Goal: Task Accomplishment & Management: Complete application form

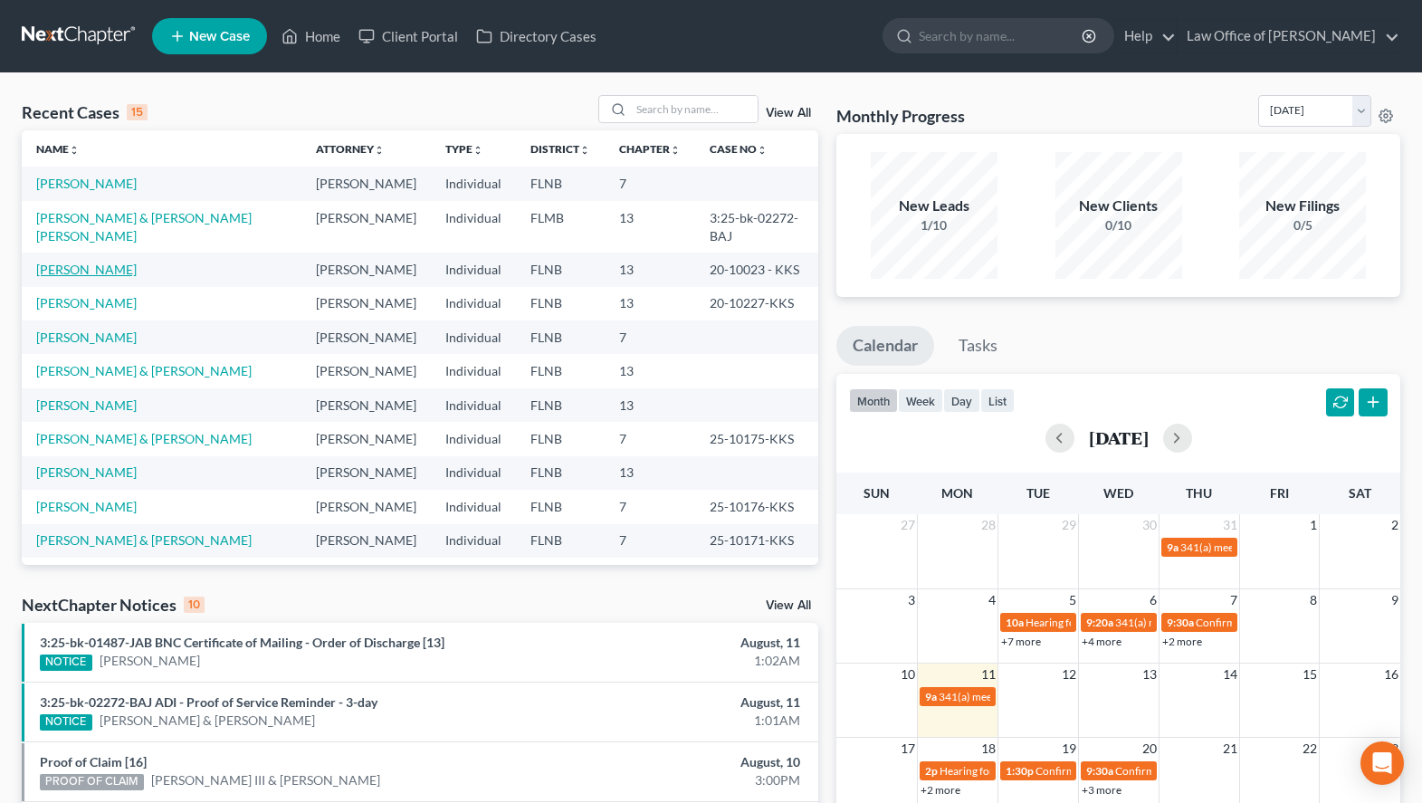
click at [92, 262] on link "[PERSON_NAME]" at bounding box center [86, 269] width 100 height 15
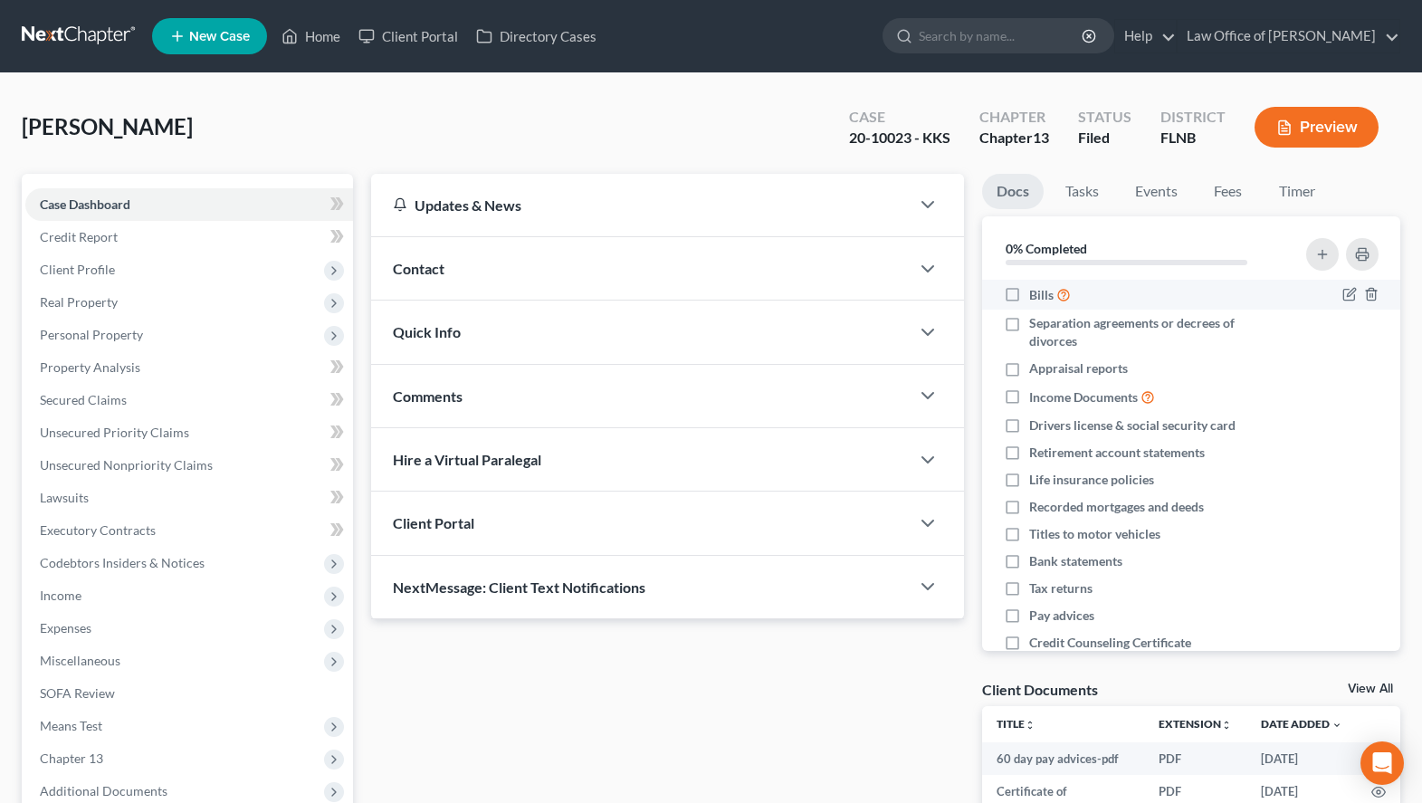
click at [1029, 301] on label "Bills" at bounding box center [1050, 294] width 42 height 21
click at [1036, 296] on input "Bills" at bounding box center [1042, 290] width 12 height 12
checkbox input "true"
click at [1029, 327] on label "Separation agreements or decrees of divorces" at bounding box center [1155, 332] width 252 height 36
click at [1036, 326] on input "Separation agreements or decrees of divorces" at bounding box center [1042, 320] width 12 height 12
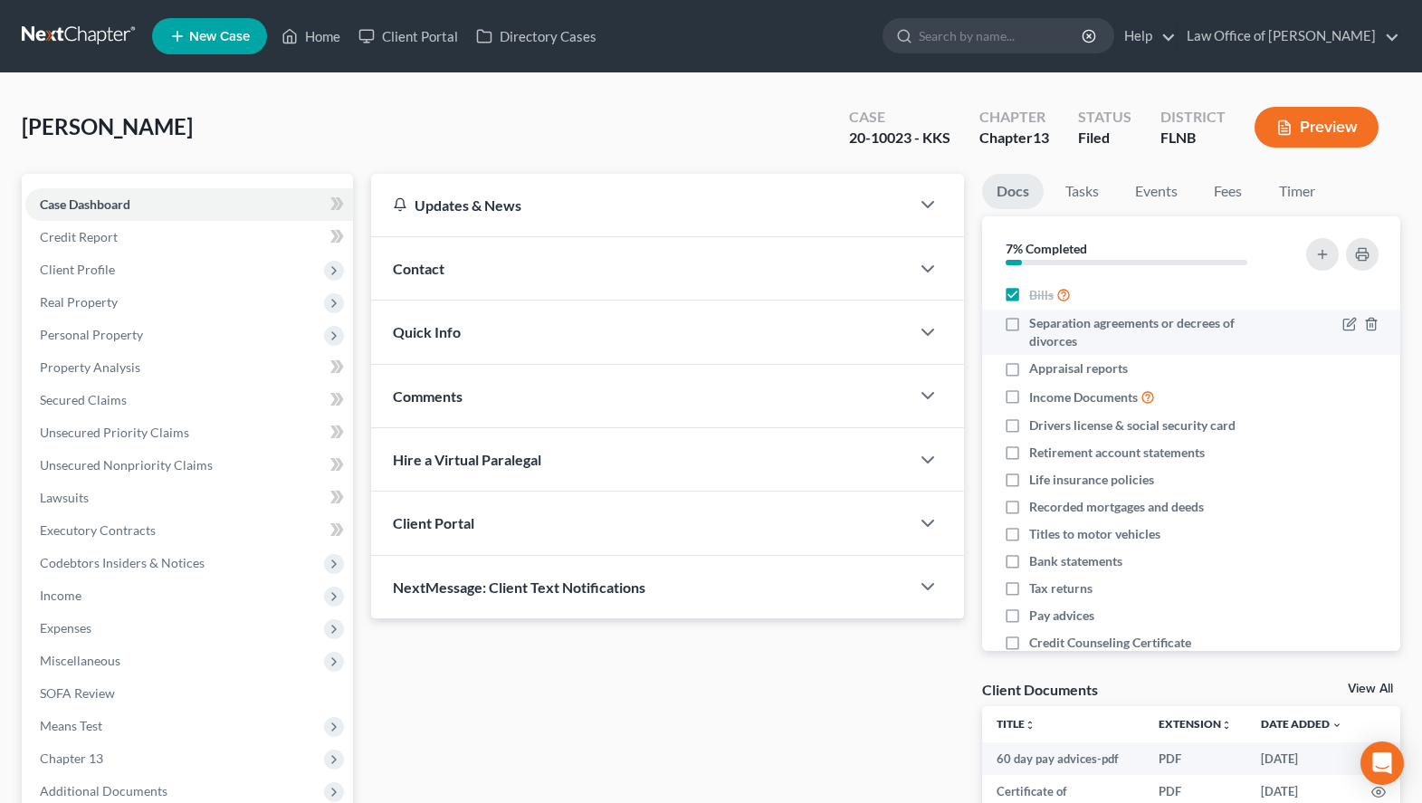
checkbox input "true"
click at [1029, 367] on label "Appraisal reports" at bounding box center [1078, 368] width 99 height 18
click at [1036, 367] on input "Appraisal reports" at bounding box center [1042, 365] width 12 height 12
checkbox input "true"
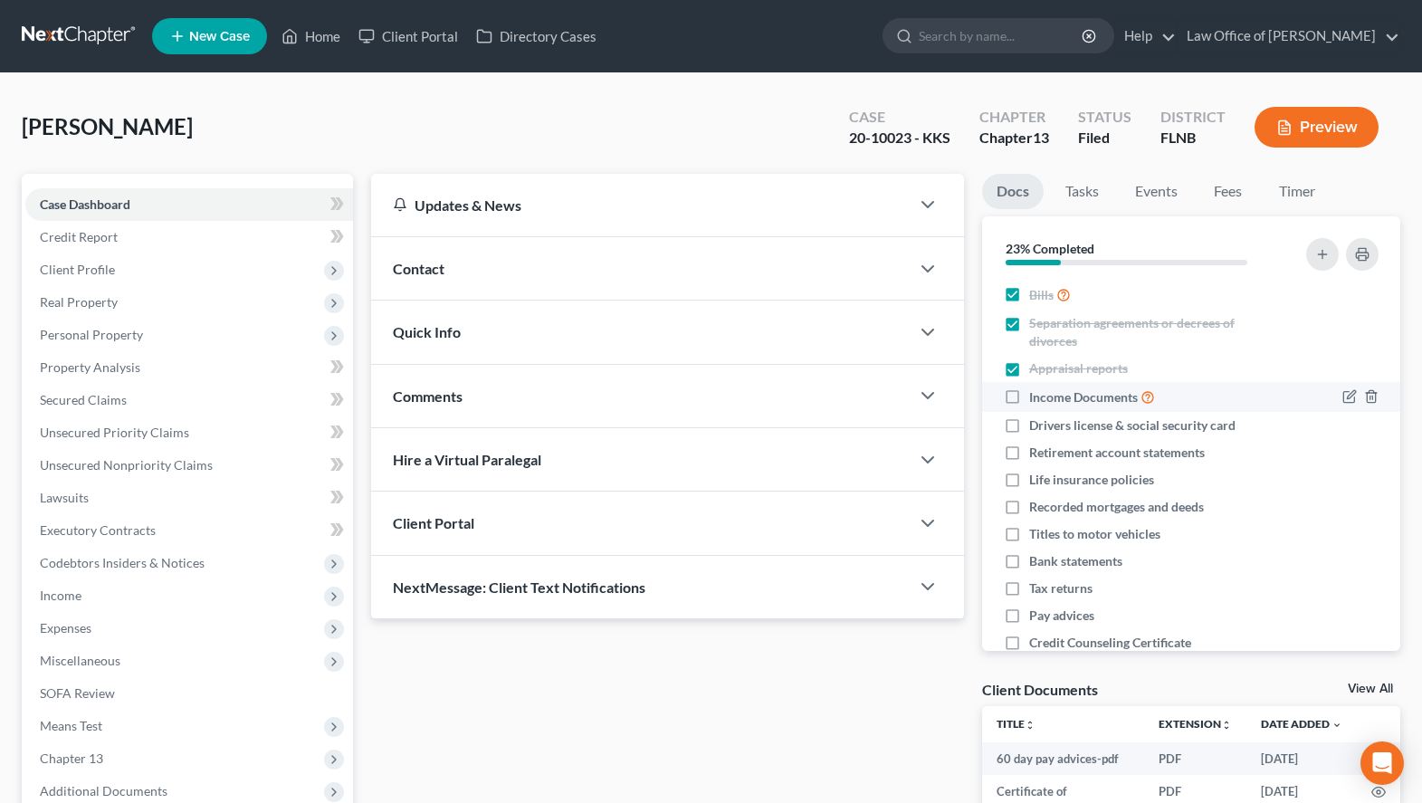
click at [1029, 390] on label "Income Documents" at bounding box center [1092, 397] width 126 height 21
click at [1036, 390] on input "Income Documents" at bounding box center [1042, 393] width 12 height 12
checkbox input "true"
click at [1029, 434] on label "Drivers license & social security card" at bounding box center [1132, 425] width 206 height 18
click at [1036, 428] on input "Drivers license & social security card" at bounding box center [1042, 422] width 12 height 12
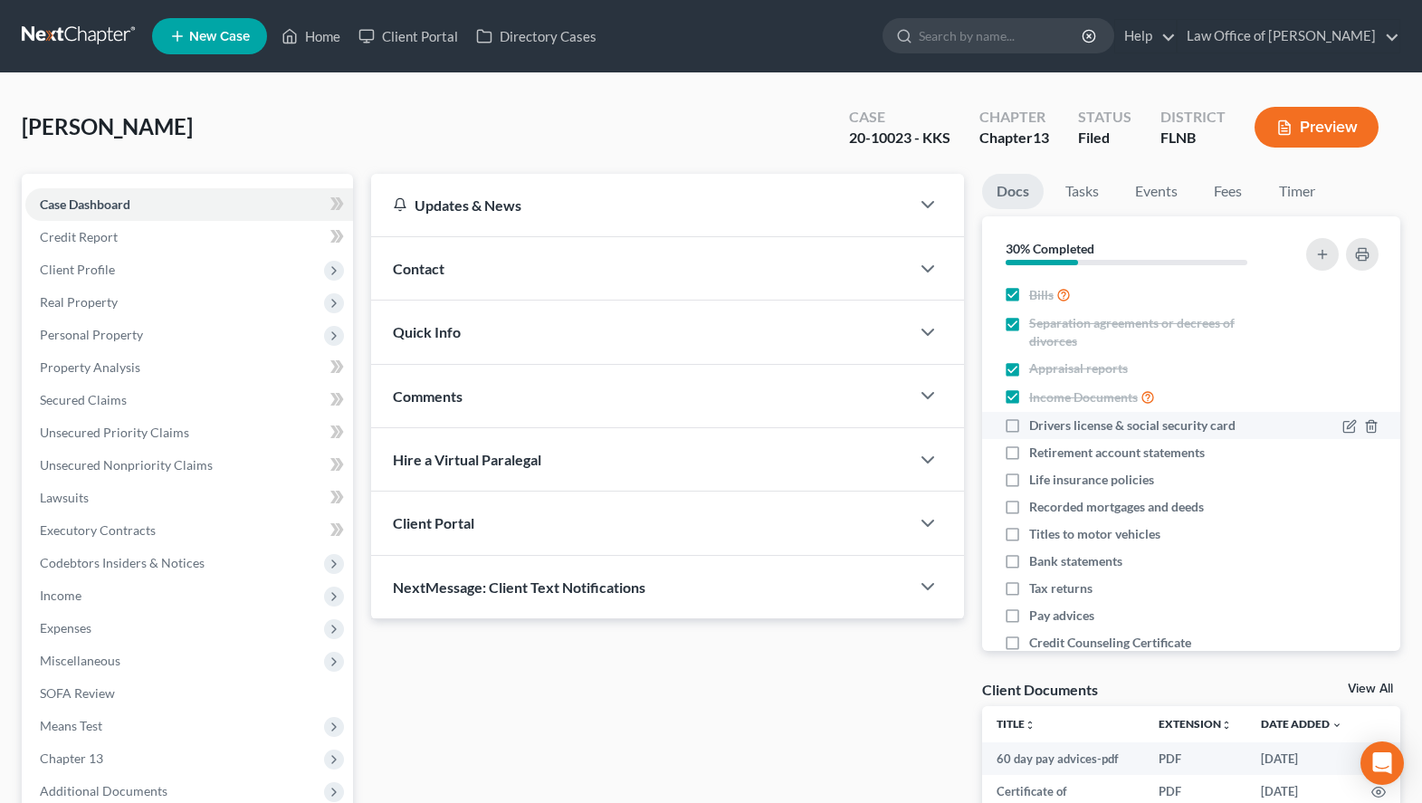
checkbox input "true"
click at [1029, 449] on label "Retirement account statements" at bounding box center [1117, 453] width 176 height 18
click at [1036, 449] on input "Retirement account statements" at bounding box center [1042, 450] width 12 height 12
checkbox input "true"
click at [1029, 498] on label "Recorded mortgages and deeds" at bounding box center [1116, 507] width 175 height 18
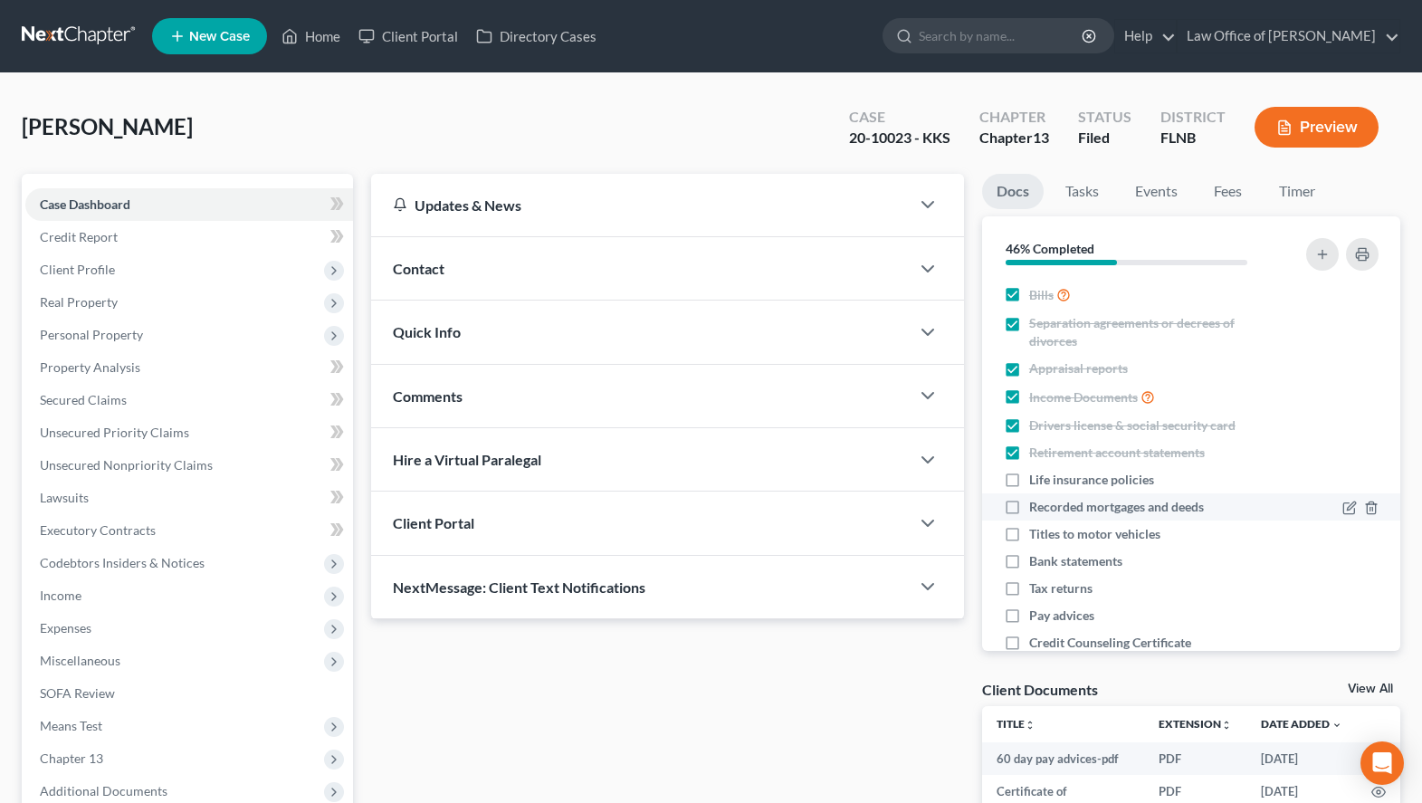
click at [1036, 498] on input "Recorded mortgages and deeds" at bounding box center [1042, 504] width 12 height 12
checkbox input "true"
click at [1029, 530] on label "Titles to motor vehicles" at bounding box center [1094, 534] width 131 height 18
click at [1036, 530] on input "Titles to motor vehicles" at bounding box center [1042, 531] width 12 height 12
checkbox input "true"
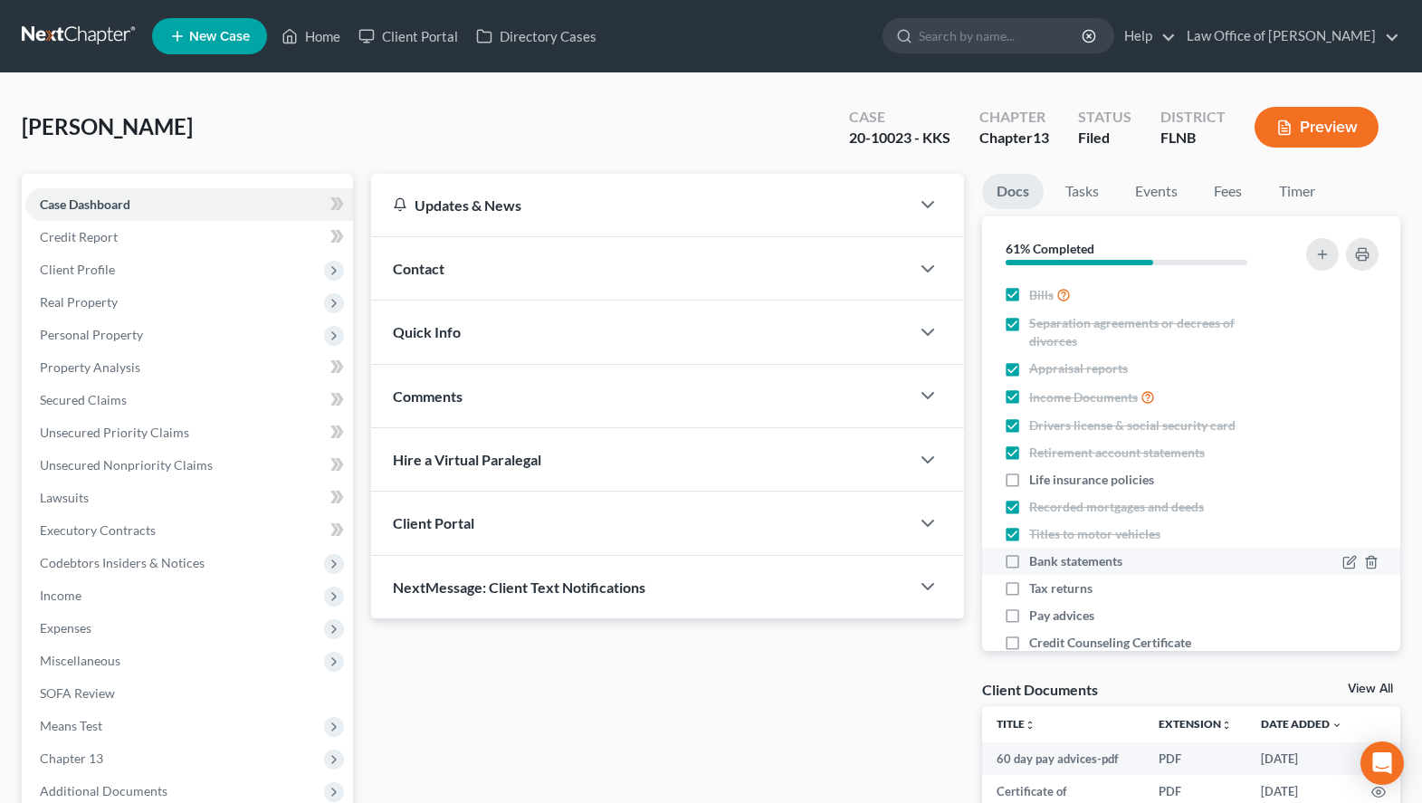
click at [1029, 564] on label "Bank statements" at bounding box center [1075, 561] width 93 height 18
click at [1036, 564] on input "Bank statements" at bounding box center [1042, 558] width 12 height 12
checkbox input "true"
click at [1029, 584] on label "Tax returns" at bounding box center [1060, 588] width 63 height 18
click at [1036, 584] on input "Tax returns" at bounding box center [1042, 585] width 12 height 12
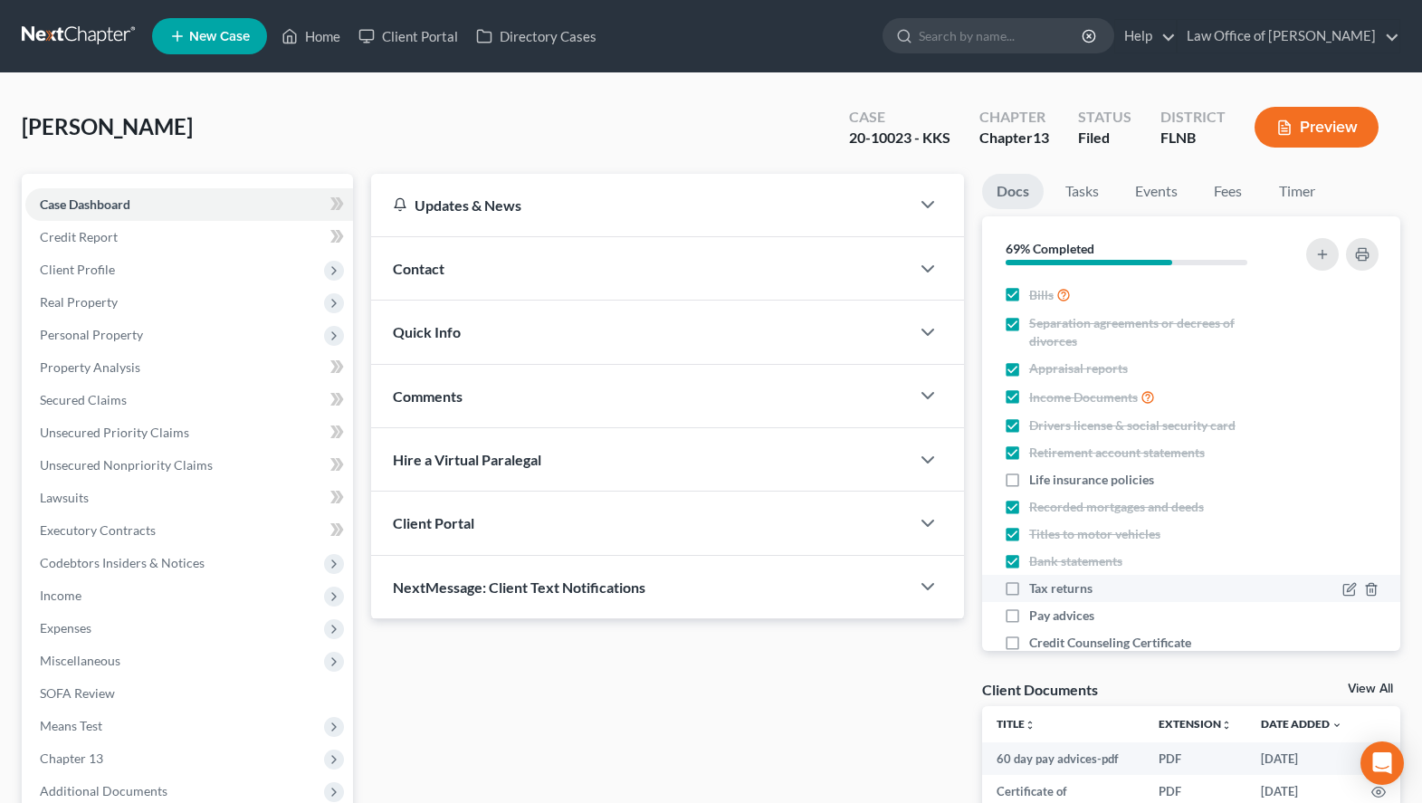
checkbox input "true"
click at [1029, 612] on label "Pay advices" at bounding box center [1061, 615] width 65 height 18
click at [1036, 612] on input "Pay advices" at bounding box center [1042, 612] width 12 height 12
checkbox input "true"
click at [1029, 646] on label "Credit Counseling Certificate" at bounding box center [1110, 643] width 162 height 18
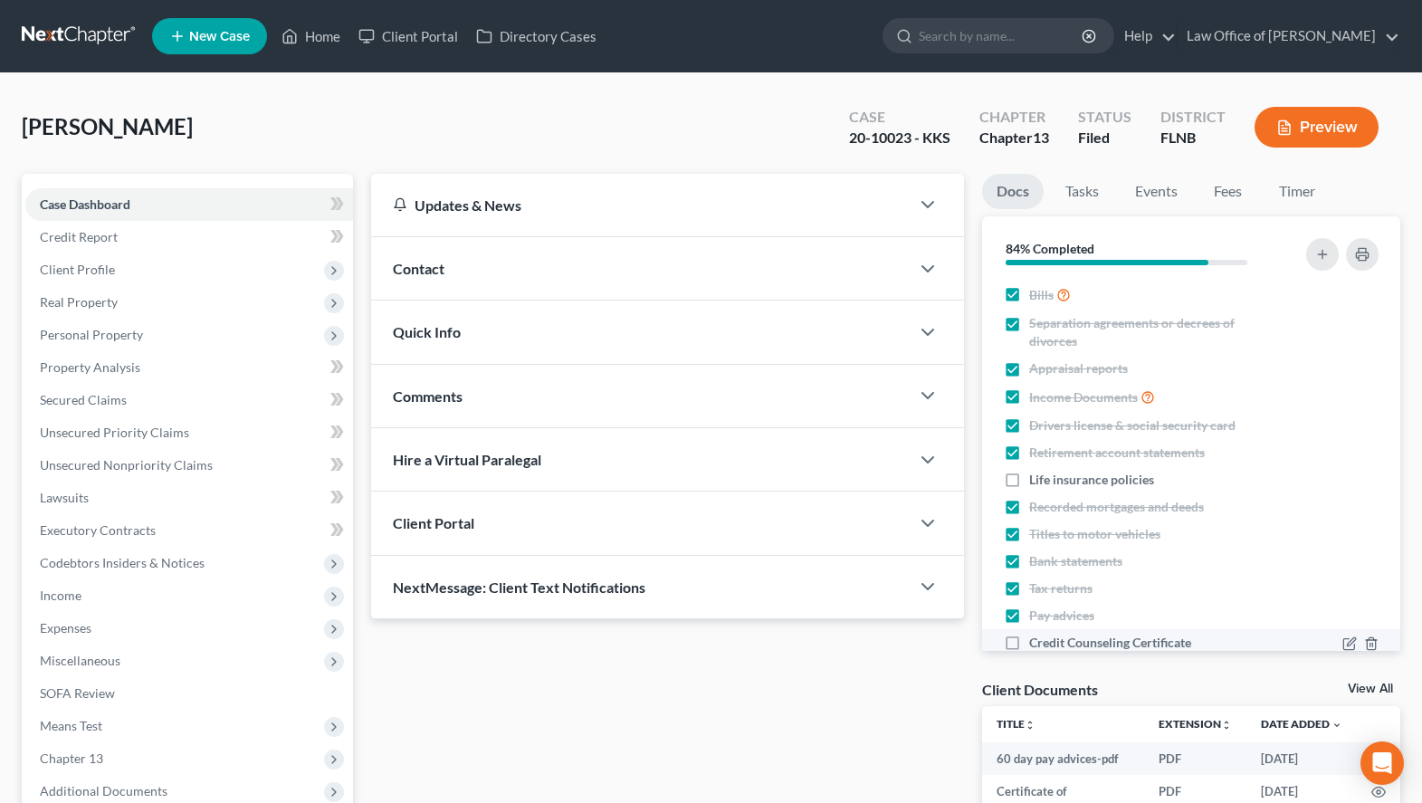
click at [1036, 645] on input "Credit Counseling Certificate" at bounding box center [1042, 640] width 12 height 12
checkbox input "true"
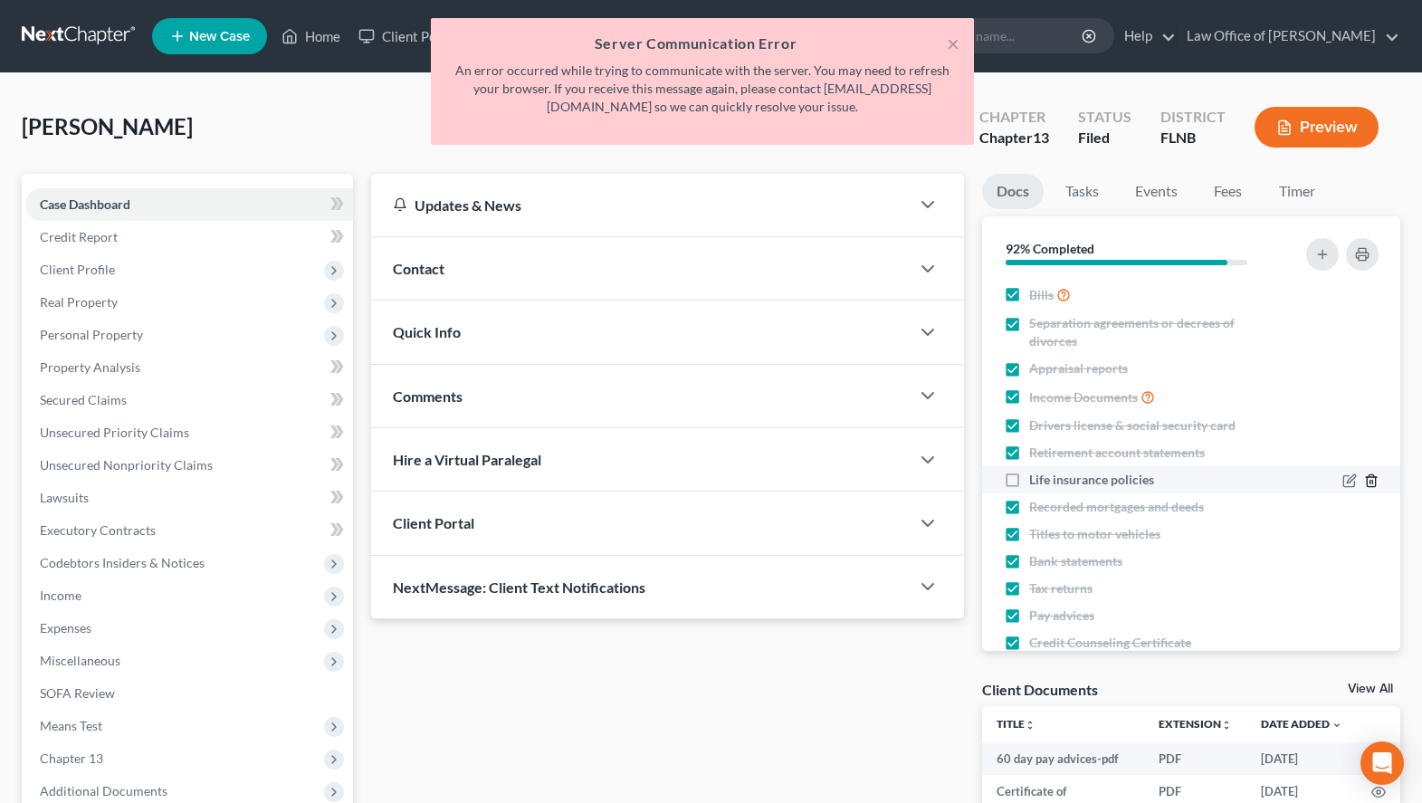
click at [1370, 486] on icon "button" at bounding box center [1371, 480] width 8 height 12
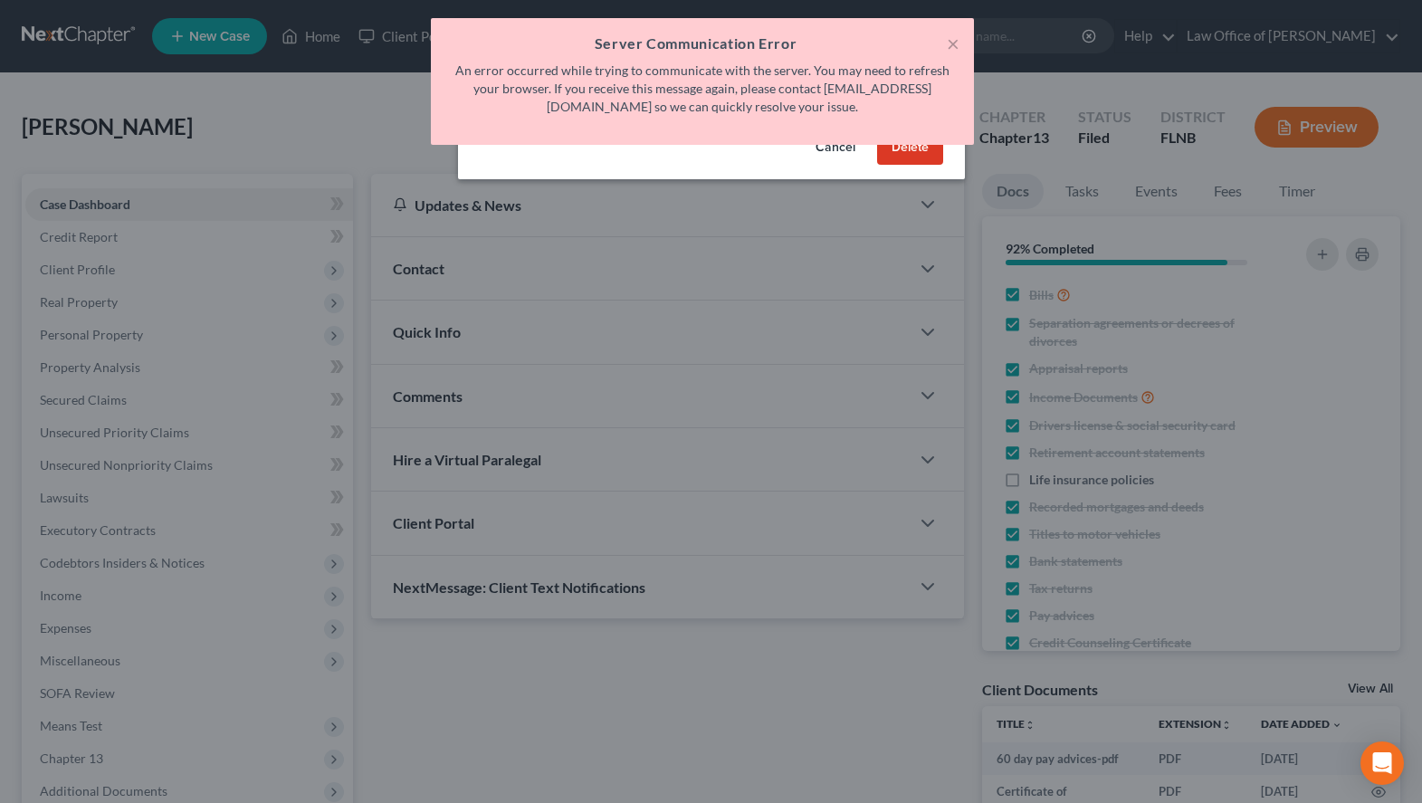
click at [916, 154] on button "Delete" at bounding box center [910, 147] width 66 height 36
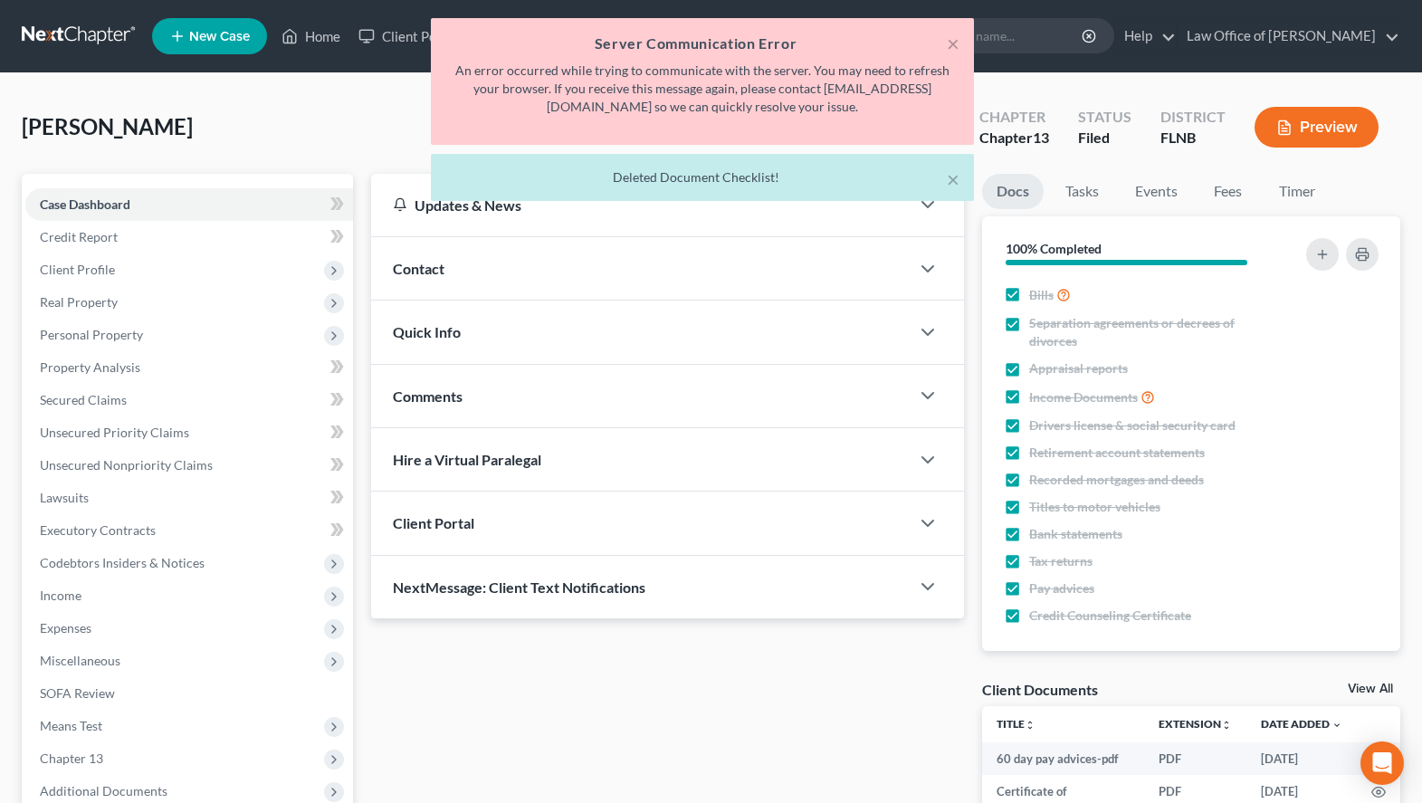
click at [1238, 194] on div "× Server Communication Error An error occurred while trying to communicate with…" at bounding box center [702, 114] width 1422 height 192
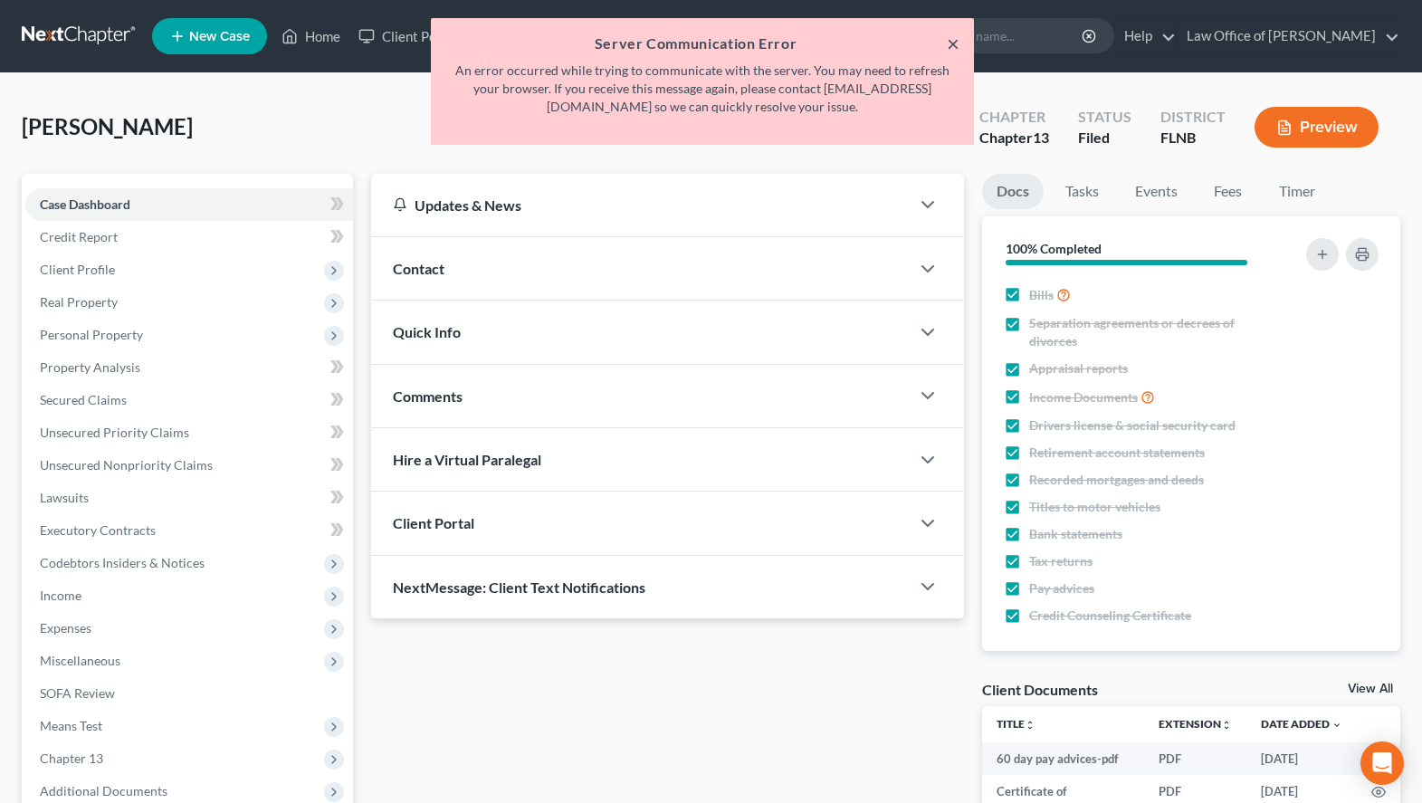
click at [953, 40] on button "×" at bounding box center [953, 44] width 13 height 22
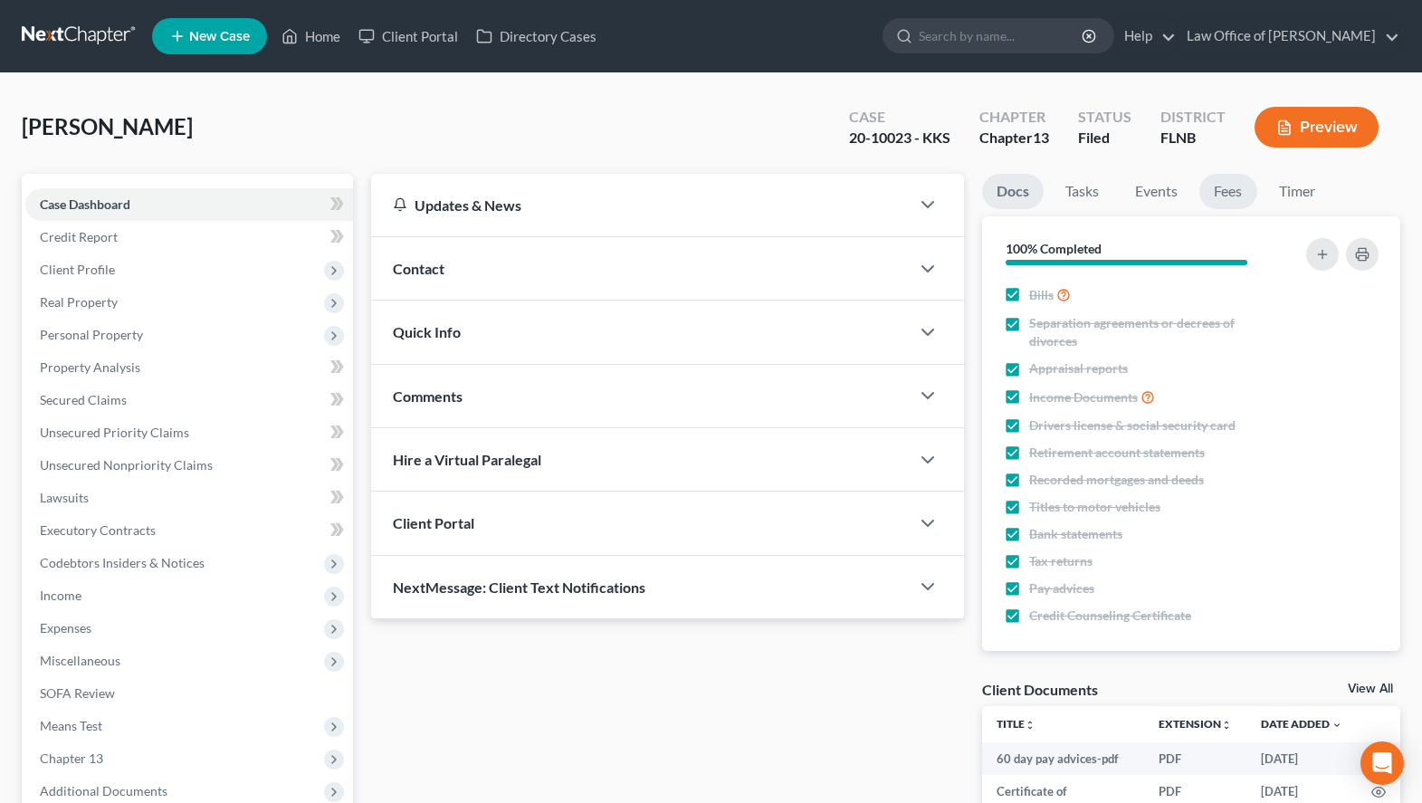
click at [1219, 183] on link "Fees" at bounding box center [1228, 191] width 58 height 35
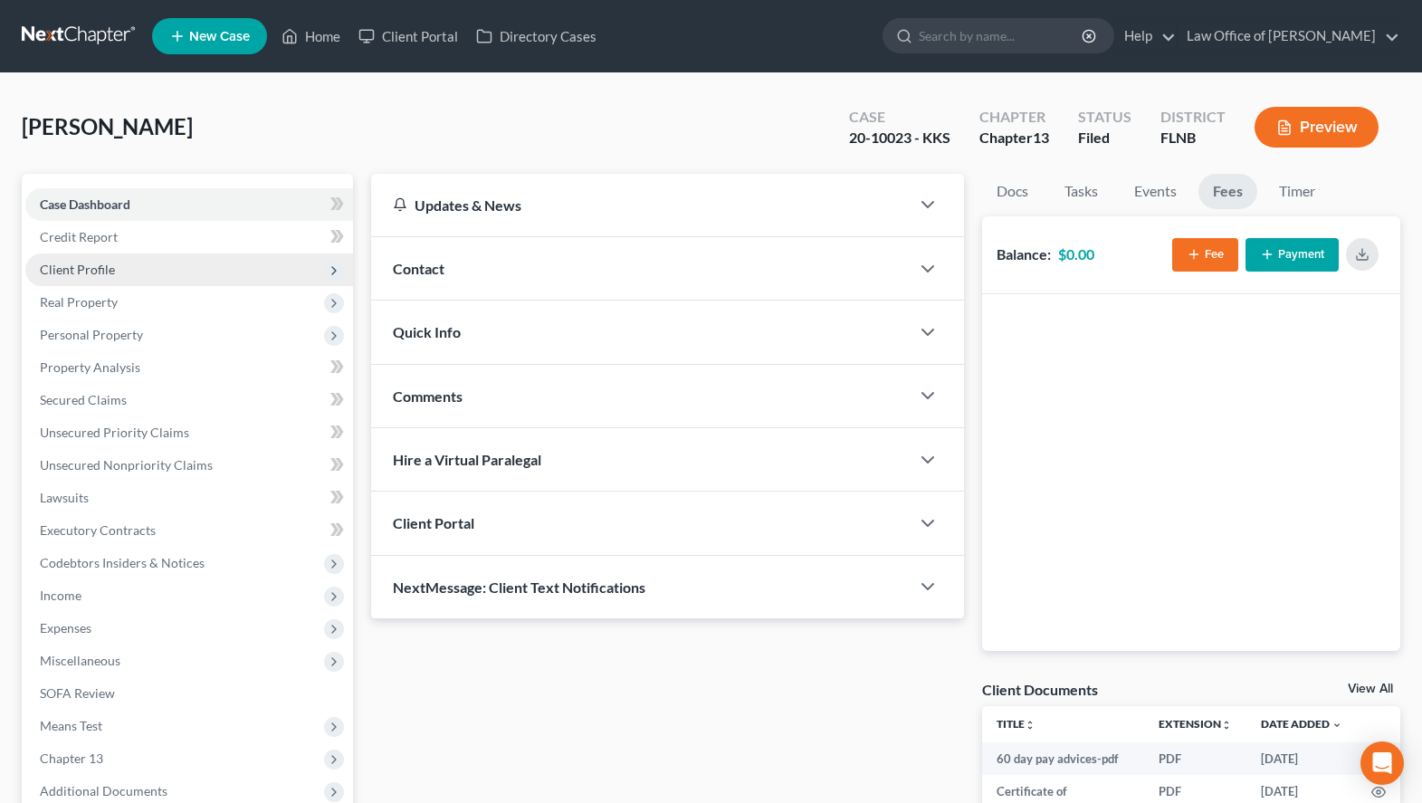
click at [110, 272] on span "Client Profile" at bounding box center [77, 269] width 75 height 15
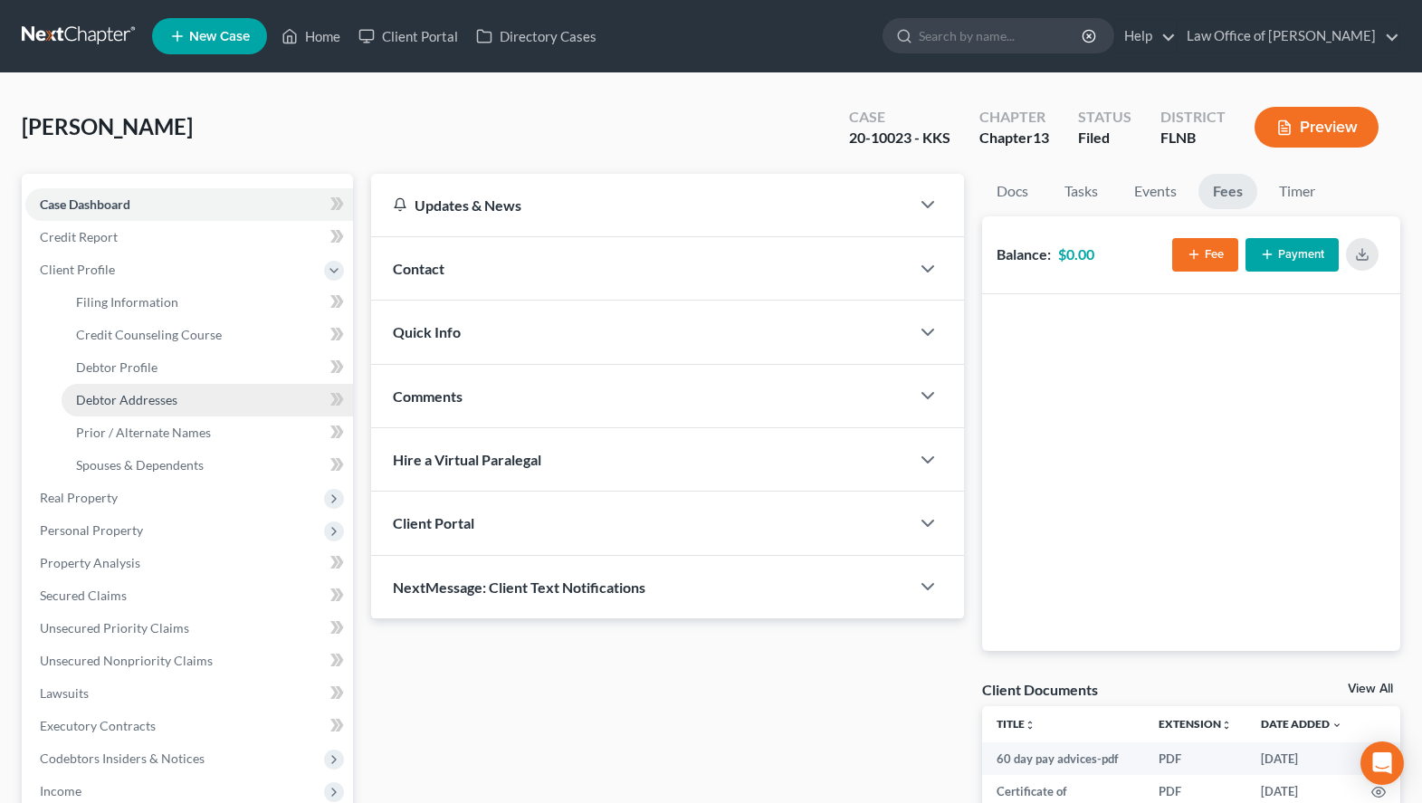
click at [178, 403] on link "Debtor Addresses" at bounding box center [207, 400] width 291 height 33
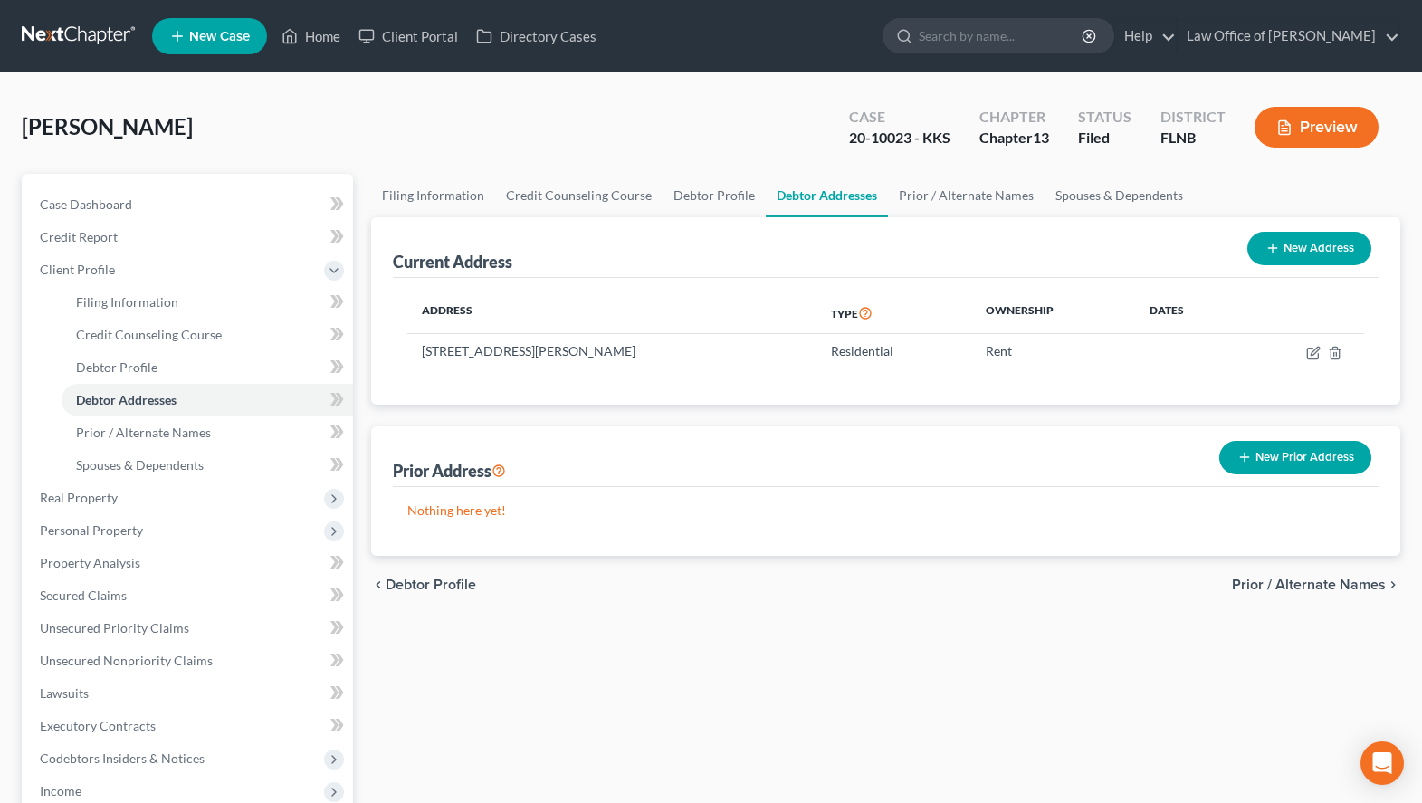
click at [75, 48] on link at bounding box center [80, 36] width 116 height 33
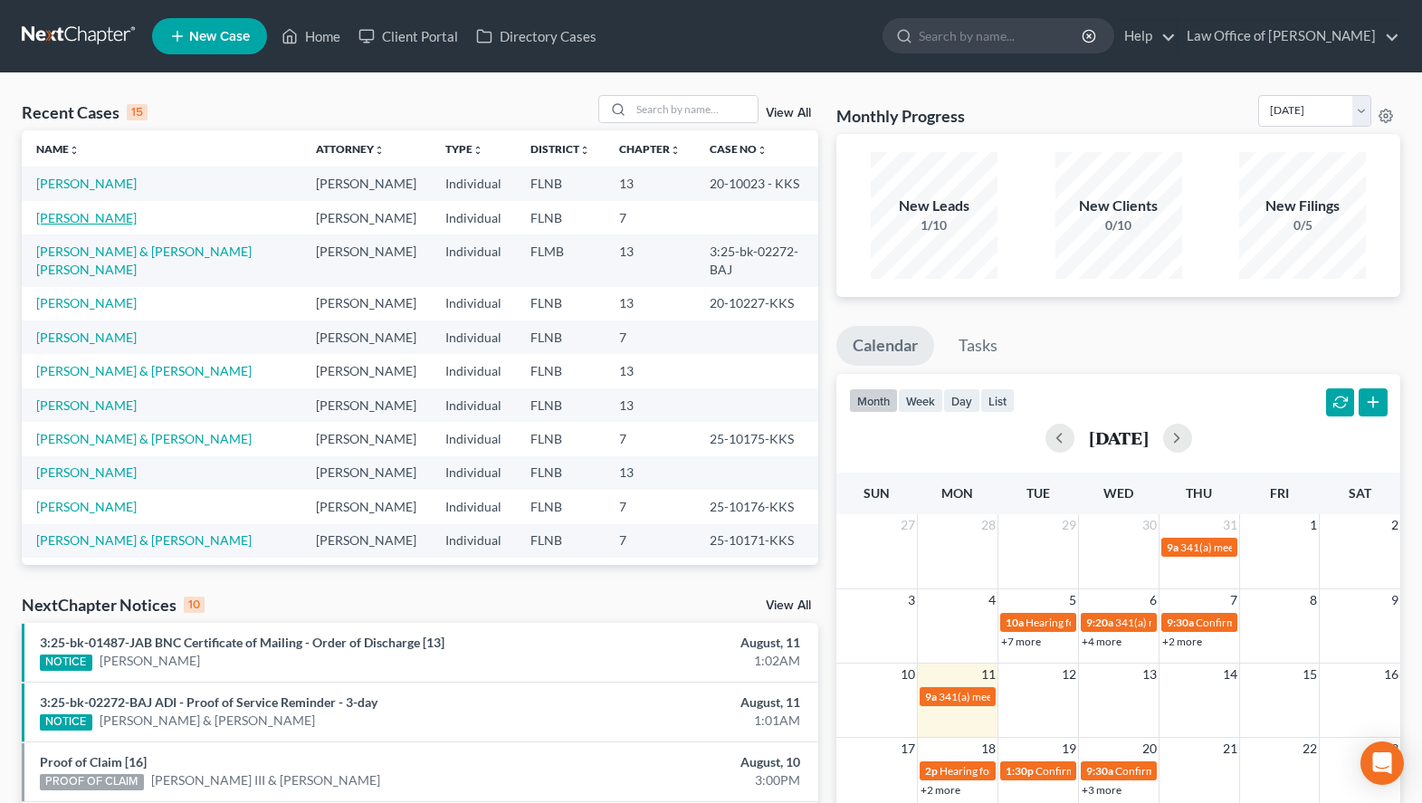
click at [127, 211] on link "[PERSON_NAME]" at bounding box center [86, 217] width 100 height 15
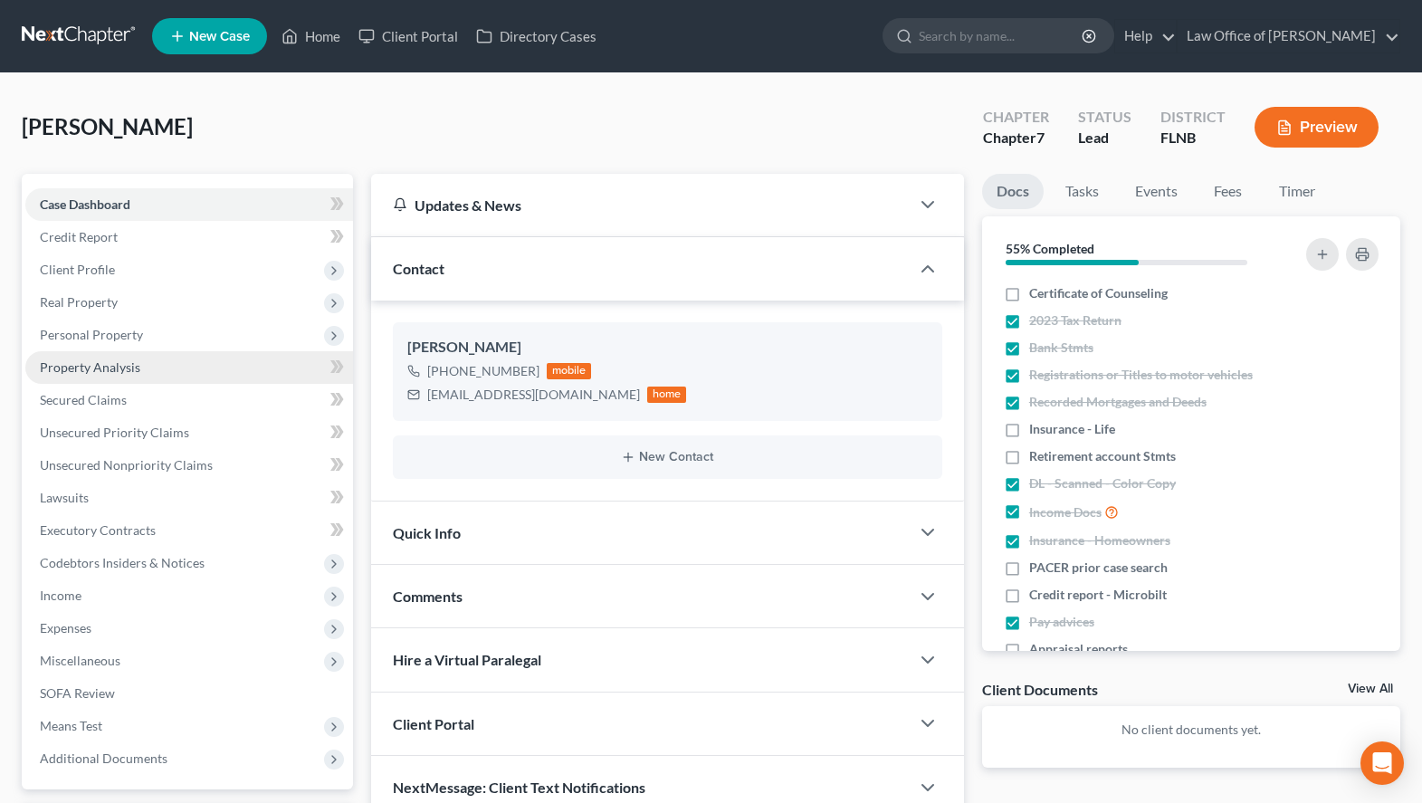
click at [238, 351] on link "Property Analysis" at bounding box center [189, 367] width 328 height 33
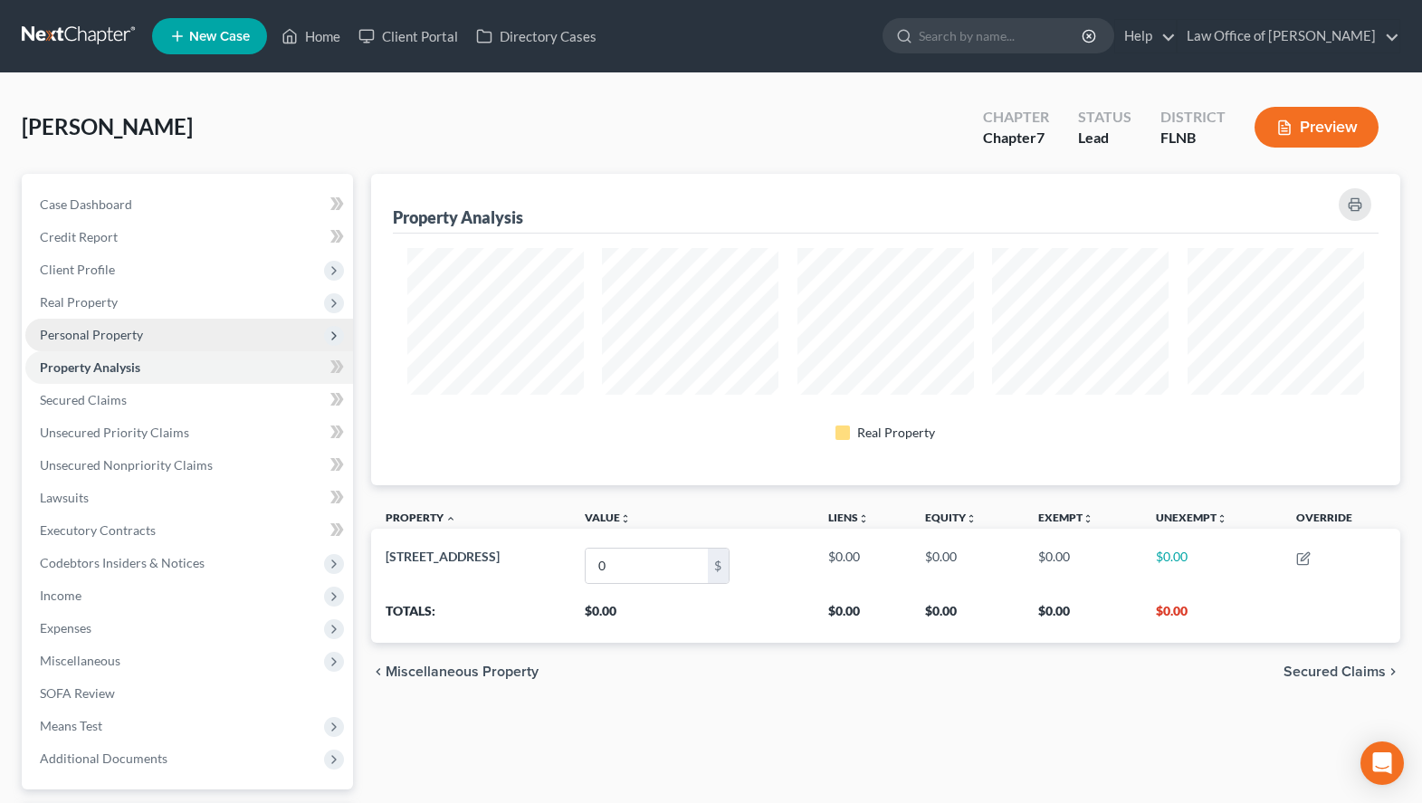
scroll to position [311, 1029]
click at [228, 340] on span "Personal Property" at bounding box center [189, 335] width 328 height 33
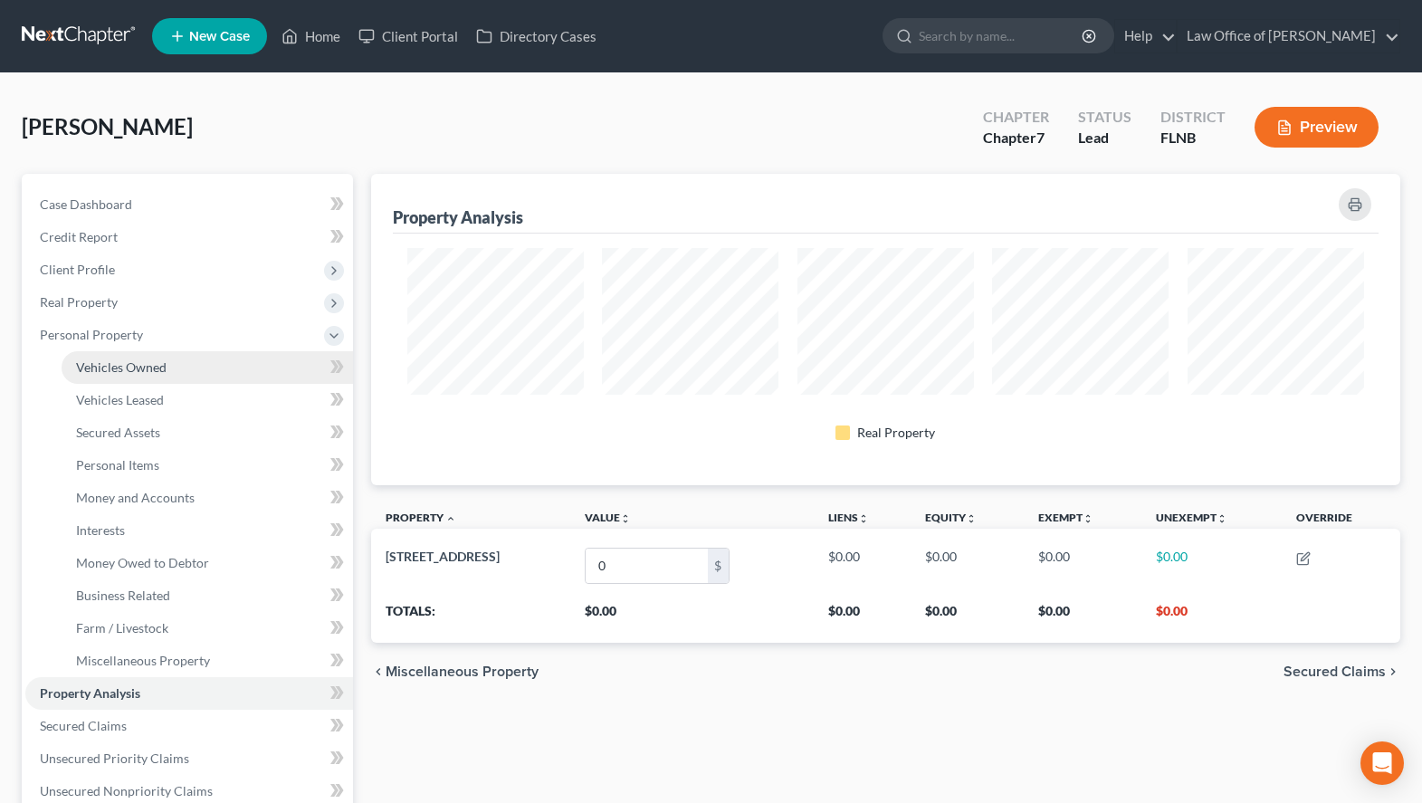
click at [230, 354] on link "Vehicles Owned" at bounding box center [207, 367] width 291 height 33
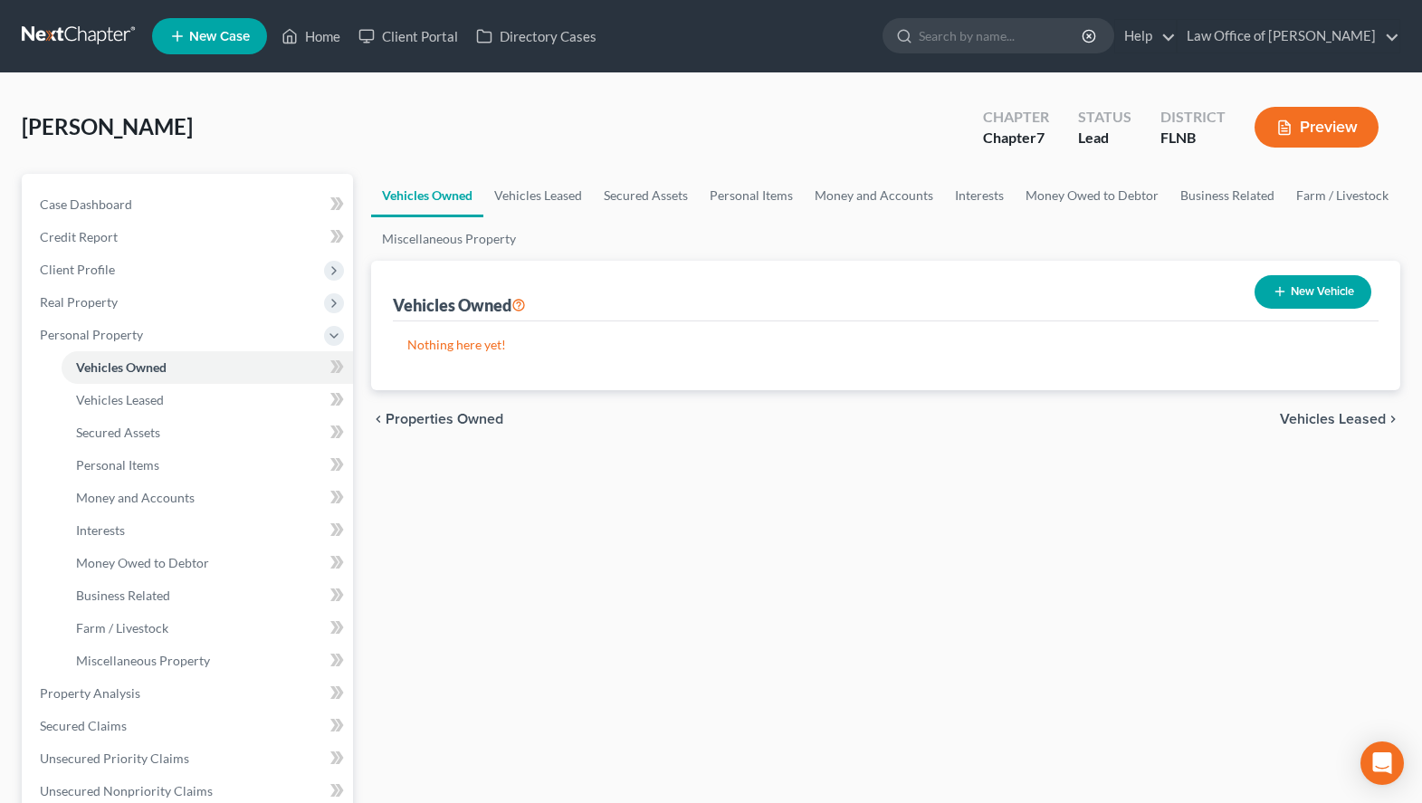
click at [1286, 284] on button "New Vehicle" at bounding box center [1313, 291] width 117 height 33
select select "0"
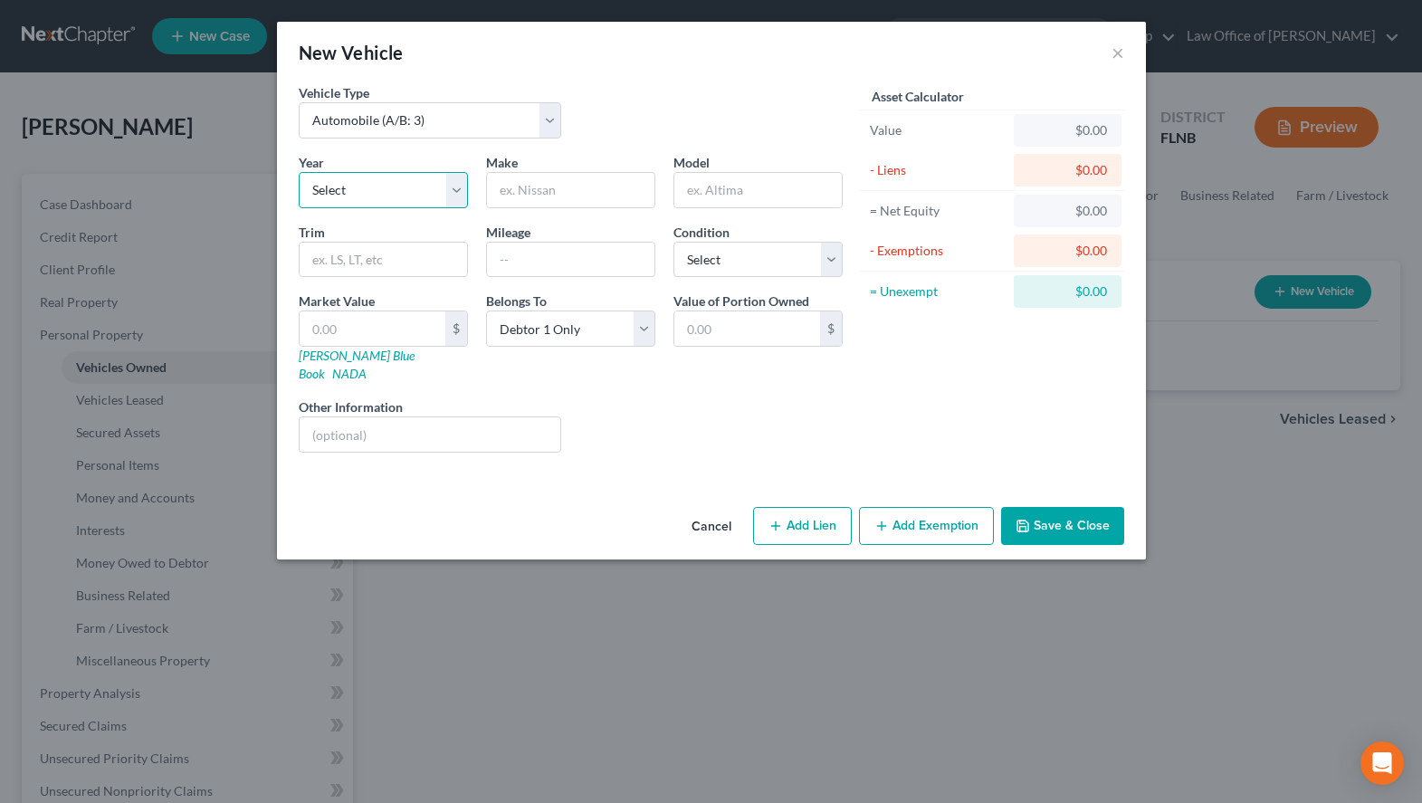
click at [299, 172] on select "Select 2026 2025 2024 2023 2022 2021 2020 2019 2018 2017 2016 2015 2014 2013 20…" at bounding box center [383, 190] width 169 height 36
select select "13"
click option "2013" at bounding box center [0, 0] width 0 height 0
click at [549, 200] on input "text" at bounding box center [570, 190] width 167 height 34
type input "Toyota"
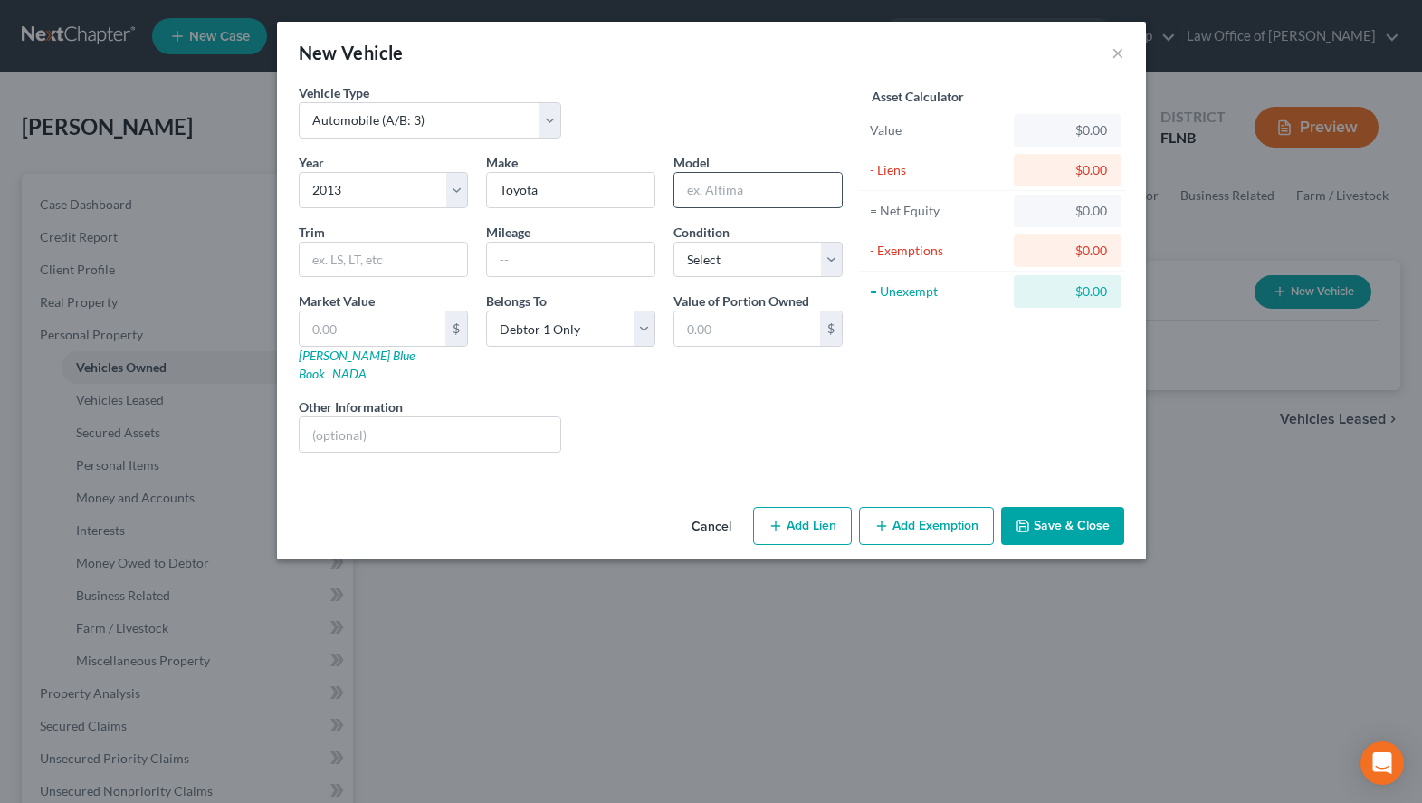
click at [784, 194] on input "text" at bounding box center [757, 190] width 167 height 34
paste input "Sienna"
type input "Sienna"
click at [628, 262] on input "text" at bounding box center [570, 260] width 167 height 34
type input "286,671"
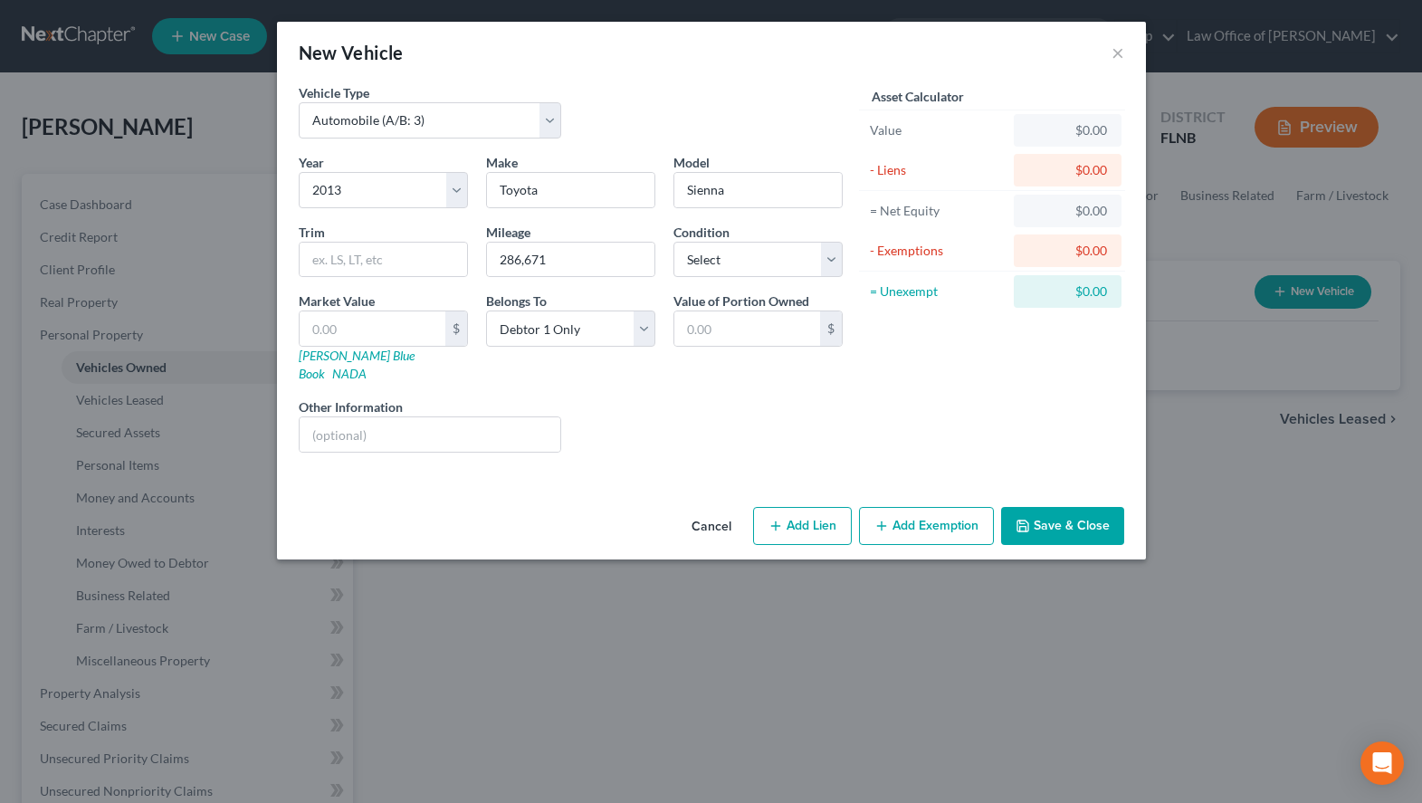
click at [1006, 96] on div "Asset Calculator" at bounding box center [938, 96] width 151 height 19
click at [673, 242] on select "Select Excellent Very Good Good Fair Poor" at bounding box center [757, 260] width 169 height 36
select select "2"
click option "Good" at bounding box center [0, 0] width 0 height 0
click at [358, 328] on input "text" at bounding box center [373, 328] width 146 height 34
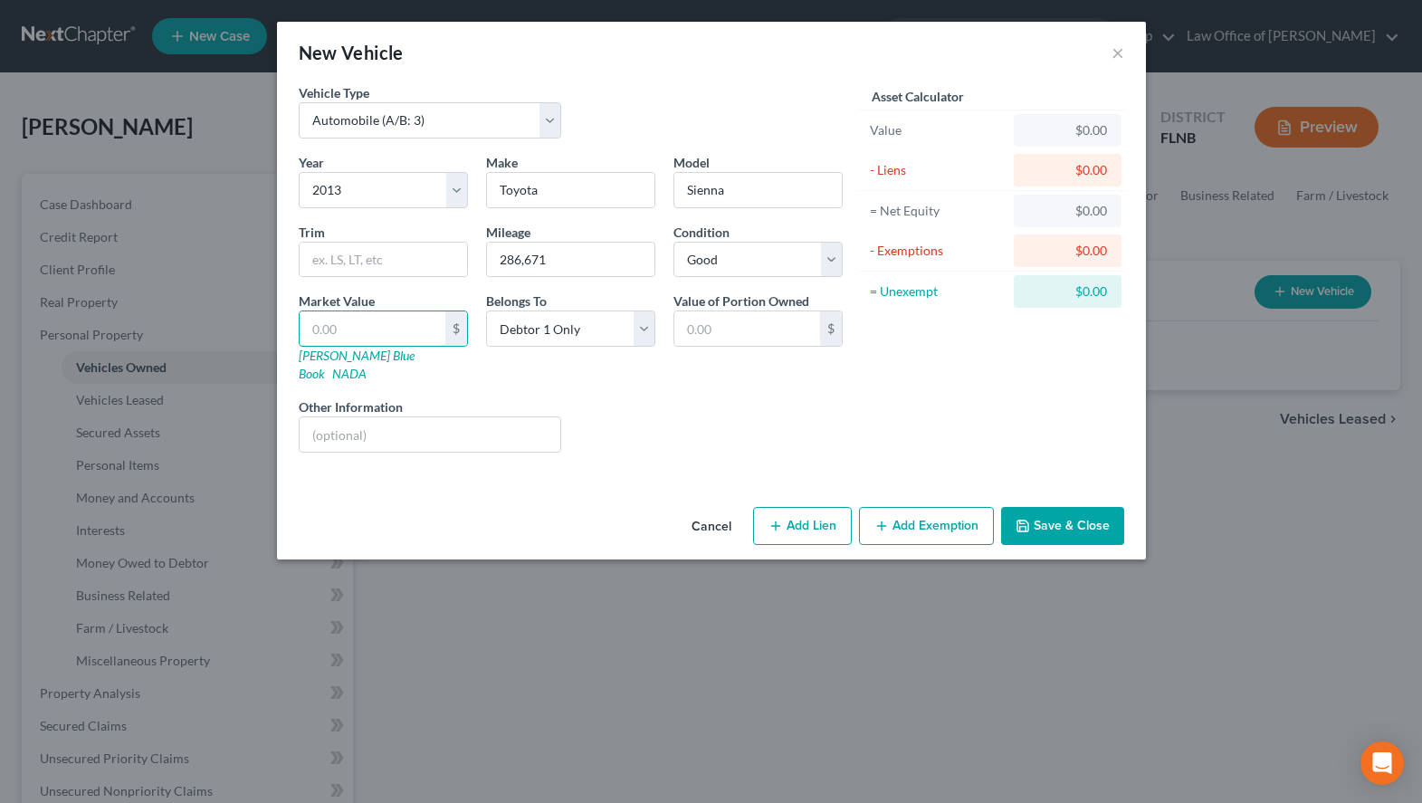
type input "5"
type input "5.00"
type input "57"
type input "57.00"
type input "574"
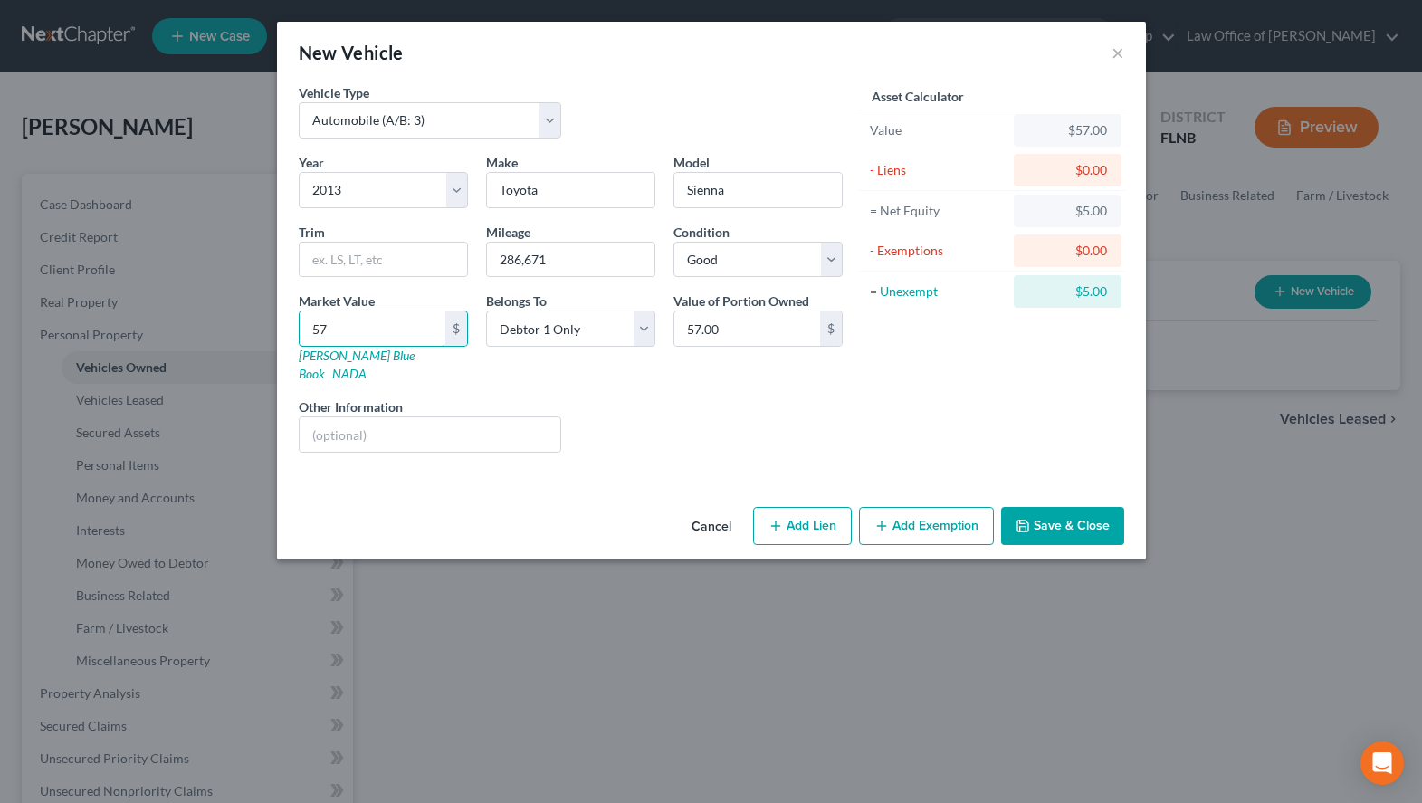
type input "574.00"
type input "5744"
type input "5,744.00"
click at [1025, 507] on button "Save & Close" at bounding box center [1062, 526] width 123 height 38
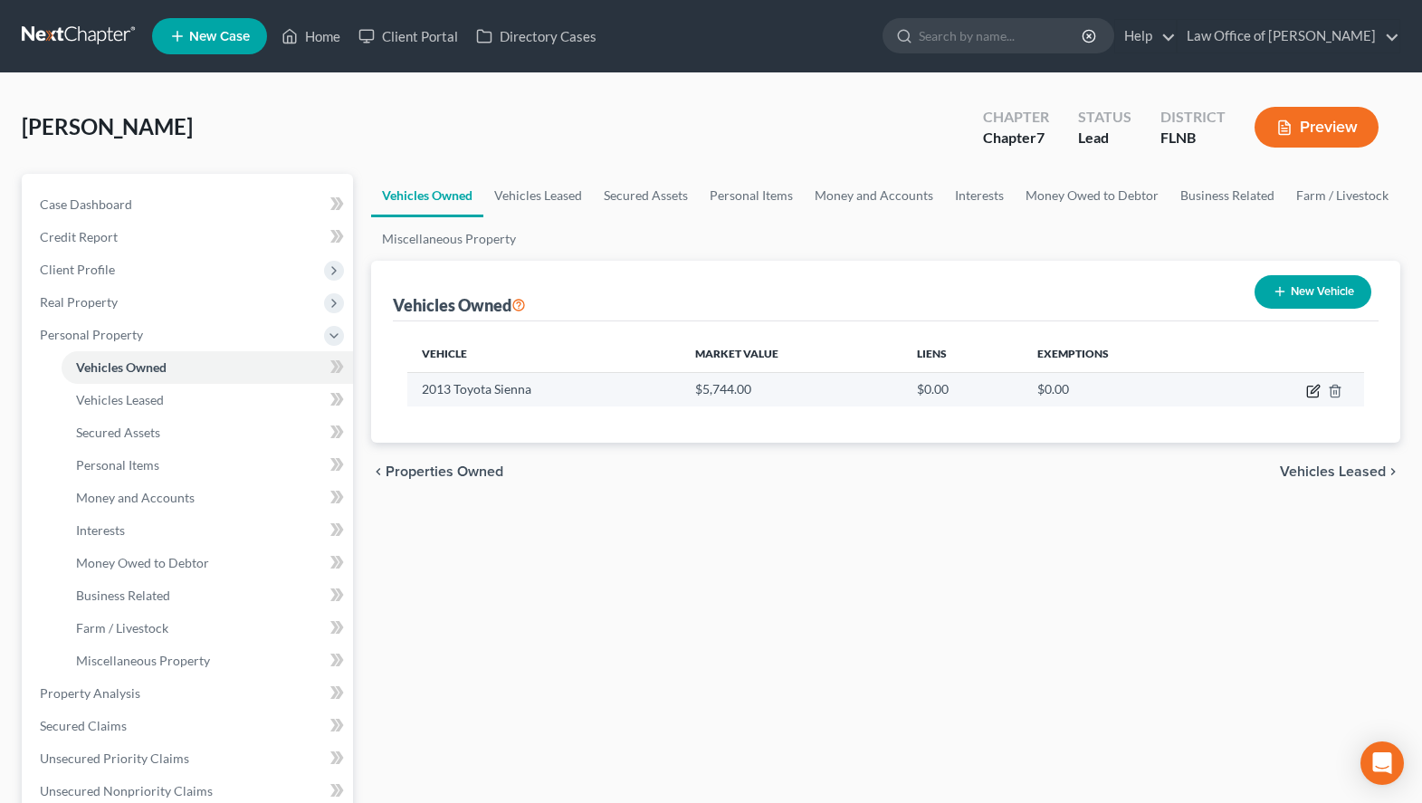
click at [1310, 395] on icon "button" at bounding box center [1313, 391] width 14 height 14
select select "0"
select select "13"
select select "2"
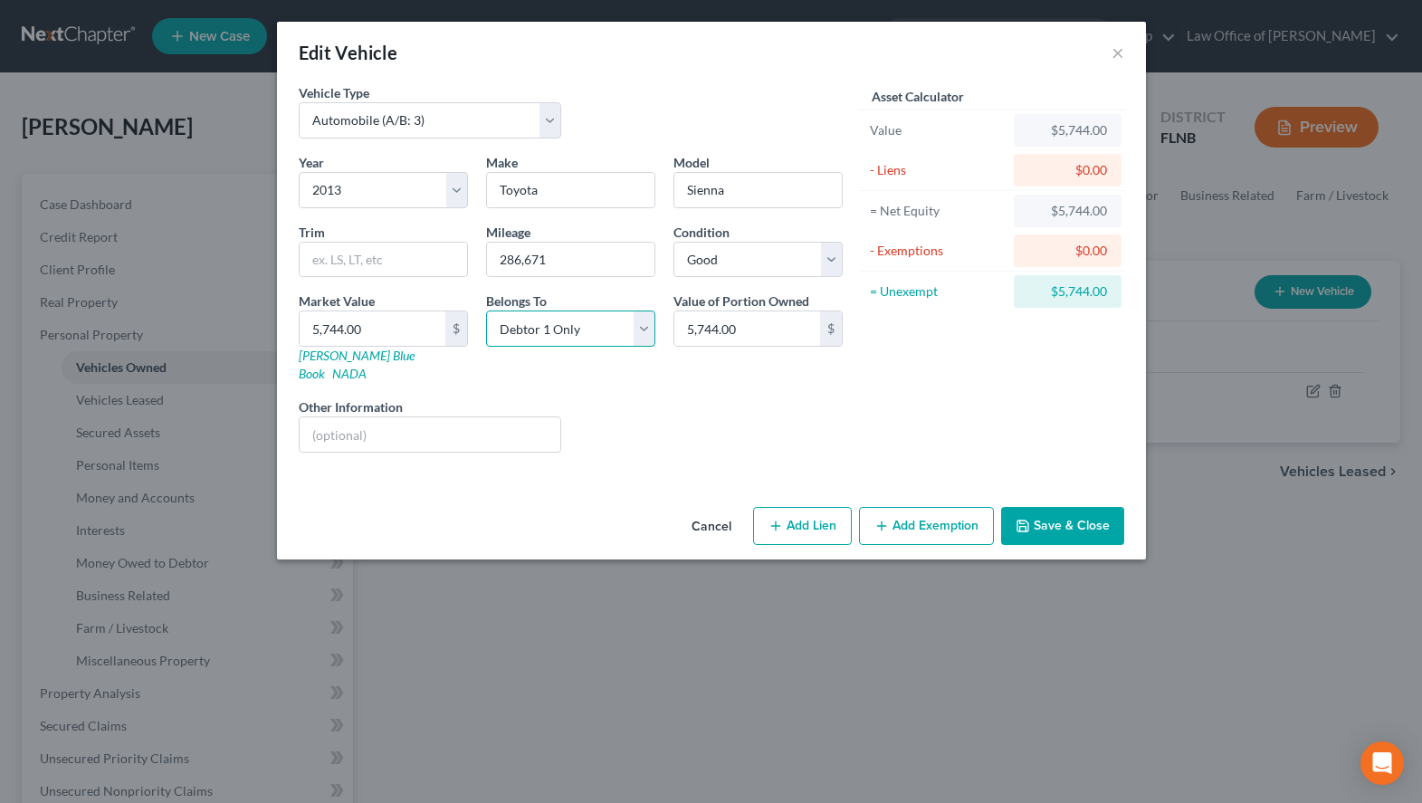
click at [486, 310] on select "Select Debtor 1 Only Debtor 2 Only Debtor 1 And Debtor 2 Only At Least One Of T…" at bounding box center [570, 328] width 169 height 36
select select "3"
click option "At Least One Of The Debtors And Another" at bounding box center [0, 0] width 0 height 0
click at [1047, 507] on button "Save & Close" at bounding box center [1062, 526] width 123 height 38
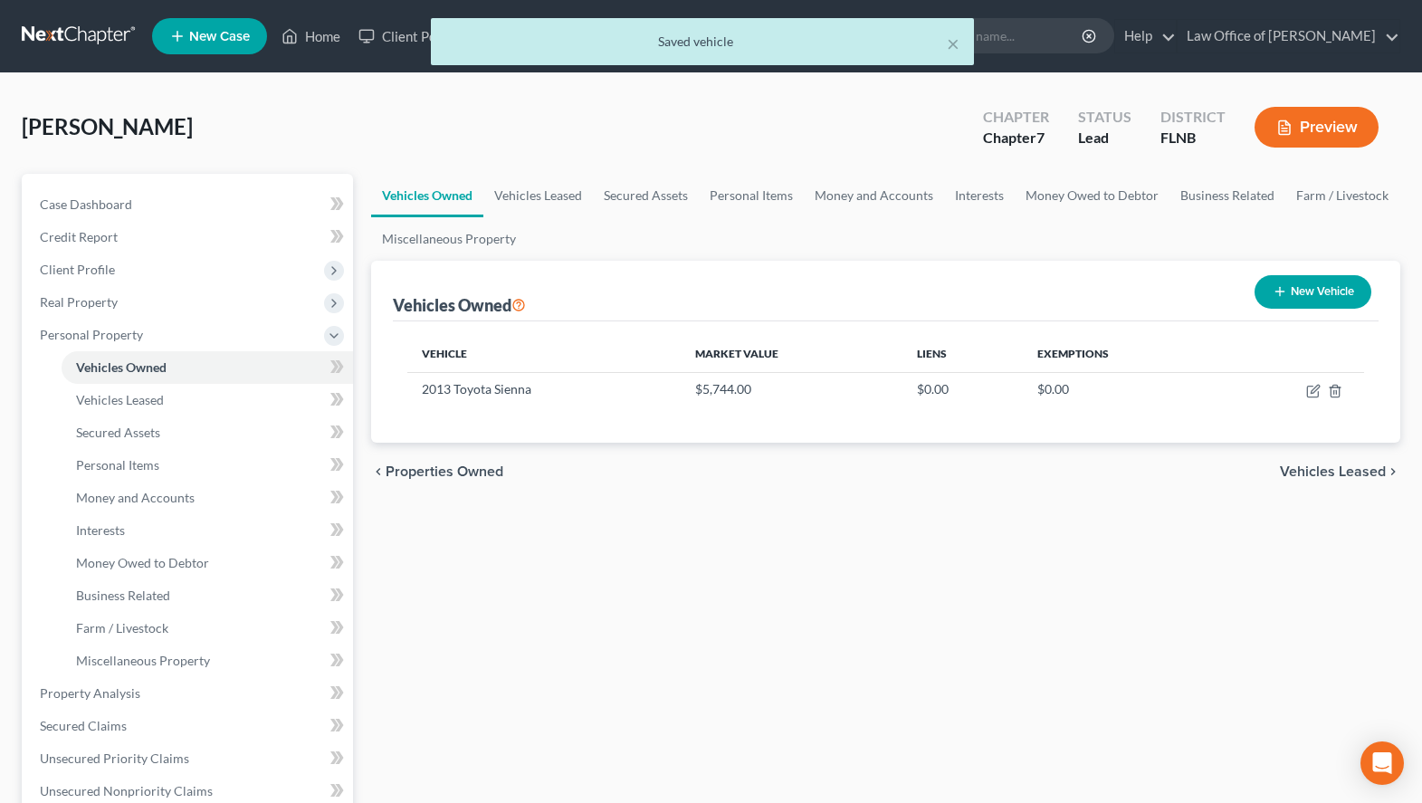
click at [1344, 282] on button "New Vehicle" at bounding box center [1313, 291] width 117 height 33
select select "0"
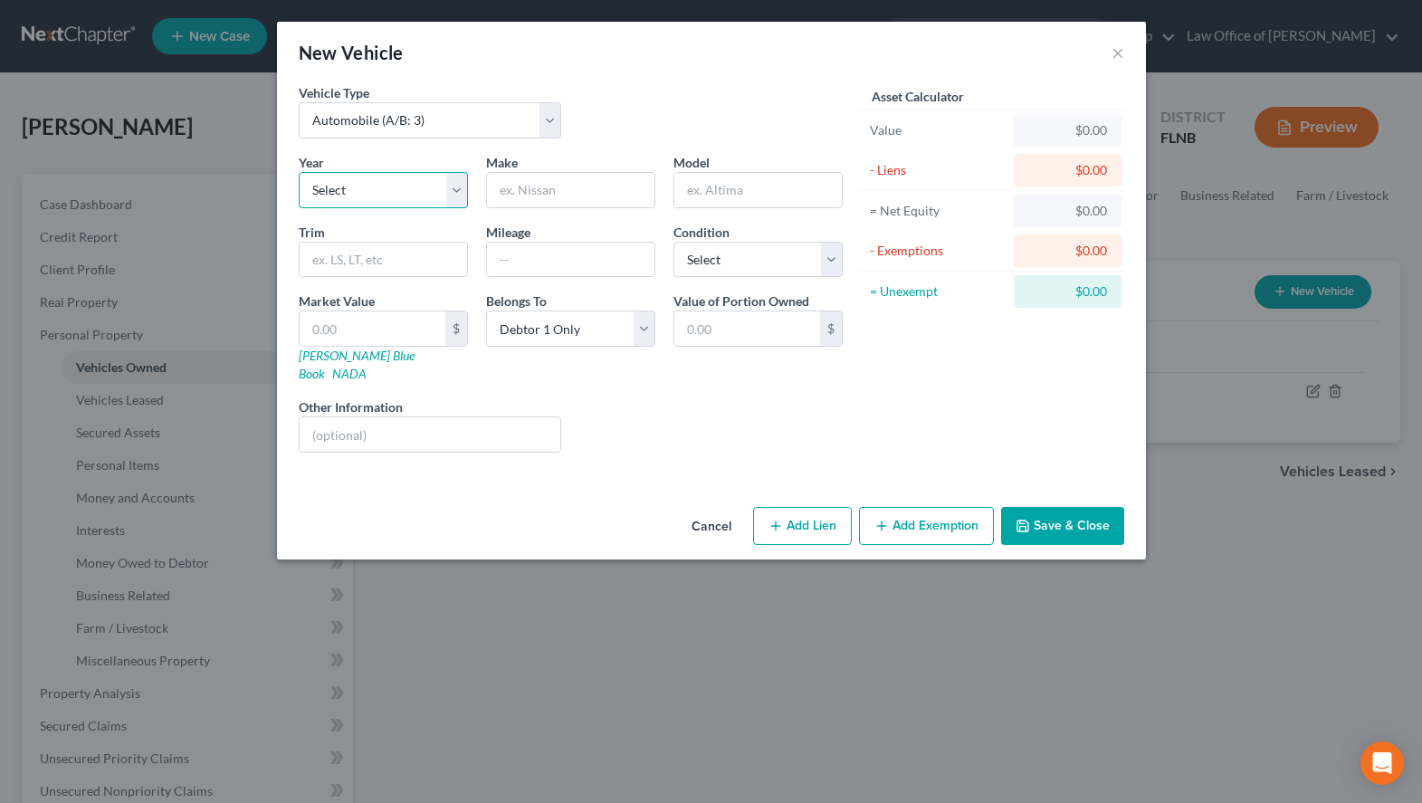
click at [299, 172] on select "Select 2026 2025 2024 2023 2022 2021 2020 2019 2018 2017 2016 2015 2014 2013 20…" at bounding box center [383, 190] width 169 height 36
select select "8"
click option "2018" at bounding box center [0, 0] width 0 height 0
click at [551, 190] on input "text" at bounding box center [570, 190] width 167 height 34
type input "Jeep"
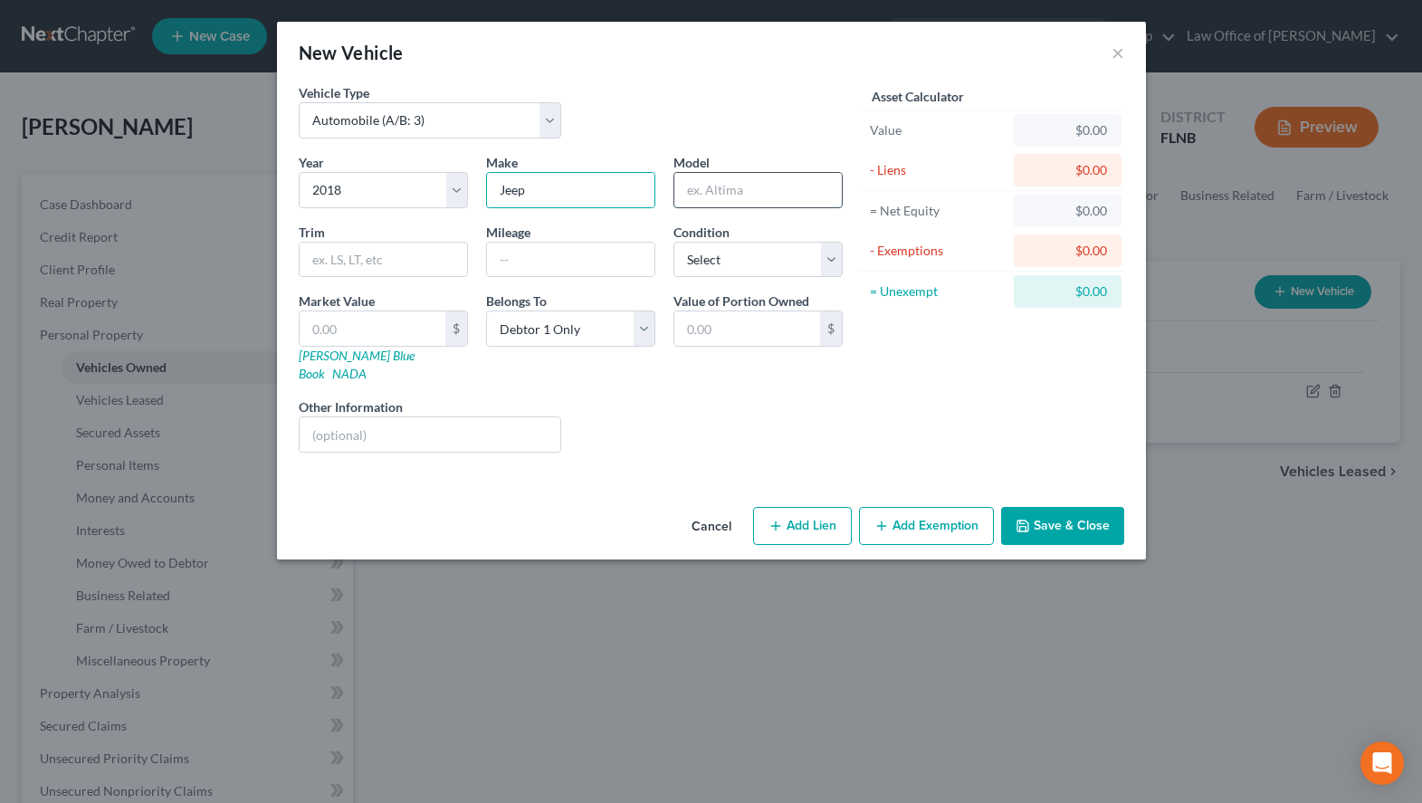
click at [757, 201] on input "text" at bounding box center [757, 190] width 167 height 34
type input "Wrangler"
click at [618, 262] on input "text" at bounding box center [570, 260] width 167 height 34
type input "70,174"
click at [673, 242] on select "Select Excellent Very Good Good Fair Poor" at bounding box center [757, 260] width 169 height 36
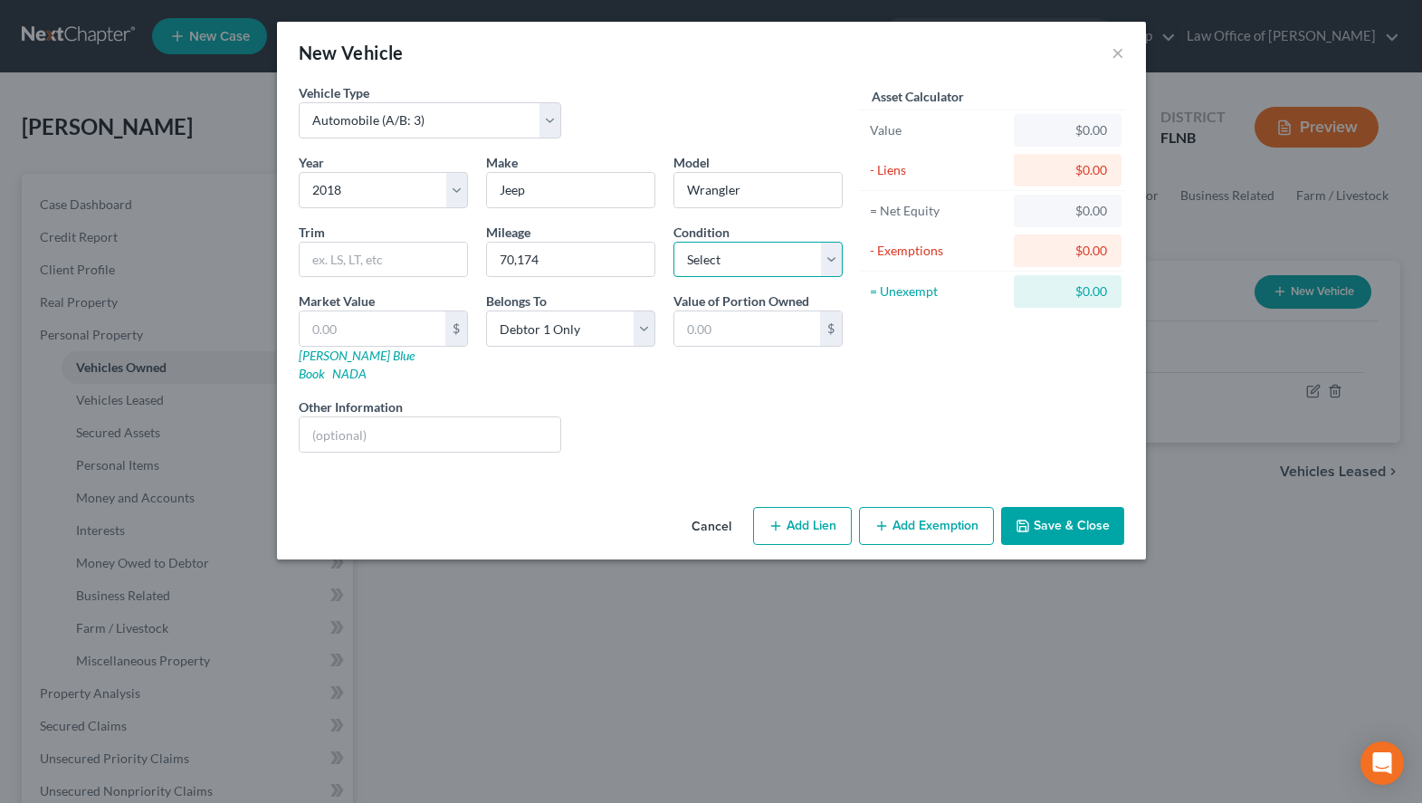
select select "1"
click option "Very Good" at bounding box center [0, 0] width 0 height 0
click at [348, 339] on input "text" at bounding box center [373, 328] width 146 height 34
type input "1"
type input "1.00"
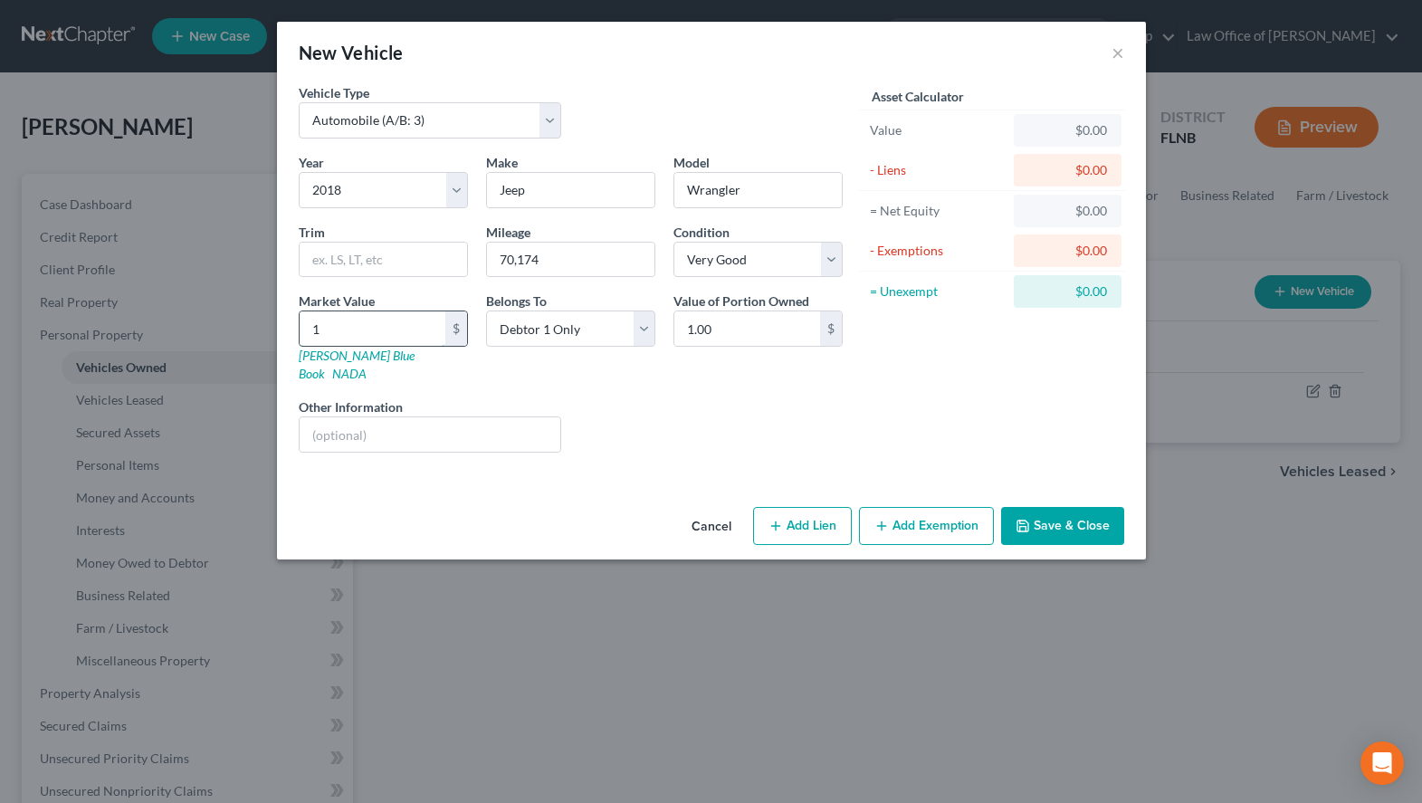
type input "15"
type input "15.00"
type input "150"
type input "150.00"
type input "1504"
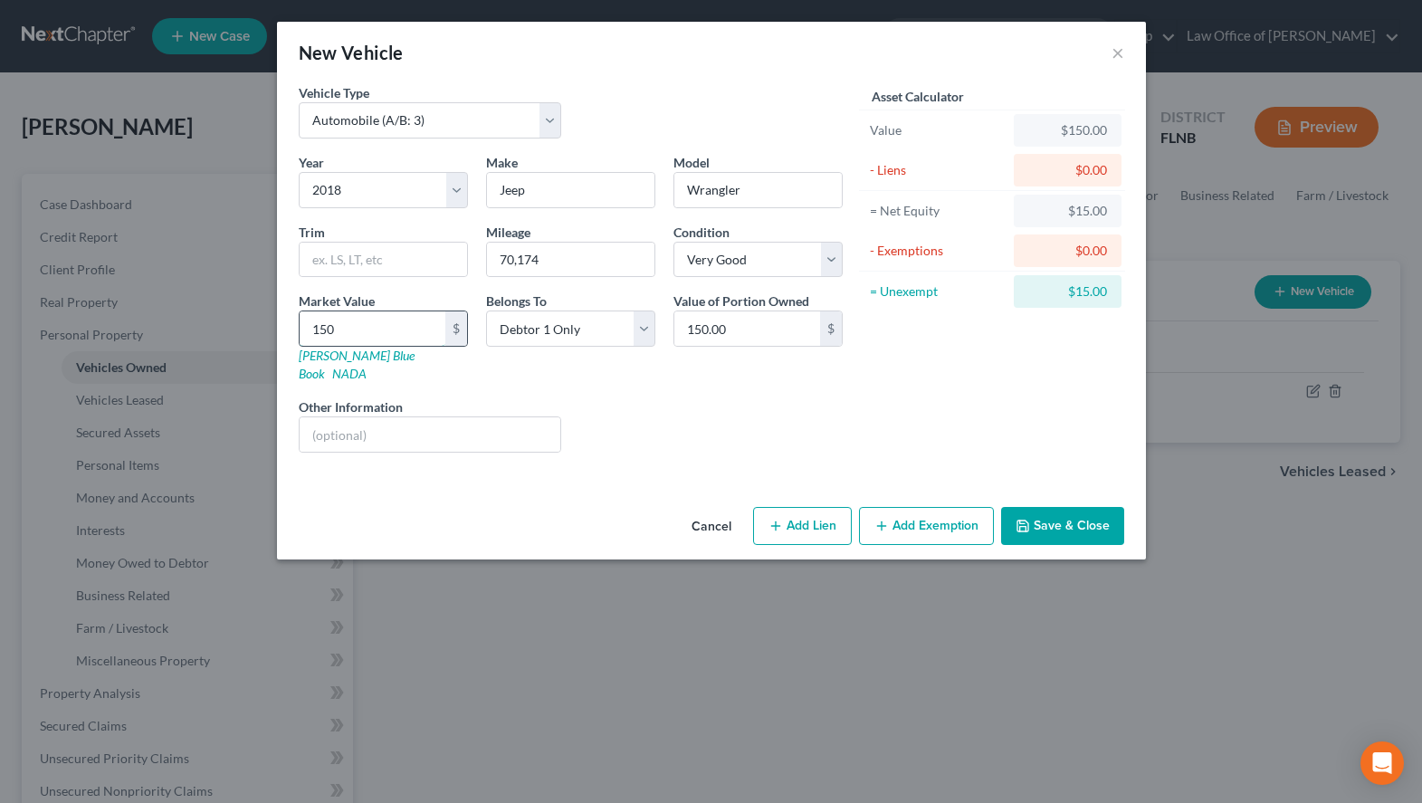
type input "1,504.00"
type input "1,5042"
type input "15,042.00"
click at [1066, 525] on button "Save & Close" at bounding box center [1062, 526] width 123 height 38
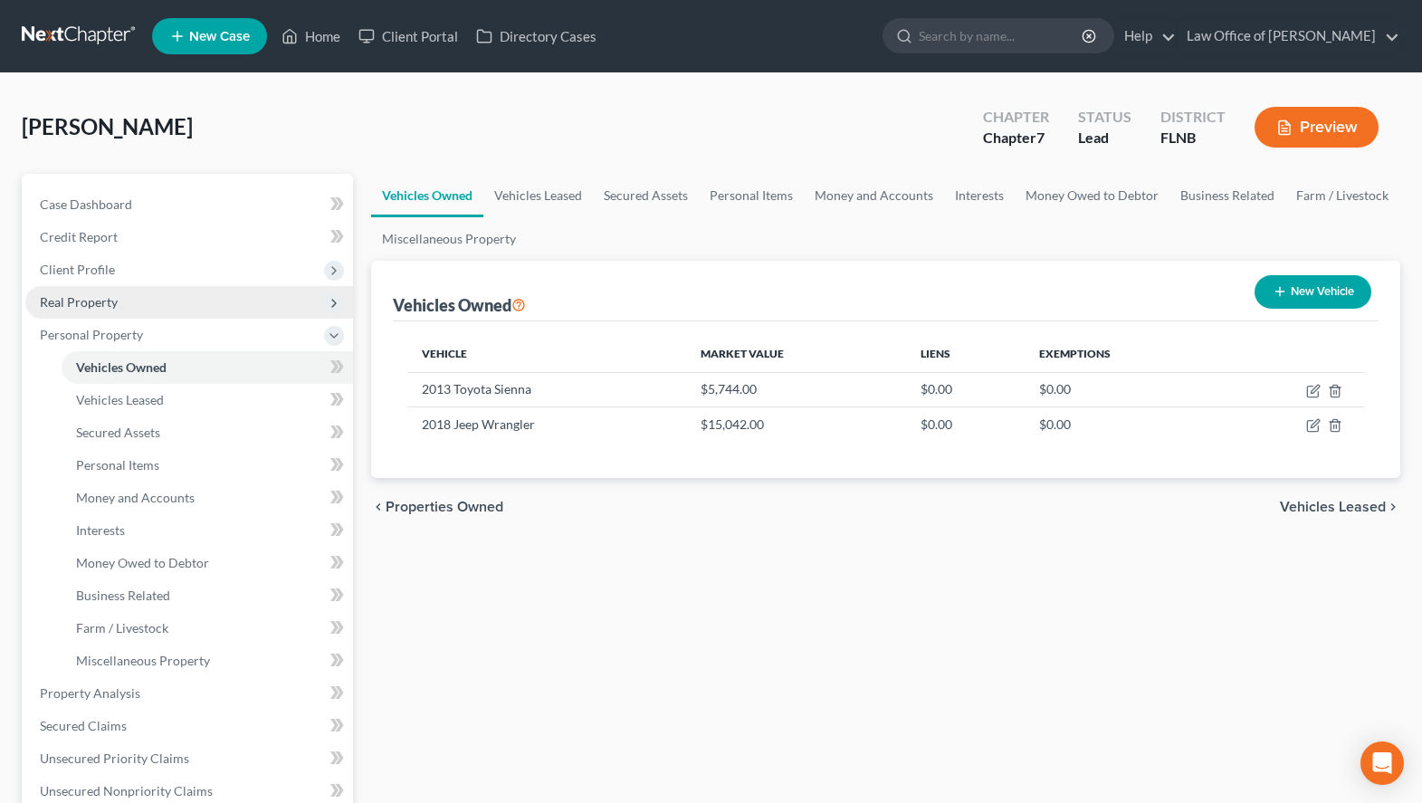
click at [178, 294] on span "Real Property" at bounding box center [189, 302] width 328 height 33
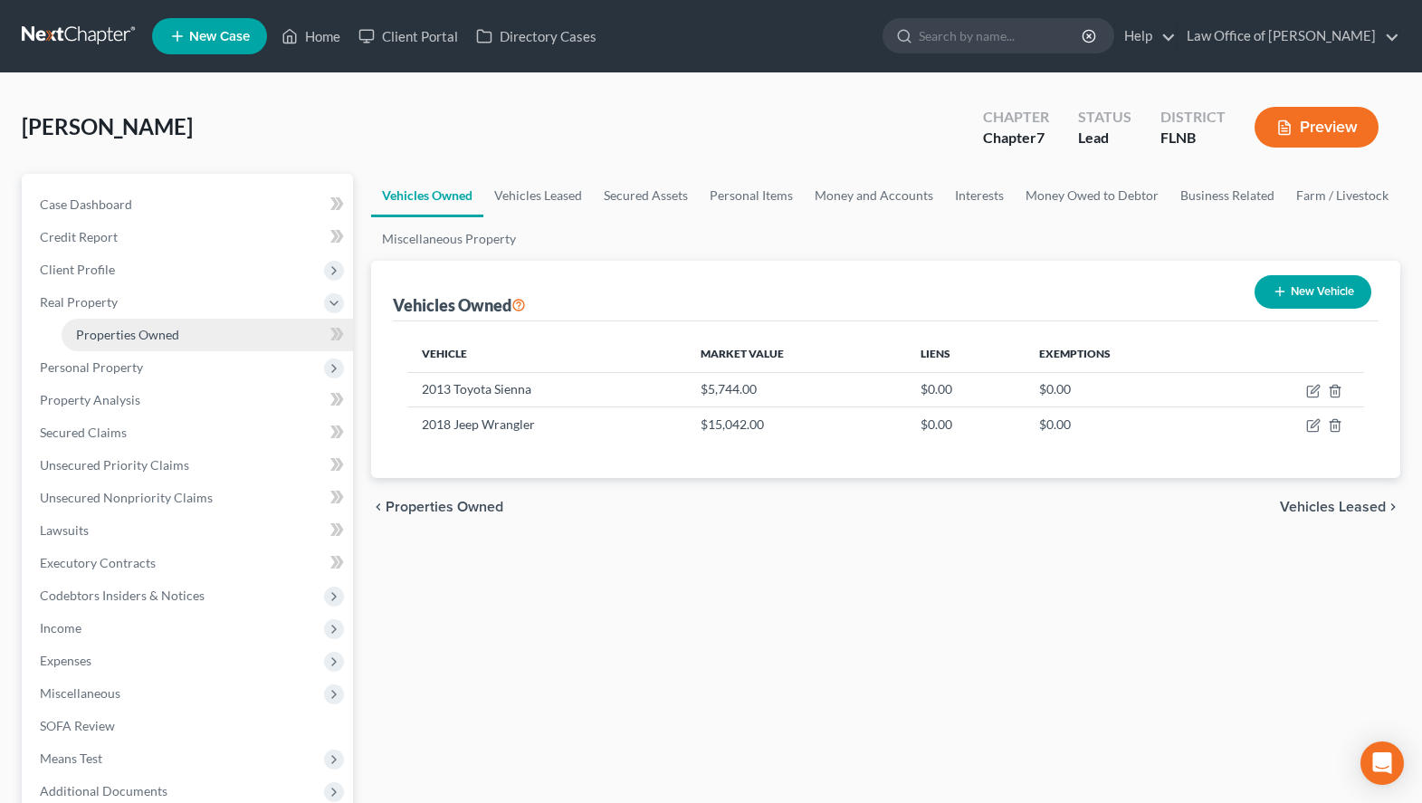
click at [172, 330] on span "Properties Owned" at bounding box center [127, 334] width 103 height 15
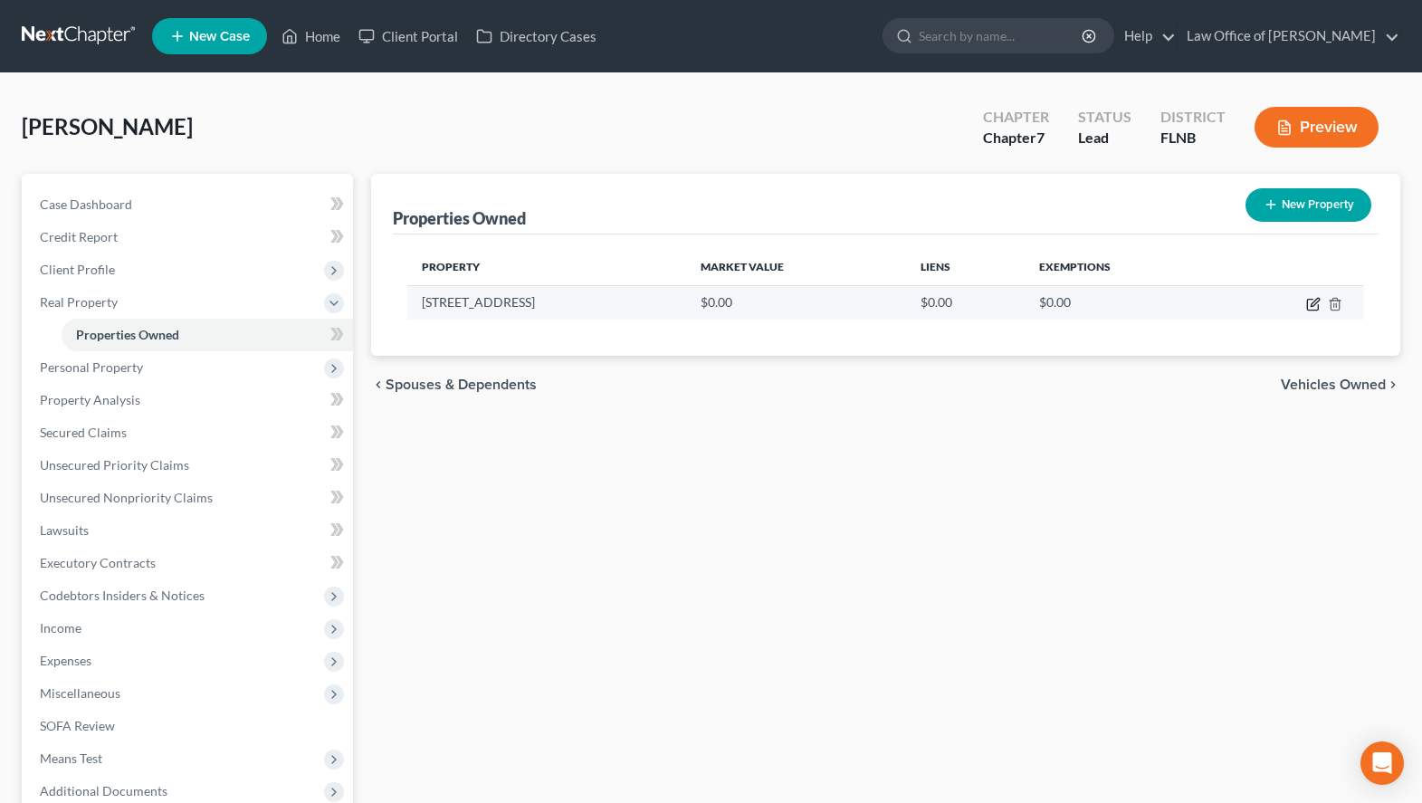
click at [1311, 306] on icon "button" at bounding box center [1315, 302] width 8 height 8
select select "9"
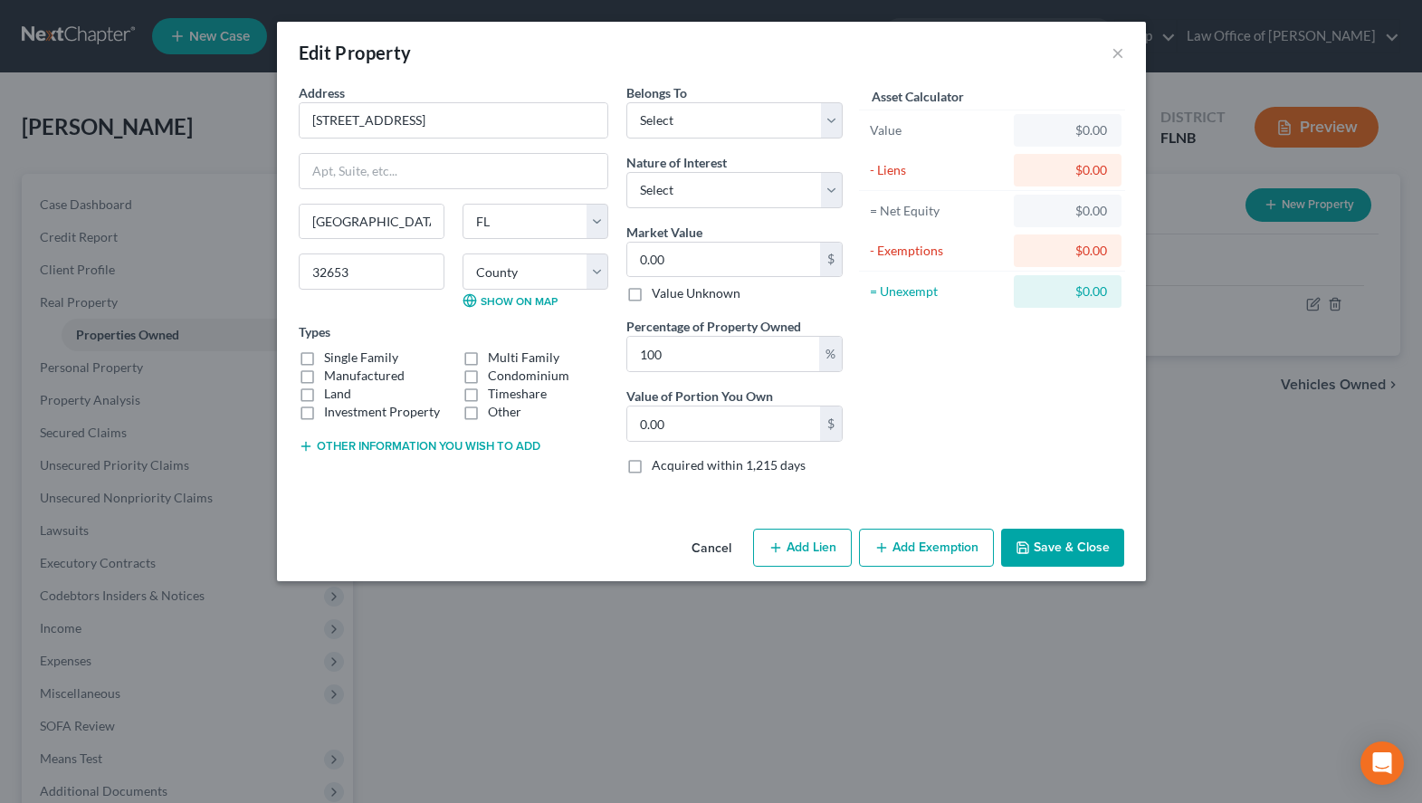
click at [375, 358] on label "Single Family" at bounding box center [361, 357] width 74 height 18
click at [343, 358] on input "Single Family" at bounding box center [337, 354] width 12 height 12
checkbox input "true"
click at [626, 102] on select "Select Debtor 1 Only Debtor 2 Only Debtor 1 And Debtor 2 Only At Least One Of T…" at bounding box center [734, 120] width 216 height 36
select select "3"
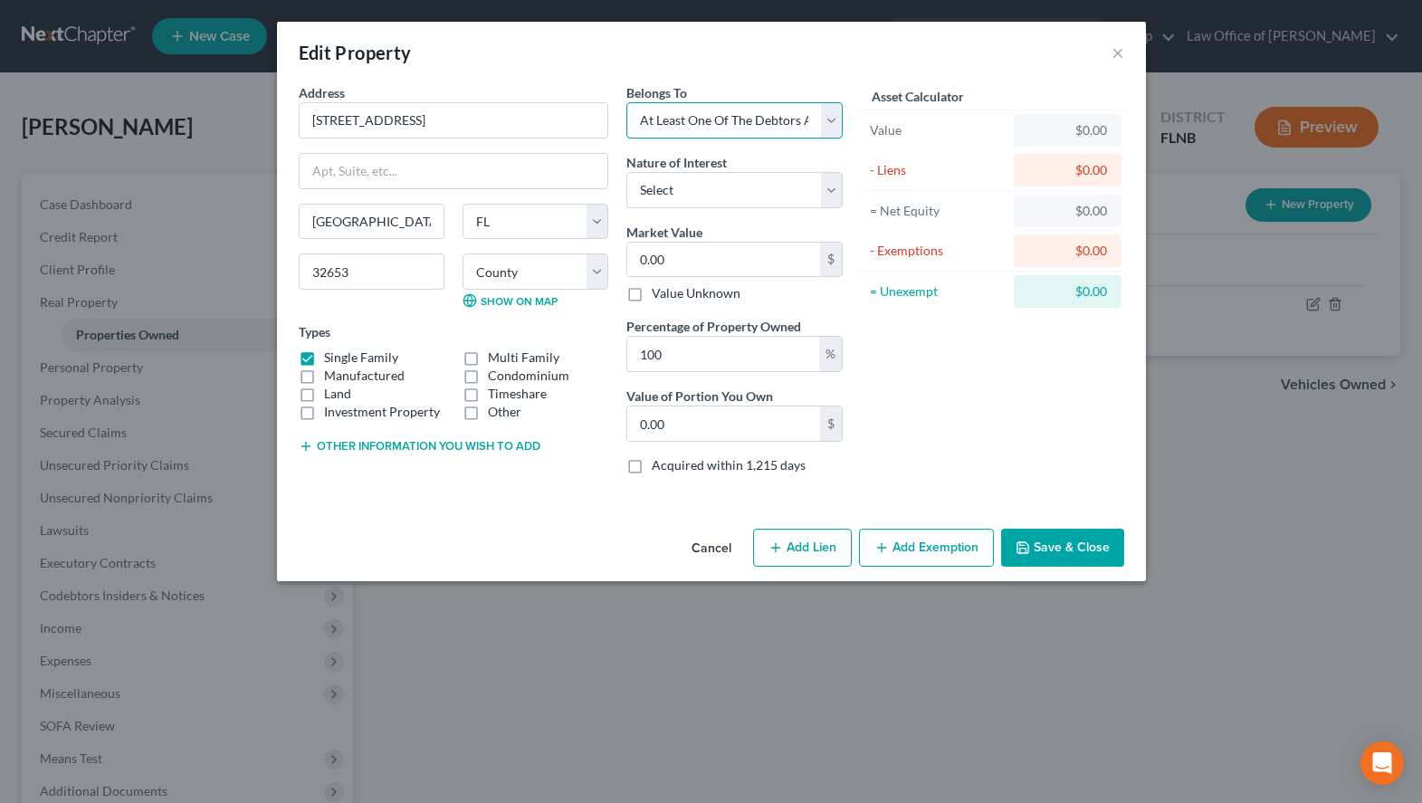
click option "At Least One Of The Debtors And Another" at bounding box center [0, 0] width 0 height 0
click at [626, 172] on select "Select Fee Simple Joint Tenant Life Estate Equitable Interest Future Interest T…" at bounding box center [734, 190] width 216 height 36
select select "0"
click option "Fee Simple" at bounding box center [0, 0] width 0 height 0
click at [784, 256] on input "0.00" at bounding box center [723, 260] width 193 height 34
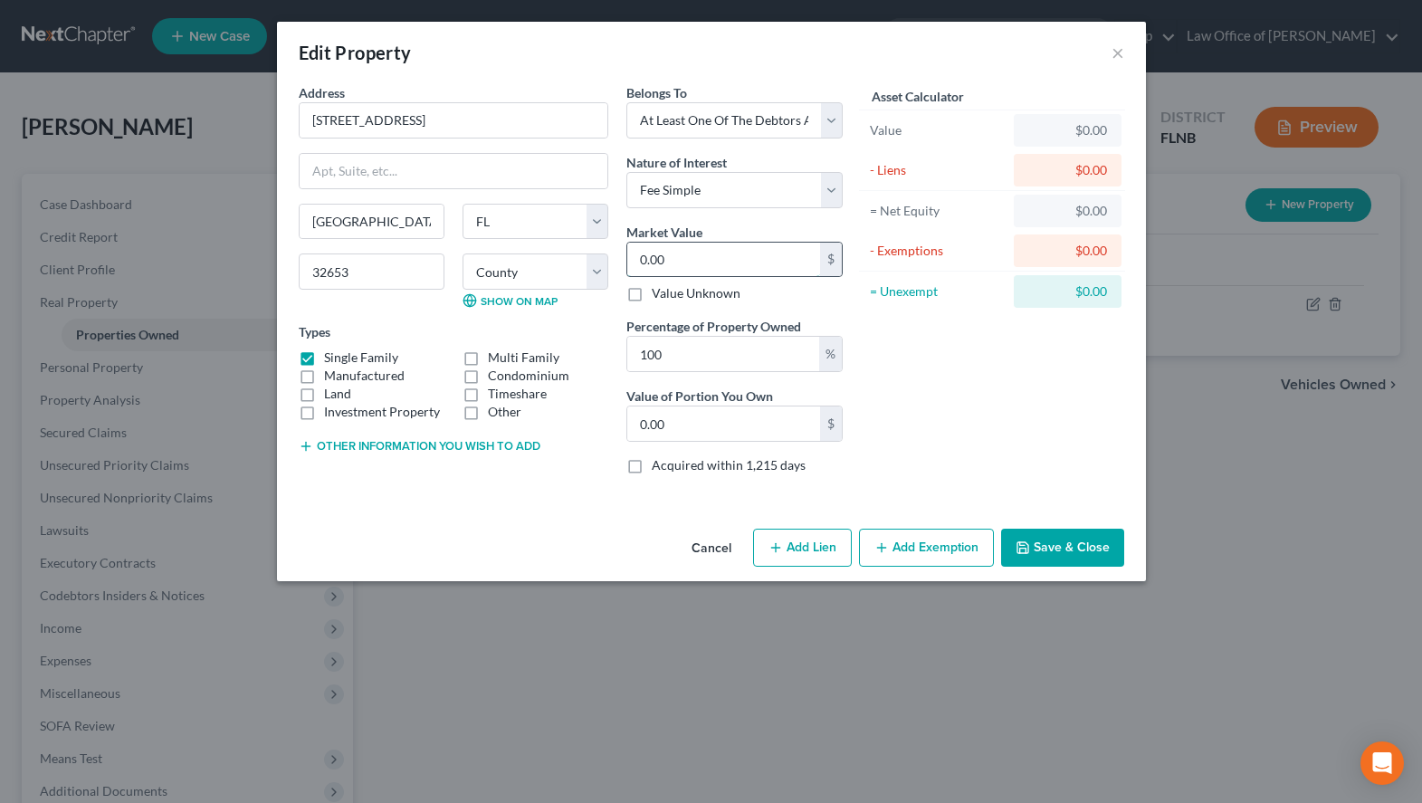
type input "5"
type input "5.00"
type input "57"
type input "57.00"
type input "575"
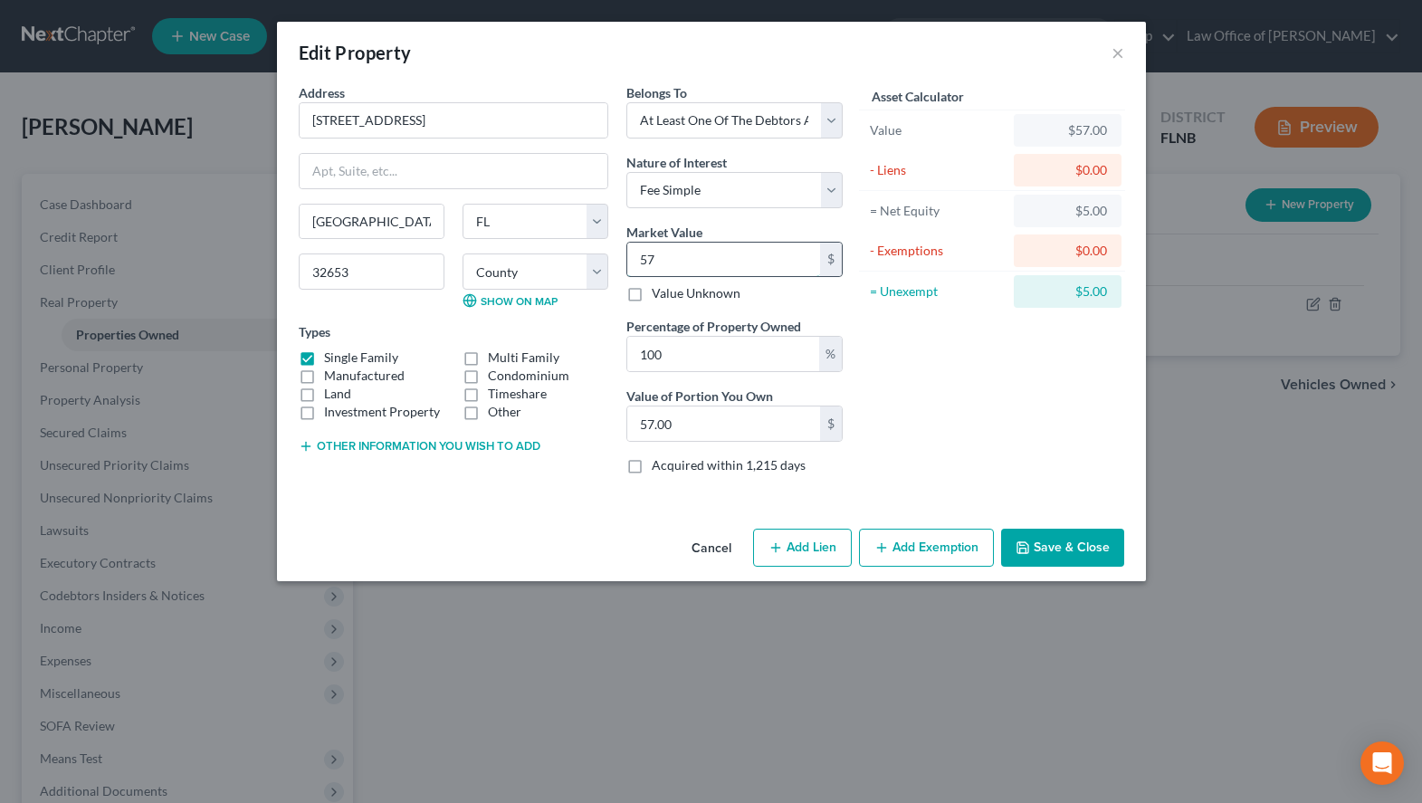
type input "575.00"
type input "5750"
type input "5,750.00"
type input "5,7500"
type input "57,500.00"
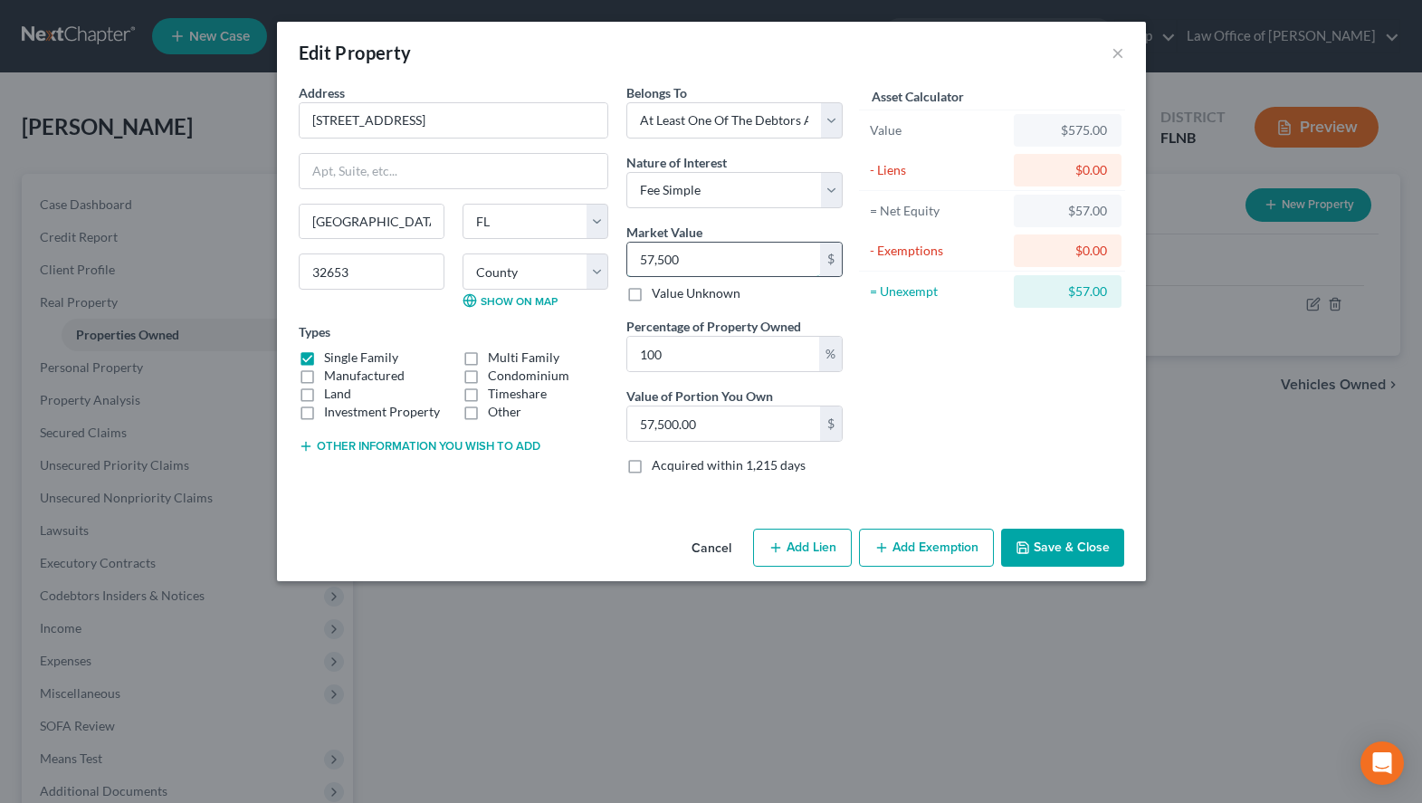
type input "57,5000"
type input "575,000.00"
drag, startPoint x: 717, startPoint y: 352, endPoint x: 630, endPoint y: 367, distance: 88.1
click at [630, 367] on input "100" at bounding box center [723, 354] width 192 height 34
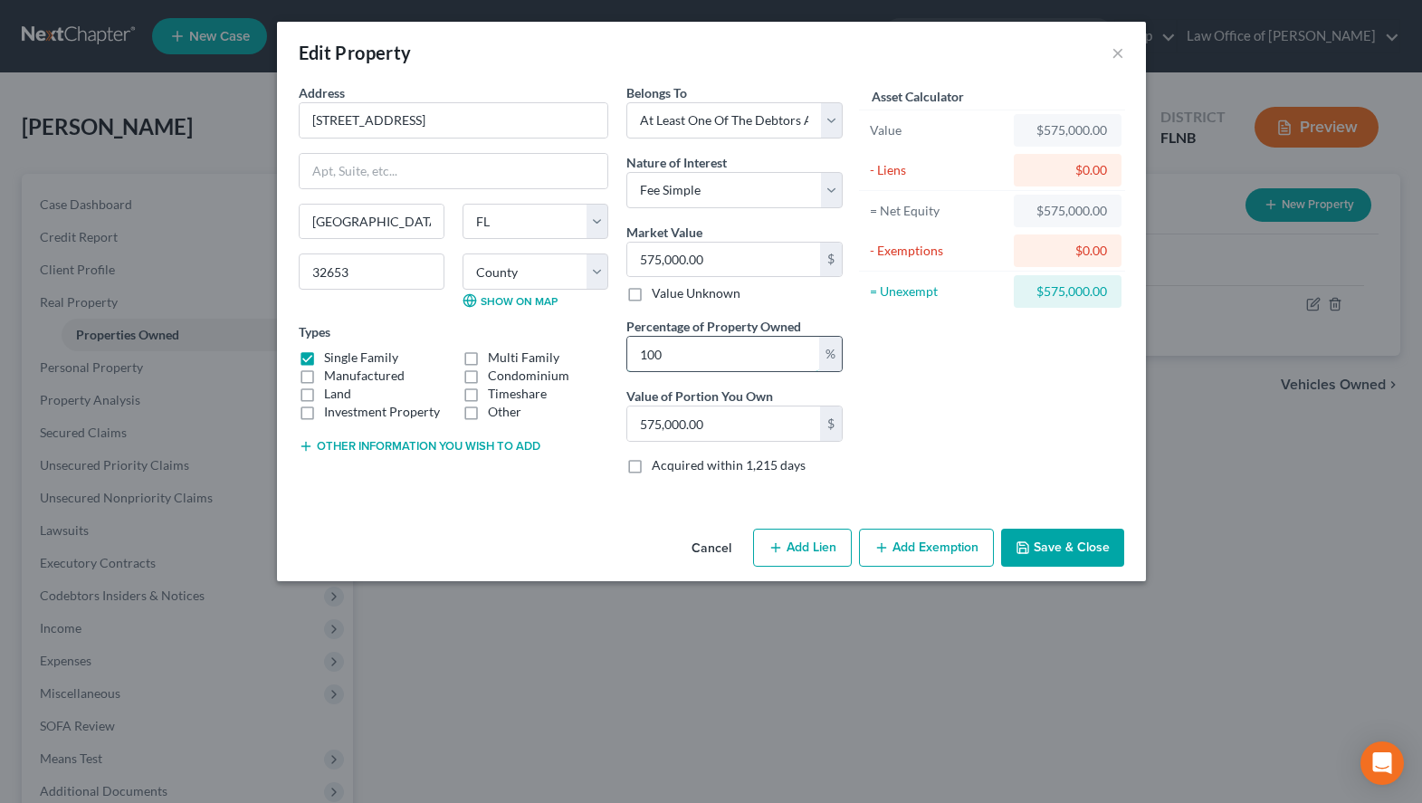
type input "5"
type input "28,750.00"
type input "50"
type input "287,500.00"
type input "50"
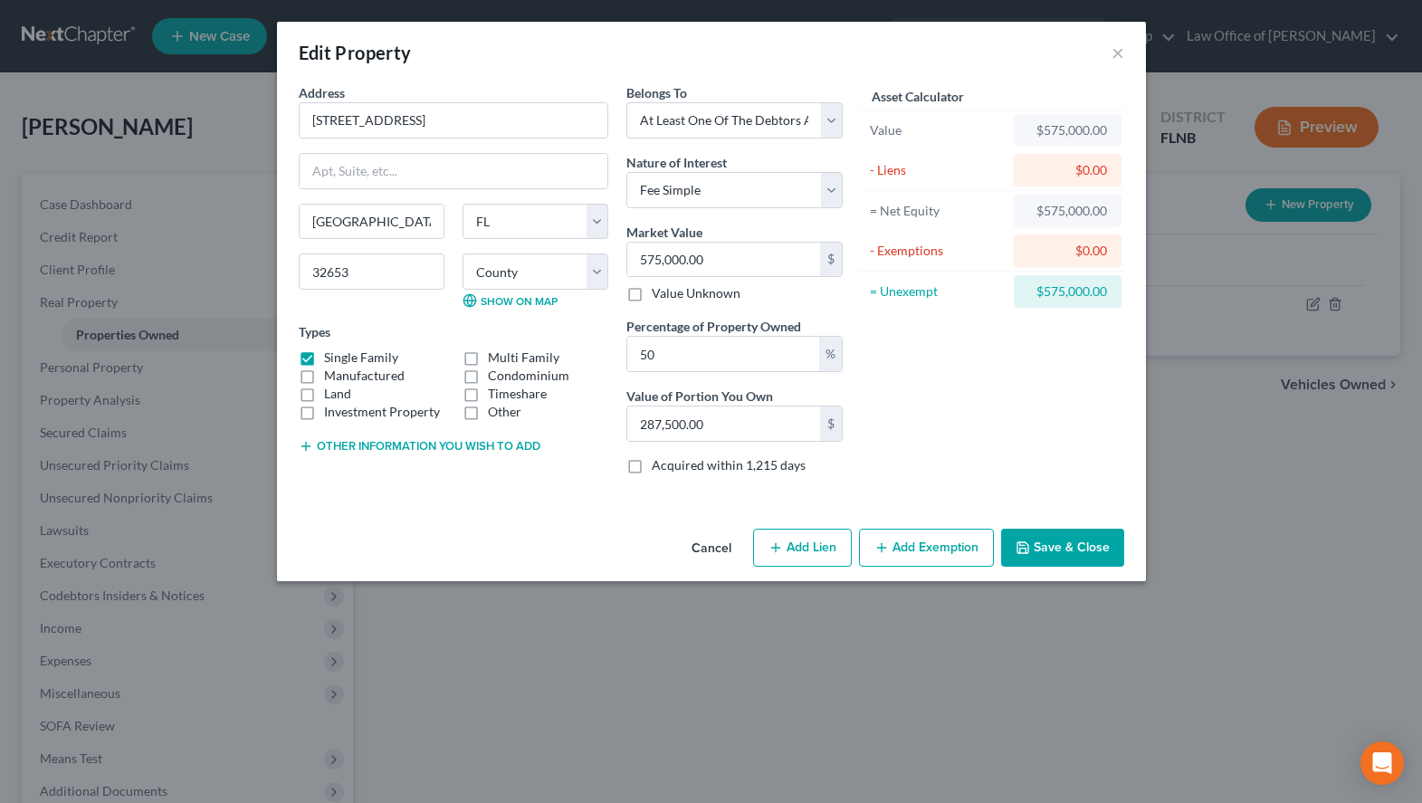
click at [780, 549] on icon "button" at bounding box center [775, 547] width 14 height 14
select select "3"
select select "0"
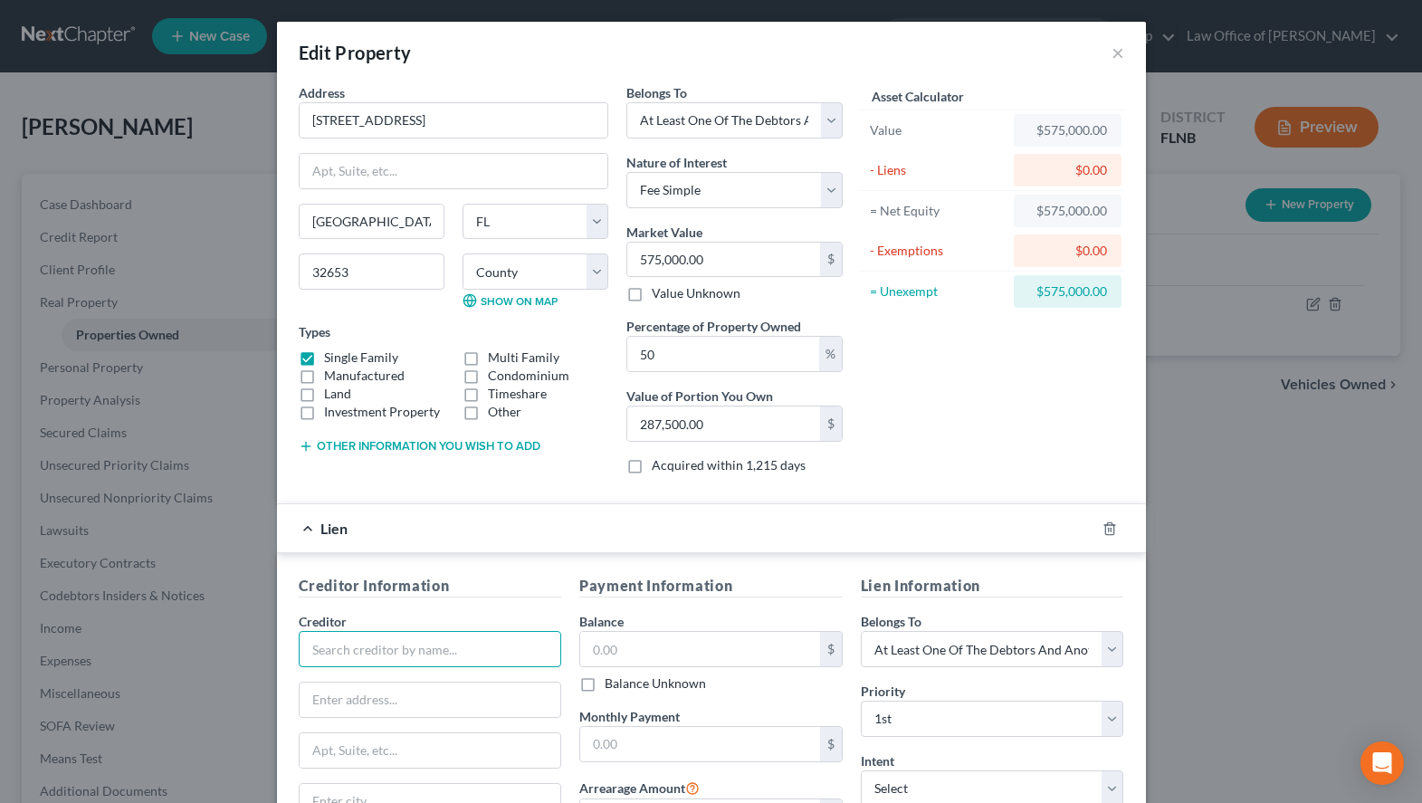
click at [453, 647] on input "text" at bounding box center [430, 649] width 263 height 36
drag, startPoint x: 419, startPoint y: 646, endPoint x: 306, endPoint y: 644, distance: 113.2
click at [306, 644] on input "IBM Credit Union" at bounding box center [430, 649] width 263 height 36
drag, startPoint x: 430, startPoint y: 654, endPoint x: 293, endPoint y: 654, distance: 136.7
click at [299, 654] on input "IBM Credit Union aka IThink Financial" at bounding box center [430, 649] width 263 height 36
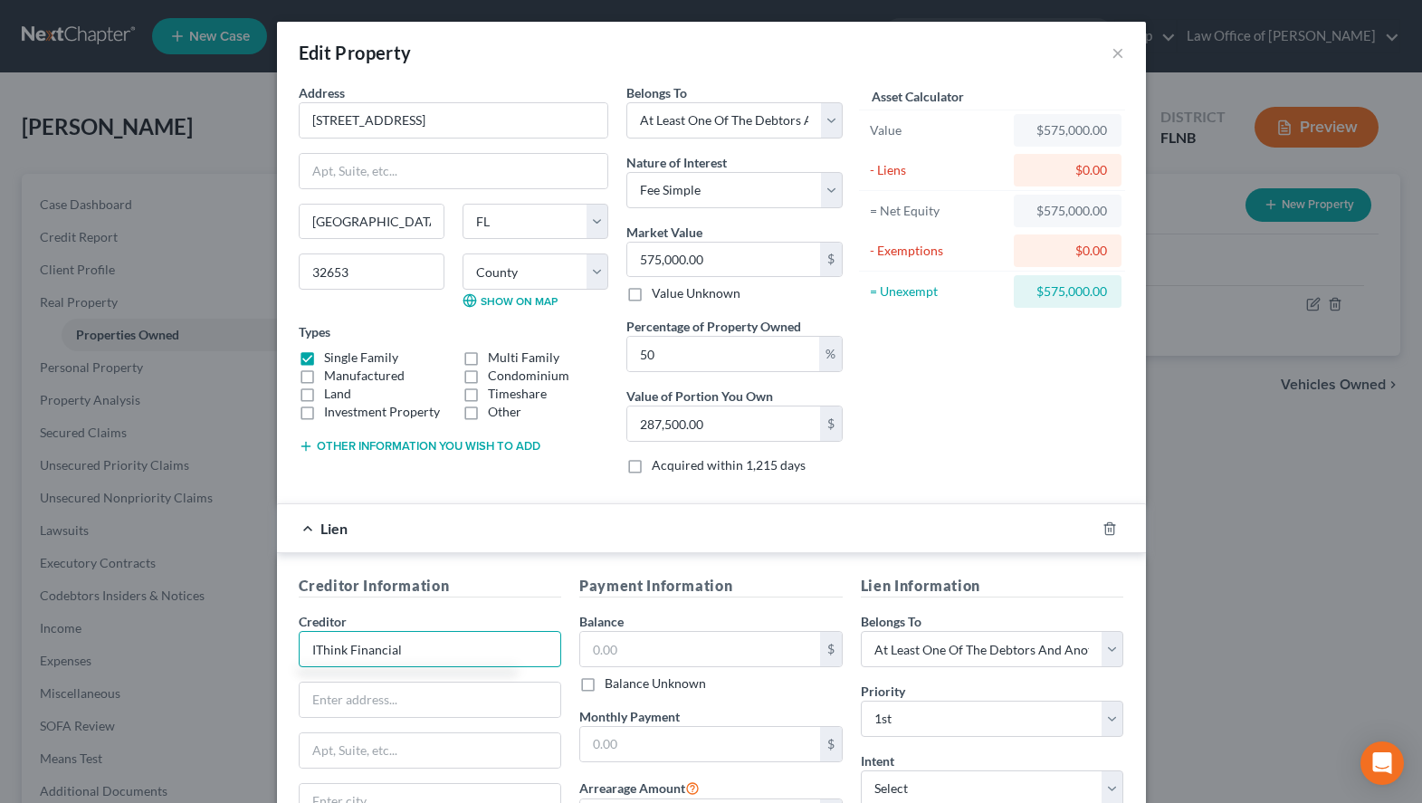
paste input "IBM Credit Union aka"
type input "IBM Credit Union aka IThink Financial"
click at [381, 705] on input "text" at bounding box center [431, 699] width 262 height 34
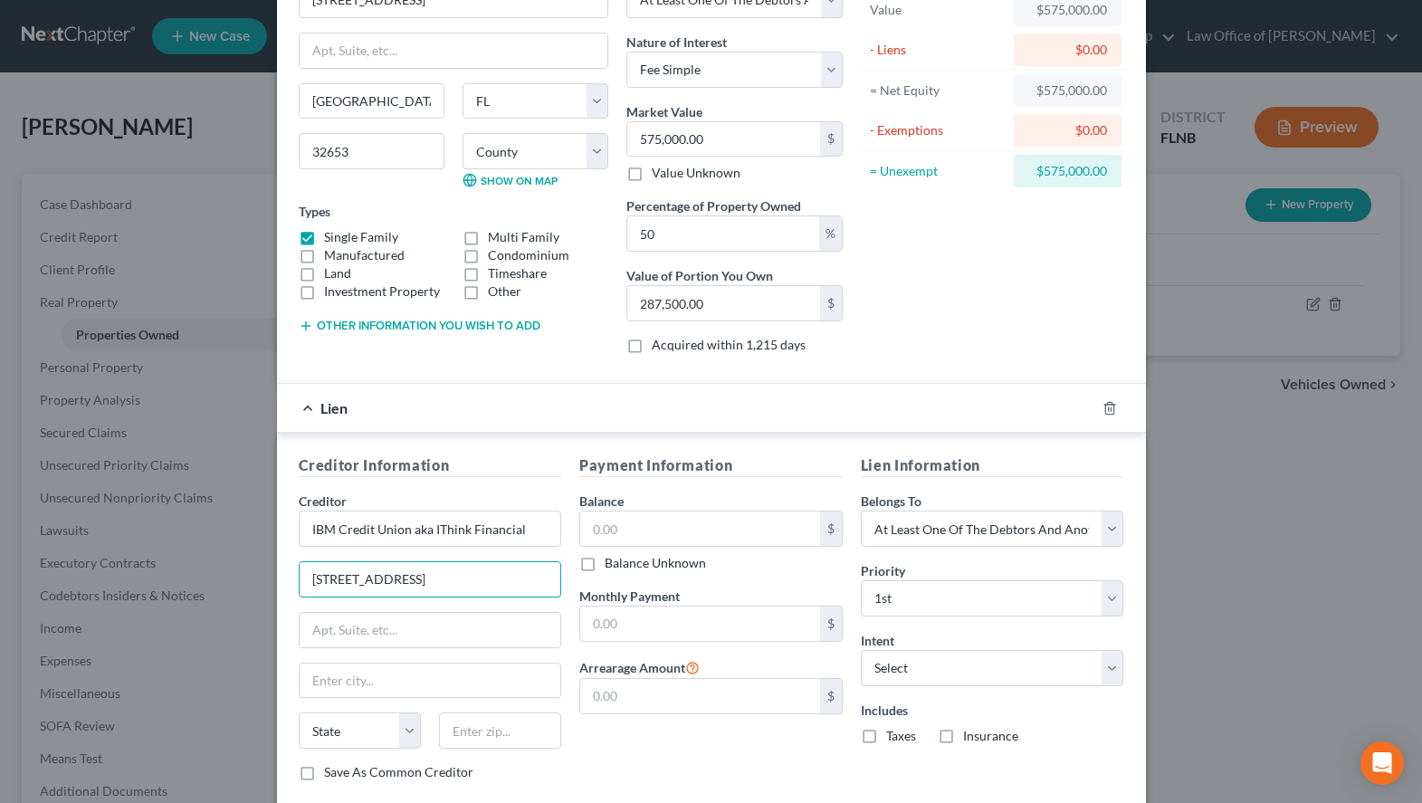
scroll to position [185, 0]
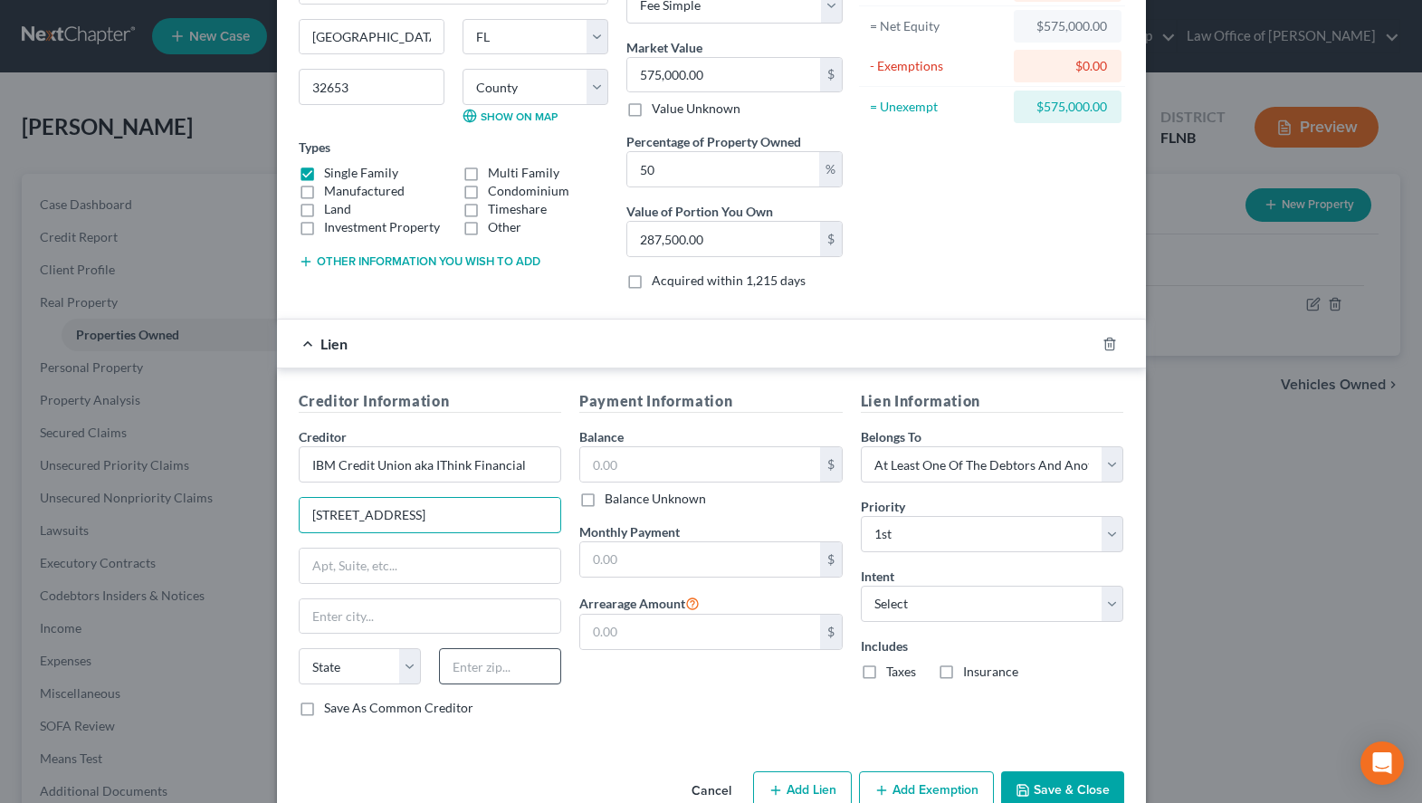
type input "[STREET_ADDRESS]"
click at [492, 673] on input "text" at bounding box center [500, 666] width 122 height 36
type input "33445"
type input "[GEOGRAPHIC_DATA]"
select select "9"
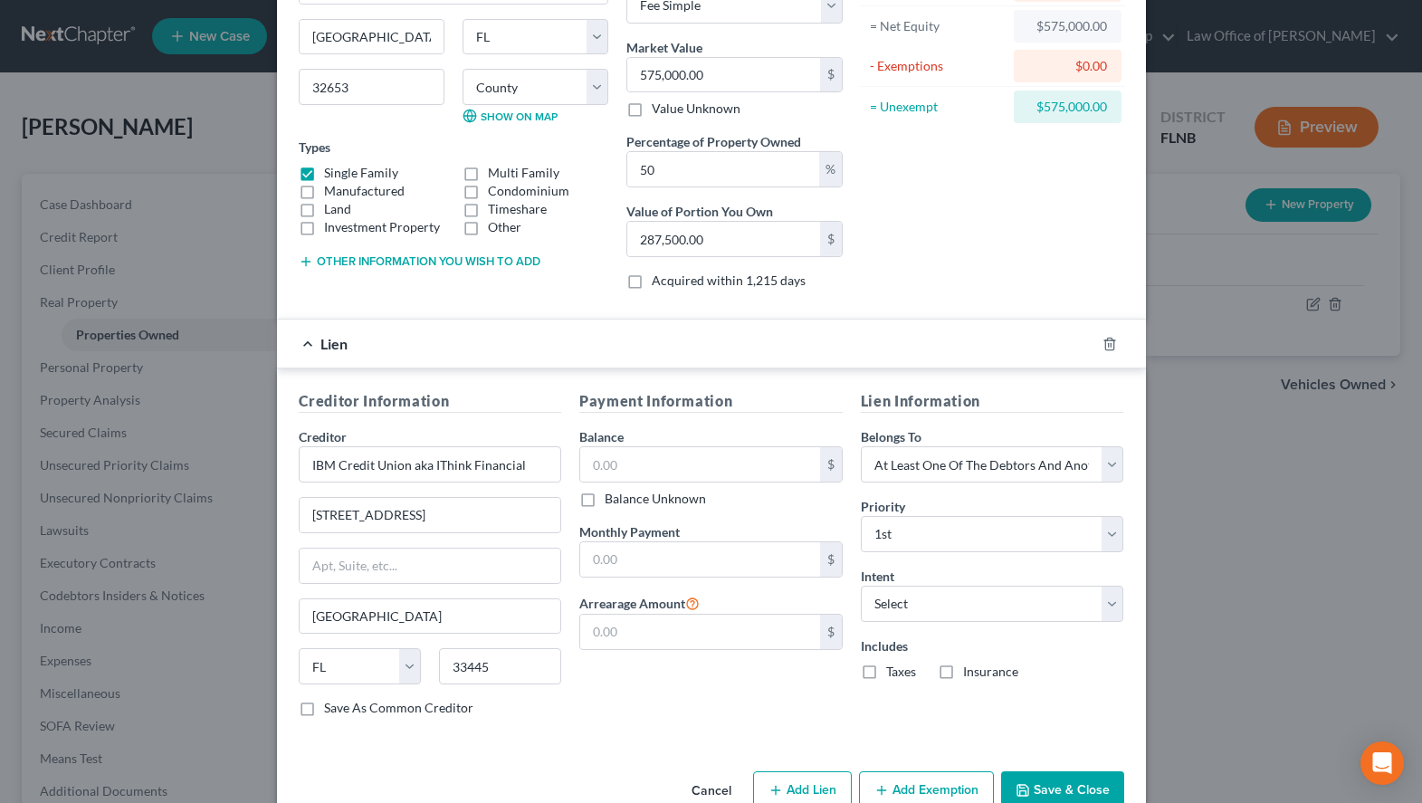
click at [379, 708] on label "Save As Common Creditor" at bounding box center [398, 708] width 149 height 18
click at [343, 708] on input "Save As Common Creditor" at bounding box center [337, 705] width 12 height 12
checkbox input "true"
click at [692, 463] on input "text" at bounding box center [700, 464] width 240 height 34
type input "193,773.33"
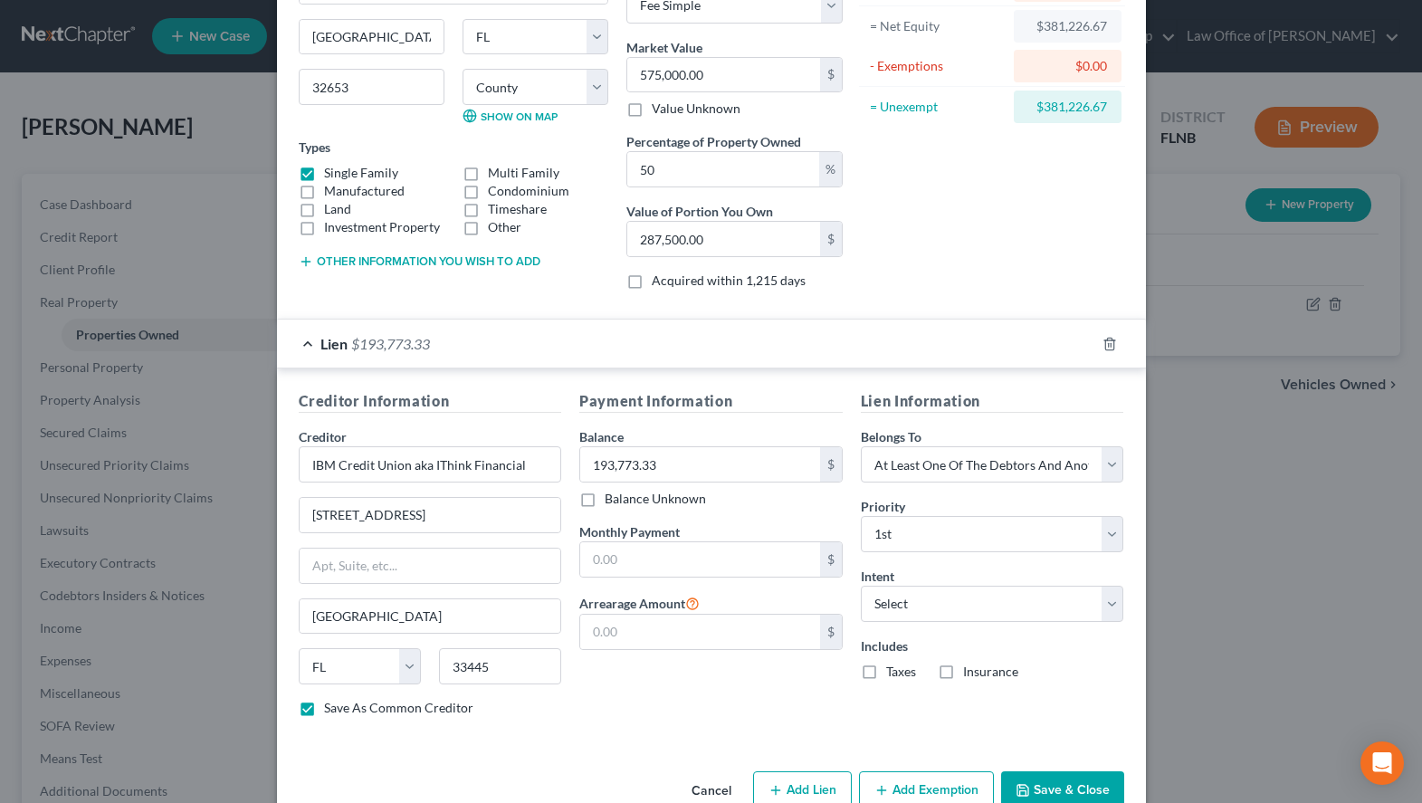
click at [933, 272] on div "Asset Calculator Value $575,000.00 - Liens $193,773.33 = Net Equity $381,226.67…" at bounding box center [993, 102] width 282 height 406
click at [659, 564] on input "text" at bounding box center [700, 559] width 240 height 34
type input "2,097.40"
click at [861, 586] on select "Select Surrender Redeem Reaffirm Avoid Other" at bounding box center [992, 604] width 263 height 36
click at [598, 722] on div "Payment Information Balance 193,773.33 $ Balance Unknown Balance Undetermined 1…" at bounding box center [711, 560] width 282 height 341
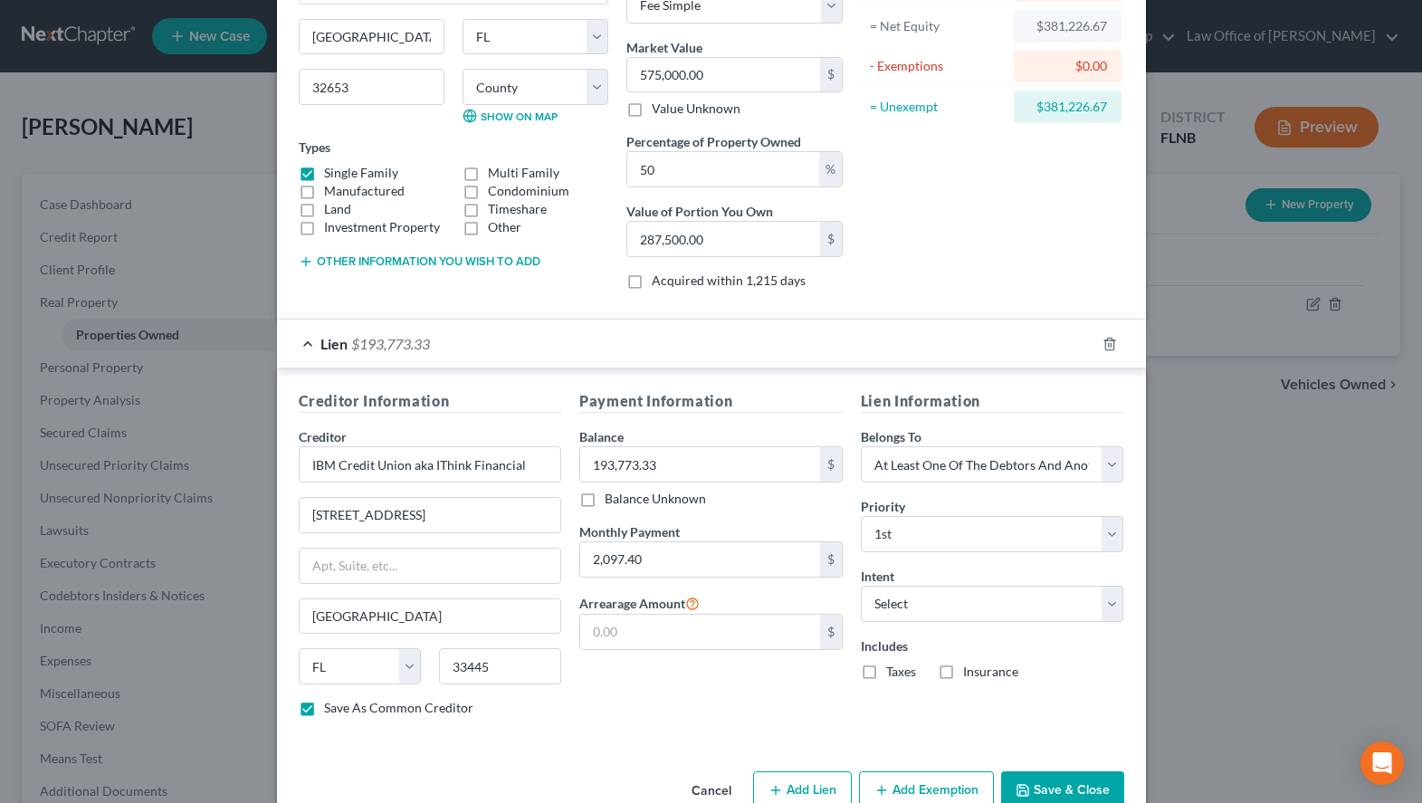
click at [907, 672] on label "Taxes" at bounding box center [901, 672] width 30 height 18
click at [905, 672] on input "Taxes" at bounding box center [899, 669] width 12 height 12
checkbox input "true"
click at [963, 670] on label "Insurance" at bounding box center [990, 672] width 55 height 18
click at [970, 670] on input "Insurance" at bounding box center [976, 669] width 12 height 12
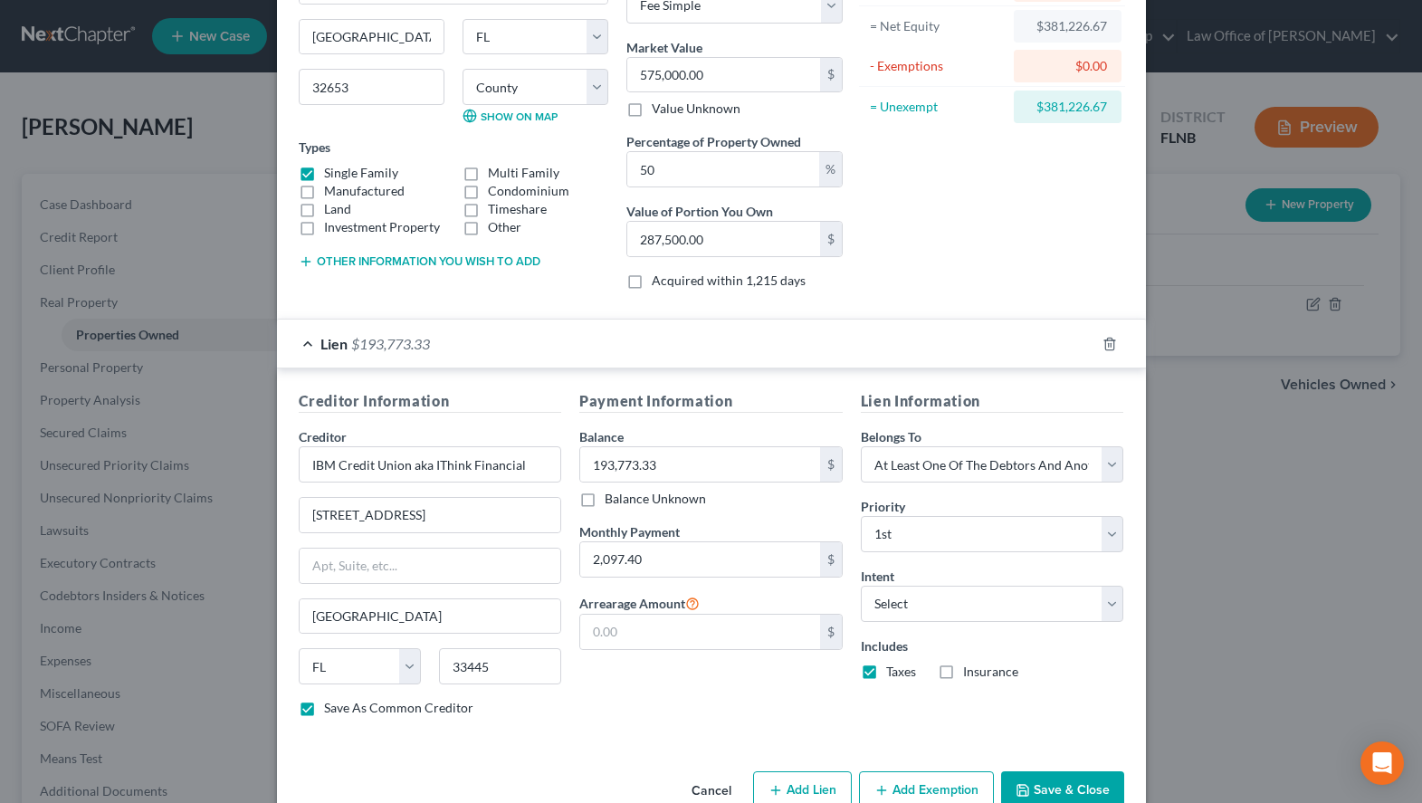
checkbox input "true"
drag, startPoint x: 534, startPoint y: 463, endPoint x: 262, endPoint y: 461, distance: 272.5
click at [299, 461] on input "IBM Credit Union aka IThink Financial" at bounding box center [430, 464] width 263 height 36
click at [805, 780] on button "Add Lien" at bounding box center [802, 790] width 99 height 38
select select "3"
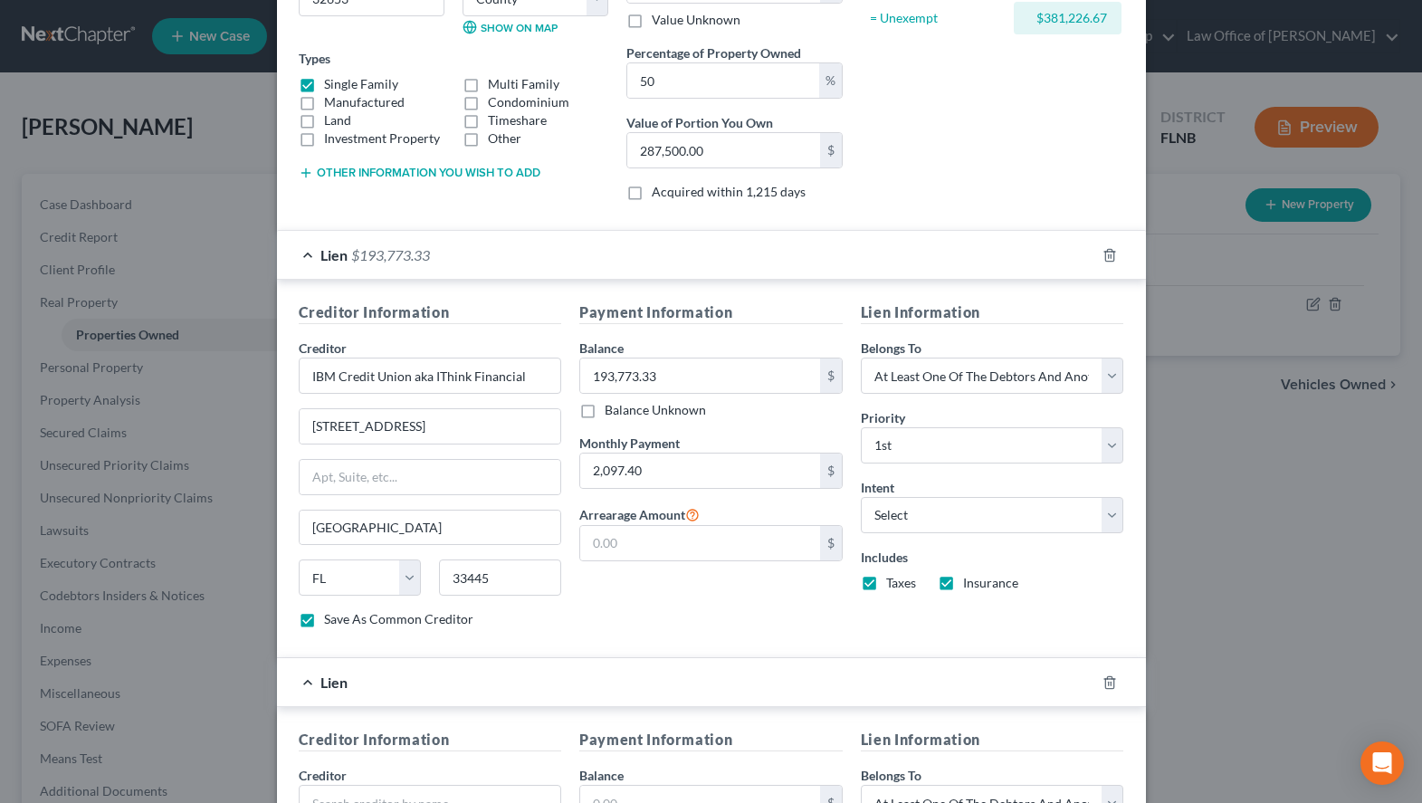
scroll to position [369, 0]
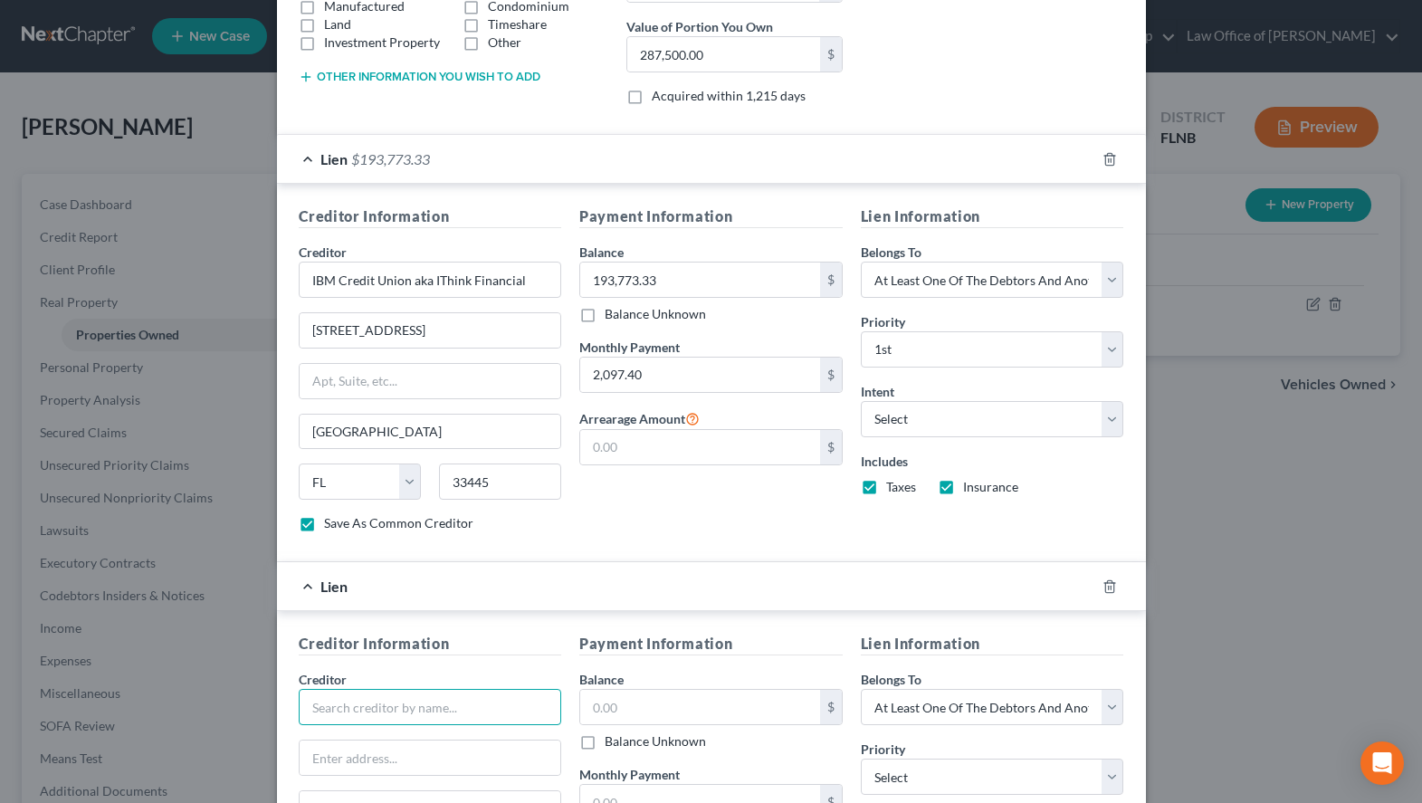
click at [377, 719] on input "text" at bounding box center [430, 707] width 263 height 36
paste input "IBM Credit Union aka IThink Financial"
type input "IBM Credit Union aka IThink Financial"
click at [629, 150] on div "Lien $193,773.33" at bounding box center [686, 159] width 818 height 48
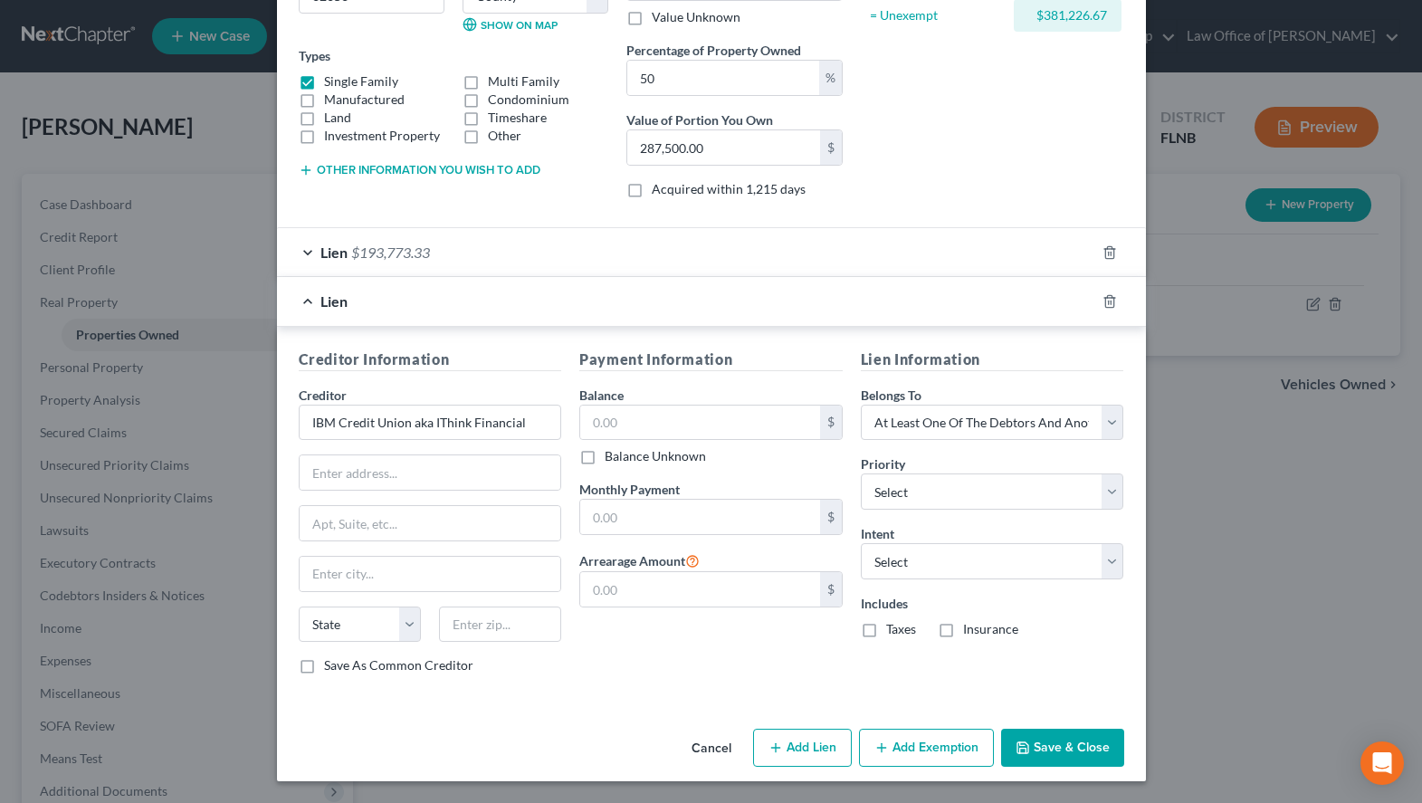
scroll to position [276, 0]
click at [463, 264] on div "Lien $193,773.33" at bounding box center [686, 252] width 818 height 48
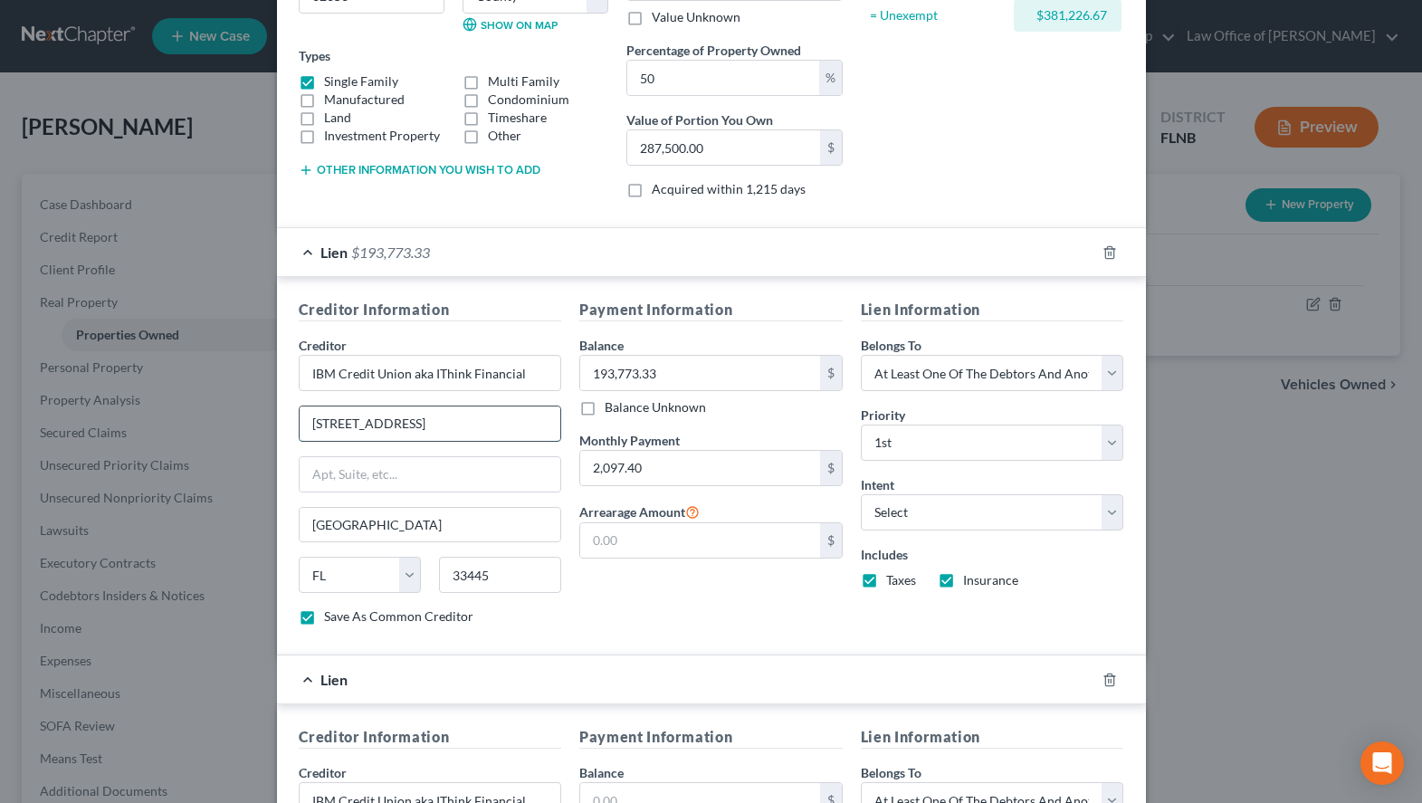
drag, startPoint x: 463, startPoint y: 435, endPoint x: 230, endPoint y: 426, distance: 232.8
click at [300, 426] on input "[STREET_ADDRESS]" at bounding box center [431, 423] width 262 height 34
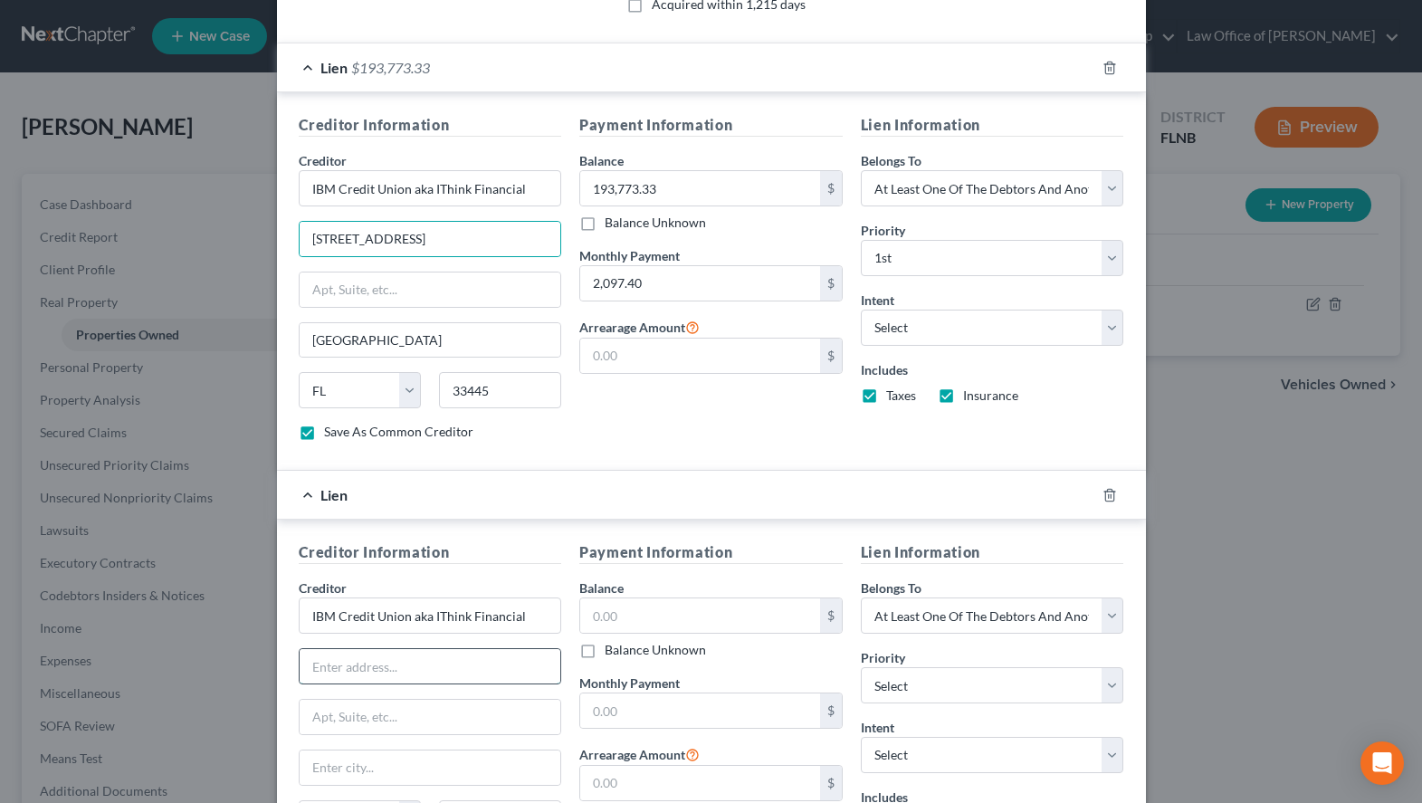
click at [494, 658] on input "text" at bounding box center [431, 666] width 262 height 34
paste input "[STREET_ADDRESS]"
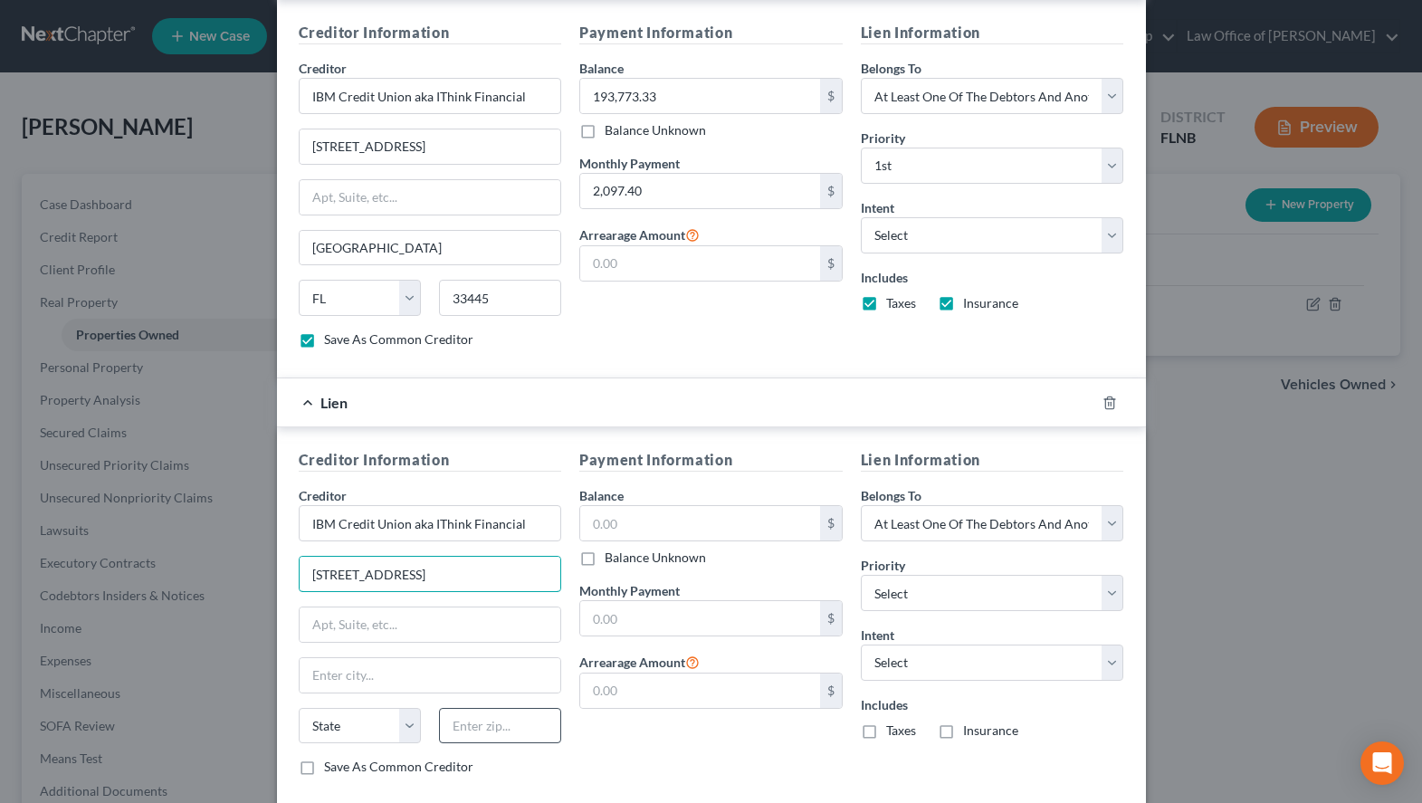
type input "[STREET_ADDRESS]"
click at [507, 713] on input "text" at bounding box center [500, 726] width 122 height 36
type input "33445"
type input "[GEOGRAPHIC_DATA]"
select select "9"
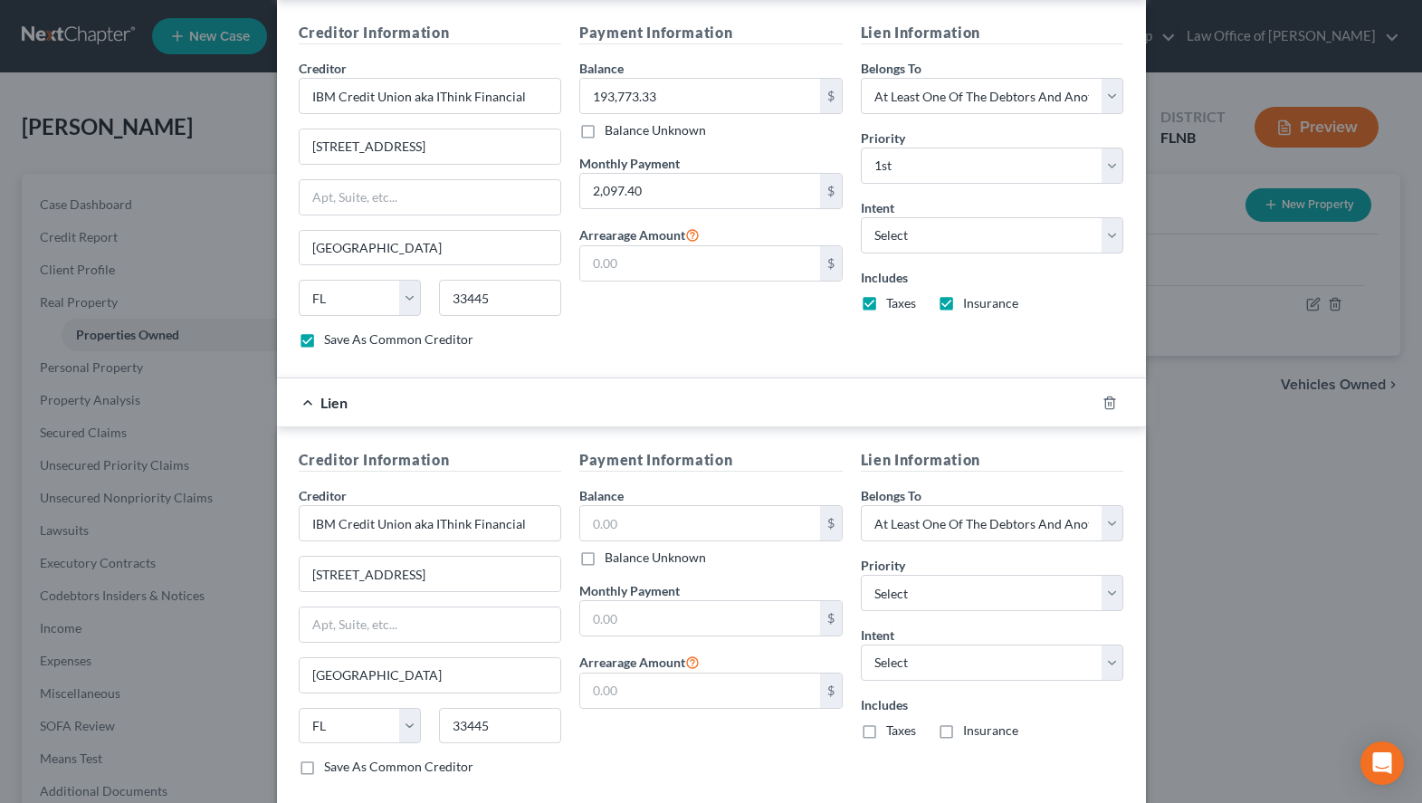
click at [717, 744] on div "Payment Information Balance $ Balance Unknown Balance Undetermined $ Balance Un…" at bounding box center [711, 619] width 282 height 341
click at [632, 511] on input "text" at bounding box center [700, 523] width 240 height 34
click at [861, 217] on select "Select Surrender Redeem Reaffirm Avoid Other" at bounding box center [992, 235] width 263 height 36
select select "2"
click option "Reaffirm" at bounding box center [0, 0] width 0 height 0
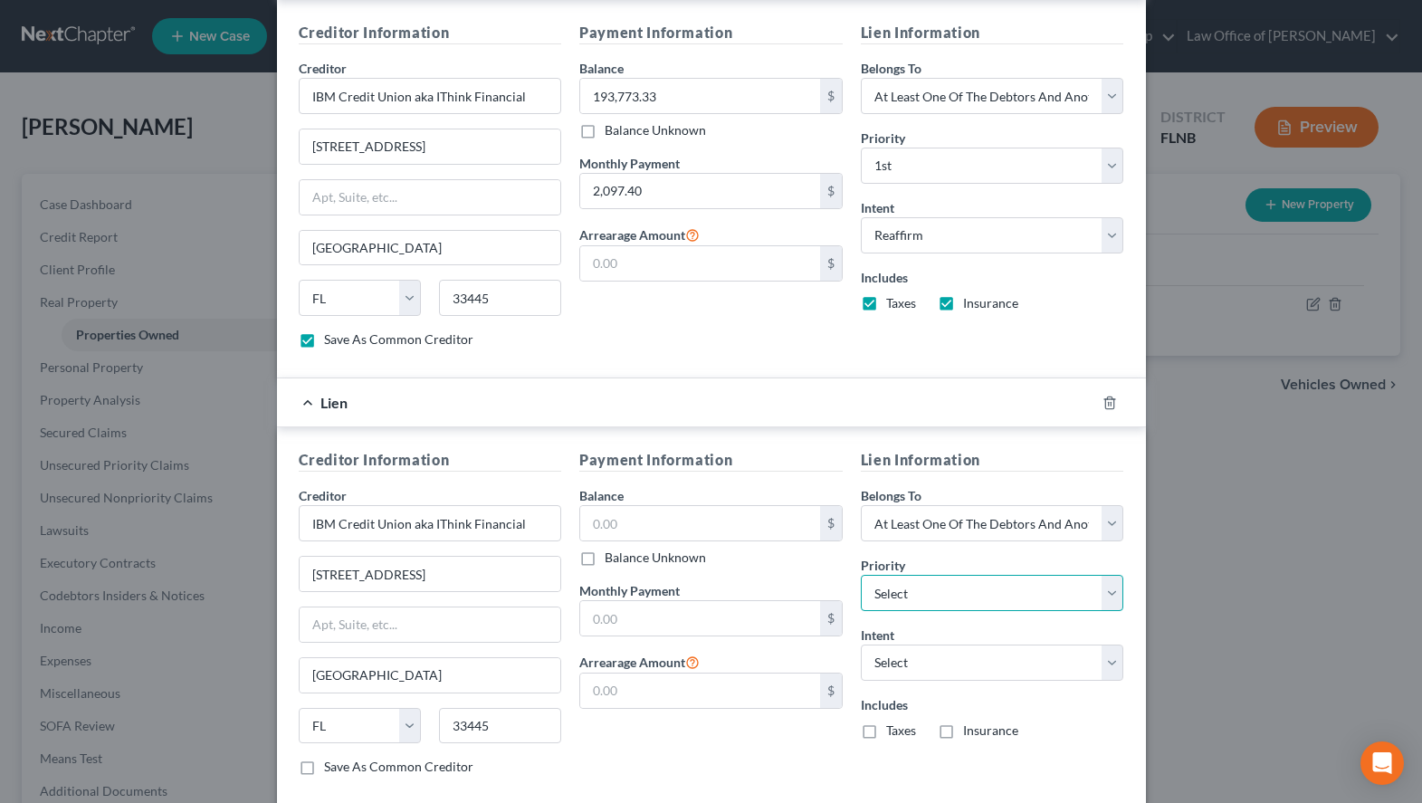
click at [861, 575] on select "Select 2nd 3rd 4th 5th 6th 7th 8th 9th 10th 11th 12th 13th 14th 15th 16th 17th …" at bounding box center [992, 593] width 263 height 36
click at [646, 349] on div "Payment Information Balance 193,773.33 $ Balance Unknown Balance Undetermined 1…" at bounding box center [711, 192] width 282 height 341
click at [861, 644] on select "Select Surrender Redeem Reaffirm Avoid Other" at bounding box center [992, 662] width 263 height 36
select select "2"
click option "Reaffirm" at bounding box center [0, 0] width 0 height 0
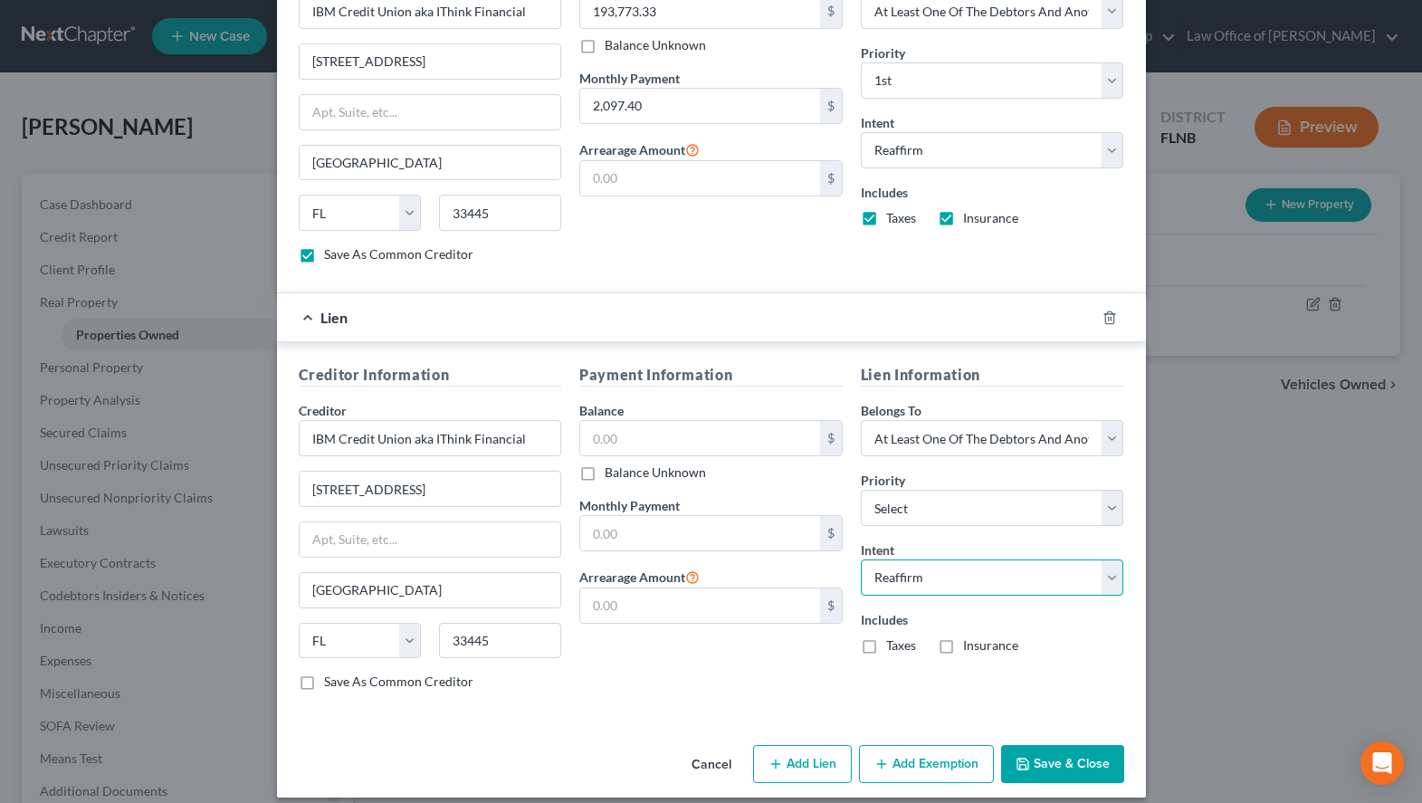
scroll to position [654, 0]
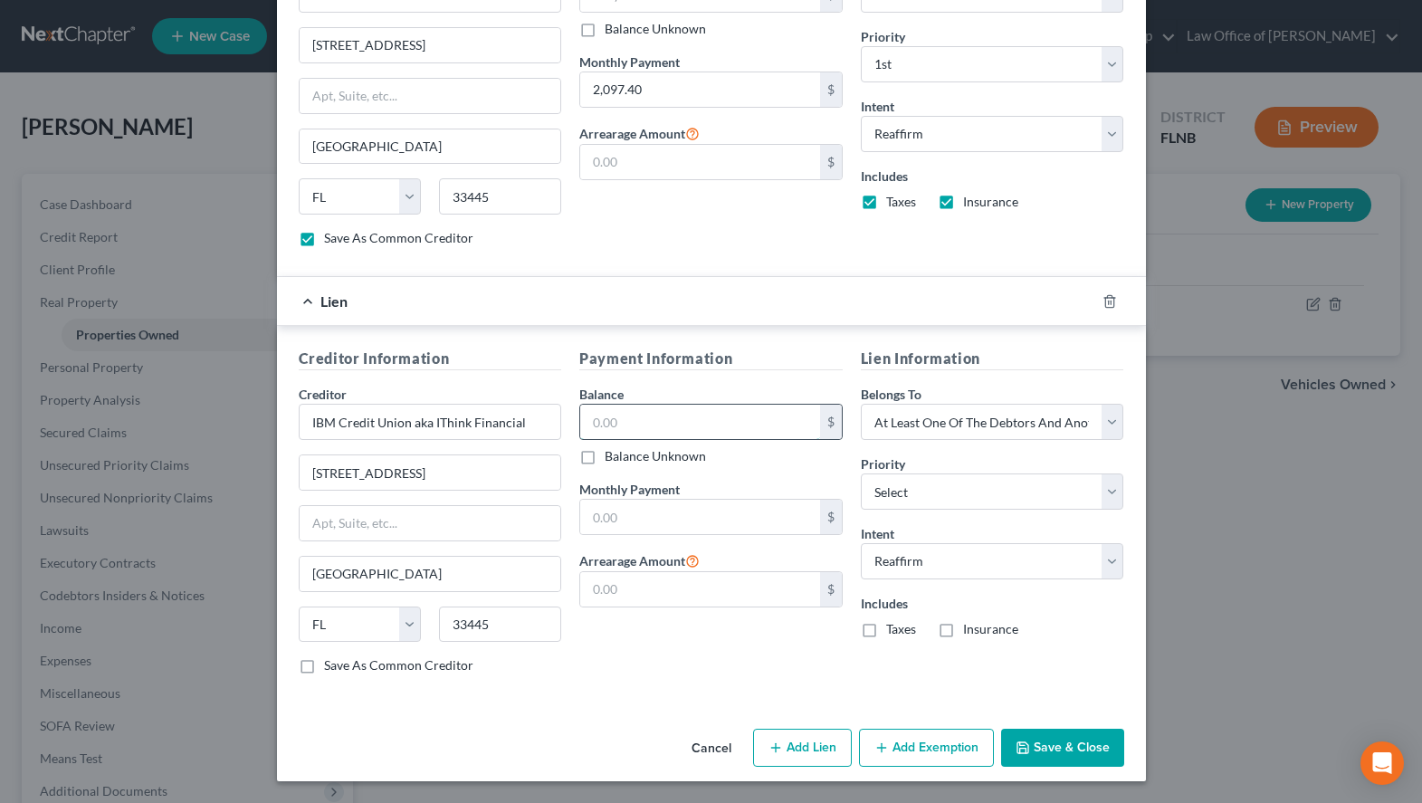
click at [644, 434] on input "text" at bounding box center [700, 422] width 240 height 34
type input "6,582.56"
click at [679, 517] on input "text" at bounding box center [700, 517] width 240 height 34
click at [954, 344] on div "Creditor Information Creditor * IBM Credit Union aka IThink Financial [STREET_A…" at bounding box center [711, 514] width 869 height 377
click at [680, 520] on input "text" at bounding box center [700, 517] width 240 height 34
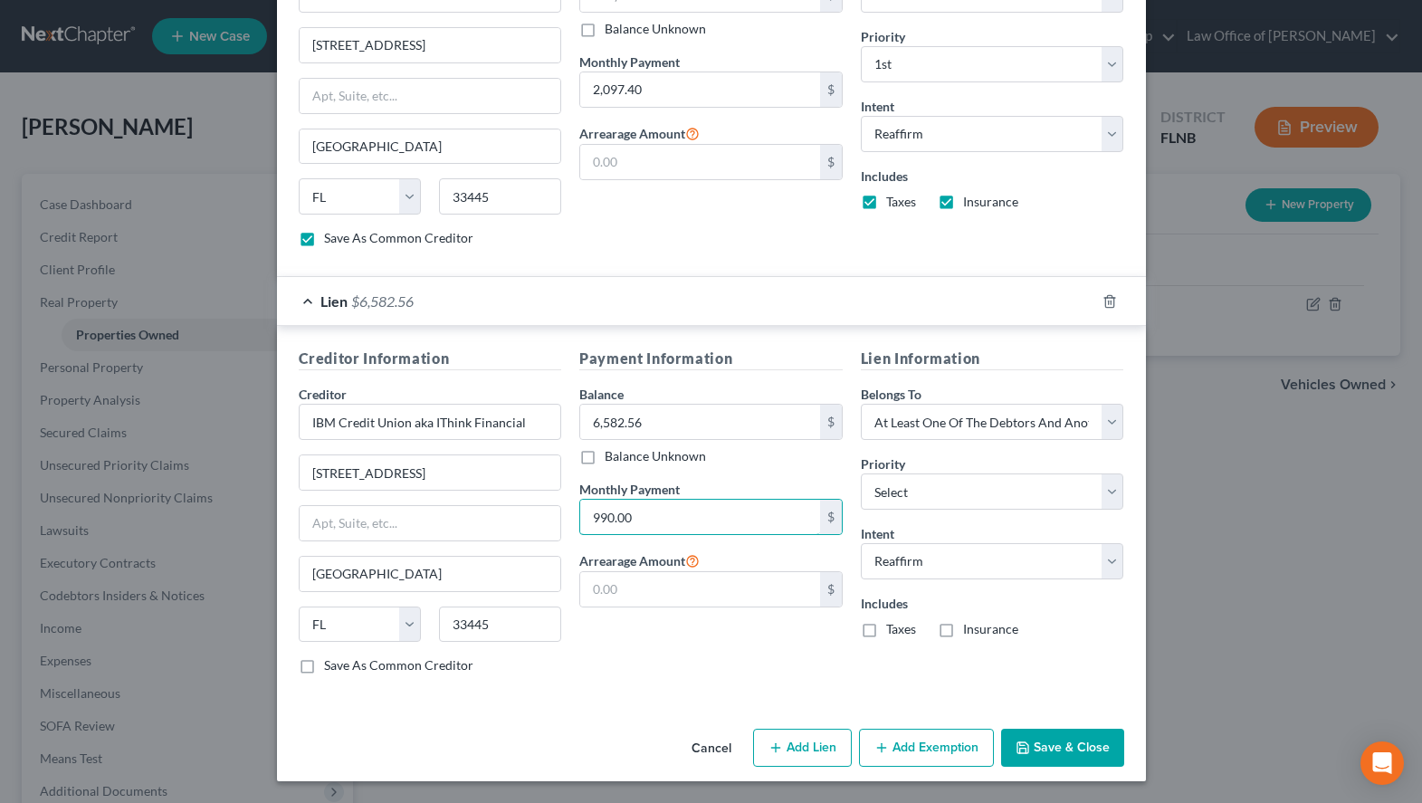
type input "990.00"
click at [927, 634] on div "Includes Taxes Insurance" at bounding box center [992, 616] width 263 height 44
click at [907, 629] on label "Taxes" at bounding box center [901, 629] width 30 height 18
click at [905, 629] on input "Taxes" at bounding box center [899, 626] width 12 height 12
checkbox input "true"
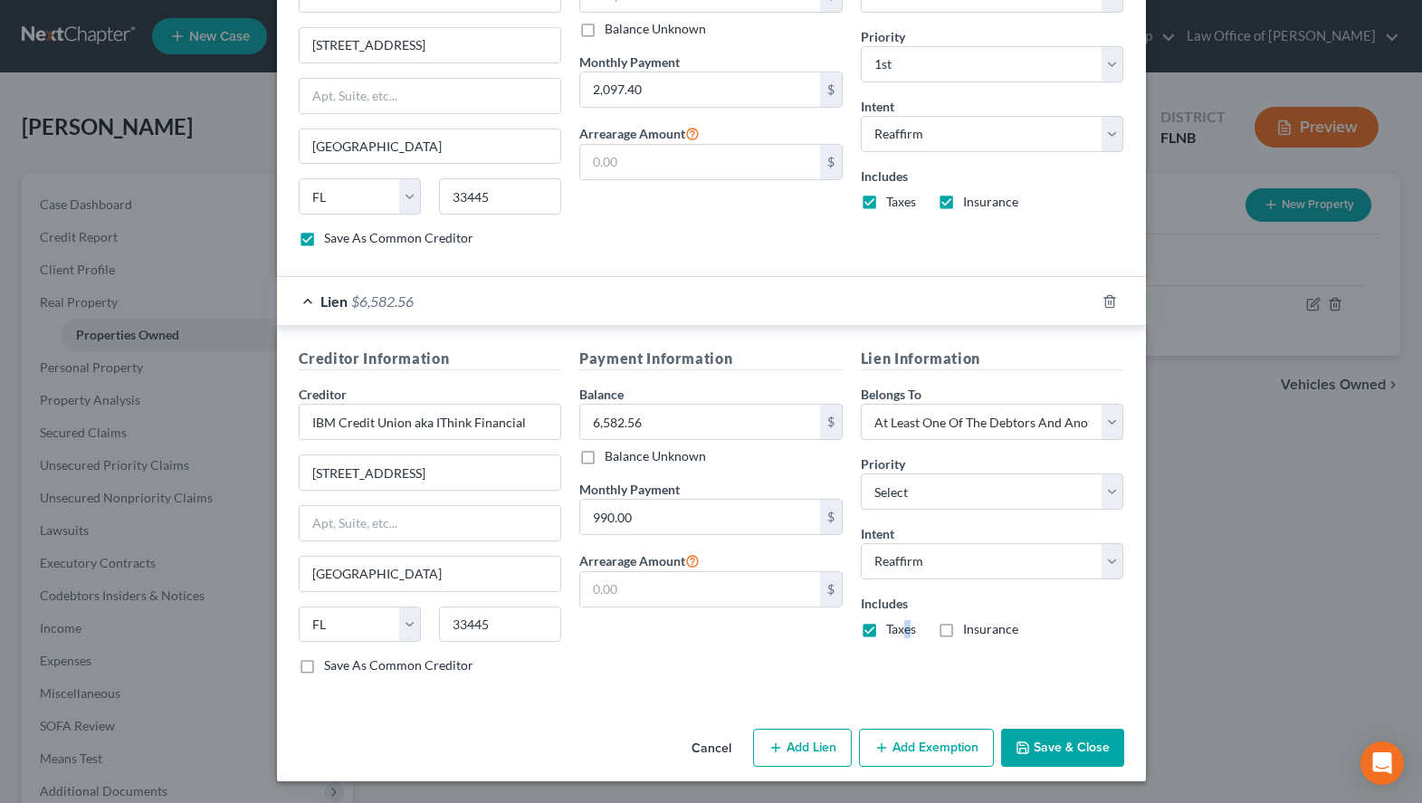
click at [963, 635] on label "Insurance" at bounding box center [990, 629] width 55 height 18
click at [970, 632] on input "Insurance" at bounding box center [976, 626] width 12 height 12
checkbox input "true"
click at [1051, 735] on button "Save & Close" at bounding box center [1062, 748] width 123 height 38
checkbox input "false"
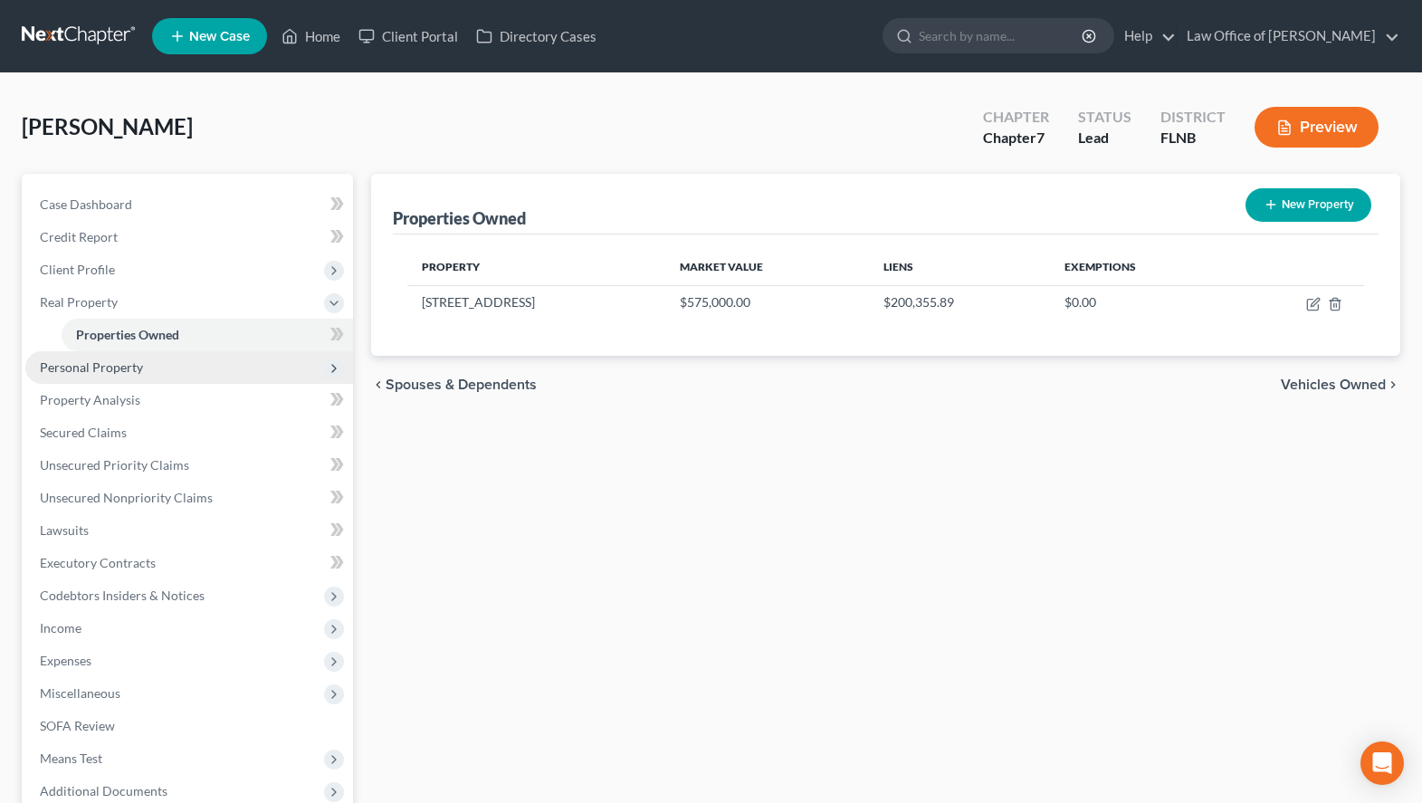
click at [225, 373] on span "Personal Property" at bounding box center [189, 367] width 328 height 33
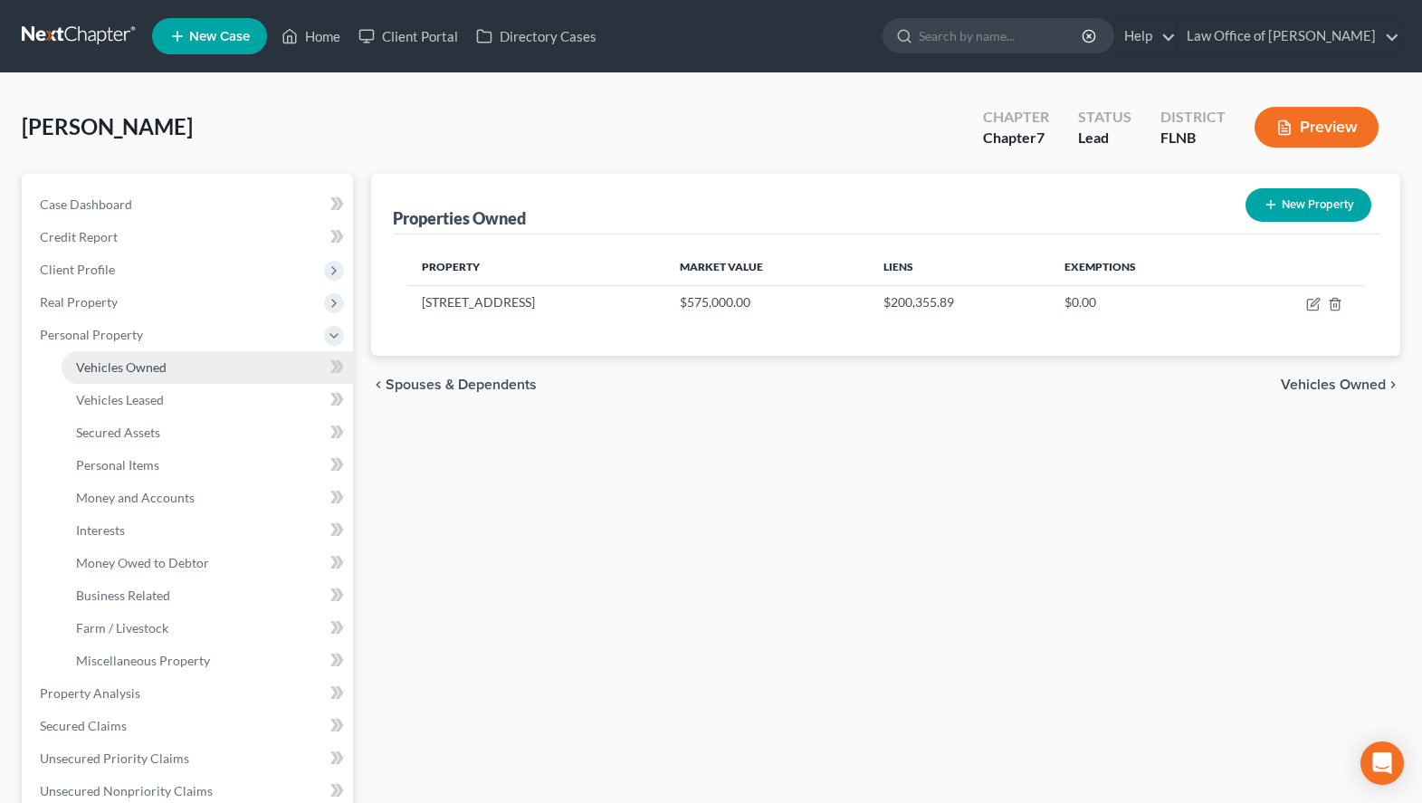
click at [227, 375] on link "Vehicles Owned" at bounding box center [207, 367] width 291 height 33
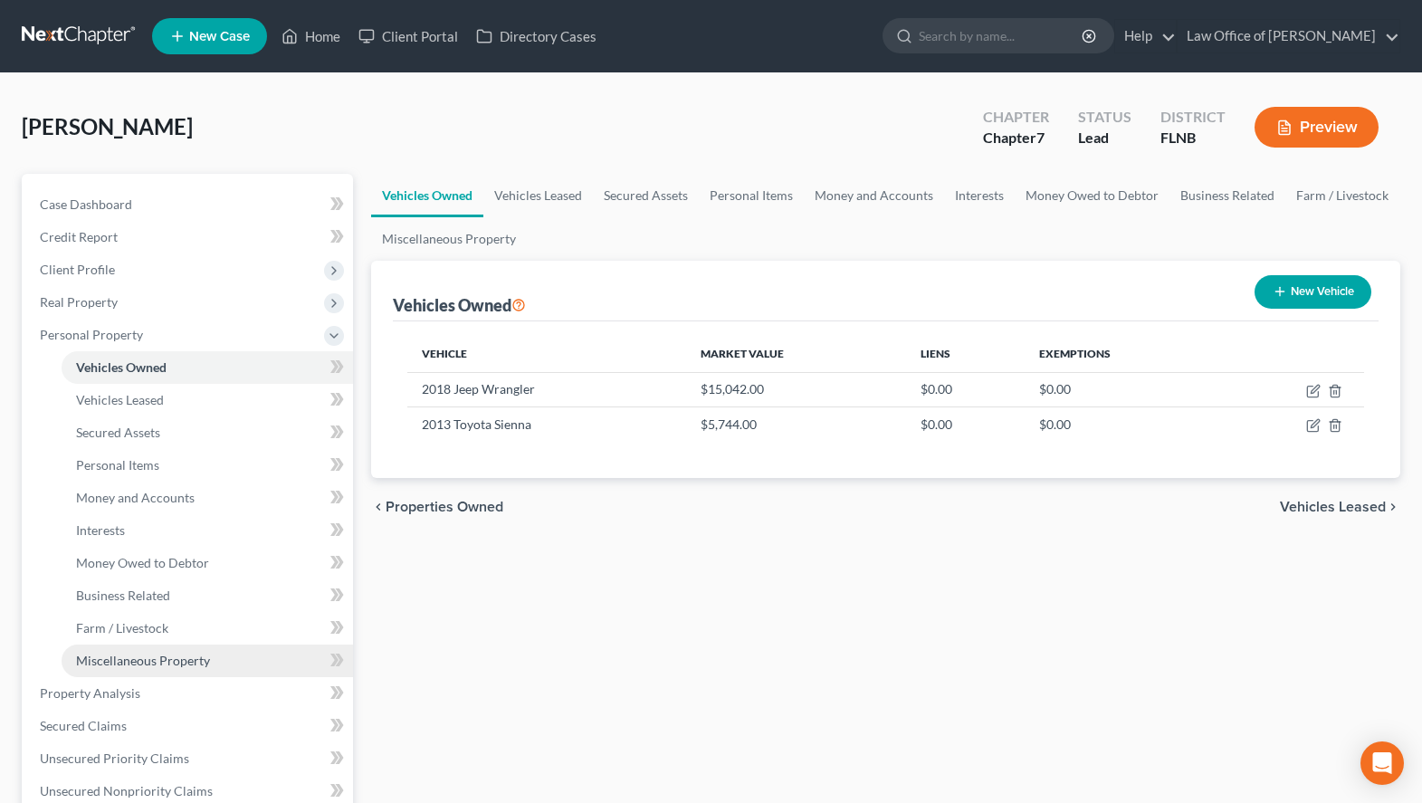
click at [156, 658] on span "Miscellaneous Property" at bounding box center [143, 660] width 134 height 15
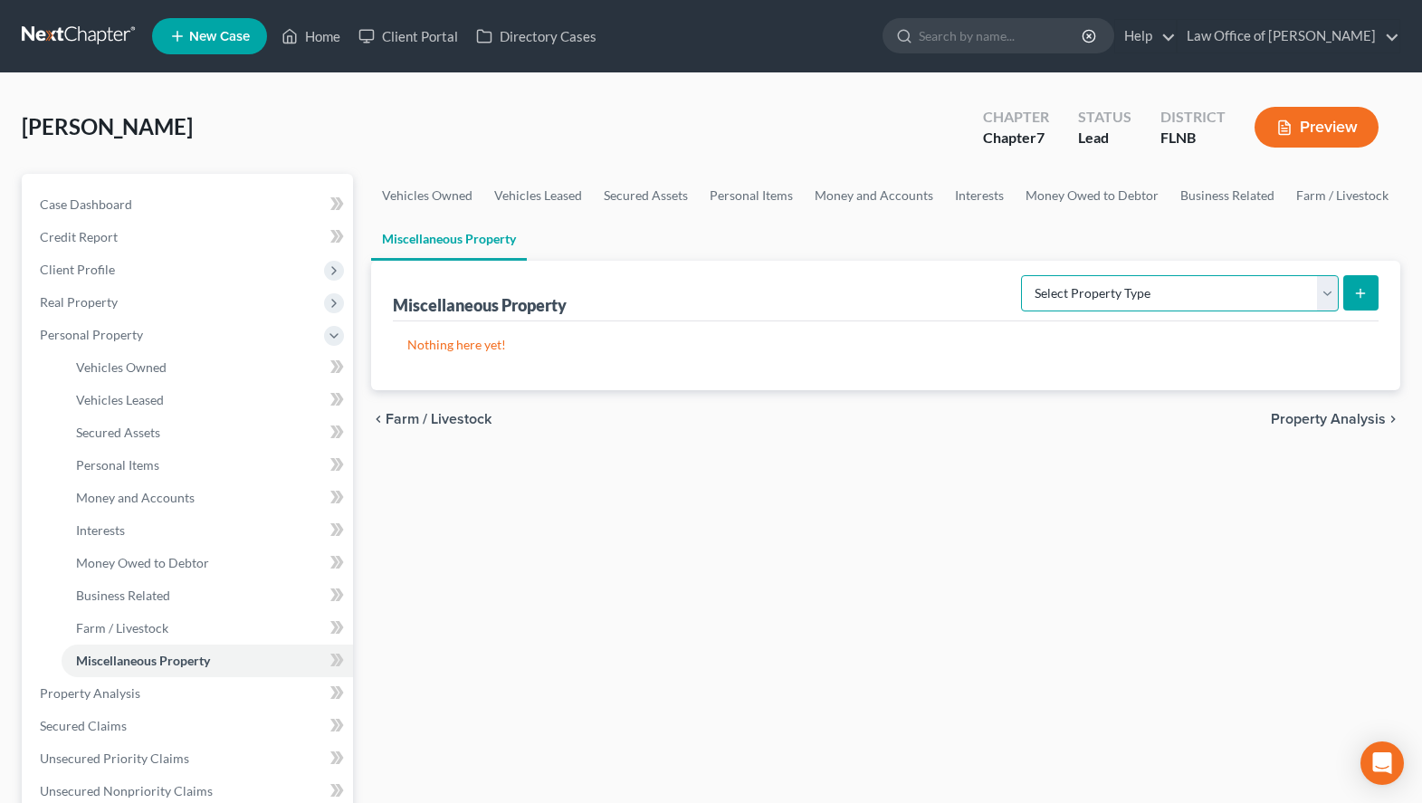
click at [1021, 275] on select "Select Property Type Assigned for Creditor Benefit [DATE] (SOFA: 12) Holding fo…" at bounding box center [1180, 293] width 318 height 36
select select "holding_for_another"
click option "Holding for Another (SOFA: 23)" at bounding box center [0, 0] width 0 height 0
click at [1362, 287] on icon "submit" at bounding box center [1360, 293] width 14 height 14
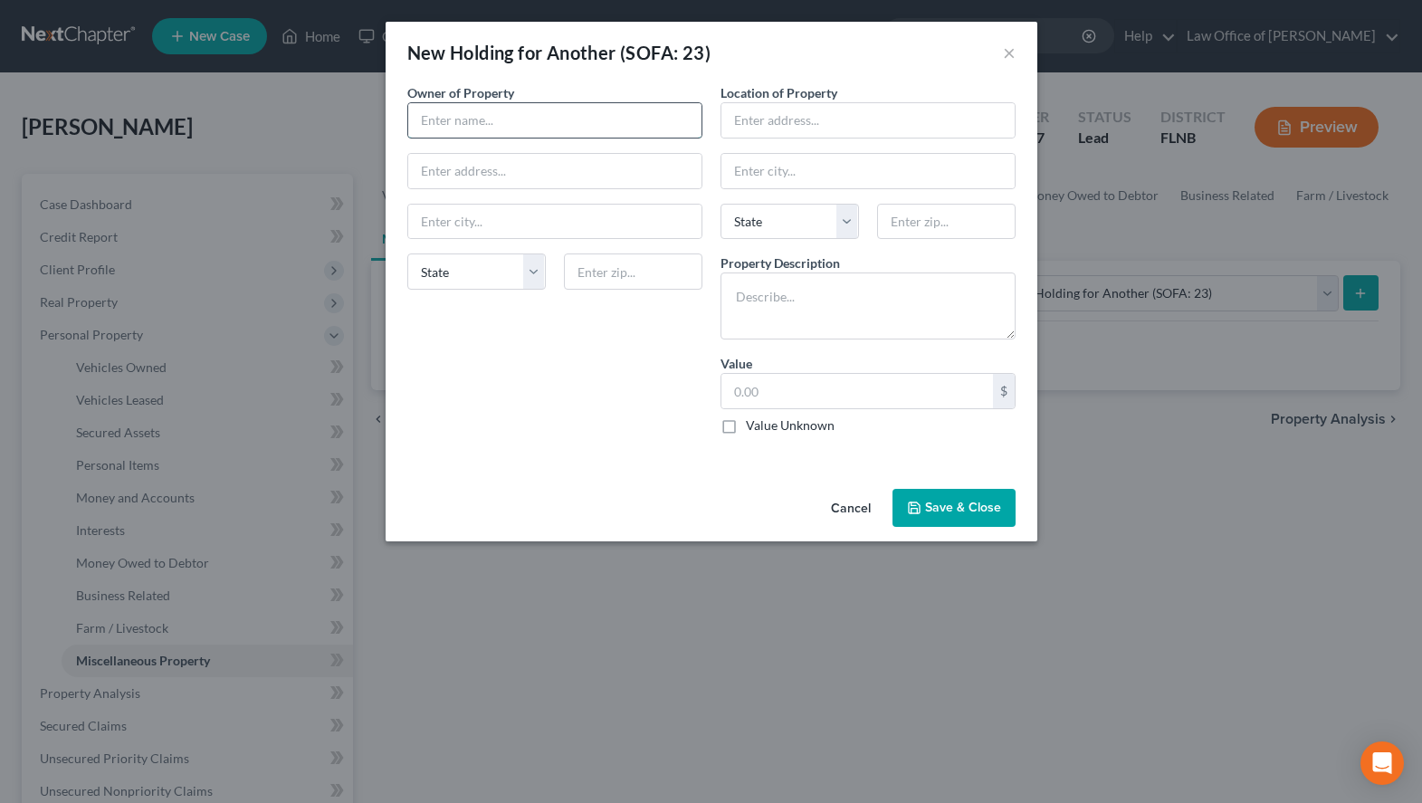
click at [613, 120] on input "text" at bounding box center [554, 120] width 293 height 34
type input "[PERSON_NAME]"
click at [656, 171] on input "text" at bounding box center [554, 171] width 293 height 34
click at [959, 52] on div "New Holding for Another (SOFA: 23) ×" at bounding box center [712, 53] width 652 height 62
click at [586, 179] on input "text" at bounding box center [554, 171] width 293 height 34
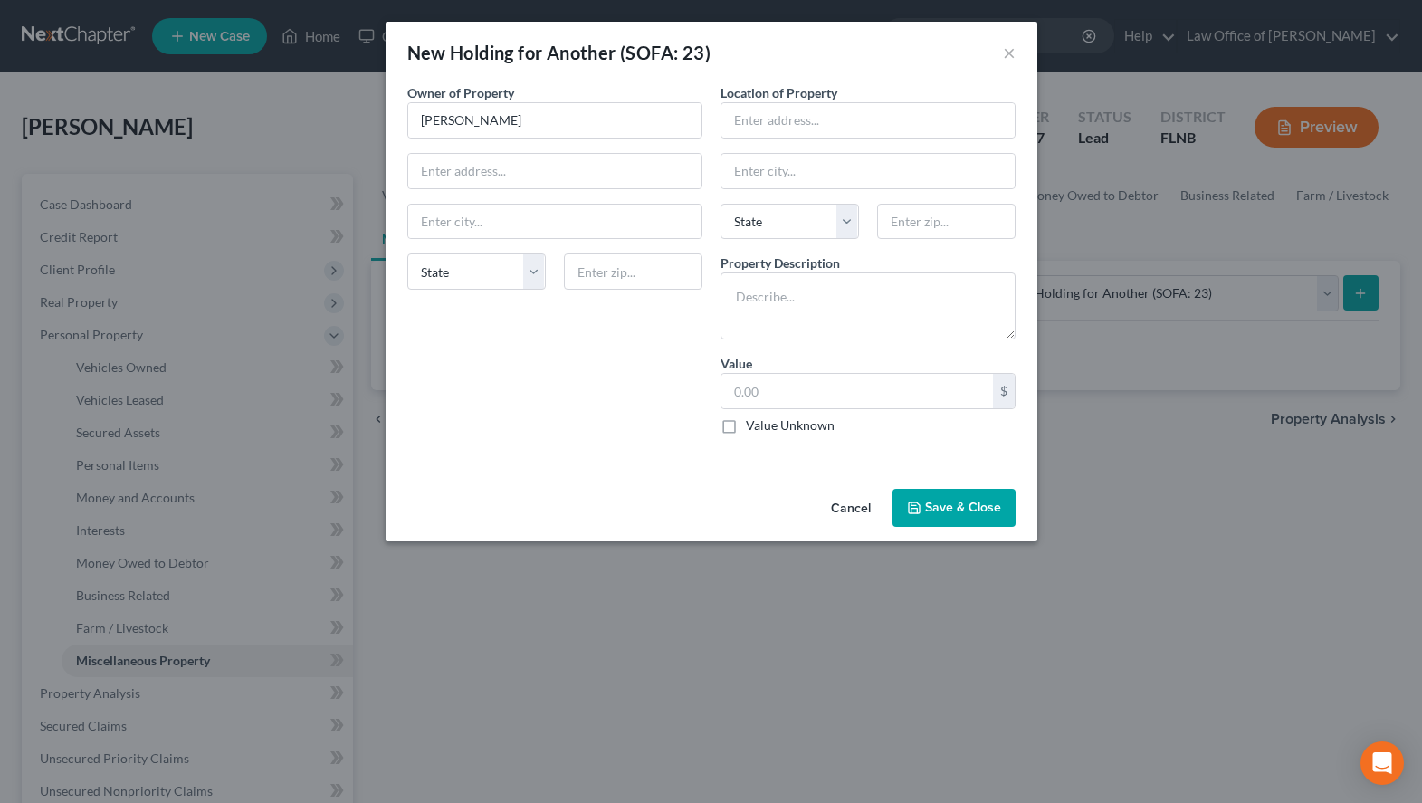
click at [526, 141] on div "Owner of Property * [PERSON_NAME] State [US_STATE] AK AR AZ CA CO CT DE DC [GEO…" at bounding box center [554, 266] width 313 height 366
click at [526, 177] on input "text" at bounding box center [554, 171] width 293 height 34
paste input "[STREET_ADDRESS]"
type input "[STREET_ADDRESS]"
click at [635, 280] on input "text" at bounding box center [633, 271] width 138 height 36
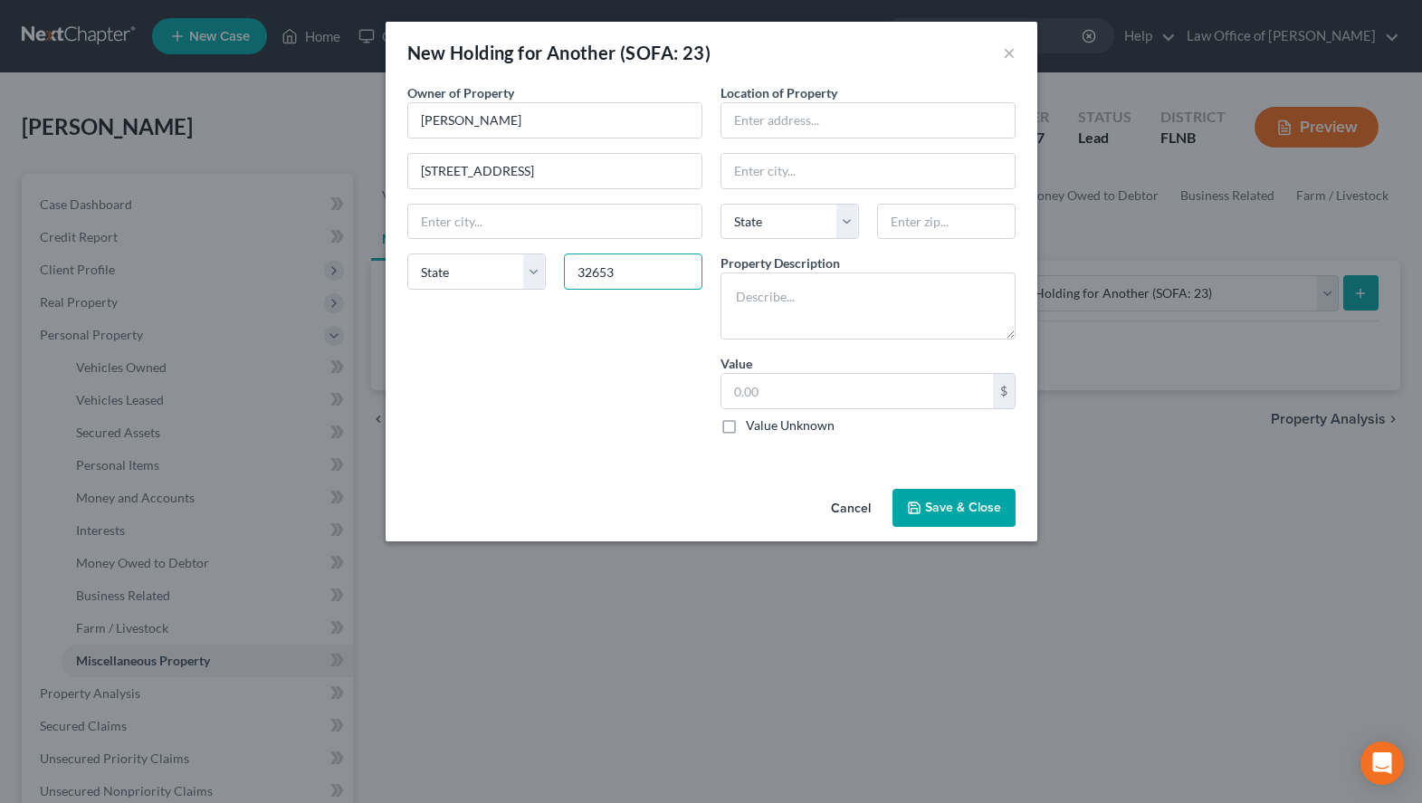
type input "32653"
click at [423, 359] on div "Owner of Property * [PERSON_NAME] [STREET_ADDRESS][GEOGRAPHIC_DATA] [US_STATE][…" at bounding box center [554, 266] width 313 height 366
type input "[GEOGRAPHIC_DATA]"
select select "9"
click at [935, 110] on input "text" at bounding box center [867, 120] width 293 height 34
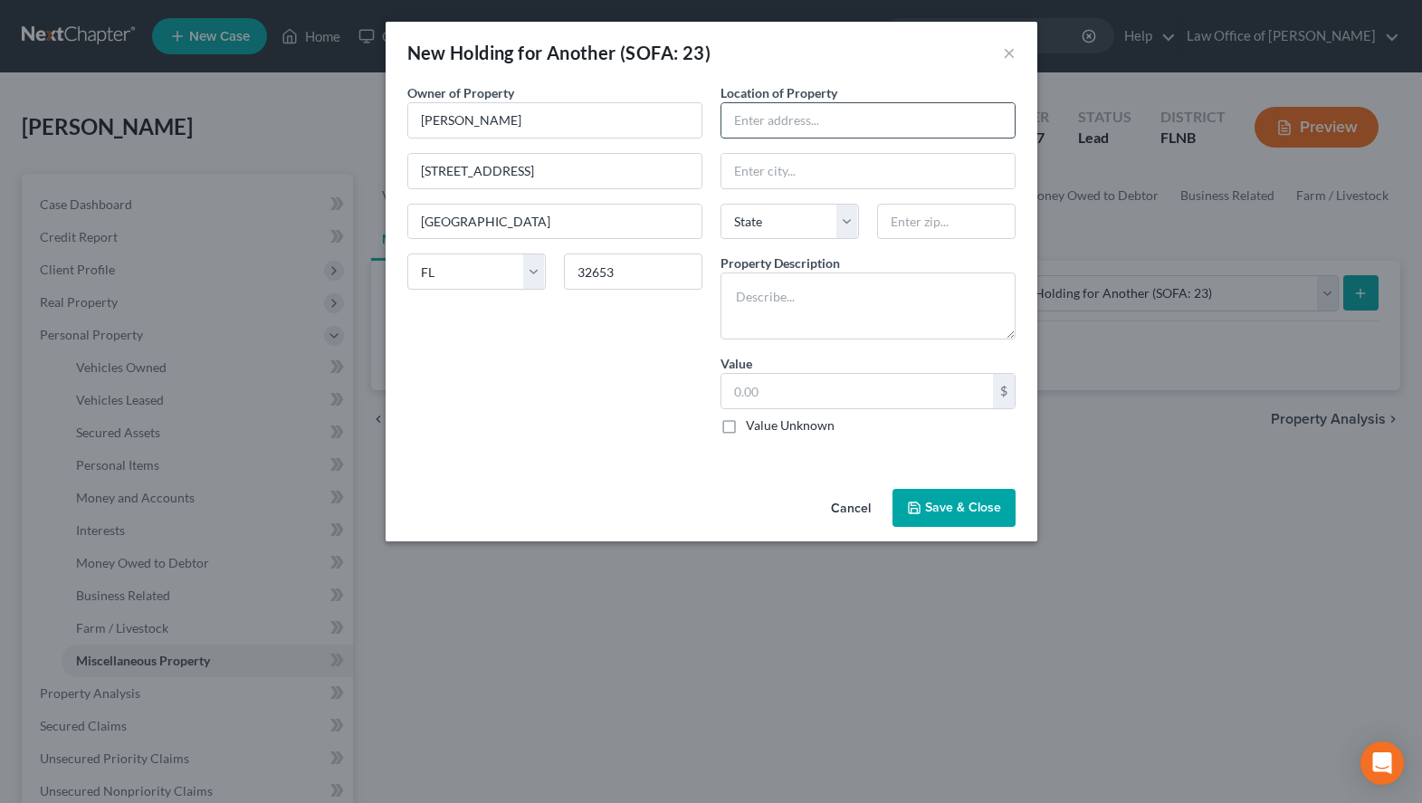
paste input "[STREET_ADDRESS]"
type input "[STREET_ADDRESS]"
click at [948, 221] on input "text" at bounding box center [946, 222] width 138 height 36
type input "32653"
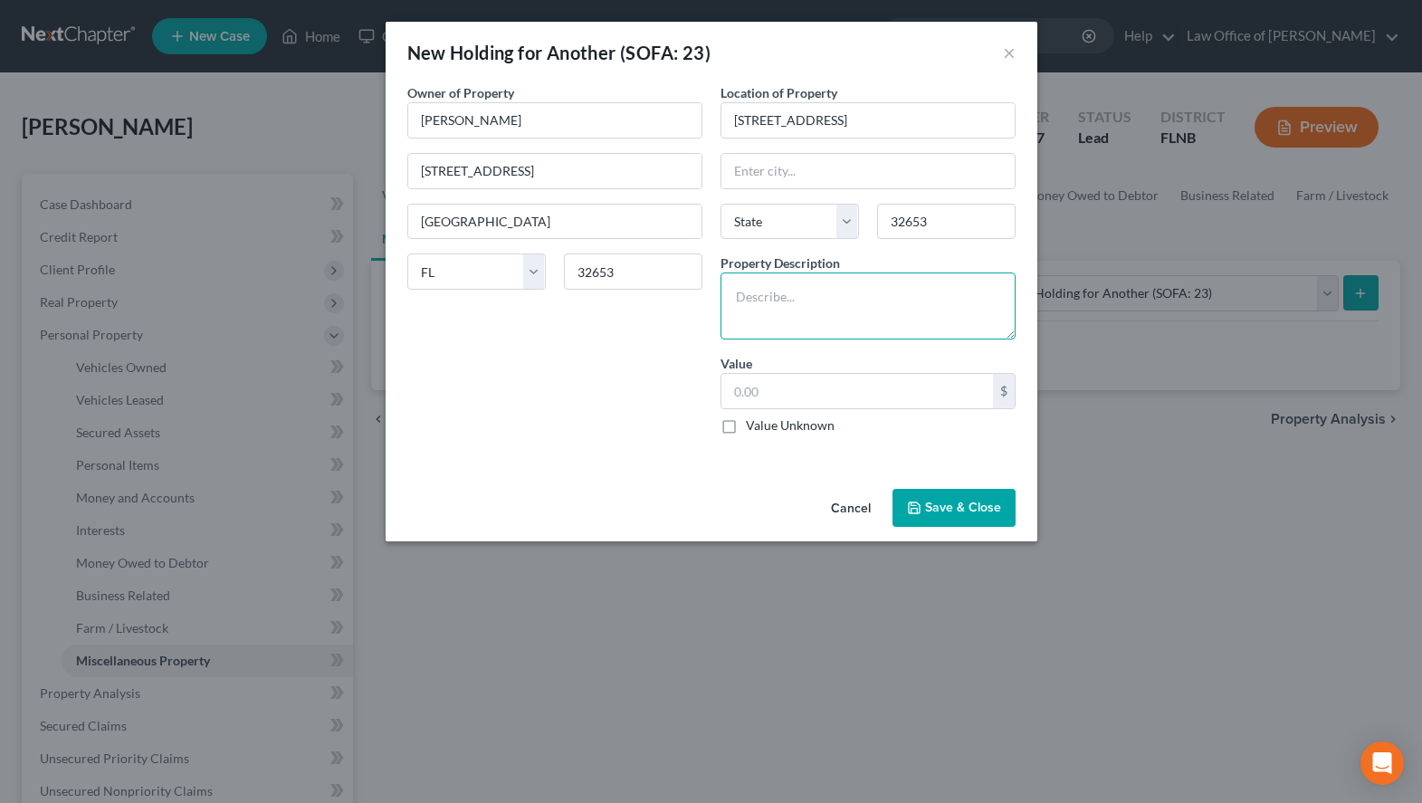
type input "[GEOGRAPHIC_DATA]"
select select "9"
type textarea "Jeep"
click at [799, 434] on label "Value Unknown" at bounding box center [790, 425] width 89 height 18
click at [765, 428] on input "Value Unknown" at bounding box center [759, 422] width 12 height 12
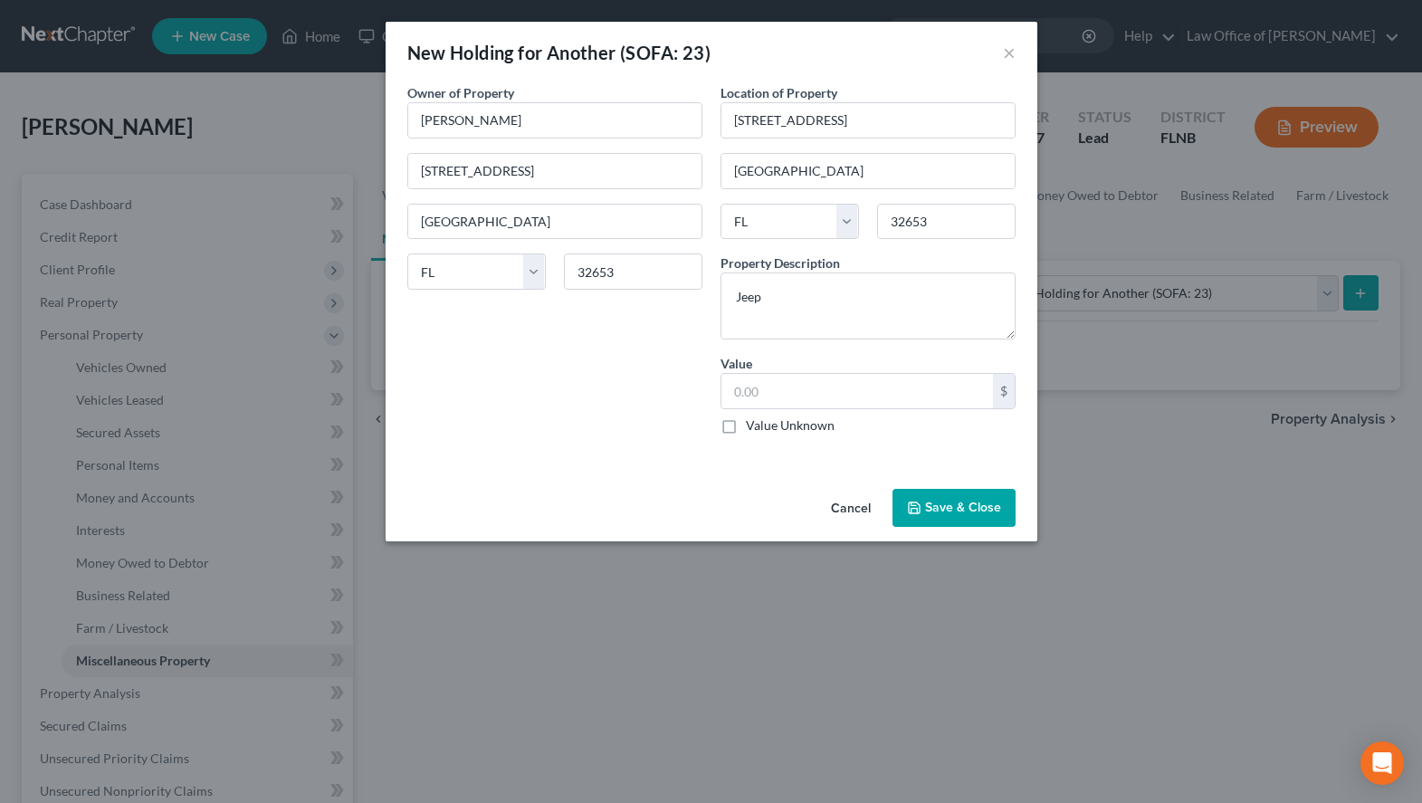
checkbox input "true"
type input "0.00"
click at [986, 504] on button "Save & Close" at bounding box center [953, 508] width 123 height 38
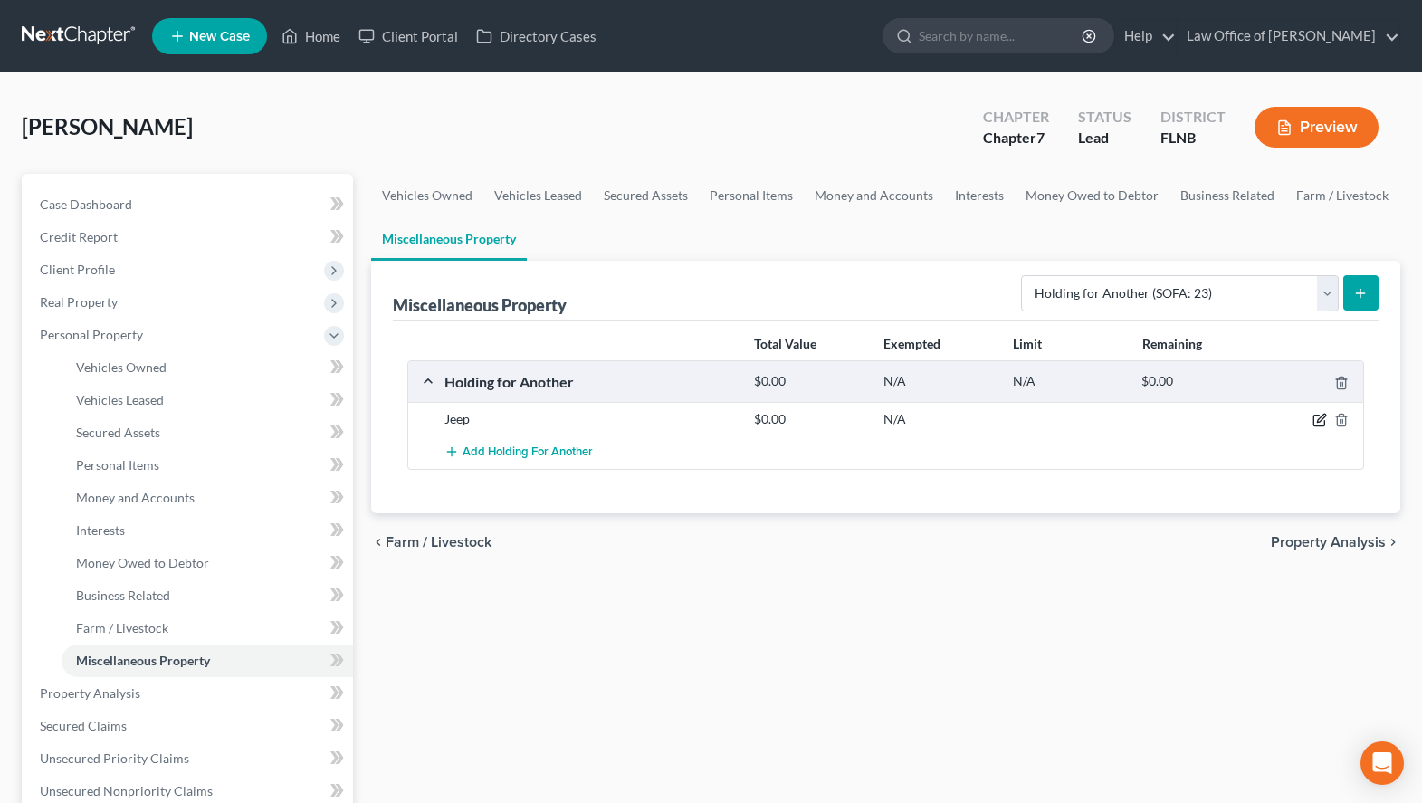
click at [1315, 426] on icon "button" at bounding box center [1318, 420] width 11 height 11
select select "9"
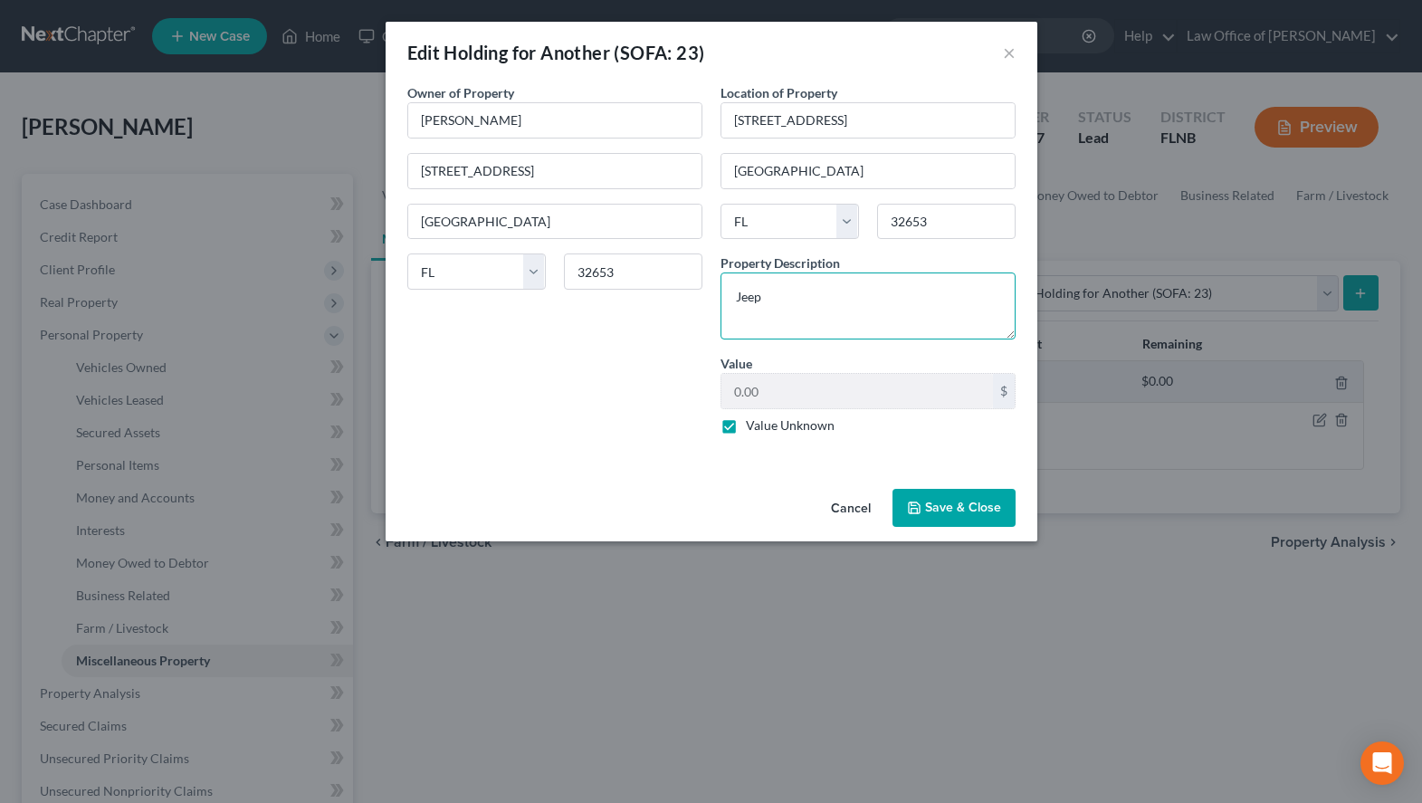
click at [835, 294] on textarea "Jeep" at bounding box center [868, 305] width 295 height 67
type textarea "Jeep, Bedroom Furniture & Clothes"
click at [949, 510] on button "Save & Close" at bounding box center [953, 508] width 123 height 38
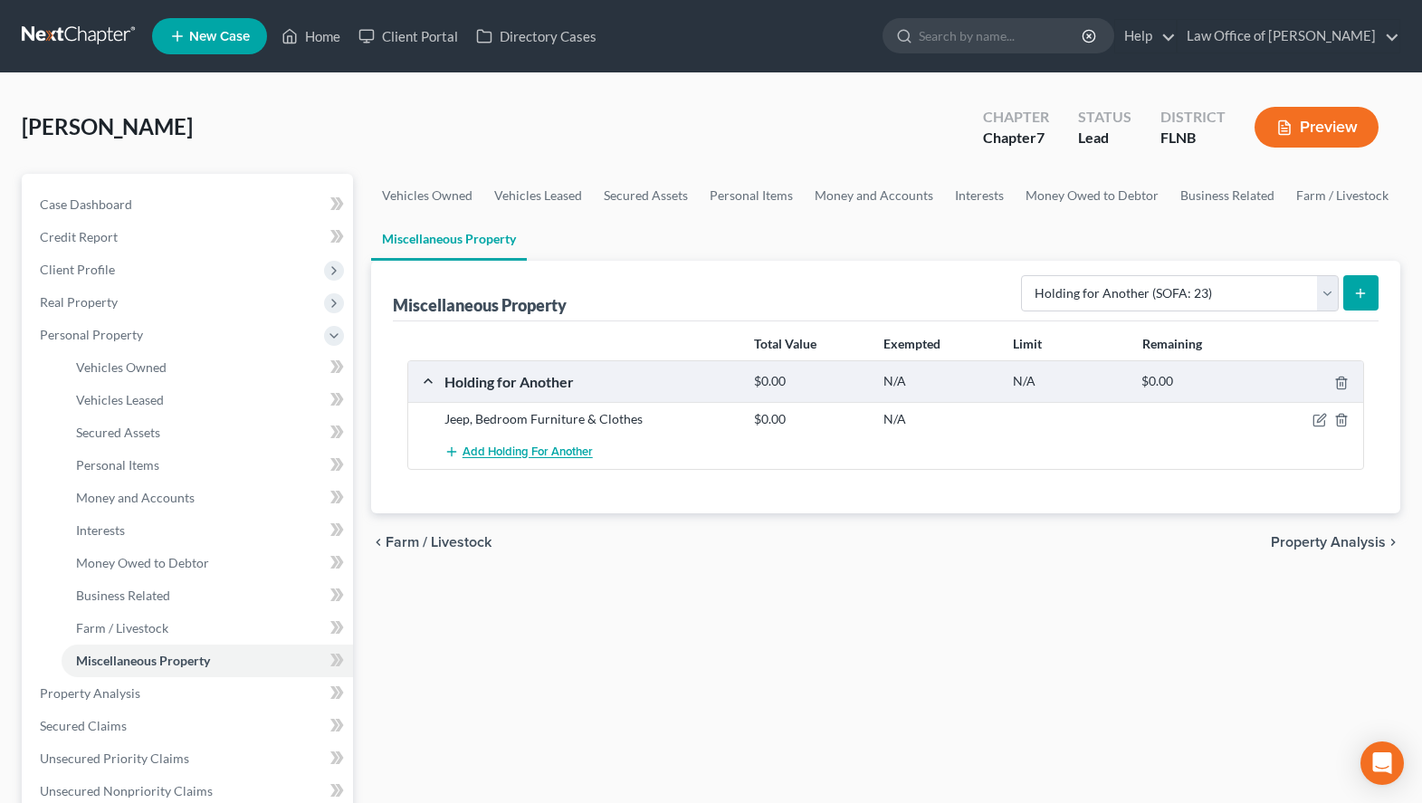
click at [498, 457] on span "Add Holding for Another" at bounding box center [528, 452] width 130 height 14
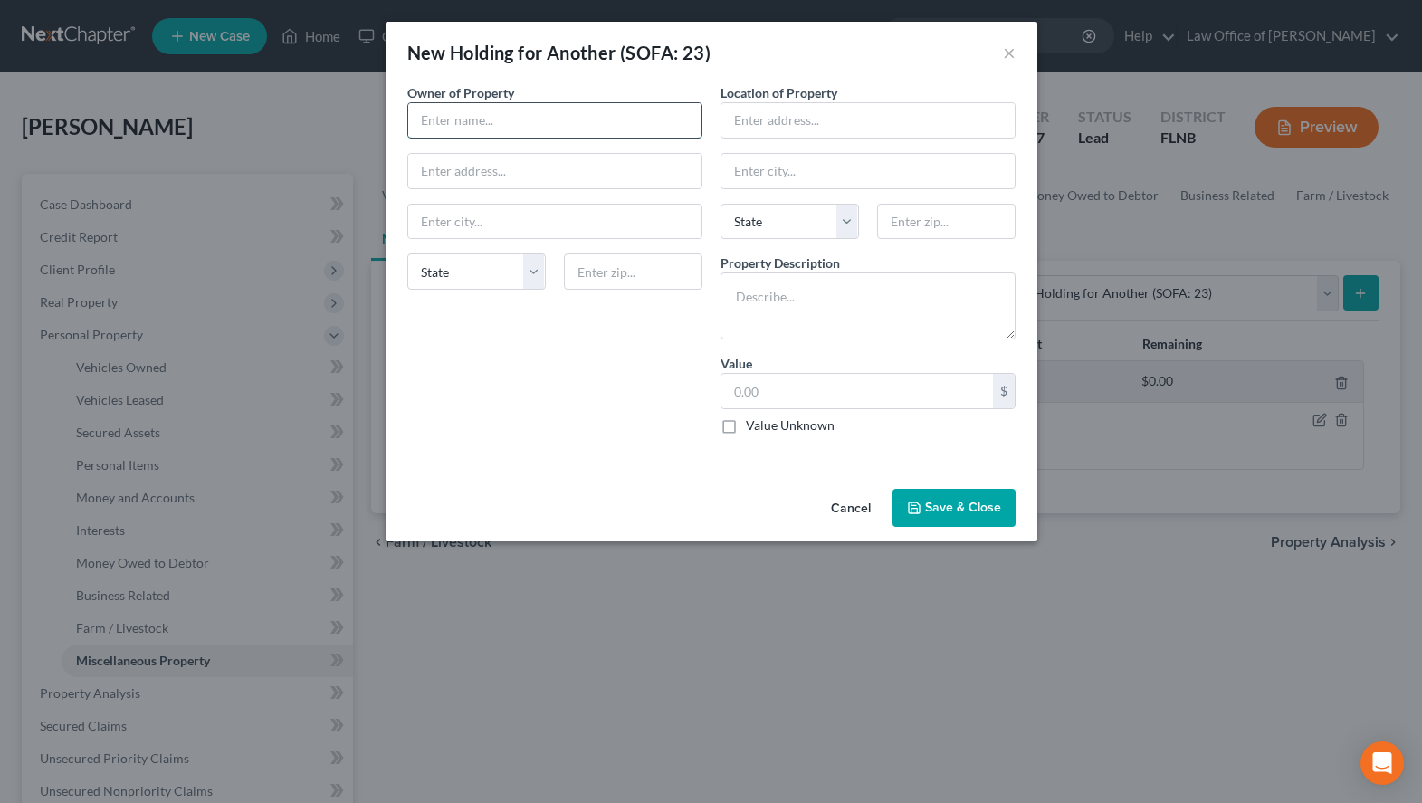
click at [538, 111] on input "text" at bounding box center [554, 120] width 293 height 34
type input "[PERSON_NAME]"
click at [511, 187] on input "text" at bounding box center [554, 171] width 293 height 34
paste input "[STREET_ADDRESS]"
type input "[STREET_ADDRESS]"
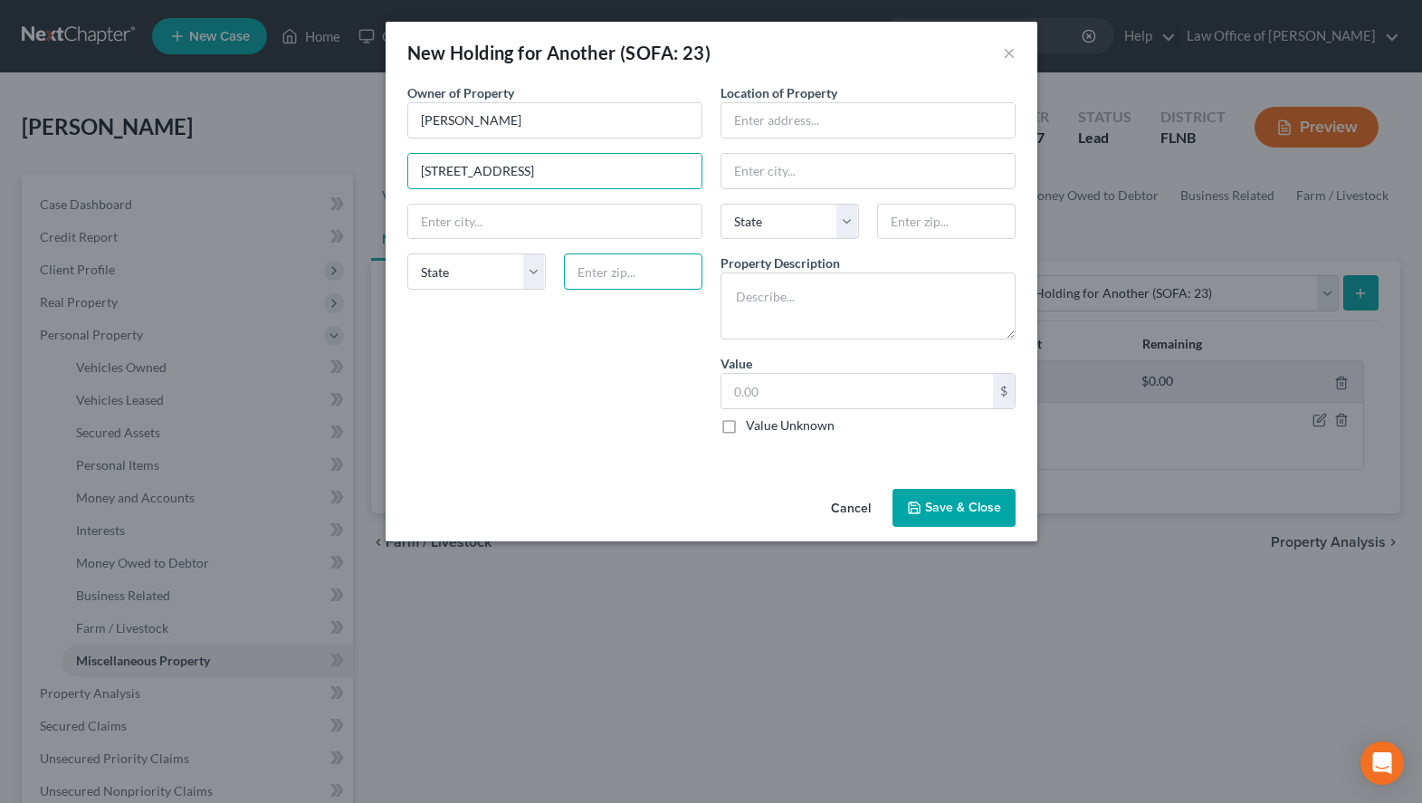
click at [622, 279] on input "text" at bounding box center [633, 271] width 138 height 36
type input "32653"
type input "[GEOGRAPHIC_DATA]"
select select "9"
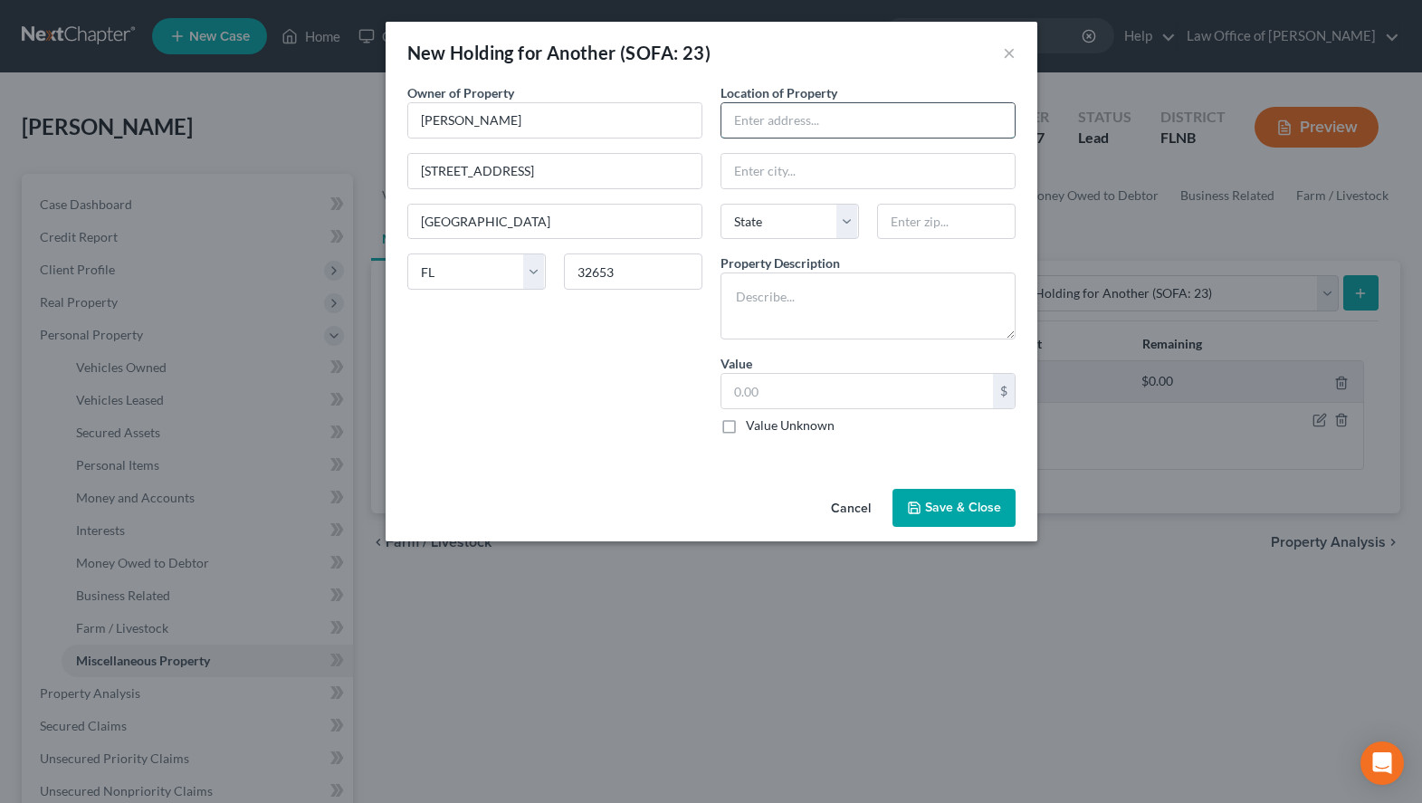
paste input "[STREET_ADDRESS]"
type input "[STREET_ADDRESS]"
click at [958, 208] on input "text" at bounding box center [946, 222] width 138 height 36
type input "32653"
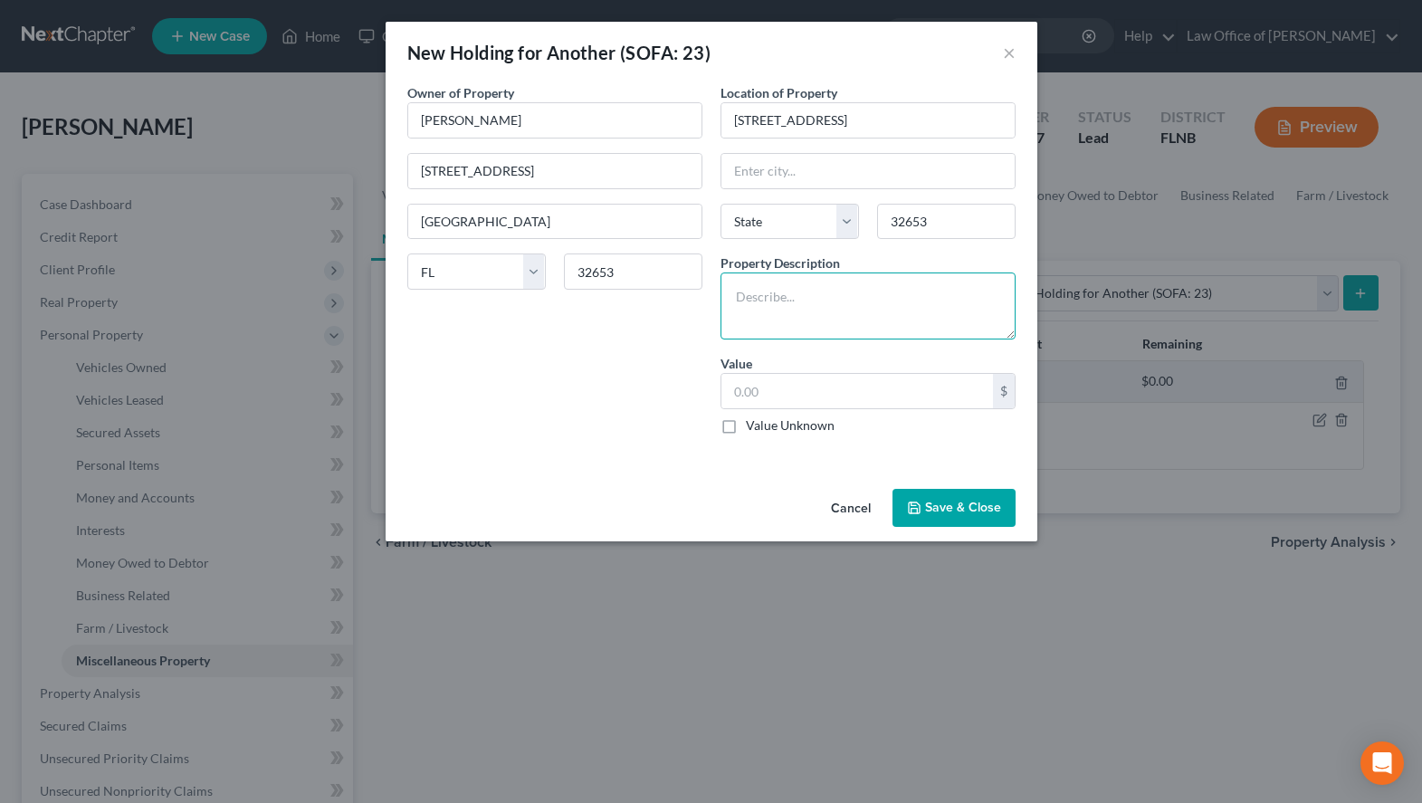
type input "[GEOGRAPHIC_DATA]"
select select "9"
click at [946, 295] on textarea at bounding box center [868, 305] width 295 height 67
type textarea "Bedroom Furniture & Clothes"
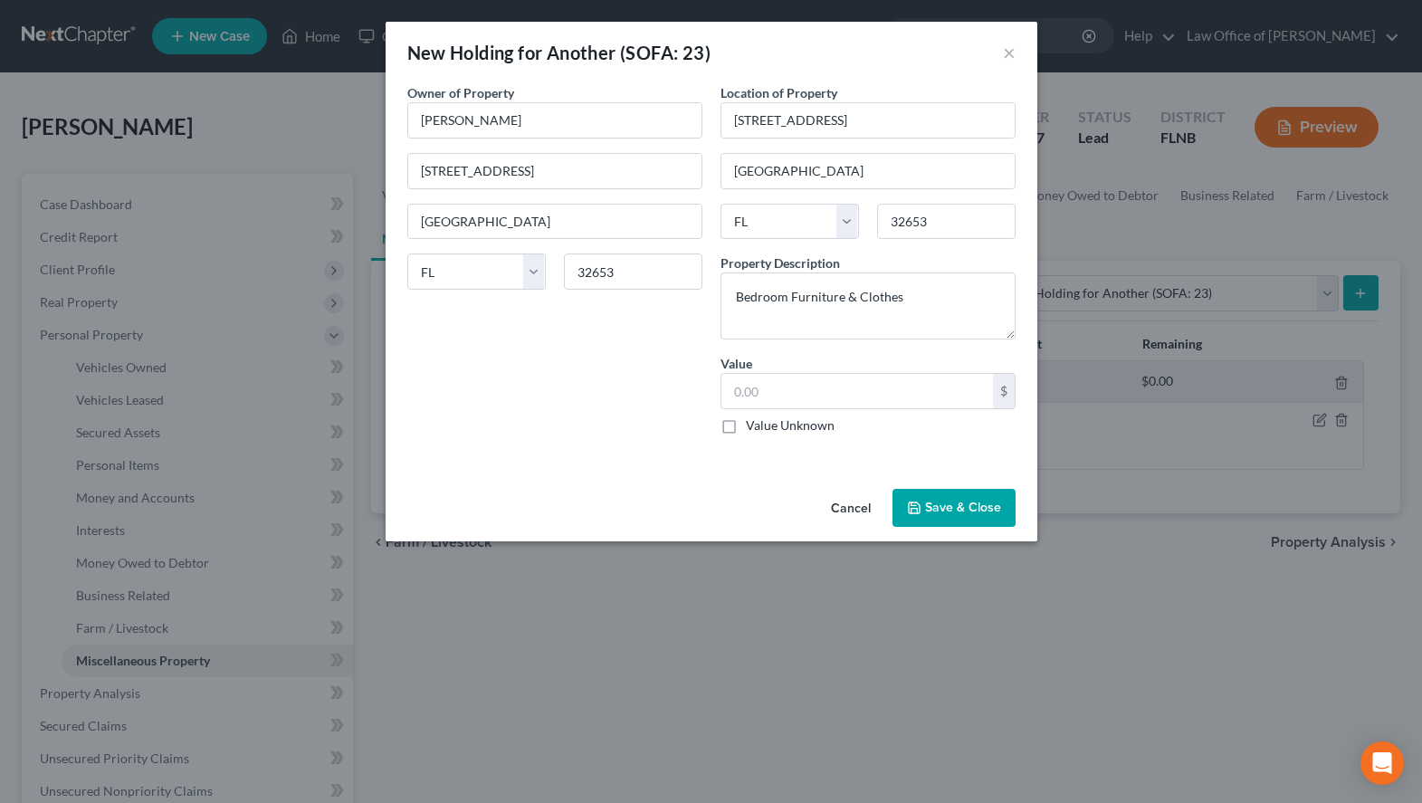
click at [784, 432] on label "Value Unknown" at bounding box center [790, 425] width 89 height 18
click at [765, 428] on input "Value Unknown" at bounding box center [759, 422] width 12 height 12
checkbox input "true"
type input "0.00"
click at [949, 522] on button "Save & Close" at bounding box center [953, 508] width 123 height 38
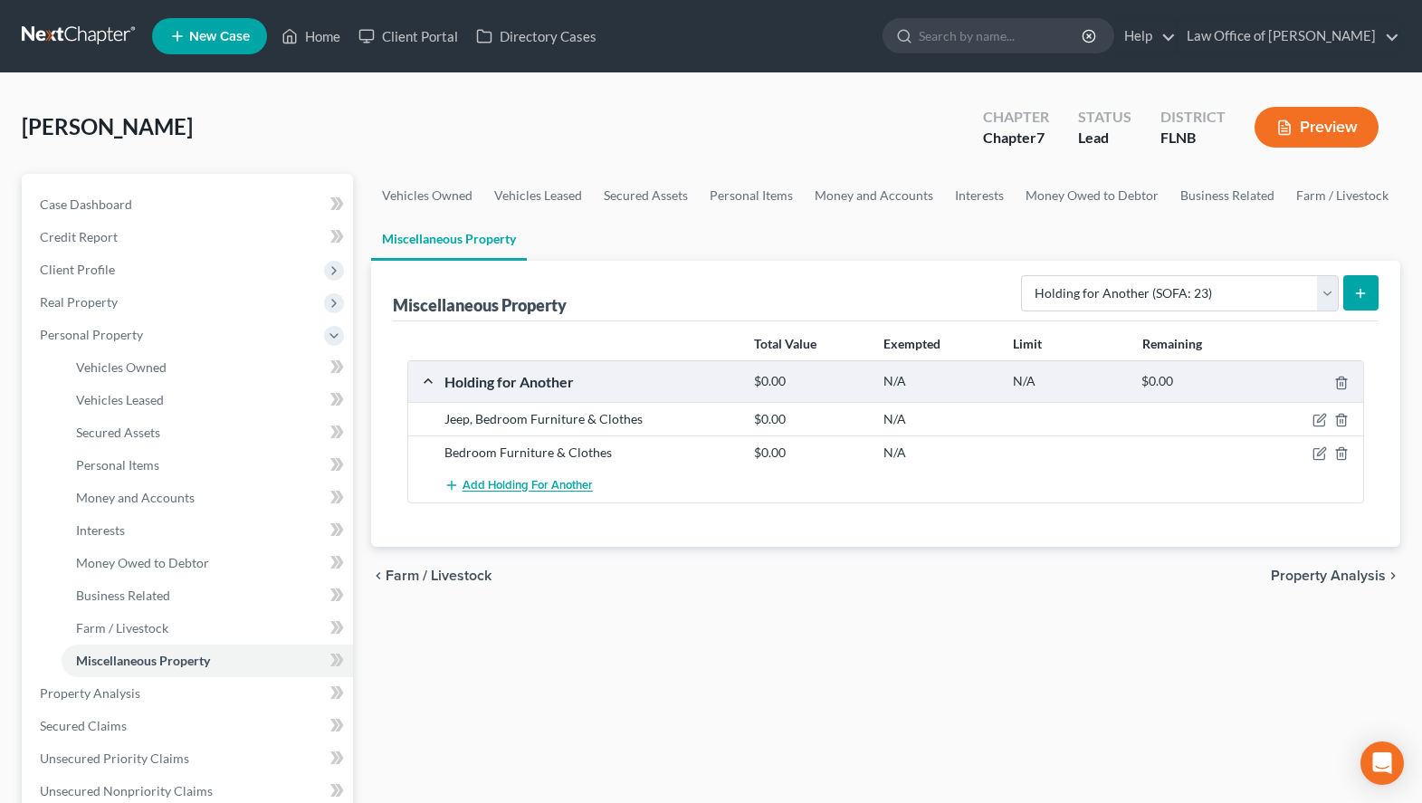
click at [542, 487] on span "Add Holding for Another" at bounding box center [528, 486] width 130 height 14
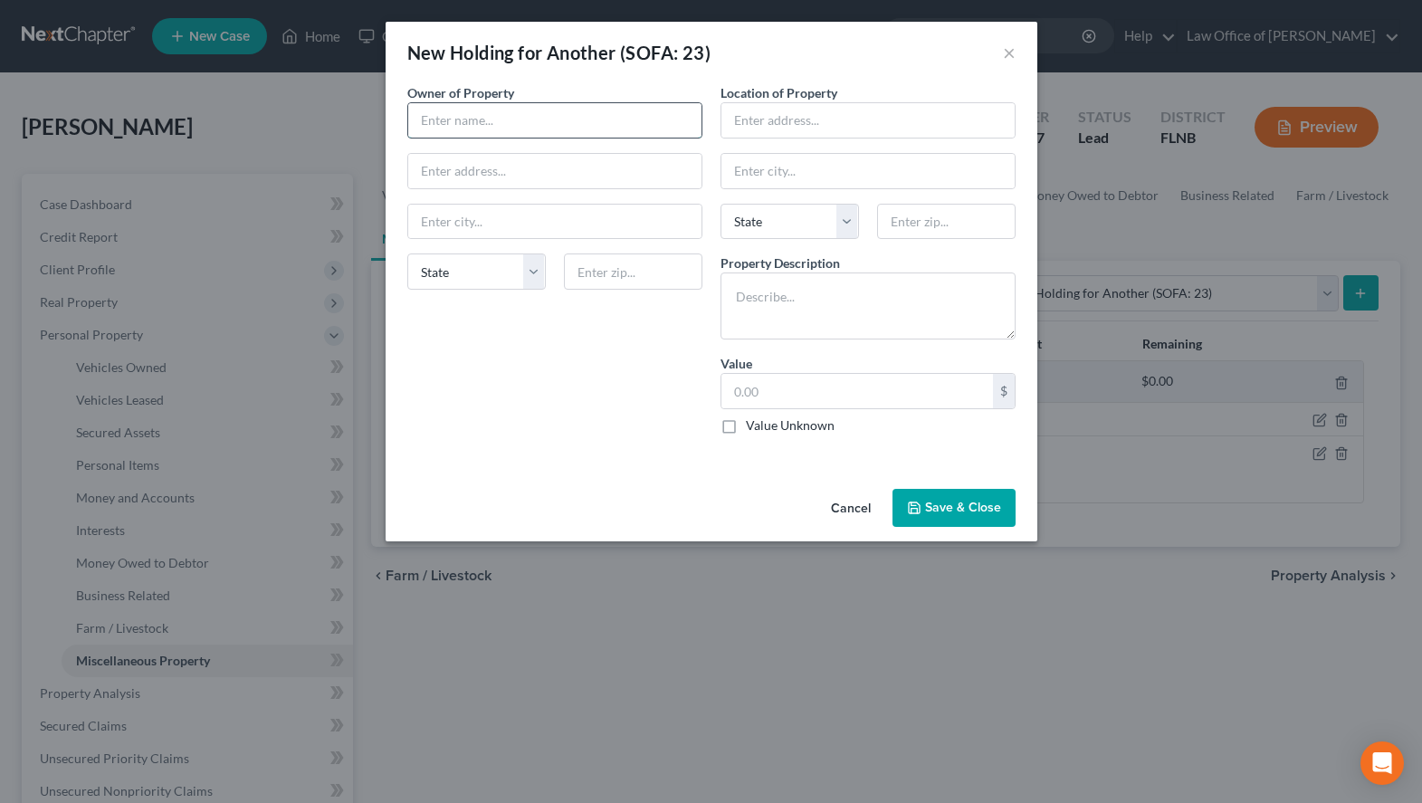
click at [606, 110] on input "text" at bounding box center [554, 120] width 293 height 34
type input "[PERSON_NAME]"
paste input "[STREET_ADDRESS]"
type input "[STREET_ADDRESS]"
type input "32653"
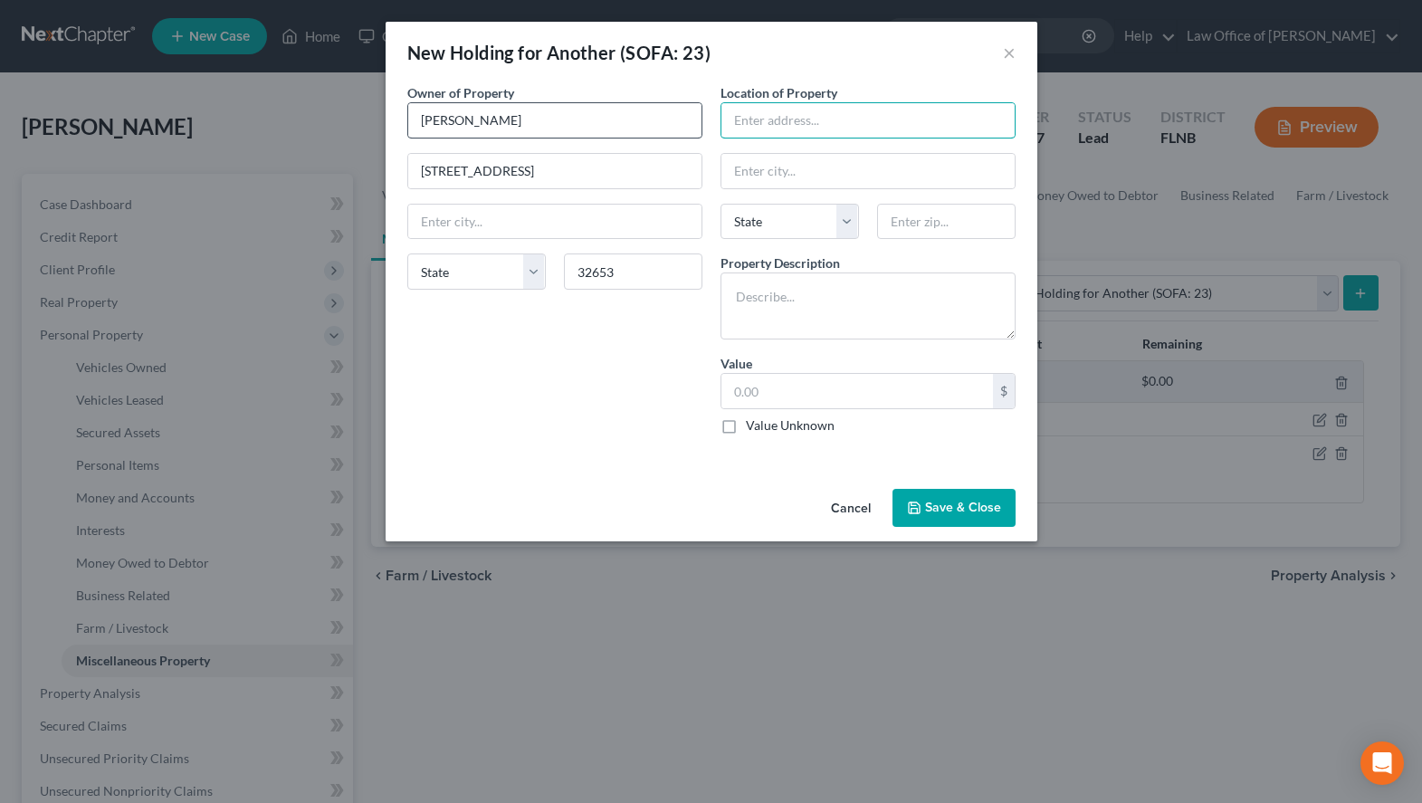
paste input "[STREET_ADDRESS]"
type input "[STREET_ADDRESS]"
type input "[GEOGRAPHIC_DATA]"
select select "9"
type input "32653"
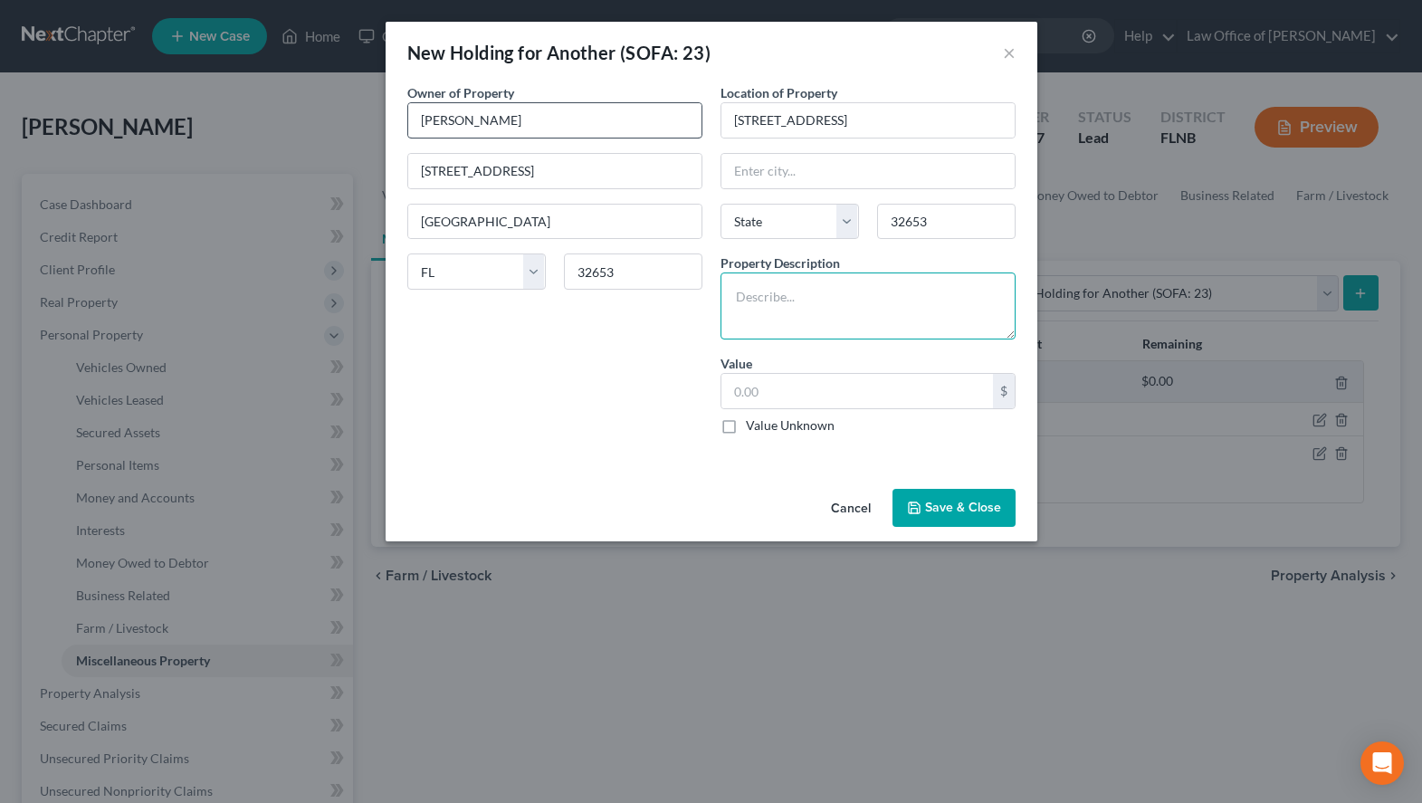
type input "[GEOGRAPHIC_DATA]"
select select "9"
type textarea "Bedroom Furniture & Clothes"
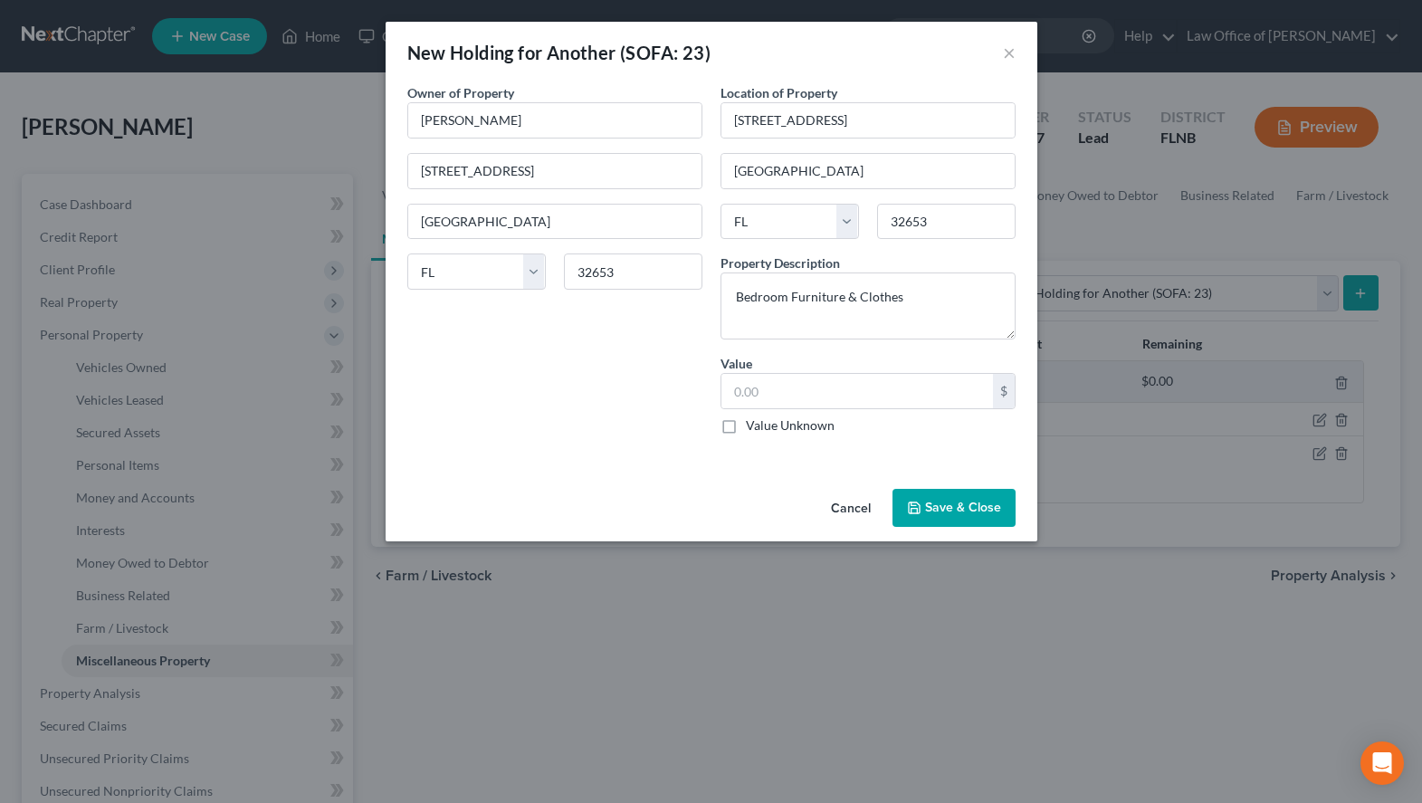
click at [811, 430] on label "Value Unknown" at bounding box center [790, 425] width 89 height 18
click at [765, 428] on input "Value Unknown" at bounding box center [759, 422] width 12 height 12
checkbox input "true"
type input "0.00"
click at [947, 519] on button "Save & Close" at bounding box center [953, 508] width 123 height 38
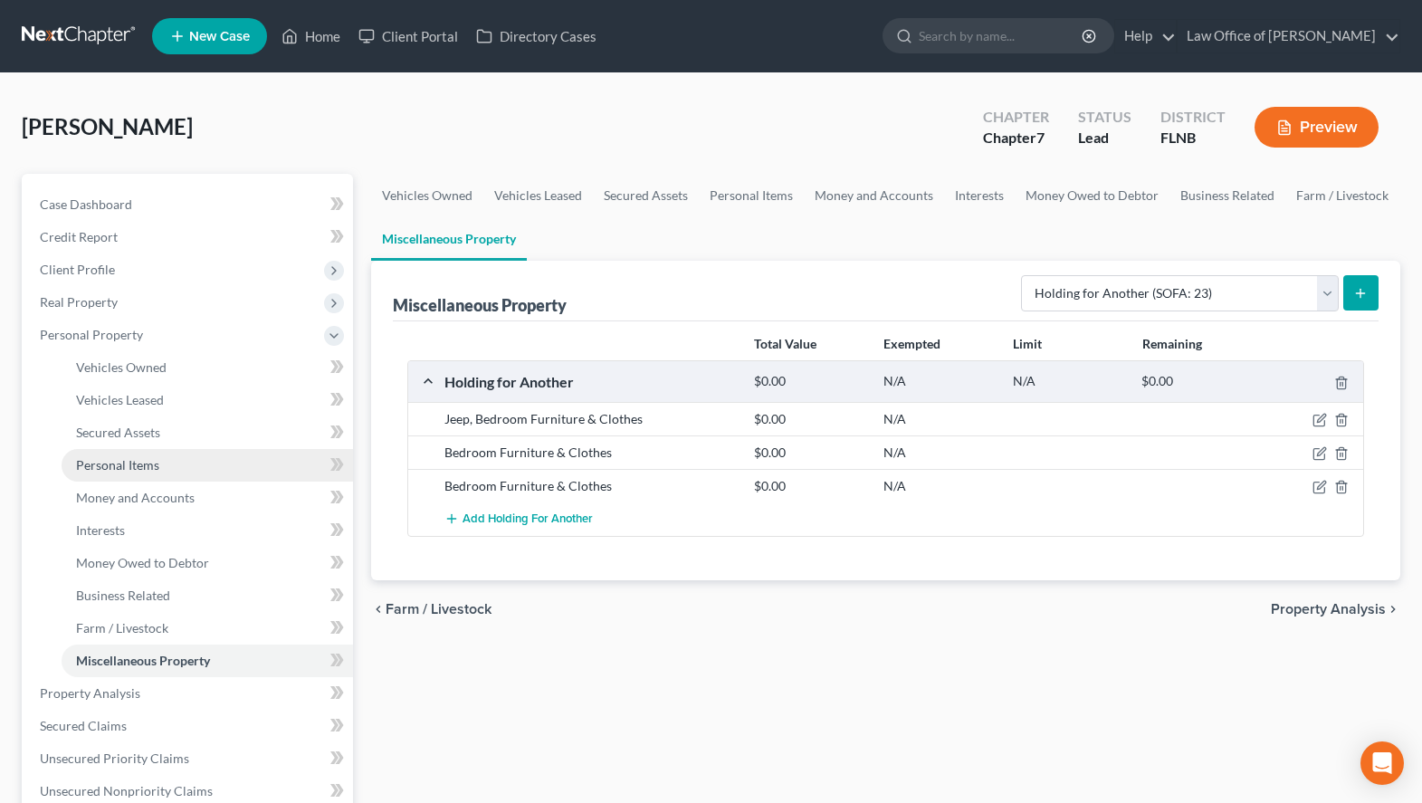
click at [101, 462] on span "Personal Items" at bounding box center [117, 464] width 83 height 15
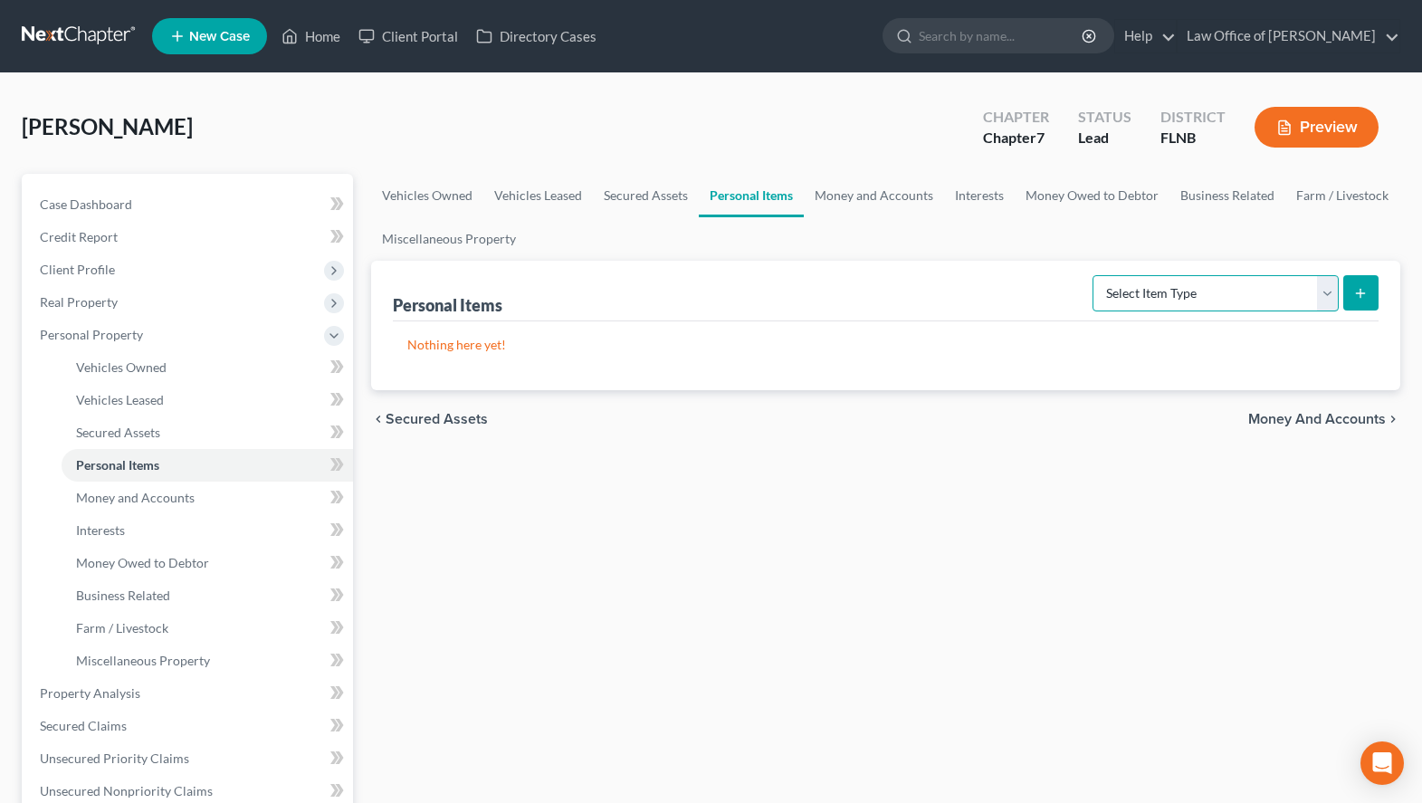
click at [1093, 275] on select "Select Item Type Clothing (A/B: 11) Collectibles Of Value (A/B: 8) Electronics …" at bounding box center [1216, 293] width 246 height 36
select select "household_goods"
click option "Household Goods (A/B: 6)" at bounding box center [0, 0] width 0 height 0
click at [1348, 303] on button "submit" at bounding box center [1360, 292] width 35 height 35
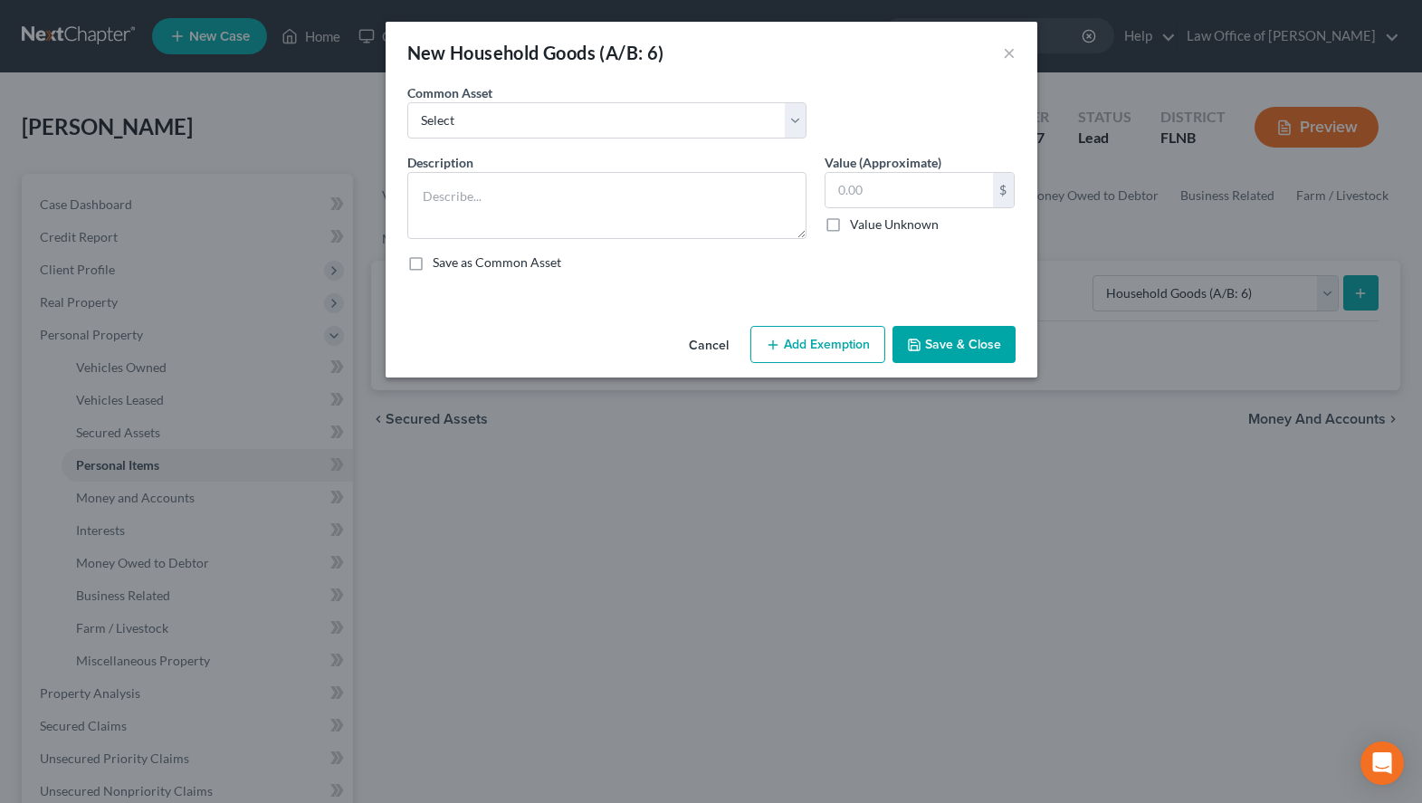
click at [454, 260] on label "Save as Common Asset" at bounding box center [497, 262] width 129 height 18
click at [452, 260] on input "Save as Common Asset" at bounding box center [446, 259] width 12 height 12
checkbox input "true"
click at [909, 185] on input "text" at bounding box center [909, 190] width 167 height 34
type input "2,144.98"
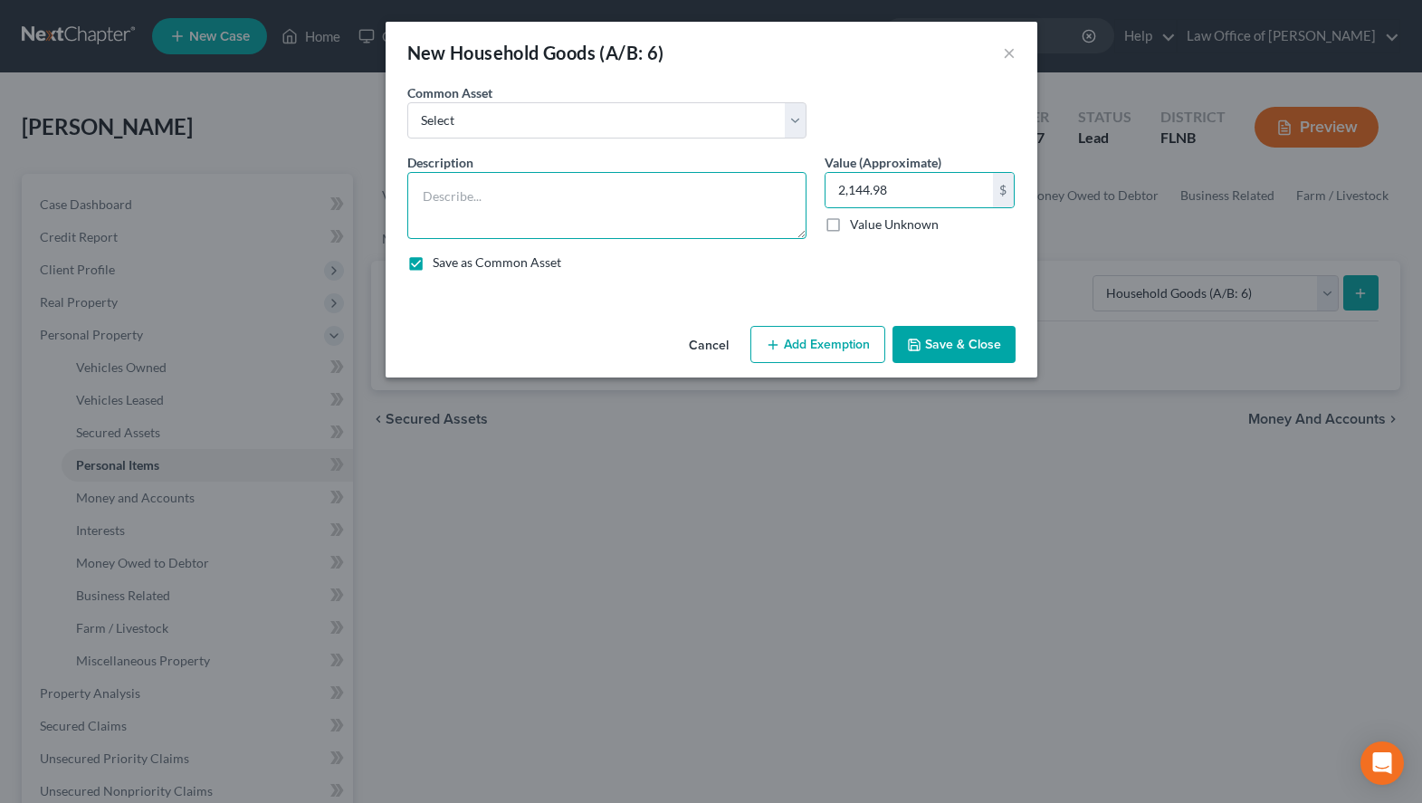
click at [711, 187] on textarea at bounding box center [606, 205] width 399 height 67
type textarea "See Attached"
click at [945, 339] on button "Save & Close" at bounding box center [953, 345] width 123 height 38
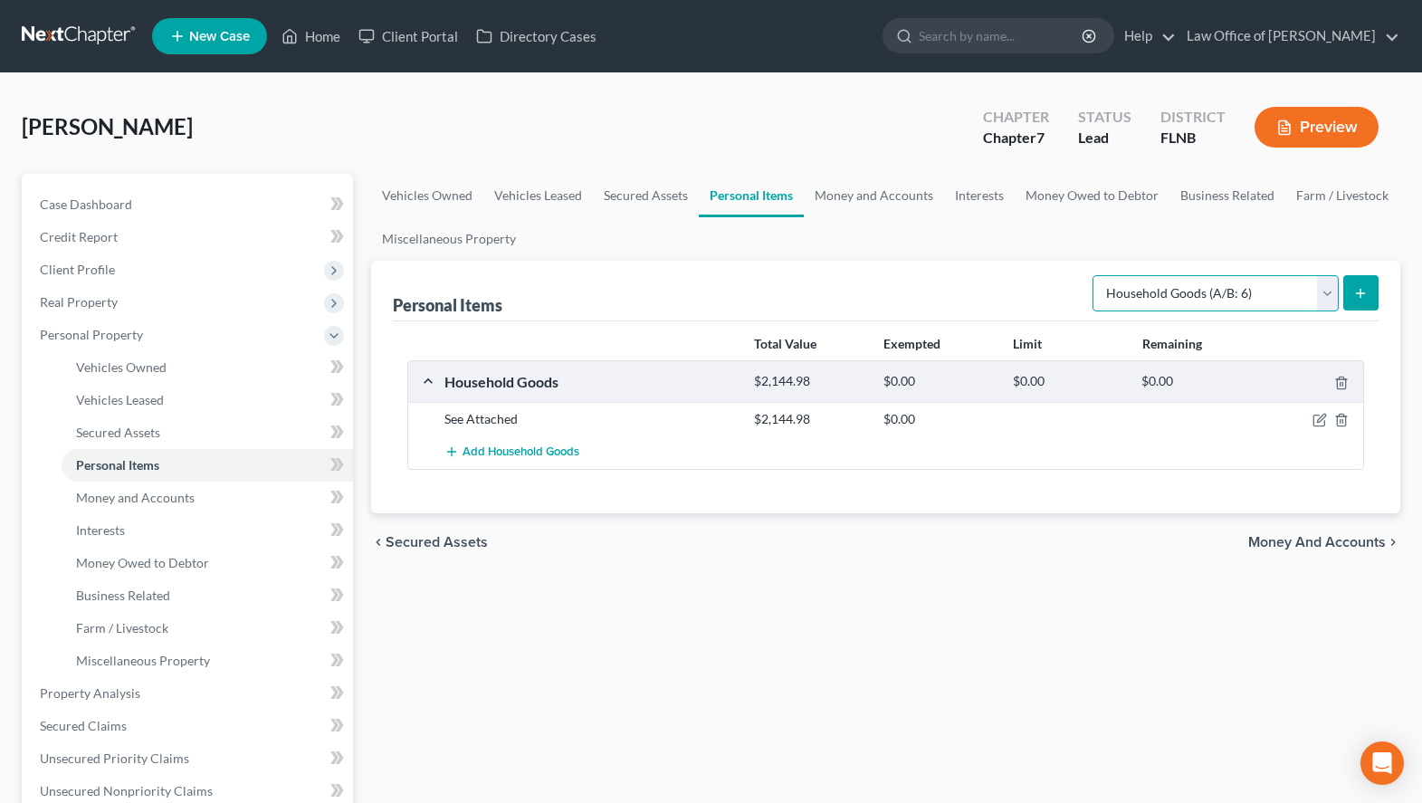
select select "electronics"
click option "Electronics (A/B: 7)" at bounding box center [0, 0] width 0 height 0
click at [1365, 289] on icon "submit" at bounding box center [1360, 293] width 14 height 14
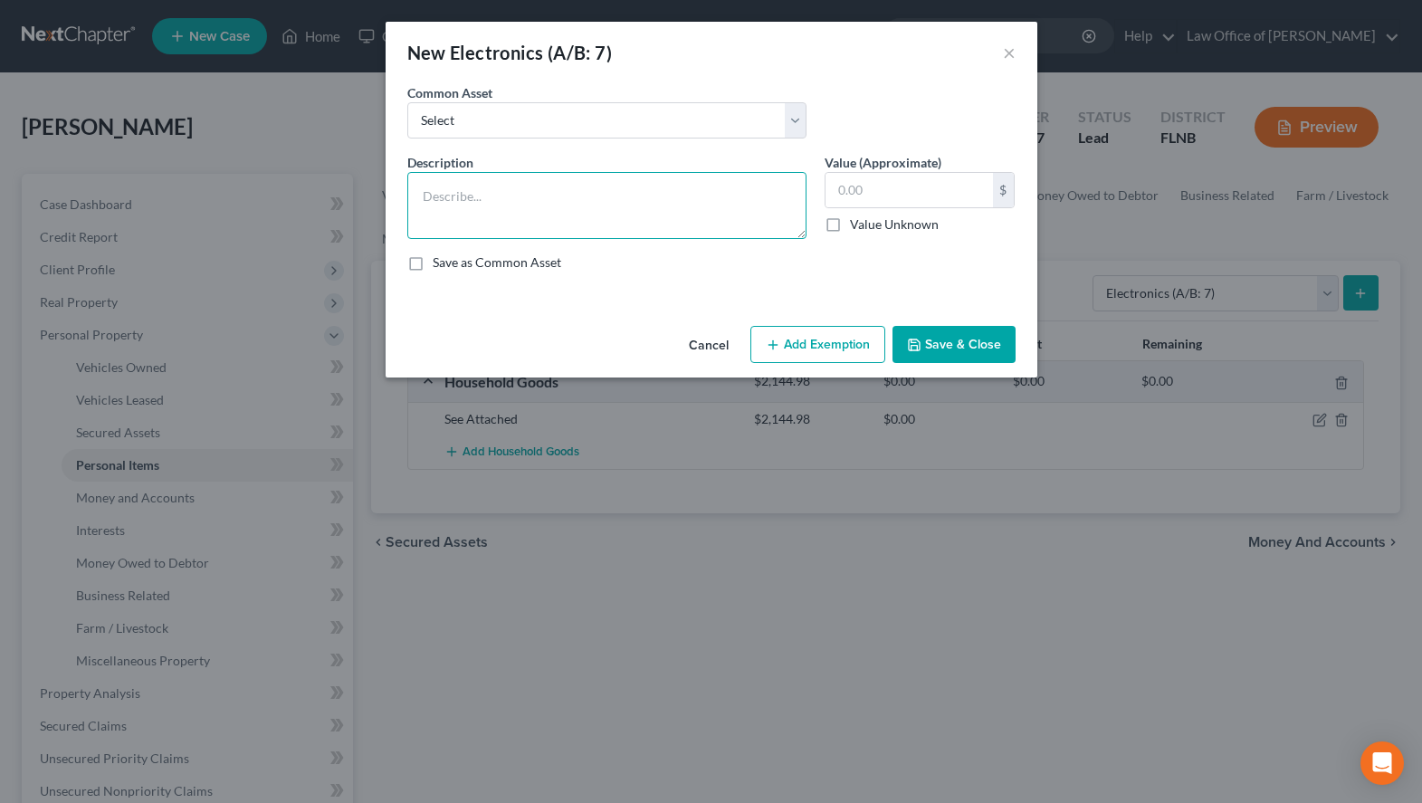
click at [675, 218] on textarea at bounding box center [606, 205] width 399 height 67
type textarea "See Attached"
click at [847, 183] on input "text" at bounding box center [909, 190] width 167 height 34
type input "220.00"
click at [533, 263] on label "Save as Common Asset" at bounding box center [497, 262] width 129 height 18
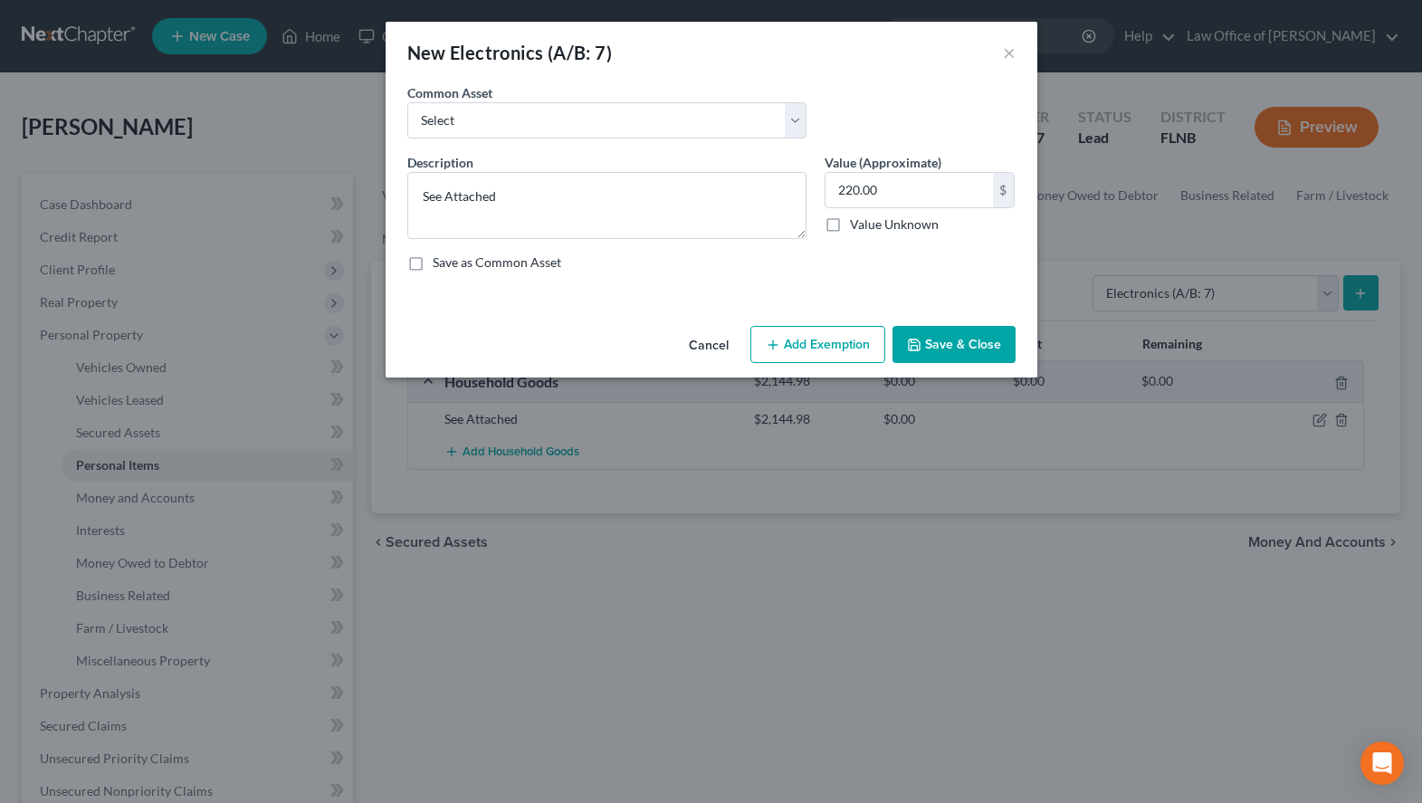
click at [452, 263] on input "Save as Common Asset" at bounding box center [446, 259] width 12 height 12
checkbox input "true"
click at [972, 335] on button "Save & Close" at bounding box center [953, 345] width 123 height 38
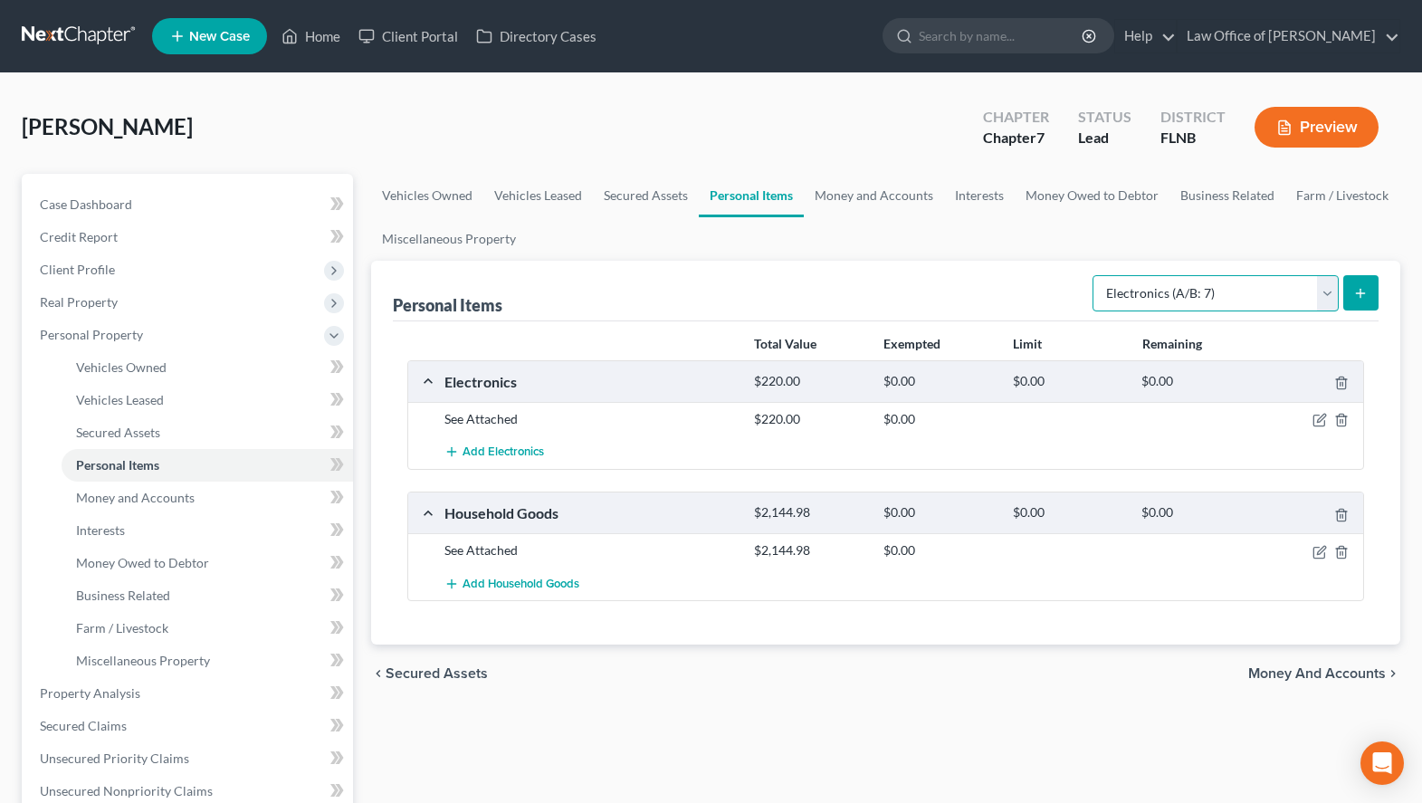
click at [1093, 275] on select "Select Item Type Clothing (A/B: 11) Collectibles Of Value (A/B: 8) Electronics …" at bounding box center [1216, 293] width 246 height 36
select select "clothing"
click option "Clothing (A/B: 11)" at bounding box center [0, 0] width 0 height 0
click at [1361, 296] on icon "submit" at bounding box center [1360, 293] width 14 height 14
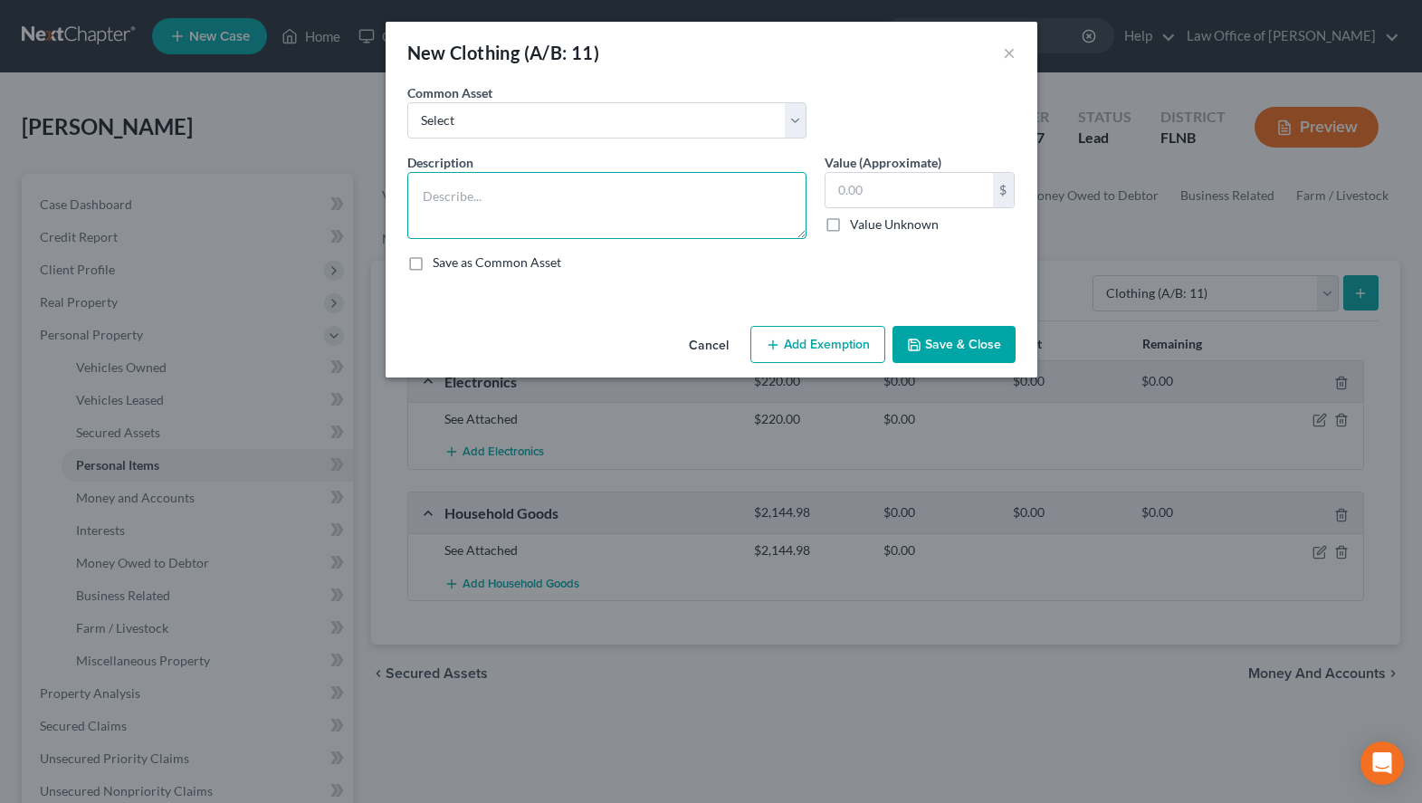
click at [791, 204] on textarea at bounding box center [606, 205] width 399 height 67
paste textarea "Women’s Clothes"
type textarea "Women’s Clothes"
click at [965, 197] on input "text" at bounding box center [909, 190] width 167 height 34
type input "250.00"
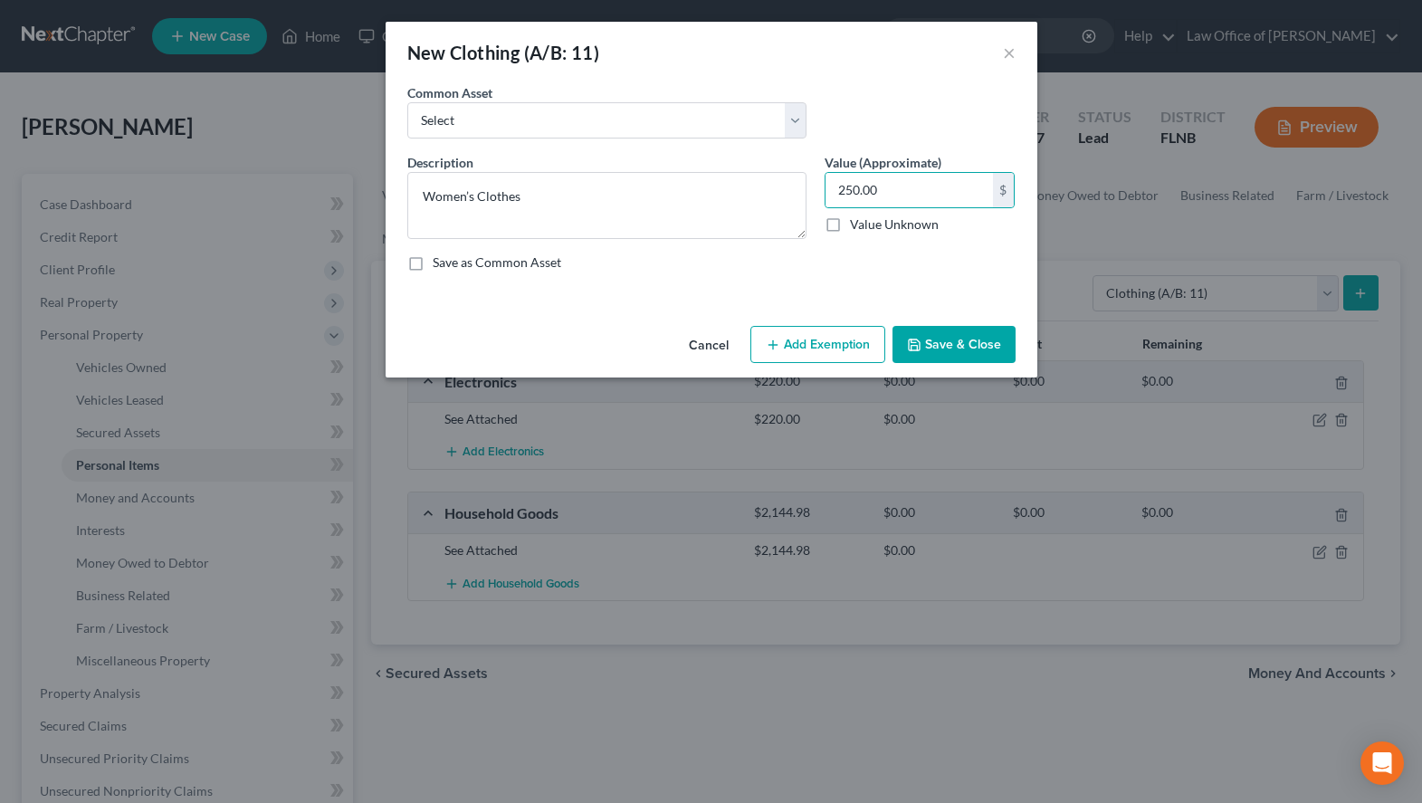
click at [522, 255] on label "Save as Common Asset" at bounding box center [497, 262] width 129 height 18
click at [452, 255] on input "Save as Common Asset" at bounding box center [446, 259] width 12 height 12
checkbox input "true"
click at [960, 348] on button "Save & Close" at bounding box center [953, 345] width 123 height 38
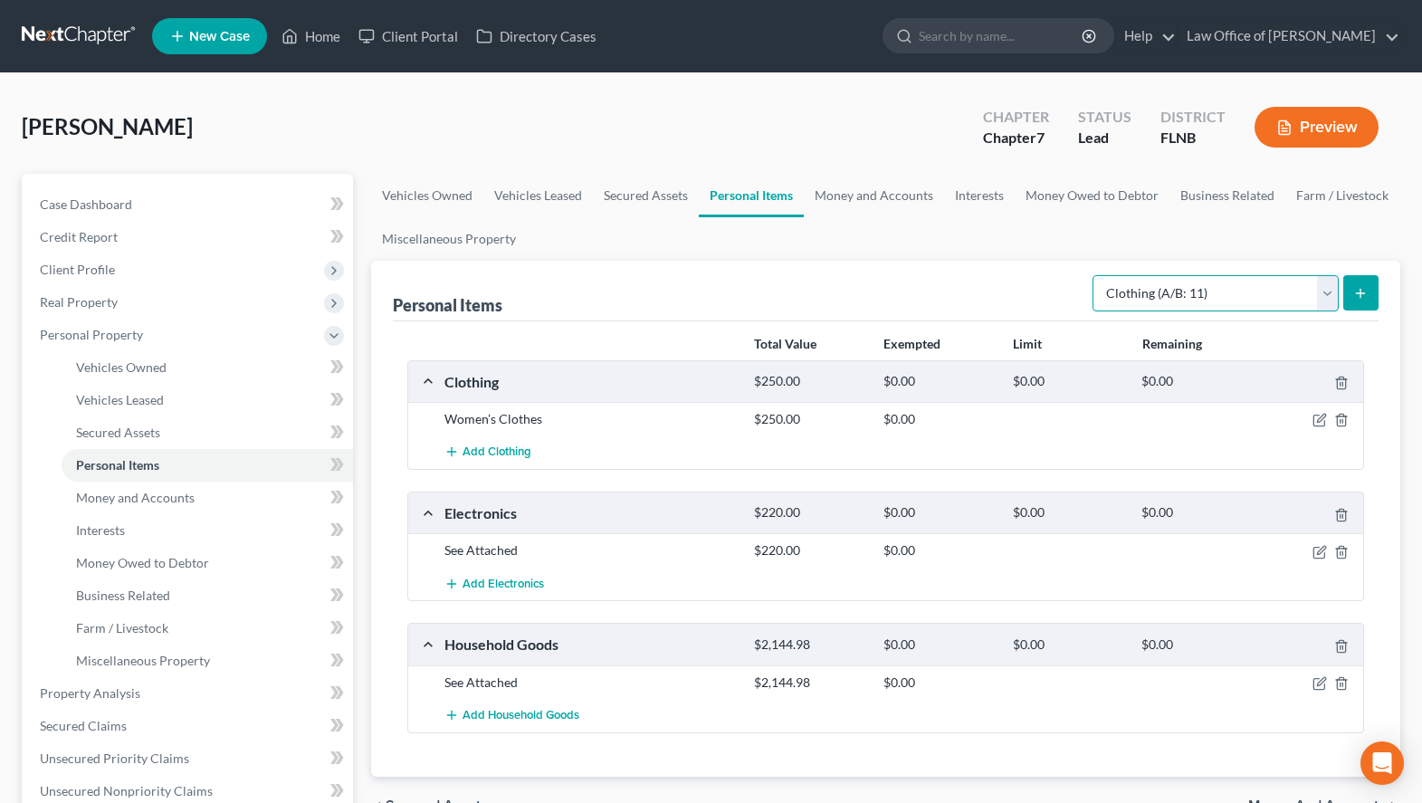
click at [1093, 275] on select "Select Item Type Clothing (A/B: 11) Collectibles Of Value (A/B: 8) Electronics …" at bounding box center [1216, 293] width 246 height 36
select select "jewelry"
click option "Jewelry (A/B: 12)" at bounding box center [0, 0] width 0 height 0
click at [1365, 293] on icon "submit" at bounding box center [1360, 293] width 14 height 14
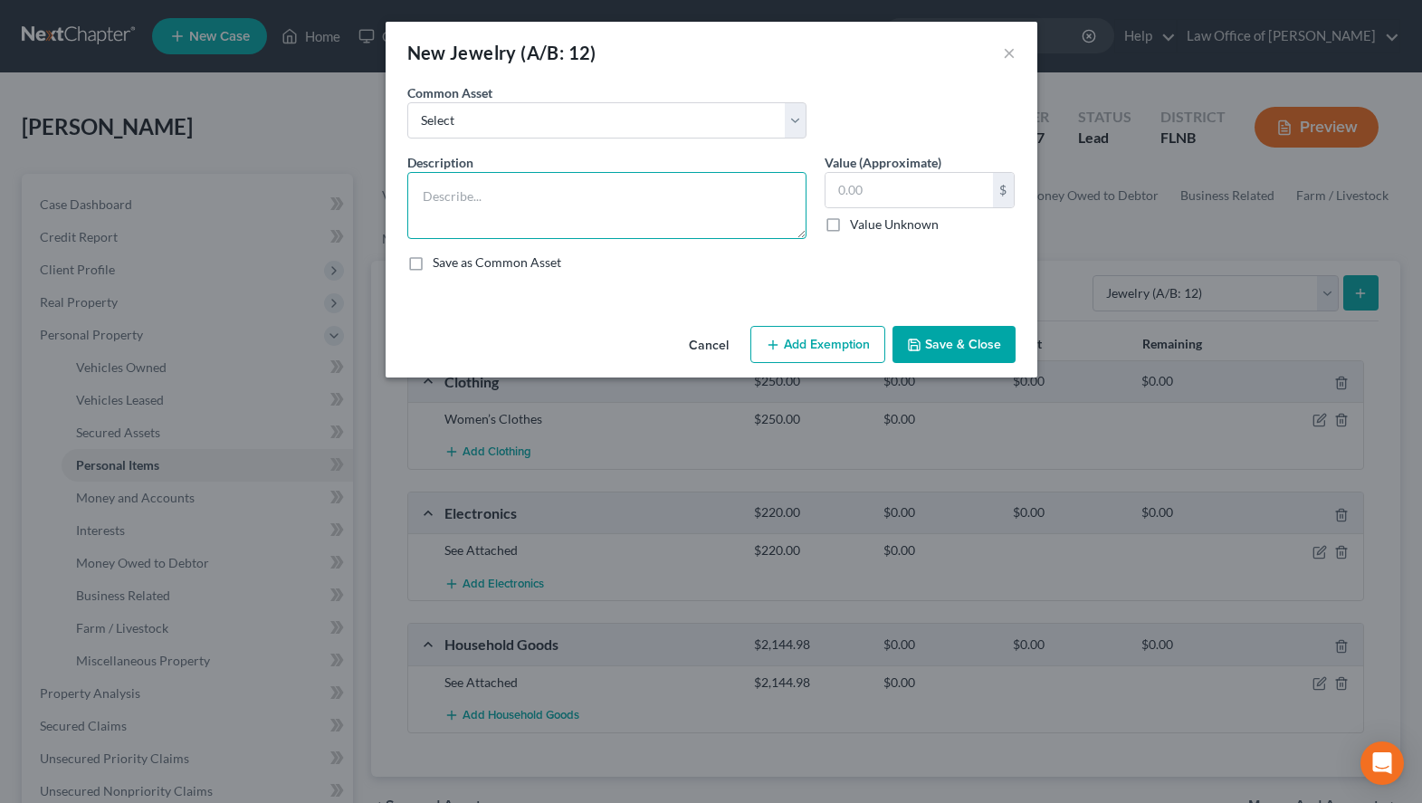
click at [795, 198] on textarea at bounding box center [606, 205] width 399 height 67
paste textarea "Wedding Ring $500.00 Mom’s Ring $50.00"
type textarea "Wedding Ring $500.00 Mom’s Ring $50.00"
click at [956, 193] on input "text" at bounding box center [909, 190] width 167 height 34
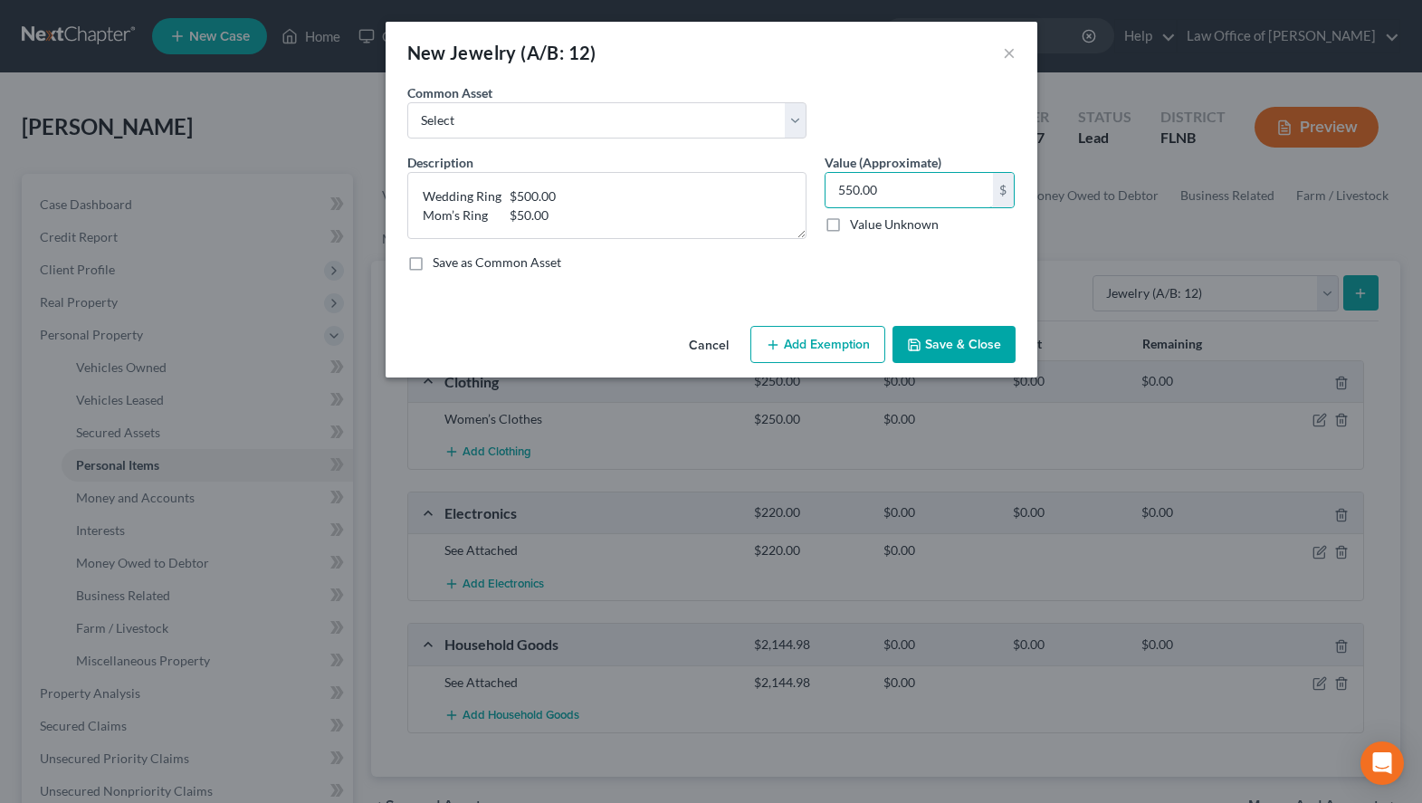
type input "550.00"
click at [507, 270] on label "Save as Common Asset" at bounding box center [497, 262] width 129 height 18
click at [452, 265] on input "Save as Common Asset" at bounding box center [446, 259] width 12 height 12
checkbox input "true"
click at [932, 339] on button "Save & Close" at bounding box center [953, 345] width 123 height 38
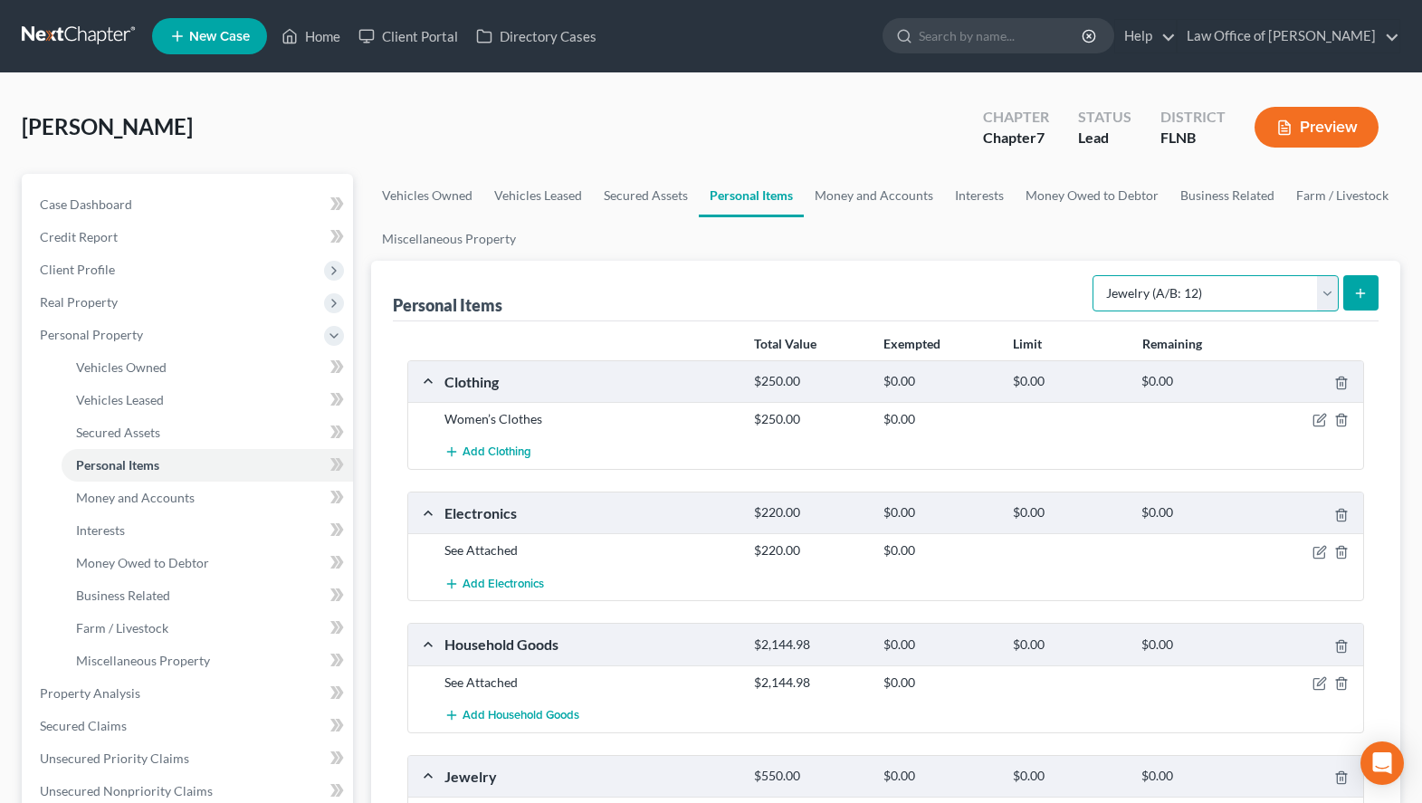
click at [1093, 275] on select "Select Item Type Clothing (A/B: 11) Collectibles Of Value (A/B: 8) Electronics …" at bounding box center [1216, 293] width 246 height 36
select select "pets"
click option "Pet(s) (A/B: 13)" at bounding box center [0, 0] width 0 height 0
click at [1367, 287] on icon "submit" at bounding box center [1360, 293] width 14 height 14
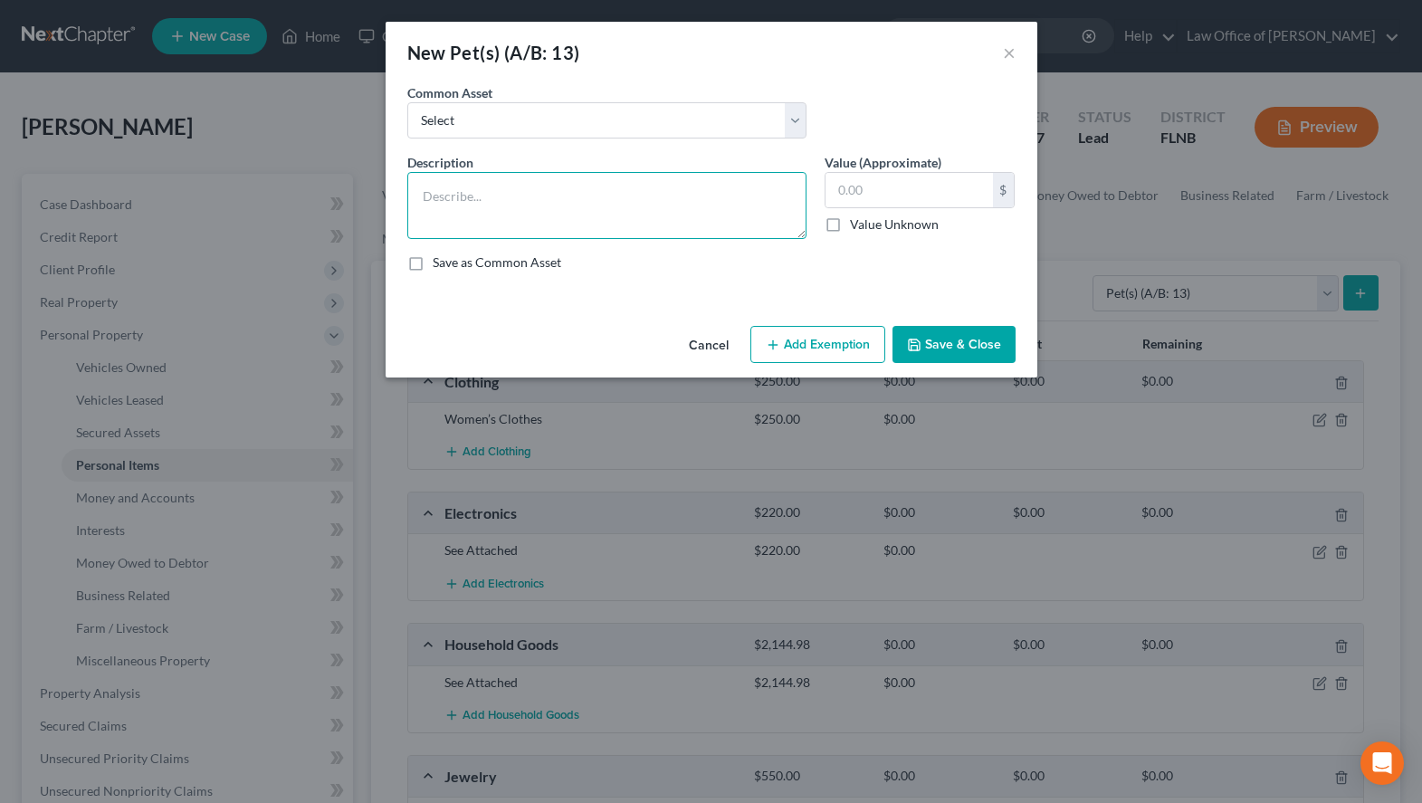
click at [557, 226] on textarea at bounding box center [606, 205] width 399 height 67
paste textarea "2 Huskies 2 Cats"
type textarea "2 Huskies 2 Cats"
click at [483, 259] on label "Save as Common Asset" at bounding box center [497, 262] width 129 height 18
click at [452, 259] on input "Save as Common Asset" at bounding box center [446, 259] width 12 height 12
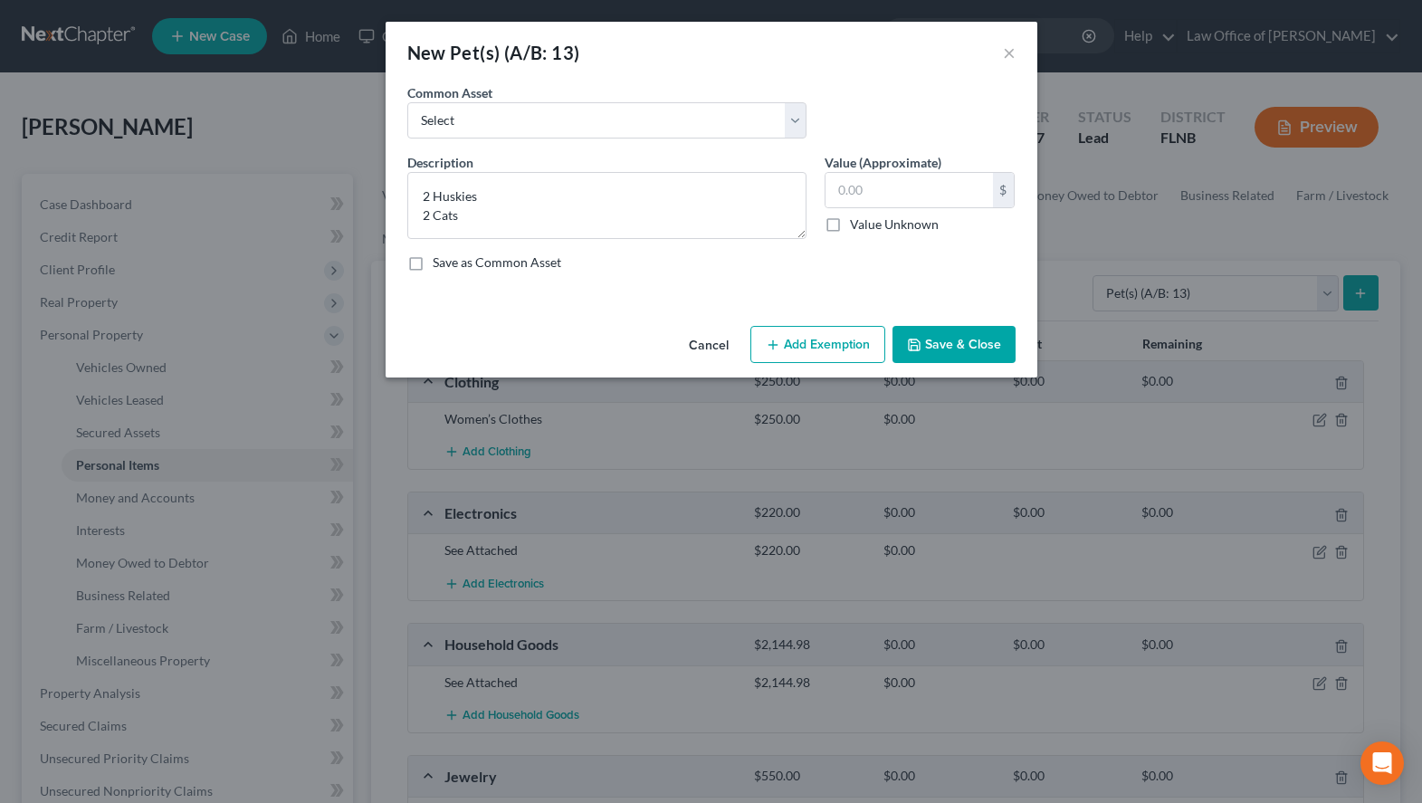
checkbox input "true"
click at [877, 186] on input "text" at bounding box center [909, 190] width 167 height 34
type input "0.00"
click at [948, 333] on button "Save & Close" at bounding box center [953, 345] width 123 height 38
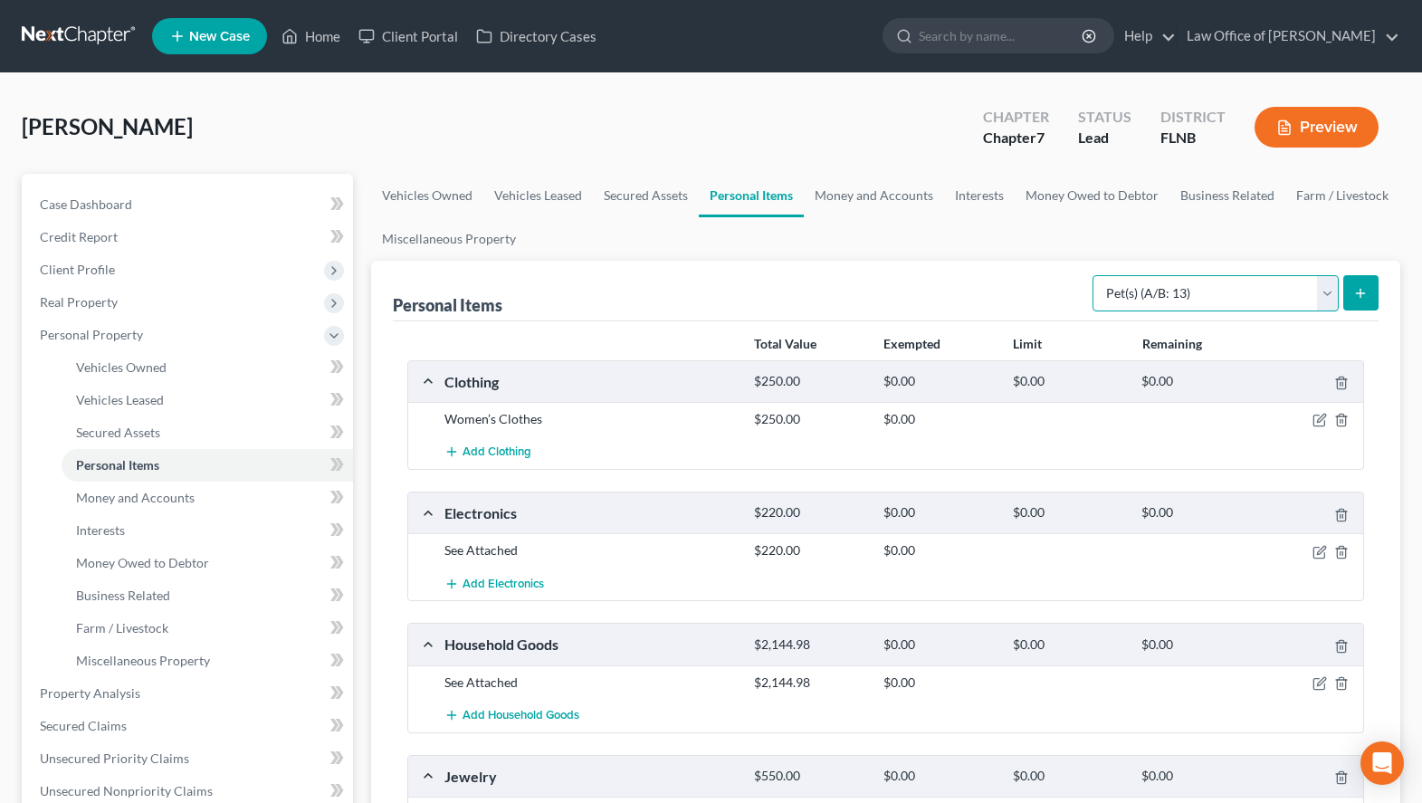
click at [1093, 275] on select "Select Item Type Clothing (A/B: 11) Collectibles Of Value (A/B: 8) Electronics …" at bounding box center [1216, 293] width 246 height 36
select select "other"
click option "Other (A/B: 14)" at bounding box center [0, 0] width 0 height 0
click at [1351, 294] on button "submit" at bounding box center [1360, 292] width 35 height 35
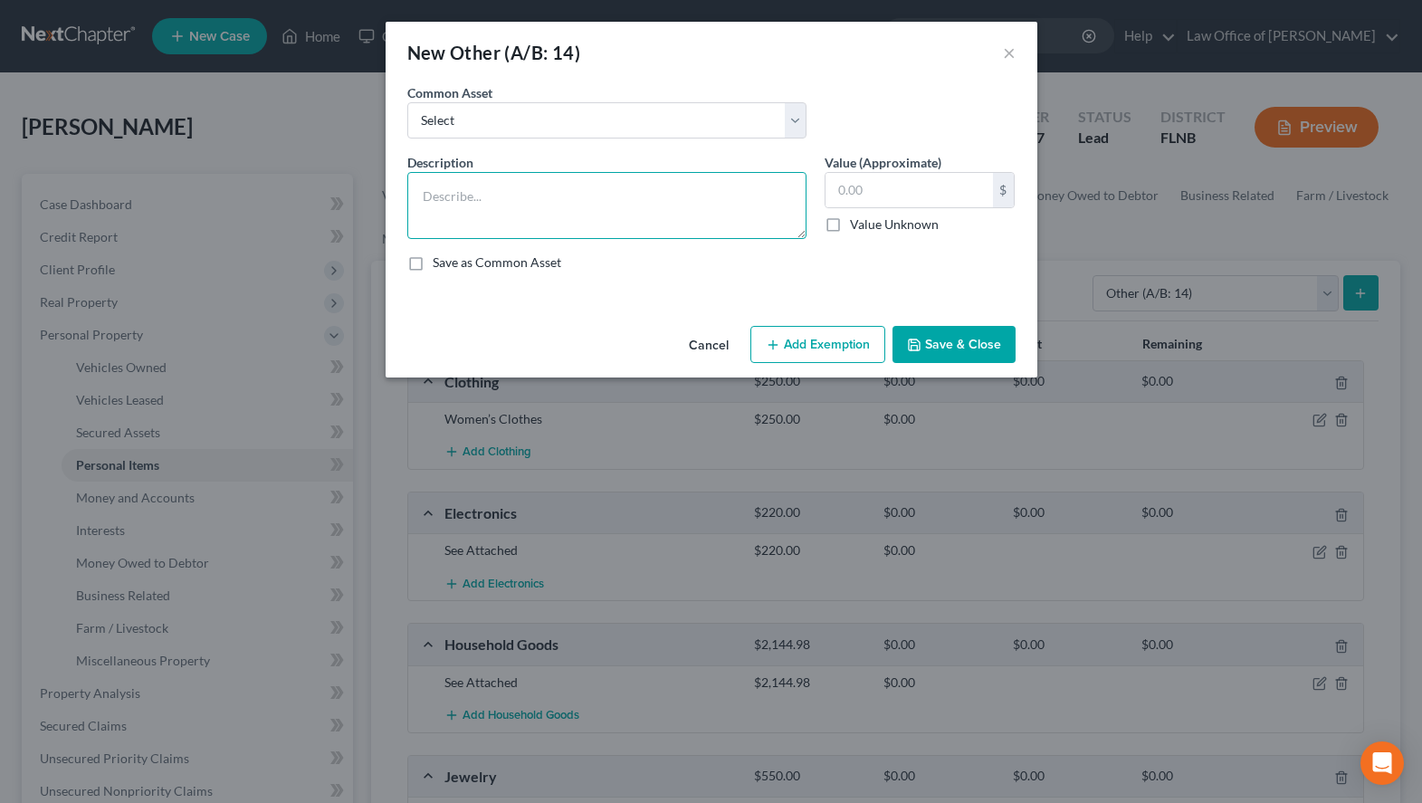
click at [605, 214] on textarea at bounding box center [606, 205] width 399 height 67
paste textarea "Third Bedroom/[PERSON_NAME]’s Room: Bed Table Dresser"
type textarea "Third Bedroom/[PERSON_NAME]’s Room: Bed Table Dresser"
click at [899, 217] on label "Value Unknown" at bounding box center [894, 224] width 89 height 18
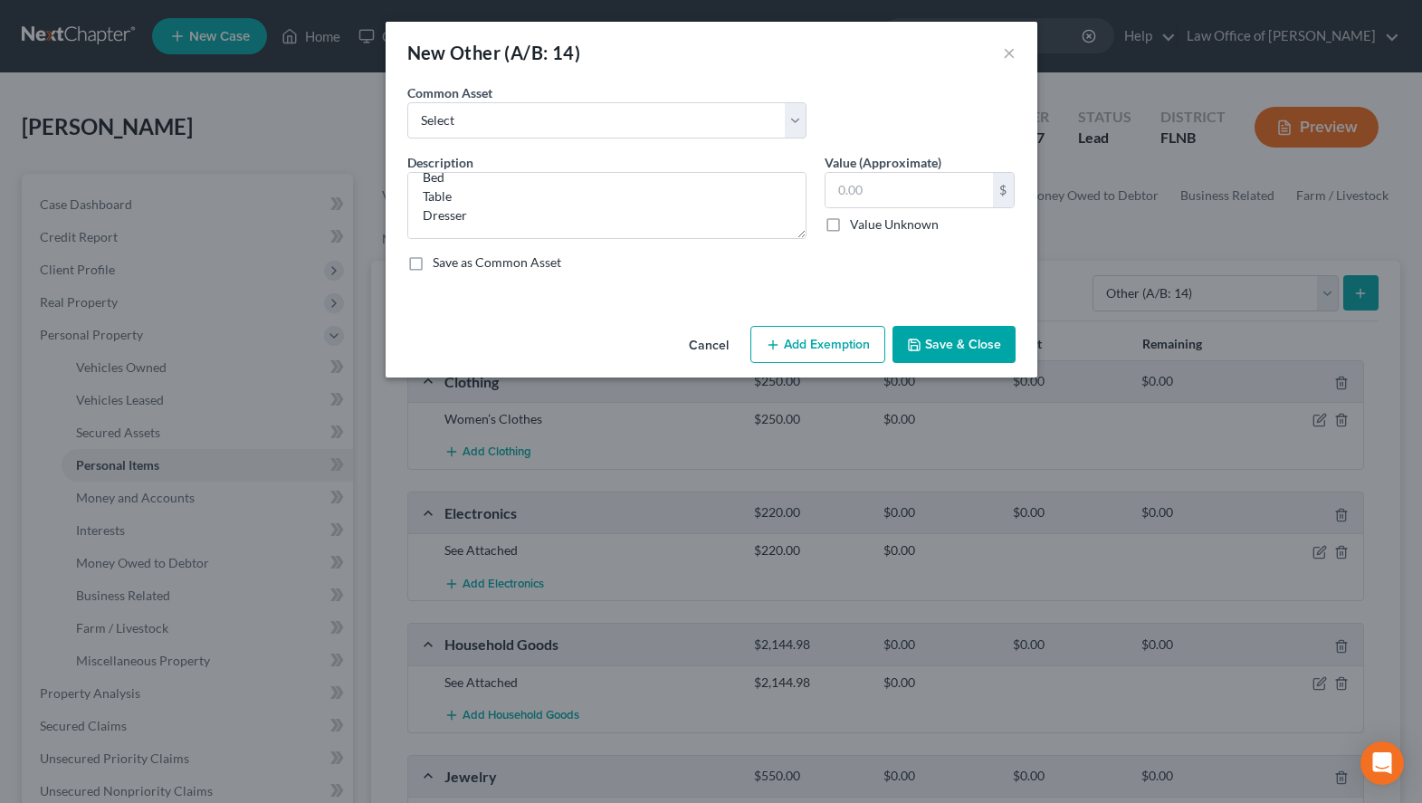
click at [869, 217] on input "Value Unknown" at bounding box center [863, 221] width 12 height 12
checkbox input "true"
type input "0.00"
click at [487, 264] on label "Save as Common Asset" at bounding box center [497, 262] width 129 height 18
click at [452, 264] on input "Save as Common Asset" at bounding box center [446, 259] width 12 height 12
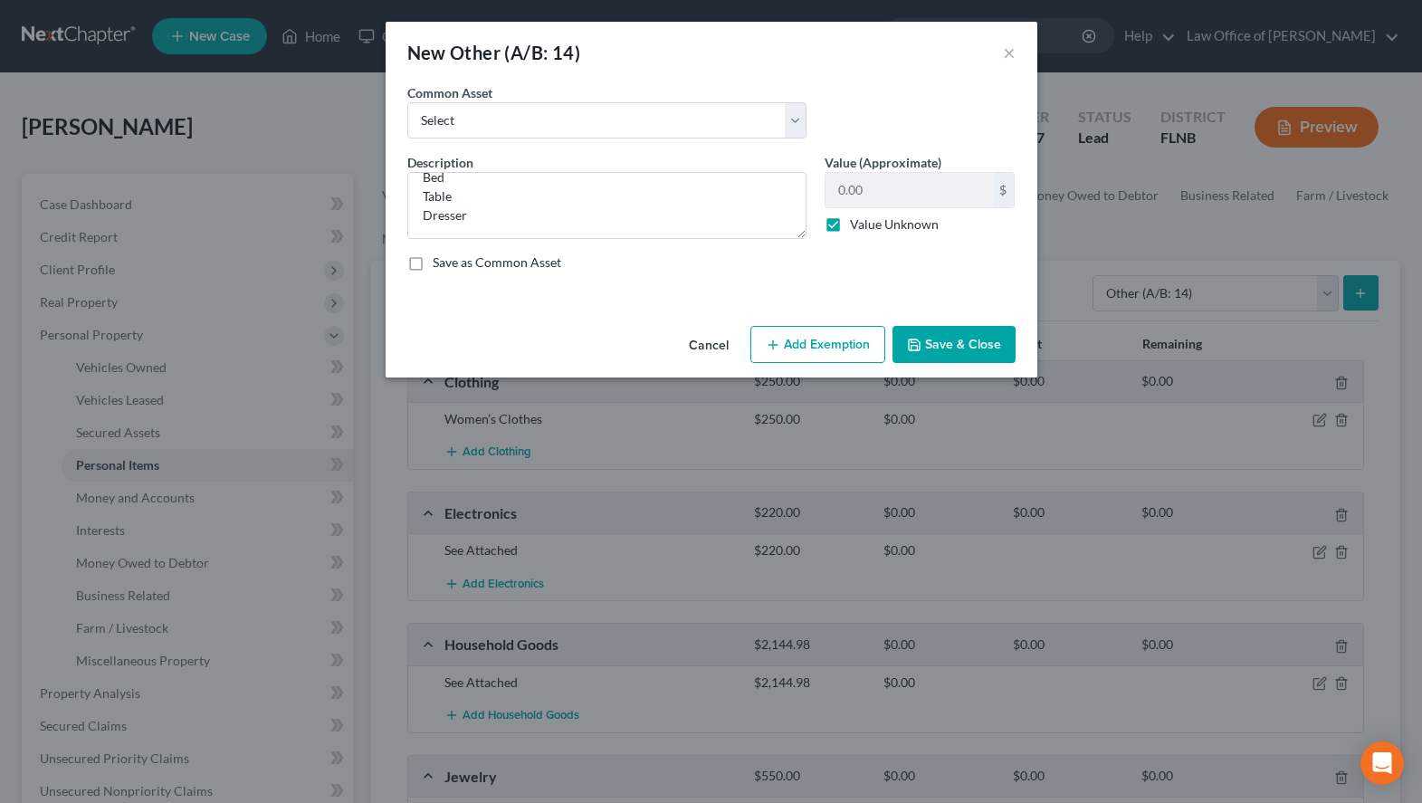
checkbox input "true"
click at [961, 347] on button "Save & Close" at bounding box center [953, 345] width 123 height 38
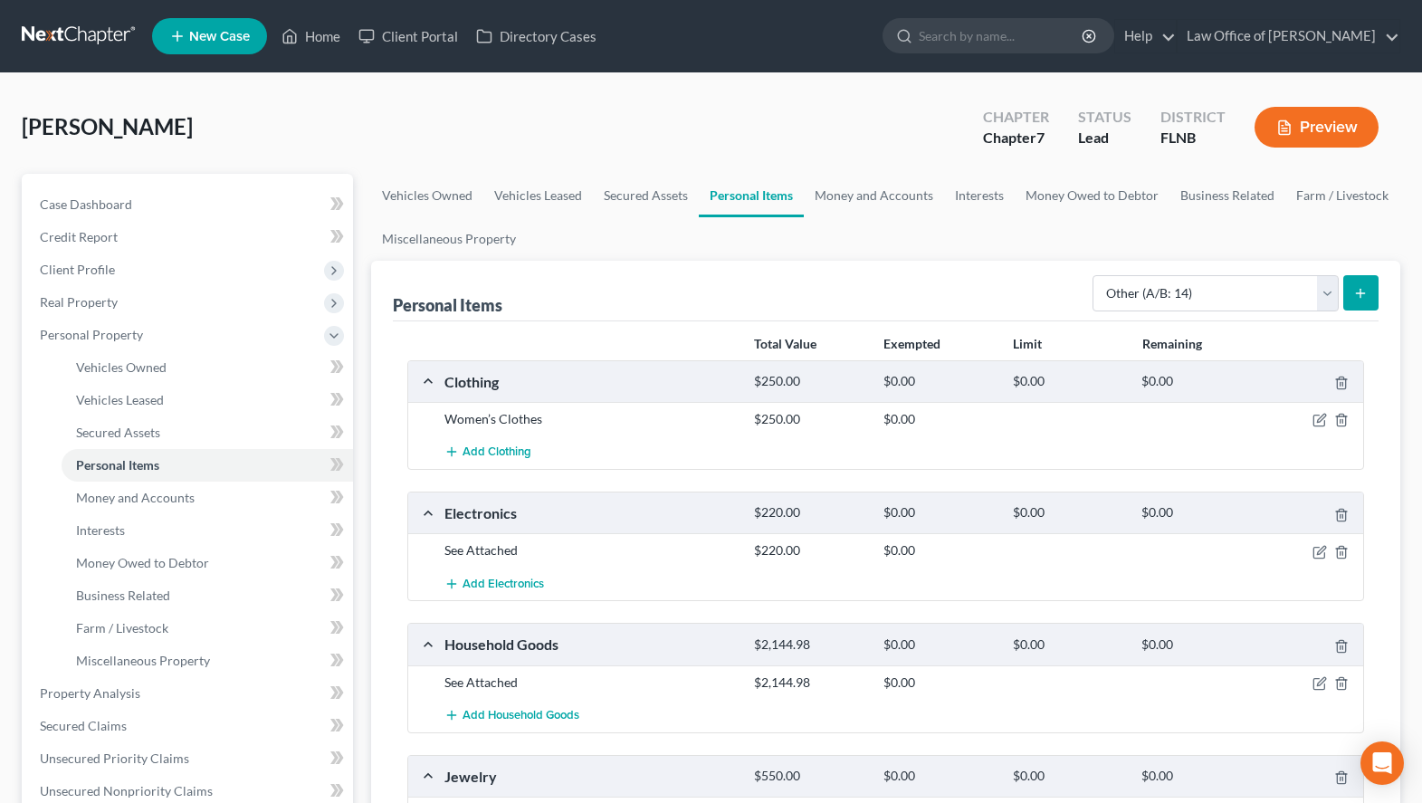
click at [925, 253] on ul "Vehicles Owned Vehicles Leased Secured Assets Personal Items Money and Accounts…" at bounding box center [885, 217] width 1029 height 87
click at [204, 204] on link "Case Dashboard" at bounding box center [189, 204] width 328 height 33
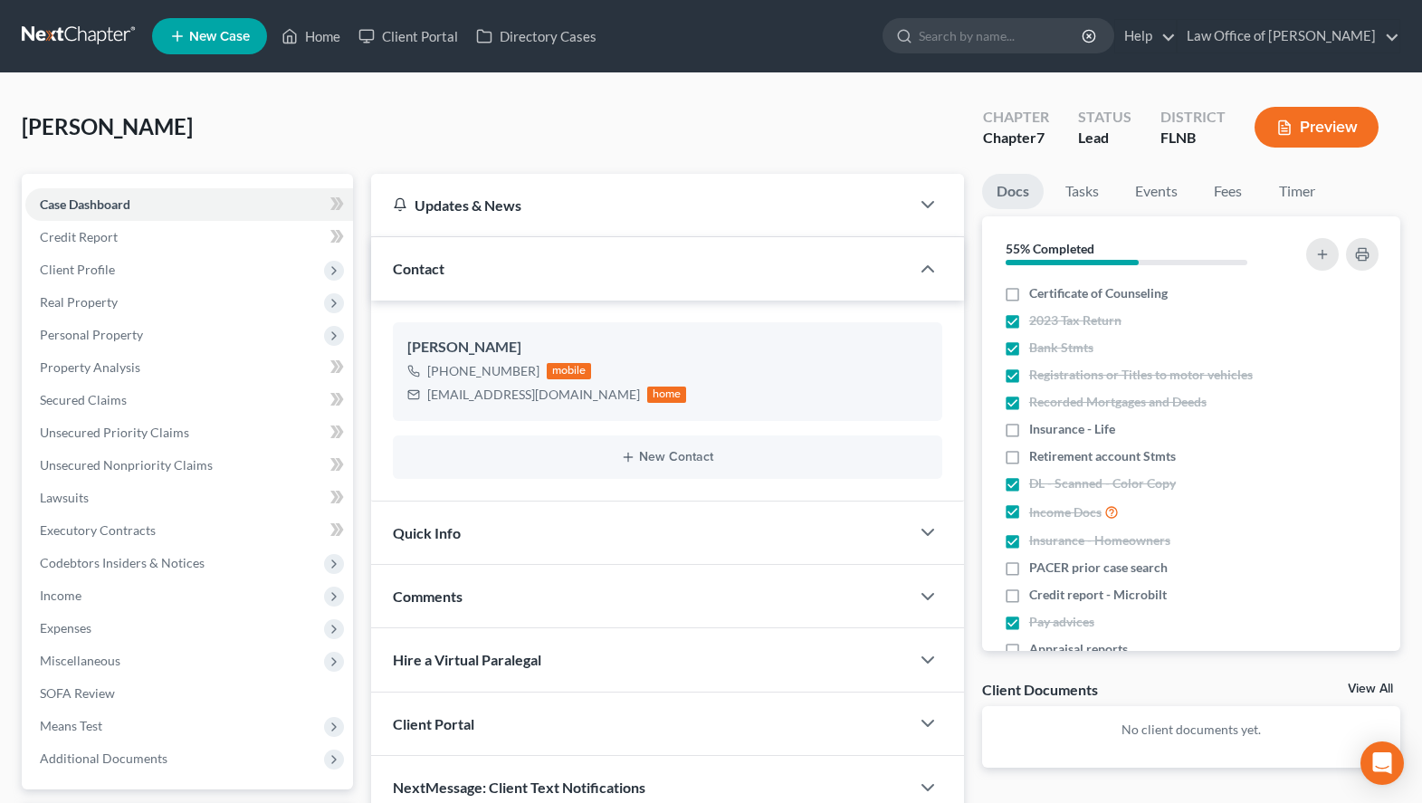
click at [1363, 683] on link "View All" at bounding box center [1370, 688] width 45 height 13
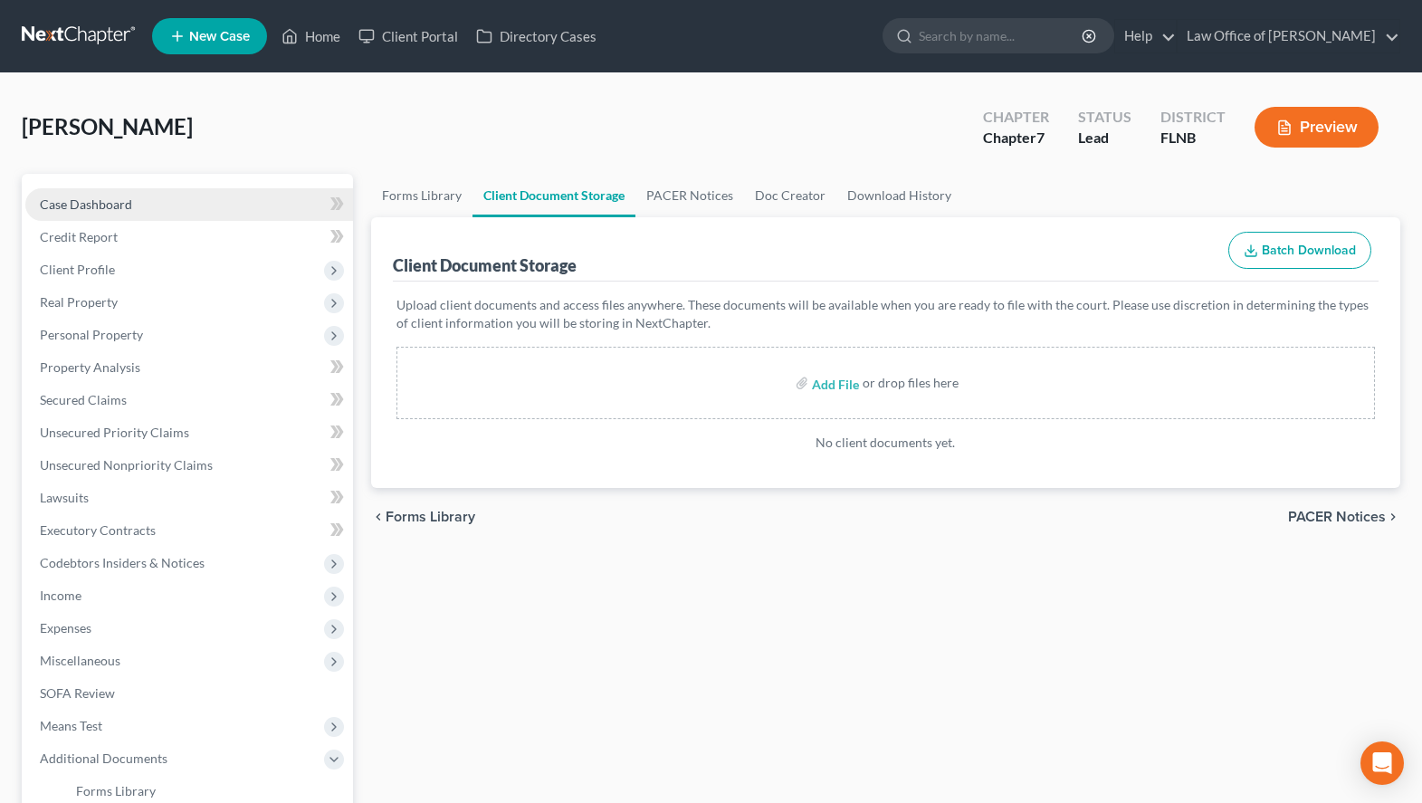
click at [103, 203] on span "Case Dashboard" at bounding box center [86, 203] width 92 height 15
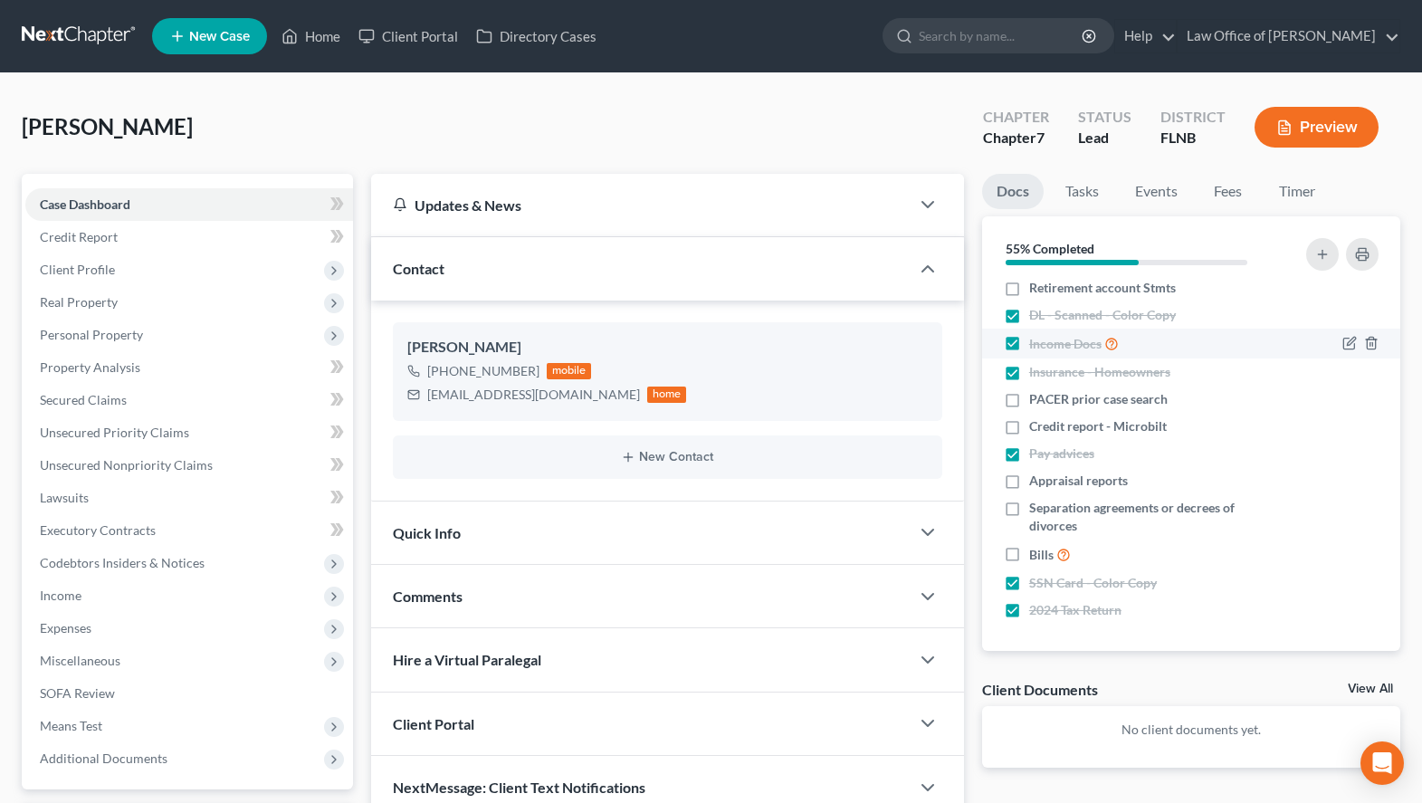
scroll to position [170, 0]
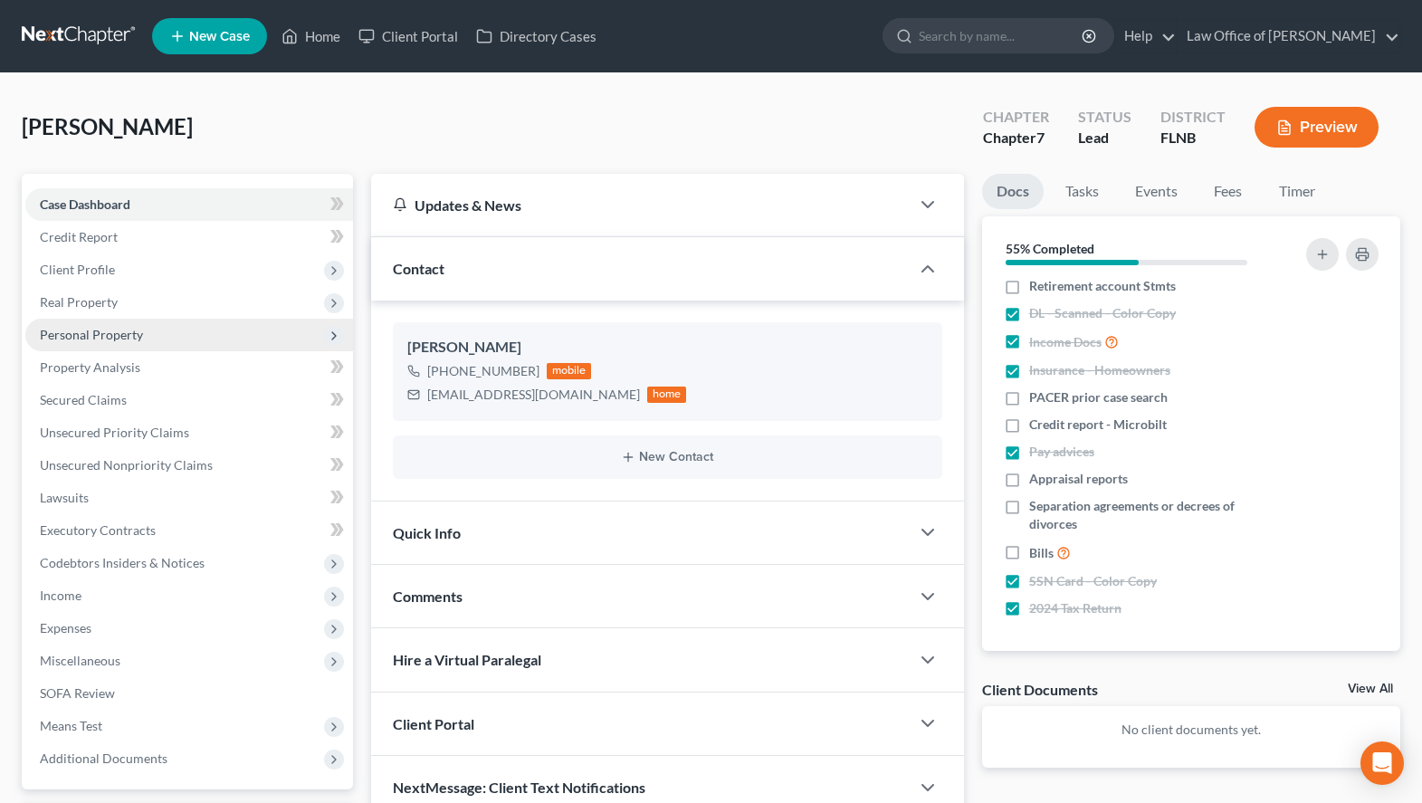
click at [131, 339] on span "Personal Property" at bounding box center [91, 334] width 103 height 15
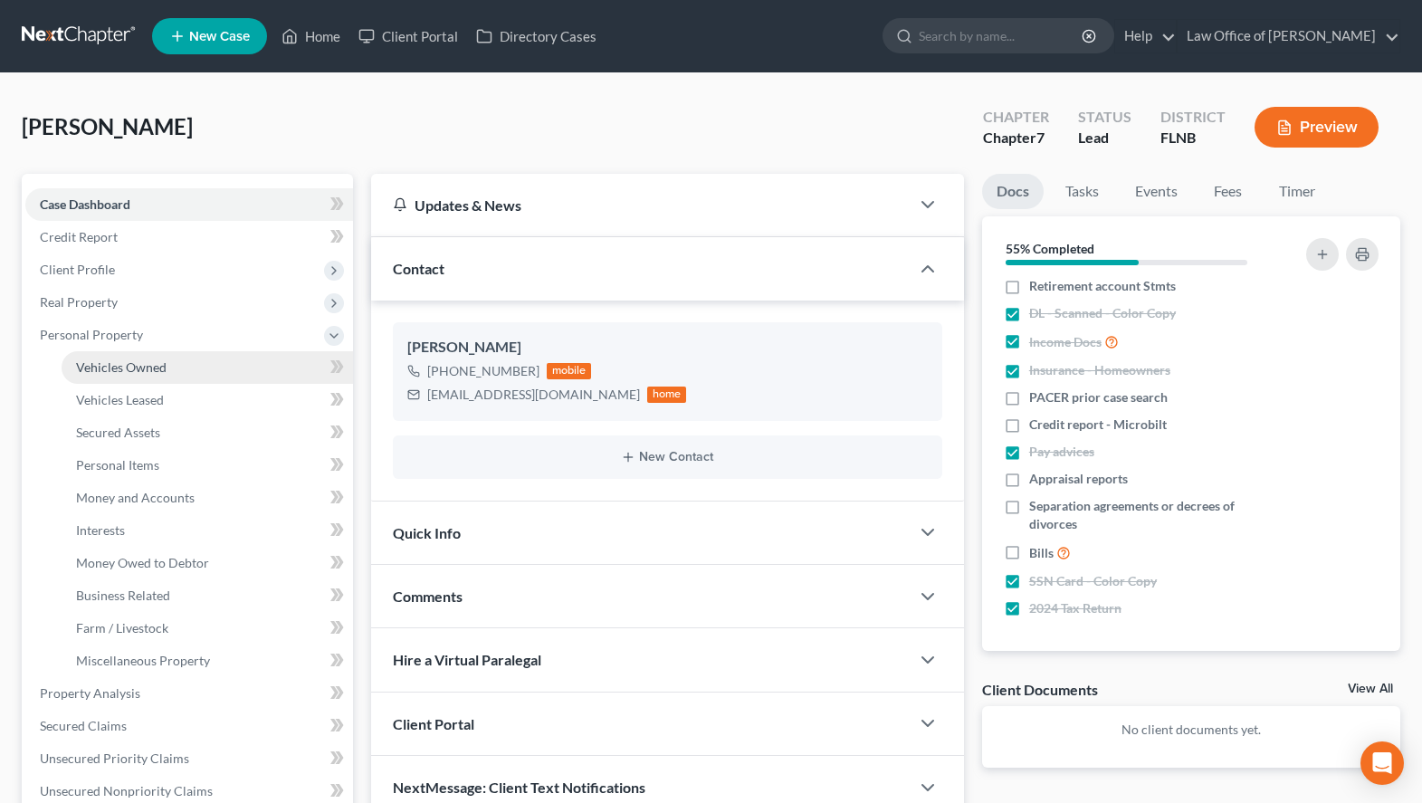
click at [198, 367] on link "Vehicles Owned" at bounding box center [207, 367] width 291 height 33
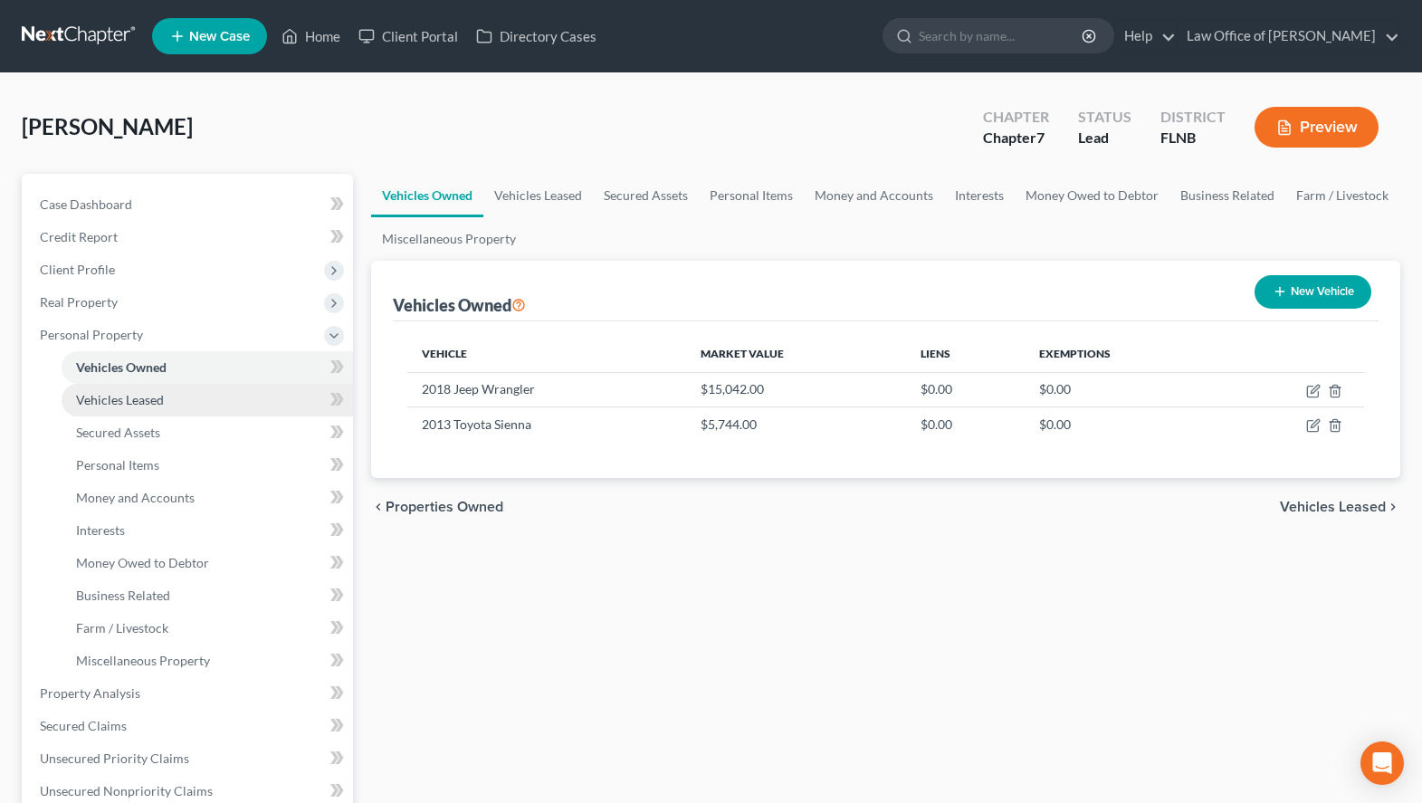
click at [216, 406] on link "Vehicles Leased" at bounding box center [207, 400] width 291 height 33
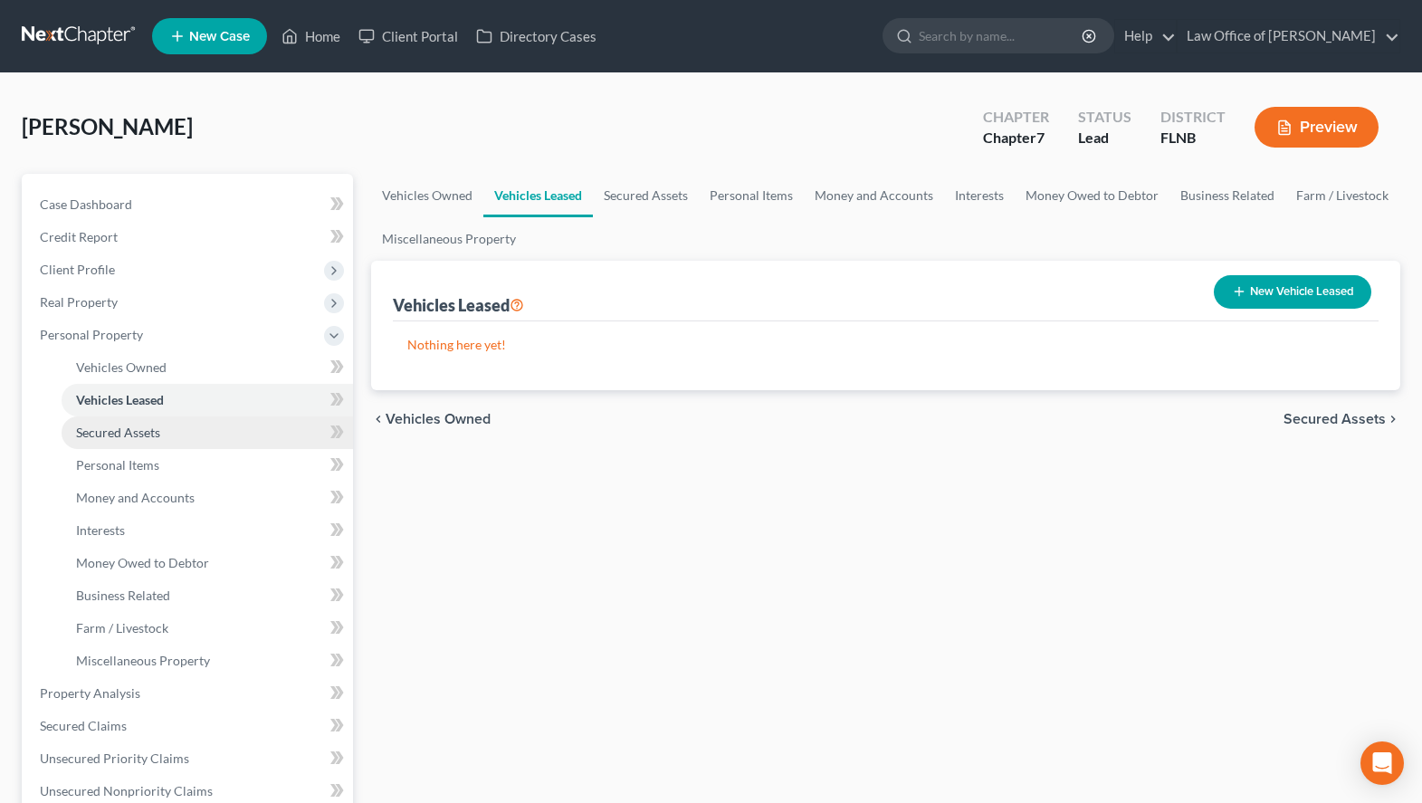
click at [216, 433] on link "Secured Assets" at bounding box center [207, 432] width 291 height 33
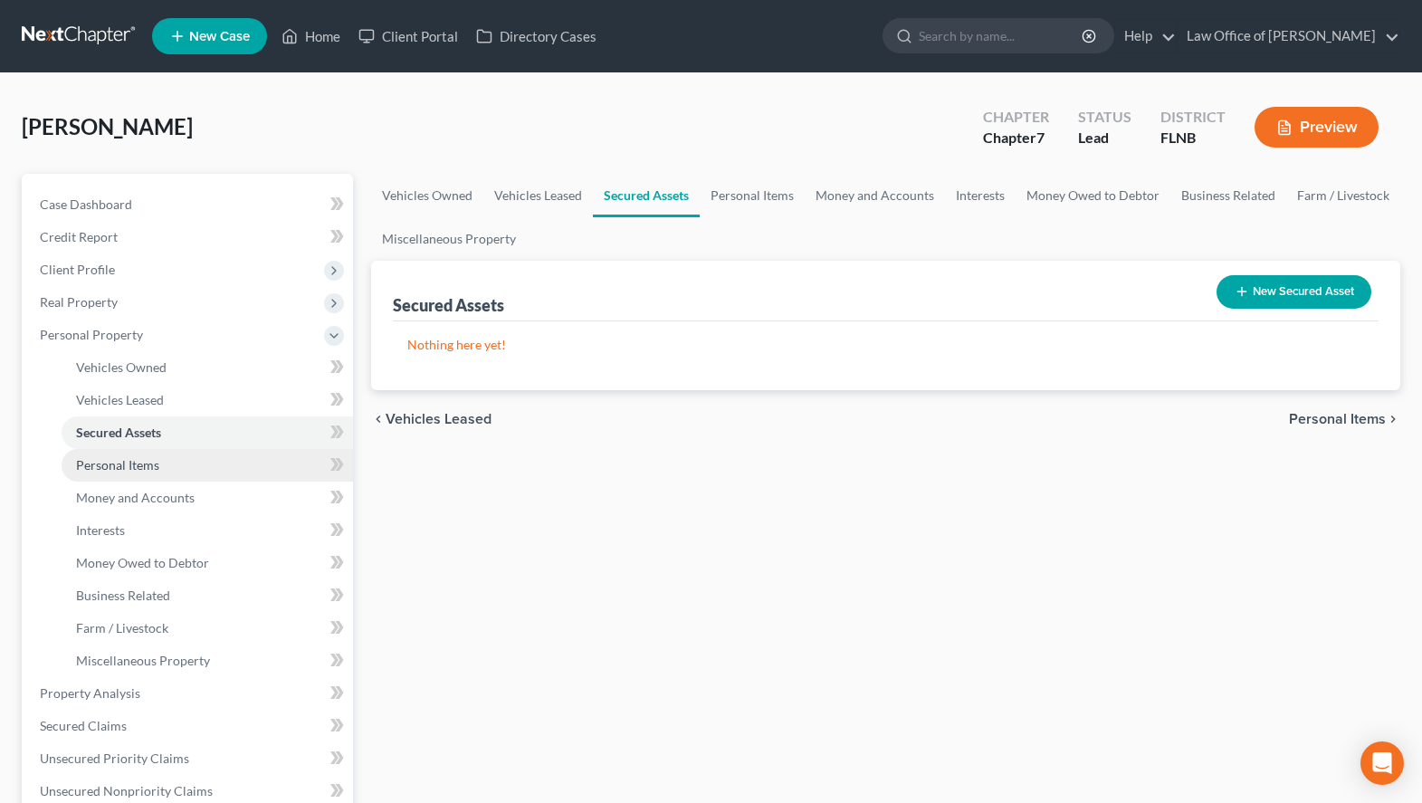
click at [216, 472] on link "Personal Items" at bounding box center [207, 465] width 291 height 33
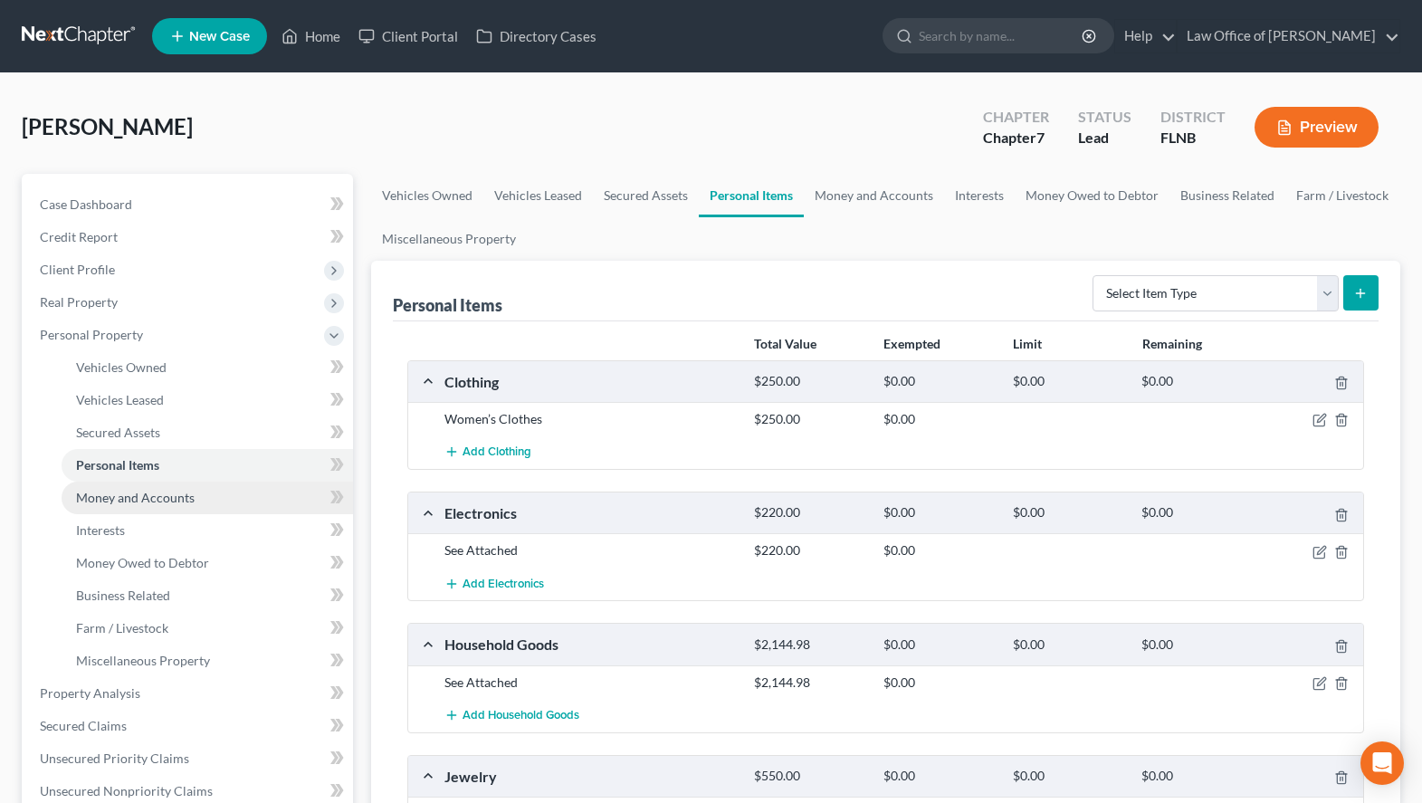
click at [216, 495] on link "Money and Accounts" at bounding box center [207, 498] width 291 height 33
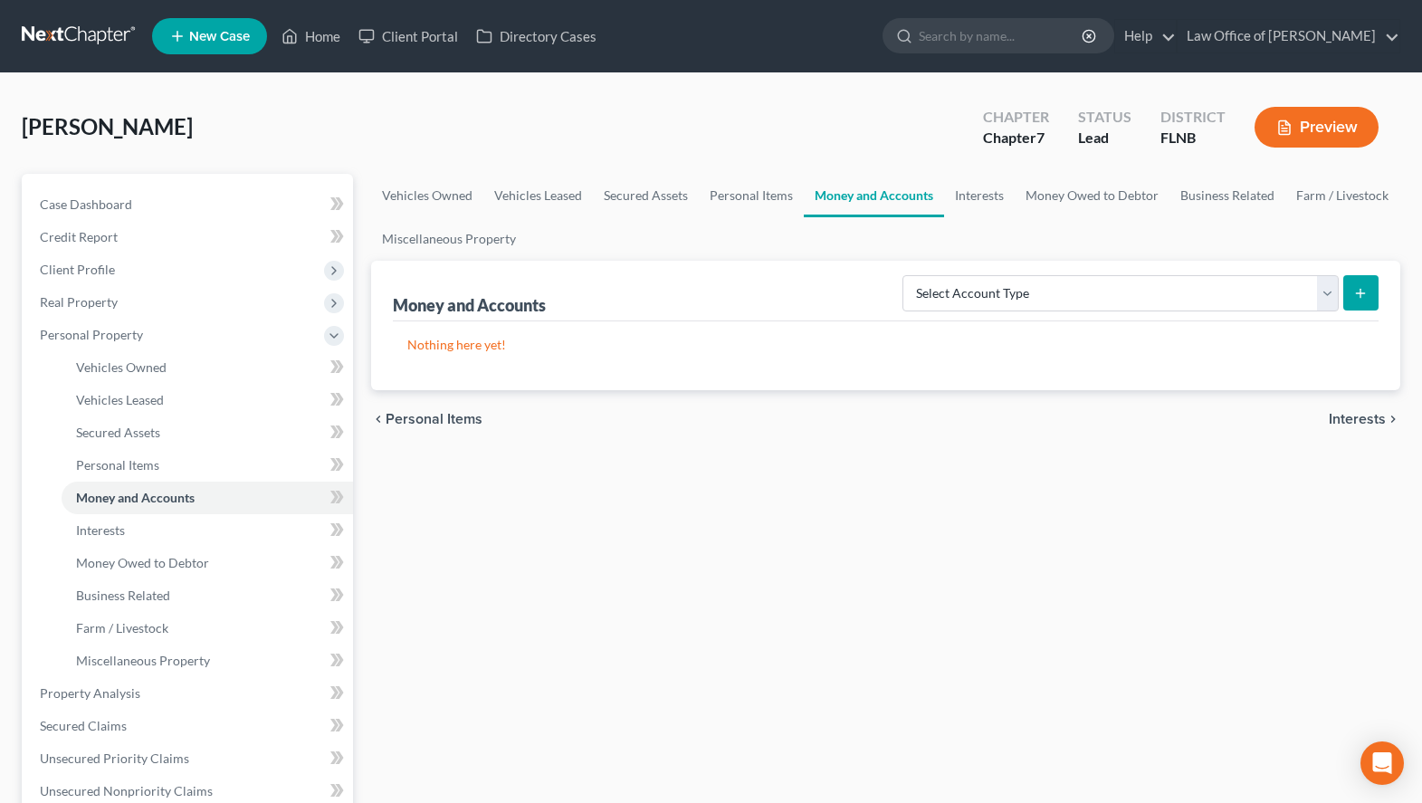
click at [1389, 530] on div "Vehicles Owned Vehicles Leased Secured Assets Personal Items Money and Accounts…" at bounding box center [885, 696] width 1047 height 1045
click at [902, 275] on select "Select Account Type Brokerage (A/B: 18, SOFA: 20) Cash on Hand (A/B: 16) Certif…" at bounding box center [1120, 293] width 436 height 36
select select "checking"
click option "Checking Account (A/B: 17, SOFA: 20)" at bounding box center [0, 0] width 0 height 0
click at [1361, 300] on button "submit" at bounding box center [1360, 292] width 35 height 35
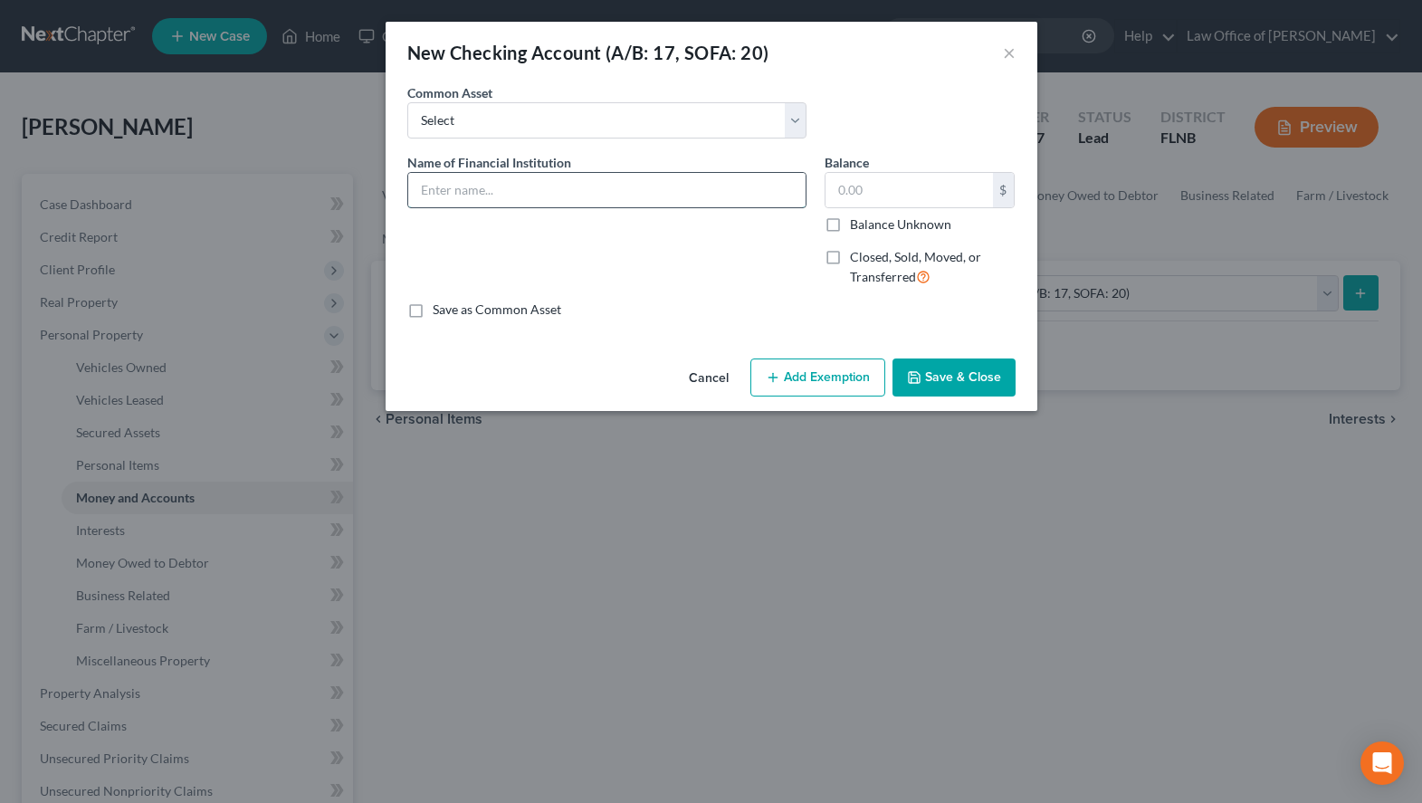
click at [709, 188] on input "text" at bounding box center [606, 190] width 397 height 34
click at [504, 183] on input "text" at bounding box center [606, 190] width 397 height 34
paste input "IThink Joint Checking #1550"
type input "IThink Joint Checking #1550"
click at [486, 322] on div "An exemption set must first be selected from the Filing Information section. Co…" at bounding box center [712, 217] width 652 height 268
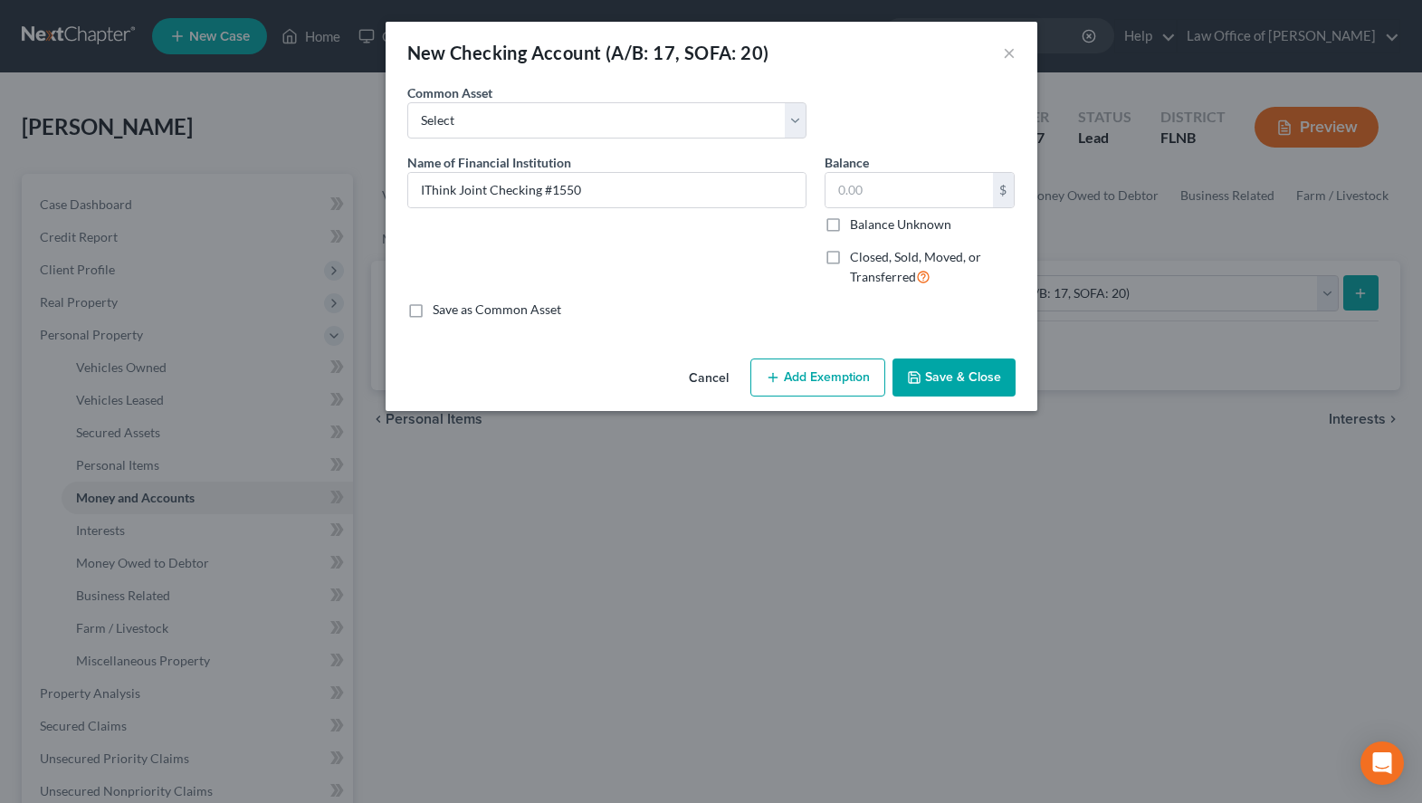
click at [486, 307] on label "Save as Common Asset" at bounding box center [497, 310] width 129 height 18
click at [452, 307] on input "Save as Common Asset" at bounding box center [446, 307] width 12 height 12
checkbox input "true"
click at [950, 371] on button "Save & Close" at bounding box center [953, 377] width 123 height 38
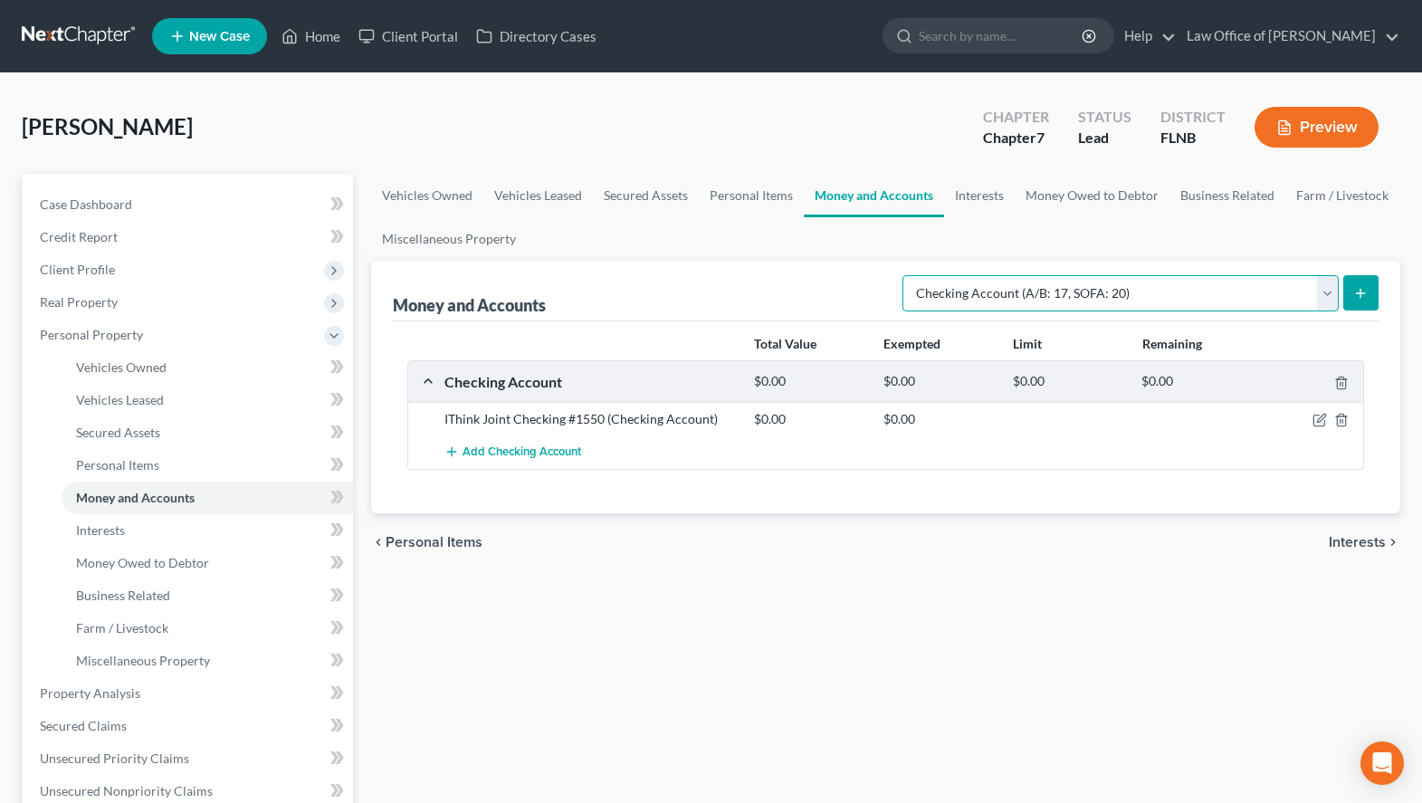
click at [902, 275] on select "Select Account Type Brokerage (A/B: 18, SOFA: 20) Cash on Hand (A/B: 16) Certif…" at bounding box center [1120, 293] width 436 height 36
select select "savings"
click option "Savings Account (A/B: 17, SOFA: 20)" at bounding box center [0, 0] width 0 height 0
click at [1377, 290] on button "submit" at bounding box center [1360, 292] width 35 height 35
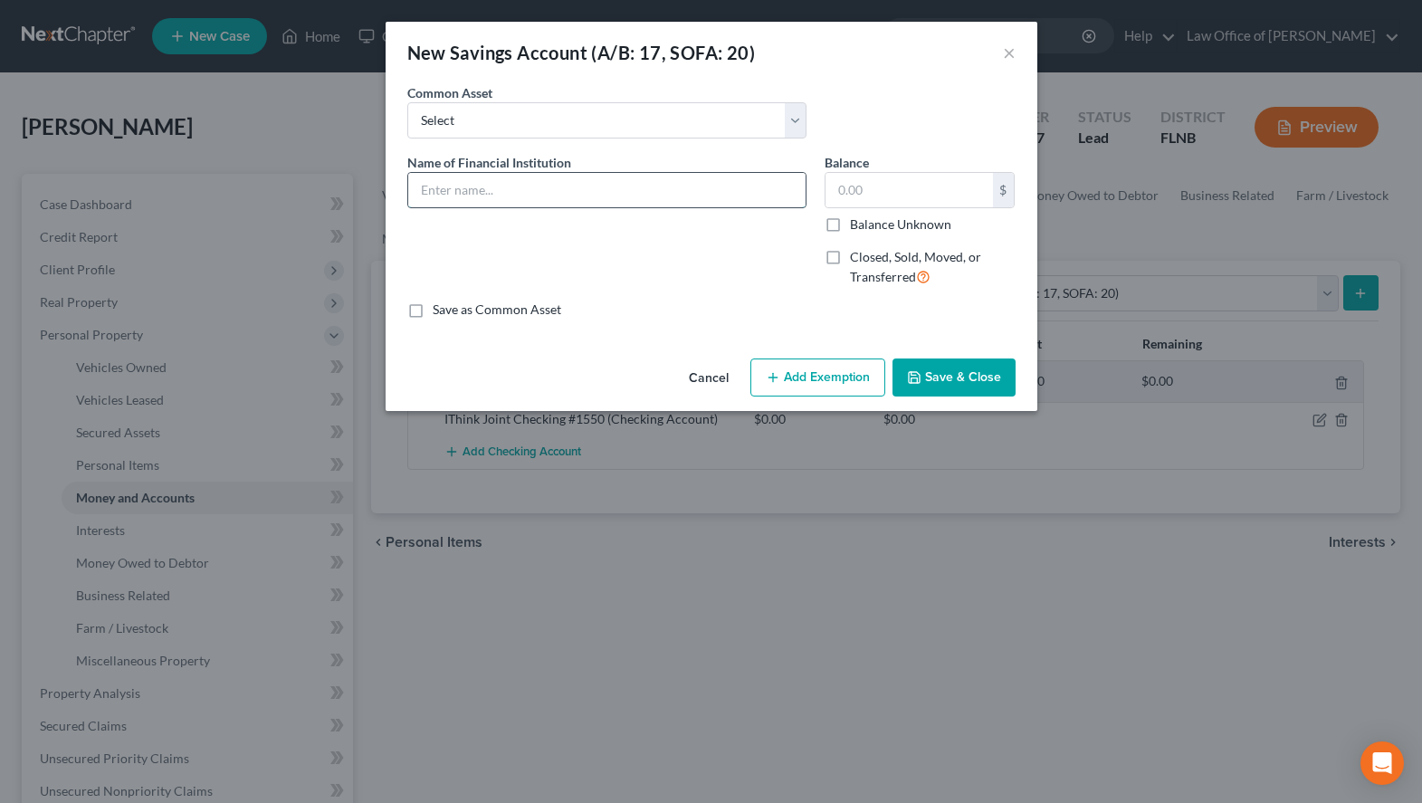
click at [514, 178] on input "text" at bounding box center [606, 190] width 397 height 34
paste input "IThink Joint Checking #1550"
drag, startPoint x: 541, startPoint y: 190, endPoint x: 493, endPoint y: 197, distance: 48.5
click at [493, 197] on input "IThink Joint Checking #1550" at bounding box center [606, 190] width 397 height 34
type input "IThink Joint Savings #0151"
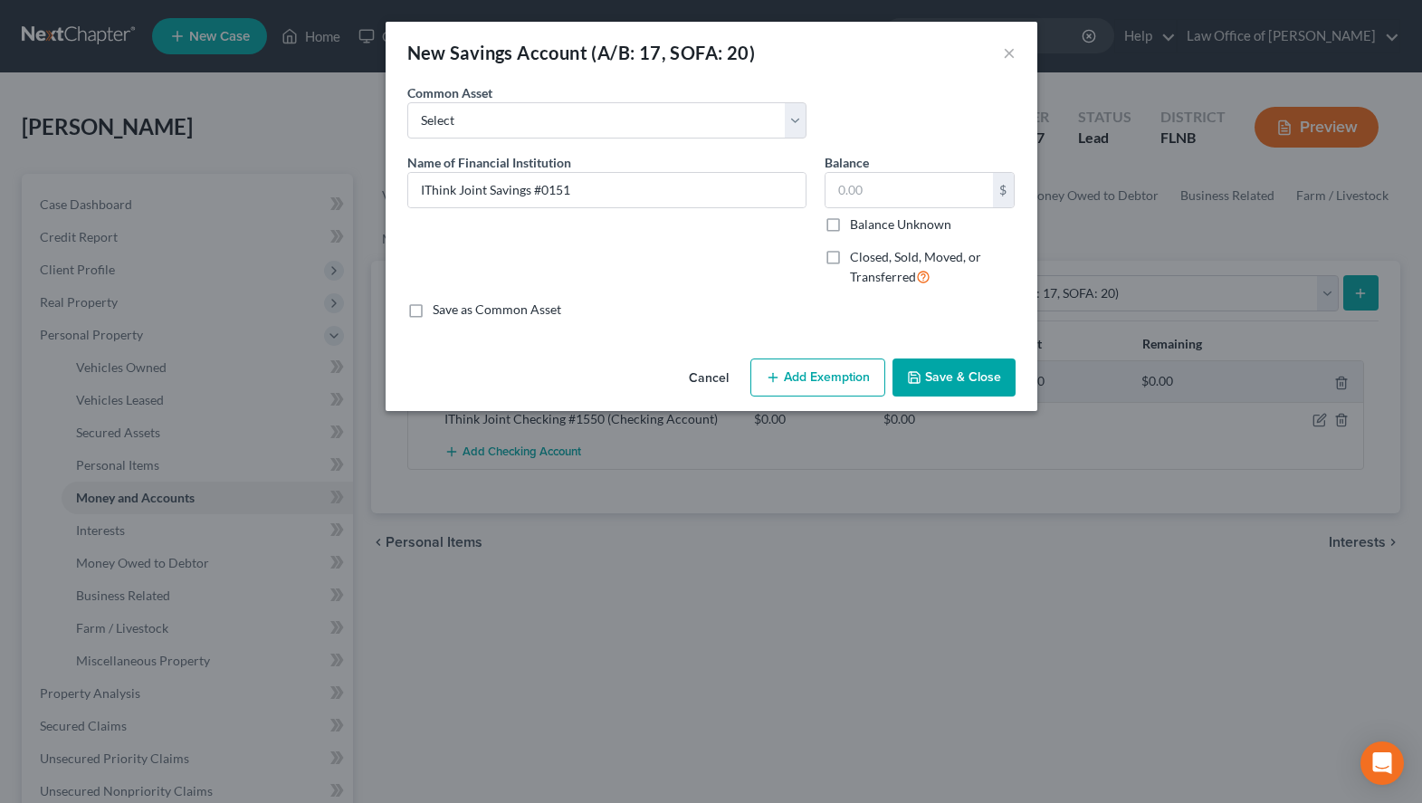
click at [518, 309] on label "Save as Common Asset" at bounding box center [497, 310] width 129 height 18
click at [452, 309] on input "Save as Common Asset" at bounding box center [446, 307] width 12 height 12
checkbox input "true"
click at [945, 379] on button "Save & Close" at bounding box center [953, 377] width 123 height 38
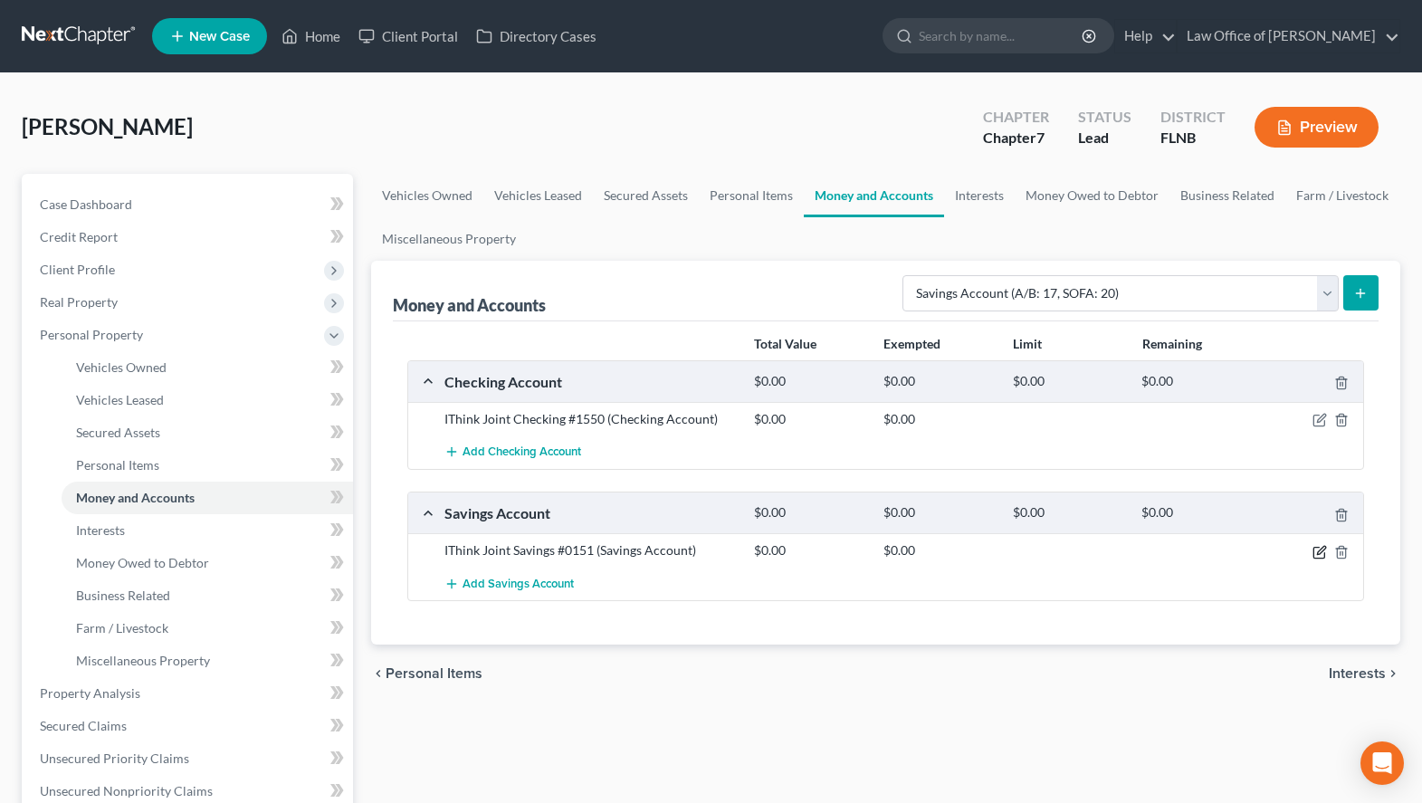
click at [1312, 548] on icon "button" at bounding box center [1319, 552] width 14 height 14
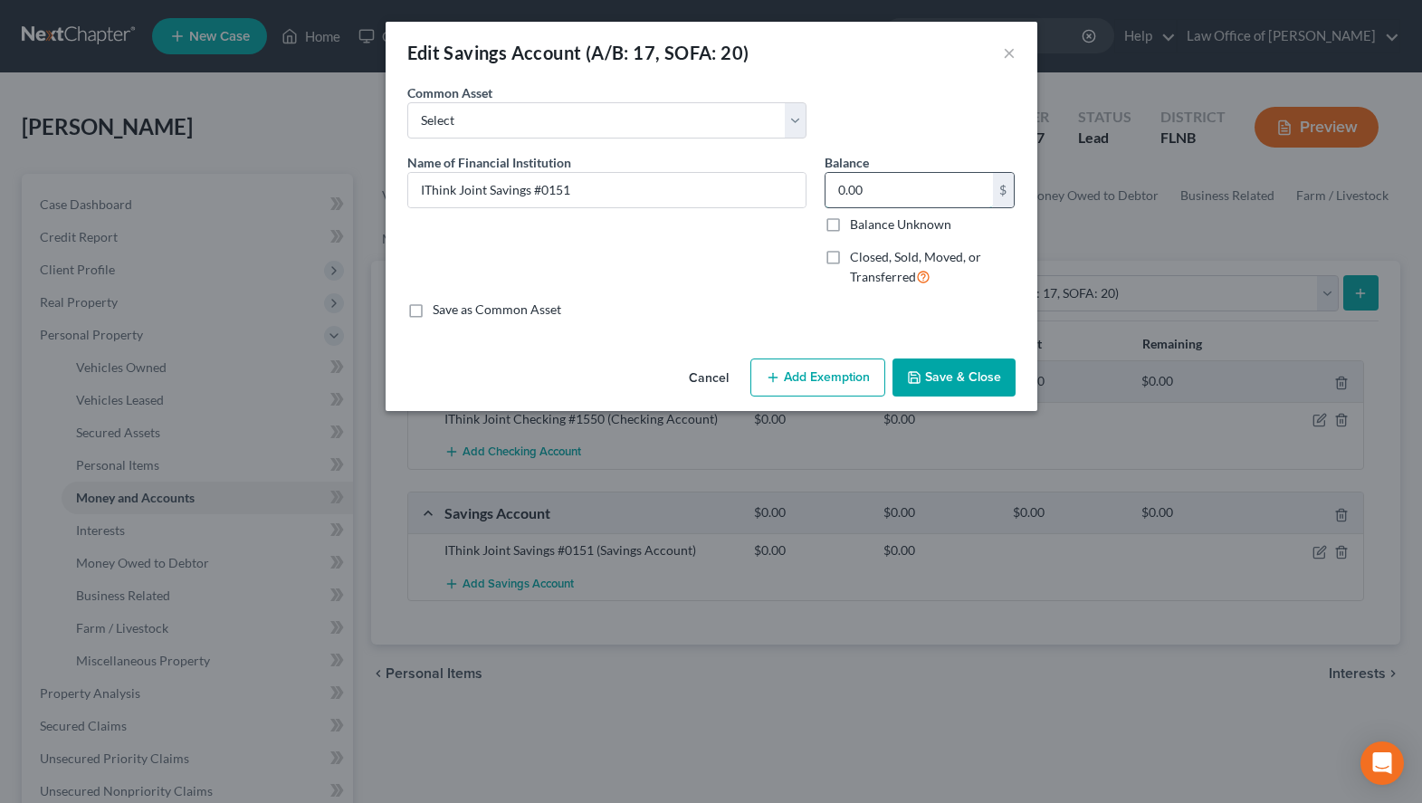
drag, startPoint x: 908, startPoint y: 191, endPoint x: 688, endPoint y: 213, distance: 221.0
click at [826, 207] on input "0.00" at bounding box center [909, 190] width 167 height 34
drag, startPoint x: 883, startPoint y: 184, endPoint x: 777, endPoint y: 188, distance: 106.0
click at [826, 188] on input "0.00" at bounding box center [909, 190] width 167 height 34
type input "5.00"
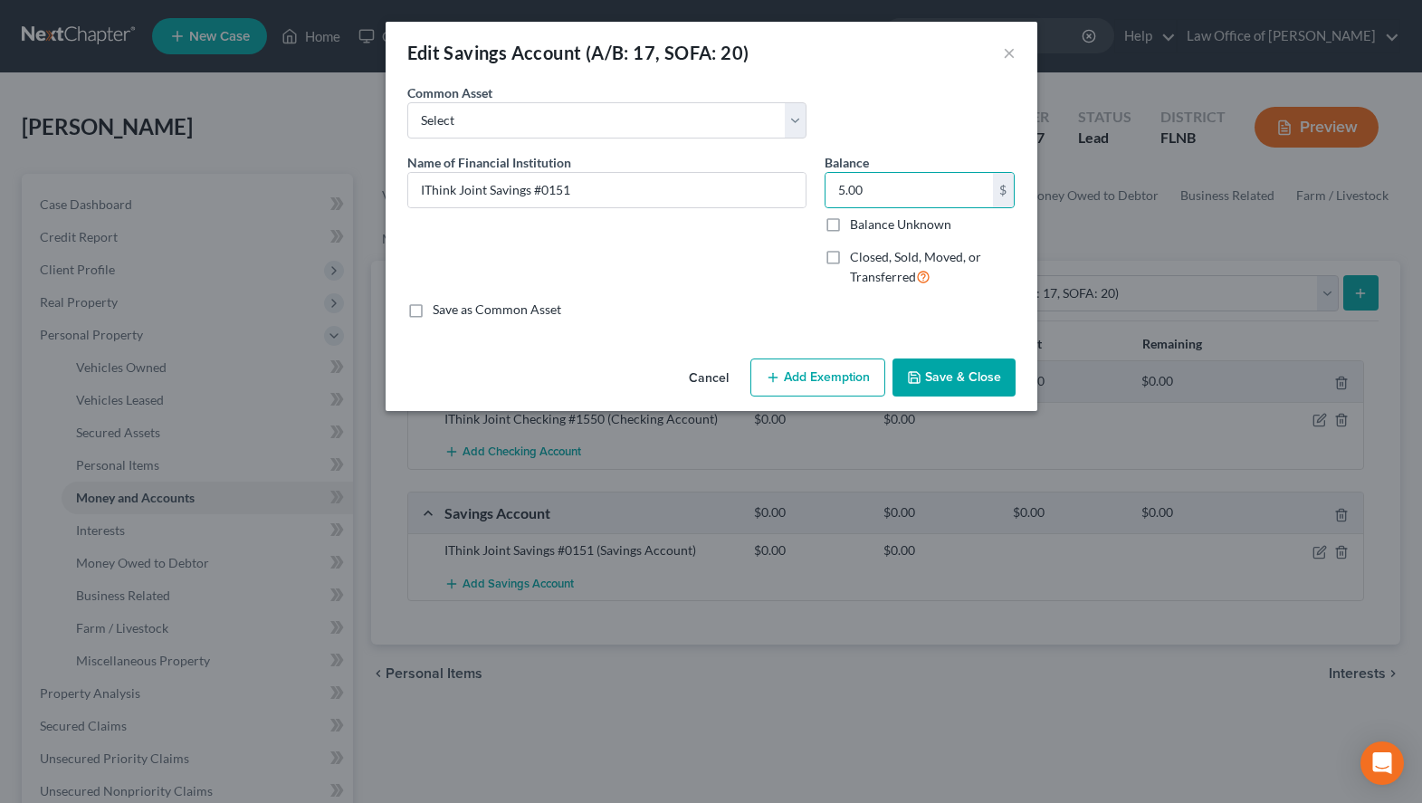
click at [533, 321] on div "An exemption set must first be selected from the Filing Information section. Co…" at bounding box center [712, 217] width 652 height 268
click at [526, 304] on label "Save as Common Asset" at bounding box center [497, 310] width 129 height 18
click at [452, 304] on input "Save as Common Asset" at bounding box center [446, 307] width 12 height 12
checkbox input "true"
click at [905, 377] on button "Save & Close" at bounding box center [953, 377] width 123 height 38
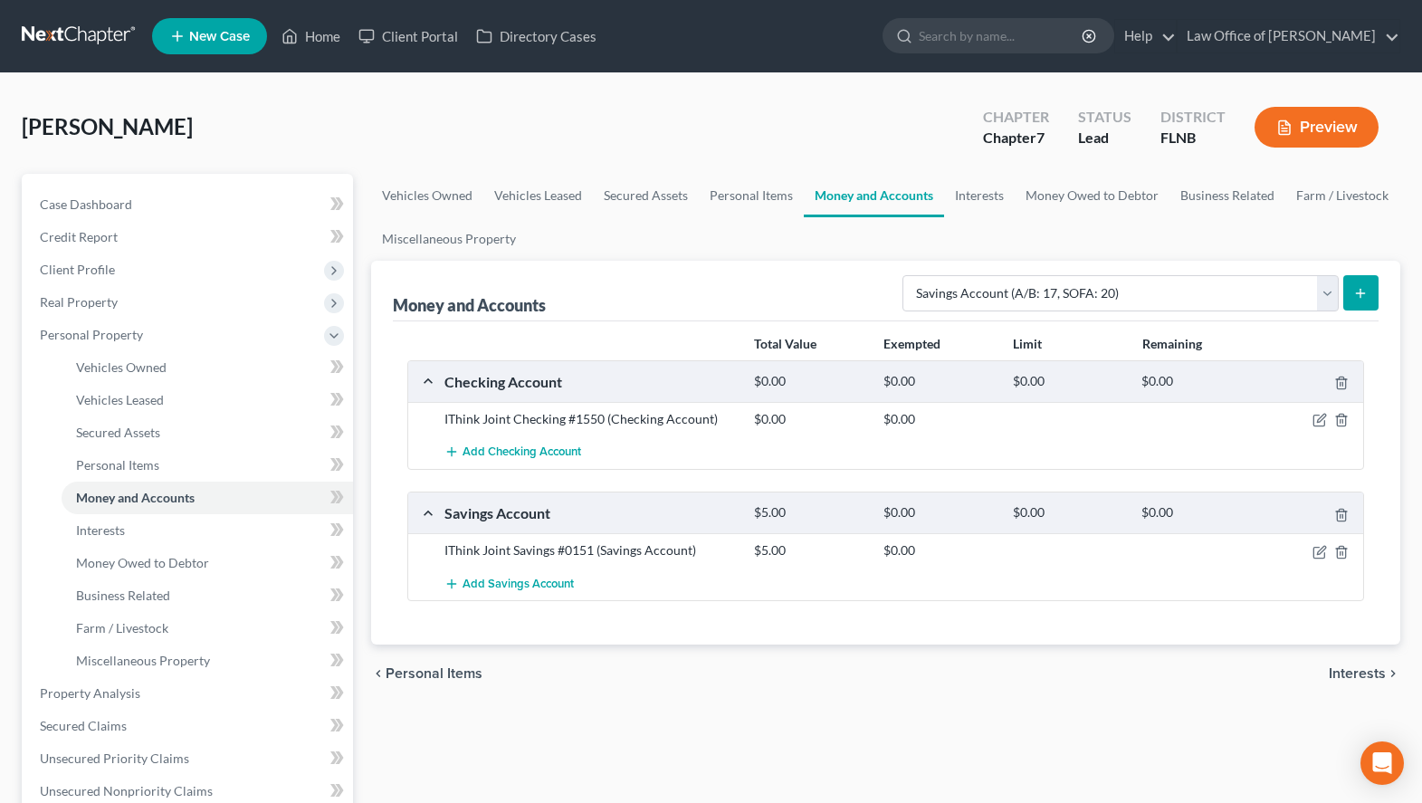
click at [1322, 252] on ul "Vehicles Owned Vehicles Leased Secured Assets Personal Items Money and Accounts…" at bounding box center [885, 217] width 1029 height 87
click at [902, 275] on select "Select Account Type Brokerage (A/B: 18, SOFA: 20) Cash on Hand (A/B: 16) Certif…" at bounding box center [1120, 293] width 436 height 36
select select "cash_on_hand"
click option "Cash on Hand (A/B: 16)" at bounding box center [0, 0] width 0 height 0
click at [1365, 300] on button "submit" at bounding box center [1360, 292] width 35 height 35
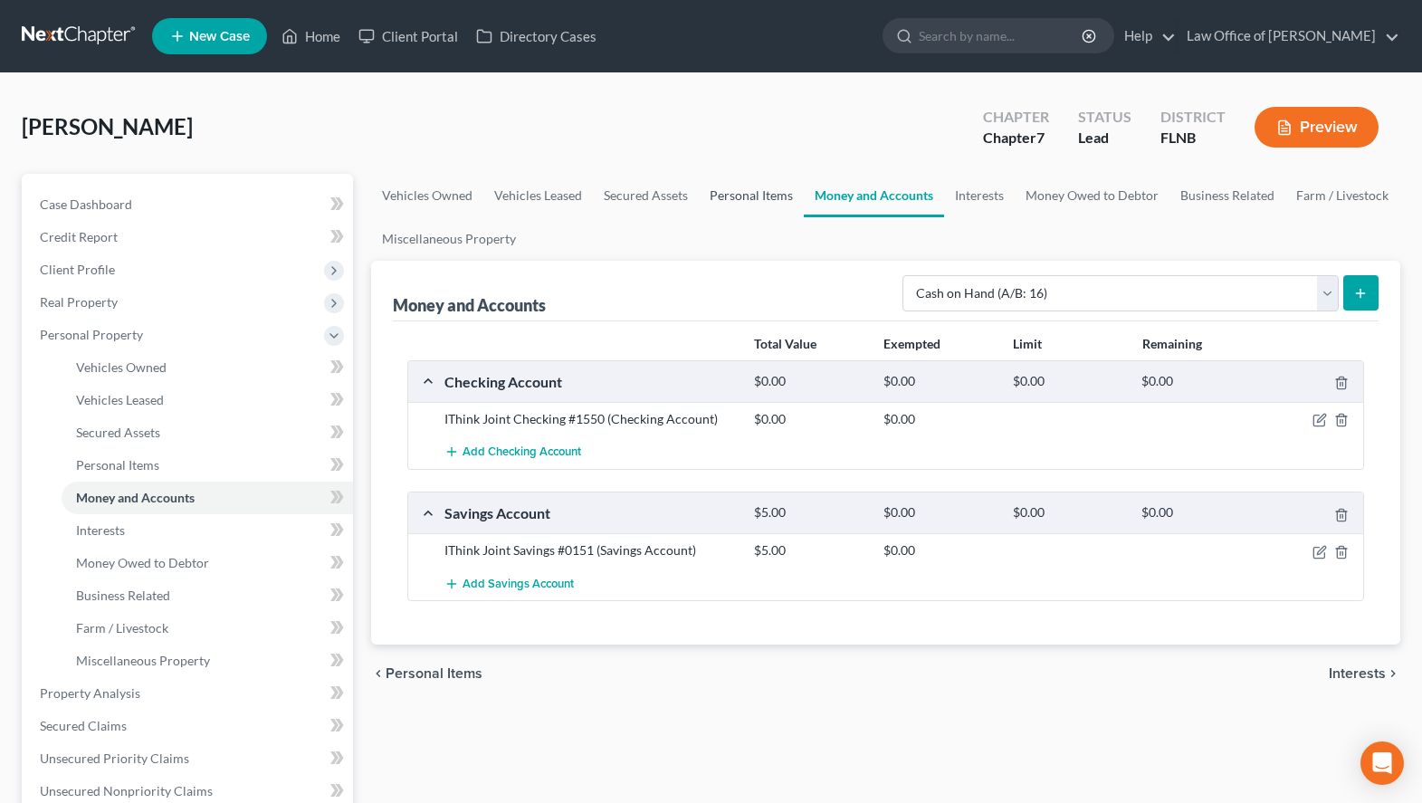
click at [753, 186] on link "Personal Items" at bounding box center [751, 195] width 105 height 43
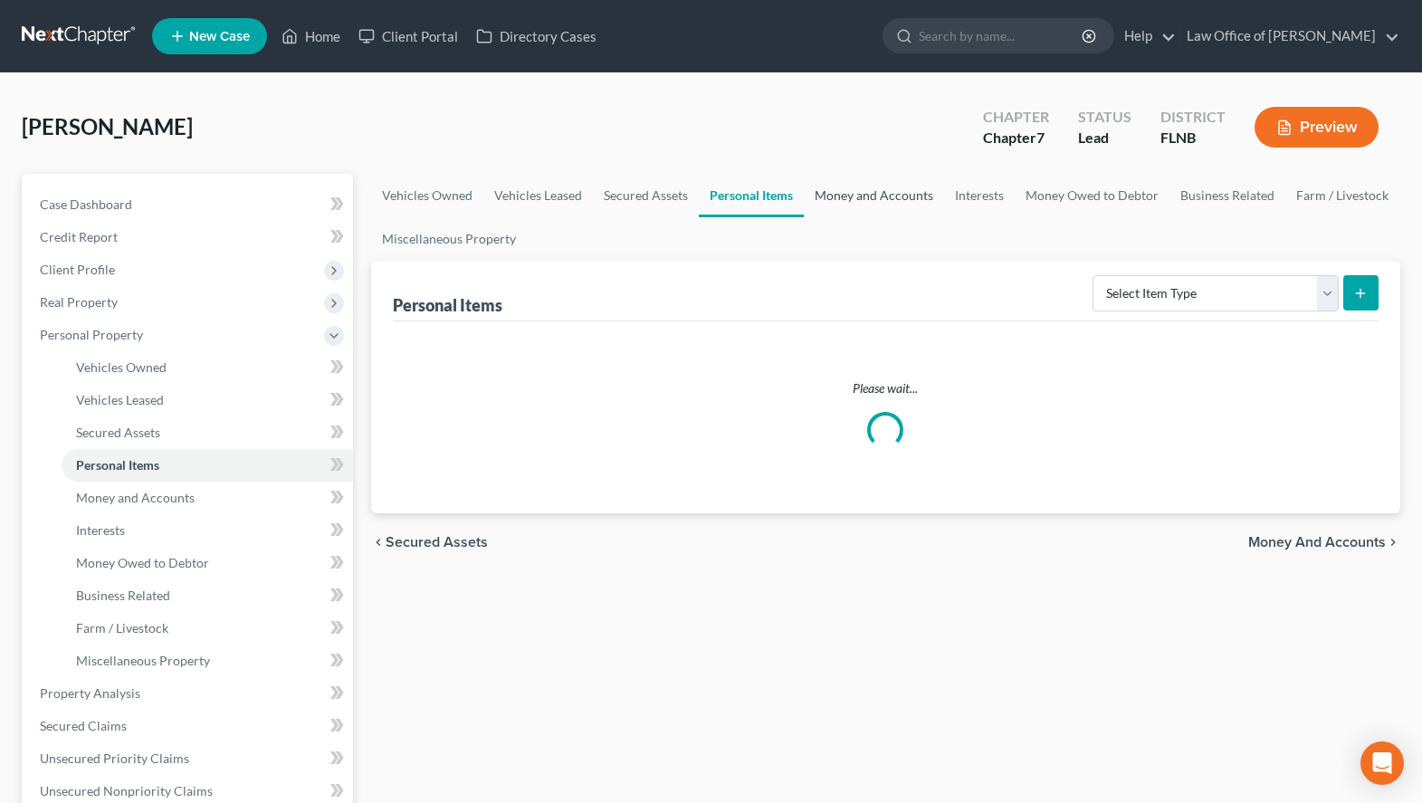
click at [822, 199] on link "Money and Accounts" at bounding box center [874, 195] width 140 height 43
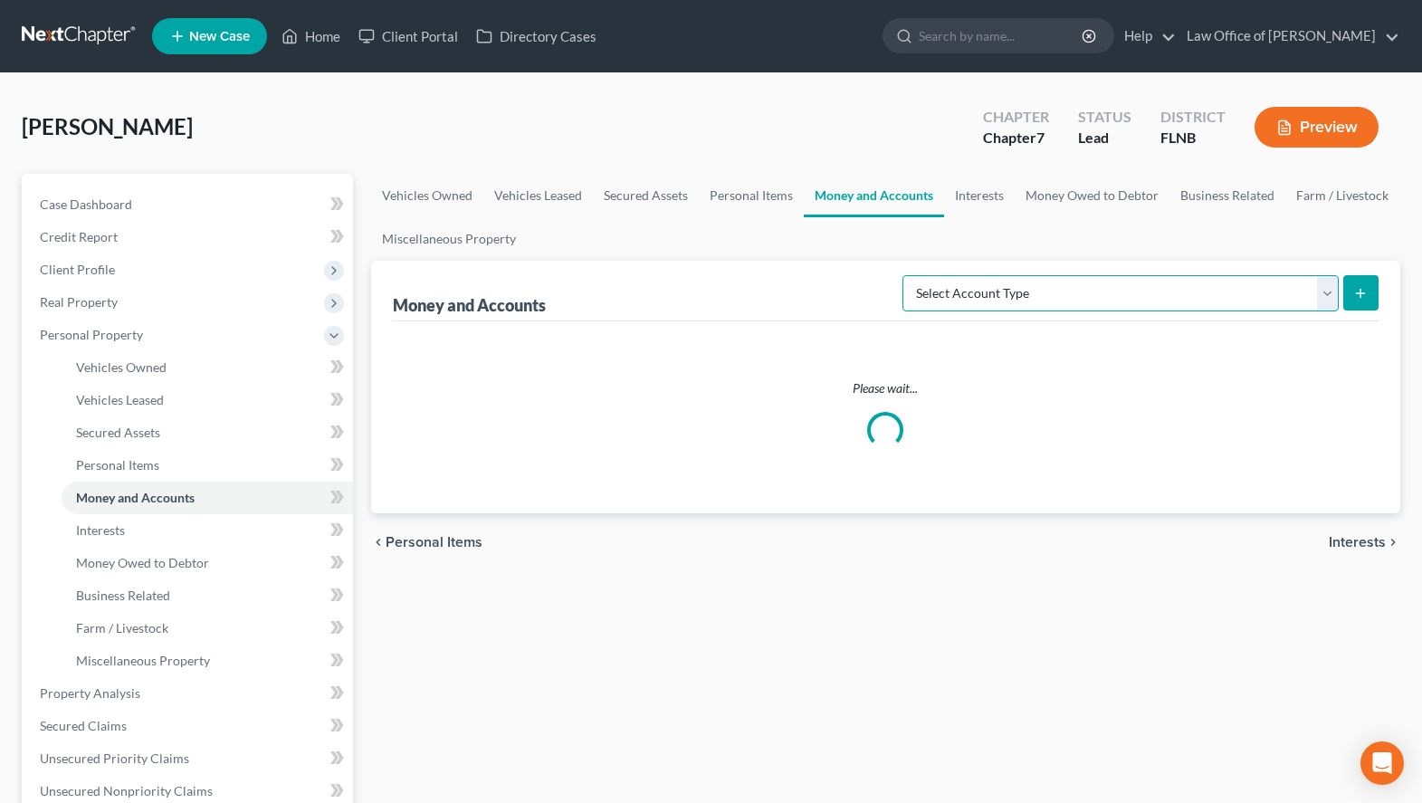
click at [902, 275] on select "Select Account Type Brokerage (A/B: 18, SOFA: 20) Cash on Hand (A/B: 16) Certif…" at bounding box center [1120, 293] width 436 height 36
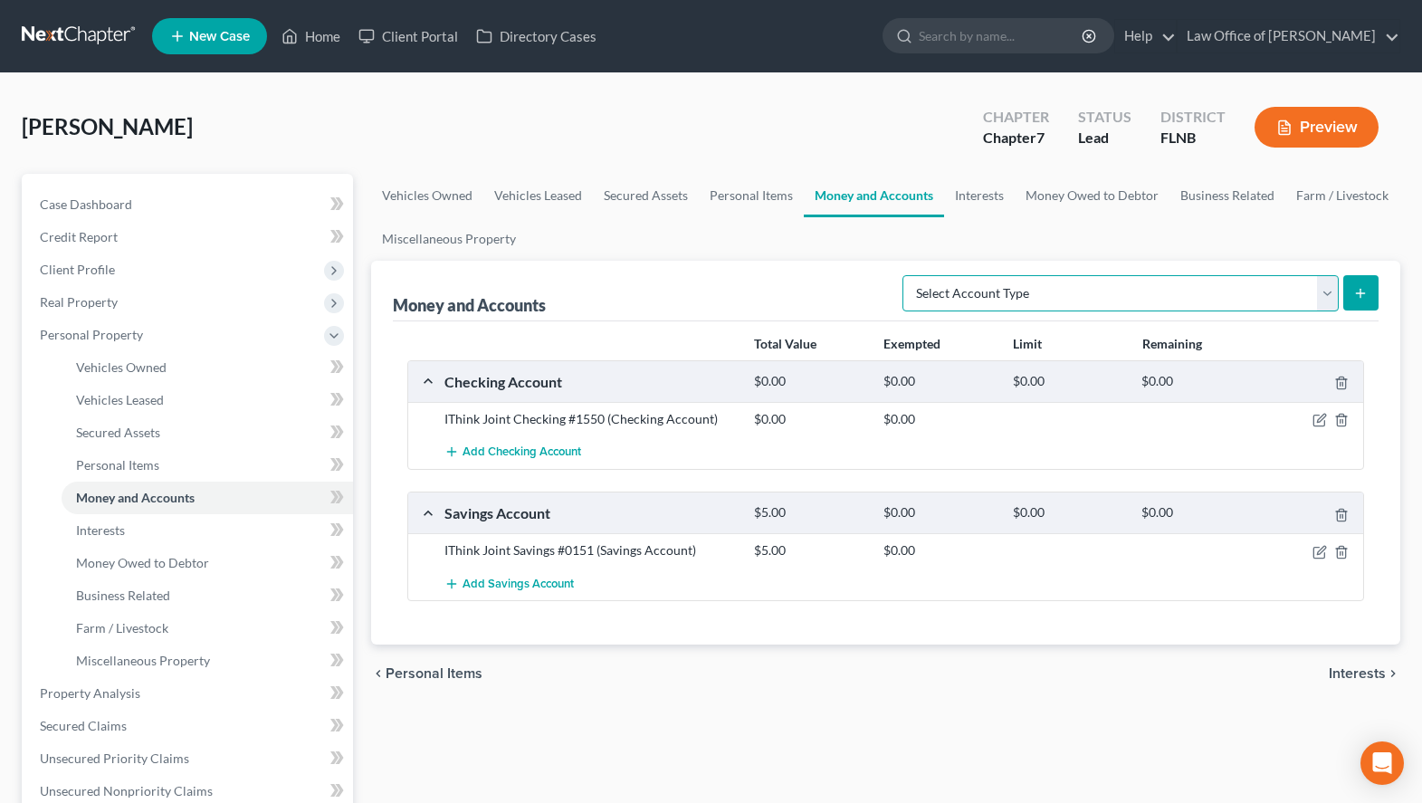
select select "cash_on_hand"
click option "Cash on Hand (A/B: 16)" at bounding box center [0, 0] width 0 height 0
click at [1364, 283] on button "submit" at bounding box center [1360, 292] width 35 height 35
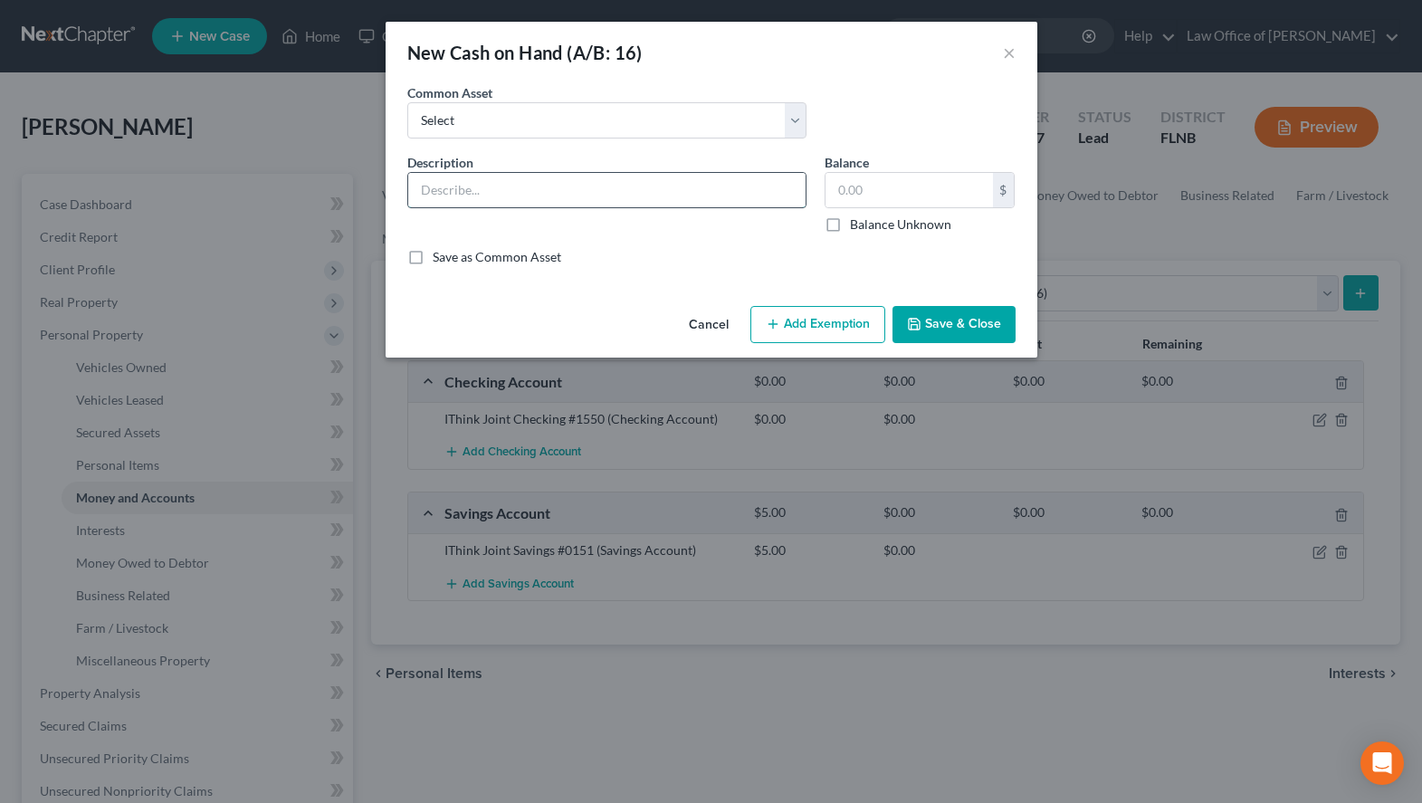
click at [611, 192] on input "text" at bounding box center [606, 190] width 397 height 34
type input "Cash on hand"
click at [522, 255] on label "Save as Common Asset" at bounding box center [497, 257] width 129 height 18
click at [452, 255] on input "Save as Common Asset" at bounding box center [446, 254] width 12 height 12
checkbox input "true"
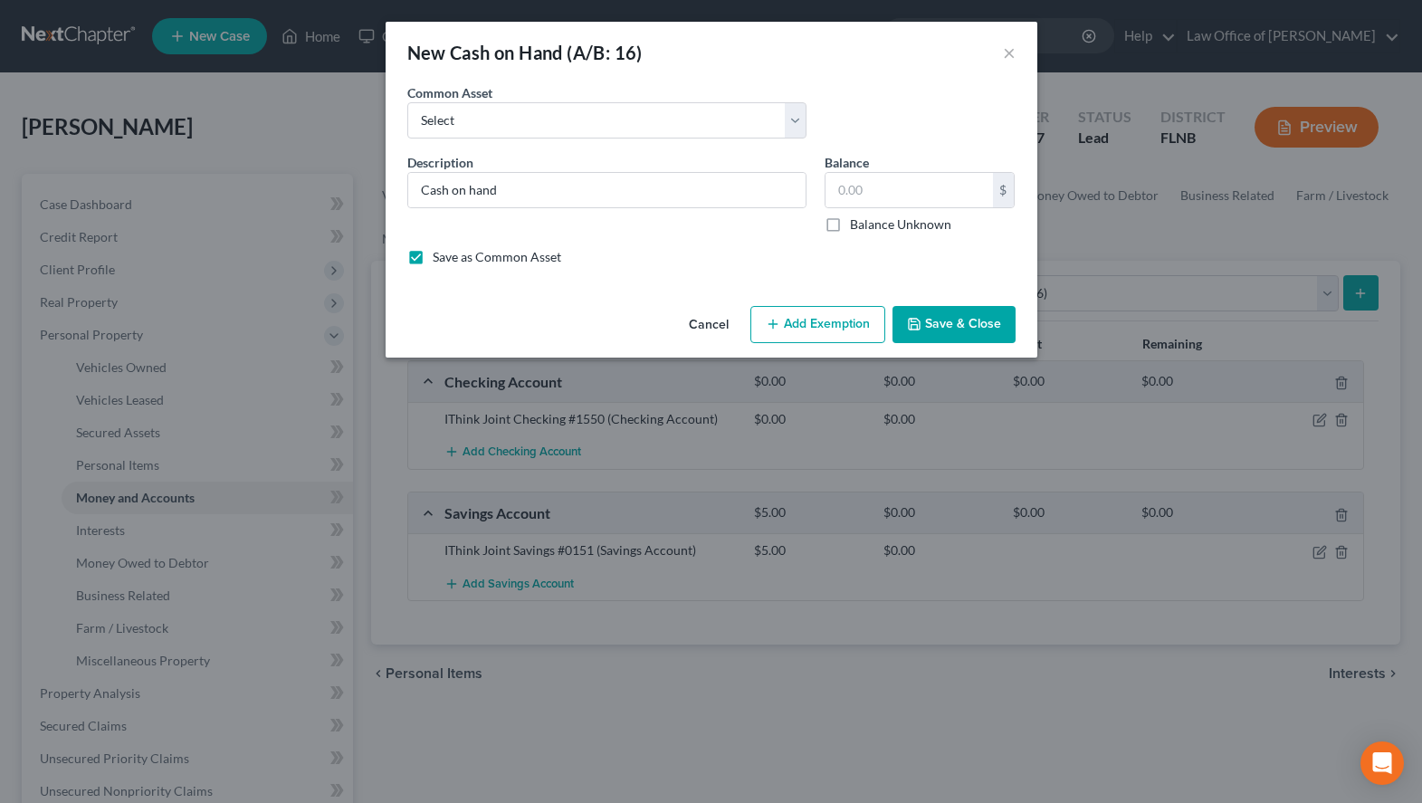
click at [947, 315] on button "Save & Close" at bounding box center [953, 325] width 123 height 38
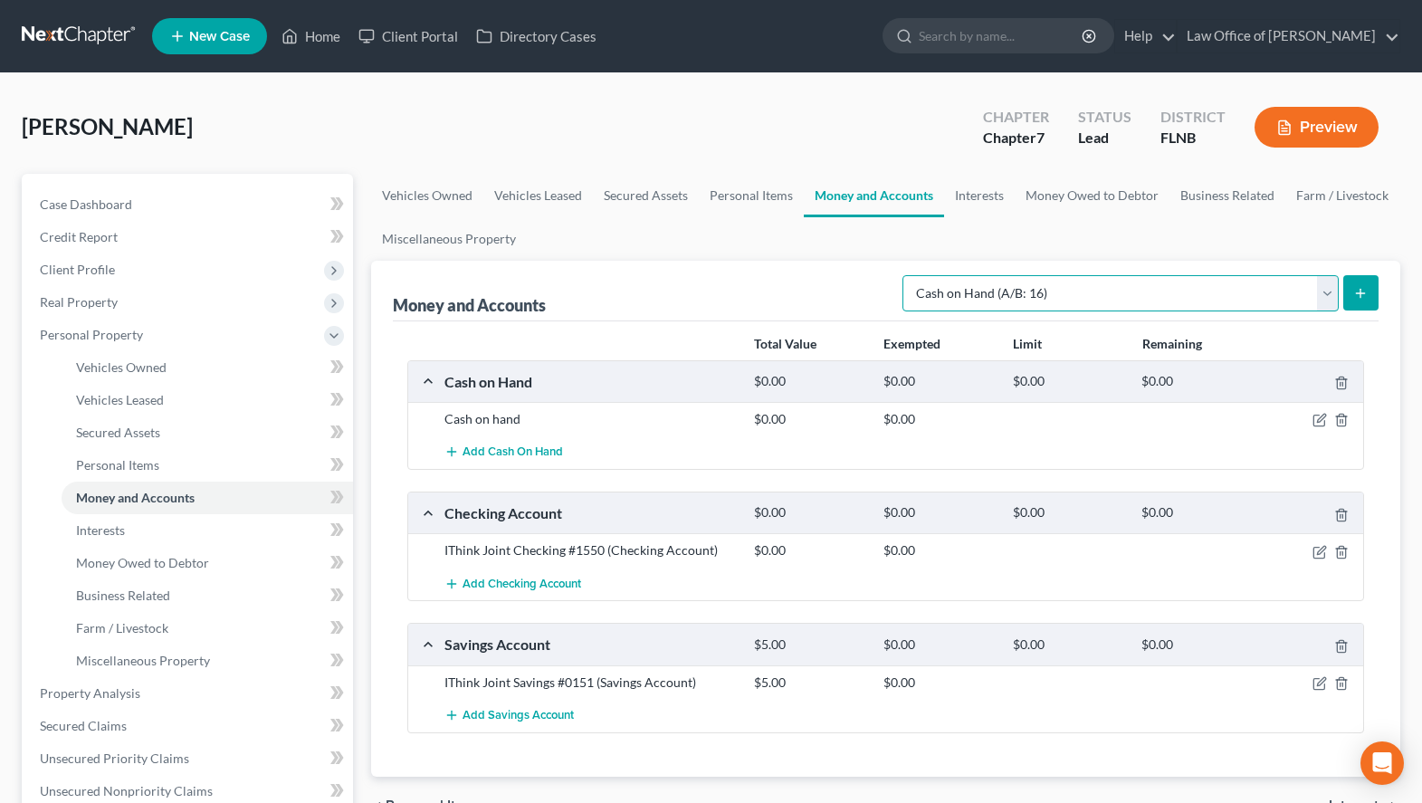
click at [902, 275] on select "Select Account Type Brokerage (A/B: 18, SOFA: 20) Cash on Hand (A/B: 16) Certif…" at bounding box center [1120, 293] width 436 height 36
select select "other"
click option "Other (Credit Union, Health Savings Account, etc) (A/B: 17, SOFA: 20)" at bounding box center [0, 0] width 0 height 0
click at [1374, 290] on button "submit" at bounding box center [1360, 292] width 35 height 35
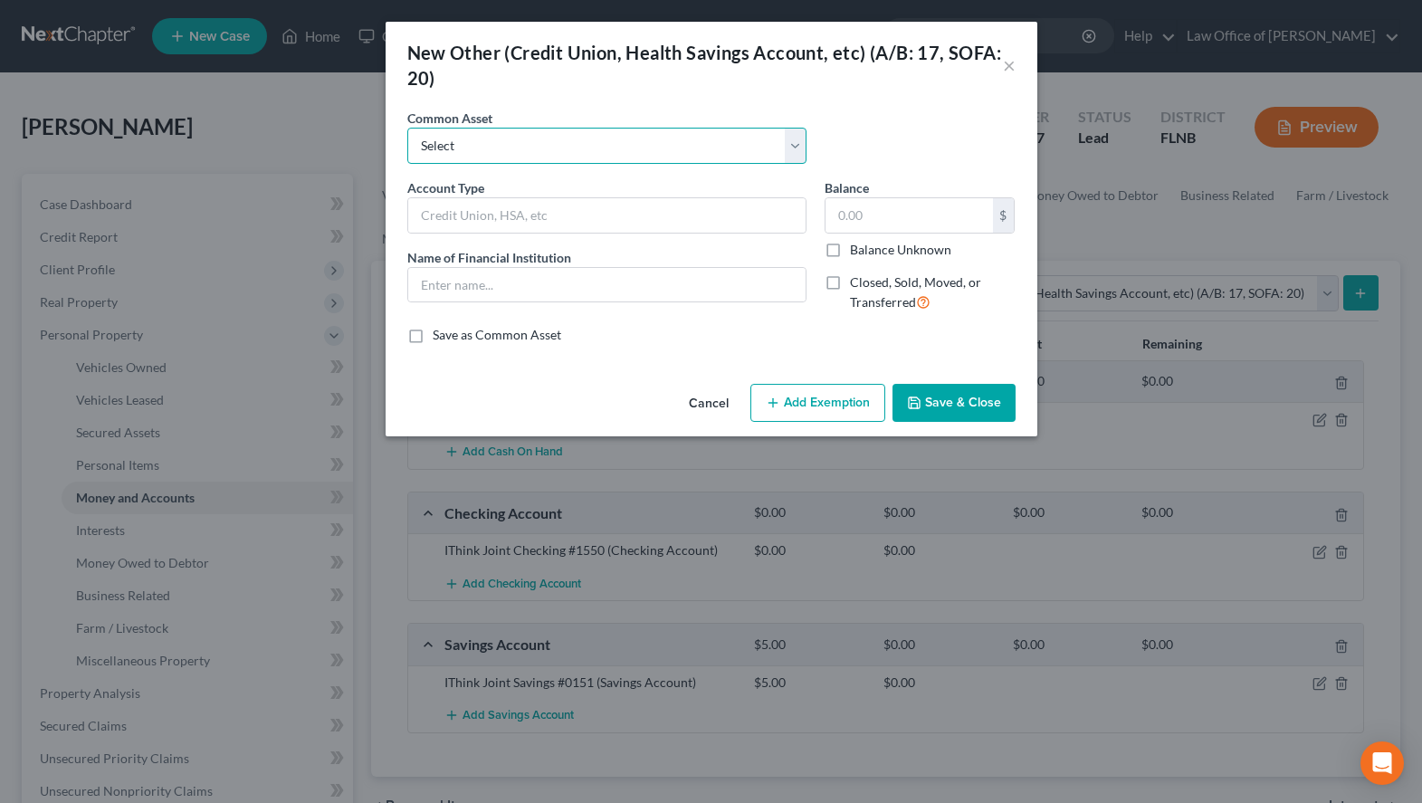
click at [407, 128] on select "Select Mortgage Loan Walmart Money Card Green Dot Bank Special Child Support Fu…" at bounding box center [606, 146] width 399 height 36
click at [635, 146] on select "Select Mortgage Loan Walmart Money Card Green Dot Bank Special Child Support Fu…" at bounding box center [606, 146] width 399 height 36
click at [635, 224] on input "text" at bounding box center [606, 215] width 397 height 34
paste input "Exodus Crypto Currency"
drag, startPoint x: 463, startPoint y: 214, endPoint x: 390, endPoint y: 224, distance: 73.1
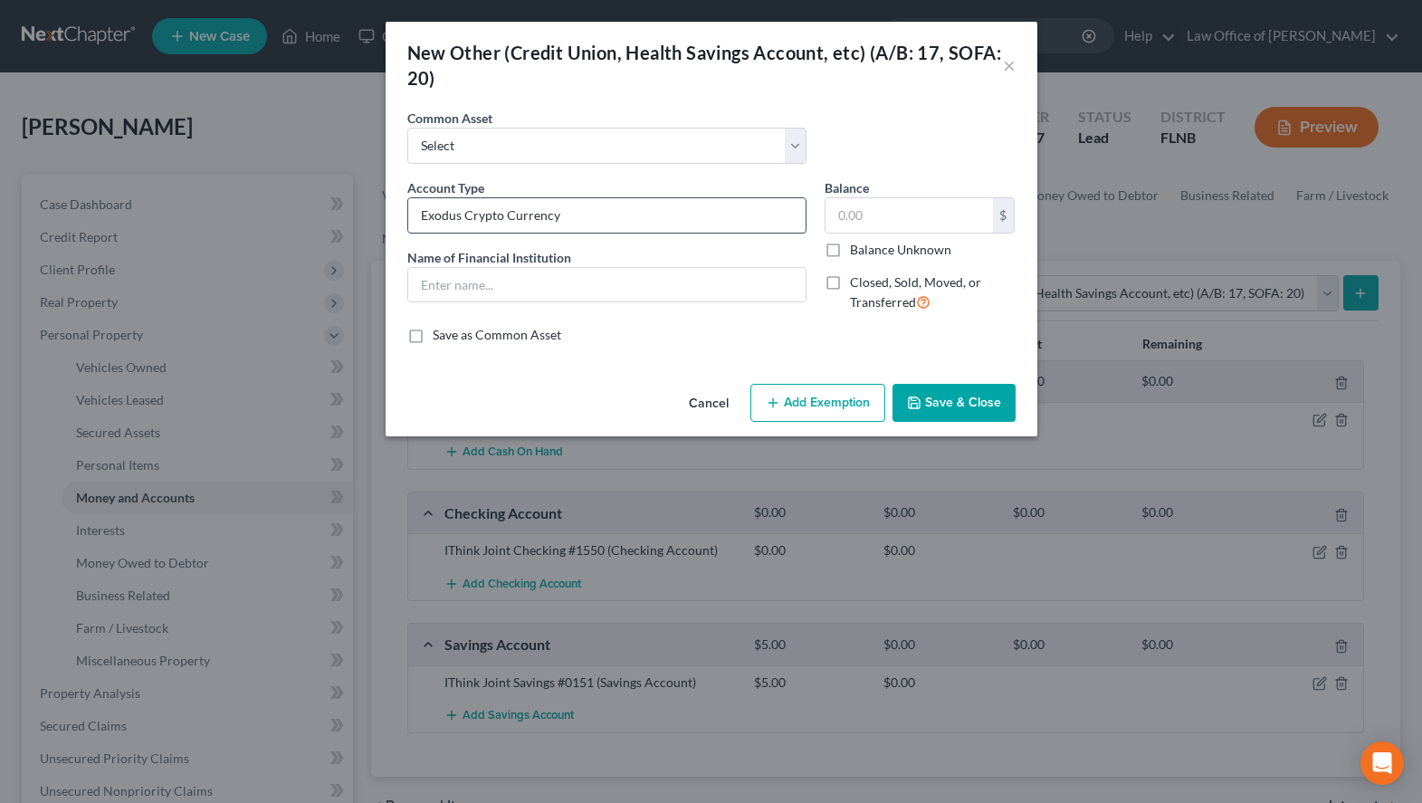
click at [408, 224] on input "Exodus Crypto Currency" at bounding box center [606, 215] width 397 height 34
type input "Crypto Currency"
click at [467, 286] on input "text" at bounding box center [606, 285] width 397 height 34
paste input "Exodus"
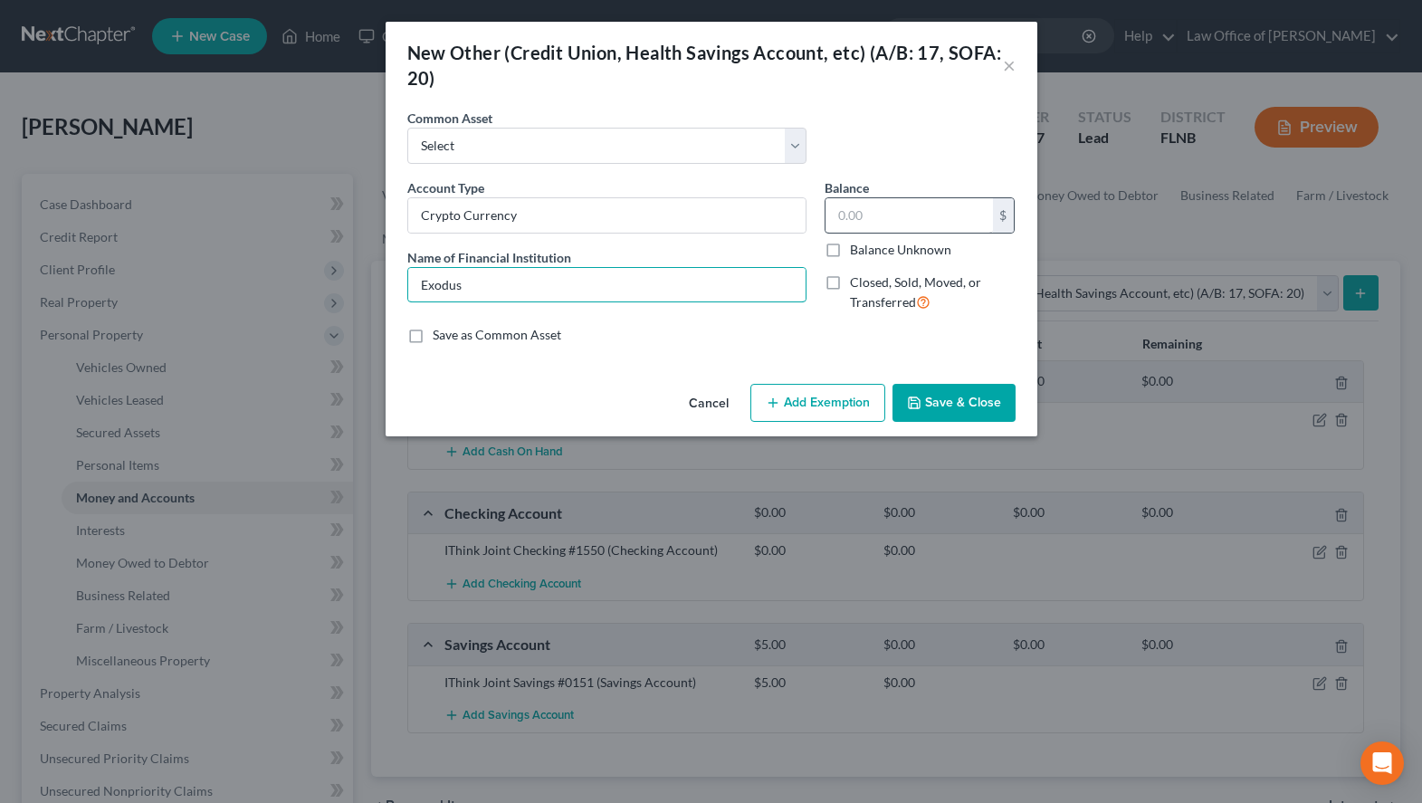
type input "Exodus"
click at [894, 218] on input "text" at bounding box center [909, 215] width 167 height 34
type input "32.17"
click at [444, 337] on label "Save as Common Asset" at bounding box center [497, 335] width 129 height 18
click at [444, 337] on input "Save as Common Asset" at bounding box center [446, 332] width 12 height 12
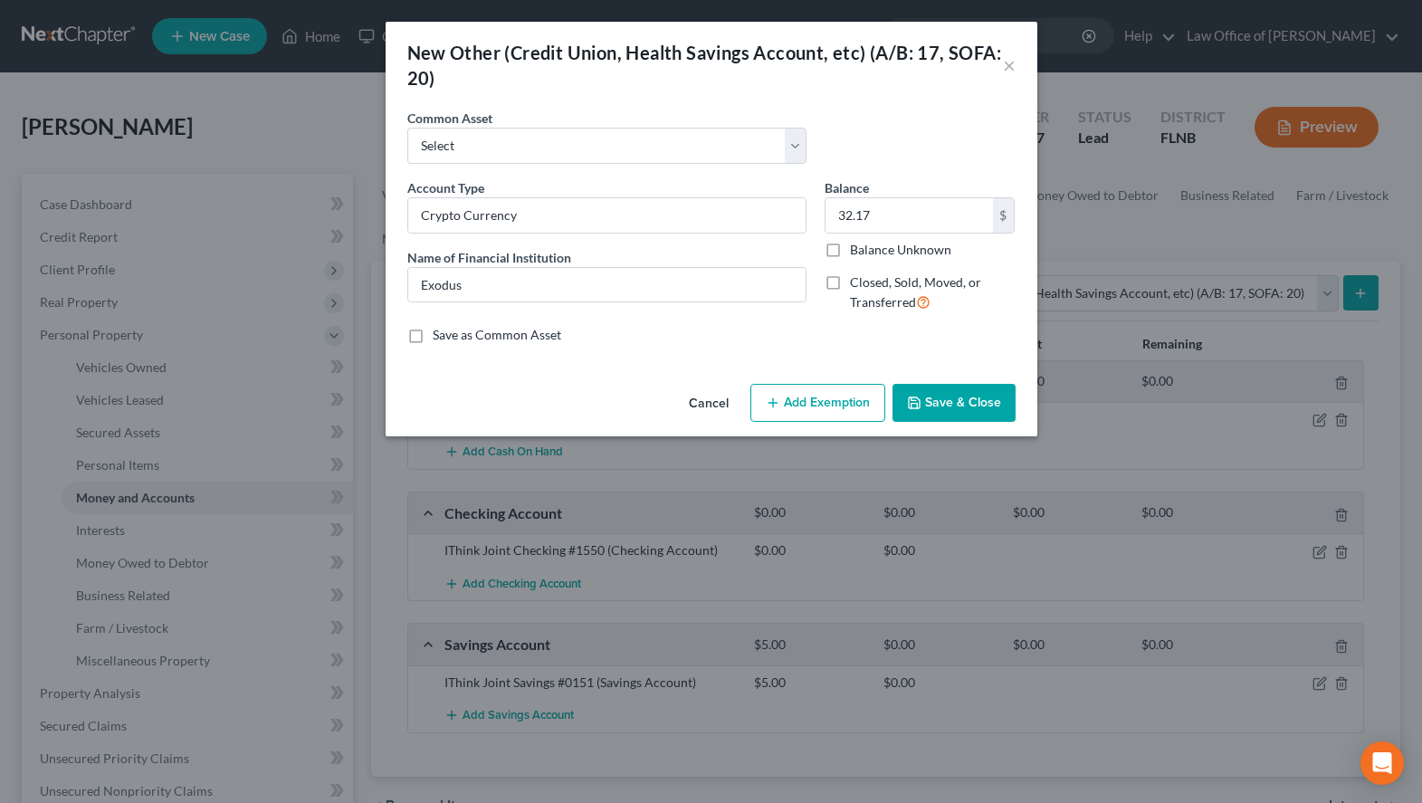
checkbox input "true"
click at [959, 391] on button "Save & Close" at bounding box center [953, 403] width 123 height 38
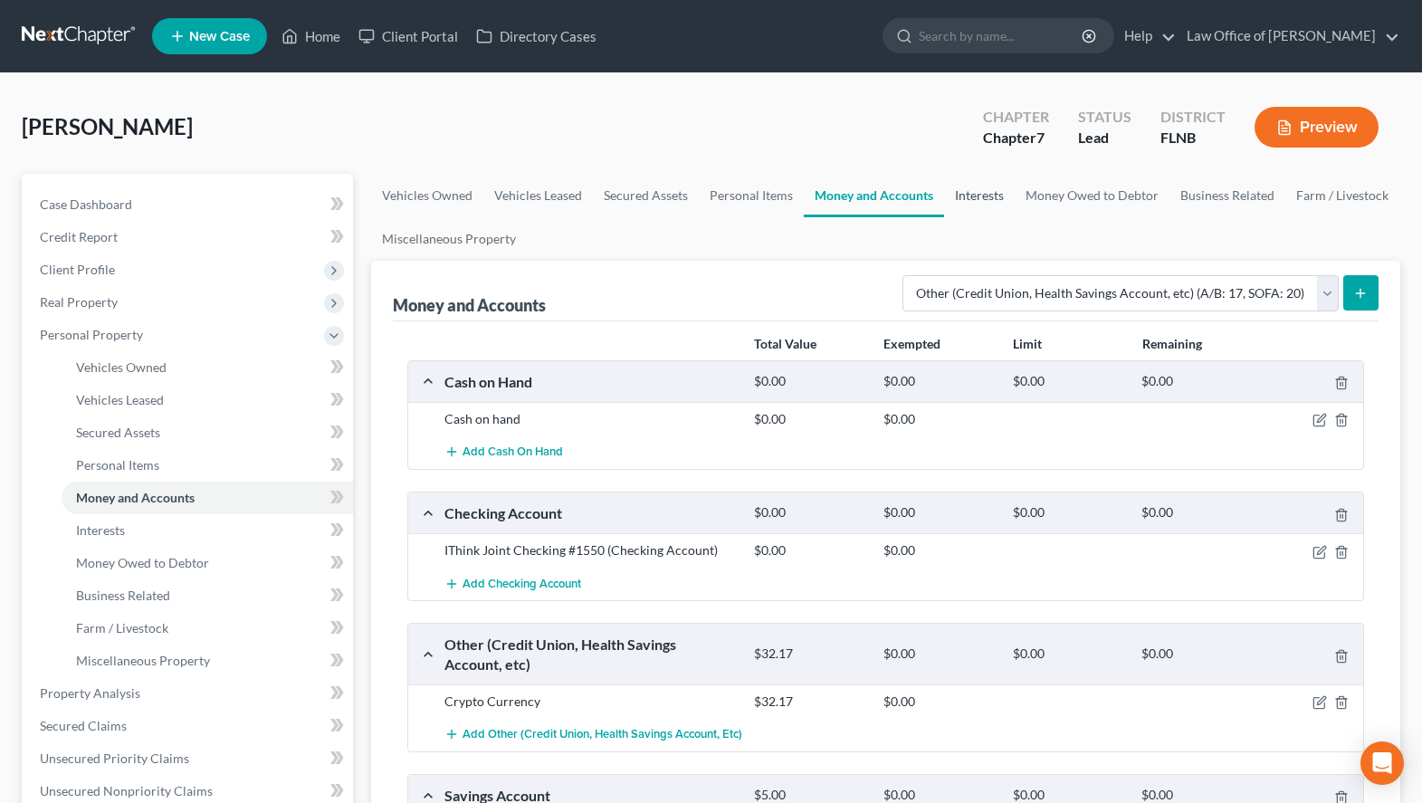
click at [960, 187] on link "Interests" at bounding box center [979, 195] width 71 height 43
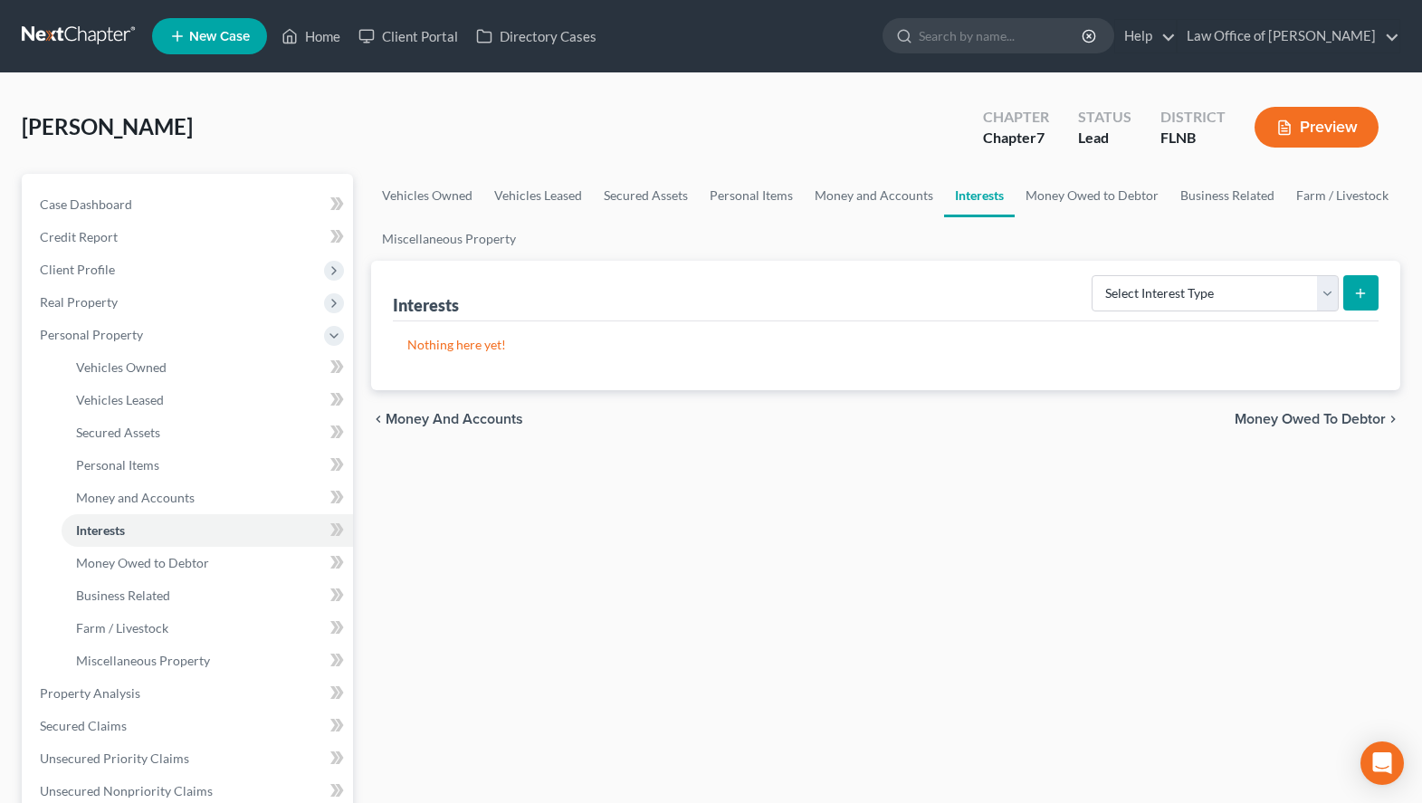
drag, startPoint x: 1077, startPoint y: 294, endPoint x: 1086, endPoint y: 293, distance: 9.1
click at [1082, 293] on div "Interests Select Interest Type 401K (A/B: 21) Annuity (A/B: 23) Bond (A/B: 18) …" at bounding box center [886, 291] width 986 height 61
click at [1092, 275] on select "Select Interest Type 401K (A/B: 21) Annuity (A/B: 23) Bond (A/B: 18) Education …" at bounding box center [1215, 293] width 247 height 36
select select "401k"
click option "401K (A/B: 21)" at bounding box center [0, 0] width 0 height 0
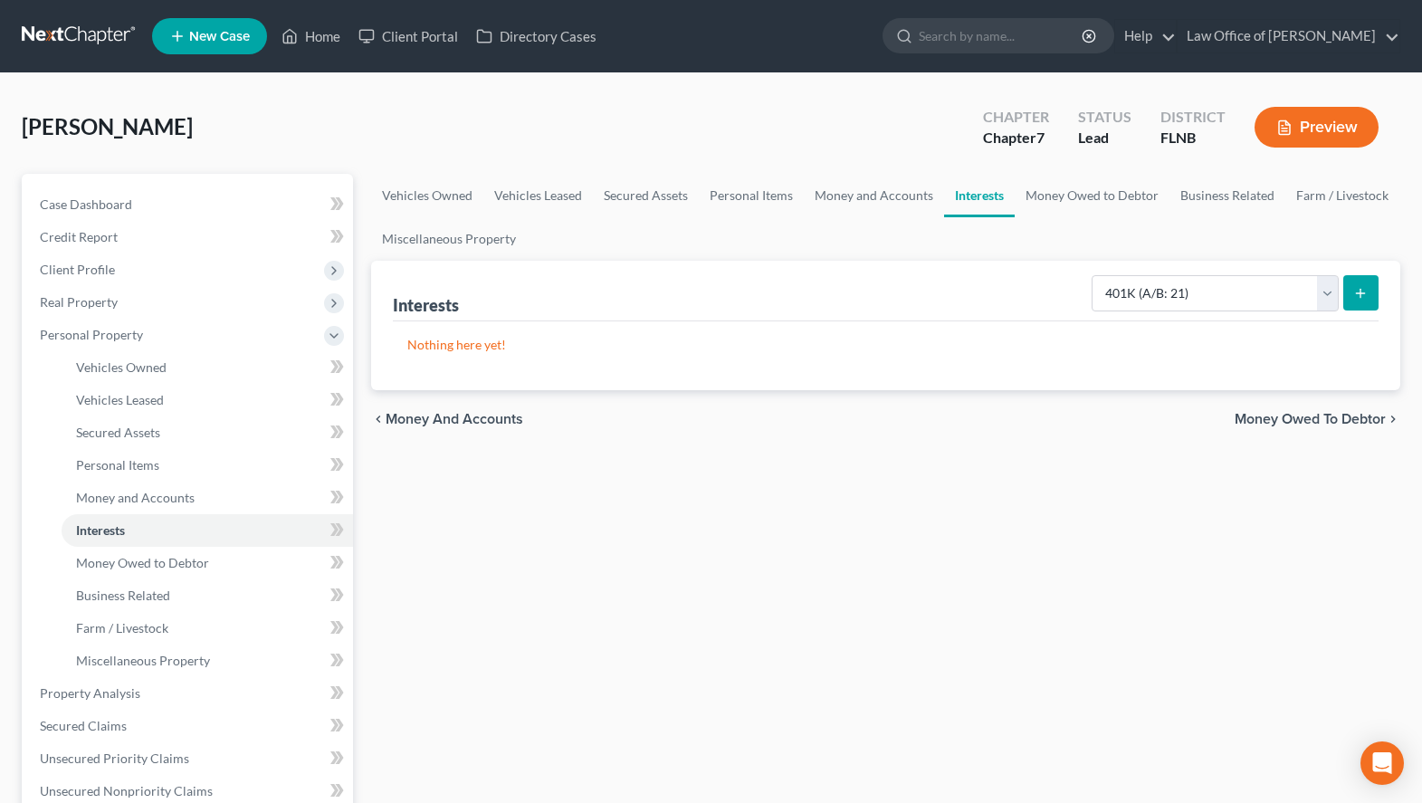
click at [1361, 283] on button "submit" at bounding box center [1360, 292] width 35 height 35
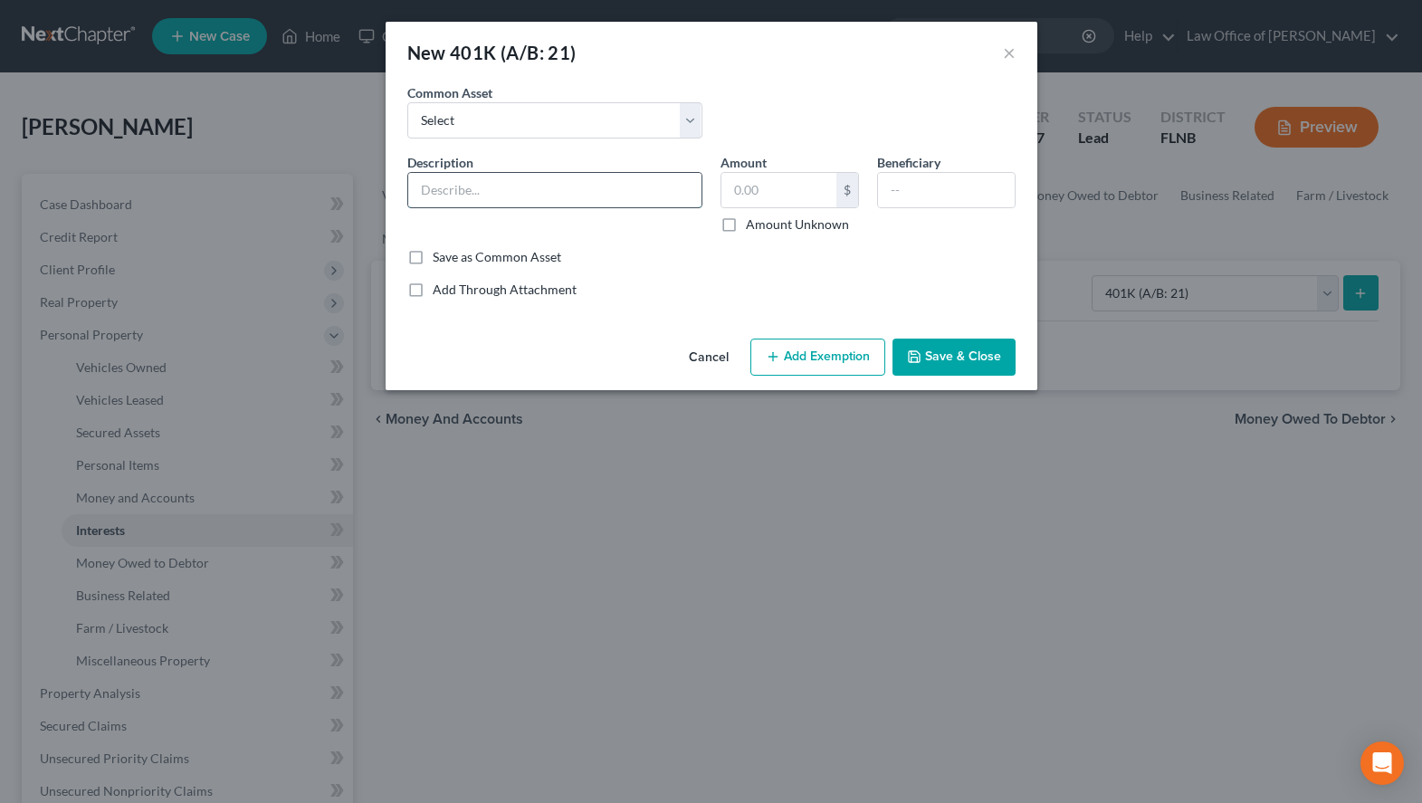
click at [566, 196] on input "text" at bounding box center [554, 190] width 293 height 34
type input "401K PNC Bank"
click at [814, 202] on input "text" at bounding box center [778, 190] width 115 height 34
click at [936, 243] on div "Description * 401K PNC Bank Amount $ Amount Unknown Beneficiary" at bounding box center [711, 200] width 626 height 95
click at [758, 192] on input "text" at bounding box center [778, 190] width 115 height 34
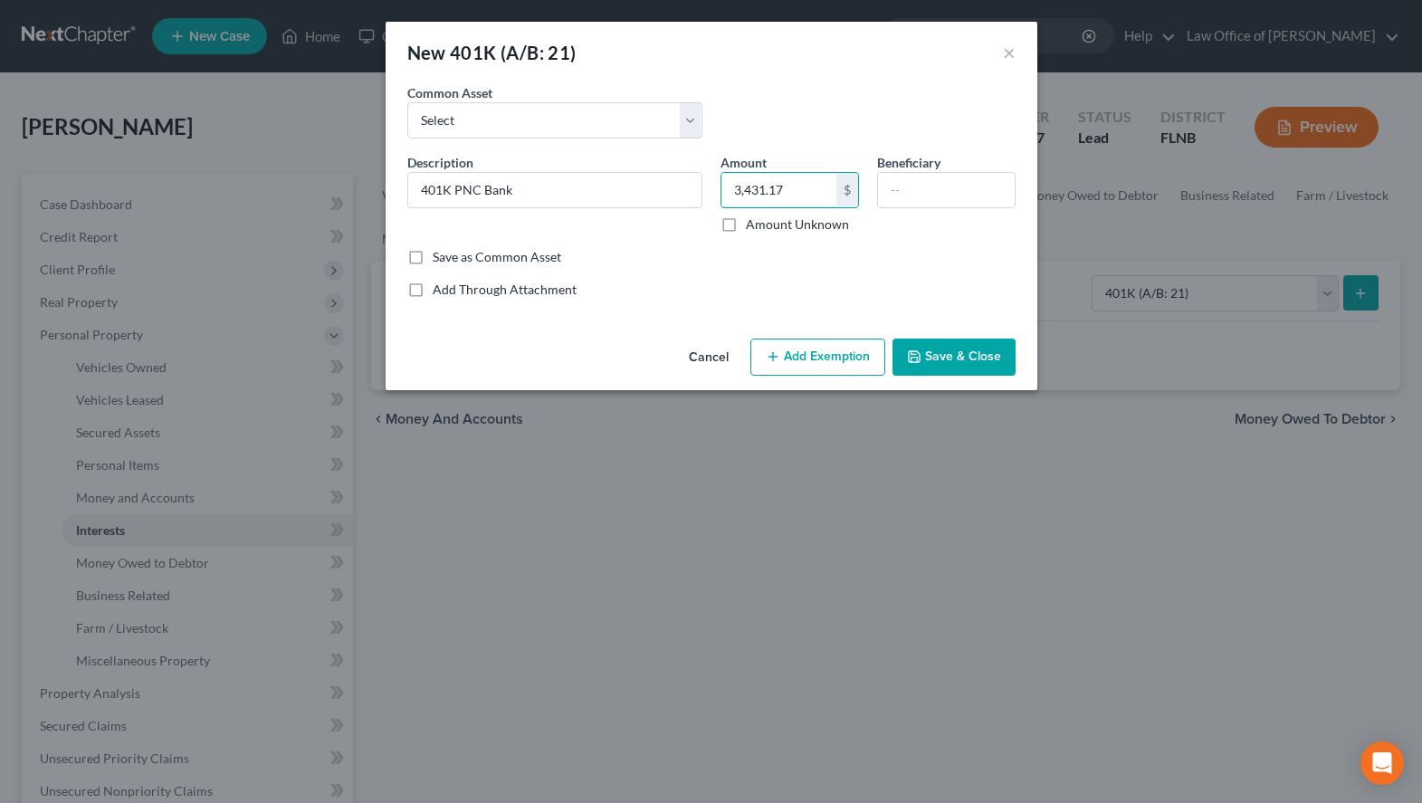
type input "3,431.17"
click at [541, 246] on div "Description * 401K PNC Bank Amount 3,431.17 $ Amount Unknown Beneficiary" at bounding box center [711, 200] width 626 height 95
click at [540, 255] on label "Save as Common Asset" at bounding box center [497, 257] width 129 height 18
click at [452, 255] on input "Save as Common Asset" at bounding box center [446, 254] width 12 height 12
checkbox input "true"
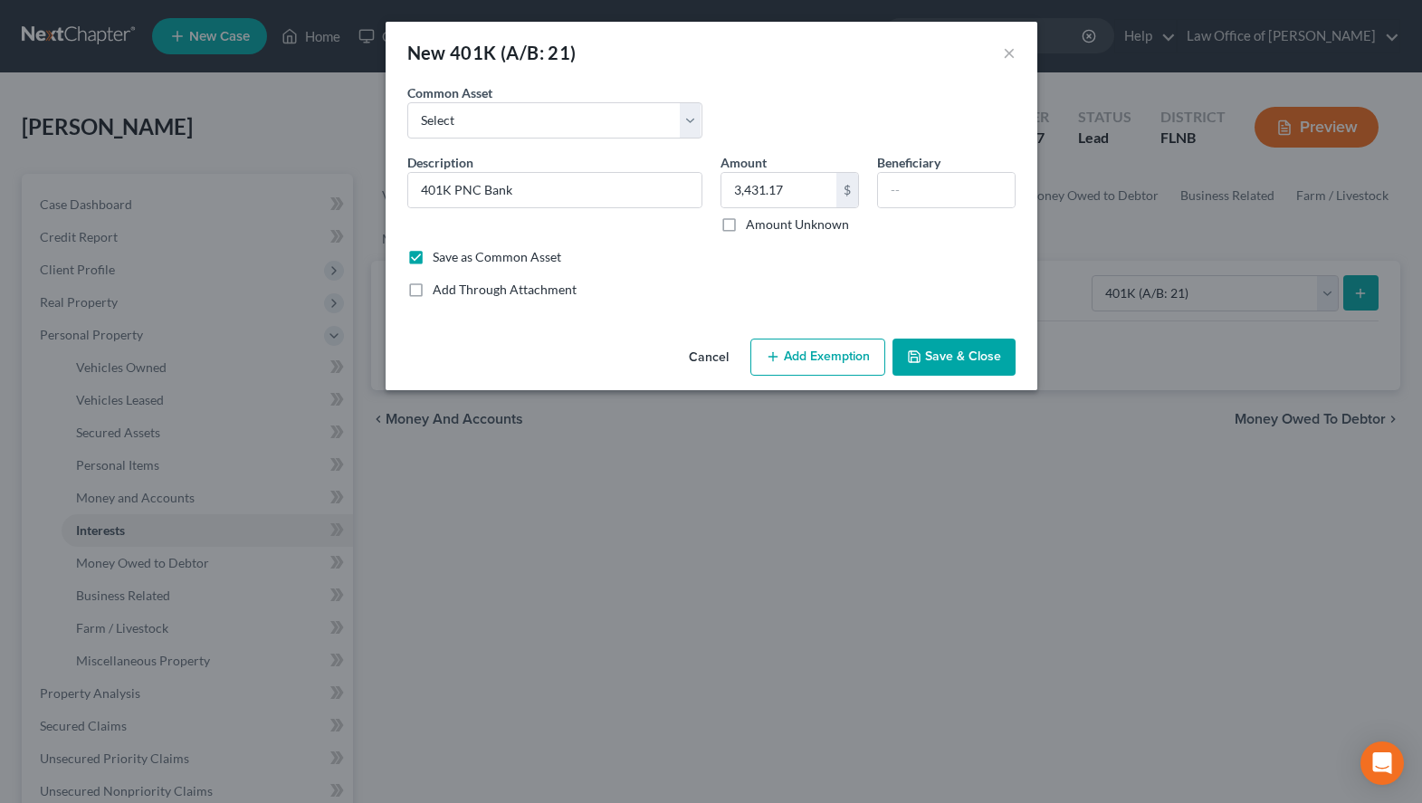
click at [951, 362] on button "Save & Close" at bounding box center [953, 358] width 123 height 38
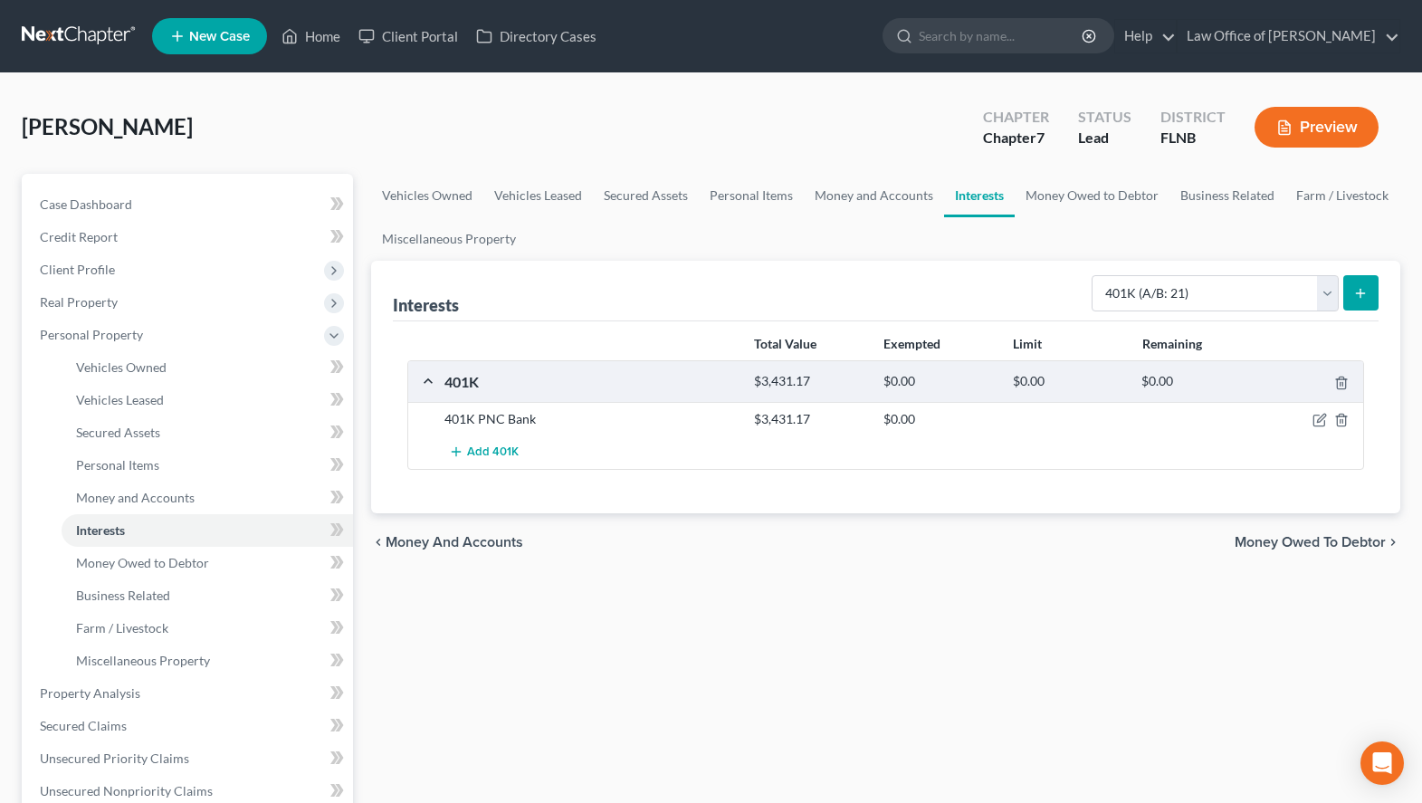
click at [1082, 473] on div "Total Value Exempted Limit Remaining 401K $3,431.17 $0.00 $0.00 $0.00 401K PNC …" at bounding box center [886, 417] width 986 height 192
click at [208, 264] on span "Client Profile" at bounding box center [189, 269] width 328 height 33
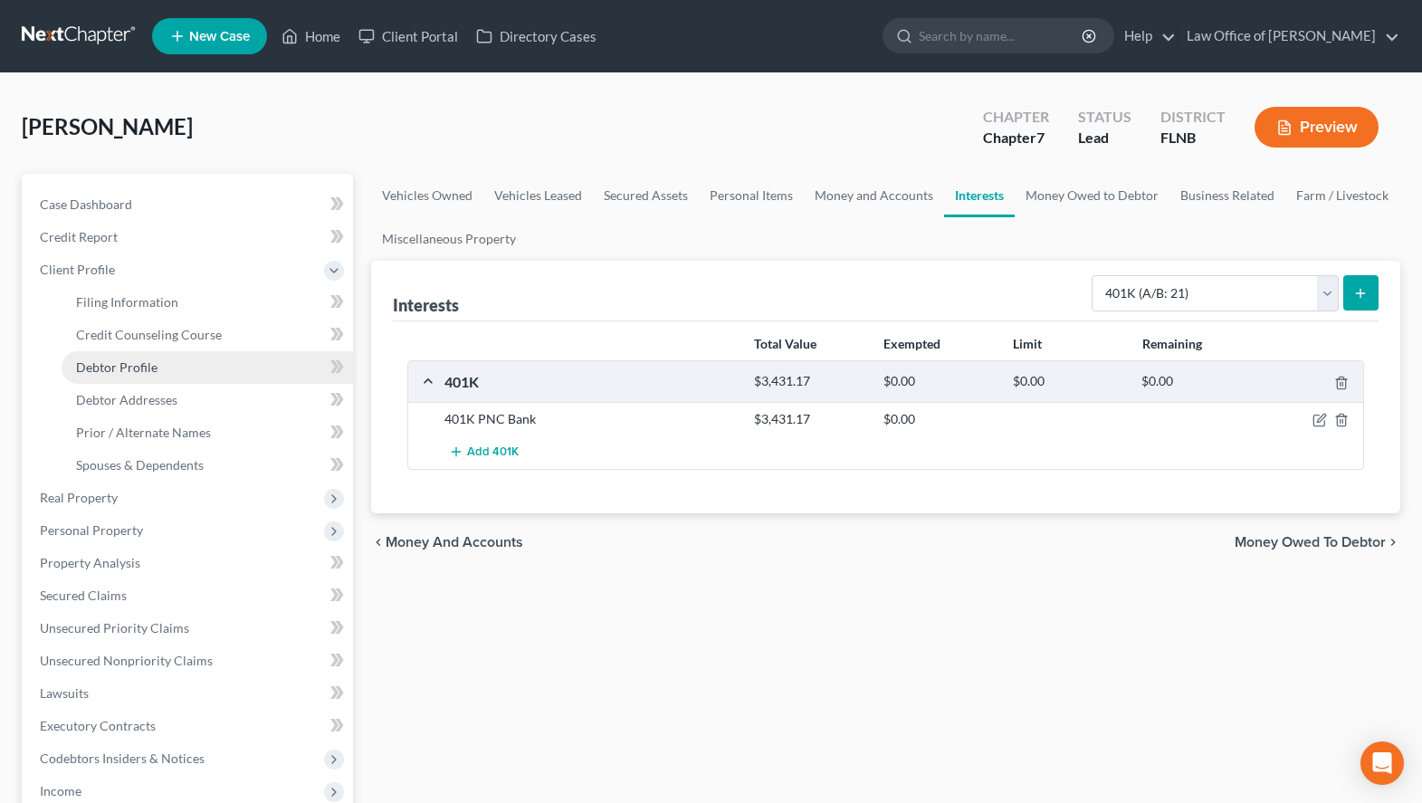
click at [232, 366] on link "Debtor Profile" at bounding box center [207, 367] width 291 height 33
select select "1"
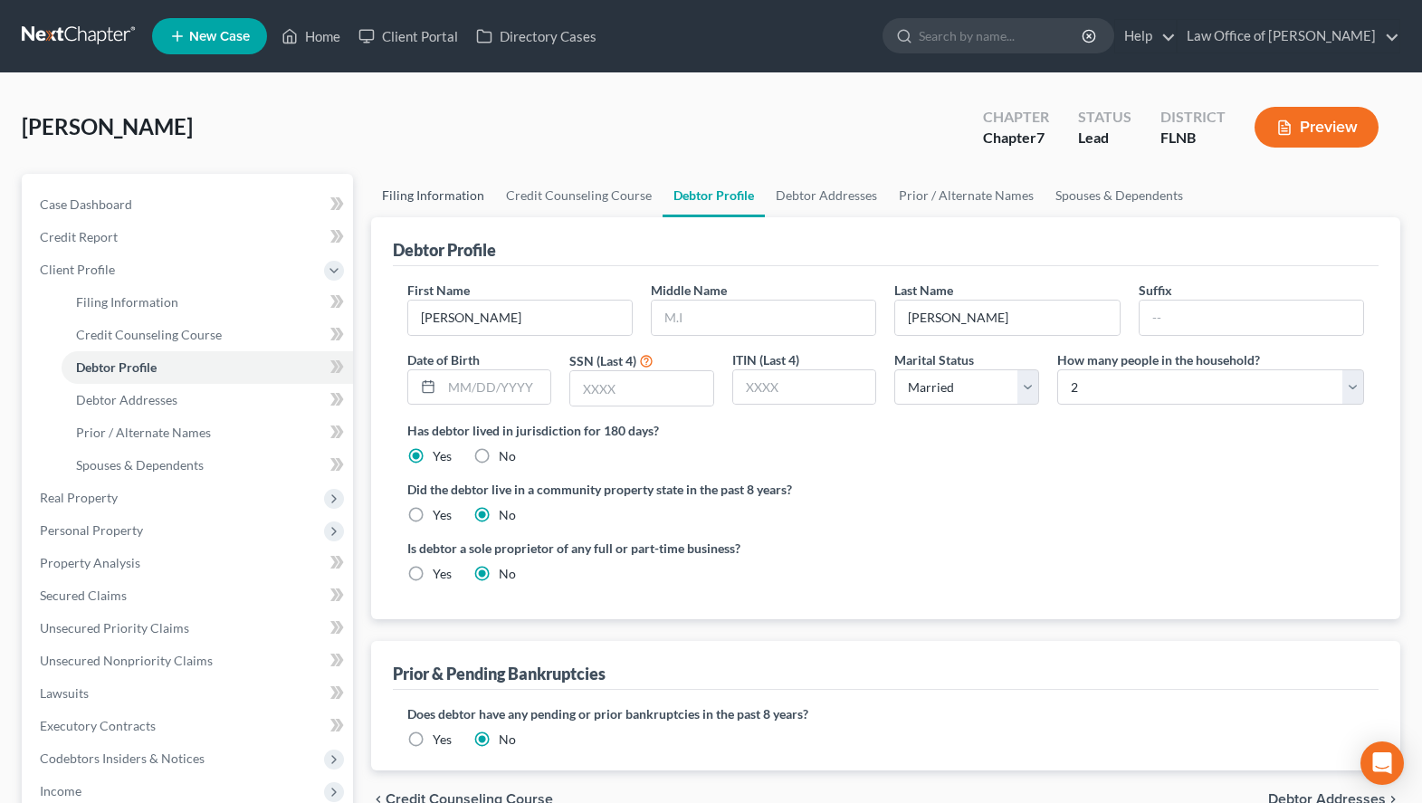
click at [405, 188] on link "Filing Information" at bounding box center [433, 195] width 124 height 43
select select "1"
select select "0"
select select "9"
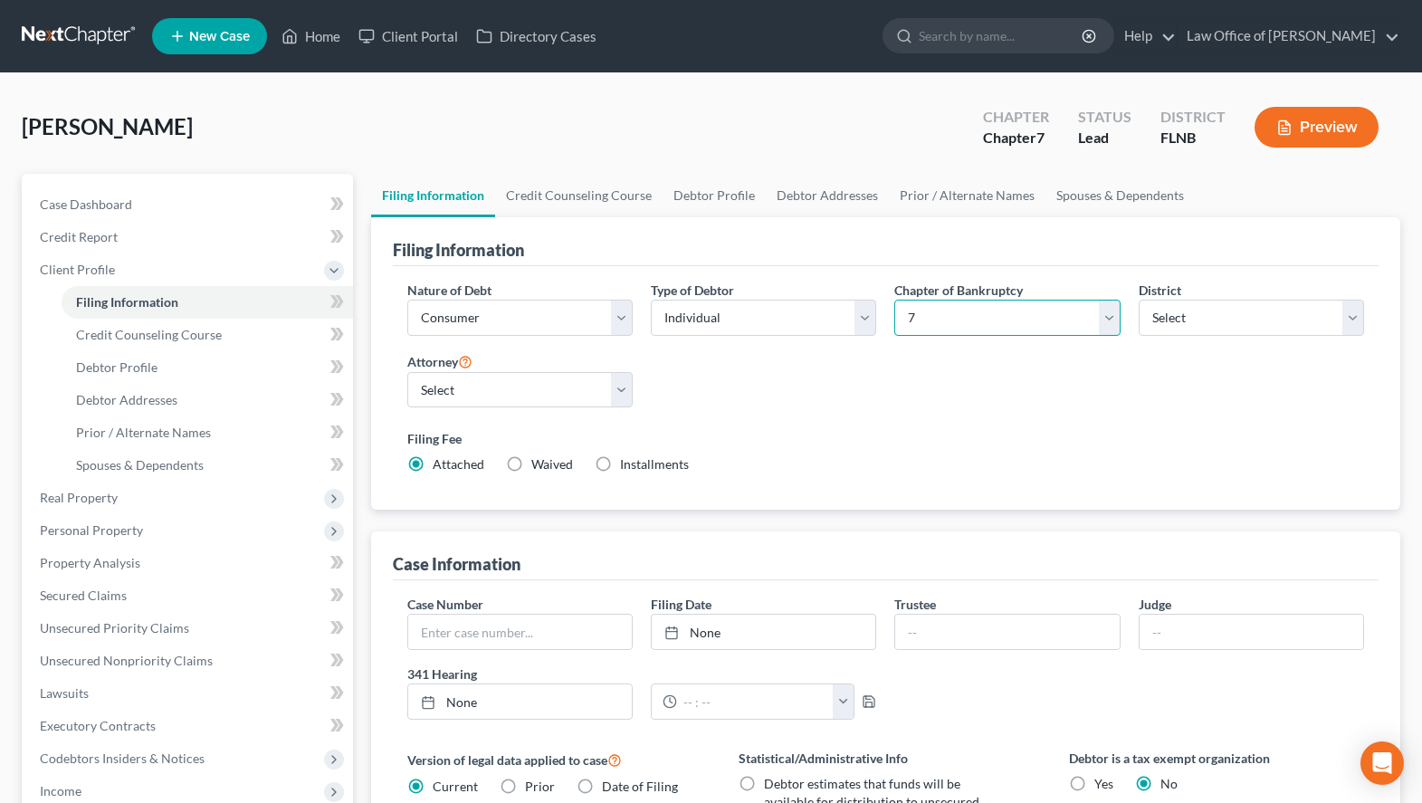
click at [894, 300] on select "Select 7 11 12 13" at bounding box center [1006, 318] width 225 height 36
select select "3"
click option "13" at bounding box center [0, 0] width 0 height 0
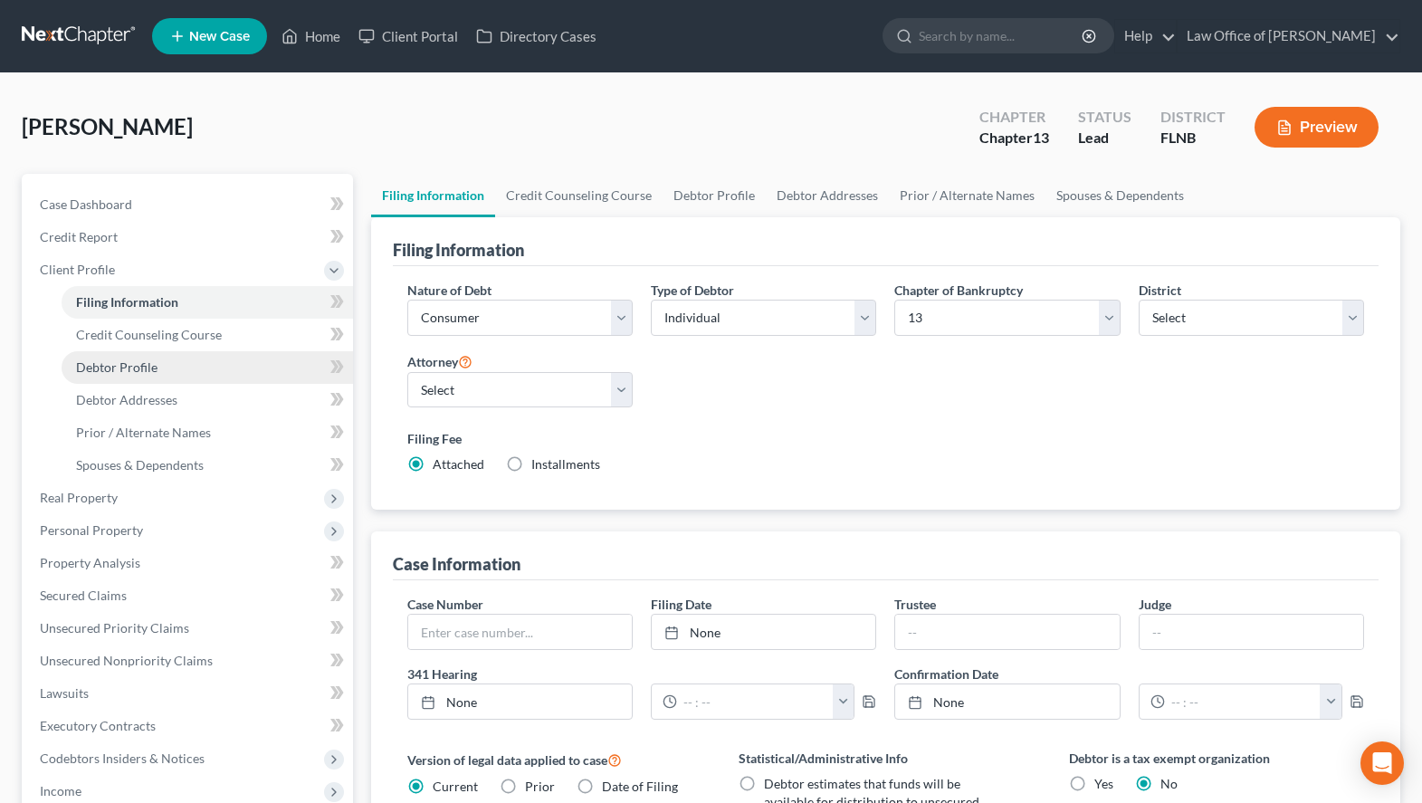
click at [202, 362] on link "Debtor Profile" at bounding box center [207, 367] width 291 height 33
select select "1"
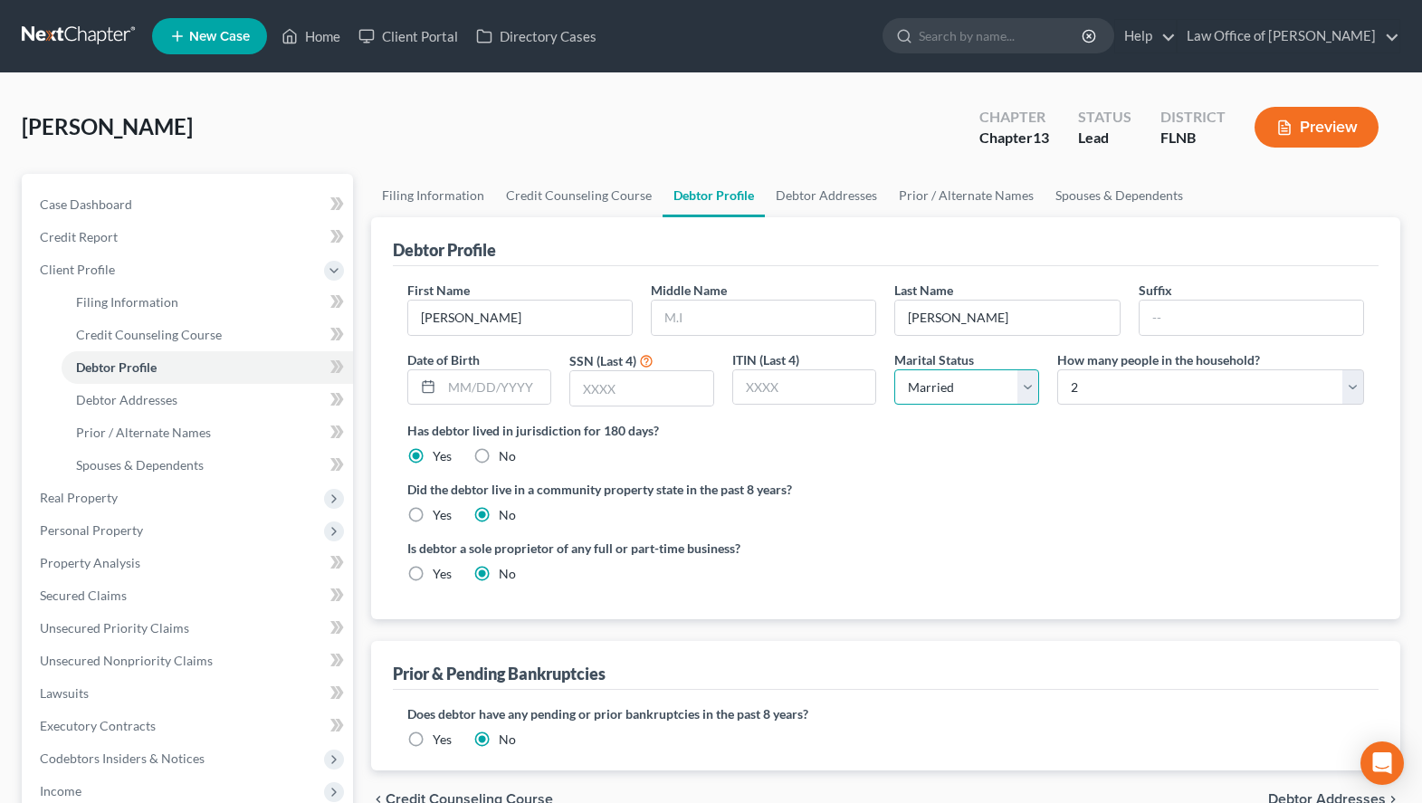
click at [894, 369] on select "Select Single Married Separated Divorced Widowed" at bounding box center [966, 387] width 145 height 36
select select "2"
click option "Separated" at bounding box center [0, 0] width 0 height 0
click at [485, 379] on input "text" at bounding box center [497, 387] width 110 height 34
click at [1288, 547] on div "Is debtor a sole proprietor of any full or part-time business? Yes No" at bounding box center [885, 568] width 975 height 59
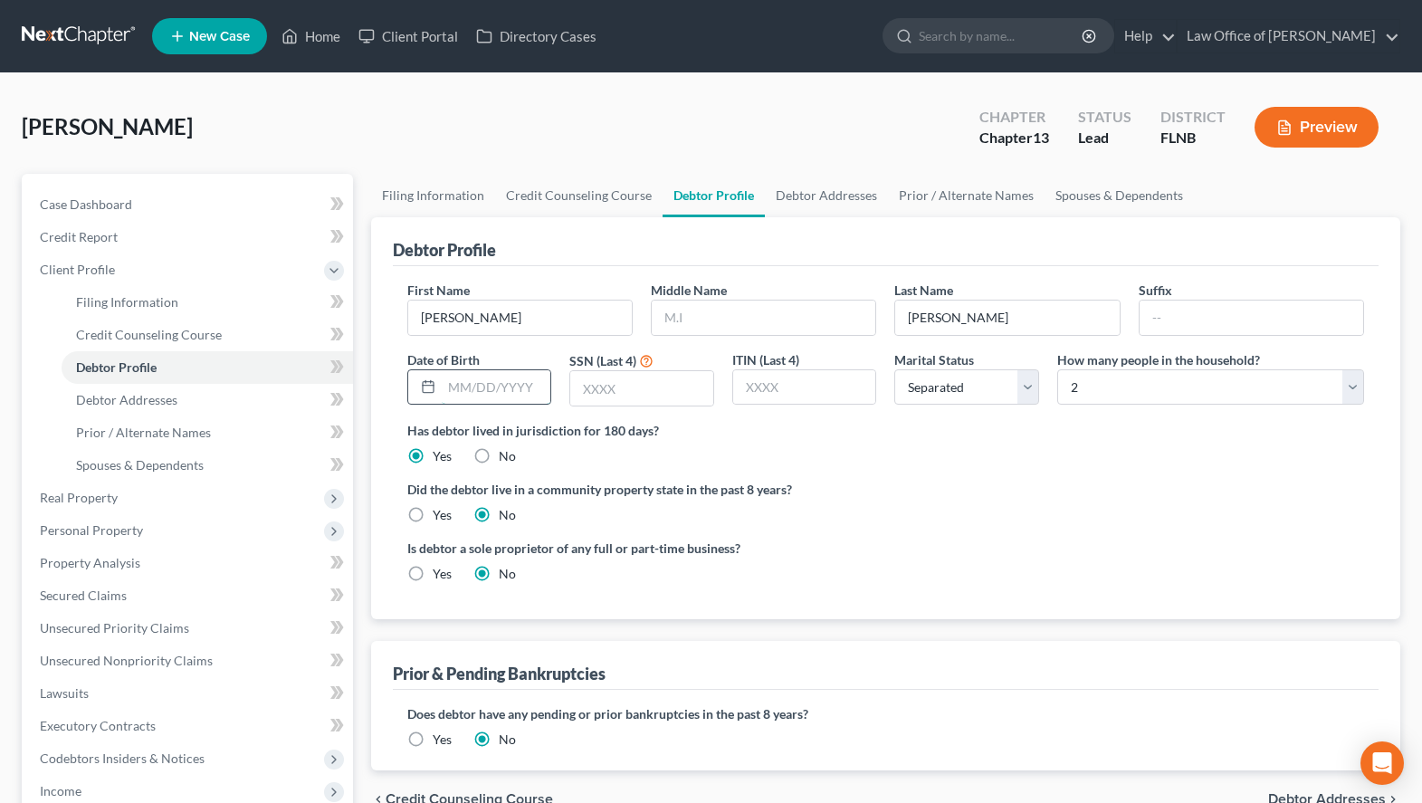
click at [472, 380] on input "text" at bounding box center [497, 387] width 110 height 34
type input "[DATE]"
click at [625, 393] on input "text" at bounding box center [641, 388] width 143 height 34
type input "9455"
click at [157, 408] on link "Debtor Addresses" at bounding box center [207, 400] width 291 height 33
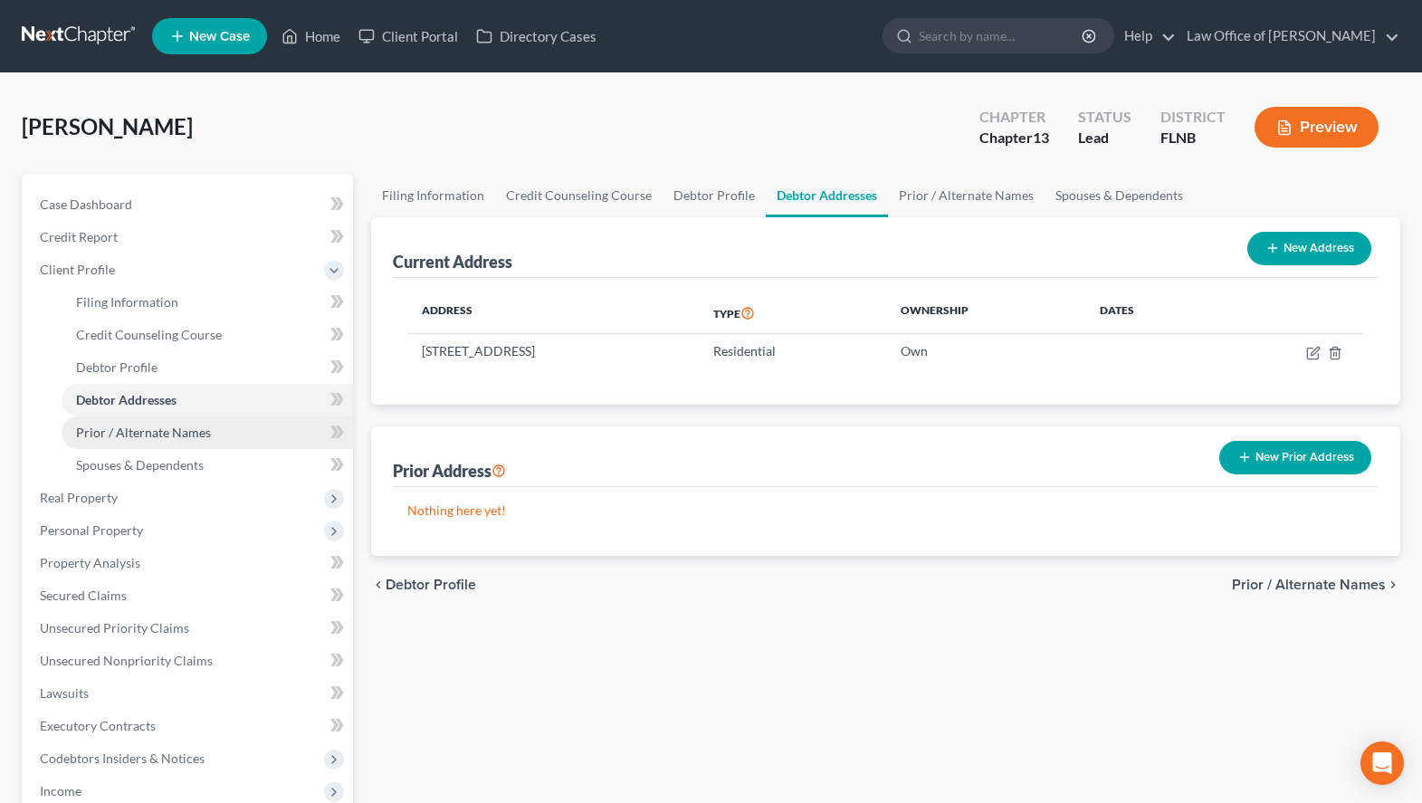
click at [168, 423] on link "Prior / Alternate Names" at bounding box center [207, 432] width 291 height 33
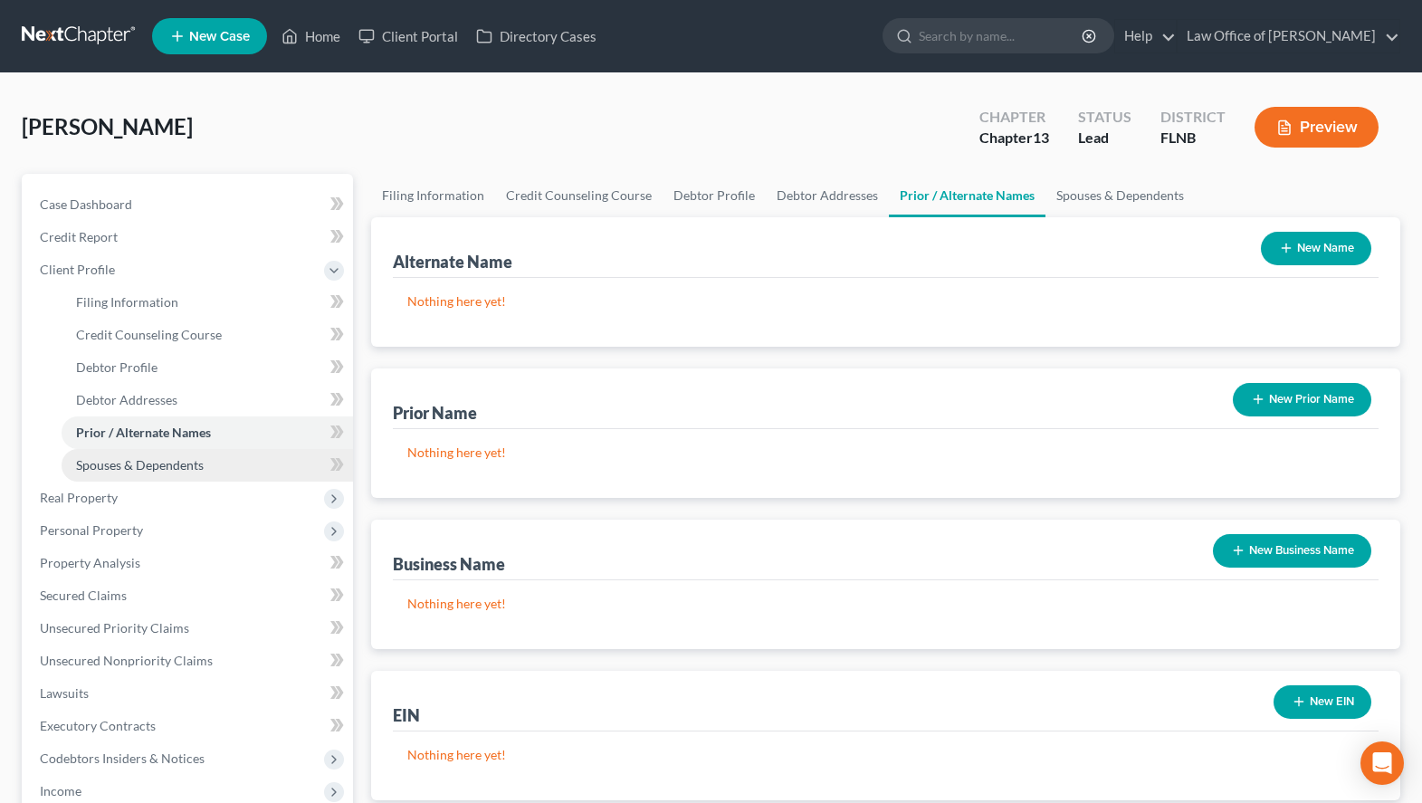
click at [168, 461] on span "Spouses & Dependents" at bounding box center [140, 464] width 128 height 15
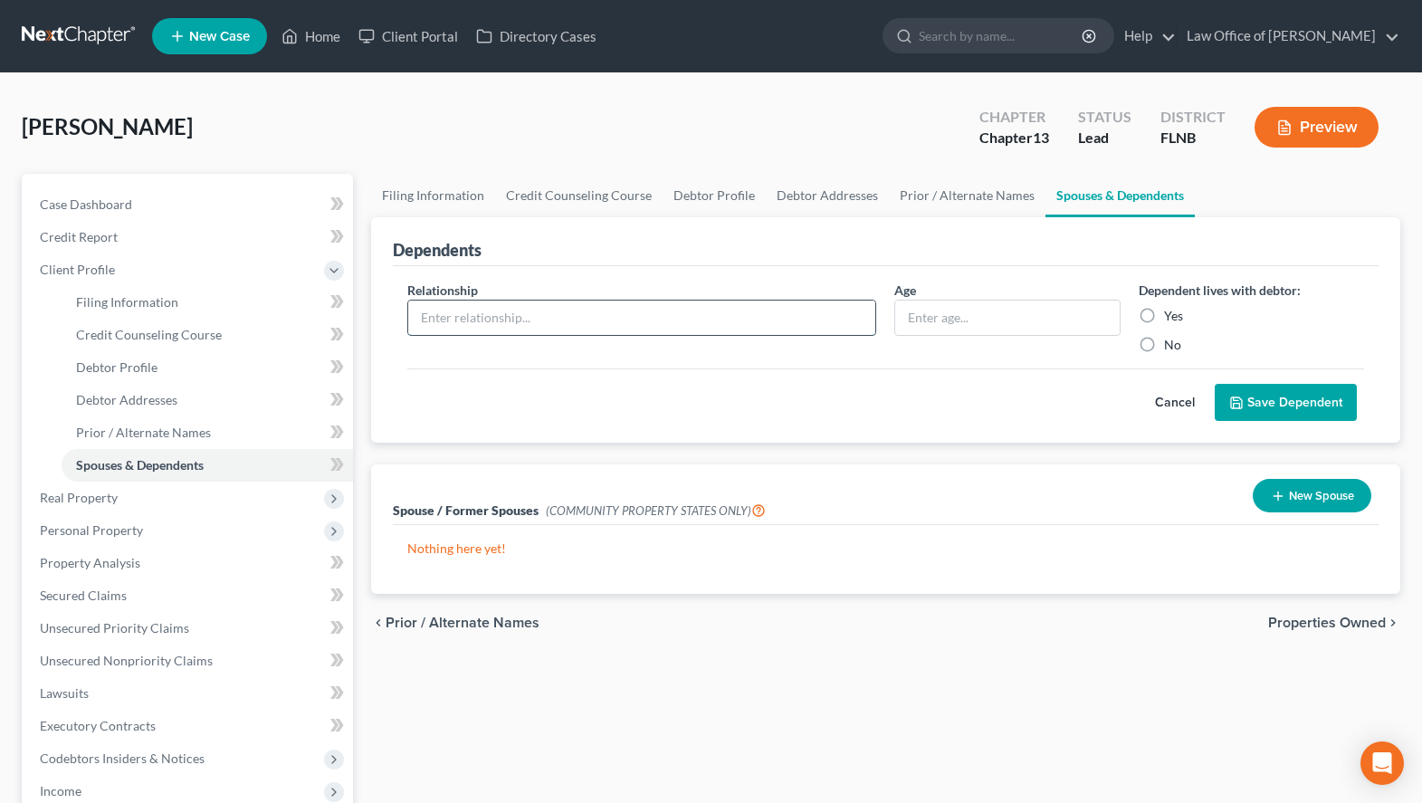
click at [437, 328] on input "text" at bounding box center [642, 318] width 468 height 34
type input "Son - Live with Client but is not a dependant"
click at [910, 322] on input "text" at bounding box center [1007, 318] width 224 height 34
type input "19"
click at [1164, 310] on label "Yes" at bounding box center [1173, 316] width 19 height 18
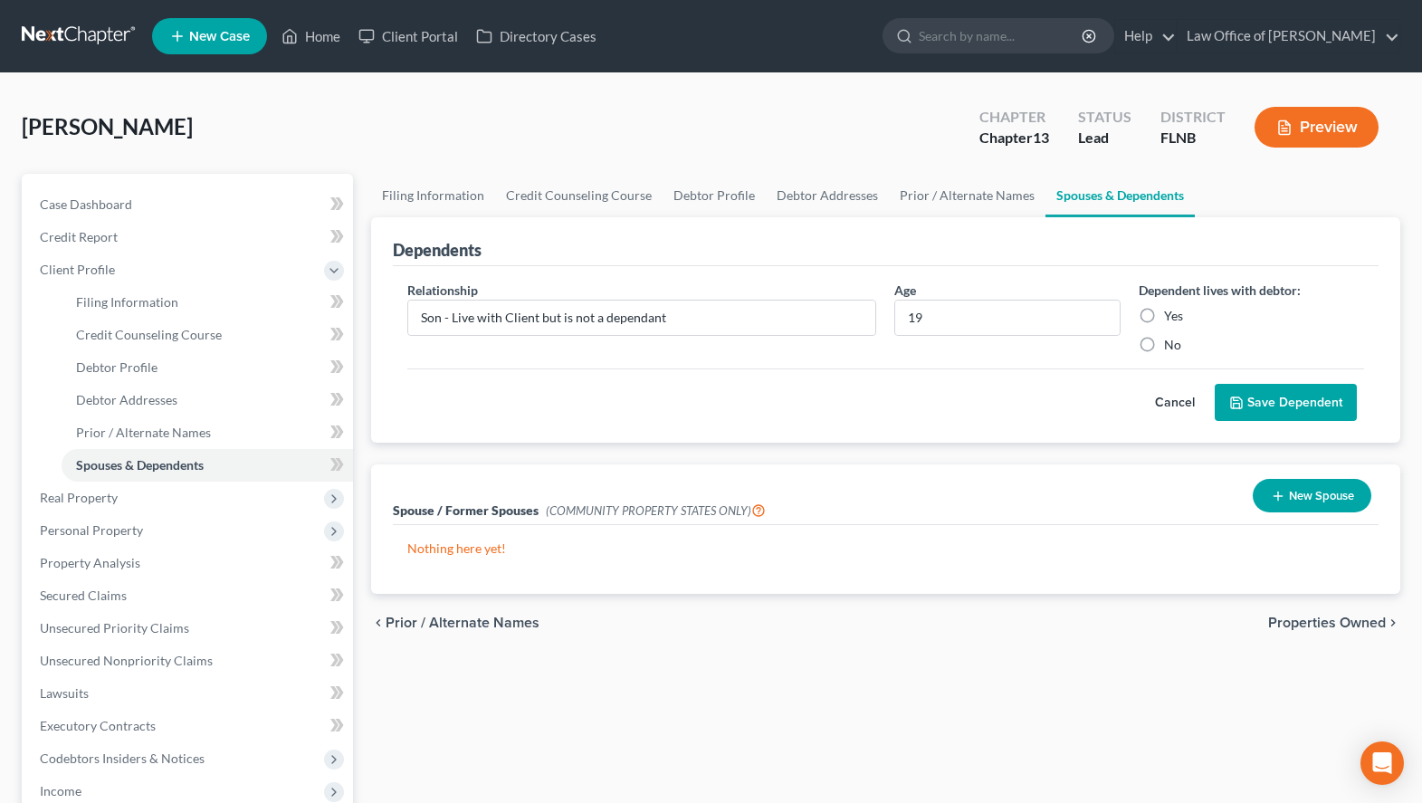
click at [1171, 310] on input "Yes" at bounding box center [1177, 313] width 12 height 12
radio input "true"
click at [1281, 402] on button "Save Dependent" at bounding box center [1286, 403] width 142 height 38
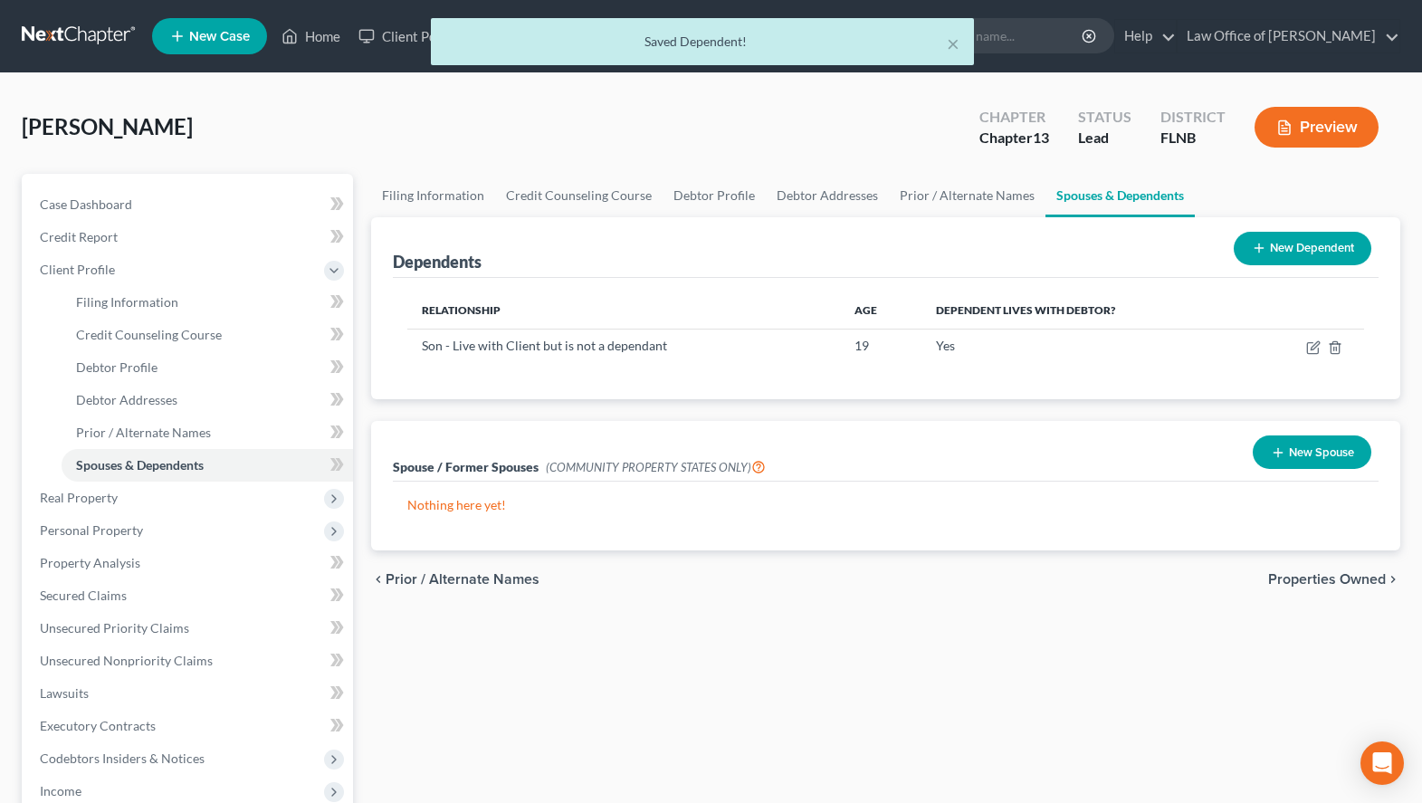
click at [1322, 239] on button "New Dependent" at bounding box center [1303, 248] width 138 height 33
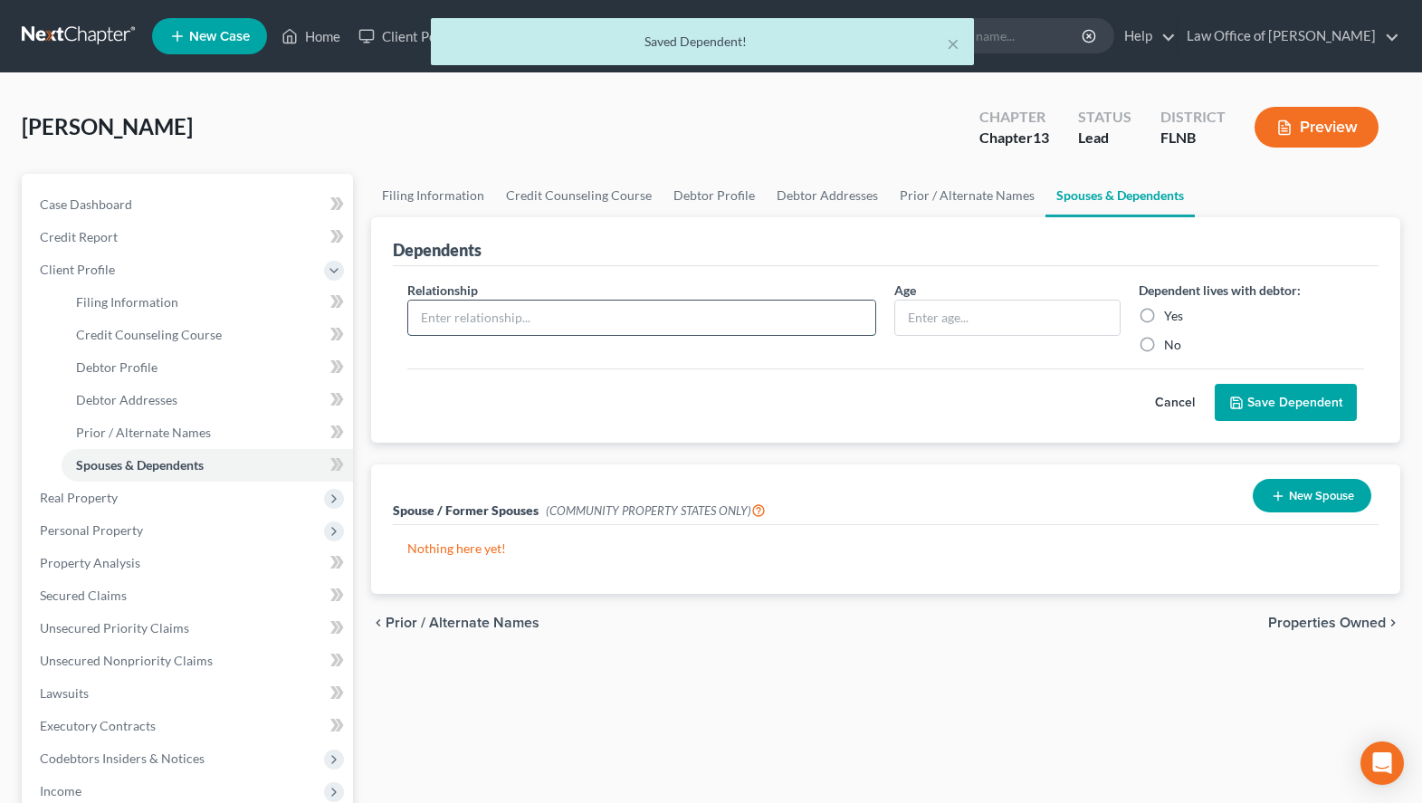
click at [727, 311] on input "text" at bounding box center [642, 318] width 468 height 34
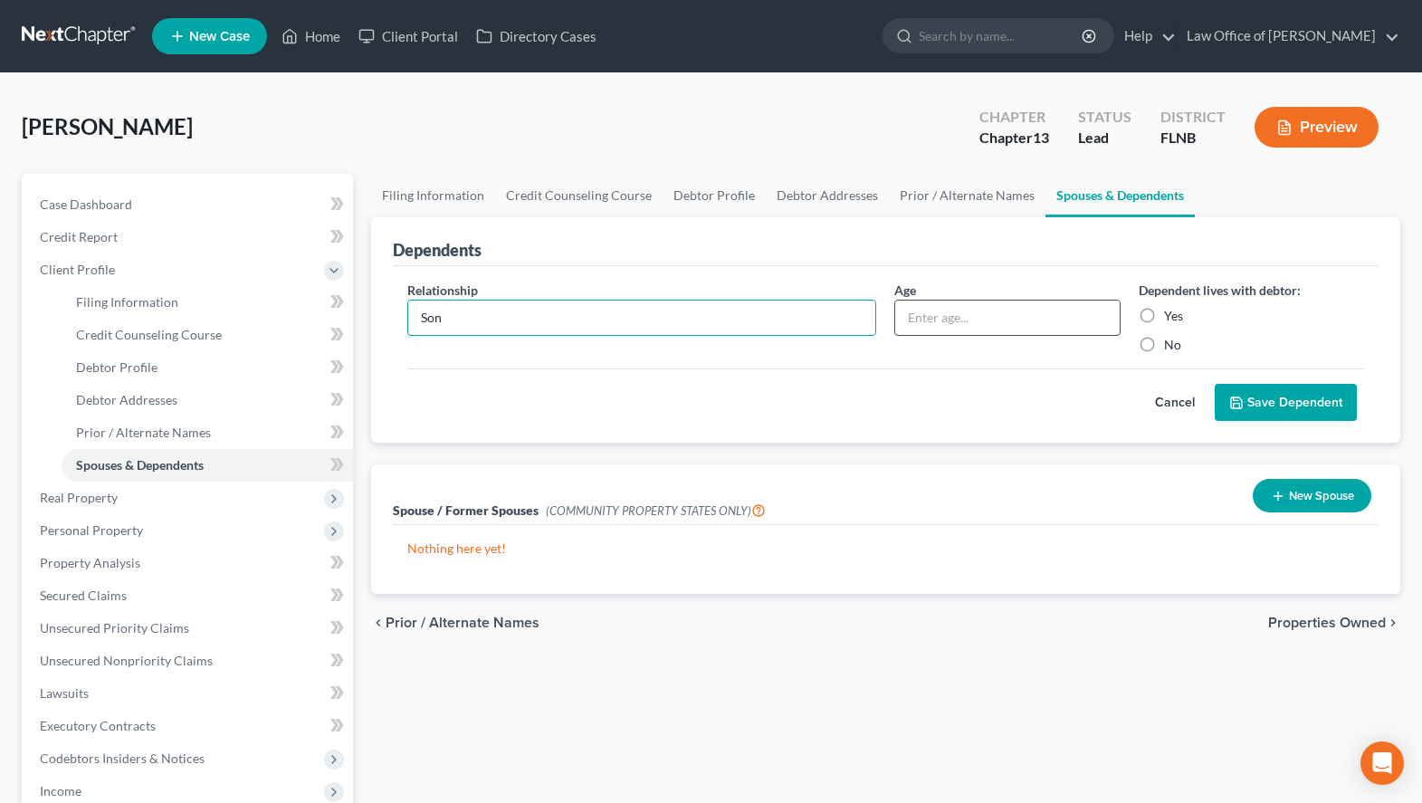
type input "Son"
click at [969, 318] on input "text" at bounding box center [1007, 318] width 224 height 34
type input "15"
click at [1164, 314] on label "Yes" at bounding box center [1173, 316] width 19 height 18
click at [1171, 314] on input "Yes" at bounding box center [1177, 313] width 12 height 12
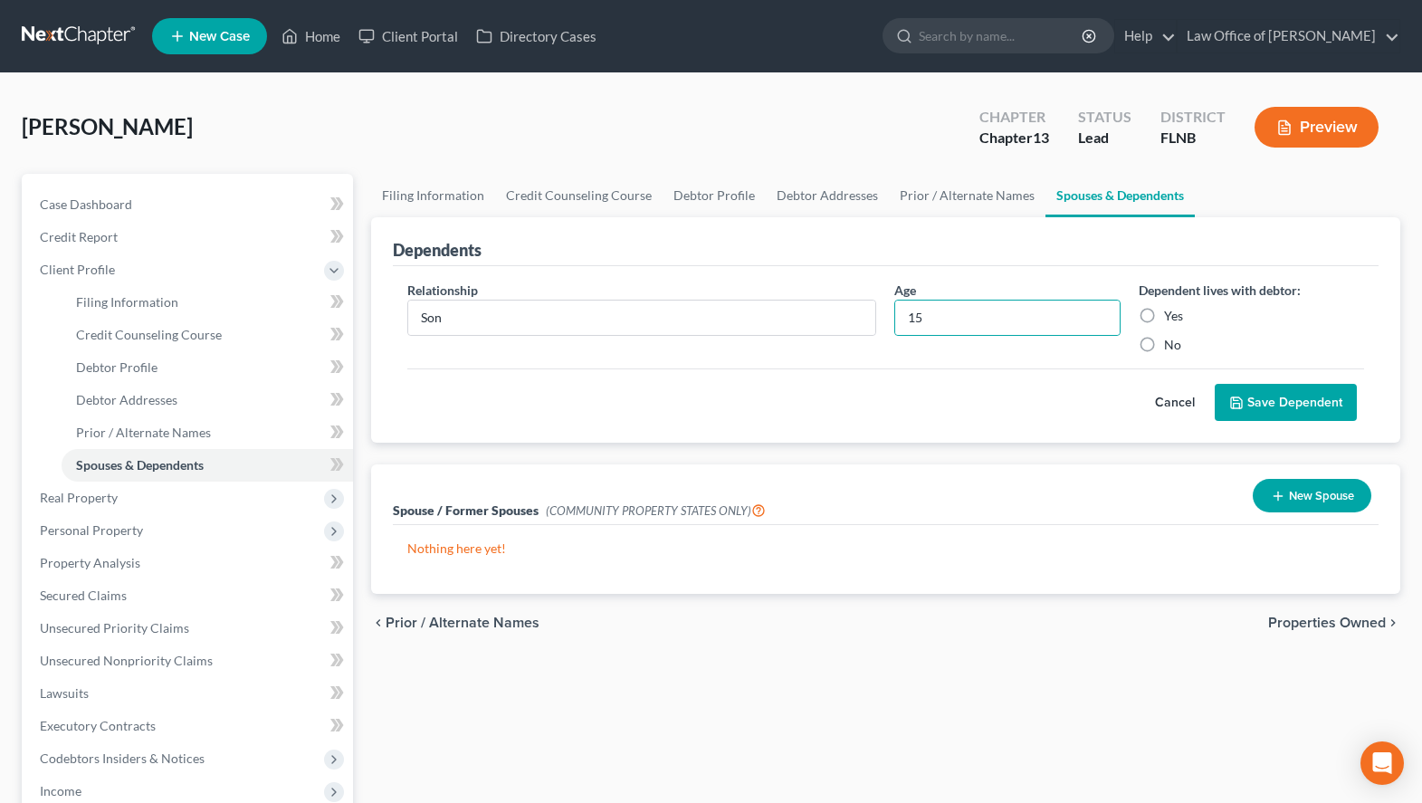
radio input "true"
click at [1257, 396] on button "Save Dependent" at bounding box center [1286, 403] width 142 height 38
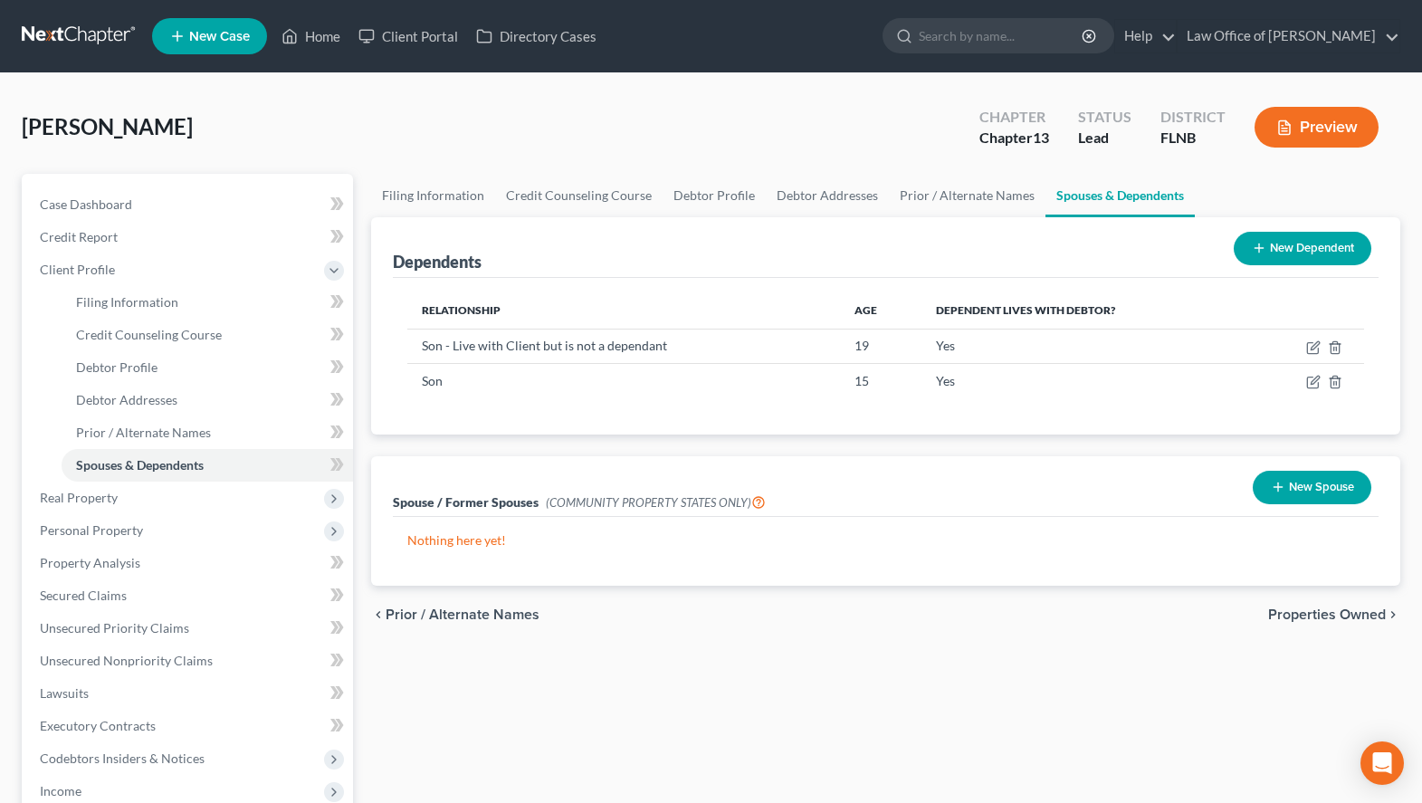
click at [806, 740] on div "Filing Information Credit Counseling Course Debtor Profile Debtor Addresses Pri…" at bounding box center [885, 648] width 1047 height 948
click at [166, 491] on span "Real Property" at bounding box center [189, 498] width 328 height 33
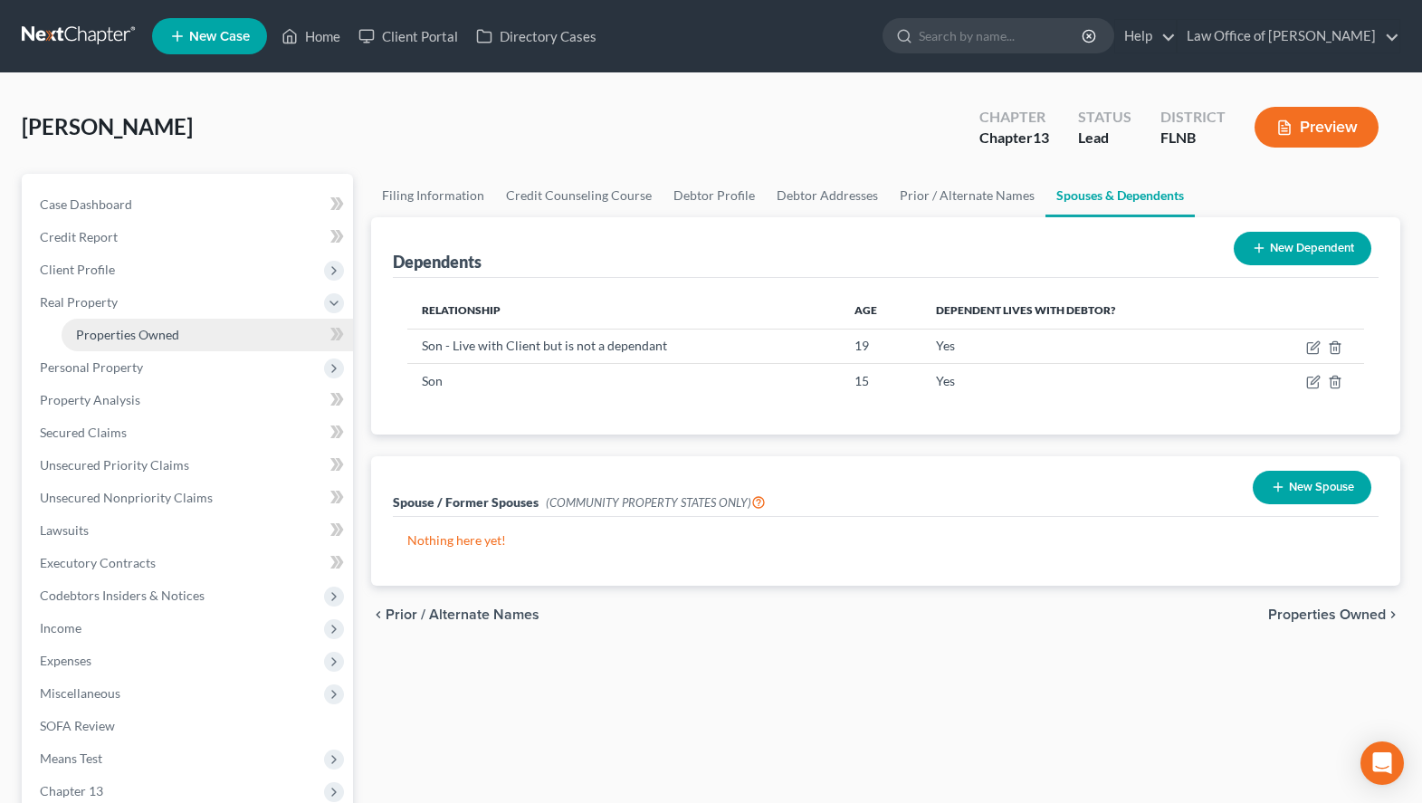
click at [166, 340] on span "Properties Owned" at bounding box center [127, 334] width 103 height 15
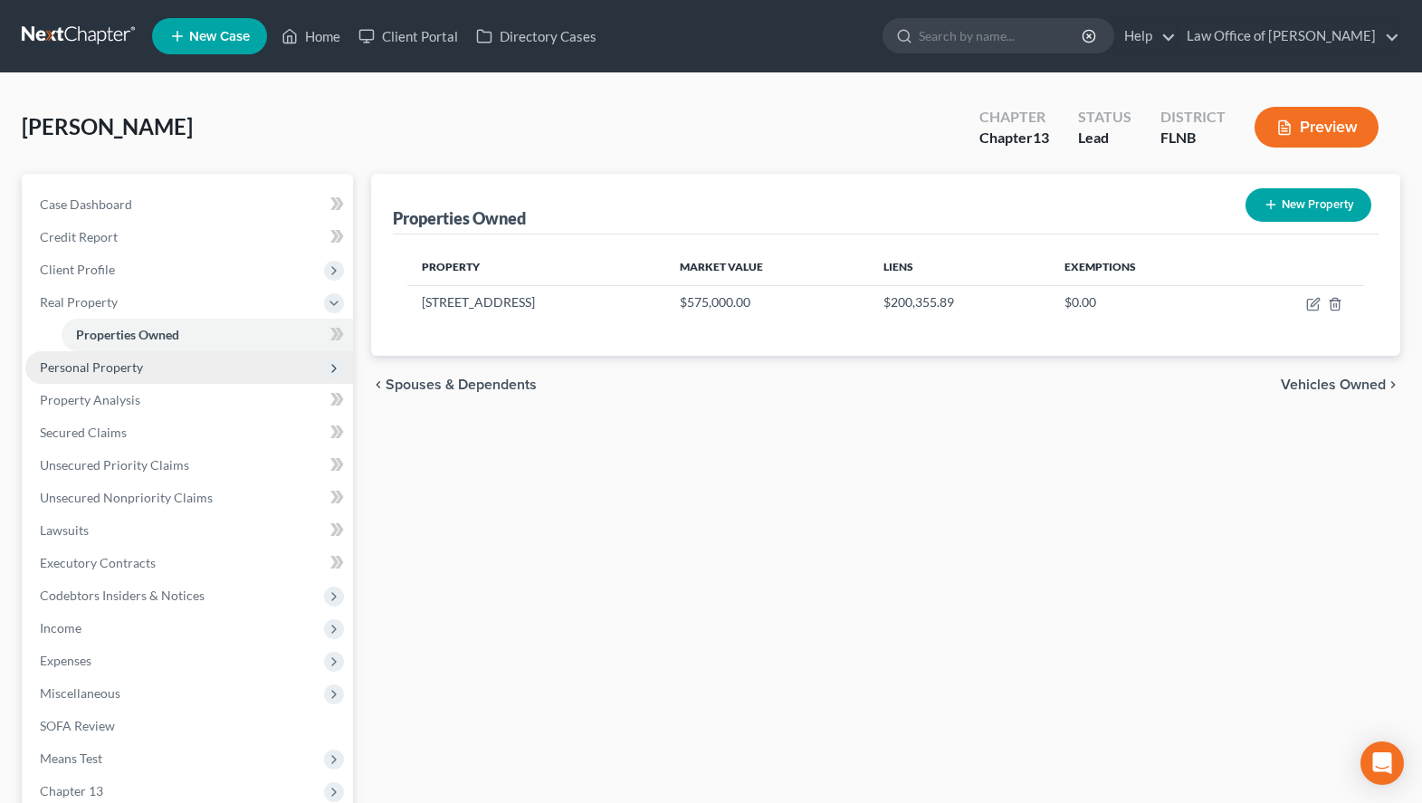
click at [166, 353] on span "Personal Property" at bounding box center [189, 367] width 328 height 33
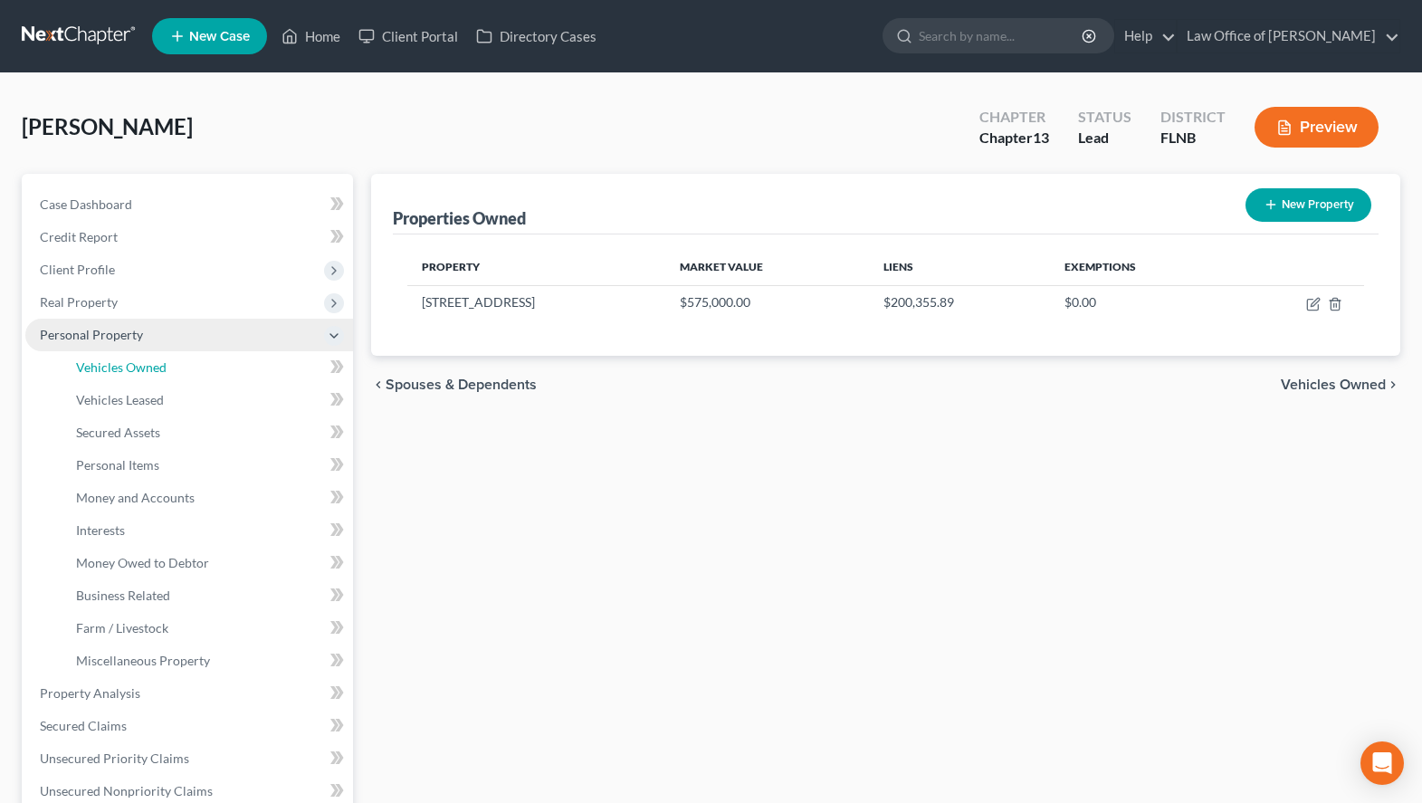
click at [166, 361] on link "Vehicles Owned" at bounding box center [207, 367] width 291 height 33
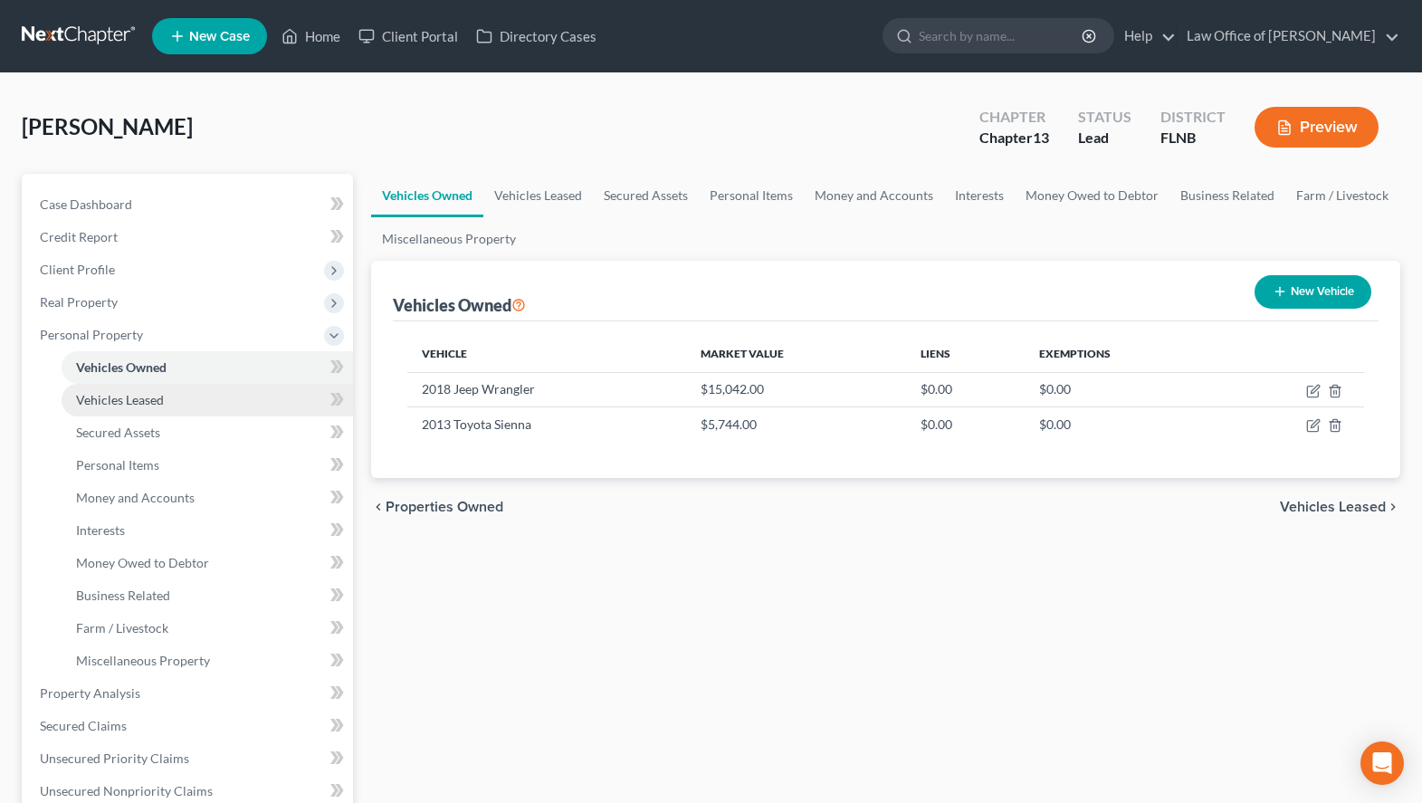
click at [179, 399] on link "Vehicles Leased" at bounding box center [207, 400] width 291 height 33
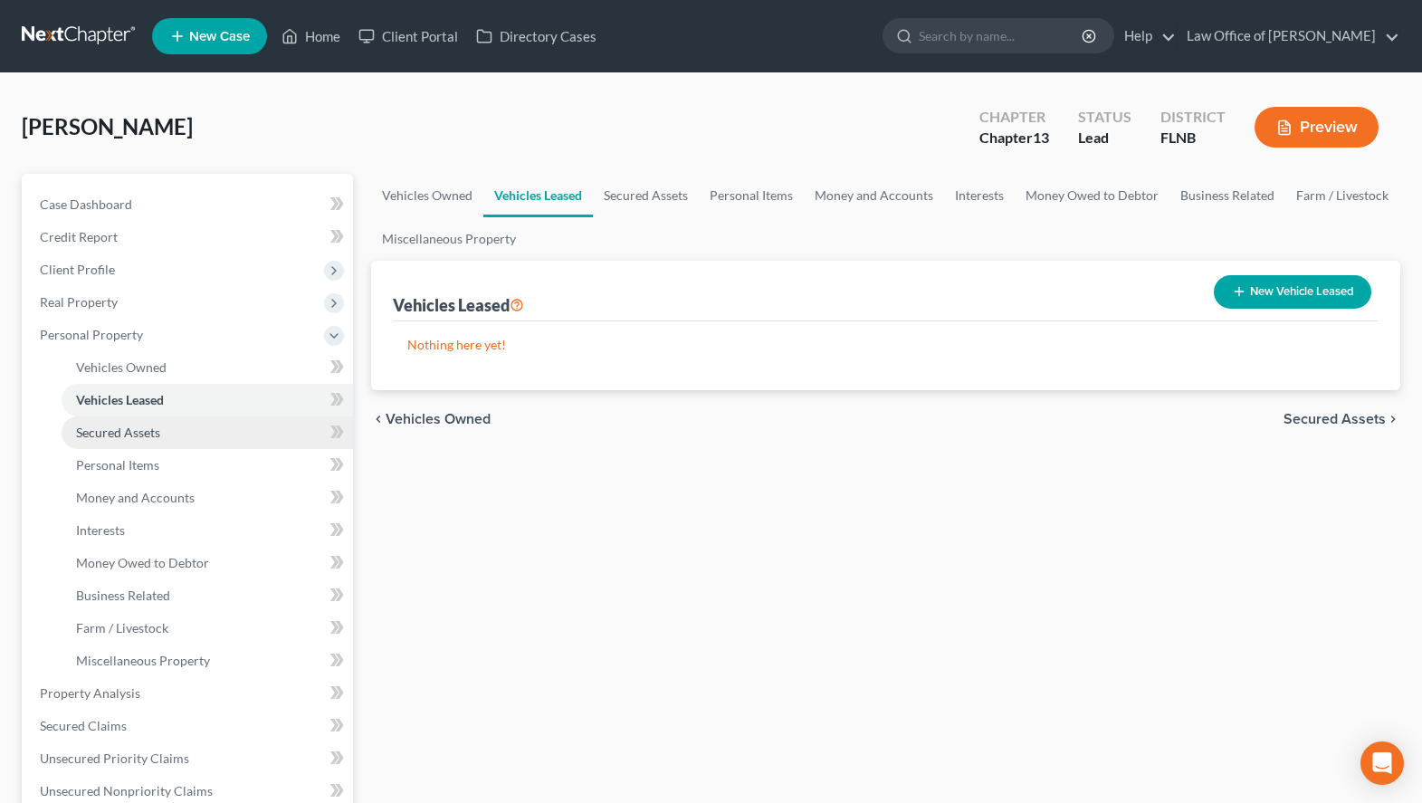
click at [180, 425] on link "Secured Assets" at bounding box center [207, 432] width 291 height 33
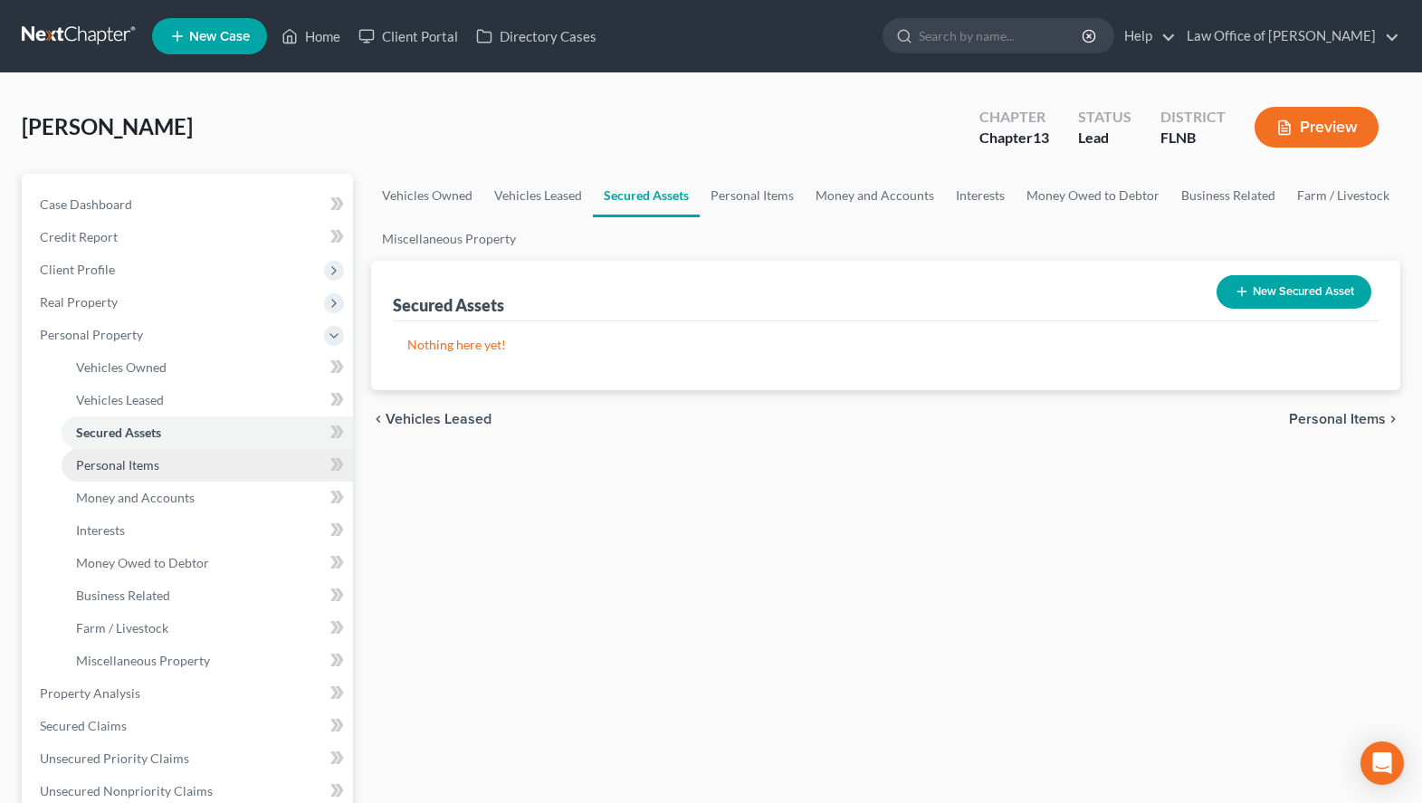
click at [180, 461] on link "Personal Items" at bounding box center [207, 465] width 291 height 33
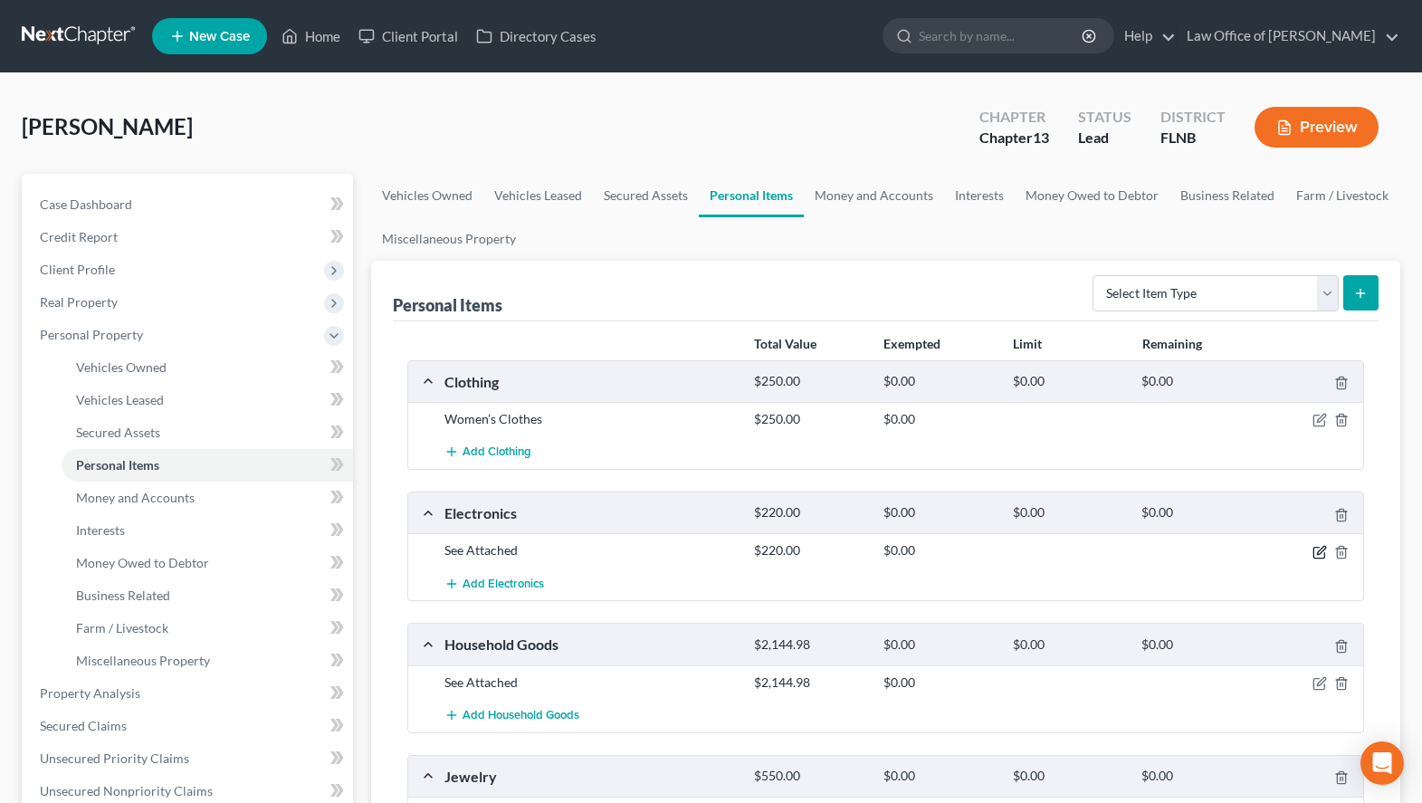
click at [1318, 552] on icon "button" at bounding box center [1321, 550] width 8 height 8
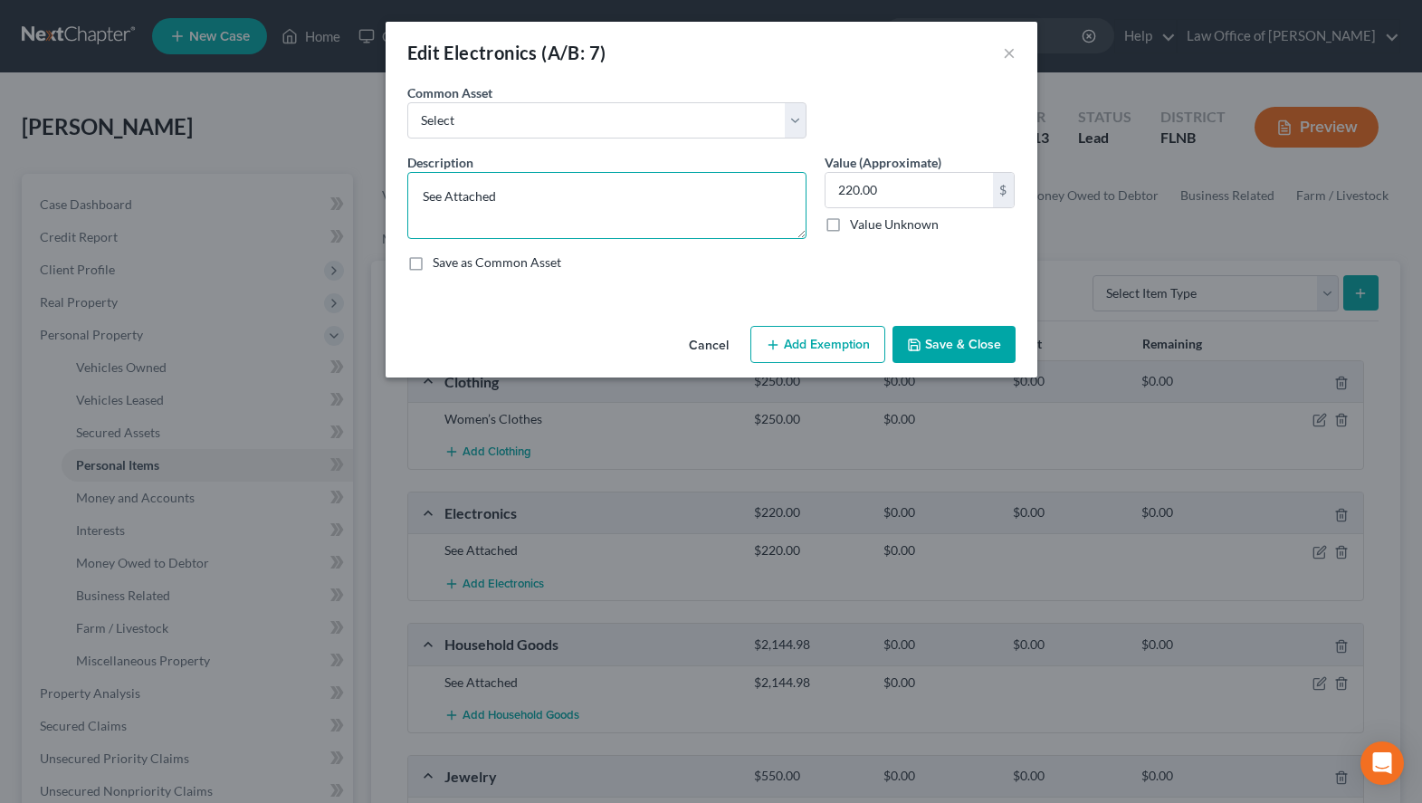
drag, startPoint x: 644, startPoint y: 211, endPoint x: 334, endPoint y: 173, distance: 311.9
click at [407, 173] on textarea "See Attached" at bounding box center [606, 205] width 399 height 67
click at [787, 202] on textarea at bounding box center [606, 205] width 399 height 67
paste textarea "T.V. - Master Bedroom $50.00 T.V. - Family Room $50.00 Playstation - Family Roo…"
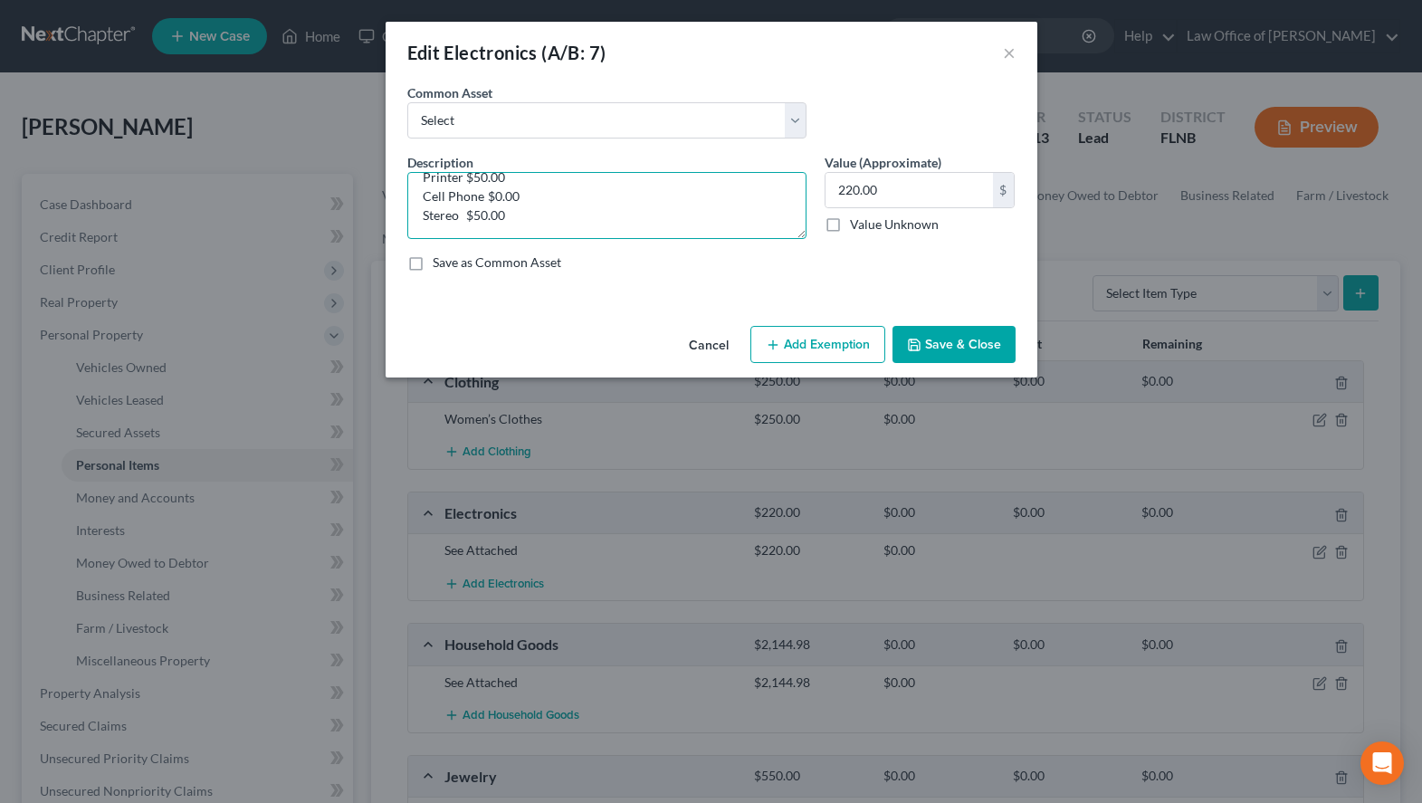
type textarea "T.V. - Master Bedroom $50.00 T.V. - Family Room $50.00 Playstation - Family Roo…"
click at [489, 256] on label "Save as Common Asset" at bounding box center [497, 262] width 129 height 18
click at [452, 256] on input "Save as Common Asset" at bounding box center [446, 259] width 12 height 12
checkbox input "true"
click at [1008, 340] on button "Save & Close" at bounding box center [953, 345] width 123 height 38
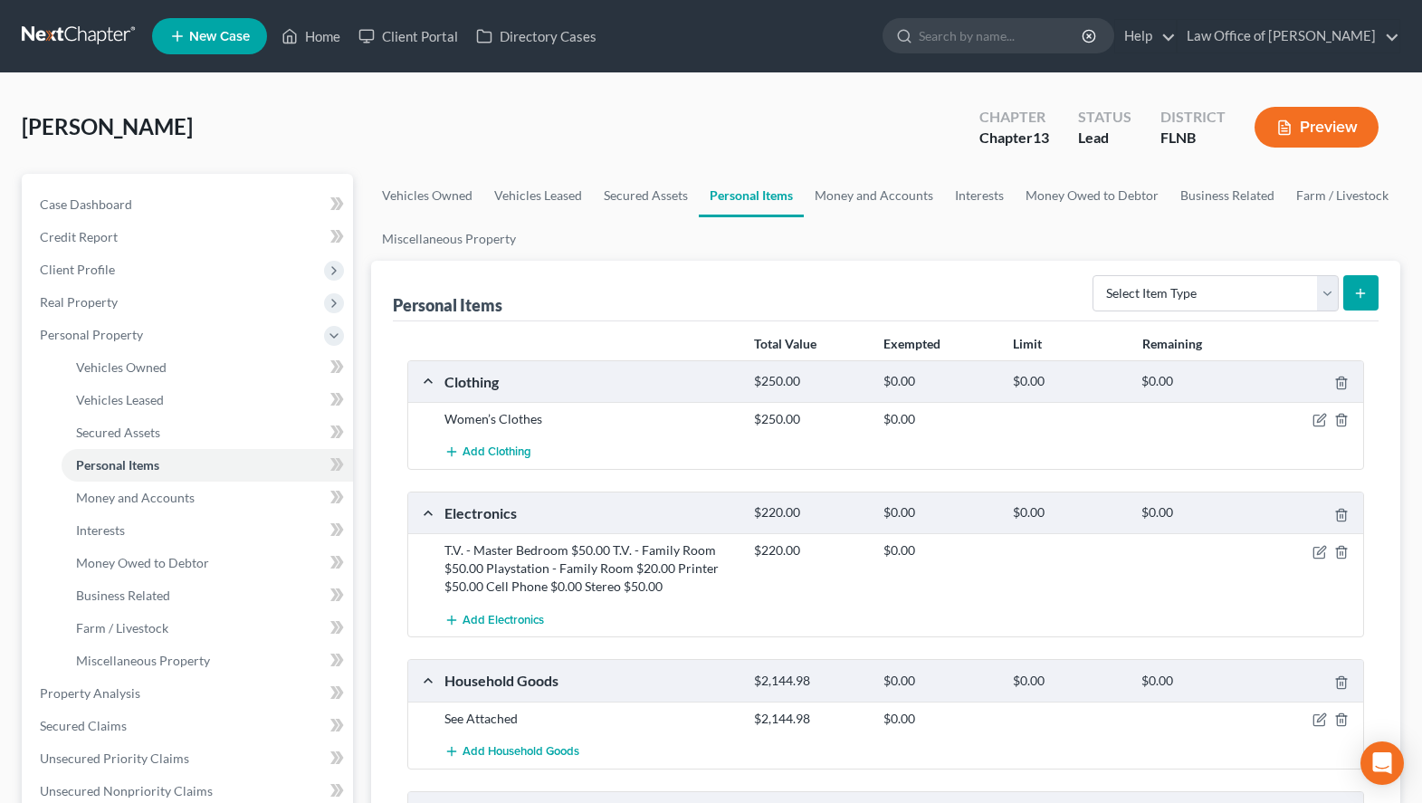
scroll to position [185, 0]
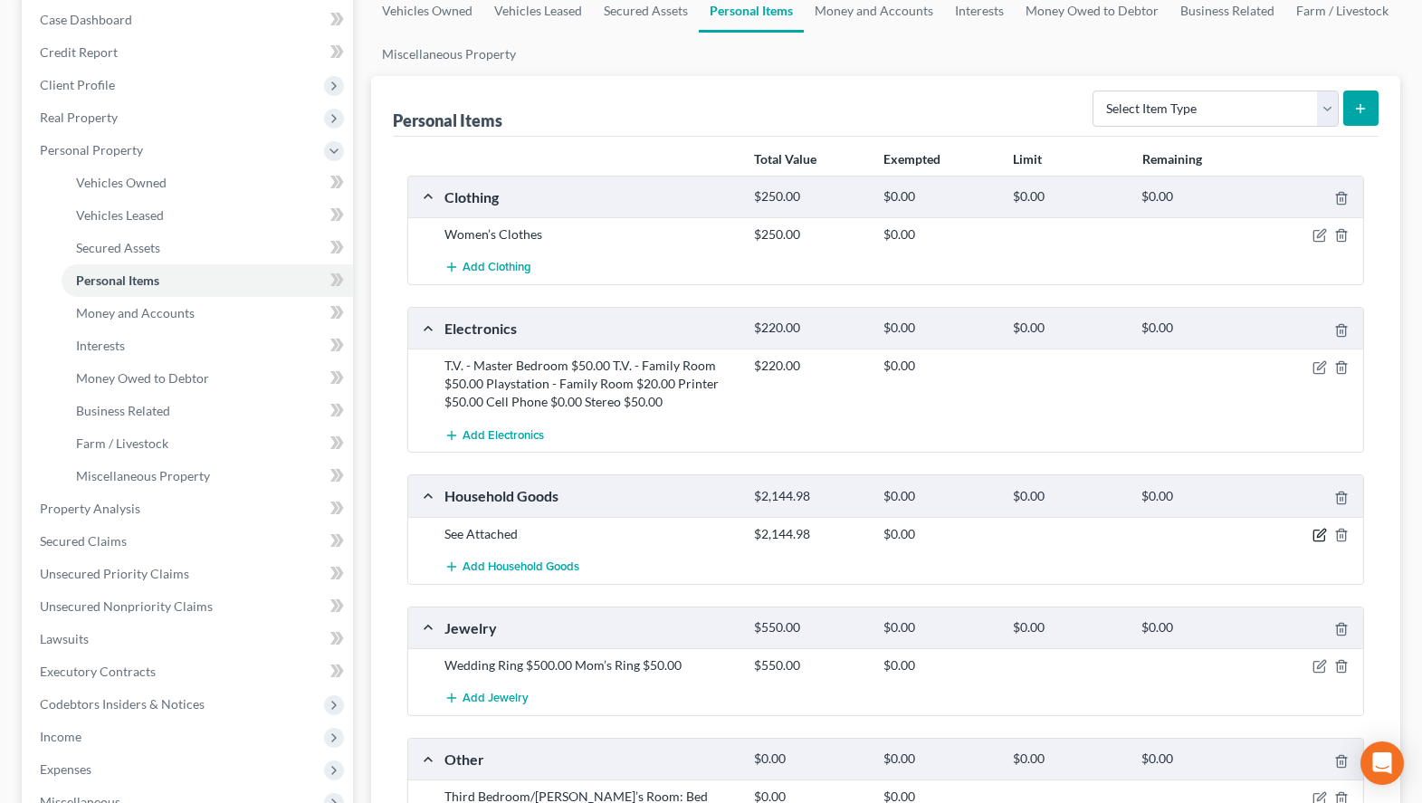
click at [1317, 534] on icon "button" at bounding box center [1319, 535] width 14 height 14
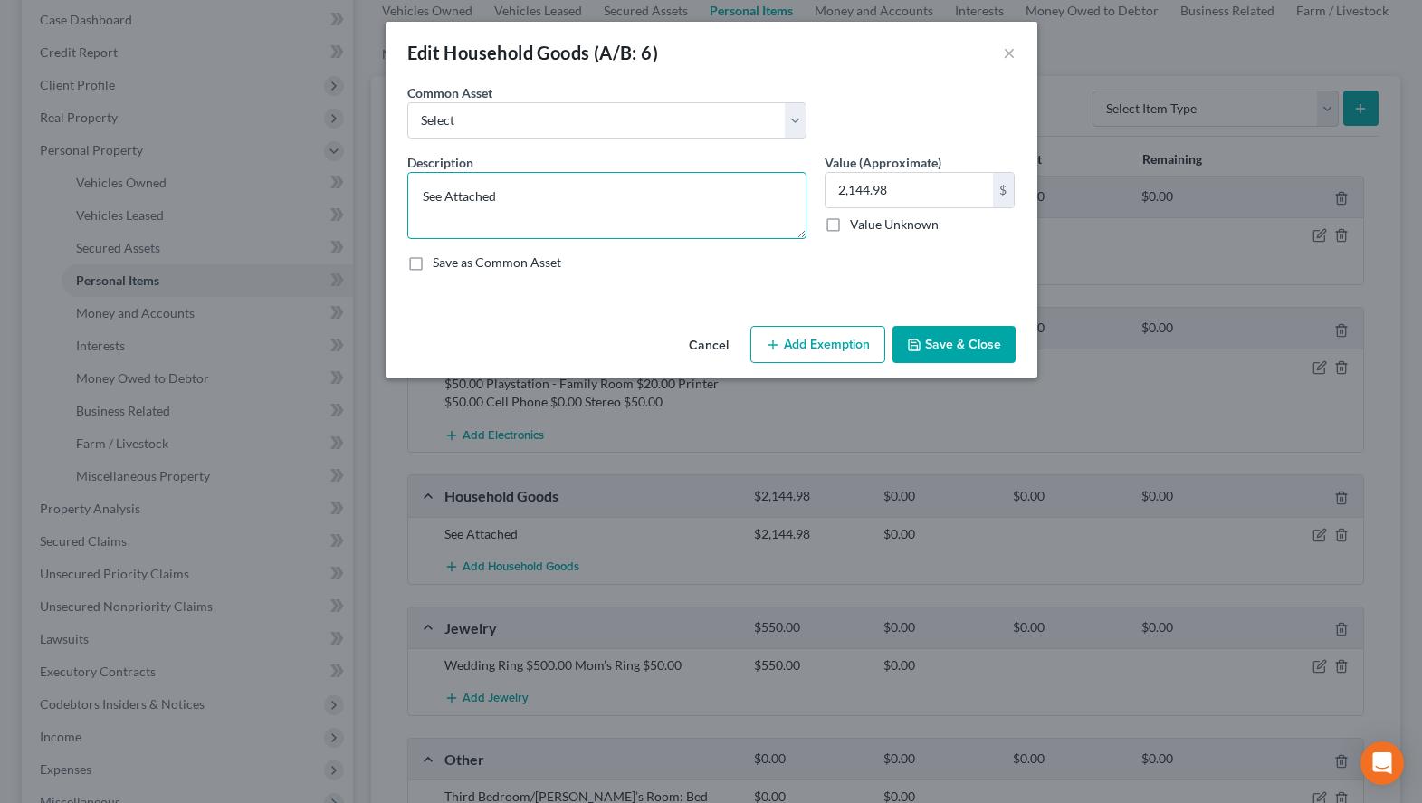
drag, startPoint x: 628, startPoint y: 204, endPoint x: 266, endPoint y: 211, distance: 362.1
click at [407, 211] on textarea "See Attached" at bounding box center [606, 205] width 399 height 67
paste textarea "Kitchenware: Dishes $1.00 Pots & Pans $1.00 China $150.00 Glasses $50.00 Applia…"
type textarea "Kitchenware: Dishes $1.00 Pots & Pans $1.00 China $150.00 Glasses $50.00 Applia…"
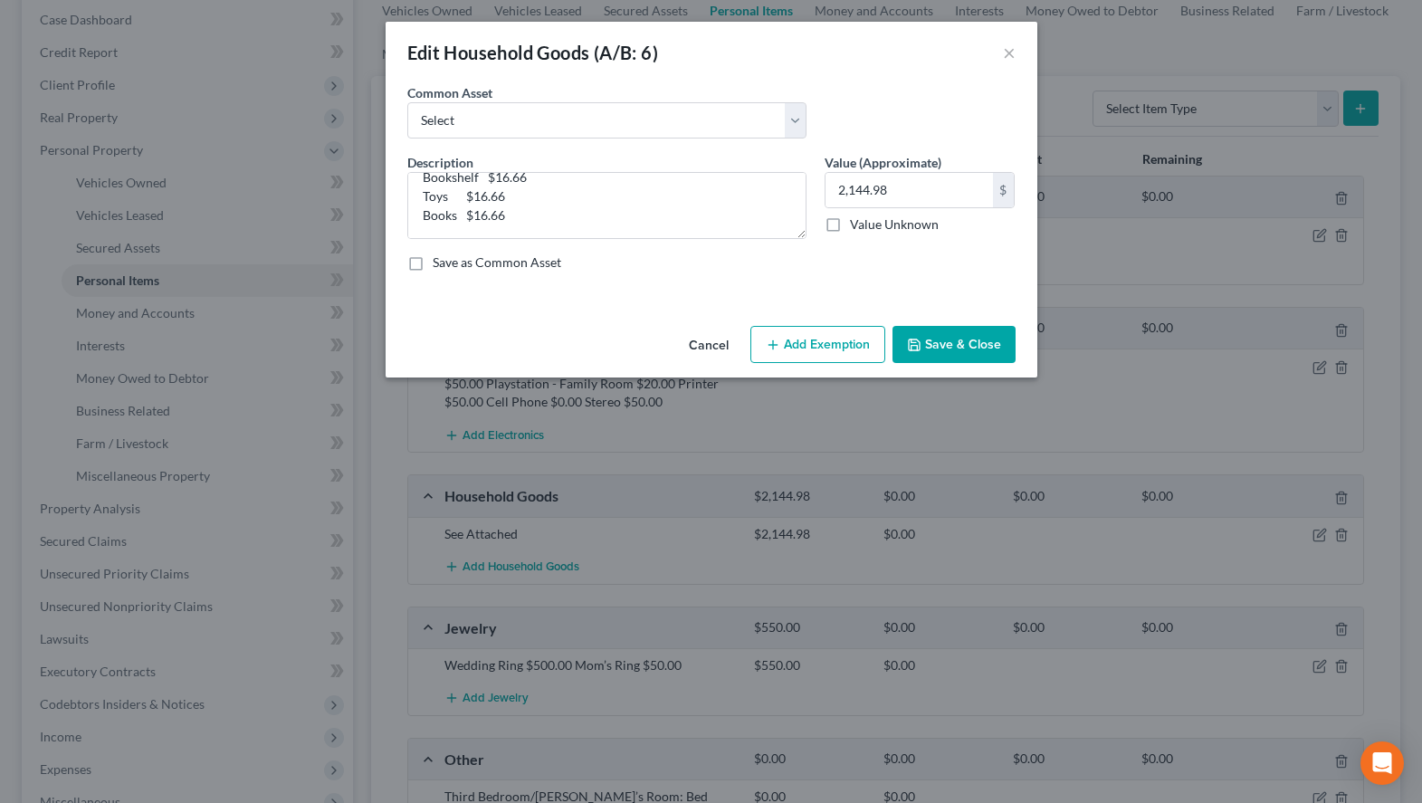
click at [492, 256] on label "Save as Common Asset" at bounding box center [497, 262] width 129 height 18
click at [452, 256] on input "Save as Common Asset" at bounding box center [446, 259] width 12 height 12
checkbox input "true"
click at [971, 349] on button "Save & Close" at bounding box center [953, 345] width 123 height 38
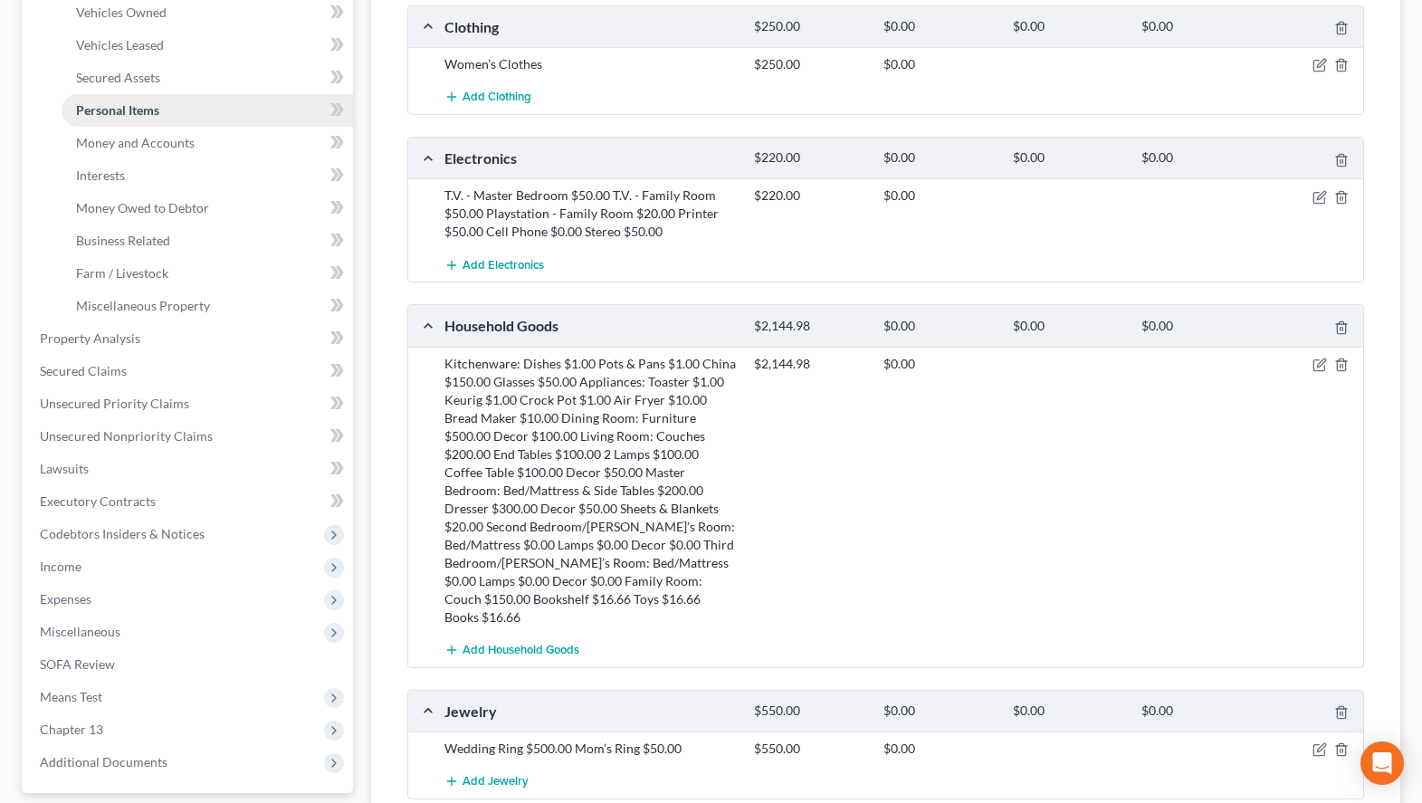
scroll to position [212, 0]
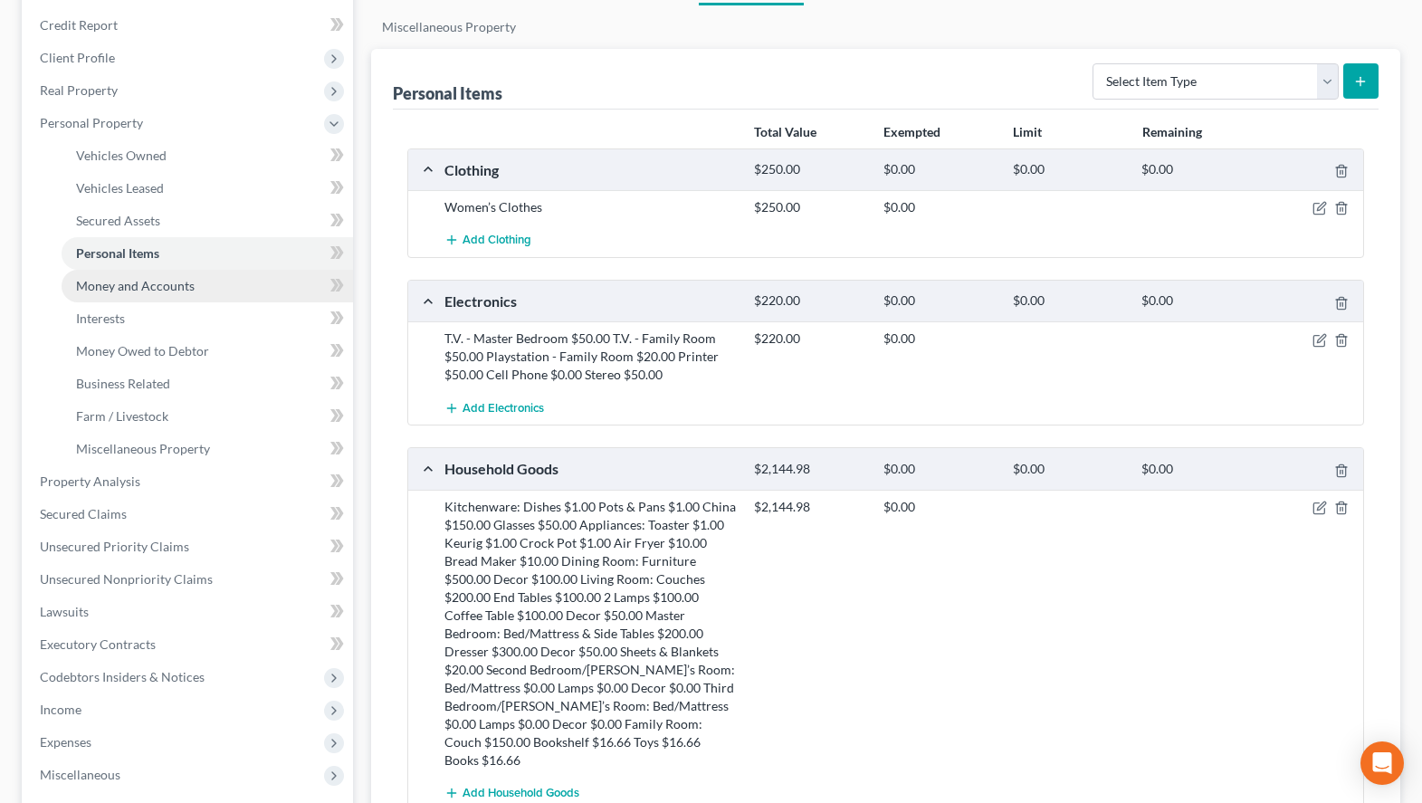
click at [202, 284] on link "Money and Accounts" at bounding box center [207, 286] width 291 height 33
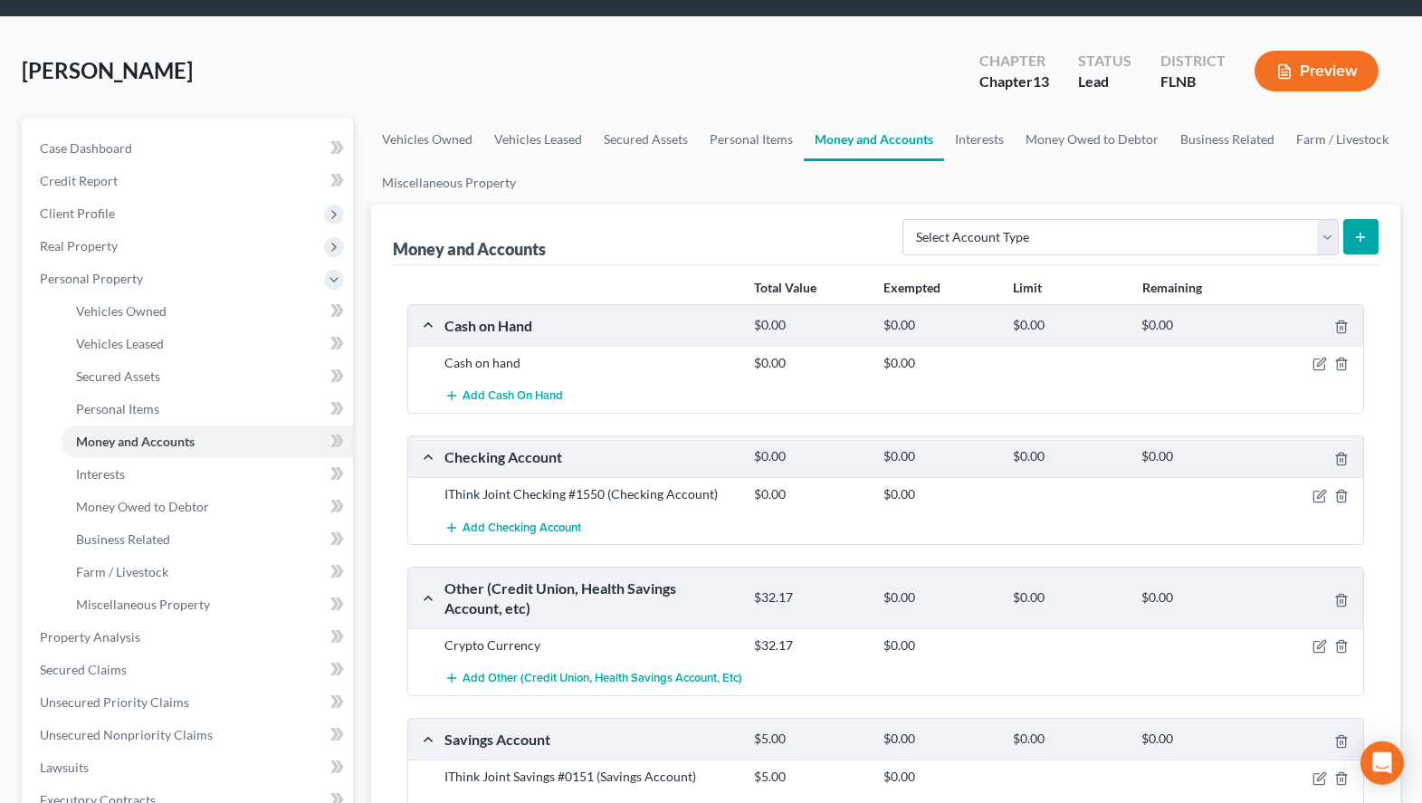
scroll to position [92, 0]
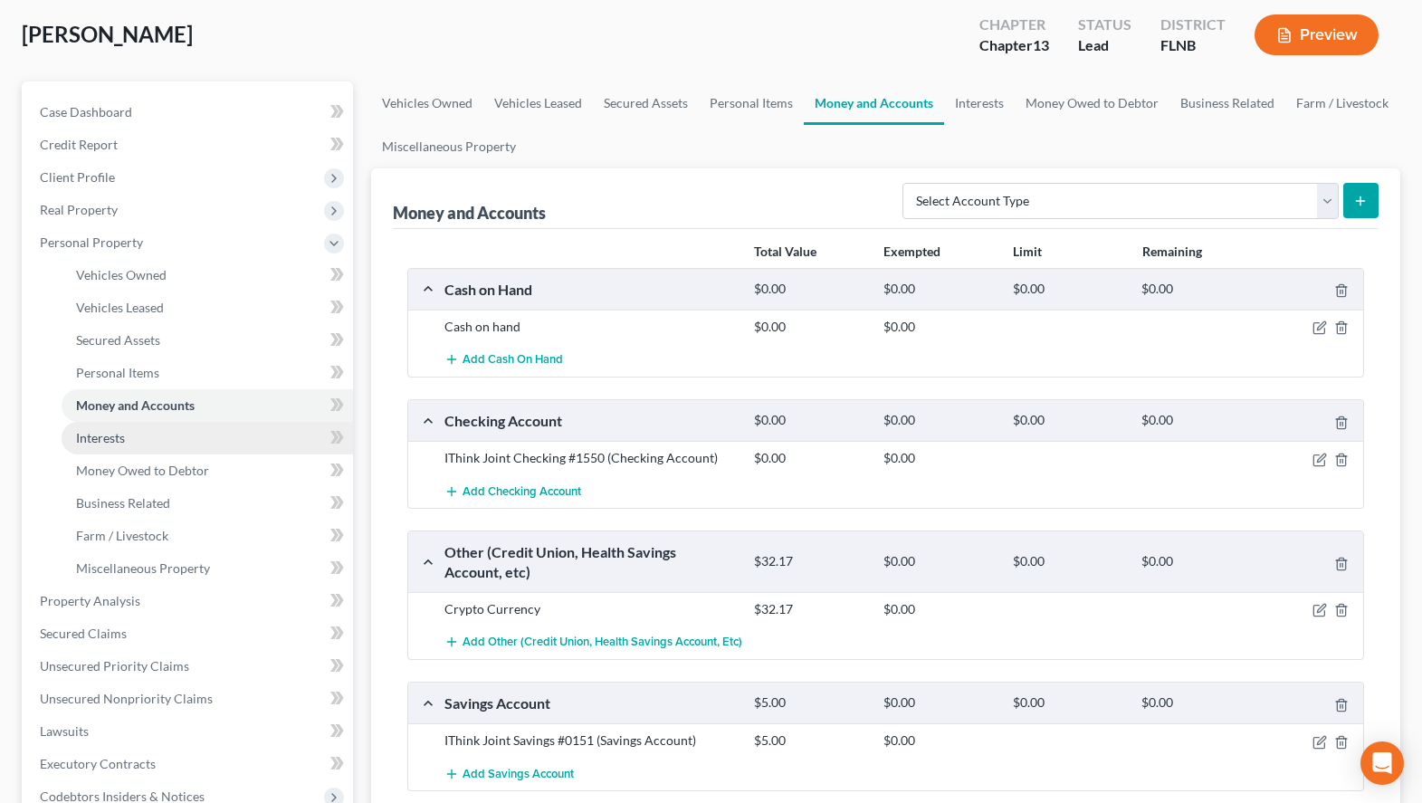
click at [170, 434] on link "Interests" at bounding box center [207, 438] width 291 height 33
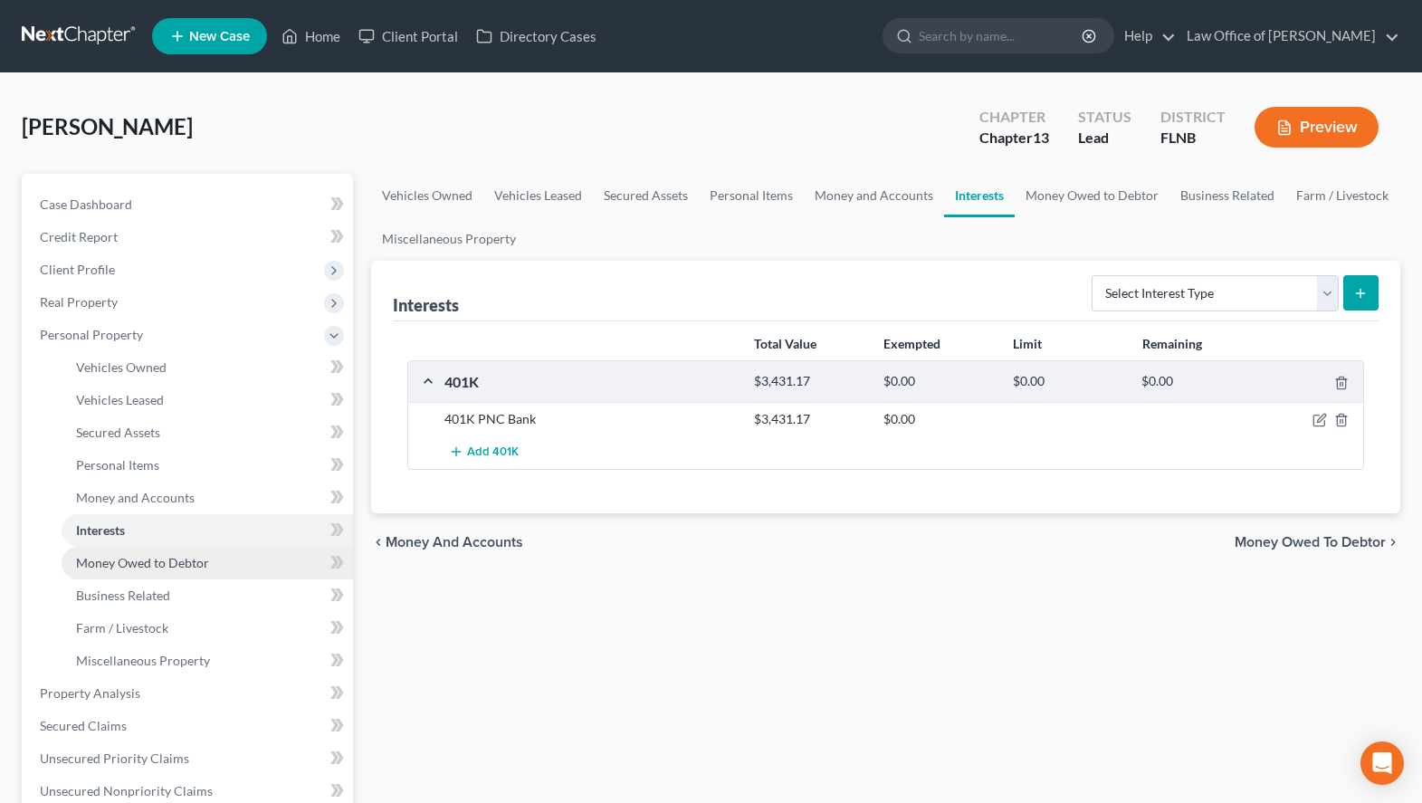
click at [191, 575] on link "Money Owed to Debtor" at bounding box center [207, 563] width 291 height 33
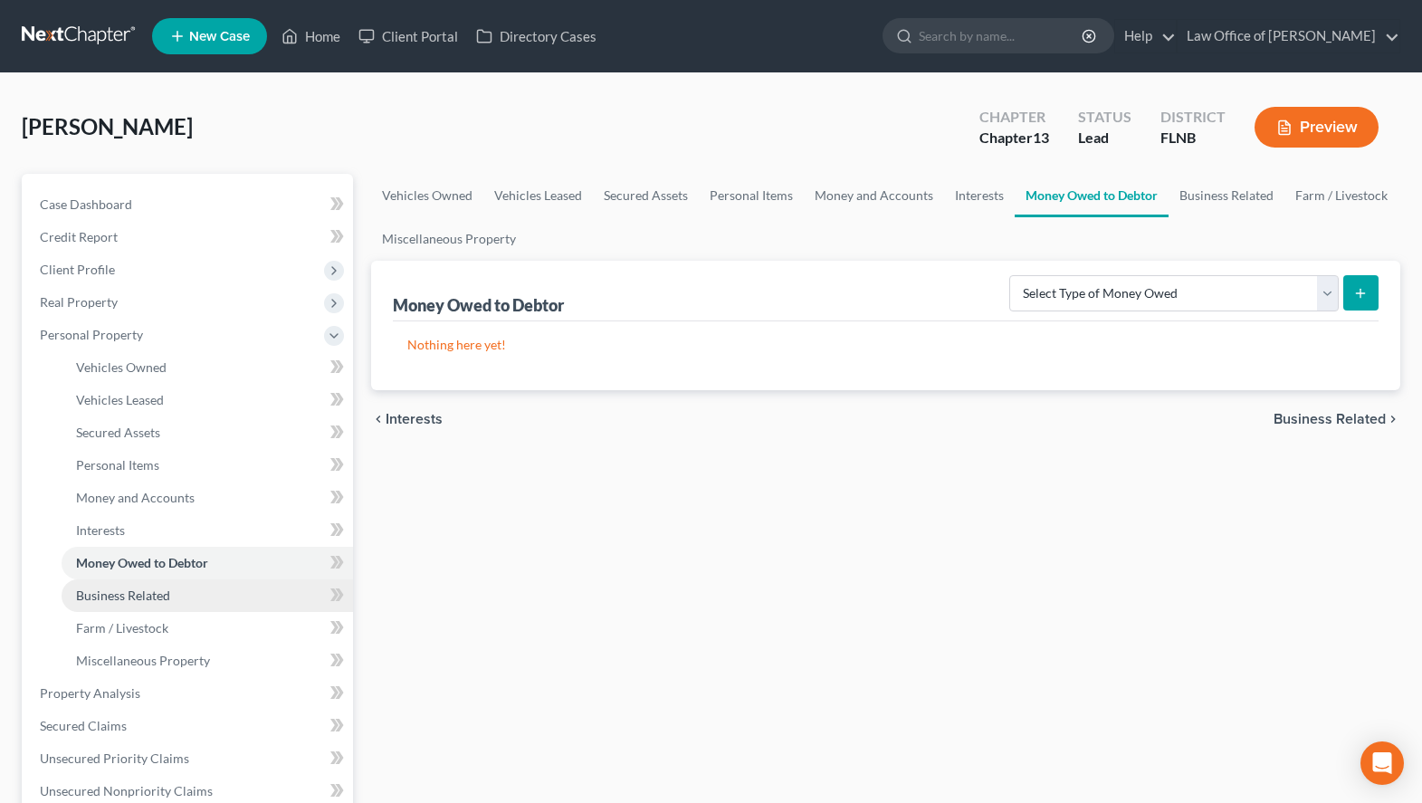
click at [191, 597] on link "Business Related" at bounding box center [207, 595] width 291 height 33
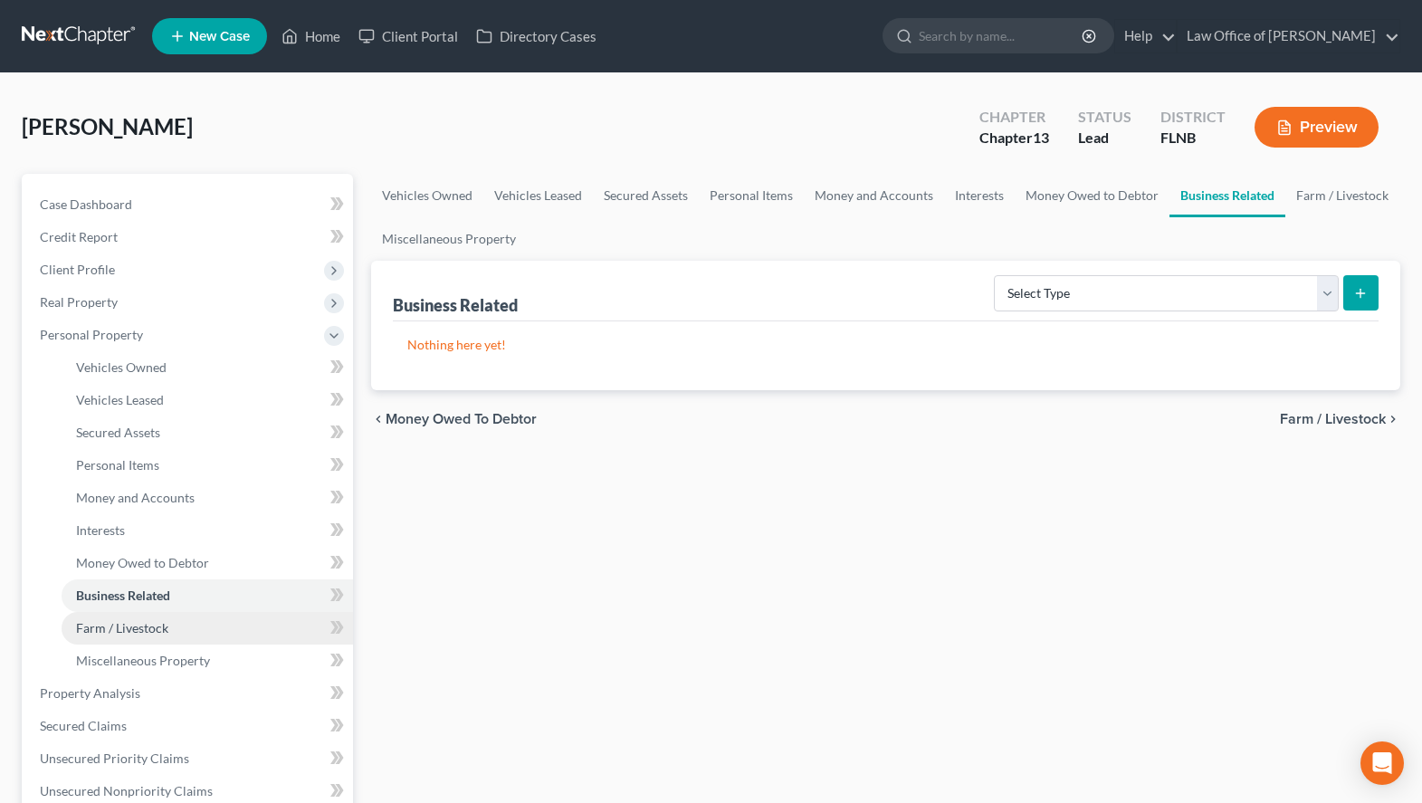
click at [188, 618] on link "Farm / Livestock" at bounding box center [207, 628] width 291 height 33
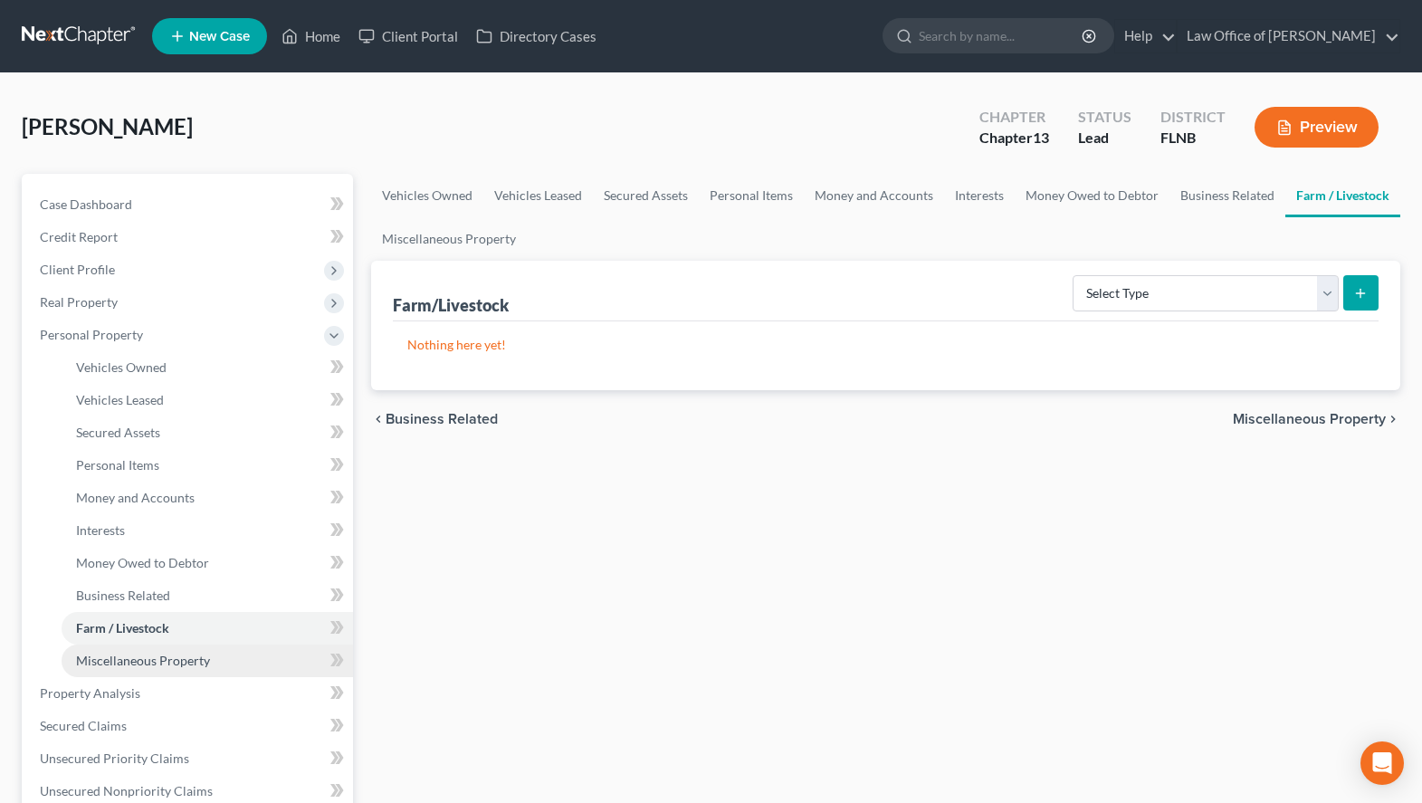
click at [182, 669] on link "Miscellaneous Property" at bounding box center [207, 660] width 291 height 33
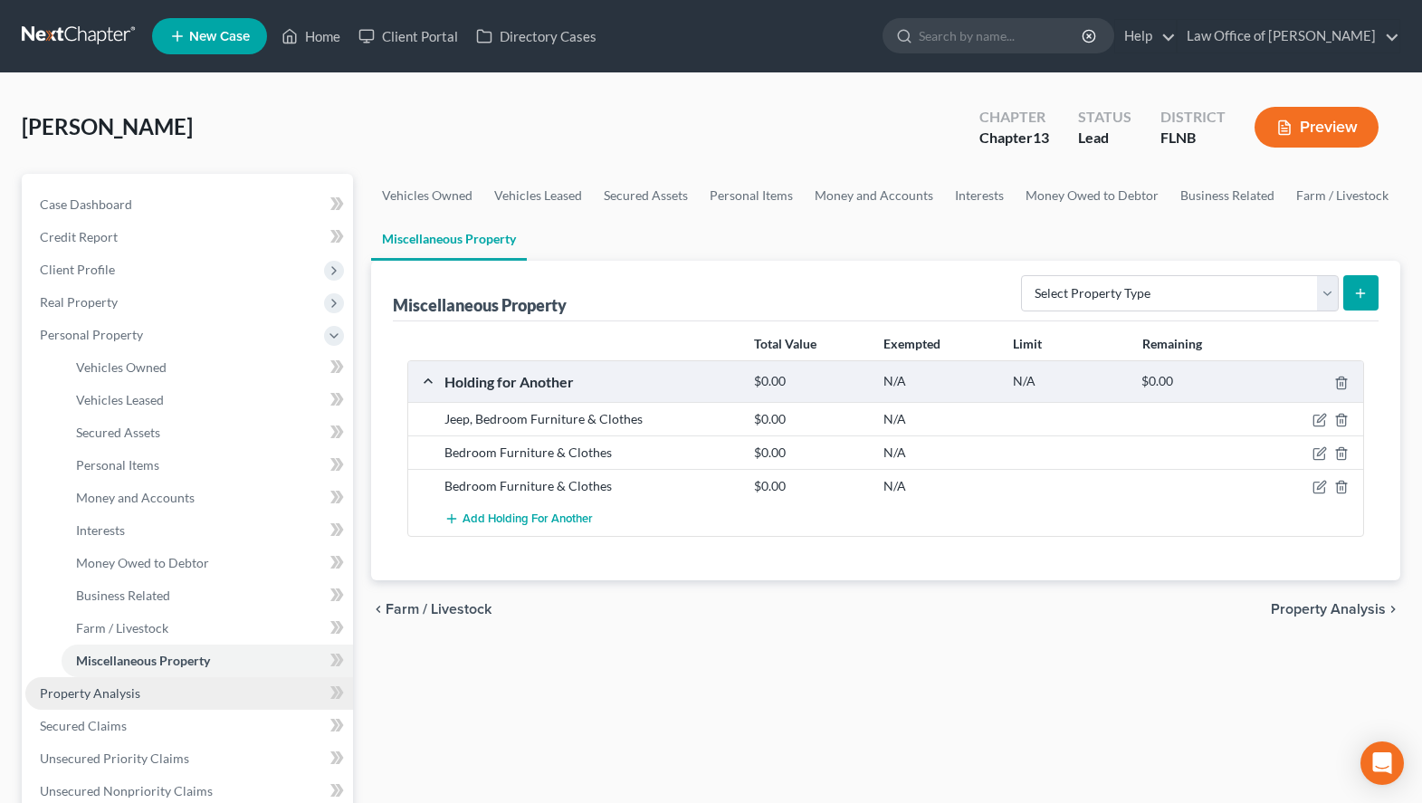
click at [99, 705] on link "Property Analysis" at bounding box center [189, 693] width 328 height 33
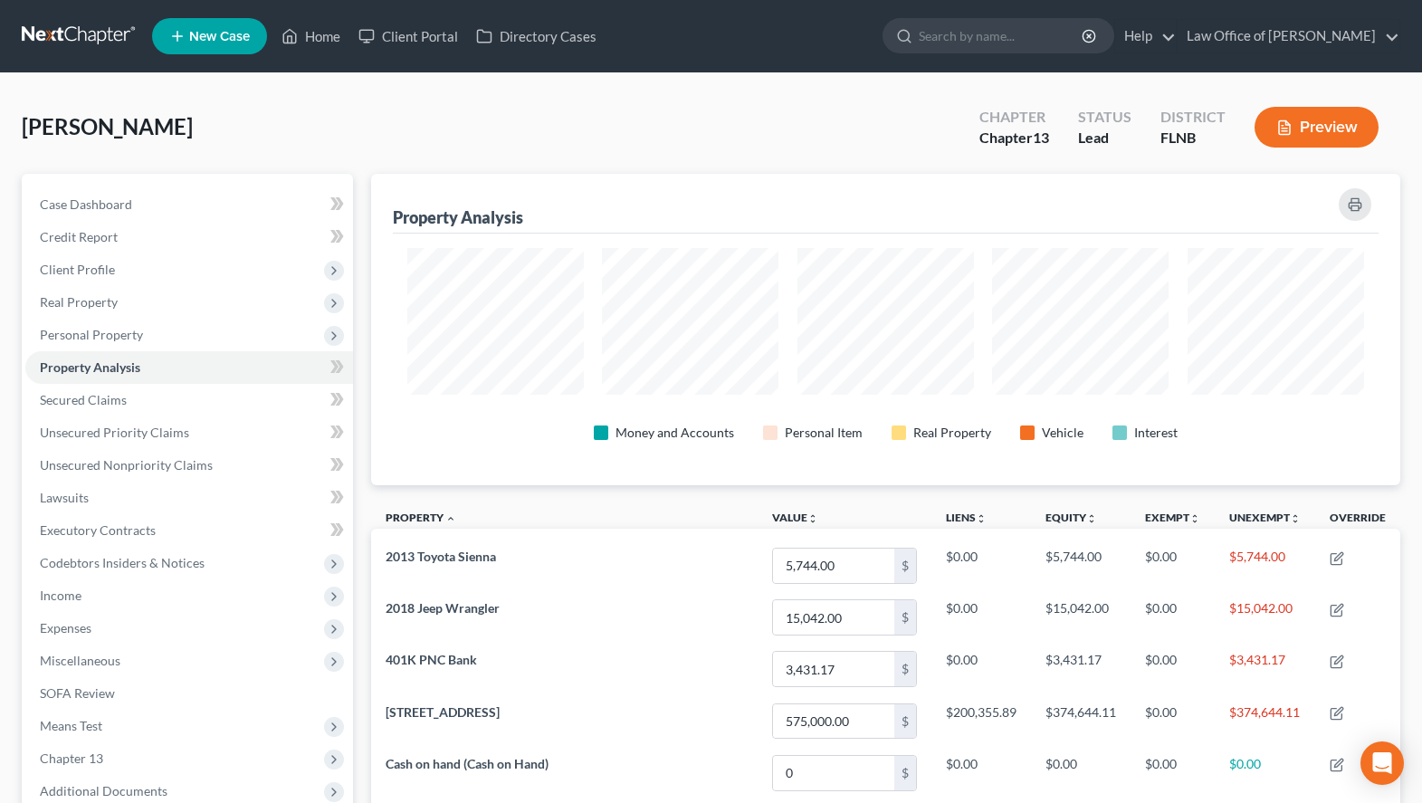
scroll to position [311, 1029]
click at [178, 400] on link "Secured Claims" at bounding box center [189, 400] width 328 height 33
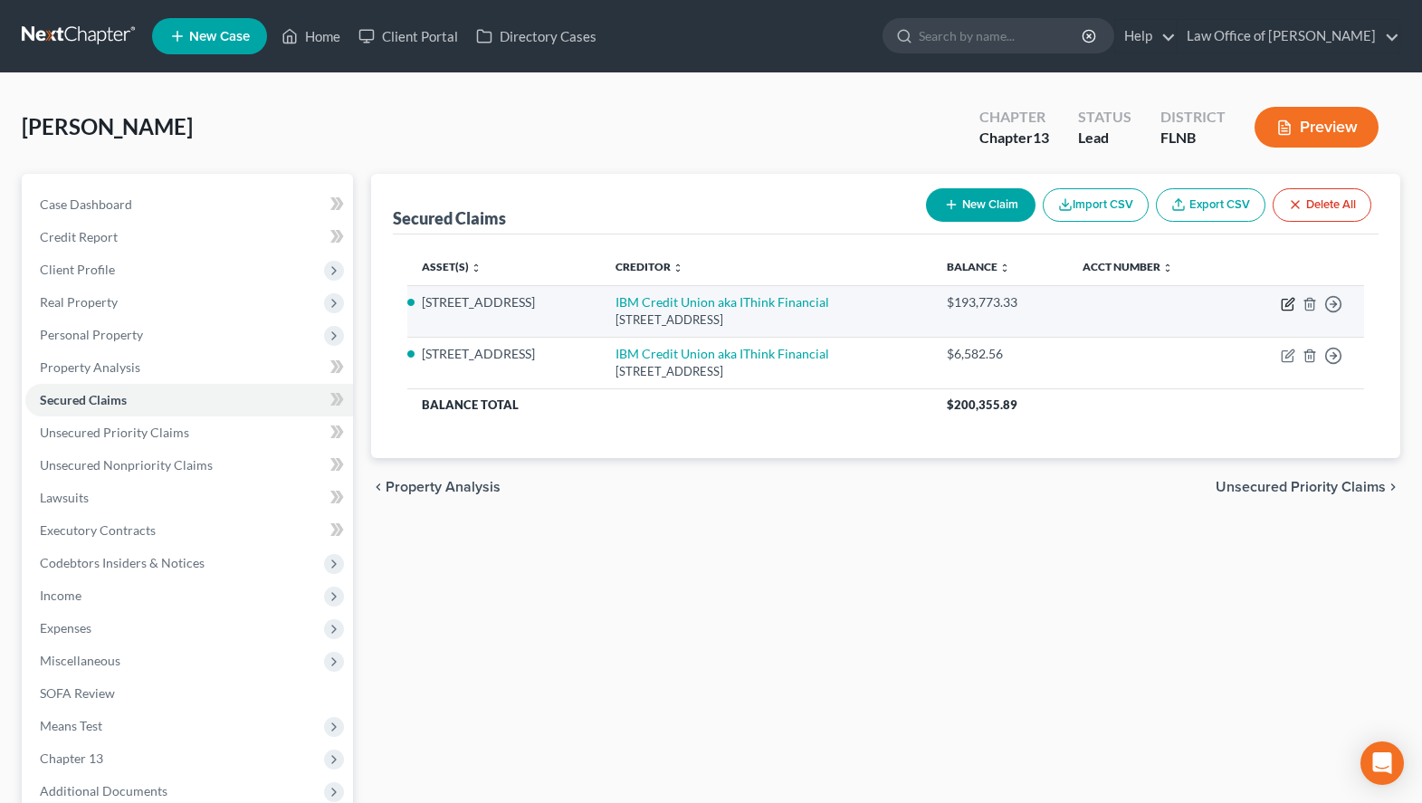
click at [1287, 300] on icon "button" at bounding box center [1287, 305] width 11 height 11
select select "9"
select select "2"
select select "3"
select select "0"
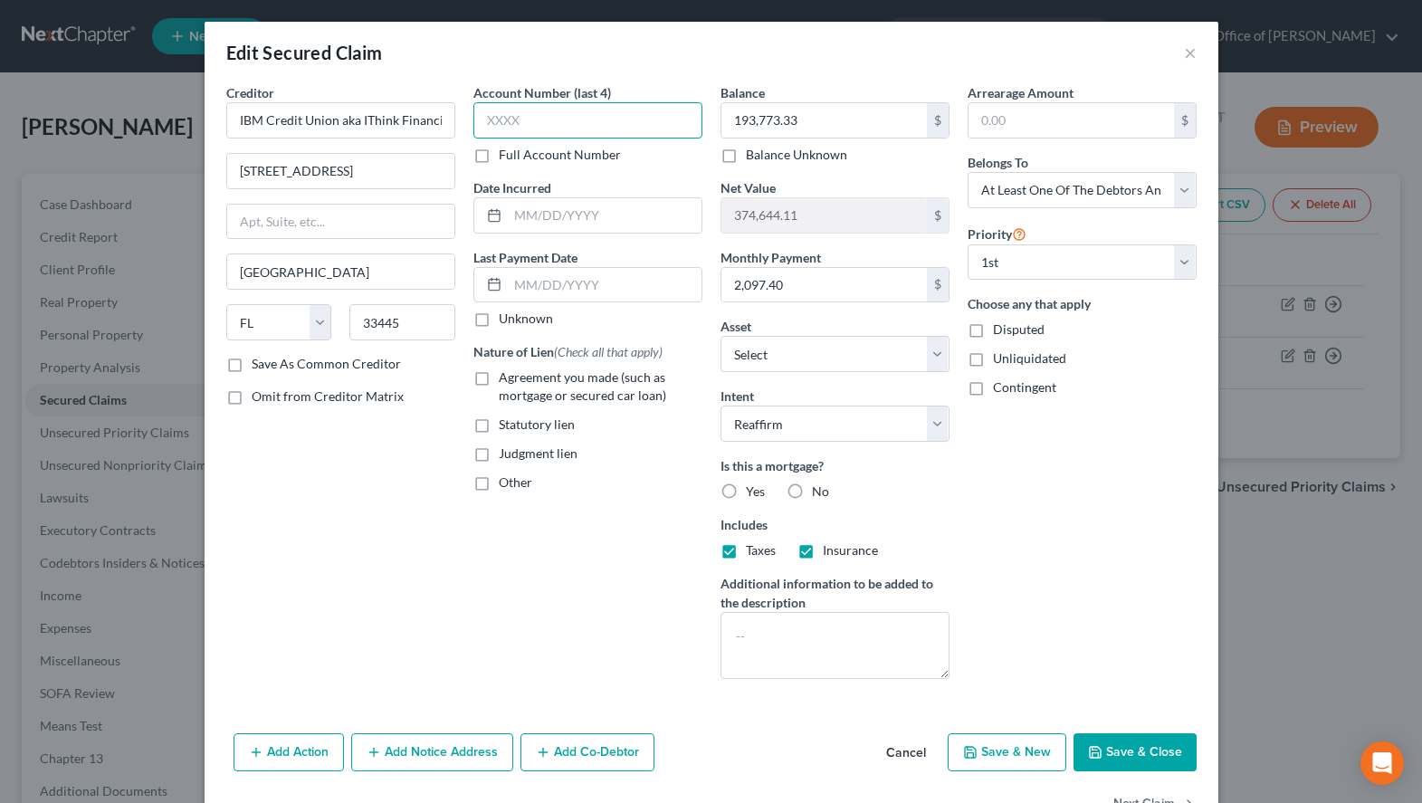
click at [587, 113] on input "text" at bounding box center [587, 120] width 229 height 36
click at [594, 151] on label "Full Account Number" at bounding box center [560, 155] width 122 height 18
click at [518, 151] on input "Full Account Number" at bounding box center [512, 152] width 12 height 12
click at [579, 129] on input "text" at bounding box center [587, 120] width 229 height 36
type input "4201-L9004"
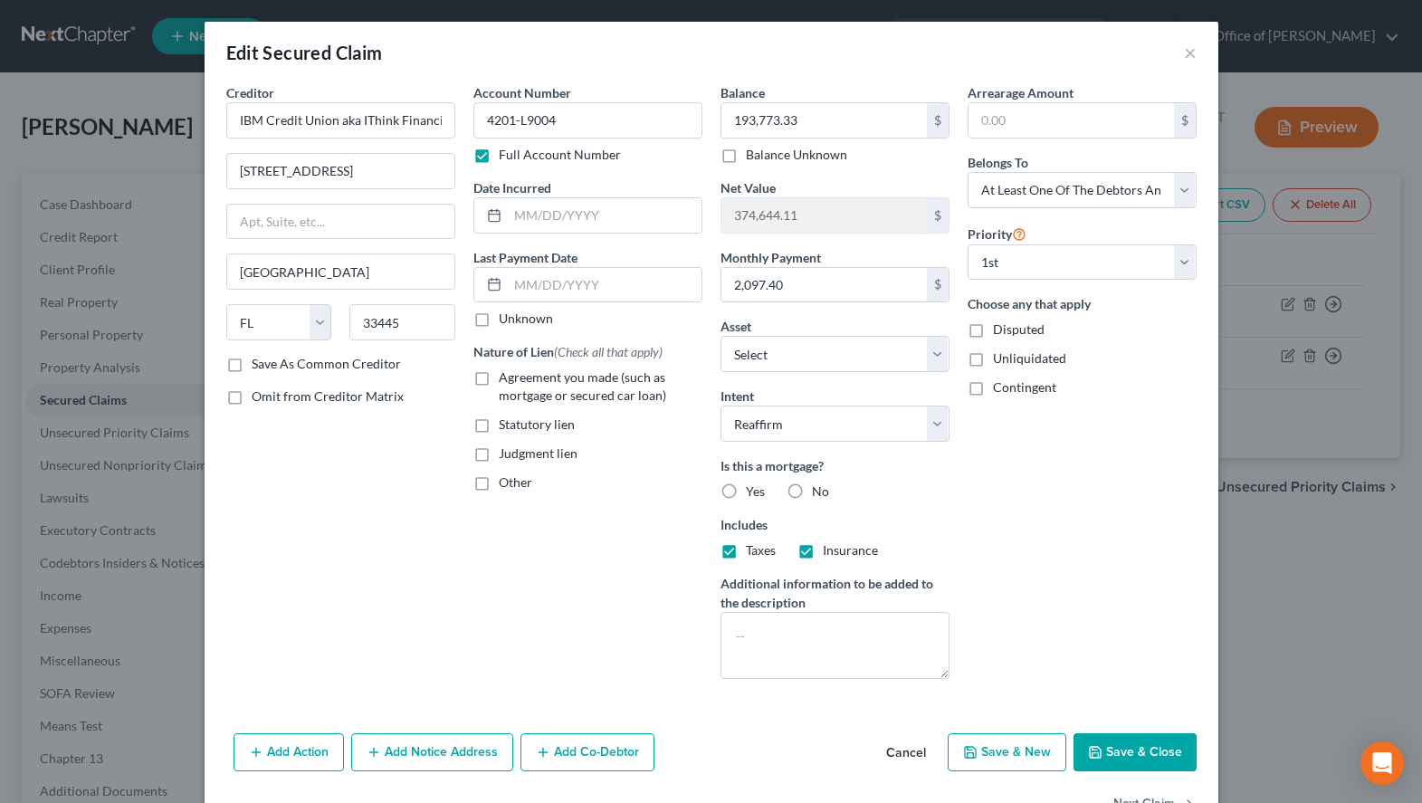
click at [499, 382] on label "Agreement you made (such as mortgage or secured car loan)" at bounding box center [601, 386] width 204 height 36
click at [506, 380] on input "Agreement you made (such as mortgage or secured car loan)" at bounding box center [512, 374] width 12 height 12
checkbox input "true"
click at [977, 61] on div "Edit Secured Claim ×" at bounding box center [712, 53] width 1014 height 62
click at [620, 229] on input "text" at bounding box center [605, 215] width 194 height 34
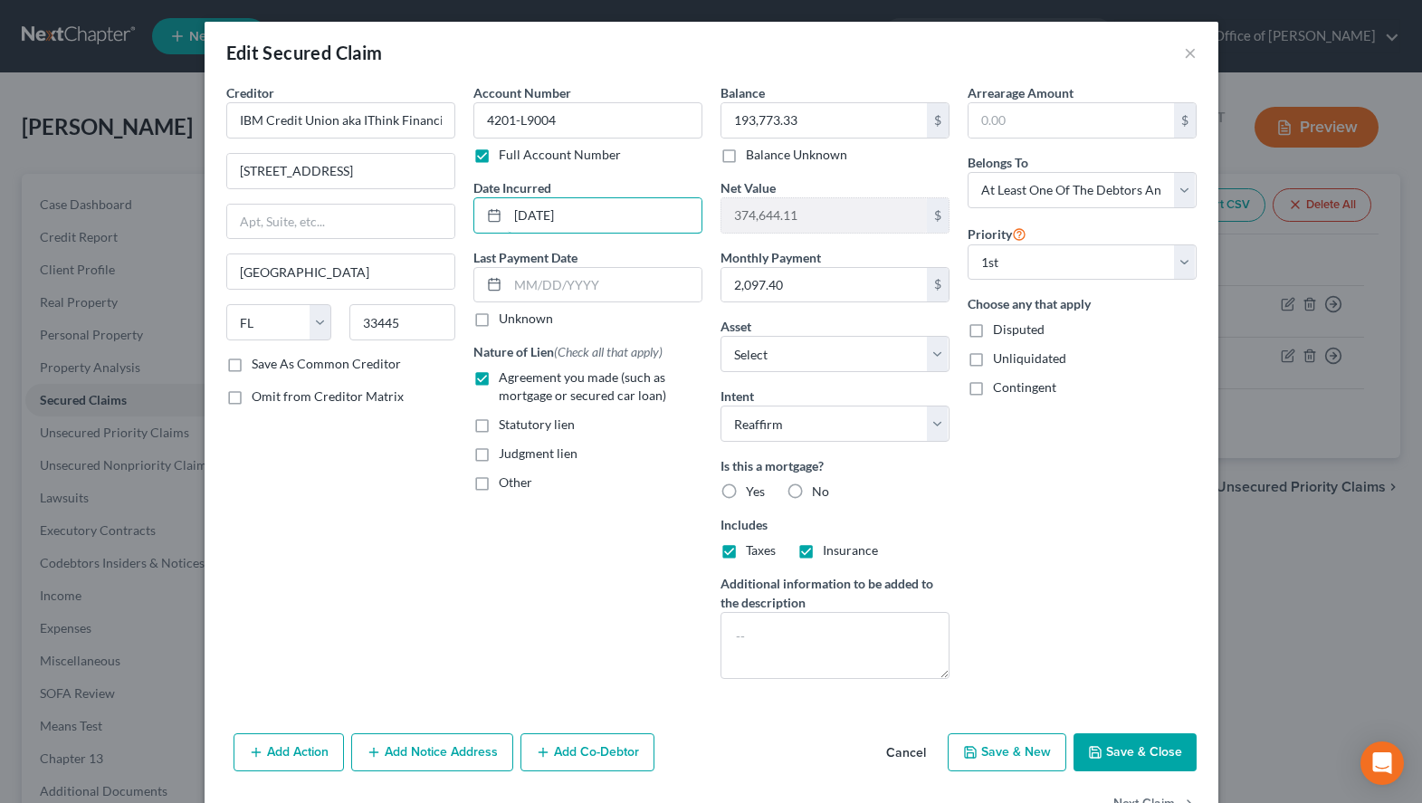
type input "[DATE]"
click at [636, 751] on button "Add Co-Debtor" at bounding box center [587, 752] width 134 height 38
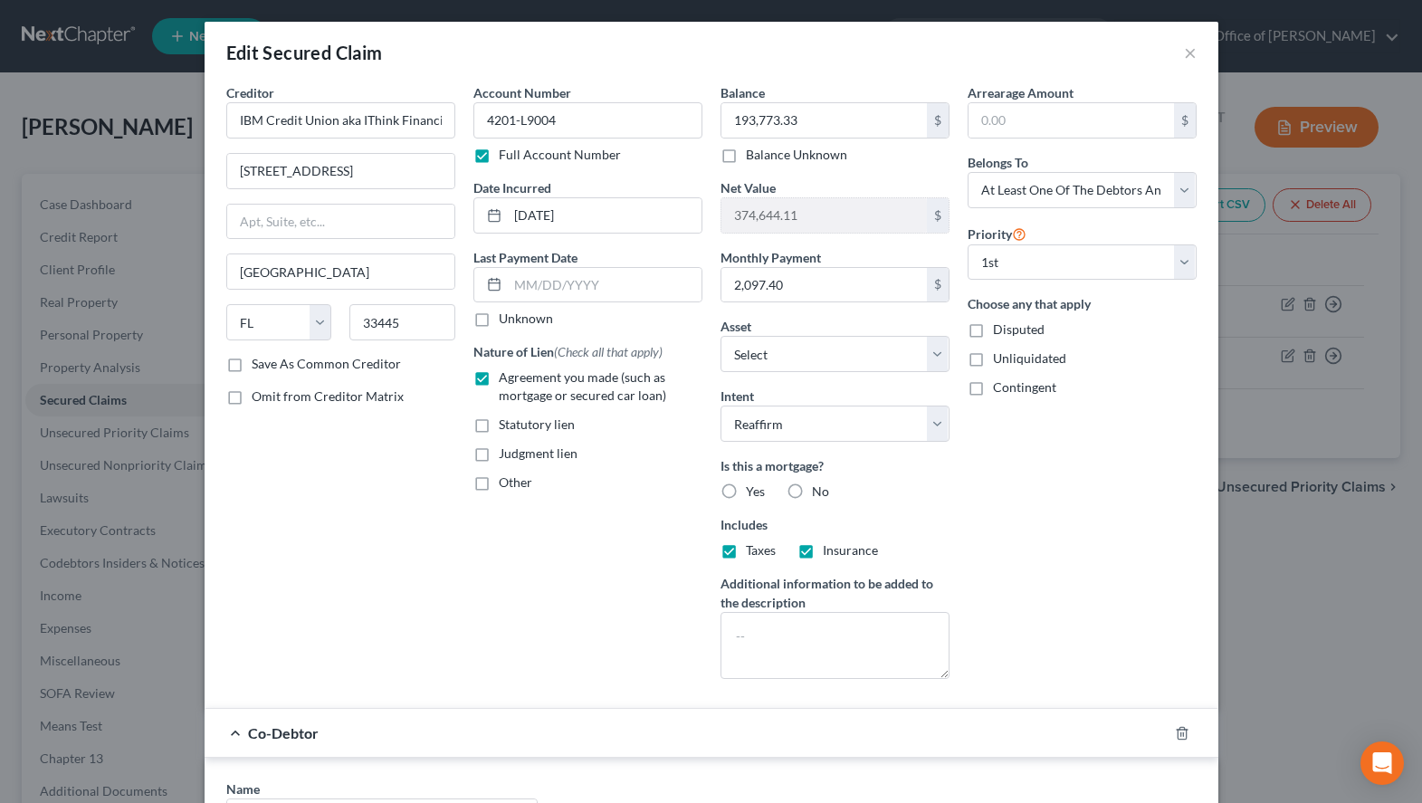
scroll to position [277, 0]
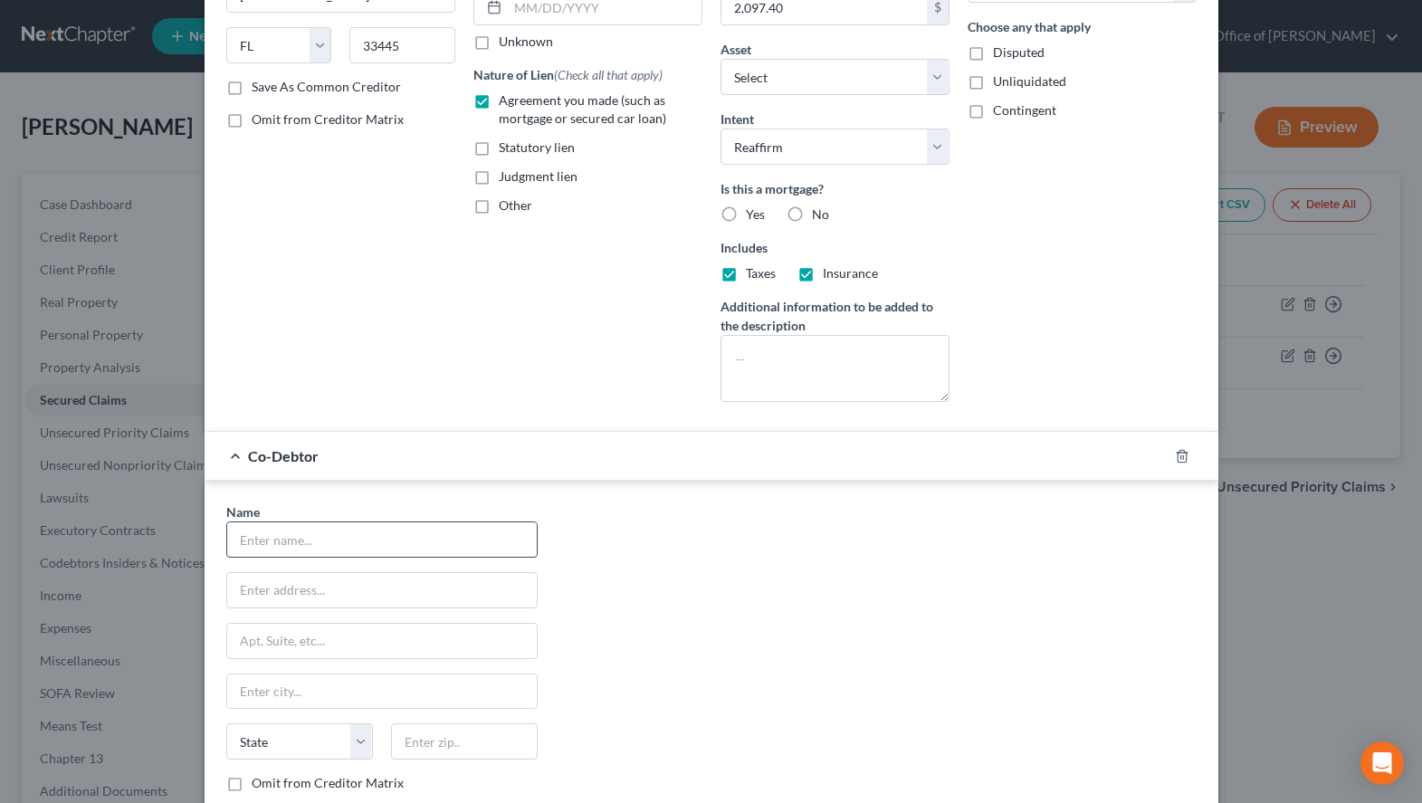
click at [388, 553] on input "text" at bounding box center [382, 539] width 310 height 34
click at [358, 594] on input "text" at bounding box center [382, 590] width 310 height 34
click at [675, 700] on div "Name * [PERSON_NAME] State [US_STATE] AK AR AZ CA CO CT DE DC [GEOGRAPHIC_DATA]…" at bounding box center [711, 670] width 988 height 337
click at [346, 598] on input "text" at bounding box center [382, 590] width 310 height 34
paste input "[STREET_ADDRESS]"
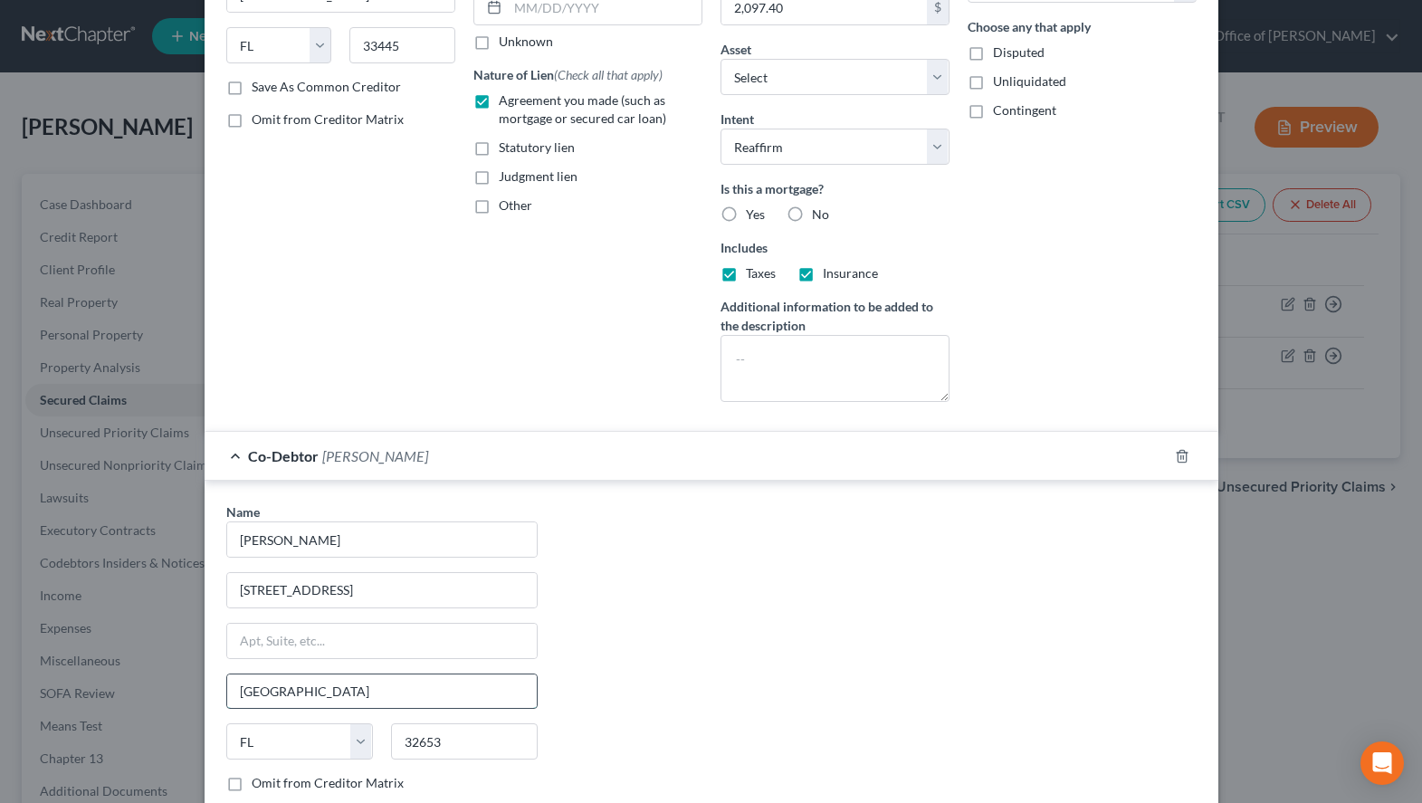
click at [367, 689] on input "[GEOGRAPHIC_DATA]" at bounding box center [382, 691] width 310 height 34
click at [446, 740] on input "32653" at bounding box center [464, 741] width 147 height 36
click at [844, 536] on div "Name * [PERSON_NAME] [STREET_ADDRESS][GEOGRAPHIC_DATA] [US_STATE][GEOGRAPHIC_DA…" at bounding box center [711, 670] width 988 height 337
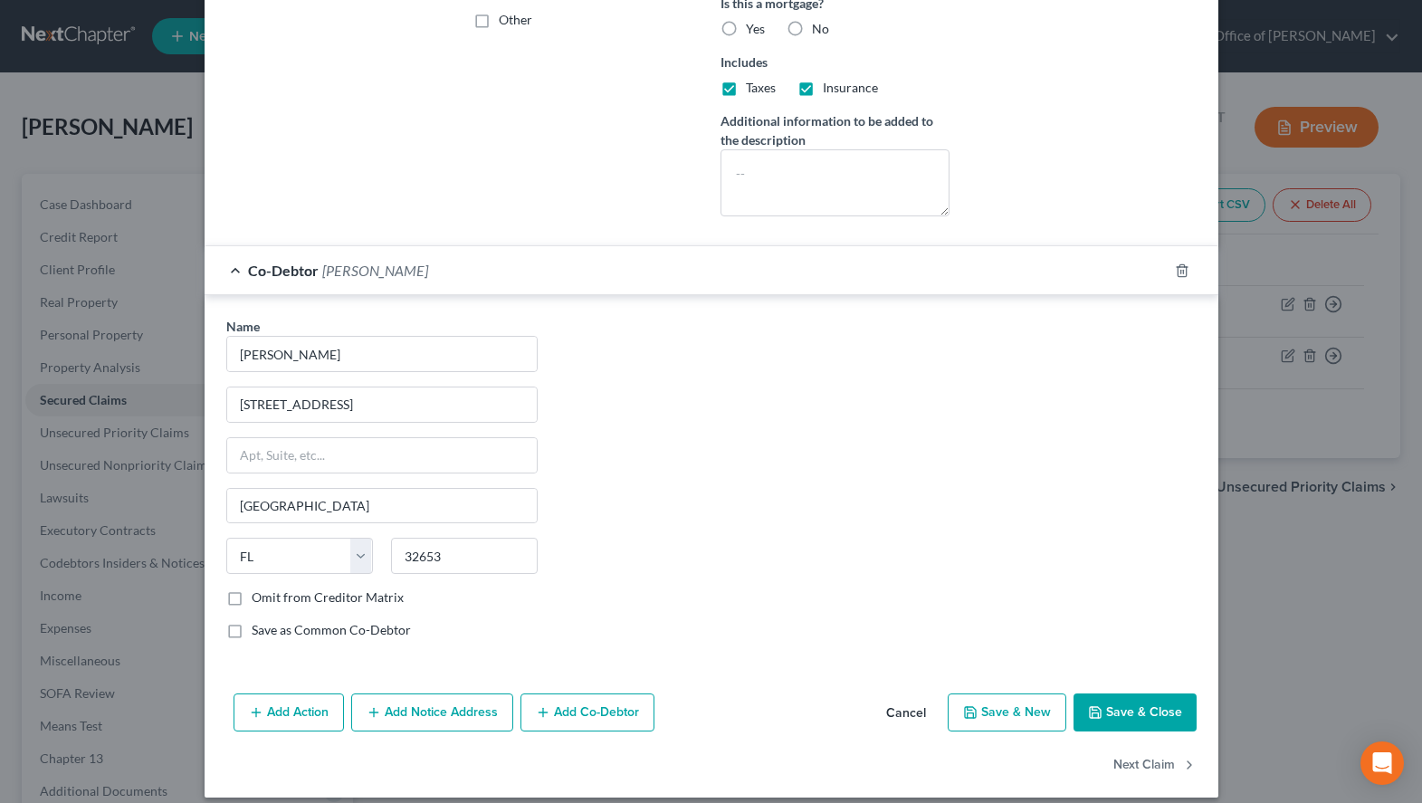
scroll to position [480, 0]
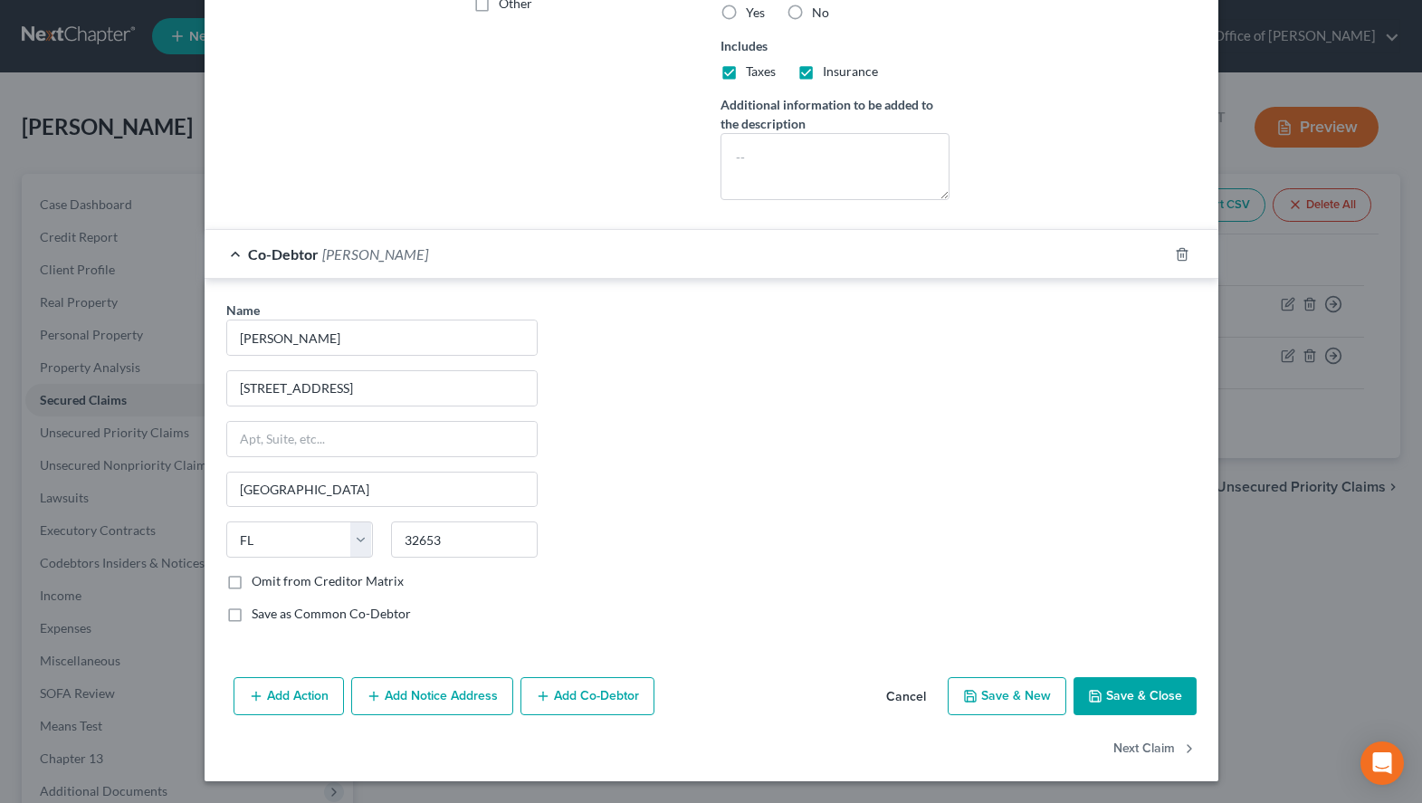
click at [324, 618] on label "Save as Common Co-Debtor" at bounding box center [331, 614] width 159 height 18
click at [271, 616] on input "Save as Common Co-Debtor" at bounding box center [265, 611] width 12 height 12
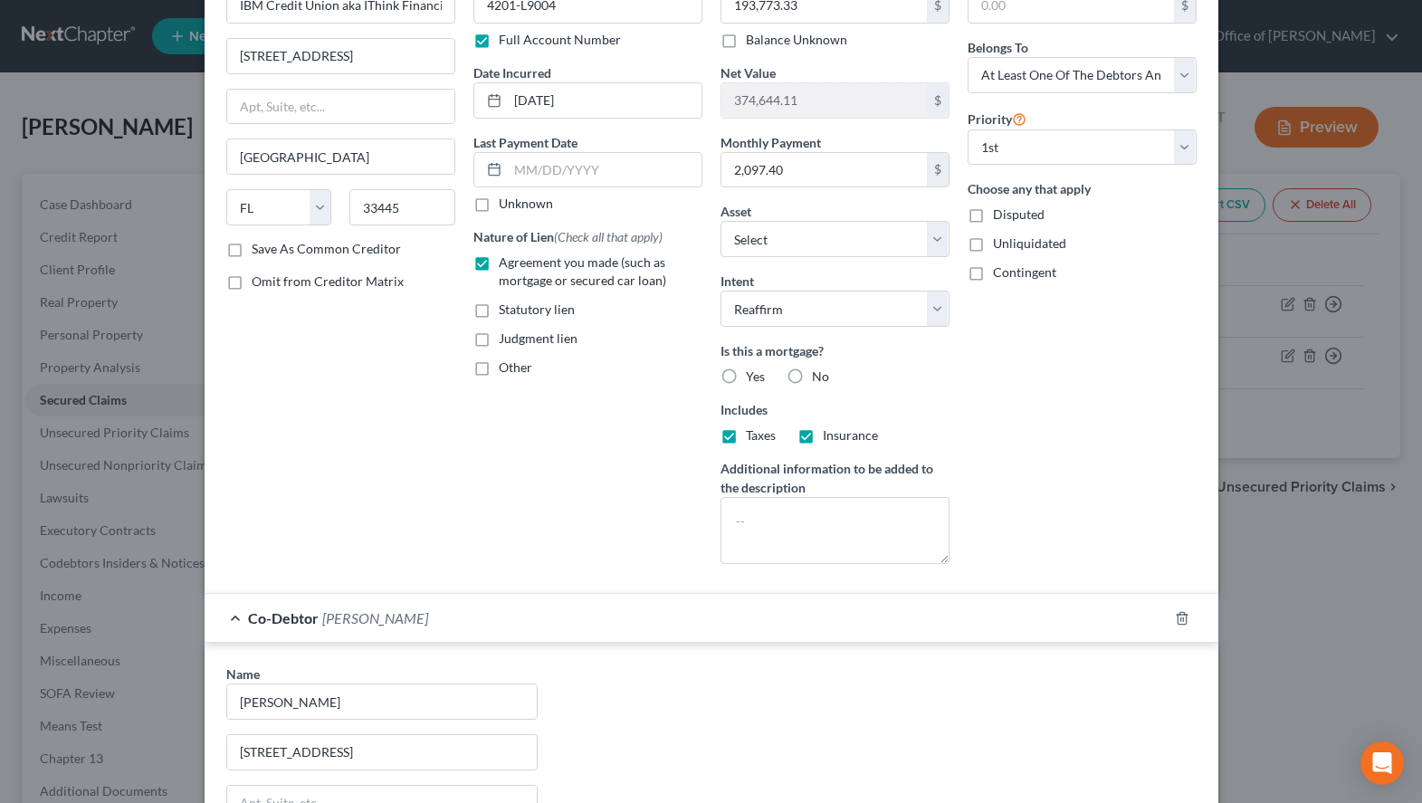
scroll to position [110, 0]
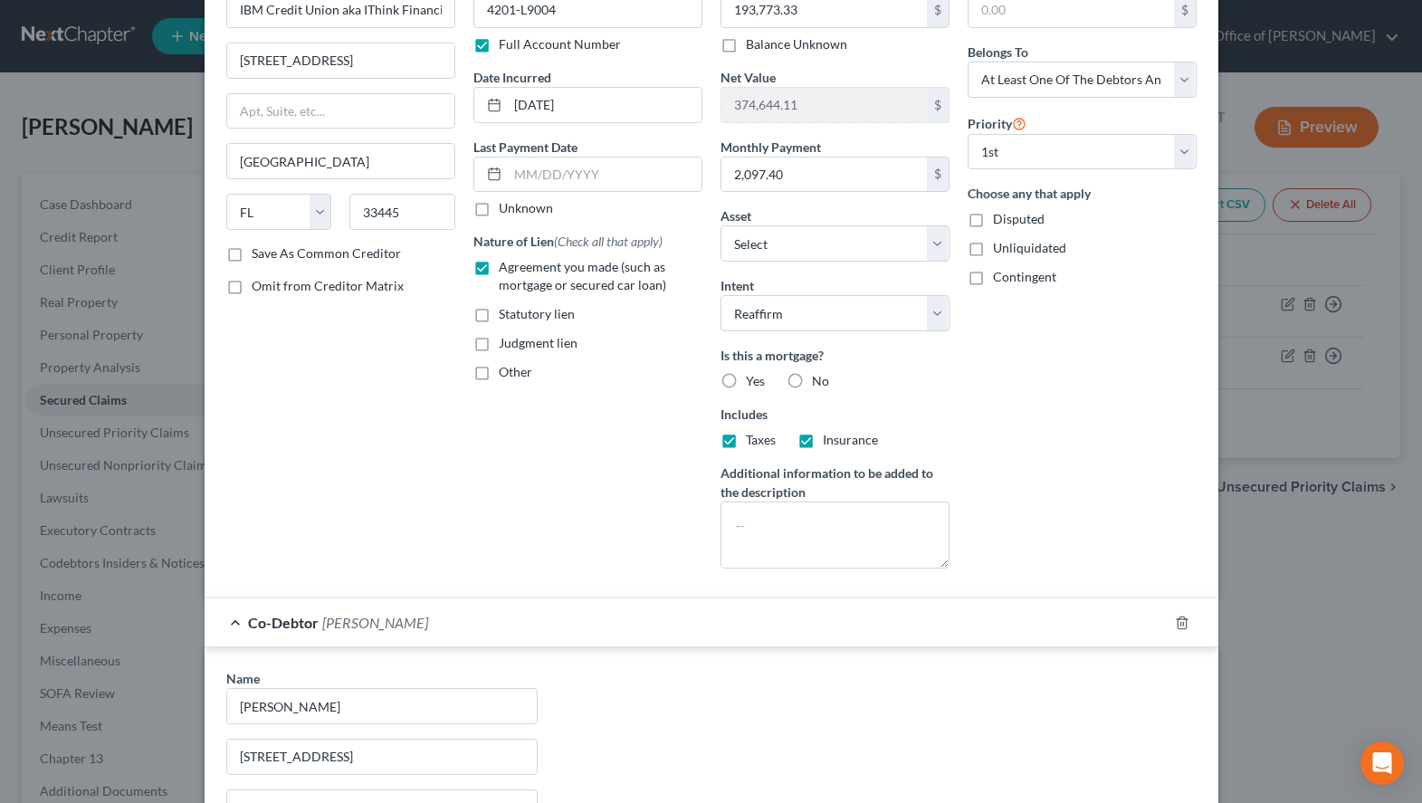
click at [746, 376] on label "Yes" at bounding box center [755, 381] width 19 height 18
click at [753, 376] on input "Yes" at bounding box center [759, 378] width 12 height 12
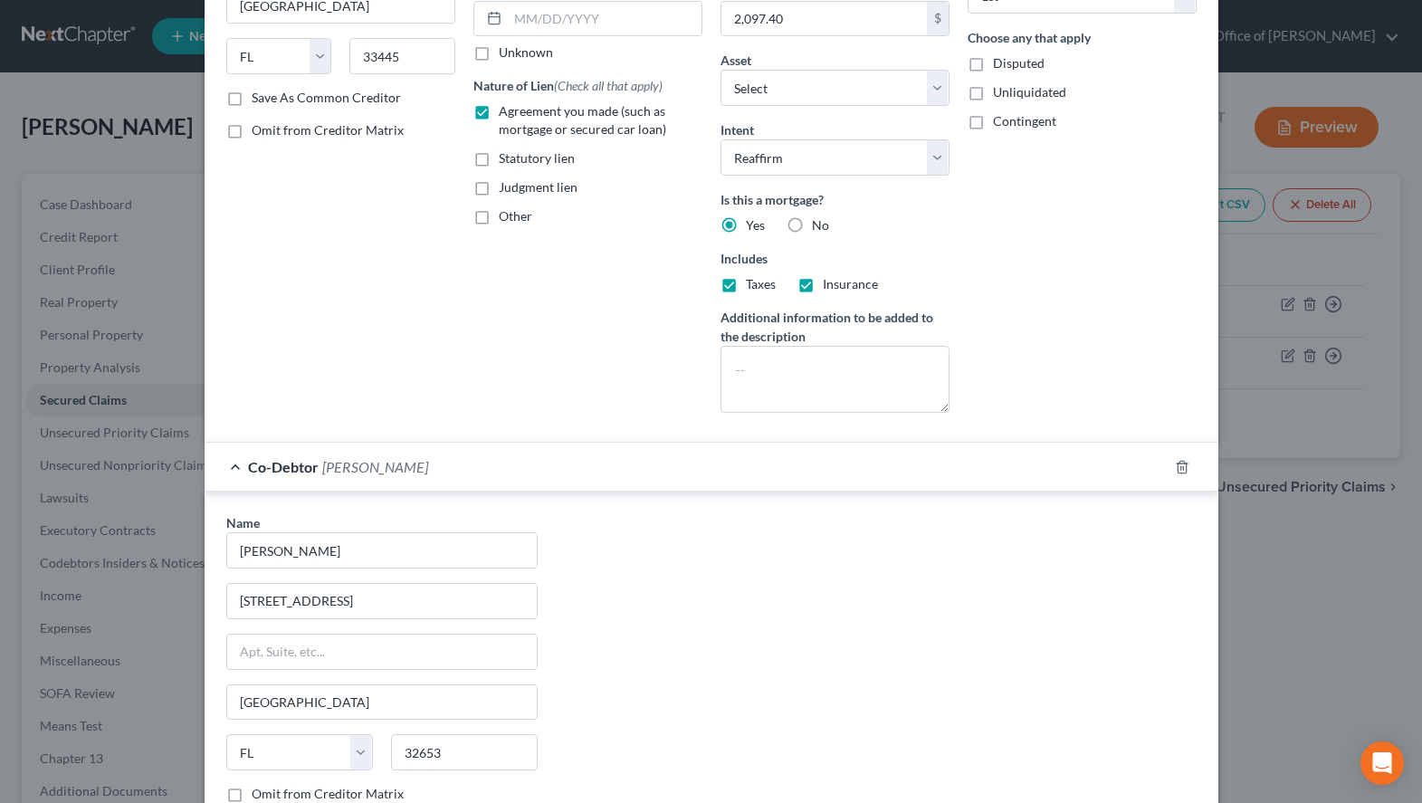
scroll to position [480, 0]
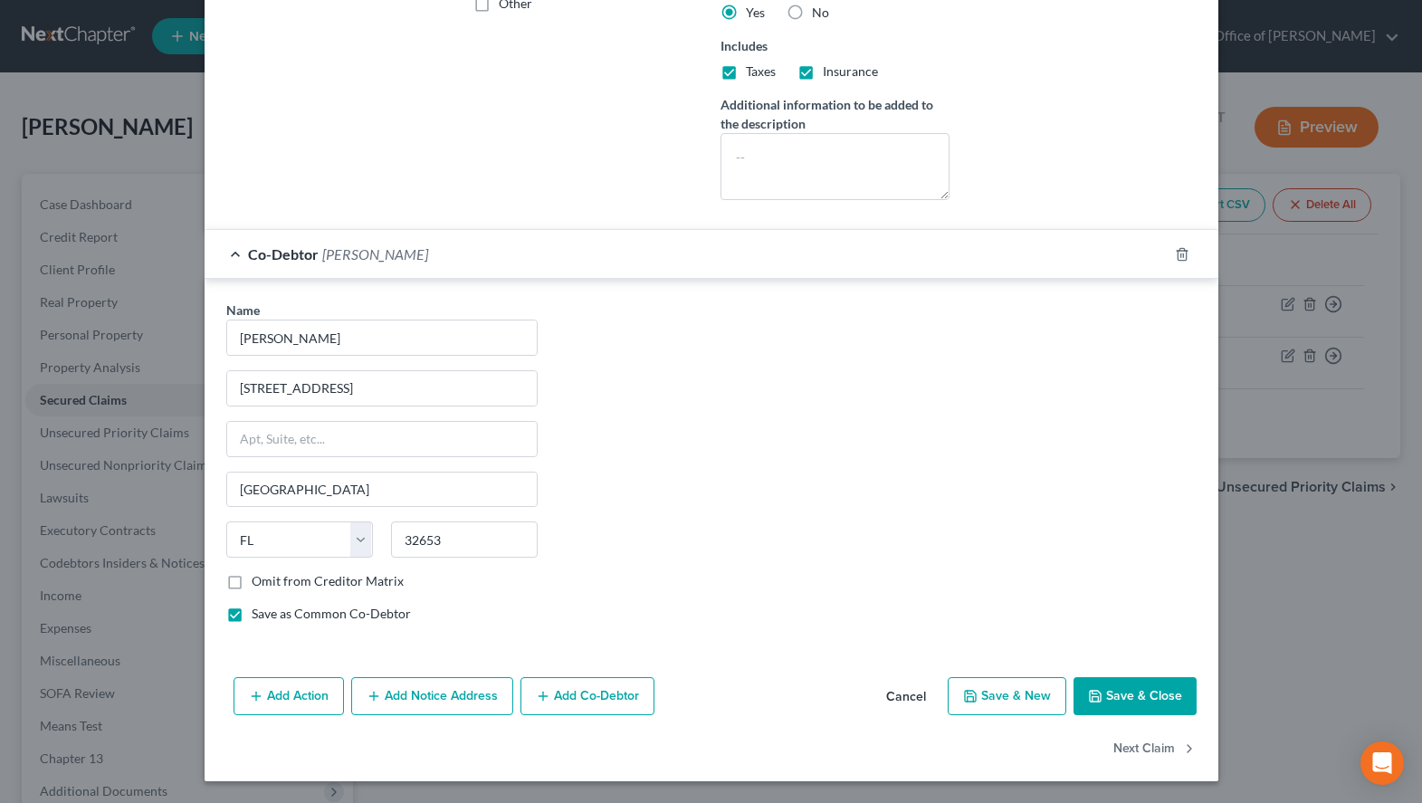
click at [1122, 704] on button "Save & Close" at bounding box center [1135, 696] width 123 height 38
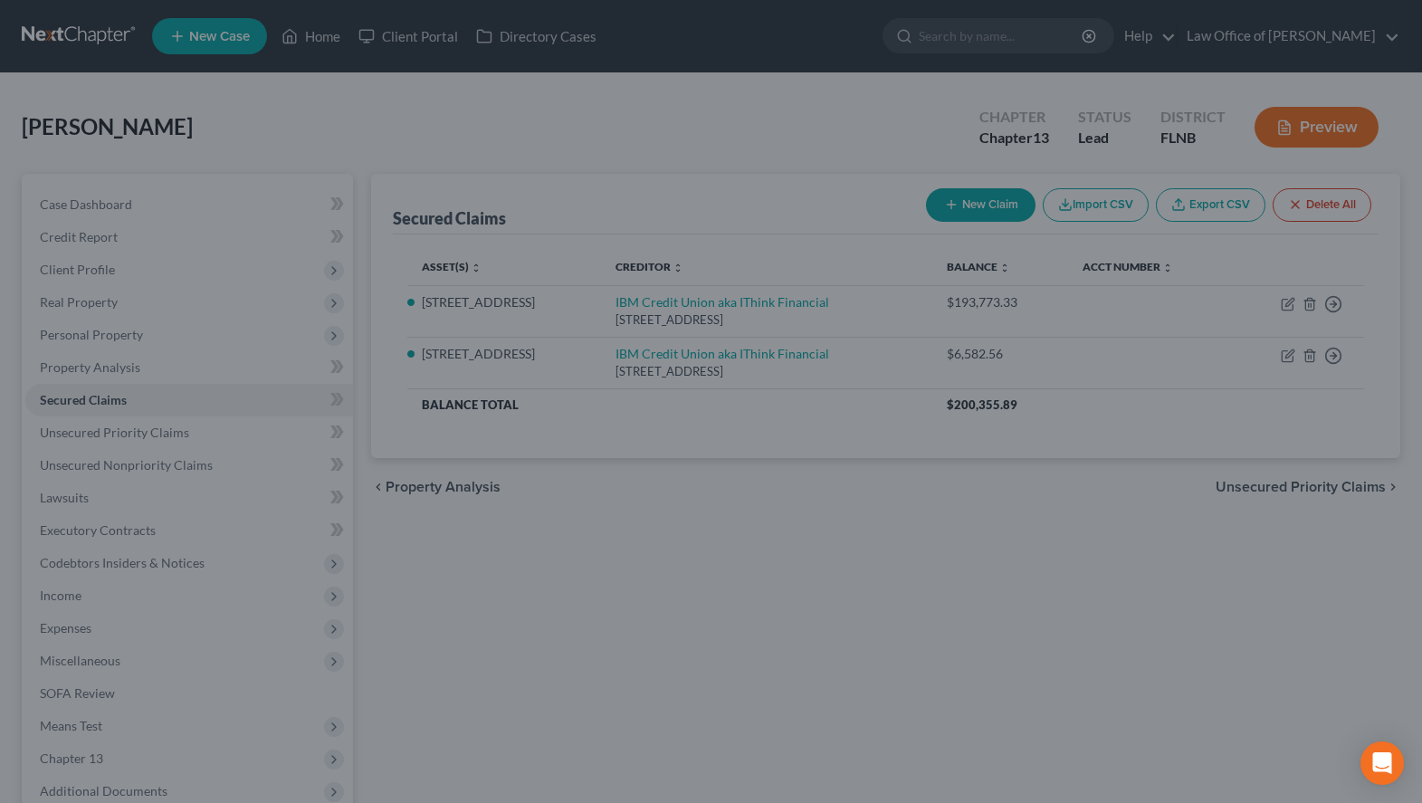
scroll to position [0, 0]
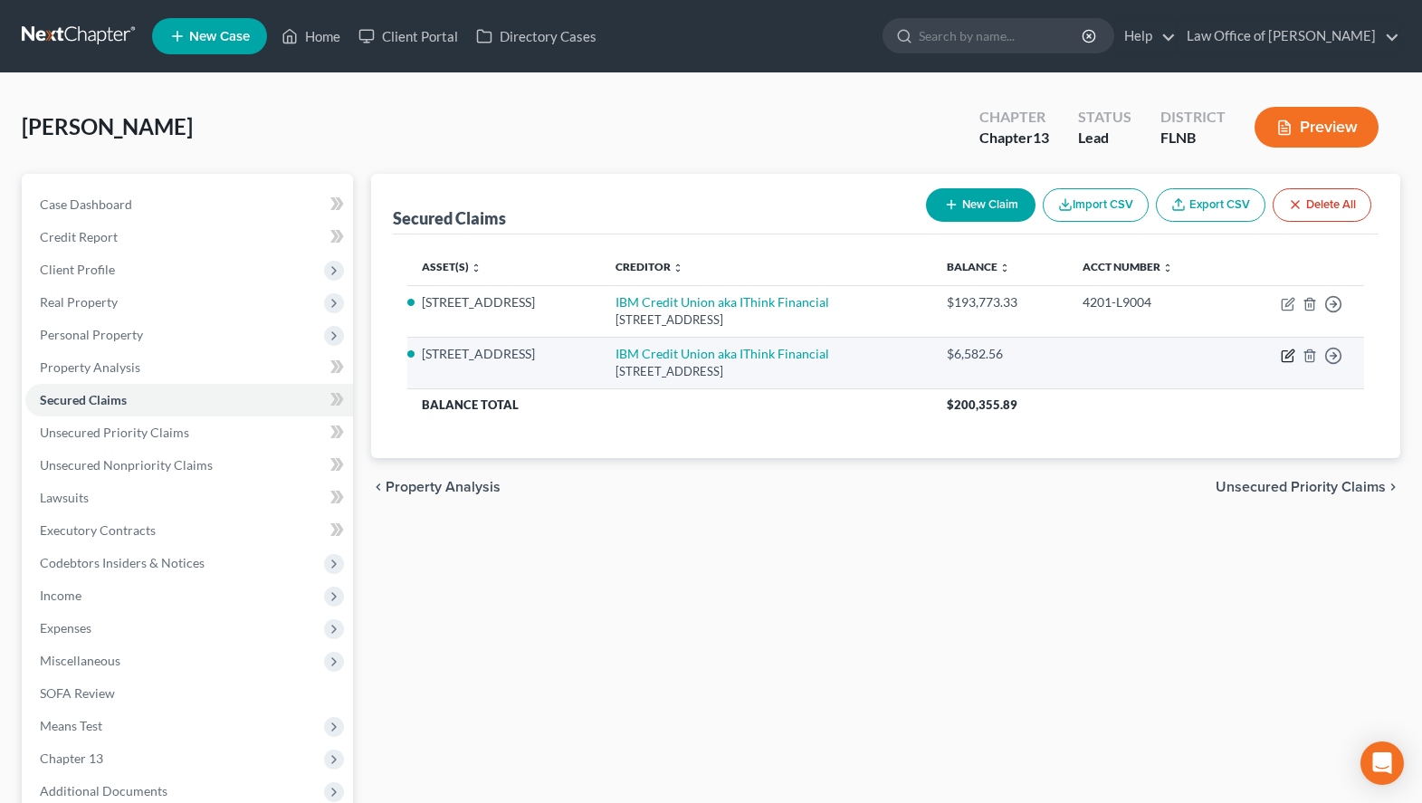
click at [1281, 361] on icon "button" at bounding box center [1288, 355] width 14 height 14
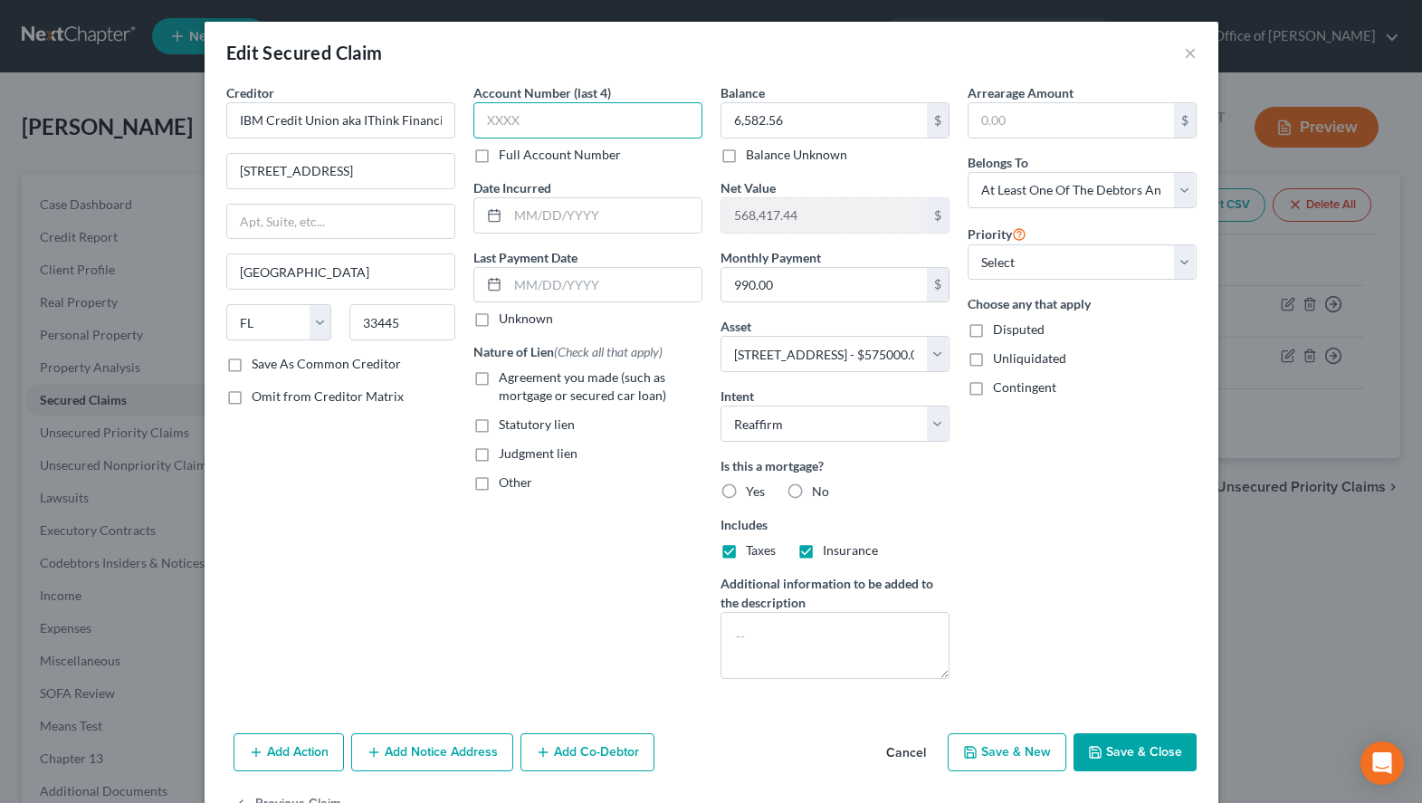
click at [627, 113] on input "text" at bounding box center [587, 120] width 229 height 36
click at [1139, 303] on label "Choose any that apply" at bounding box center [1082, 303] width 229 height 19
click at [587, 116] on input "text" at bounding box center [587, 120] width 229 height 36
click at [680, 208] on input "text" at bounding box center [605, 215] width 194 height 34
click at [499, 376] on label "Agreement you made (such as mortgage or secured car loan)" at bounding box center [601, 386] width 204 height 36
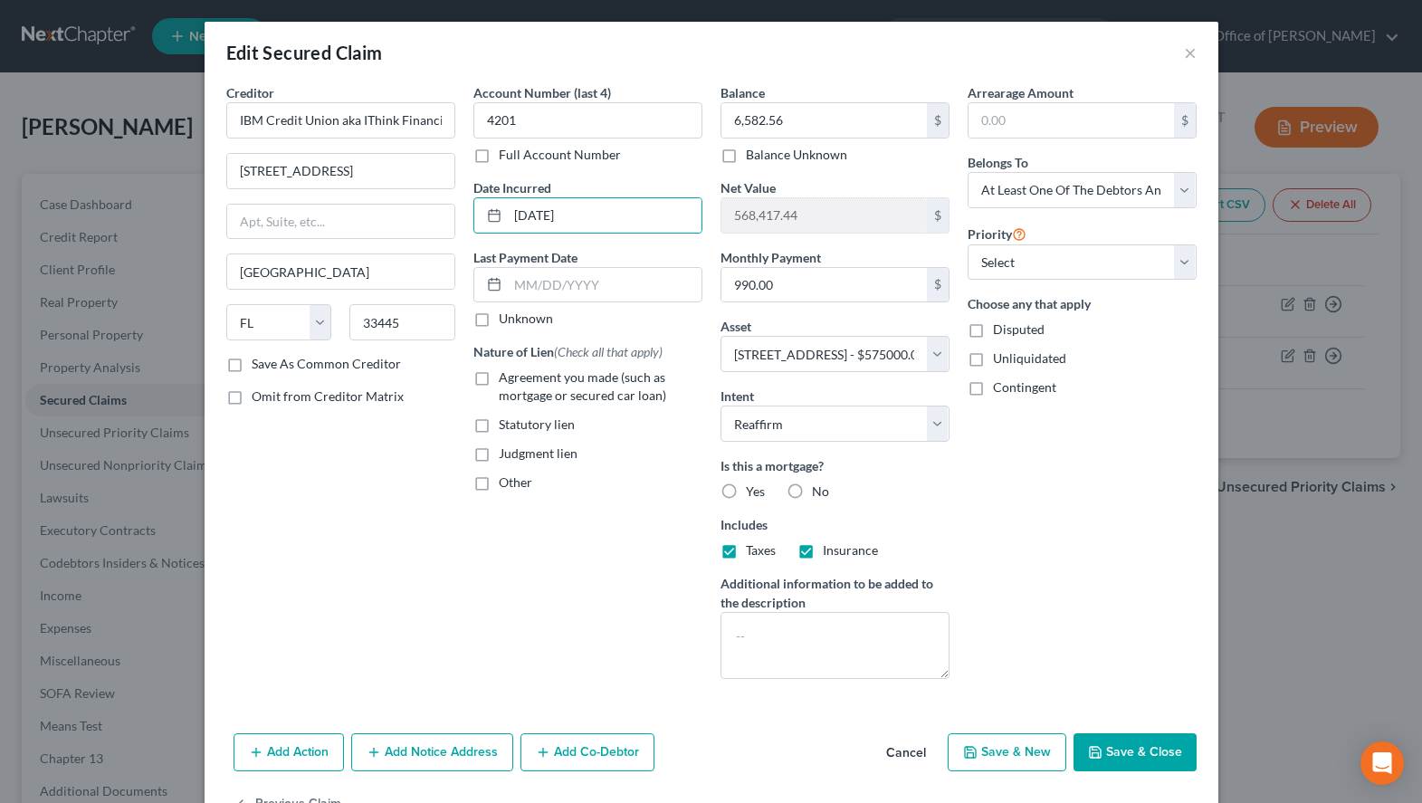
click at [506, 376] on input "Agreement you made (such as mortgage or secured car loan)" at bounding box center [512, 374] width 12 height 12
click at [577, 761] on button "Add Co-Debtor" at bounding box center [587, 752] width 134 height 38
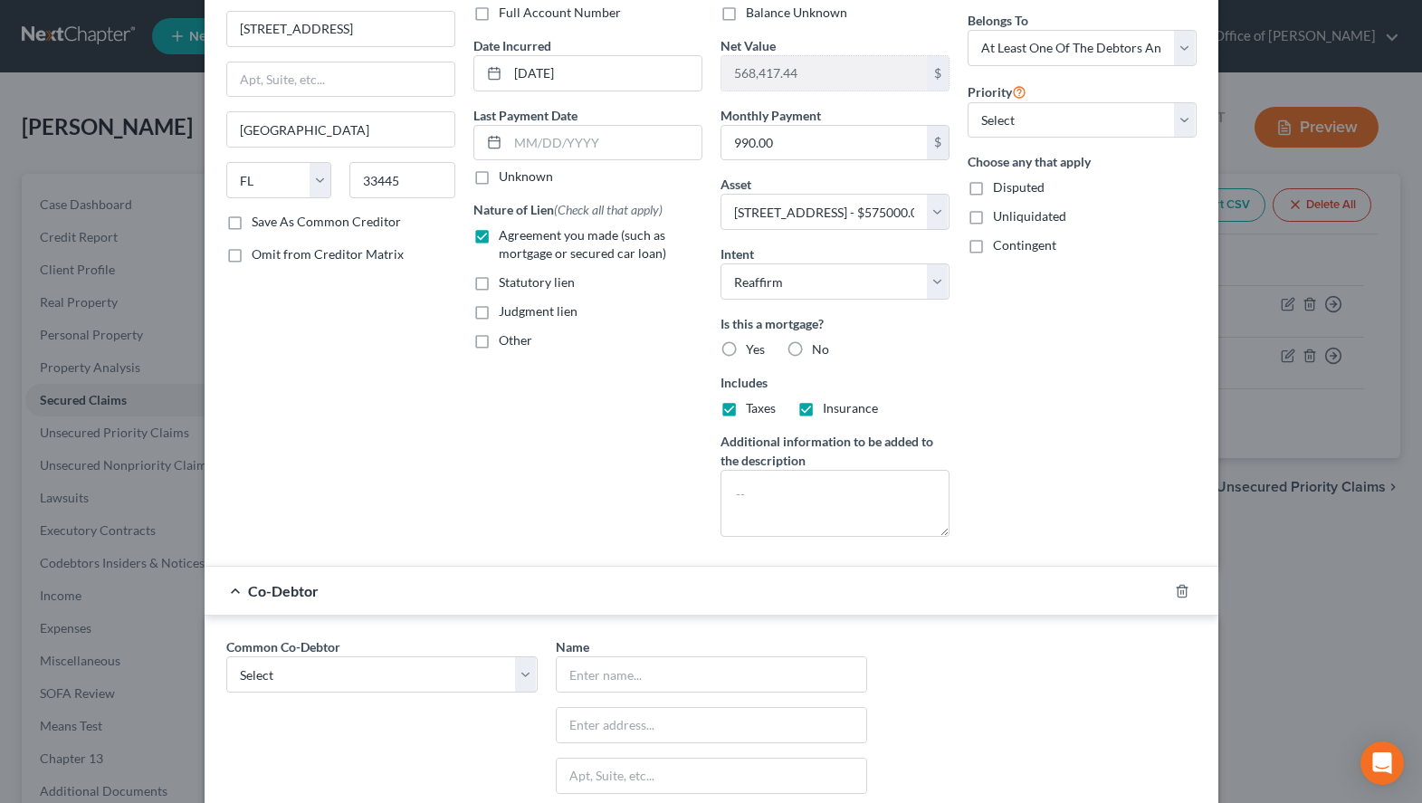
scroll to position [185, 0]
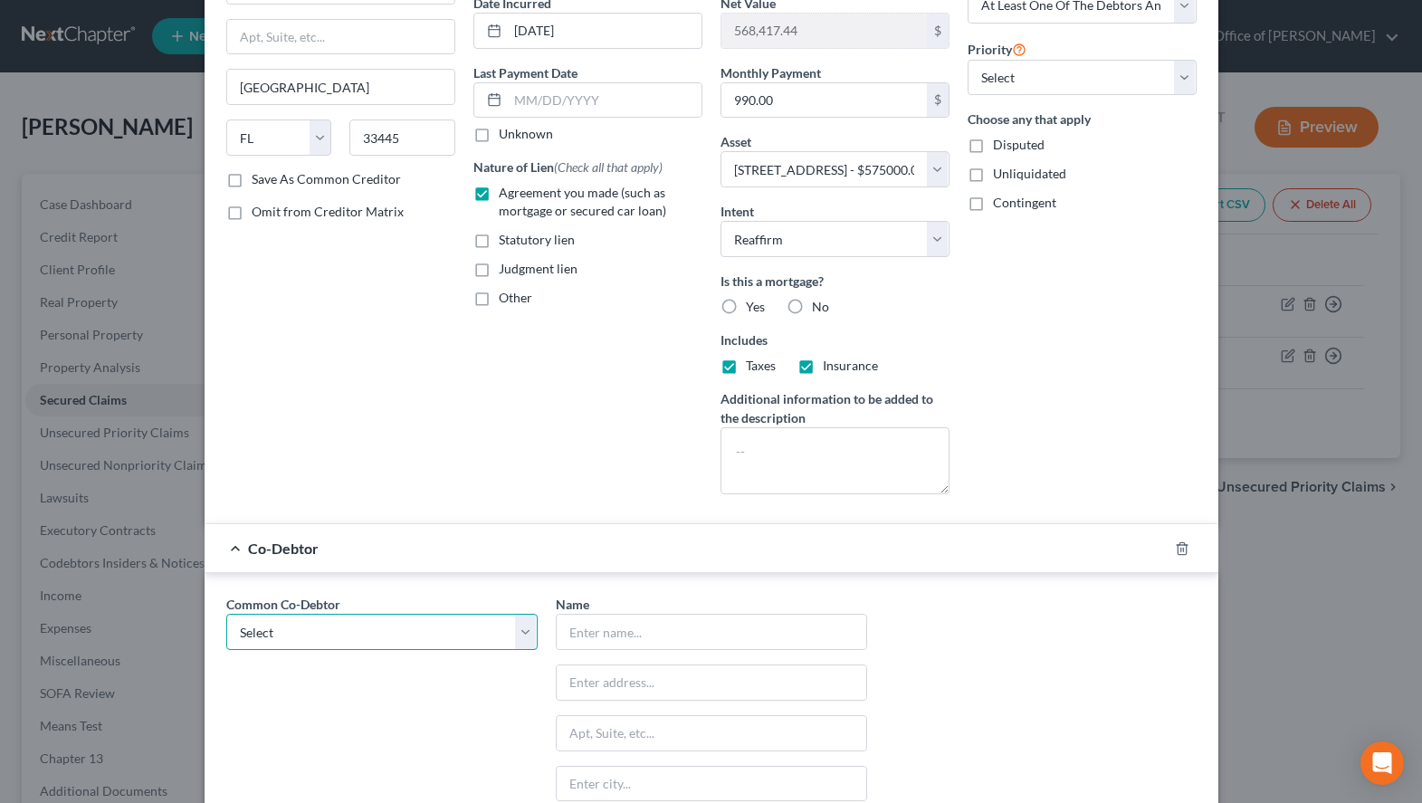
click at [226, 614] on select "Select [PERSON_NAME]" at bounding box center [381, 632] width 311 height 36
click option "[PERSON_NAME]" at bounding box center [0, 0] width 0 height 0
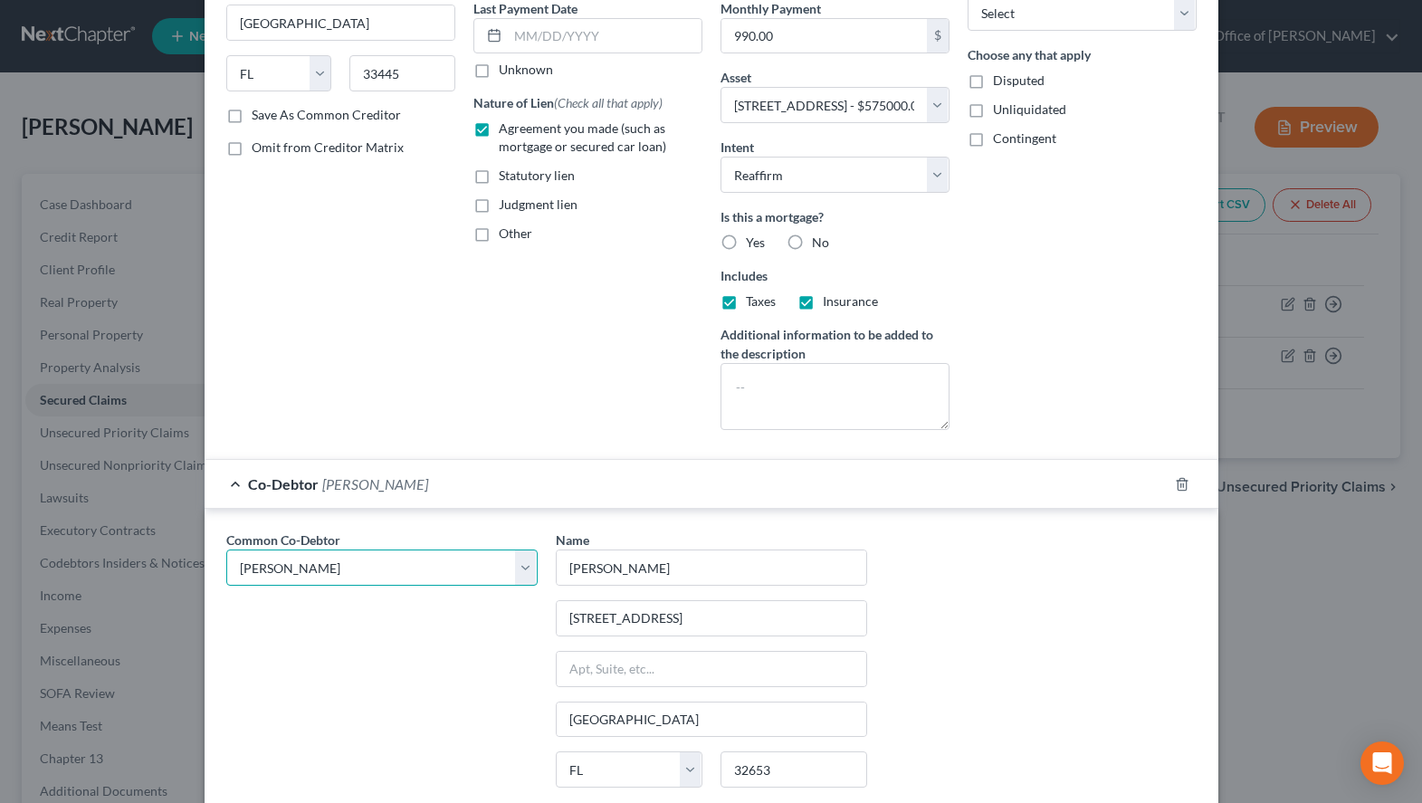
scroll to position [203, 0]
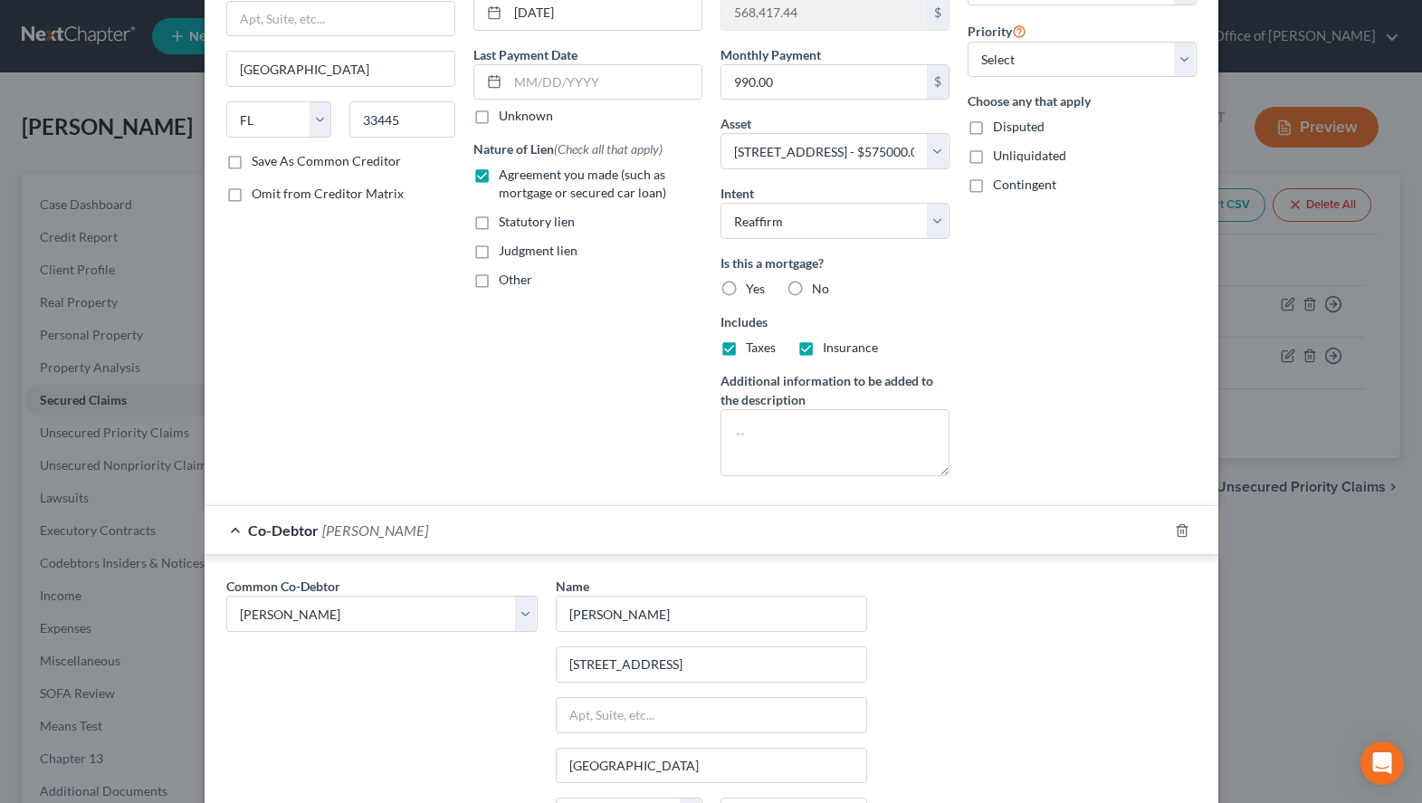
click at [812, 282] on label "No" at bounding box center [820, 289] width 17 height 18
click at [819, 282] on input "No" at bounding box center [825, 286] width 12 height 12
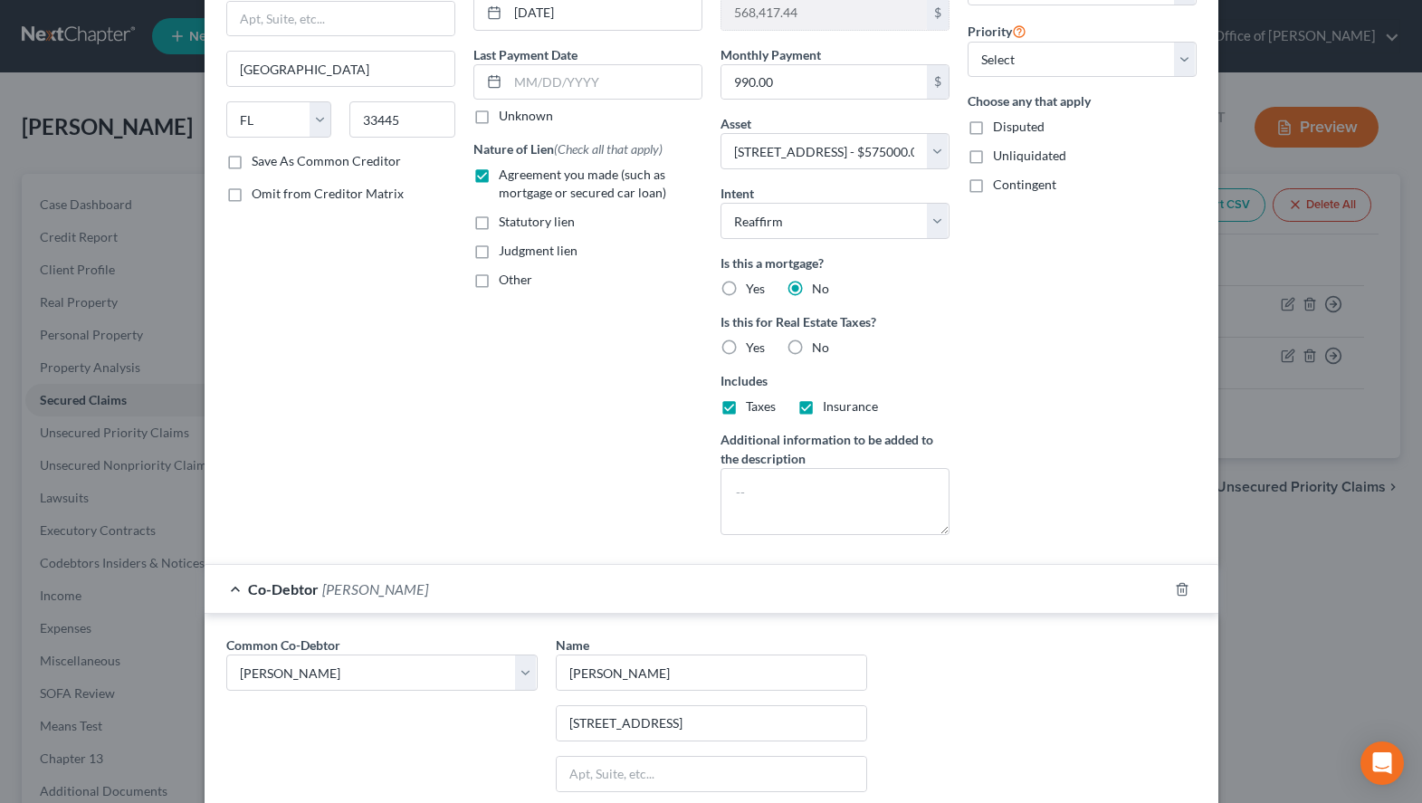
click at [813, 347] on span "No" at bounding box center [820, 346] width 17 height 15
click at [819, 347] on input "No" at bounding box center [825, 345] width 12 height 12
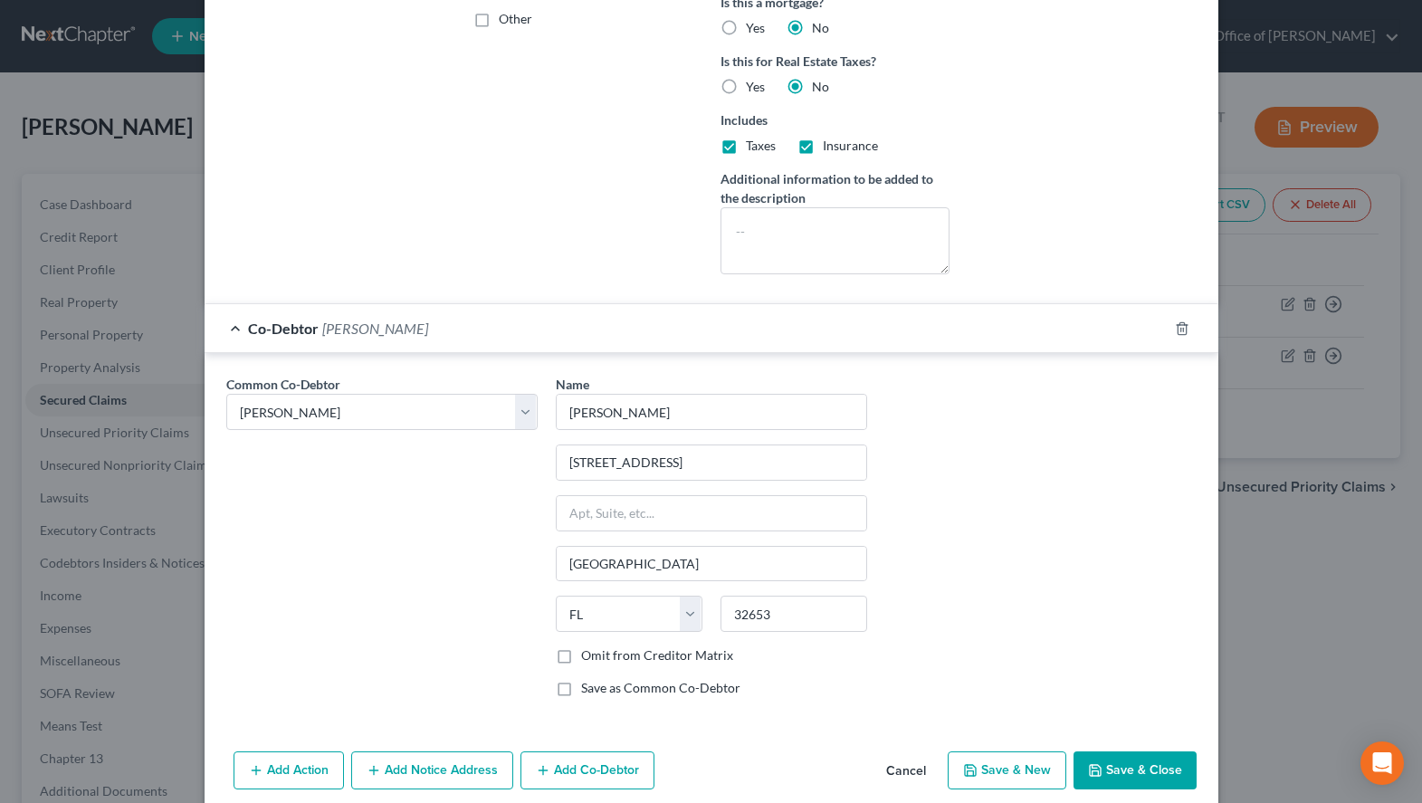
scroll to position [539, 0]
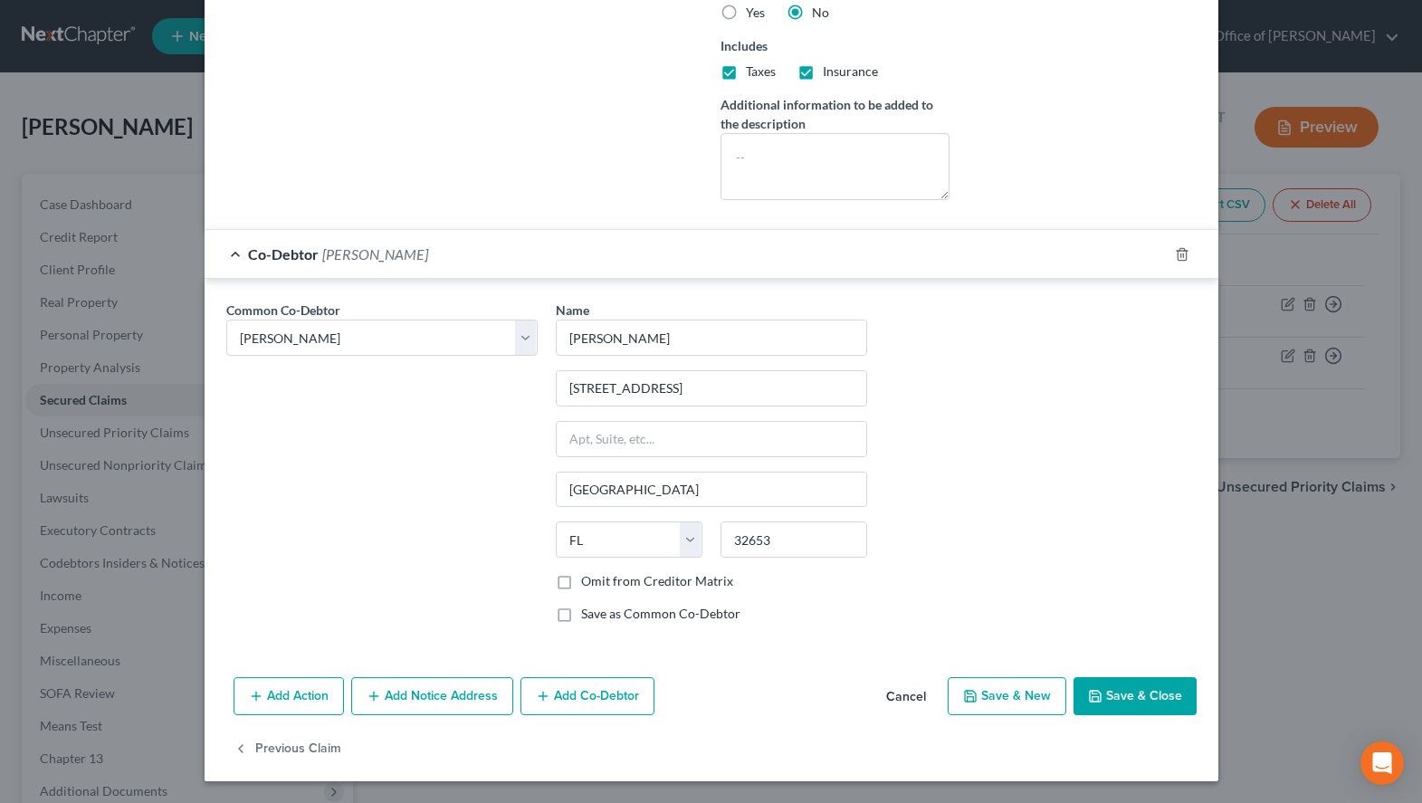
click at [1104, 695] on button "Save & Close" at bounding box center [1135, 696] width 123 height 38
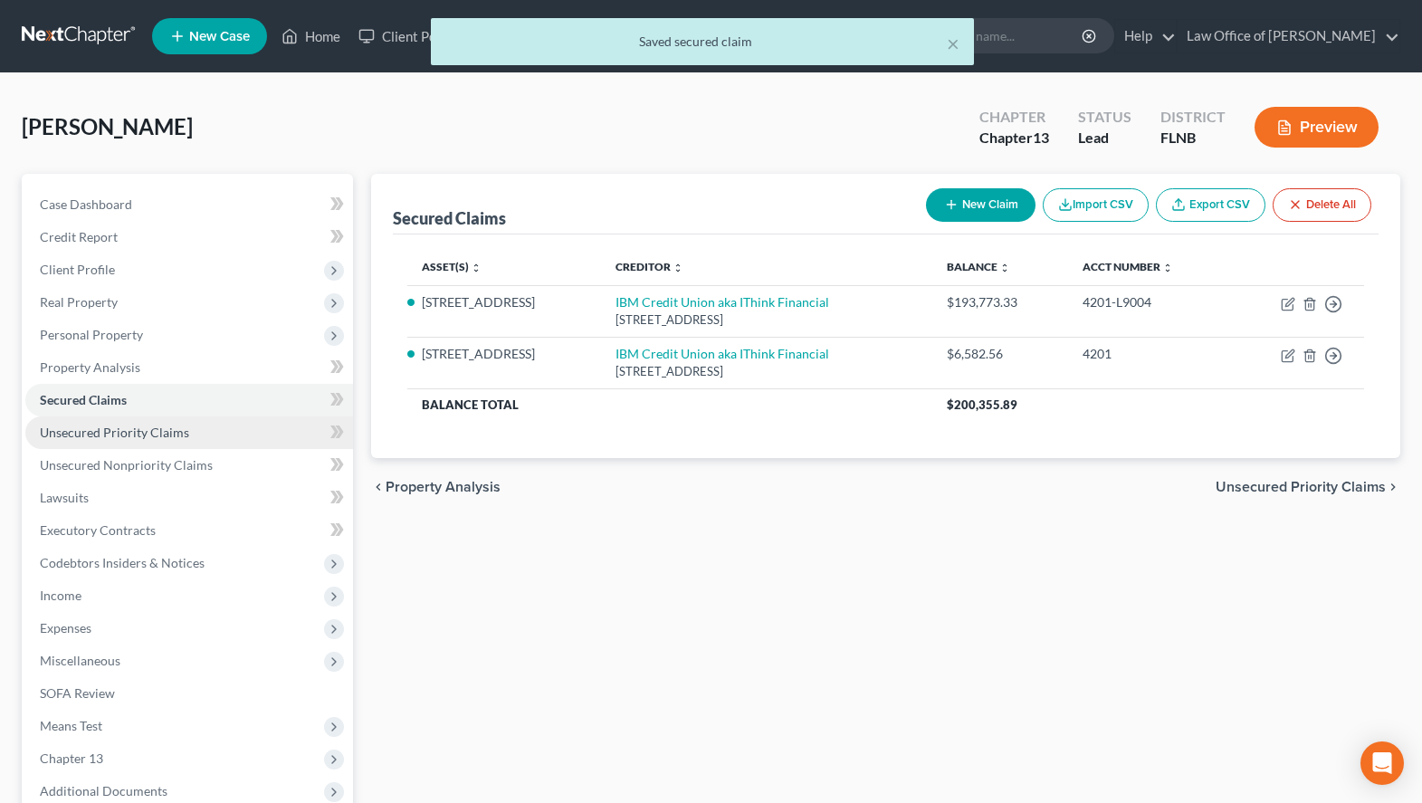
click at [160, 439] on span "Unsecured Priority Claims" at bounding box center [114, 432] width 149 height 15
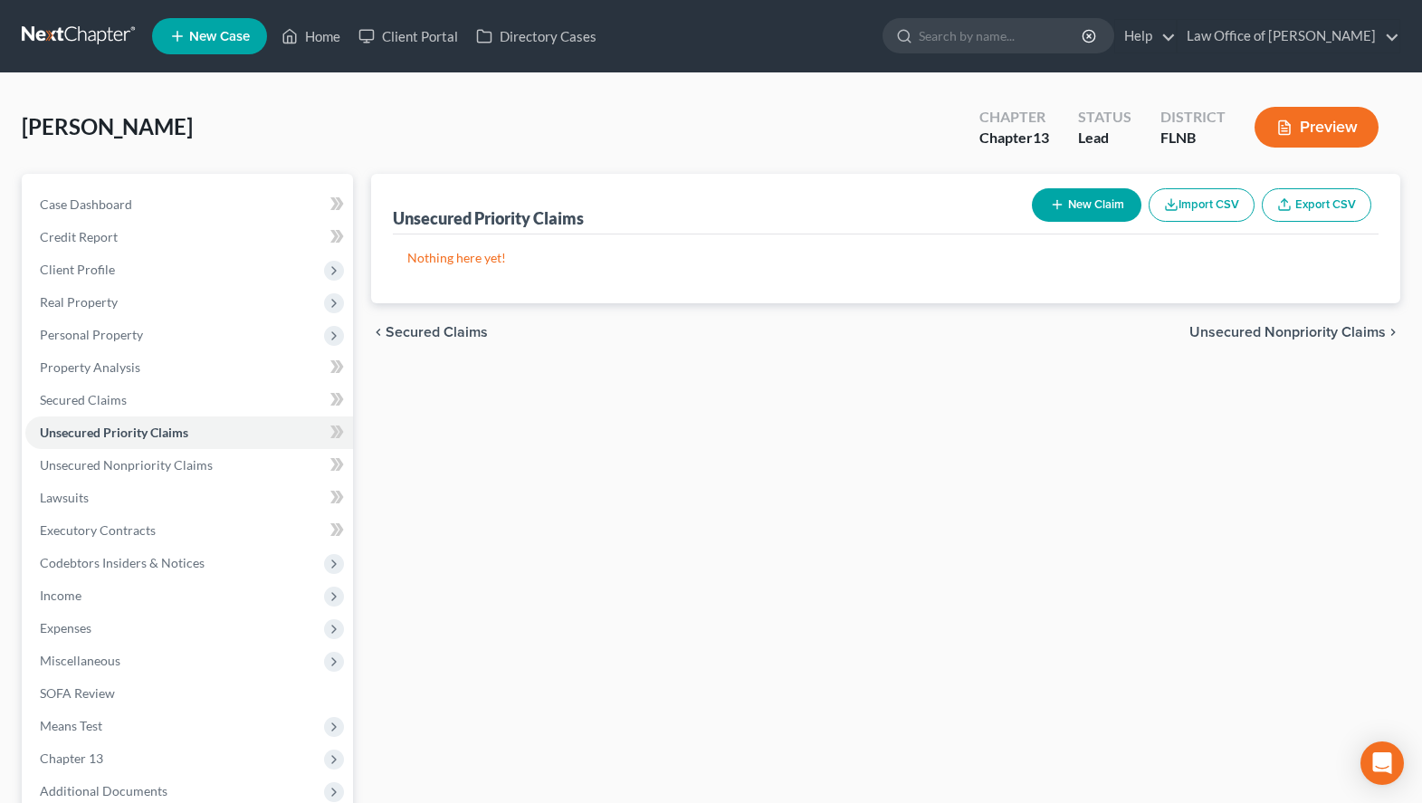
click at [957, 167] on div "[PERSON_NAME] Upgraded Chapter Chapter 13 Status Lead District FLNB Preview" at bounding box center [711, 134] width 1379 height 79
click at [157, 463] on span "Unsecured Nonpriority Claims" at bounding box center [126, 464] width 173 height 15
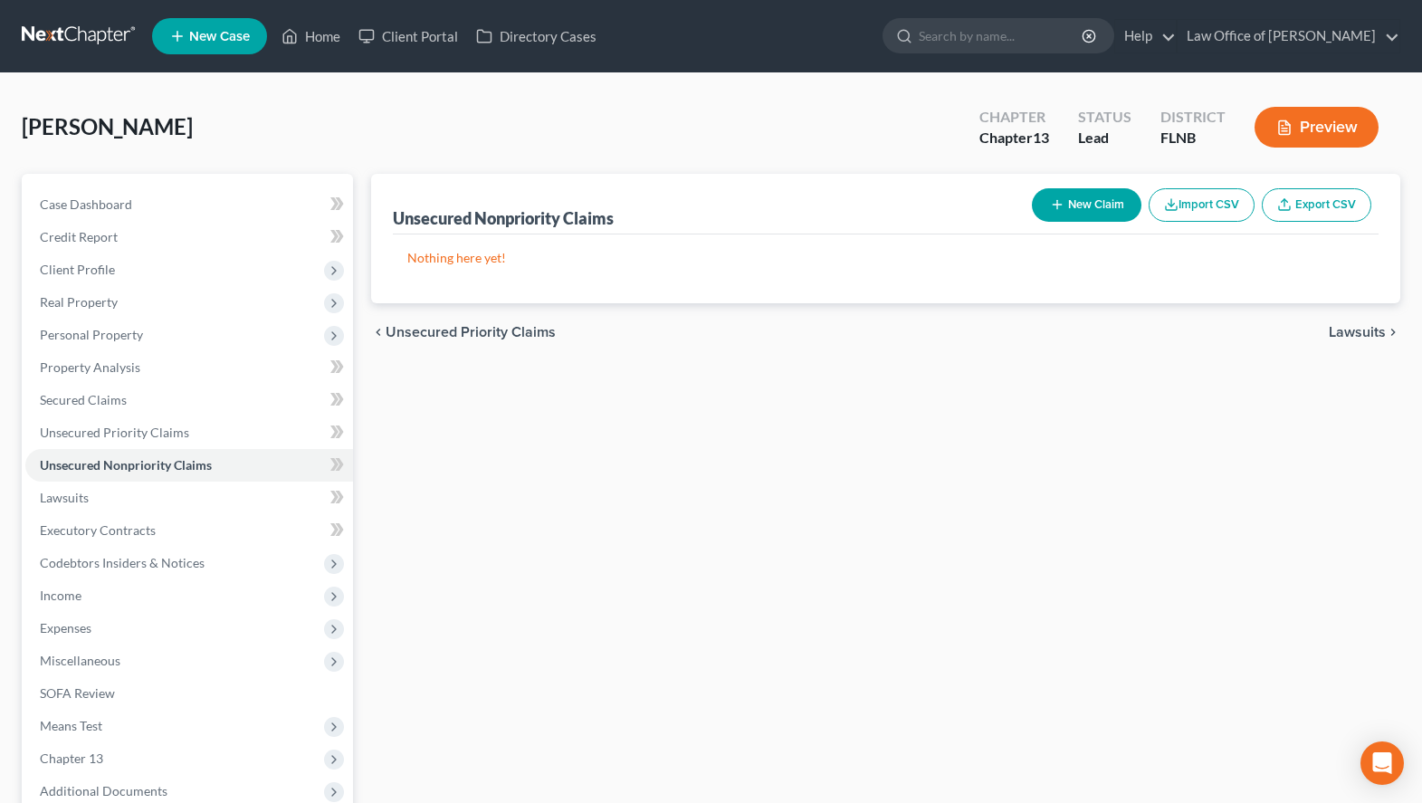
click at [1093, 218] on button "New Claim" at bounding box center [1087, 204] width 110 height 33
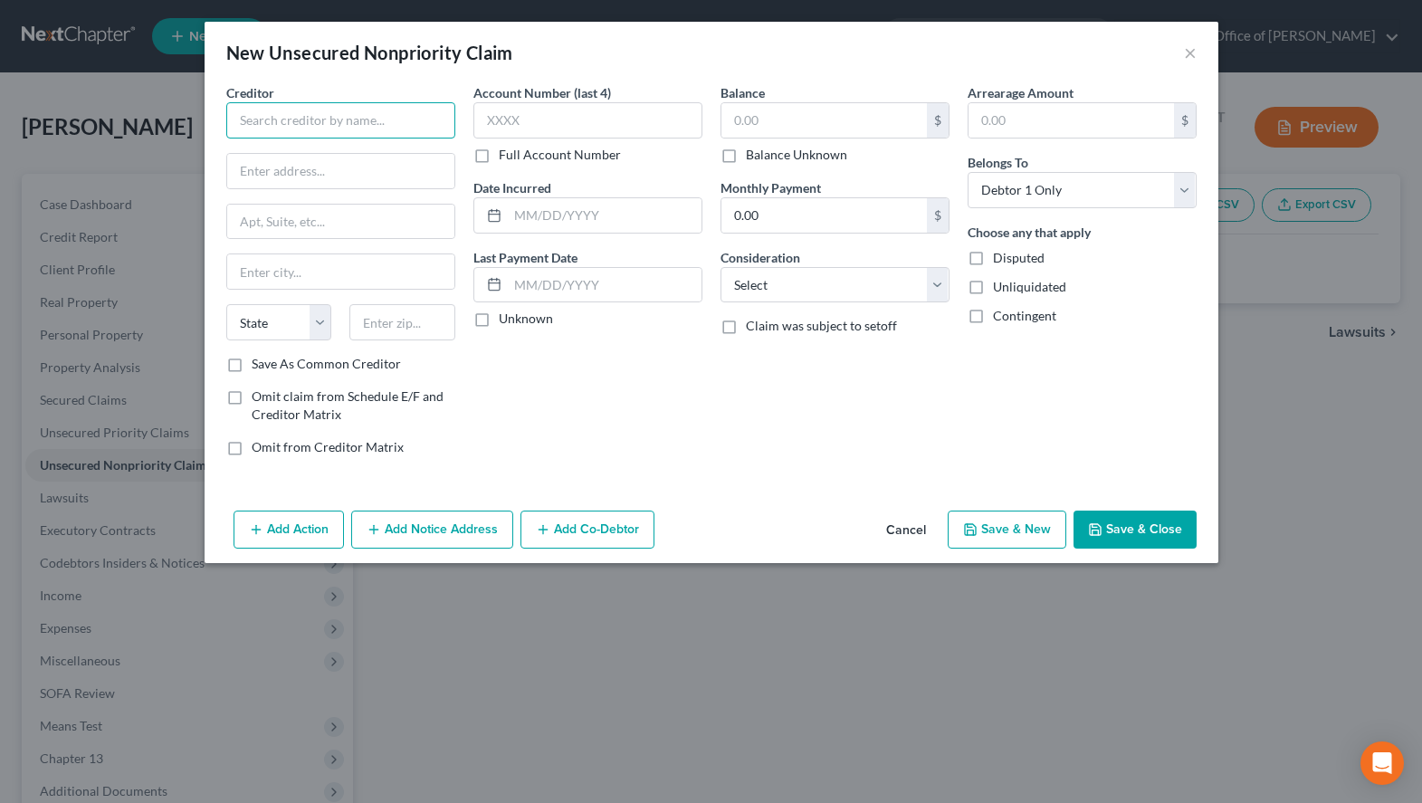
click at [353, 115] on input "text" at bounding box center [340, 120] width 229 height 36
click at [363, 131] on input "[PERSON_NAME]'s" at bounding box center [340, 120] width 229 height 36
drag, startPoint x: 309, startPoint y: 118, endPoint x: 200, endPoint y: 134, distance: 109.8
click at [226, 134] on input "[PERSON_NAME]'s c/o Capital One" at bounding box center [340, 120] width 229 height 36
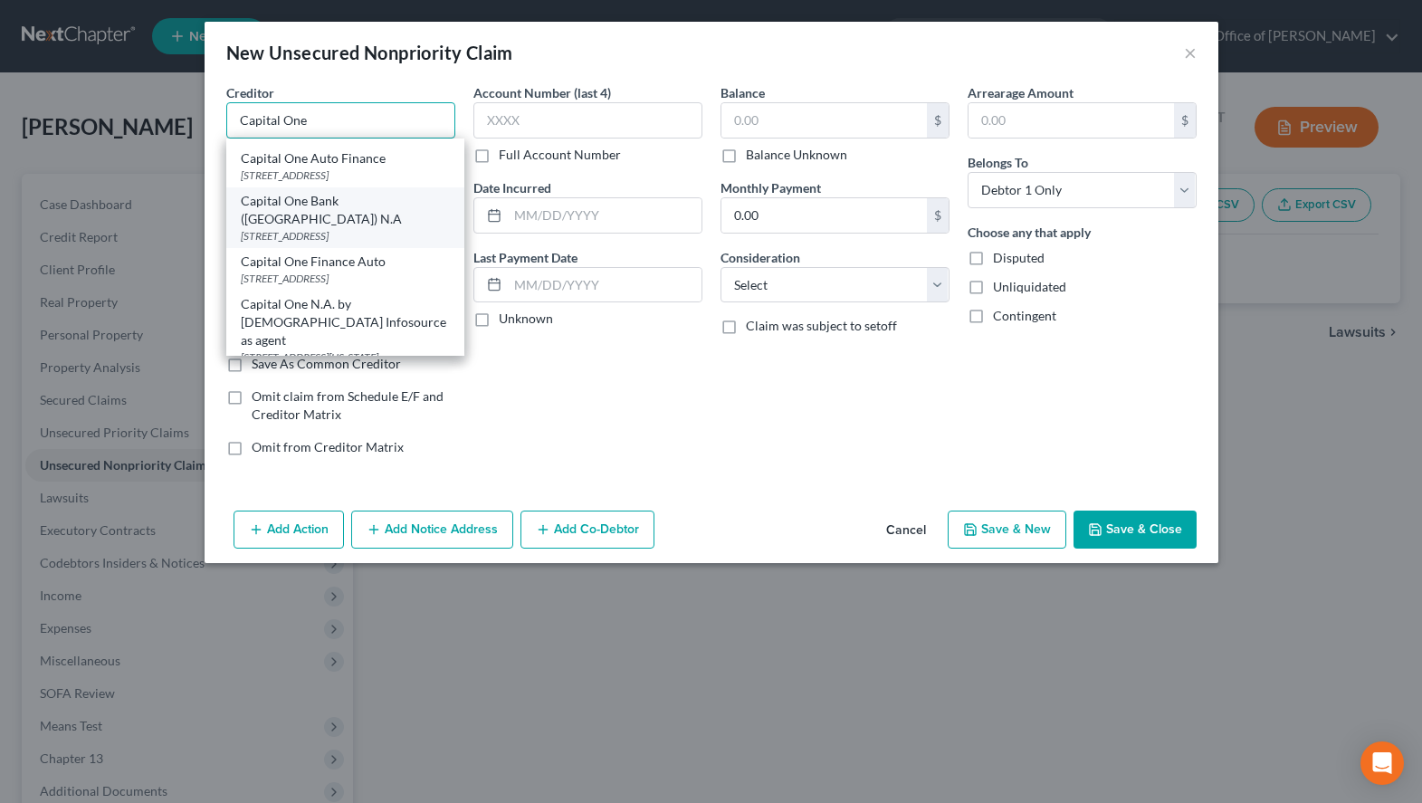
scroll to position [92, 0]
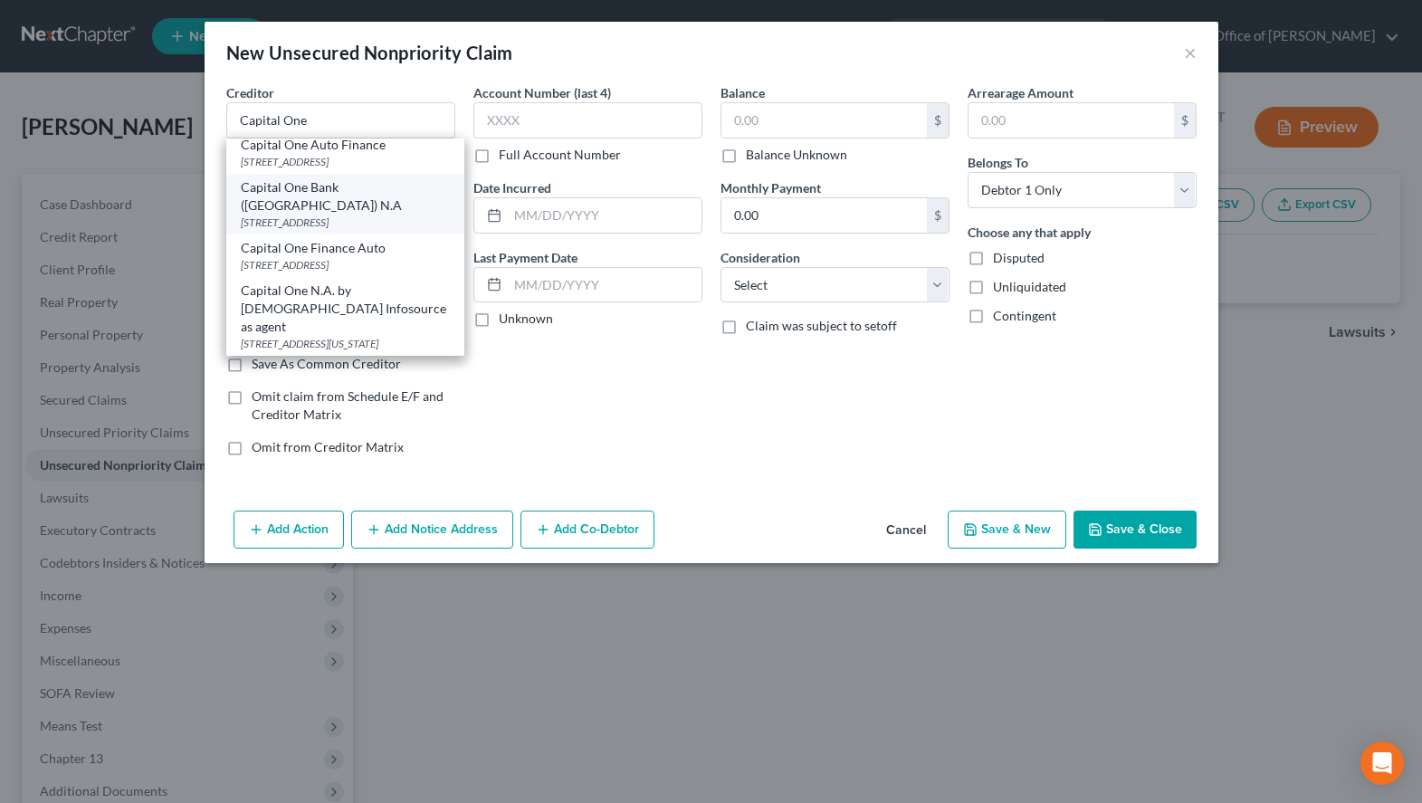
click at [348, 221] on div "[STREET_ADDRESS]" at bounding box center [345, 222] width 209 height 15
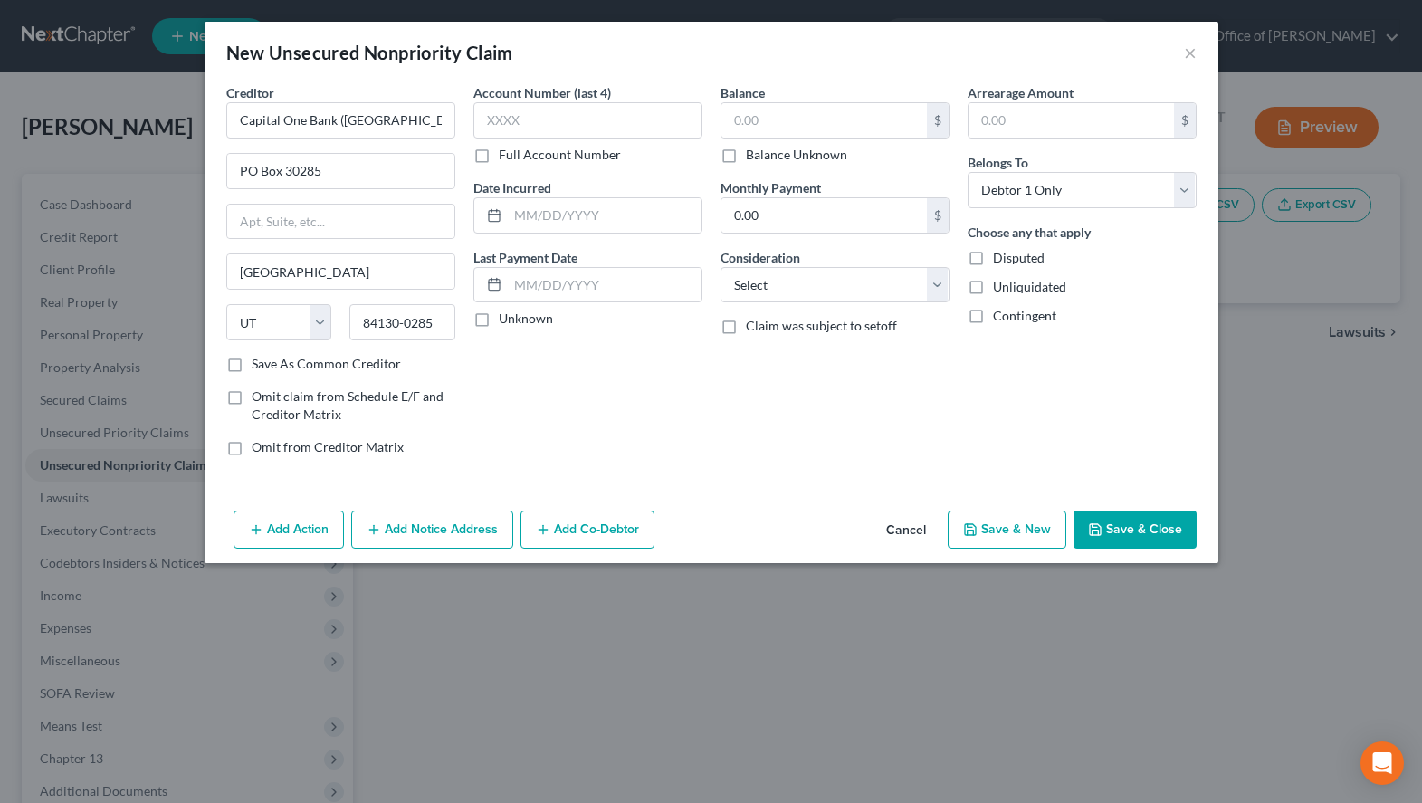
scroll to position [0, 0]
click at [233, 125] on input "Capital One Bank ([GEOGRAPHIC_DATA]) N.A" at bounding box center [340, 120] width 229 height 36
paste input "[PERSON_NAME]'s c/o"
click at [388, 367] on label "Save As Common Creditor" at bounding box center [326, 364] width 149 height 18
click at [271, 367] on input "Save As Common Creditor" at bounding box center [265, 361] width 12 height 12
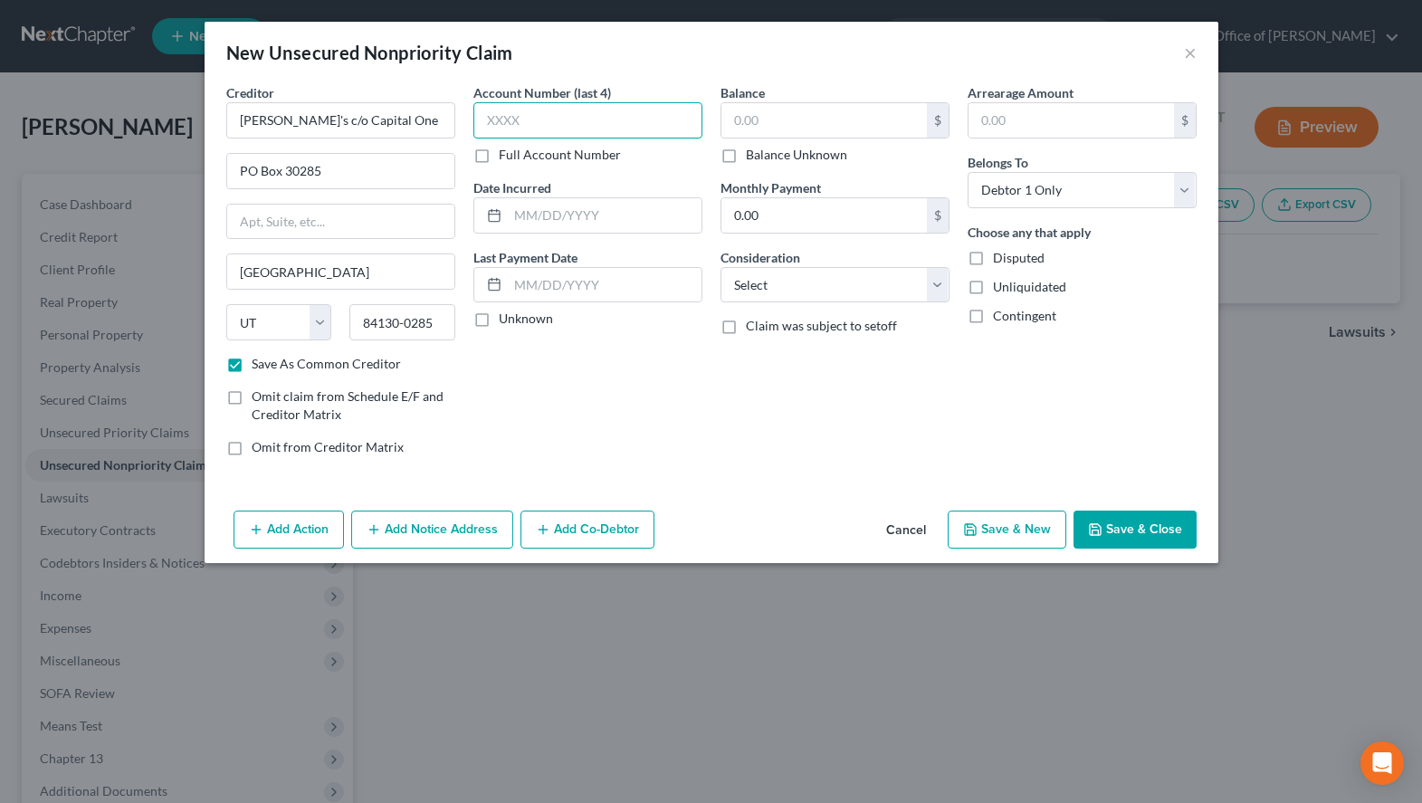
click at [561, 121] on input "text" at bounding box center [587, 120] width 229 height 36
click at [590, 211] on input "text" at bounding box center [605, 215] width 194 height 34
click at [1084, 413] on div "Arrearage Amount $ Belongs To * Select Debtor 1 Only Debtor 2 Only Debtor 1 And…" at bounding box center [1082, 276] width 247 height 387
click at [418, 541] on button "Add Notice Address" at bounding box center [432, 530] width 162 height 38
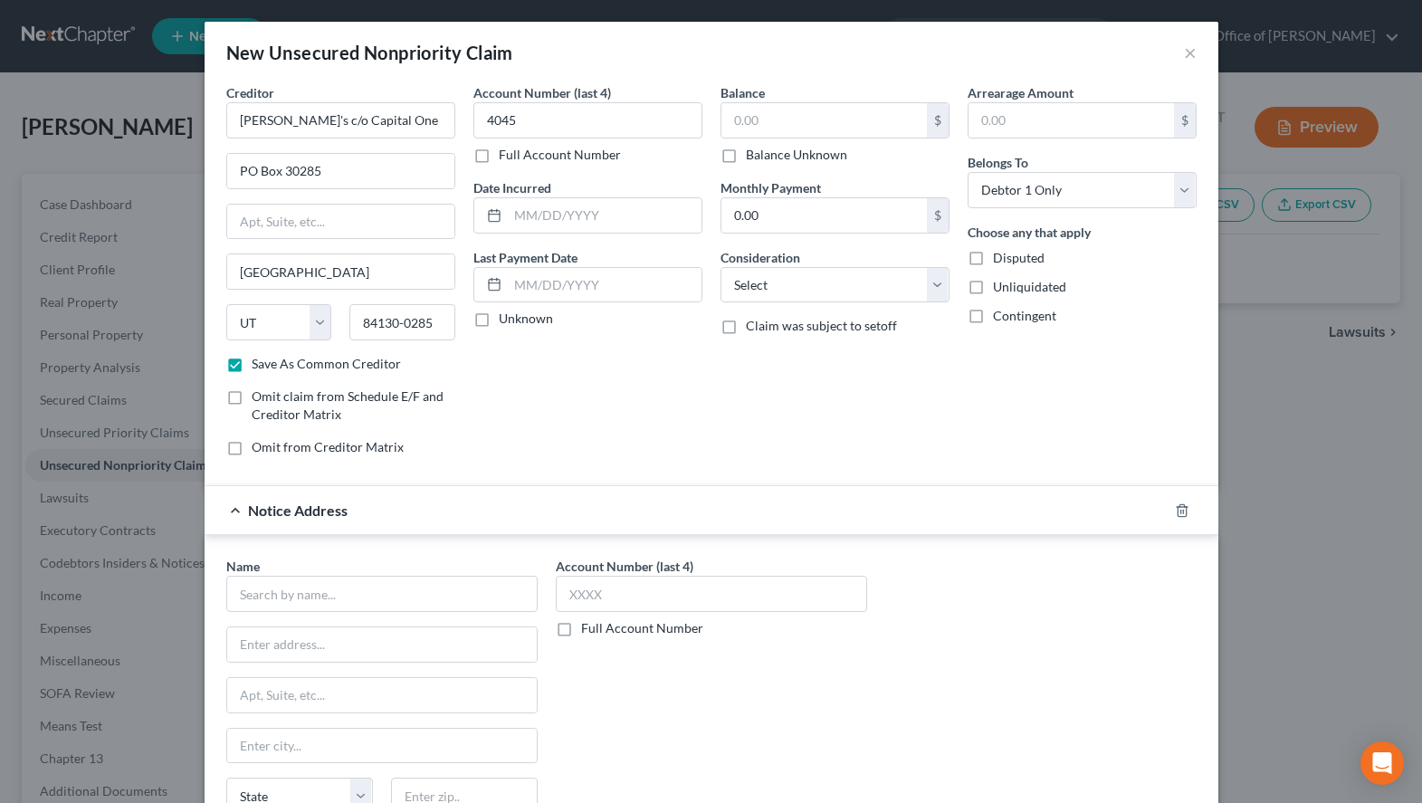
click at [534, 325] on label "Unknown" at bounding box center [526, 319] width 54 height 18
click at [518, 321] on input "Unknown" at bounding box center [512, 316] width 12 height 12
click at [394, 595] on input "text" at bounding box center [381, 594] width 311 height 36
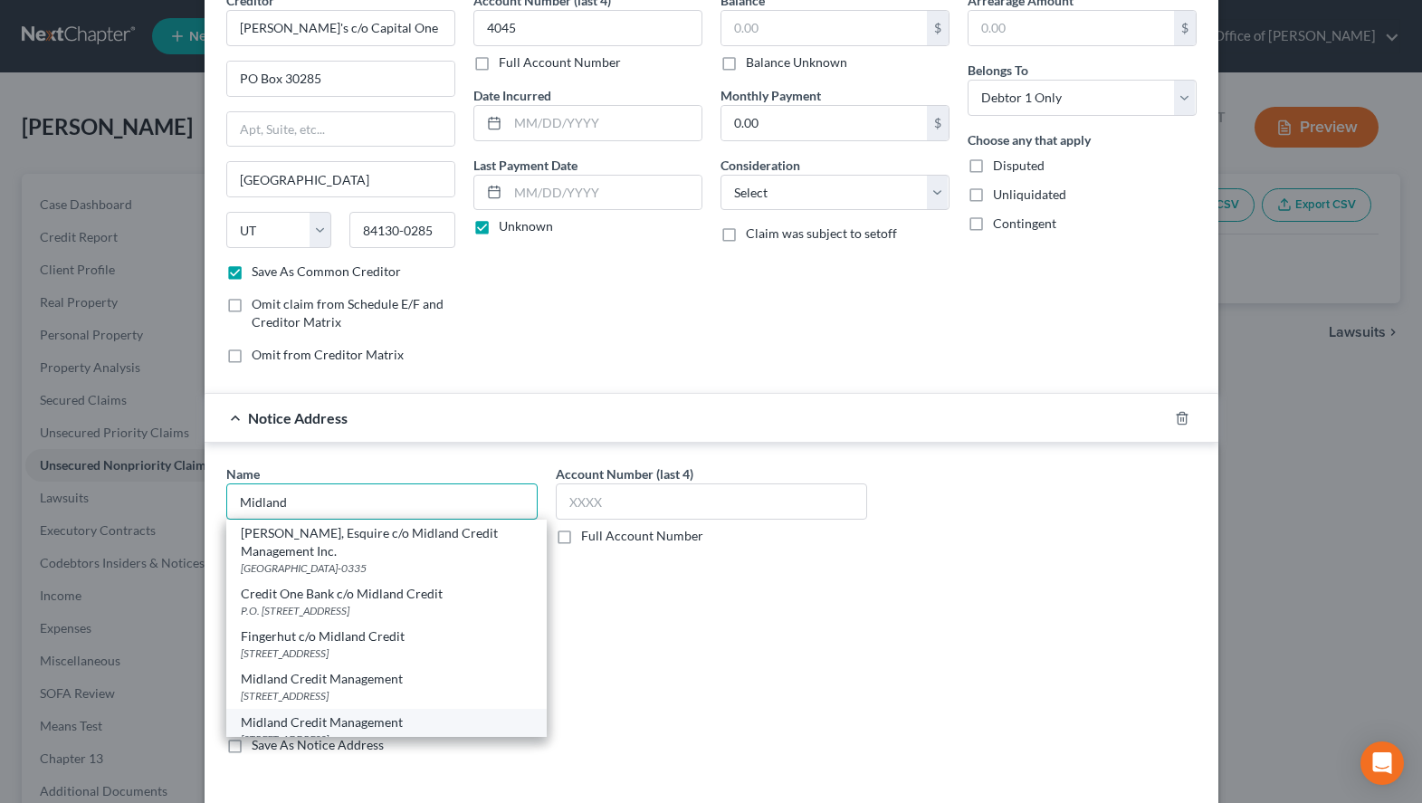
scroll to position [92, 0]
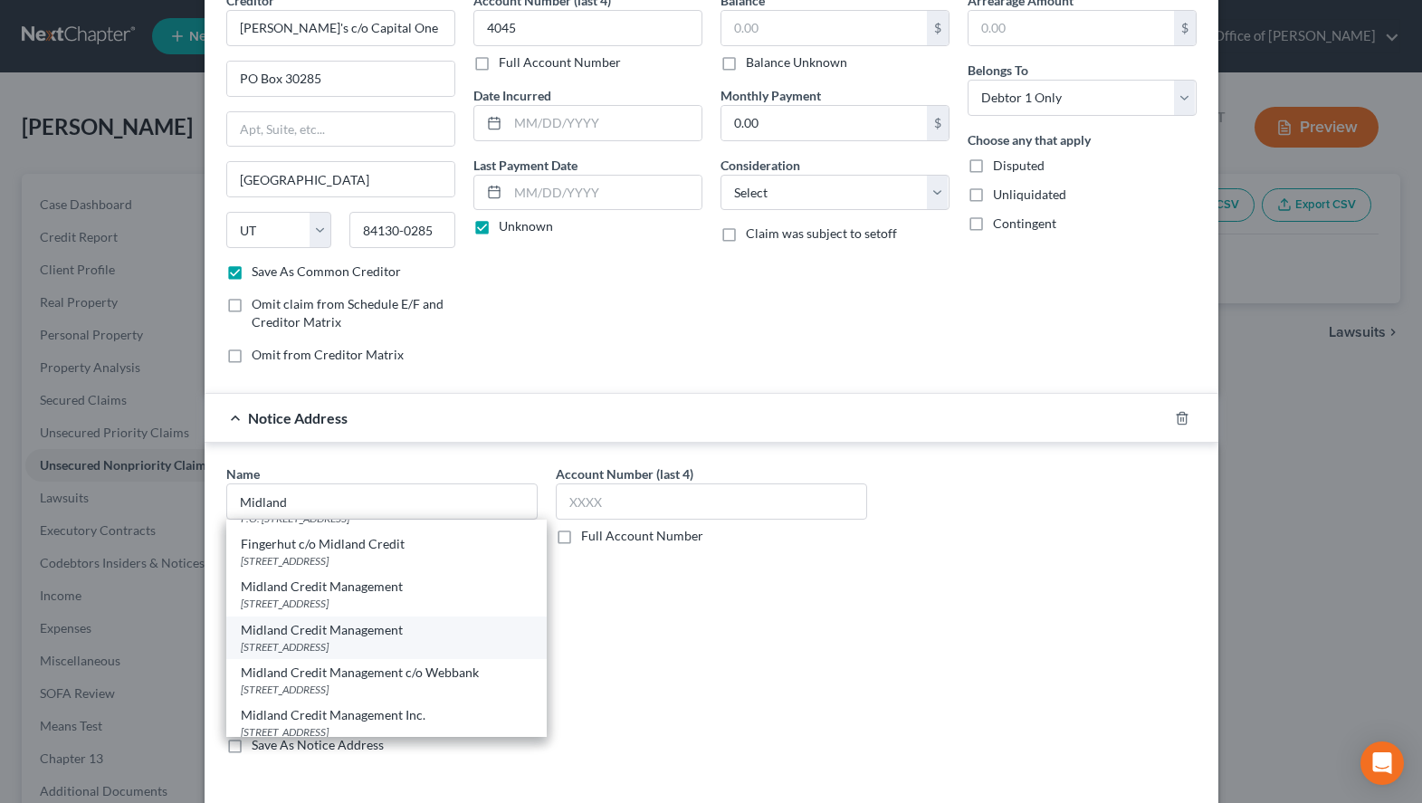
click at [458, 642] on div "[STREET_ADDRESS]" at bounding box center [386, 646] width 291 height 15
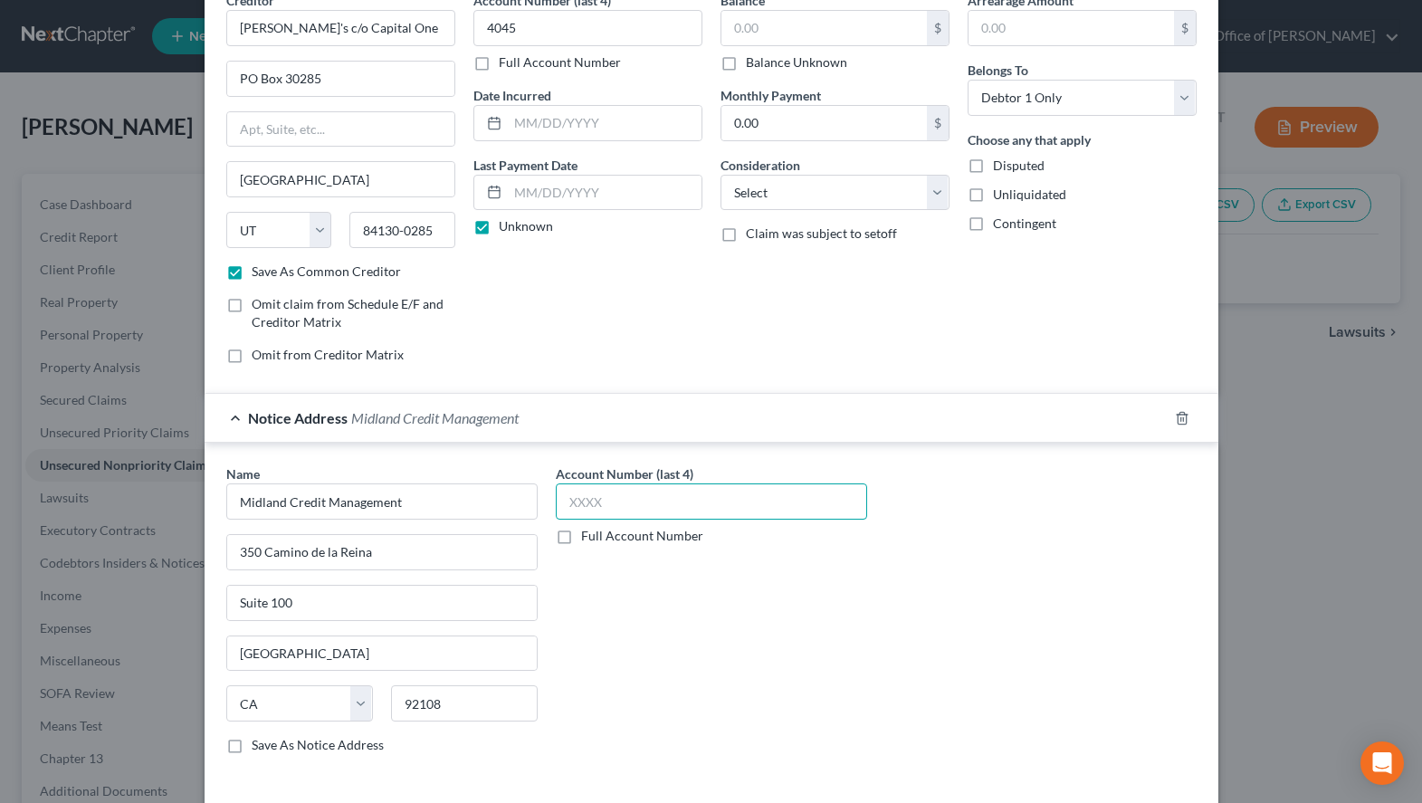
click at [681, 513] on input "text" at bounding box center [711, 501] width 311 height 36
click at [721, 175] on select "Select Cable / Satellite Services Collection Agency Credit Card Debt Debt Couns…" at bounding box center [835, 193] width 229 height 36
click option "Credit Card Debt" at bounding box center [0, 0] width 0 height 0
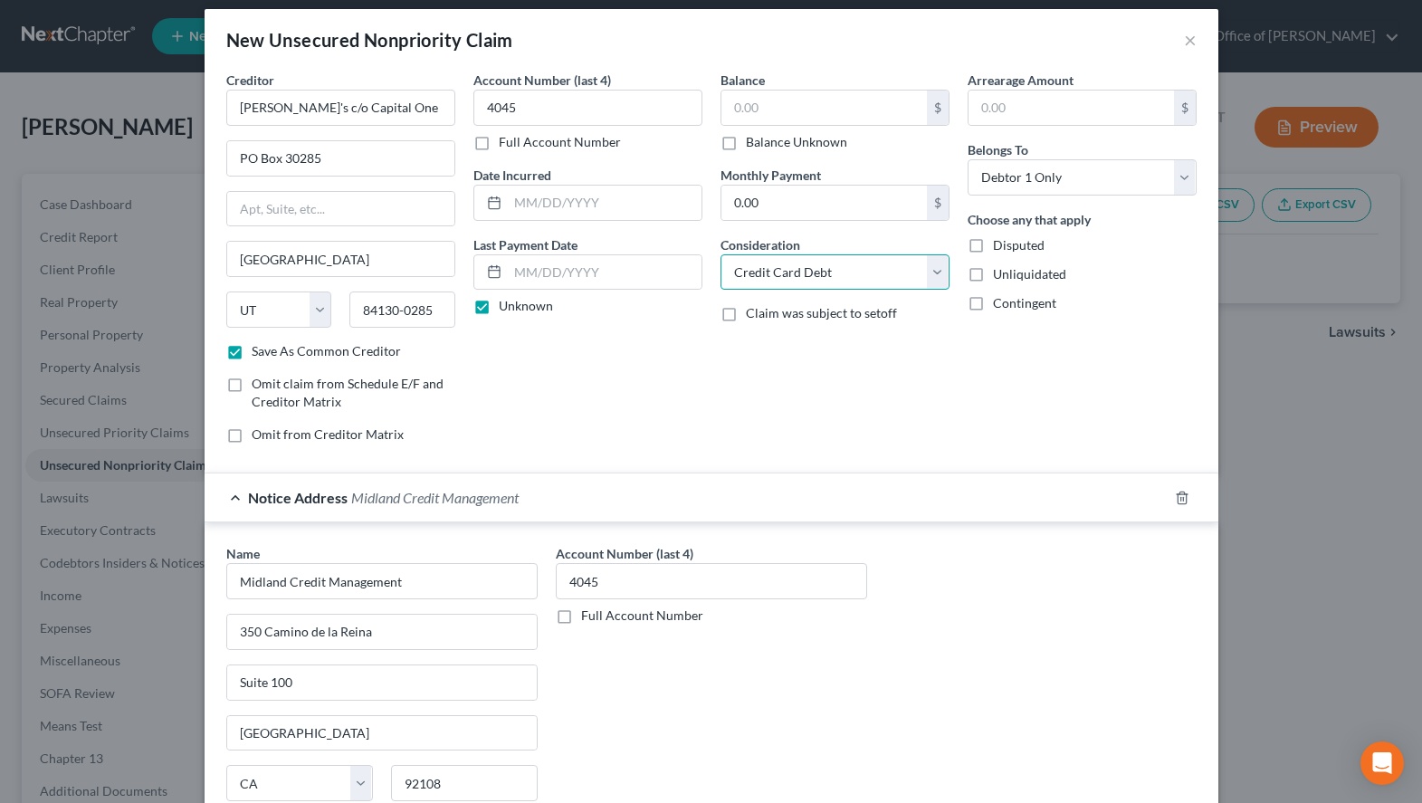
scroll to position [0, 0]
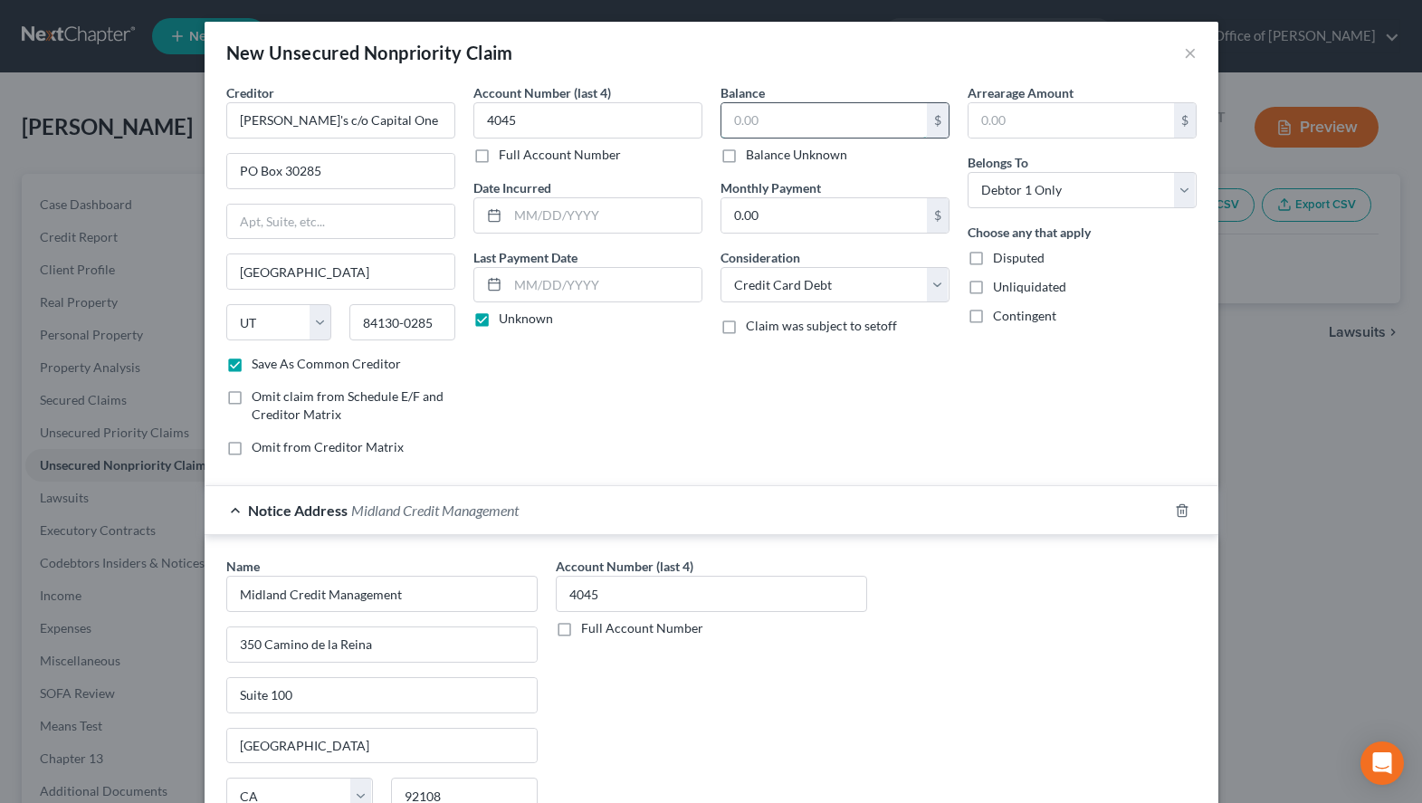
click at [826, 120] on input "text" at bounding box center [823, 120] width 205 height 34
click at [738, 501] on div "Notice Address Midland Credit Management" at bounding box center [686, 510] width 963 height 48
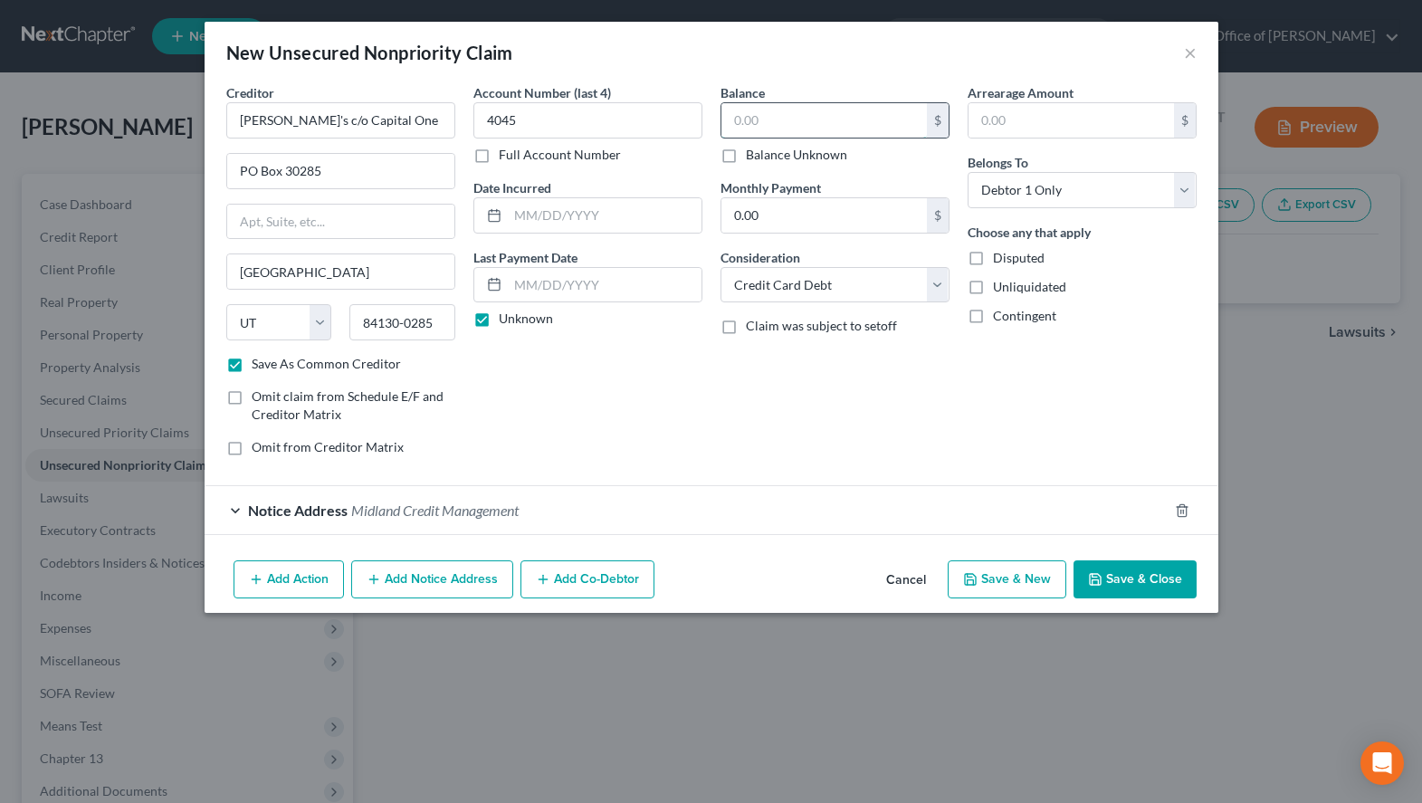
click at [812, 125] on input "text" at bounding box center [823, 120] width 205 height 34
click at [1016, 580] on button "Save & New" at bounding box center [1007, 579] width 119 height 38
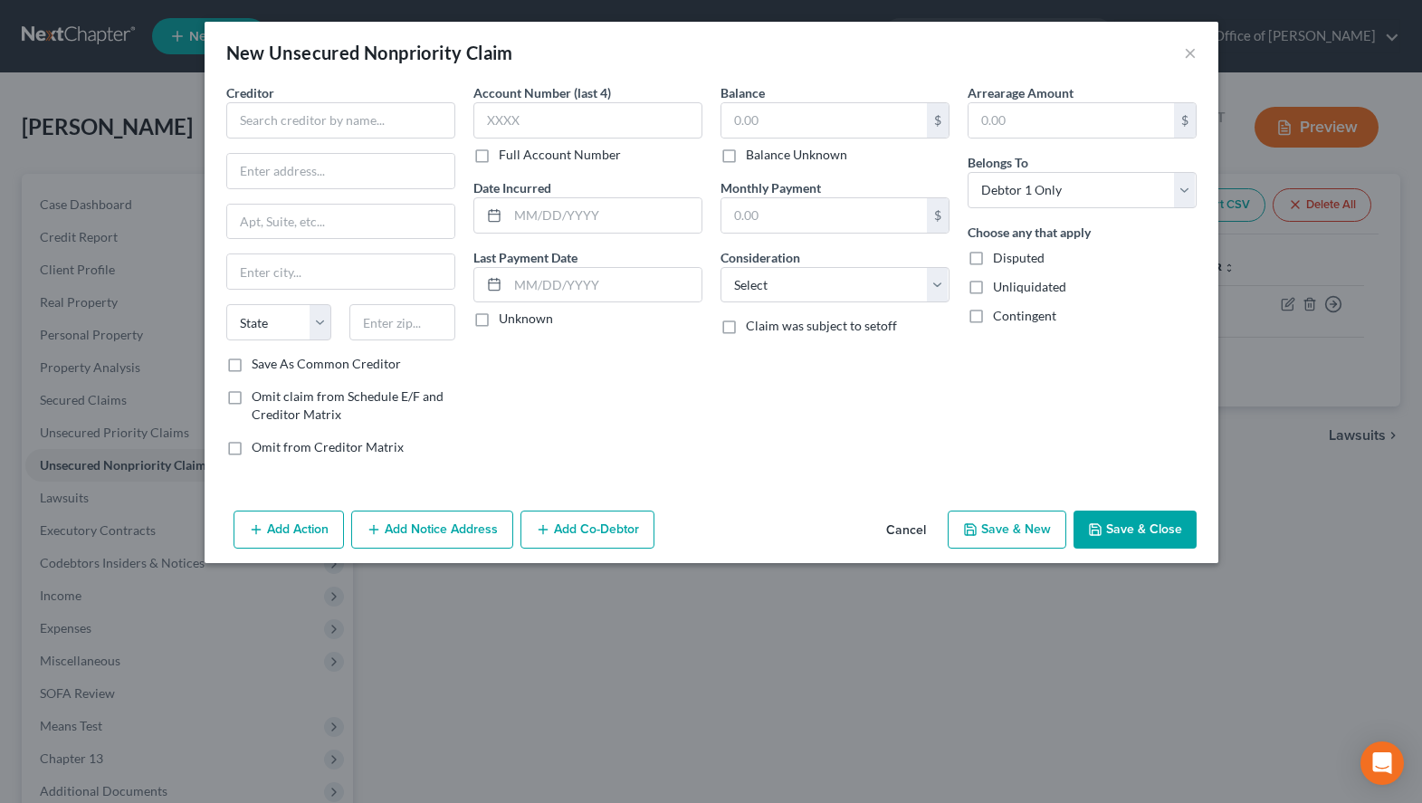
click at [1000, 52] on div "New Unsecured Nonpriority Claim ×" at bounding box center [712, 53] width 1014 height 62
click at [239, 114] on input "text" at bounding box center [340, 120] width 229 height 36
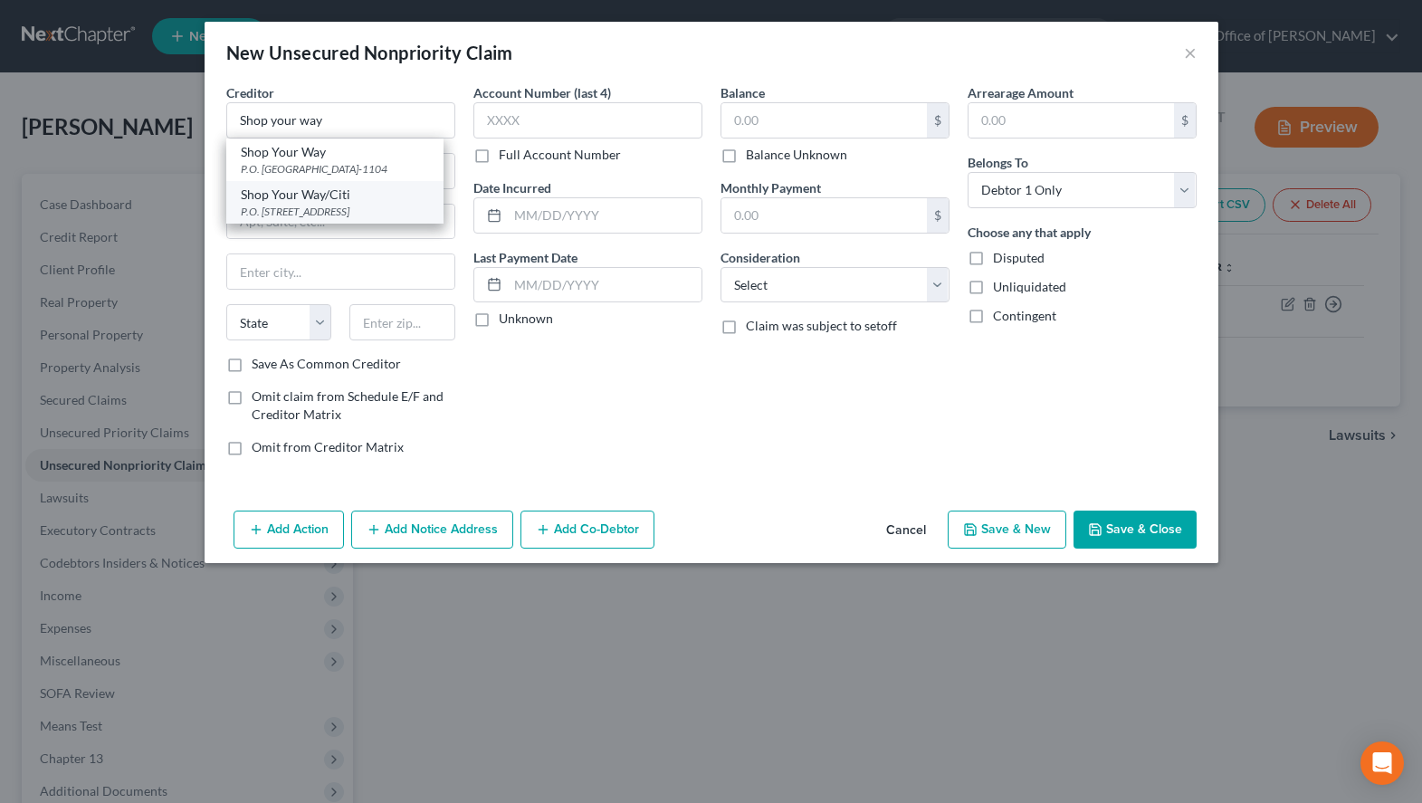
click at [322, 204] on div "P.O. [STREET_ADDRESS]" at bounding box center [335, 211] width 188 height 15
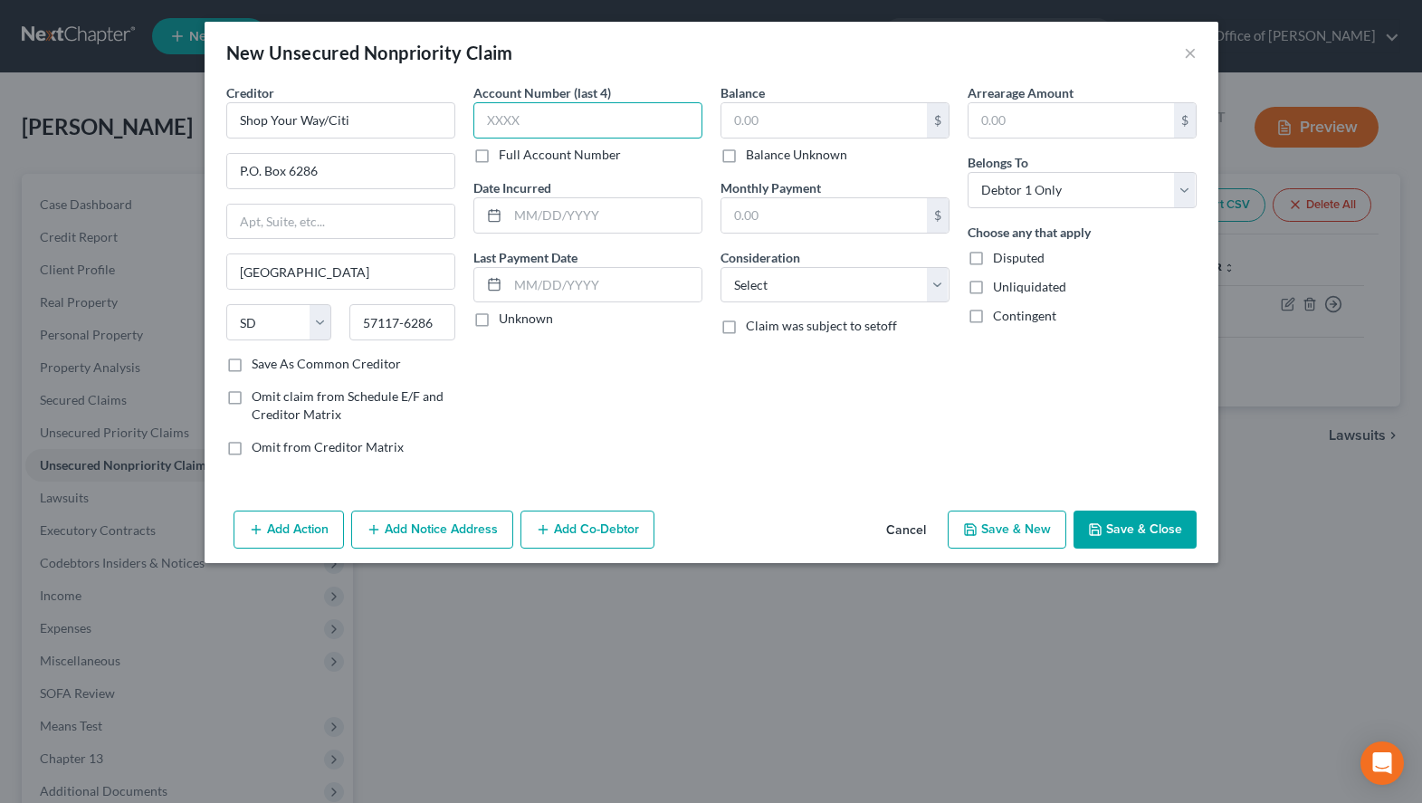
click at [520, 127] on input "text" at bounding box center [587, 120] width 229 height 36
click at [539, 311] on label "Unknown" at bounding box center [526, 319] width 54 height 18
click at [518, 311] on input "Unknown" at bounding box center [512, 316] width 12 height 12
click at [852, 110] on input "text" at bounding box center [823, 120] width 205 height 34
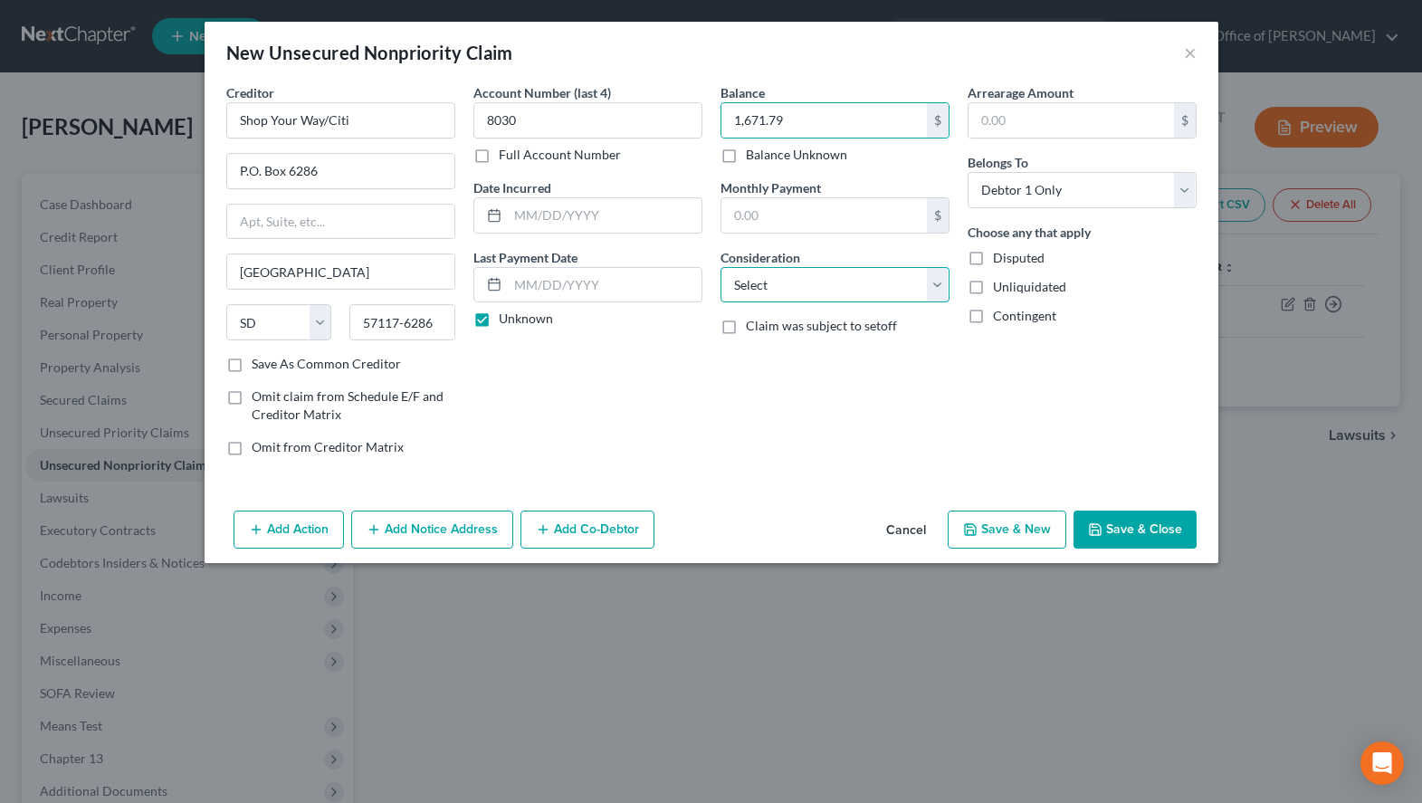
click at [721, 267] on select "Select Cable / Satellite Services Collection Agency Credit Card Debt Debt Couns…" at bounding box center [835, 285] width 229 height 36
click option "Credit Card Debt" at bounding box center [0, 0] width 0 height 0
drag, startPoint x: 978, startPoint y: 536, endPoint x: 980, endPoint y: 552, distance: 16.4
click at [980, 536] on button "Save & New" at bounding box center [1007, 530] width 119 height 38
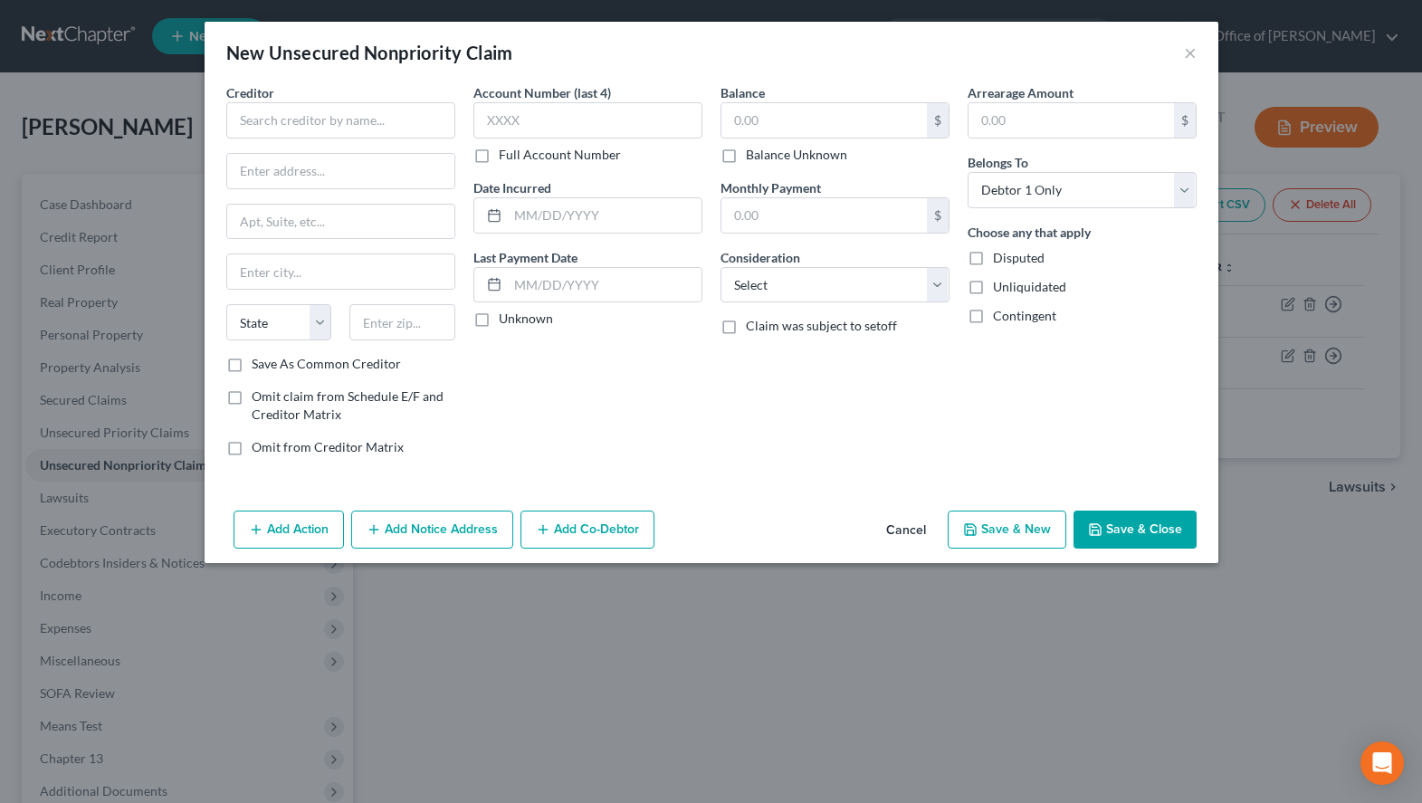
click at [915, 48] on div "New Unsecured Nonpriority Claim ×" at bounding box center [712, 53] width 1014 height 62
click at [422, 116] on input "text" at bounding box center [340, 120] width 229 height 36
click at [921, 61] on div "New Unsecured Nonpriority Claim ×" at bounding box center [712, 53] width 1014 height 62
click at [416, 127] on input "text" at bounding box center [340, 120] width 229 height 36
click at [507, 125] on input "text" at bounding box center [587, 120] width 229 height 36
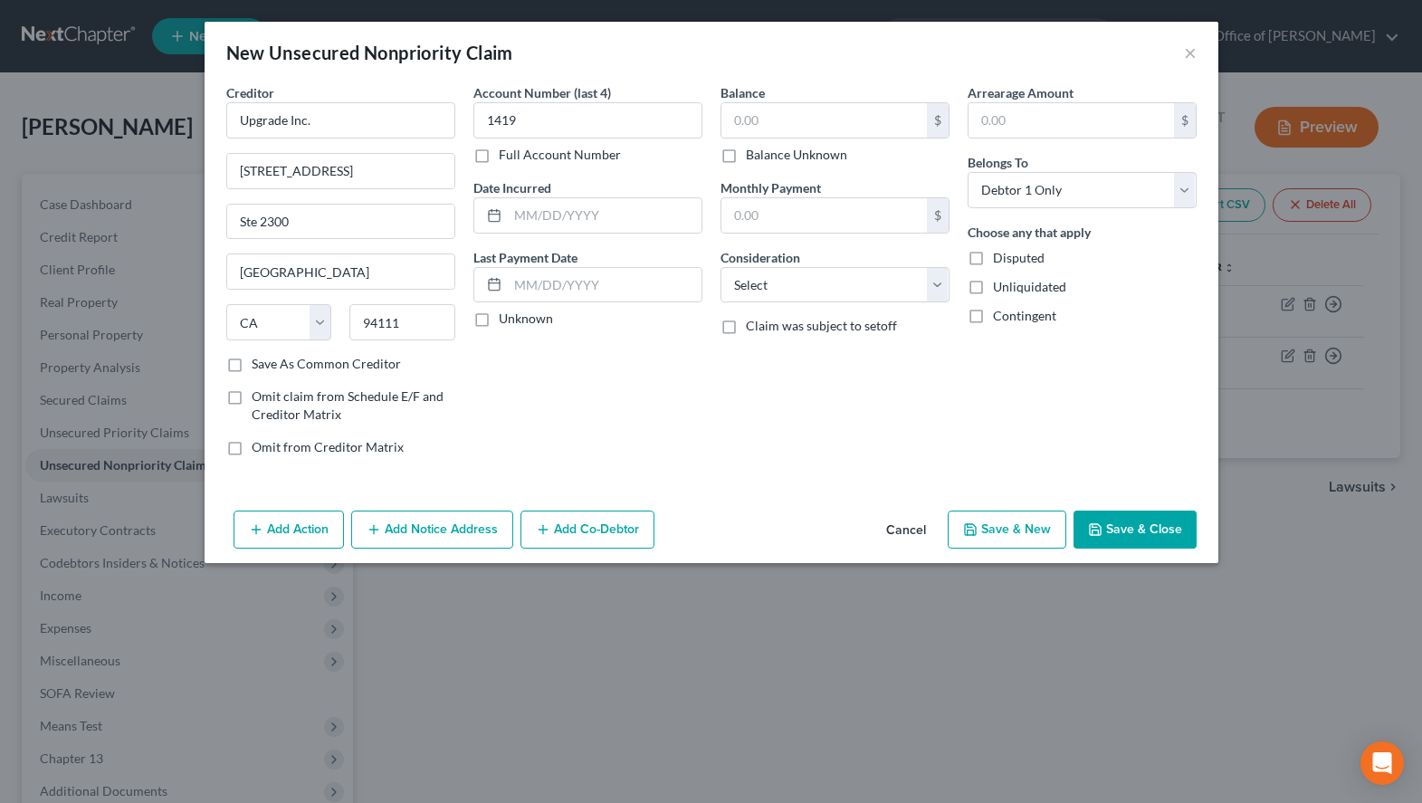
click at [530, 312] on label "Unknown" at bounding box center [526, 319] width 54 height 18
click at [518, 312] on input "Unknown" at bounding box center [512, 316] width 12 height 12
click at [772, 129] on input "text" at bounding box center [823, 120] width 205 height 34
click at [1026, 368] on div "Arrearage Amount $ Belongs To * Select Debtor 1 Only Debtor 2 Only Debtor 1 And…" at bounding box center [1082, 276] width 247 height 387
click at [721, 267] on select "Select Cable / Satellite Services Collection Agency Credit Card Debt Debt Couns…" at bounding box center [835, 285] width 229 height 36
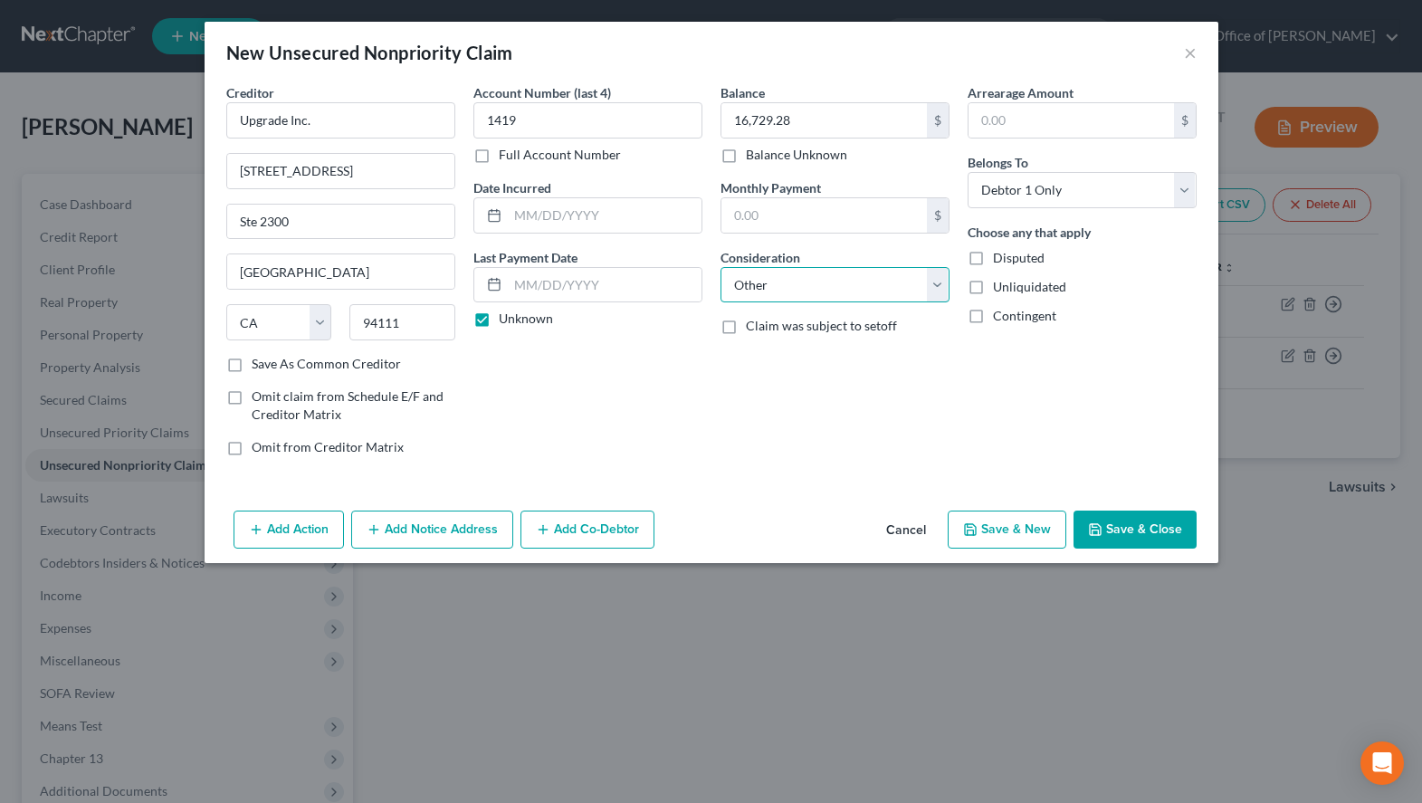
click option "Other" at bounding box center [0, 0] width 0 height 0
click at [806, 345] on input "text" at bounding box center [834, 354] width 227 height 34
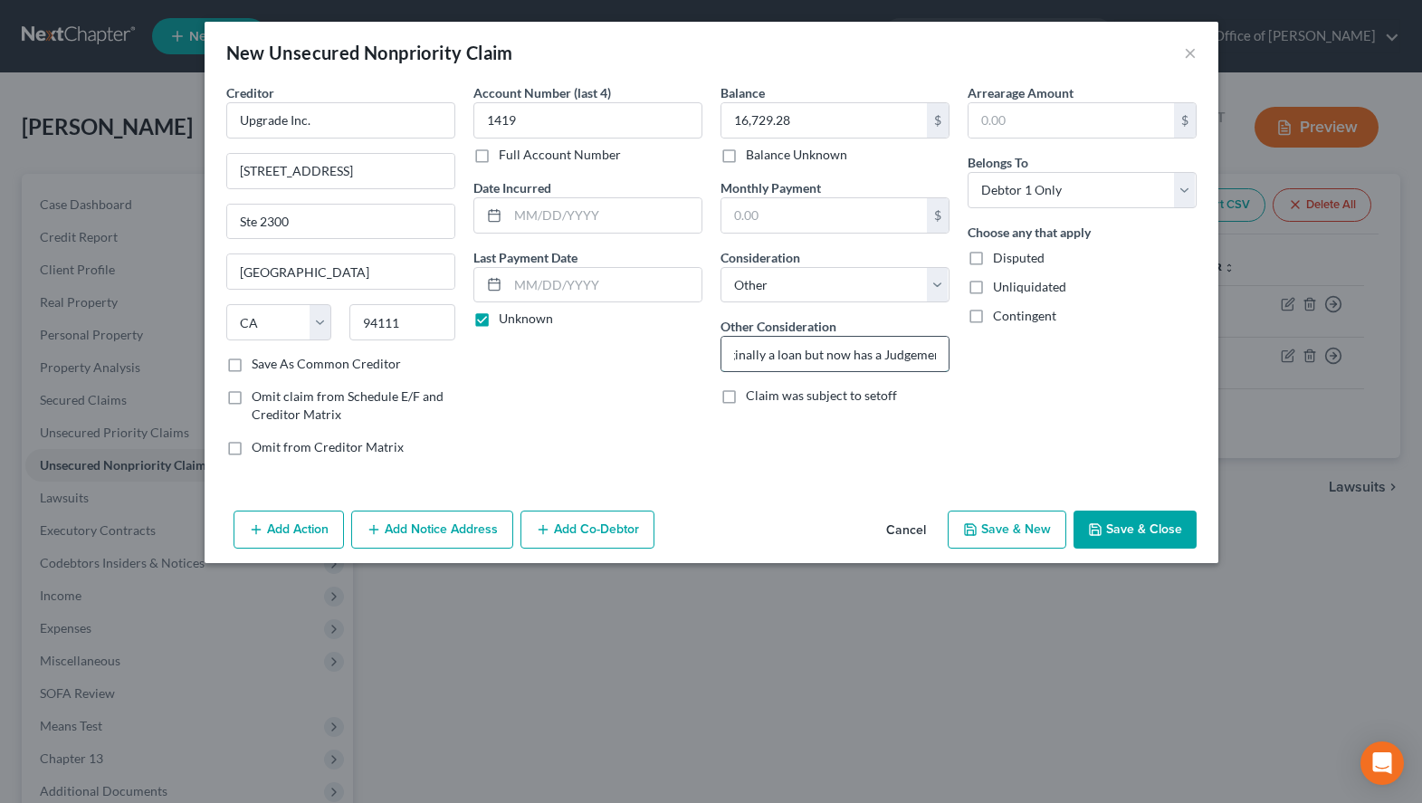
scroll to position [0, 29]
click at [418, 535] on button "Add Notice Address" at bounding box center [432, 530] width 162 height 38
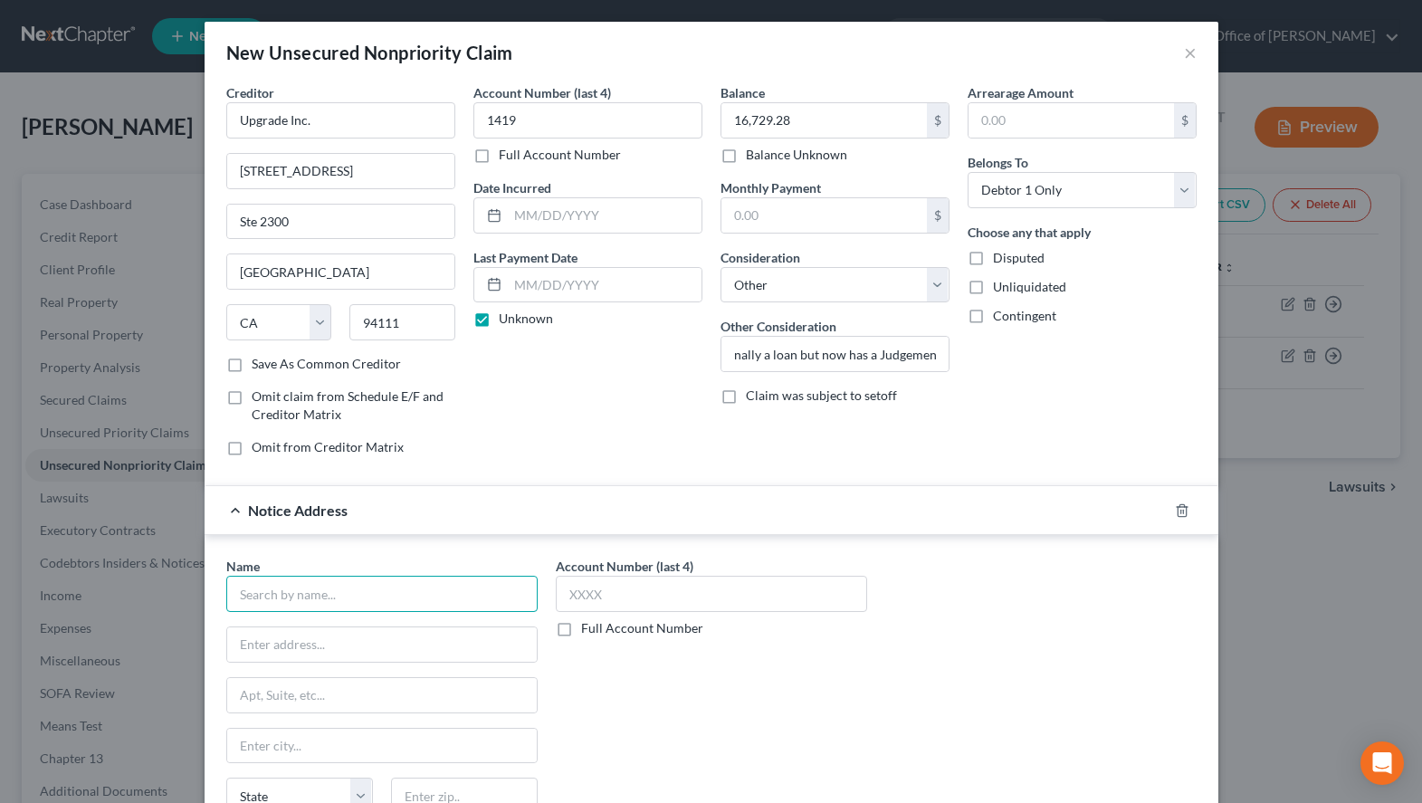
click at [401, 599] on input "text" at bounding box center [381, 594] width 311 height 36
click at [1093, 266] on div "Disputed" at bounding box center [1082, 258] width 229 height 18
click at [283, 594] on input "text" at bounding box center [381, 594] width 311 height 36
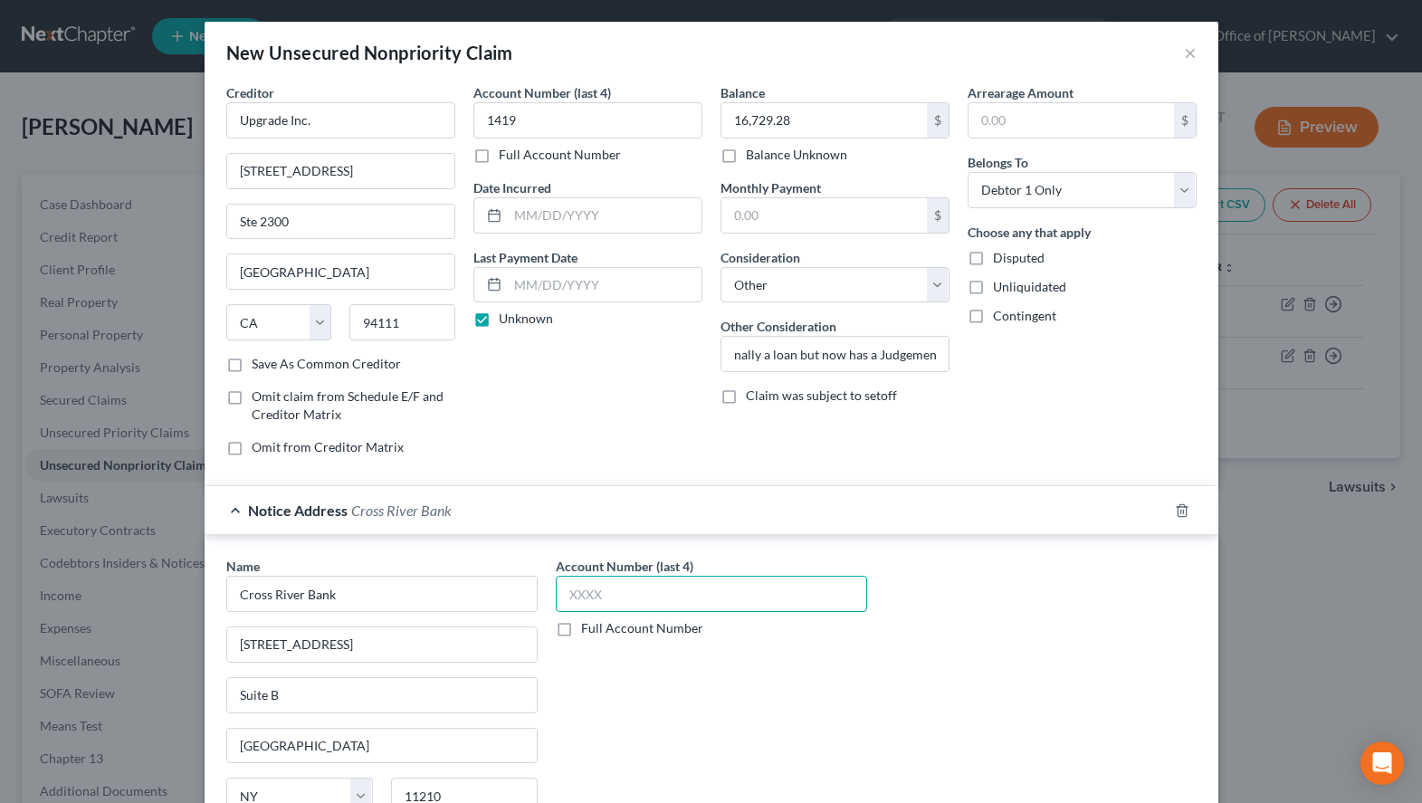
click at [675, 580] on input "text" at bounding box center [711, 594] width 311 height 36
click at [286, 367] on label "Save As Common Creditor" at bounding box center [326, 364] width 149 height 18
click at [271, 367] on input "Save As Common Creditor" at bounding box center [265, 361] width 12 height 12
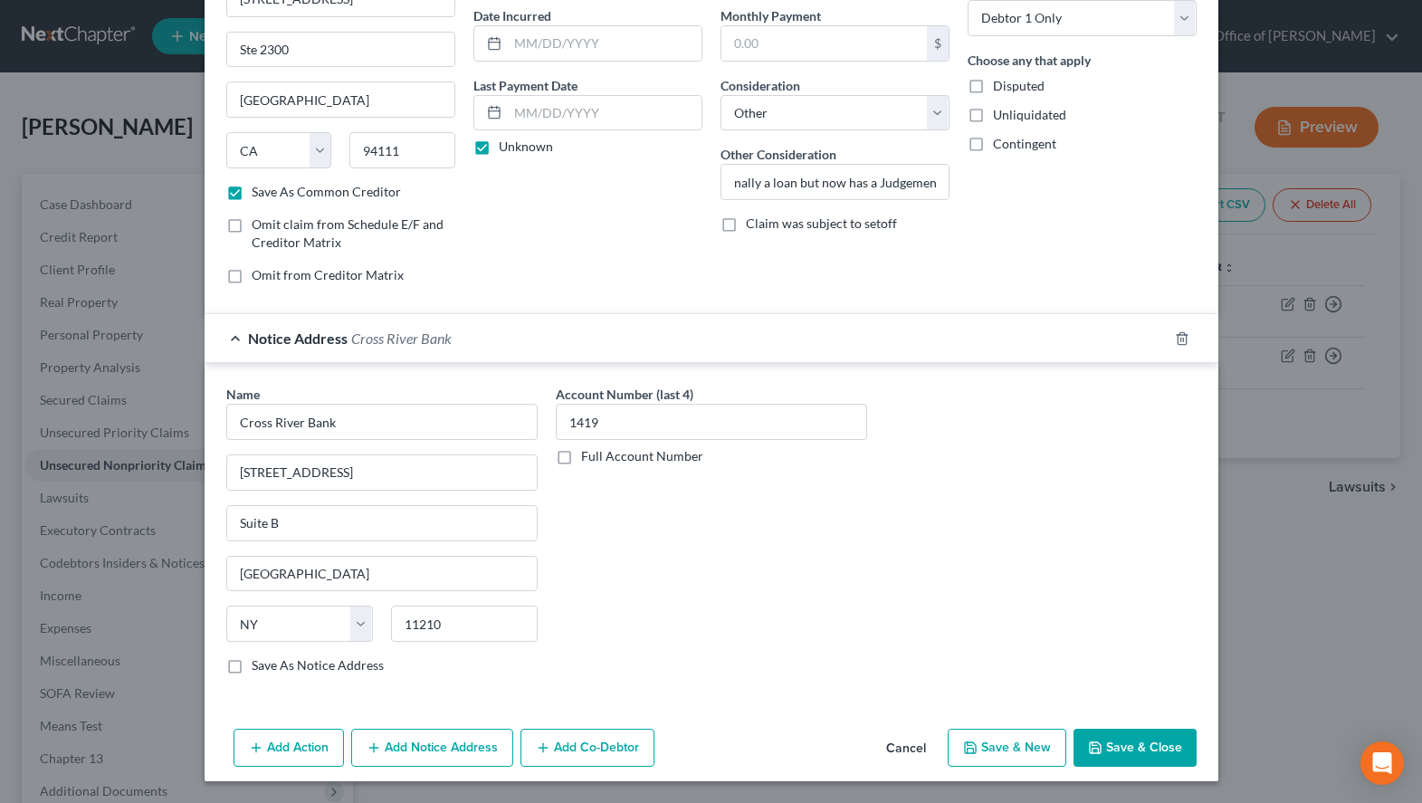
click at [425, 752] on button "Add Notice Address" at bounding box center [432, 748] width 162 height 38
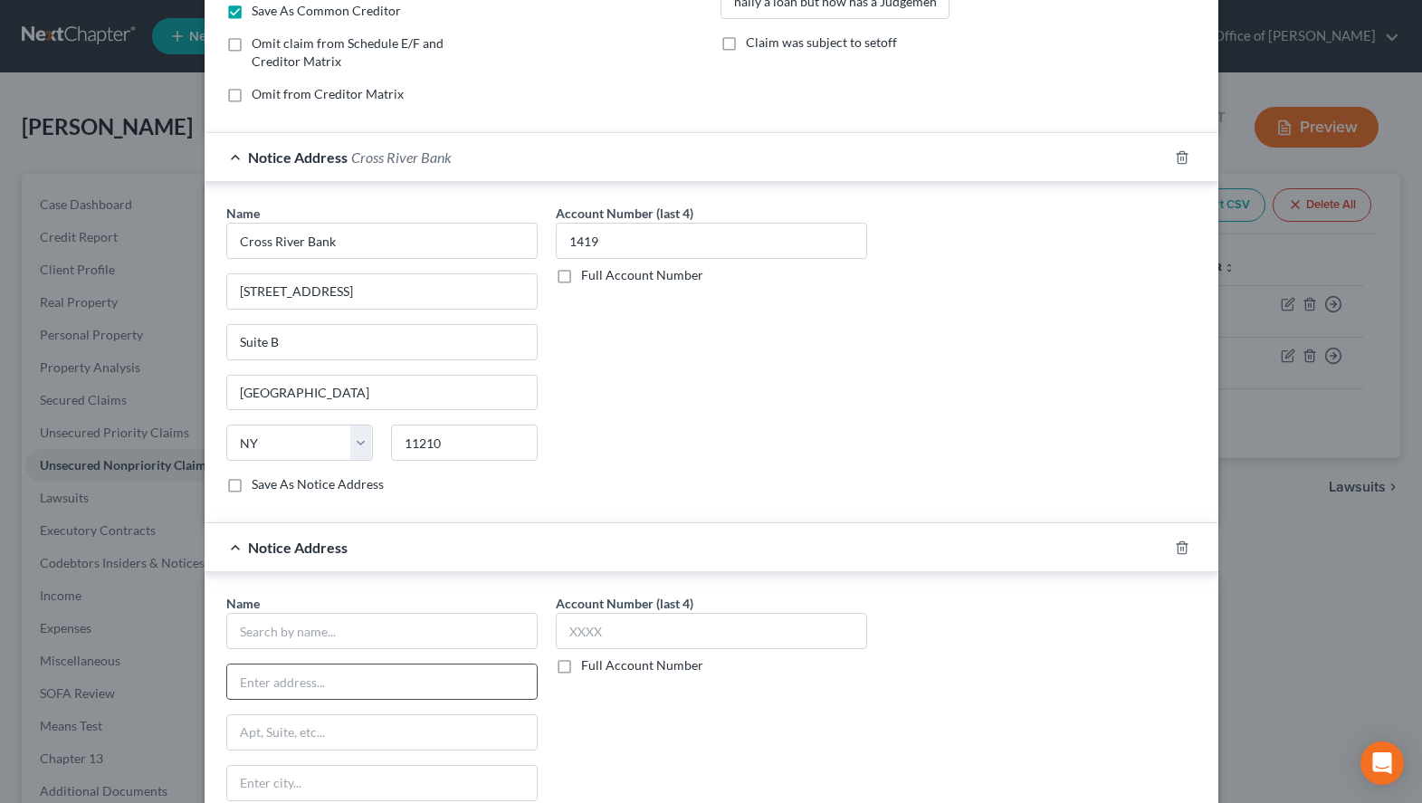
scroll to position [357, 0]
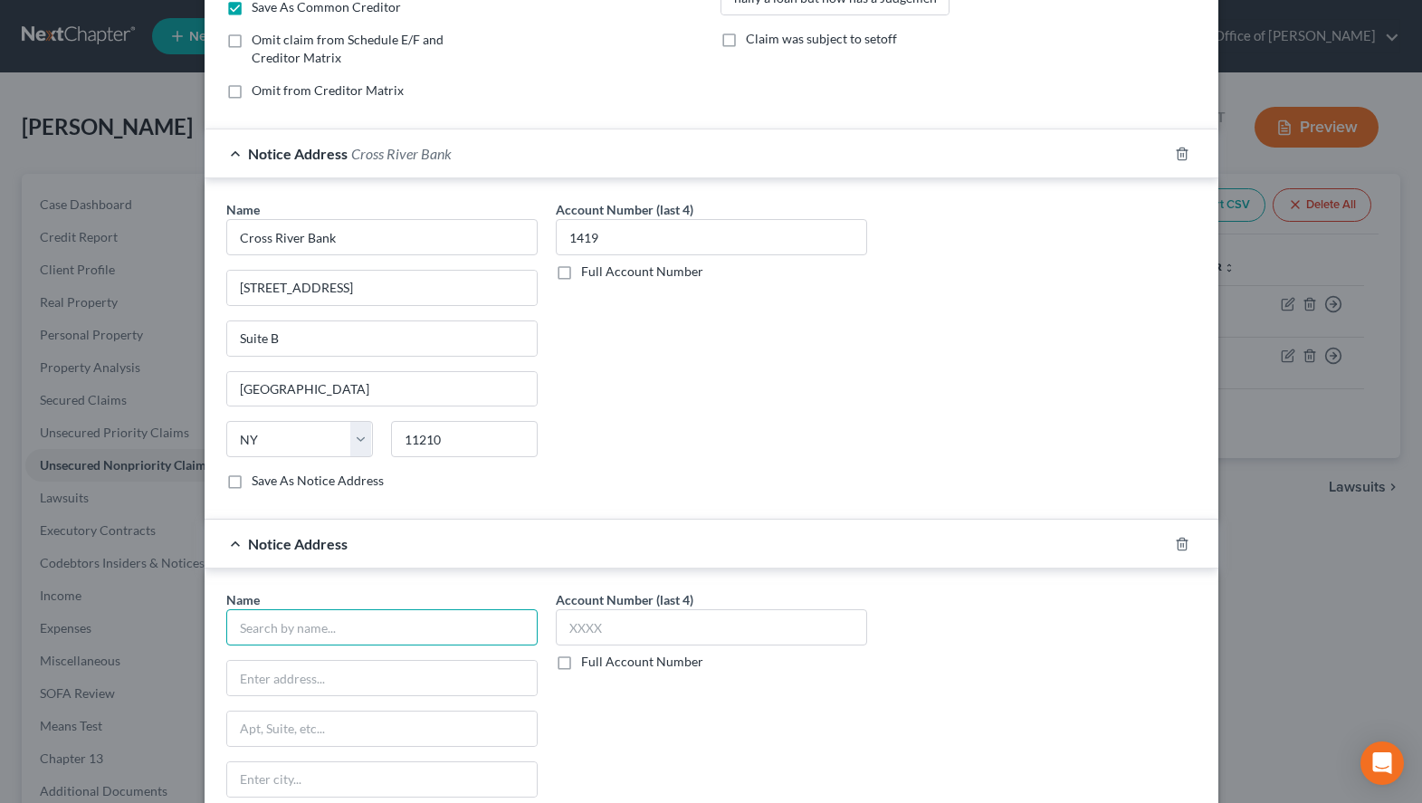
click at [395, 613] on input "text" at bounding box center [381, 627] width 311 height 36
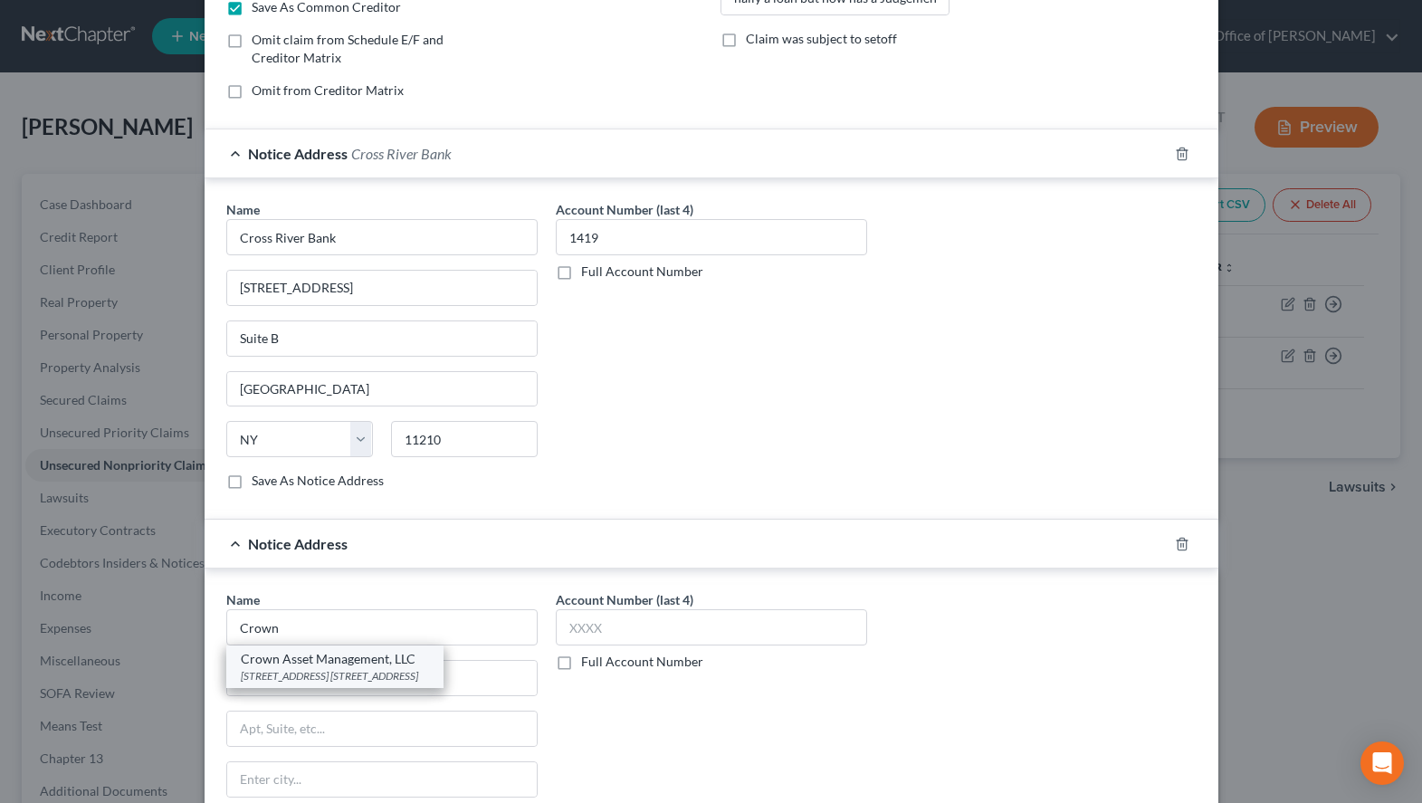
click at [296, 663] on div "Crown Asset Management, LLC" at bounding box center [335, 659] width 188 height 18
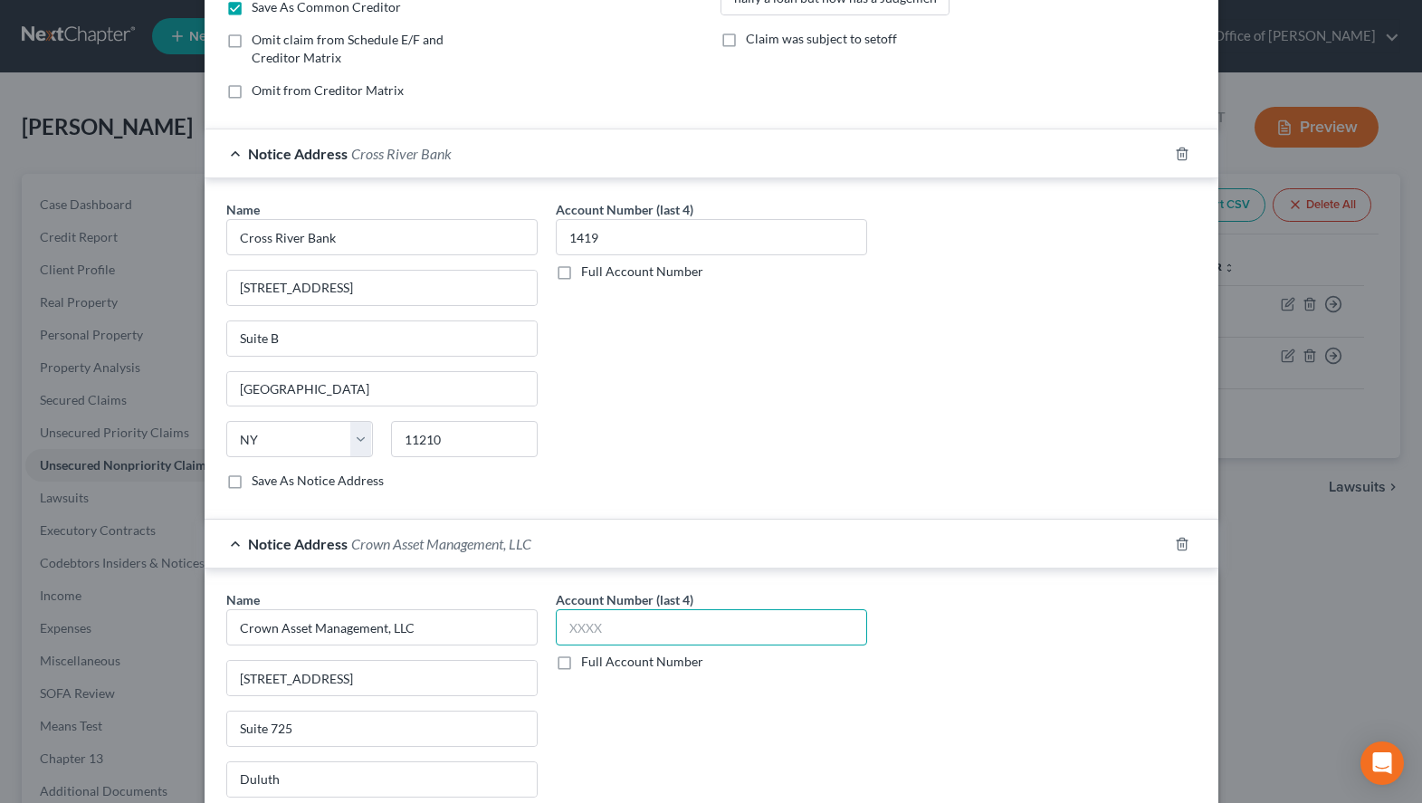
click at [652, 621] on input "text" at bounding box center [711, 627] width 311 height 36
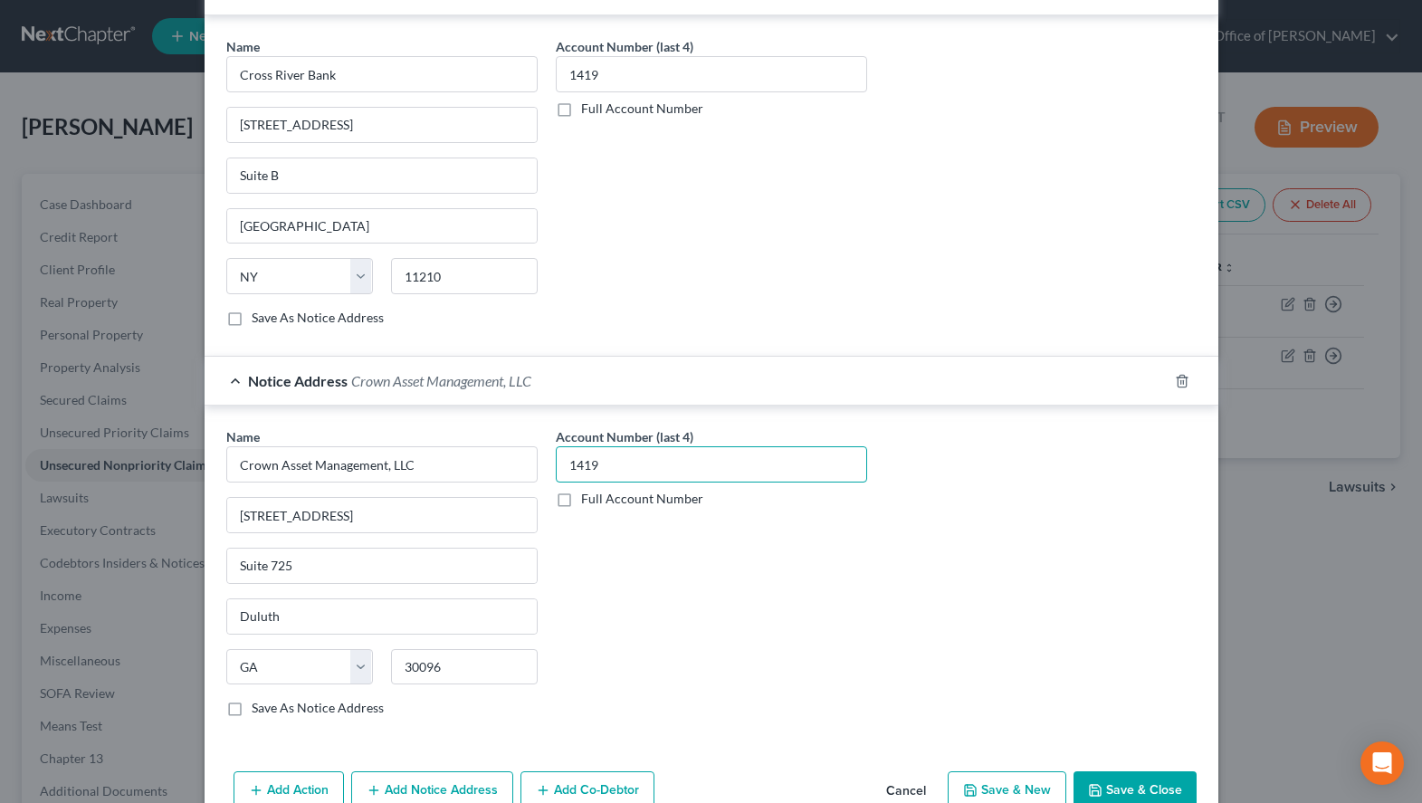
scroll to position [562, 0]
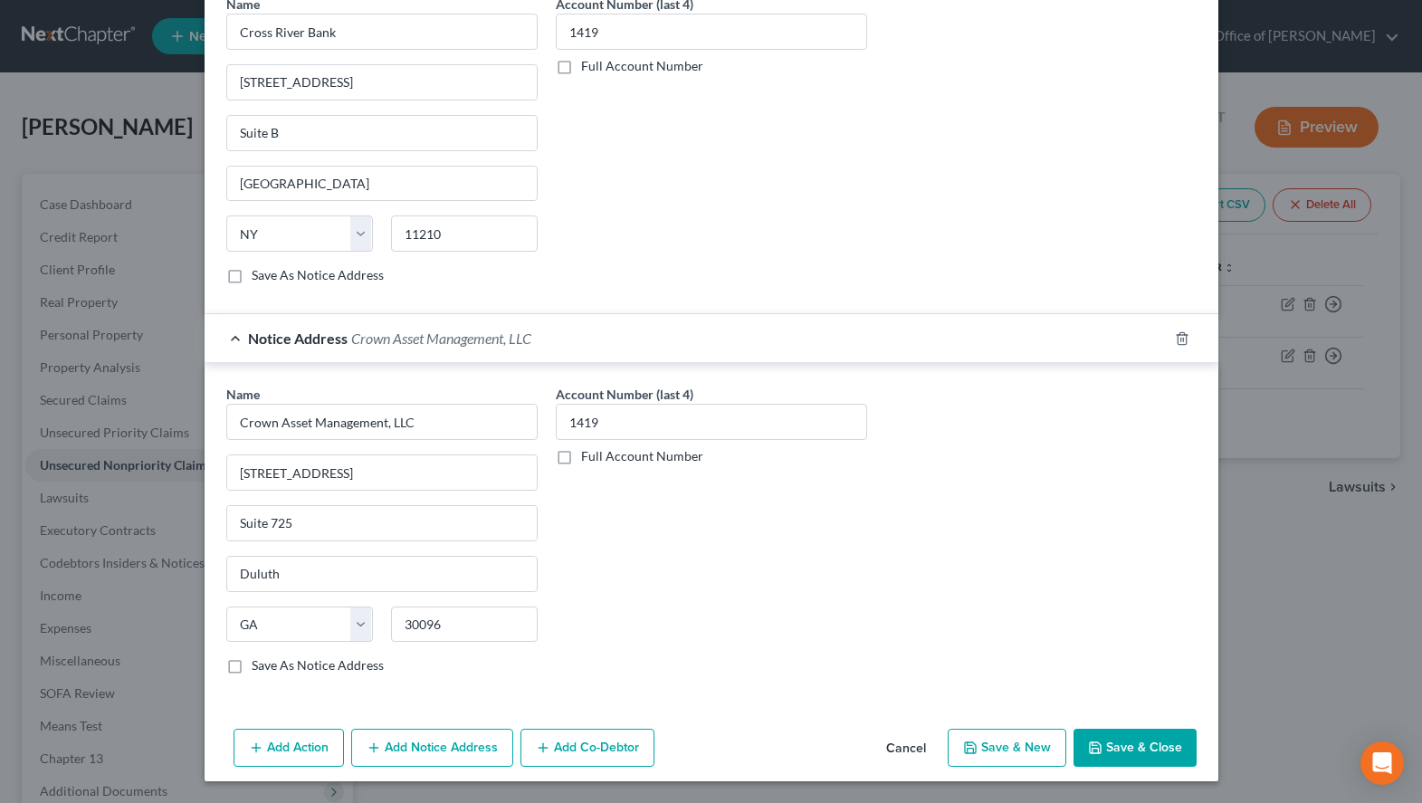
click at [358, 675] on div "Name * Crown Asset Management, LLC [STREET_ADDRESS] [GEOGRAPHIC_DATA] [US_STATE…" at bounding box center [381, 537] width 329 height 304
click at [358, 669] on label "Save As Notice Address" at bounding box center [318, 665] width 132 height 18
click at [271, 668] on input "Save As Notice Address" at bounding box center [265, 662] width 12 height 12
click at [357, 673] on label "Save As Notice Address" at bounding box center [318, 665] width 132 height 18
click at [271, 668] on input "Save As Notice Address" at bounding box center [265, 662] width 12 height 12
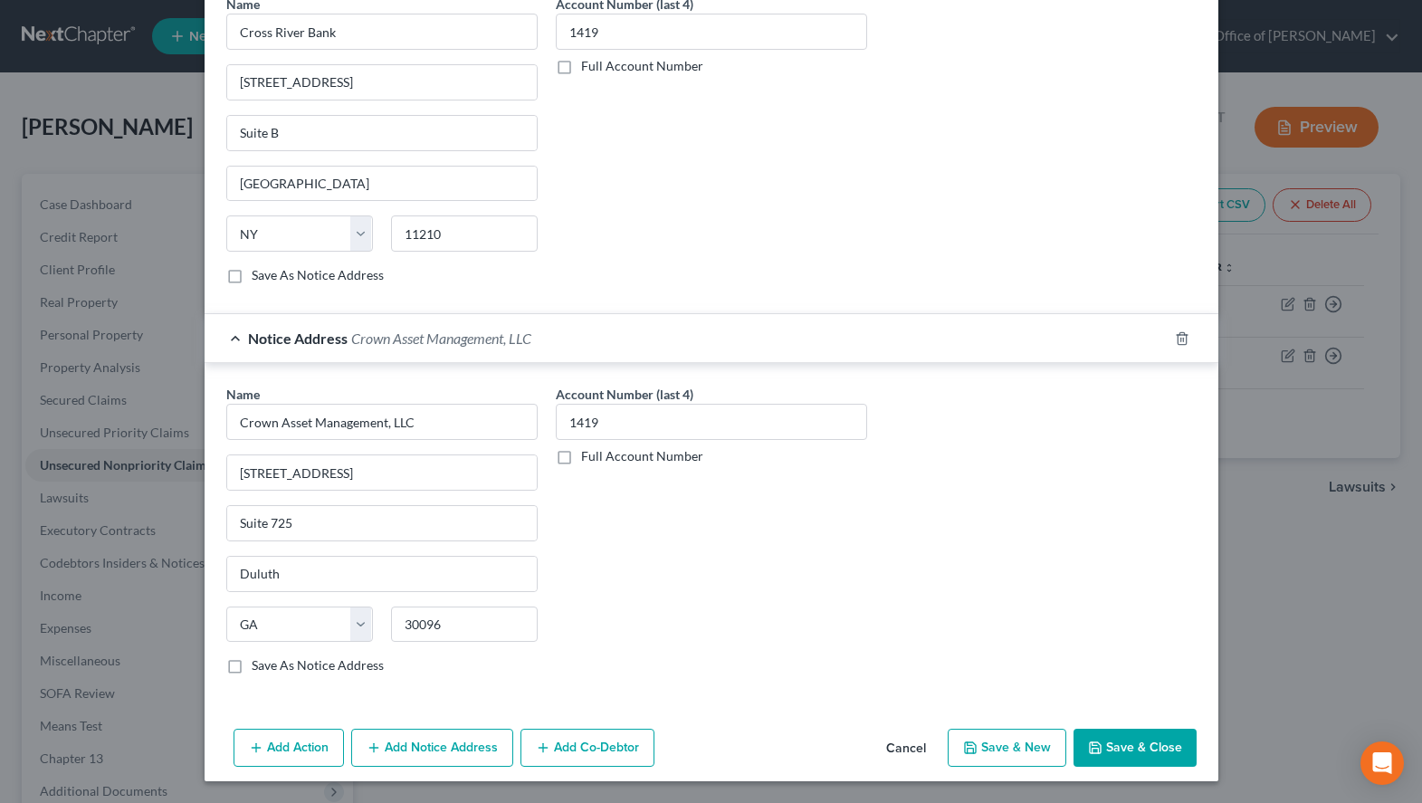
click at [422, 746] on button "Add Notice Address" at bounding box center [432, 748] width 162 height 38
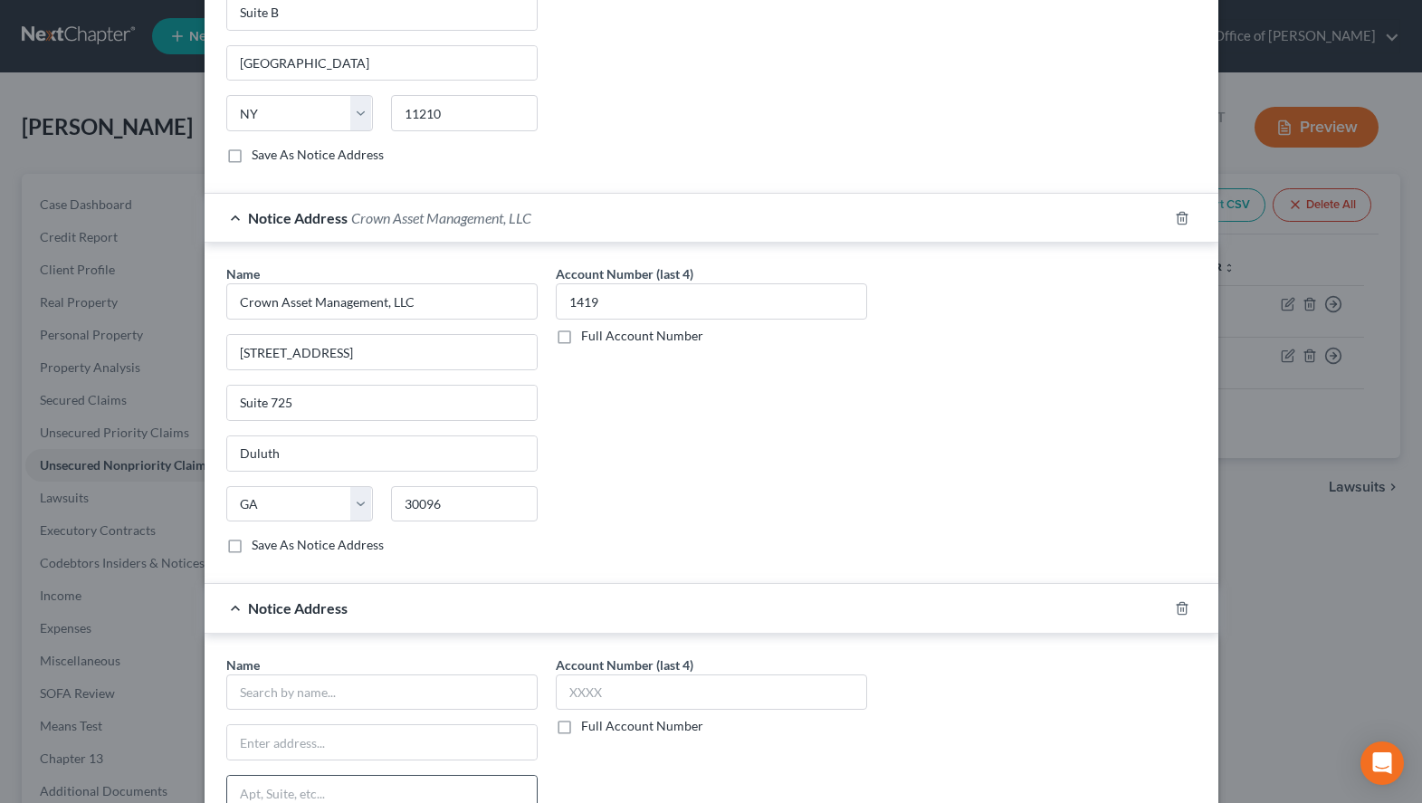
scroll to position [747, 0]
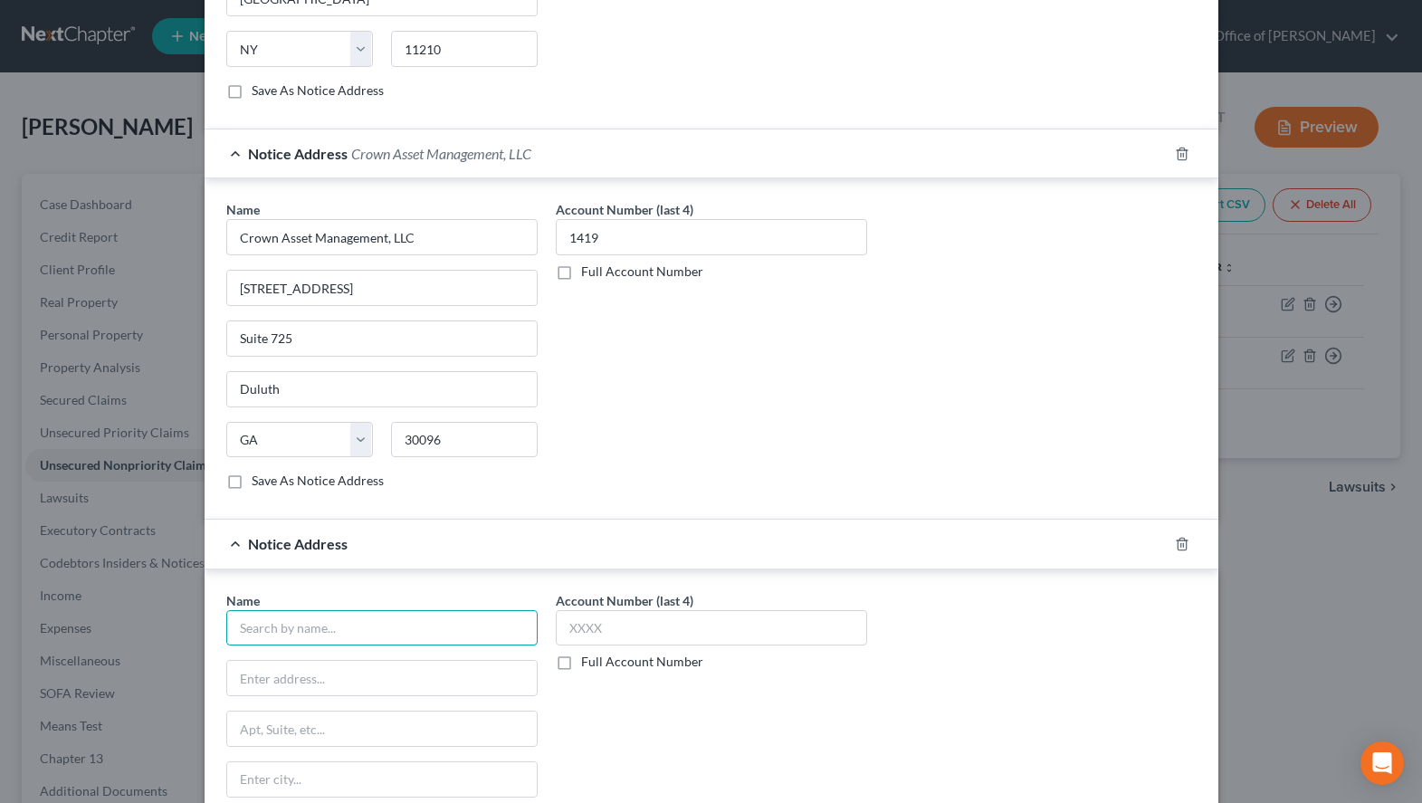
click at [400, 611] on input "text" at bounding box center [381, 628] width 311 height 36
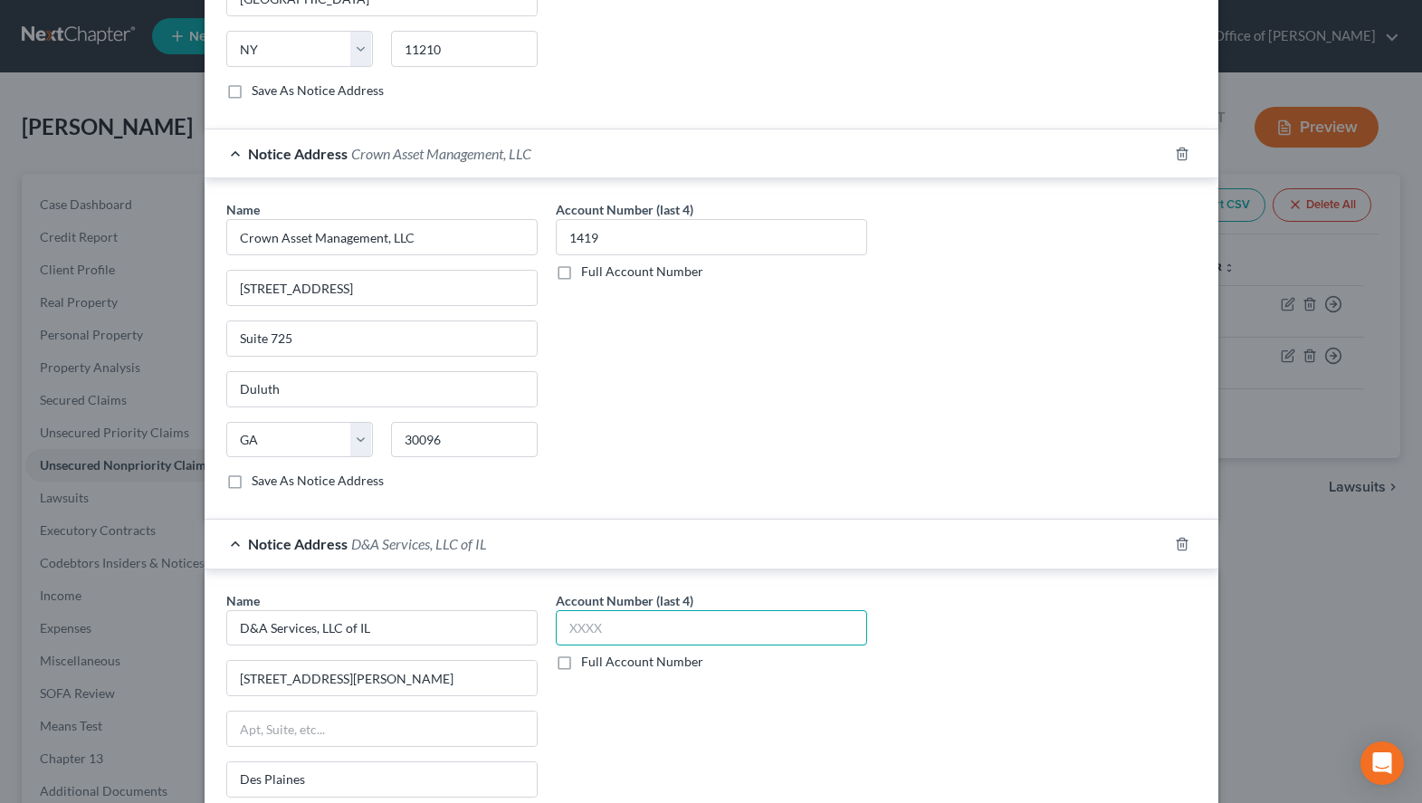
click at [709, 611] on input "text" at bounding box center [711, 628] width 311 height 36
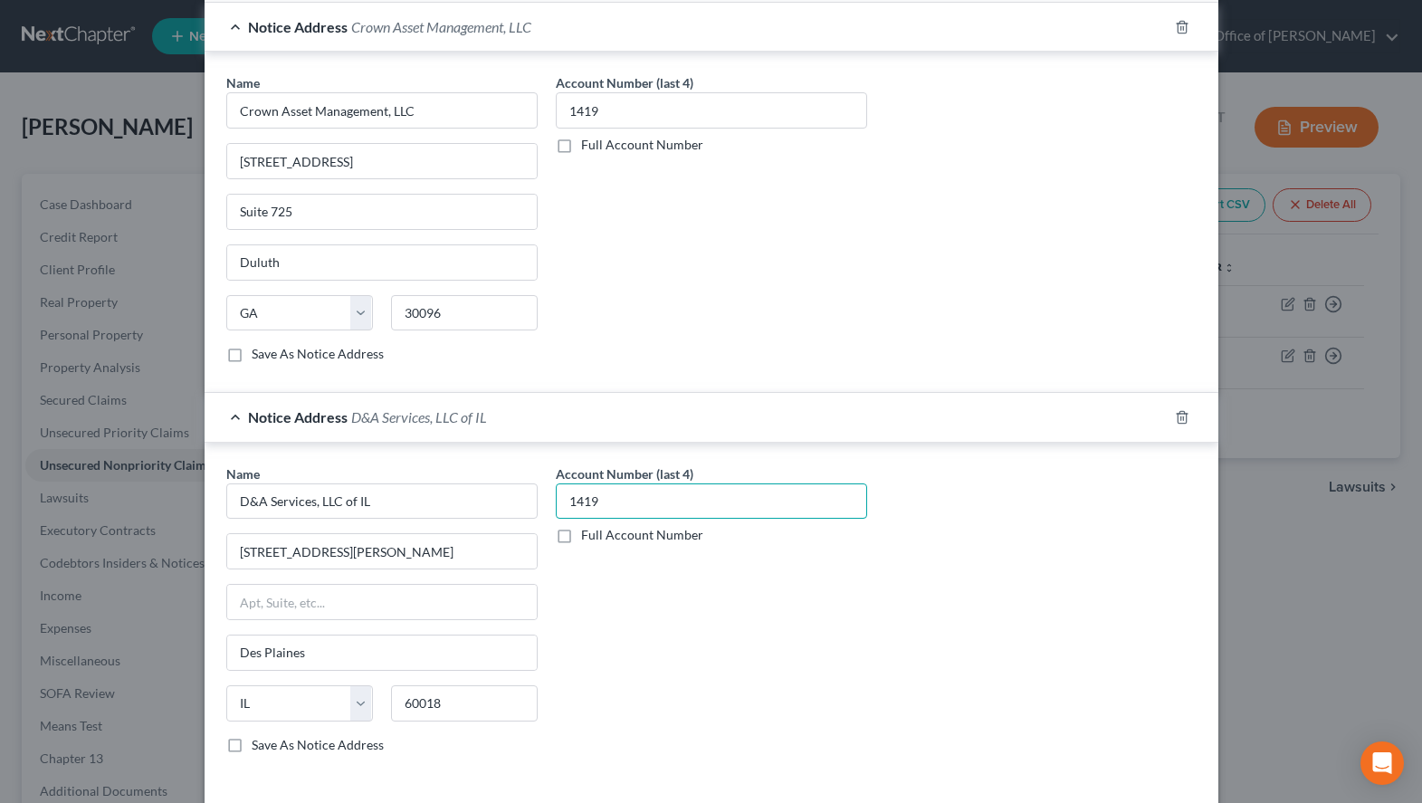
scroll to position [953, 0]
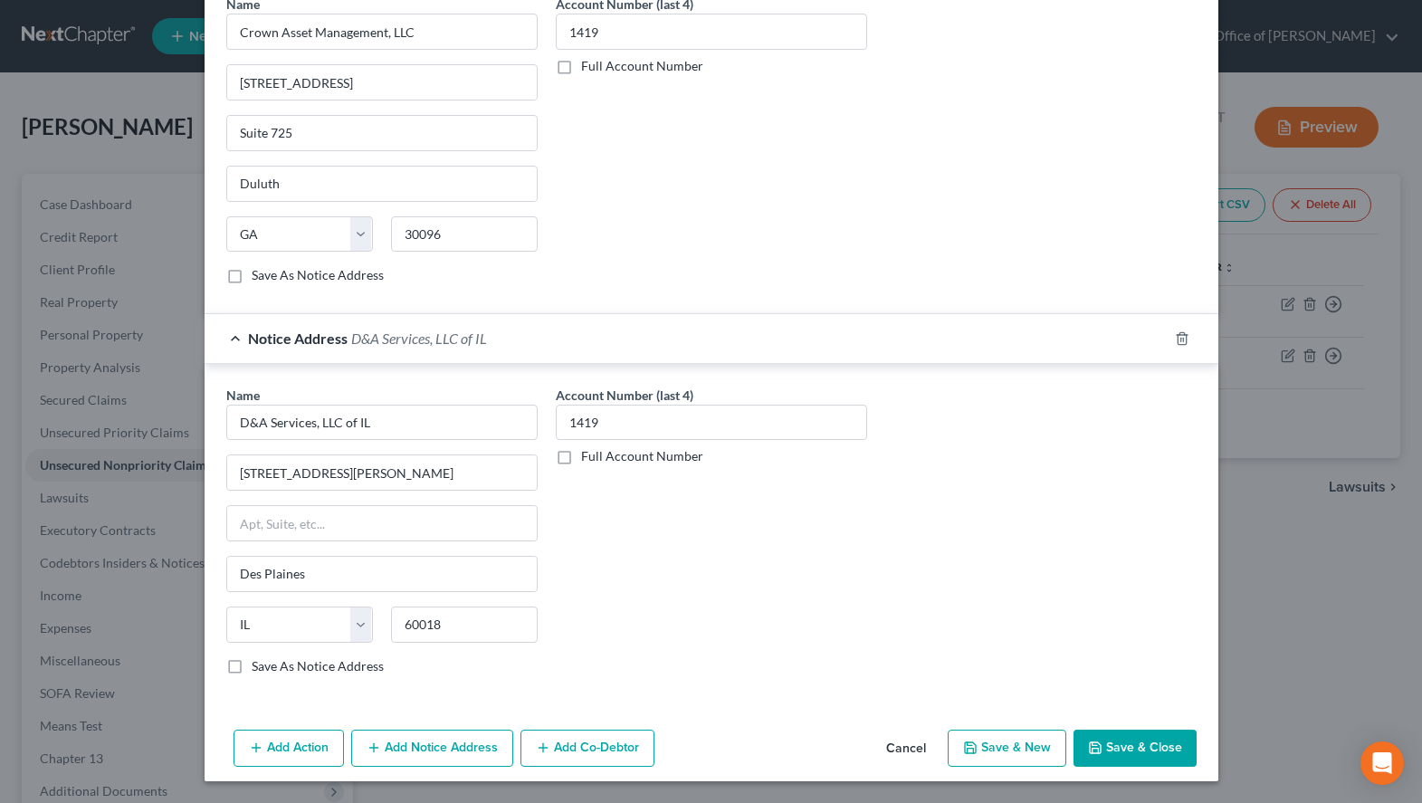
click at [976, 744] on icon "button" at bounding box center [970, 747] width 11 height 11
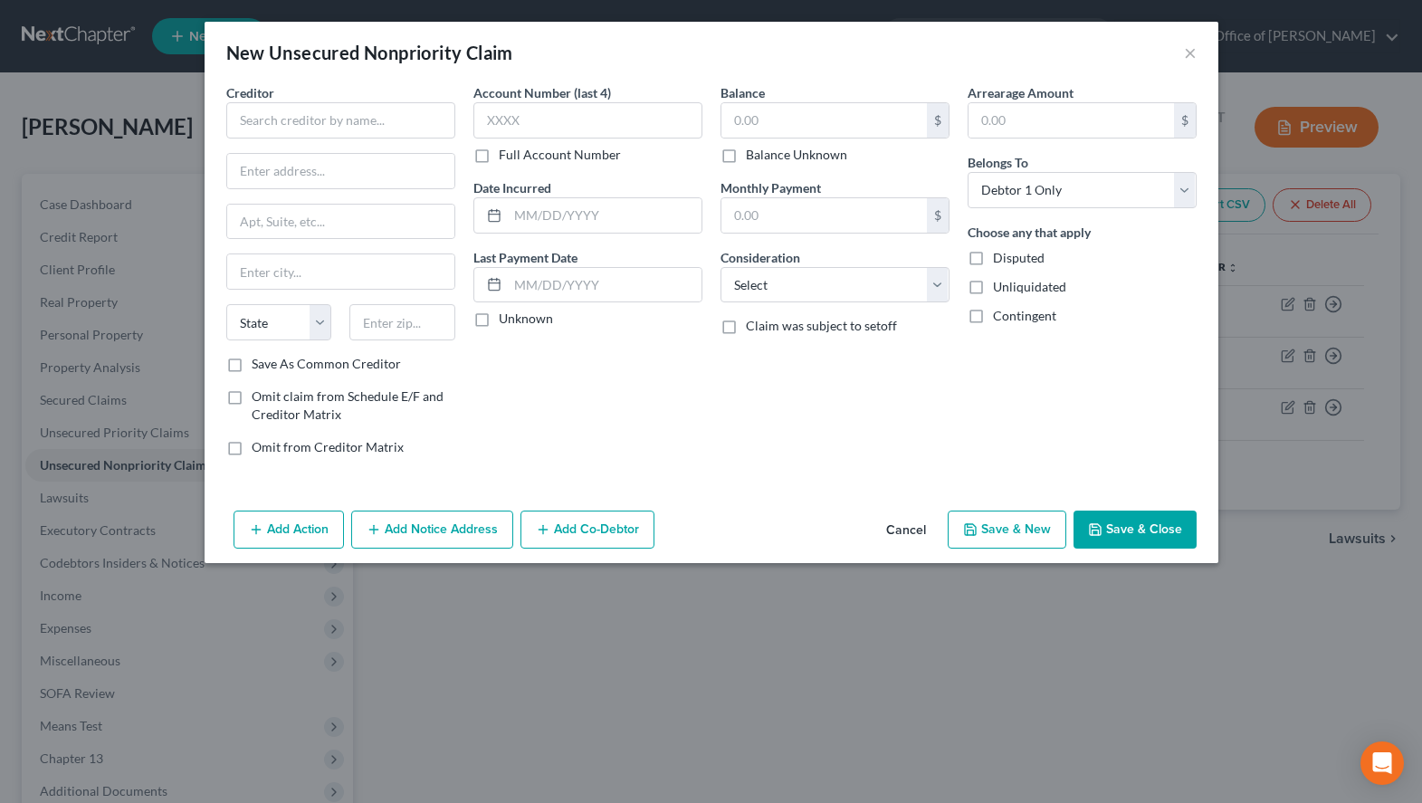
click at [967, 56] on div "New Unsecured Nonpriority Claim ×" at bounding box center [712, 53] width 1014 height 62
click at [262, 121] on input "text" at bounding box center [340, 120] width 229 height 36
click at [1142, 351] on div "Arrearage Amount $ Belongs To * Select Debtor 1 Only Debtor 2 Only Debtor 1 And…" at bounding box center [1082, 276] width 247 height 387
drag, startPoint x: 371, startPoint y: 122, endPoint x: 223, endPoint y: 135, distance: 149.0
click at [226, 135] on input "Freedom Financial" at bounding box center [340, 120] width 229 height 36
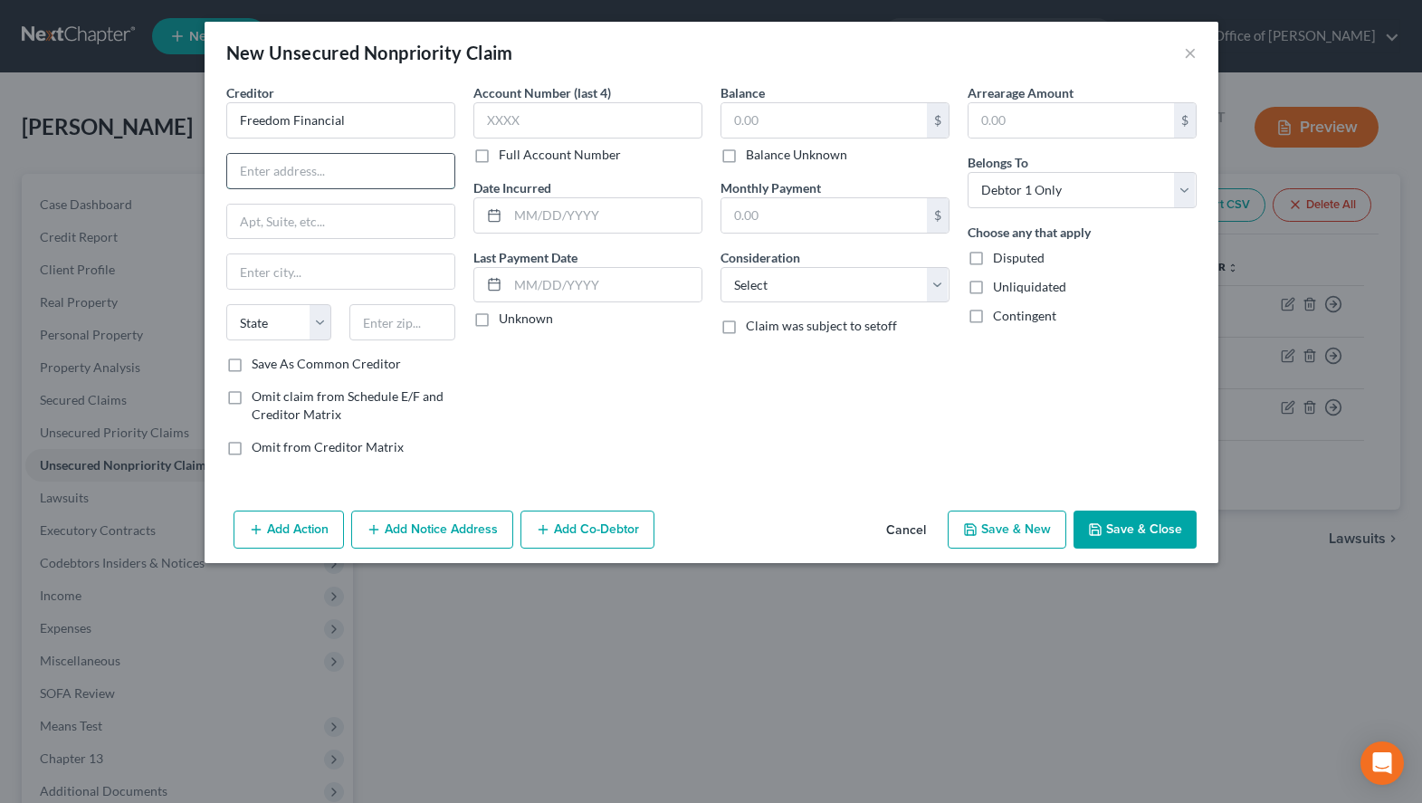
click at [368, 163] on input "text" at bounding box center [340, 171] width 227 height 34
click at [401, 316] on input "text" at bounding box center [402, 322] width 106 height 36
click at [363, 367] on label "Save As Common Creditor" at bounding box center [326, 364] width 149 height 18
click at [271, 367] on input "Save As Common Creditor" at bounding box center [265, 361] width 12 height 12
click at [544, 102] on input "text" at bounding box center [587, 120] width 229 height 36
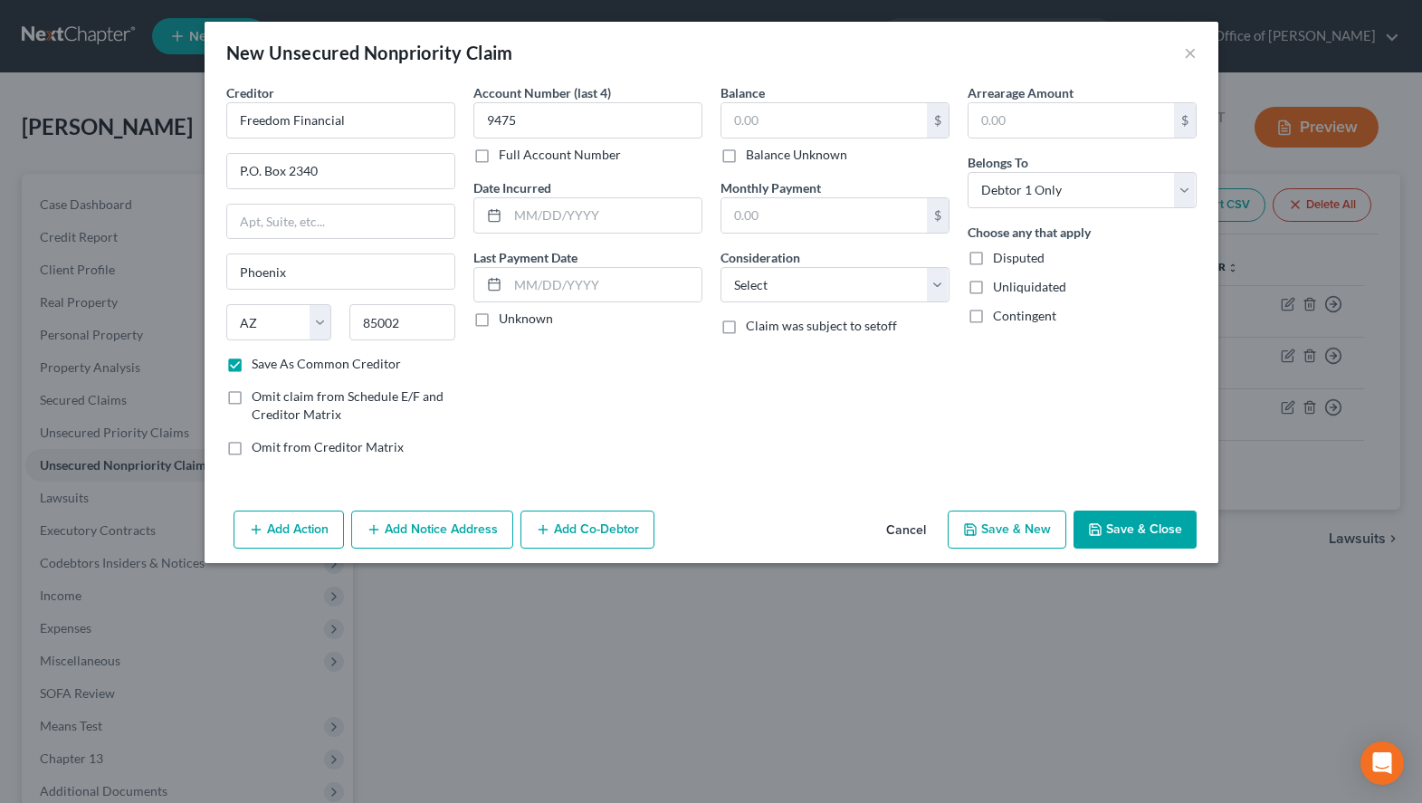
click at [1024, 400] on div "Arrearage Amount $ Belongs To * Select Debtor 1 Only Debtor 2 Only Debtor 1 And…" at bounding box center [1082, 276] width 247 height 387
click at [524, 314] on label "Unknown" at bounding box center [526, 319] width 54 height 18
click at [518, 314] on input "Unknown" at bounding box center [512, 316] width 12 height 12
click at [797, 113] on input "text" at bounding box center [823, 120] width 205 height 34
click at [996, 444] on div "Arrearage Amount $ Belongs To * Select Debtor 1 Only Debtor 2 Only Debtor 1 And…" at bounding box center [1082, 276] width 247 height 387
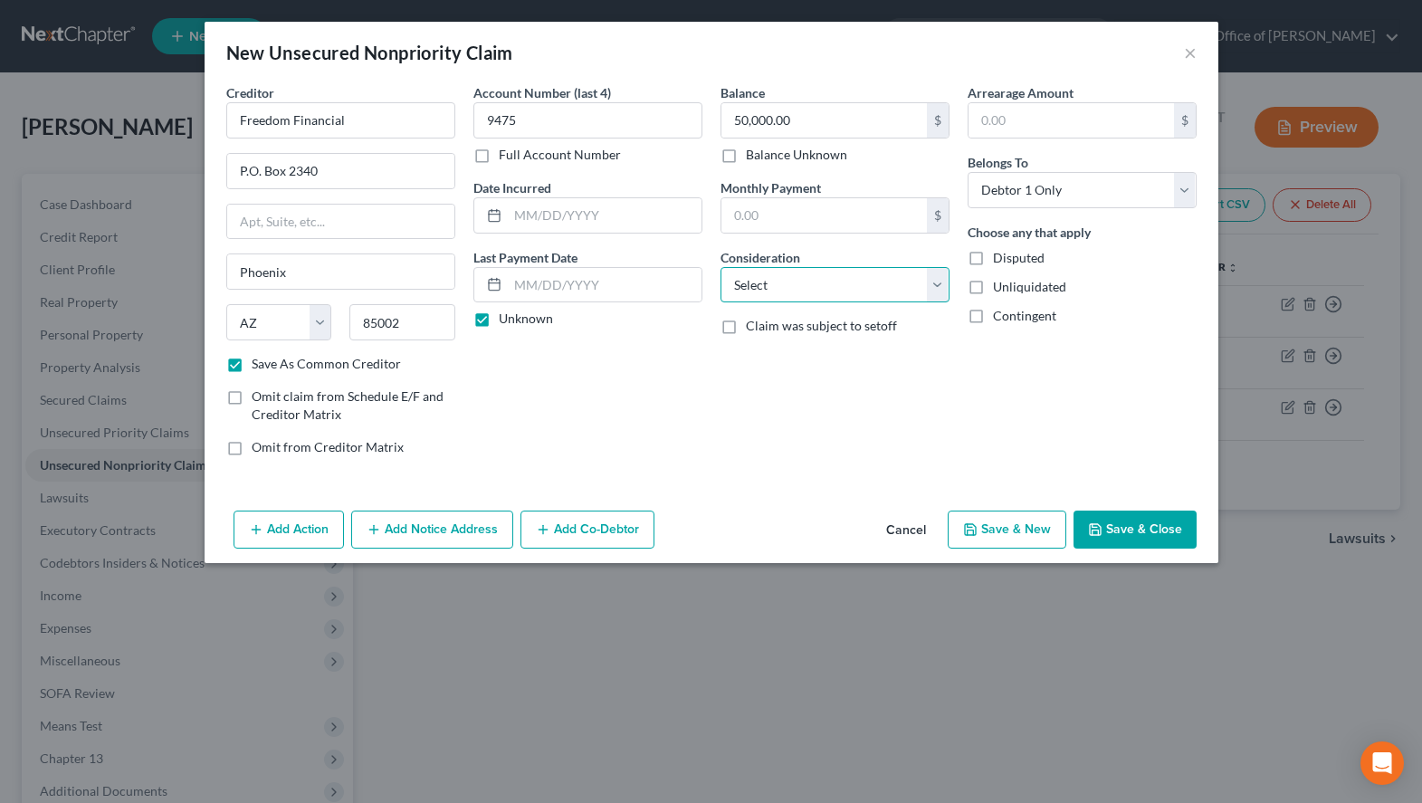
click at [721, 267] on select "Select Cable / Satellite Services Collection Agency Credit Card Debt Debt Couns…" at bounding box center [835, 285] width 229 height 36
click option "Other" at bounding box center [0, 0] width 0 height 0
click at [824, 354] on input "text" at bounding box center [834, 354] width 227 height 34
click at [941, 18] on div "New Unsecured Nonpriority Claim × Creditor * Freedom Financial P.O. [GEOGRAPHIC…" at bounding box center [711, 401] width 1422 height 803
click at [993, 540] on button "Save & New" at bounding box center [1007, 530] width 119 height 38
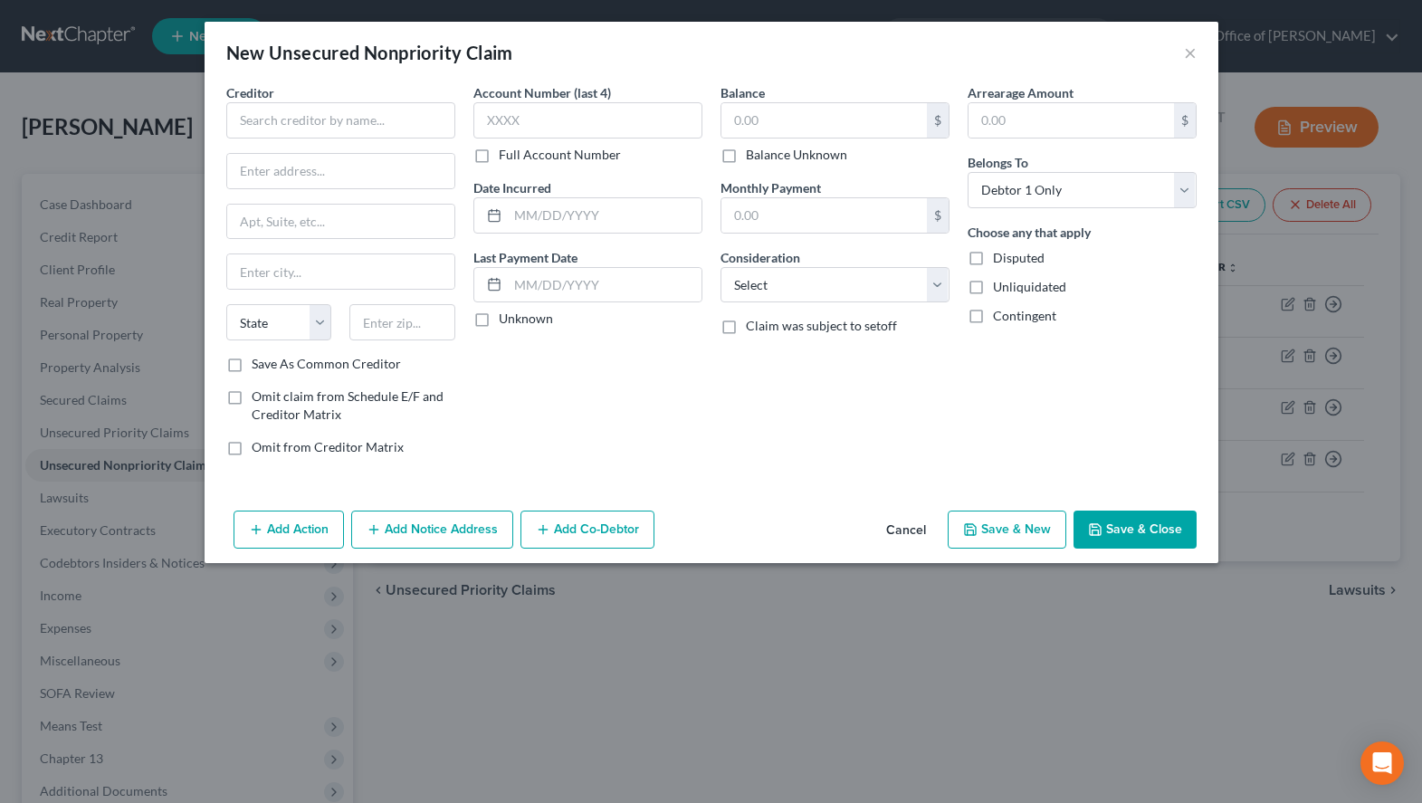
drag, startPoint x: 1011, startPoint y: 346, endPoint x: 935, endPoint y: 320, distance: 80.4
click at [1010, 347] on div "Arrearage Amount $ Belongs To * Select Debtor 1 Only Debtor 2 Only Debtor 1 And…" at bounding box center [1082, 276] width 247 height 387
click at [372, 104] on input "text" at bounding box center [340, 120] width 229 height 36
click at [545, 120] on input "text" at bounding box center [587, 120] width 229 height 36
click at [616, 202] on input "text" at bounding box center [605, 215] width 194 height 34
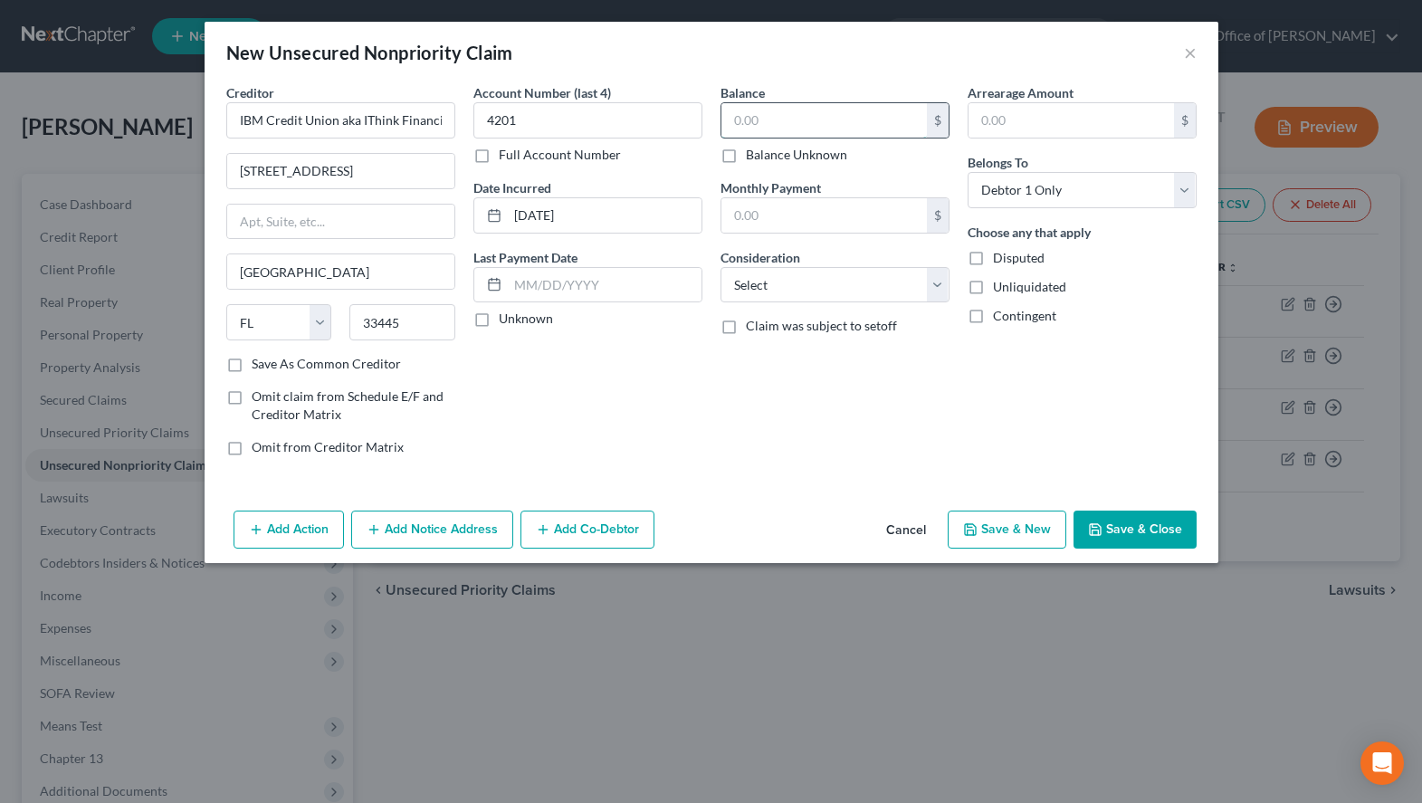
click at [873, 115] on input "text" at bounding box center [823, 120] width 205 height 34
click at [923, 384] on div "Balance 31,228.33 $ Balance Unknown Balance Undetermined 31,228.33 $ Balance Un…" at bounding box center [834, 276] width 247 height 387
click at [605, 533] on button "Add Co-Debtor" at bounding box center [587, 530] width 134 height 38
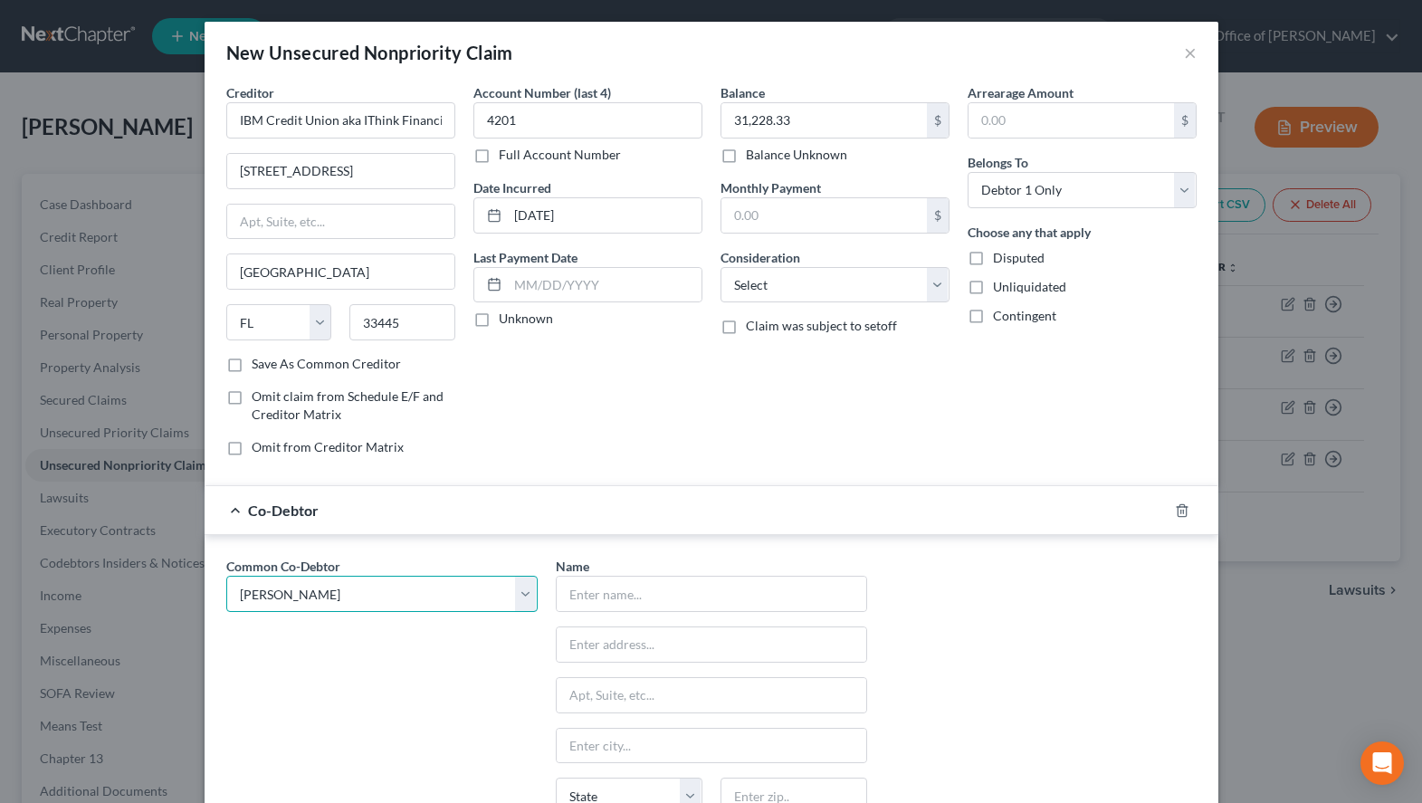
click option "[PERSON_NAME]" at bounding box center [0, 0] width 0 height 0
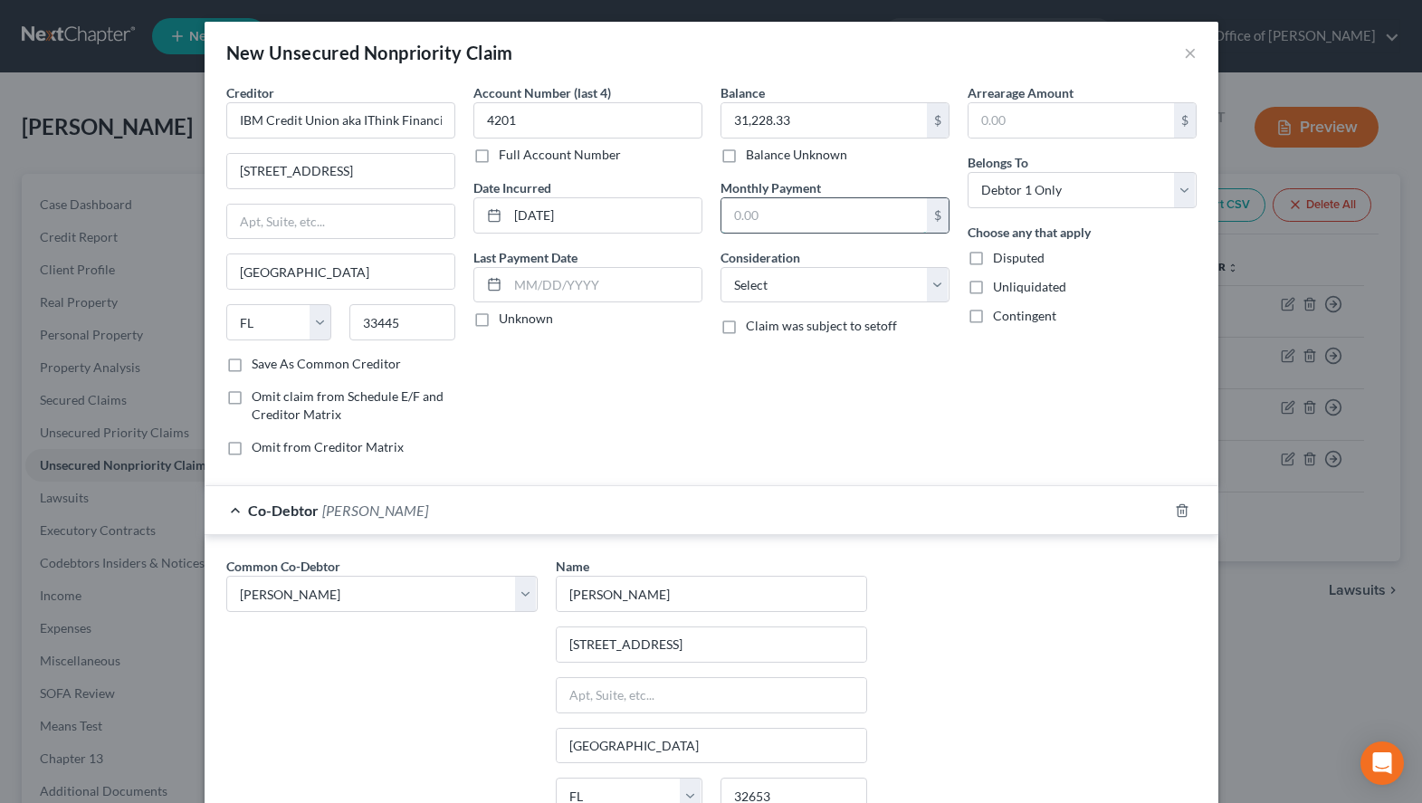
click at [850, 216] on input "text" at bounding box center [823, 215] width 205 height 34
click at [877, 305] on div "Balance 31,228.33 $ Balance Unknown Balance Undetermined 31,228.33 $ Balance Un…" at bounding box center [834, 276] width 247 height 387
click at [721, 267] on select "Select Cable / Satellite Services Collection Agency Credit Card Debt Debt Couns…" at bounding box center [835, 285] width 229 height 36
click option "Credit Card Debt" at bounding box center [0, 0] width 0 height 0
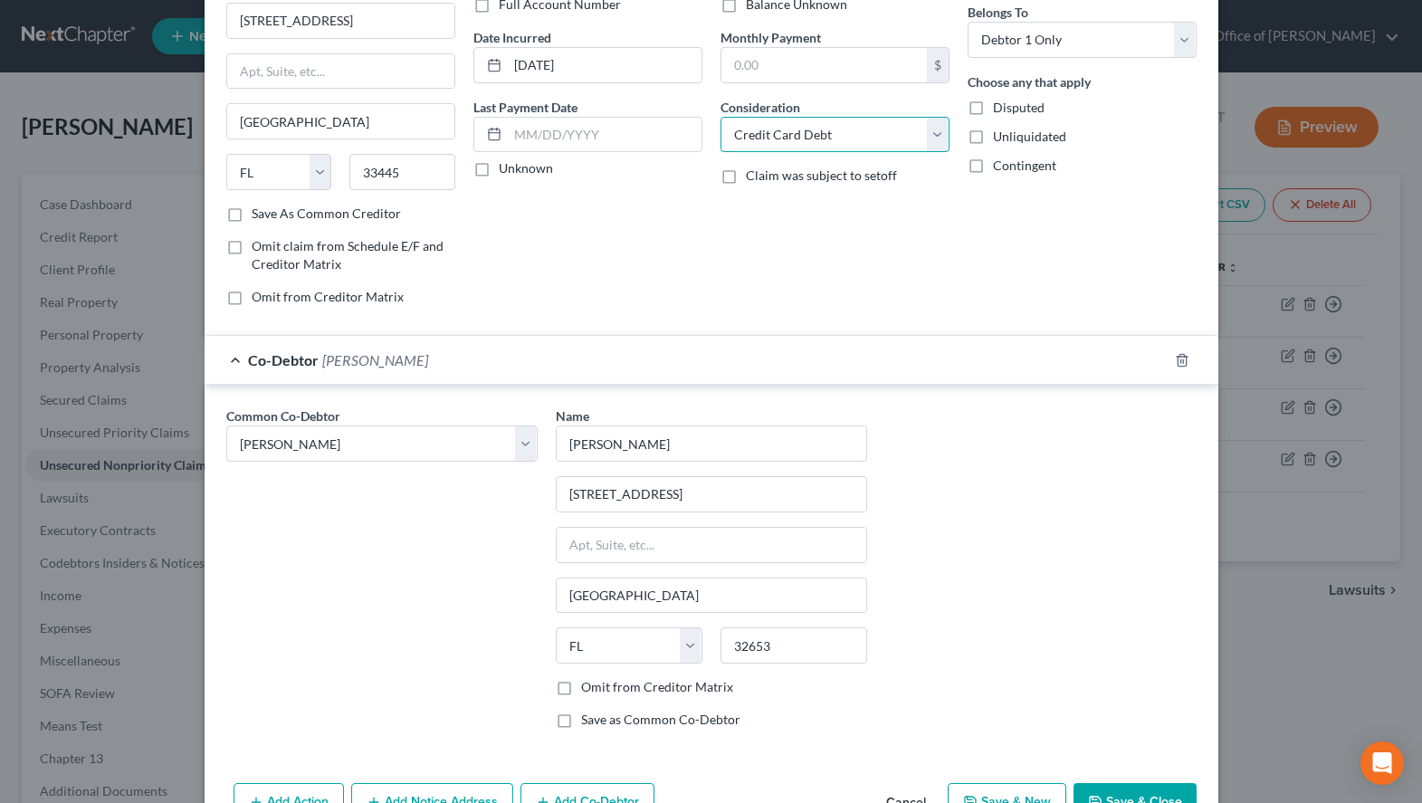
scroll to position [185, 0]
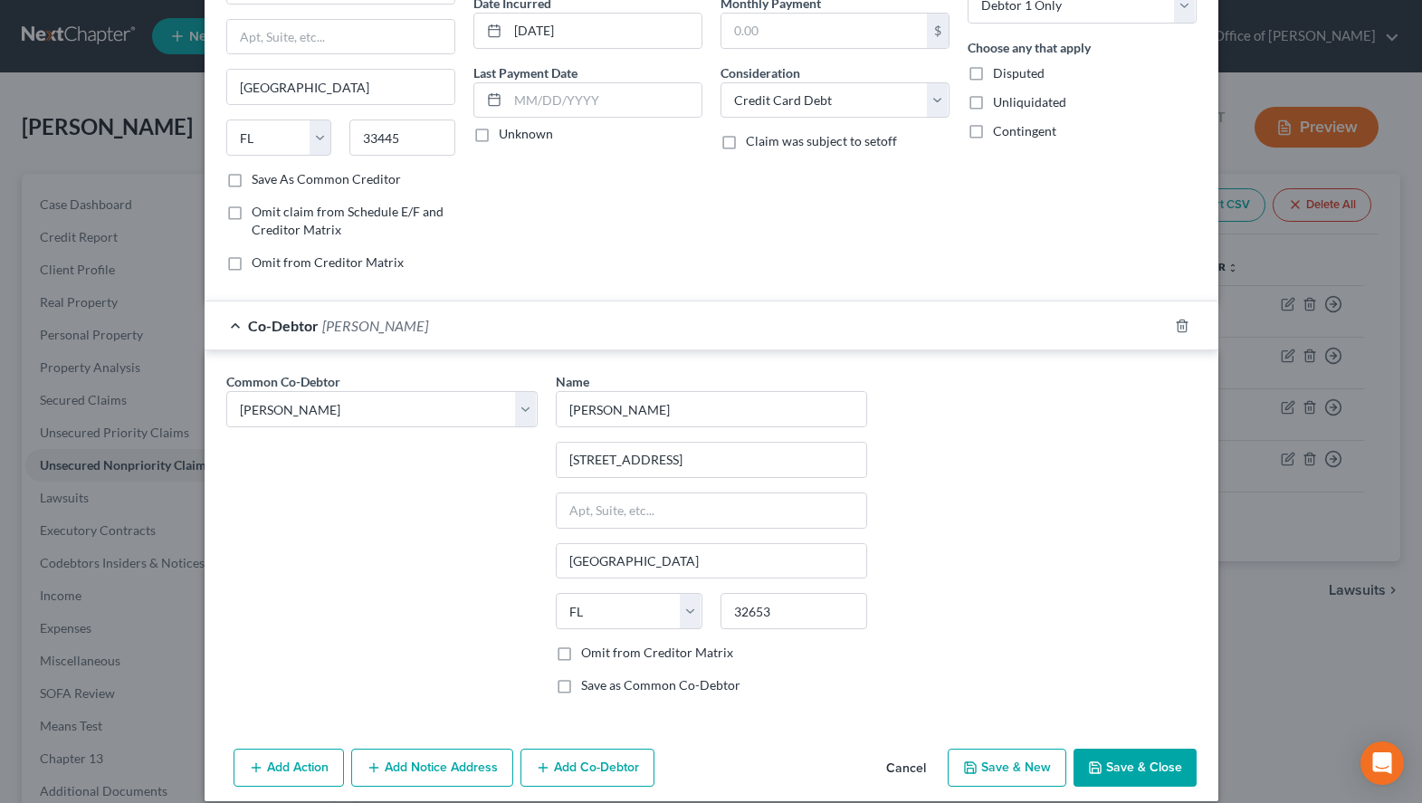
click at [976, 764] on icon "button" at bounding box center [970, 767] width 11 height 11
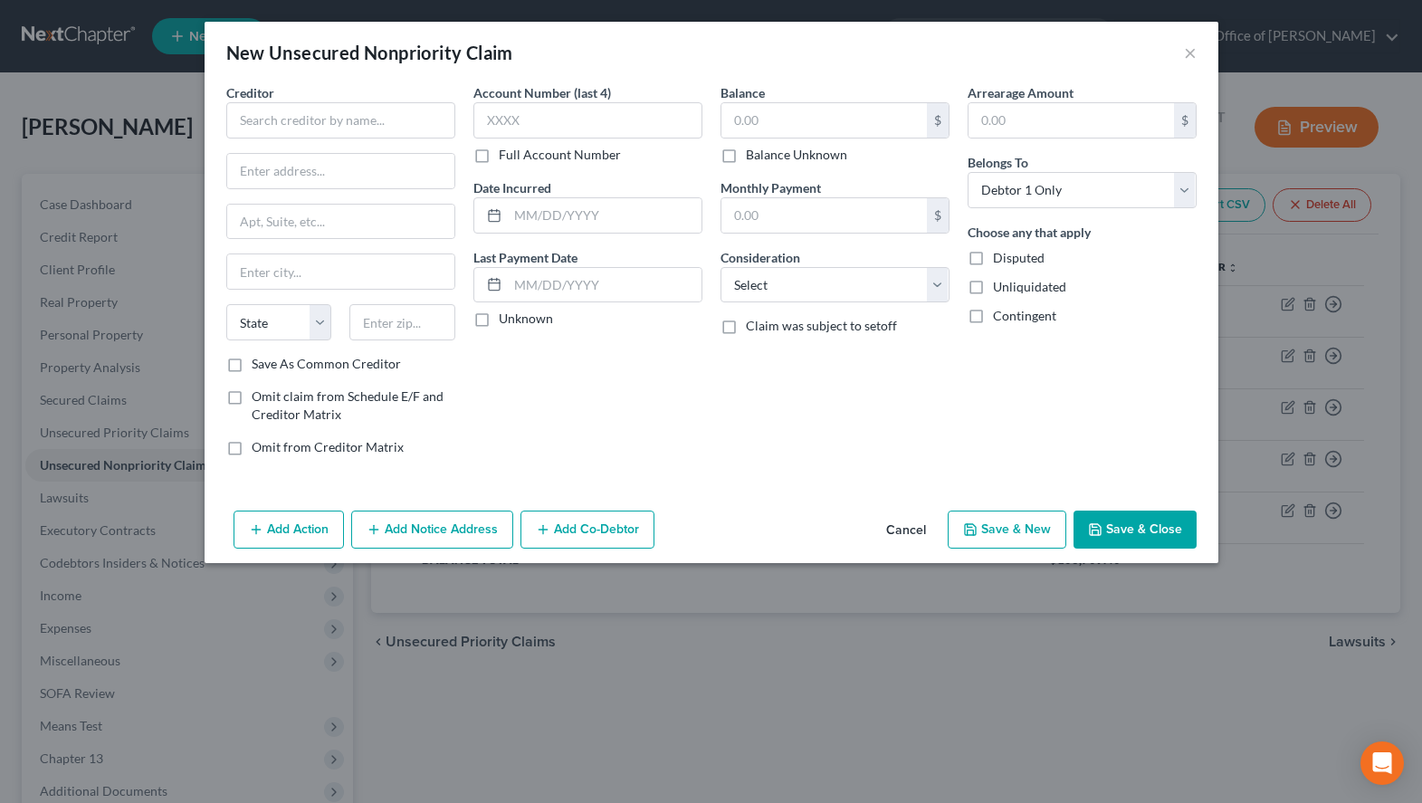
click at [948, 36] on div "New Unsecured Nonpriority Claim ×" at bounding box center [712, 53] width 1014 height 62
click at [364, 138] on div "Creditor * State [US_STATE] AK AR AZ CA CO [GEOGRAPHIC_DATA] DE DC [GEOGRAPHIC_…" at bounding box center [340, 219] width 229 height 272
click at [360, 117] on input "text" at bounding box center [340, 120] width 229 height 36
paste input "Freedom Financial"
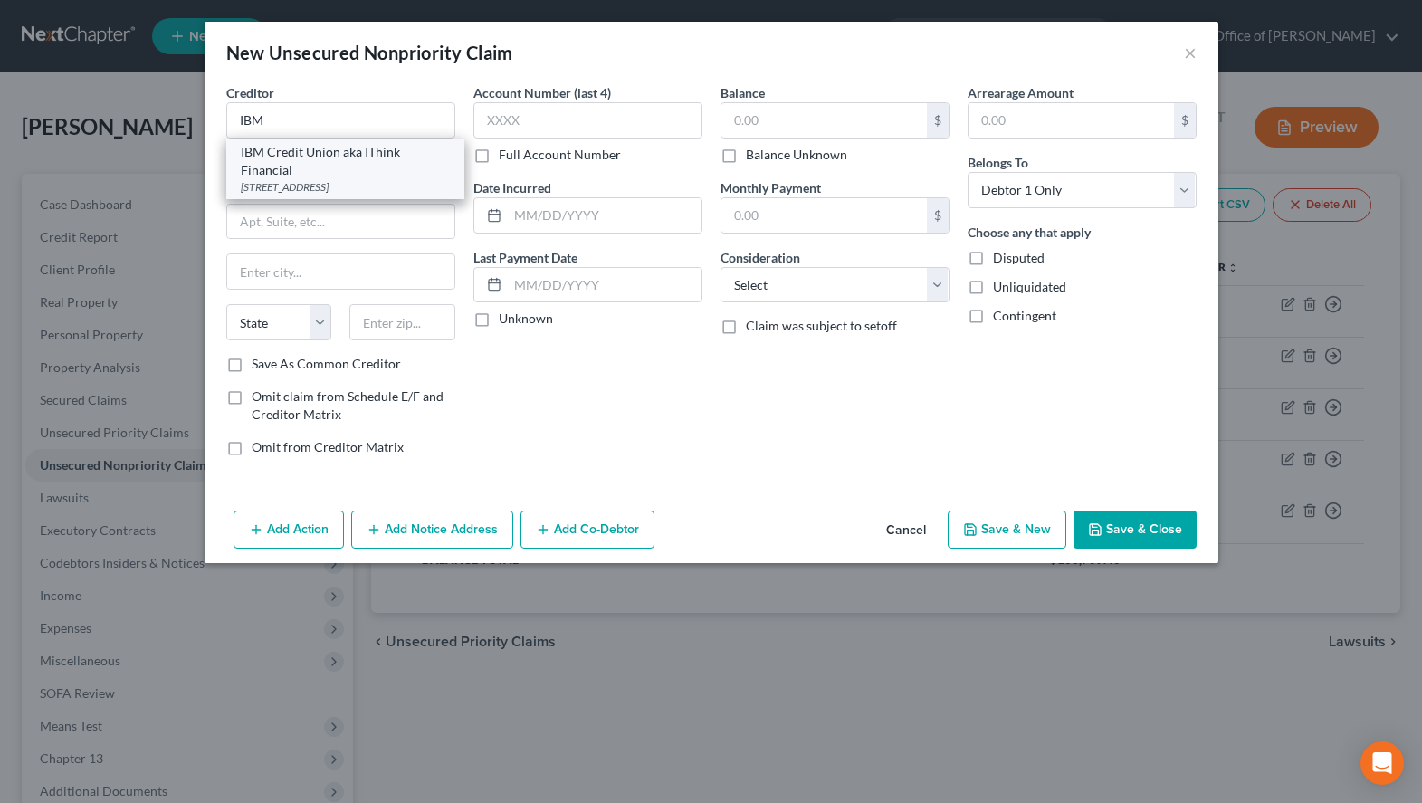
click at [293, 160] on div "IBM Credit Union aka IThink Financial" at bounding box center [345, 161] width 209 height 36
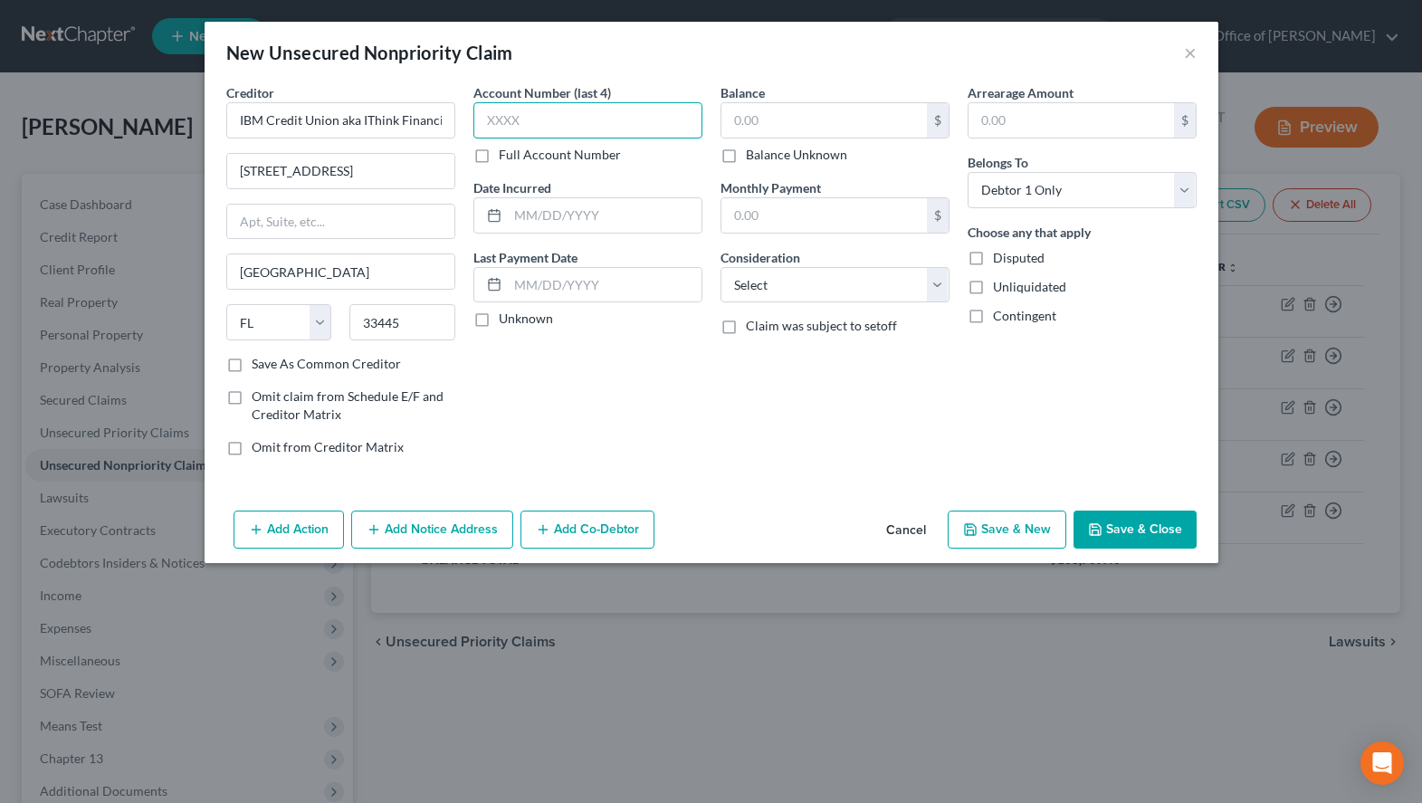
click at [582, 128] on input "text" at bounding box center [587, 120] width 229 height 36
click at [1096, 430] on div "Arrearage Amount $ Belongs To * Select Debtor 1 Only Debtor 2 Only Debtor 1 And…" at bounding box center [1082, 276] width 247 height 387
click at [640, 221] on input "text" at bounding box center [605, 215] width 194 height 34
click at [794, 132] on input "text" at bounding box center [823, 120] width 205 height 34
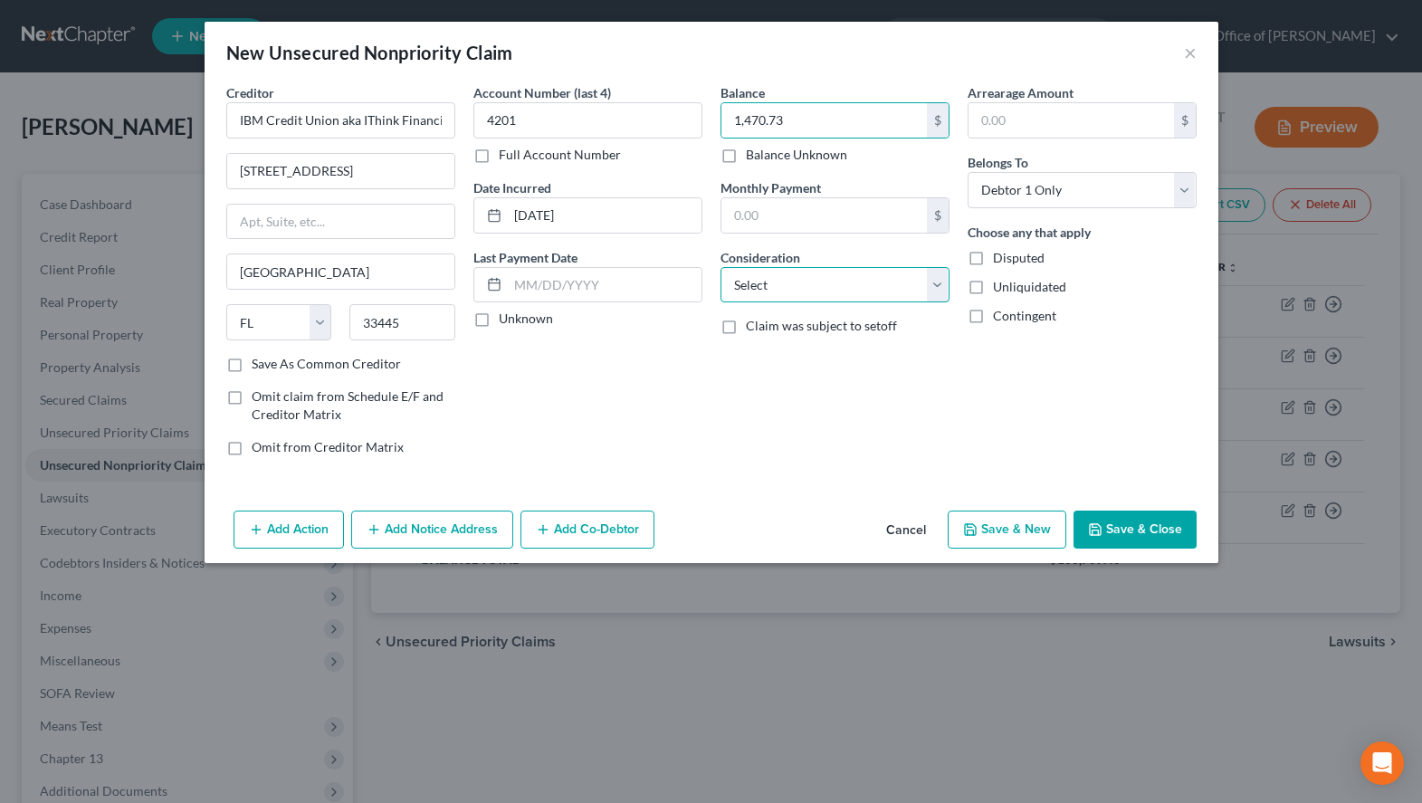
click at [721, 267] on select "Select Cable / Satellite Services Collection Agency Credit Card Debt Debt Couns…" at bounding box center [835, 285] width 229 height 36
click option "Other" at bounding box center [0, 0] width 0 height 0
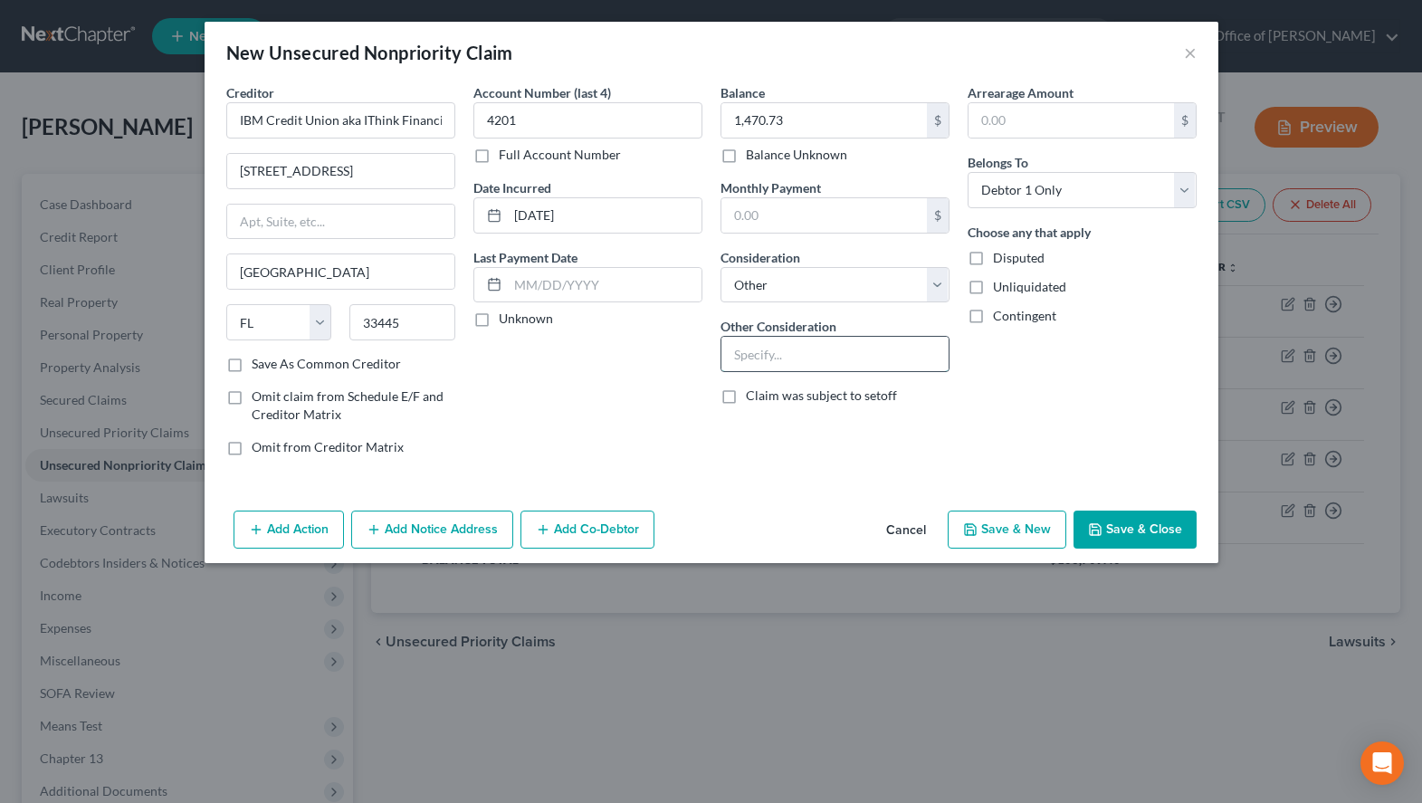
click at [776, 358] on input "text" at bounding box center [834, 354] width 227 height 34
click at [889, 207] on input "text" at bounding box center [823, 215] width 205 height 34
click at [997, 531] on button "Save & New" at bounding box center [1007, 530] width 119 height 38
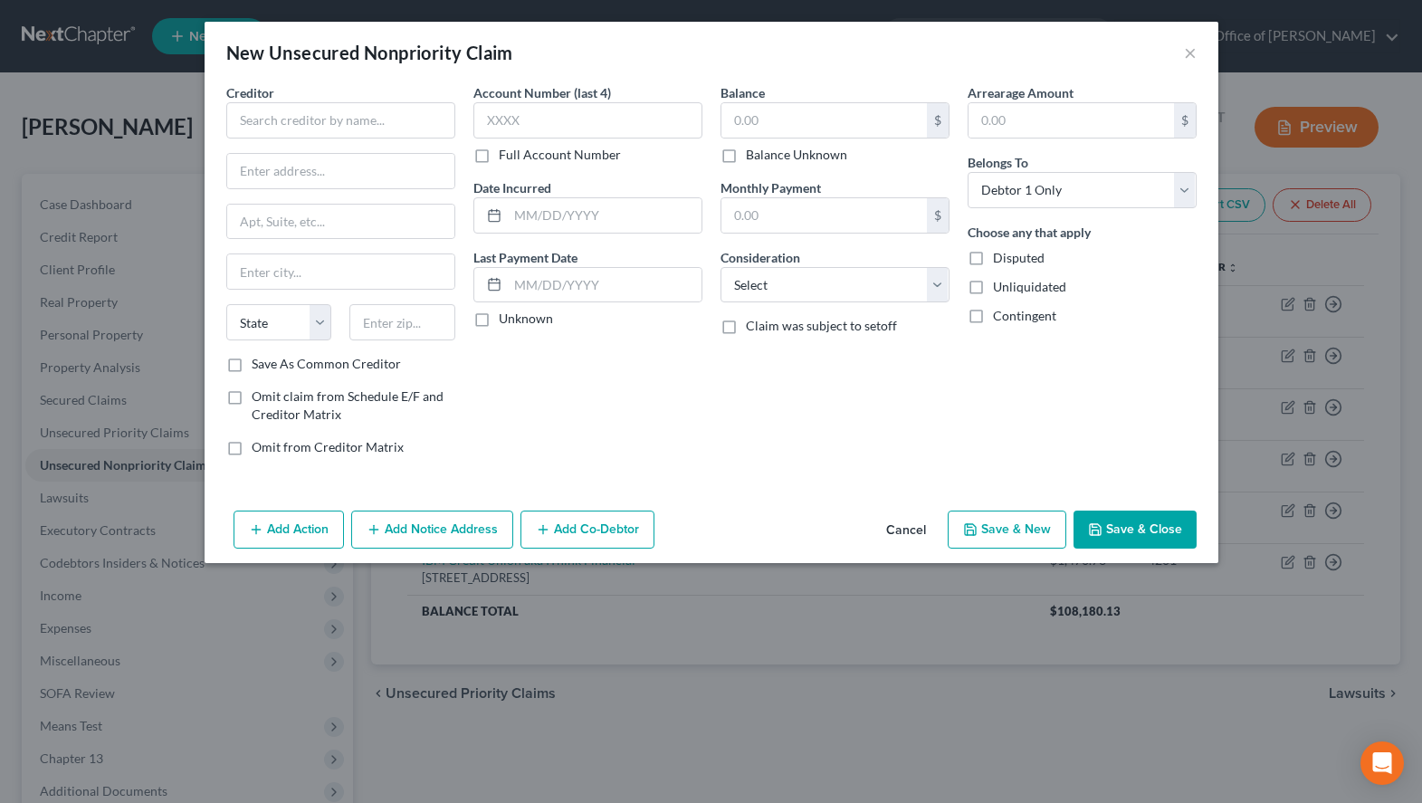
click at [1033, 49] on div "New Unsecured Nonpriority Claim ×" at bounding box center [712, 53] width 1014 height 62
click at [909, 530] on button "Cancel" at bounding box center [906, 530] width 69 height 36
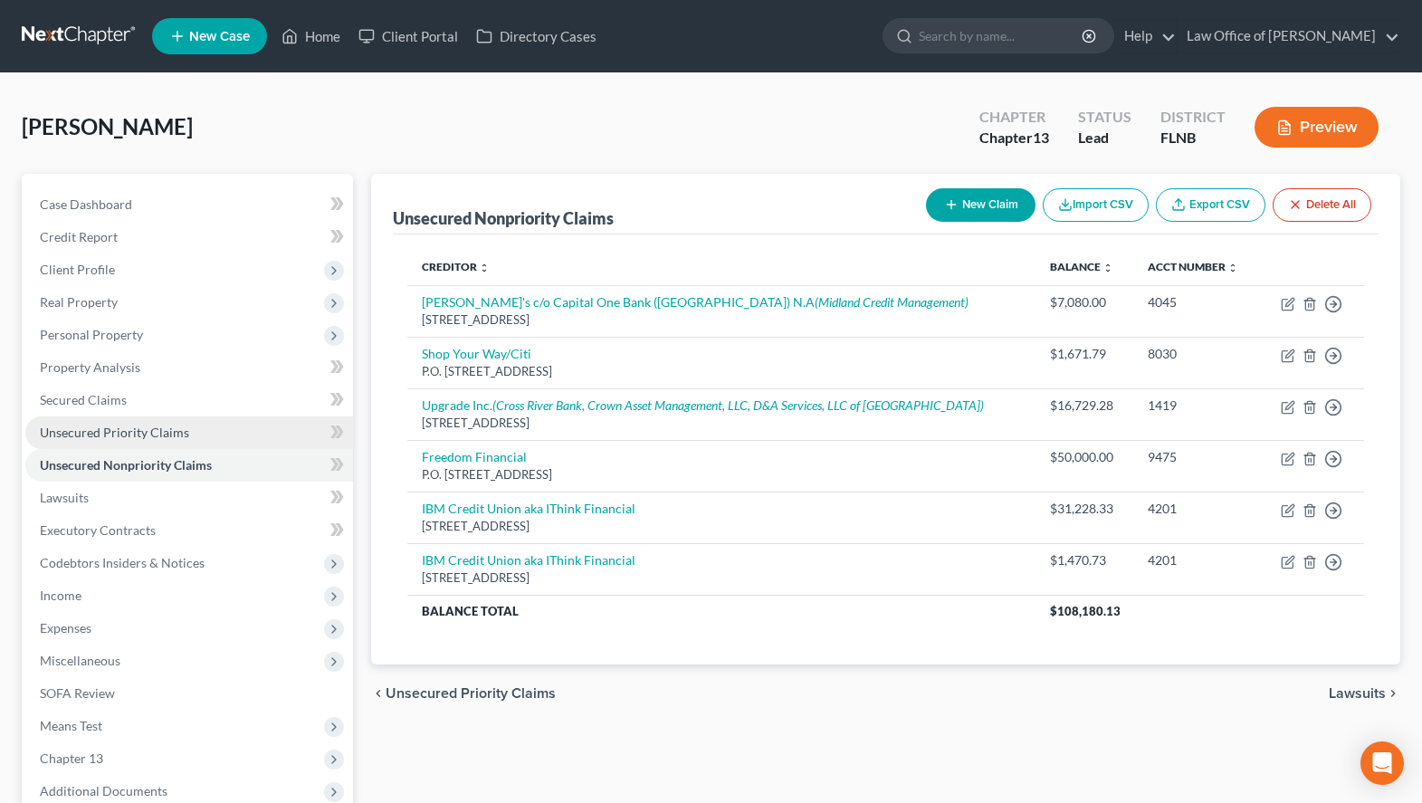
click at [268, 439] on link "Unsecured Priority Claims" at bounding box center [189, 432] width 328 height 33
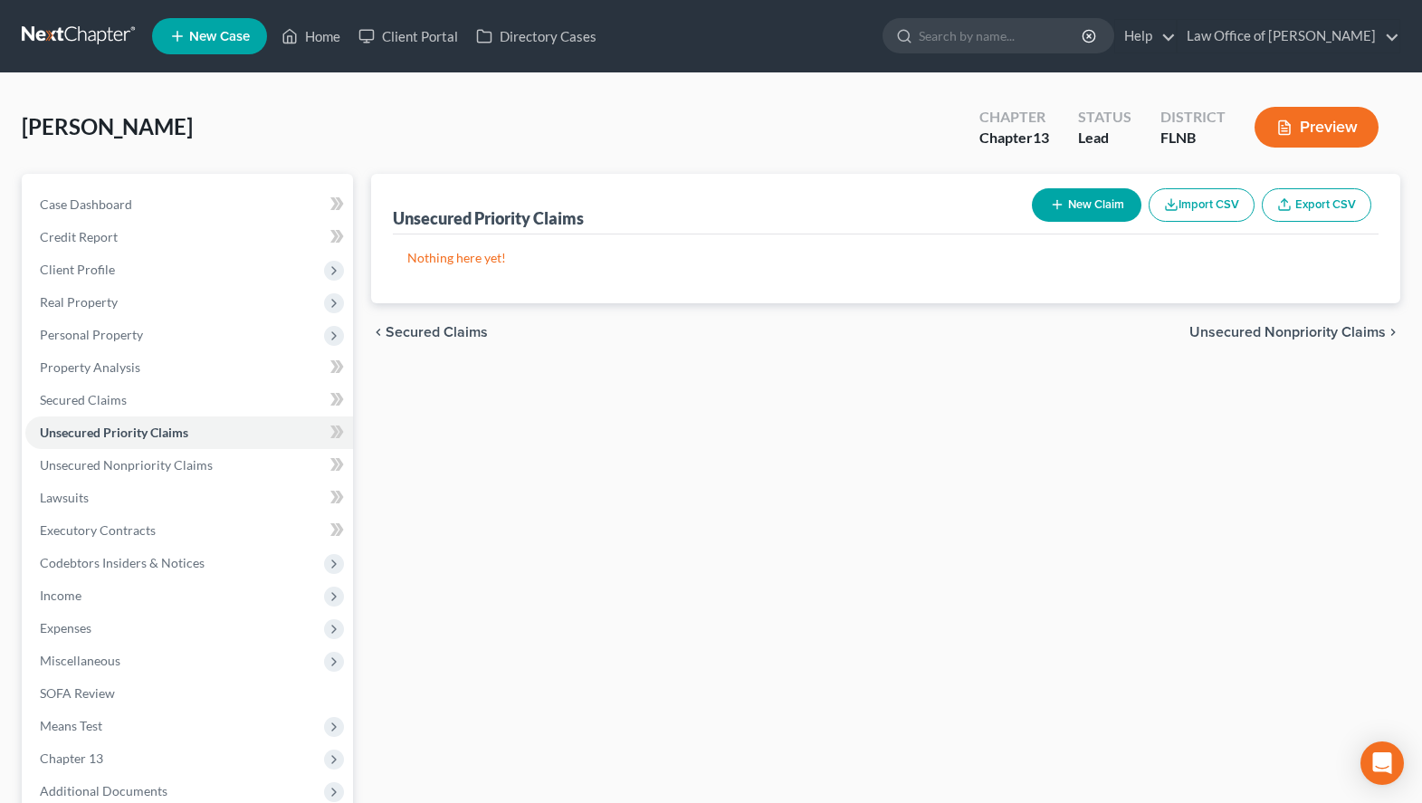
click at [1050, 206] on icon "button" at bounding box center [1057, 204] width 14 height 14
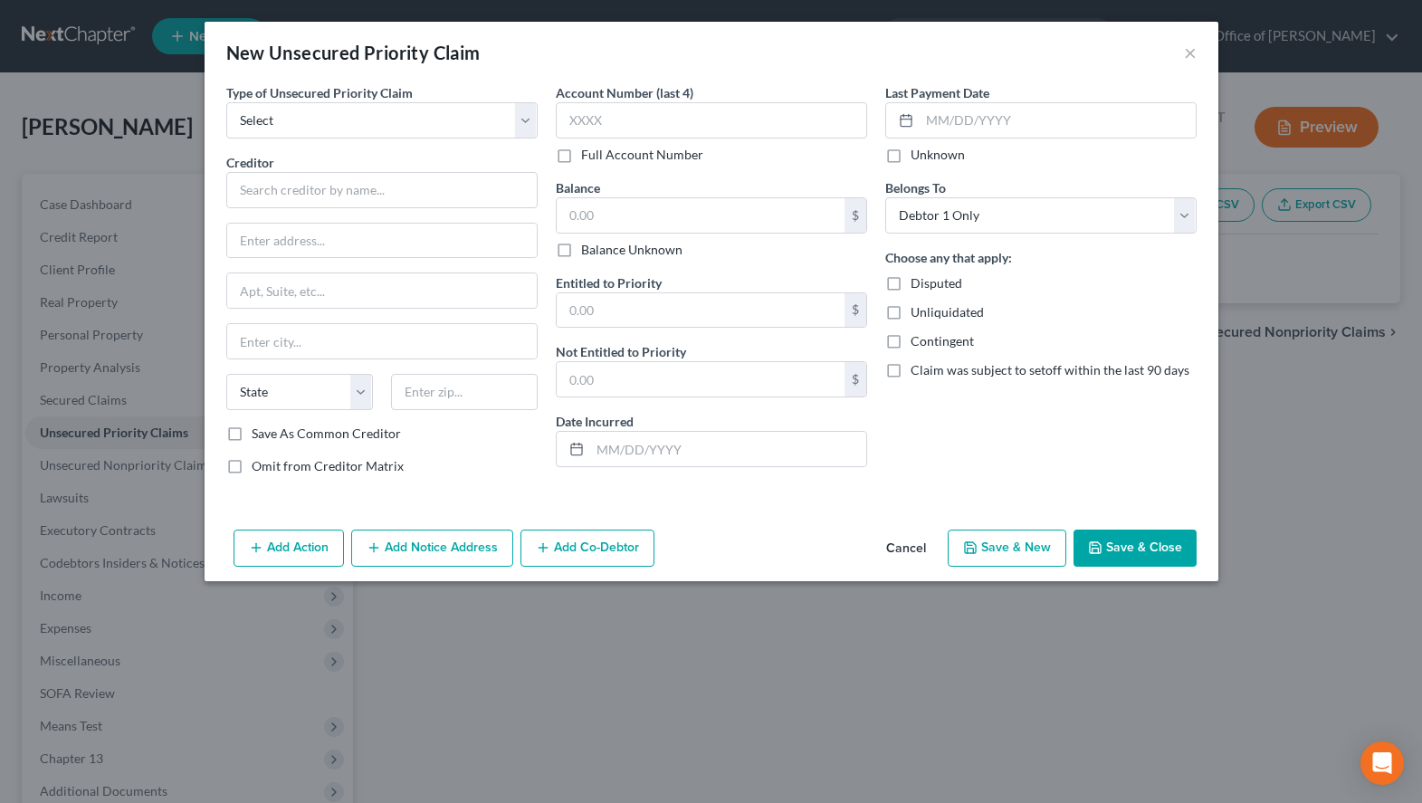
click at [1156, 456] on div "Last Payment Date Unknown Belongs To * Select Debtor 1 Only Debtor 2 Only Debto…" at bounding box center [1040, 286] width 329 height 406
click at [226, 102] on select "Select Taxes & Other Government Units Domestic Support Obligations Extensions o…" at bounding box center [381, 120] width 311 height 36
click option "Taxes & Other Government Units" at bounding box center [0, 0] width 0 height 0
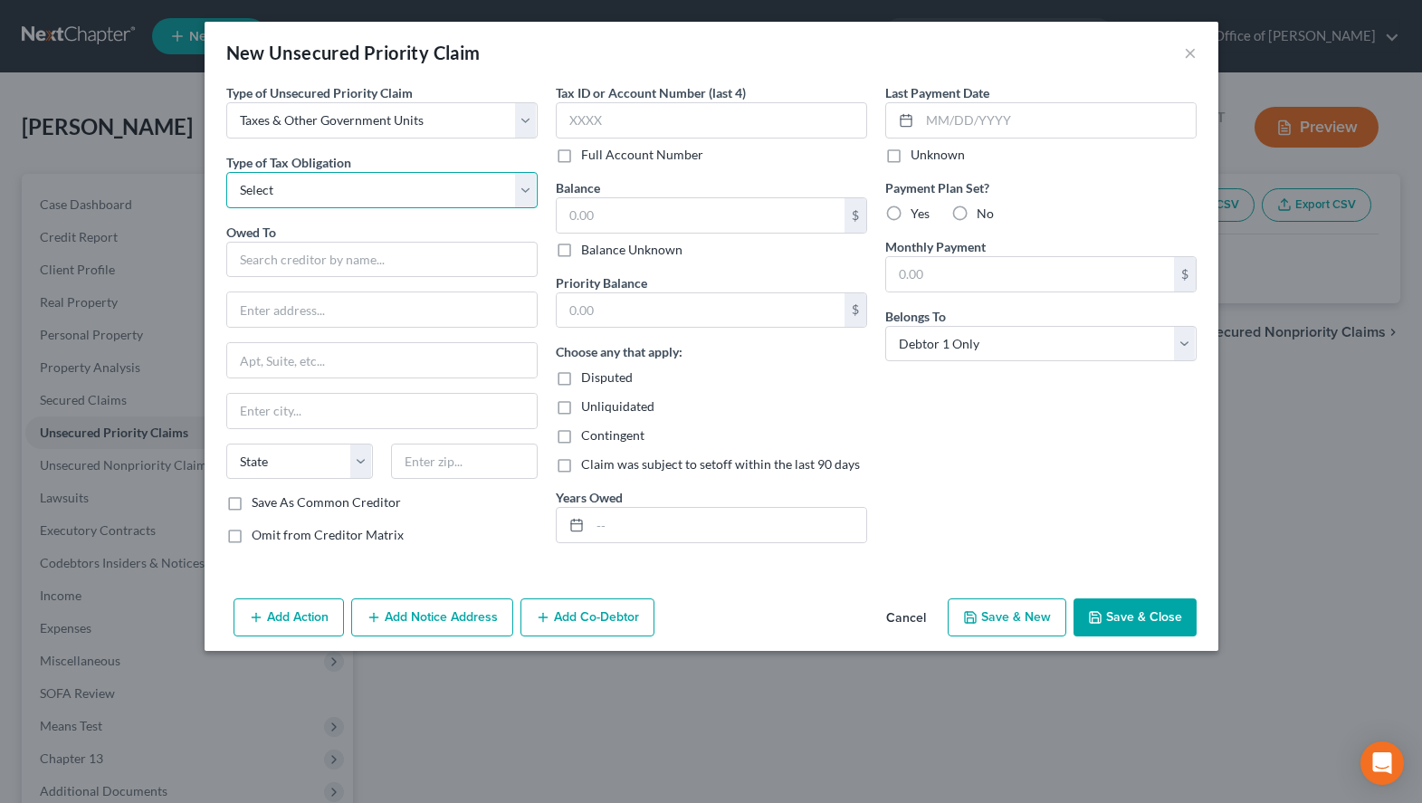
click at [226, 172] on select "Select Federal City State Franchise Tax Board Other" at bounding box center [381, 190] width 311 height 36
click at [452, 196] on select "Select Federal City State Franchise Tax Board Other" at bounding box center [381, 190] width 311 height 36
click at [439, 270] on input "text" at bounding box center [381, 260] width 311 height 36
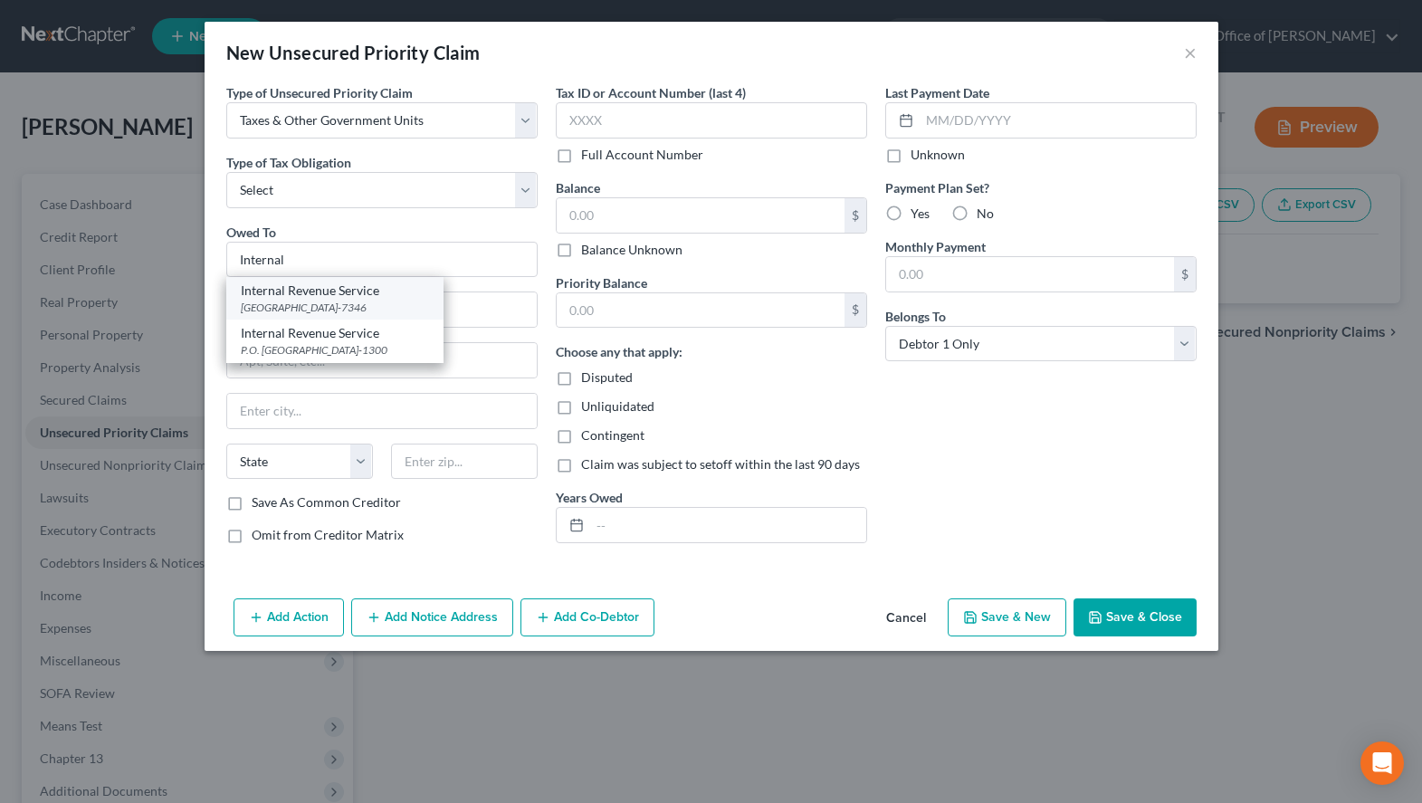
click at [298, 305] on div "[GEOGRAPHIC_DATA]-7346" at bounding box center [335, 307] width 188 height 15
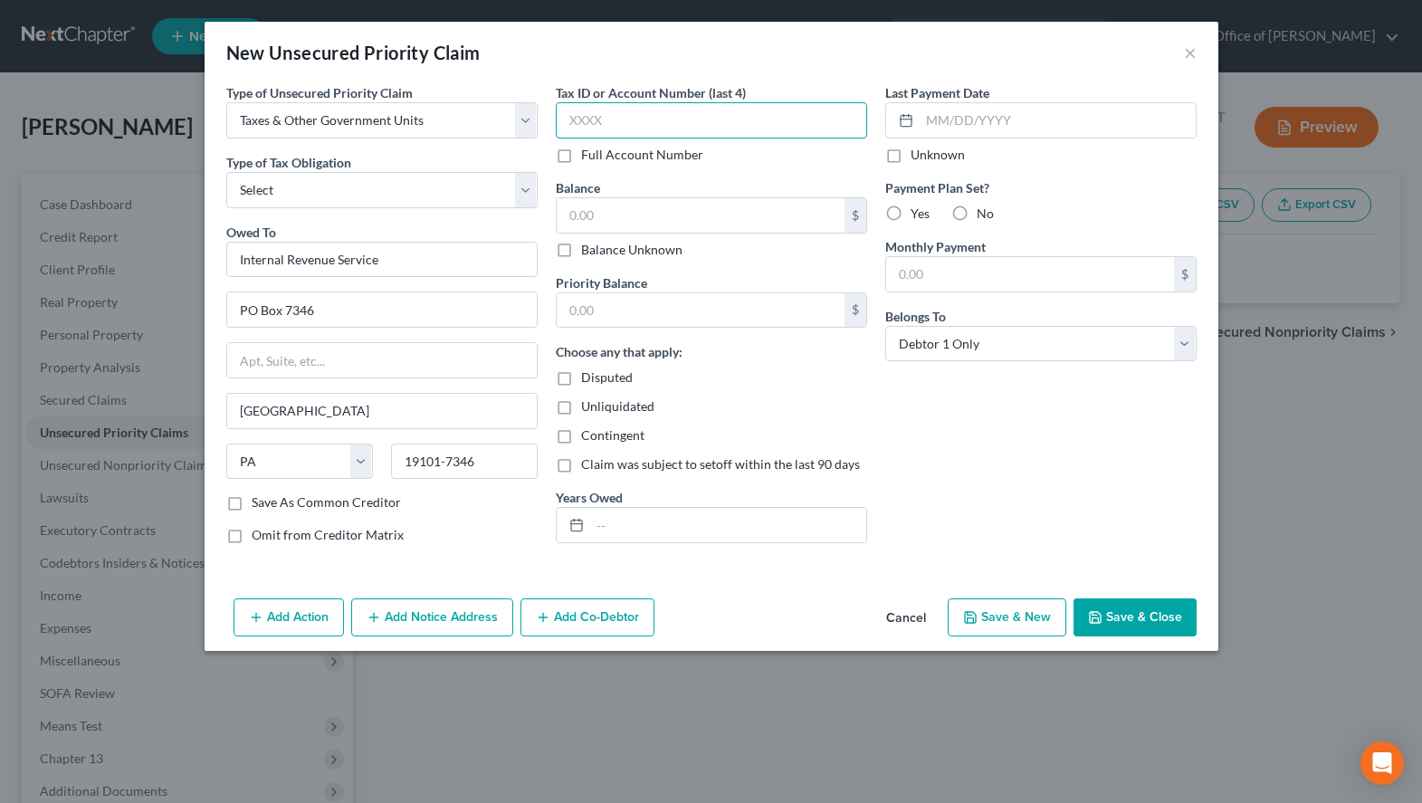
click at [620, 122] on input "text" at bounding box center [711, 120] width 311 height 36
click at [685, 202] on input "text" at bounding box center [701, 215] width 288 height 34
click at [944, 160] on label "Unknown" at bounding box center [938, 155] width 54 height 18
click at [930, 157] on input "Unknown" at bounding box center [924, 152] width 12 height 12
click at [911, 210] on label "Yes" at bounding box center [920, 214] width 19 height 18
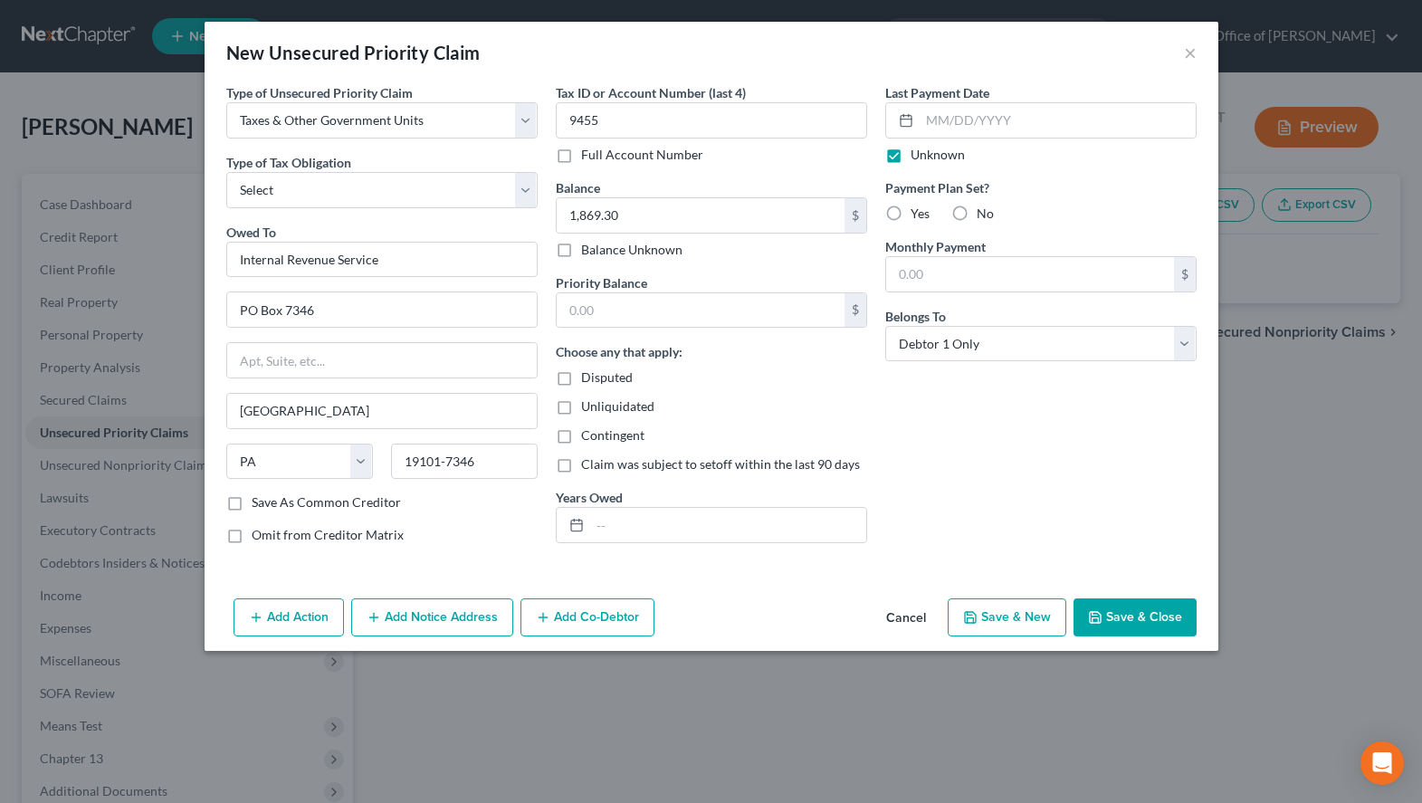
click at [918, 210] on input "Yes" at bounding box center [924, 211] width 12 height 12
click at [1043, 456] on div "Last Payment Date Unknown Payment Plan Set? Yes No Monthly Payment $ Belongs To…" at bounding box center [1040, 320] width 329 height 475
click at [627, 621] on button "Add Co-Debtor" at bounding box center [587, 617] width 134 height 38
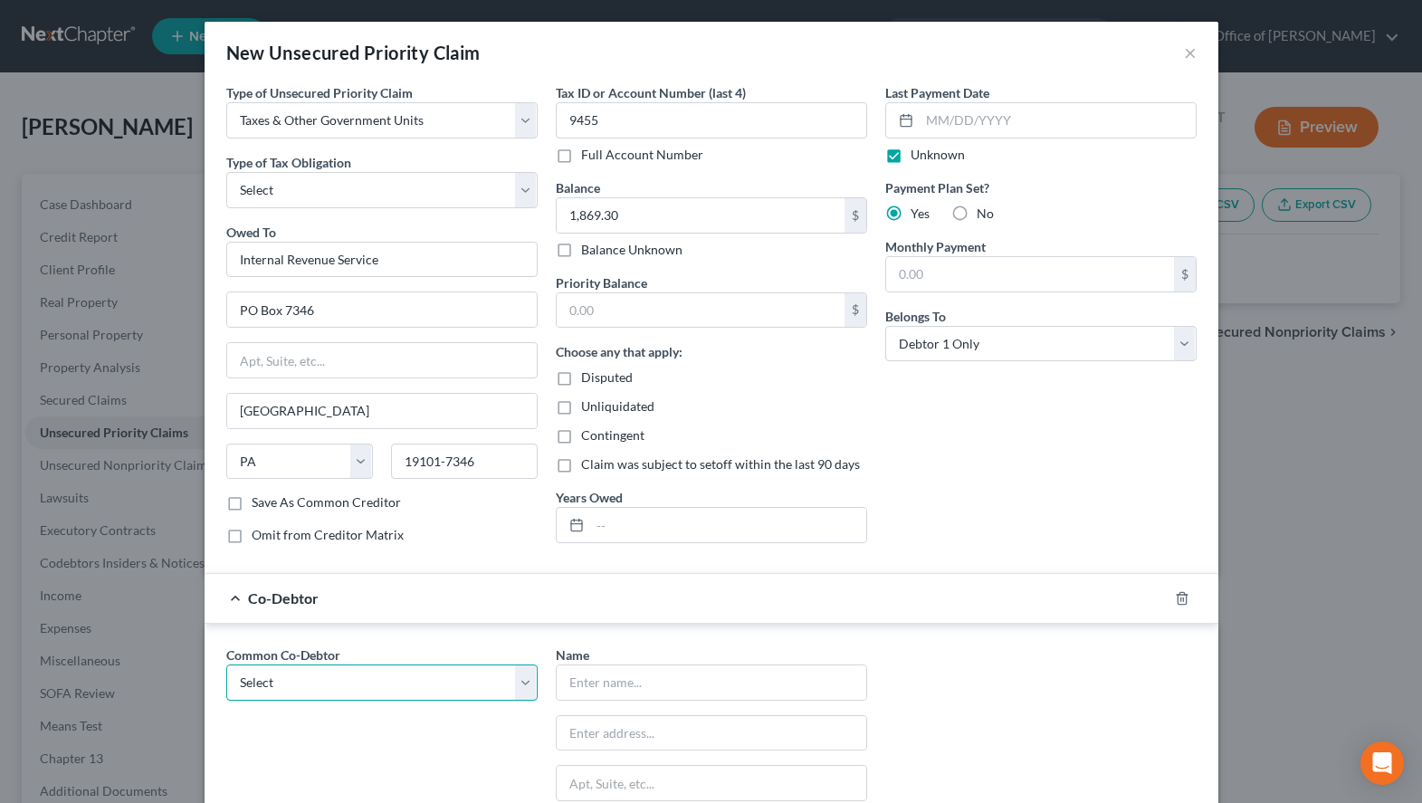
click at [226, 664] on select "Select [PERSON_NAME]" at bounding box center [381, 682] width 311 height 36
click option "[PERSON_NAME]" at bounding box center [0, 0] width 0 height 0
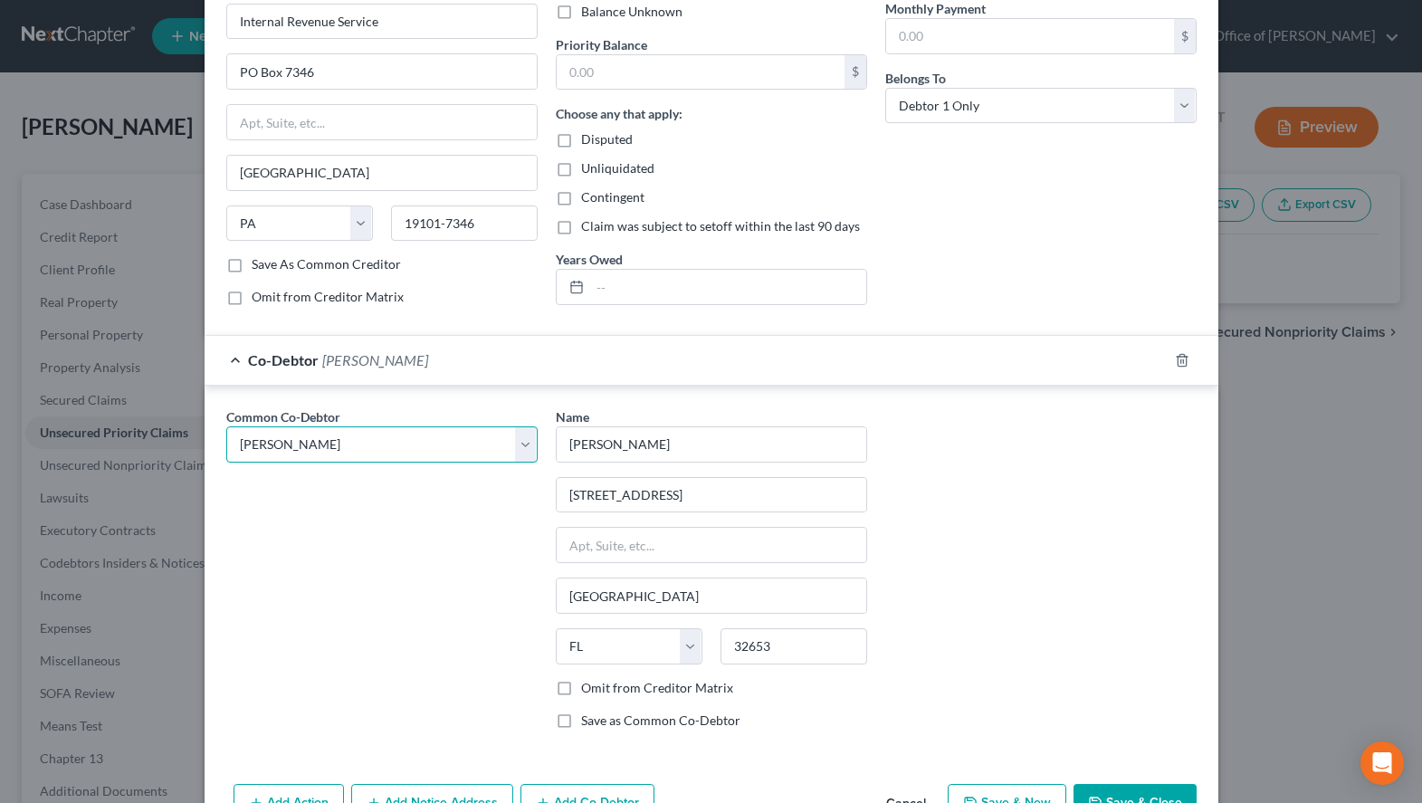
scroll to position [277, 0]
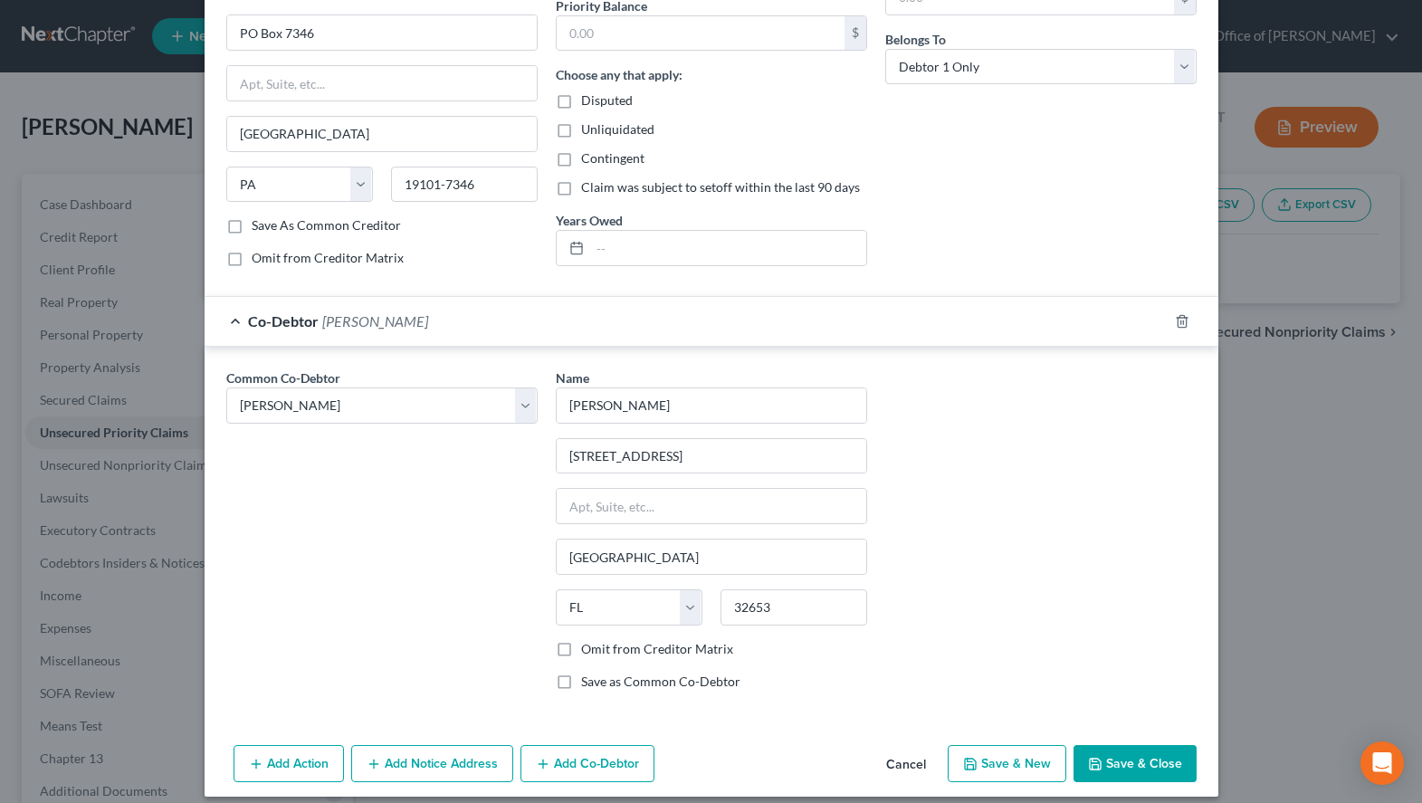
click at [1126, 746] on button "Save & Close" at bounding box center [1135, 764] width 123 height 38
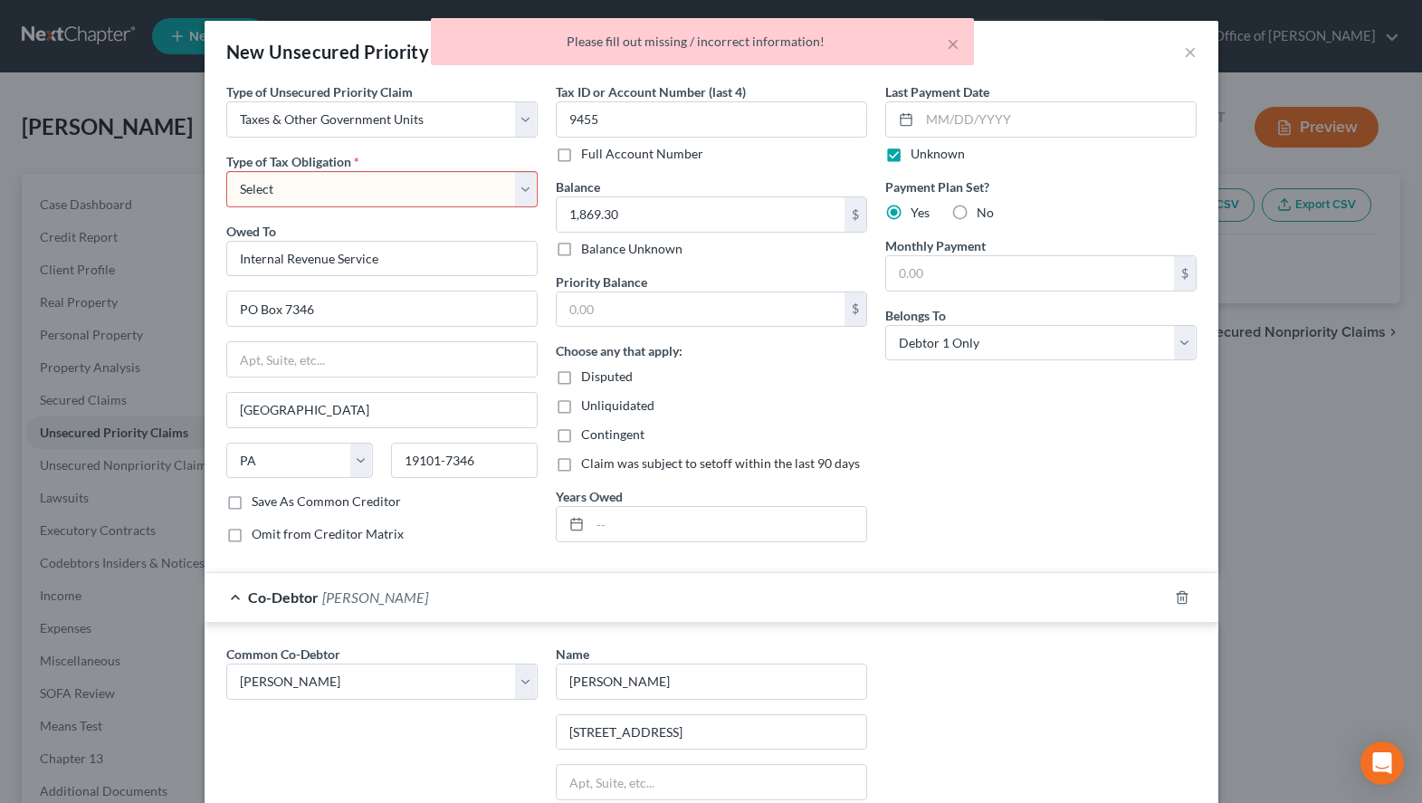
scroll to position [0, 0]
click at [226, 172] on select "Select Federal City State Franchise Tax Board Other" at bounding box center [381, 190] width 311 height 36
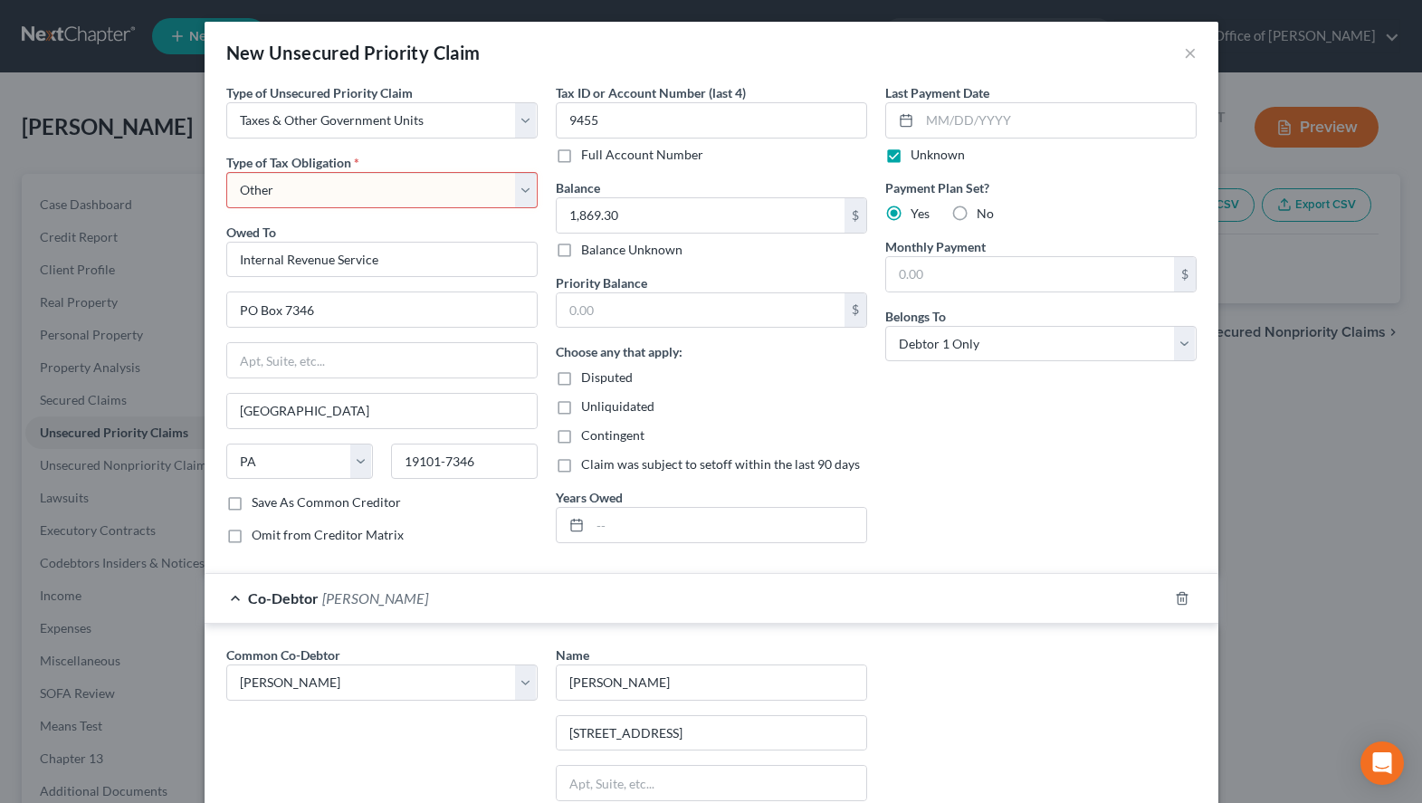
click option "Other" at bounding box center [0, 0] width 0 height 0
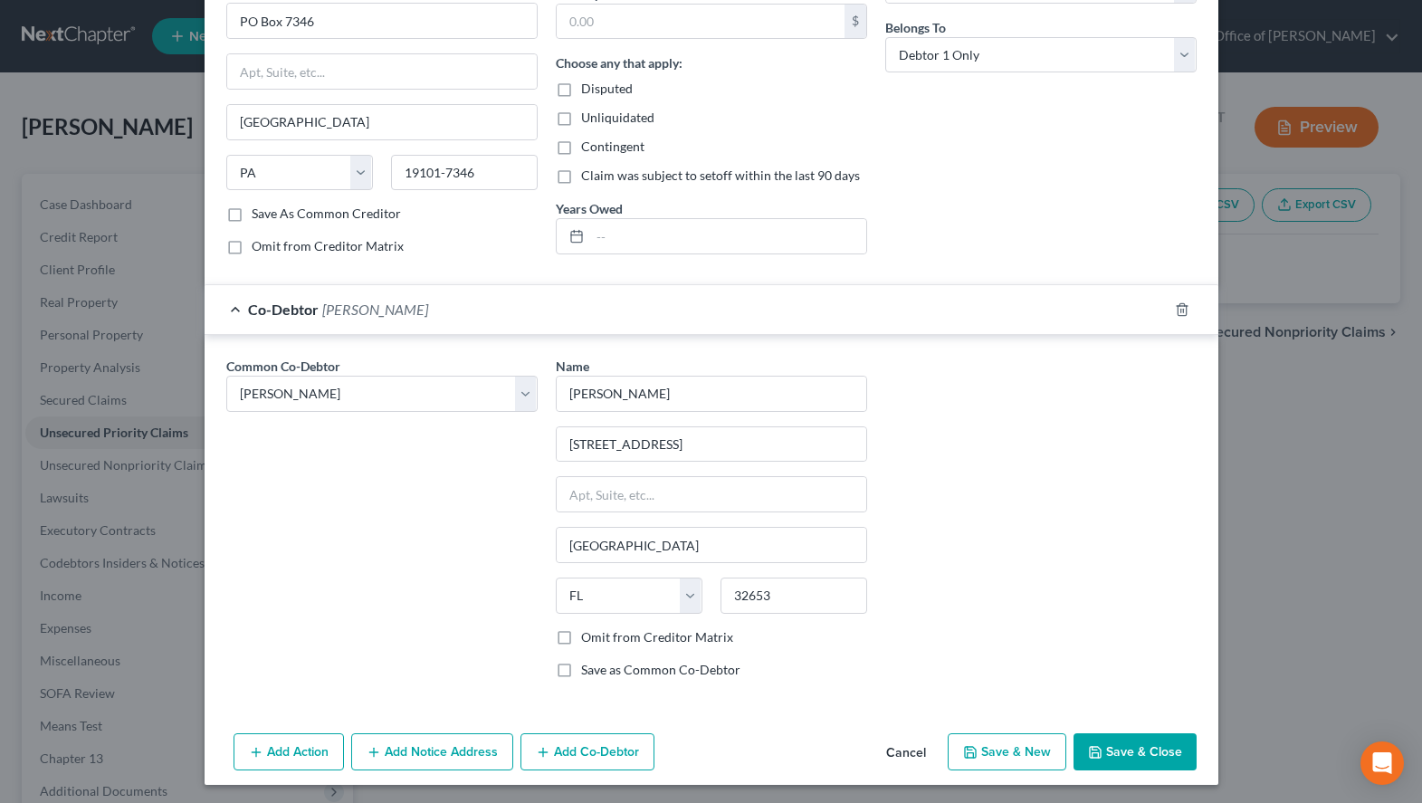
scroll to position [293, 0]
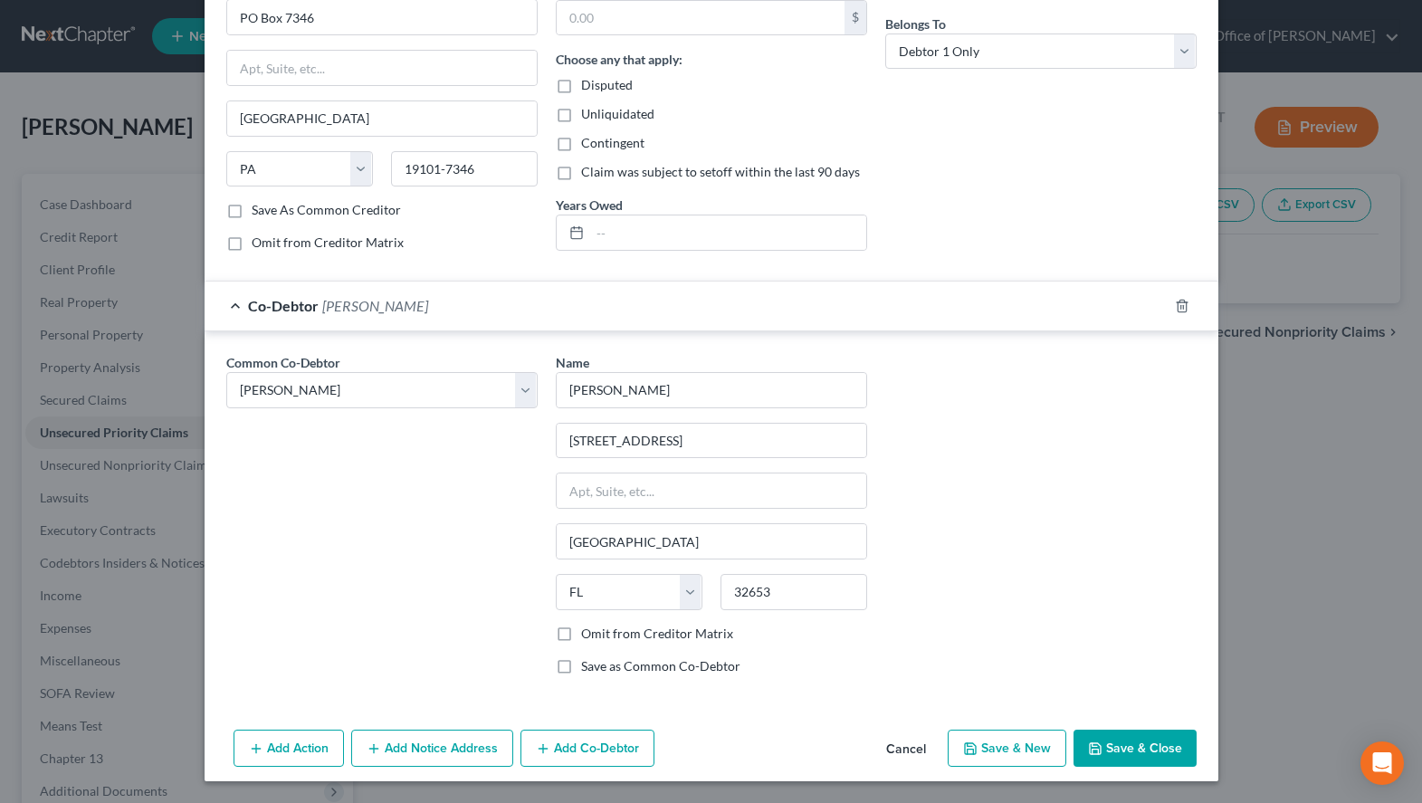
click at [1094, 736] on button "Save & Close" at bounding box center [1135, 749] width 123 height 38
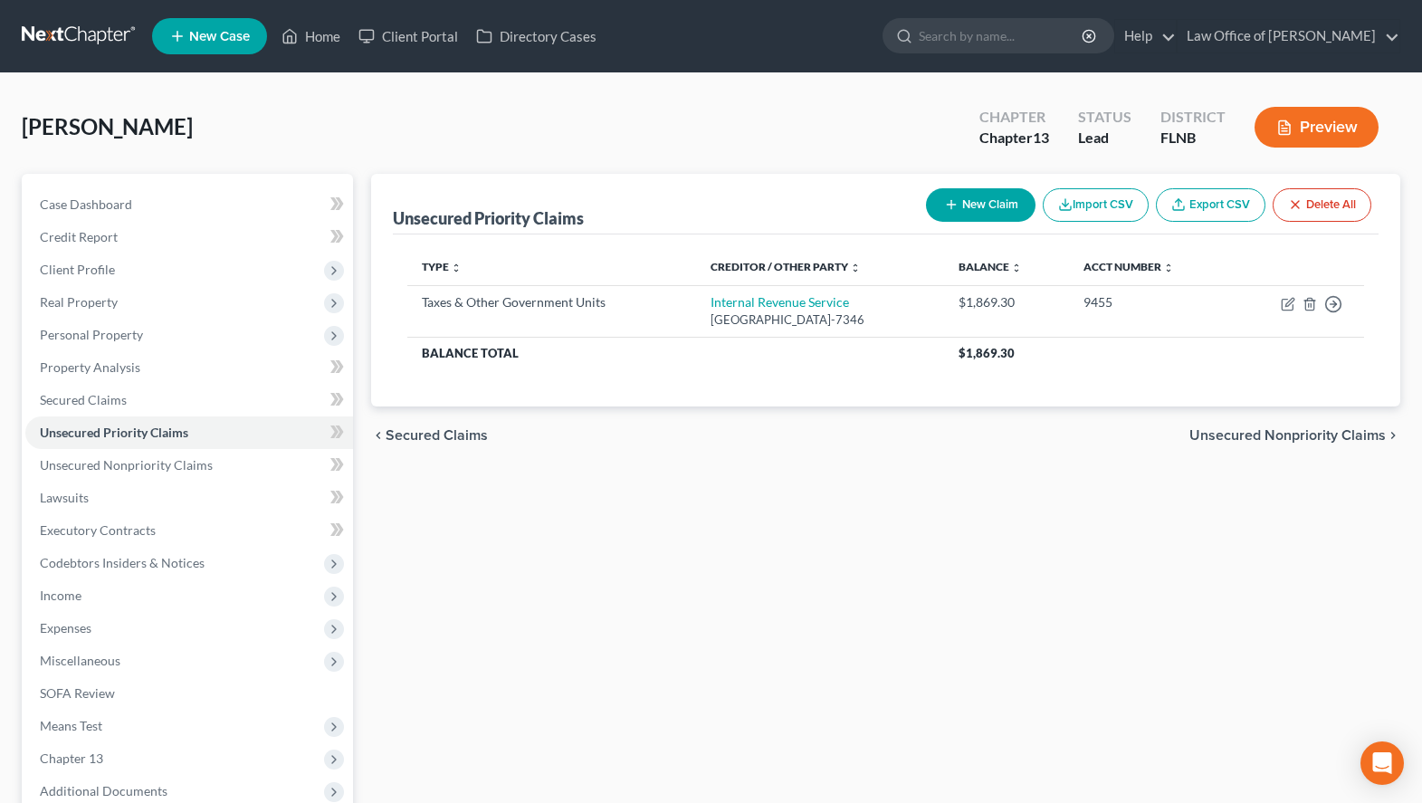
click at [940, 129] on div "[PERSON_NAME] Upgraded Chapter Chapter 13 Status Lead District FLNB Preview" at bounding box center [711, 134] width 1379 height 79
click at [199, 472] on link "Unsecured Nonpriority Claims" at bounding box center [189, 465] width 328 height 33
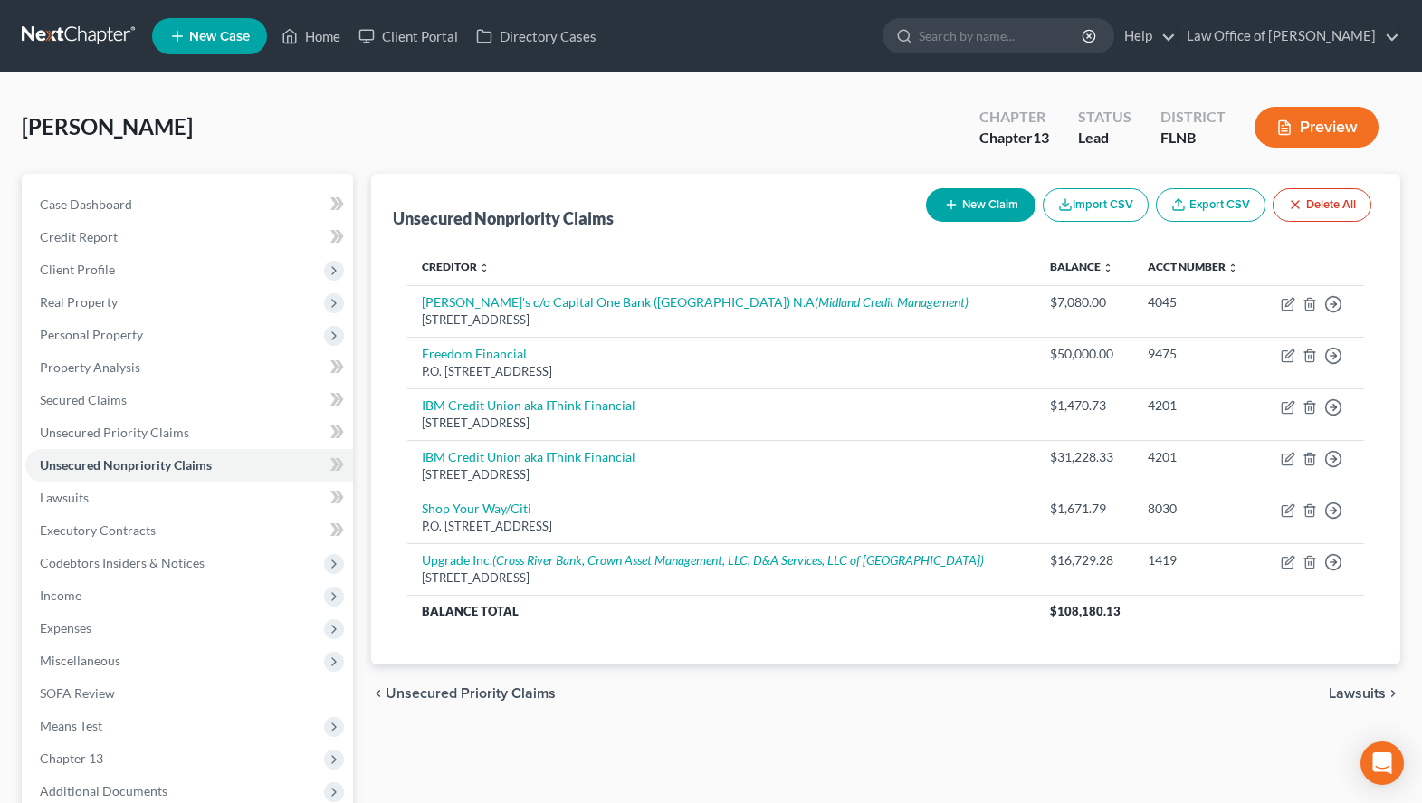
click at [969, 208] on button "New Claim" at bounding box center [981, 204] width 110 height 33
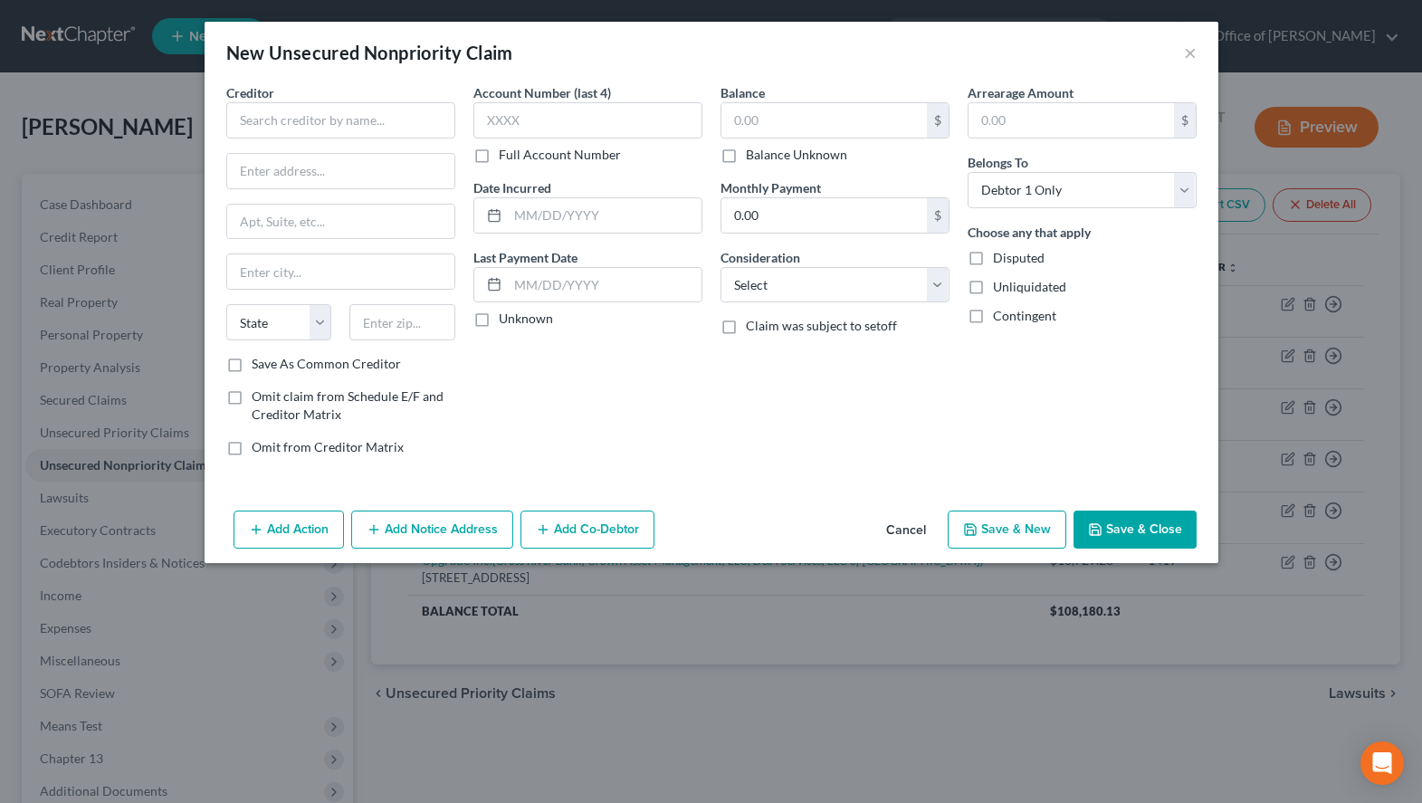
click at [883, 72] on div "New Unsecured Nonpriority Claim ×" at bounding box center [712, 53] width 1014 height 62
click at [401, 126] on input "text" at bounding box center [340, 120] width 229 height 36
click at [249, 219] on div "[STREET_ADDRESS]" at bounding box center [335, 211] width 188 height 15
click at [530, 133] on input "text" at bounding box center [587, 120] width 229 height 36
click at [988, 75] on div "New Unsecured Nonpriority Claim ×" at bounding box center [712, 53] width 1014 height 62
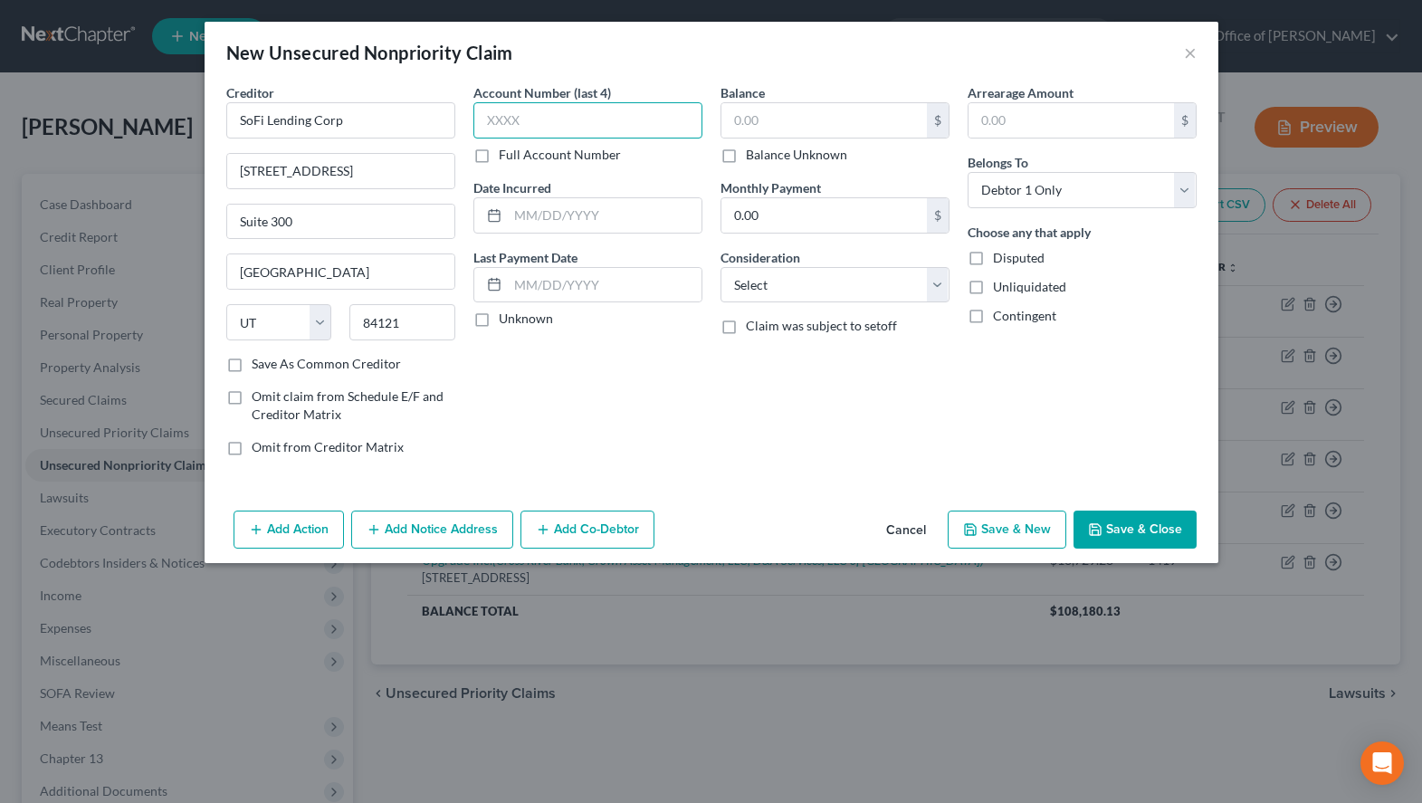
click at [565, 122] on input "text" at bounding box center [587, 120] width 229 height 36
click at [516, 324] on label "Unknown" at bounding box center [526, 319] width 54 height 18
click at [516, 321] on input "Unknown" at bounding box center [512, 316] width 12 height 12
click at [849, 123] on input "text" at bounding box center [823, 120] width 205 height 34
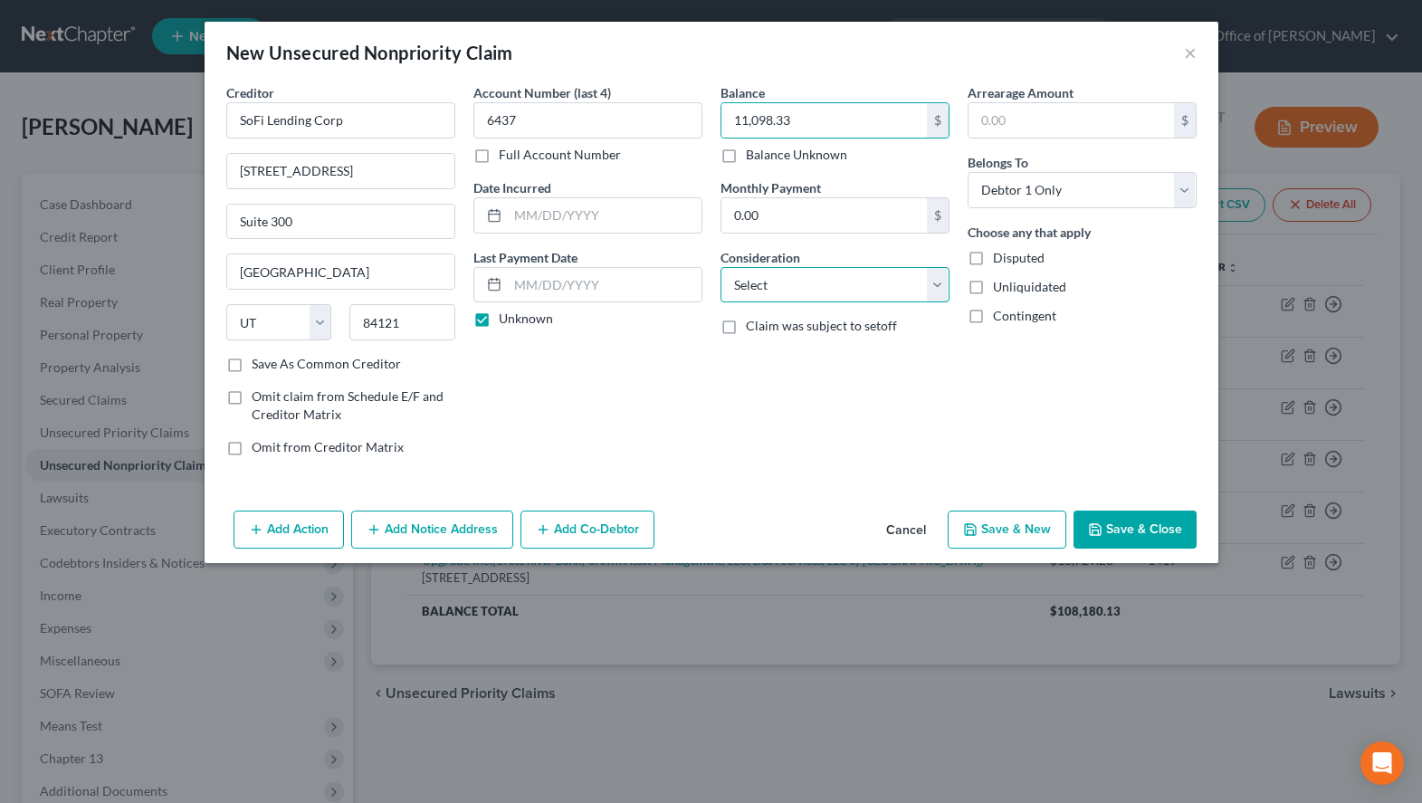
click at [721, 267] on select "Select Cable / Satellite Services Collection Agency Credit Card Debt Debt Couns…" at bounding box center [835, 285] width 229 height 36
click option "Other" at bounding box center [0, 0] width 0 height 0
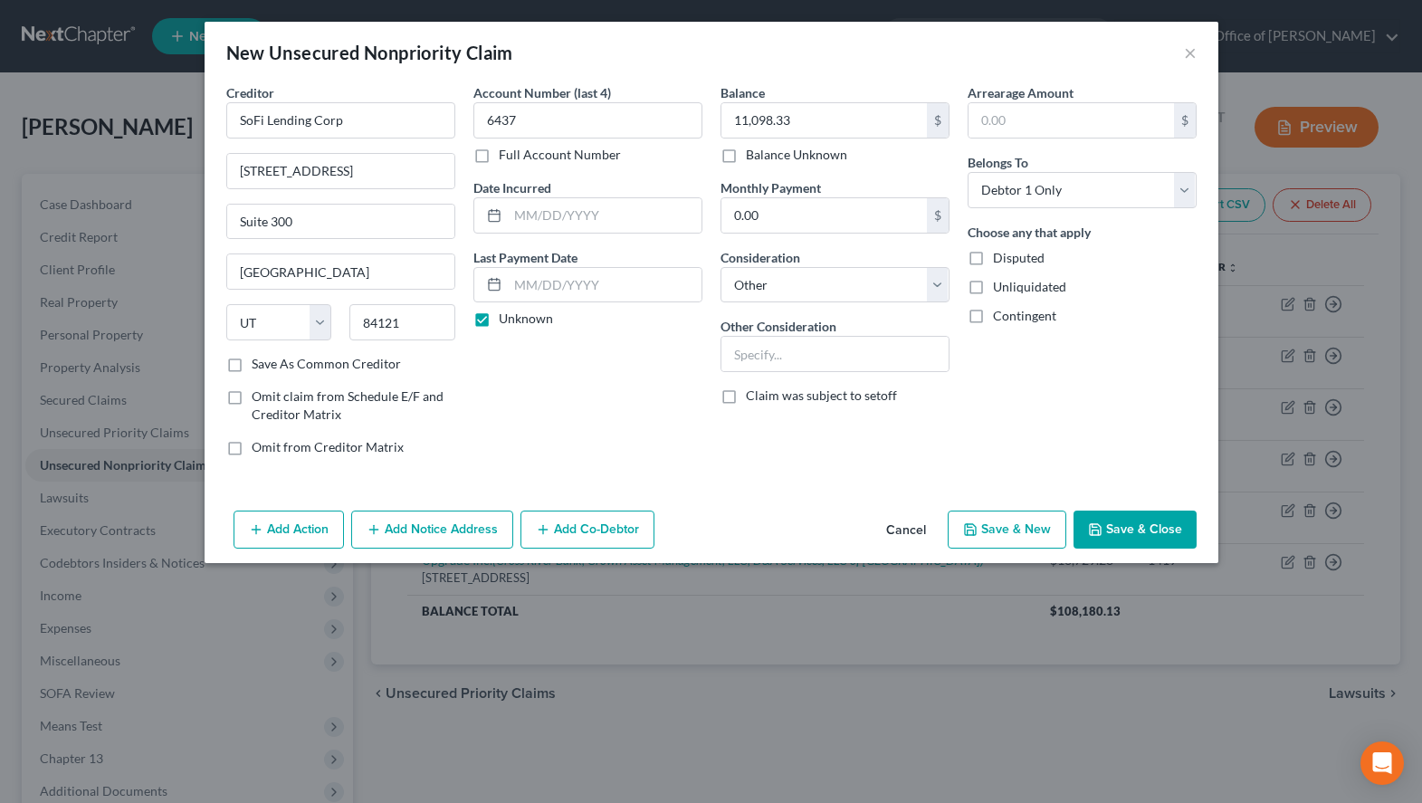
click at [1173, 519] on button "Save & Close" at bounding box center [1135, 530] width 123 height 38
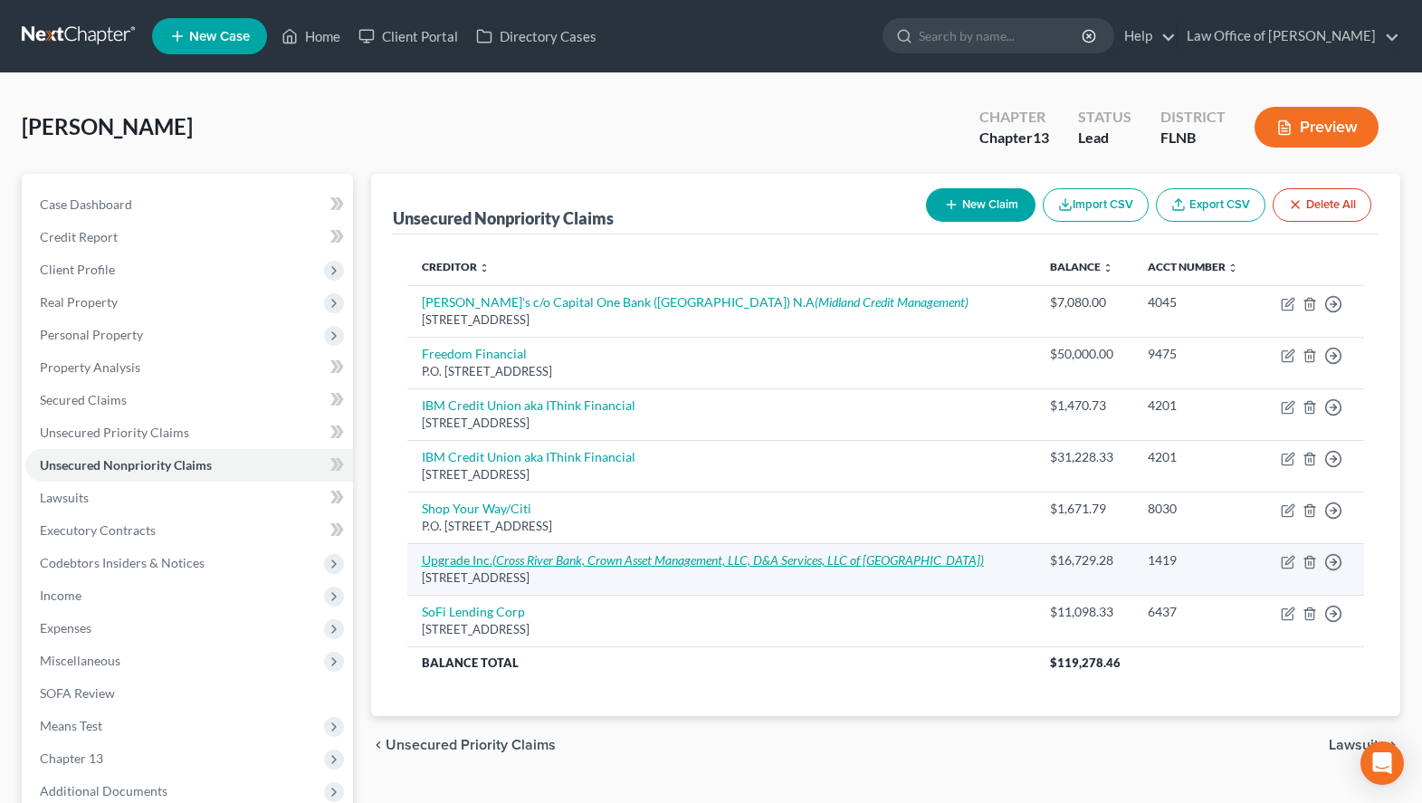
click at [604, 557] on icon "(Cross River Bank, Crown Asset Management, LLC, D&A Services, LLC of [GEOGRAPHI…" at bounding box center [738, 559] width 492 height 15
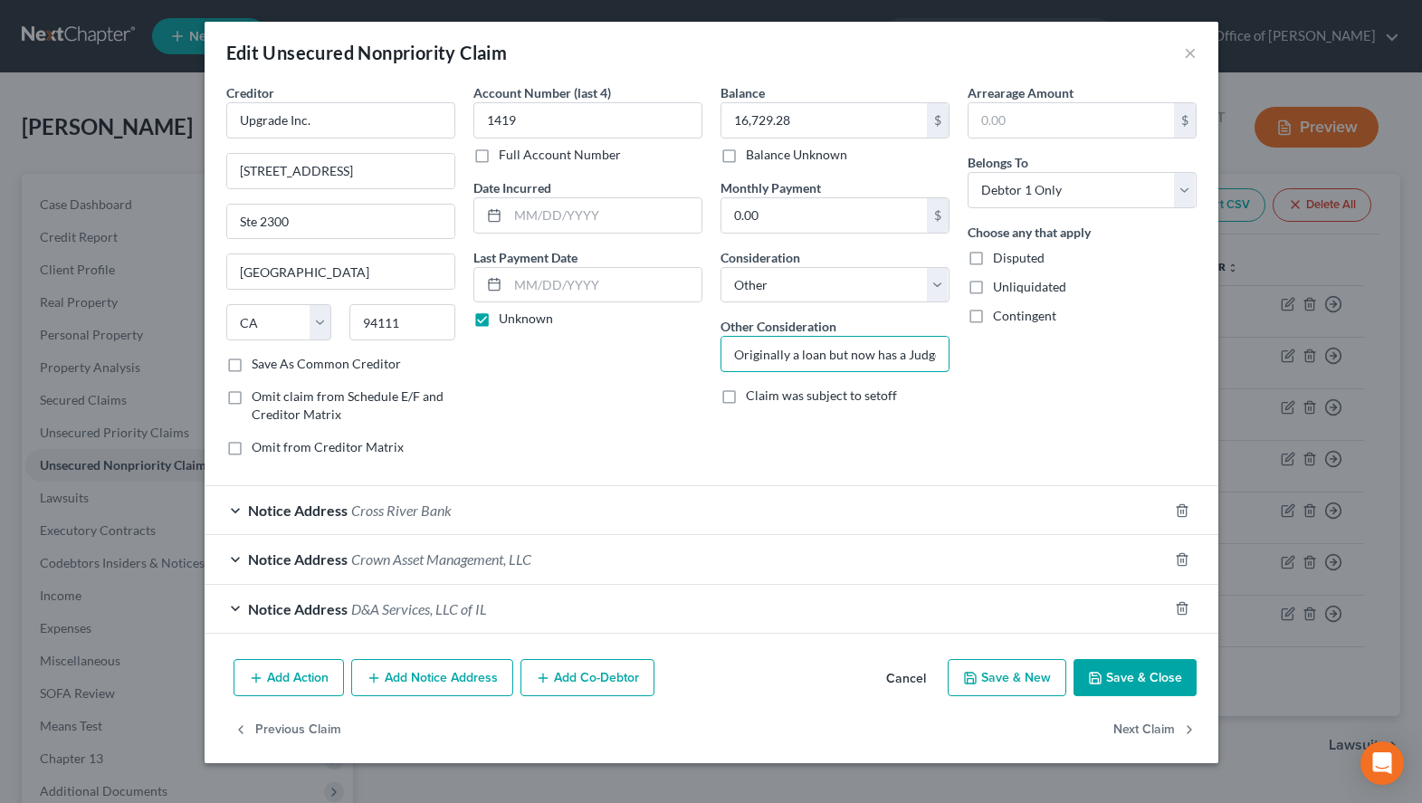
drag, startPoint x: 731, startPoint y: 358, endPoint x: 952, endPoint y: 364, distance: 220.9
click at [957, 364] on div "Balance 16,729.28 $ Balance Unknown Balance Undetermined 16,729.28 $ Balance Un…" at bounding box center [834, 276] width 247 height 387
drag, startPoint x: 734, startPoint y: 355, endPoint x: 975, endPoint y: 356, distance: 240.8
click at [949, 356] on input "Originally a loan but now has a Judgement" at bounding box center [834, 354] width 227 height 34
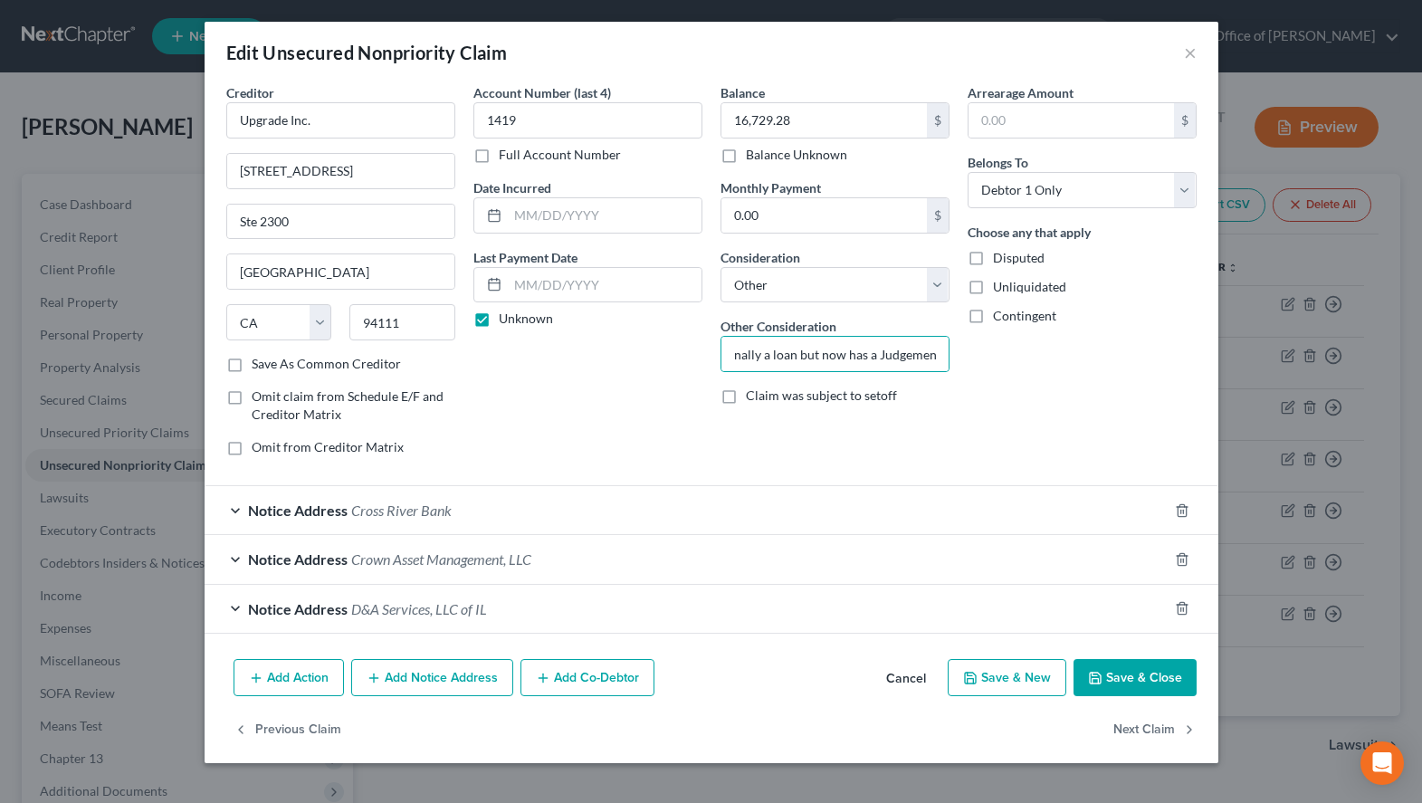
click at [1098, 682] on icon "button" at bounding box center [1095, 678] width 14 height 14
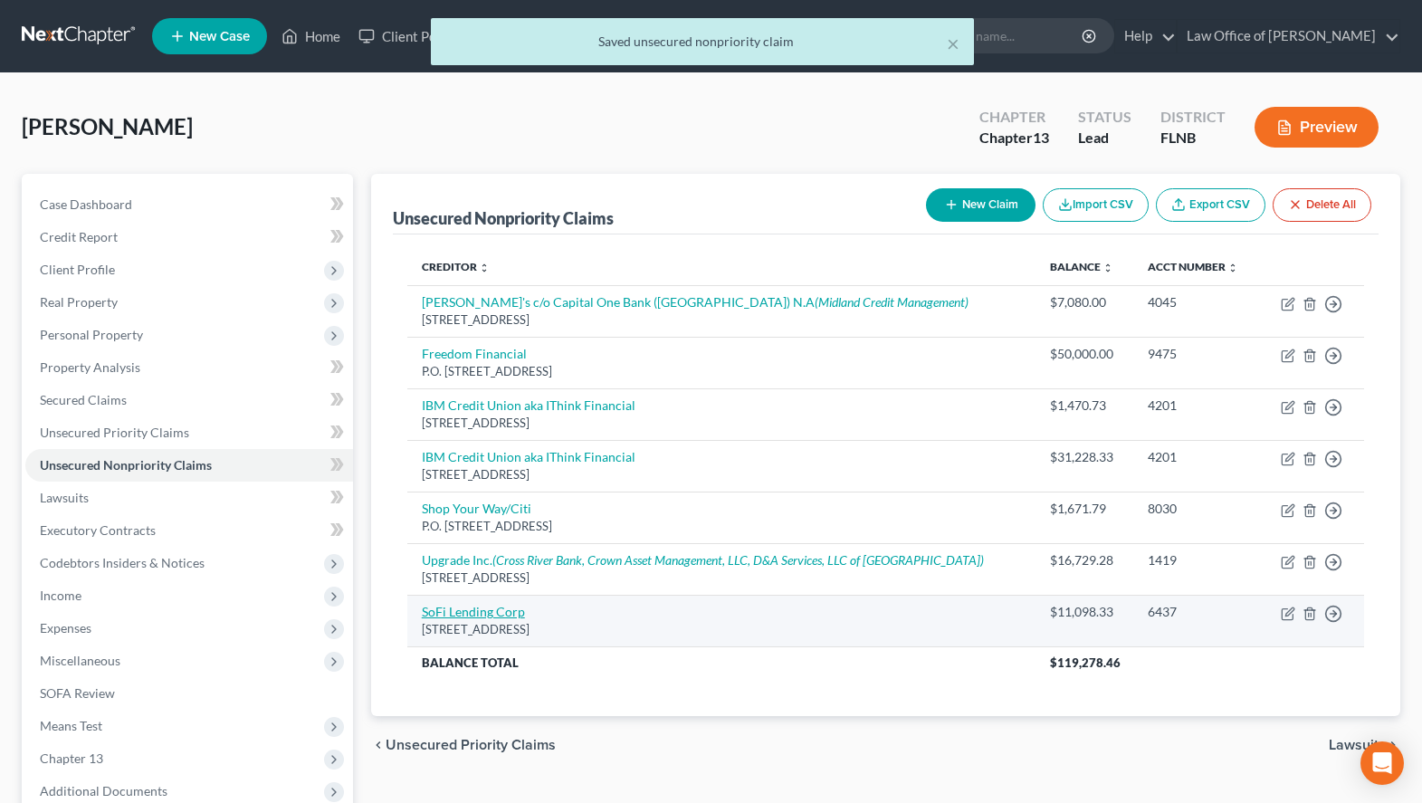
click at [514, 608] on link "SoFi Lending Corp" at bounding box center [473, 611] width 103 height 15
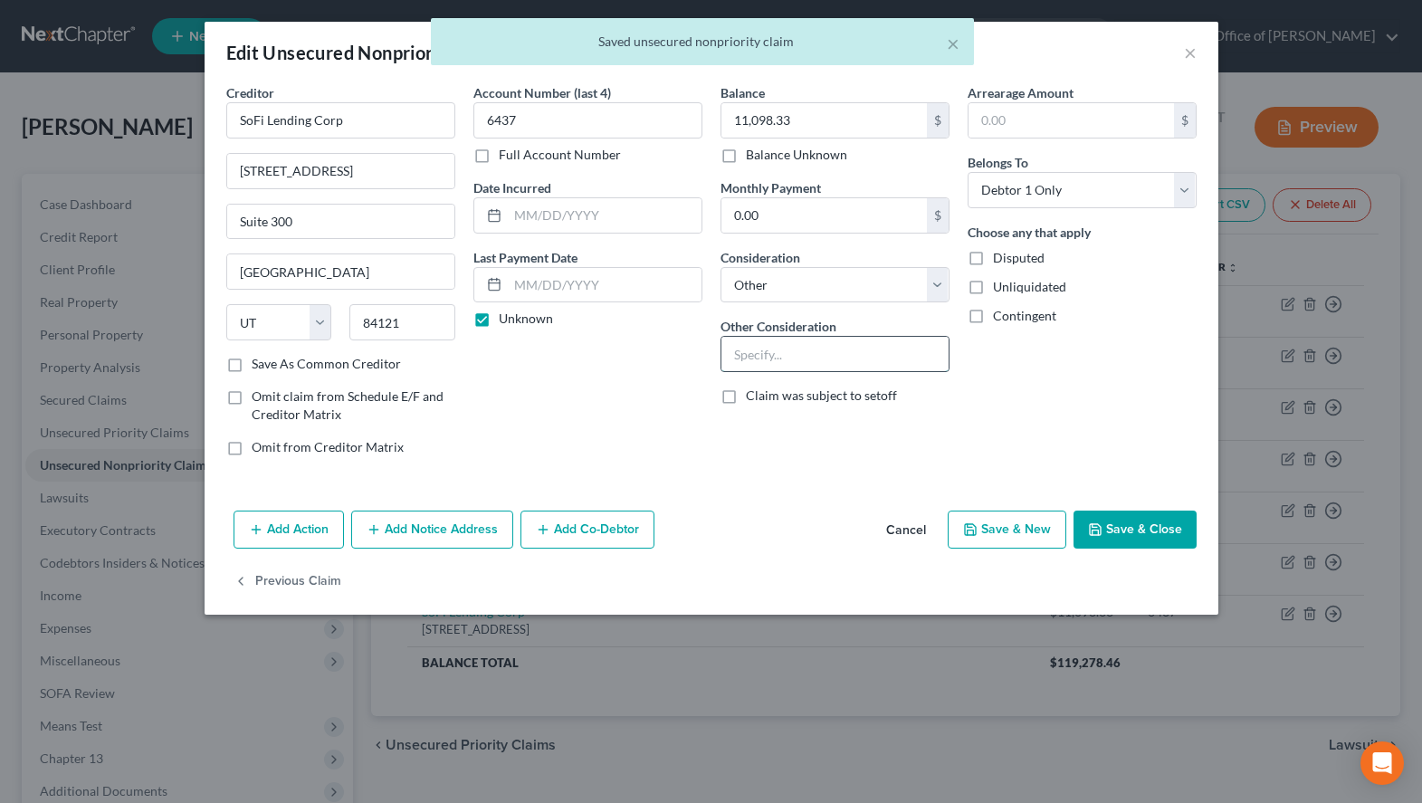
click at [771, 351] on input "text" at bounding box center [834, 354] width 227 height 34
paste input "Originally a loan but now has a Judgement"
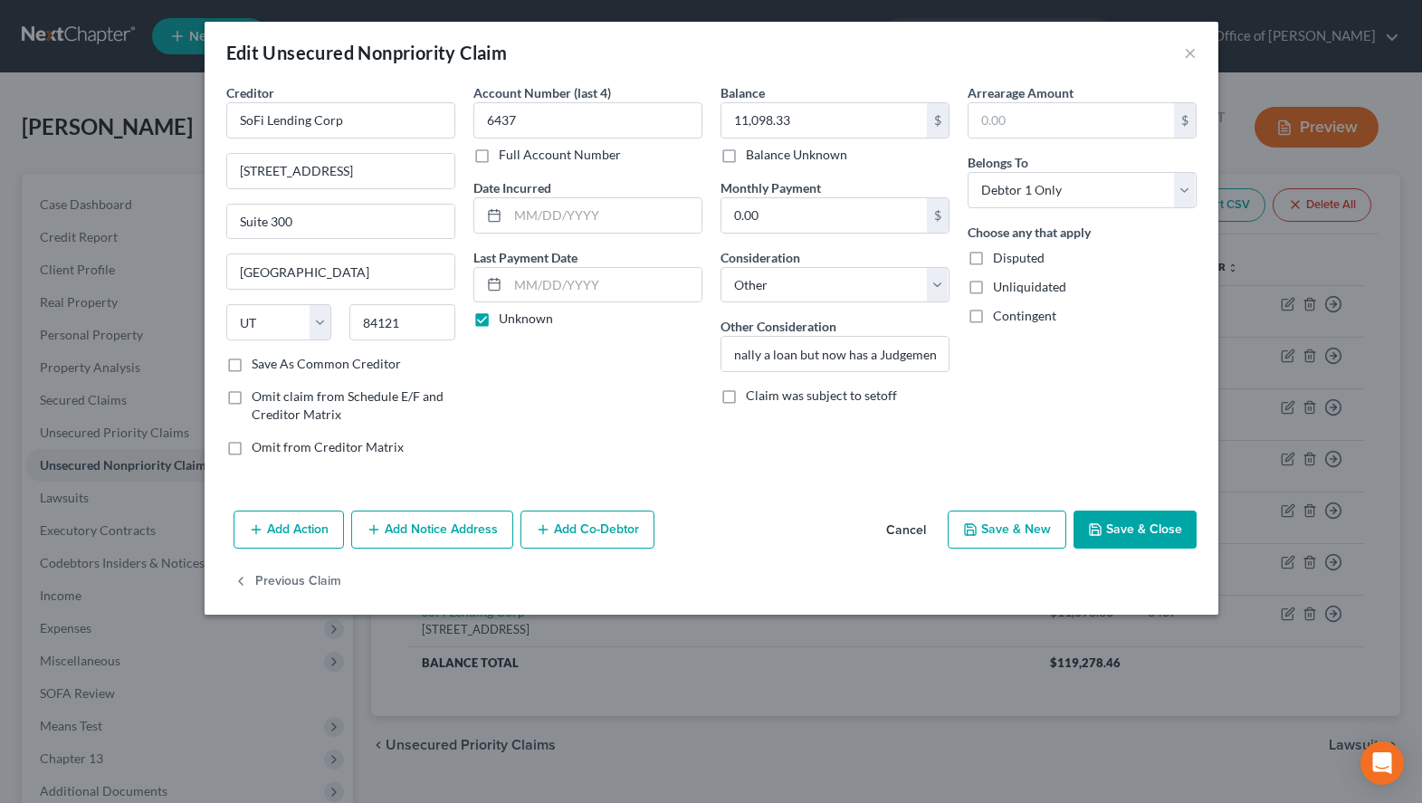
click at [978, 387] on div "Arrearage Amount $ Belongs To * Select Debtor 1 Only Debtor 2 Only Debtor 1 And…" at bounding box center [1082, 276] width 247 height 387
click at [417, 529] on button "Add Notice Address" at bounding box center [432, 530] width 162 height 38
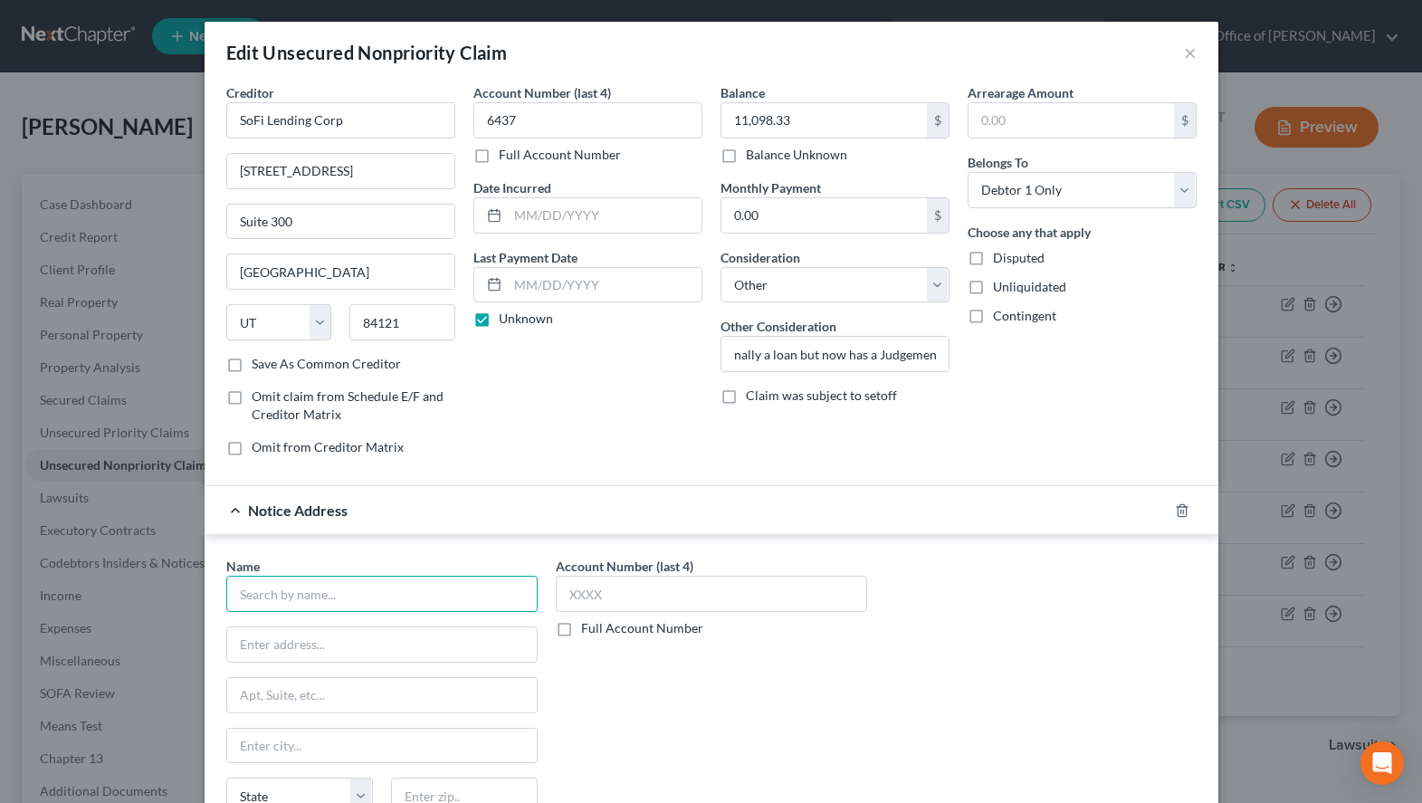
click at [404, 602] on input "text" at bounding box center [381, 594] width 311 height 36
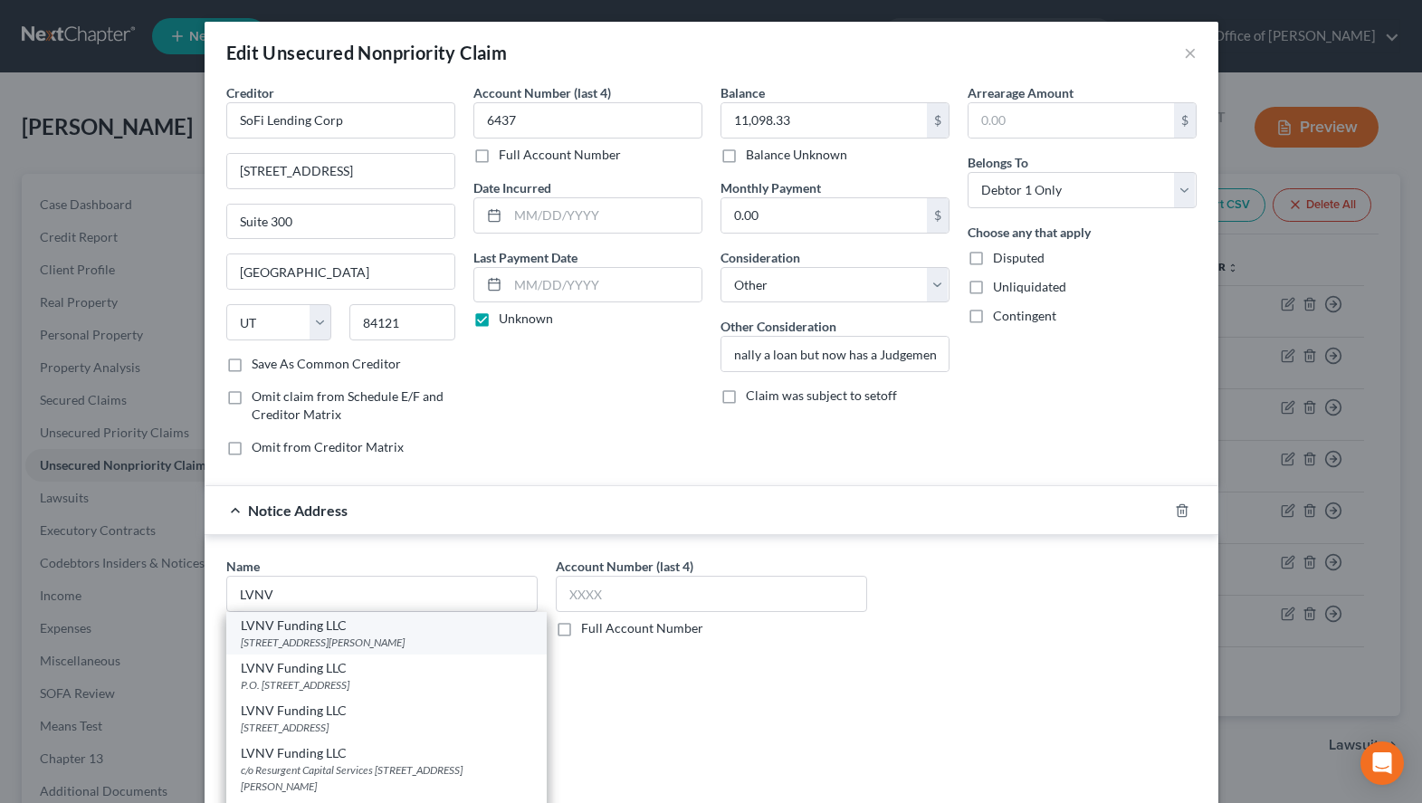
click at [335, 645] on div "[STREET_ADDRESS][PERSON_NAME]" at bounding box center [386, 642] width 291 height 15
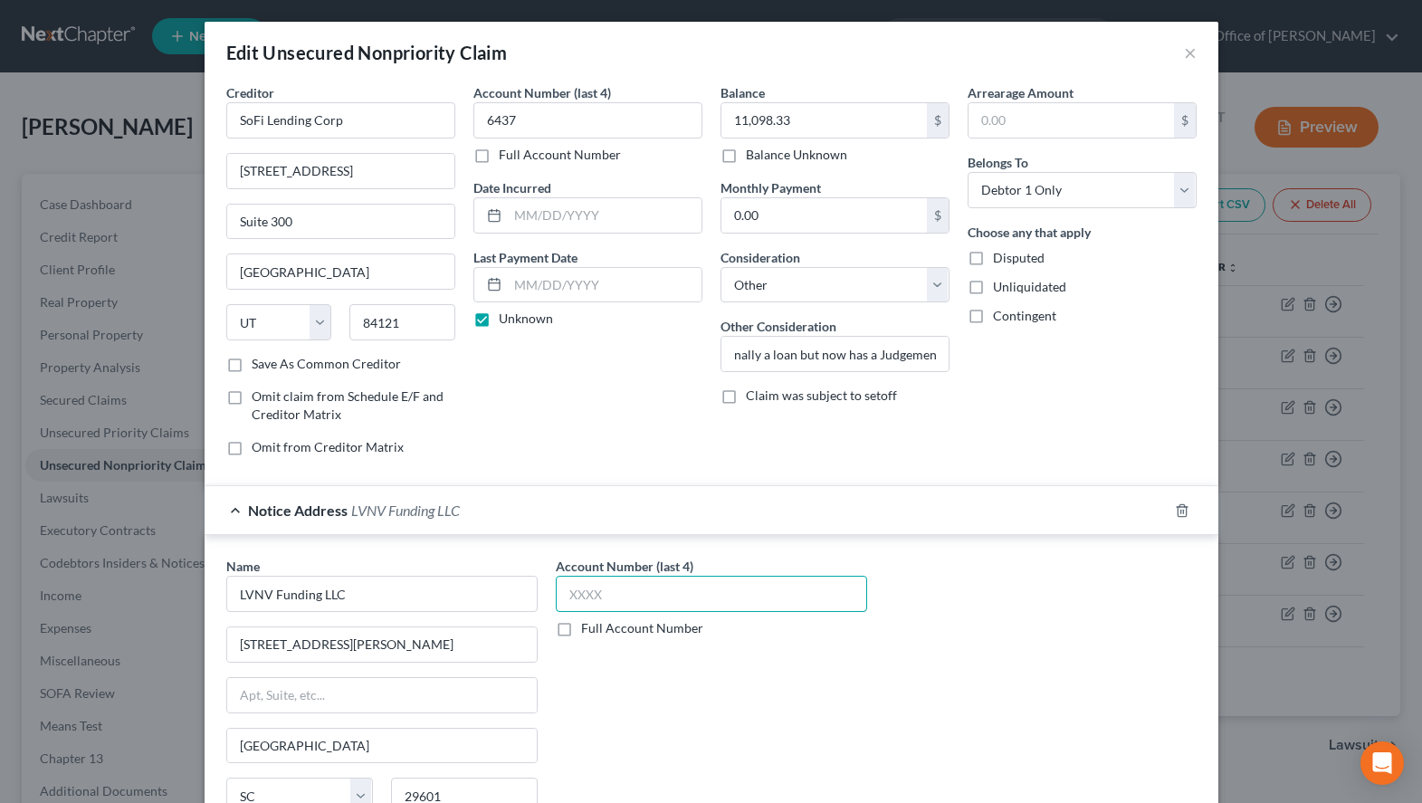
click at [754, 588] on input "text" at bounding box center [711, 594] width 311 height 36
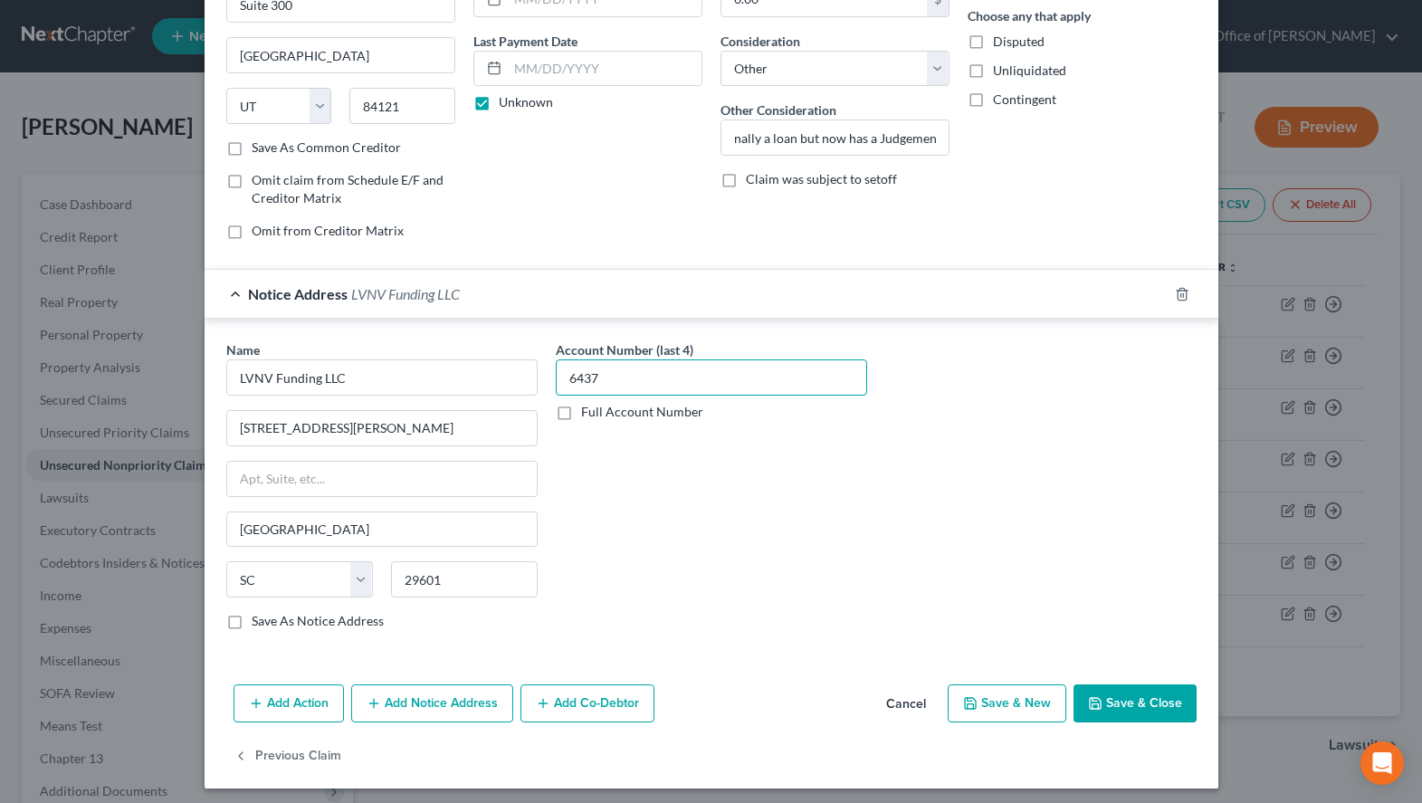
scroll to position [224, 0]
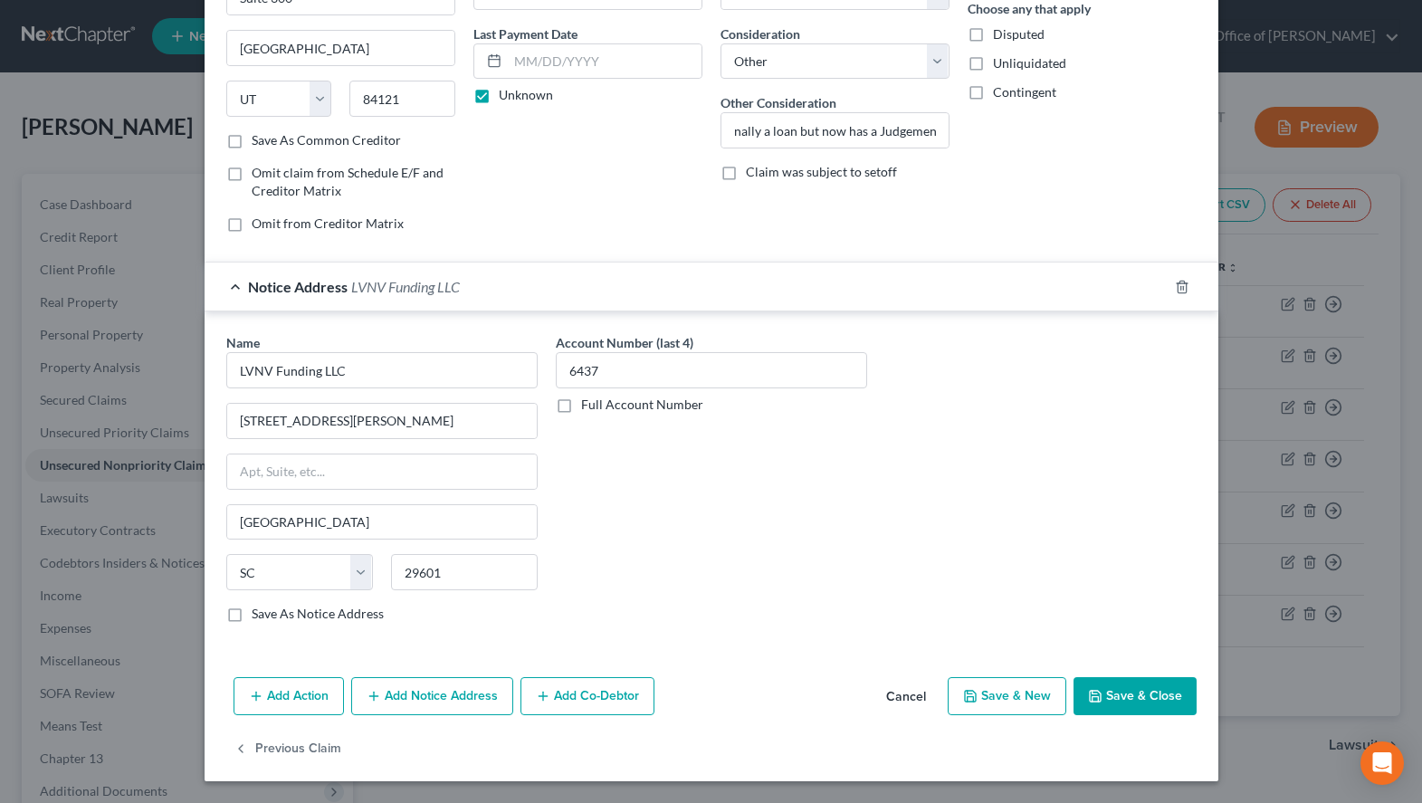
click at [412, 685] on button "Add Notice Address" at bounding box center [432, 696] width 162 height 38
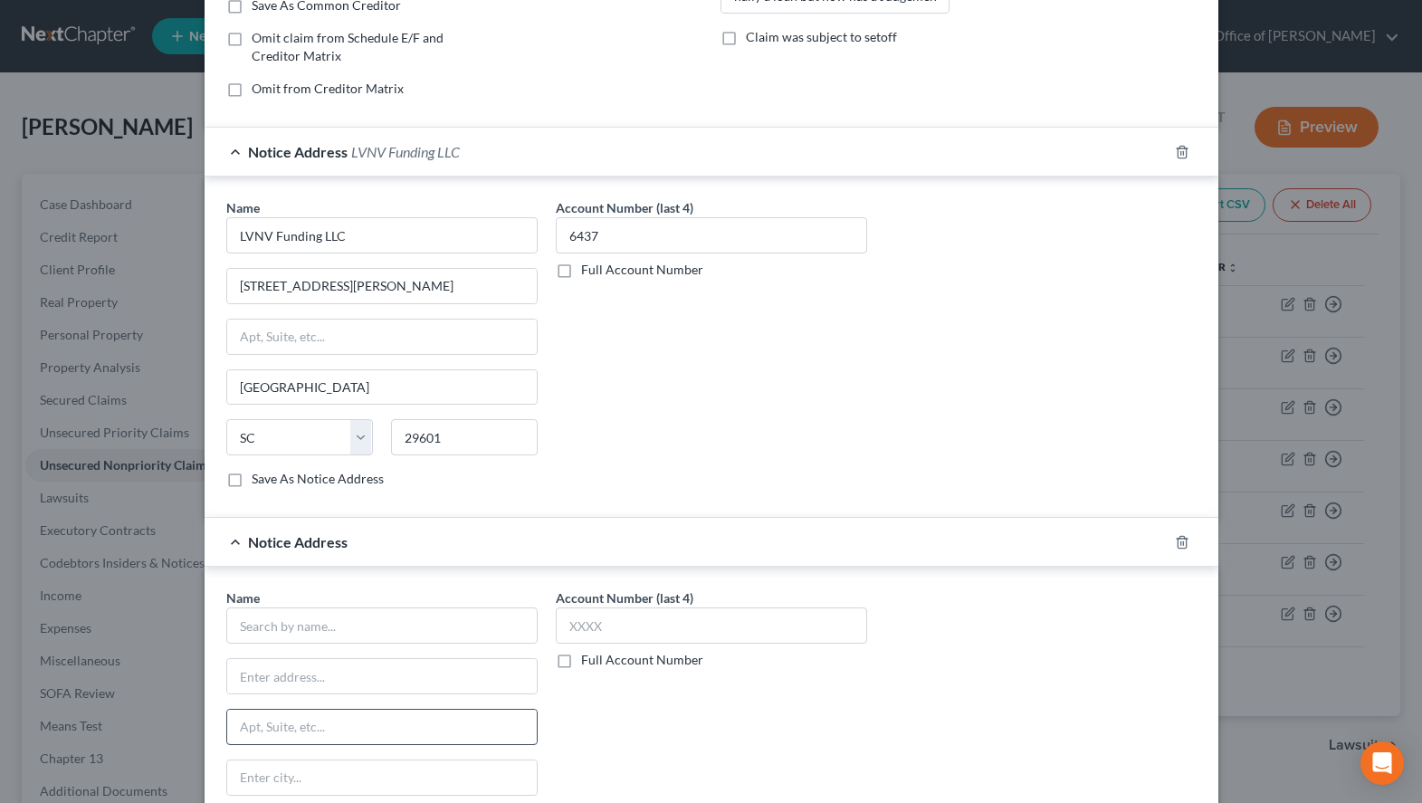
scroll to position [409, 0]
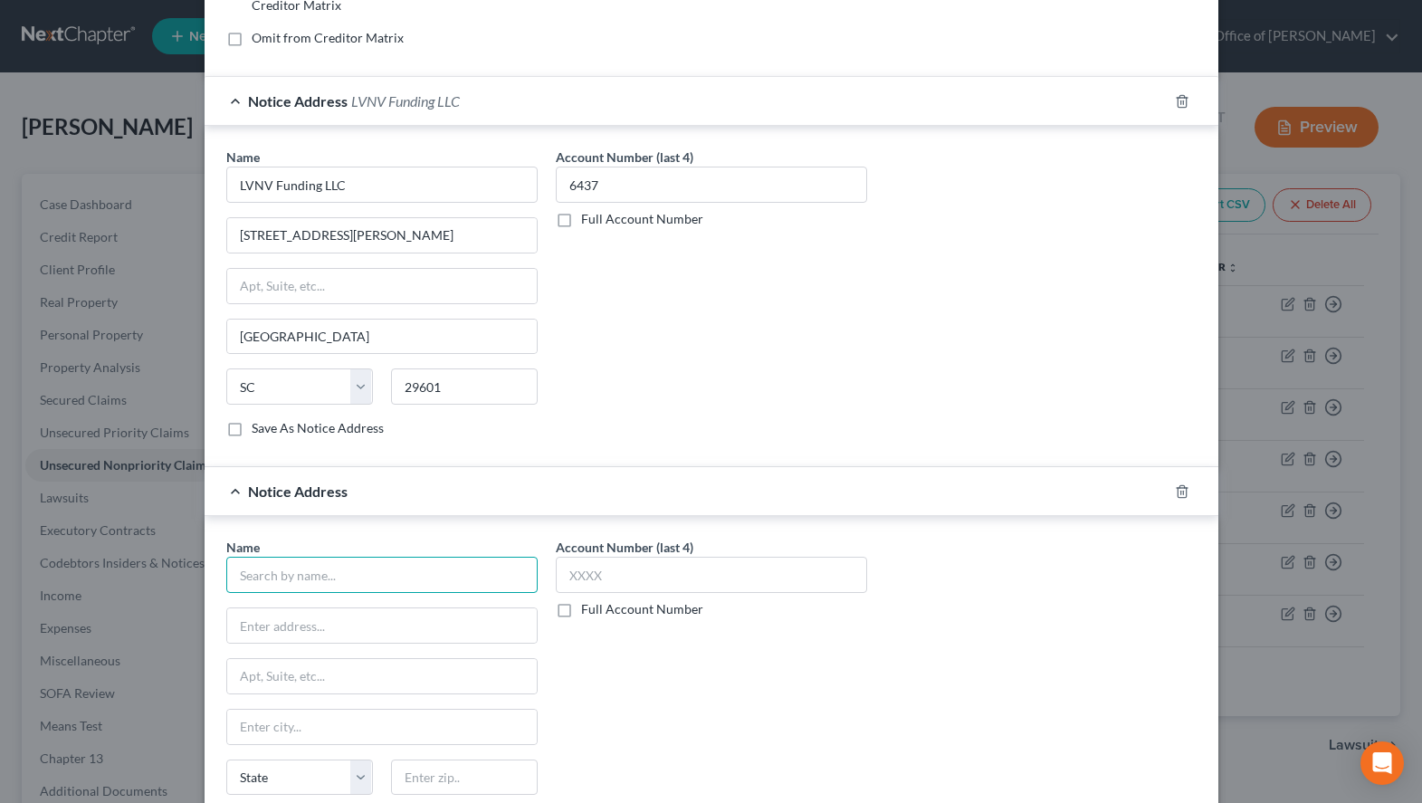
click at [398, 577] on input "text" at bounding box center [381, 575] width 311 height 36
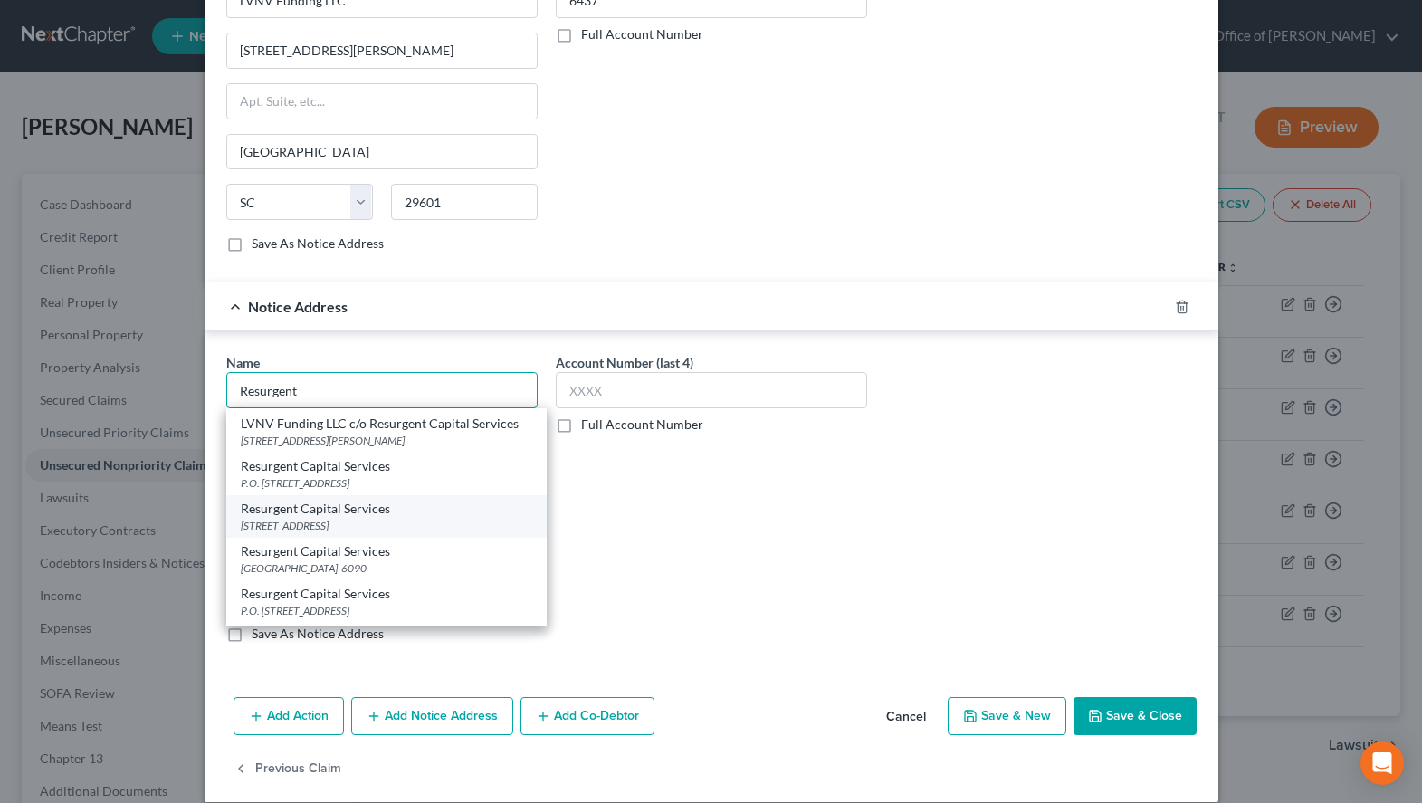
scroll to position [185, 0]
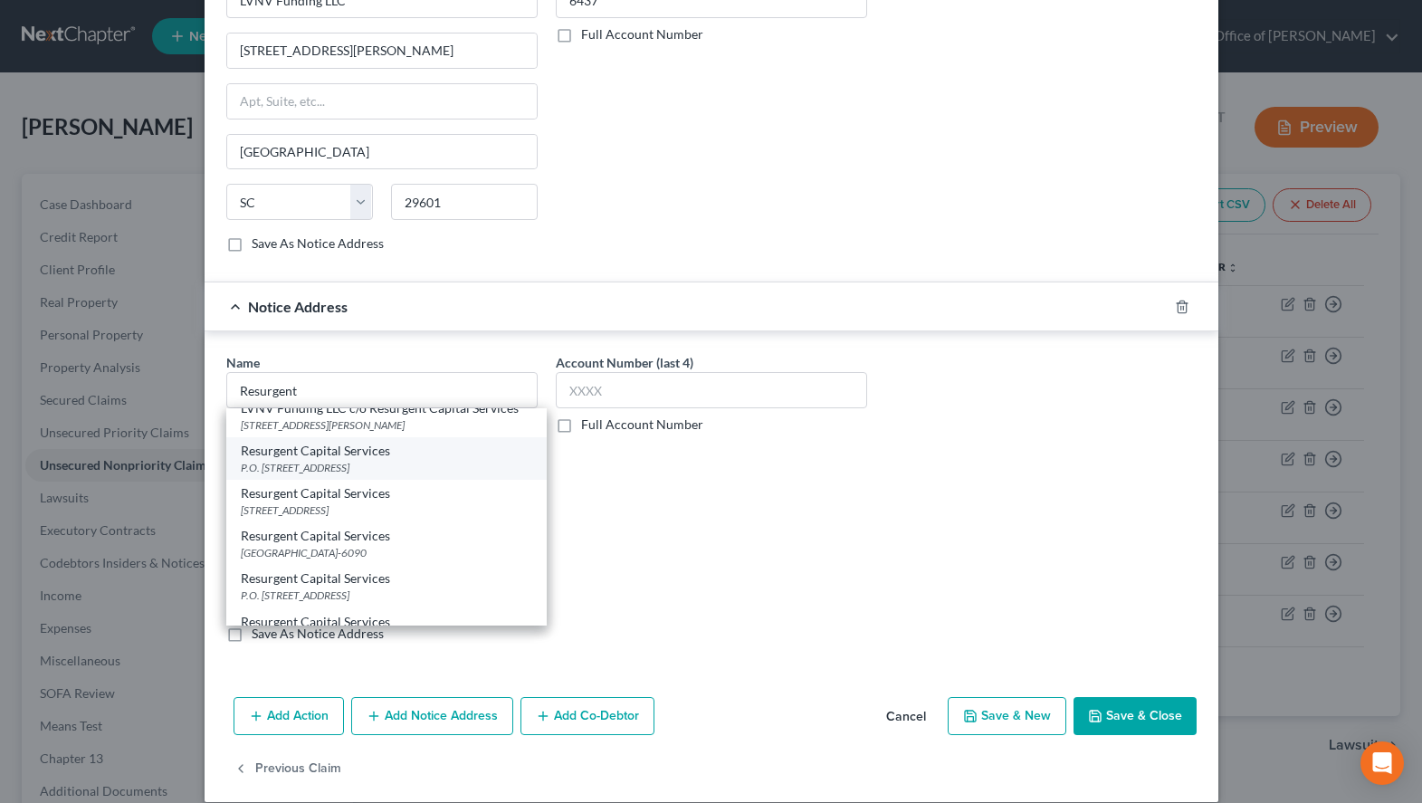
click at [371, 465] on div "P.O. [STREET_ADDRESS]" at bounding box center [386, 467] width 291 height 15
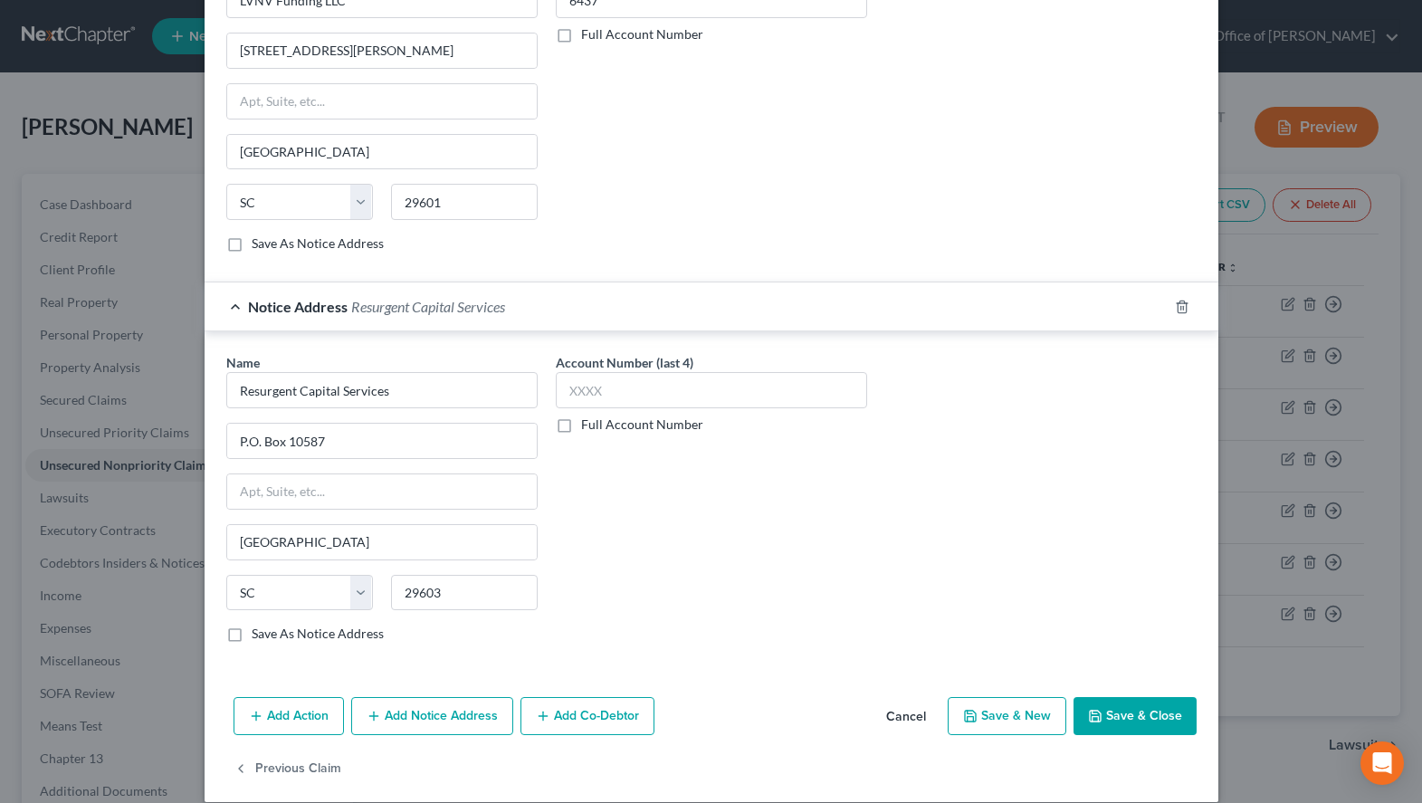
scroll to position [0, 0]
click at [643, 408] on input "text" at bounding box center [711, 390] width 311 height 36
click at [879, 520] on div "Name * Resurgent Capital Services P.O. [GEOGRAPHIC_DATA] [US_STATE][GEOGRAPHIC_…" at bounding box center [711, 505] width 988 height 304
click at [453, 729] on button "Add Notice Address" at bounding box center [432, 716] width 162 height 38
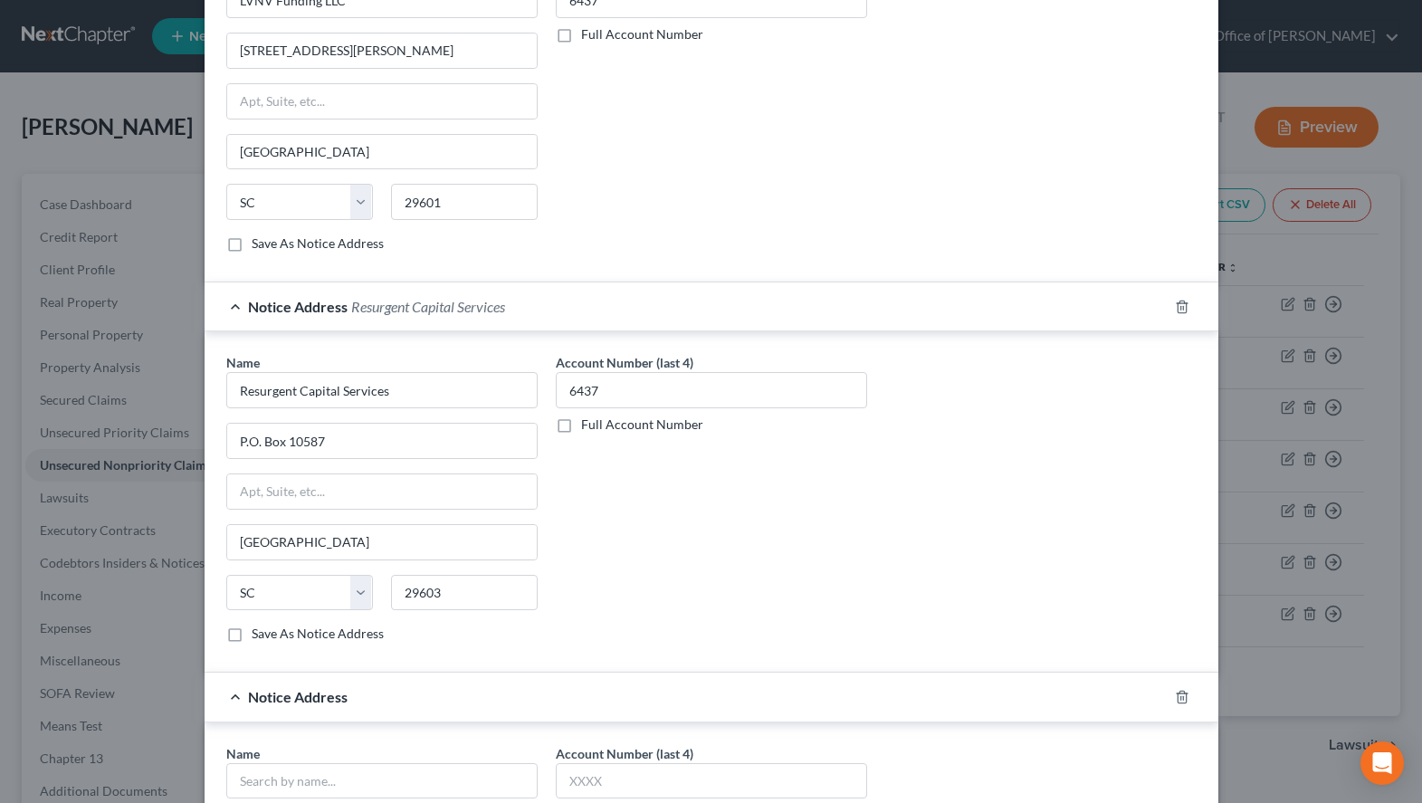
scroll to position [686, 0]
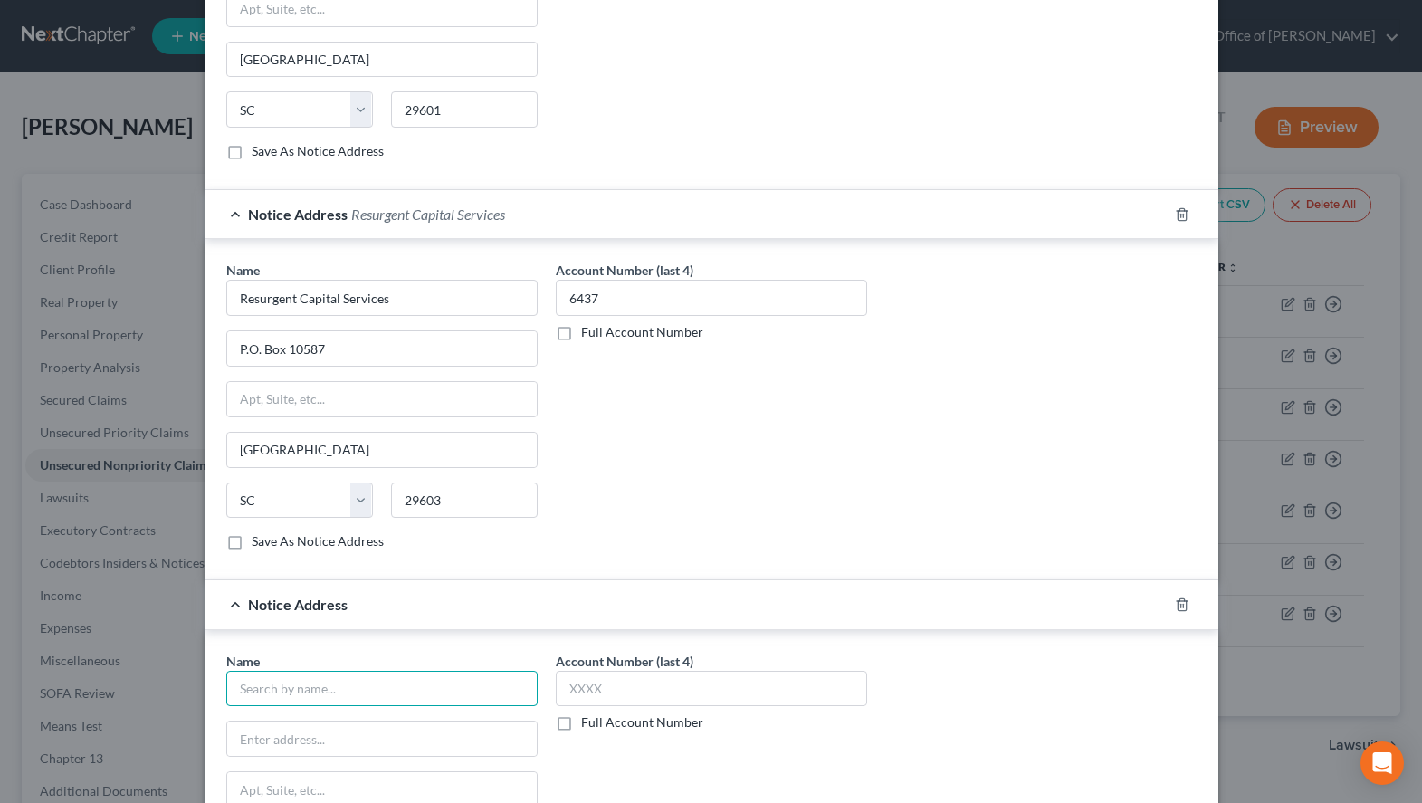
click at [458, 681] on input "text" at bounding box center [381, 689] width 311 height 36
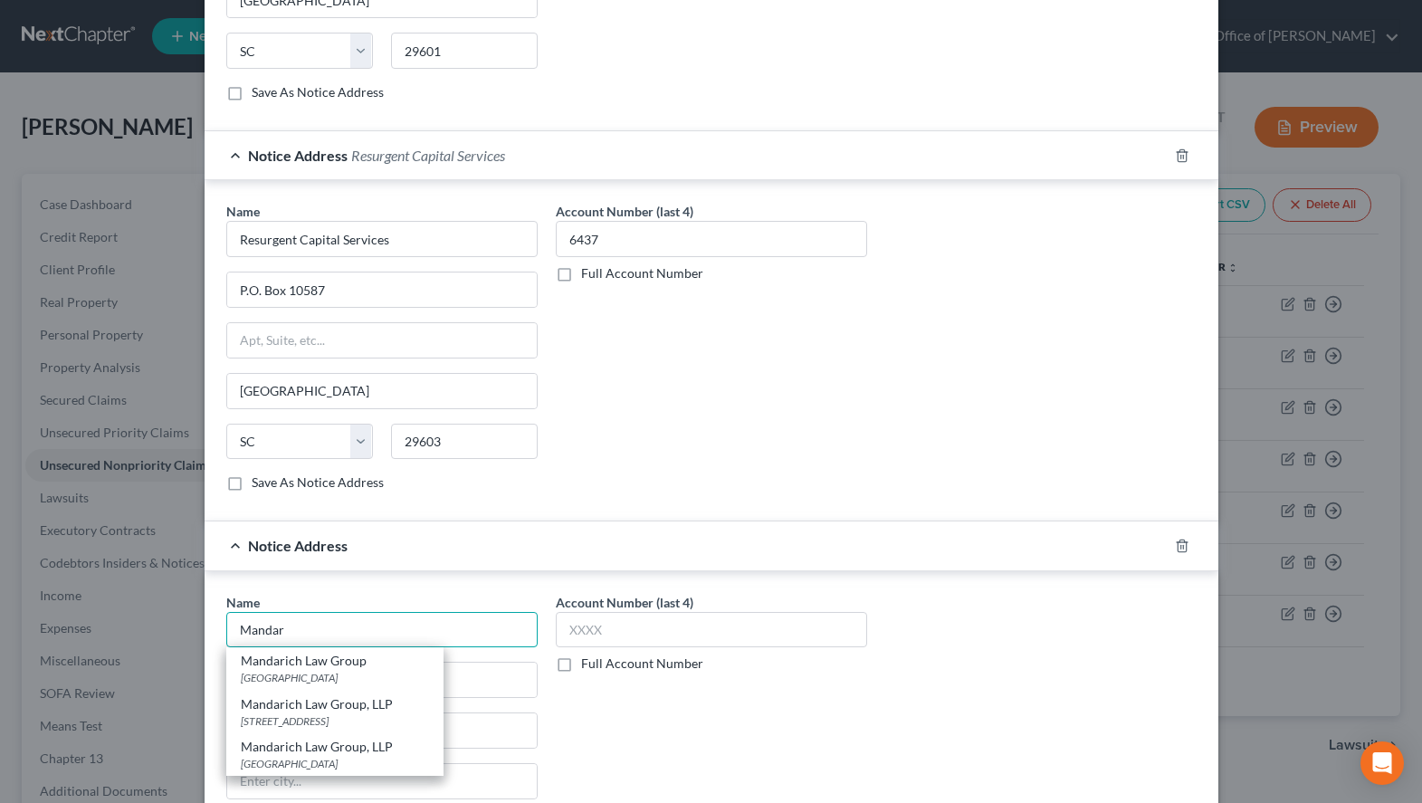
scroll to position [778, 0]
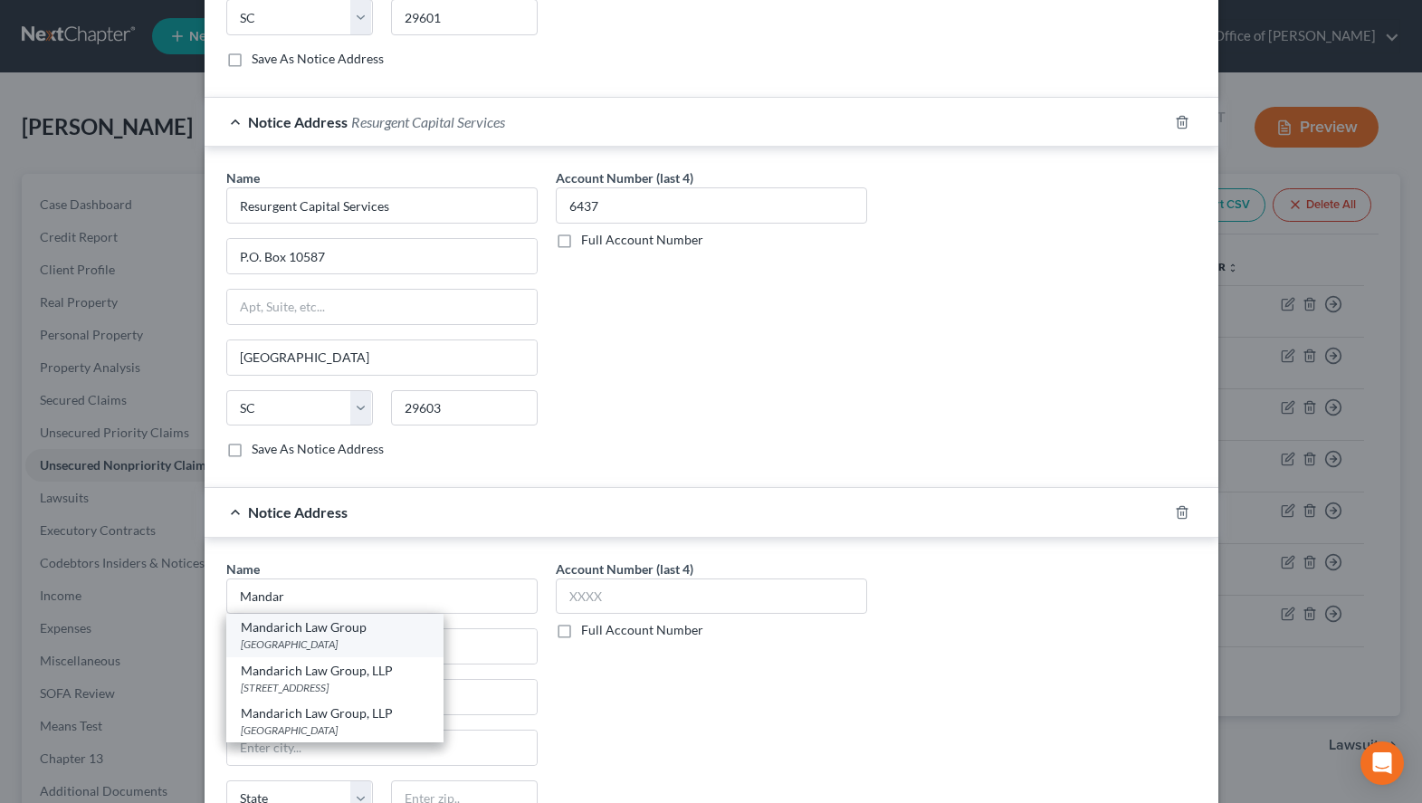
click at [243, 644] on div "[GEOGRAPHIC_DATA]" at bounding box center [335, 643] width 188 height 15
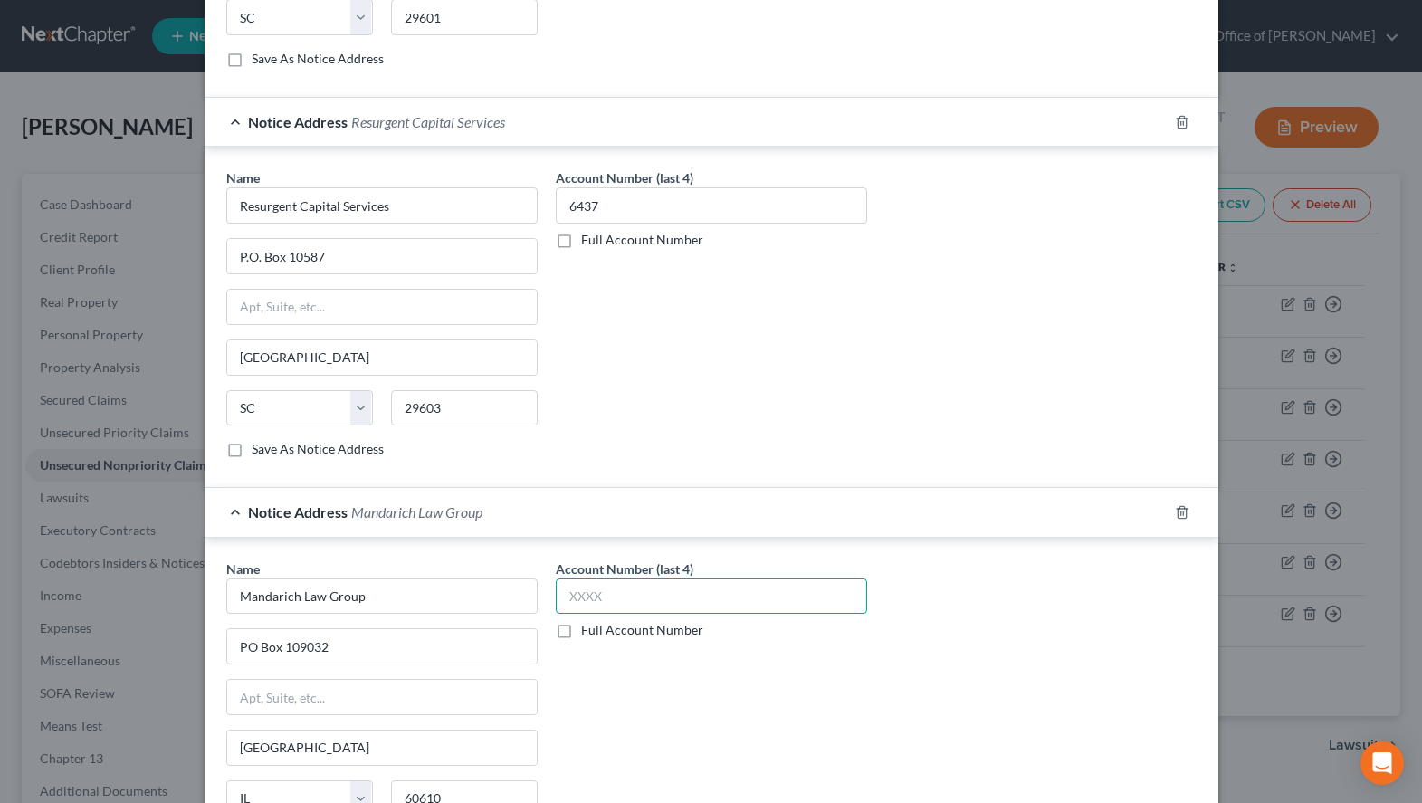
click at [698, 596] on input "text" at bounding box center [711, 596] width 311 height 36
drag, startPoint x: 391, startPoint y: 601, endPoint x: 188, endPoint y: 615, distance: 203.2
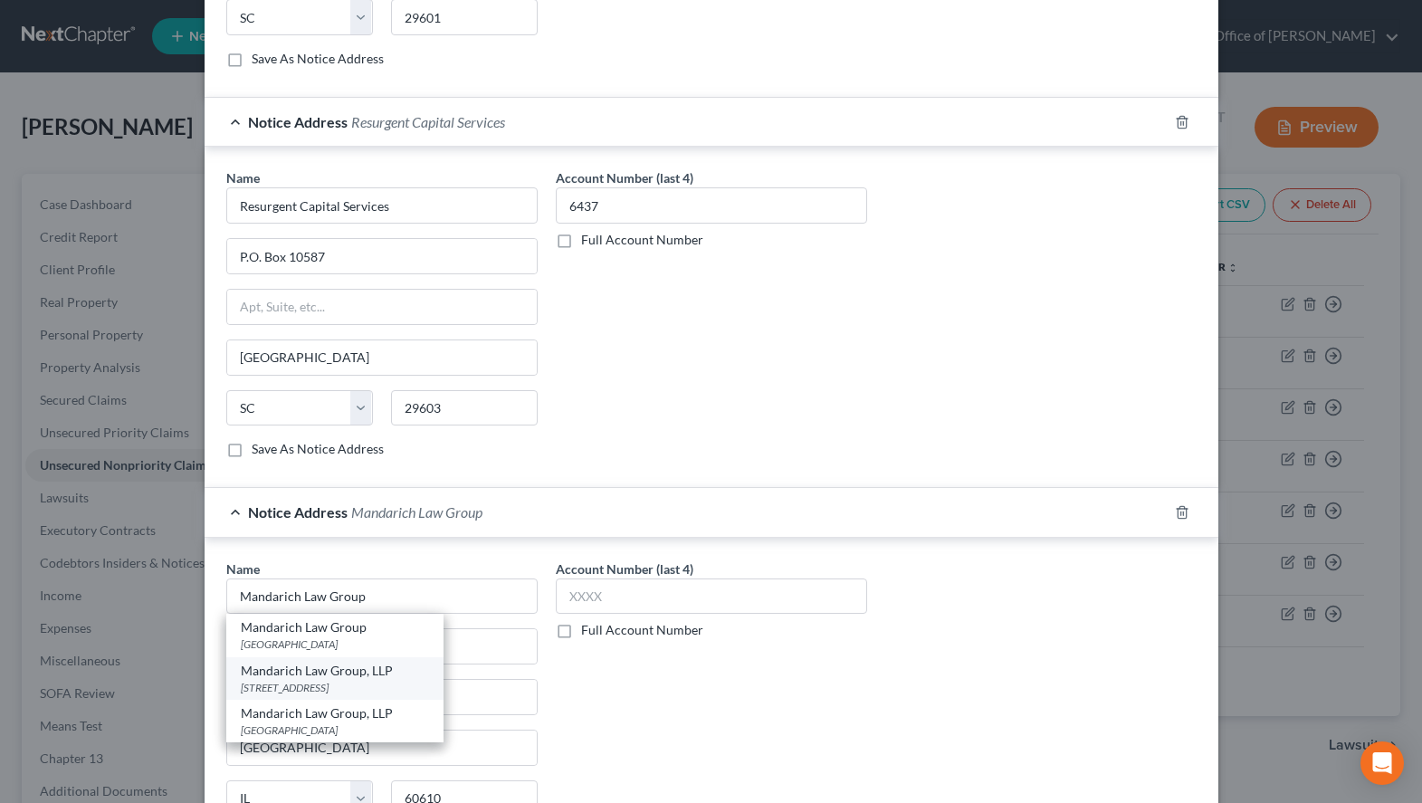
click at [364, 675] on div "Mandarich Law Group, LLP" at bounding box center [335, 671] width 188 height 18
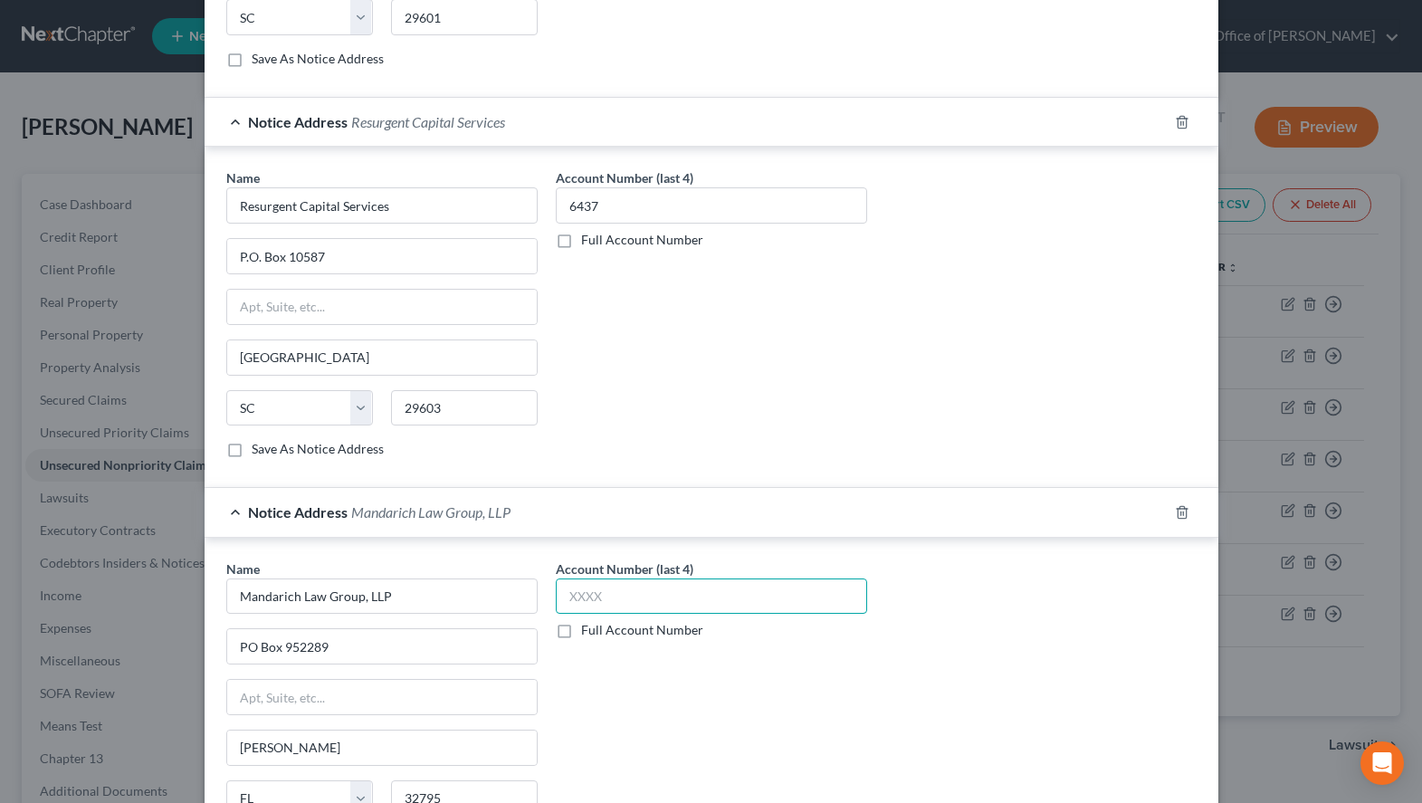
click at [789, 610] on input "text" at bounding box center [711, 596] width 311 height 36
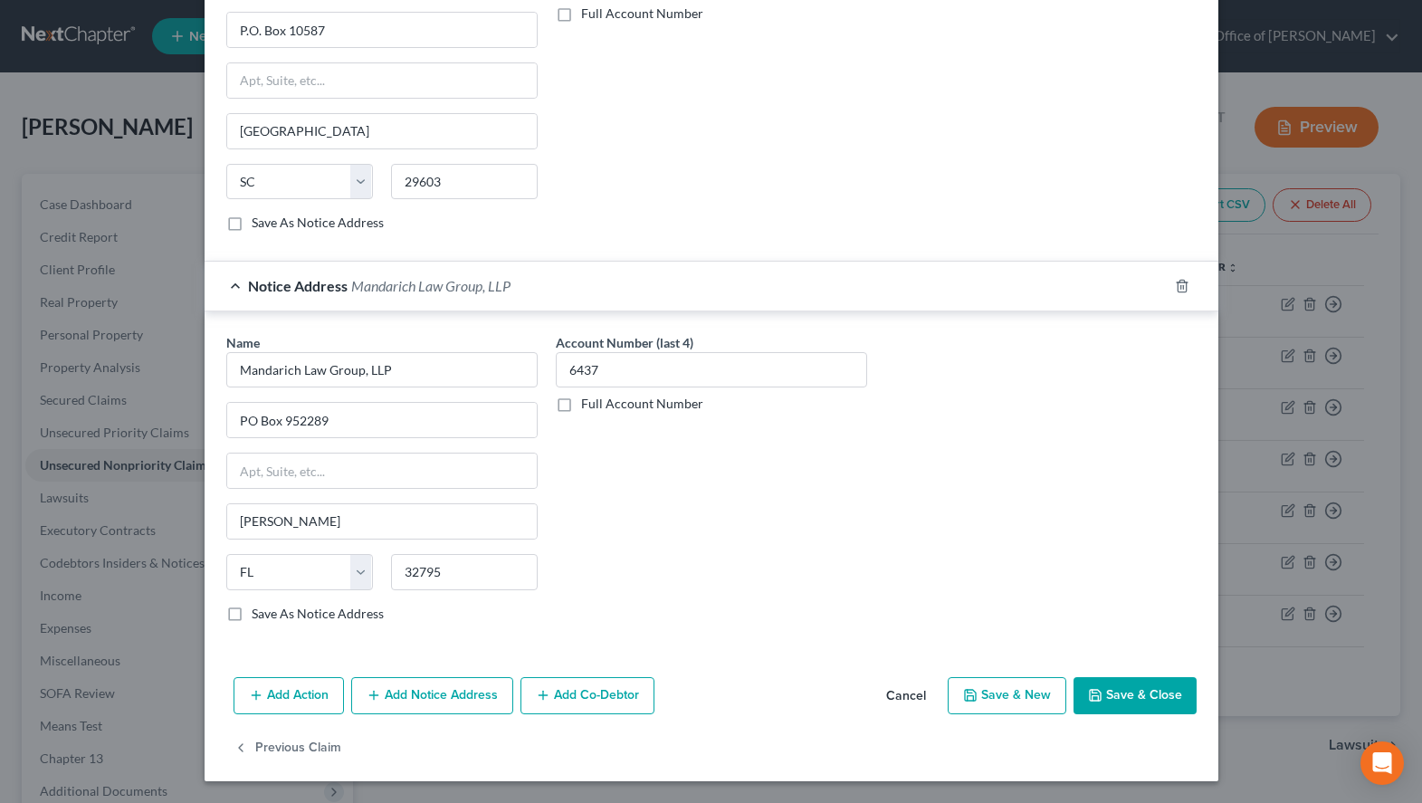
click at [1120, 704] on button "Save & Close" at bounding box center [1135, 696] width 123 height 38
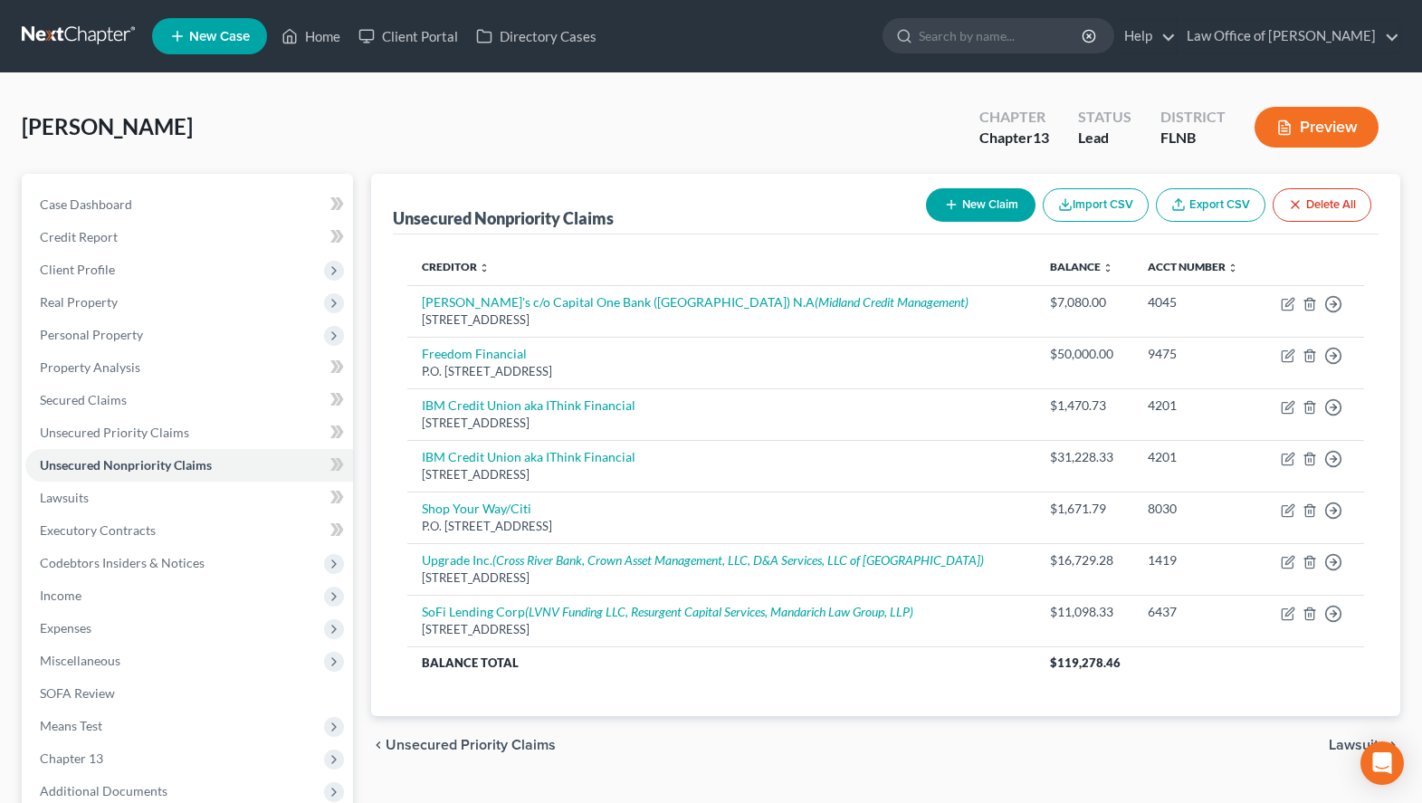
click at [814, 138] on div "[PERSON_NAME] Upgraded Chapter Chapter 13 Status Lead District FLNB Preview" at bounding box center [711, 134] width 1379 height 79
click at [196, 496] on link "Lawsuits" at bounding box center [189, 498] width 328 height 33
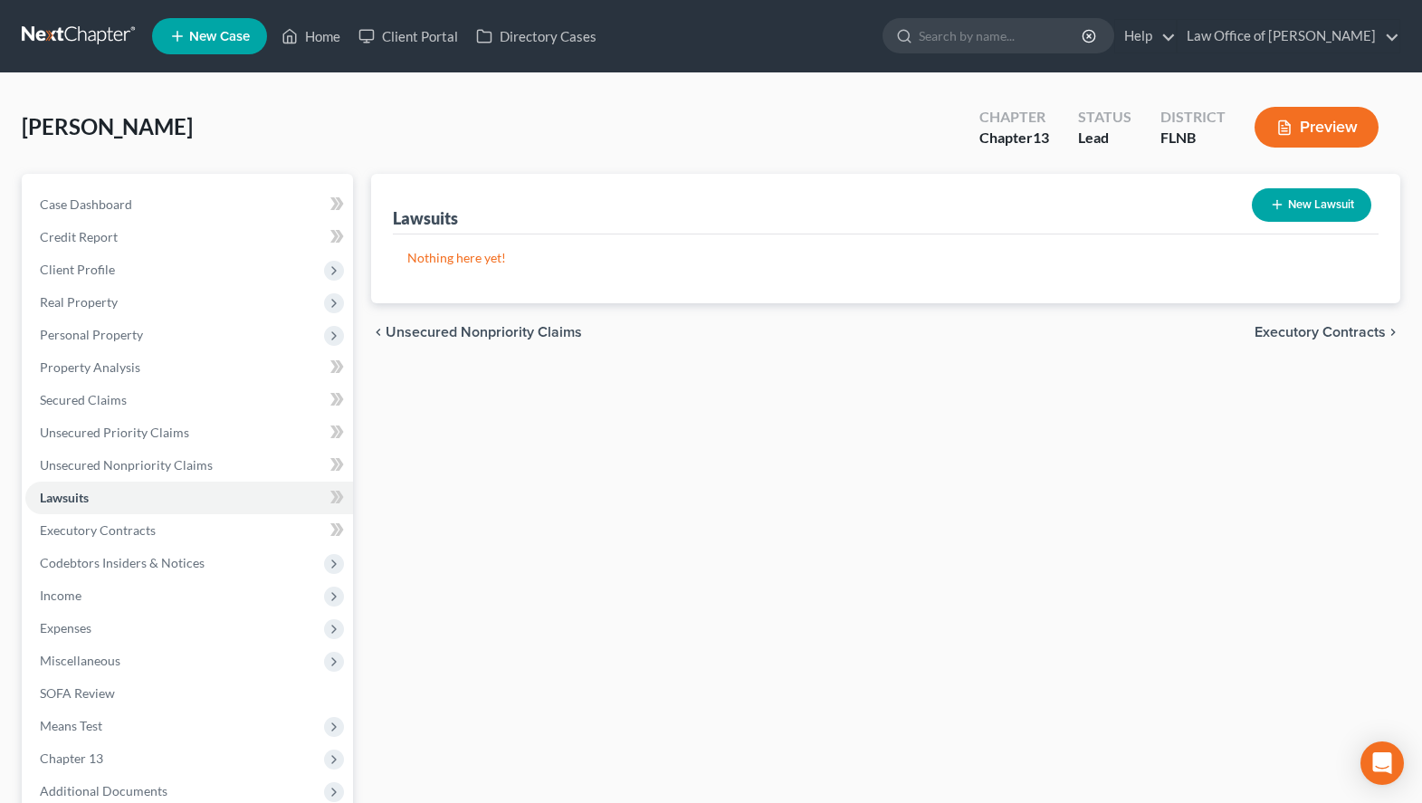
click at [1285, 198] on button "New Lawsuit" at bounding box center [1311, 204] width 119 height 33
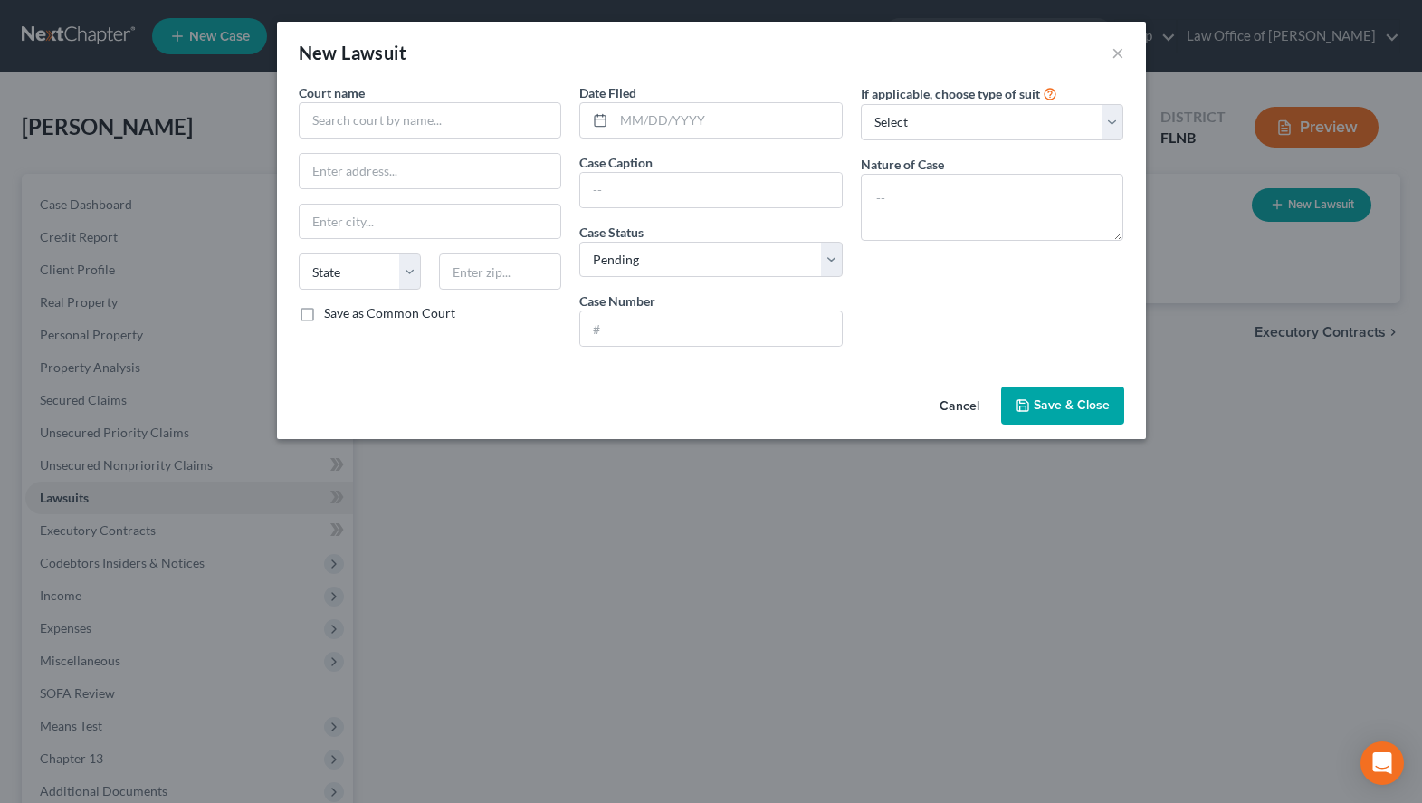
click at [960, 75] on div "New Lawsuit ×" at bounding box center [711, 53] width 869 height 62
click at [372, 117] on input "text" at bounding box center [430, 120] width 263 height 36
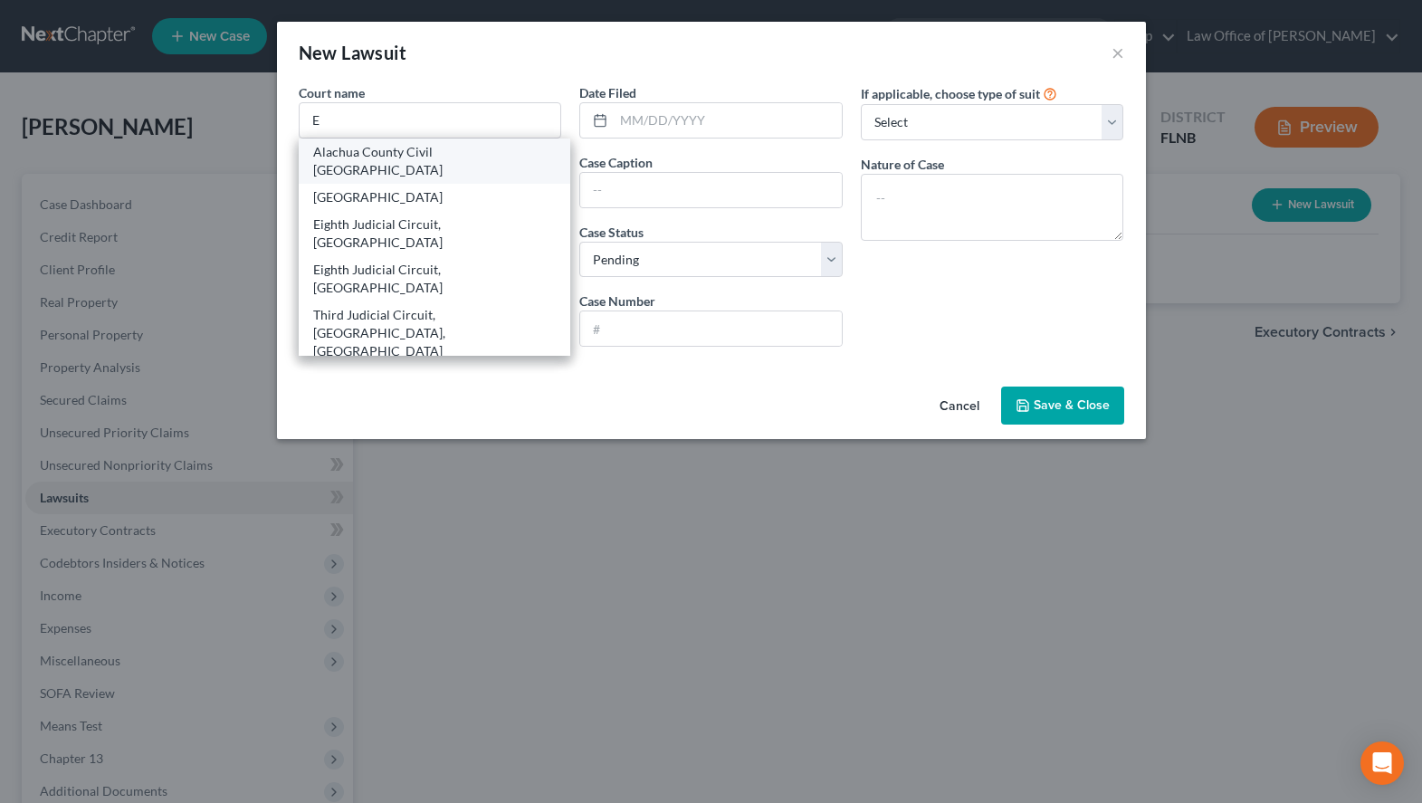
click at [377, 158] on div "Alachua County Civil [GEOGRAPHIC_DATA]" at bounding box center [434, 161] width 243 height 36
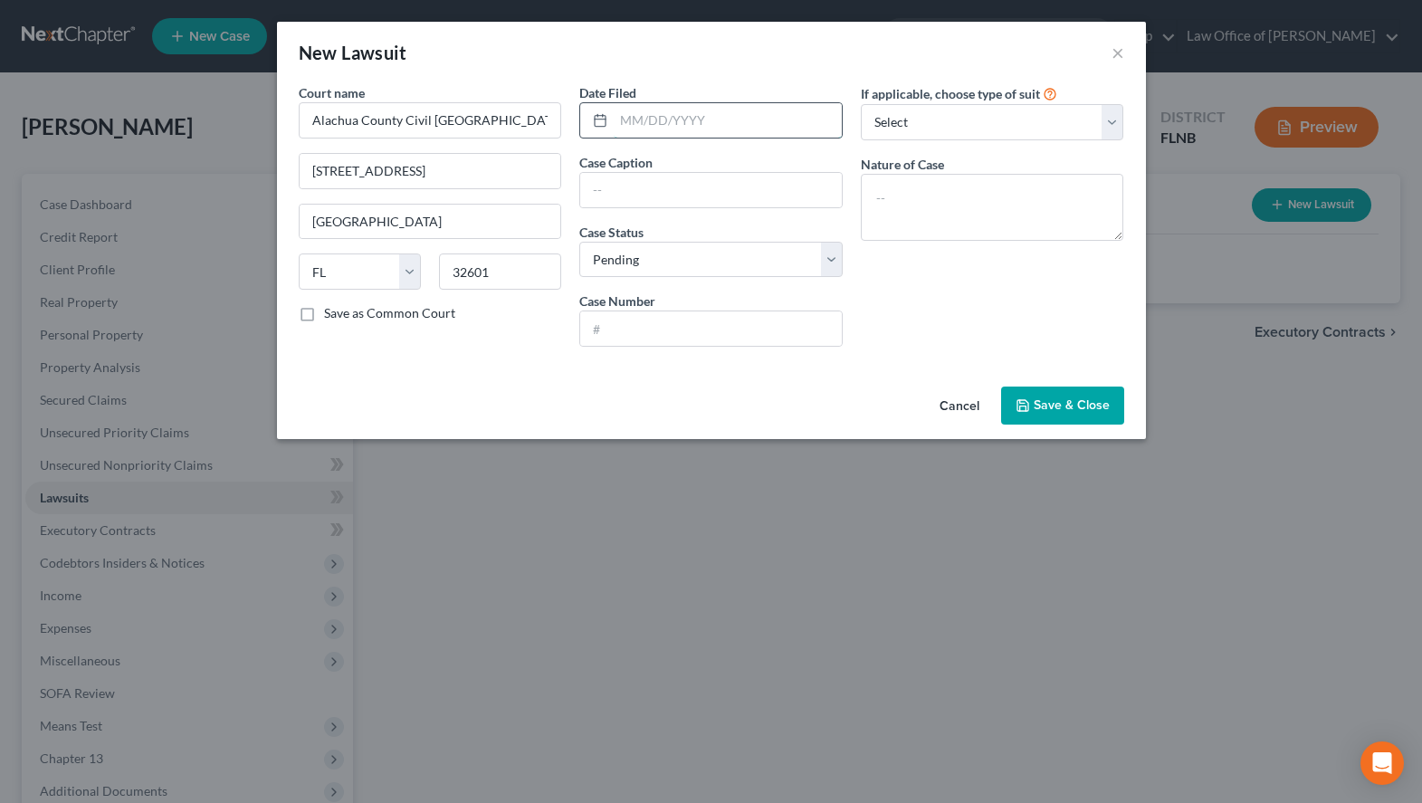
click at [807, 119] on input "text" at bounding box center [728, 120] width 228 height 34
click at [819, 194] on input "text" at bounding box center [711, 190] width 262 height 34
click at [656, 196] on input "text" at bounding box center [711, 190] width 262 height 34
paste input "Crown Asset"
click at [913, 42] on div "New Lawsuit ×" at bounding box center [711, 53] width 869 height 62
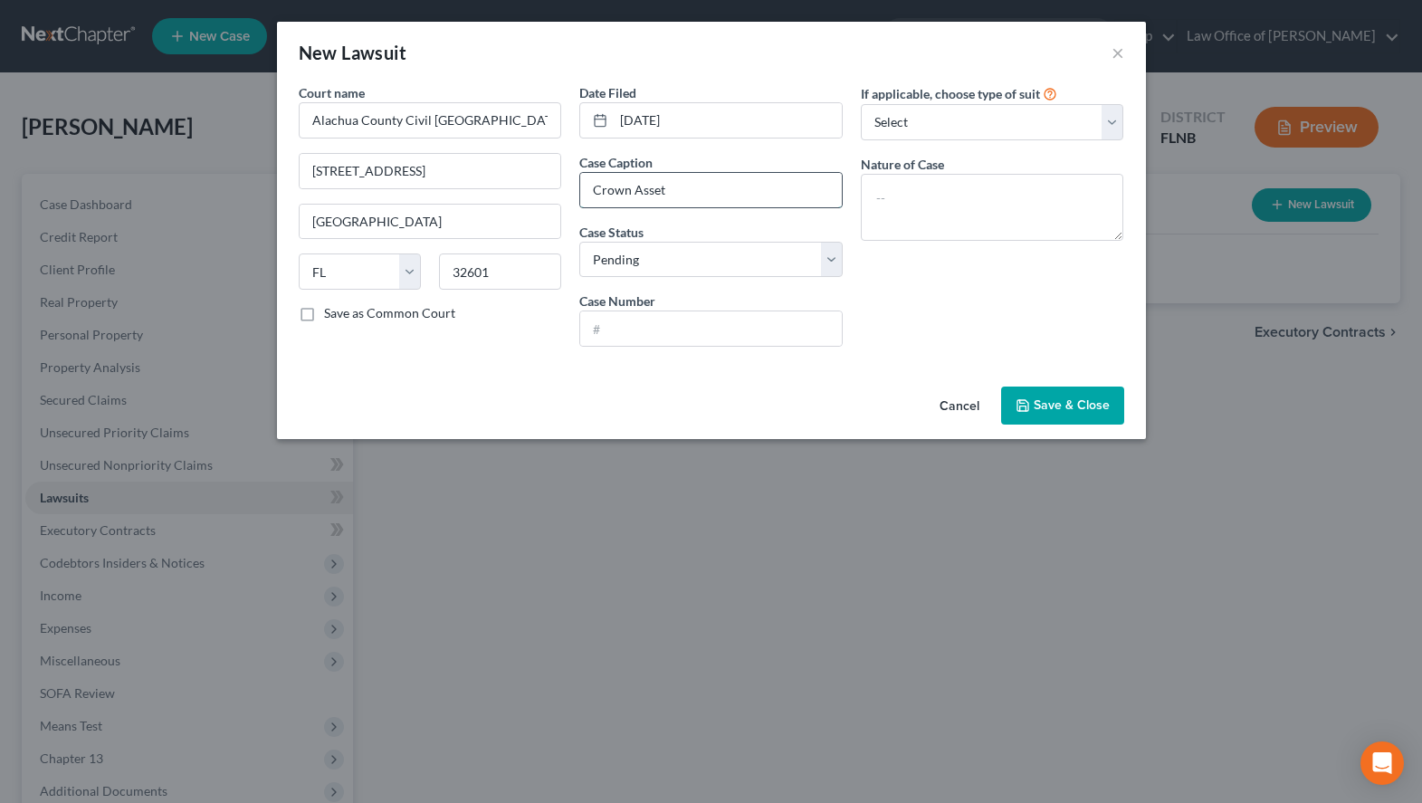
click at [742, 193] on input "Crown Asset" at bounding box center [711, 190] width 262 height 34
click at [757, 337] on input "text" at bounding box center [711, 328] width 262 height 34
click at [763, 50] on div "New Lawsuit ×" at bounding box center [711, 53] width 869 height 62
click at [699, 336] on input "text" at bounding box center [711, 328] width 262 height 34
paste input "01-2025-CC-002914"
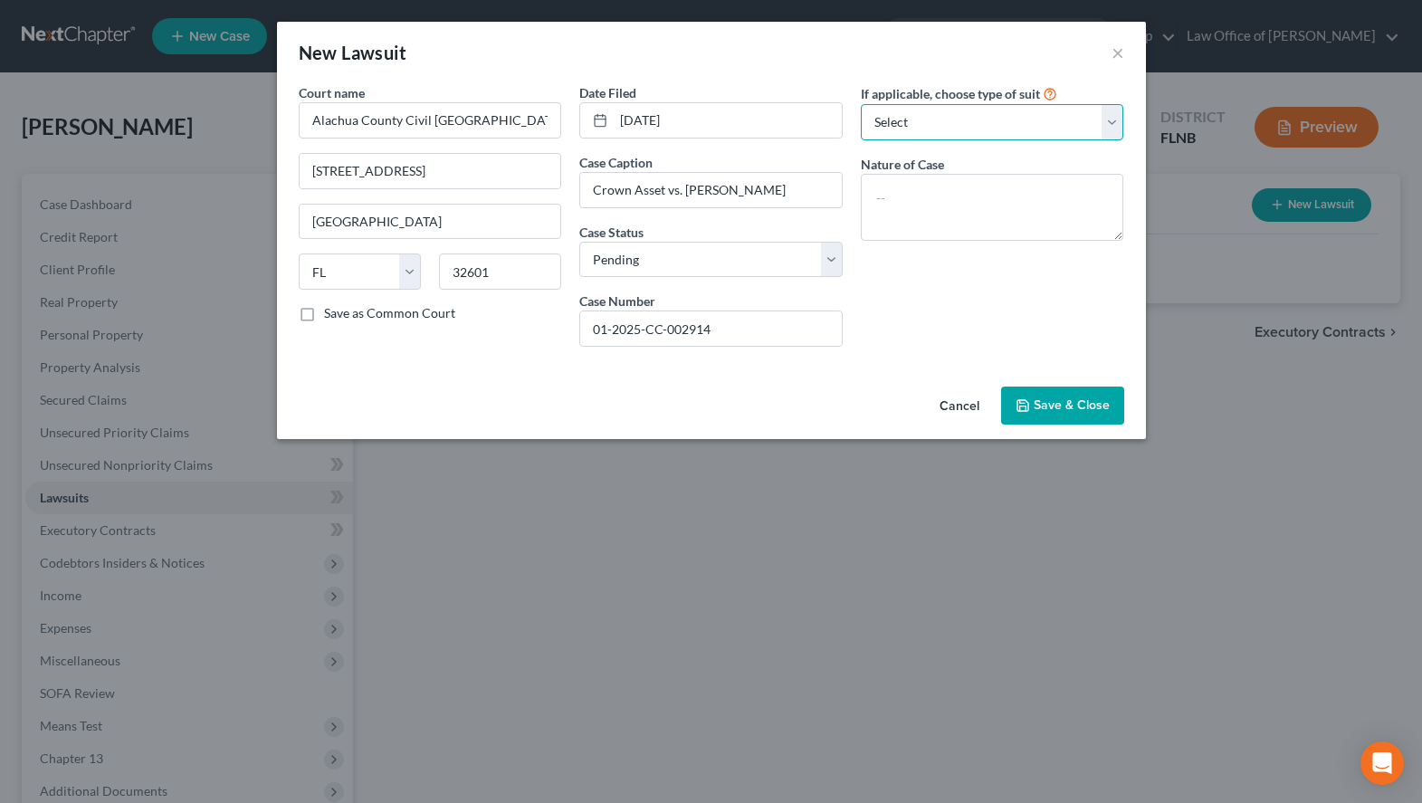
click at [861, 104] on select "Select Repossession Garnishment Foreclosure Attached, Seized, Or Levied Other" at bounding box center [992, 122] width 263 height 36
click option "Other" at bounding box center [0, 0] width 0 height 0
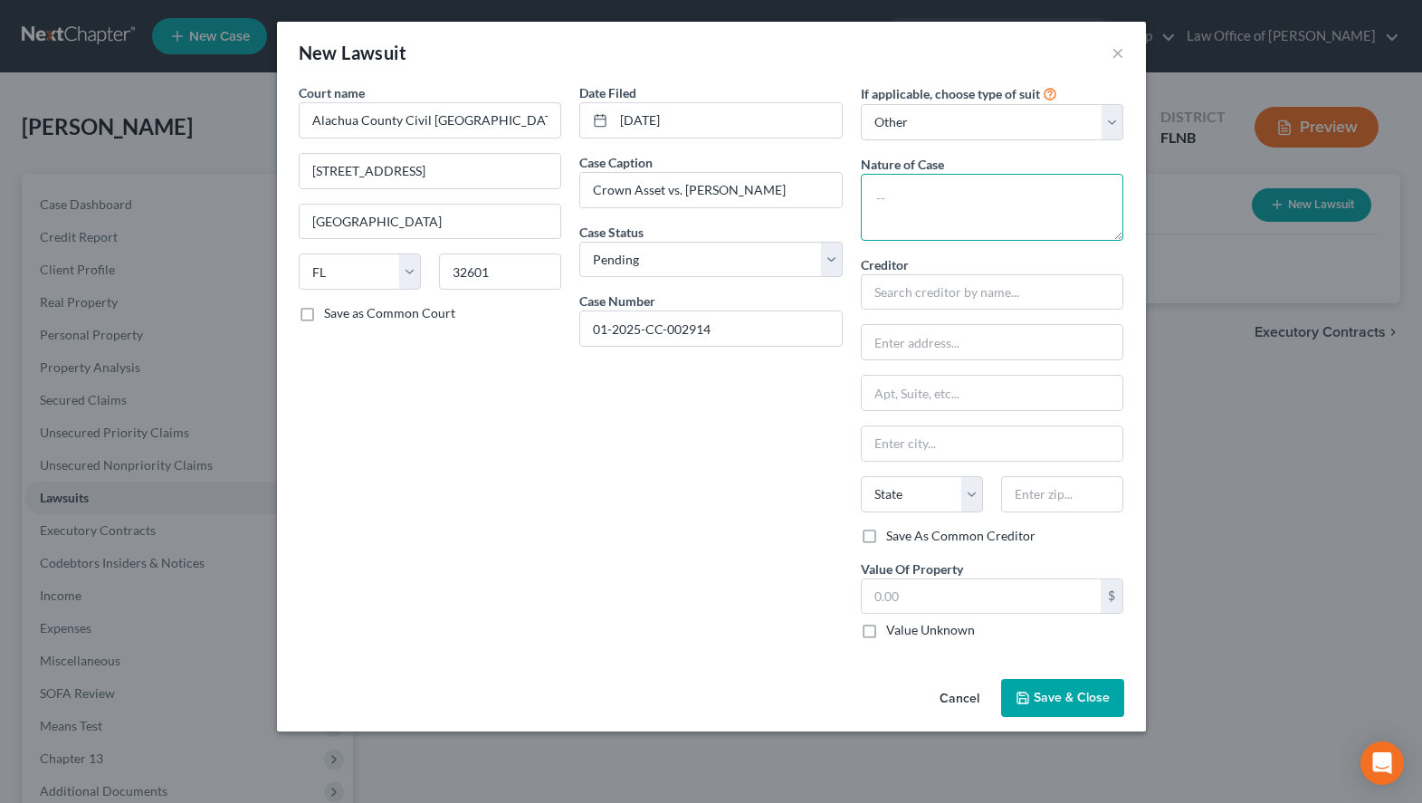
click at [933, 231] on textarea at bounding box center [992, 207] width 263 height 67
click at [1029, 292] on input "text" at bounding box center [992, 292] width 263 height 36
click at [897, 596] on input "text" at bounding box center [982, 596] width 240 height 34
click at [986, 587] on input "text" at bounding box center [982, 596] width 240 height 34
click at [1093, 698] on span "Save & Close" at bounding box center [1072, 697] width 76 height 15
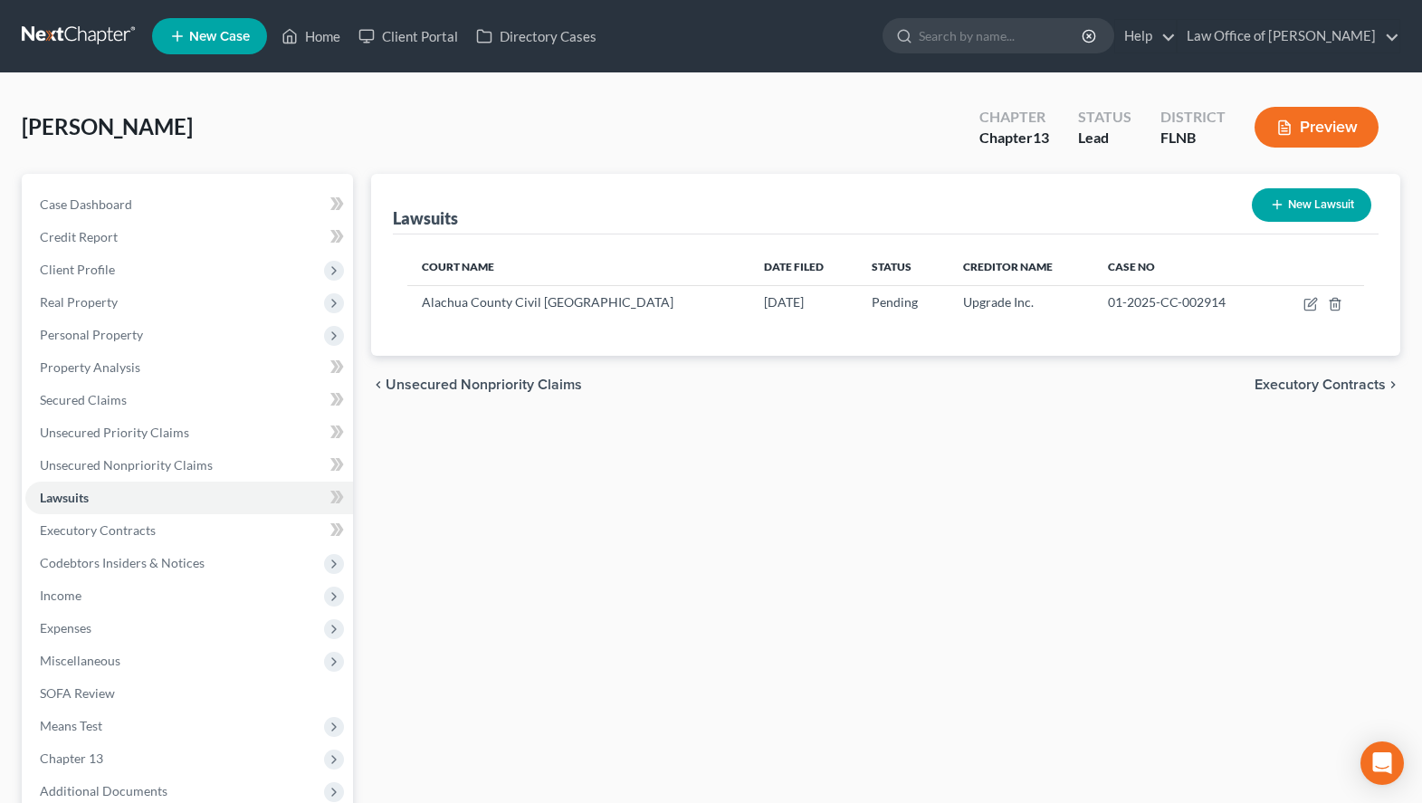
click at [1309, 207] on button "New Lawsuit" at bounding box center [1311, 204] width 119 height 33
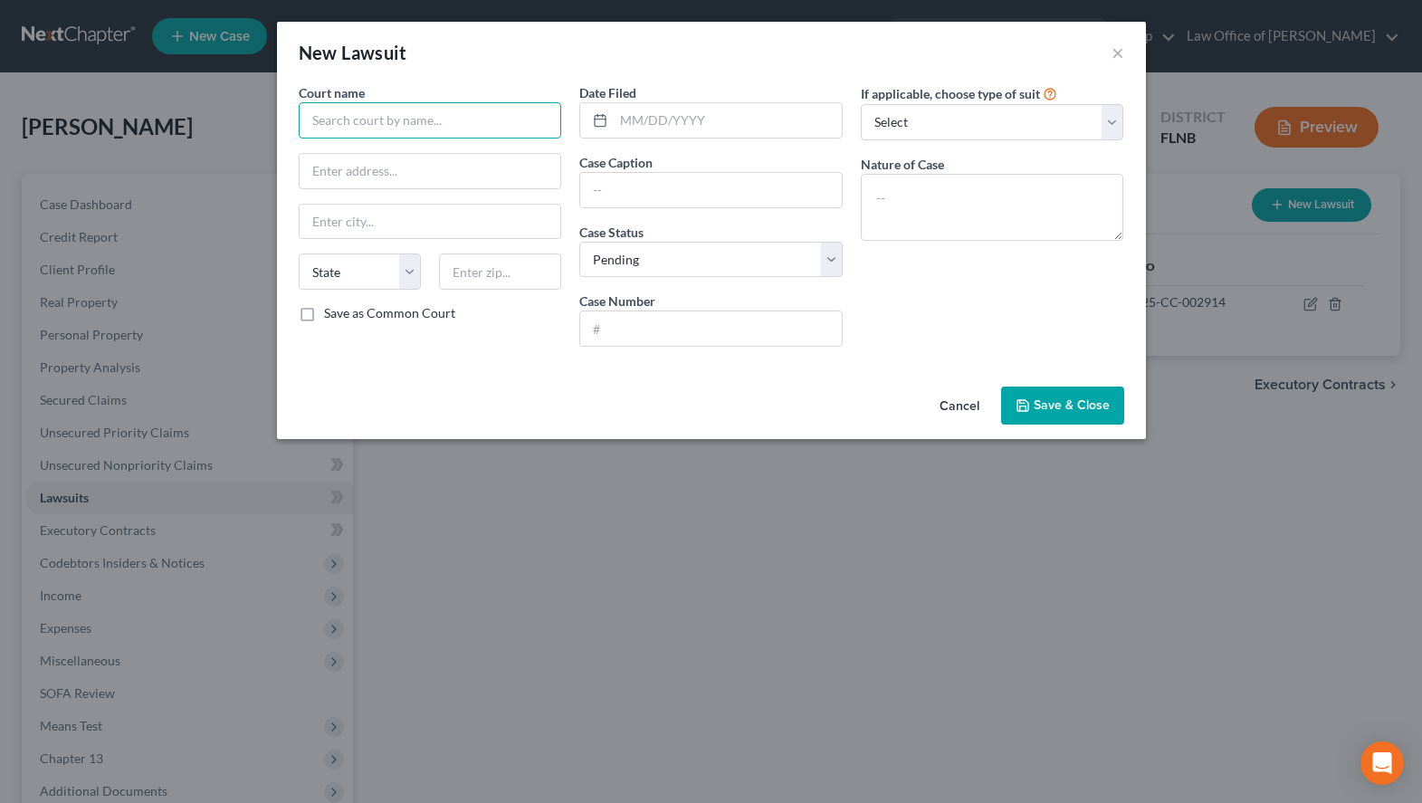
click at [447, 110] on input "text" at bounding box center [430, 120] width 263 height 36
click at [992, 266] on div "If applicable, choose type of suit Select Repossession Garnishment Foreclosure …" at bounding box center [993, 222] width 282 height 278
click at [361, 129] on input "text" at bounding box center [430, 120] width 263 height 36
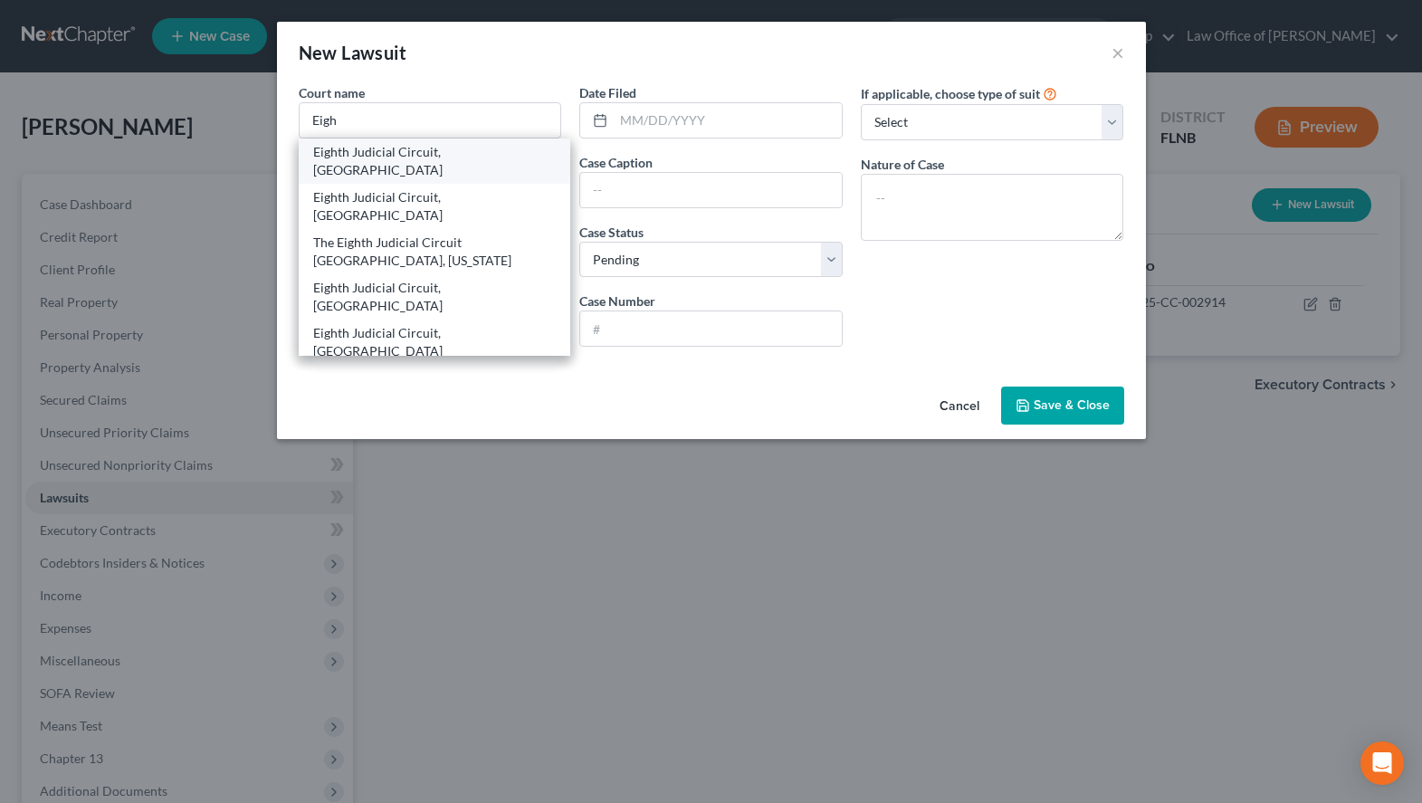
click at [377, 156] on div "Eighth Judicial Circuit, [GEOGRAPHIC_DATA]" at bounding box center [434, 161] width 243 height 36
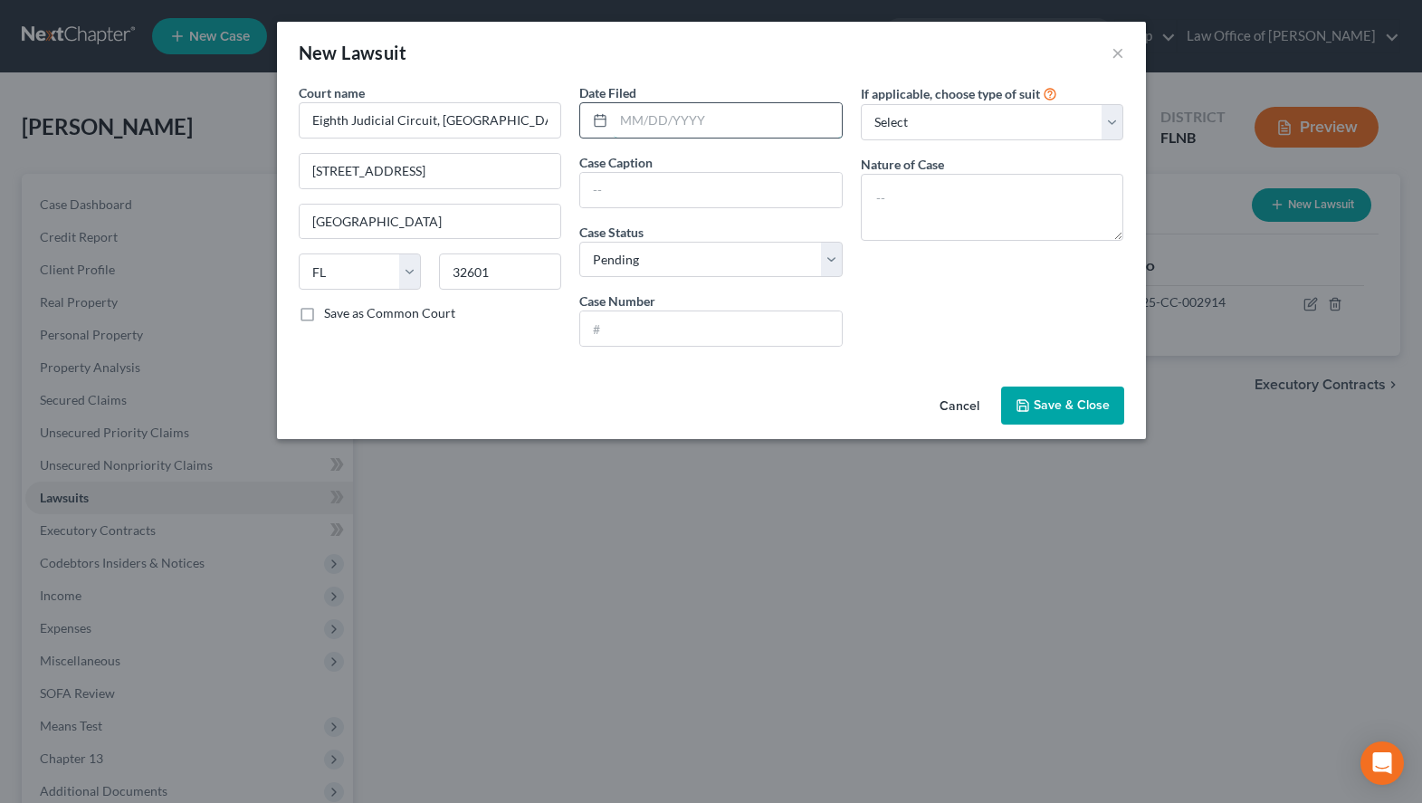
click at [740, 119] on input "text" at bounding box center [728, 120] width 228 height 34
click at [791, 177] on input "text" at bounding box center [711, 190] width 262 height 34
click at [717, 186] on input "text" at bounding box center [711, 190] width 262 height 34
paste input "LVNV Funding"
click at [938, 279] on div "If applicable, choose type of suit Select Repossession Garnishment Foreclosure …" at bounding box center [993, 222] width 282 height 278
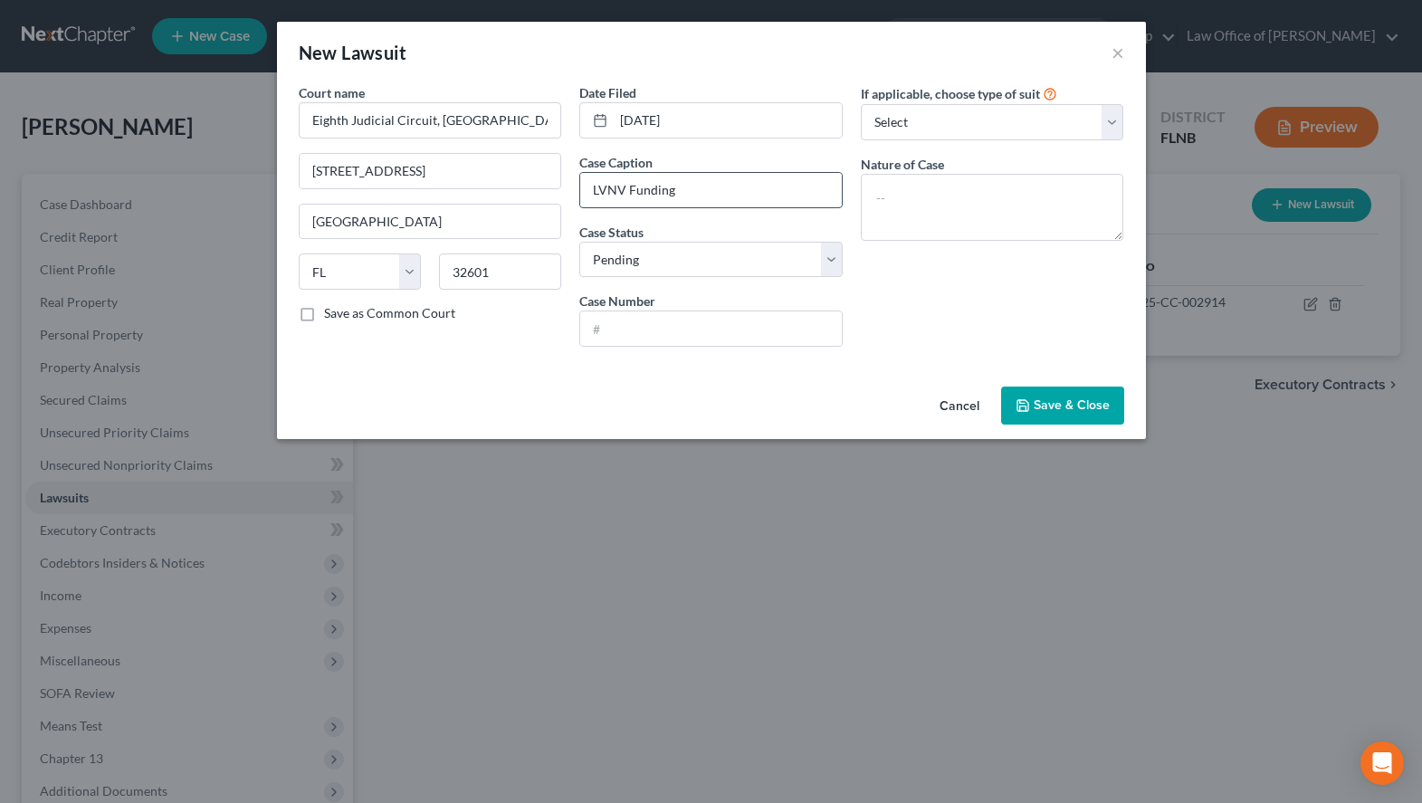
click at [711, 197] on input "LVNV Funding" at bounding box center [711, 190] width 262 height 34
click at [708, 326] on input "text" at bounding box center [711, 328] width 262 height 34
click at [769, 44] on div "New Lawsuit ×" at bounding box center [711, 53] width 869 height 62
click at [713, 307] on div "Case Number" at bounding box center [710, 318] width 263 height 55
click at [713, 316] on input "text" at bounding box center [711, 328] width 262 height 34
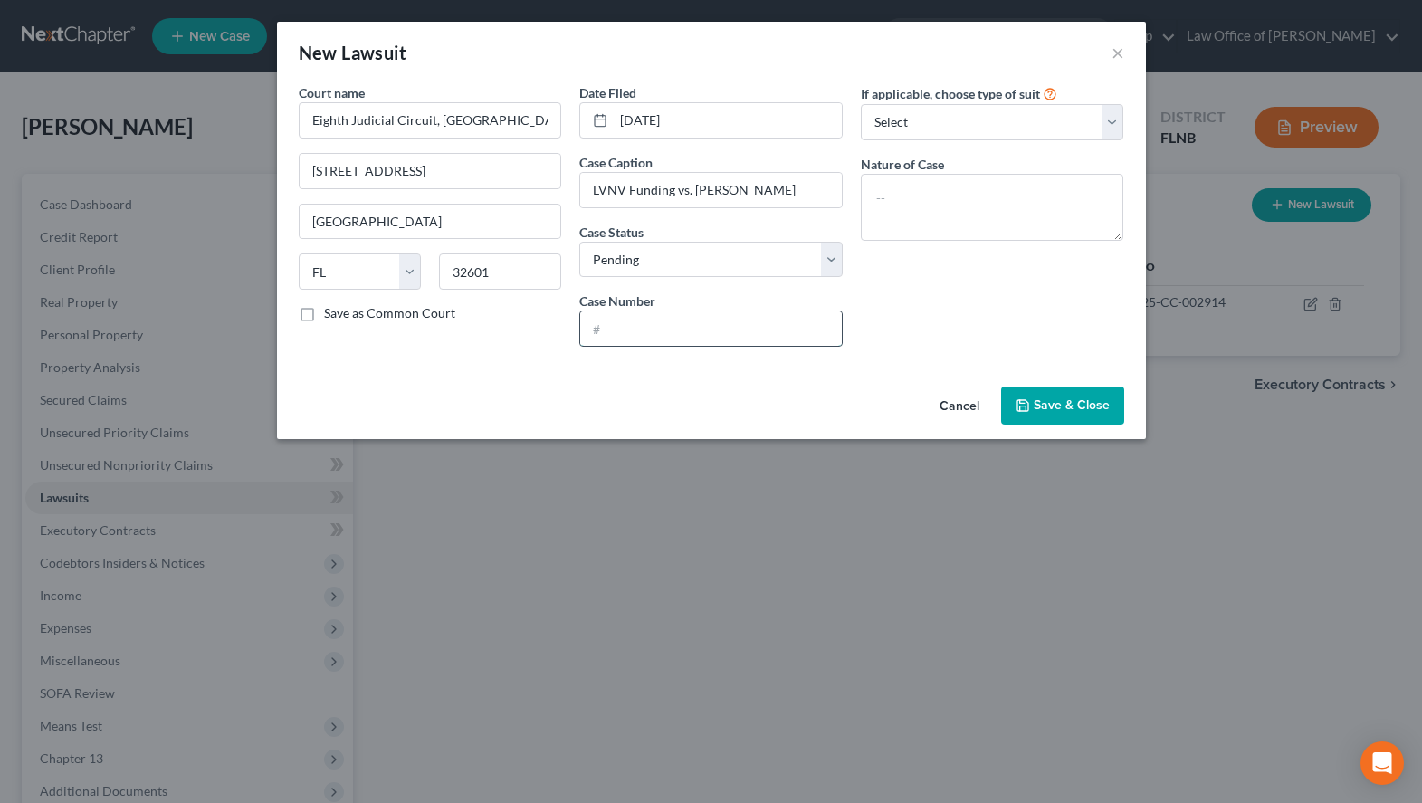
paste input "01-2025-CC-002541"
click at [861, 104] on select "Select Repossession Garnishment Foreclosure Attached, Seized, Or Levied Other" at bounding box center [992, 122] width 263 height 36
click option "Other" at bounding box center [0, 0] width 0 height 0
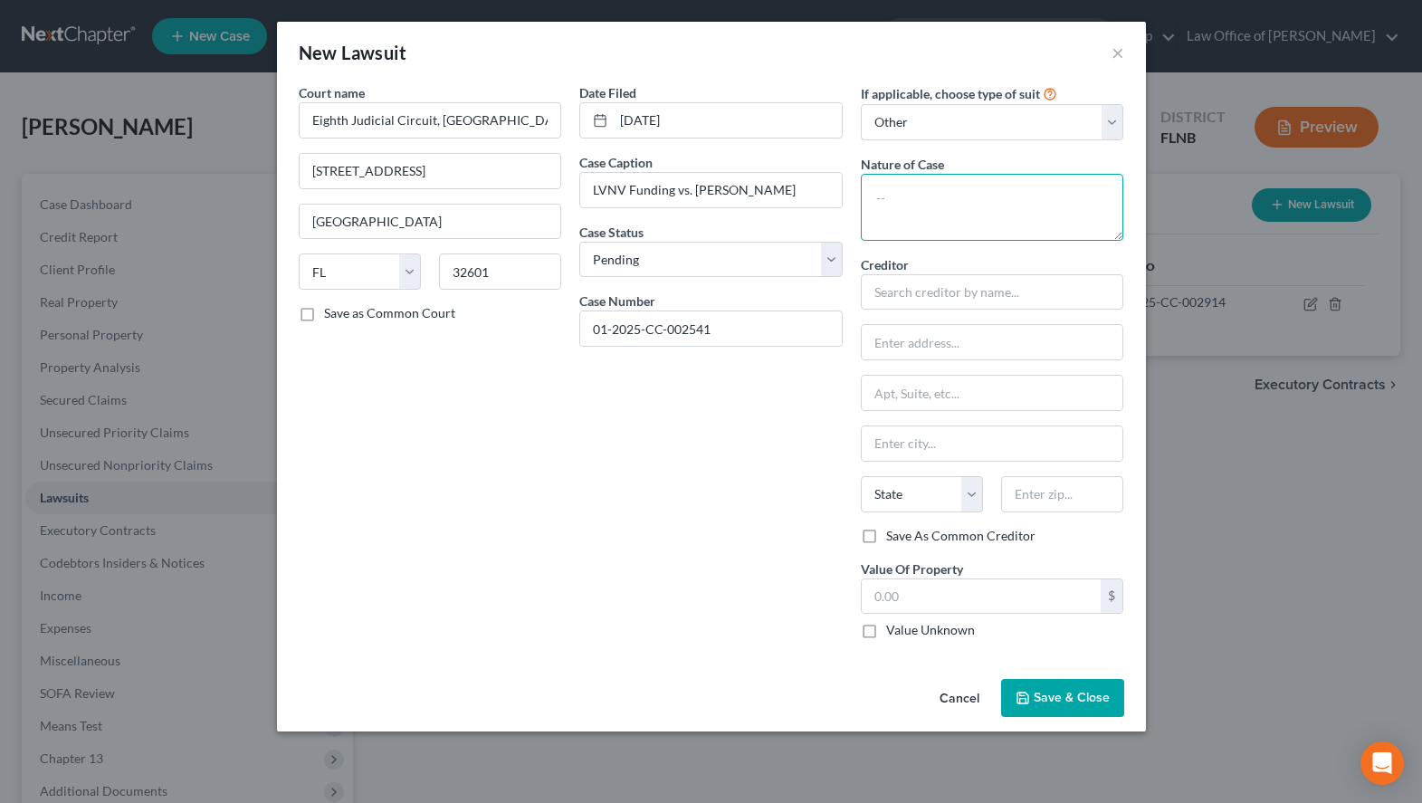
click at [1012, 182] on textarea at bounding box center [992, 207] width 263 height 67
click at [1071, 286] on input "text" at bounding box center [992, 292] width 263 height 36
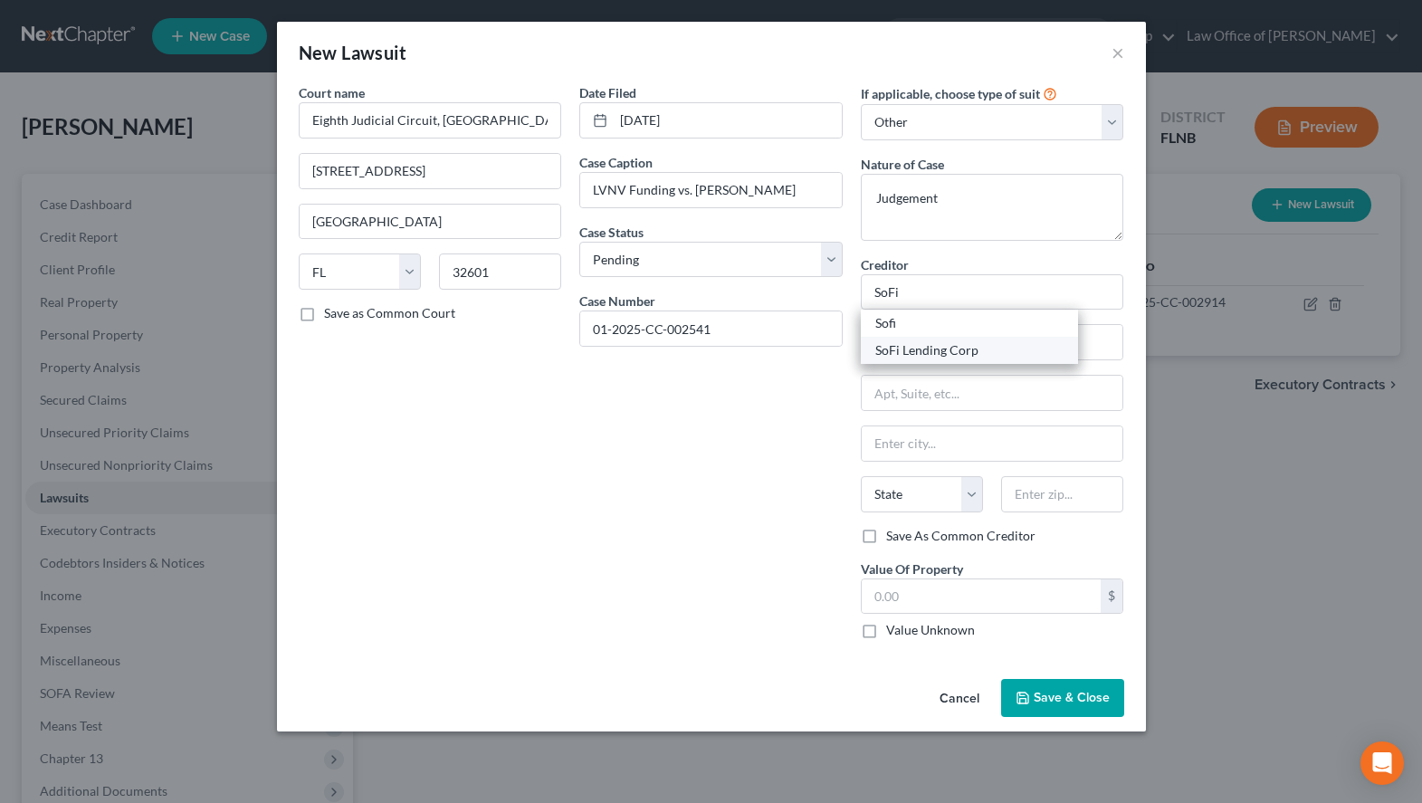
click at [1023, 353] on div "SoFi Lending Corp" at bounding box center [969, 350] width 188 height 18
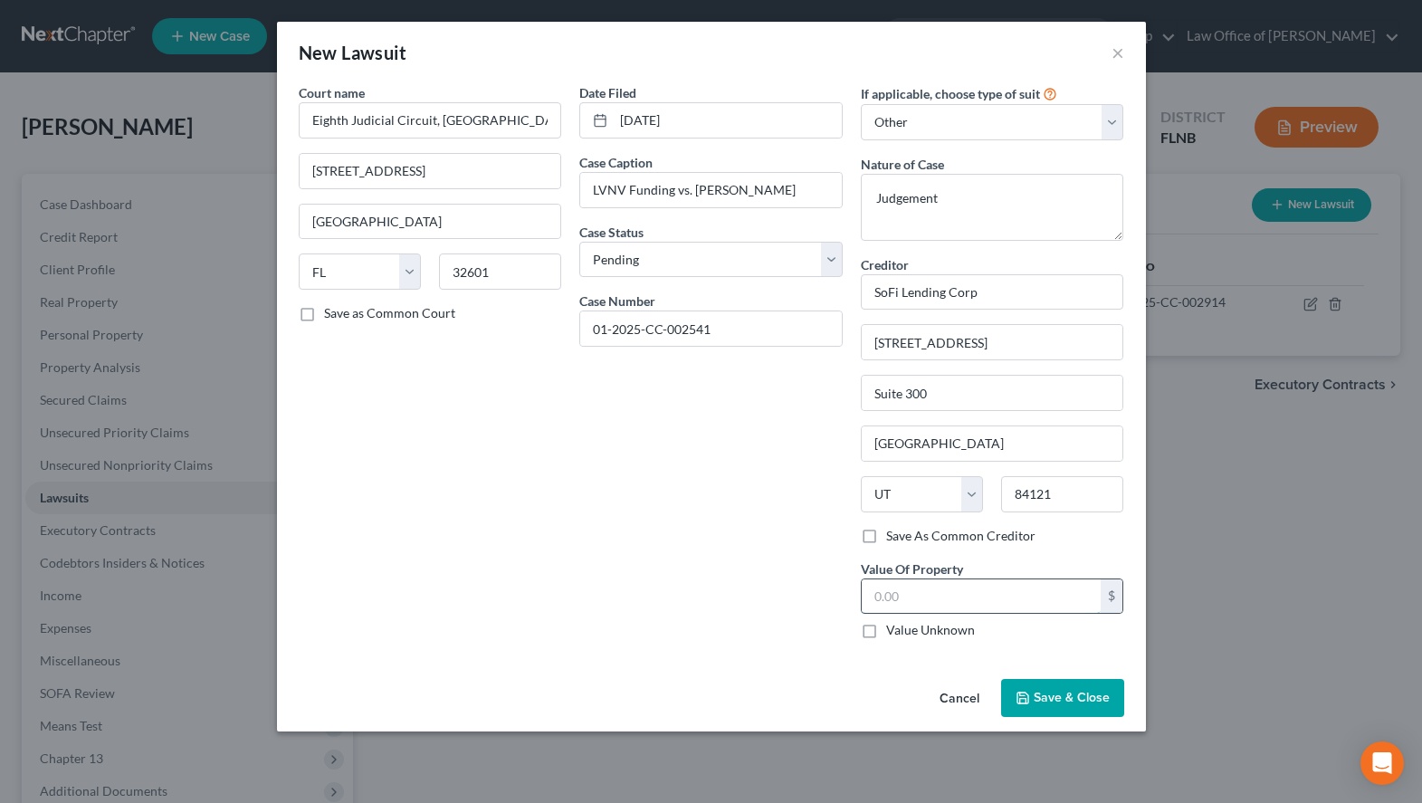
click at [919, 606] on input "text" at bounding box center [982, 596] width 240 height 34
click at [1048, 699] on span "Save & Close" at bounding box center [1072, 697] width 76 height 15
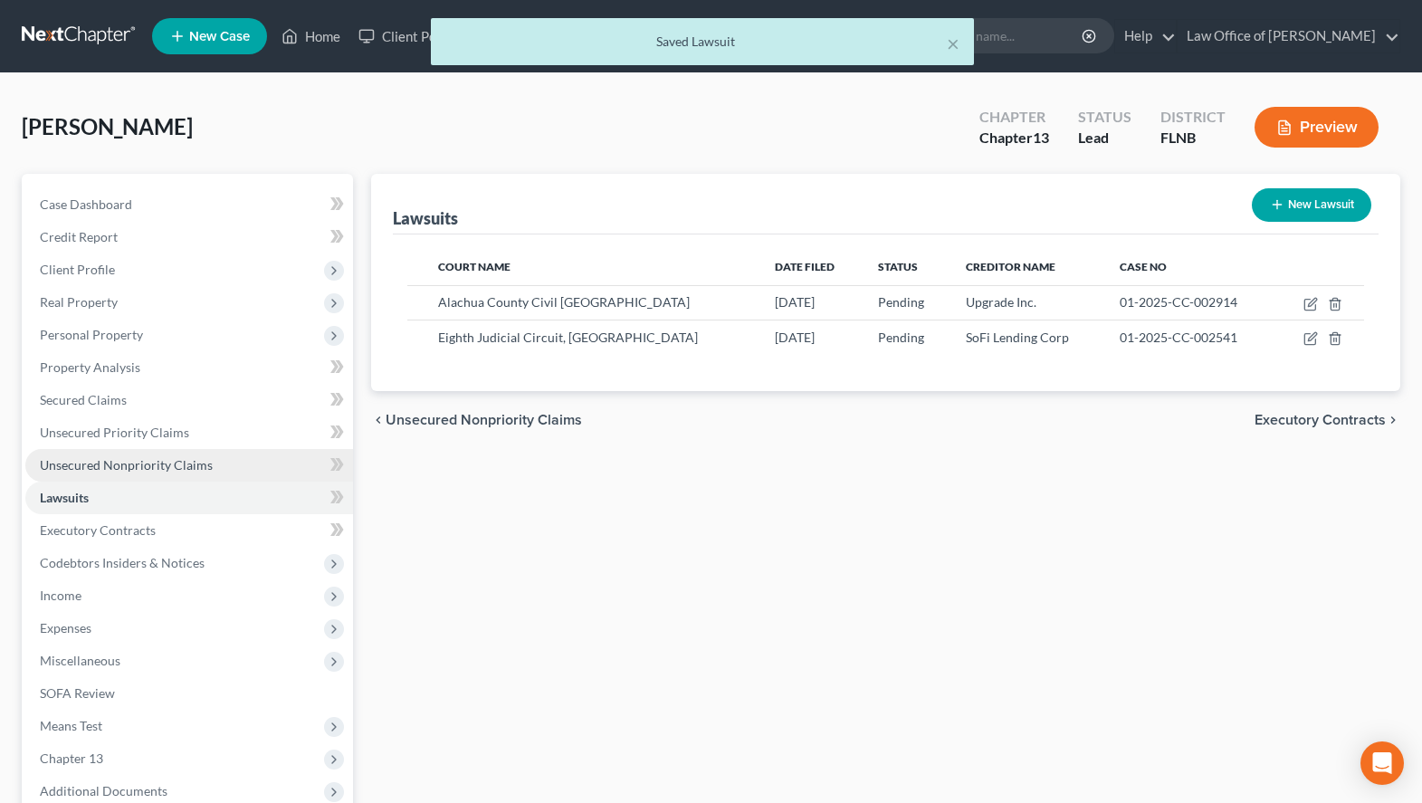
click at [172, 475] on link "Unsecured Nonpriority Claims" at bounding box center [189, 465] width 328 height 33
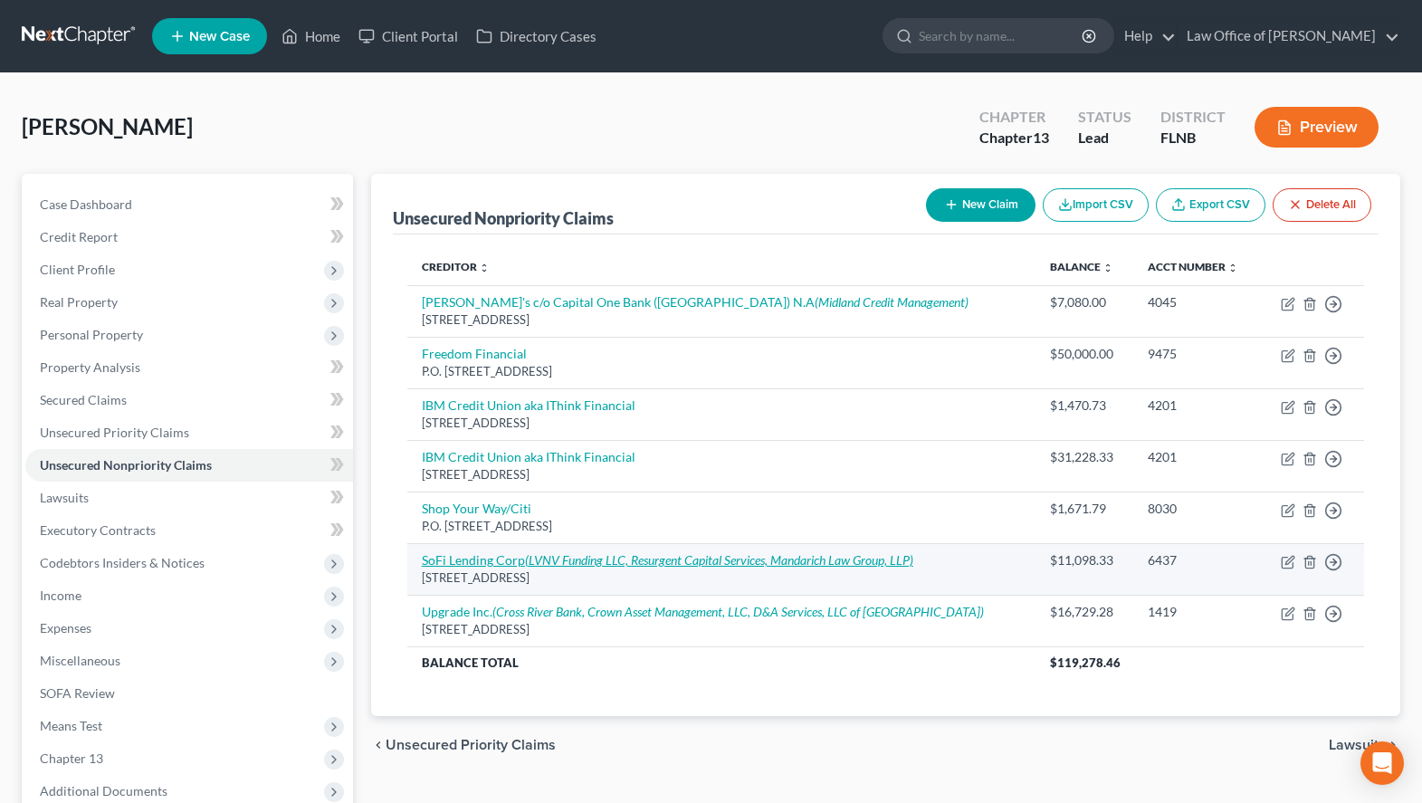
click at [798, 553] on icon "(LVNV Funding LLC, Resurgent Capital Services, Mandarich Law Group, LLP)" at bounding box center [719, 559] width 388 height 15
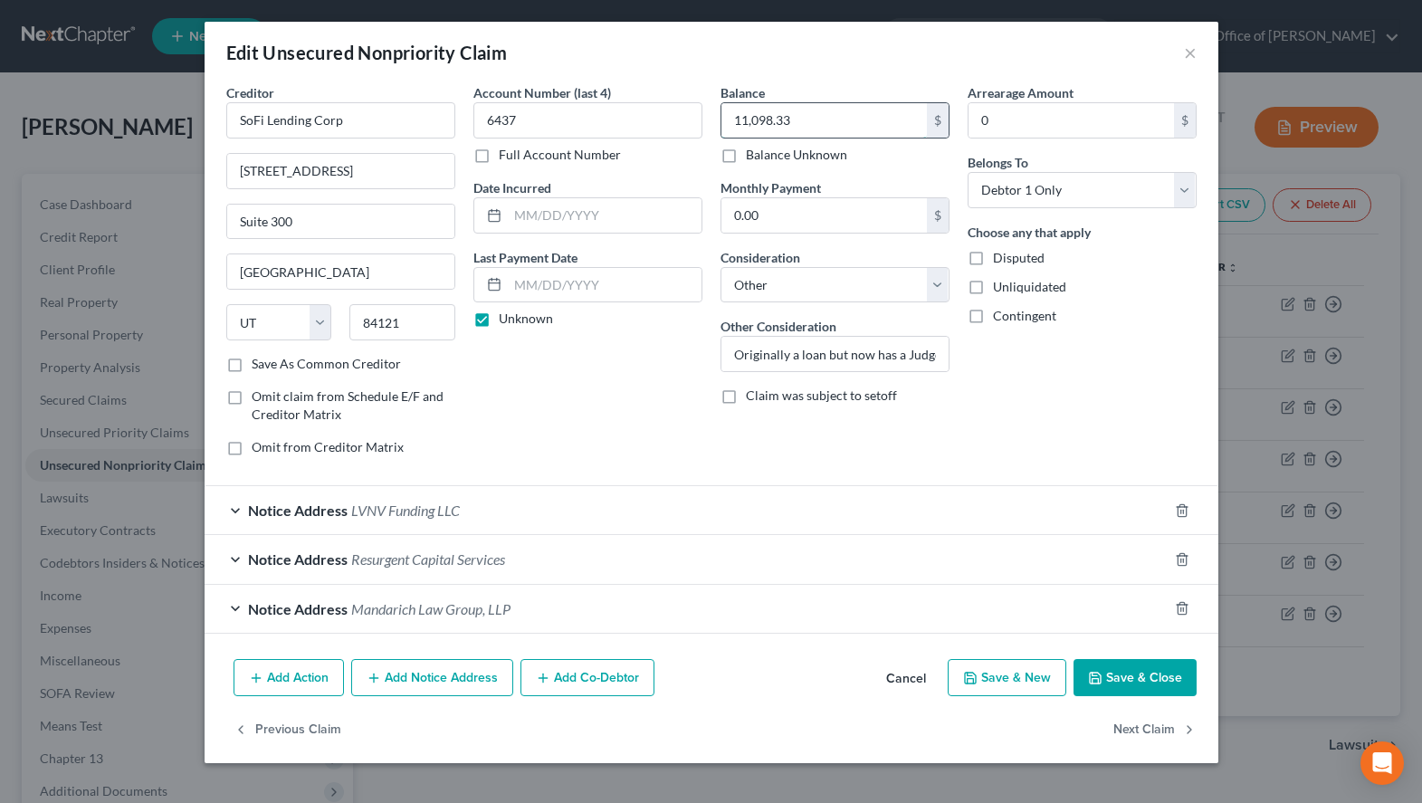
drag, startPoint x: 817, startPoint y: 111, endPoint x: 862, endPoint y: 133, distance: 49.4
click at [862, 133] on input "11,098.33" at bounding box center [823, 120] width 205 height 34
click at [895, 115] on input "text" at bounding box center [823, 120] width 205 height 34
click at [1087, 678] on button "Save & Close" at bounding box center [1135, 678] width 123 height 38
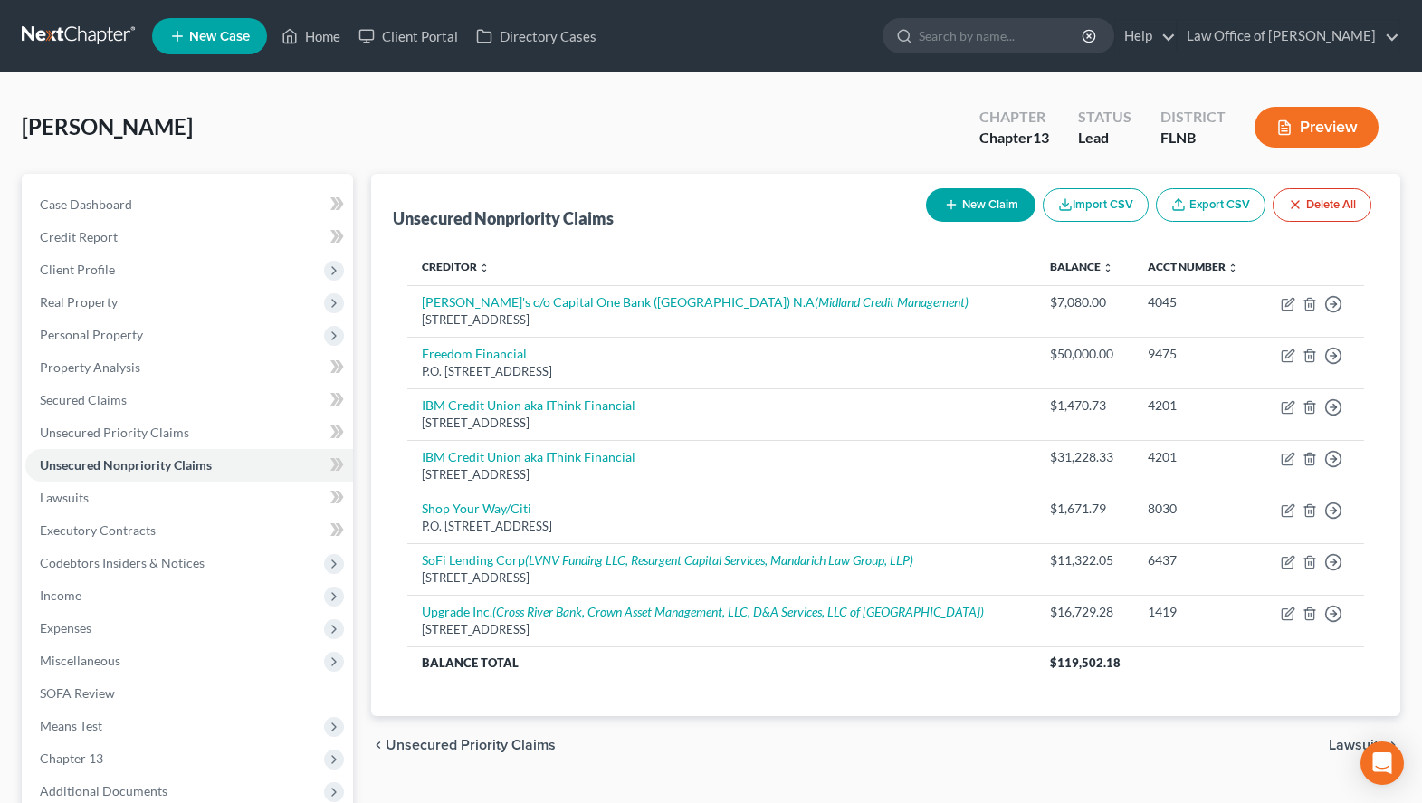
click at [689, 786] on div "Unsecured Nonpriority Claims New Claim Import CSV Export CSV Delete All Credito…" at bounding box center [885, 550] width 1047 height 752
click at [225, 498] on link "Lawsuits" at bounding box center [189, 498] width 328 height 33
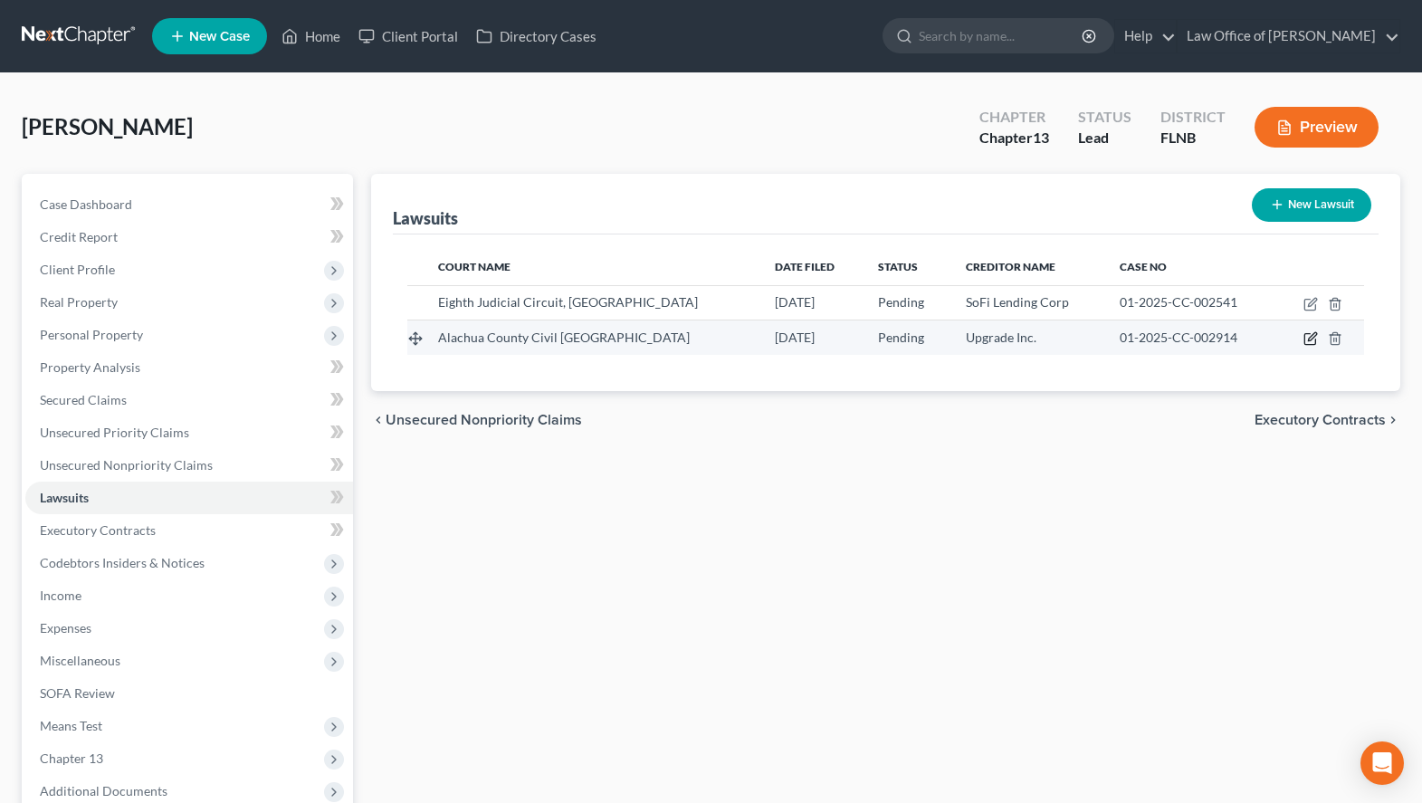
click at [1307, 340] on icon "button" at bounding box center [1310, 338] width 14 height 14
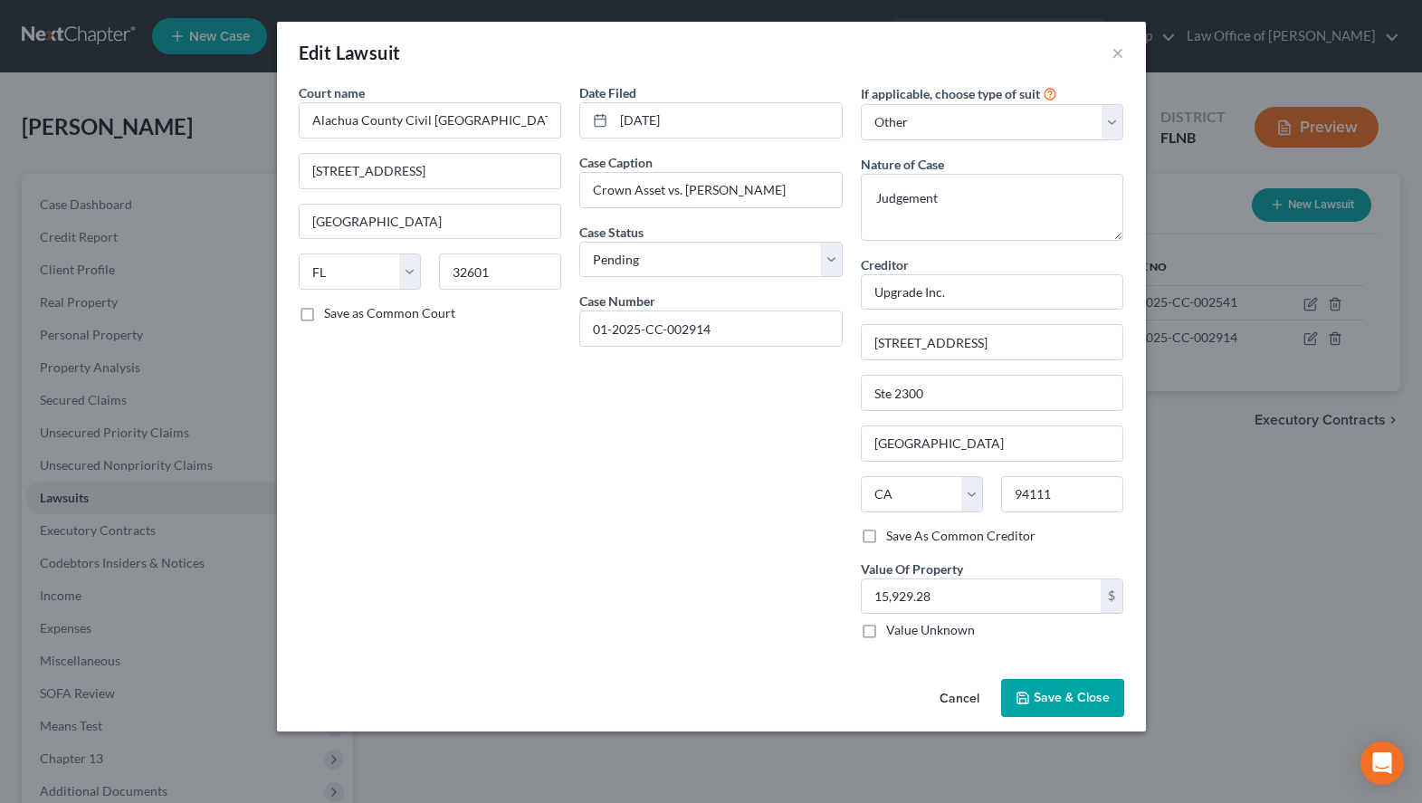
click at [1063, 696] on span "Save & Close" at bounding box center [1072, 697] width 76 height 15
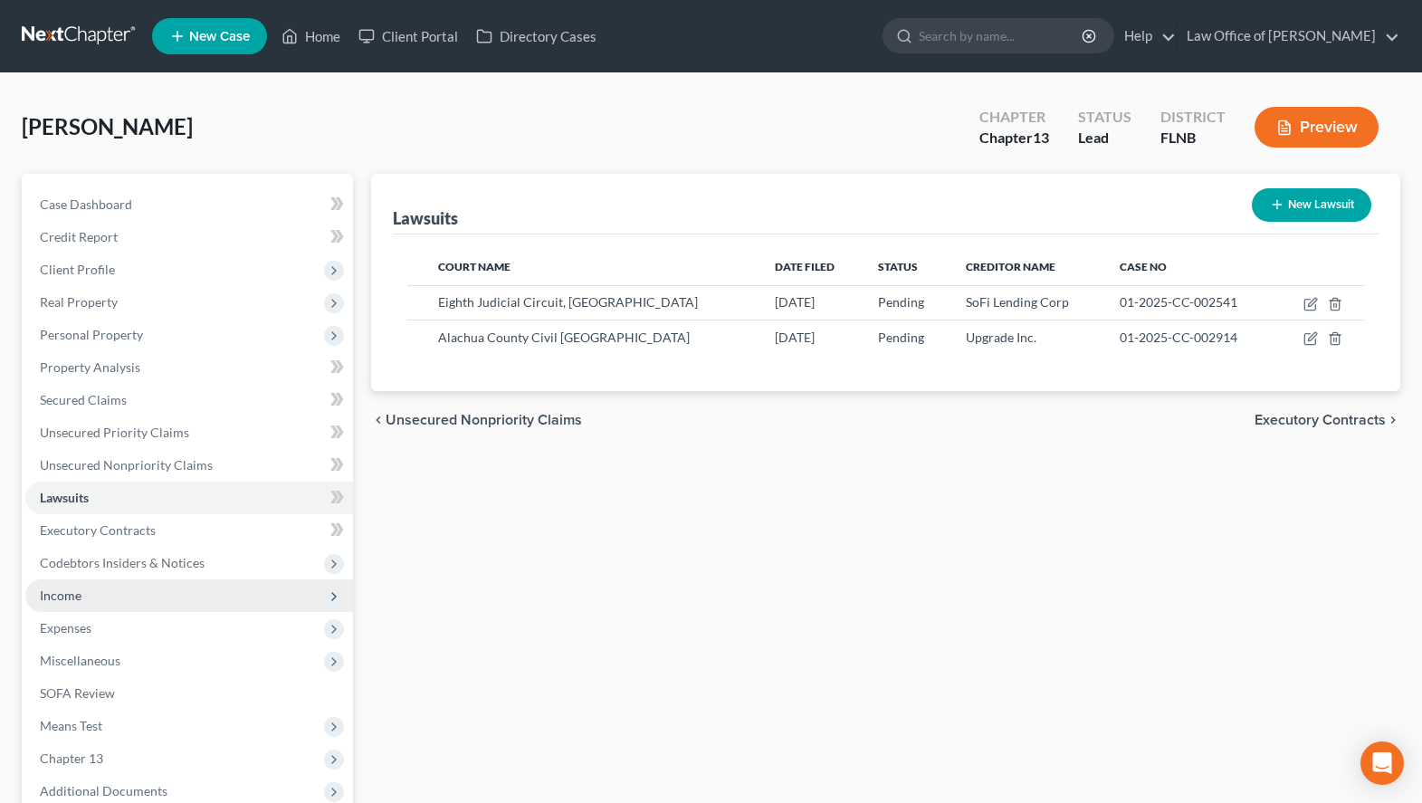
click at [262, 606] on span "Income" at bounding box center [189, 595] width 328 height 33
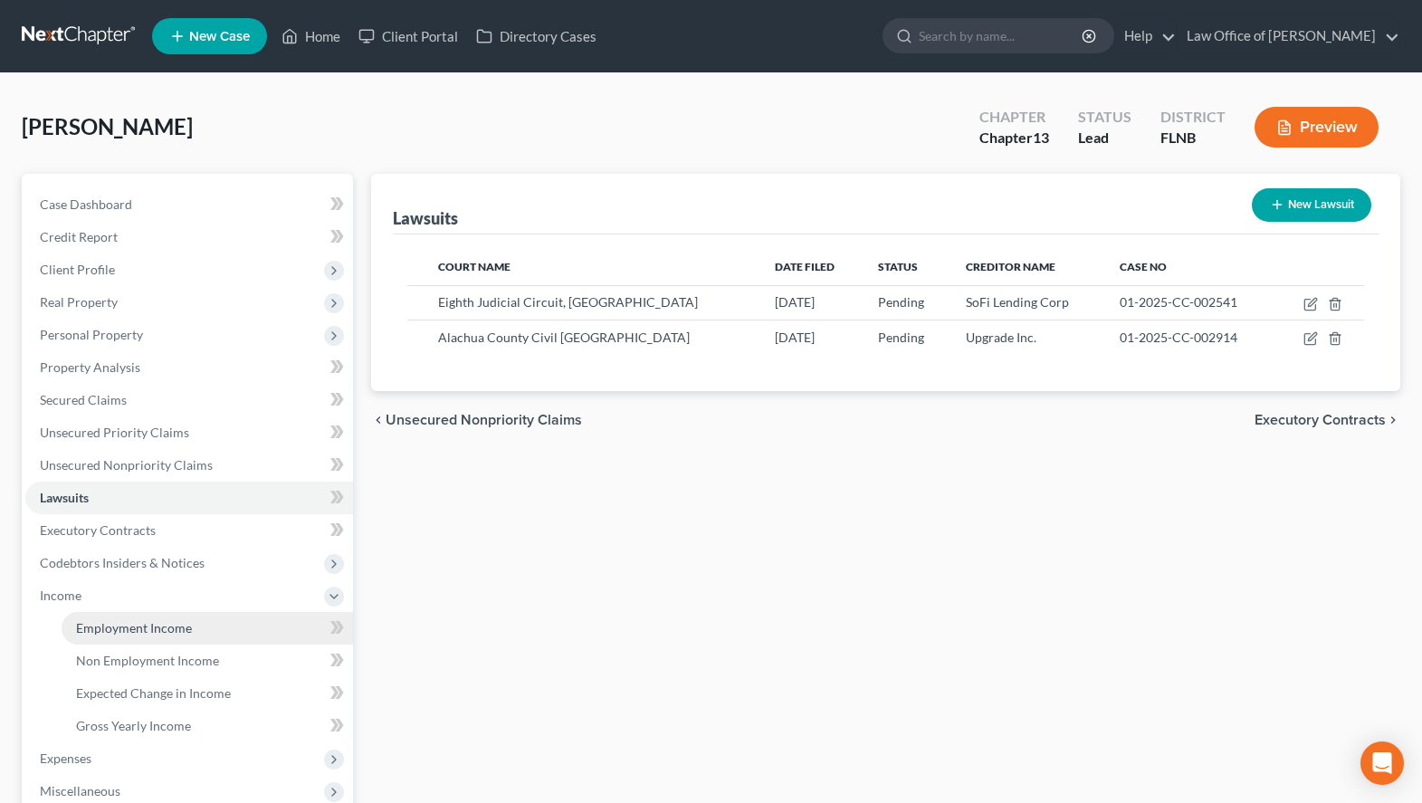
click at [215, 642] on link "Employment Income" at bounding box center [207, 628] width 291 height 33
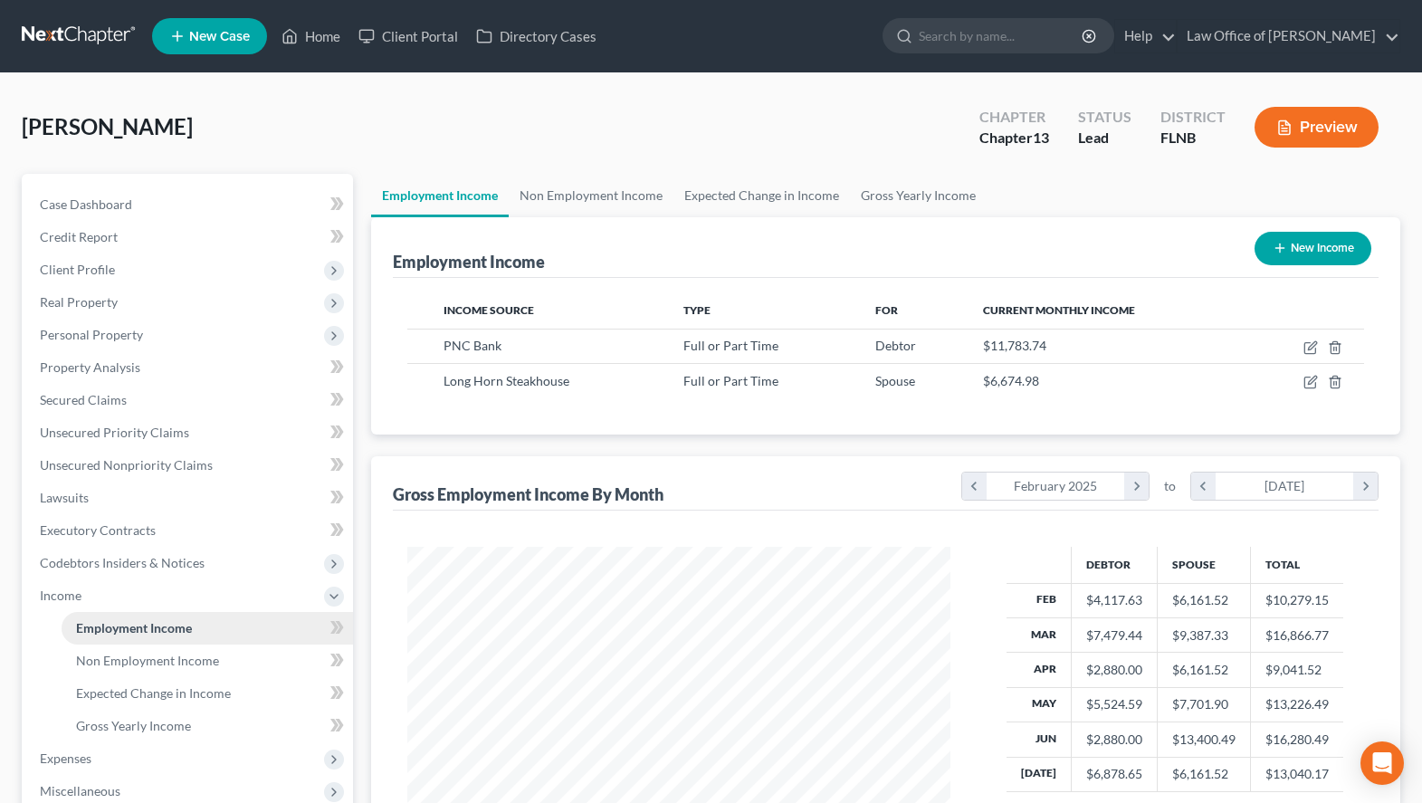
scroll to position [325, 579]
click at [260, 721] on link "Gross Yearly Income" at bounding box center [207, 726] width 291 height 33
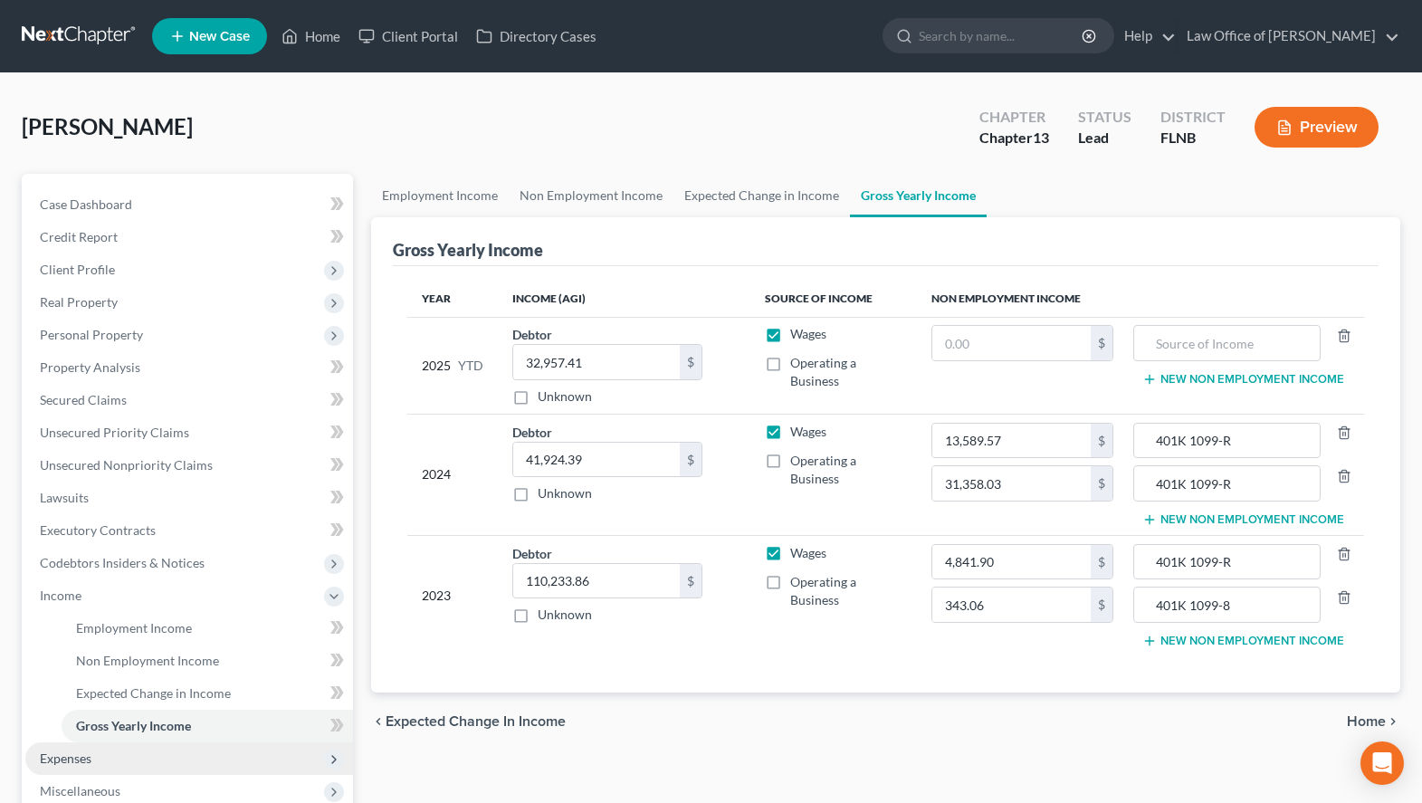
click at [202, 742] on span "Expenses" at bounding box center [189, 758] width 328 height 33
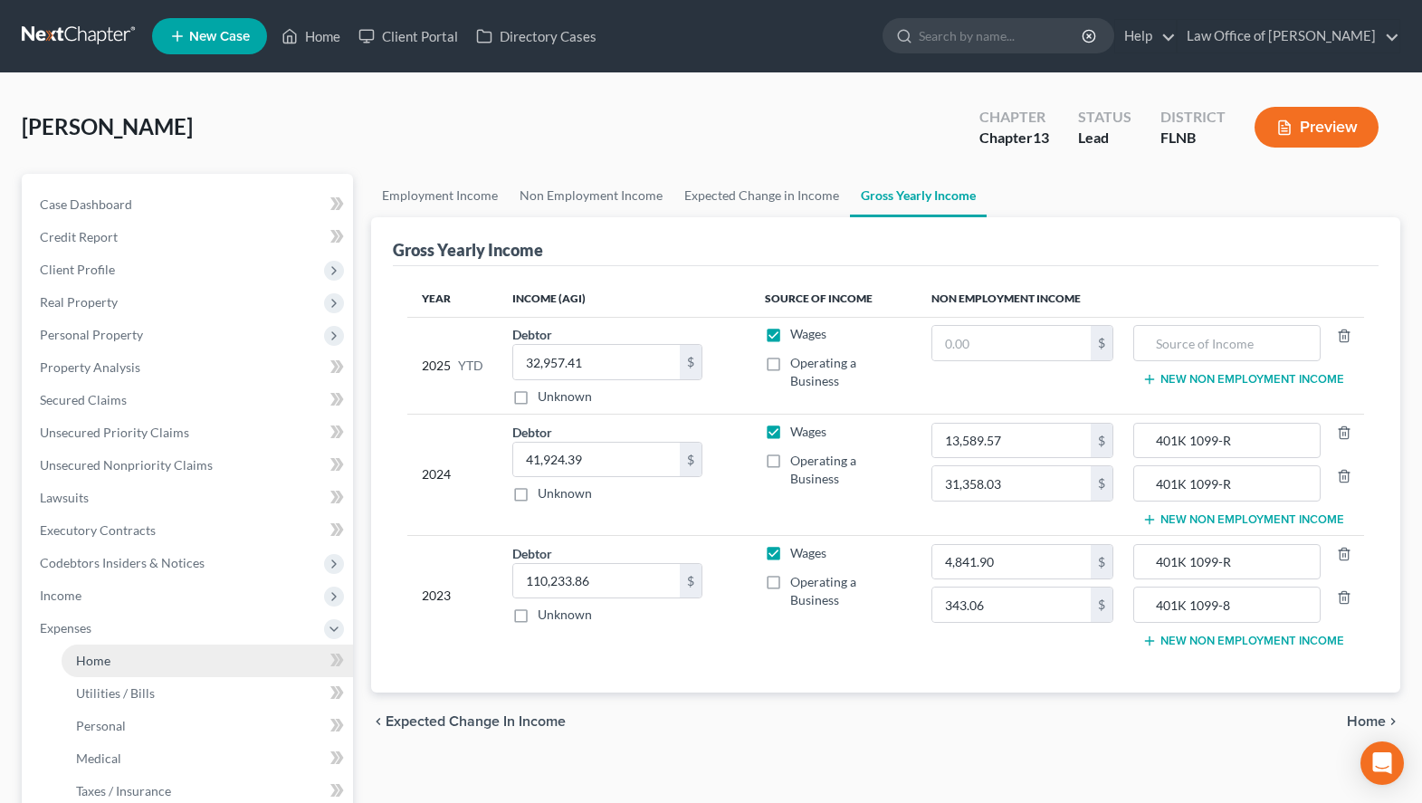
click at [208, 654] on link "Home" at bounding box center [207, 660] width 291 height 33
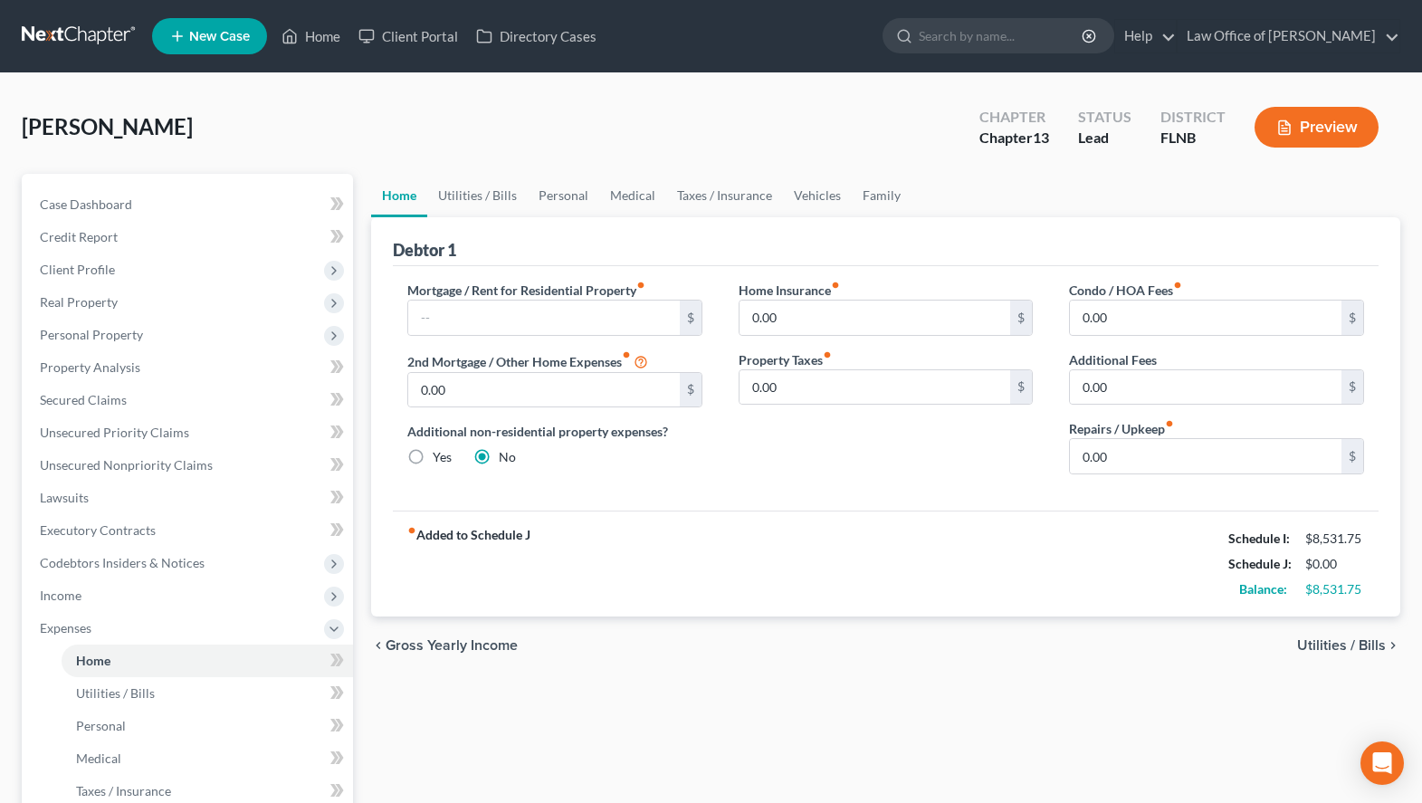
click at [918, 234] on div "Debtor 1" at bounding box center [886, 241] width 986 height 49
click at [545, 311] on input "text" at bounding box center [544, 318] width 272 height 34
click at [554, 389] on input "0.00" at bounding box center [544, 390] width 272 height 34
click at [1389, 237] on div "Debtor 1 Mortgage / Rent for Residential Property fiber_manual_record 2,092.40 …" at bounding box center [885, 416] width 1029 height 399
click at [874, 314] on input "0.00" at bounding box center [876, 318] width 272 height 34
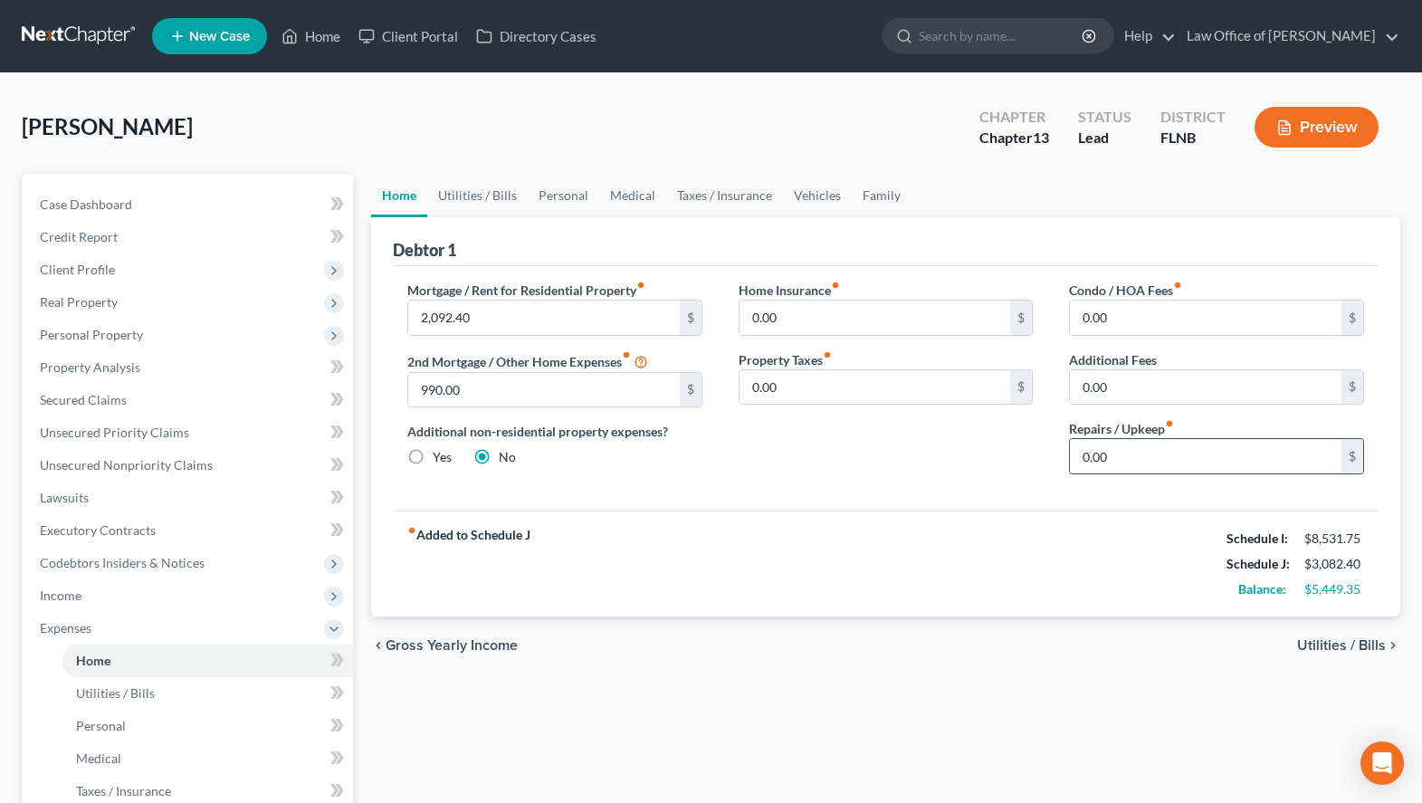
drag, startPoint x: 1171, startPoint y: 448, endPoint x: 1093, endPoint y: 464, distance: 79.5
click at [1093, 464] on input "0.00" at bounding box center [1206, 456] width 272 height 34
drag, startPoint x: 1147, startPoint y: 454, endPoint x: 1061, endPoint y: 454, distance: 86.0
click at [1070, 454] on input "0.00" at bounding box center [1206, 456] width 272 height 34
click at [511, 396] on input "990.00" at bounding box center [544, 390] width 272 height 34
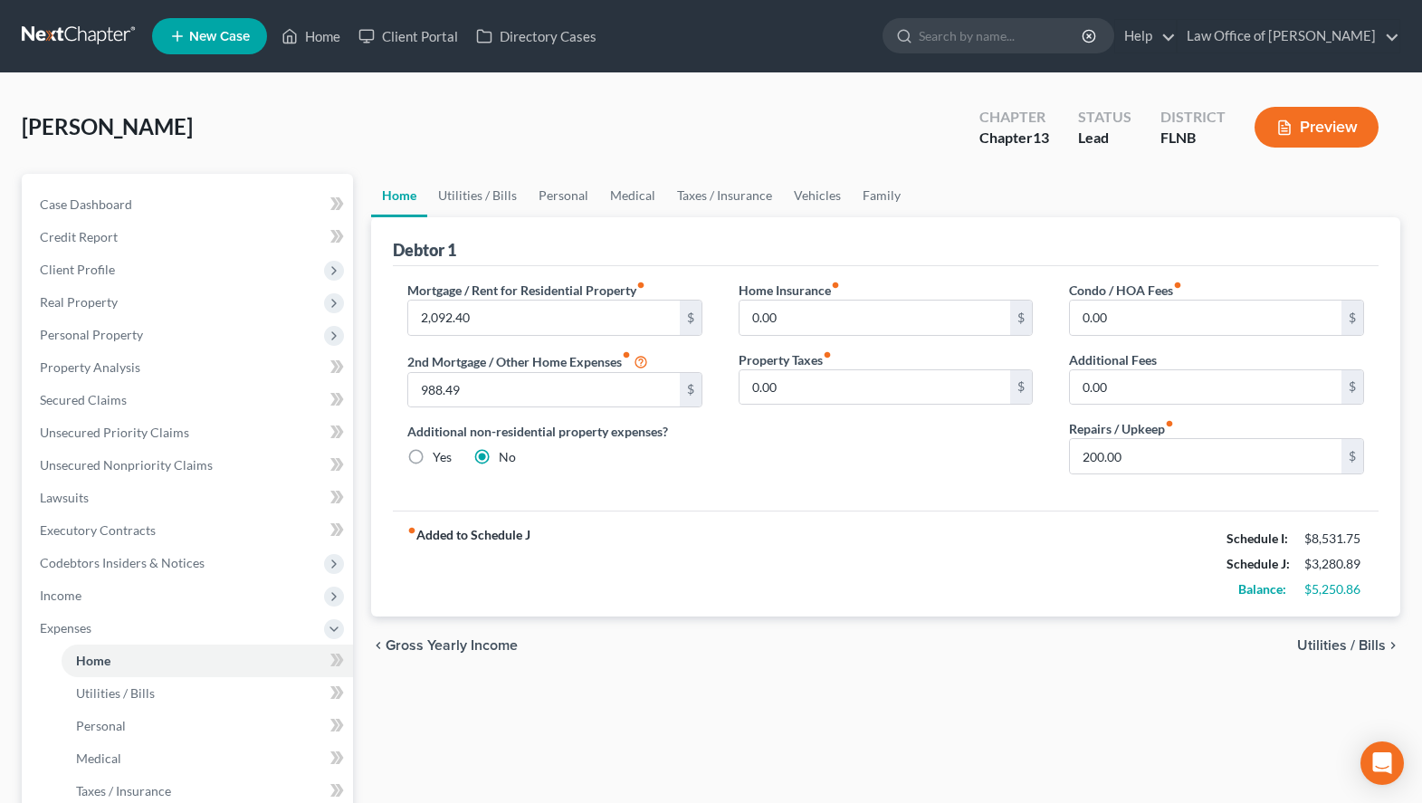
click at [1361, 639] on span "Utilities / Bills" at bounding box center [1341, 645] width 89 height 14
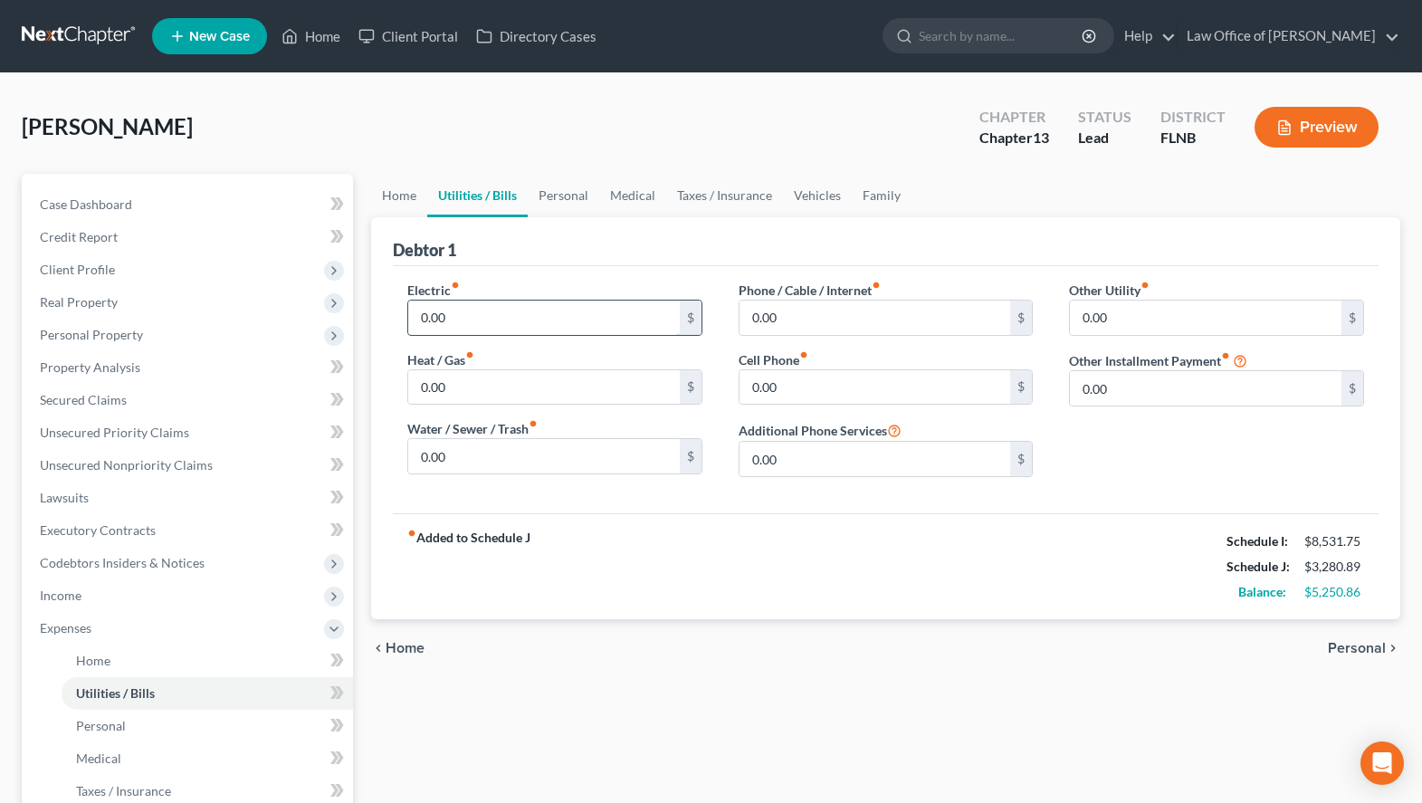
click at [497, 306] on input "0.00" at bounding box center [544, 318] width 272 height 34
click at [482, 451] on input "0.00" at bounding box center [544, 456] width 272 height 34
click at [831, 322] on input "0.00" at bounding box center [876, 318] width 272 height 34
click at [1248, 329] on input "0.00" at bounding box center [1206, 318] width 272 height 34
click at [1260, 358] on input "text" at bounding box center [1216, 368] width 293 height 34
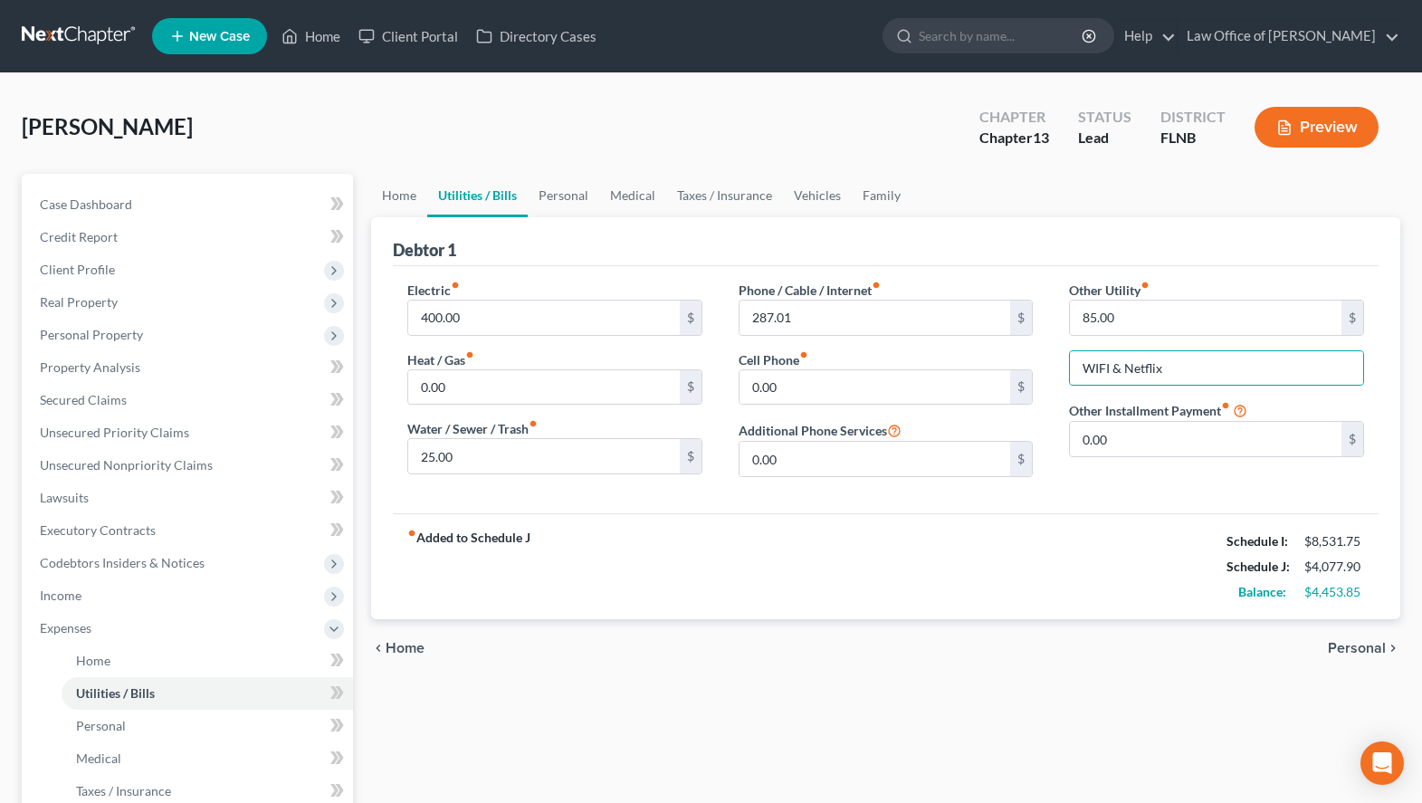
click at [1350, 655] on span "Personal" at bounding box center [1357, 648] width 58 height 14
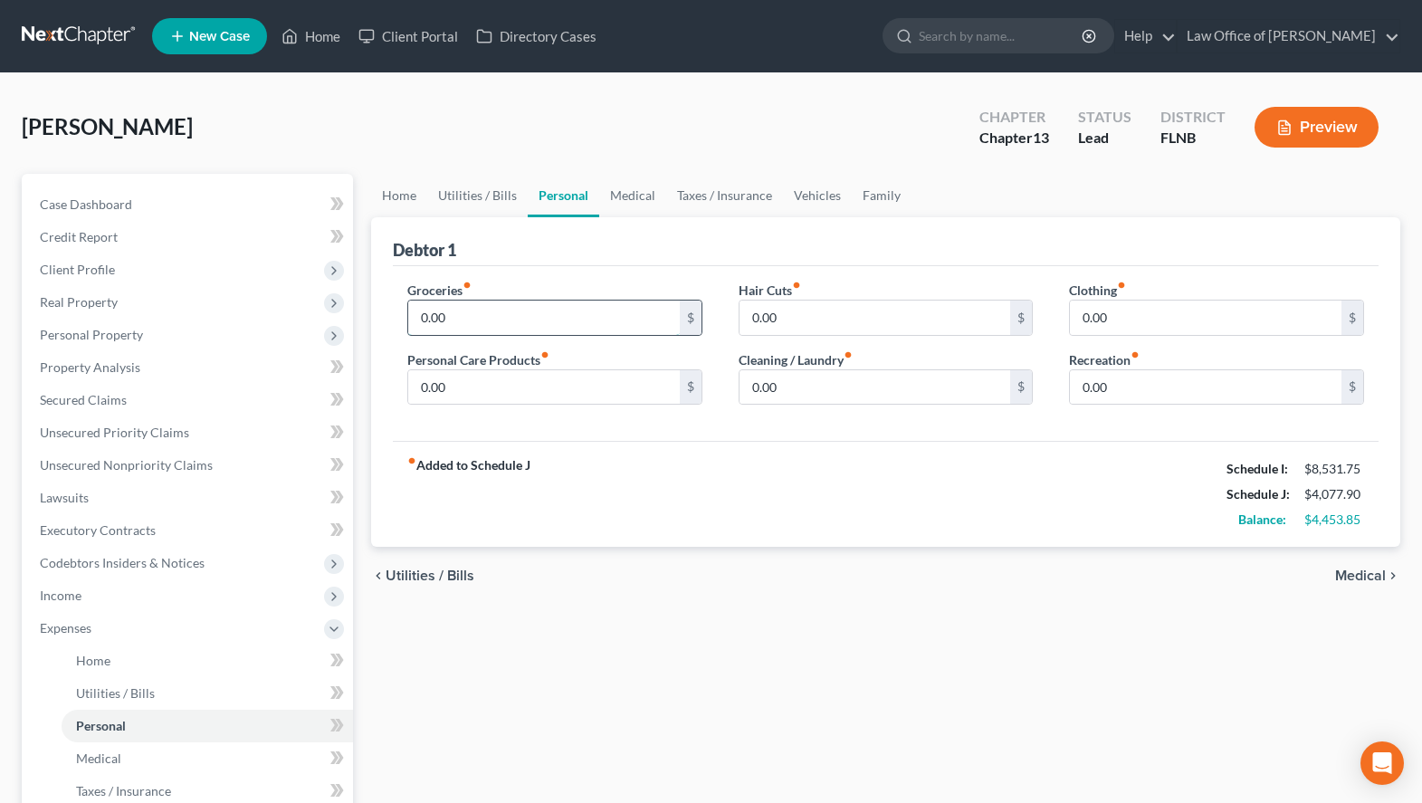
click at [485, 327] on input "0.00" at bounding box center [544, 318] width 272 height 34
click at [1200, 303] on input "0.00" at bounding box center [1206, 318] width 272 height 34
click at [940, 388] on input "0.00" at bounding box center [876, 387] width 272 height 34
click at [455, 387] on input "0.00" at bounding box center [544, 387] width 272 height 34
click at [1185, 385] on input "0.00" at bounding box center [1206, 387] width 272 height 34
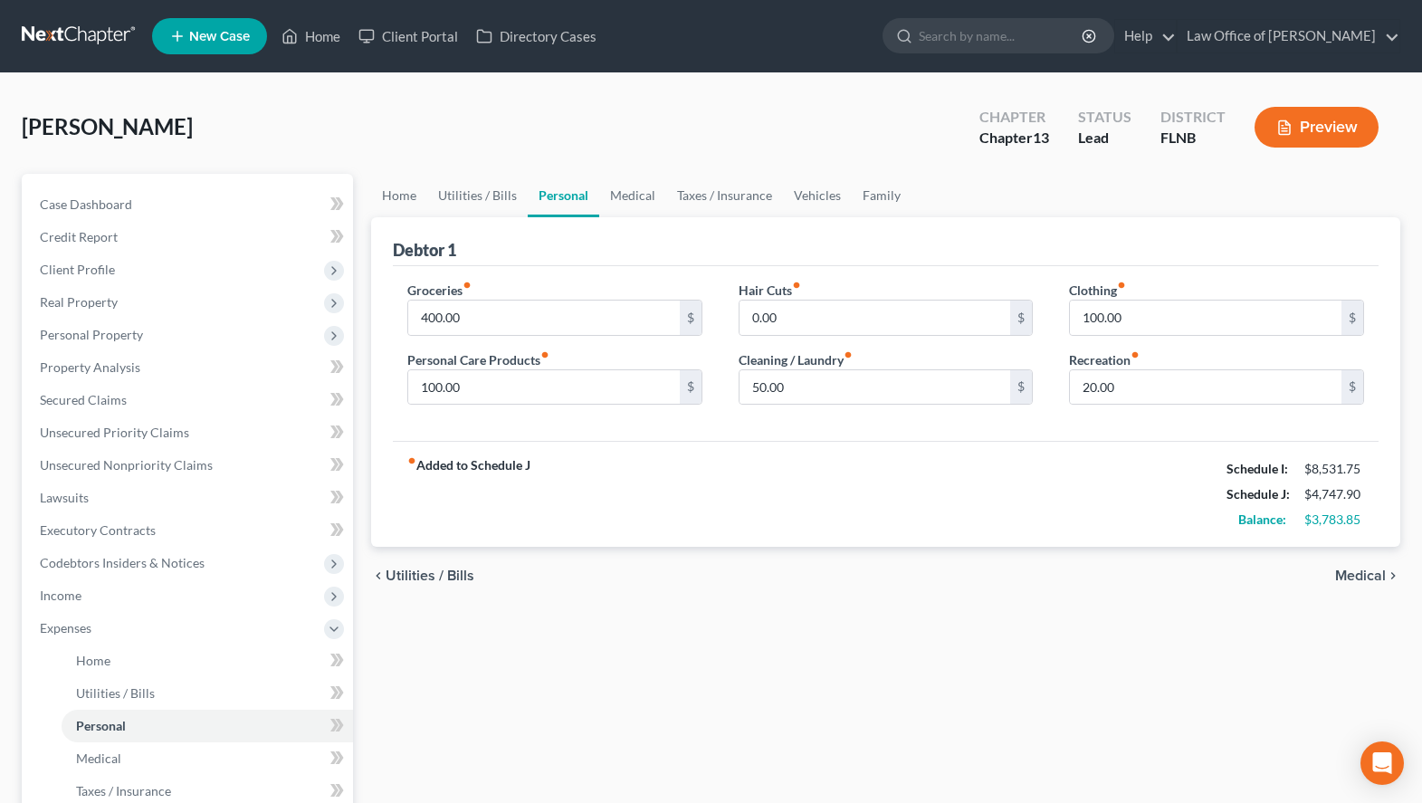
click at [1343, 578] on span "Medical" at bounding box center [1360, 575] width 51 height 14
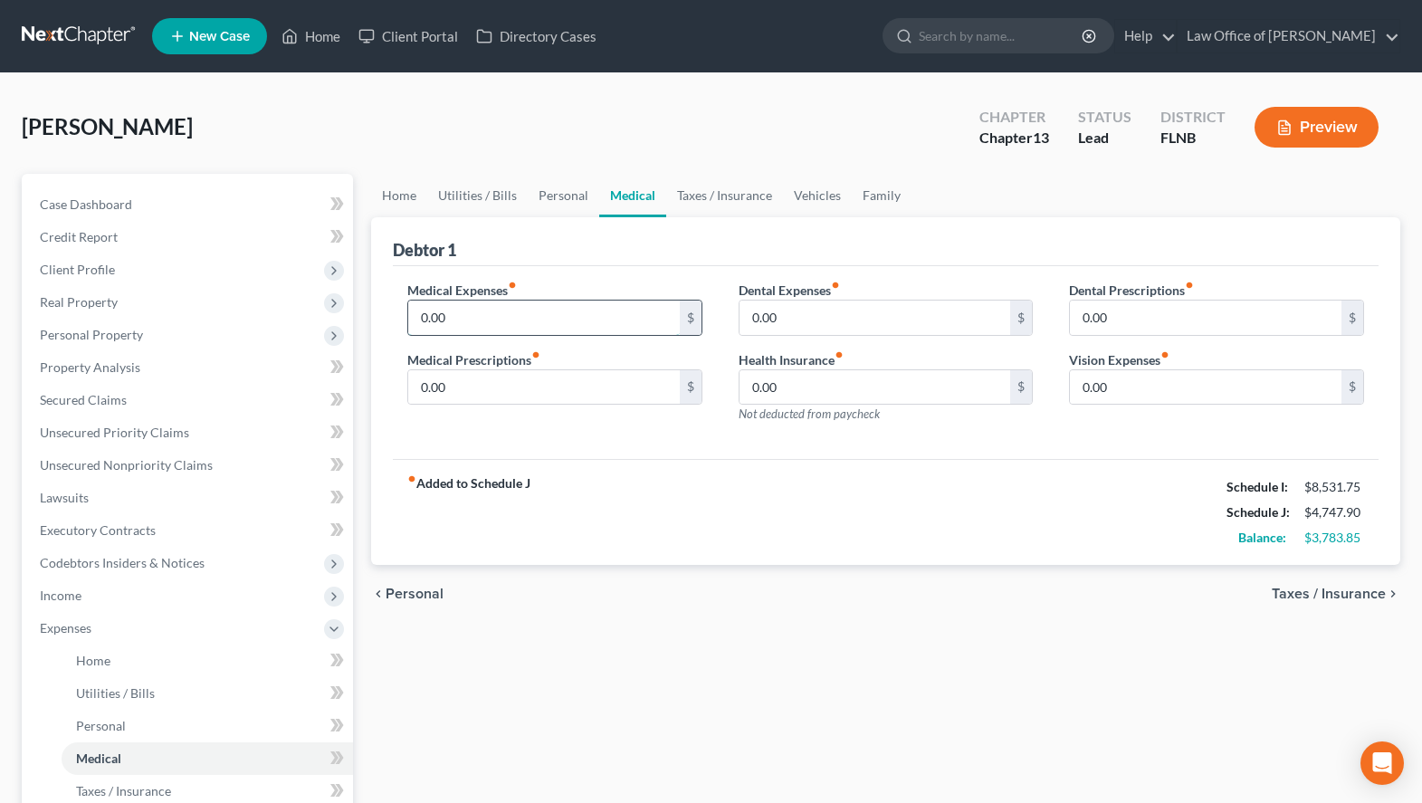
click at [528, 319] on input "0.00" at bounding box center [544, 318] width 272 height 34
click at [1300, 599] on span "Taxes / Insurance" at bounding box center [1329, 594] width 114 height 14
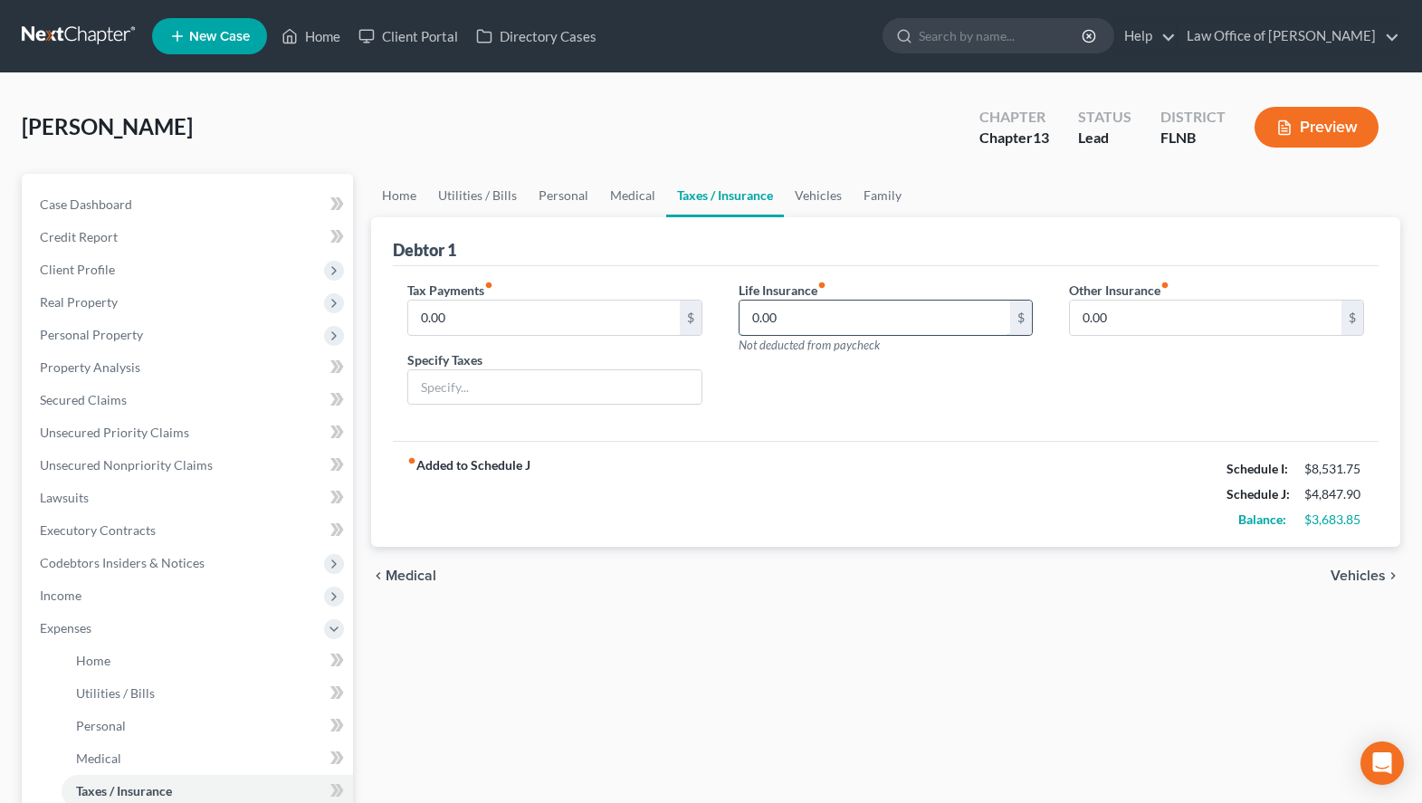
click at [912, 312] on input "0.00" at bounding box center [876, 318] width 272 height 34
click at [406, 582] on span "Medical" at bounding box center [411, 575] width 51 height 14
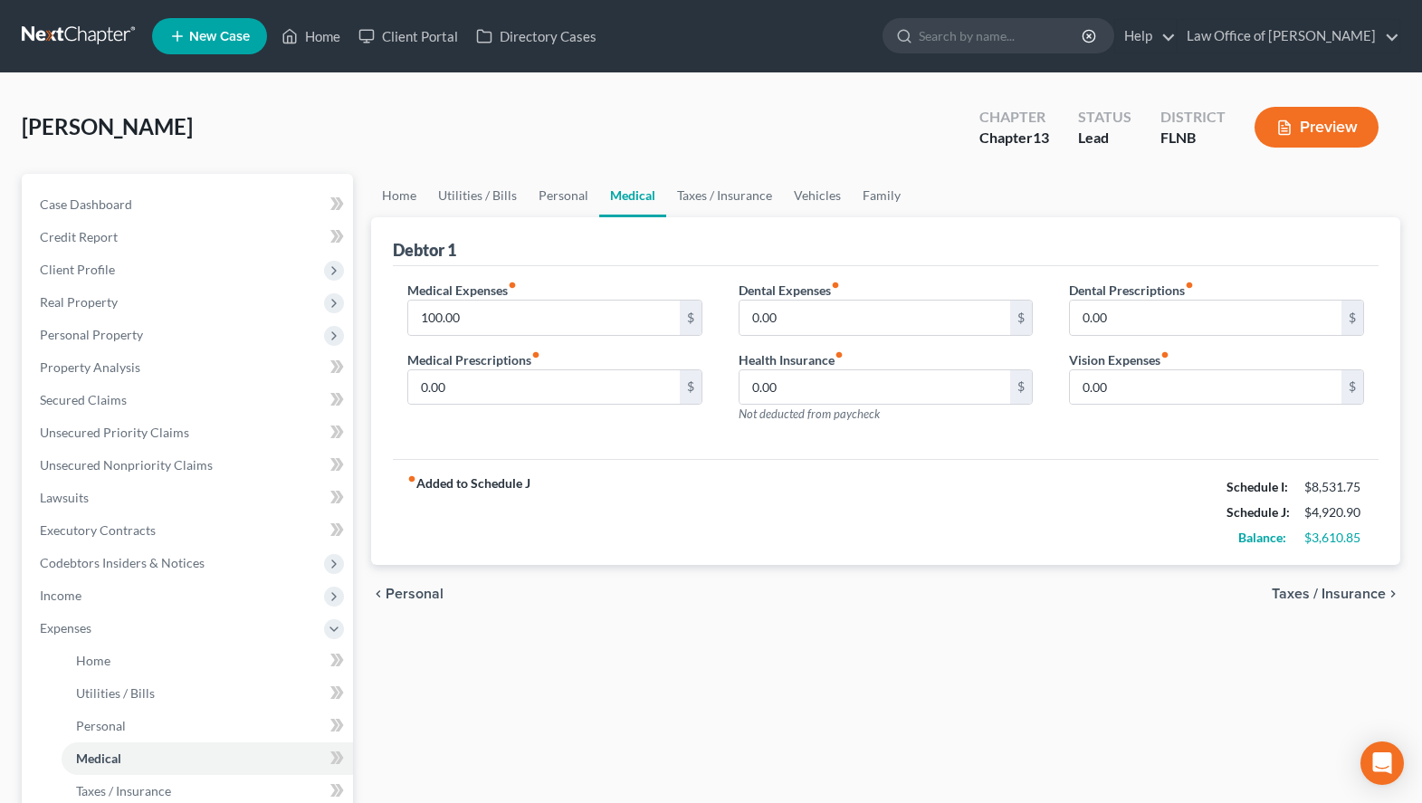
click at [407, 587] on span "Personal" at bounding box center [415, 594] width 58 height 14
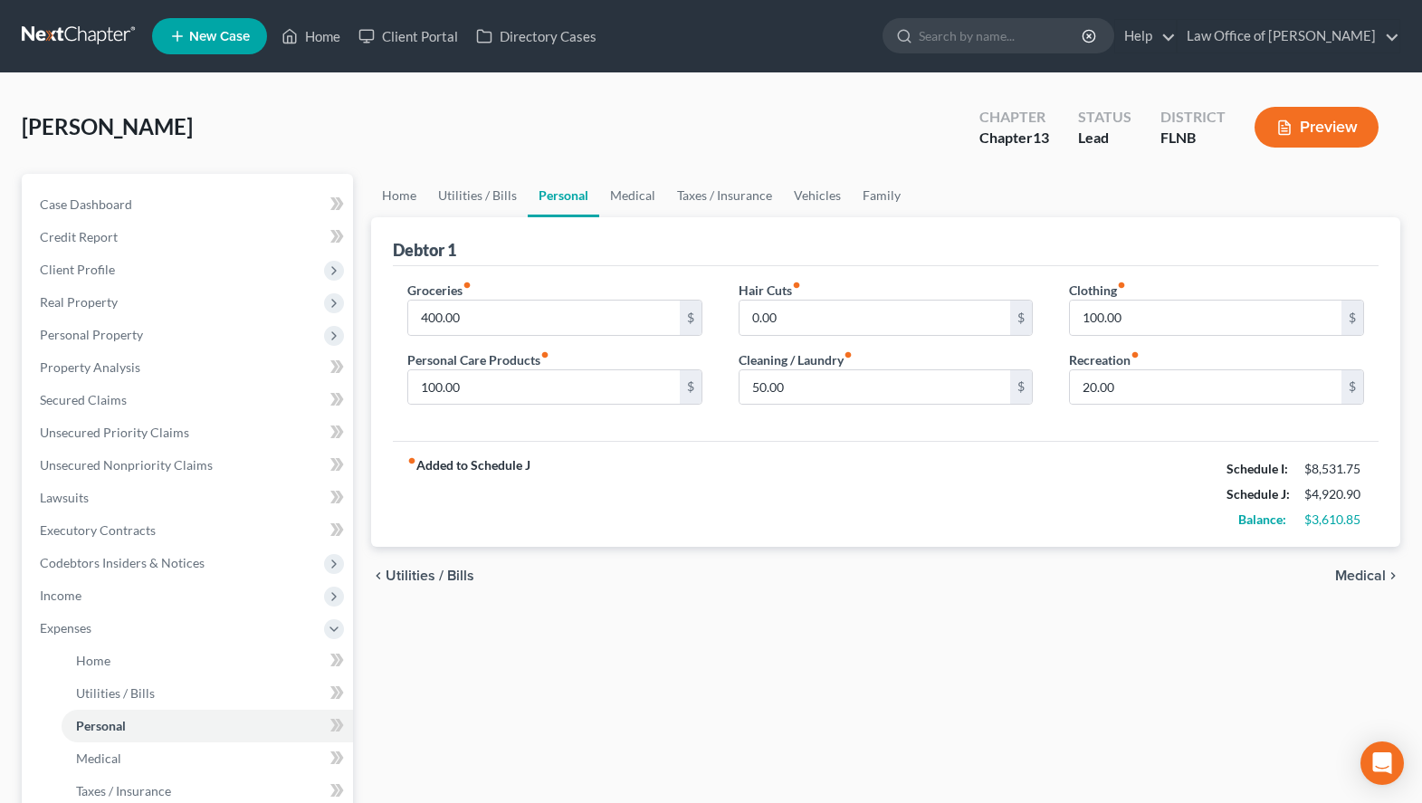
click at [1367, 583] on span "Medical" at bounding box center [1360, 575] width 51 height 14
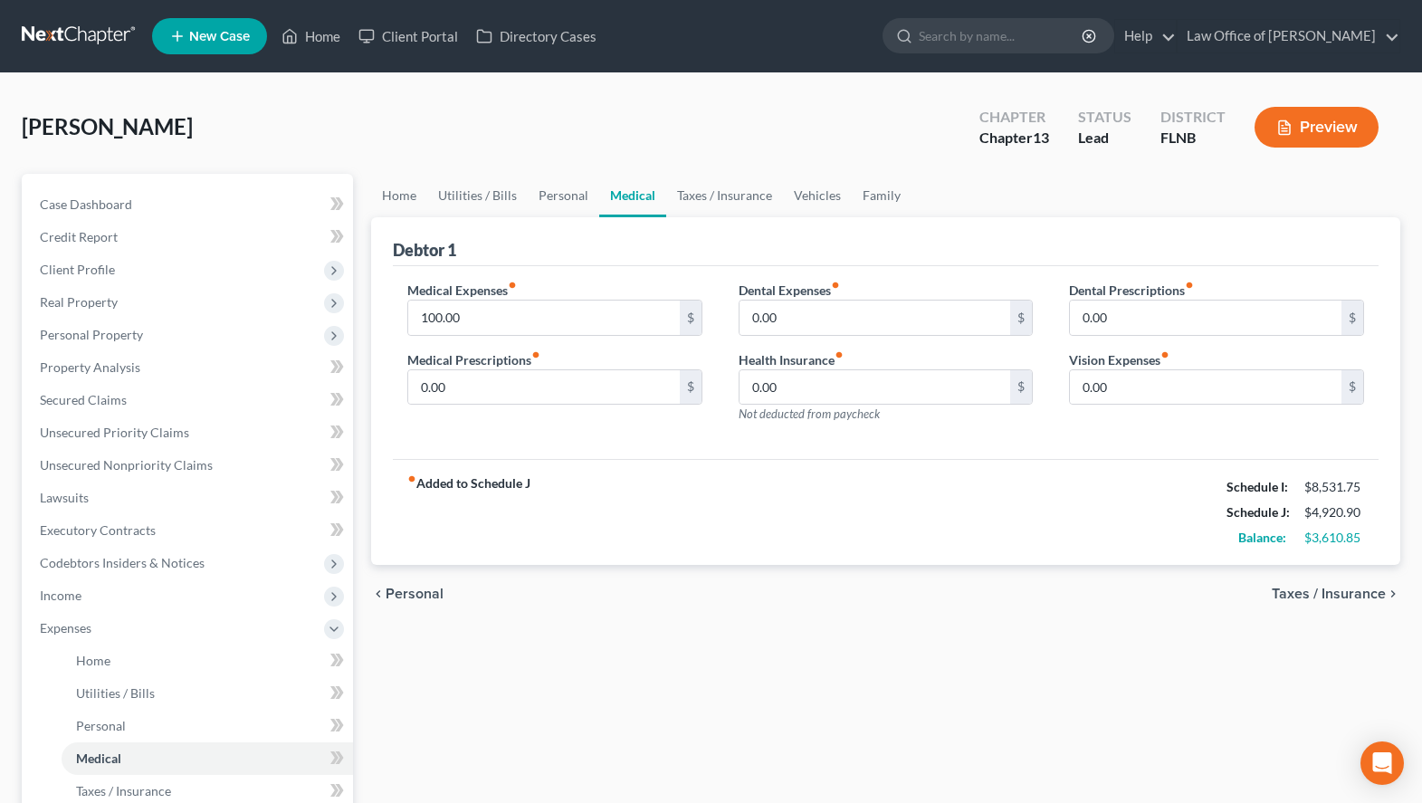
click at [1349, 597] on span "Taxes / Insurance" at bounding box center [1329, 594] width 114 height 14
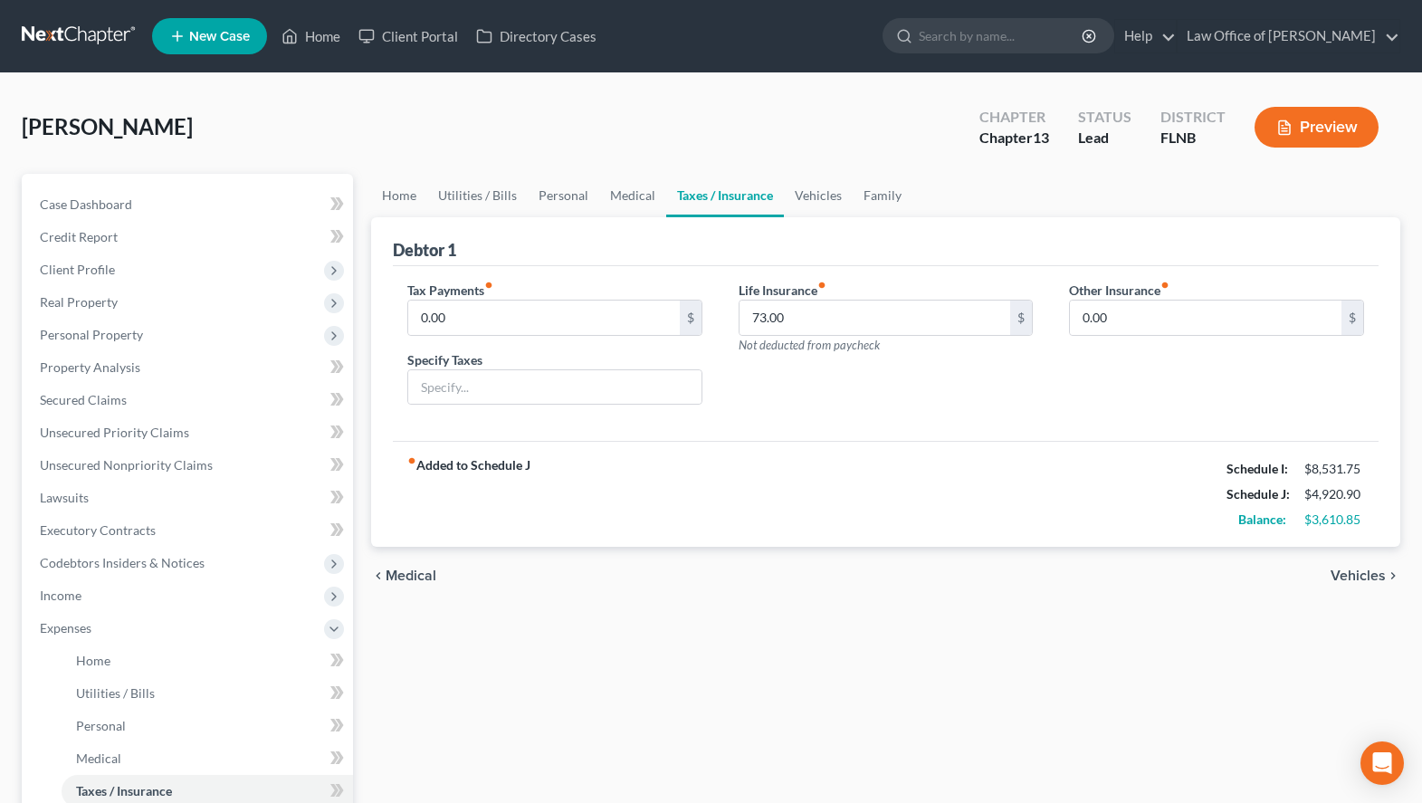
click at [1342, 570] on span "Vehicles" at bounding box center [1358, 575] width 55 height 14
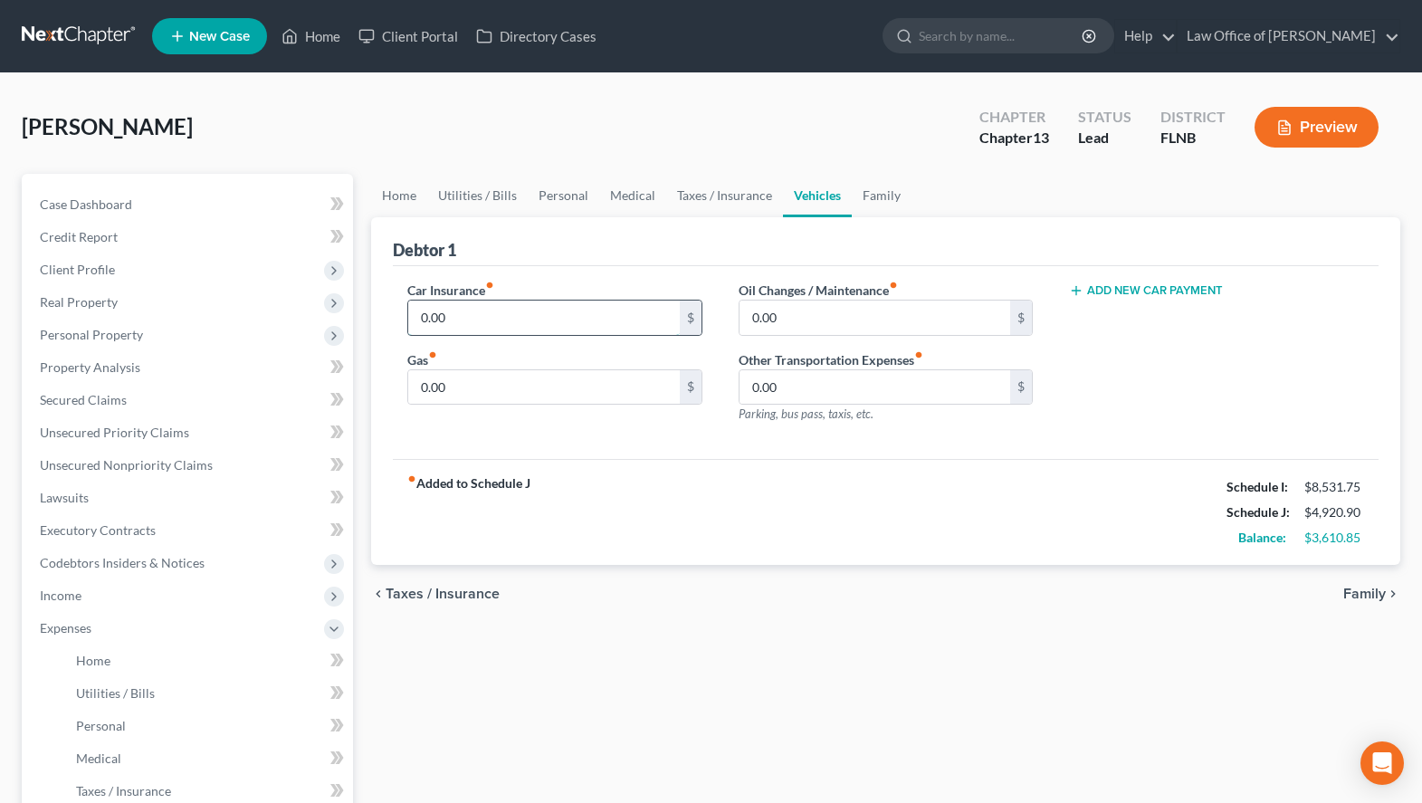
click at [632, 323] on input "0.00" at bounding box center [544, 318] width 272 height 34
click at [574, 396] on input "0.00" at bounding box center [544, 387] width 272 height 34
click at [474, 601] on span "Taxes / Insurance" at bounding box center [443, 594] width 114 height 14
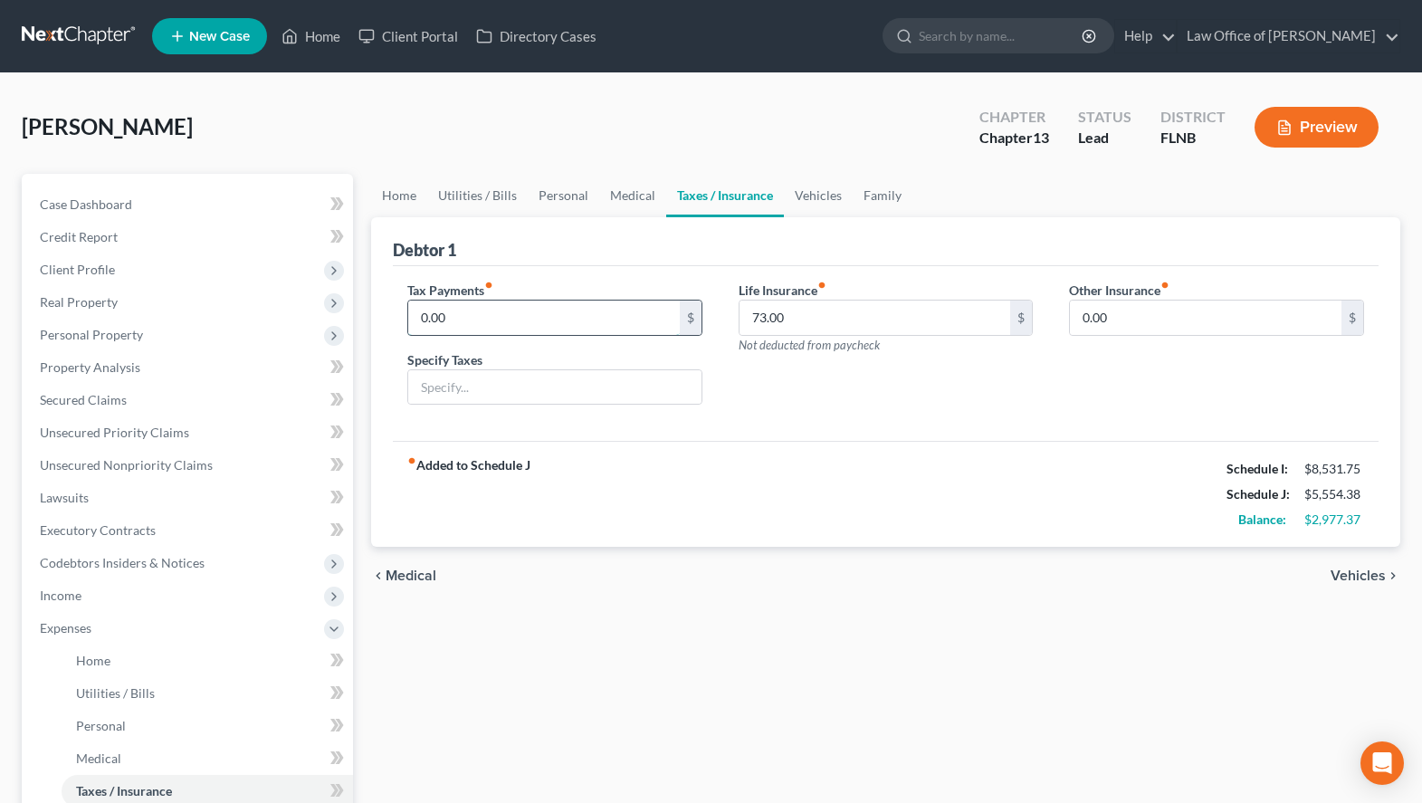
click at [482, 324] on input "0.00" at bounding box center [544, 318] width 272 height 34
click at [466, 392] on input "text" at bounding box center [554, 387] width 293 height 34
click at [1375, 571] on span "Vehicles" at bounding box center [1358, 575] width 55 height 14
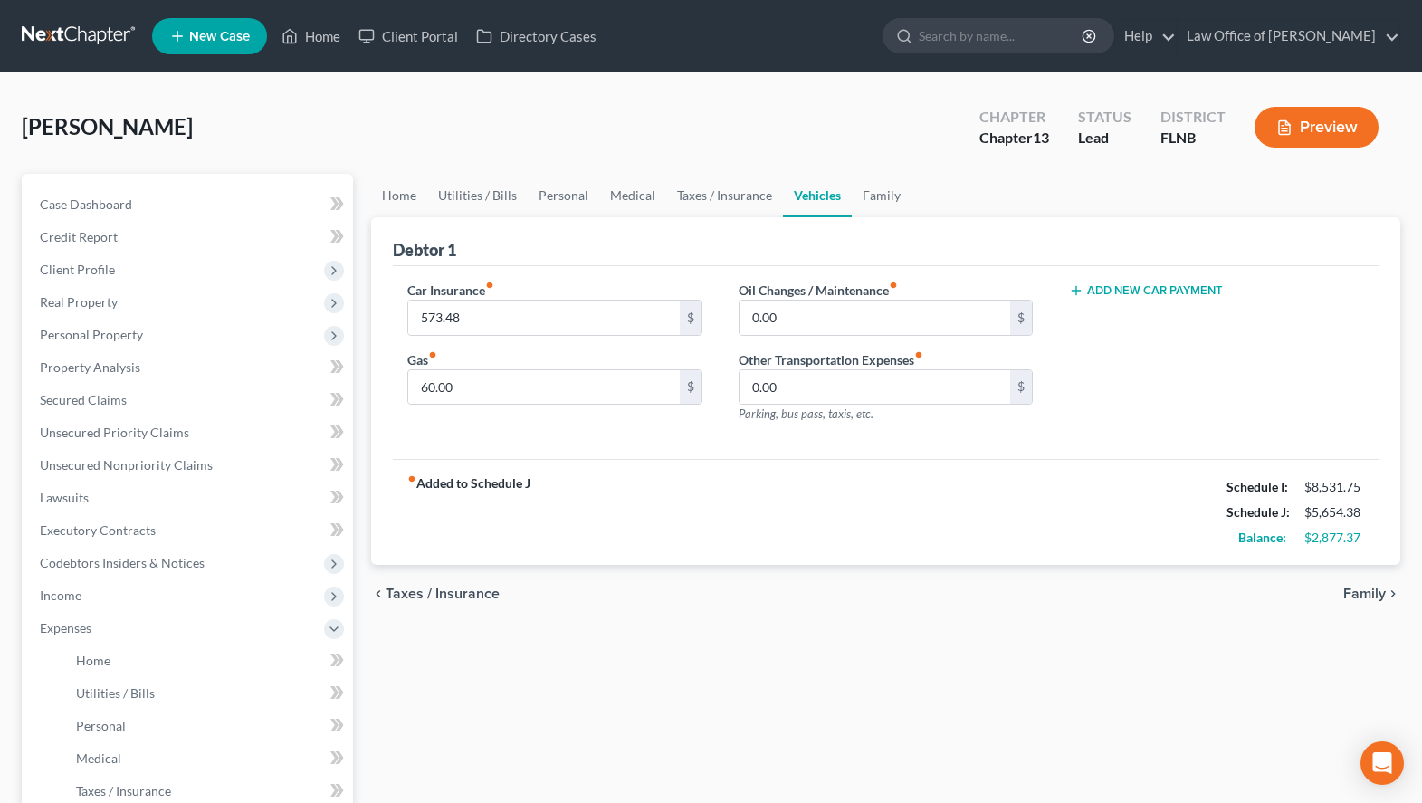
click at [1375, 571] on div "chevron_left Taxes / Insurance Family chevron_right" at bounding box center [885, 594] width 1029 height 58
click at [1369, 587] on span "Family" at bounding box center [1364, 594] width 43 height 14
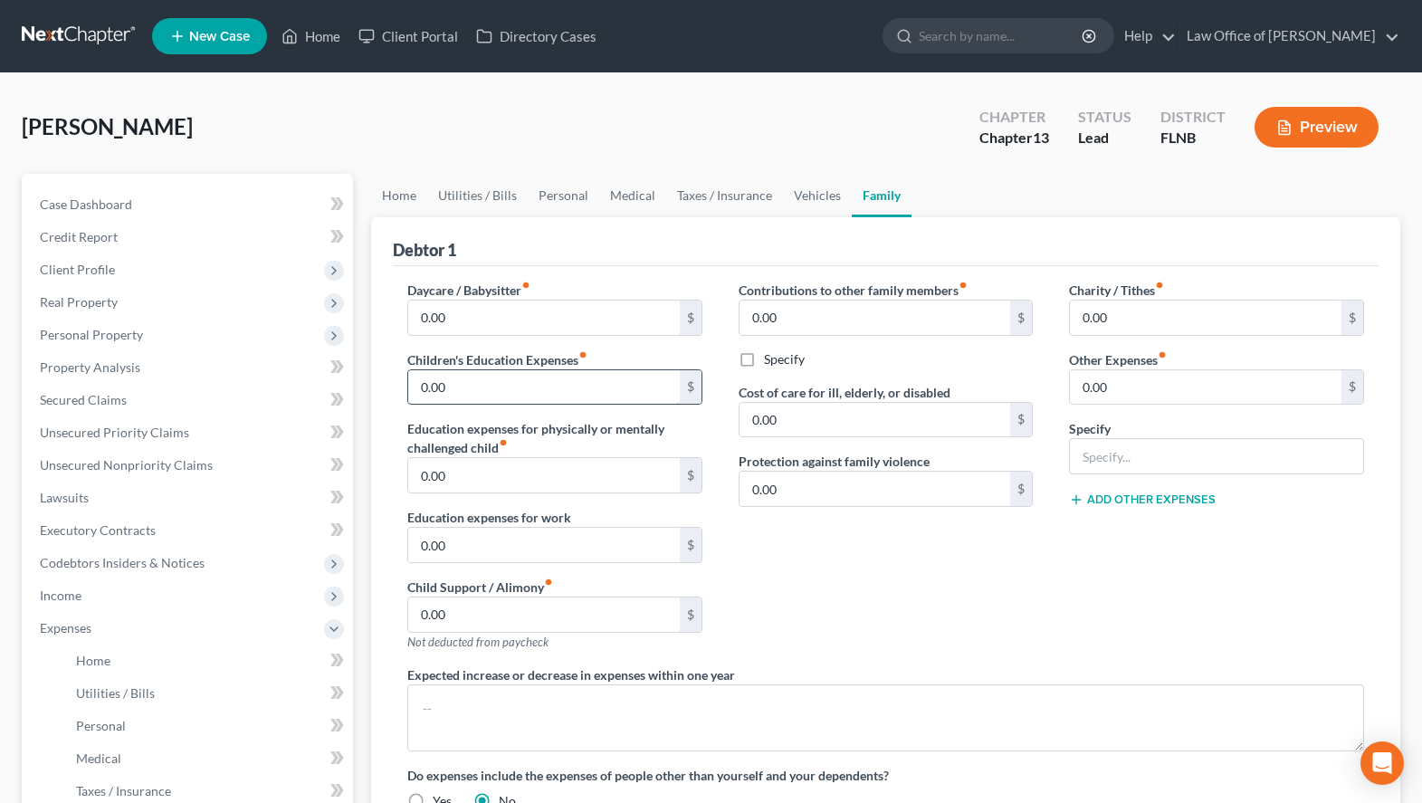
click at [492, 394] on input "0.00" at bounding box center [544, 387] width 272 height 34
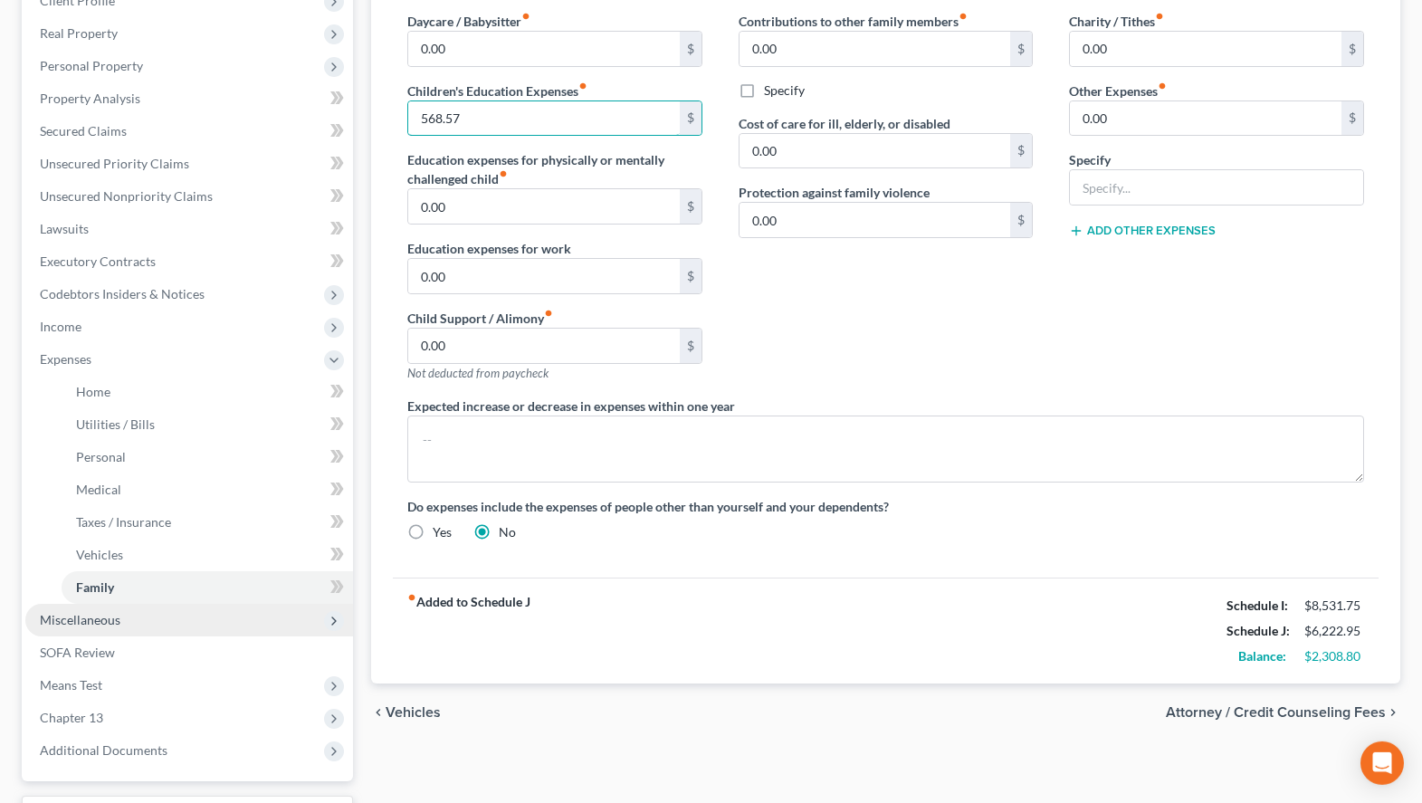
scroll to position [277, 0]
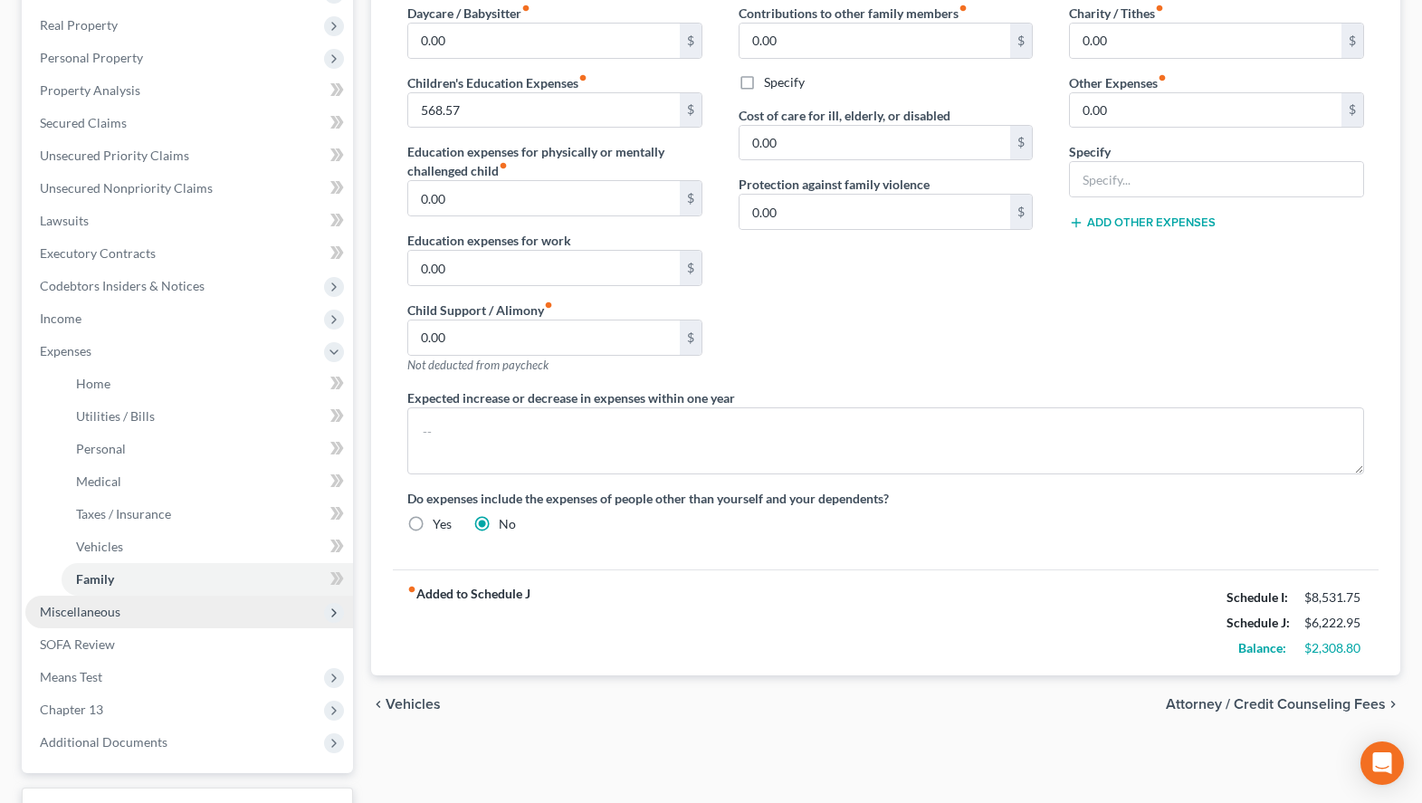
click at [216, 609] on span "Miscellaneous" at bounding box center [189, 612] width 328 height 33
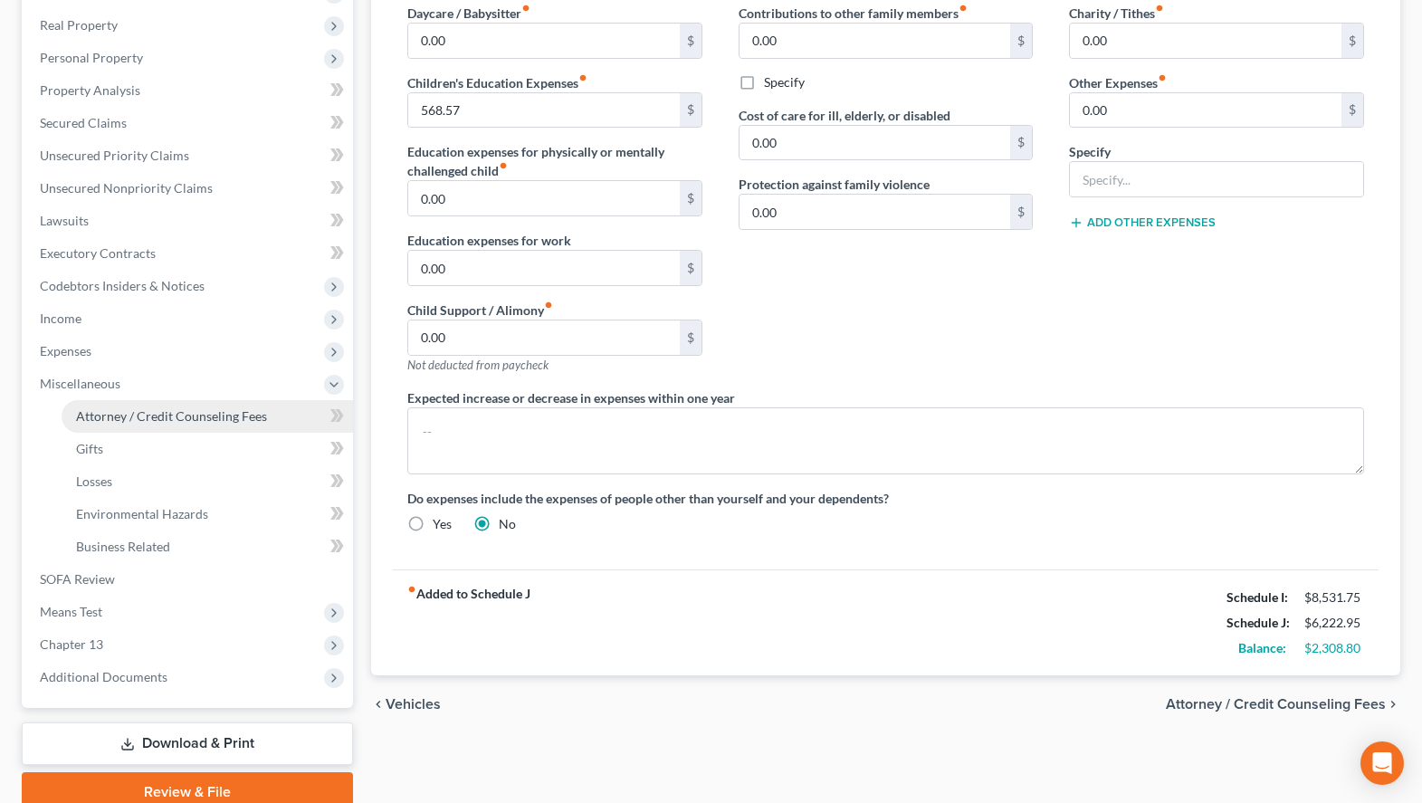
click at [200, 428] on link "Attorney / Credit Counseling Fees" at bounding box center [207, 416] width 291 height 33
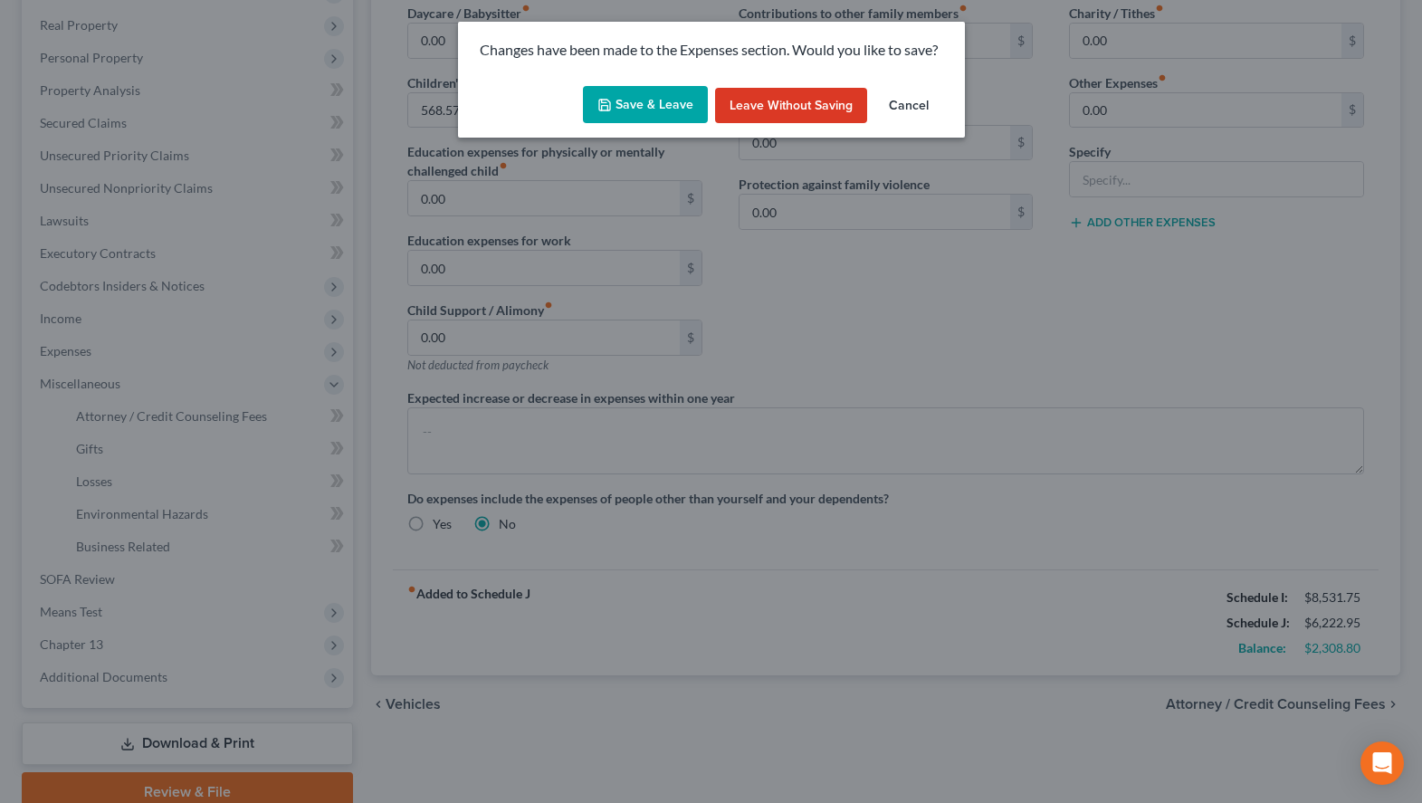
click at [669, 104] on button "Save & Leave" at bounding box center [645, 105] width 125 height 38
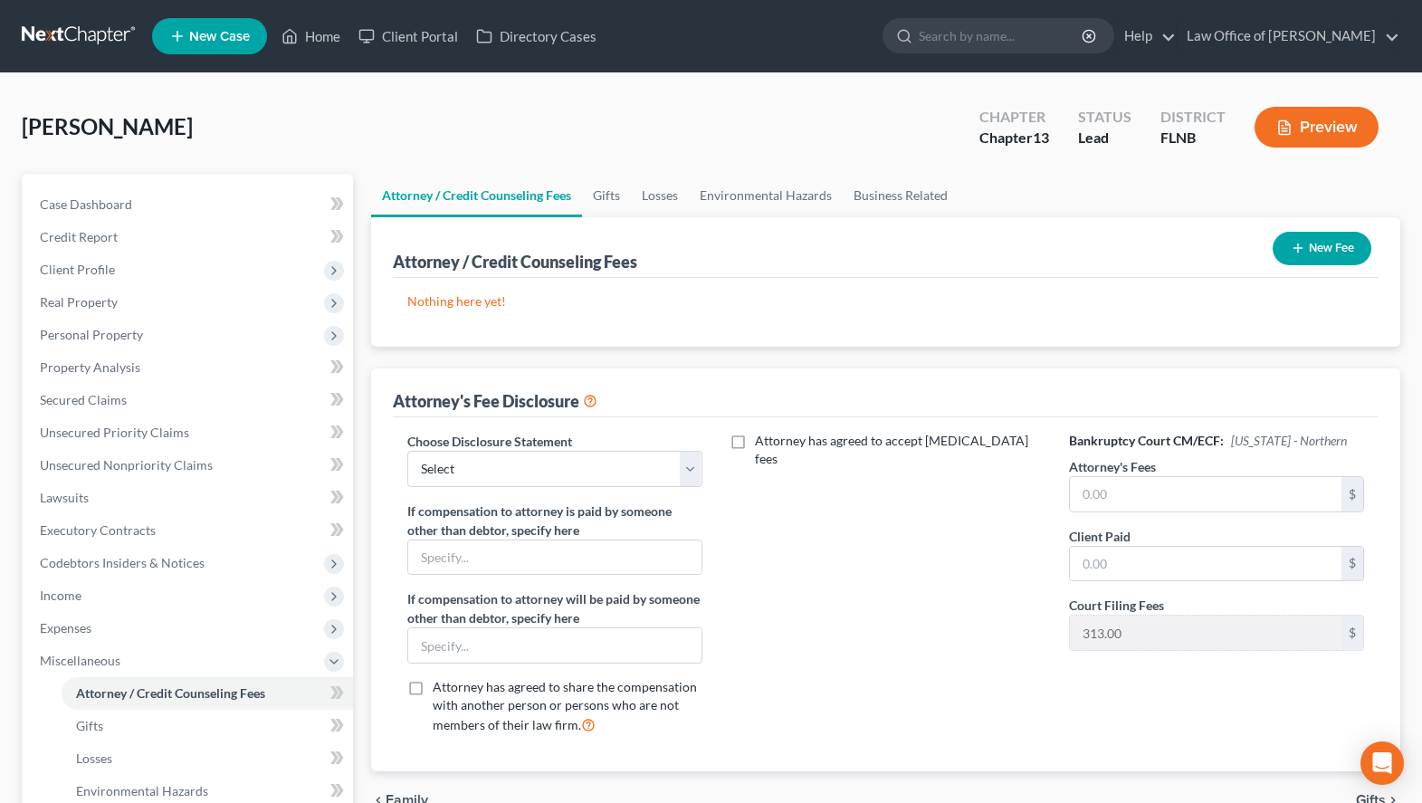
click at [1336, 245] on button "New Fee" at bounding box center [1322, 248] width 99 height 33
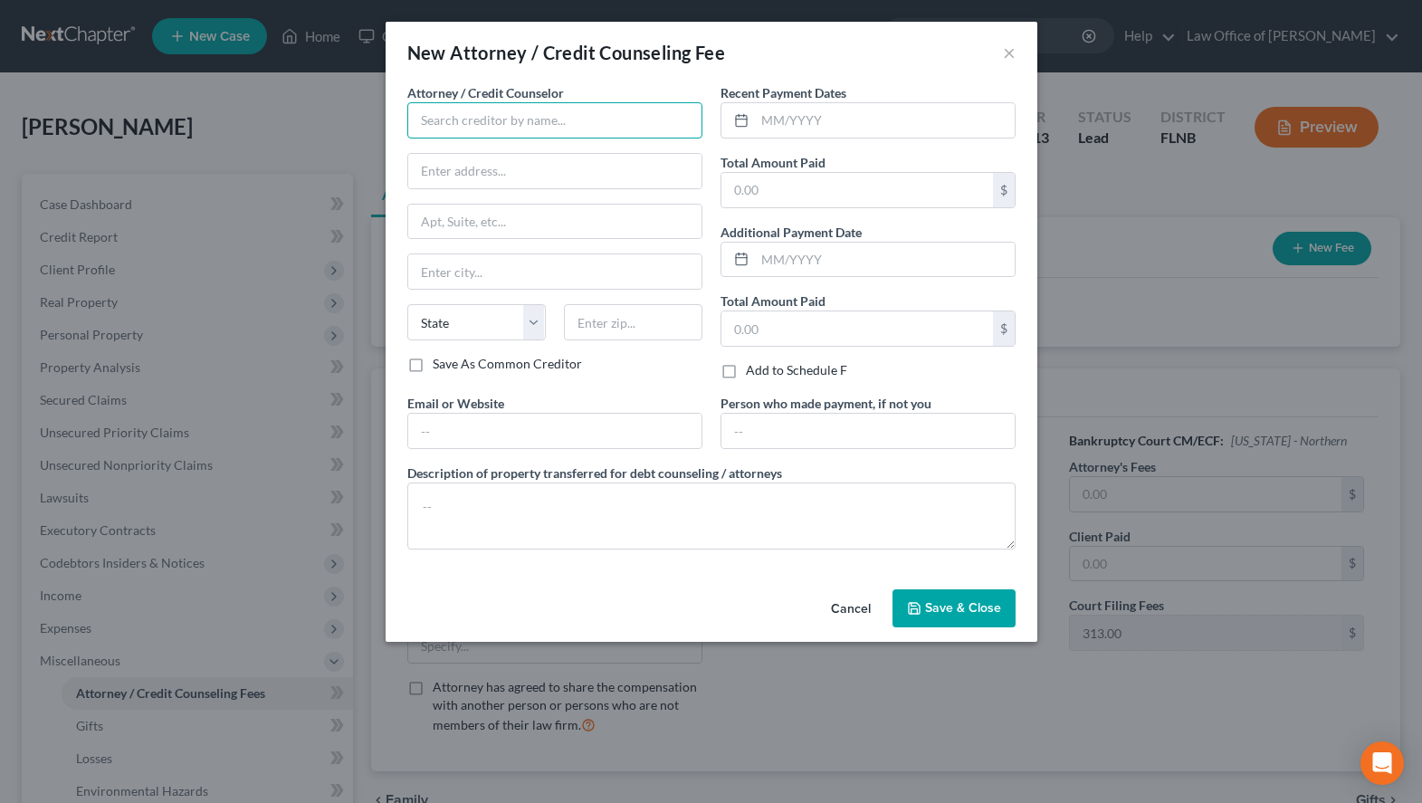
click at [550, 138] on input "text" at bounding box center [554, 120] width 295 height 36
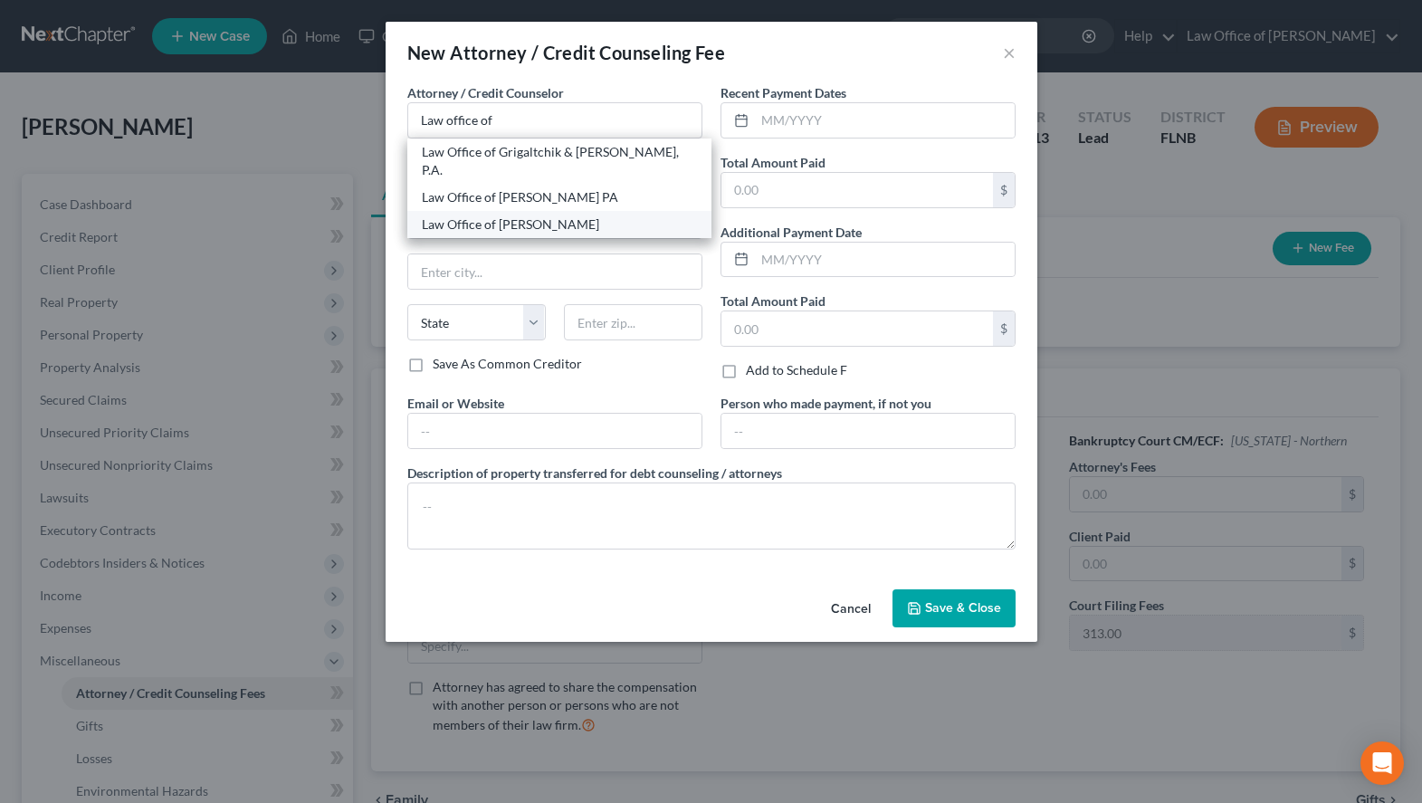
click at [519, 215] on div "Law Office of [PERSON_NAME]" at bounding box center [559, 224] width 275 height 18
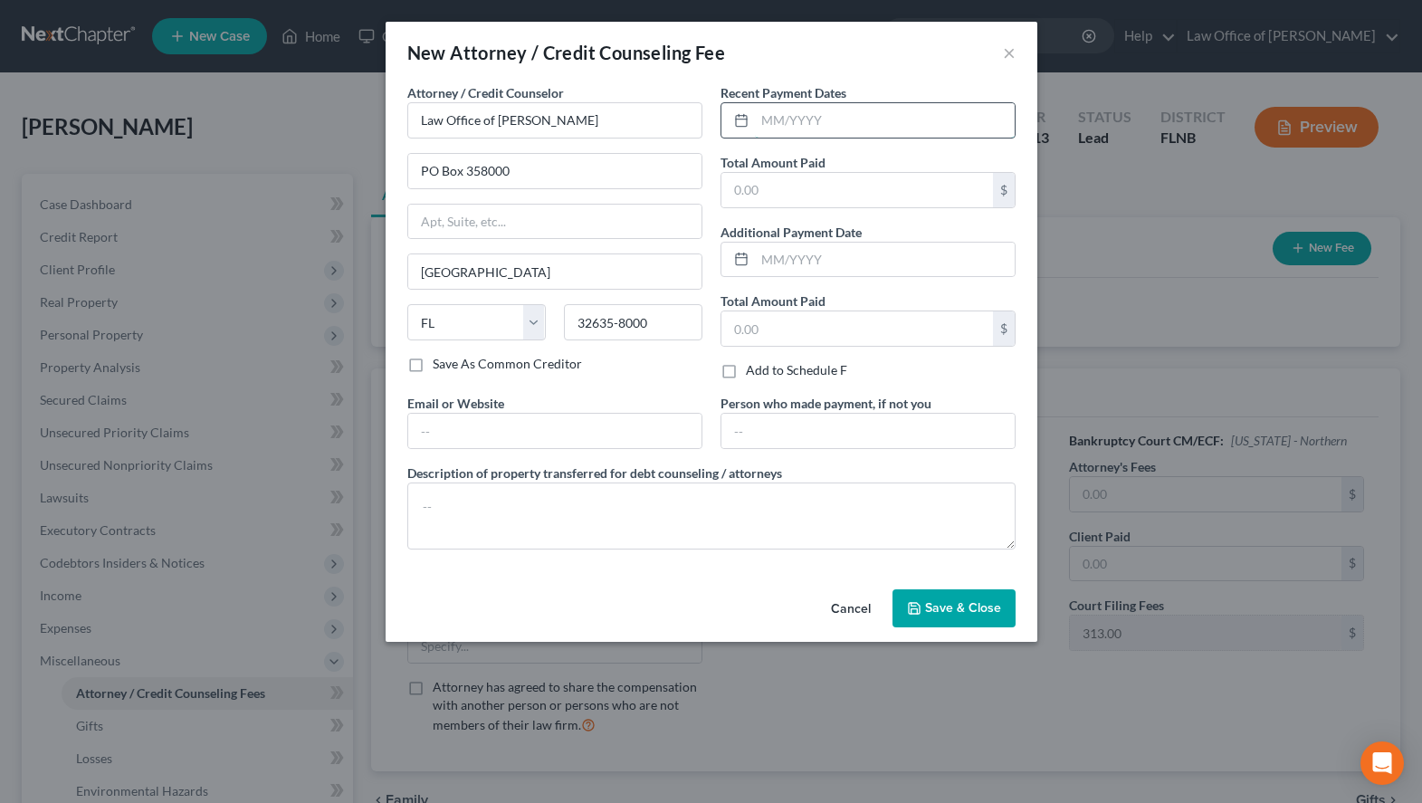
click at [865, 124] on input "text" at bounding box center [885, 120] width 260 height 34
click at [837, 131] on input "text" at bounding box center [885, 120] width 260 height 34
click at [805, 194] on input "text" at bounding box center [857, 190] width 272 height 34
click at [941, 262] on input "text" at bounding box center [885, 260] width 260 height 34
click at [923, 253] on input "text" at bounding box center [885, 260] width 260 height 34
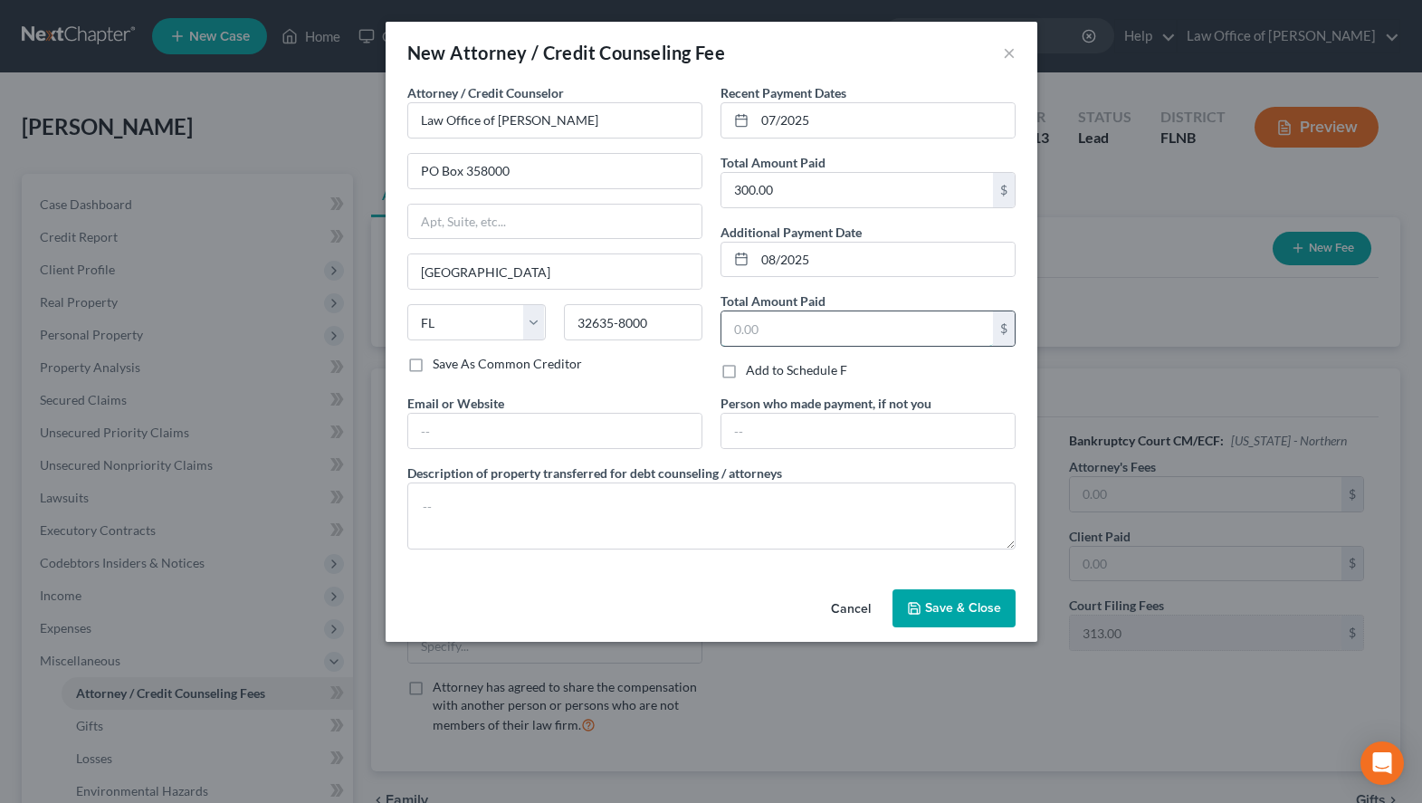
click at [855, 327] on input "text" at bounding box center [857, 328] width 272 height 34
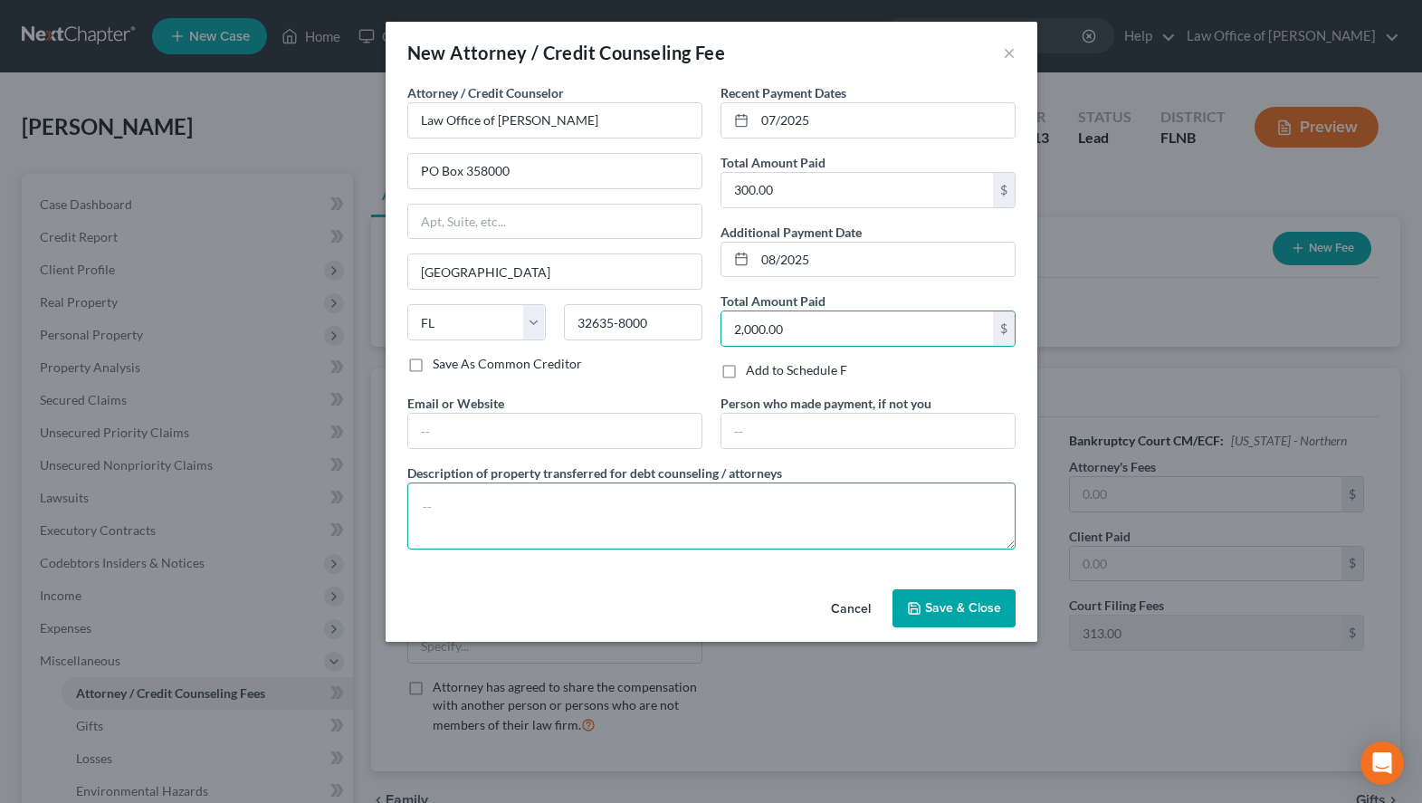
click at [708, 523] on textarea at bounding box center [711, 515] width 608 height 67
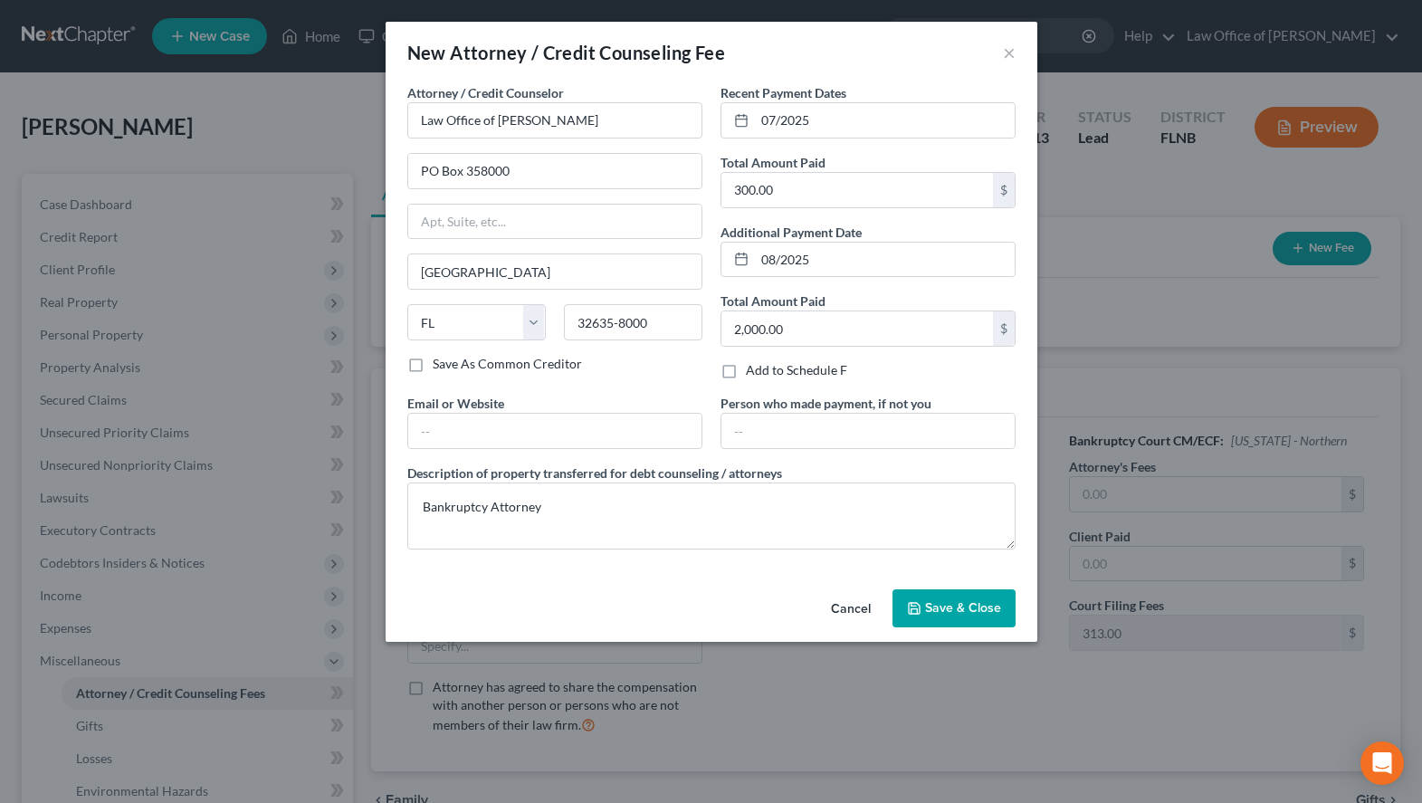
click at [992, 617] on button "Save & Close" at bounding box center [953, 608] width 123 height 38
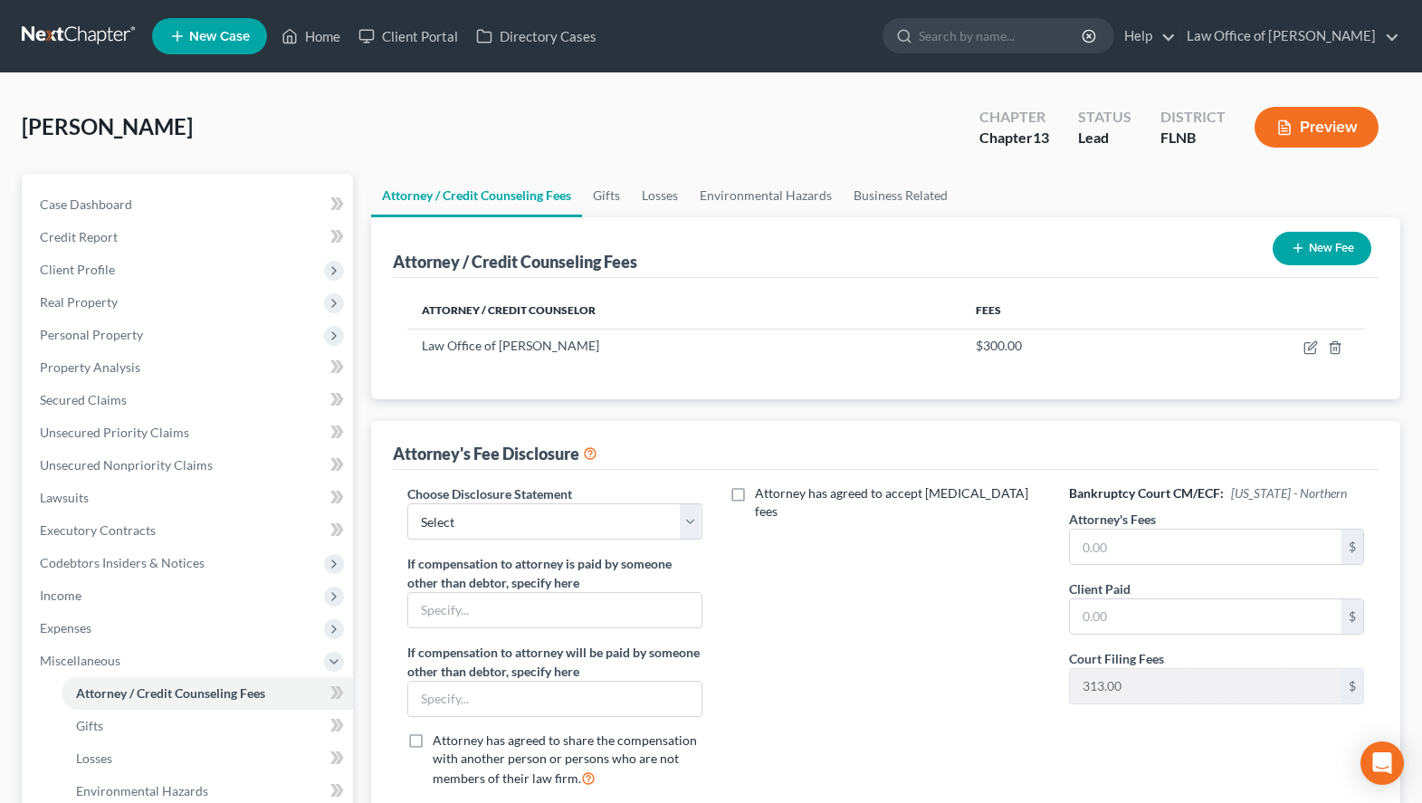
scroll to position [92, 0]
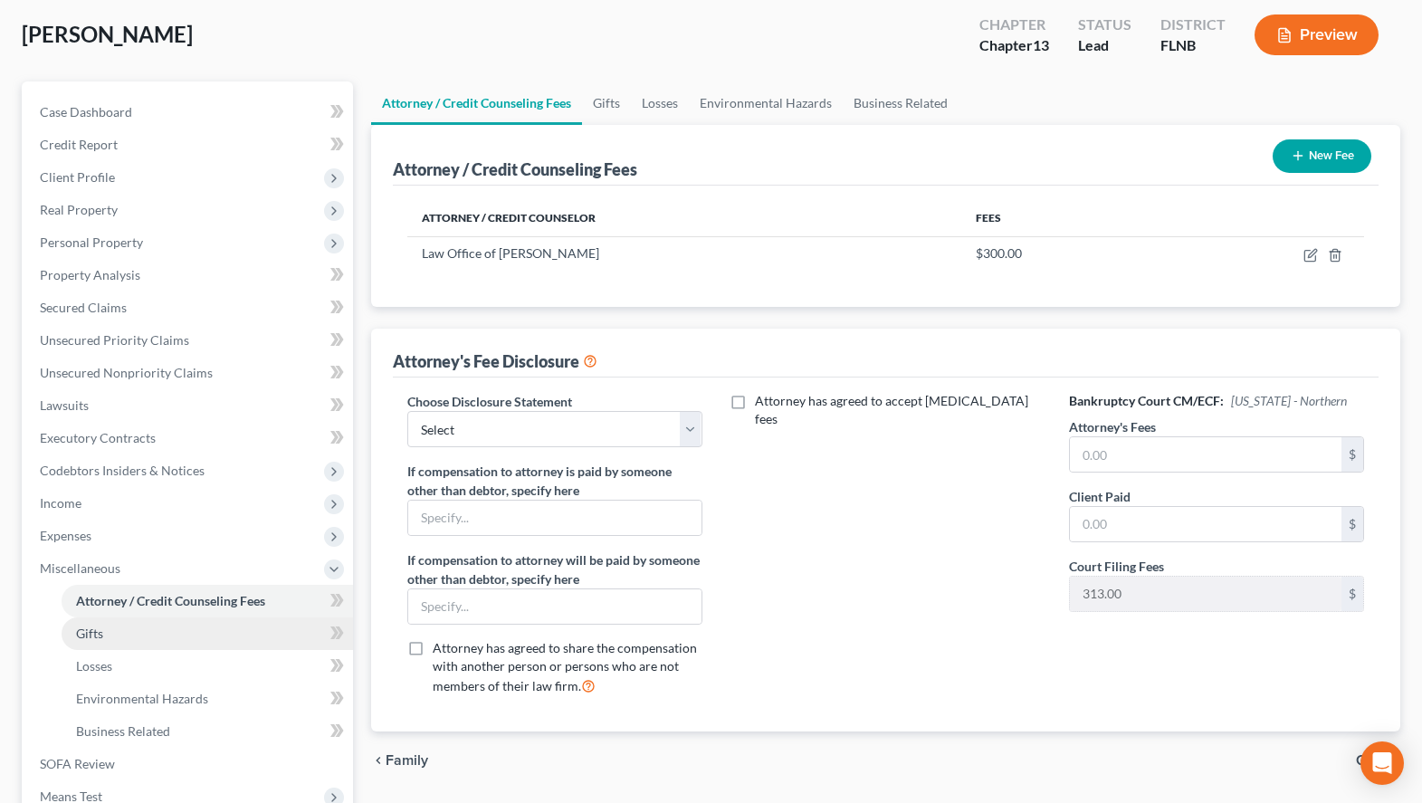
click at [198, 635] on link "Gifts" at bounding box center [207, 633] width 291 height 33
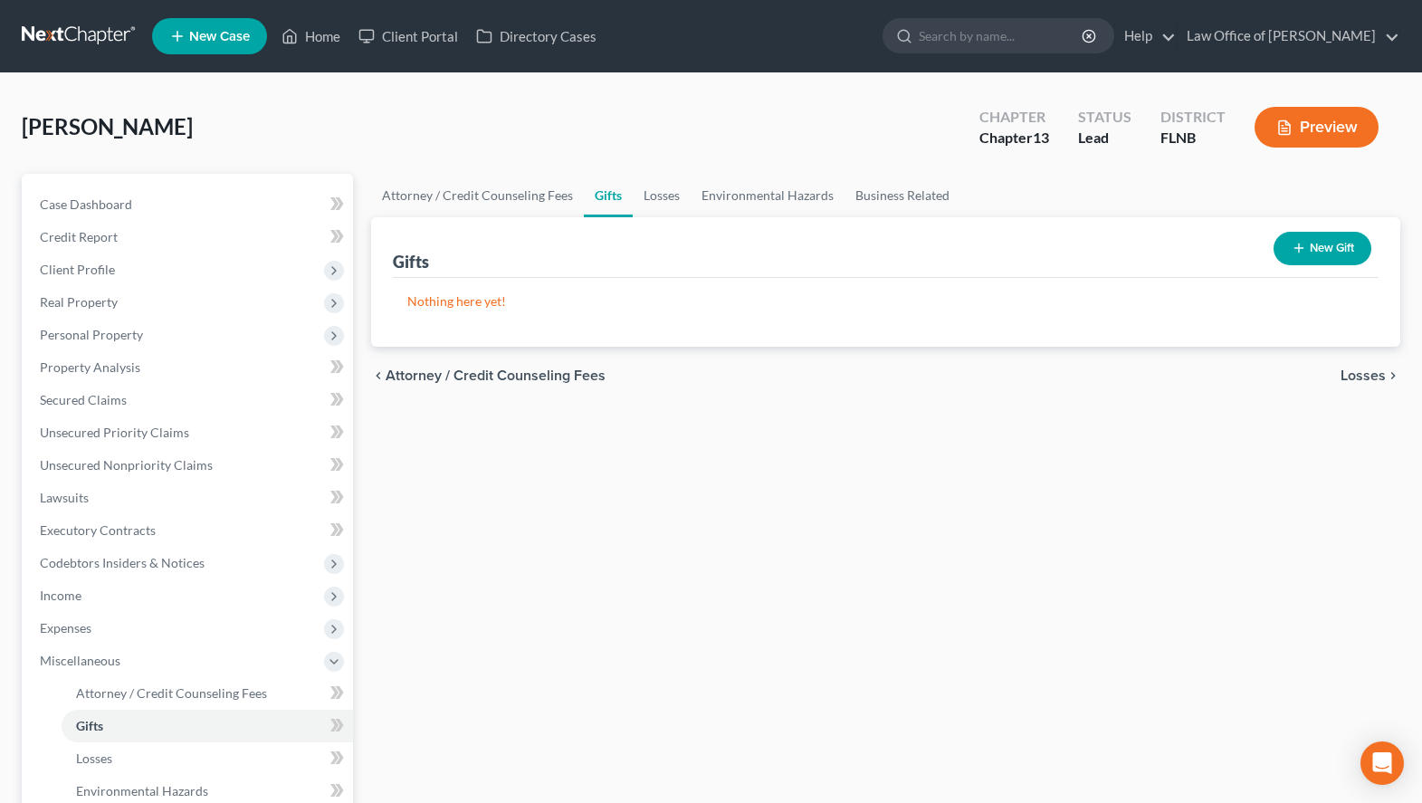
scroll to position [185, 0]
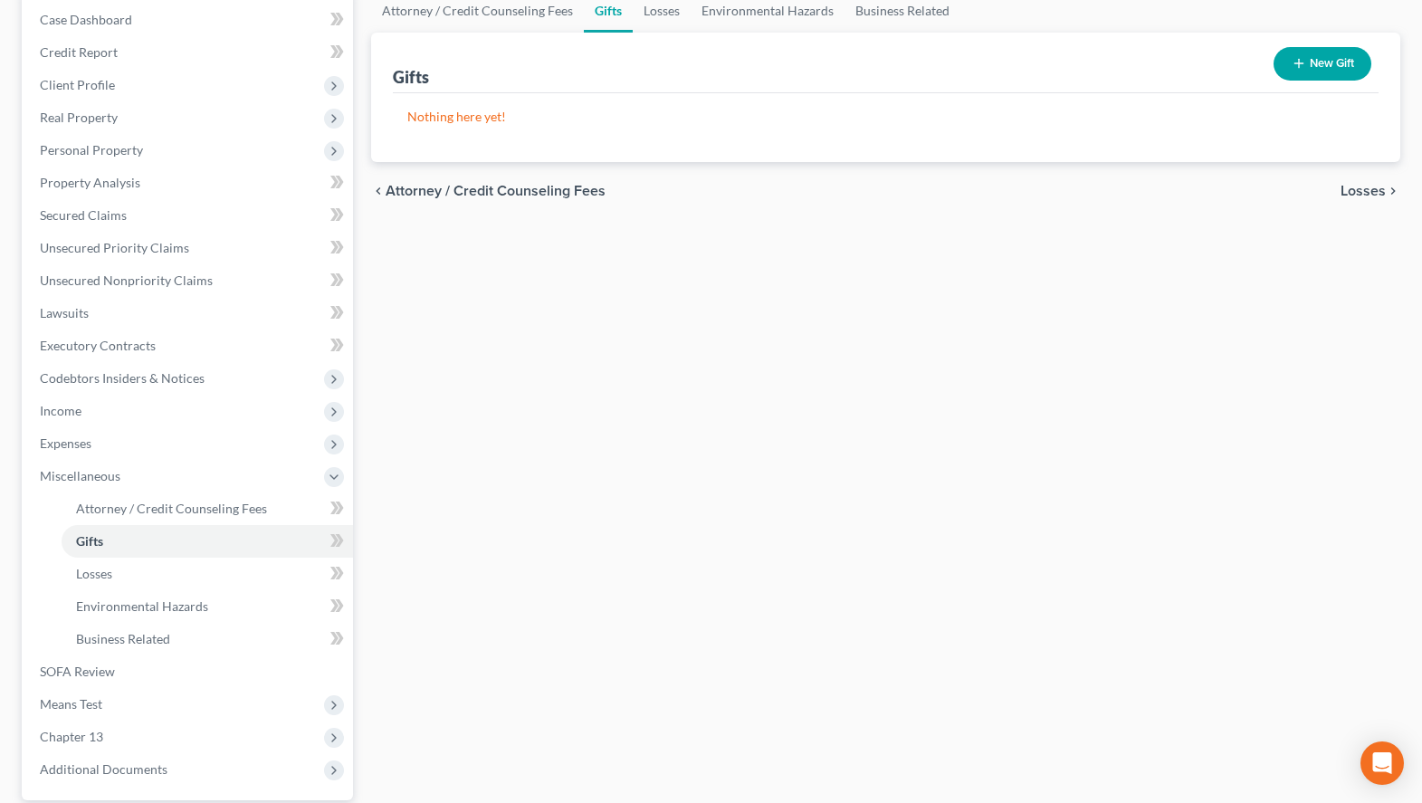
click at [1300, 73] on button "New Gift" at bounding box center [1323, 63] width 98 height 33
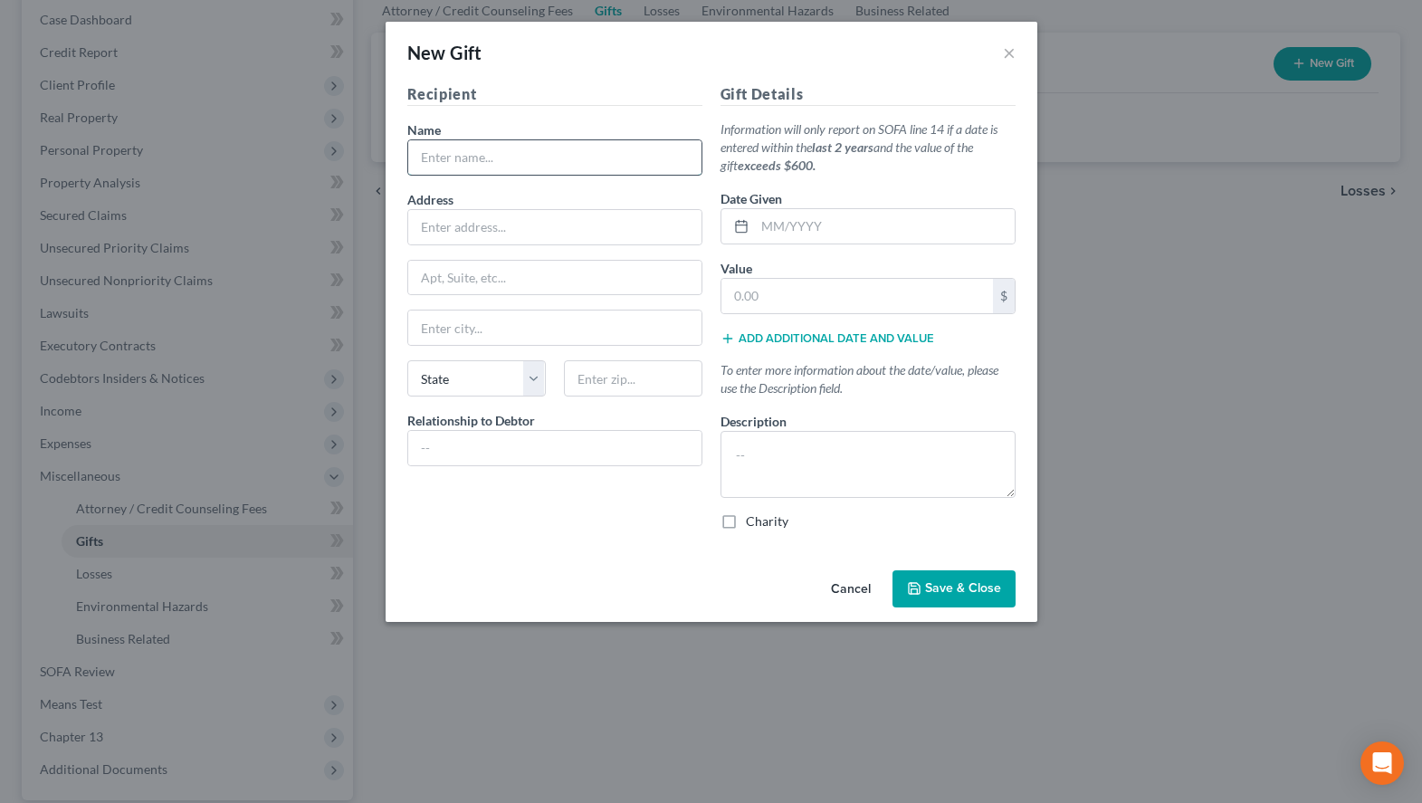
click at [520, 144] on input "text" at bounding box center [554, 157] width 293 height 34
click at [587, 441] on input "text" at bounding box center [554, 448] width 293 height 34
drag, startPoint x: 584, startPoint y: 150, endPoint x: 399, endPoint y: 167, distance: 185.4
click at [408, 167] on input "[DEMOGRAPHIC_DATA]" at bounding box center [554, 157] width 293 height 34
click at [492, 226] on input "text" at bounding box center [554, 227] width 293 height 34
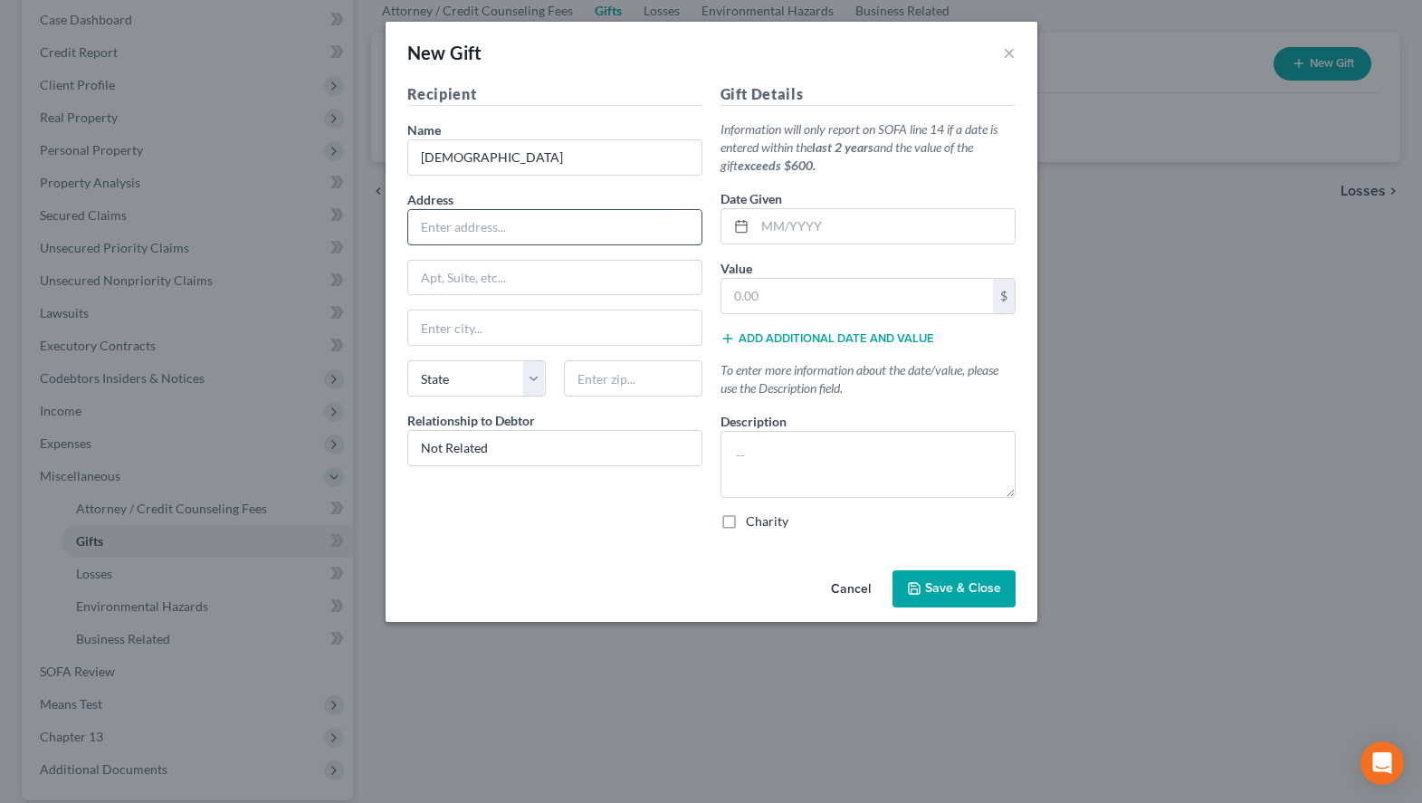
paste input "[STREET_ADDRESS]"
drag, startPoint x: 635, startPoint y: 385, endPoint x: 637, endPoint y: 374, distance: 11.0
click at [635, 379] on input "text" at bounding box center [633, 378] width 138 height 36
click at [578, 539] on div "Recipient Name * [DEMOGRAPHIC_DATA] Address [STREET_ADDRESS], etc [GEOGRAPHIC_D…" at bounding box center [554, 314] width 313 height 462
click at [852, 346] on button "Add additional date and value" at bounding box center [828, 338] width 214 height 14
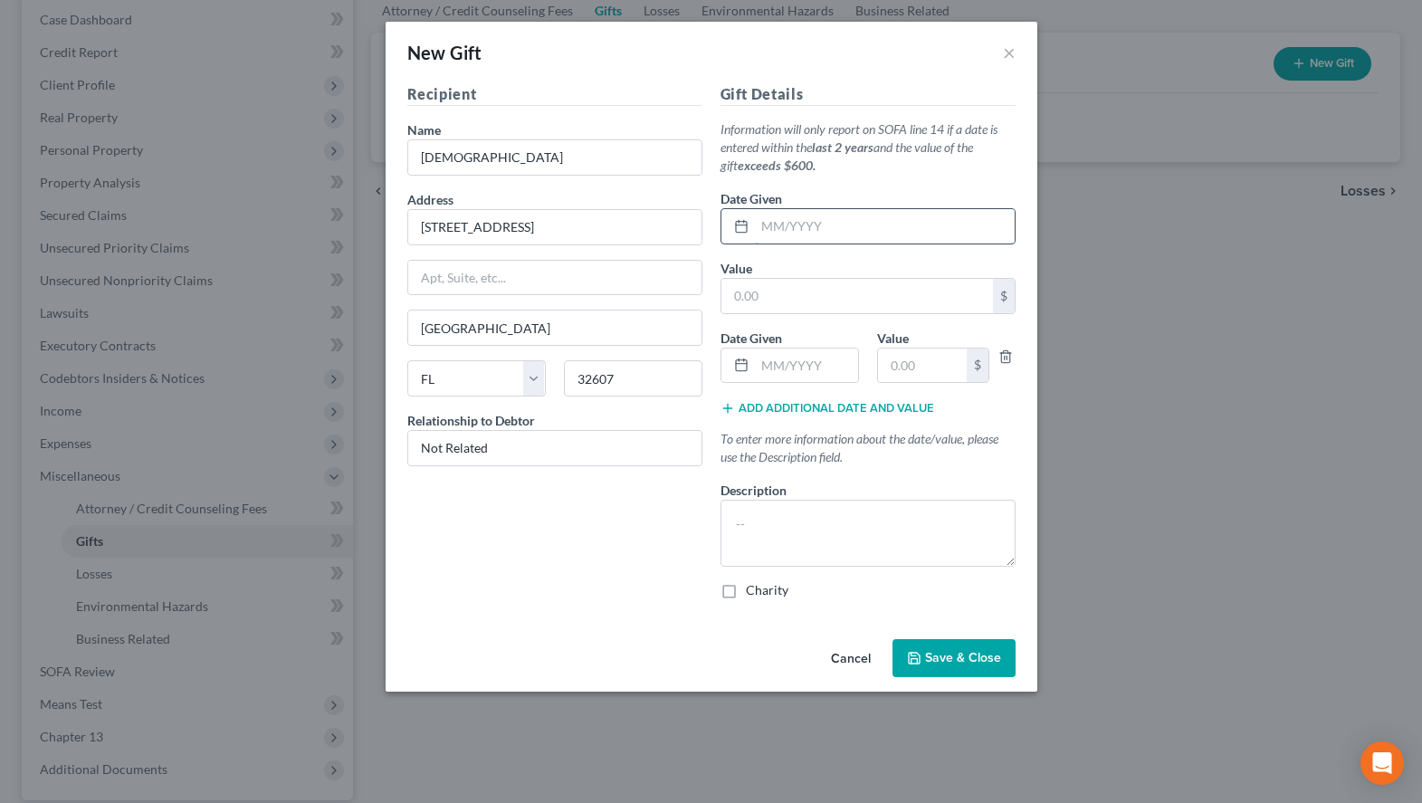
click at [873, 237] on input "text" at bounding box center [885, 226] width 260 height 34
click at [928, 285] on input "text" at bounding box center [857, 296] width 272 height 34
click at [820, 358] on input "text" at bounding box center [806, 365] width 103 height 34
click at [908, 377] on input "text" at bounding box center [922, 365] width 89 height 34
click at [843, 408] on button "Add additional date and value" at bounding box center [828, 408] width 214 height 14
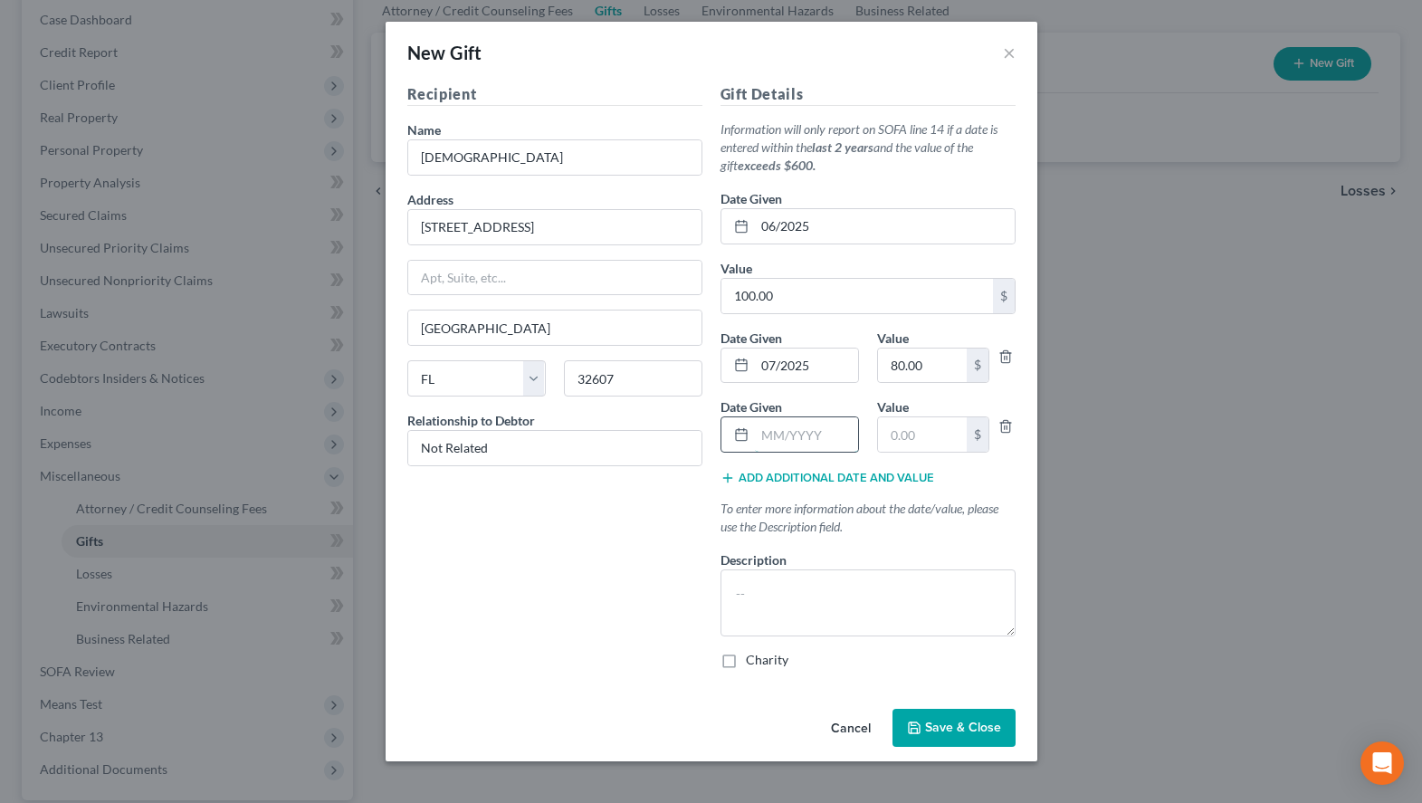
click at [843, 429] on input "text" at bounding box center [806, 434] width 103 height 34
click at [565, 601] on div "Recipient Name * [DEMOGRAPHIC_DATA] Address [STREET_ADDRESS], etc [GEOGRAPHIC_D…" at bounding box center [554, 383] width 313 height 600
click at [775, 219] on input "06/2025" at bounding box center [885, 226] width 260 height 34
drag, startPoint x: 947, startPoint y: 372, endPoint x: 928, endPoint y: 365, distance: 20.3
click at [928, 365] on input "80.00" at bounding box center [922, 365] width 89 height 34
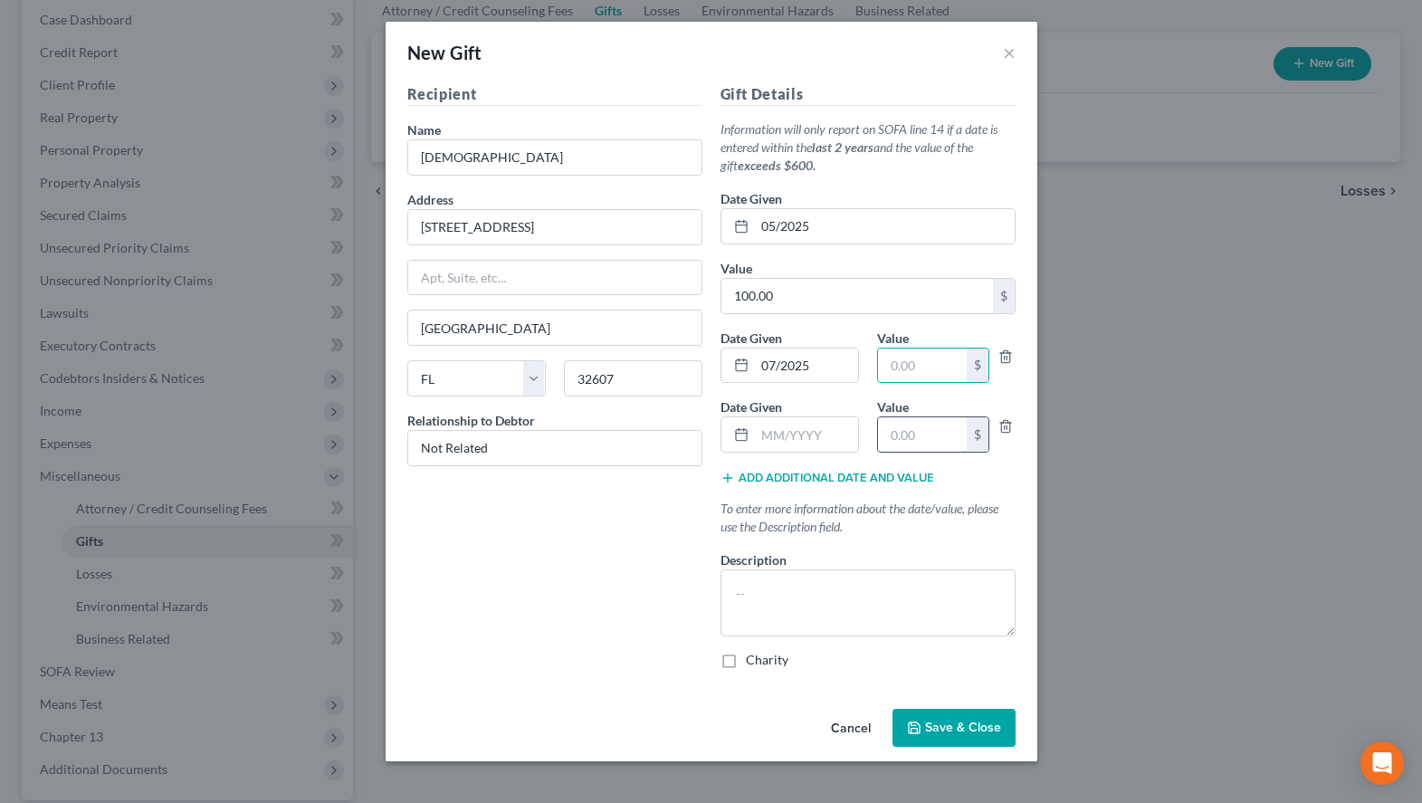
click at [934, 431] on input "text" at bounding box center [922, 434] width 89 height 34
paste input "80.00"
drag, startPoint x: 820, startPoint y: 301, endPoint x: 801, endPoint y: 299, distance: 19.2
click at [801, 299] on input "100.00" at bounding box center [857, 296] width 272 height 34
click at [921, 378] on input "text" at bounding box center [922, 365] width 89 height 34
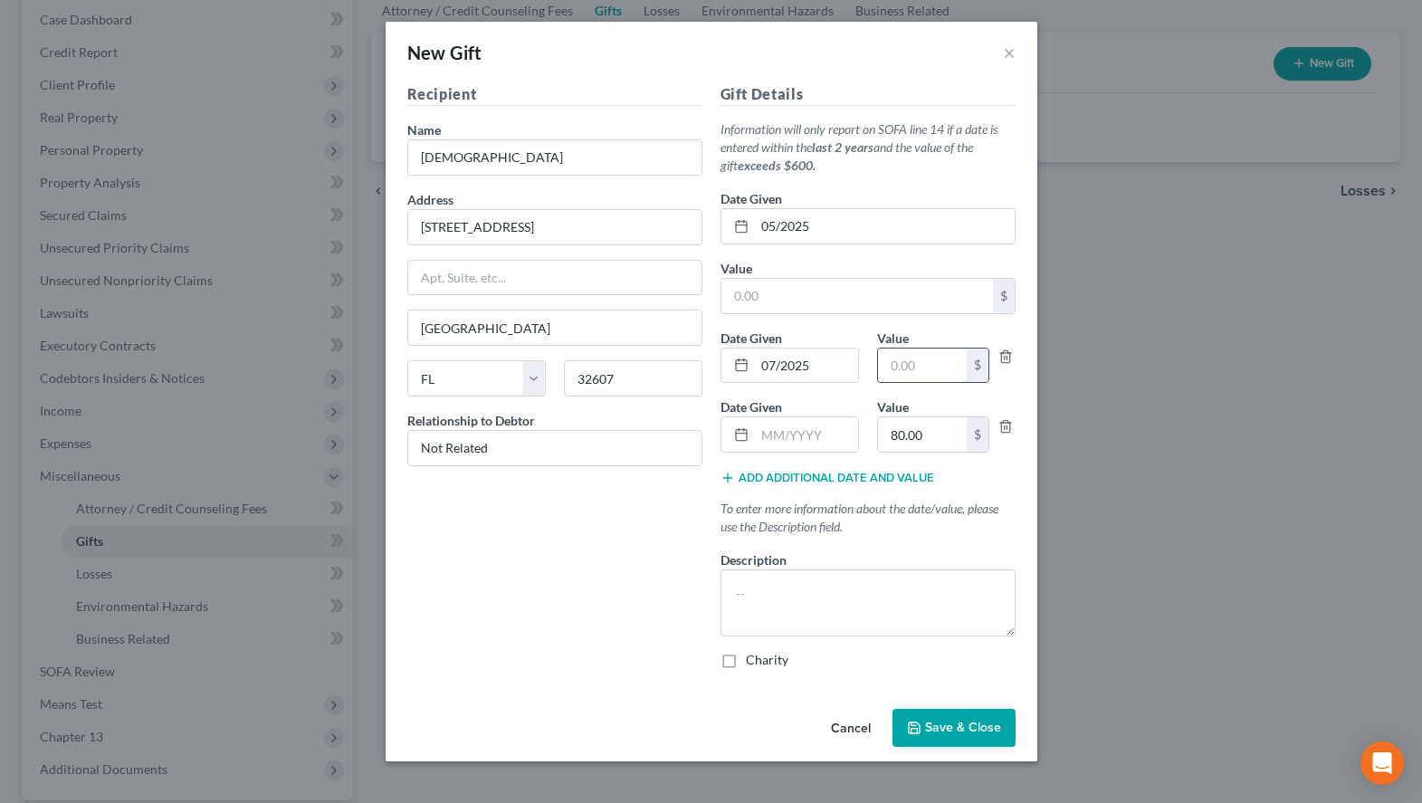
paste input "100.00"
click at [774, 364] on input "07/2025" at bounding box center [806, 365] width 103 height 34
click at [782, 441] on input "text" at bounding box center [806, 434] width 103 height 34
click at [764, 483] on button "Add additional date and value" at bounding box center [828, 478] width 214 height 14
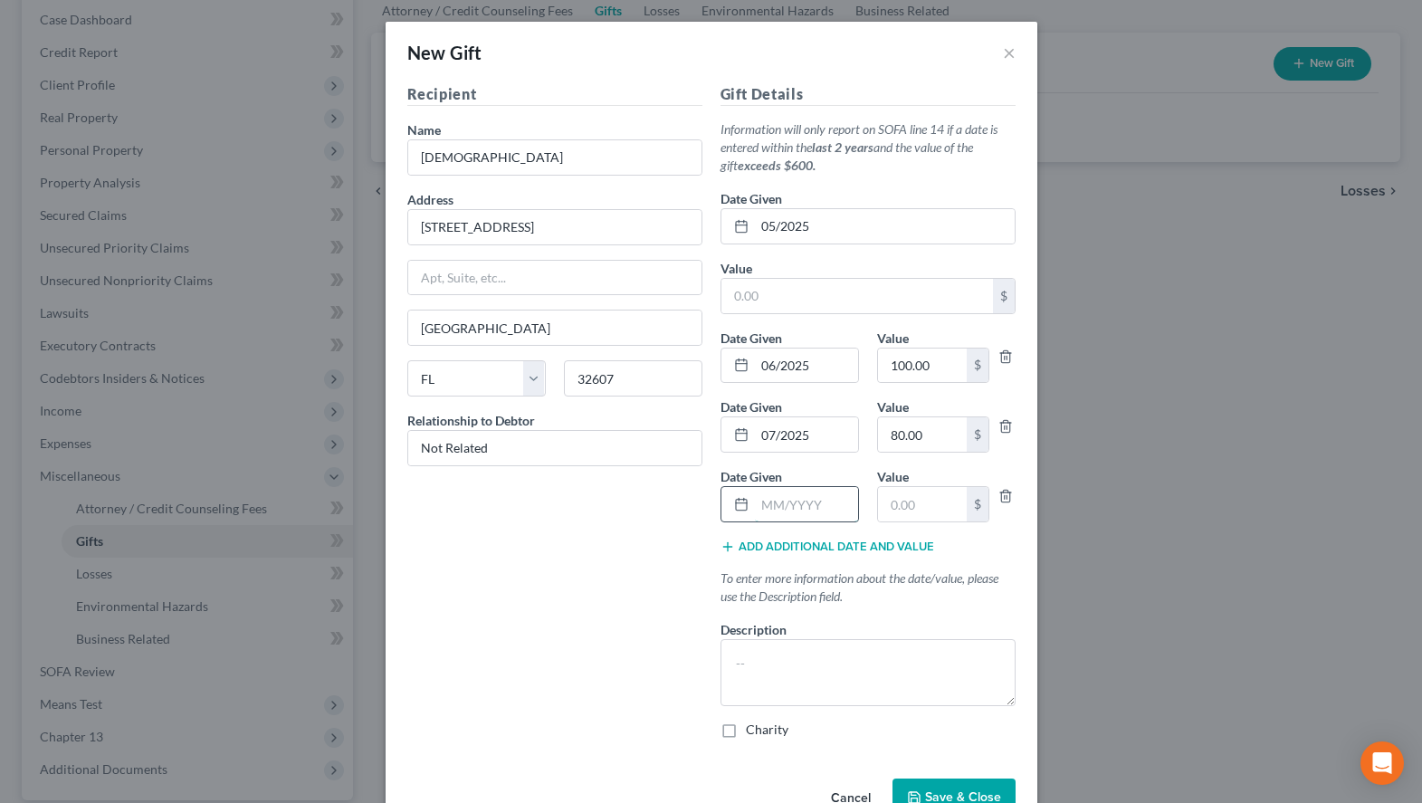
click at [764, 505] on input "text" at bounding box center [806, 504] width 103 height 34
click at [912, 292] on input "text" at bounding box center [857, 296] width 272 height 34
click at [864, 296] on input "text" at bounding box center [857, 296] width 272 height 34
click at [801, 505] on input "text" at bounding box center [806, 504] width 103 height 34
click at [909, 504] on input "text" at bounding box center [922, 504] width 89 height 34
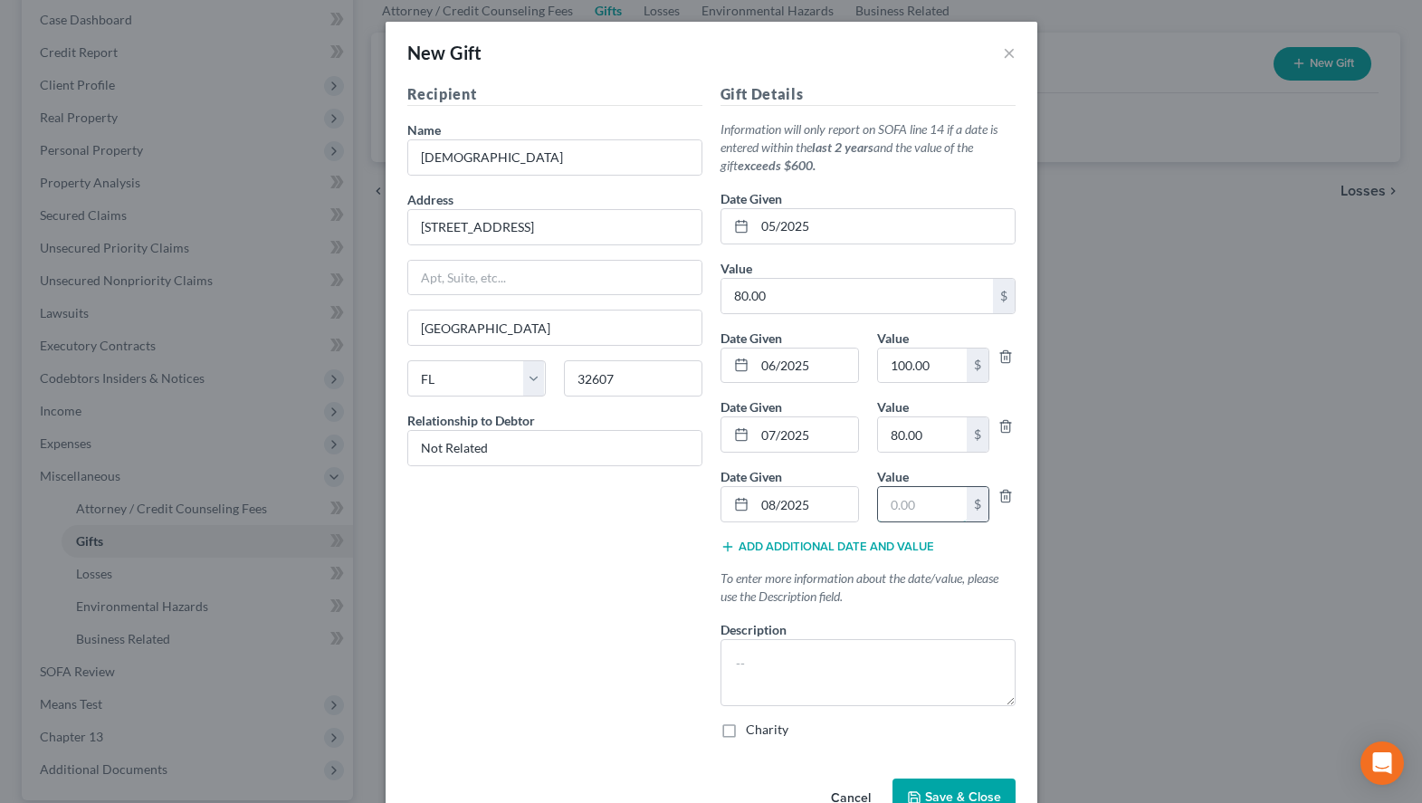
click at [936, 504] on input "text" at bounding box center [922, 504] width 89 height 34
click at [888, 516] on input "text" at bounding box center [922, 504] width 89 height 34
click at [750, 715] on div "Gift Details Information will only report on SOFA line 14 if a date is entered …" at bounding box center [867, 418] width 313 height 670
click at [750, 728] on label "Charity" at bounding box center [767, 730] width 43 height 18
click at [753, 728] on input "Charity" at bounding box center [759, 727] width 12 height 12
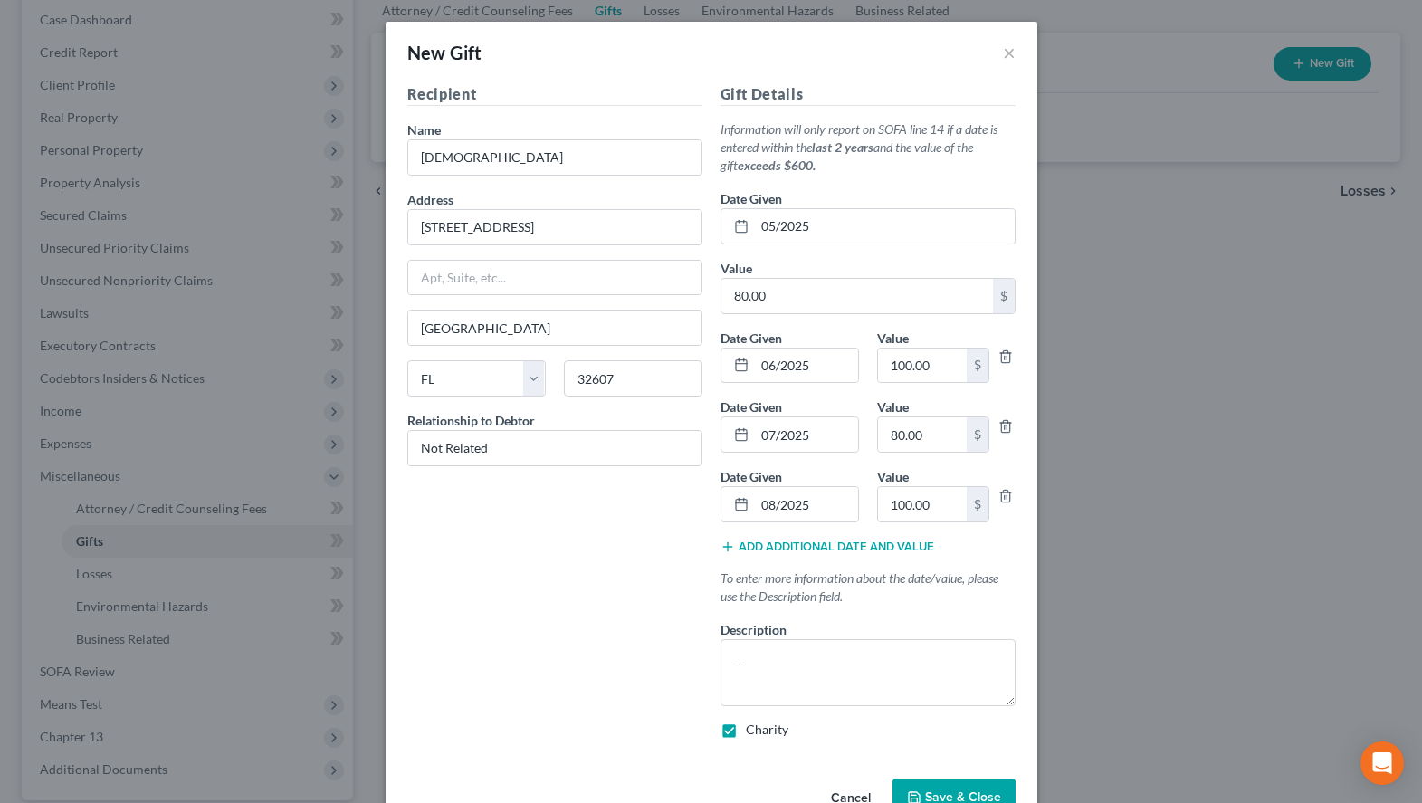
click at [964, 781] on button "Save & Close" at bounding box center [953, 797] width 123 height 38
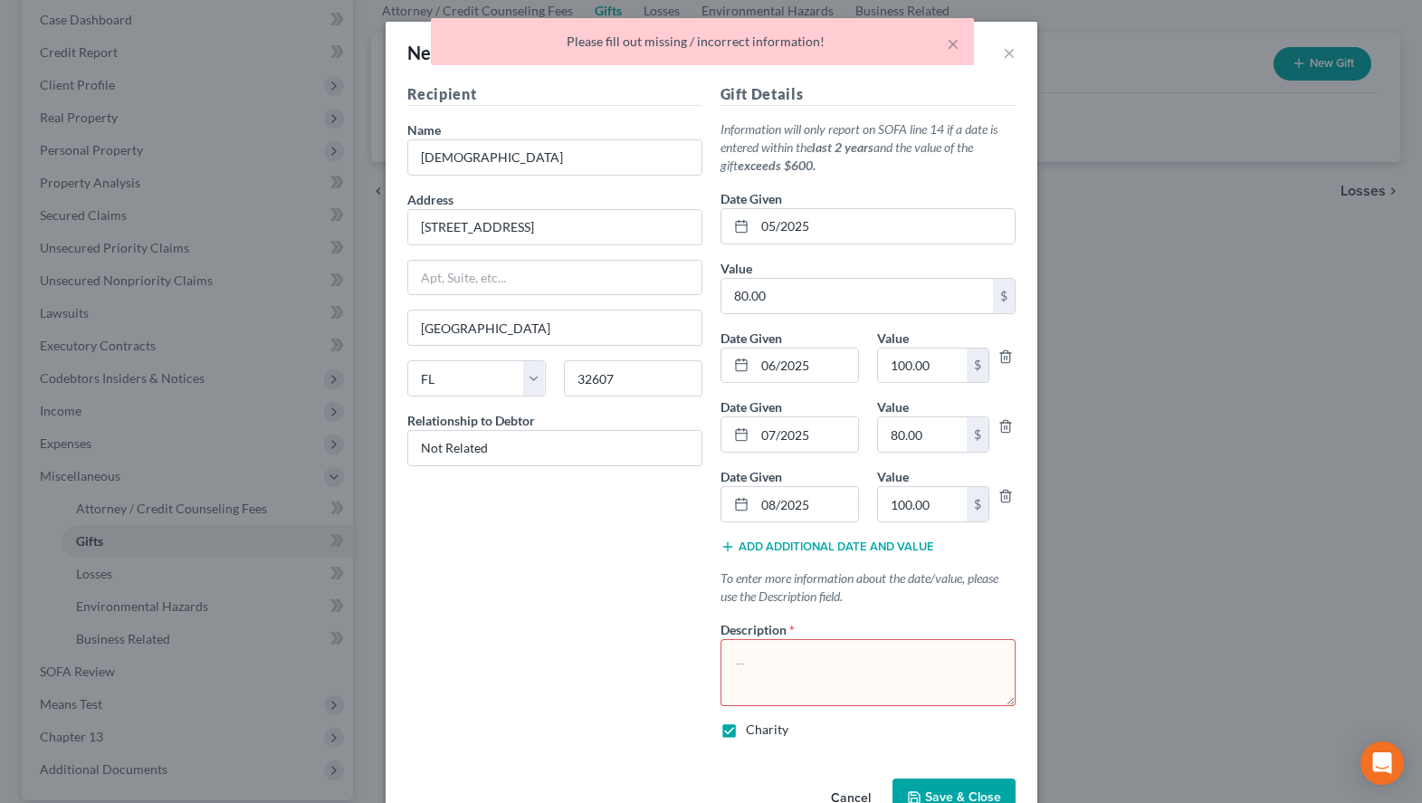
click at [883, 653] on textarea at bounding box center [868, 672] width 295 height 67
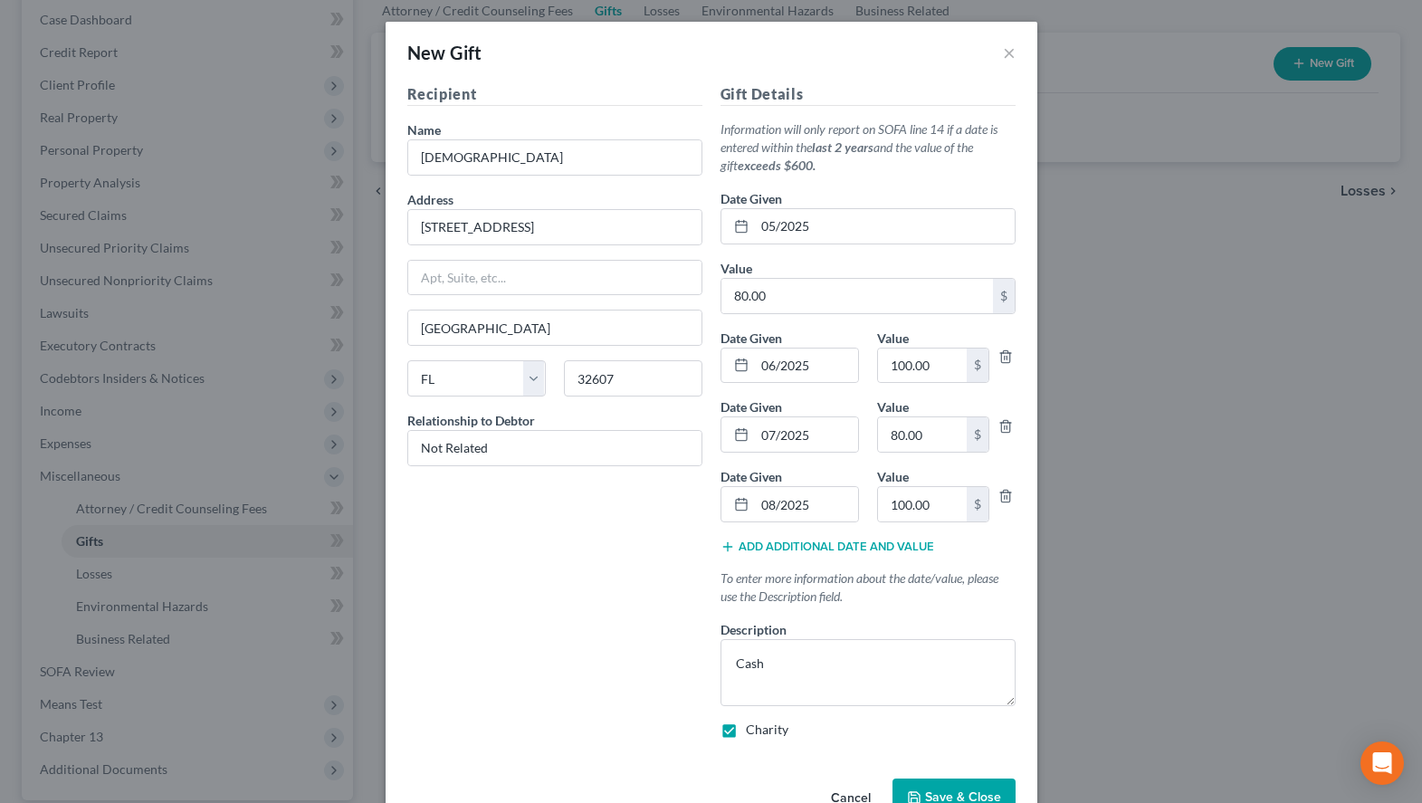
click at [925, 787] on button "Save & Close" at bounding box center [953, 797] width 123 height 38
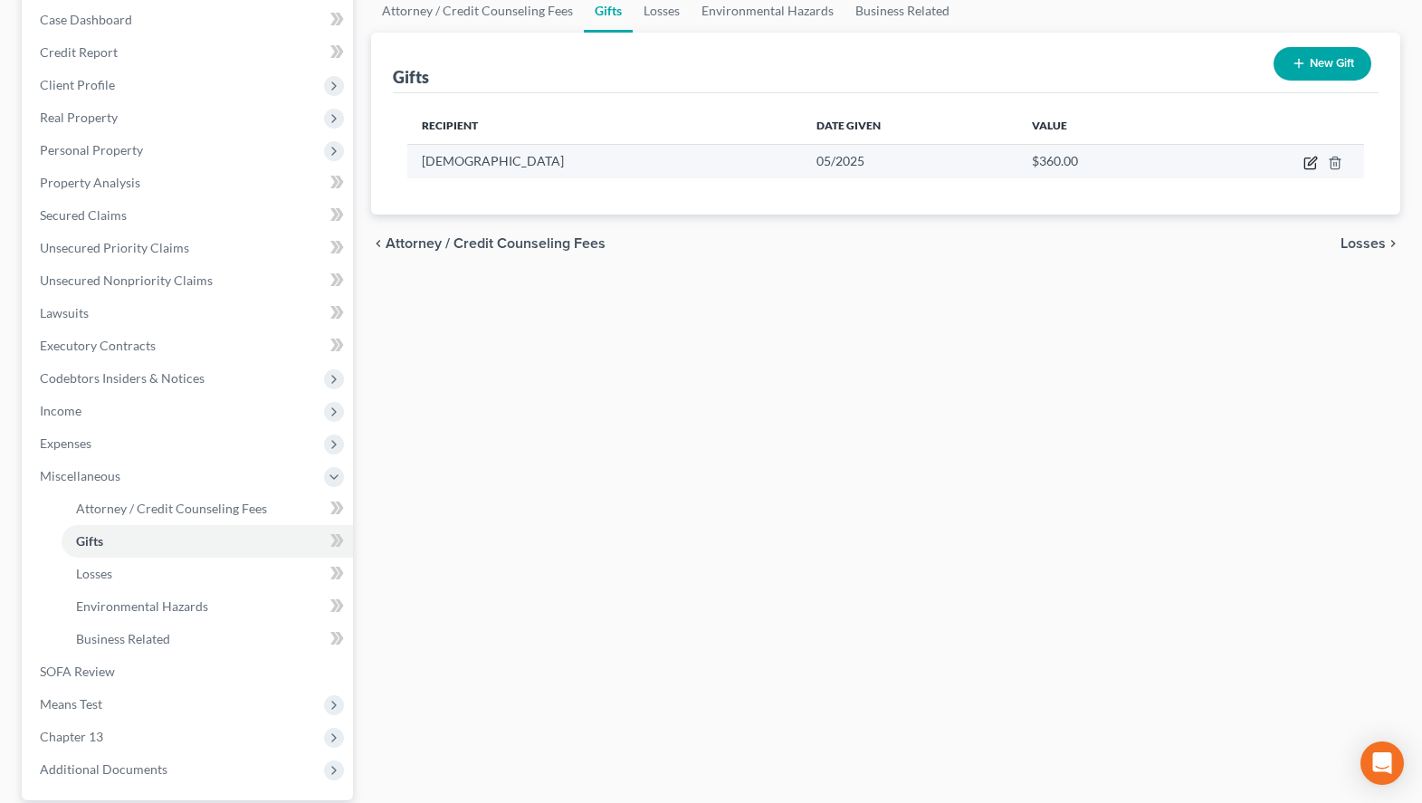
click at [1313, 167] on icon "button" at bounding box center [1310, 163] width 14 height 14
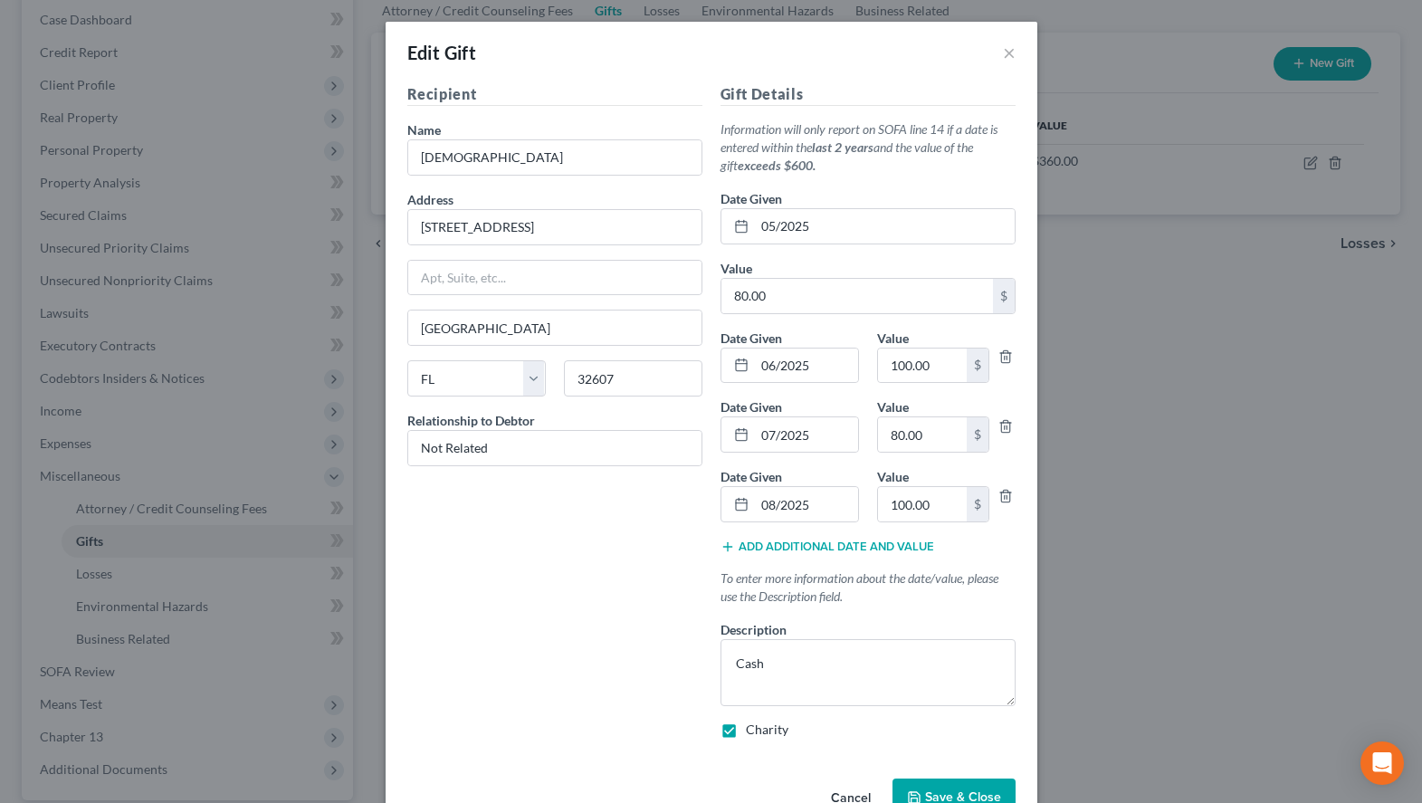
click at [834, 549] on button "Add additional date and value" at bounding box center [828, 546] width 214 height 14
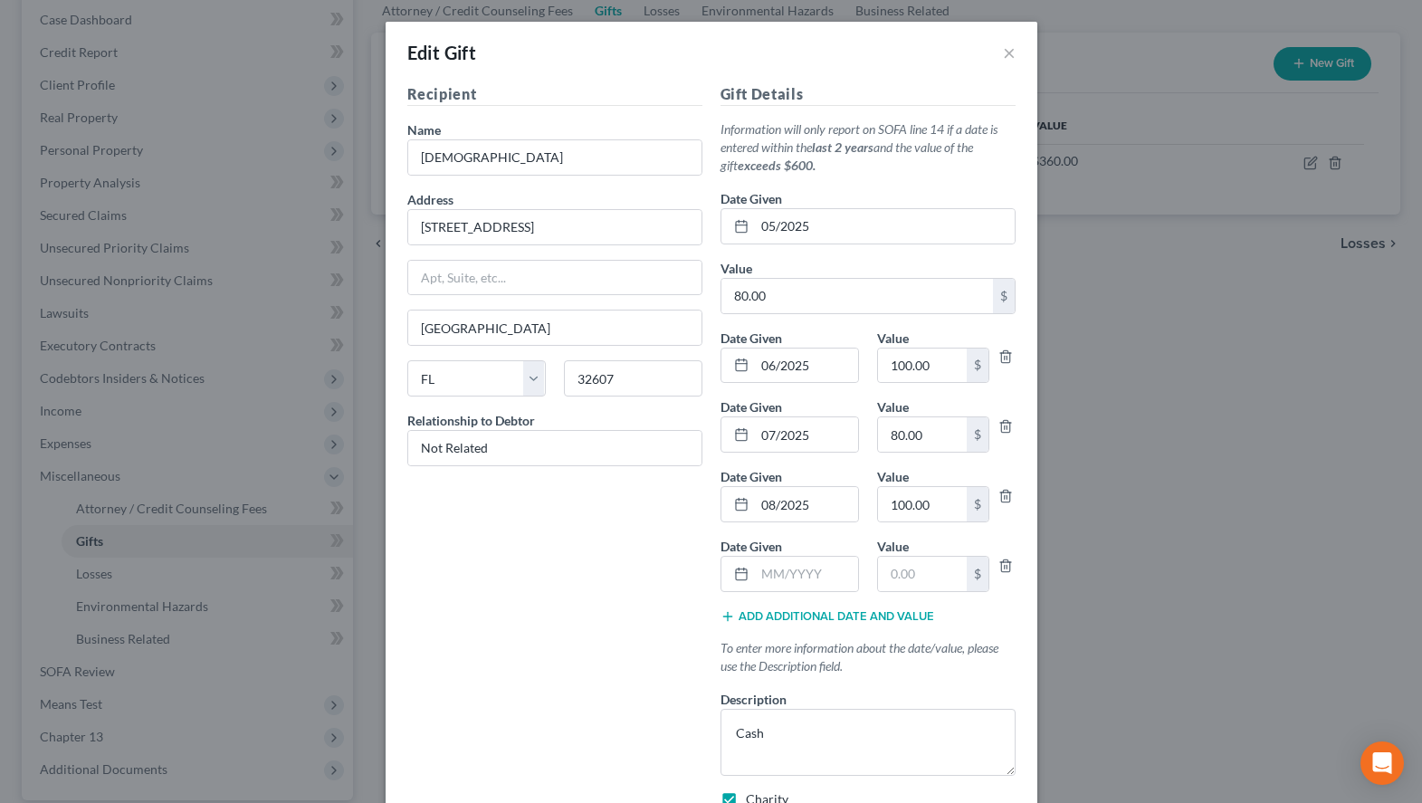
click at [834, 614] on button "Add additional date and value" at bounding box center [828, 616] width 214 height 14
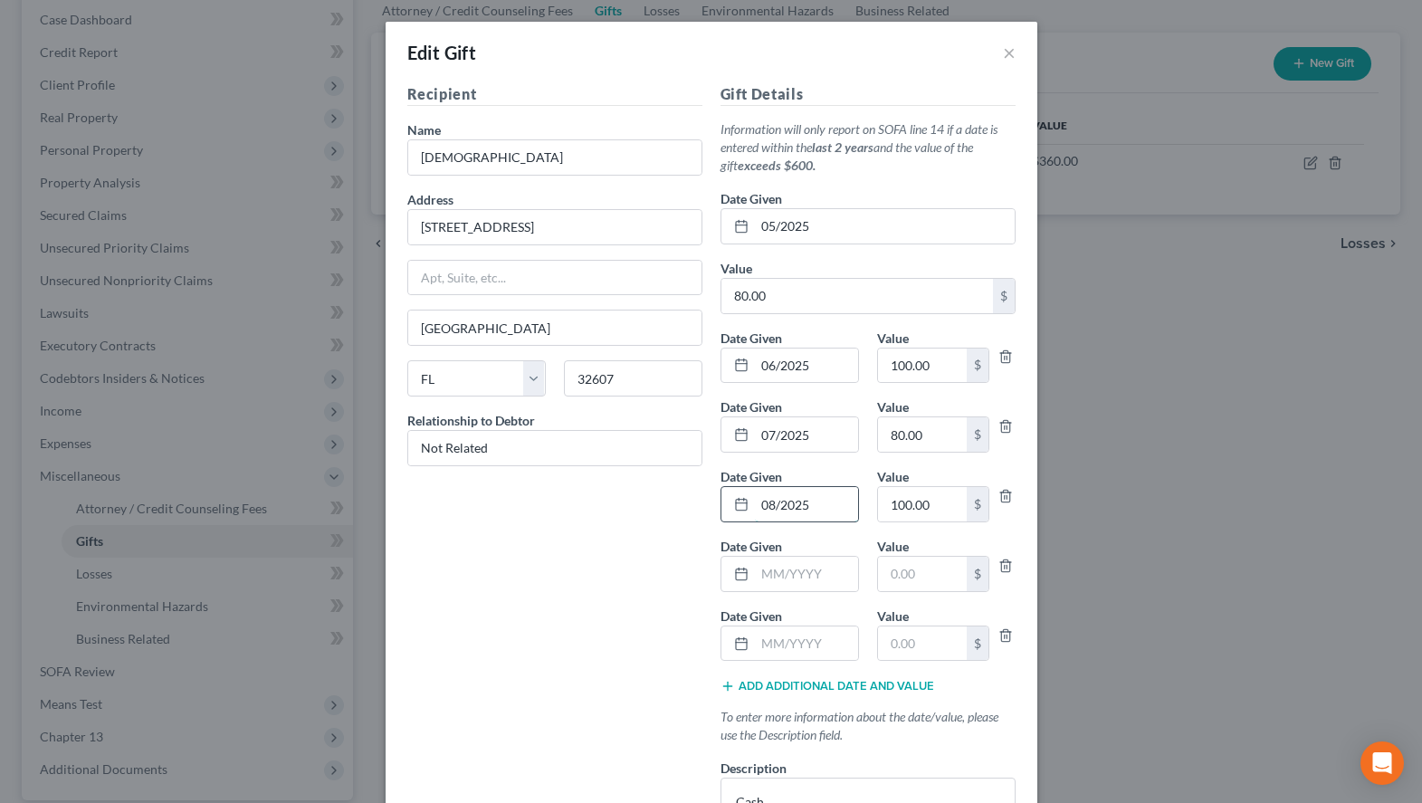
drag, startPoint x: 826, startPoint y: 505, endPoint x: 746, endPoint y: 504, distance: 79.7
click at [746, 504] on div "08/2025" at bounding box center [790, 504] width 138 height 36
drag, startPoint x: 759, startPoint y: 503, endPoint x: 829, endPoint y: 519, distance: 71.4
click at [829, 519] on input "08/2025" at bounding box center [806, 504] width 103 height 34
click at [800, 648] on input "text" at bounding box center [806, 643] width 103 height 34
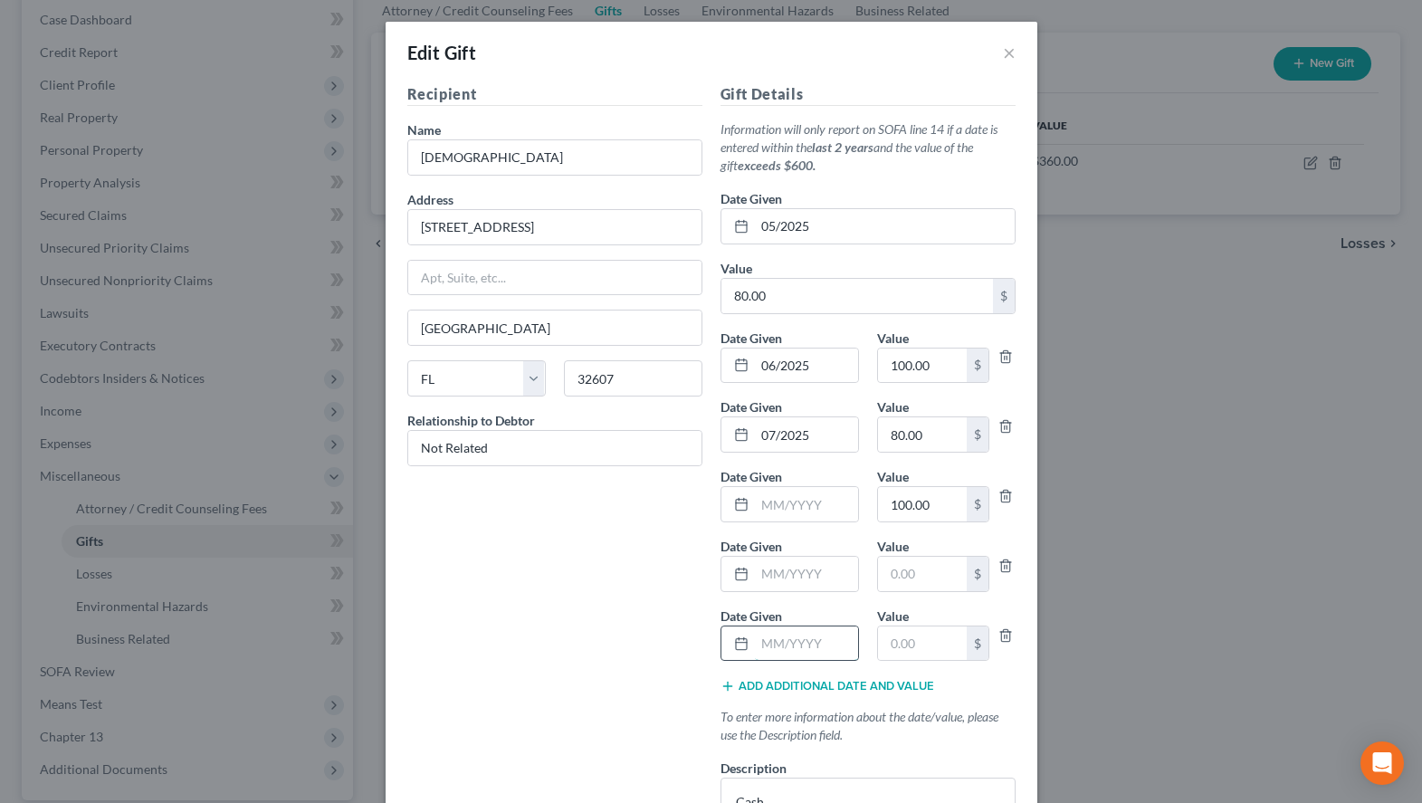
paste input "08/2025"
drag, startPoint x: 943, startPoint y: 496, endPoint x: 944, endPoint y: 505, distance: 9.1
click at [944, 505] on input "100.00" at bounding box center [922, 504] width 89 height 34
click at [922, 653] on input "text" at bounding box center [922, 643] width 89 height 34
paste input "100.00"
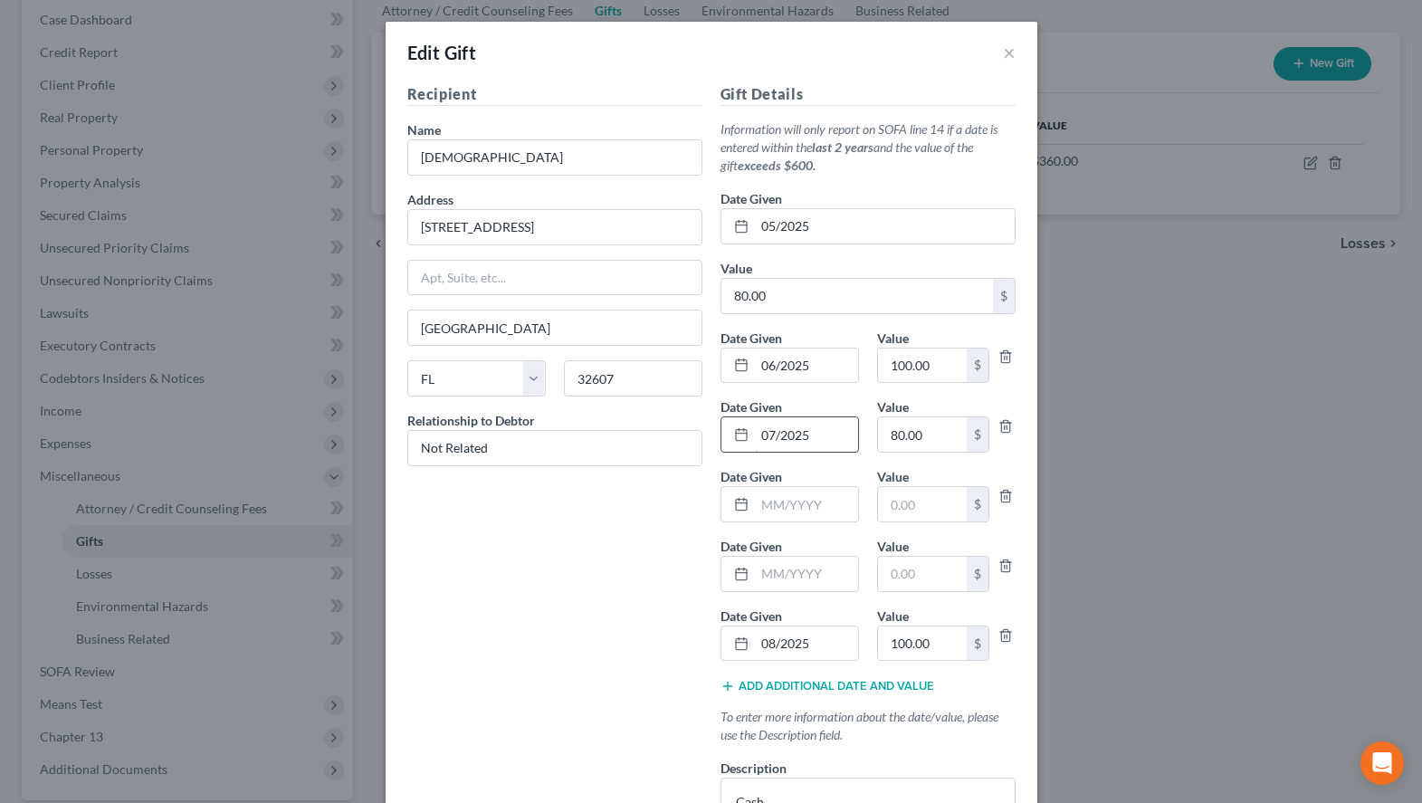
drag, startPoint x: 826, startPoint y: 443, endPoint x: 749, endPoint y: 430, distance: 78.0
click at [755, 428] on input "07/2025" at bounding box center [806, 434] width 103 height 34
click at [807, 570] on input "text" at bounding box center [806, 574] width 103 height 34
paste input "07/2025"
click at [931, 442] on input "80.00" at bounding box center [922, 434] width 89 height 34
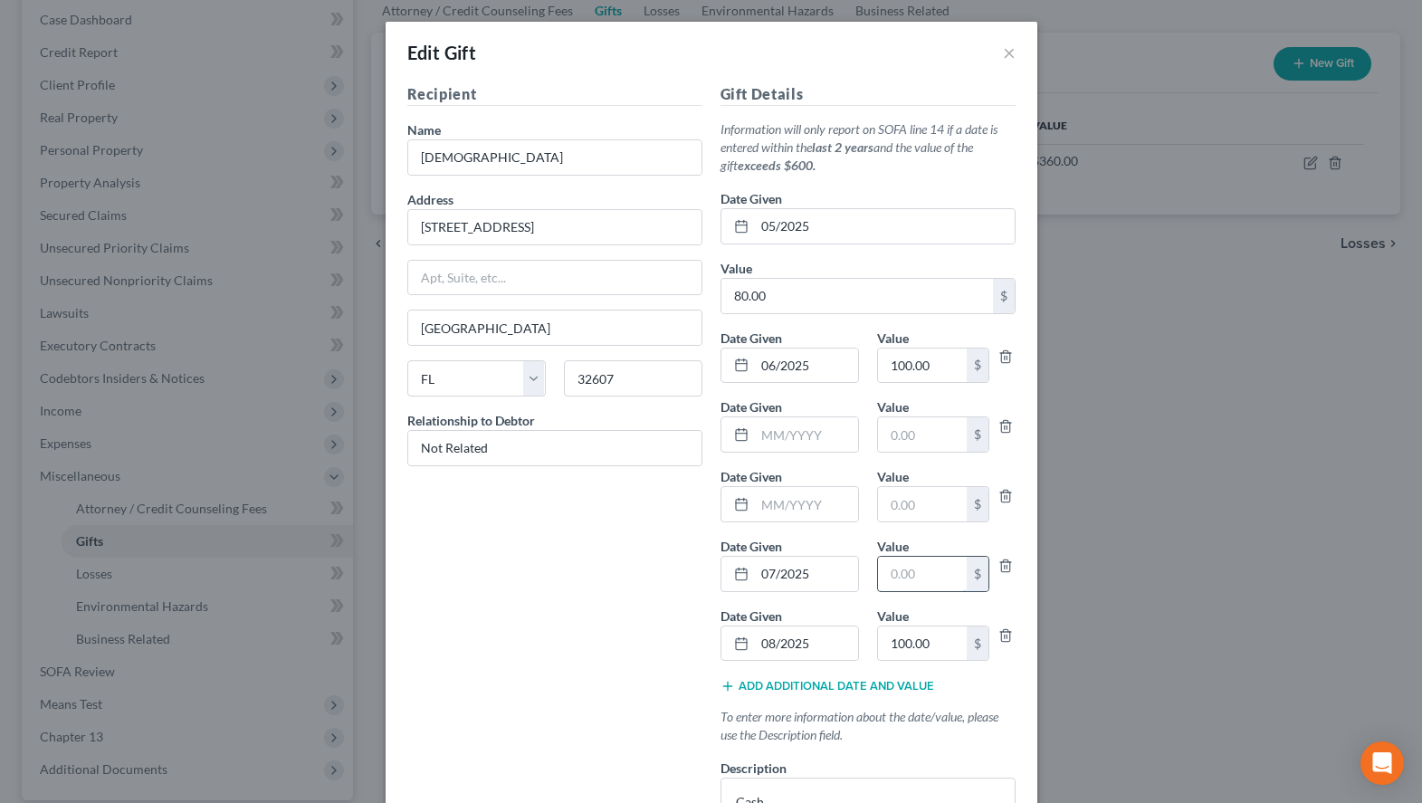
click at [932, 568] on input "text" at bounding box center [922, 574] width 89 height 34
paste input "80.00"
drag, startPoint x: 832, startPoint y: 367, endPoint x: 719, endPoint y: 351, distance: 114.3
click at [755, 351] on input "06/2025" at bounding box center [806, 365] width 103 height 34
click at [801, 509] on input "text" at bounding box center [806, 504] width 103 height 34
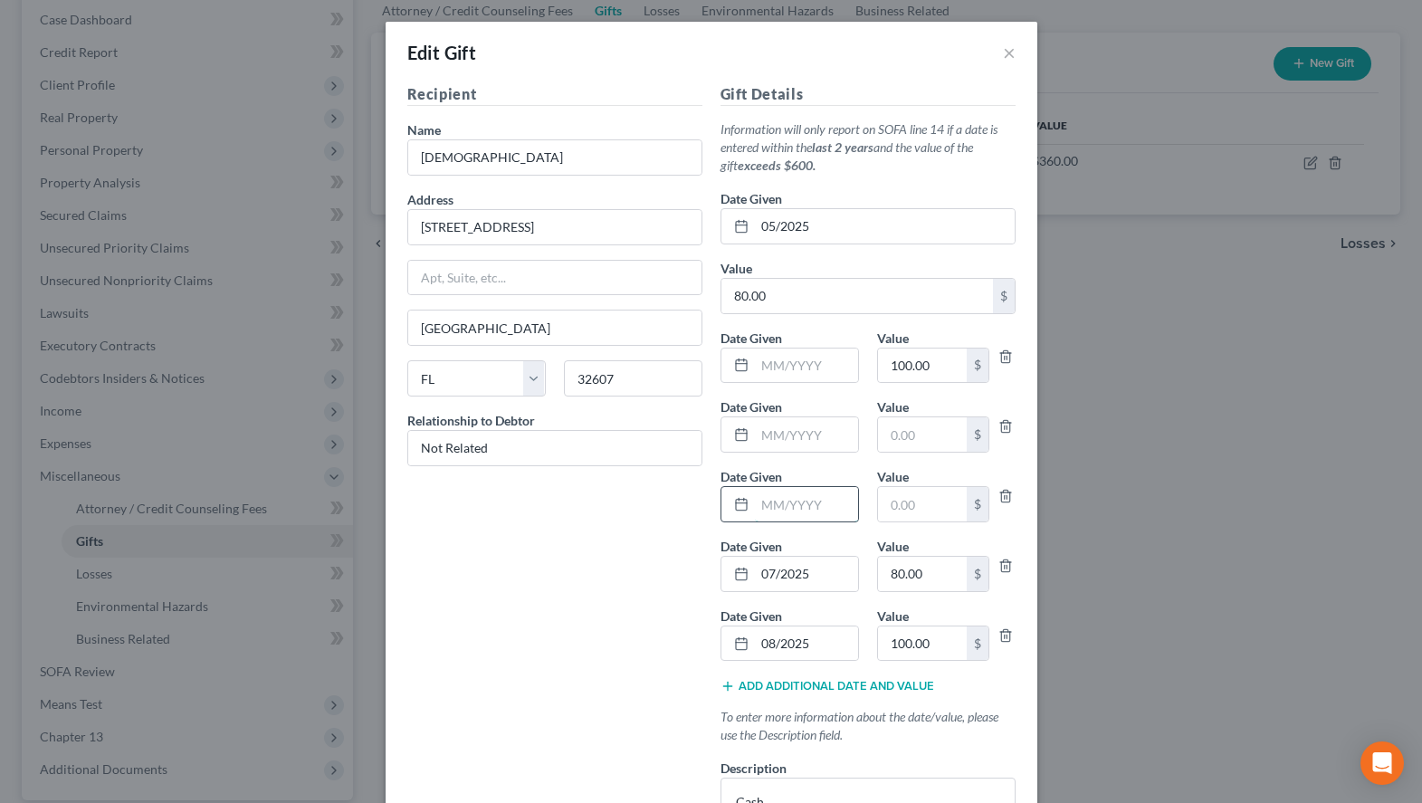
paste input "06/2025"
drag, startPoint x: 940, startPoint y: 358, endPoint x: 950, endPoint y: 359, distance: 10.1
click at [950, 359] on input "100.00" at bounding box center [922, 365] width 89 height 34
click at [937, 501] on input "text" at bounding box center [922, 504] width 89 height 34
paste input "100.00"
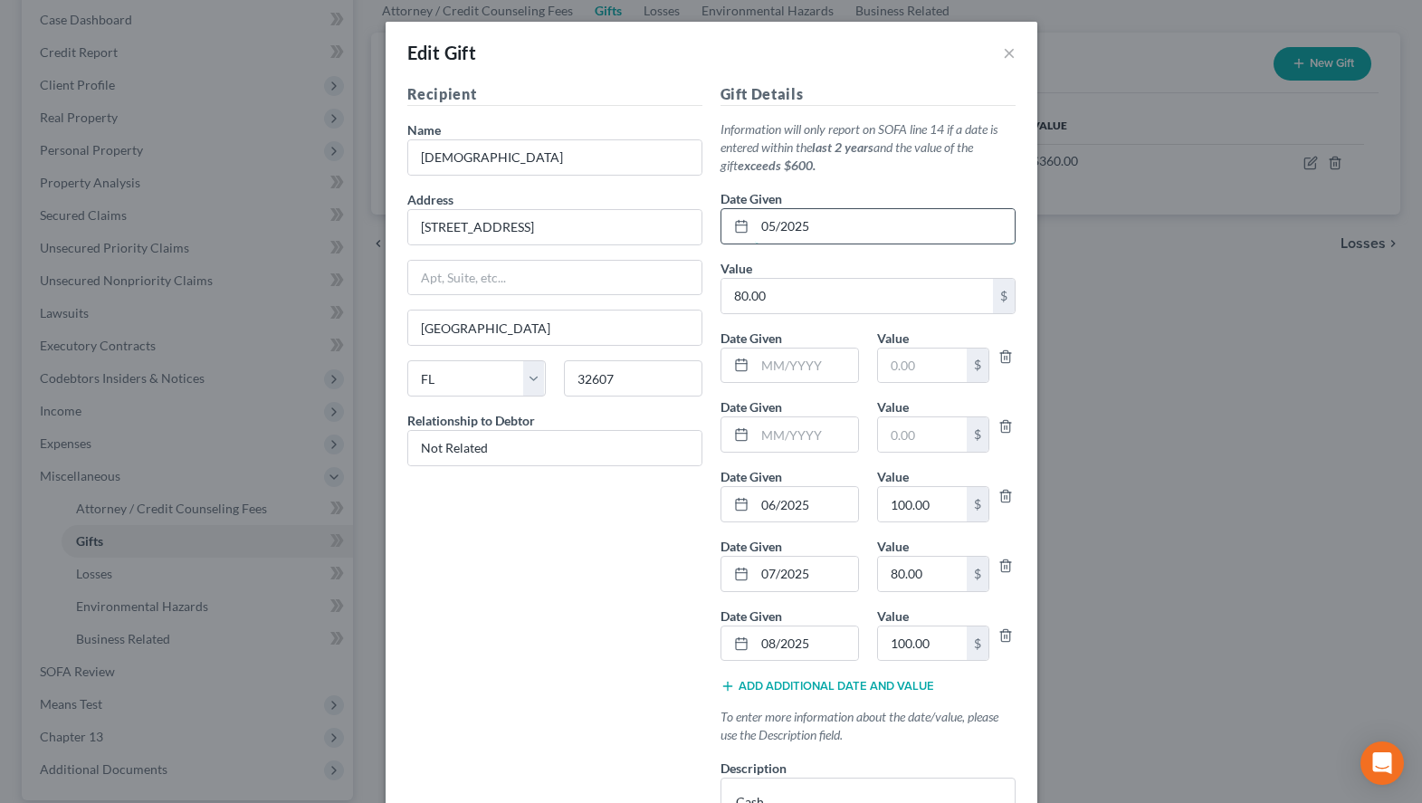
drag, startPoint x: 829, startPoint y: 220, endPoint x: 762, endPoint y: 220, distance: 67.0
click at [762, 220] on input "05/2025" at bounding box center [885, 226] width 260 height 34
click at [836, 432] on input "text" at bounding box center [806, 434] width 103 height 34
paste input "05/2025"
drag, startPoint x: 798, startPoint y: 292, endPoint x: 775, endPoint y: 297, distance: 24.0
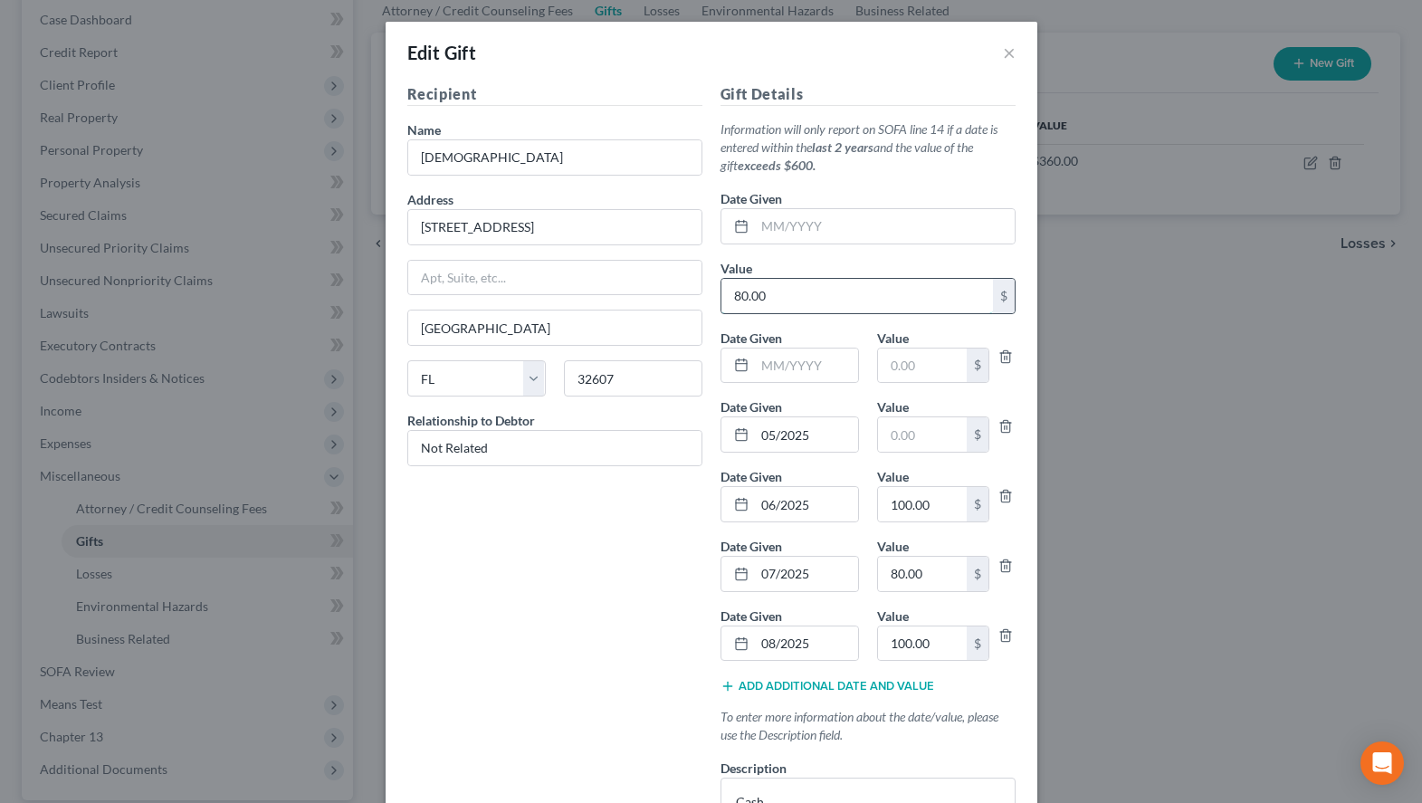
click at [775, 297] on input "80.00" at bounding box center [857, 296] width 272 height 34
click at [898, 440] on input "text" at bounding box center [922, 434] width 89 height 34
paste input "80.00"
click at [851, 224] on input "text" at bounding box center [885, 226] width 260 height 34
click at [774, 301] on input "text" at bounding box center [857, 296] width 272 height 34
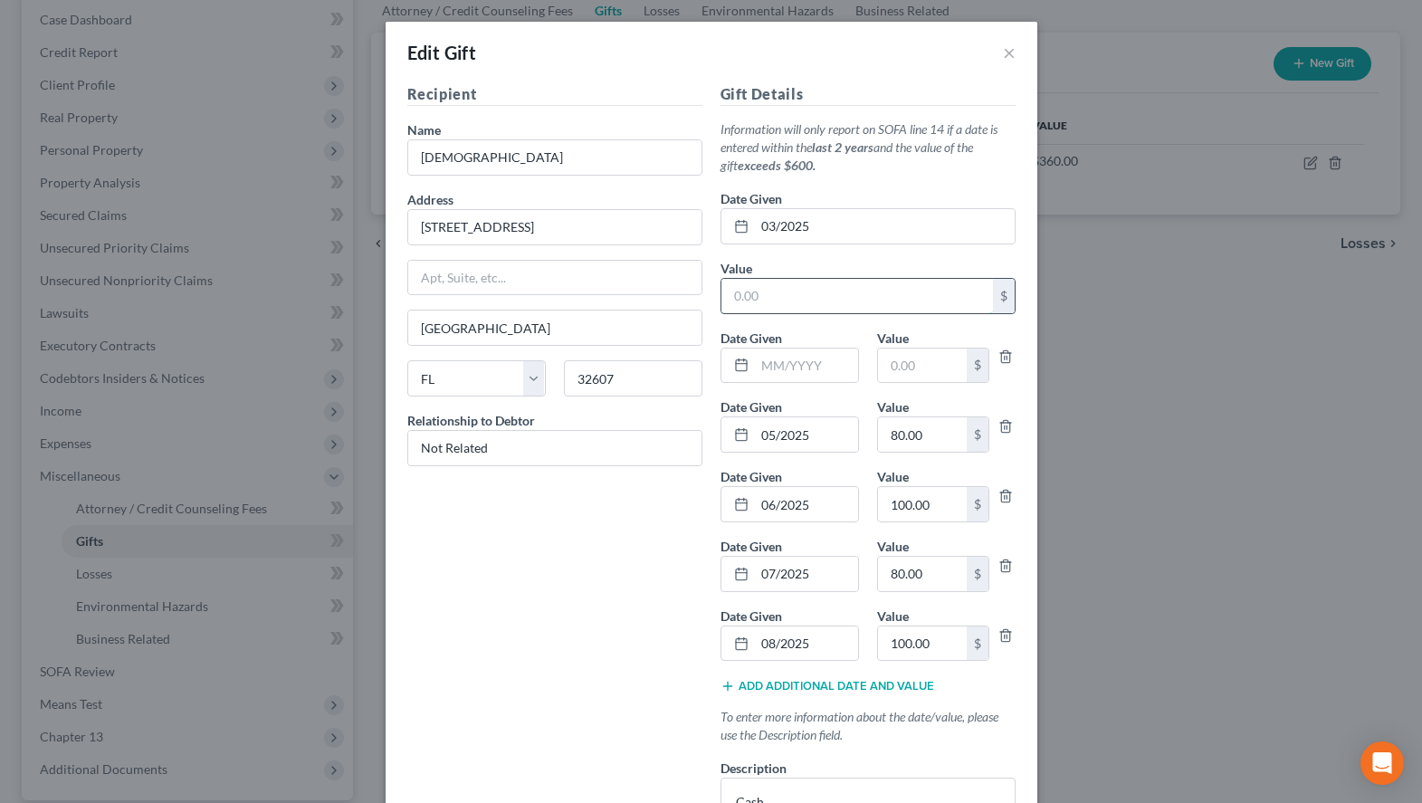
click at [902, 307] on input "text" at bounding box center [857, 296] width 272 height 34
click at [803, 360] on input "text" at bounding box center [806, 365] width 103 height 34
click at [920, 359] on input "text" at bounding box center [922, 365] width 89 height 34
click at [926, 367] on input "text" at bounding box center [922, 365] width 89 height 34
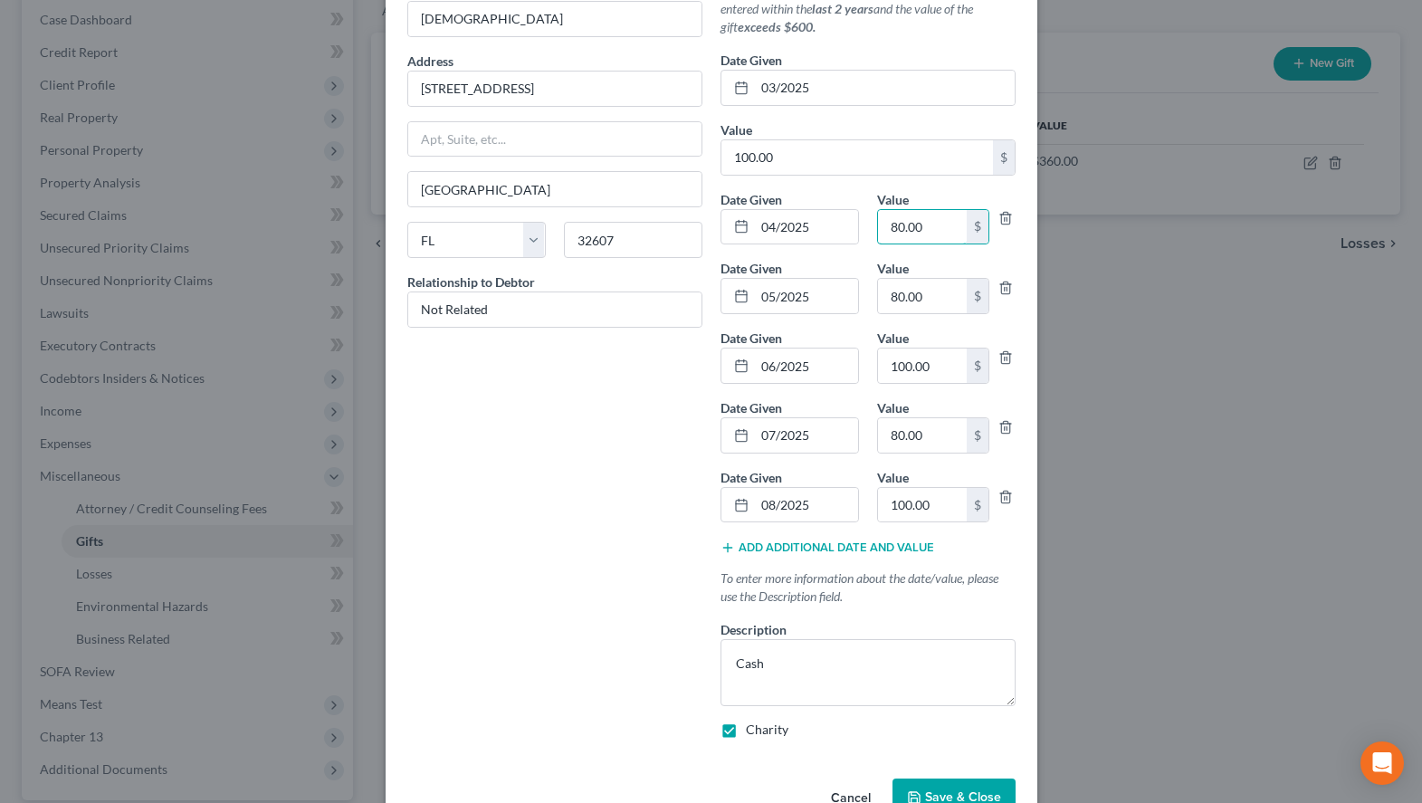
scroll to position [188, 0]
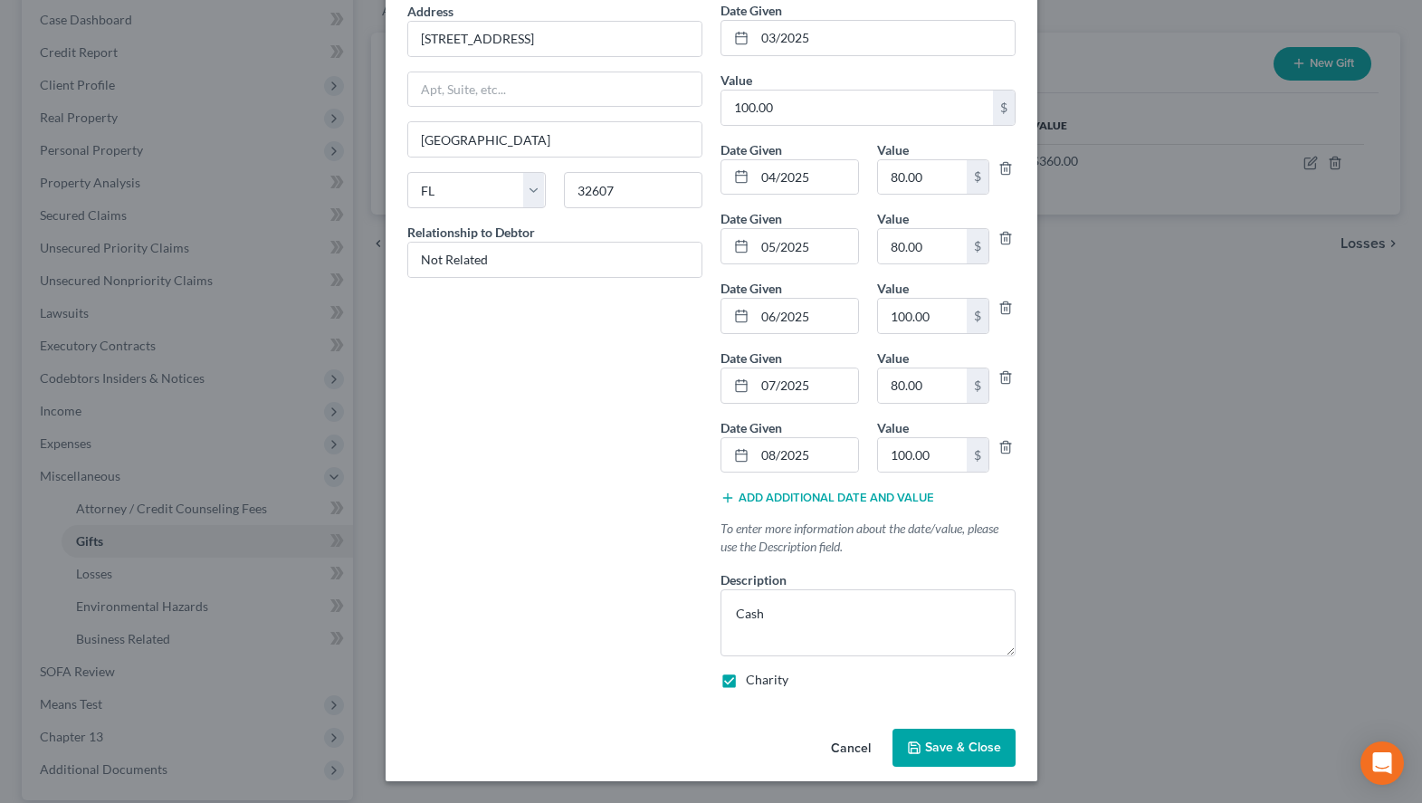
click at [916, 755] on icon "button" at bounding box center [914, 747] width 14 height 14
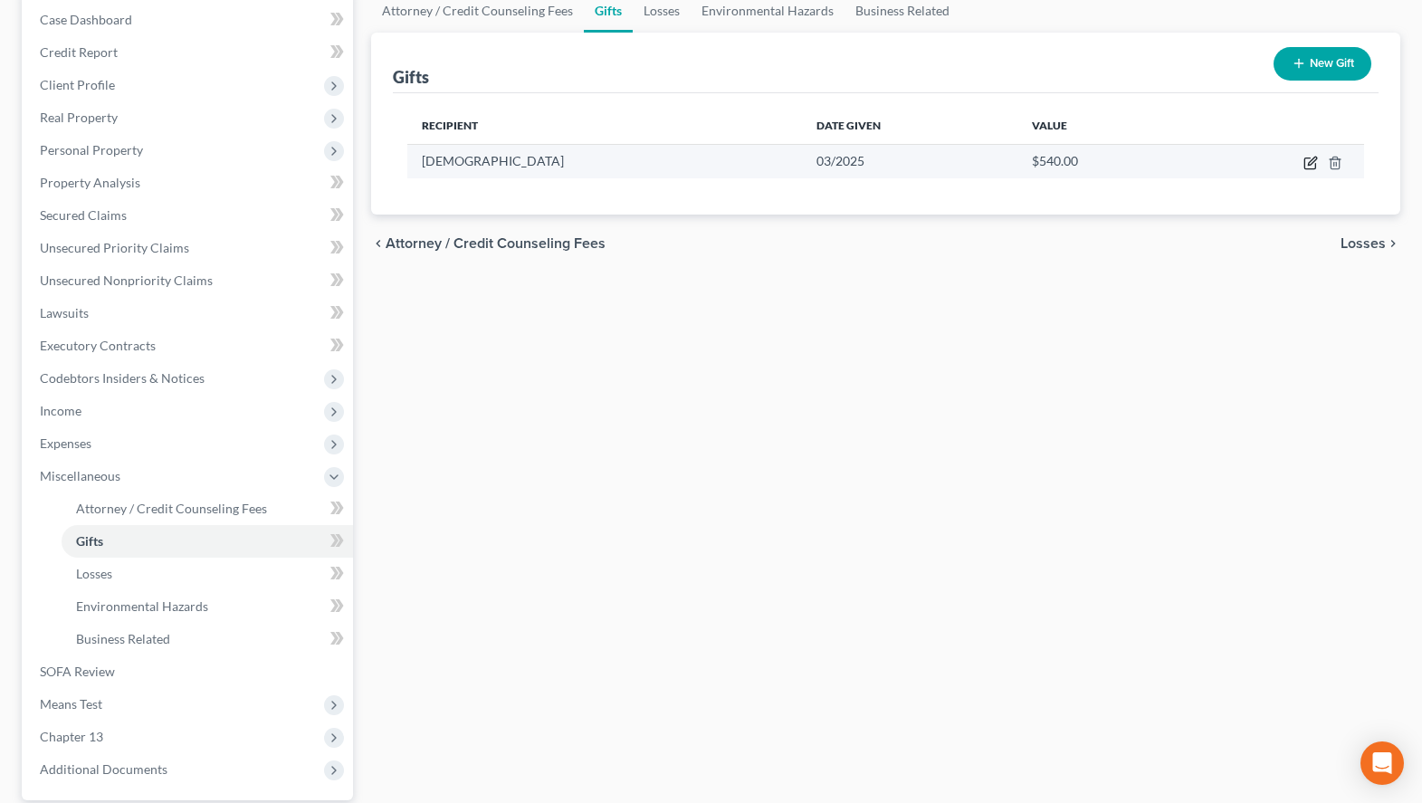
click at [1304, 167] on icon "button" at bounding box center [1309, 163] width 11 height 11
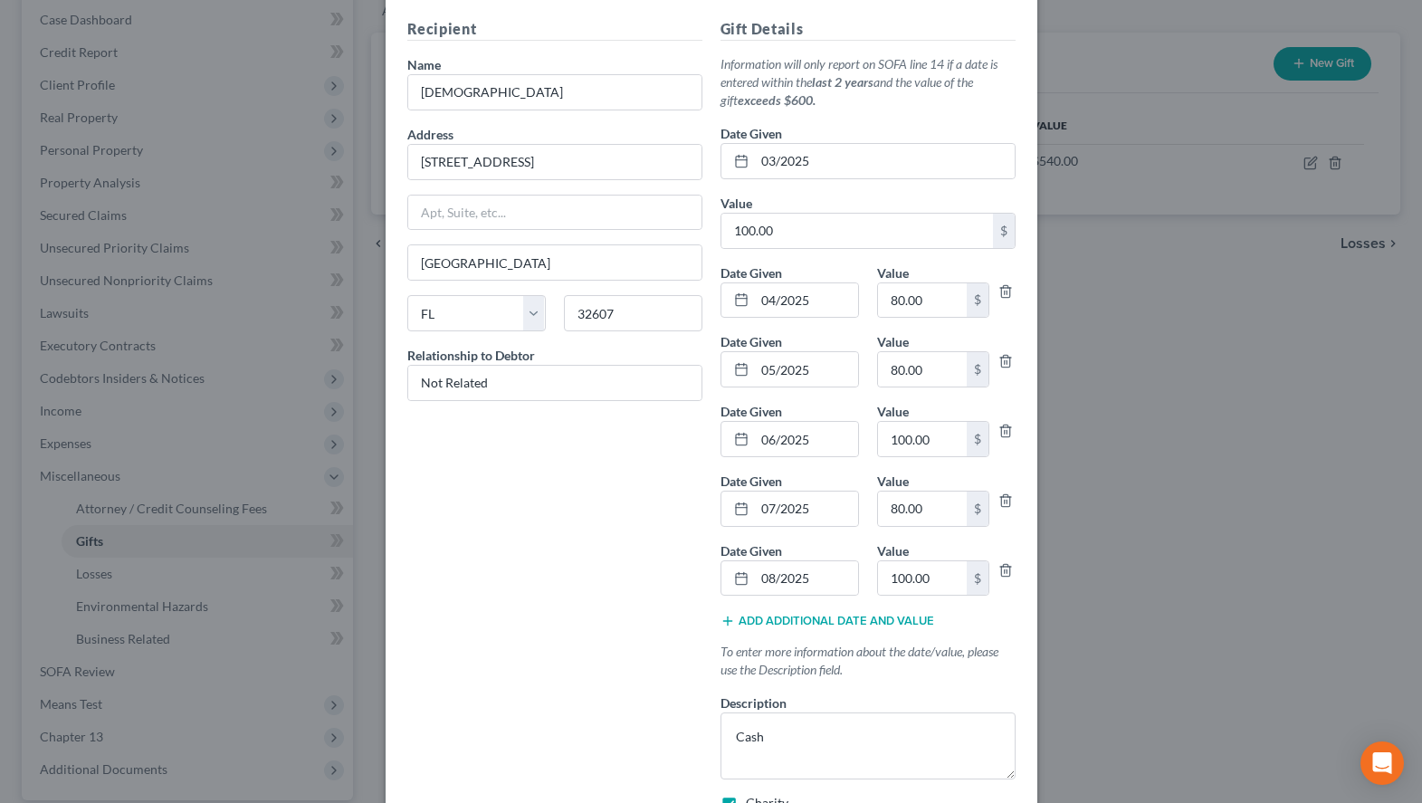
scroll to position [92, 0]
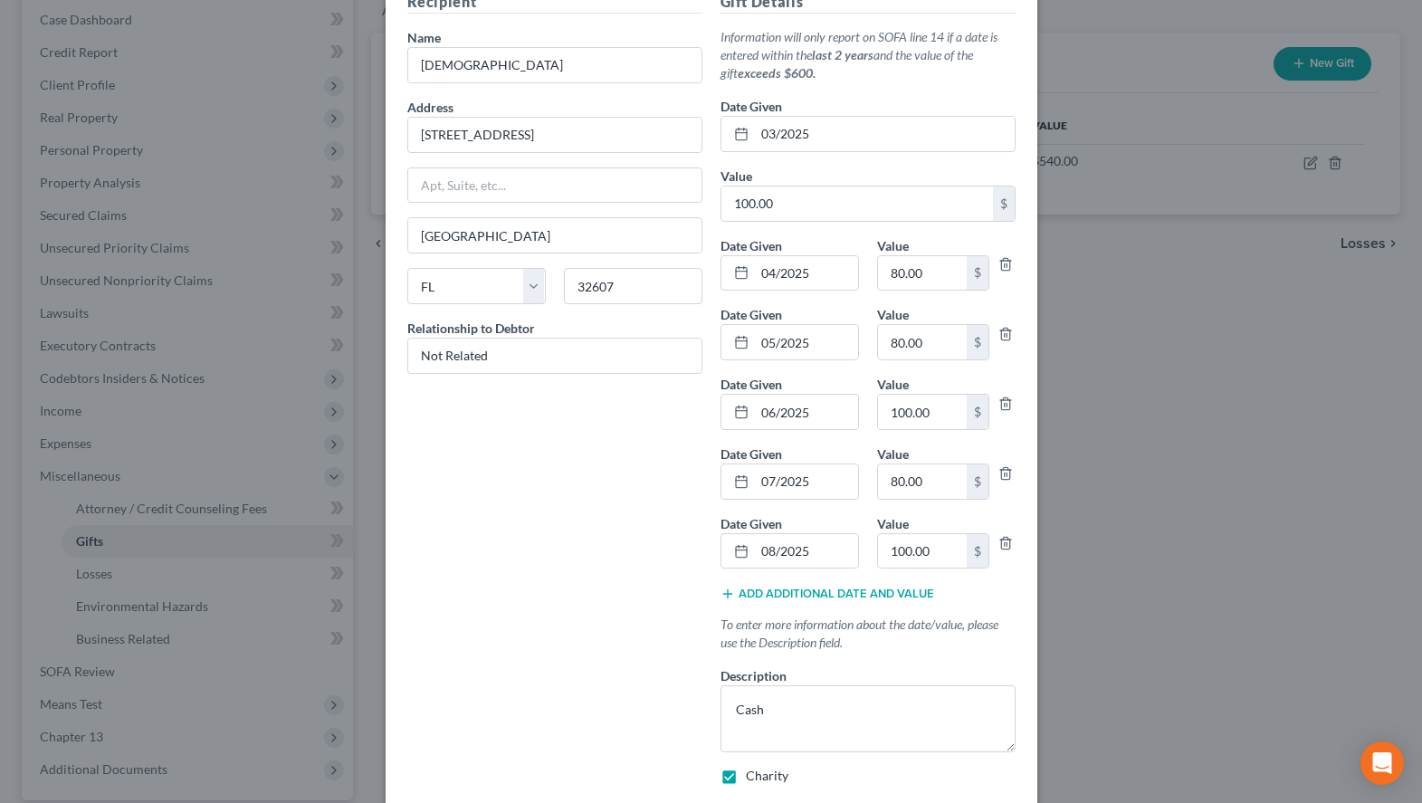
click at [754, 596] on button "Add additional date and value" at bounding box center [828, 594] width 214 height 14
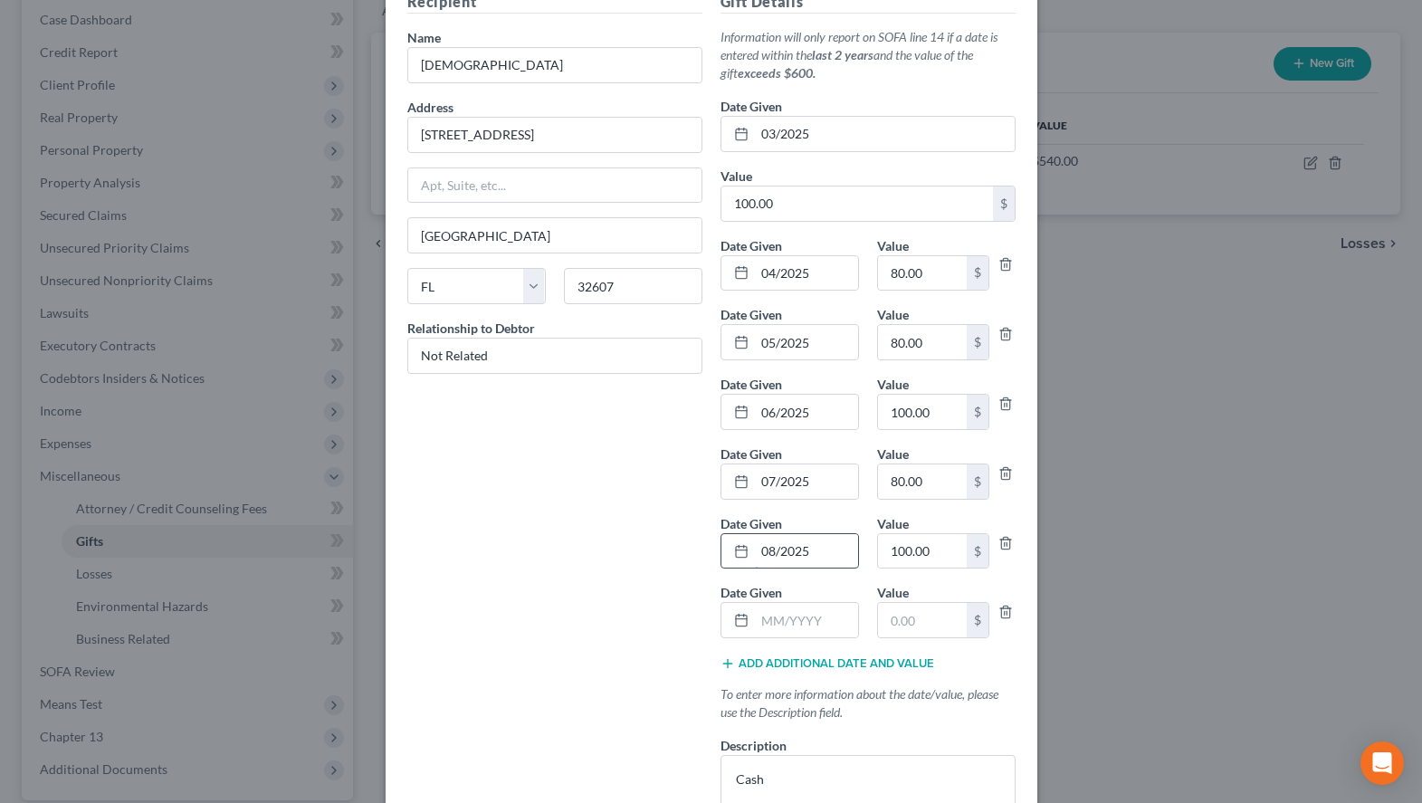
drag, startPoint x: 828, startPoint y: 547, endPoint x: 758, endPoint y: 549, distance: 70.6
click at [758, 549] on input "08/2025" at bounding box center [806, 551] width 103 height 34
drag, startPoint x: 758, startPoint y: 549, endPoint x: 831, endPoint y: 557, distance: 73.8
click at [831, 557] on input "08/2025" at bounding box center [806, 551] width 103 height 34
click at [826, 619] on input "text" at bounding box center [806, 620] width 103 height 34
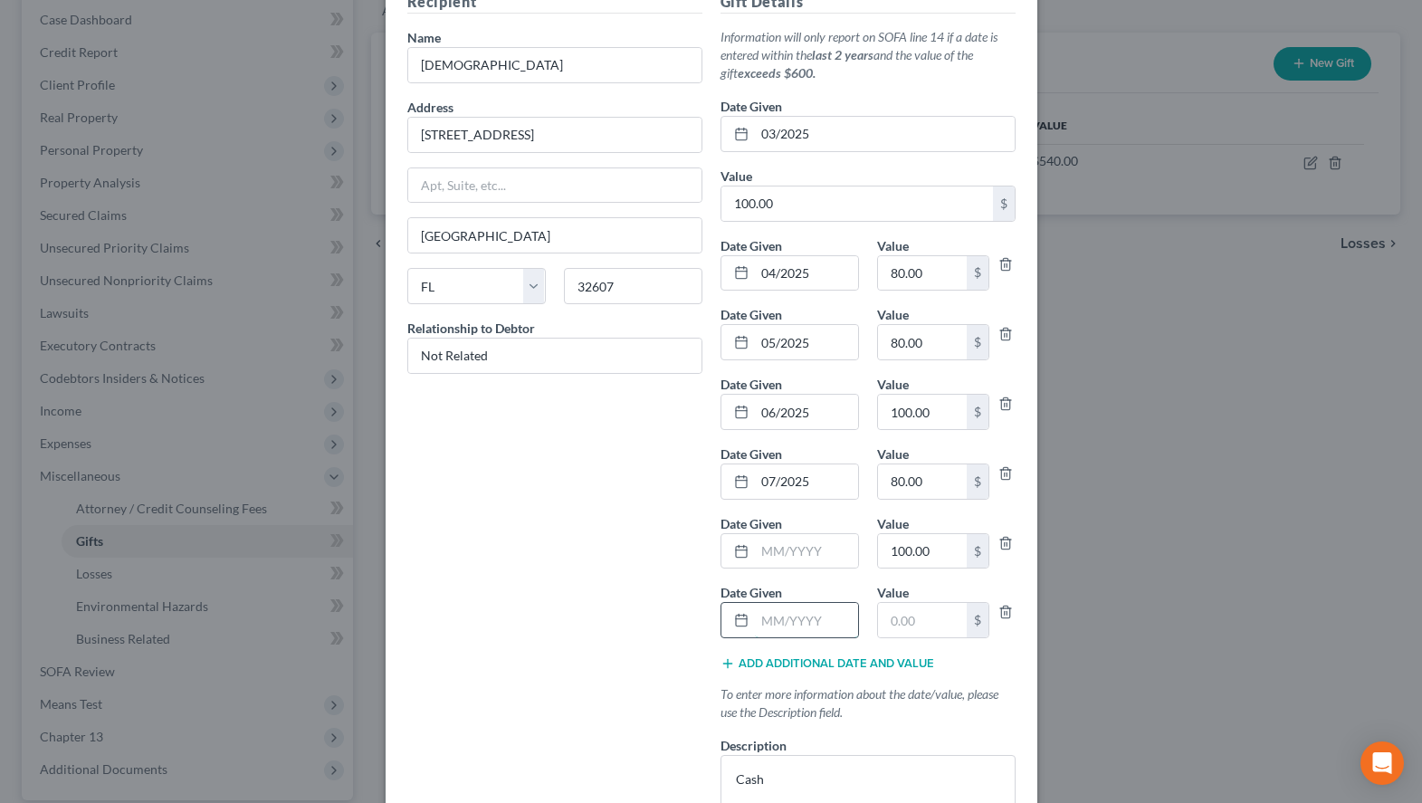
paste input "08/2025"
click at [942, 556] on input "100.00" at bounding box center [922, 551] width 89 height 34
click at [924, 625] on input "text" at bounding box center [922, 620] width 89 height 34
paste input "100.00"
drag, startPoint x: 828, startPoint y: 484, endPoint x: 735, endPoint y: 491, distance: 93.4
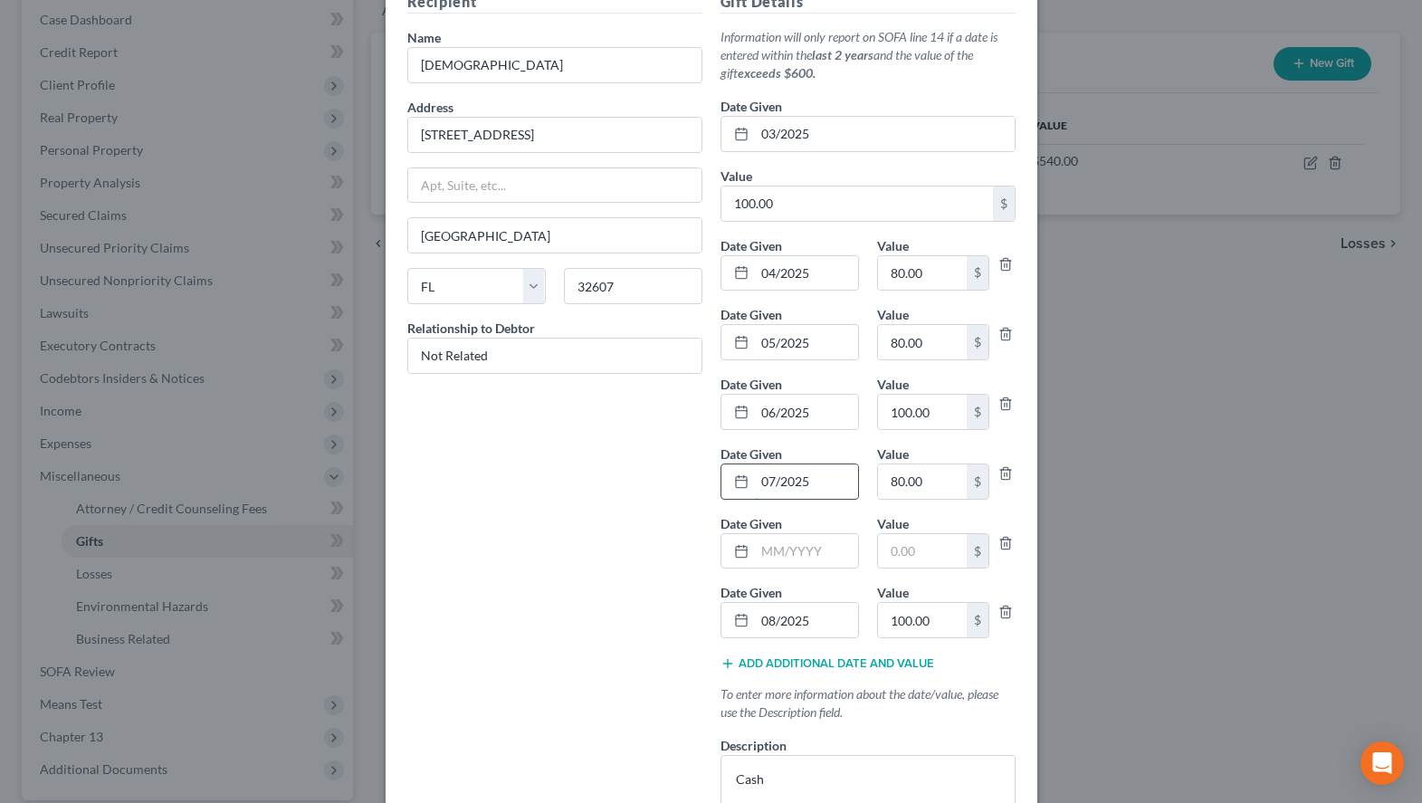
click at [755, 491] on input "07/2025" at bounding box center [806, 481] width 103 height 34
click at [794, 539] on input "text" at bounding box center [806, 551] width 103 height 34
paste input "07/2025"
drag, startPoint x: 944, startPoint y: 482, endPoint x: 997, endPoint y: 480, distance: 53.5
click at [967, 480] on input "80.00" at bounding box center [922, 481] width 89 height 34
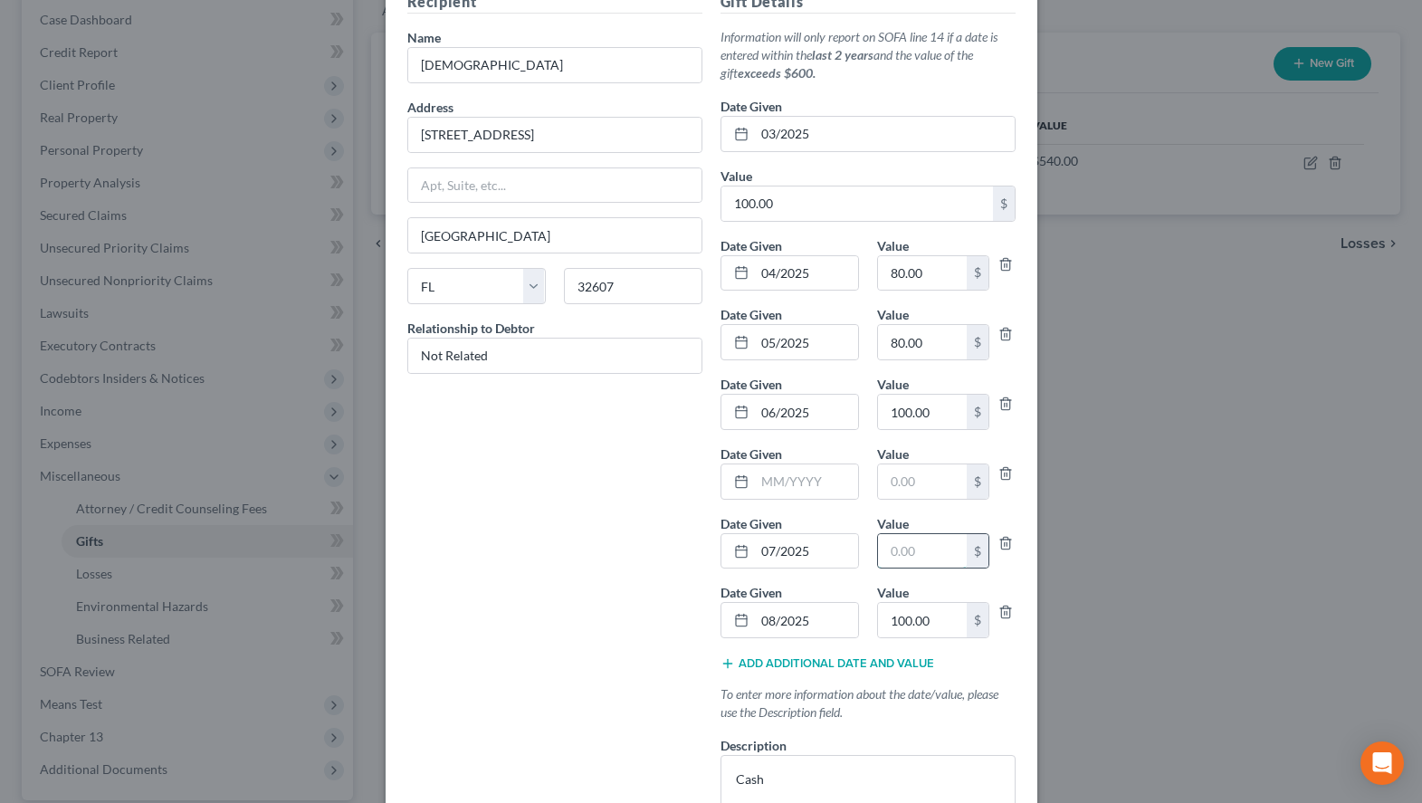
click at [931, 557] on input "text" at bounding box center [922, 551] width 89 height 34
paste input "80.00"
drag, startPoint x: 818, startPoint y: 407, endPoint x: 740, endPoint y: 424, distance: 80.4
click at [755, 424] on input "06/2025" at bounding box center [806, 412] width 103 height 34
click at [799, 481] on input "text" at bounding box center [806, 481] width 103 height 34
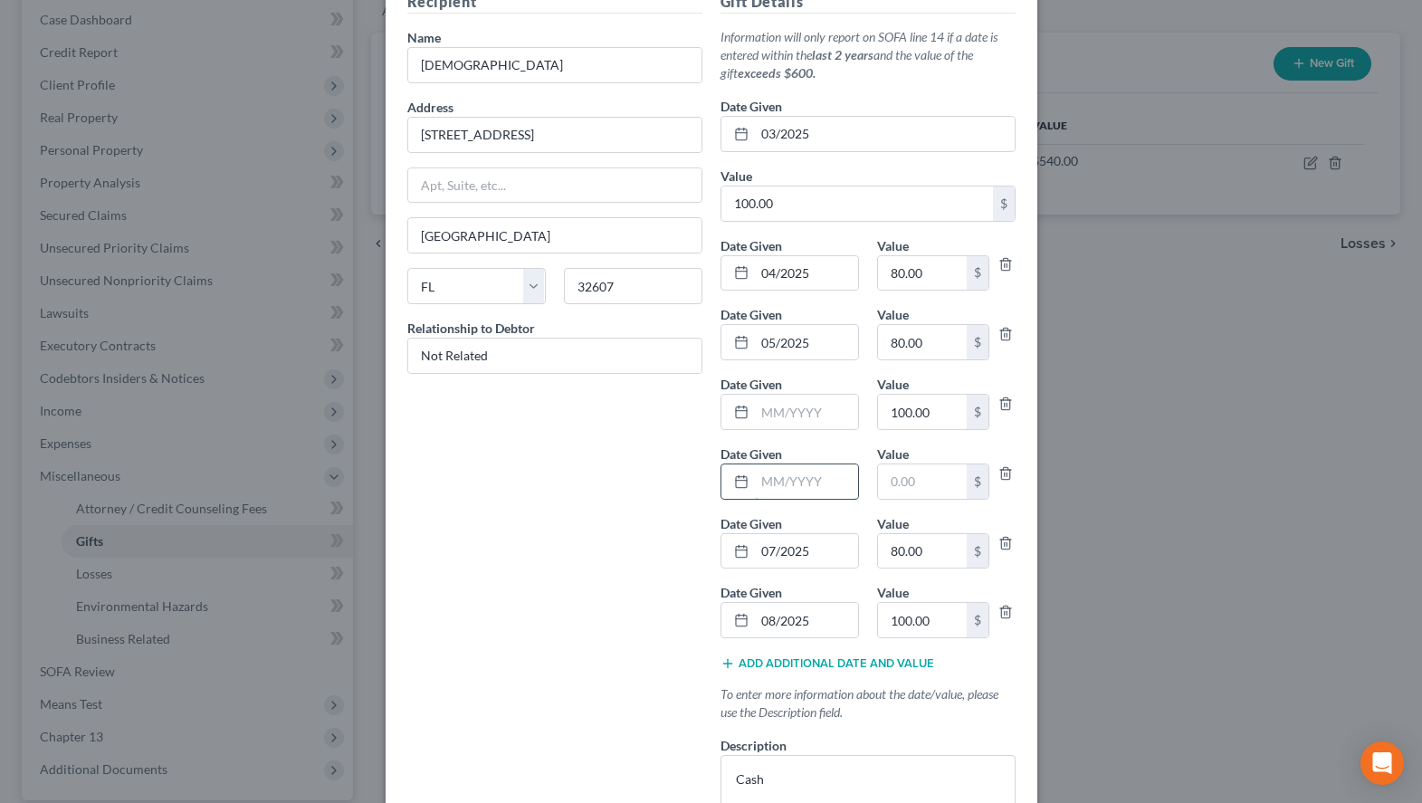
paste input "06/2025"
drag, startPoint x: 935, startPoint y: 415, endPoint x: 950, endPoint y: 415, distance: 14.5
click at [950, 415] on input "100.00" at bounding box center [922, 412] width 89 height 34
click at [931, 482] on input "text" at bounding box center [922, 481] width 89 height 34
paste input "100.00"
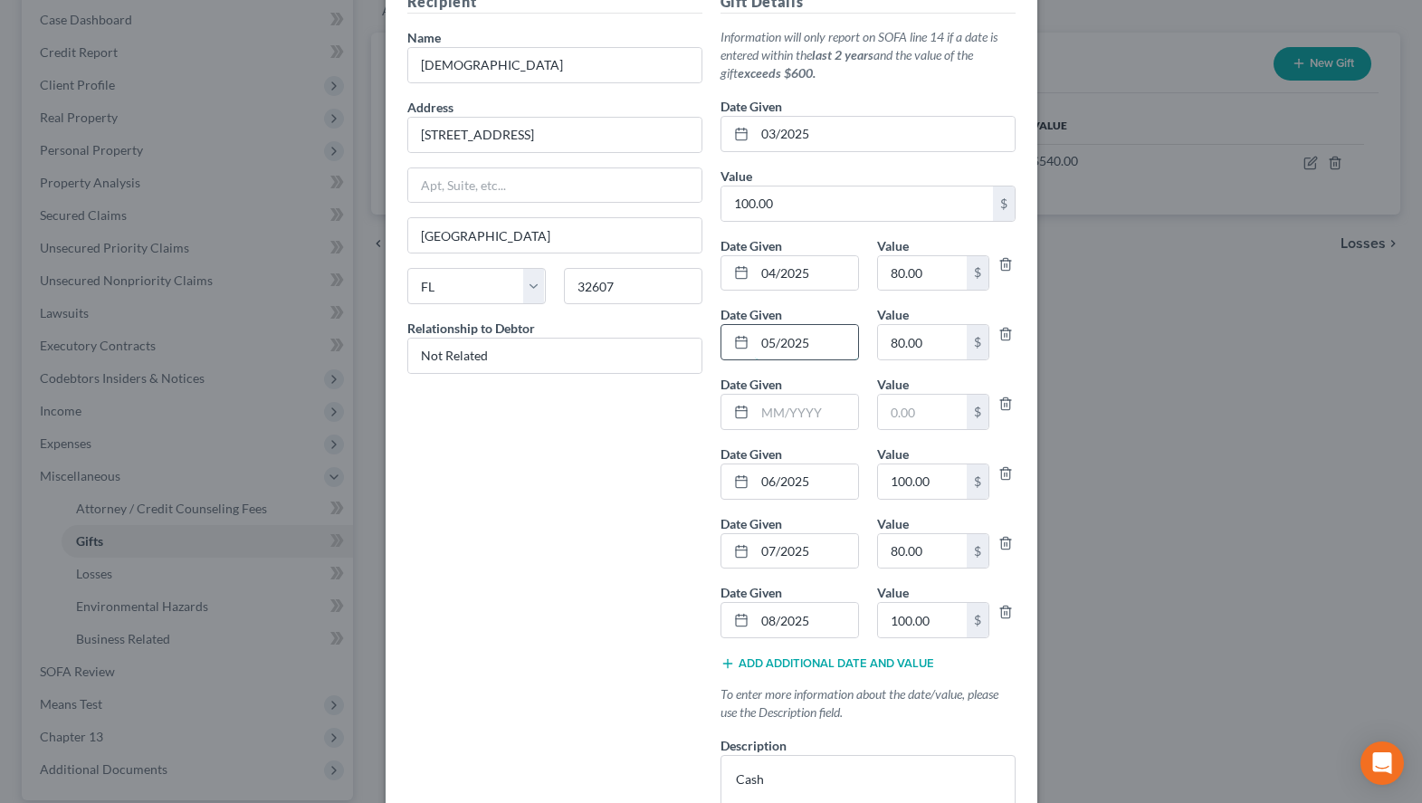
drag, startPoint x: 818, startPoint y: 349, endPoint x: 763, endPoint y: 355, distance: 55.5
click at [763, 355] on input "05/2025" at bounding box center [806, 342] width 103 height 34
click at [798, 424] on input "text" at bounding box center [806, 412] width 103 height 34
paste input "05/2025"
drag, startPoint x: 915, startPoint y: 347, endPoint x: 941, endPoint y: 349, distance: 26.4
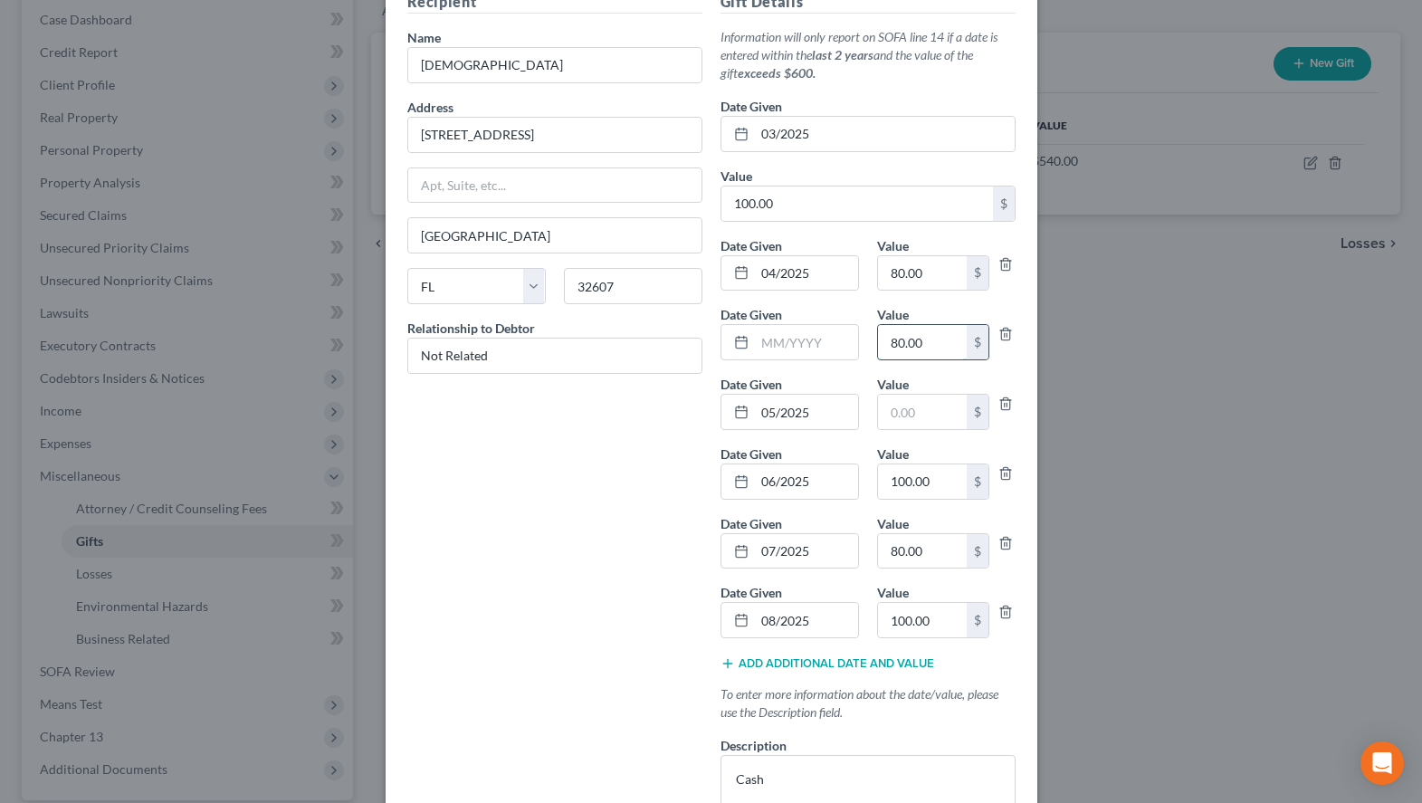
click at [941, 349] on input "80.00" at bounding box center [922, 342] width 89 height 34
click at [937, 397] on input "text" at bounding box center [922, 412] width 89 height 34
paste input "80.00"
drag, startPoint x: 810, startPoint y: 269, endPoint x: 759, endPoint y: 272, distance: 50.8
click at [759, 272] on input "04/2025" at bounding box center [806, 273] width 103 height 34
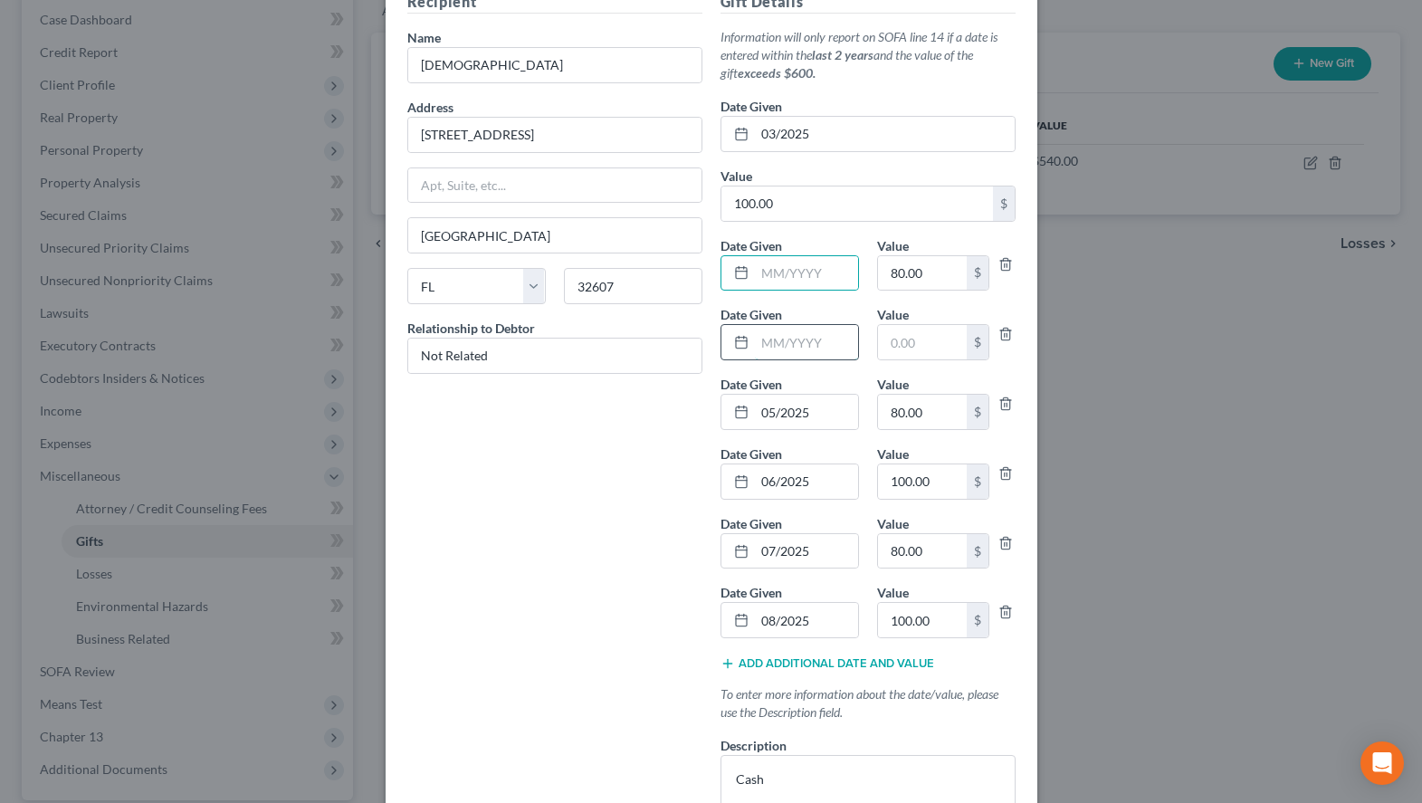
click at [854, 340] on input "text" at bounding box center [806, 342] width 103 height 34
paste input "04/2025"
click at [930, 276] on input "80.00" at bounding box center [922, 273] width 89 height 34
click at [925, 334] on input "text" at bounding box center [922, 342] width 89 height 34
paste input "80.00"
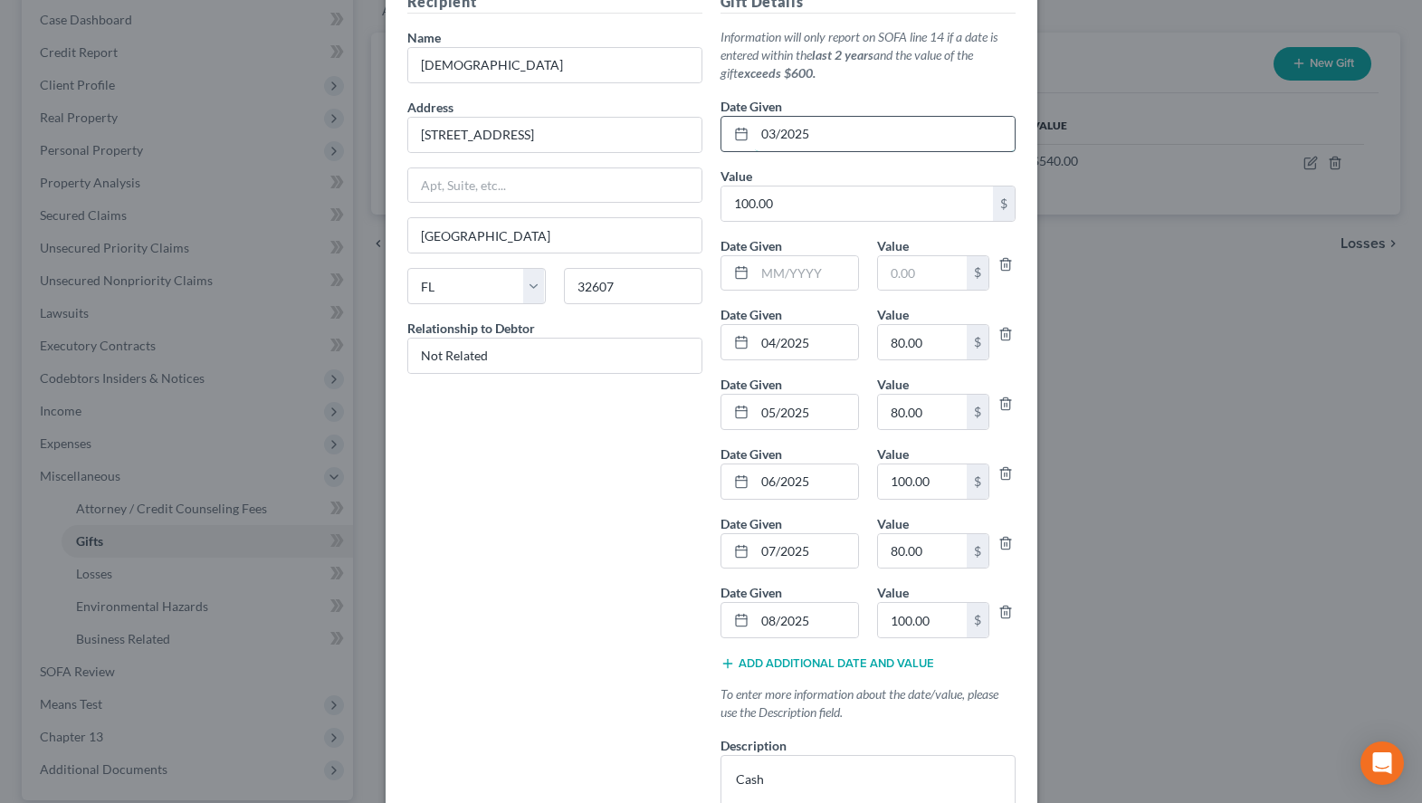
drag, startPoint x: 835, startPoint y: 129, endPoint x: 746, endPoint y: 134, distance: 89.8
click at [755, 132] on input "03/2025" at bounding box center [885, 134] width 260 height 34
click at [810, 270] on input "text" at bounding box center [806, 273] width 103 height 34
paste input "03/2025"
drag, startPoint x: 821, startPoint y: 211, endPoint x: 826, endPoint y: 202, distance: 10.6
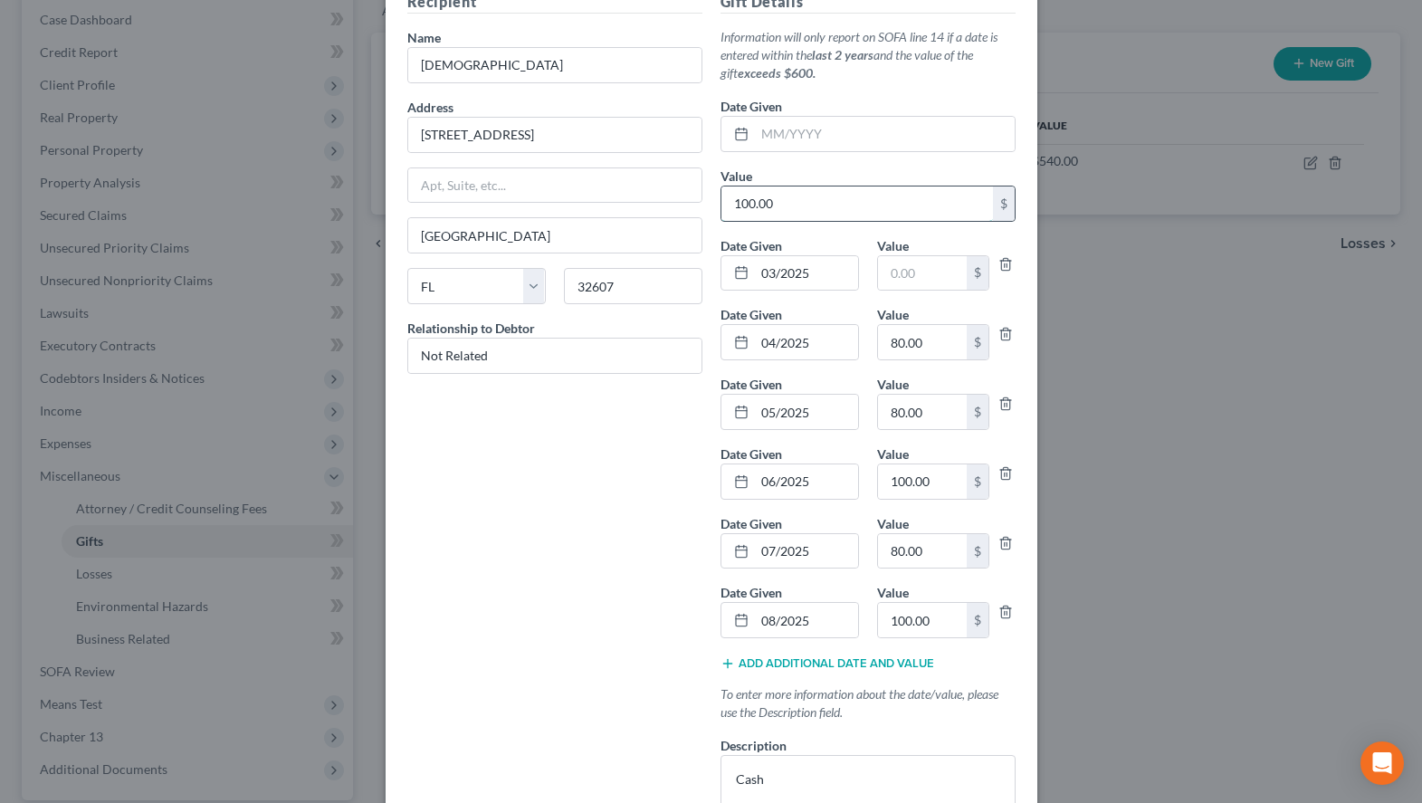
click at [826, 202] on input "100.00" at bounding box center [857, 203] width 272 height 34
click at [929, 273] on input "text" at bounding box center [922, 273] width 89 height 34
paste input "100.00"
click at [882, 136] on input "text" at bounding box center [885, 134] width 260 height 34
click at [870, 195] on input "text" at bounding box center [857, 203] width 272 height 34
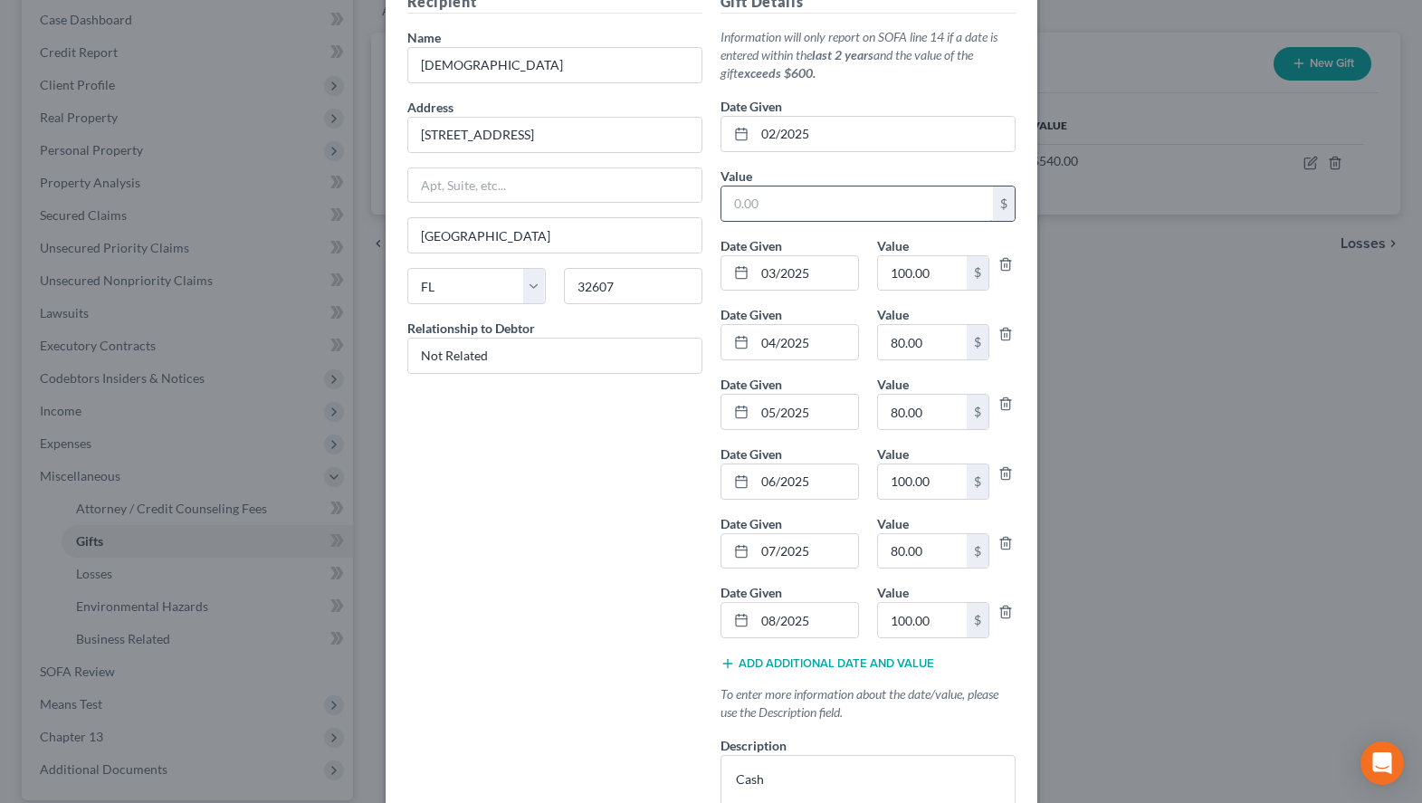
click at [884, 198] on input "text" at bounding box center [857, 203] width 272 height 34
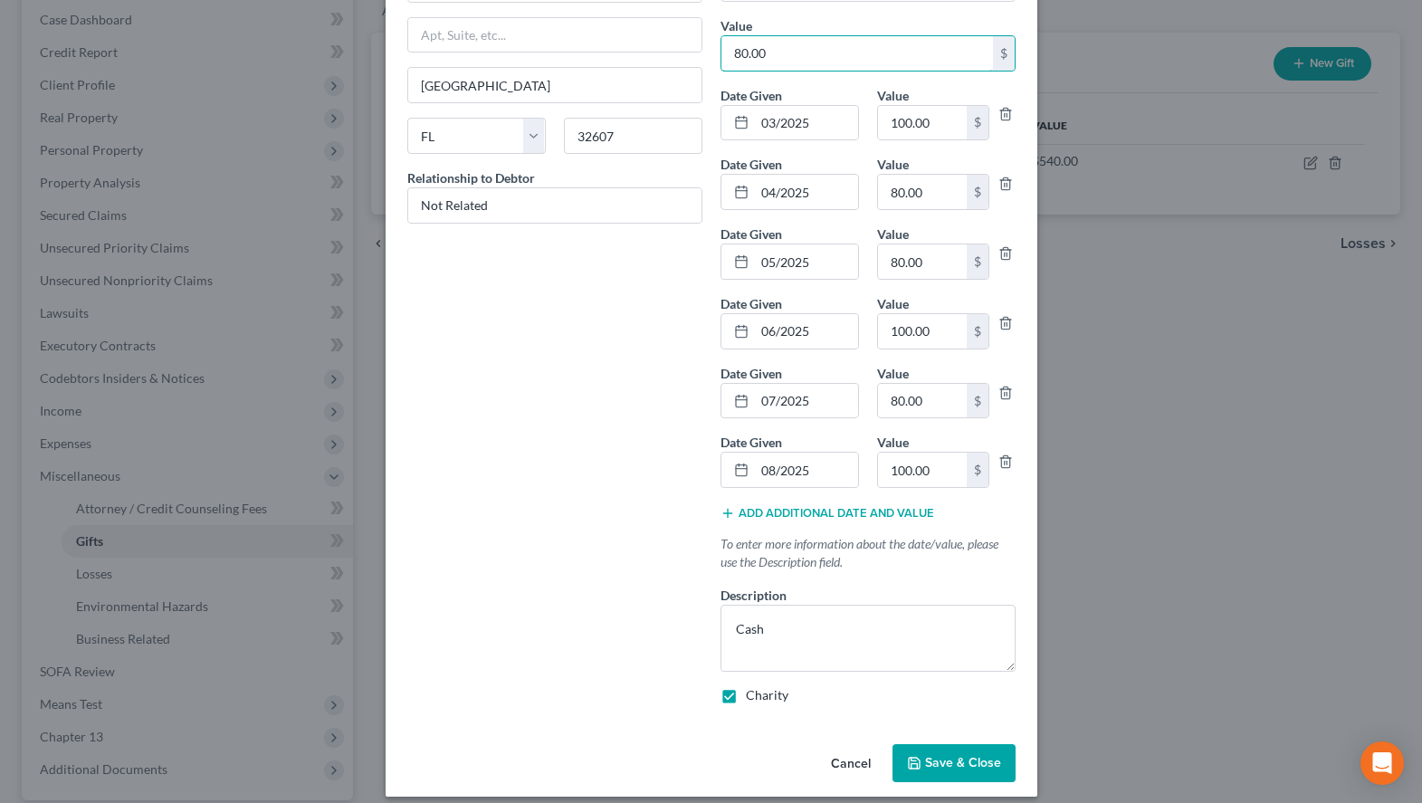
scroll to position [258, 0]
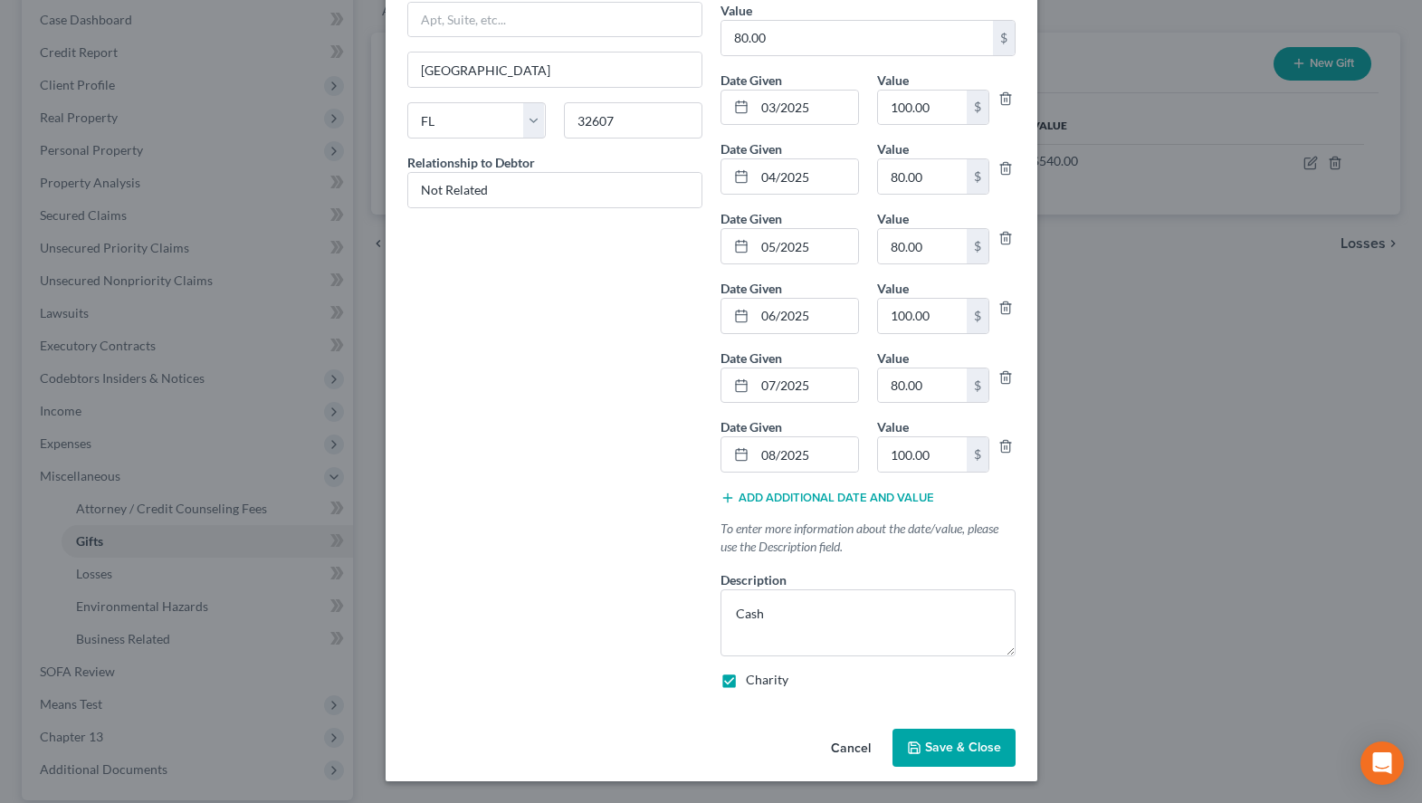
click at [921, 757] on button "Save & Close" at bounding box center [953, 748] width 123 height 38
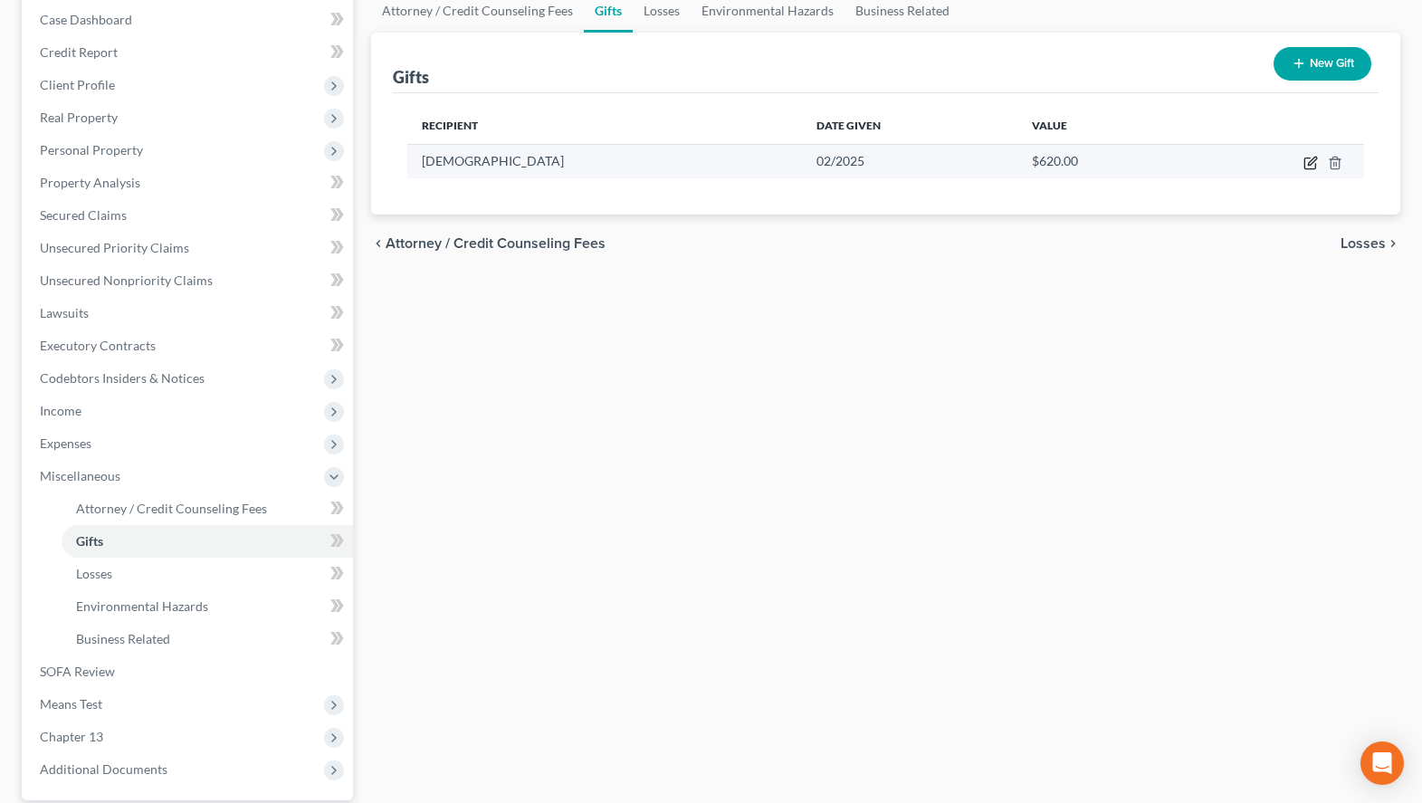
click at [1305, 167] on icon "button" at bounding box center [1309, 163] width 11 height 11
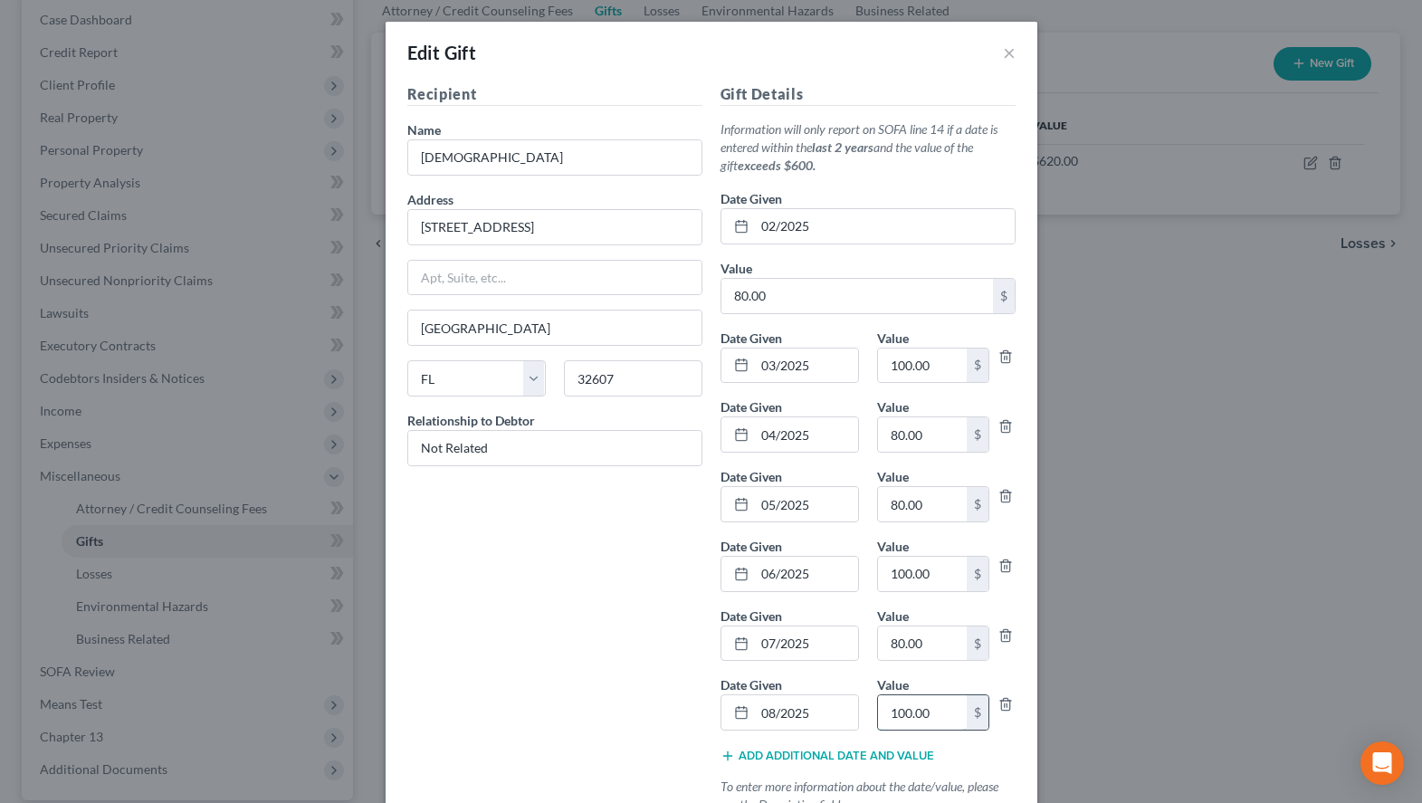
click at [931, 715] on input "100.00" at bounding box center [922, 712] width 89 height 34
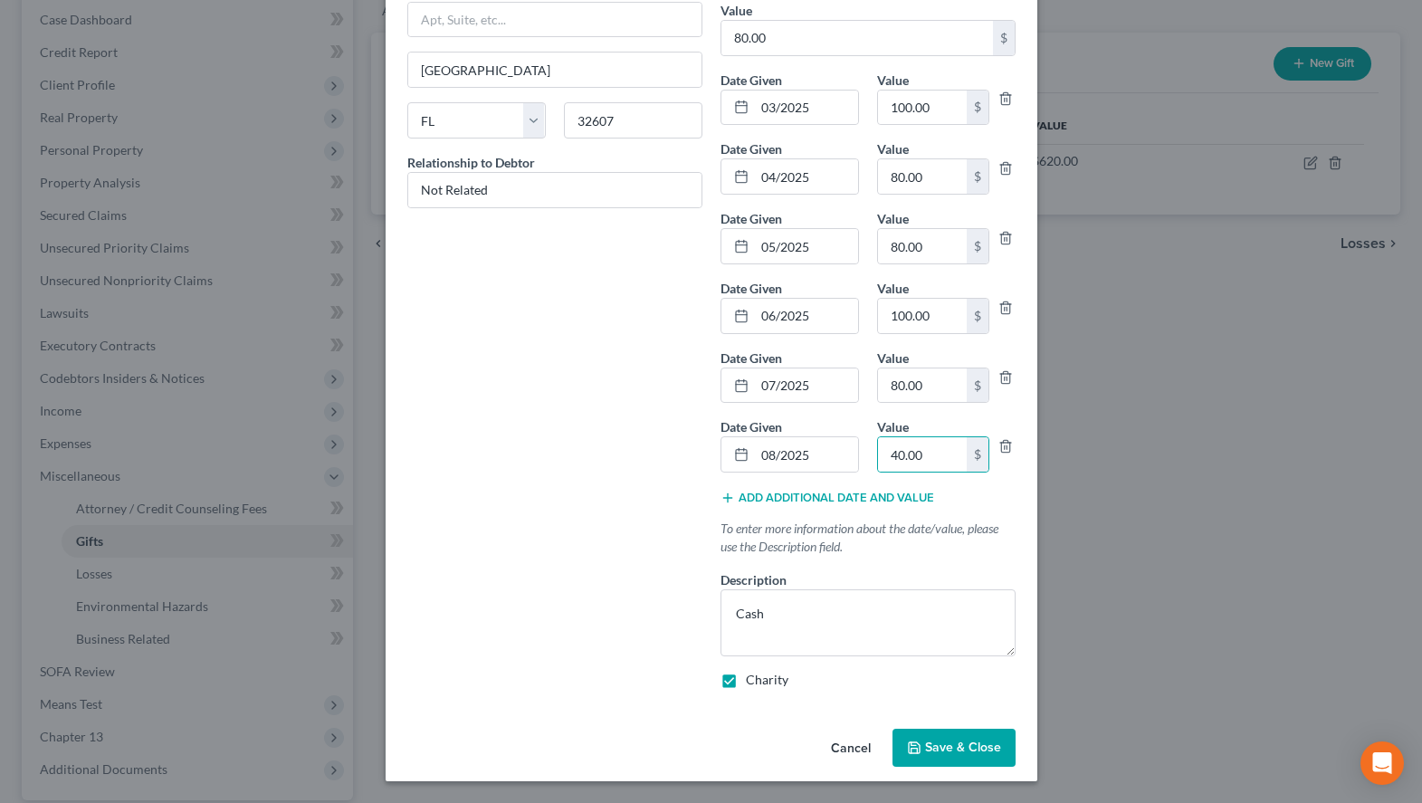
click at [948, 754] on span "Save & Close" at bounding box center [963, 747] width 76 height 15
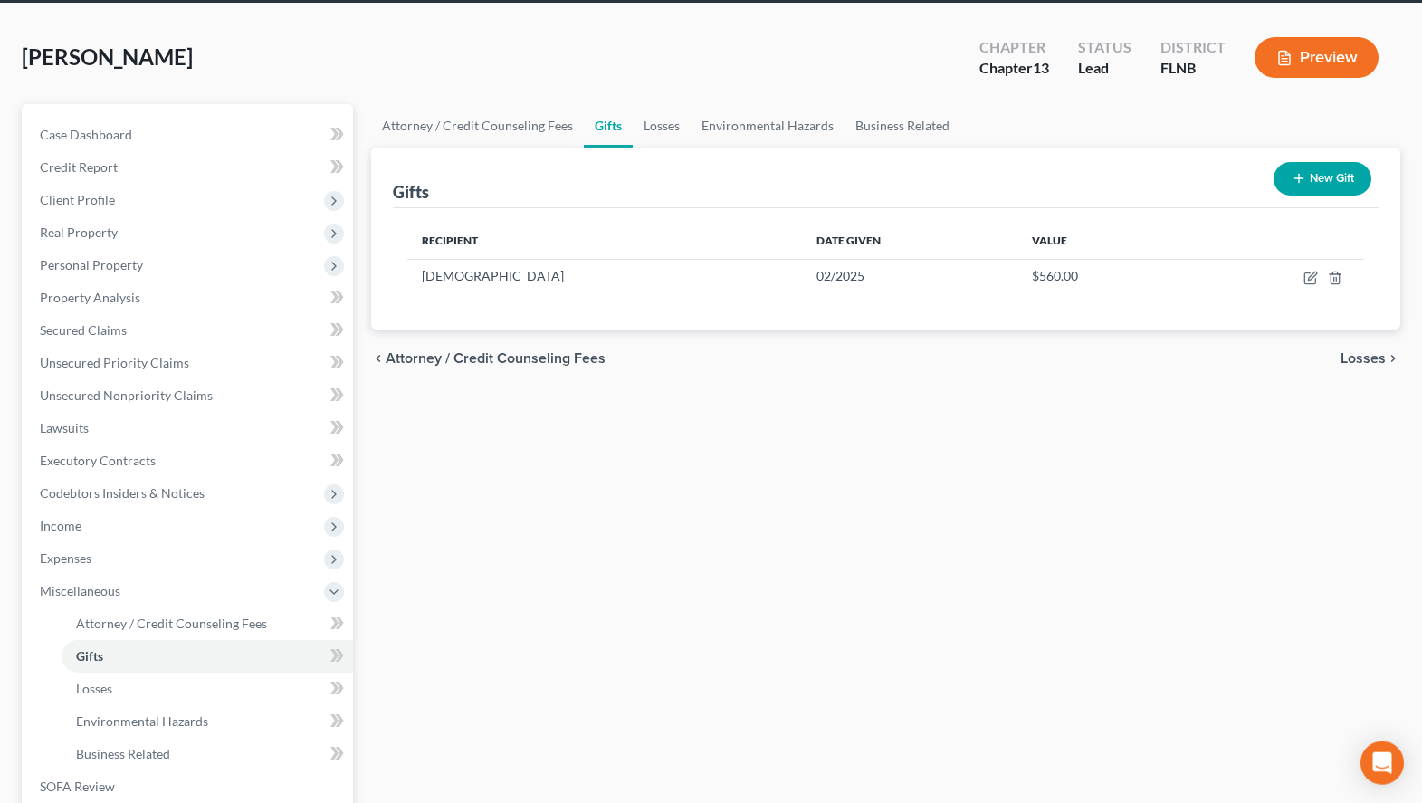
scroll to position [0, 0]
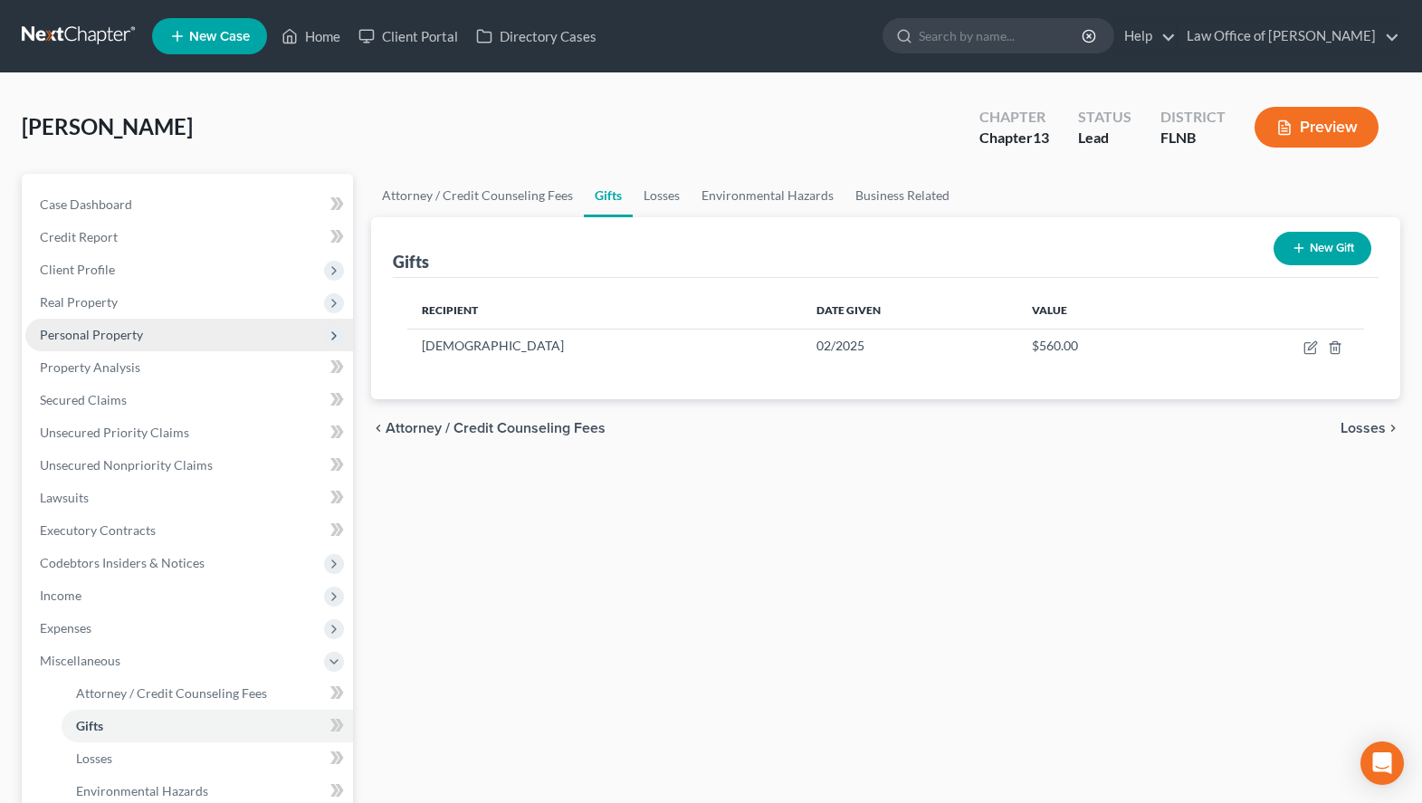
click at [173, 347] on span "Personal Property" at bounding box center [189, 335] width 328 height 33
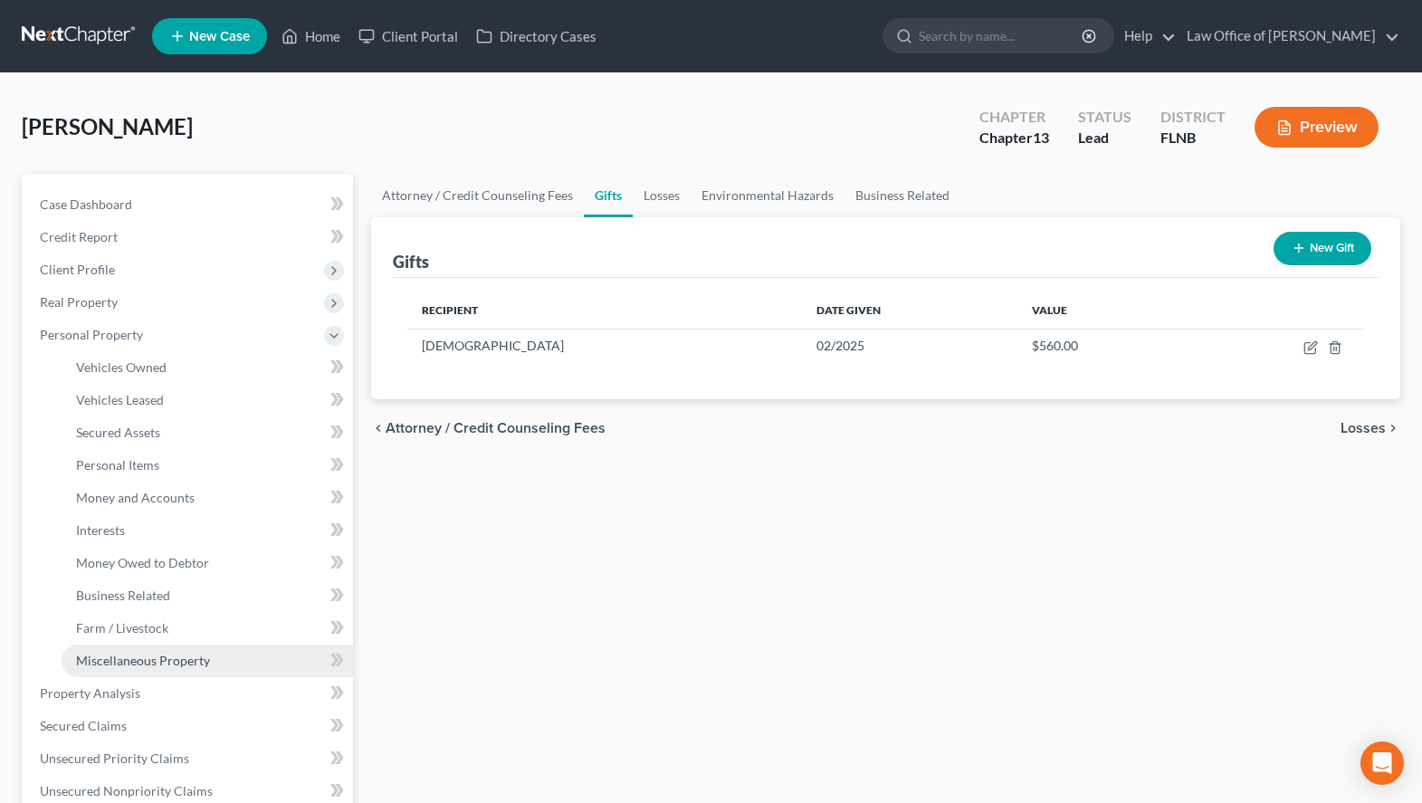
click at [168, 658] on span "Miscellaneous Property" at bounding box center [143, 660] width 134 height 15
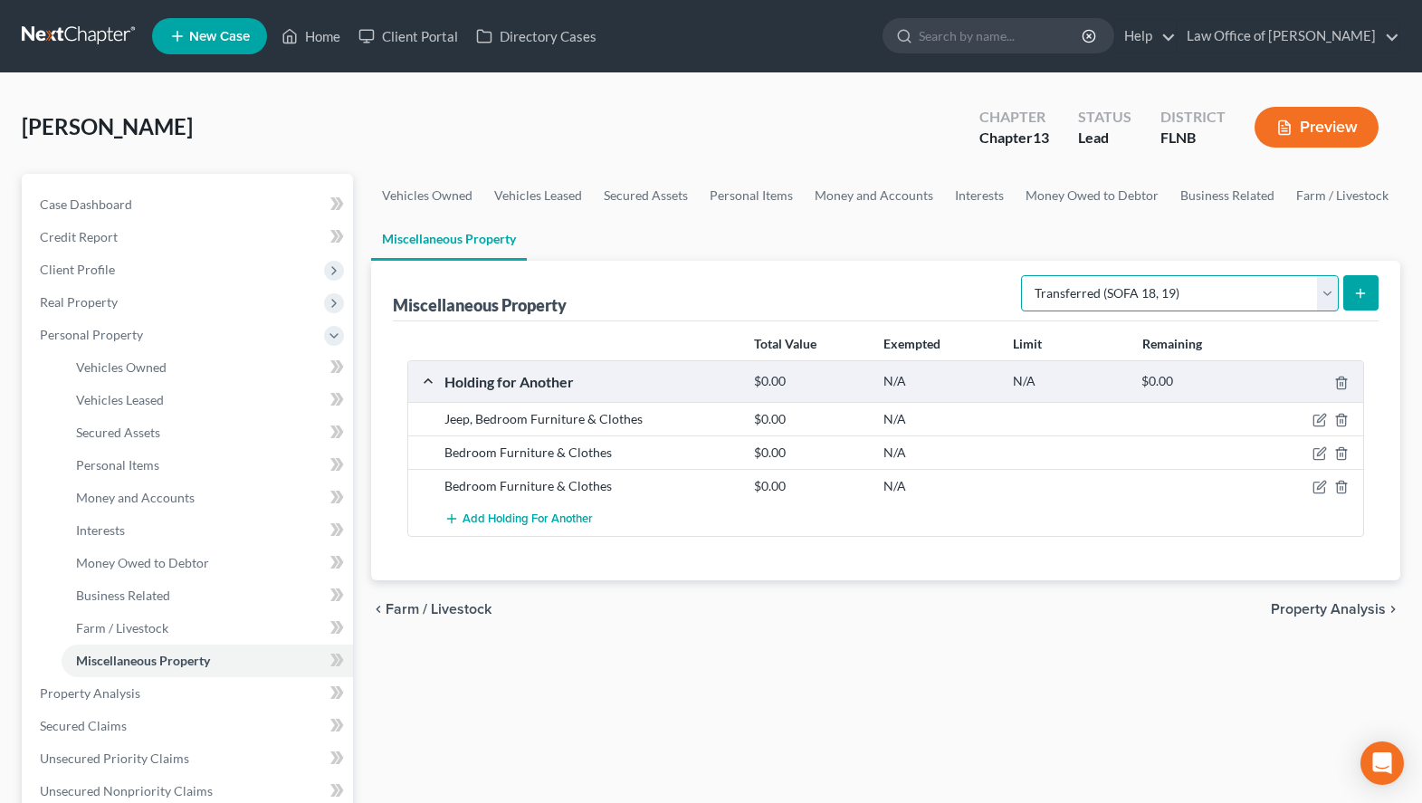
click option "Transferred (SOFA 18, 19)" at bounding box center [0, 0] width 0 height 0
click at [1021, 275] on select "Select Property Type Assigned for Creditor Benefit [DATE] (SOFA: 12) Holding fo…" at bounding box center [1180, 293] width 318 height 36
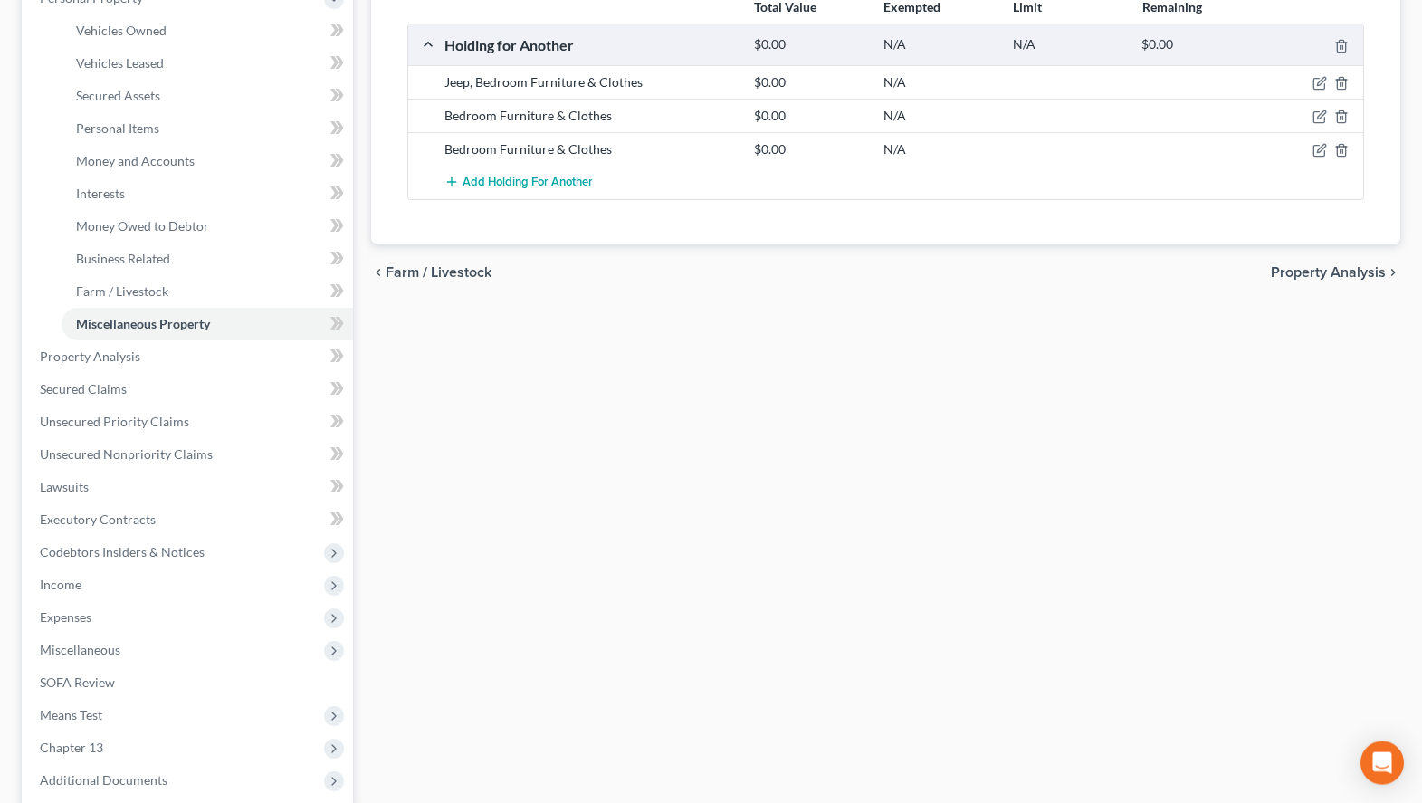
scroll to position [369, 0]
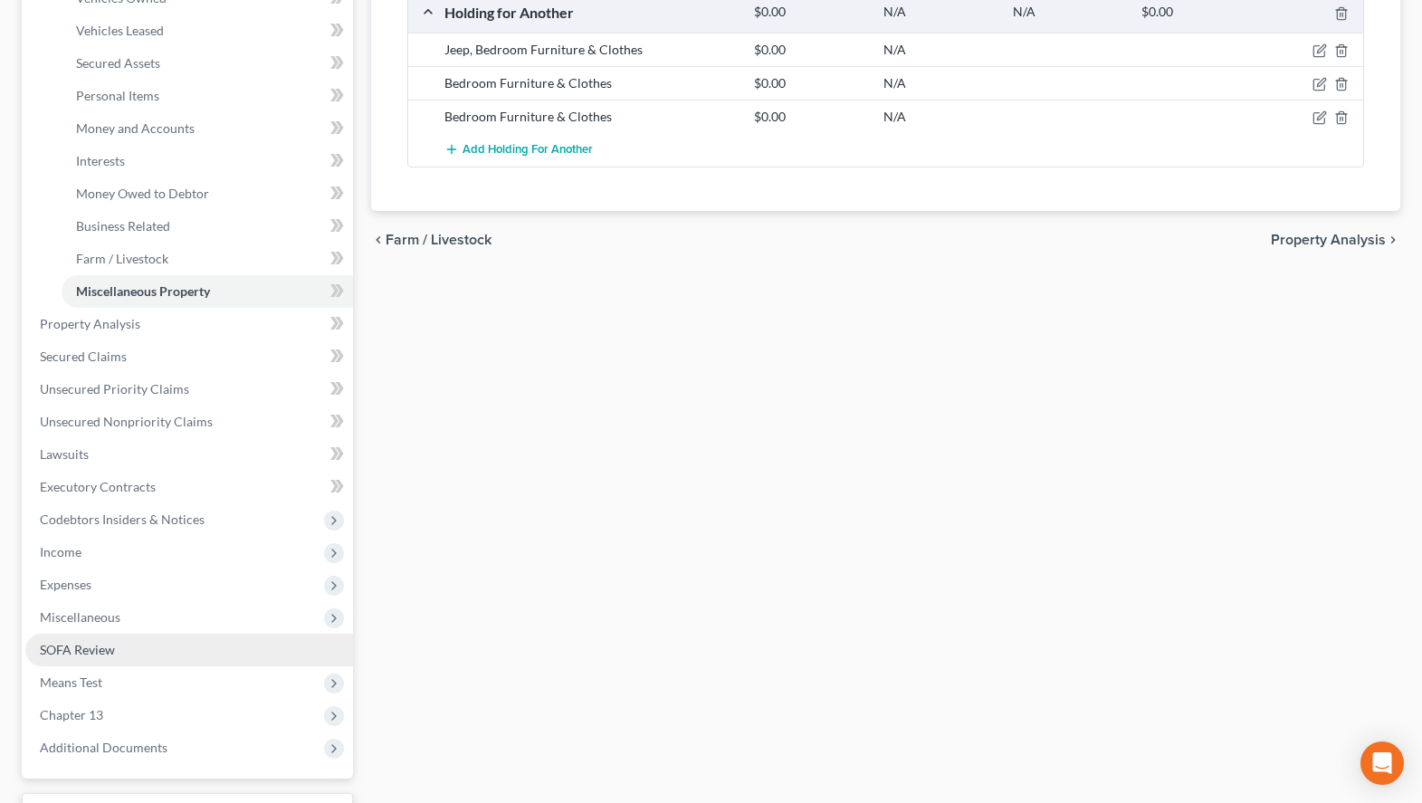
click at [272, 645] on link "SOFA Review" at bounding box center [189, 650] width 328 height 33
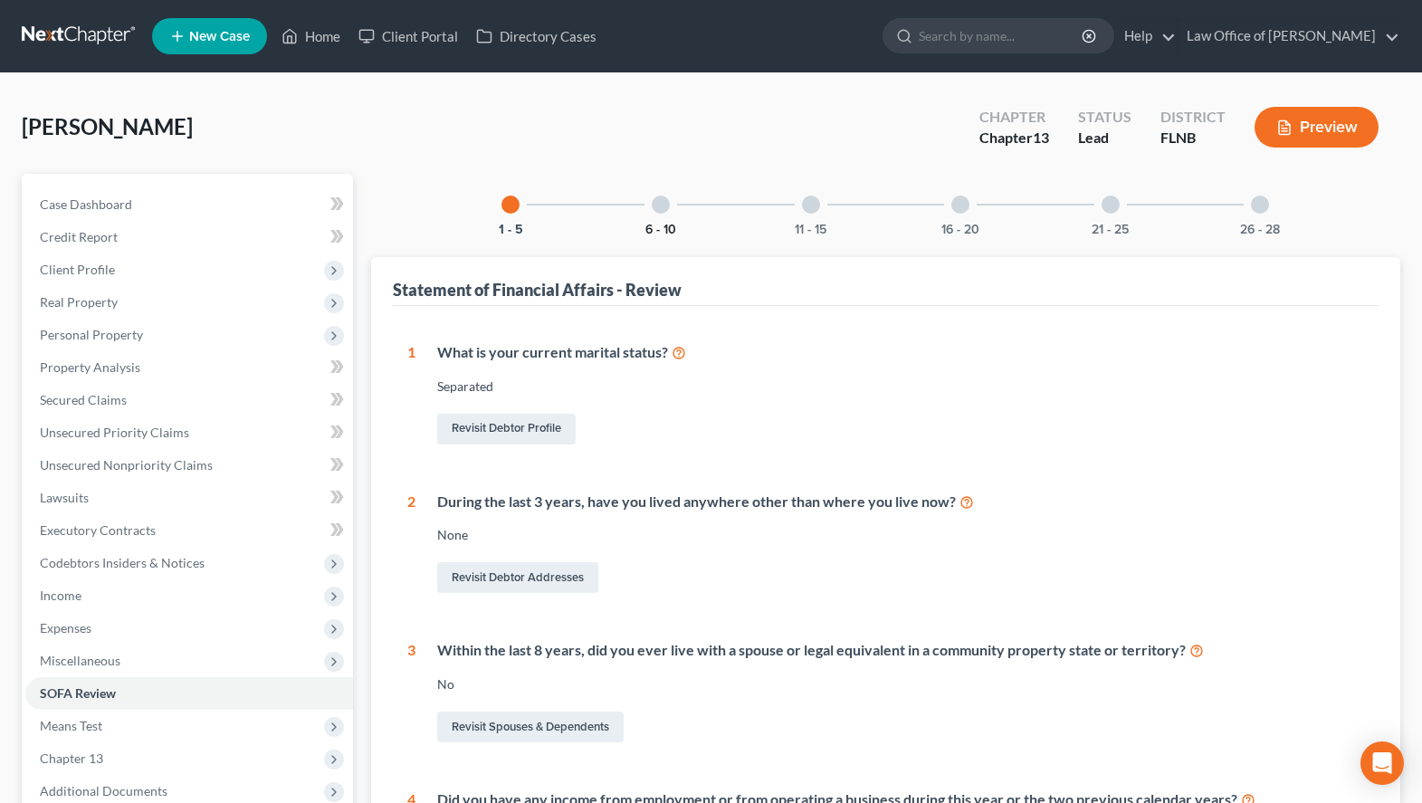
click at [674, 229] on button "6 - 10" at bounding box center [660, 230] width 31 height 13
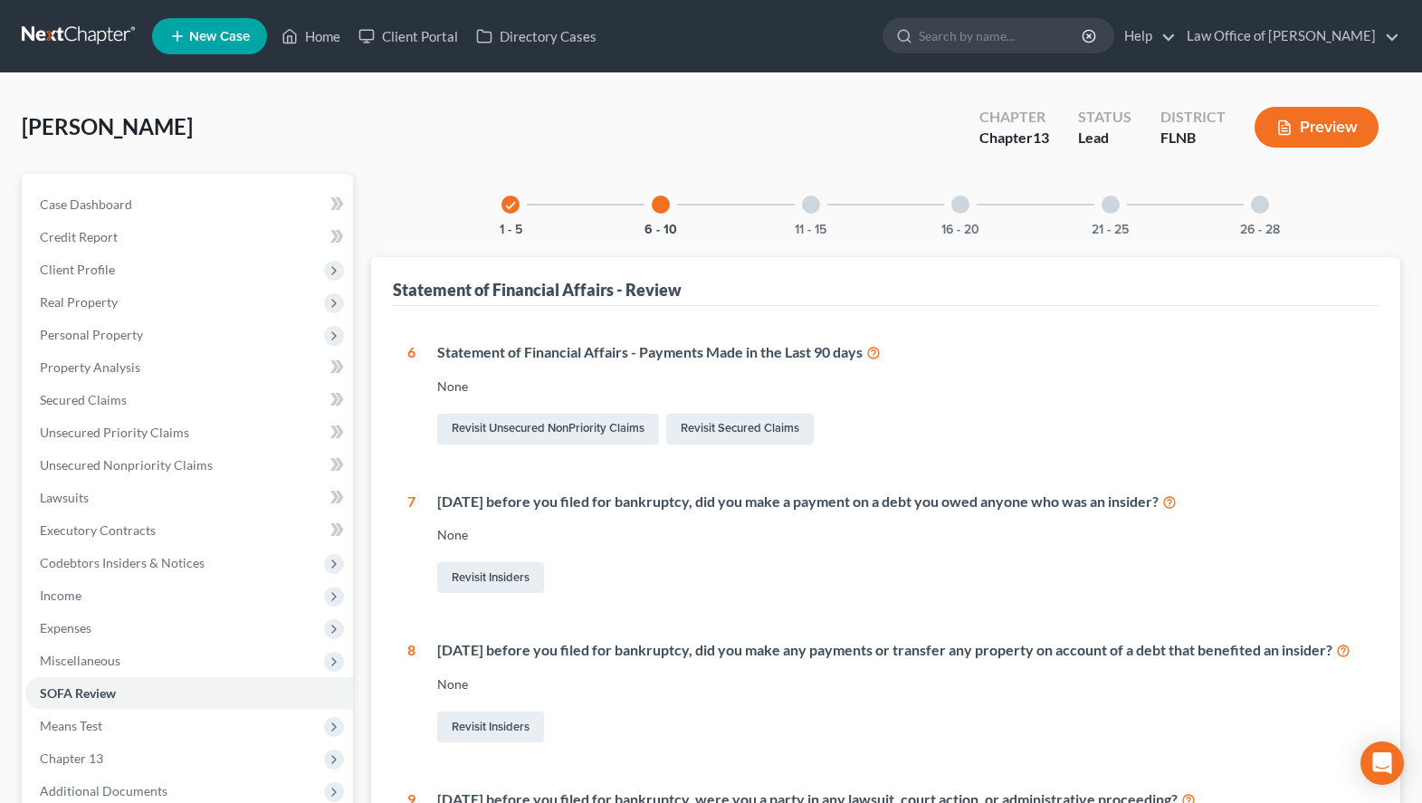
click at [816, 221] on div "11 - 15" at bounding box center [811, 205] width 62 height 62
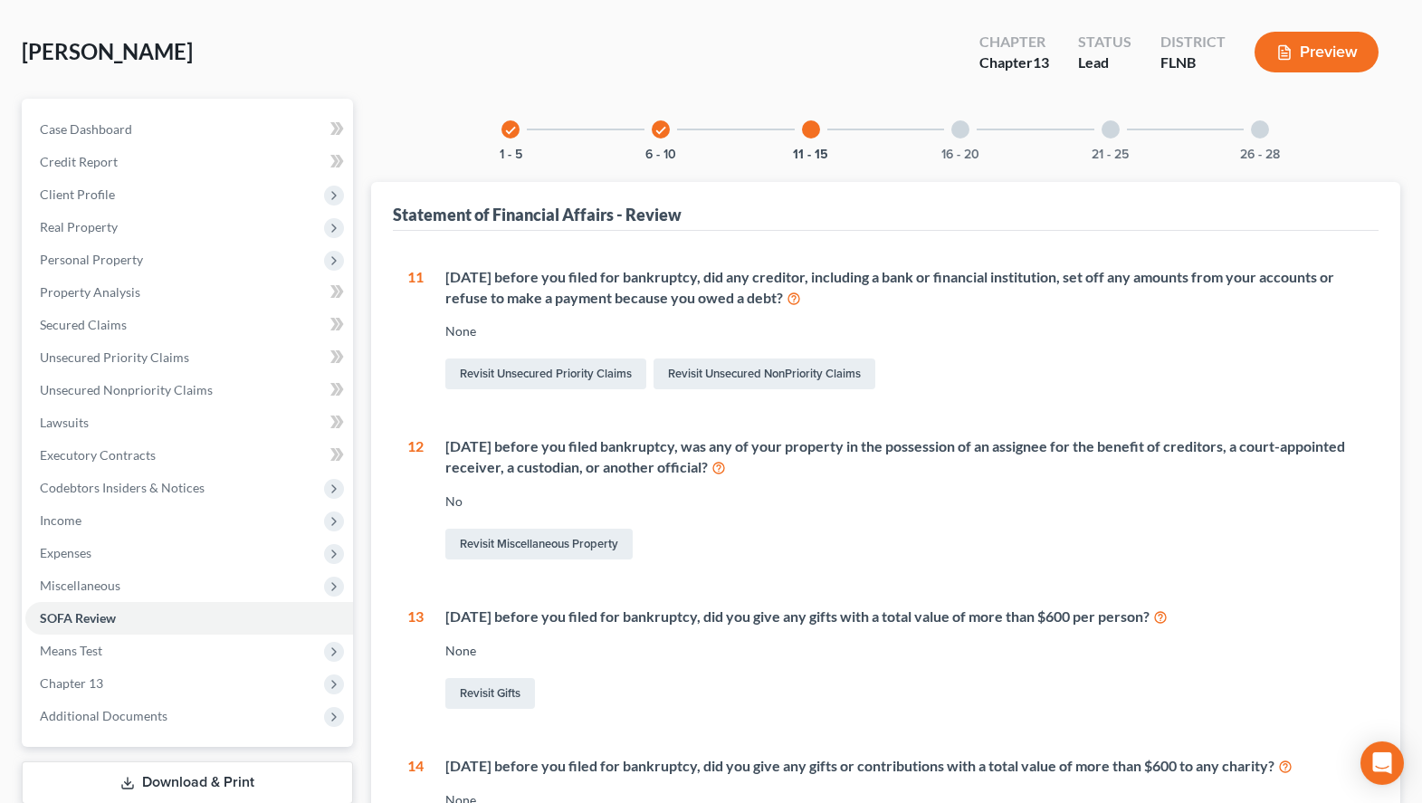
scroll to position [92, 0]
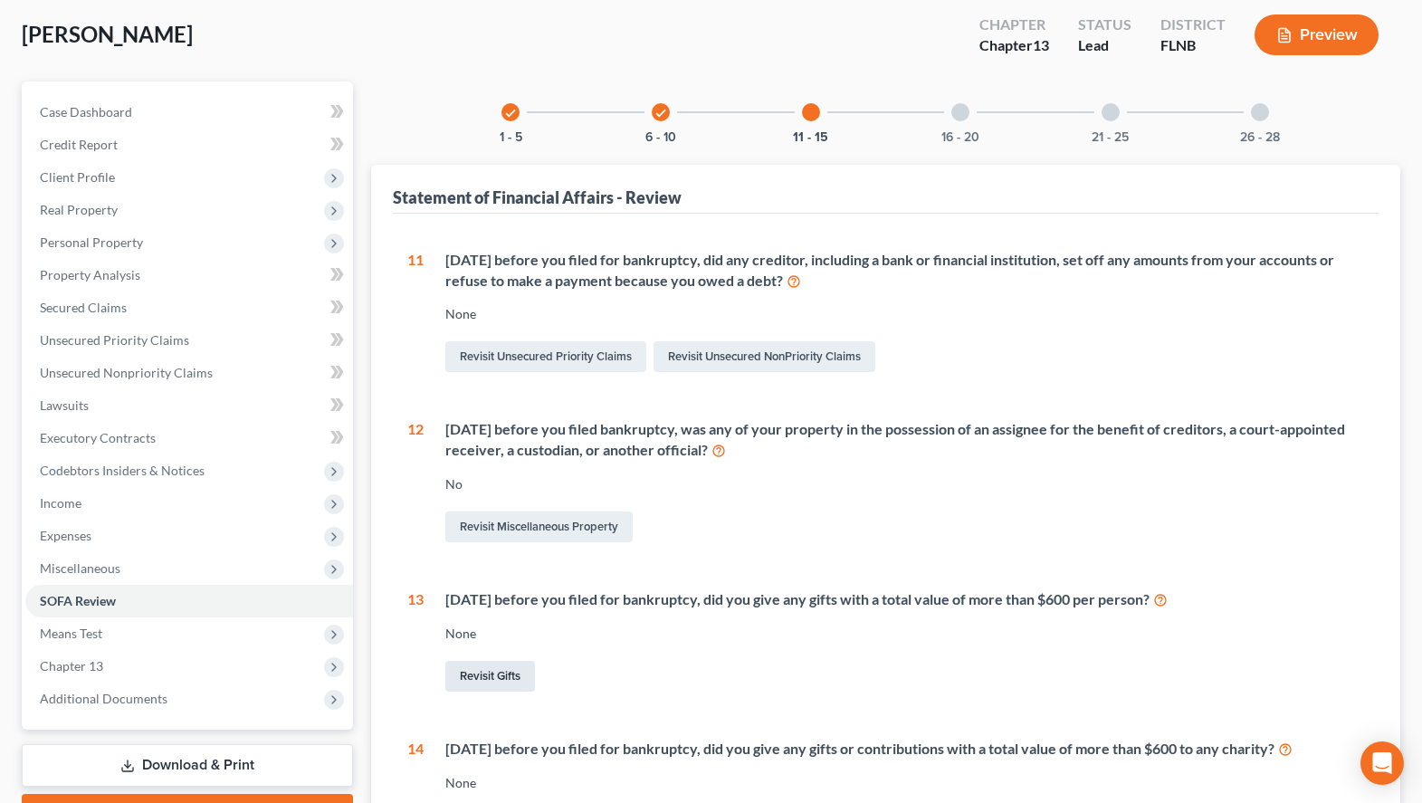
click at [457, 681] on link "Revisit Gifts" at bounding box center [490, 676] width 90 height 31
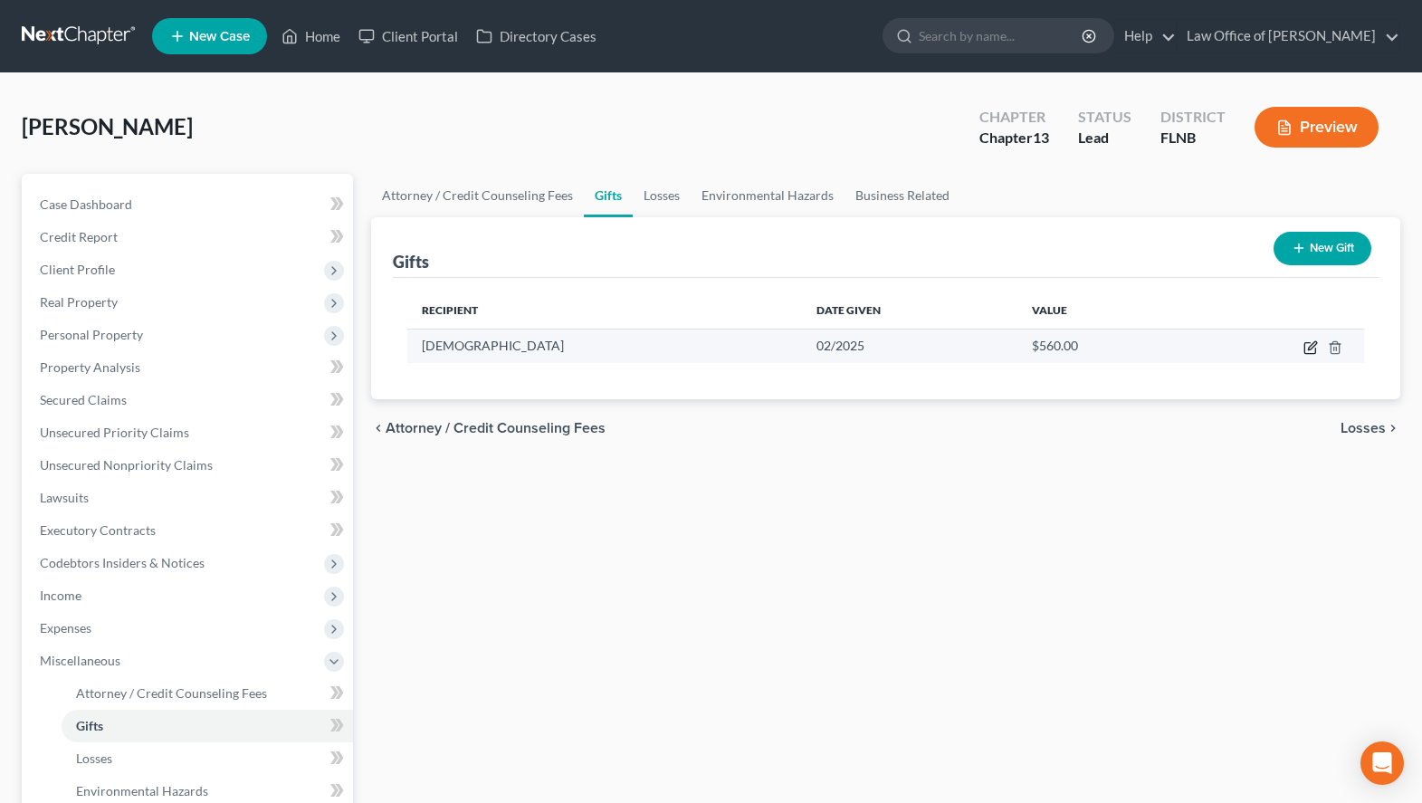
click at [1304, 353] on icon "button" at bounding box center [1309, 348] width 11 height 11
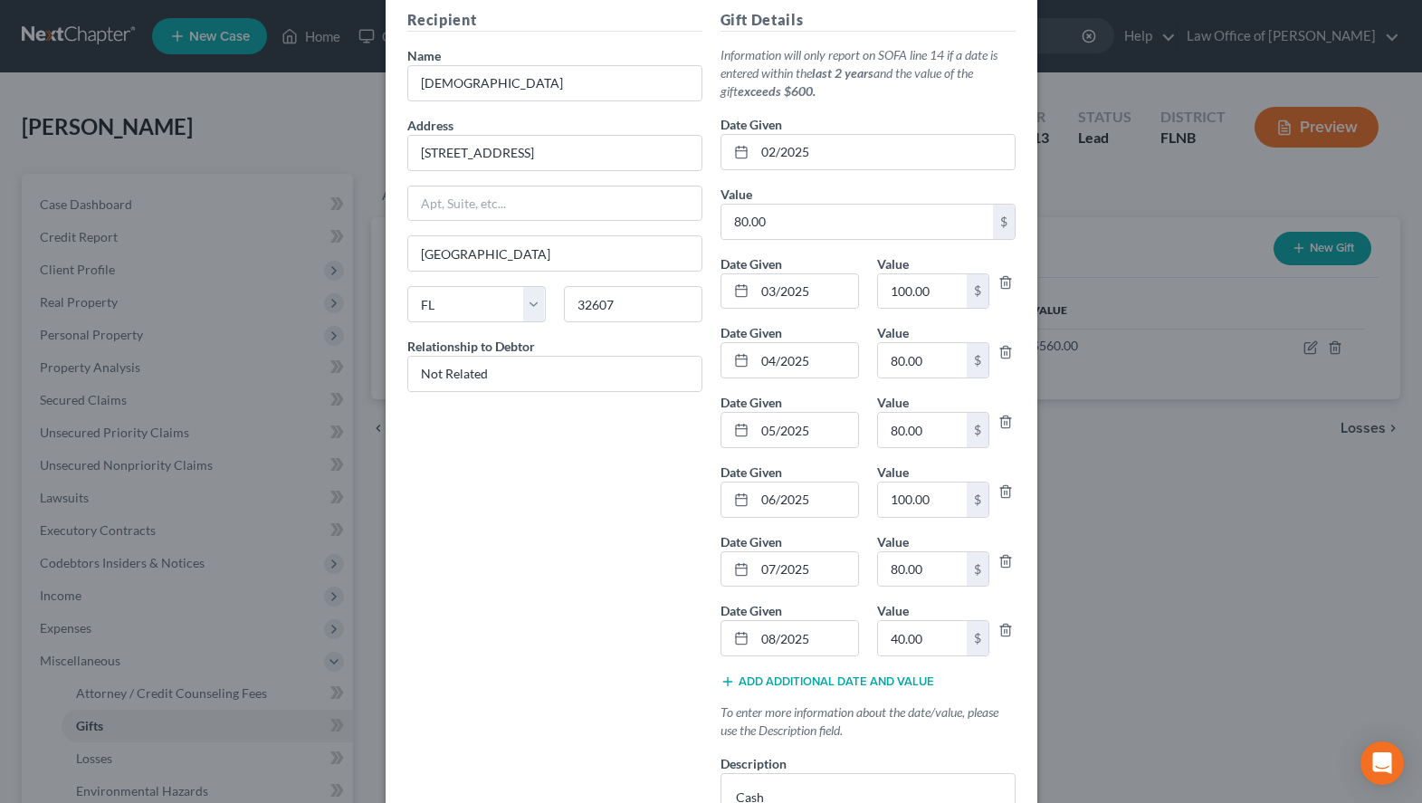
scroll to position [185, 0]
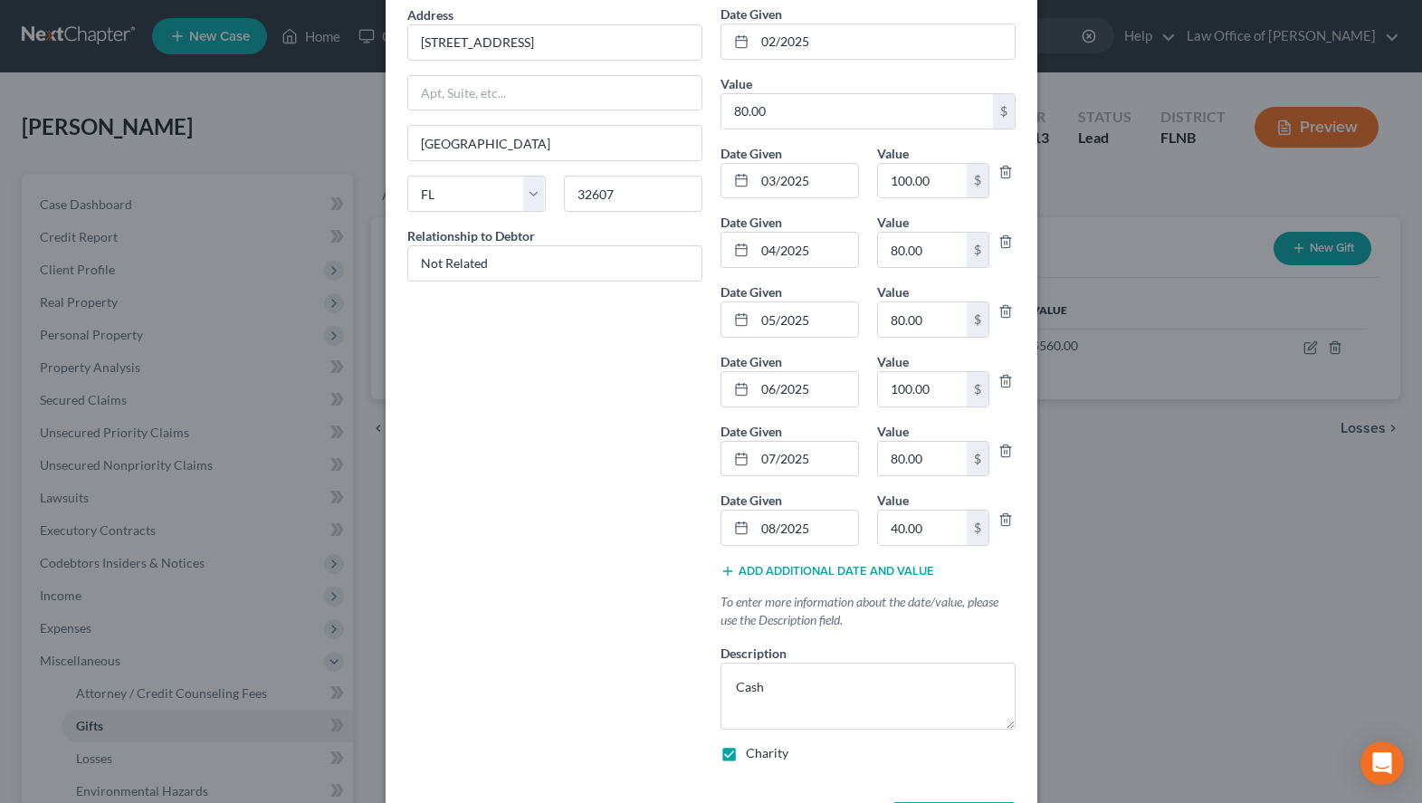
click at [818, 573] on button "Add additional date and value" at bounding box center [828, 571] width 214 height 14
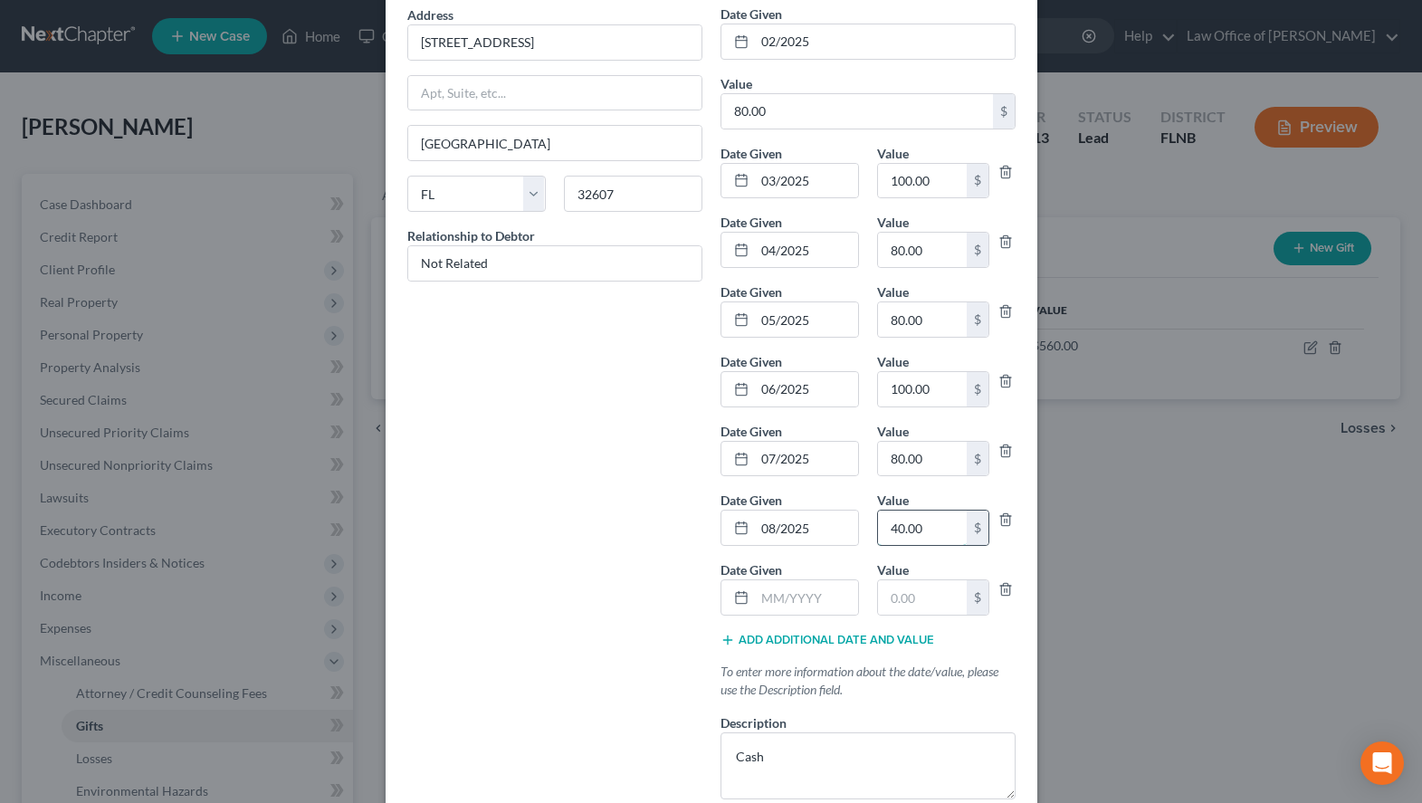
click at [923, 529] on input "40.00" at bounding box center [922, 528] width 89 height 34
click at [924, 588] on input "text" at bounding box center [922, 597] width 89 height 34
paste input "40.00"
drag, startPoint x: 816, startPoint y: 543, endPoint x: 727, endPoint y: 539, distance: 89.7
click at [755, 539] on input "08/2025" at bounding box center [806, 528] width 103 height 34
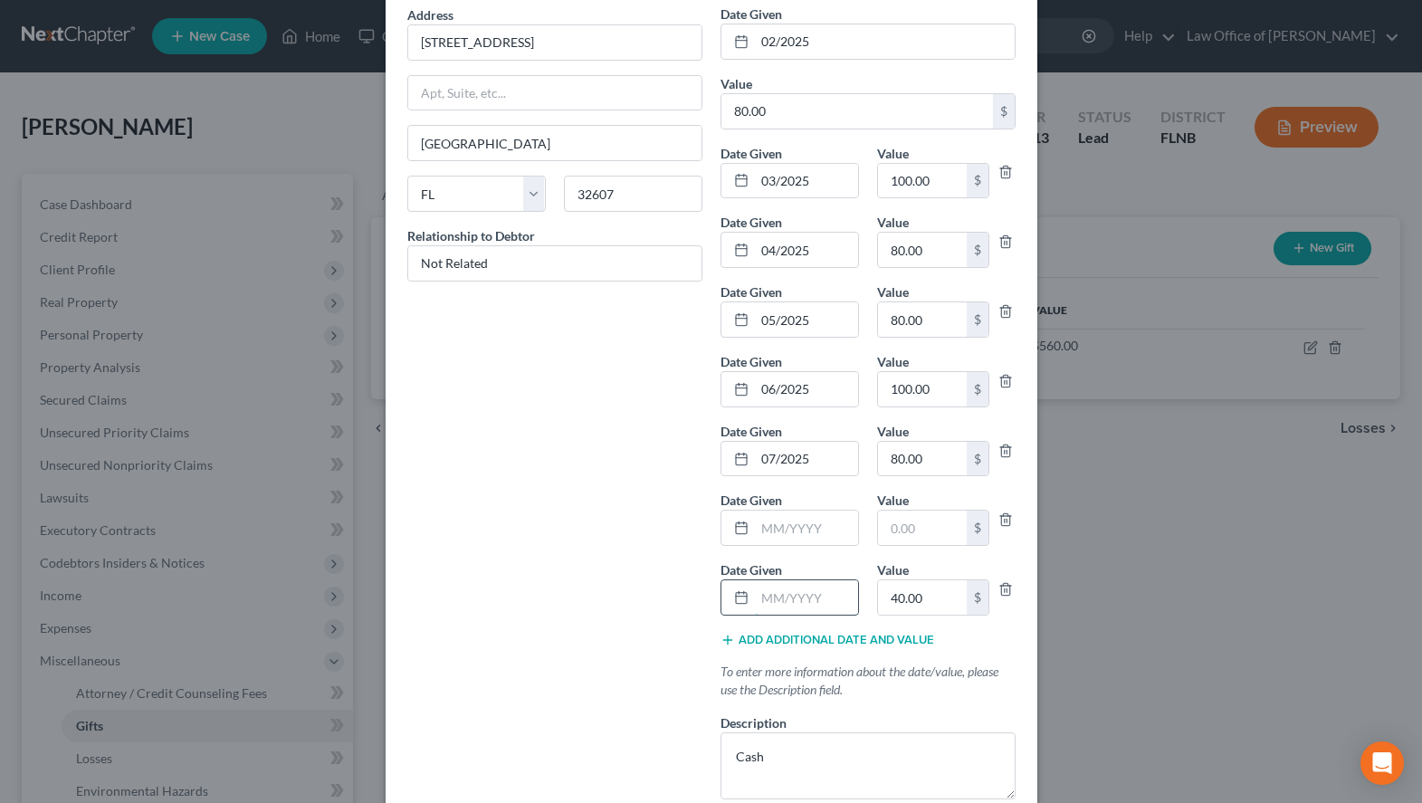
click at [845, 603] on input "text" at bounding box center [806, 597] width 103 height 34
paste input "08/2025"
click at [918, 467] on input "80.00" at bounding box center [922, 459] width 89 height 34
click at [908, 539] on input "text" at bounding box center [922, 528] width 89 height 34
paste input "80.00"
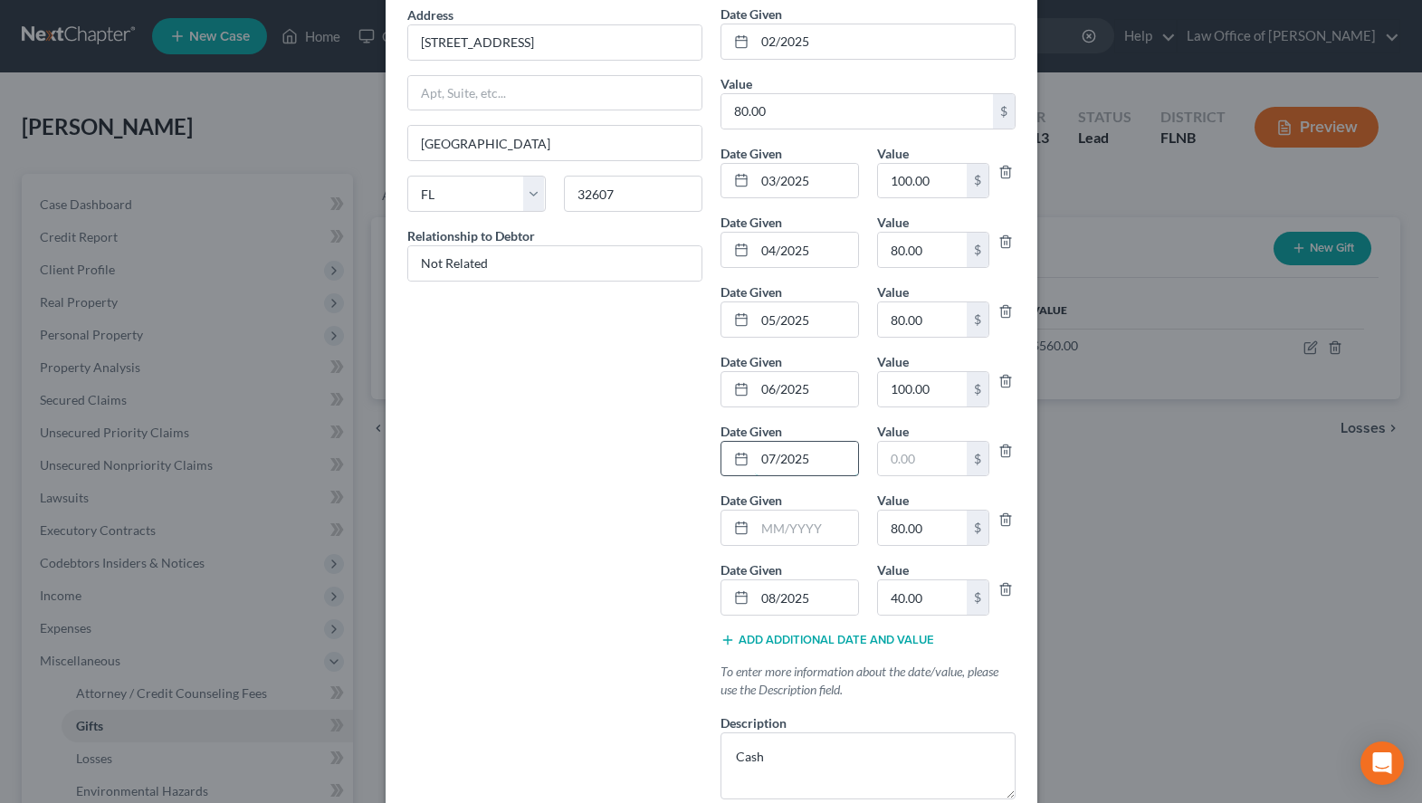
click at [821, 475] on input "07/2025" at bounding box center [806, 459] width 103 height 34
click at [821, 472] on input "07/2025" at bounding box center [806, 459] width 103 height 34
click at [777, 520] on input "text" at bounding box center [806, 528] width 103 height 34
paste input "07/2025"
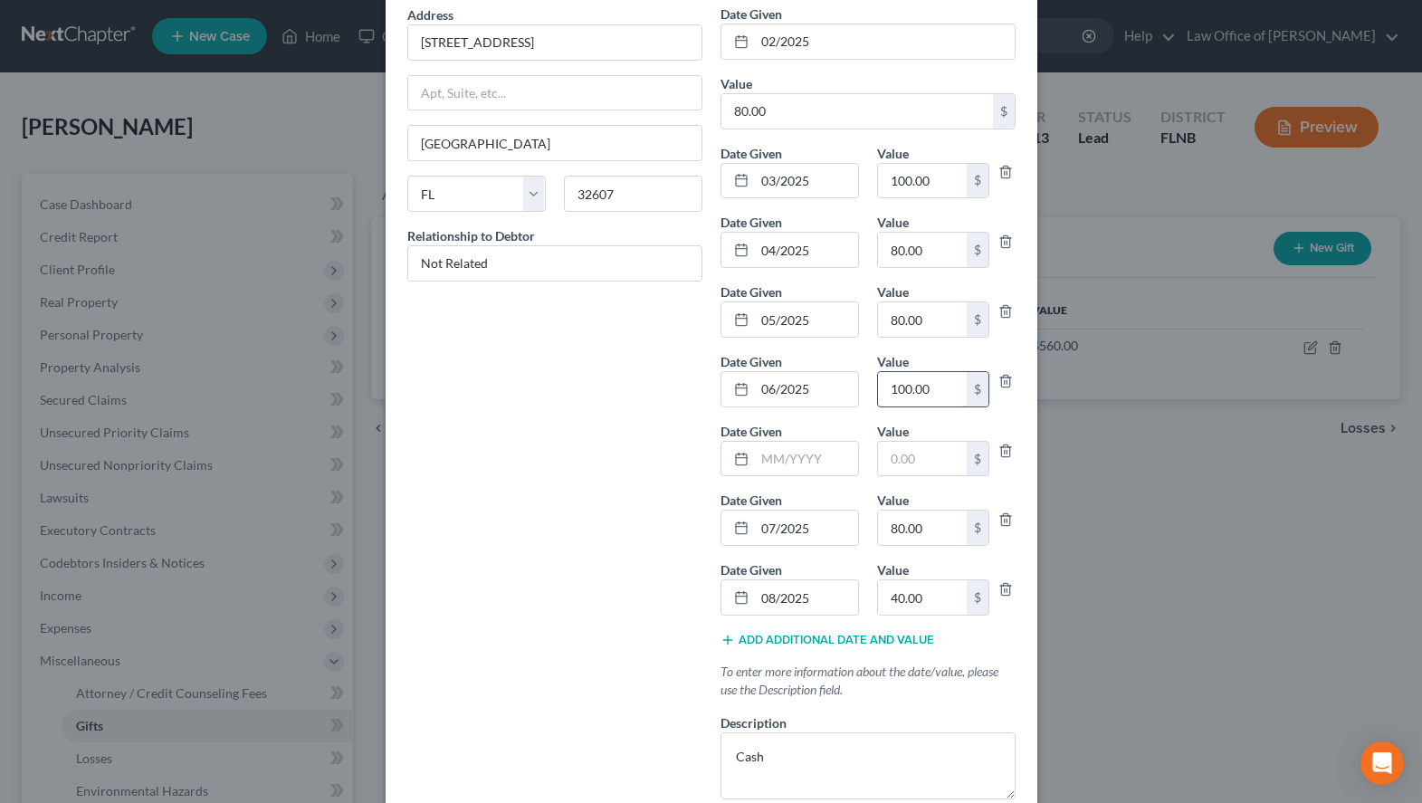
click at [931, 390] on input "100.00" at bounding box center [922, 389] width 89 height 34
click at [919, 444] on input "text" at bounding box center [922, 459] width 89 height 34
paste input "100.00"
drag, startPoint x: 816, startPoint y: 381, endPoint x: 758, endPoint y: 391, distance: 59.7
click at [758, 391] on input "06/2025" at bounding box center [806, 389] width 103 height 34
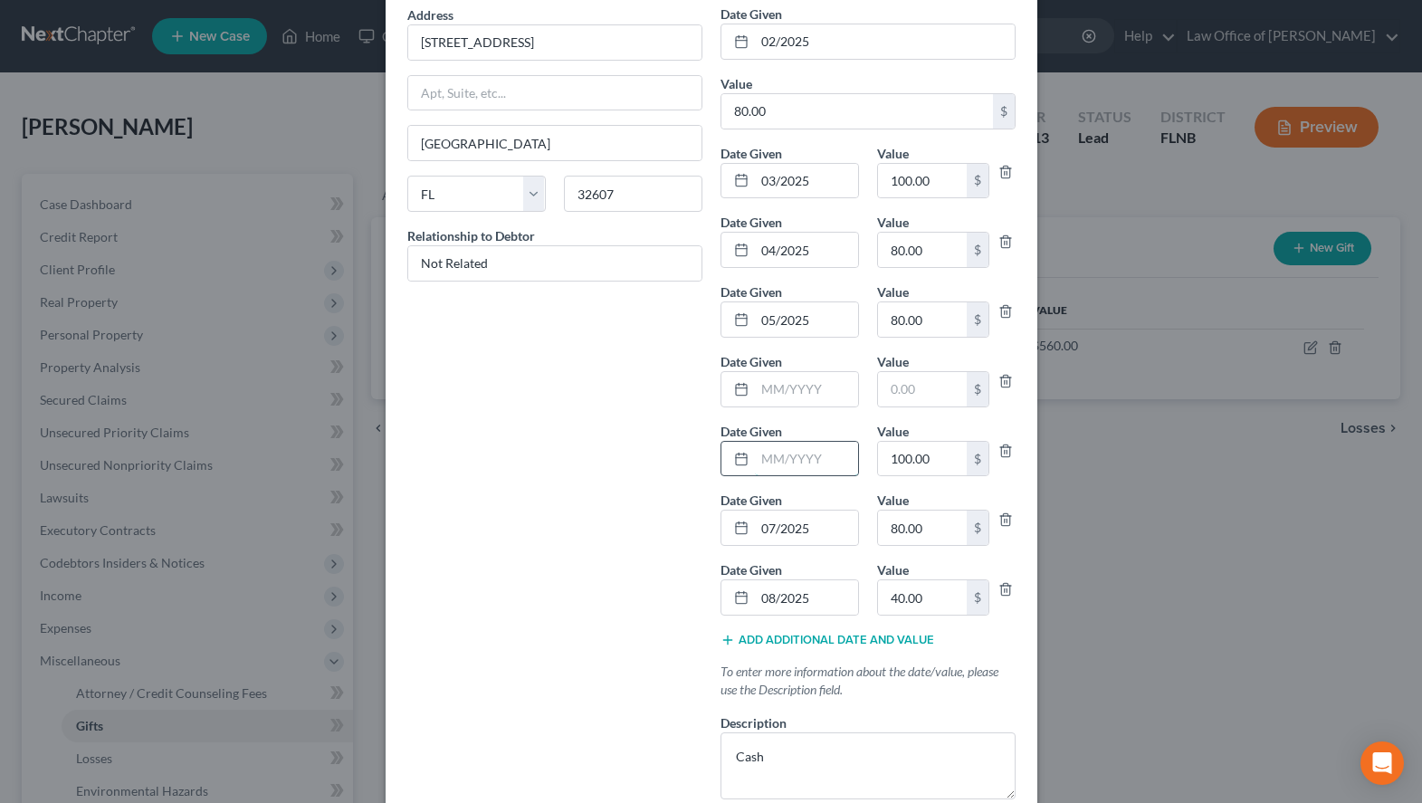
click at [787, 450] on input "text" at bounding box center [806, 459] width 103 height 34
paste input "06/2025"
click at [921, 319] on input "80.00" at bounding box center [922, 319] width 89 height 34
click at [917, 404] on input "text" at bounding box center [922, 389] width 89 height 34
paste input "80.00"
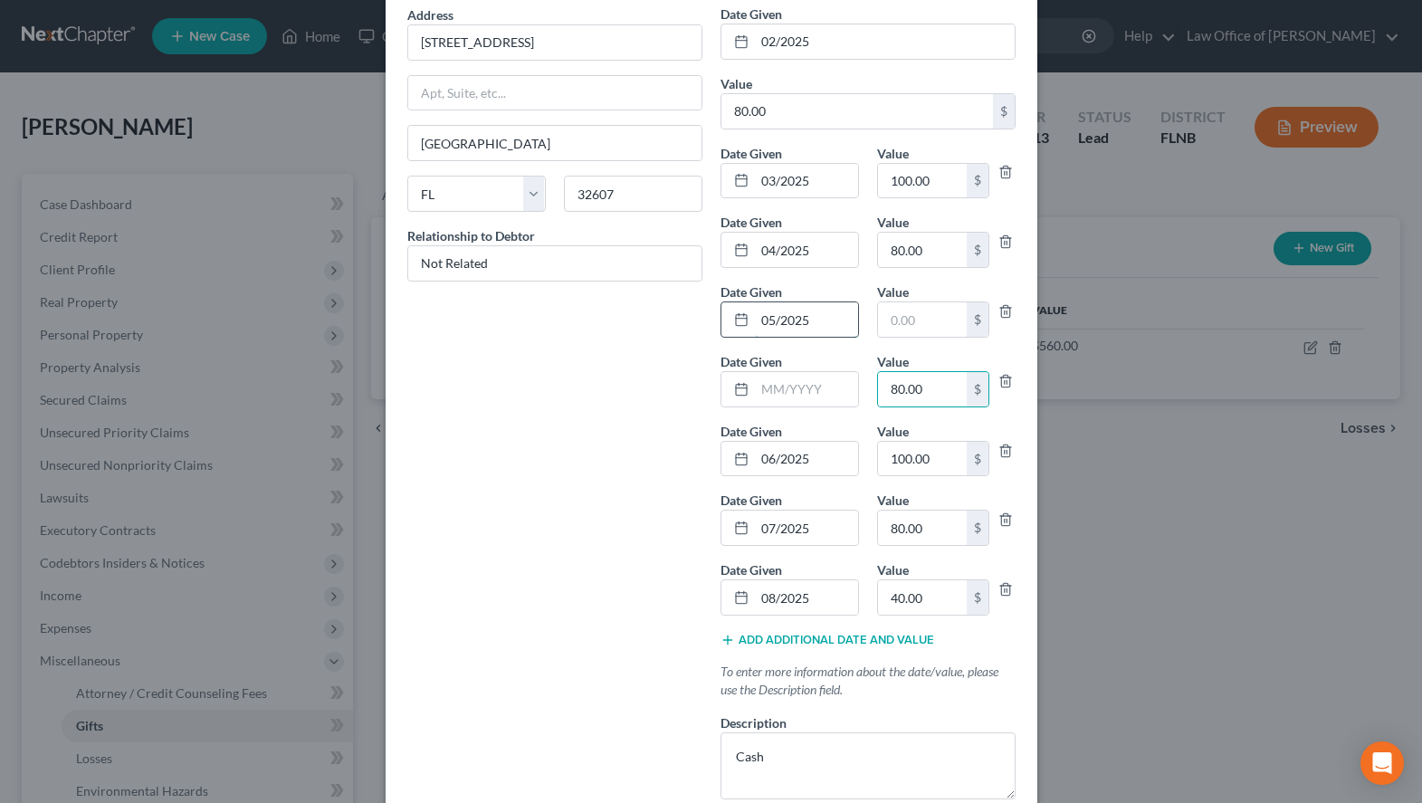
click at [836, 329] on input "05/2025" at bounding box center [806, 319] width 103 height 34
click at [823, 372] on input "text" at bounding box center [806, 389] width 103 height 34
paste input "05/2025"
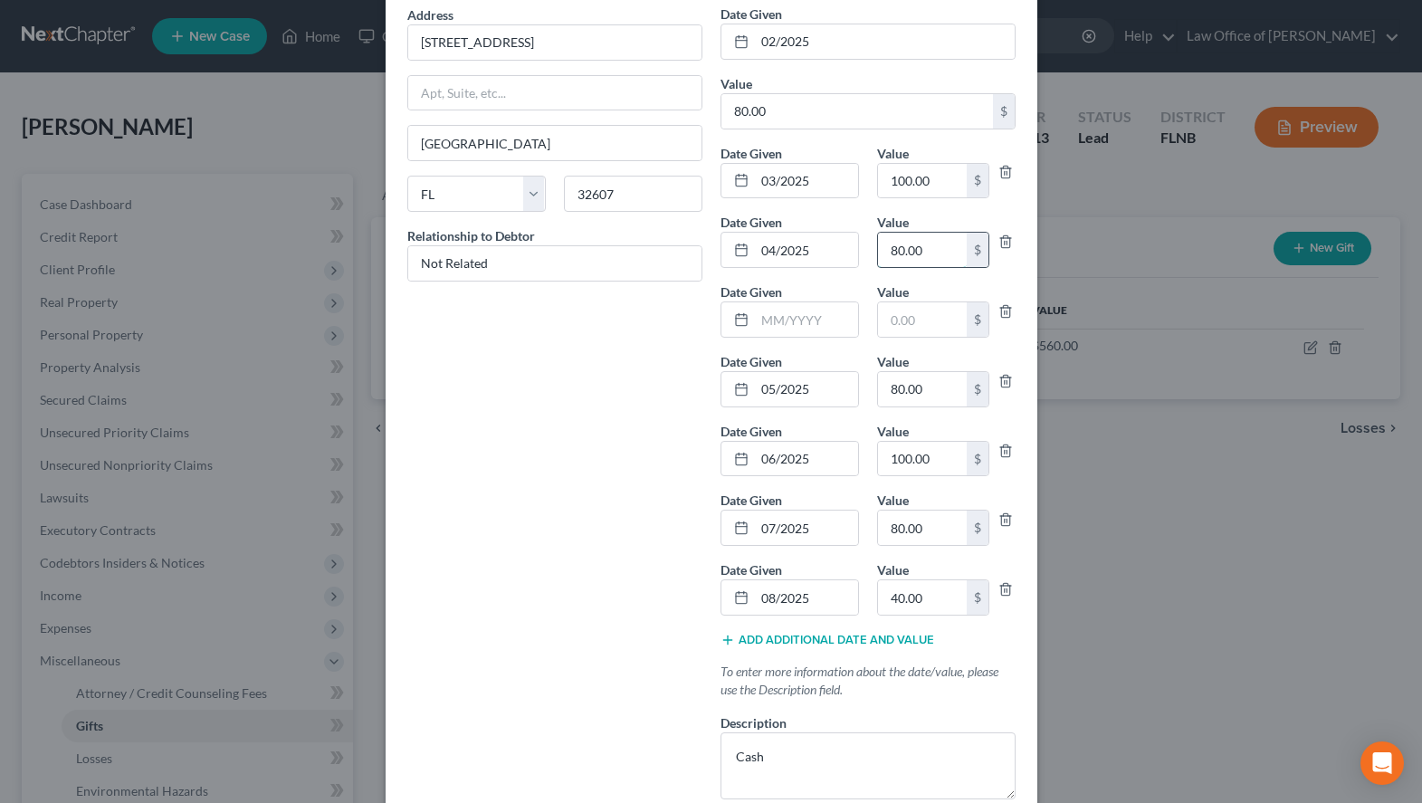
click at [928, 261] on input "80.00" at bounding box center [922, 250] width 89 height 34
click at [911, 335] on input "text" at bounding box center [922, 319] width 89 height 34
paste input "80.00"
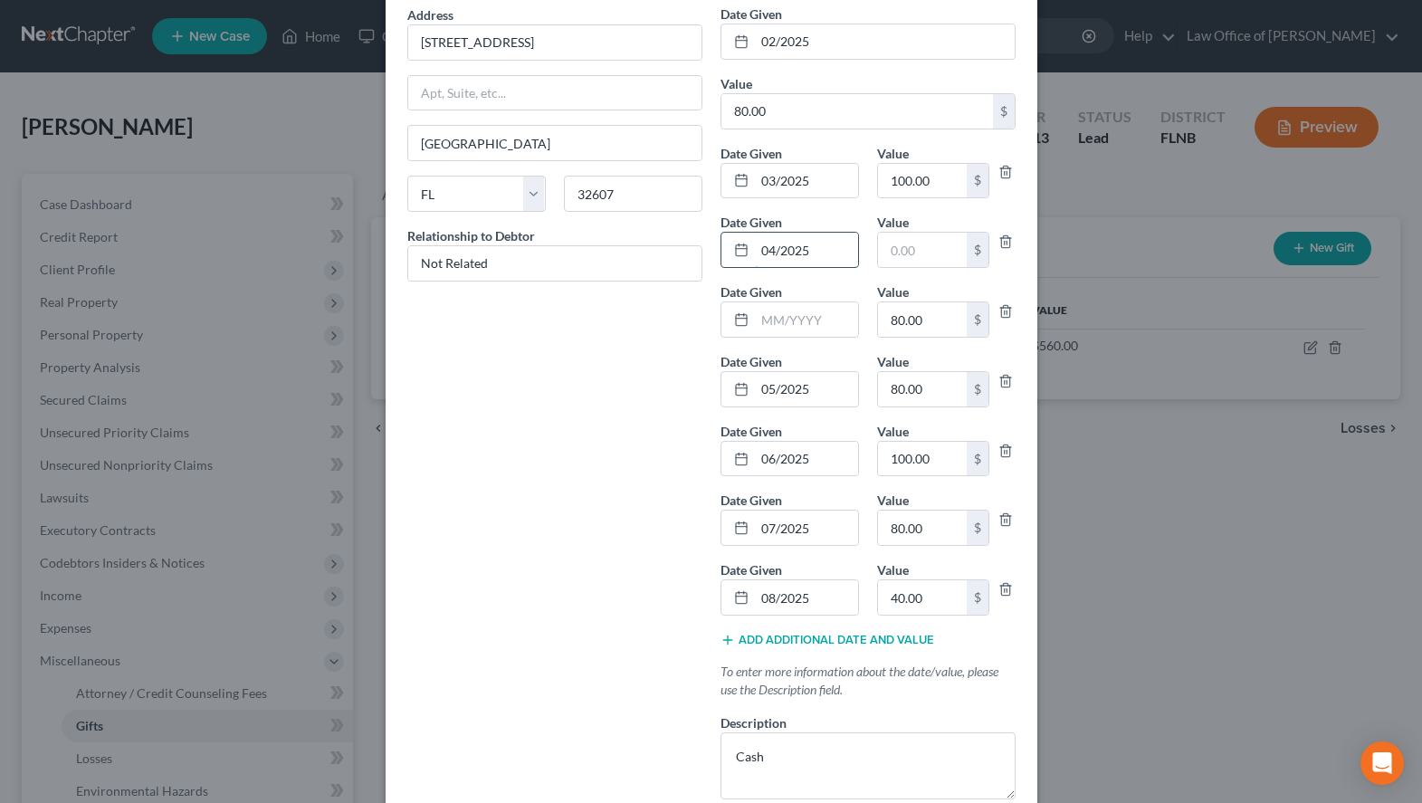
drag, startPoint x: 833, startPoint y: 252, endPoint x: 757, endPoint y: 252, distance: 76.0
click at [757, 252] on input "04/2025" at bounding box center [806, 250] width 103 height 34
click at [802, 330] on input "text" at bounding box center [806, 319] width 103 height 34
paste input "04/2025"
click at [933, 190] on input "100.00" at bounding box center [922, 181] width 89 height 34
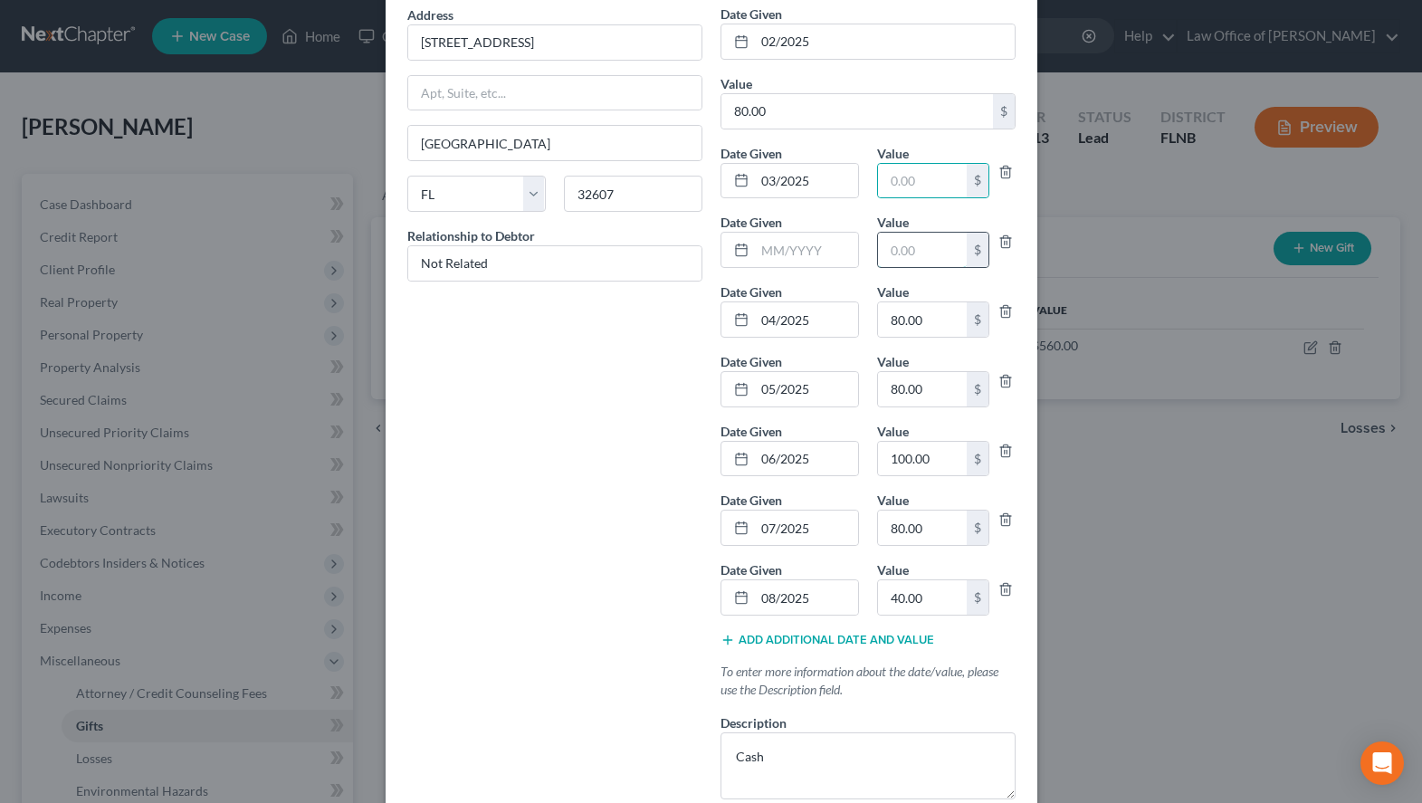
click at [936, 240] on input "text" at bounding box center [922, 250] width 89 height 34
paste input "100.00"
click at [817, 182] on input "03/2025" at bounding box center [806, 181] width 103 height 34
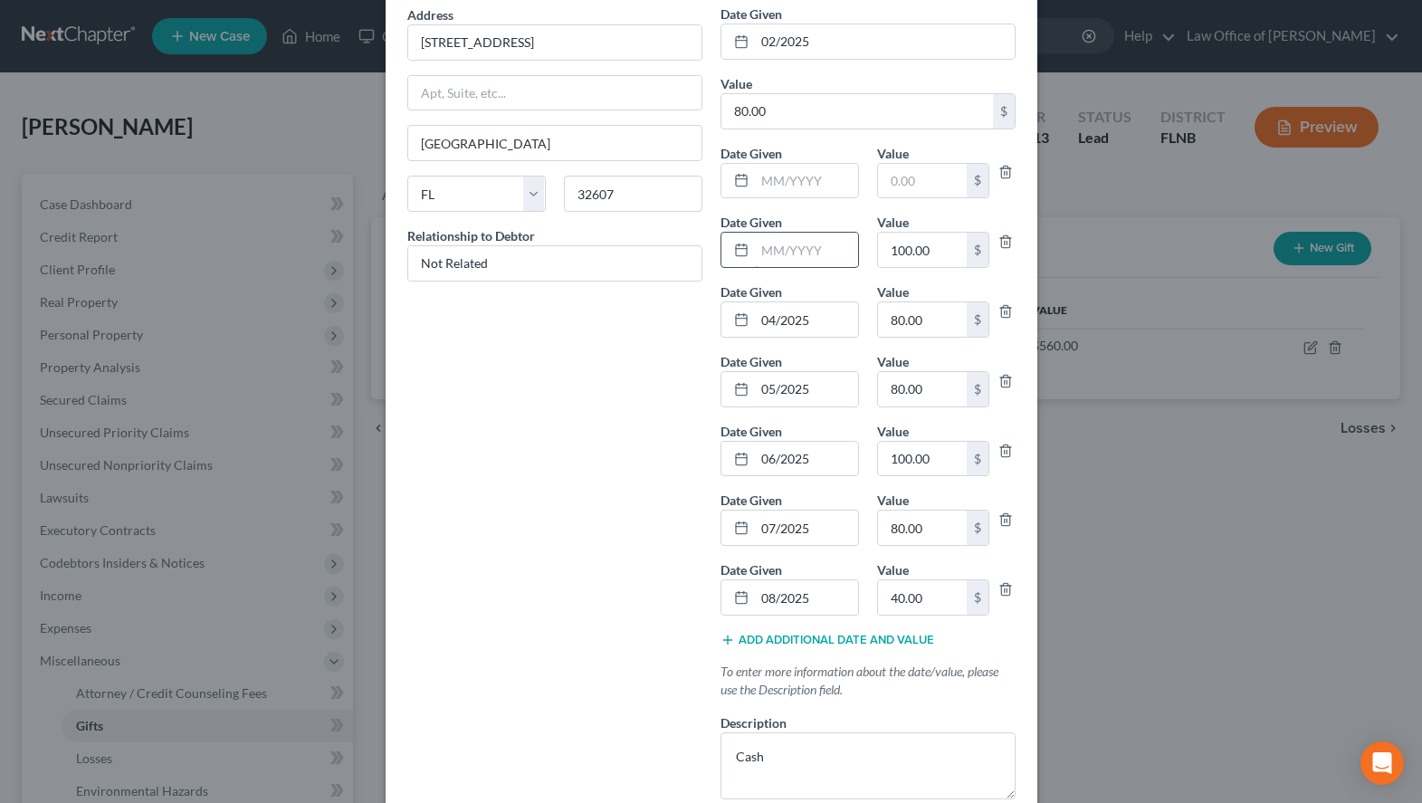
click at [821, 255] on input "text" at bounding box center [806, 250] width 103 height 34
paste input "03/2025"
click at [830, 101] on input "80.00" at bounding box center [857, 111] width 272 height 34
click at [940, 180] on input "text" at bounding box center [922, 181] width 89 height 34
paste input "80.00"
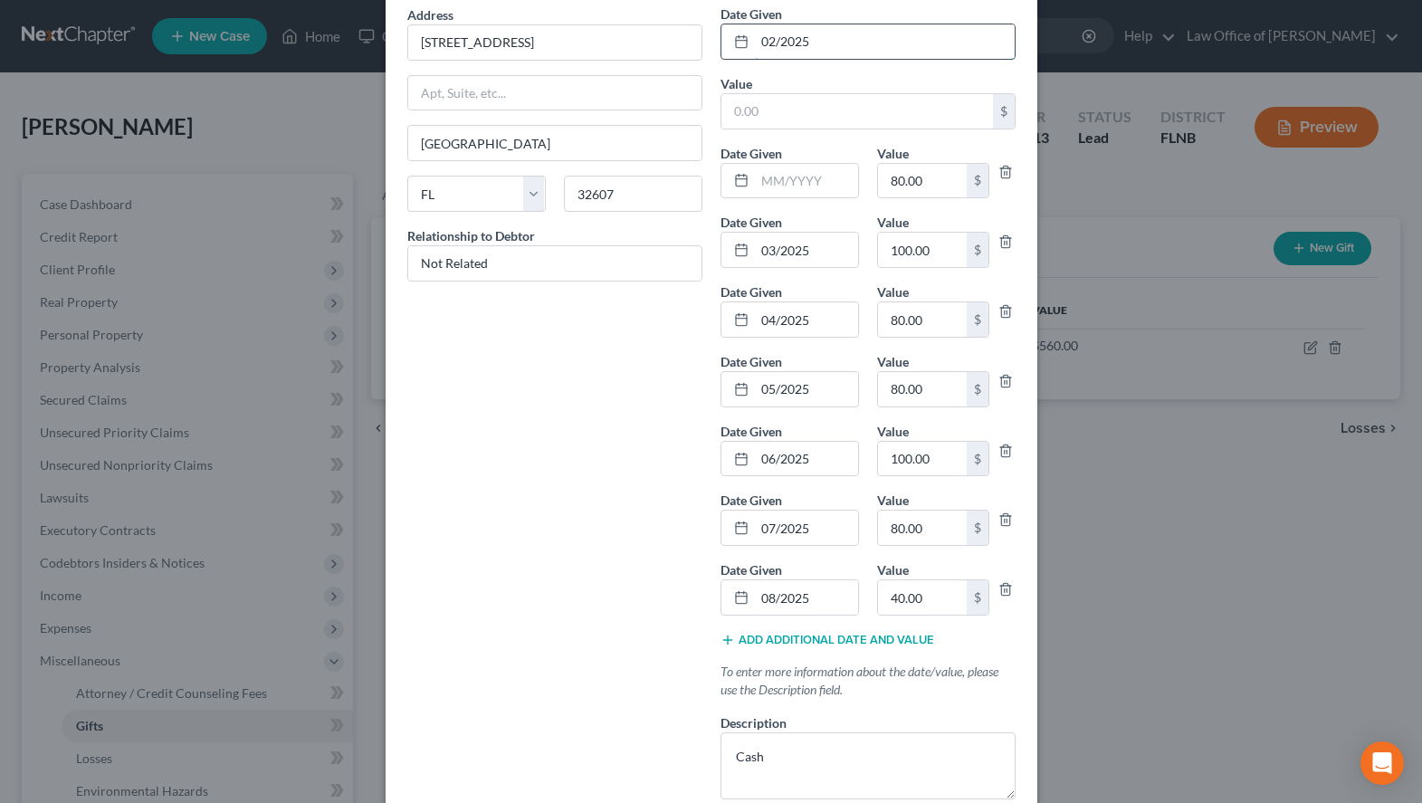
click at [878, 43] on input "02/2025" at bounding box center [885, 41] width 260 height 34
click at [809, 177] on input "text" at bounding box center [806, 181] width 103 height 34
paste input "02/2025"
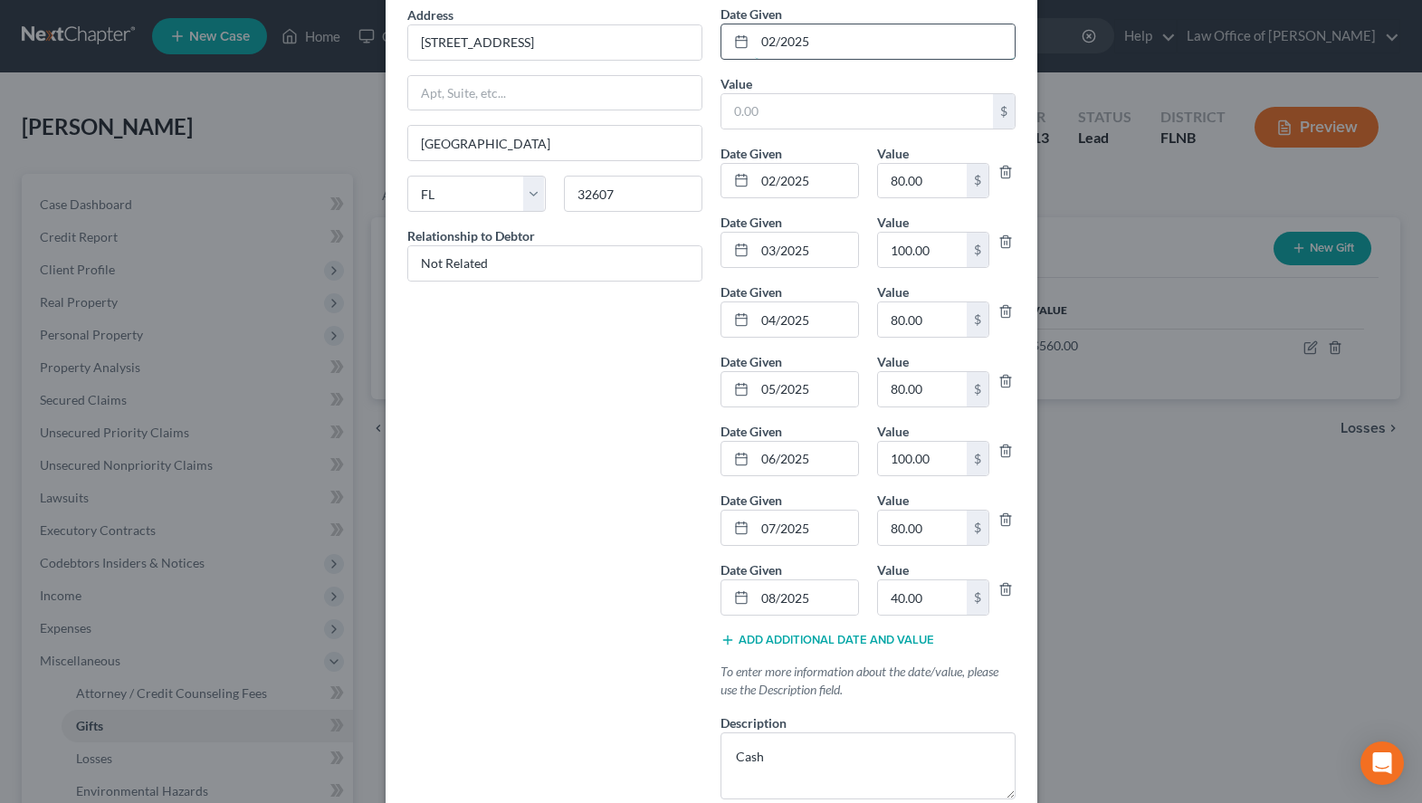
click at [779, 48] on input "02/2025" at bounding box center [885, 41] width 260 height 34
click at [775, 44] on input "02/2025" at bounding box center [885, 41] width 260 height 34
click at [759, 115] on input "text" at bounding box center [857, 111] width 272 height 34
click at [776, 128] on input "text" at bounding box center [857, 111] width 272 height 34
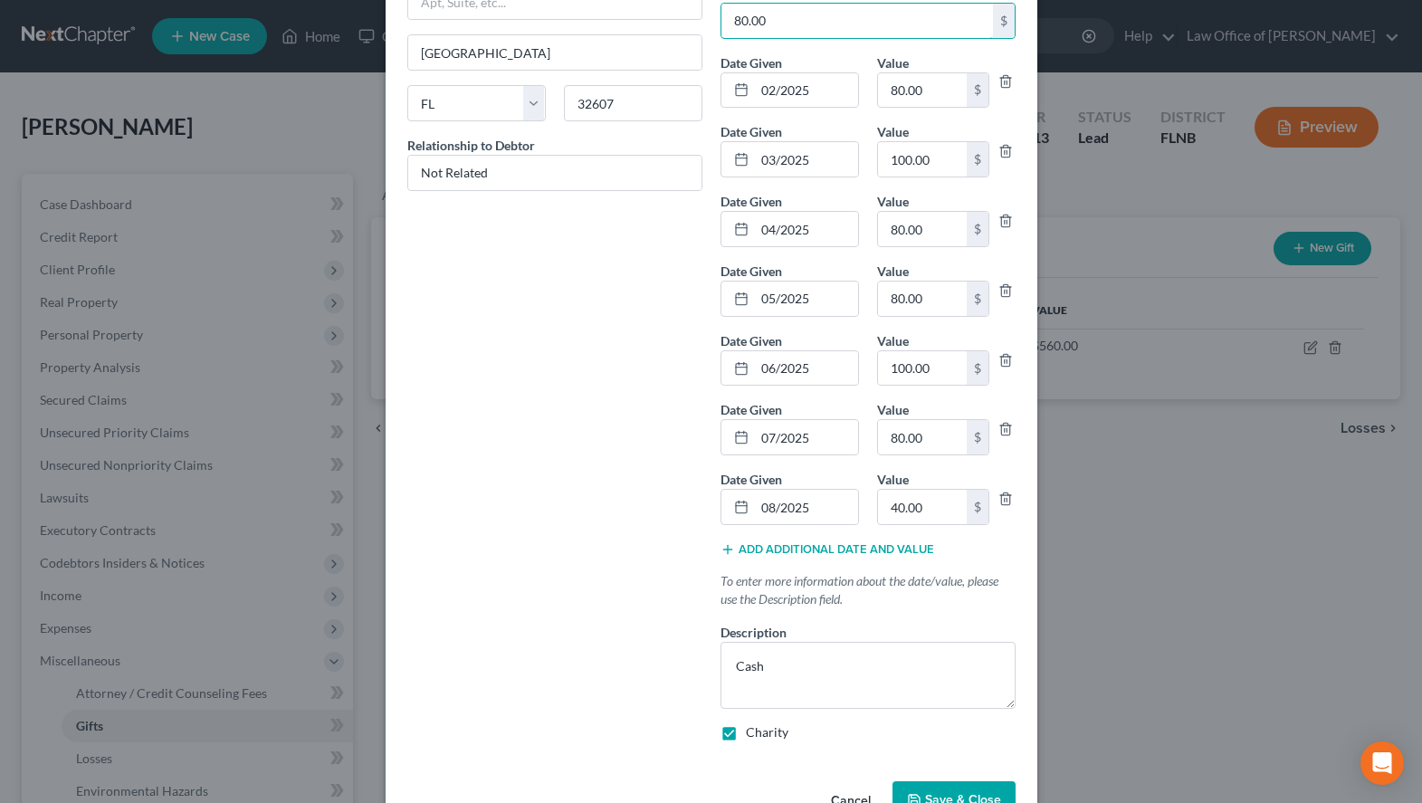
scroll to position [328, 0]
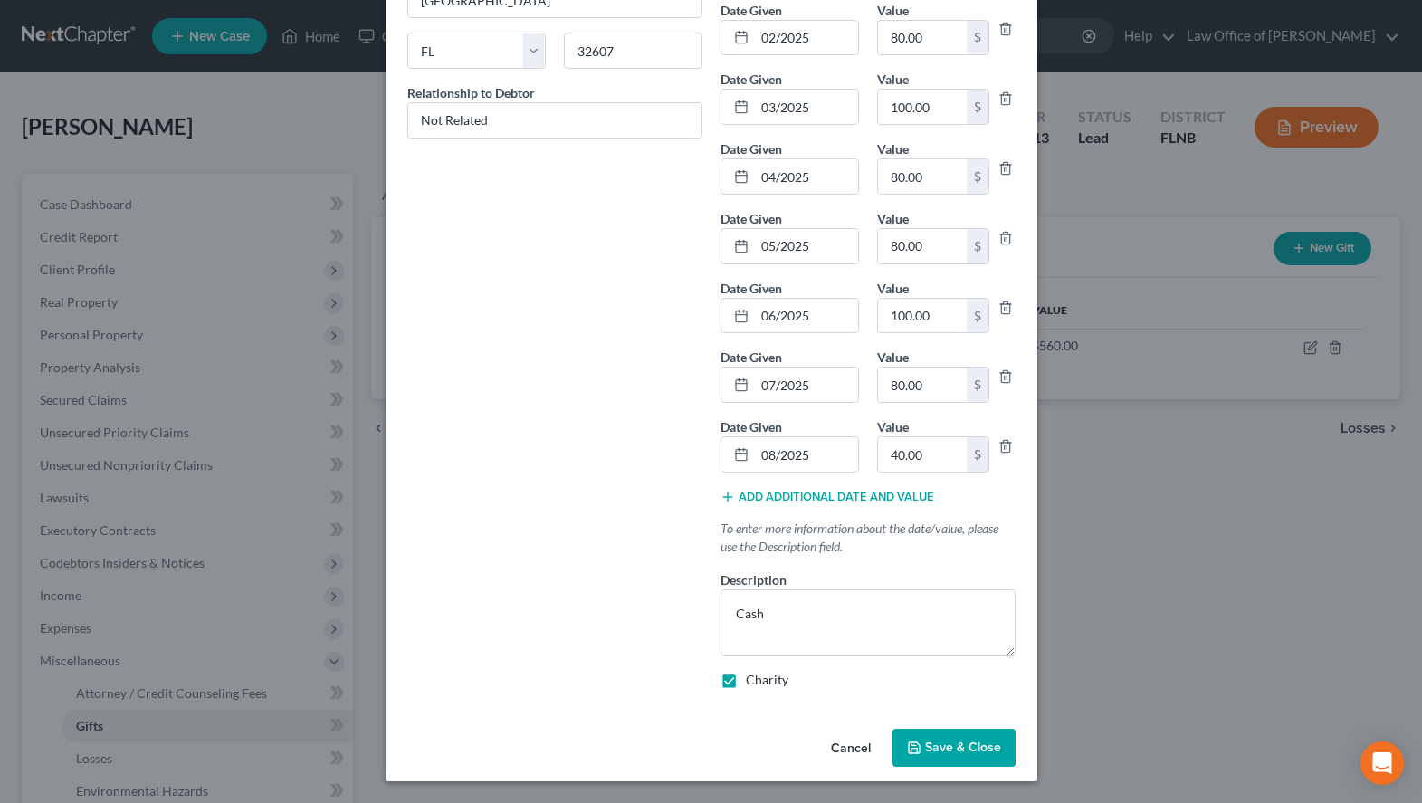
click at [920, 741] on icon "button" at bounding box center [914, 747] width 14 height 14
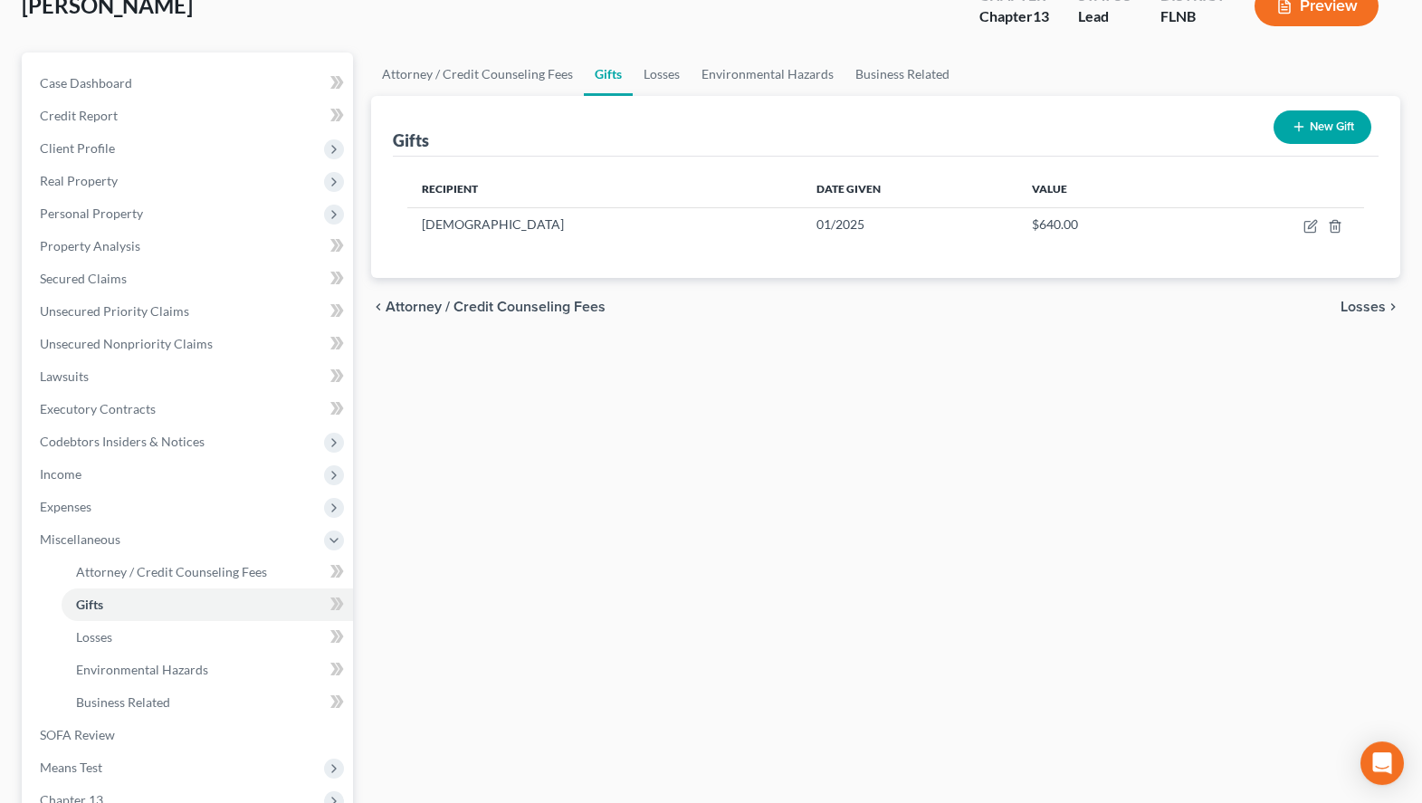
scroll to position [277, 0]
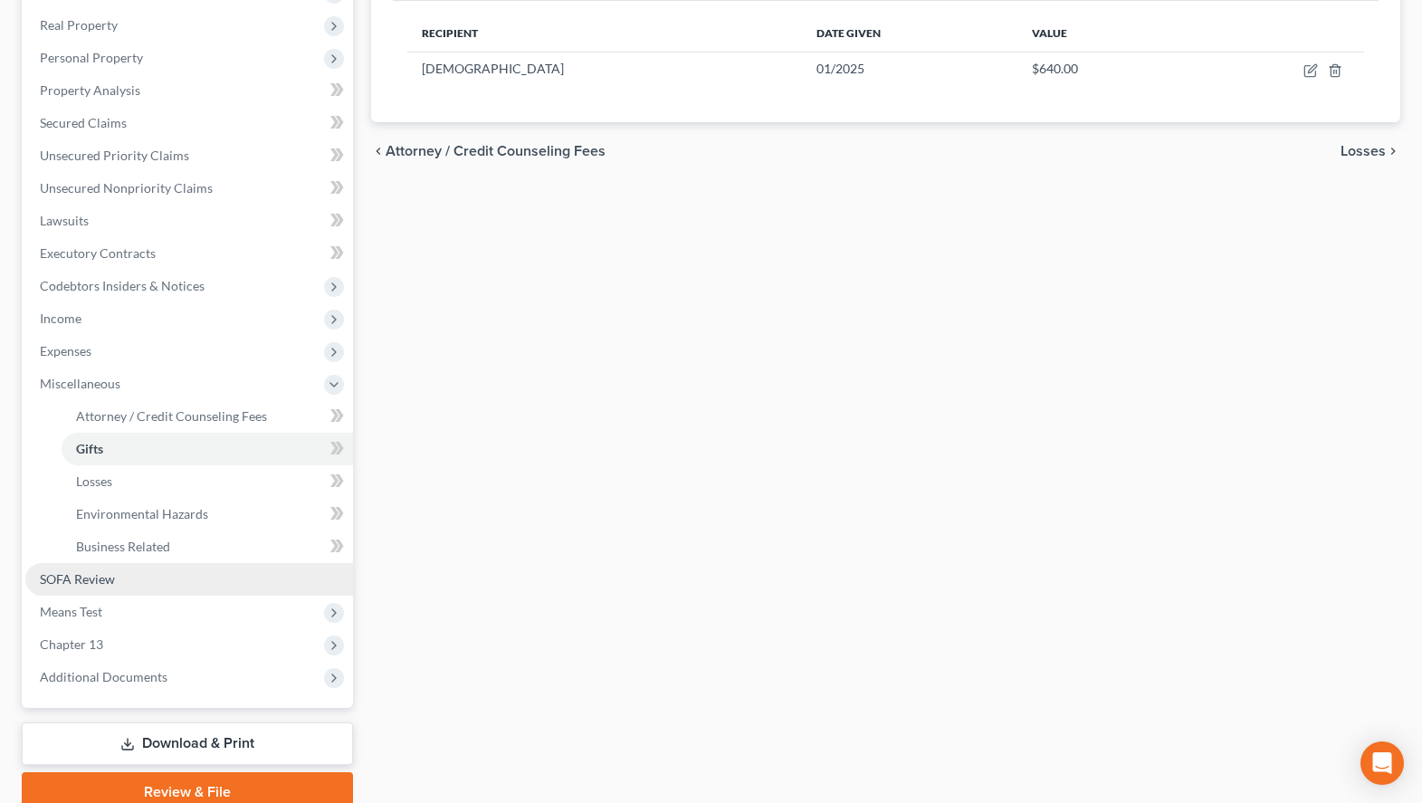
click at [255, 575] on link "SOFA Review" at bounding box center [189, 579] width 328 height 33
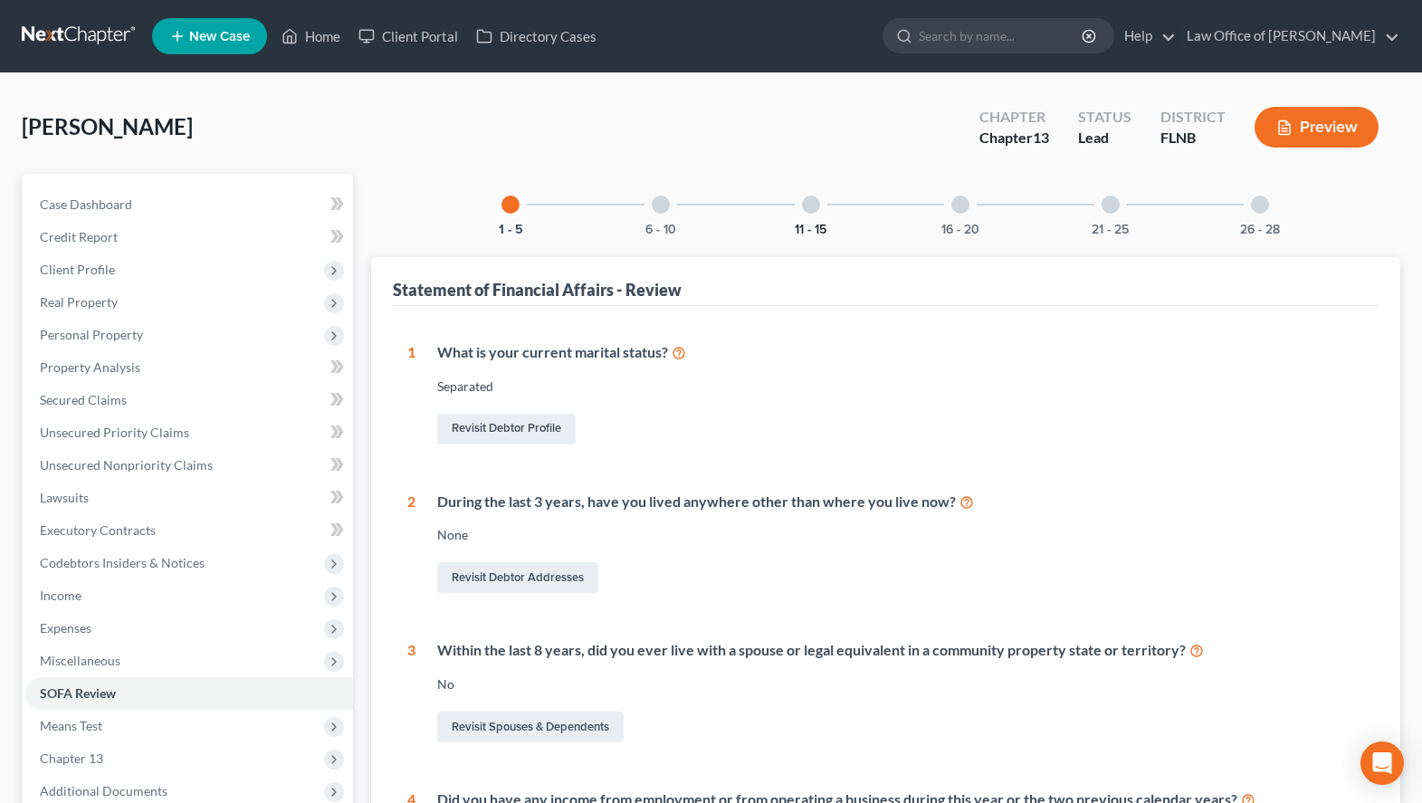
click at [806, 225] on button "11 - 15" at bounding box center [811, 230] width 32 height 13
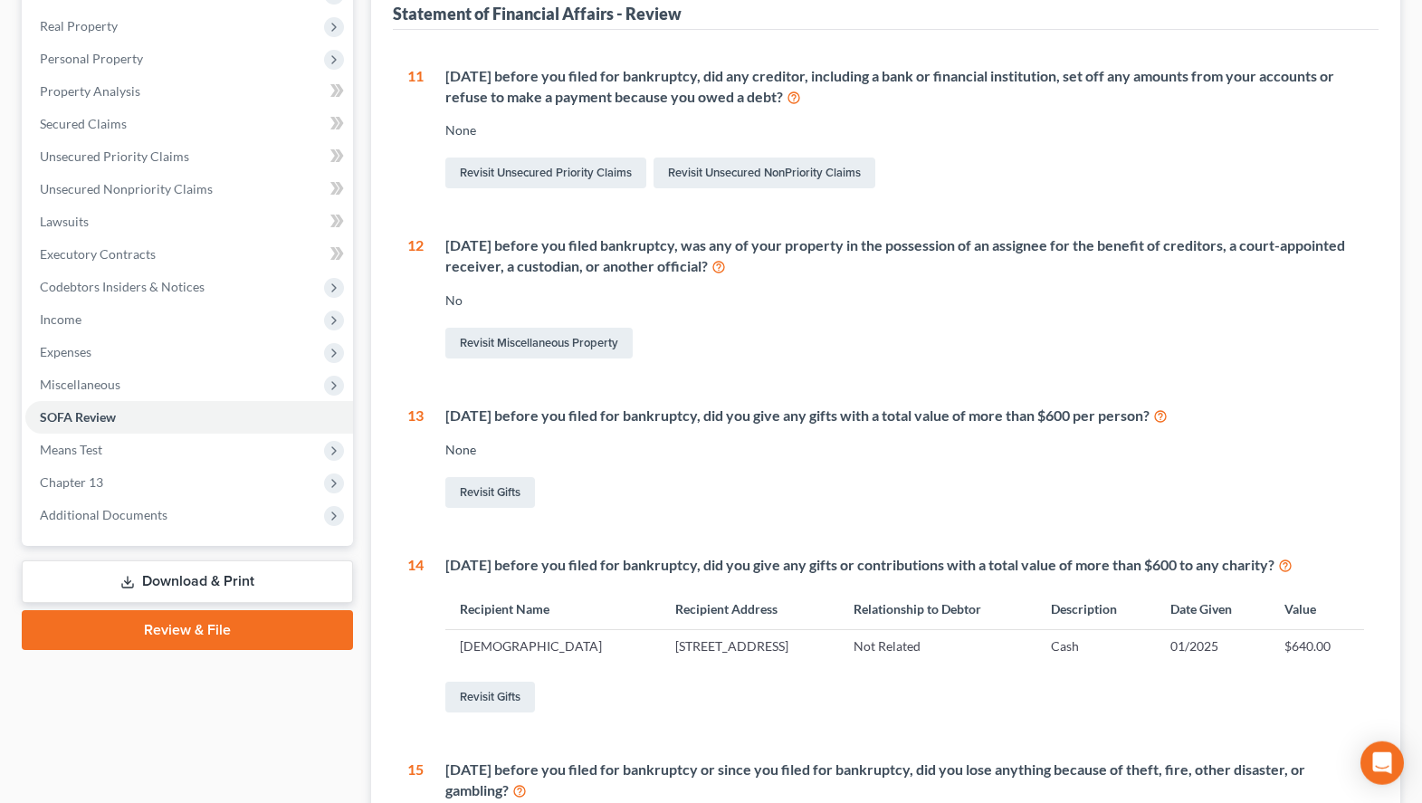
scroll to position [89, 0]
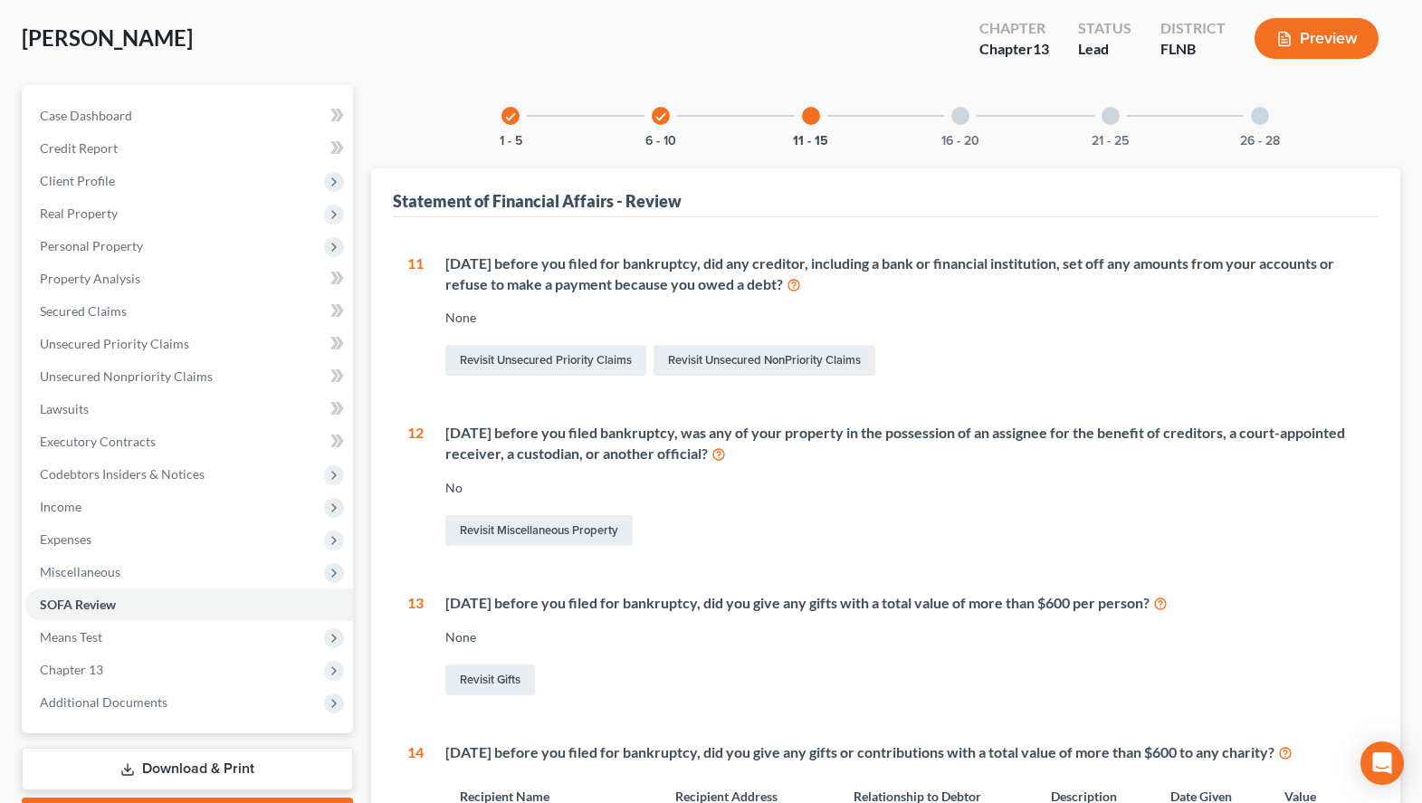
click at [986, 119] on div "16 - 20" at bounding box center [961, 116] width 62 height 62
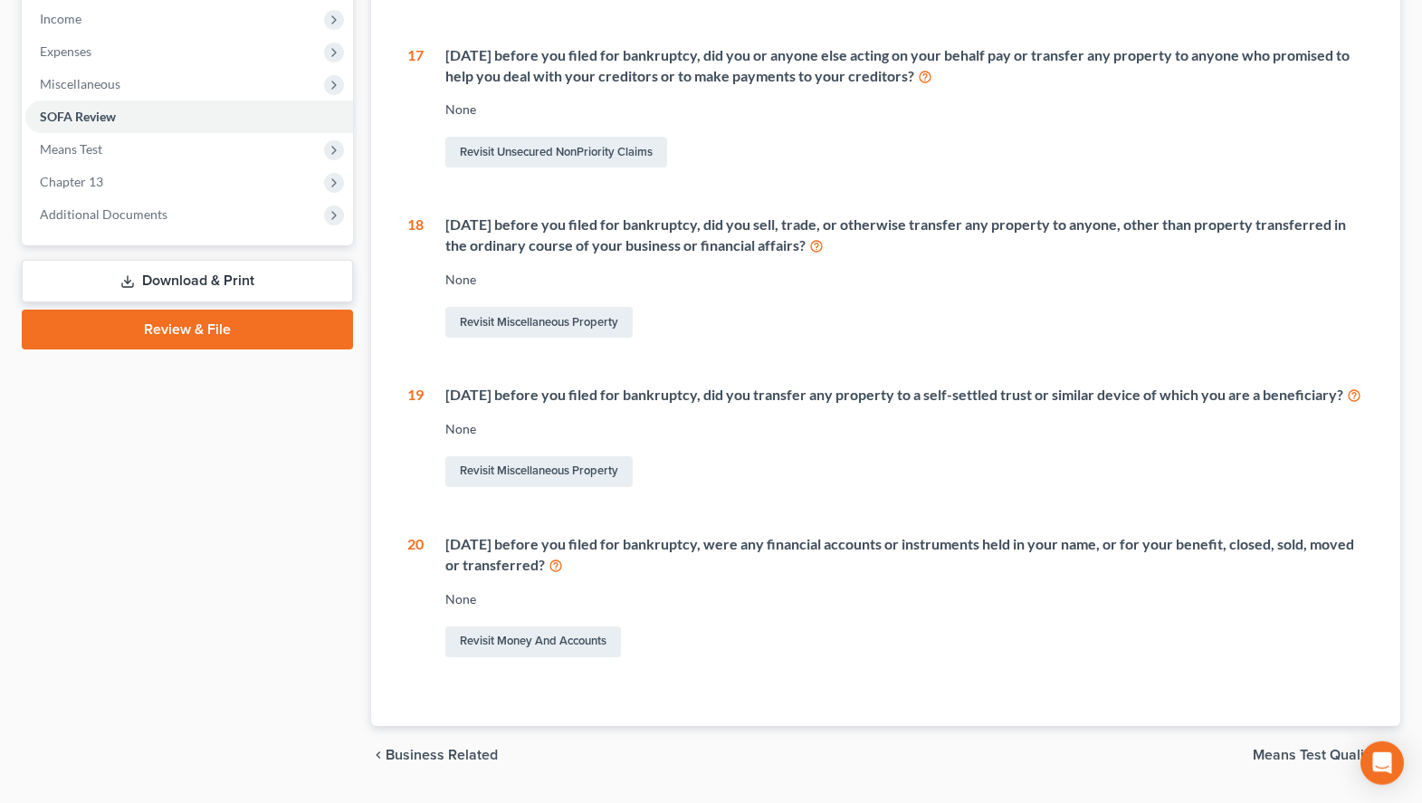
scroll to position [628, 0]
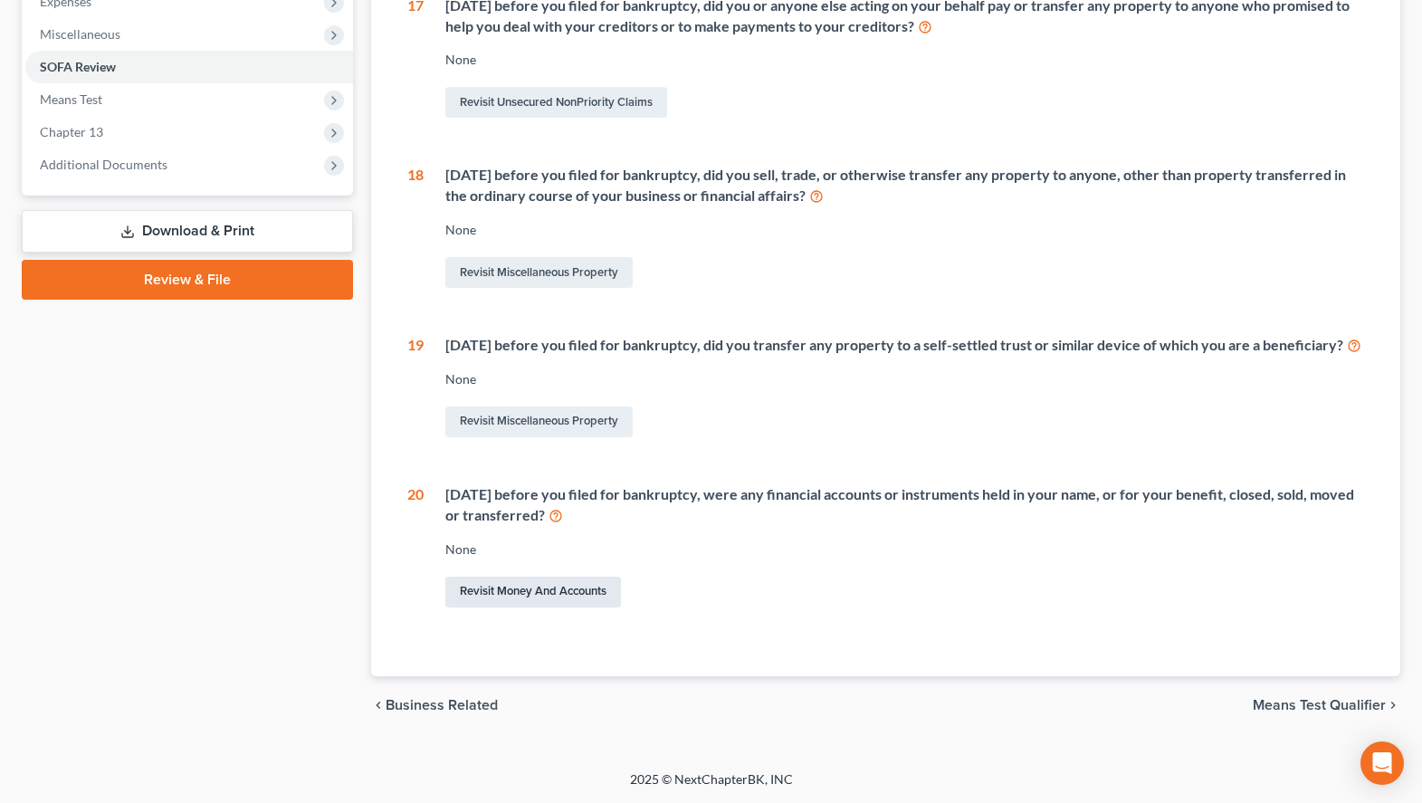
click at [501, 594] on link "Revisit Money and Accounts" at bounding box center [533, 592] width 176 height 31
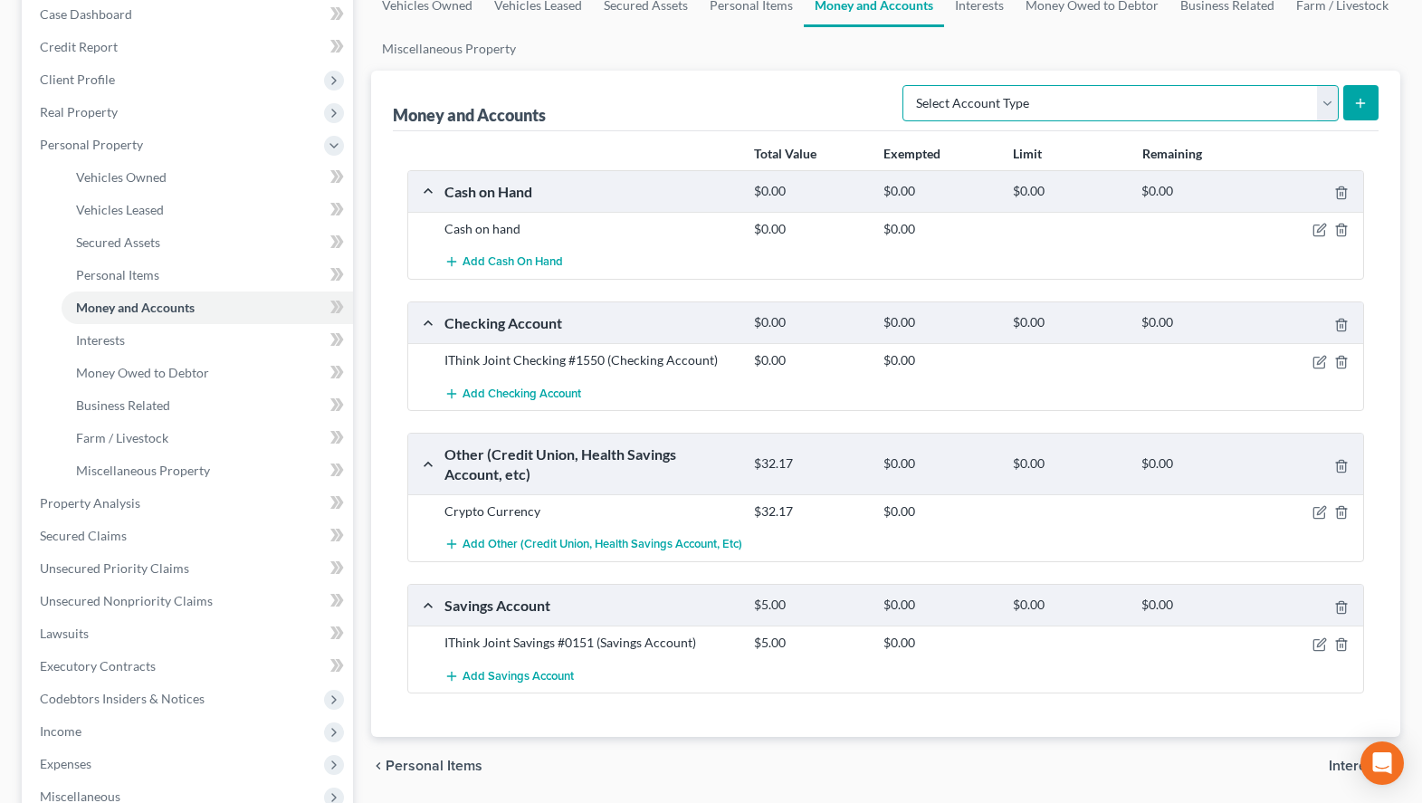
click at [902, 85] on select "Select Account Type Brokerage (A/B: 18, SOFA: 20) Cash on Hand (A/B: 16) Certif…" at bounding box center [1120, 103] width 436 height 36
click at [981, 11] on link "Interests" at bounding box center [979, 5] width 71 height 43
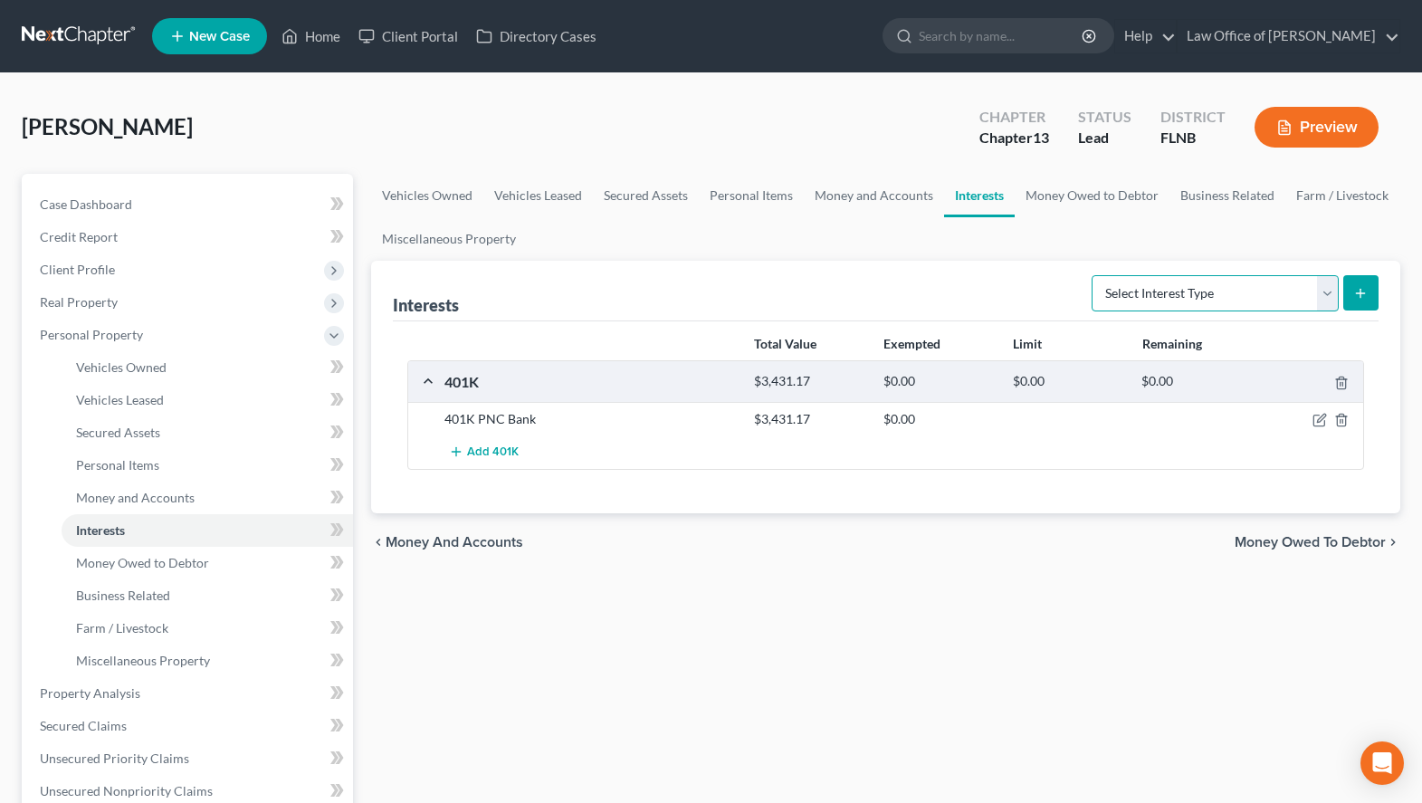
click at [1092, 275] on select "Select Interest Type 401K (A/B: 21) Annuity (A/B: 23) Bond (A/B: 18) Education …" at bounding box center [1215, 293] width 247 height 36
click option "401K (A/B: 21)" at bounding box center [0, 0] width 0 height 0
click at [1379, 295] on div "Interests Select Interest Type 401K (A/B: 21) Annuity (A/B: 23) Bond (A/B: 18) …" at bounding box center [885, 387] width 1029 height 253
click at [1356, 296] on icon "submit" at bounding box center [1360, 293] width 14 height 14
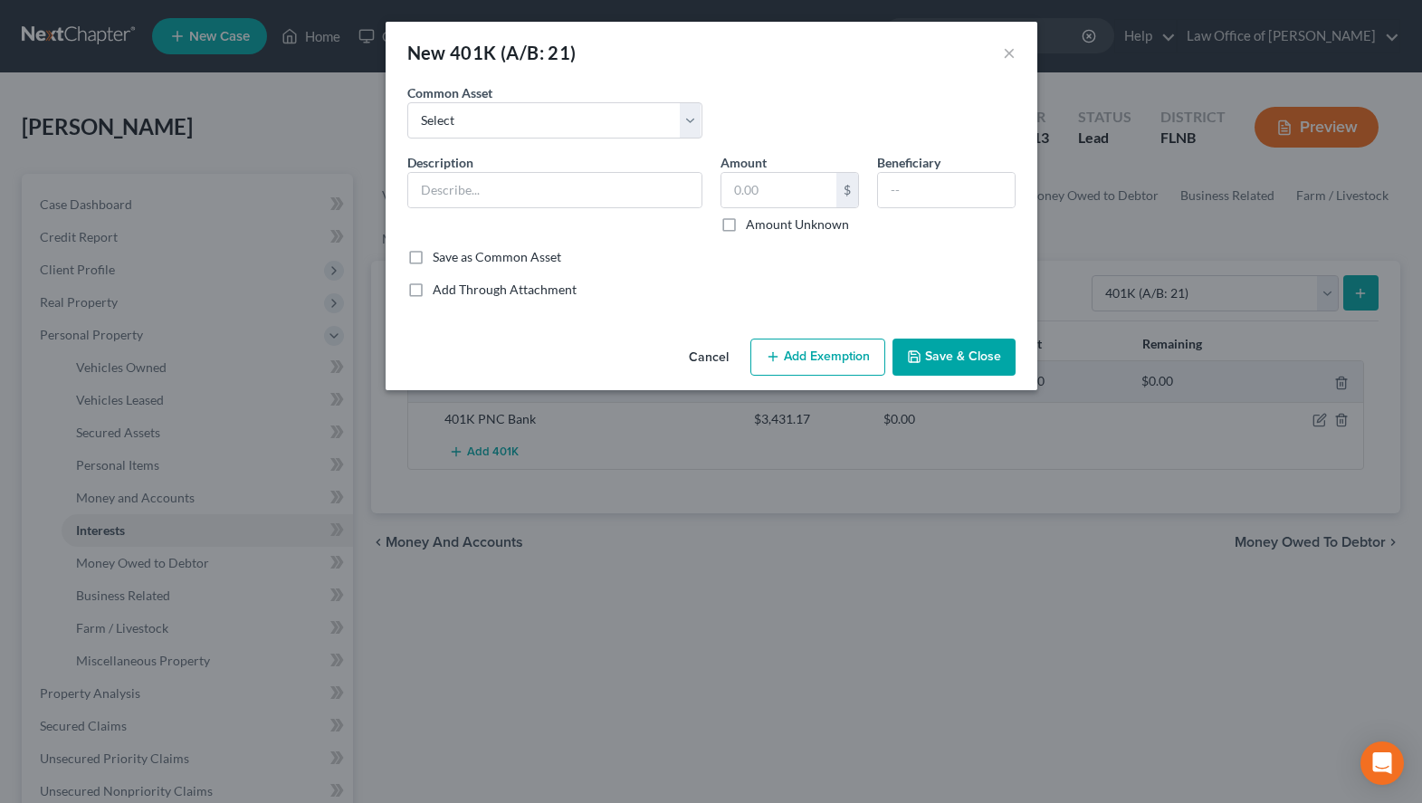
click at [695, 350] on button "Cancel" at bounding box center [708, 358] width 69 height 36
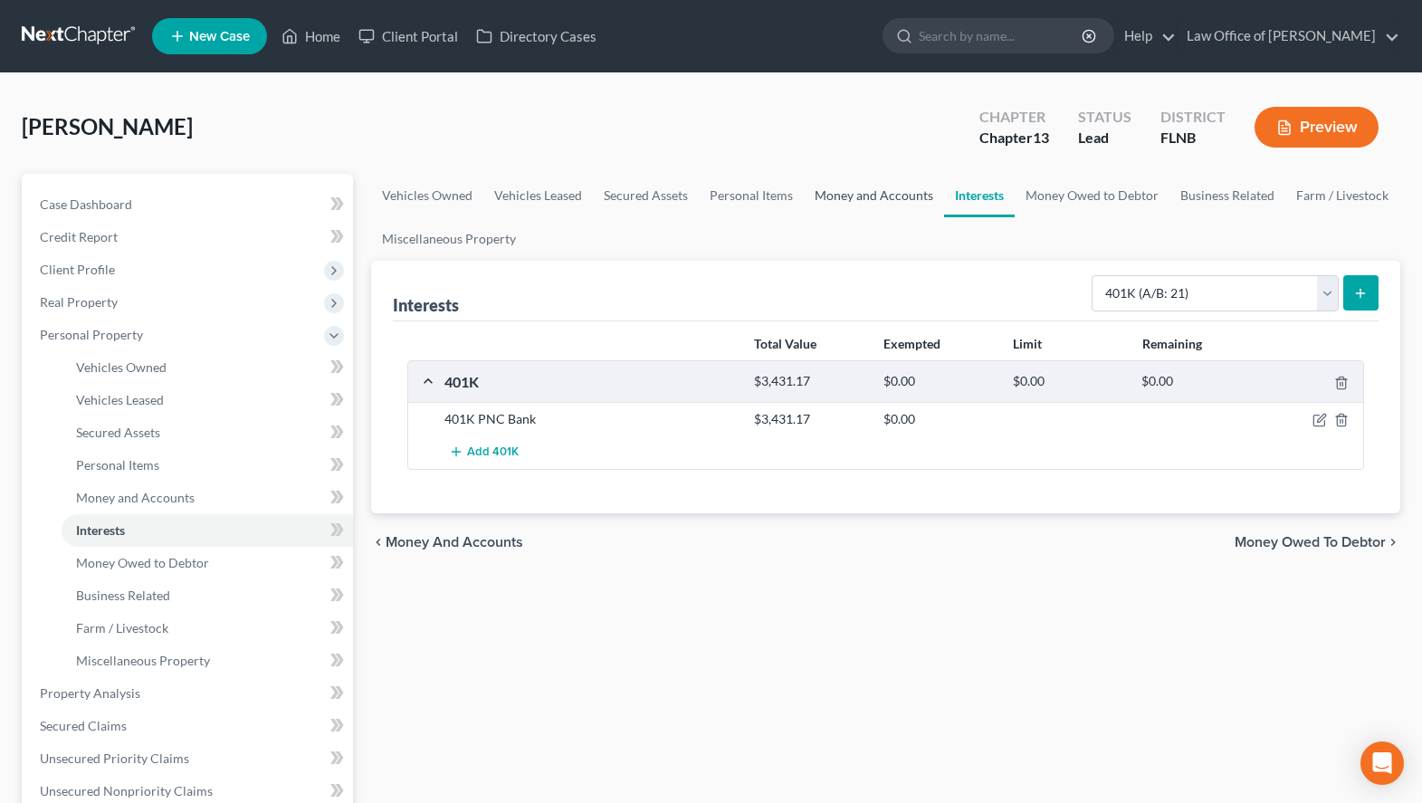
click at [832, 205] on link "Money and Accounts" at bounding box center [874, 195] width 140 height 43
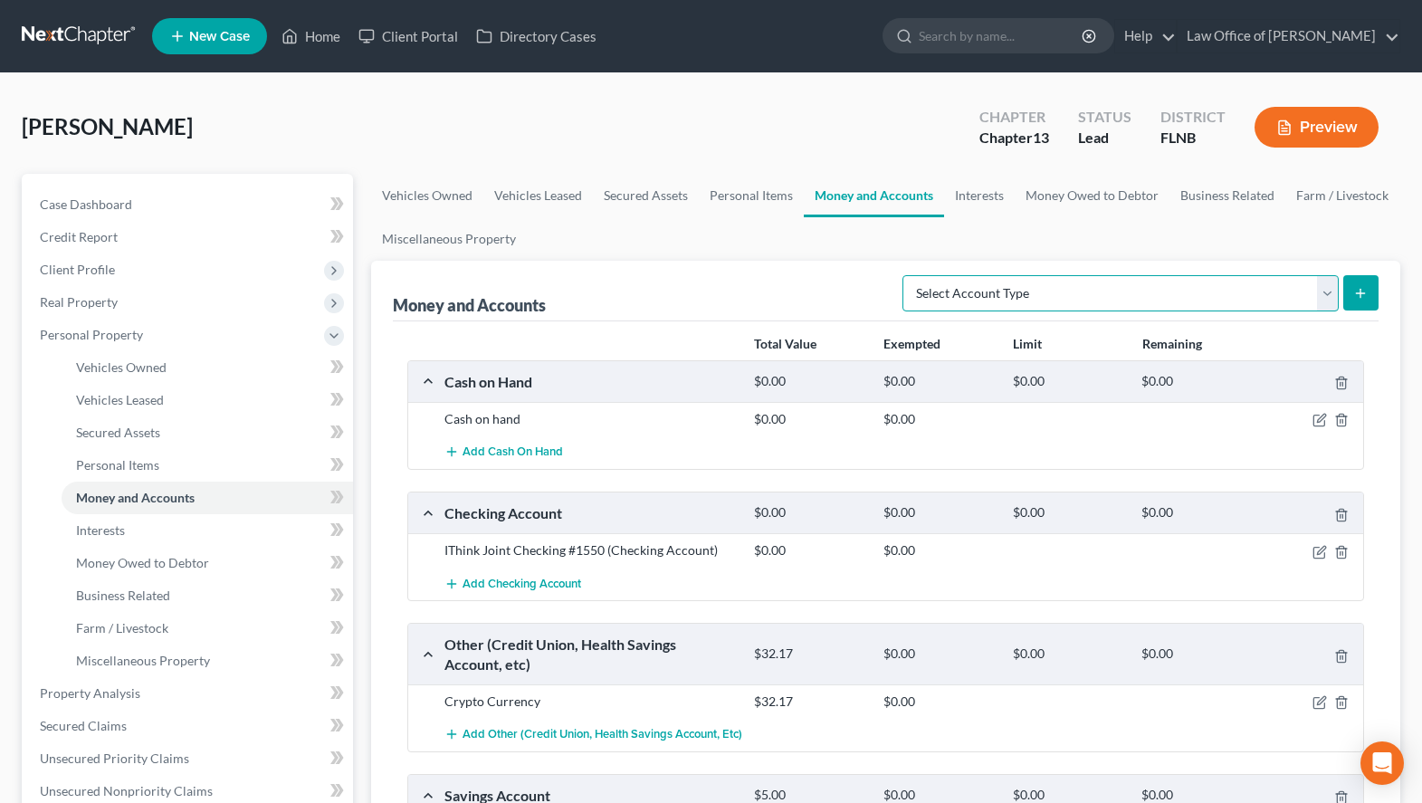
click at [902, 275] on select "Select Account Type Brokerage (A/B: 18, SOFA: 20) Cash on Hand (A/B: 16) Certif…" at bounding box center [1120, 293] width 436 height 36
click at [722, 261] on div "Money and Accounts Select Account Type Brokerage (A/B: 18, SOFA: 20) Cash on Ha…" at bounding box center [886, 291] width 986 height 61
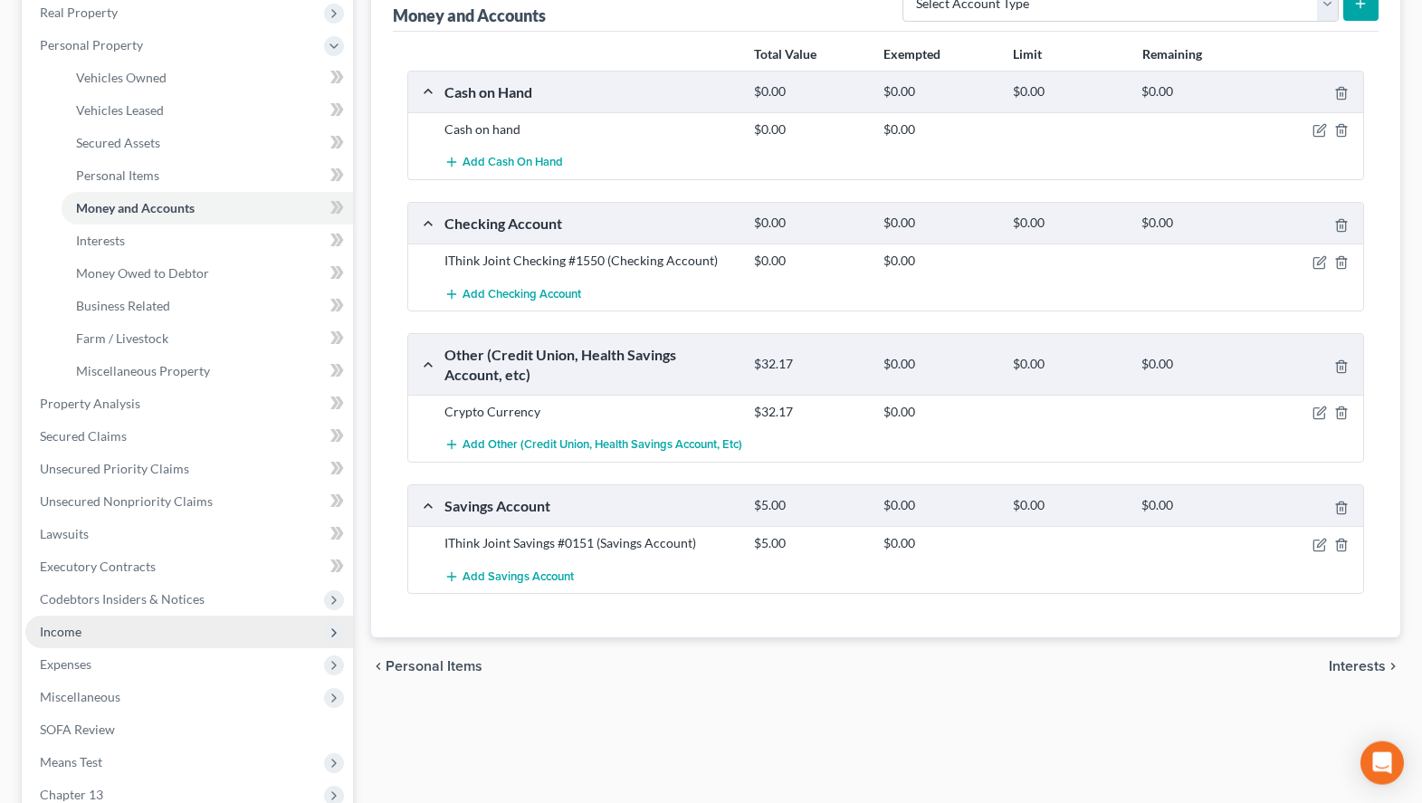
scroll to position [369, 0]
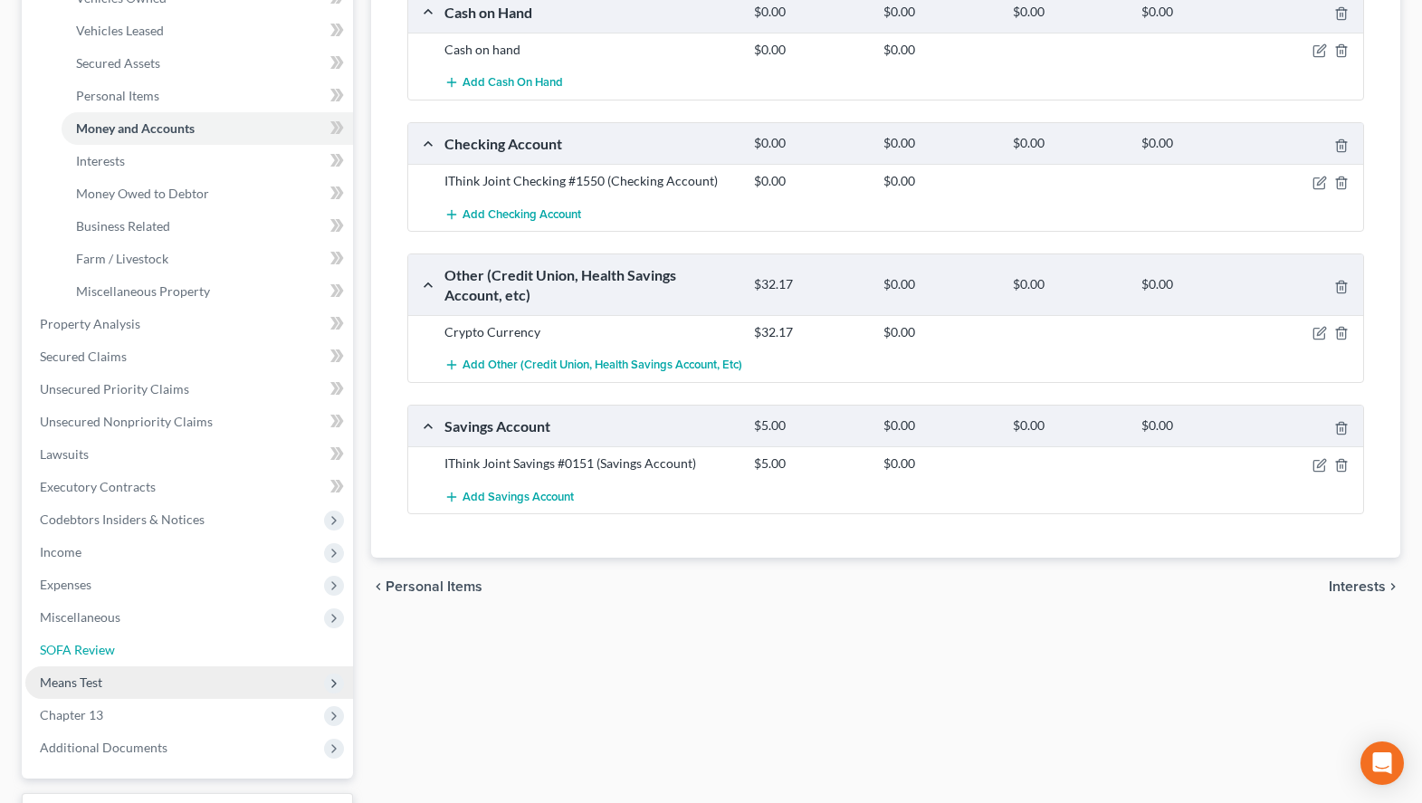
click at [283, 664] on link "SOFA Review" at bounding box center [189, 650] width 328 height 33
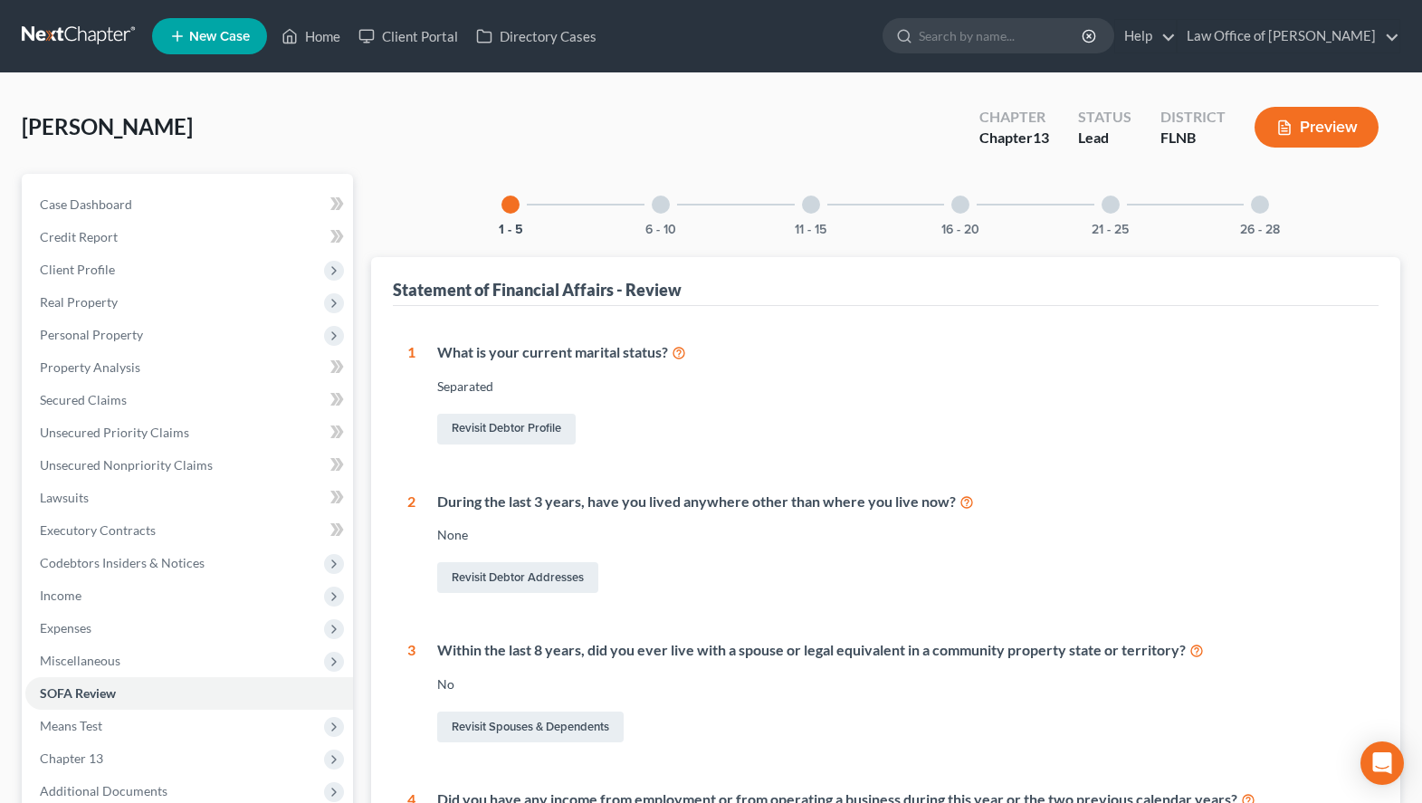
click at [953, 196] on div "16 - 20" at bounding box center [961, 205] width 62 height 62
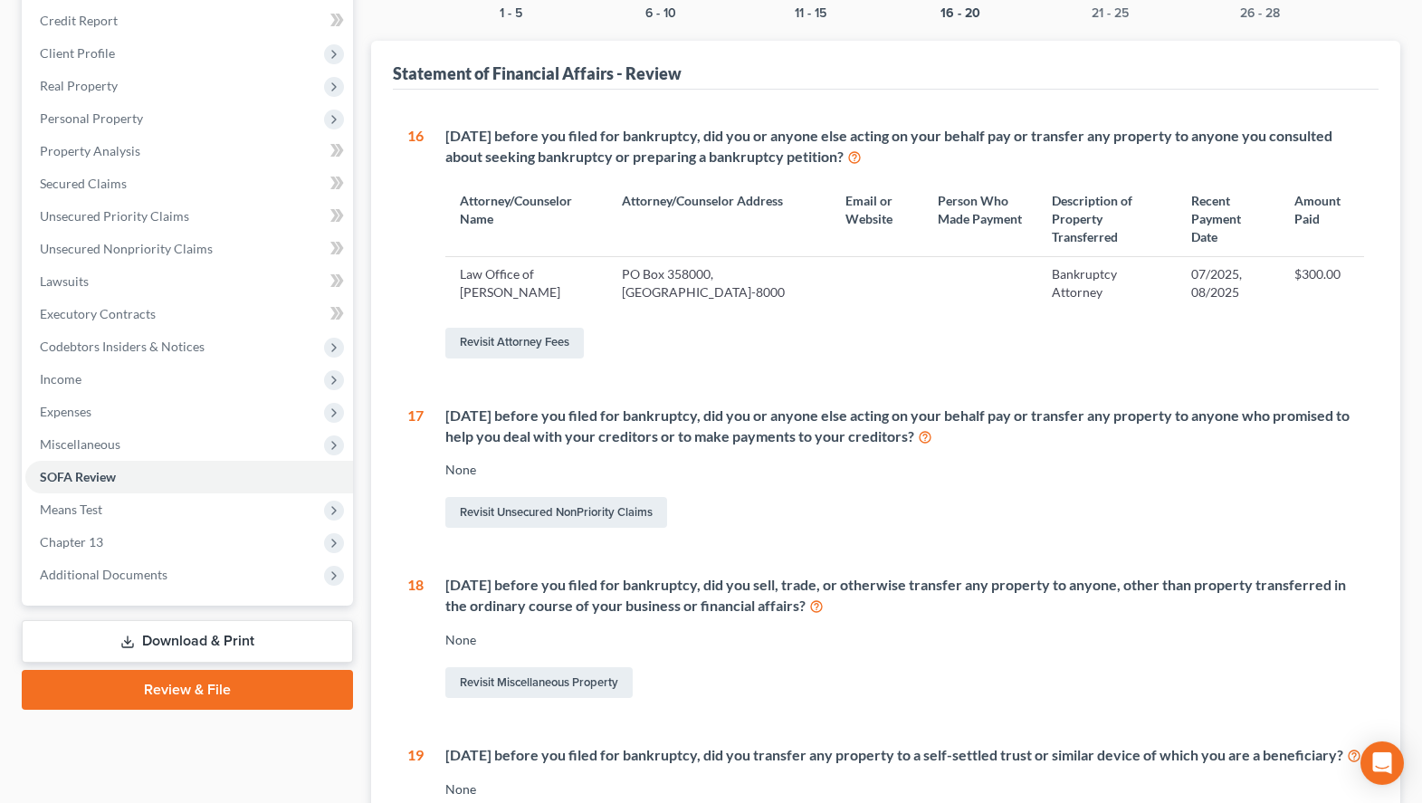
scroll to position [185, 0]
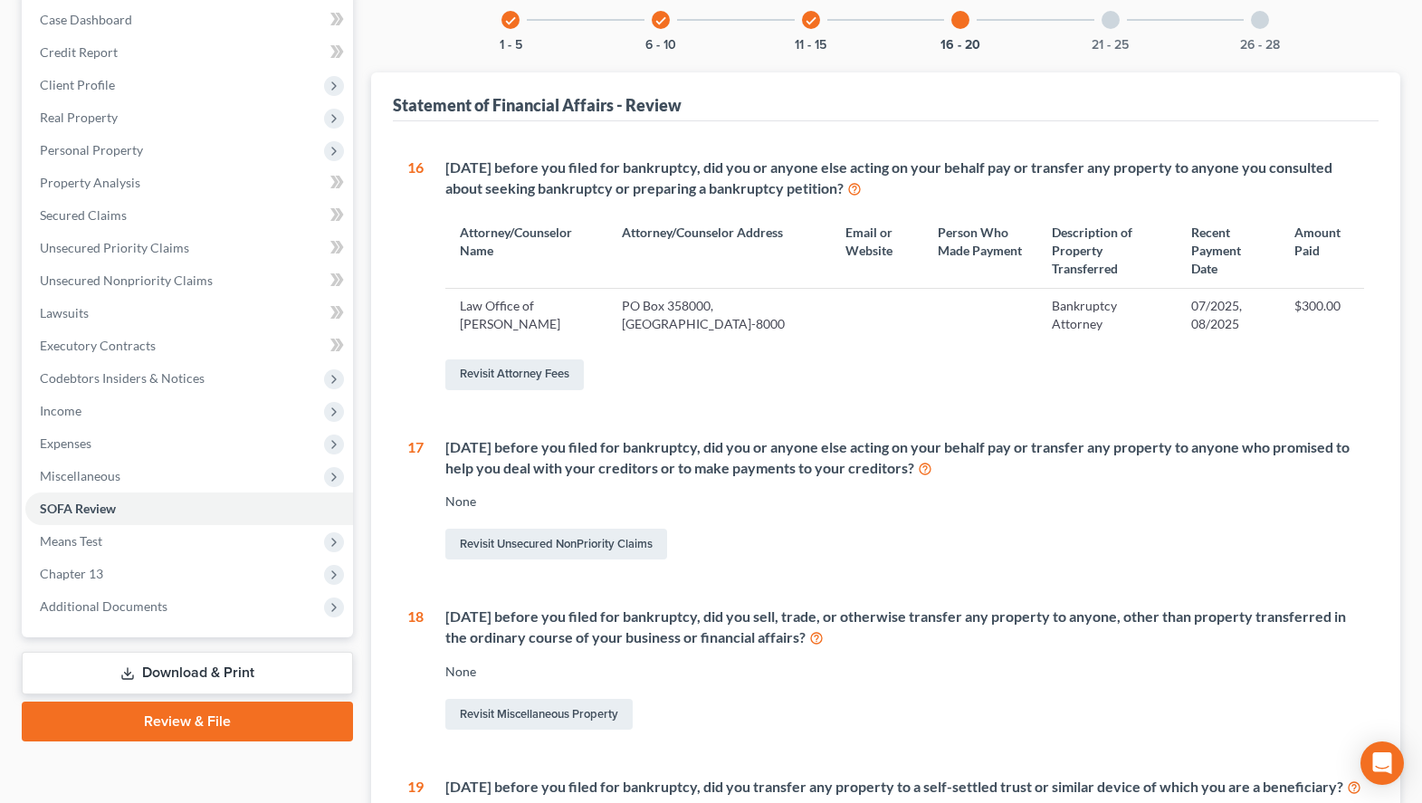
click at [1109, 33] on div "21 - 25" at bounding box center [1111, 20] width 62 height 62
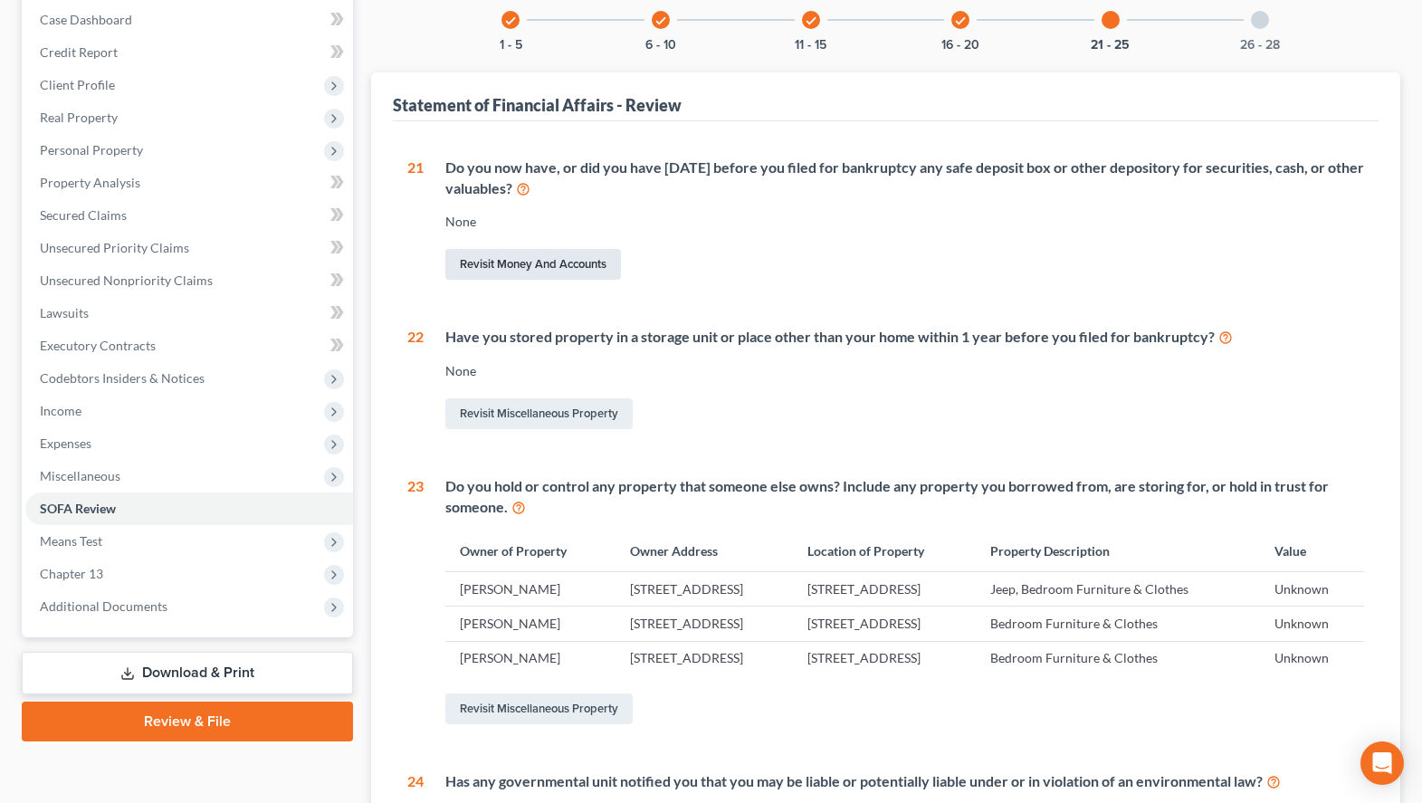
click at [599, 272] on link "Revisit Money and Accounts" at bounding box center [533, 264] width 176 height 31
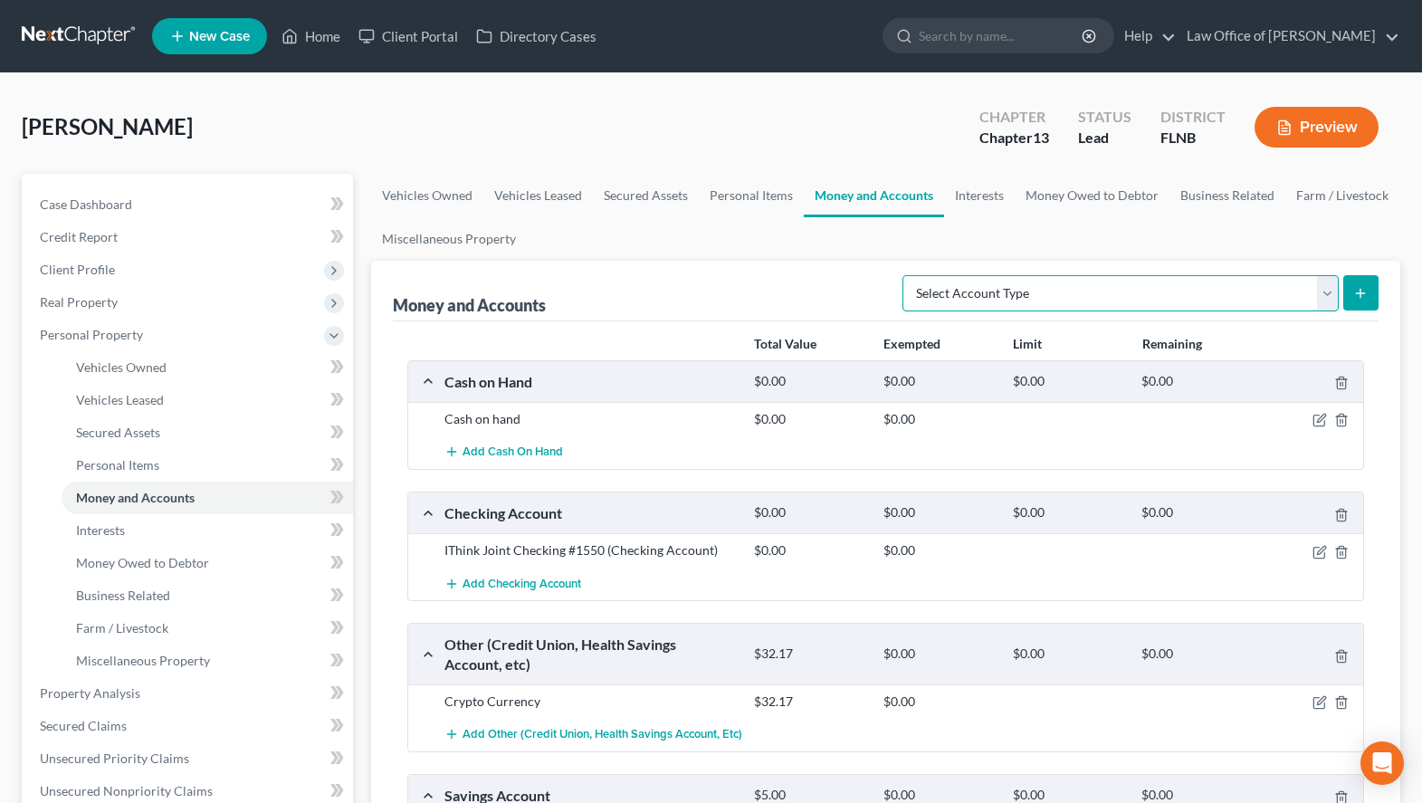
click at [902, 275] on select "Select Account Type Brokerage (A/B: 18, SOFA: 20) Cash on Hand (A/B: 16) Certif…" at bounding box center [1120, 293] width 436 height 36
click option "Checking Account (A/B: 17, SOFA: 20)" at bounding box center [0, 0] width 0 height 0
click at [1375, 282] on button "submit" at bounding box center [1360, 292] width 35 height 35
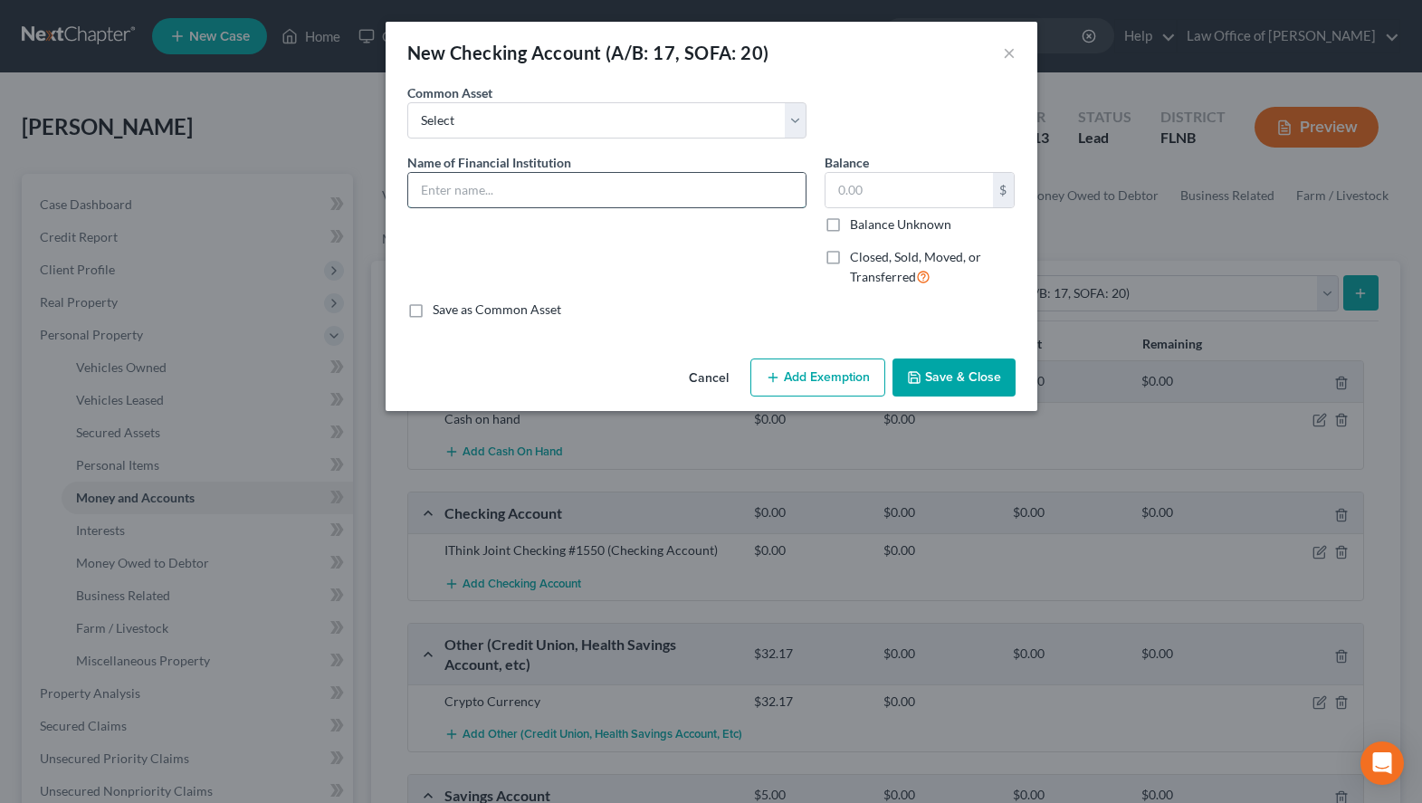
click at [473, 191] on input "text" at bounding box center [606, 190] width 397 height 34
click at [671, 169] on div "Name of Financial Institution * TD Bank Checking #" at bounding box center [606, 180] width 399 height 55
click at [661, 190] on input "TD Bank Checking #" at bounding box center [606, 190] width 397 height 34
click at [869, 185] on input "text" at bounding box center [909, 190] width 167 height 34
click at [849, 256] on div "Closed, Sold, Moved, or Transferred" at bounding box center [920, 267] width 191 height 39
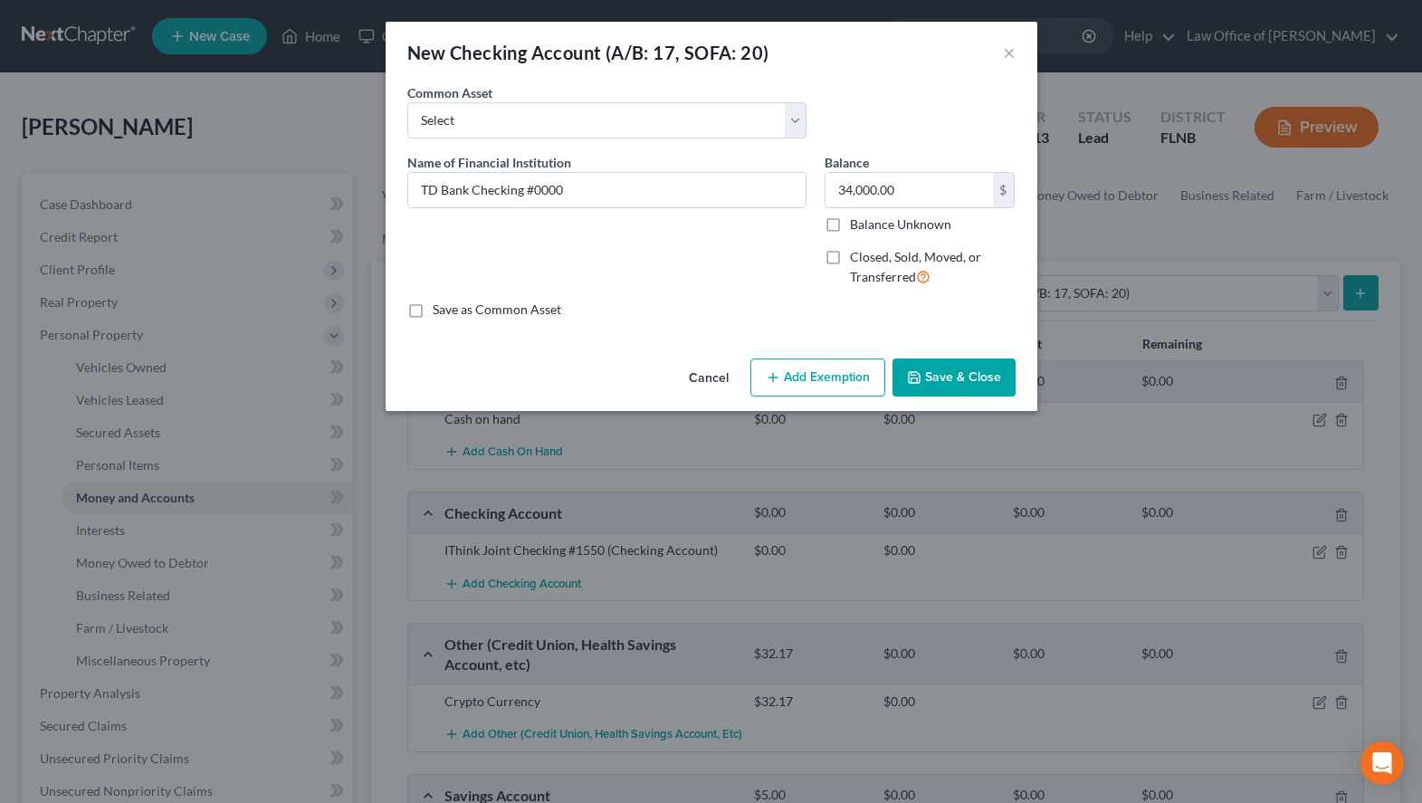
click at [850, 257] on label "Closed, Sold, Moved, or Transferred" at bounding box center [933, 267] width 166 height 39
click at [857, 257] on input "Closed, Sold, Moved, or Transferred" at bounding box center [863, 254] width 12 height 12
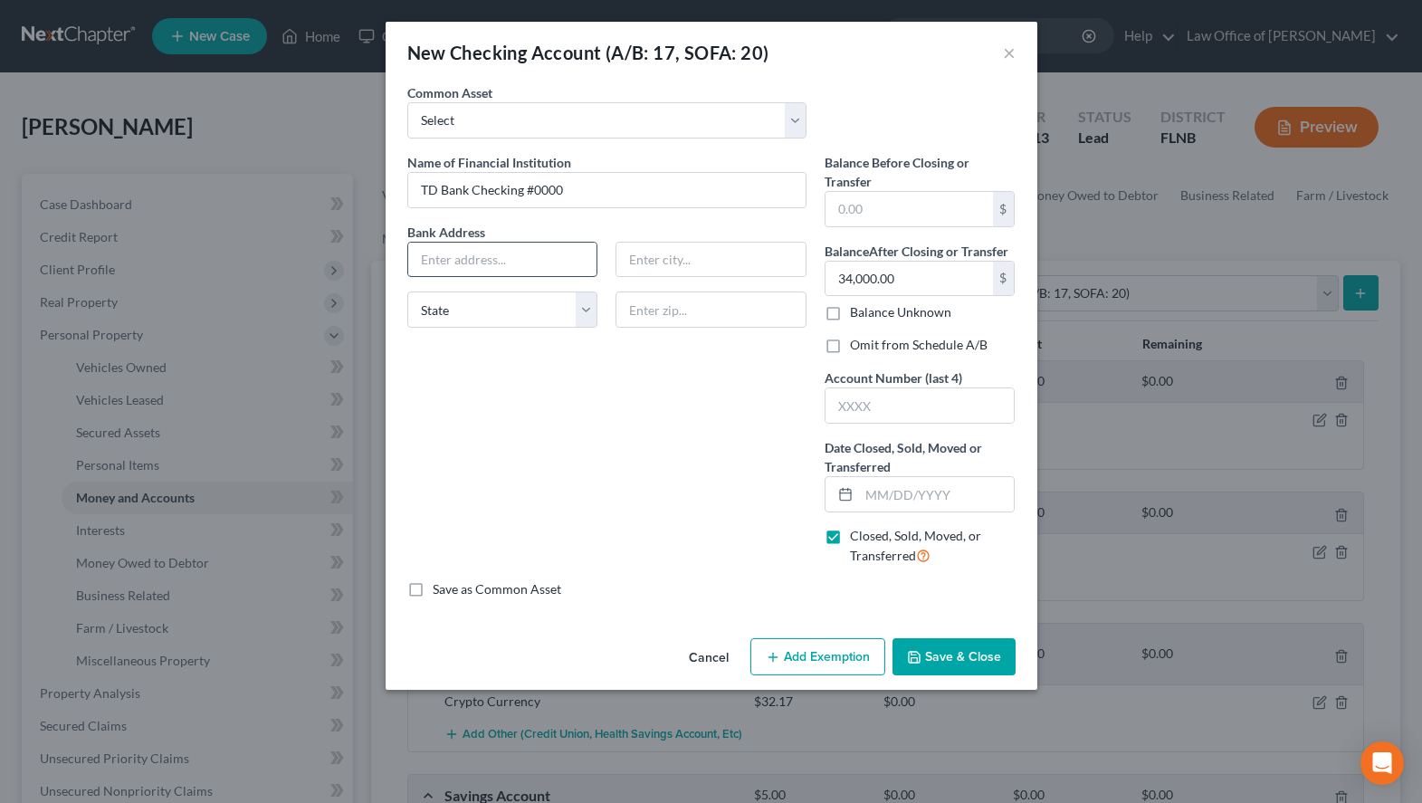
click at [532, 266] on input "text" at bounding box center [502, 260] width 189 height 34
click at [577, 403] on div "Name of Financial Institution * TD Bank Checking #0000 Bank Address P.O. [GEOGR…" at bounding box center [606, 366] width 417 height 427
drag, startPoint x: 728, startPoint y: 306, endPoint x: 604, endPoint y: 319, distance: 124.7
click at [602, 320] on div "Bank Address P.O. [GEOGRAPHIC_DATA][US_STATE] AZ CA CO CT DE DC [GEOGRAPHIC_DAT…" at bounding box center [606, 283] width 417 height 120
click at [625, 313] on input "text" at bounding box center [711, 309] width 191 height 36
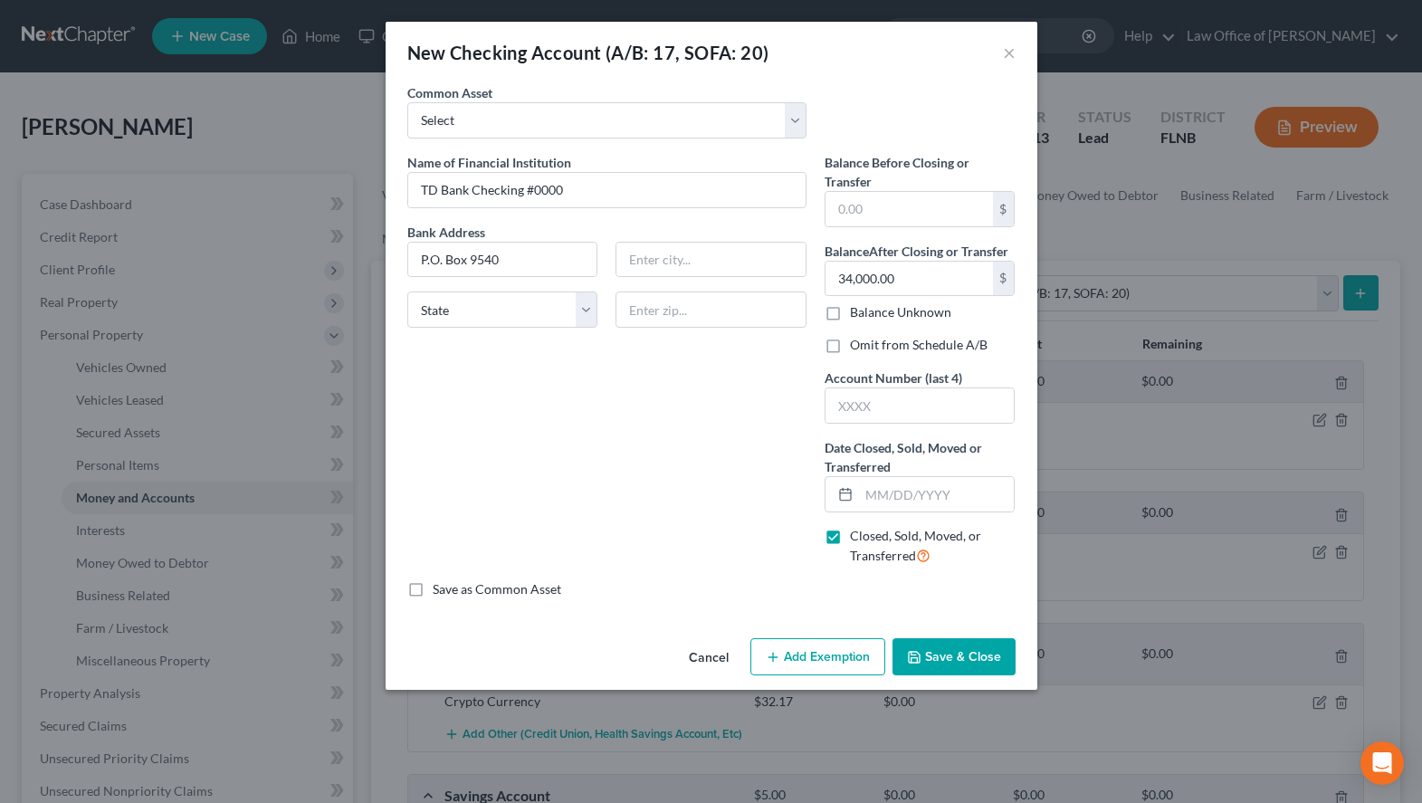
click at [471, 410] on div "Name of Financial Institution * TD Bank Checking #0000 Bank Address P.O. [GEOGR…" at bounding box center [606, 366] width 417 height 427
click at [711, 318] on input "text" at bounding box center [711, 309] width 191 height 36
click at [959, 496] on input "text" at bounding box center [937, 494] width 156 height 34
click at [884, 410] on input "text" at bounding box center [920, 405] width 189 height 34
click at [880, 413] on input "text" at bounding box center [920, 405] width 189 height 34
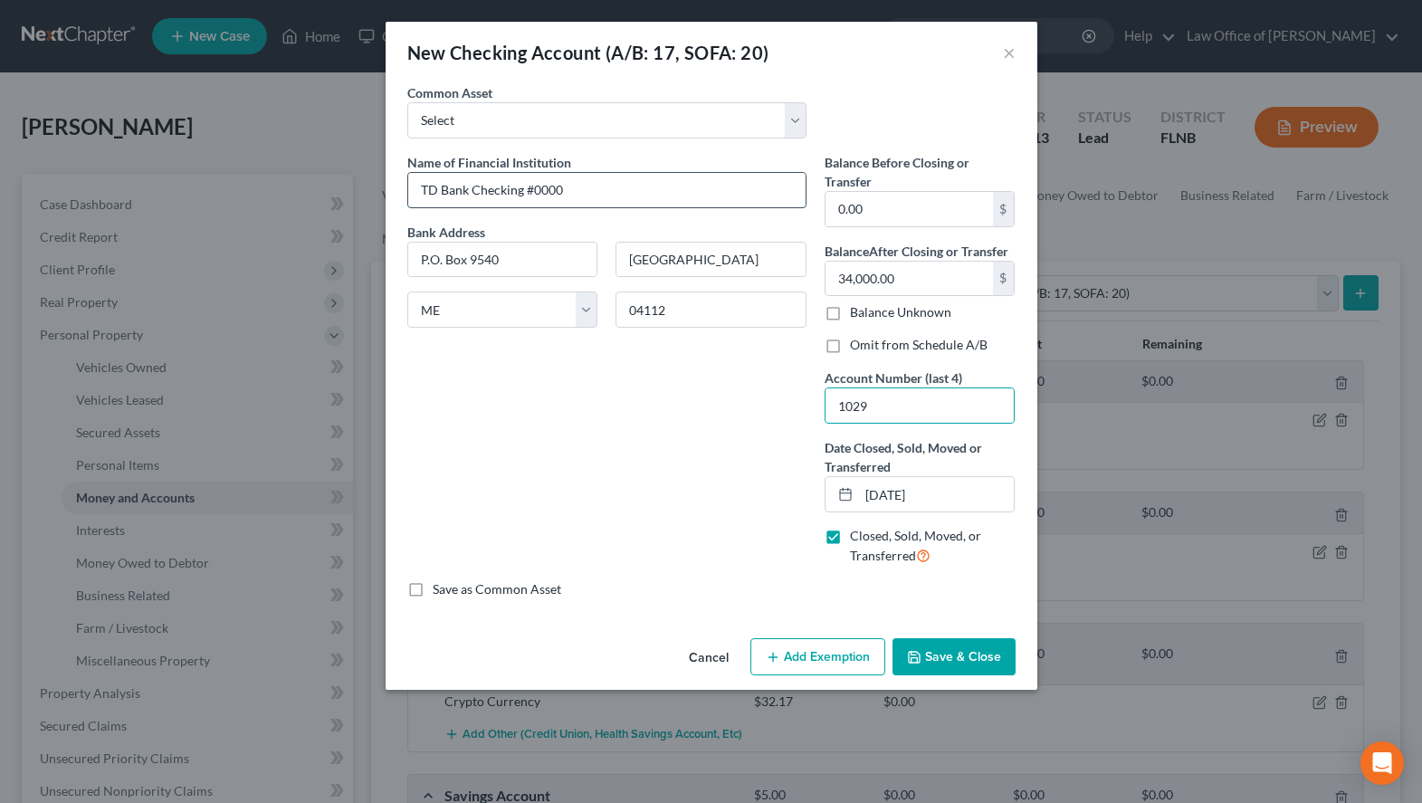
click at [573, 190] on input "TD Bank Checking #0000" at bounding box center [606, 190] width 397 height 34
click at [939, 648] on button "Save & Close" at bounding box center [953, 657] width 123 height 38
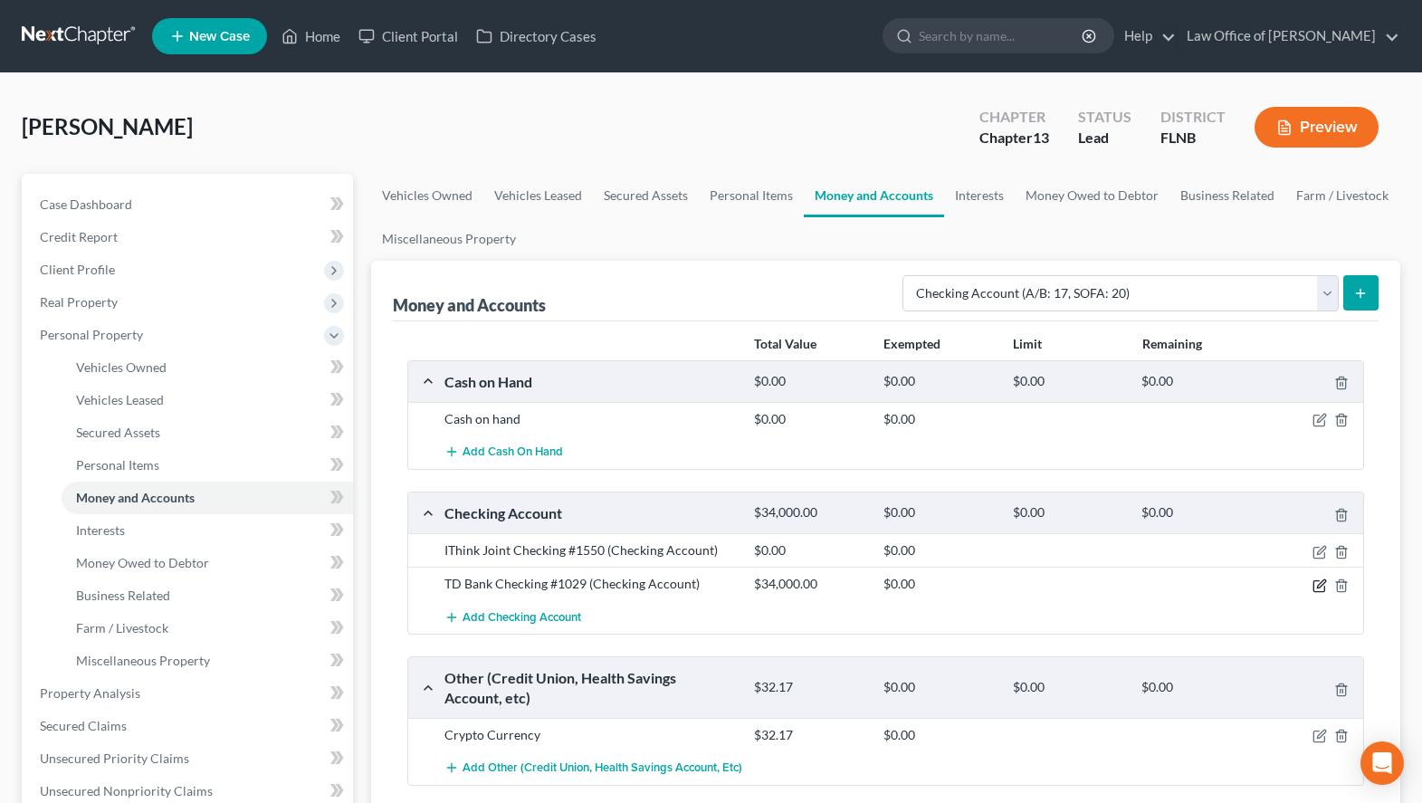
click at [1322, 585] on icon "button" at bounding box center [1319, 585] width 14 height 14
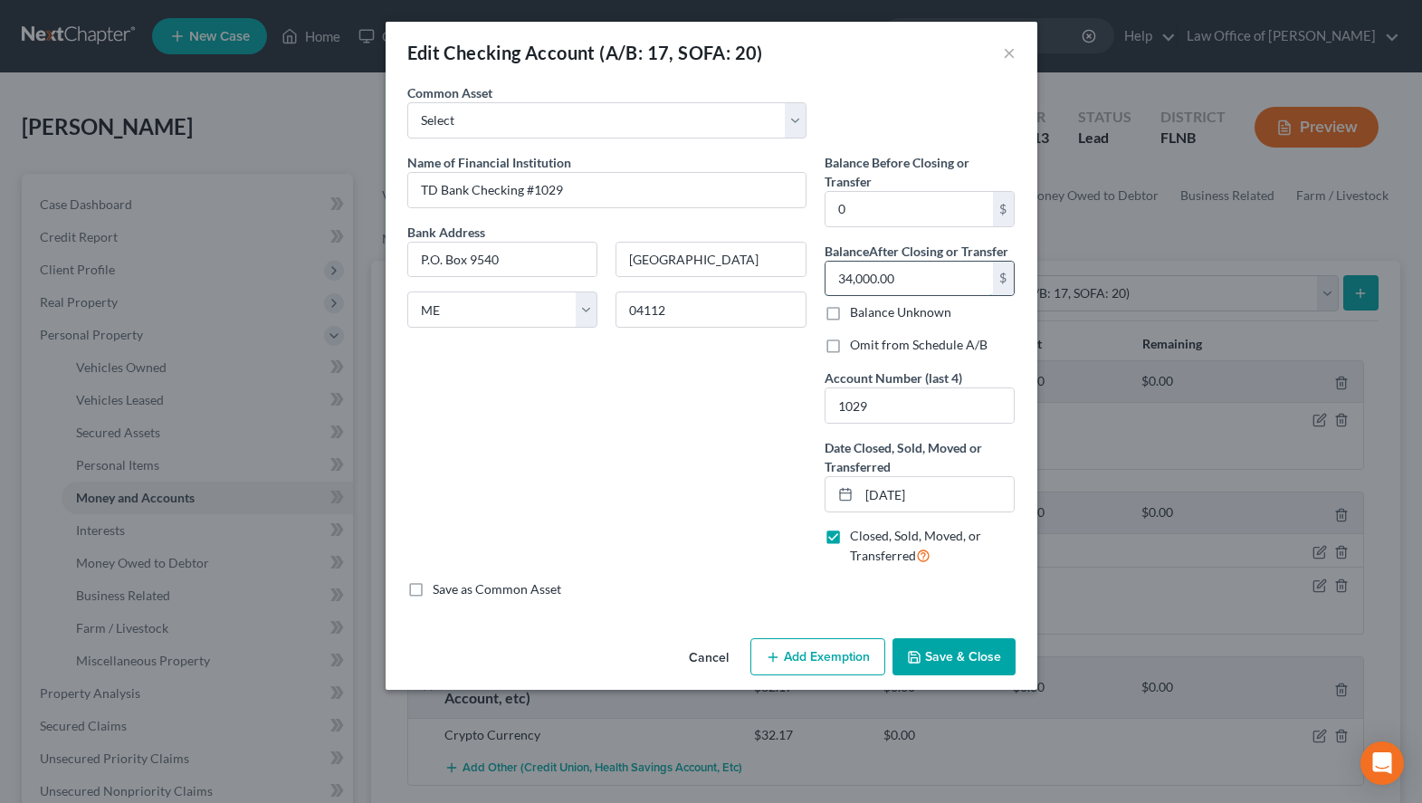
drag, startPoint x: 912, startPoint y: 281, endPoint x: 903, endPoint y: 275, distance: 10.6
click at [903, 275] on input "34,000.00" at bounding box center [909, 279] width 167 height 34
click at [873, 215] on input "0" at bounding box center [909, 209] width 167 height 34
paste input "34,000.0"
click at [888, 279] on input "text" at bounding box center [909, 279] width 167 height 34
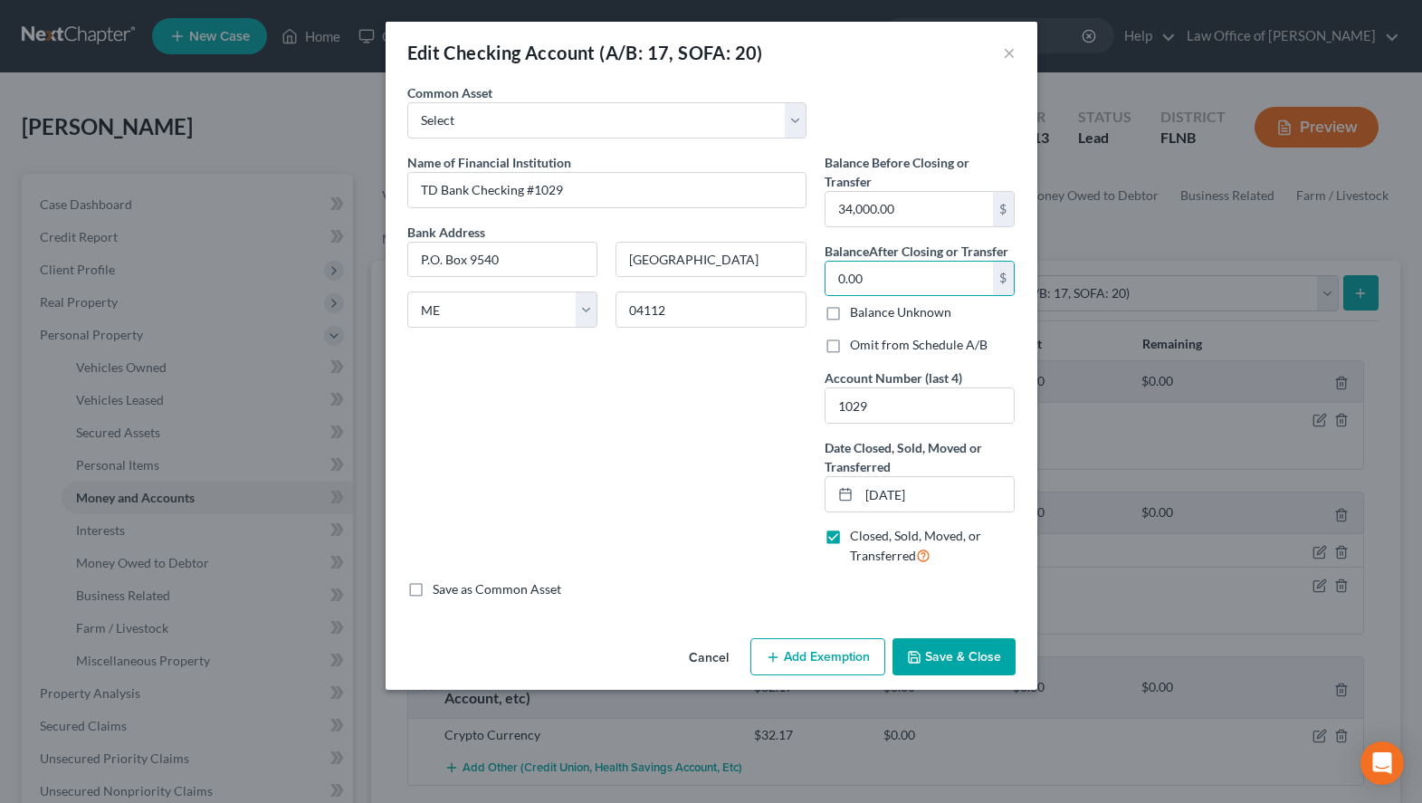
click at [969, 654] on button "Save & Close" at bounding box center [953, 657] width 123 height 38
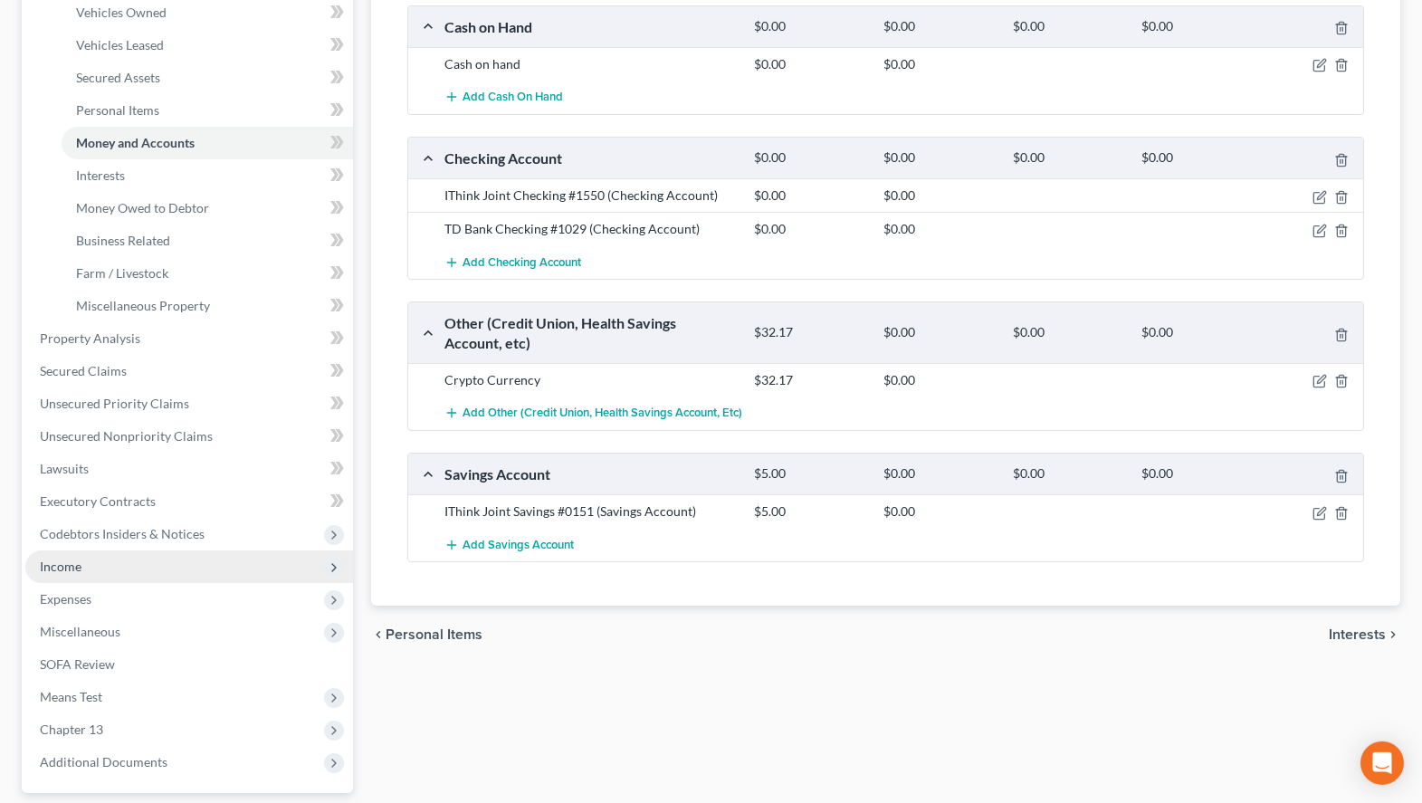
scroll to position [369, 0]
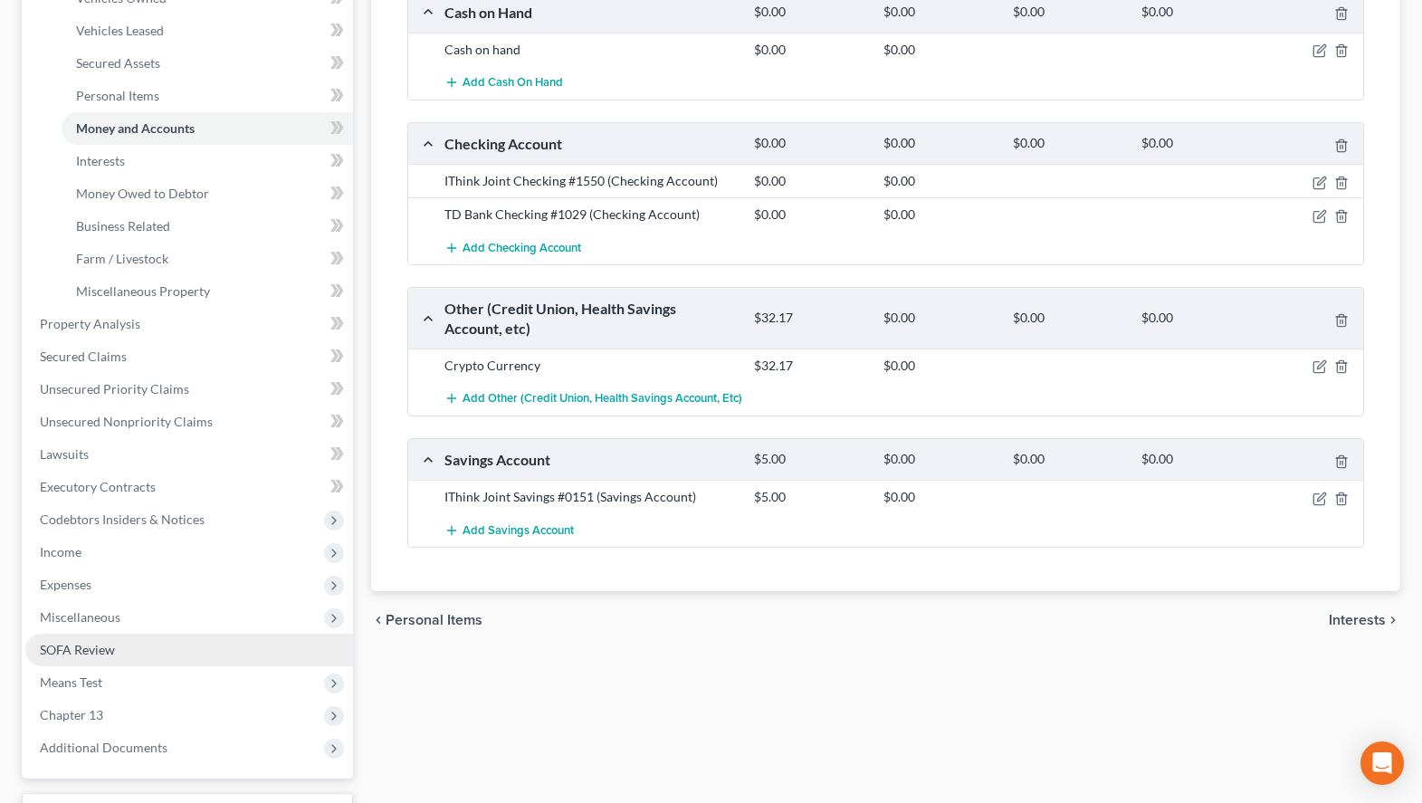
click at [214, 647] on link "SOFA Review" at bounding box center [189, 650] width 328 height 33
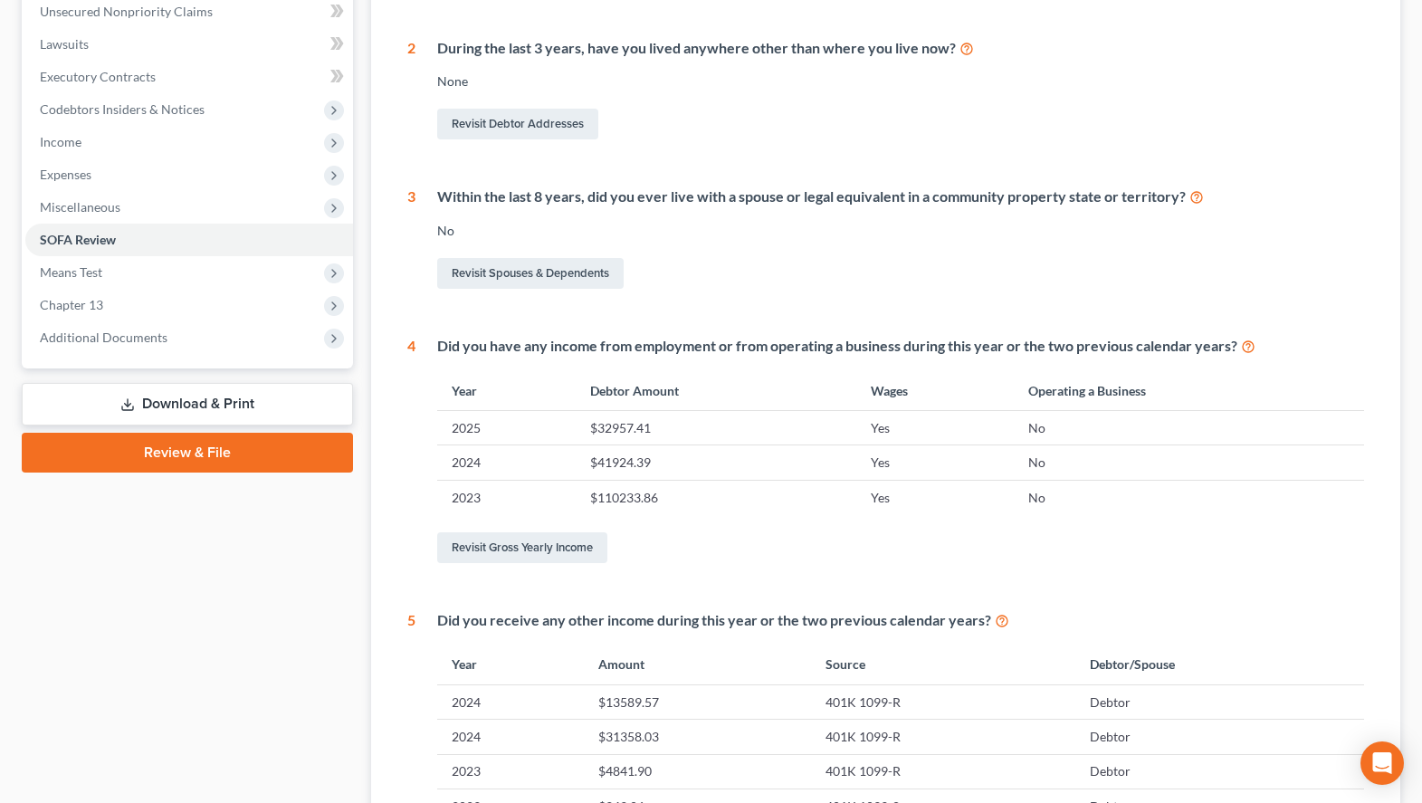
scroll to position [441, 0]
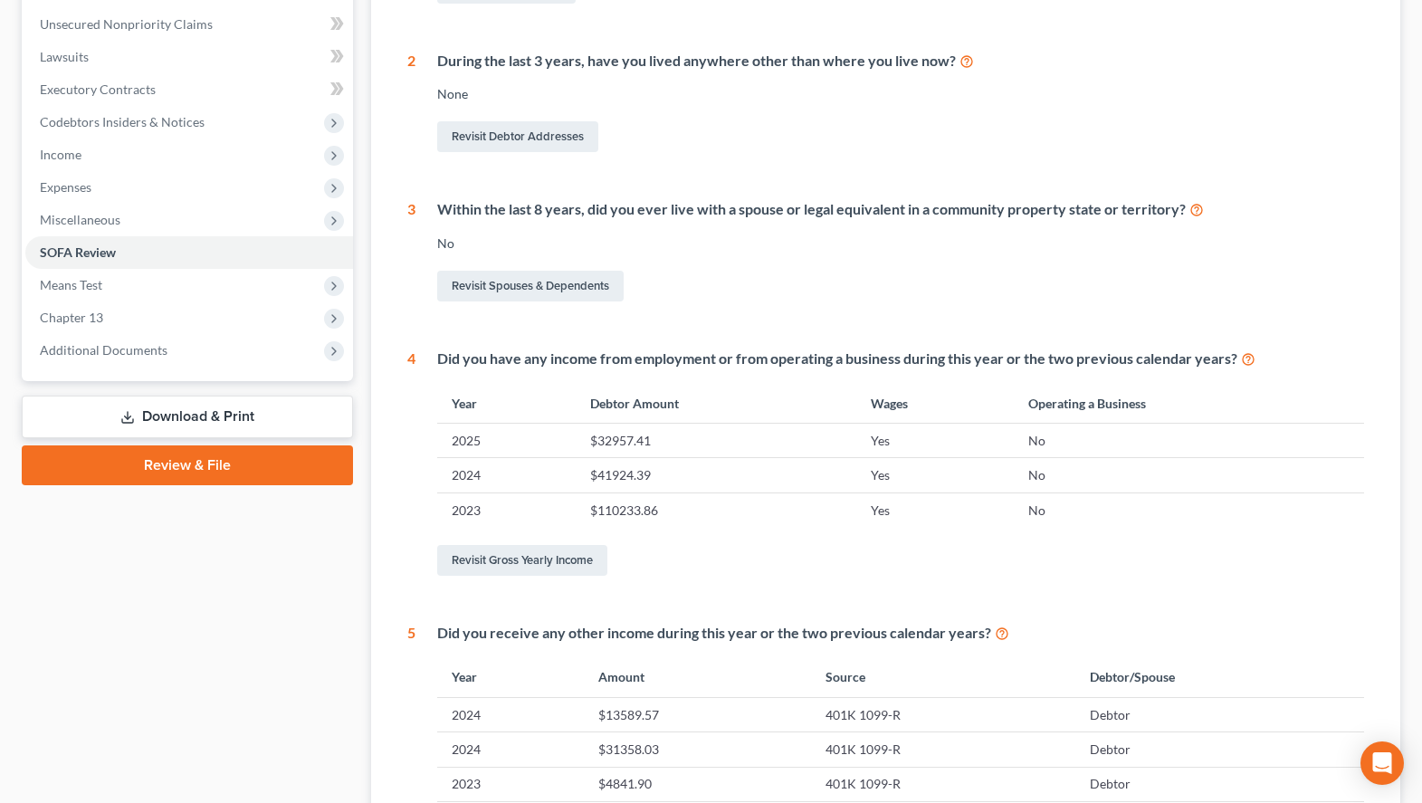
click at [1365, 249] on div "1 What is your current marital status? [DEMOGRAPHIC_DATA] Revisit Debtor Profil…" at bounding box center [886, 409] width 986 height 1089
click at [1353, 384] on th "Operating a Business" at bounding box center [1189, 403] width 350 height 39
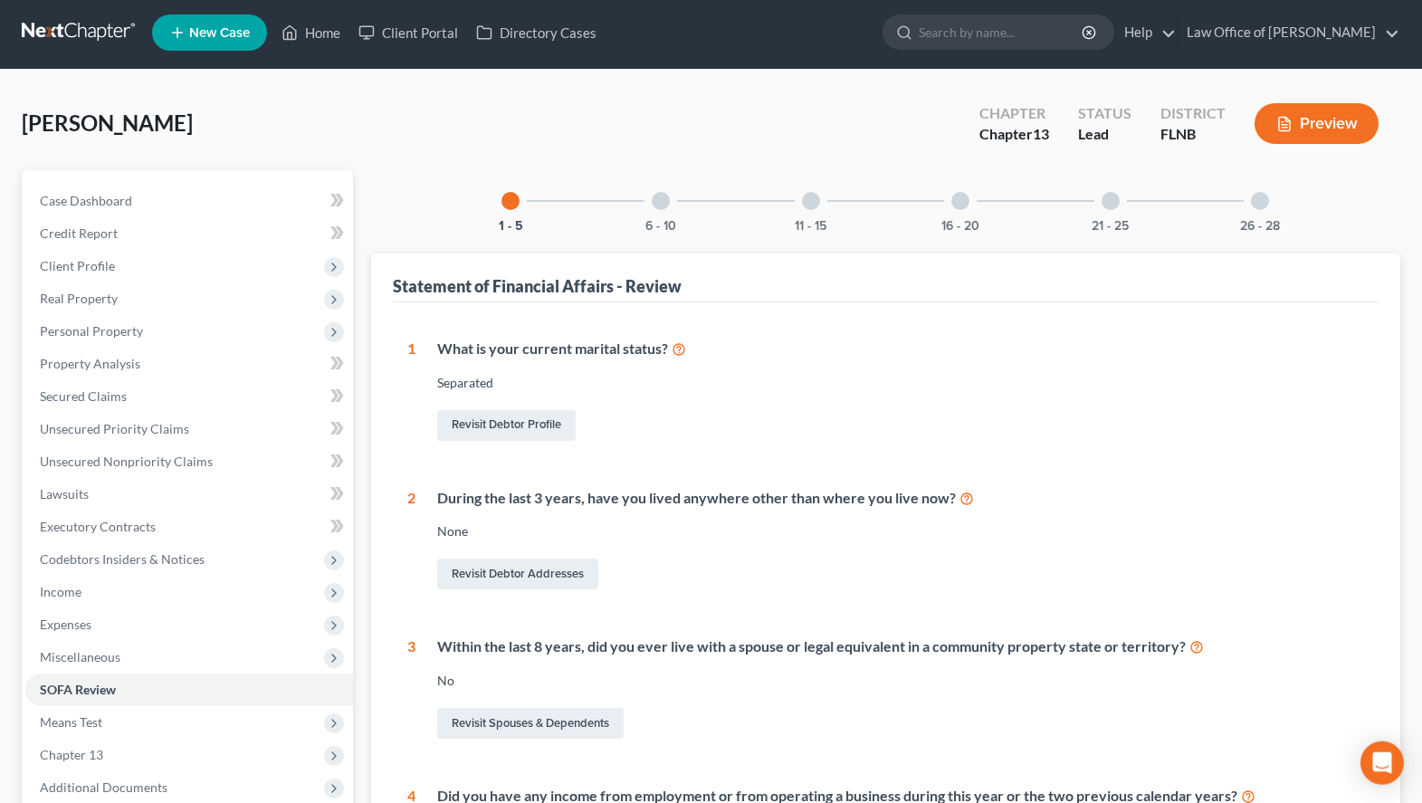
scroll to position [0, 0]
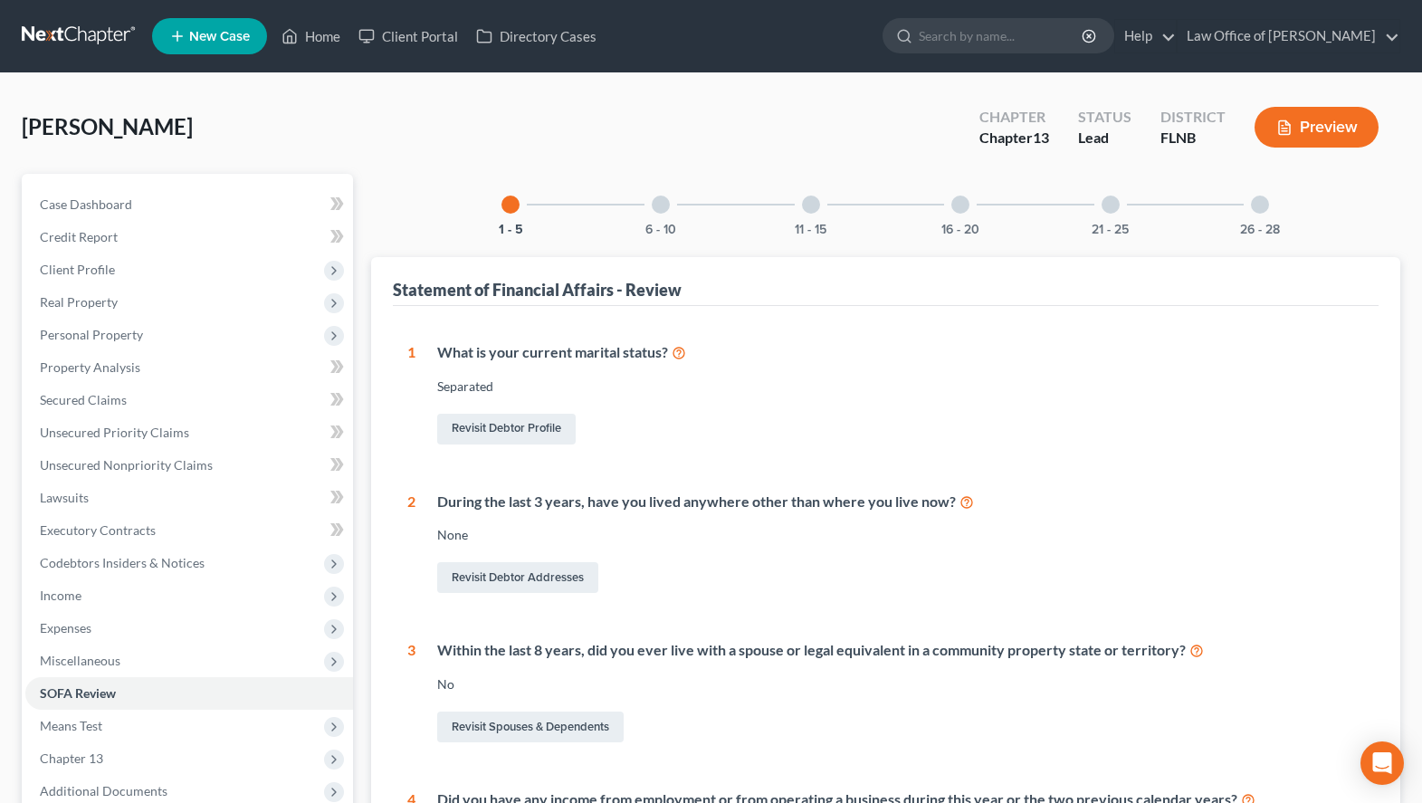
click at [648, 220] on div "6 - 10" at bounding box center [661, 205] width 62 height 62
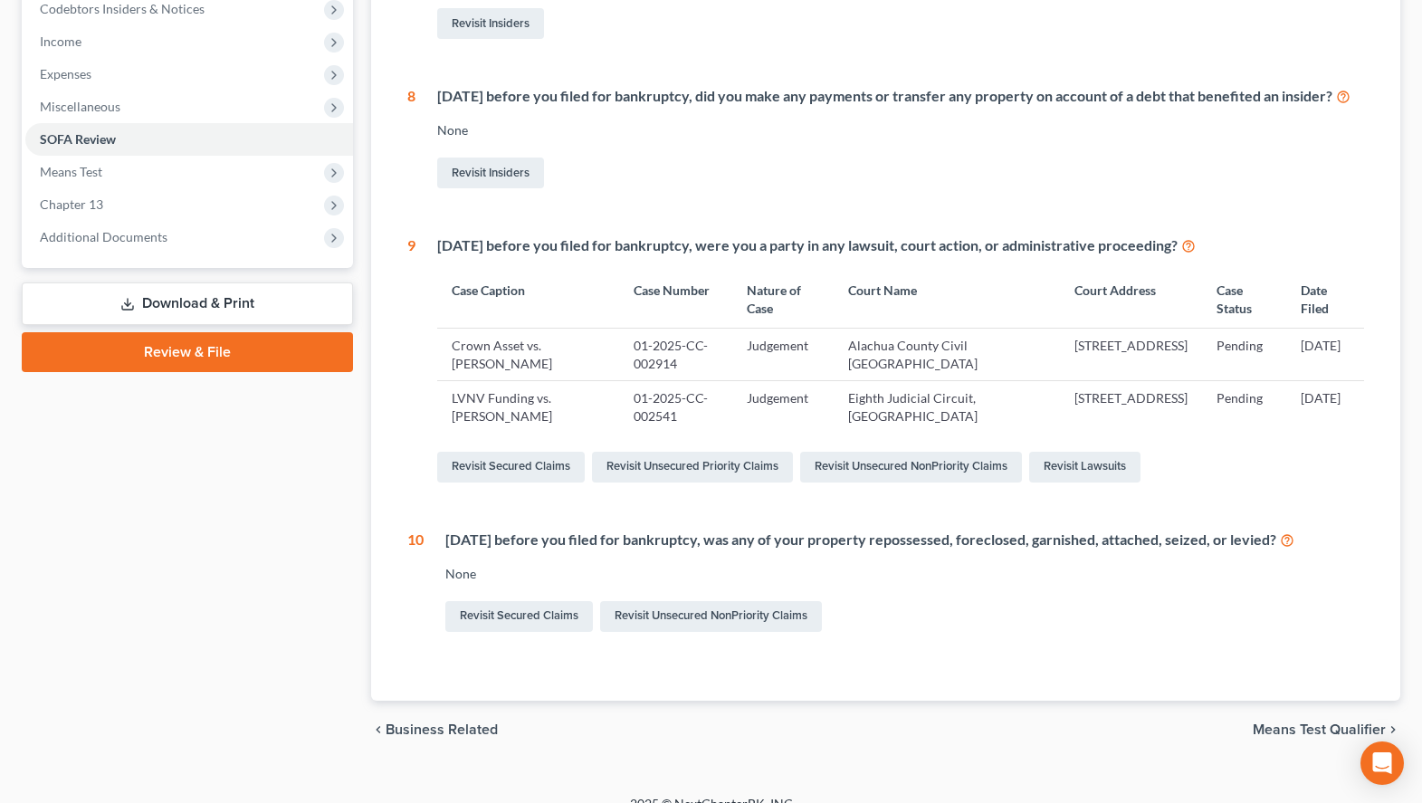
scroll to position [92, 0]
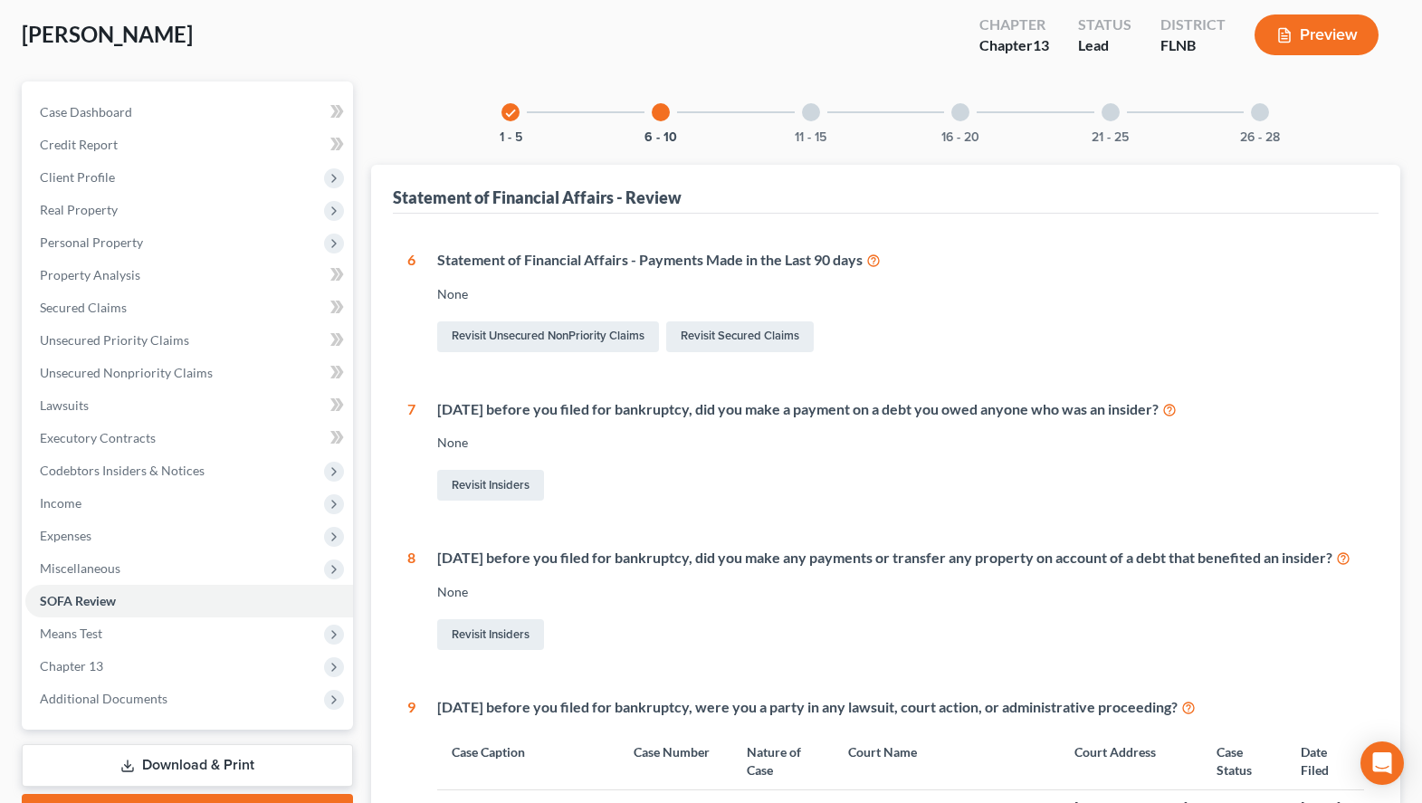
click at [801, 150] on div "check 1 - 5 6 - 10 11 - 15 16 - 20 21 - 25 26 - 28 Statement of Financial Affai…" at bounding box center [885, 621] width 1029 height 1081
click at [800, 138] on button "11 - 15" at bounding box center [811, 137] width 32 height 13
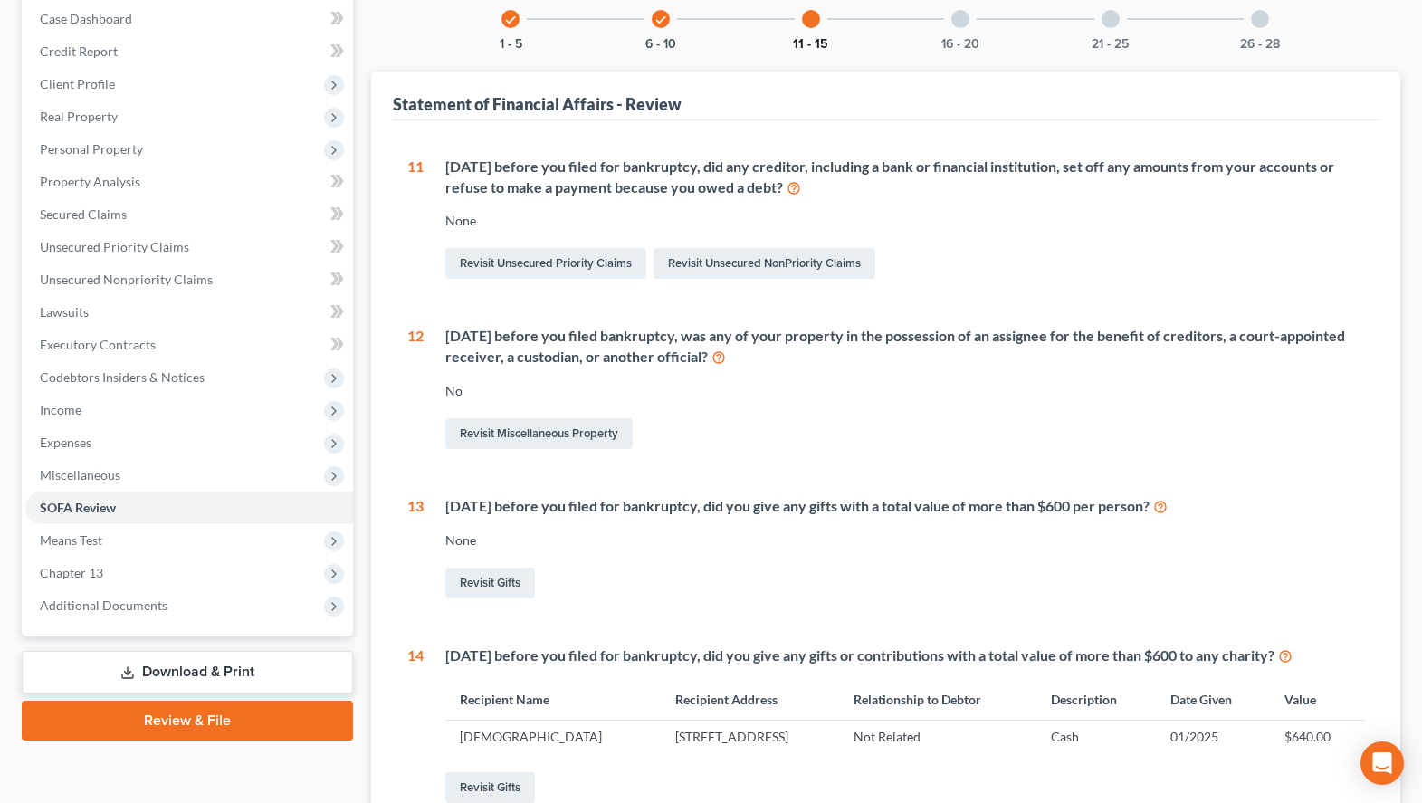
scroll to position [181, 0]
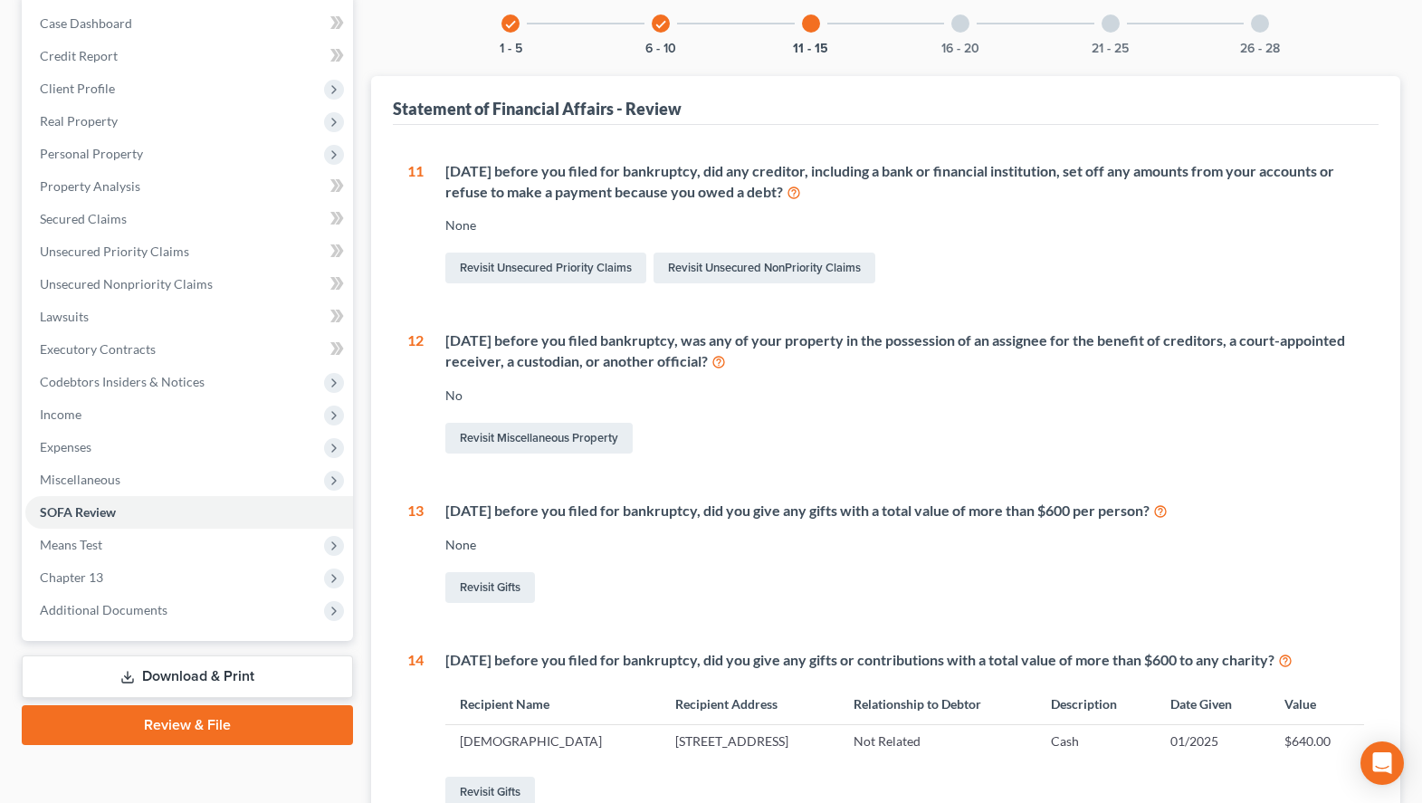
click at [966, 34] on div "16 - 20" at bounding box center [961, 24] width 62 height 62
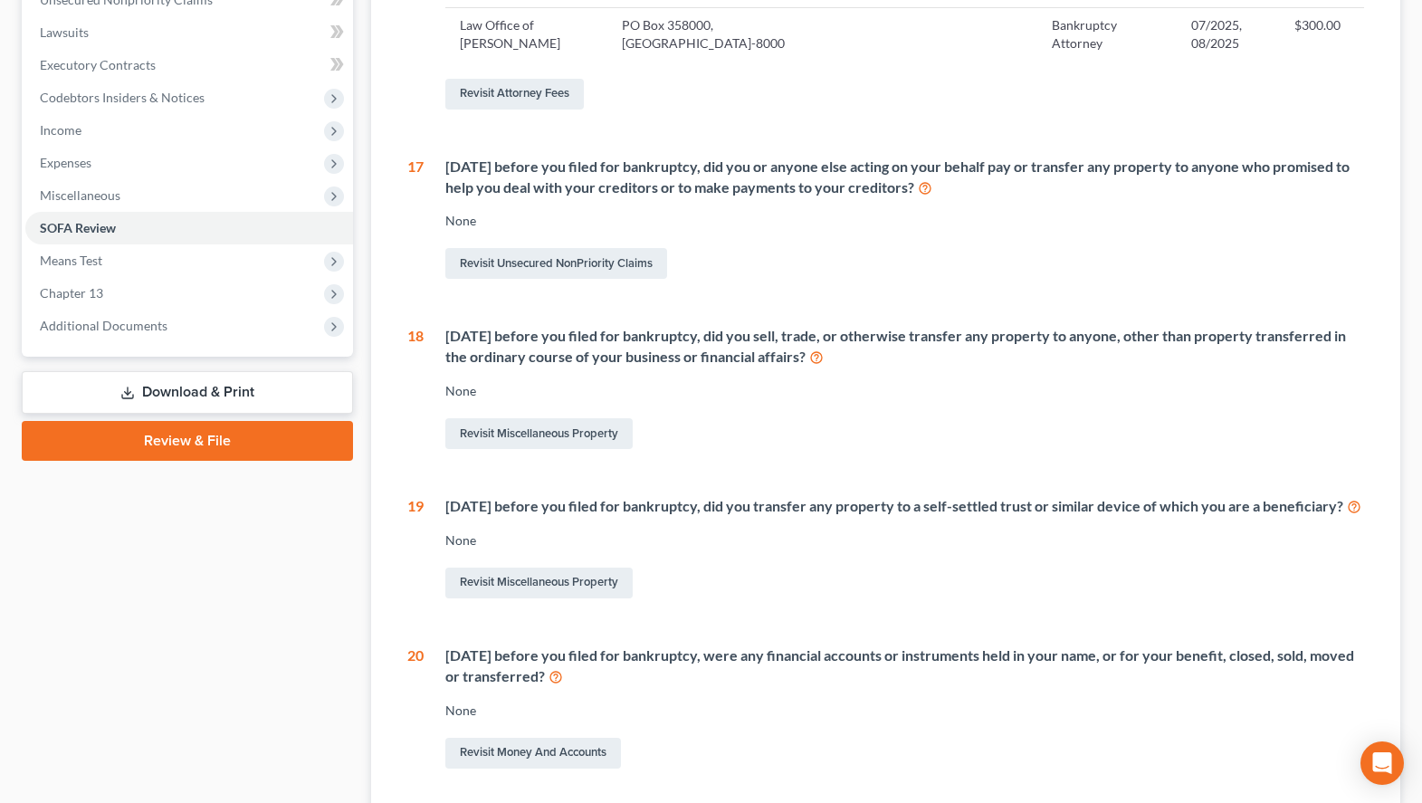
scroll to position [167, 0]
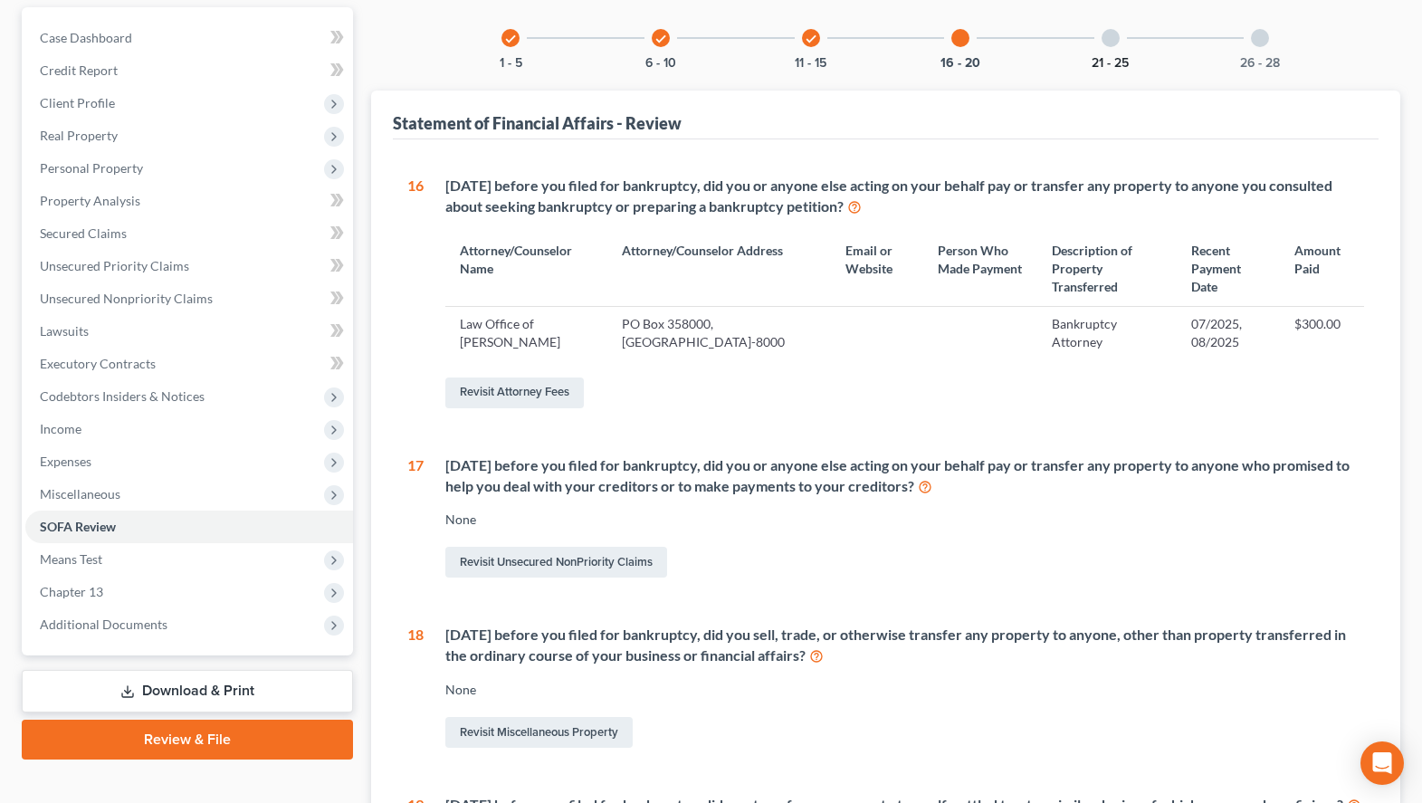
click at [1102, 54] on div "21 - 25" at bounding box center [1111, 38] width 62 height 62
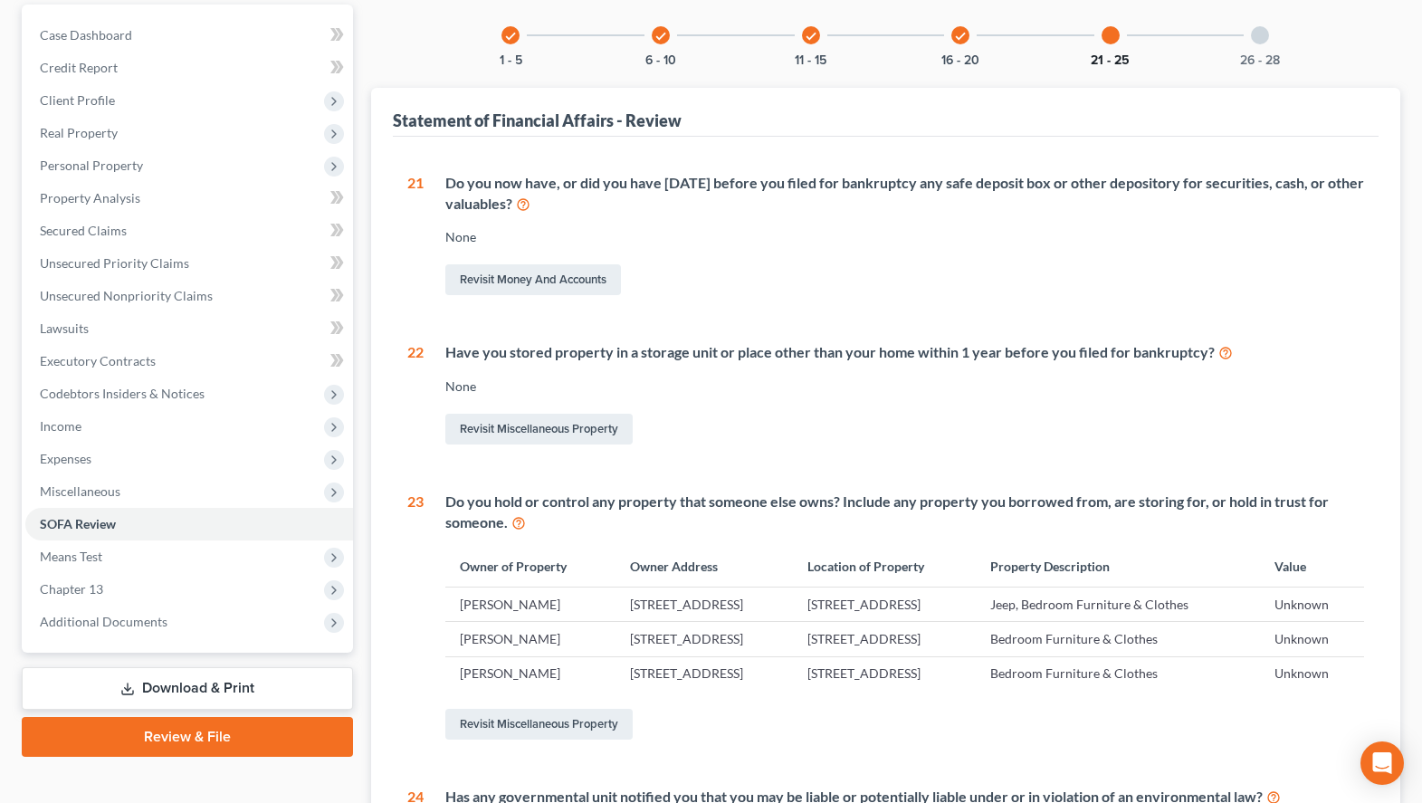
scroll to position [0, 0]
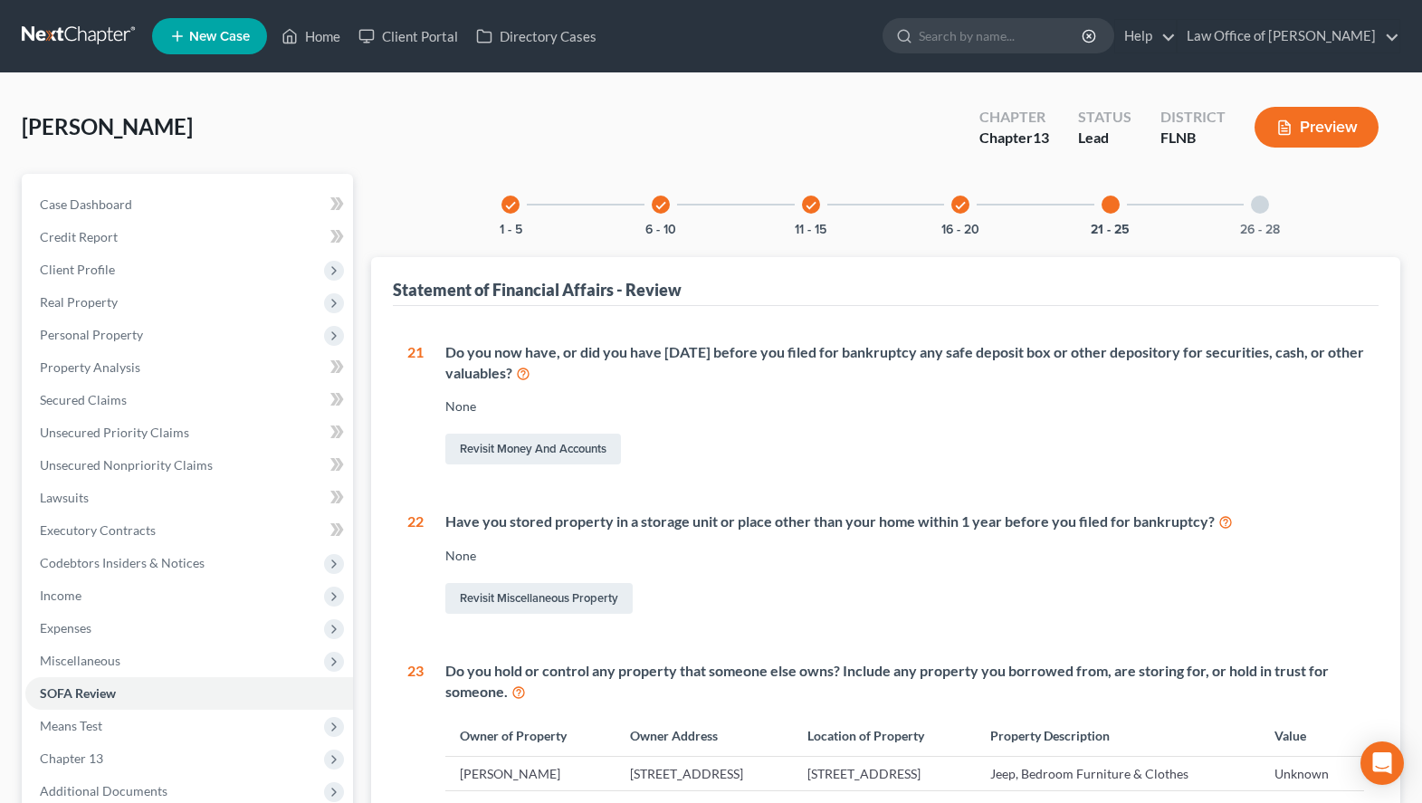
drag, startPoint x: 1258, startPoint y: 215, endPoint x: 1248, endPoint y: 215, distance: 10.0
click at [1254, 215] on div "26 - 28" at bounding box center [1260, 205] width 62 height 62
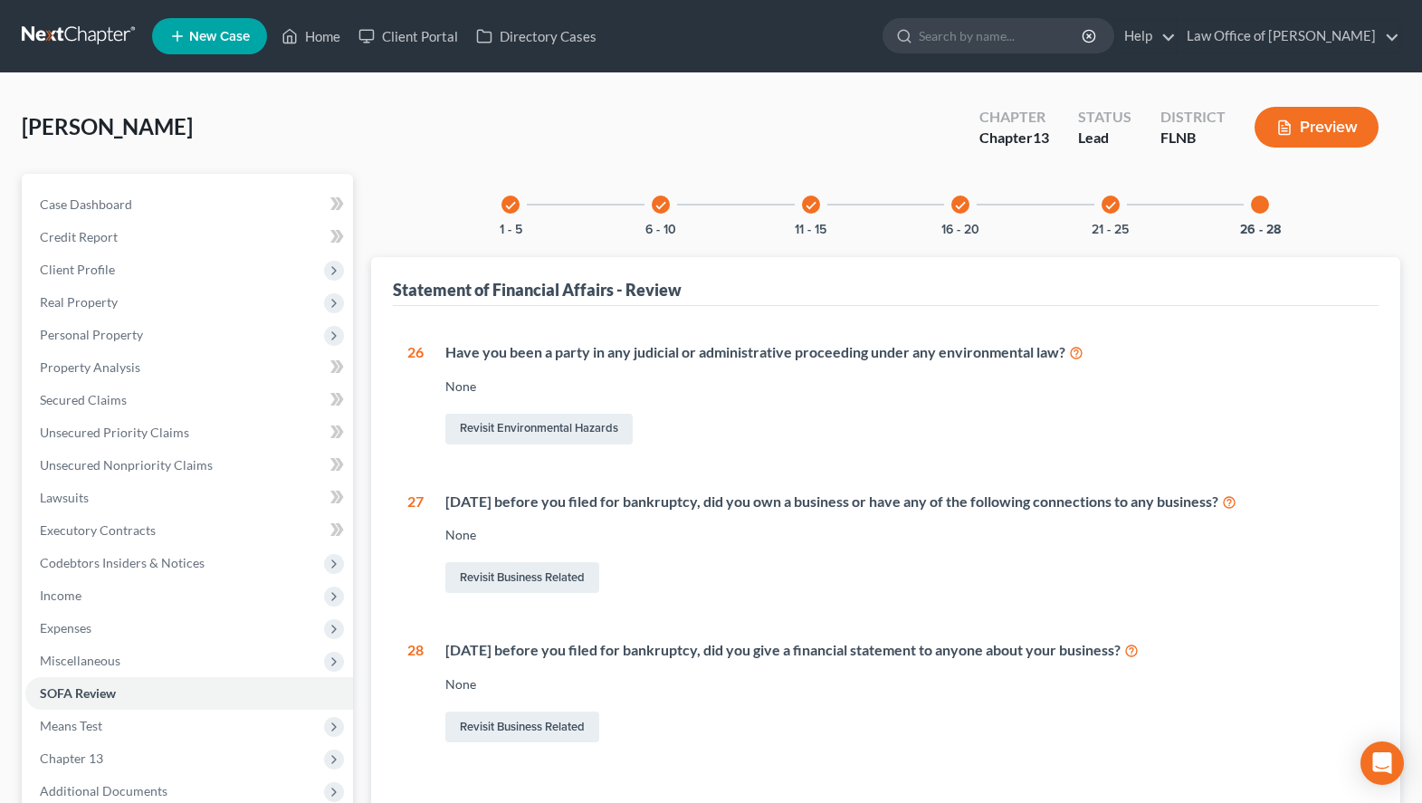
click at [84, 32] on link at bounding box center [80, 36] width 116 height 33
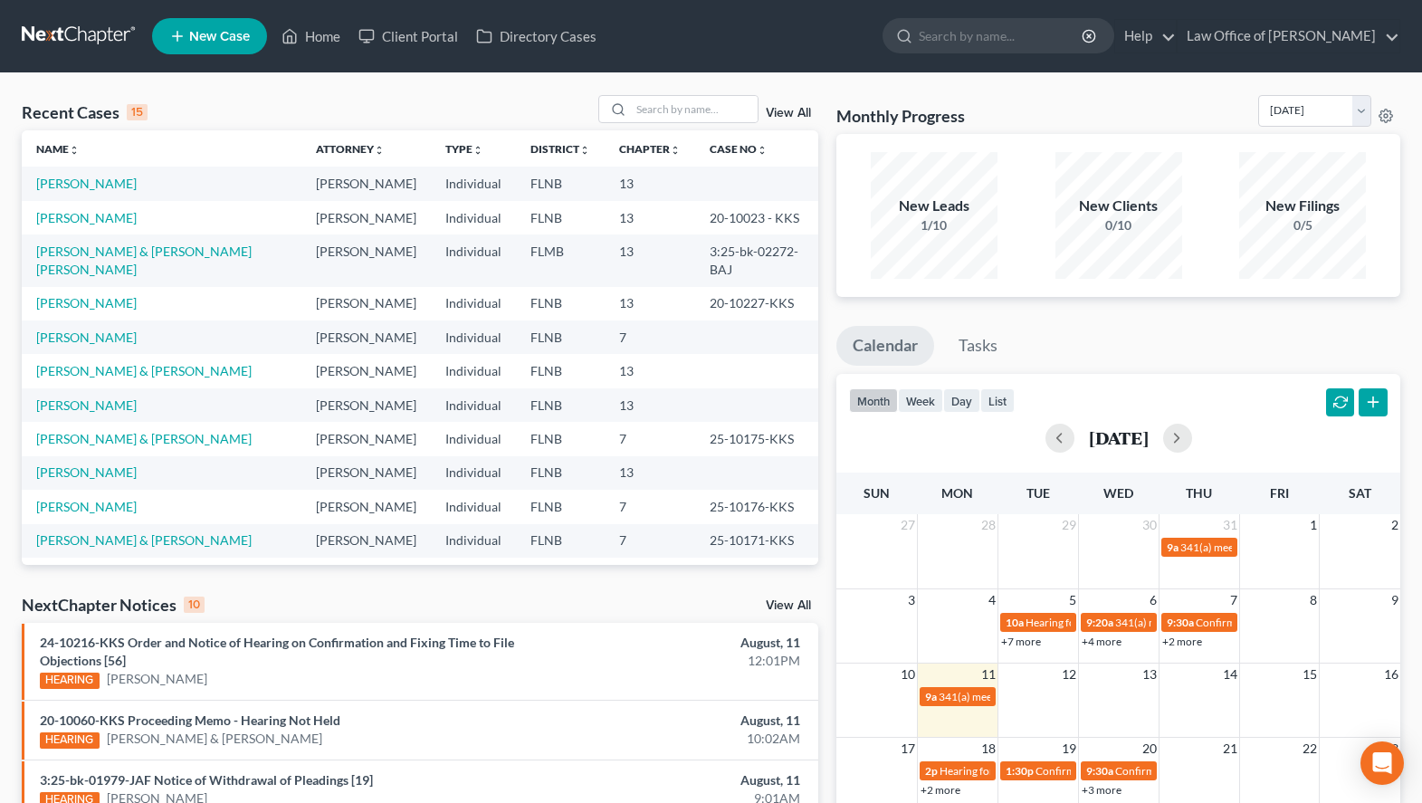
click at [1006, 159] on div "New Leads 1/10" at bounding box center [934, 215] width 167 height 127
